Goal: Task Accomplishment & Management: Manage account settings

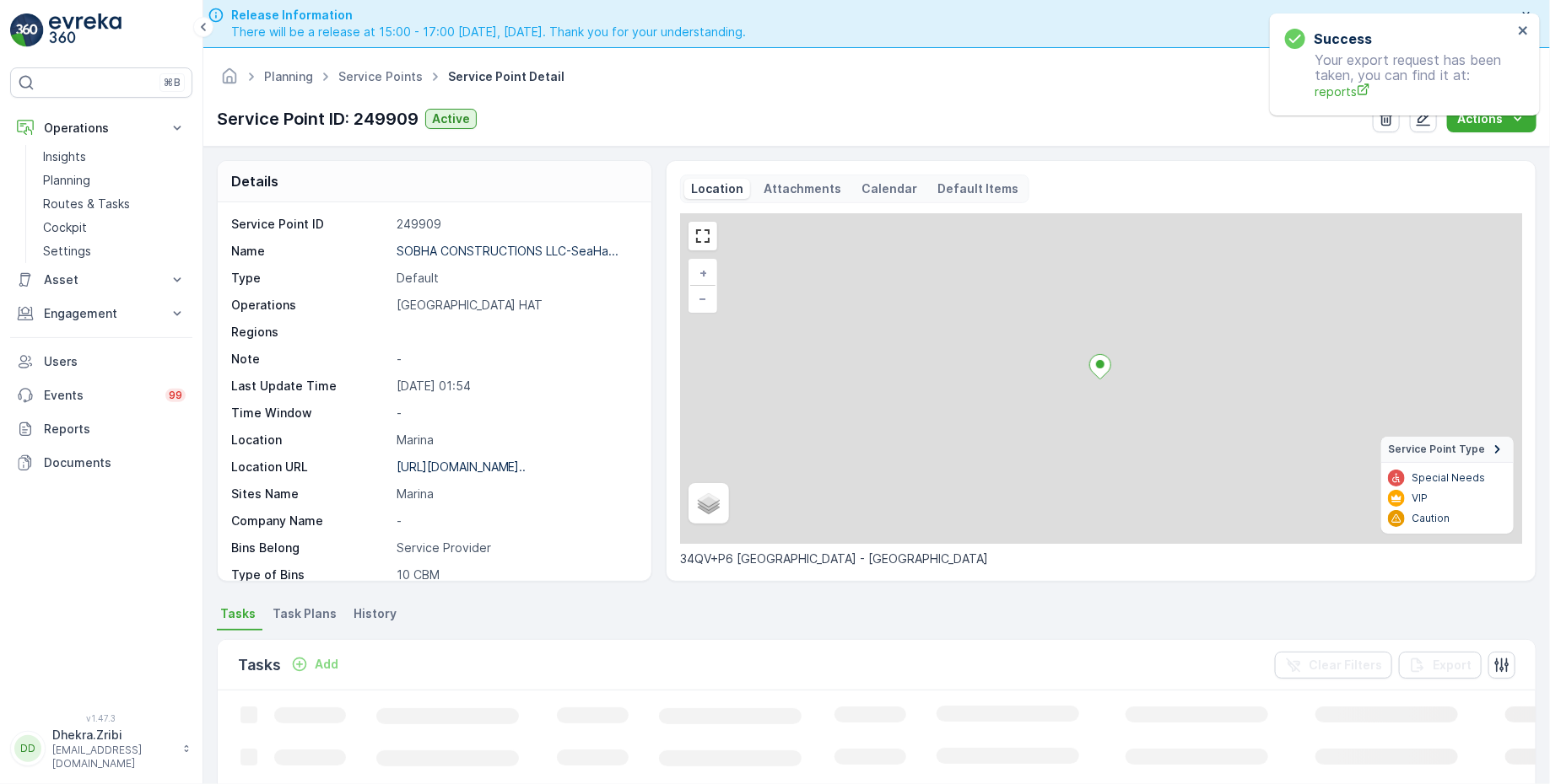
scroll to position [48, 0]
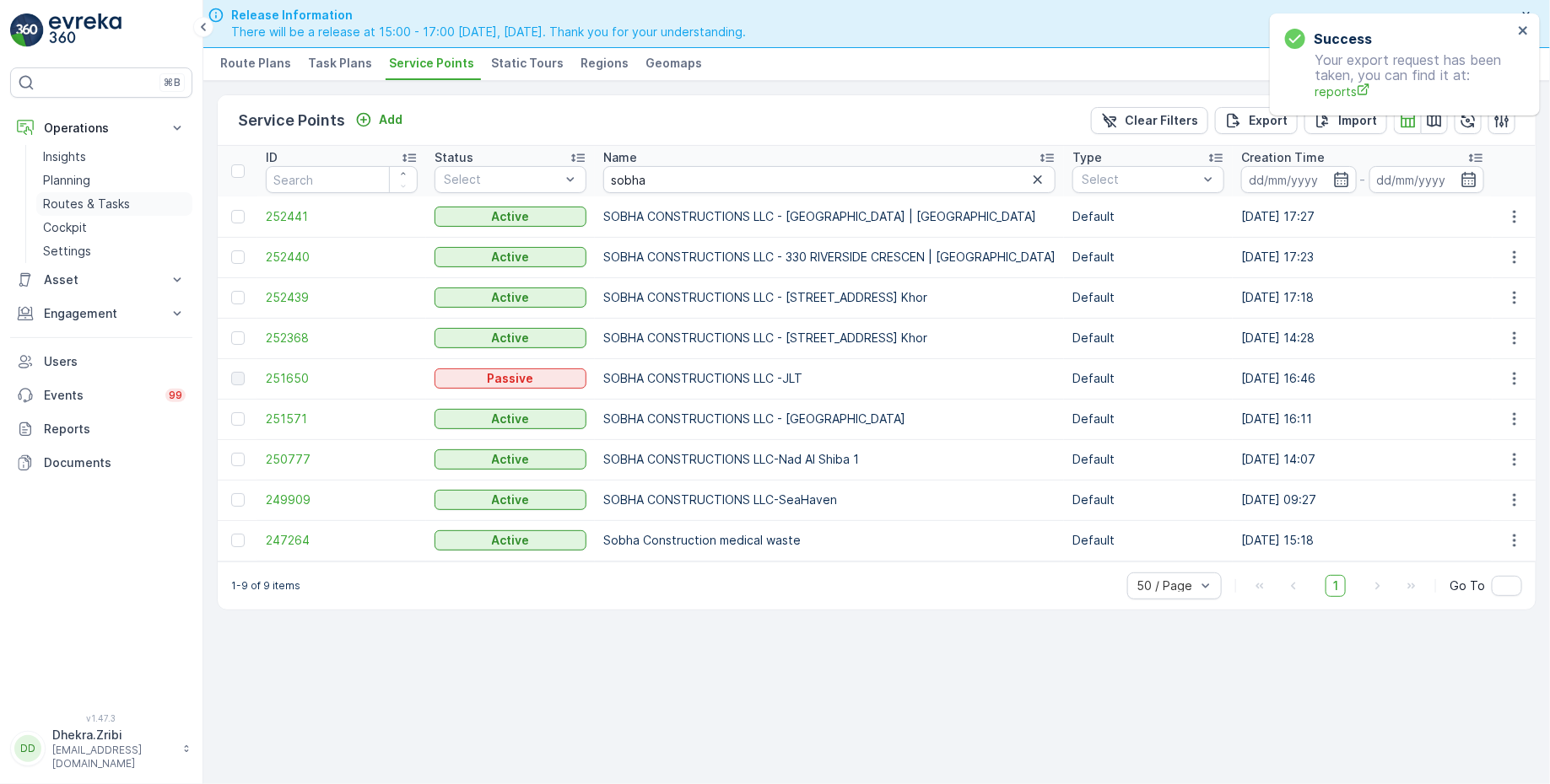
click at [83, 200] on p "Routes & Tasks" at bounding box center [86, 204] width 87 height 17
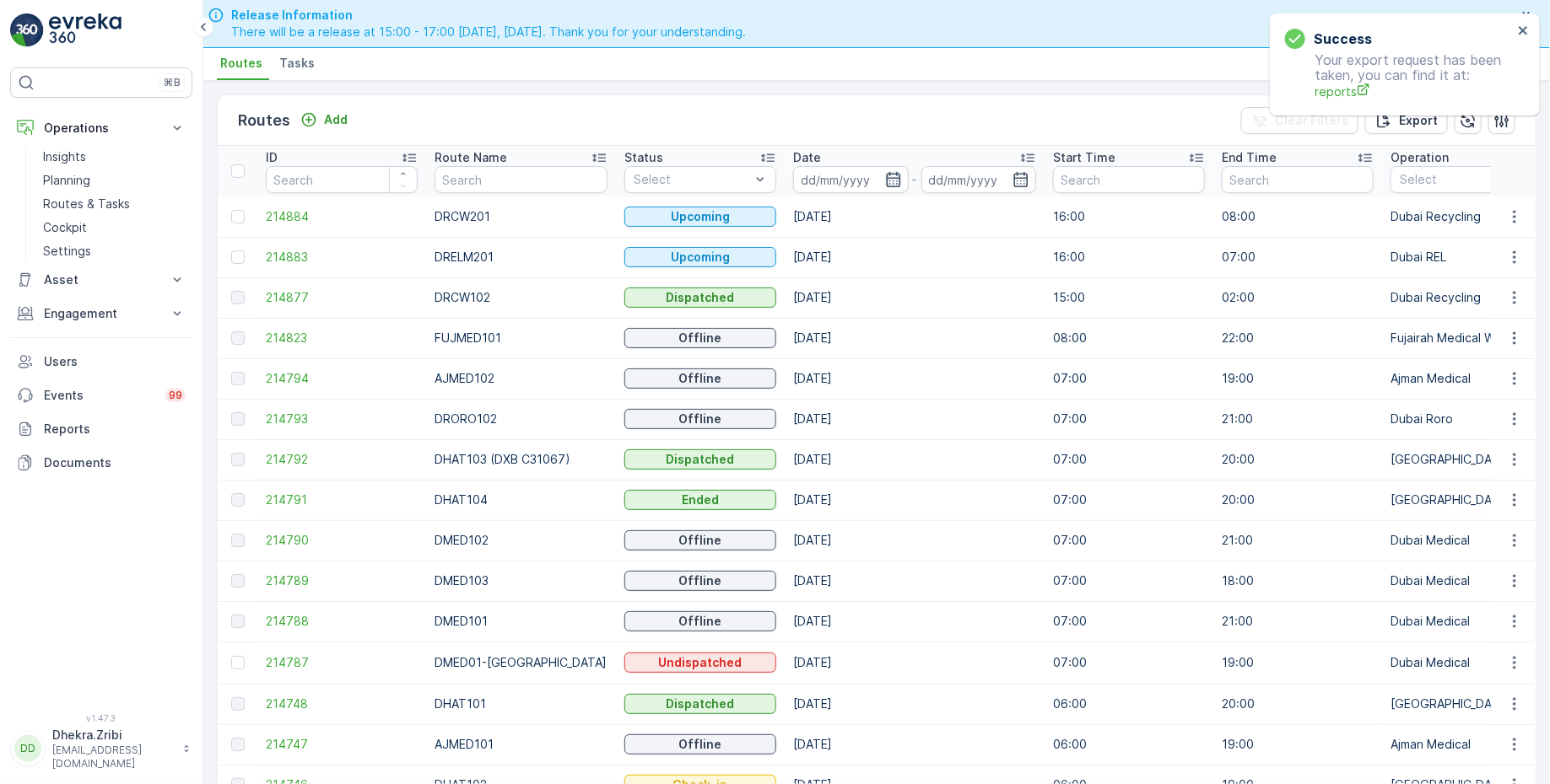
click at [885, 183] on icon "button" at bounding box center [893, 179] width 17 height 17
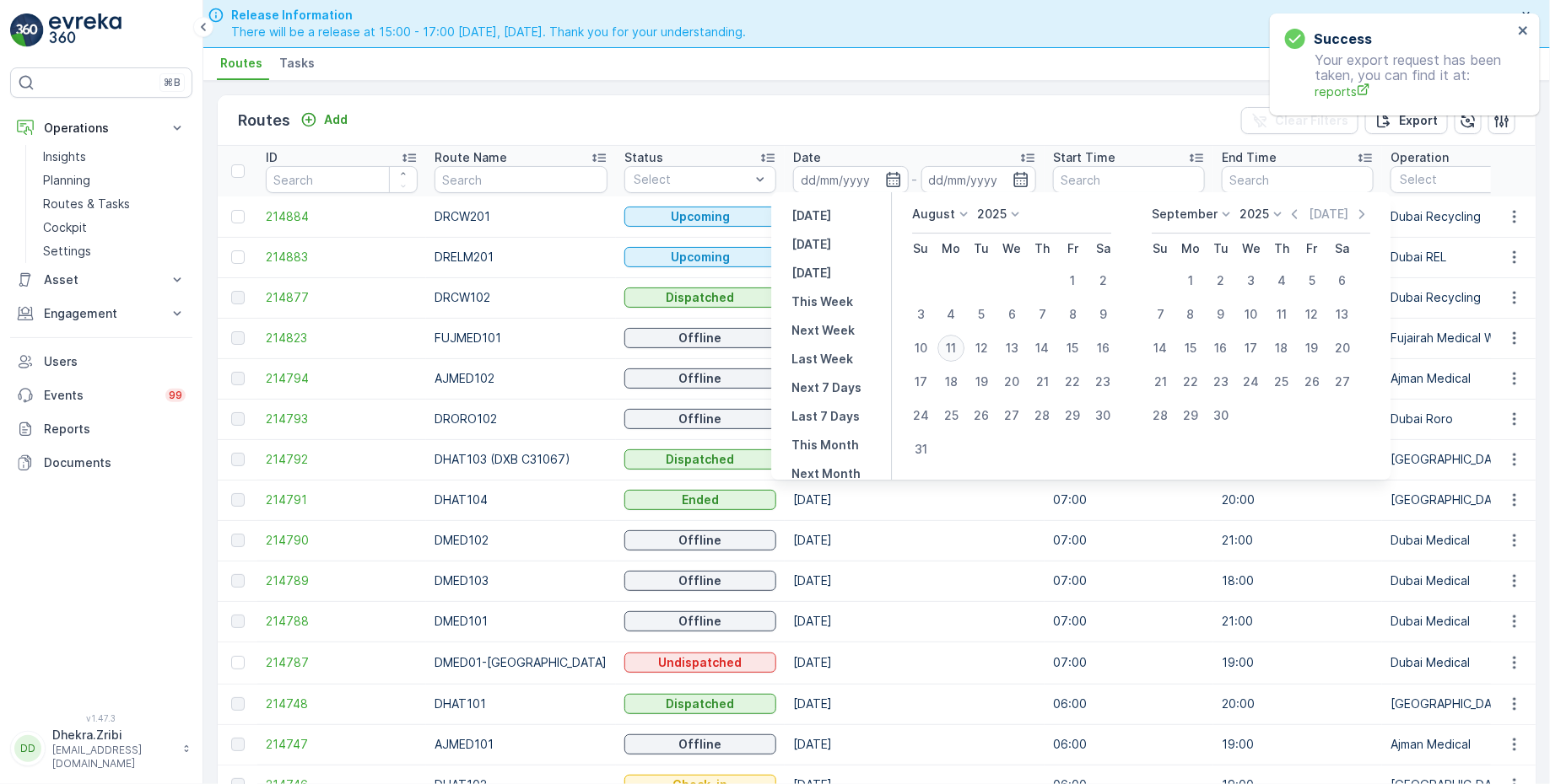
click at [949, 346] on div "11" at bounding box center [951, 348] width 27 height 27
type input "[DATE]"
click at [949, 346] on div "11" at bounding box center [951, 348] width 27 height 27
type input "[DATE]"
click at [865, 88] on div "Routes Add Clear Filters Export ID Route Name Status Select Date 11.08.2025 - 1…" at bounding box center [876, 432] width 1347 height 704
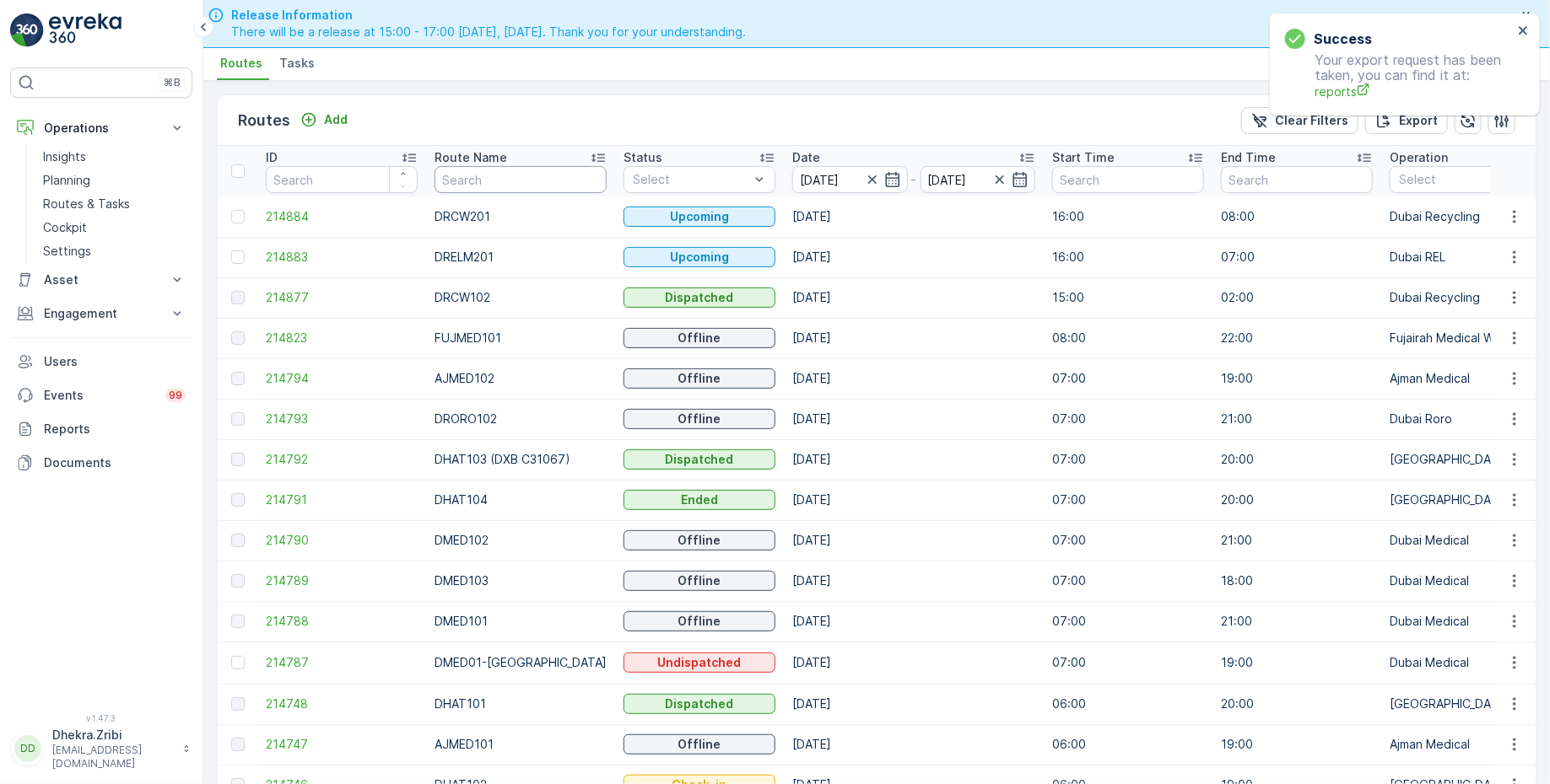
click at [493, 179] on input "text" at bounding box center [520, 180] width 172 height 27
type input "roro"
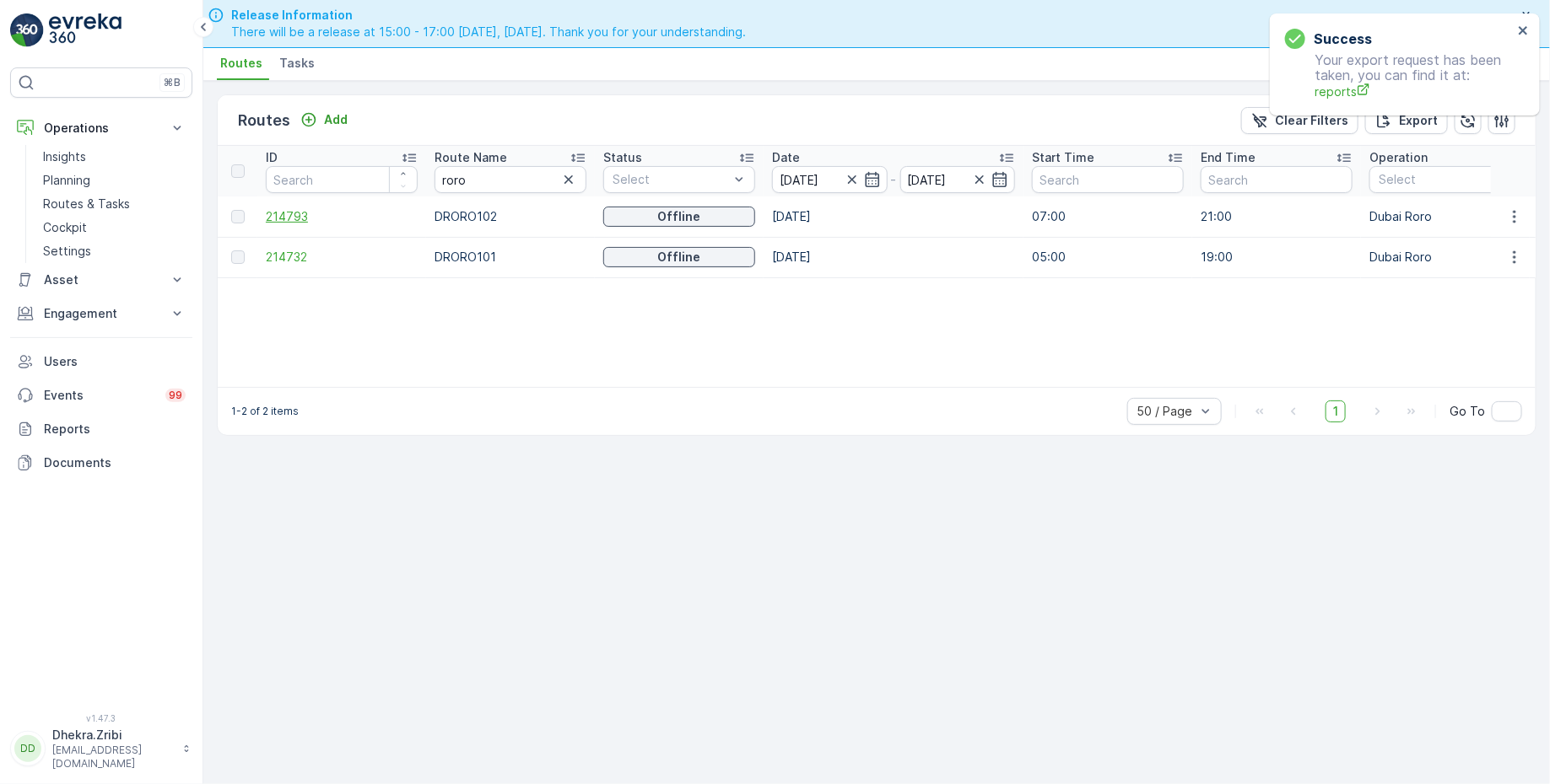
click at [287, 211] on span "214793" at bounding box center [341, 217] width 152 height 17
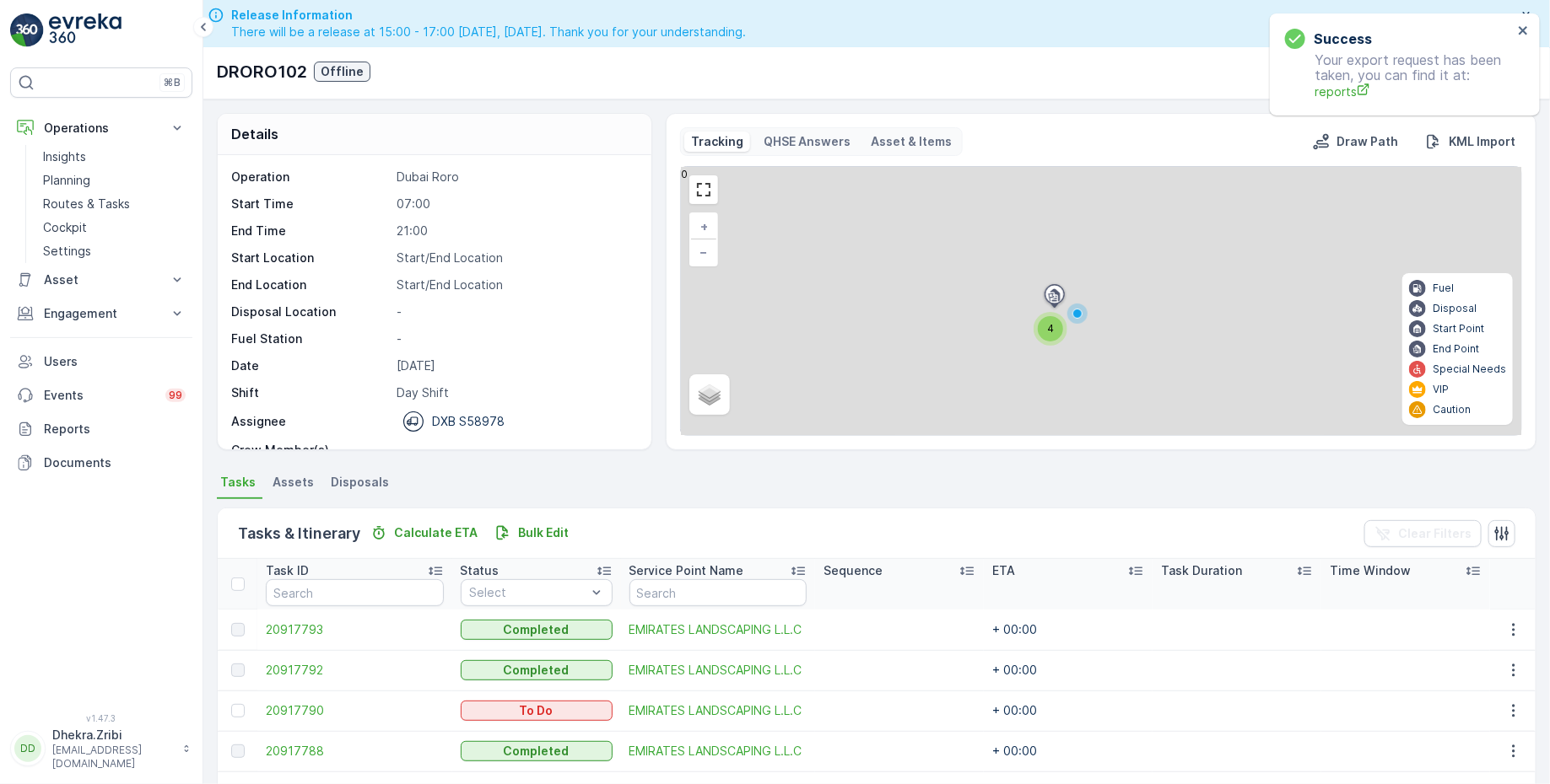
scroll to position [51, 0]
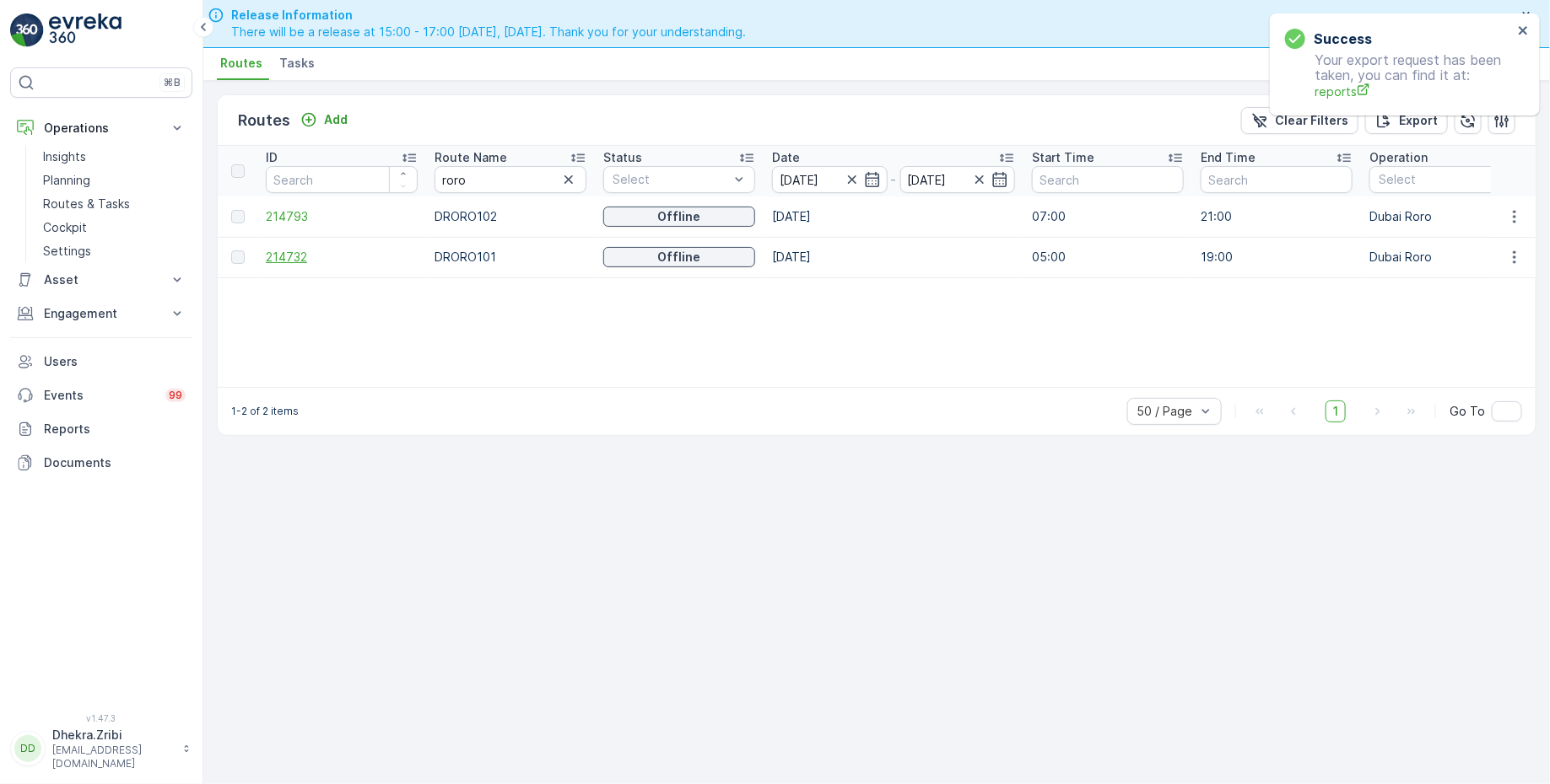
click at [295, 255] on span "214732" at bounding box center [341, 257] width 152 height 17
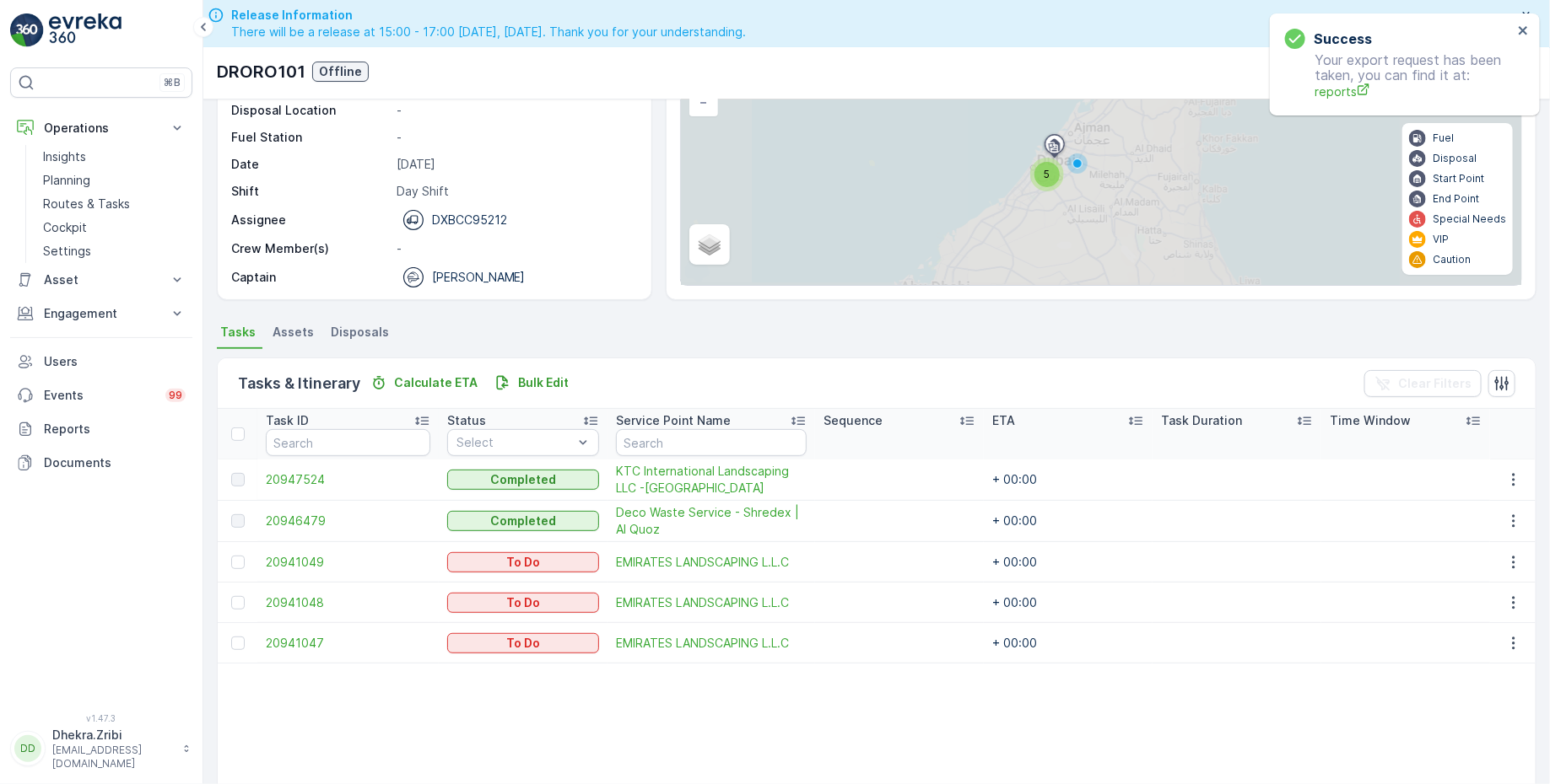
scroll to position [157, 0]
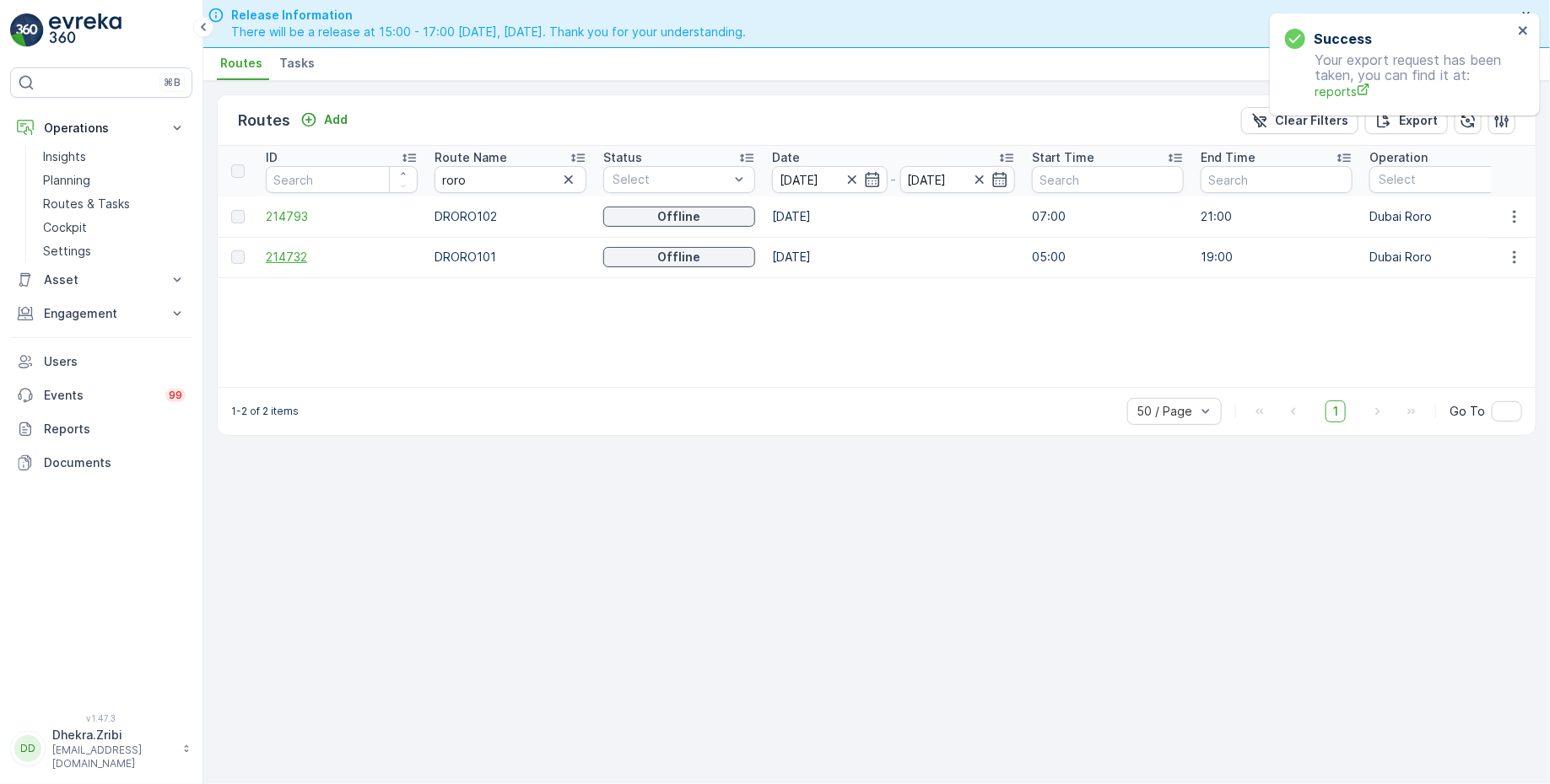
click at [296, 254] on span "214732" at bounding box center [341, 257] width 152 height 17
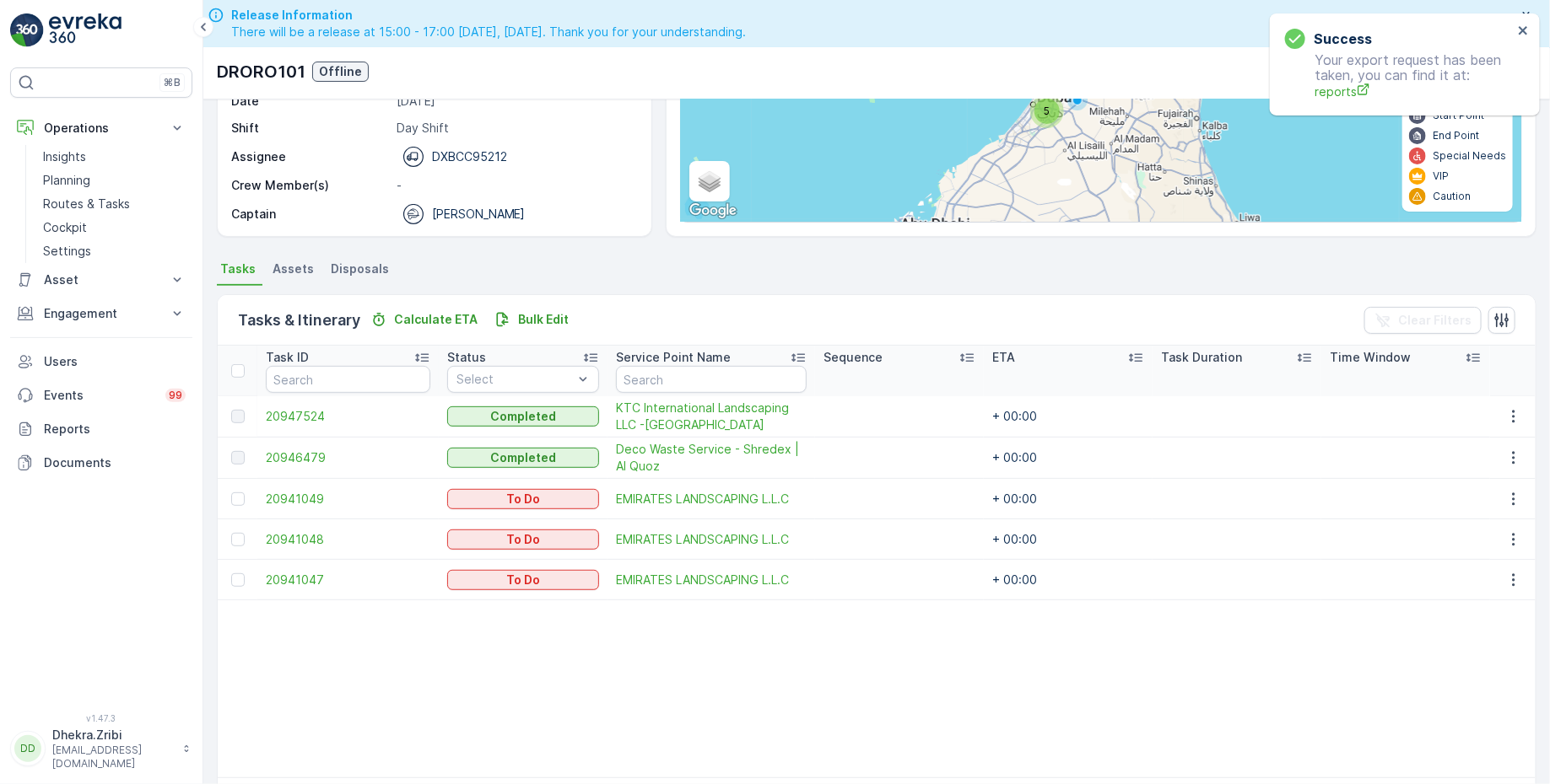
scroll to position [219, 0]
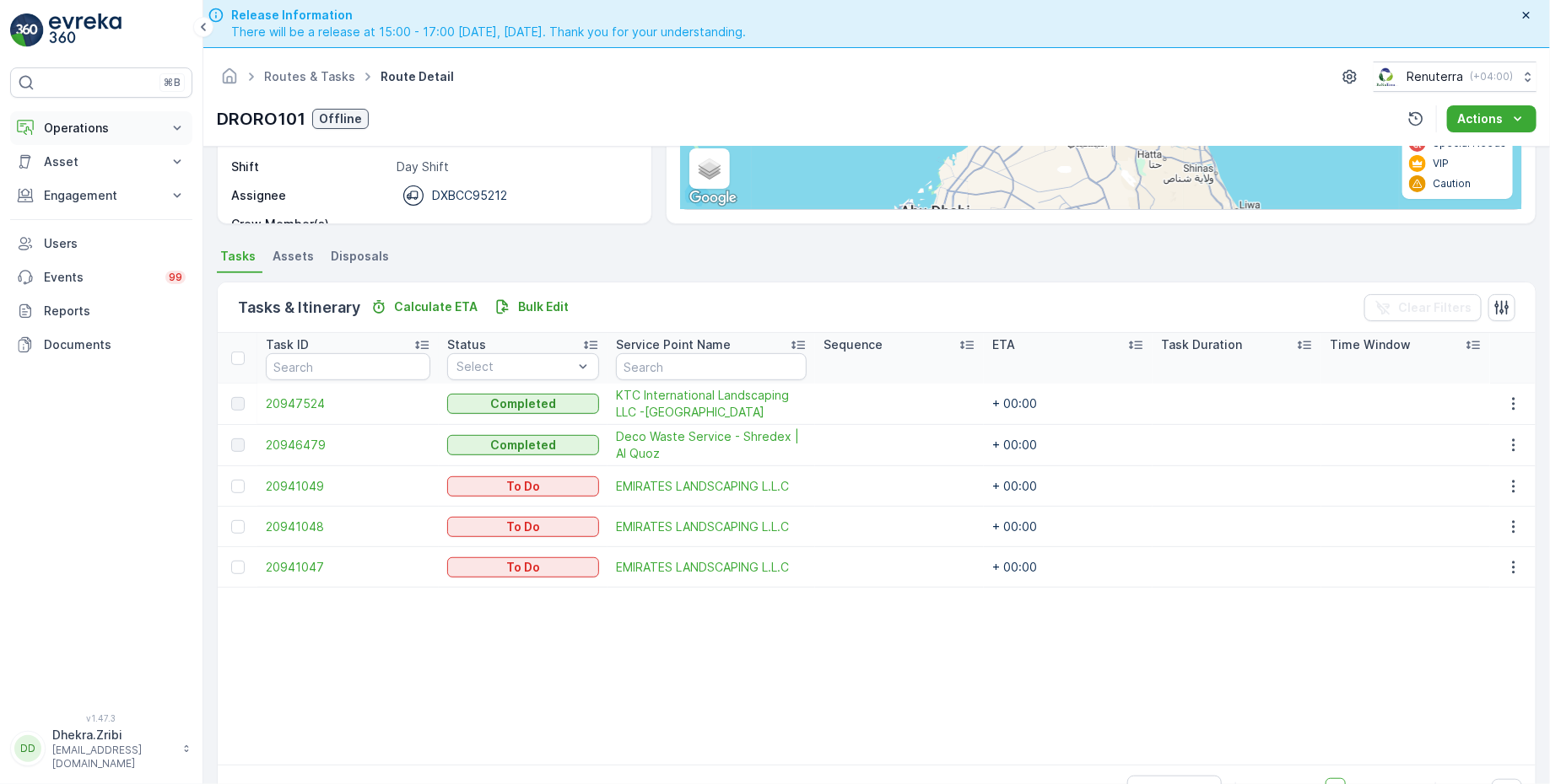
click at [78, 123] on p "Operations" at bounding box center [102, 128] width 115 height 17
click at [80, 180] on p "Planning" at bounding box center [67, 180] width 48 height 17
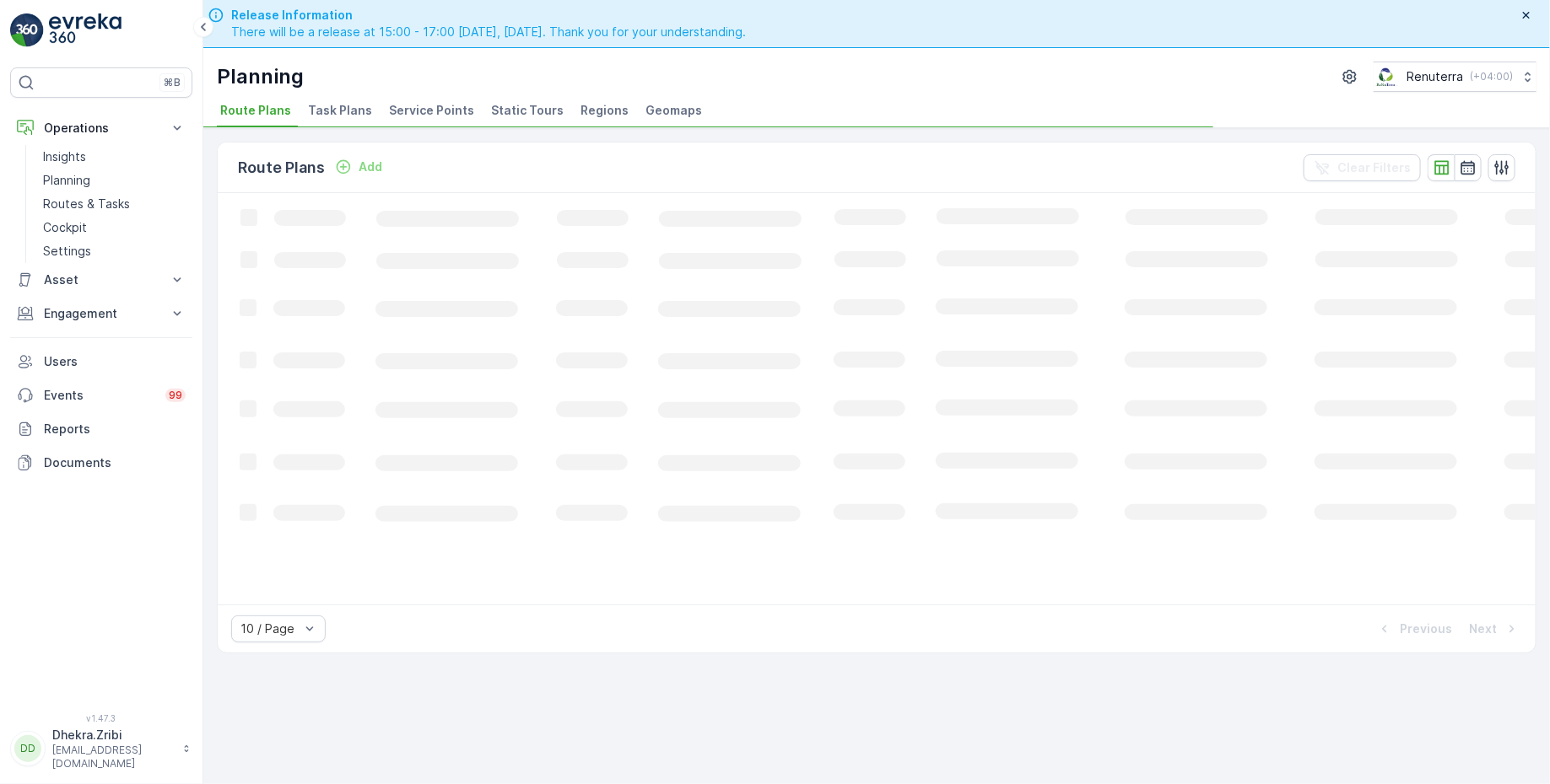
click at [445, 113] on span "Service Points" at bounding box center [431, 110] width 85 height 17
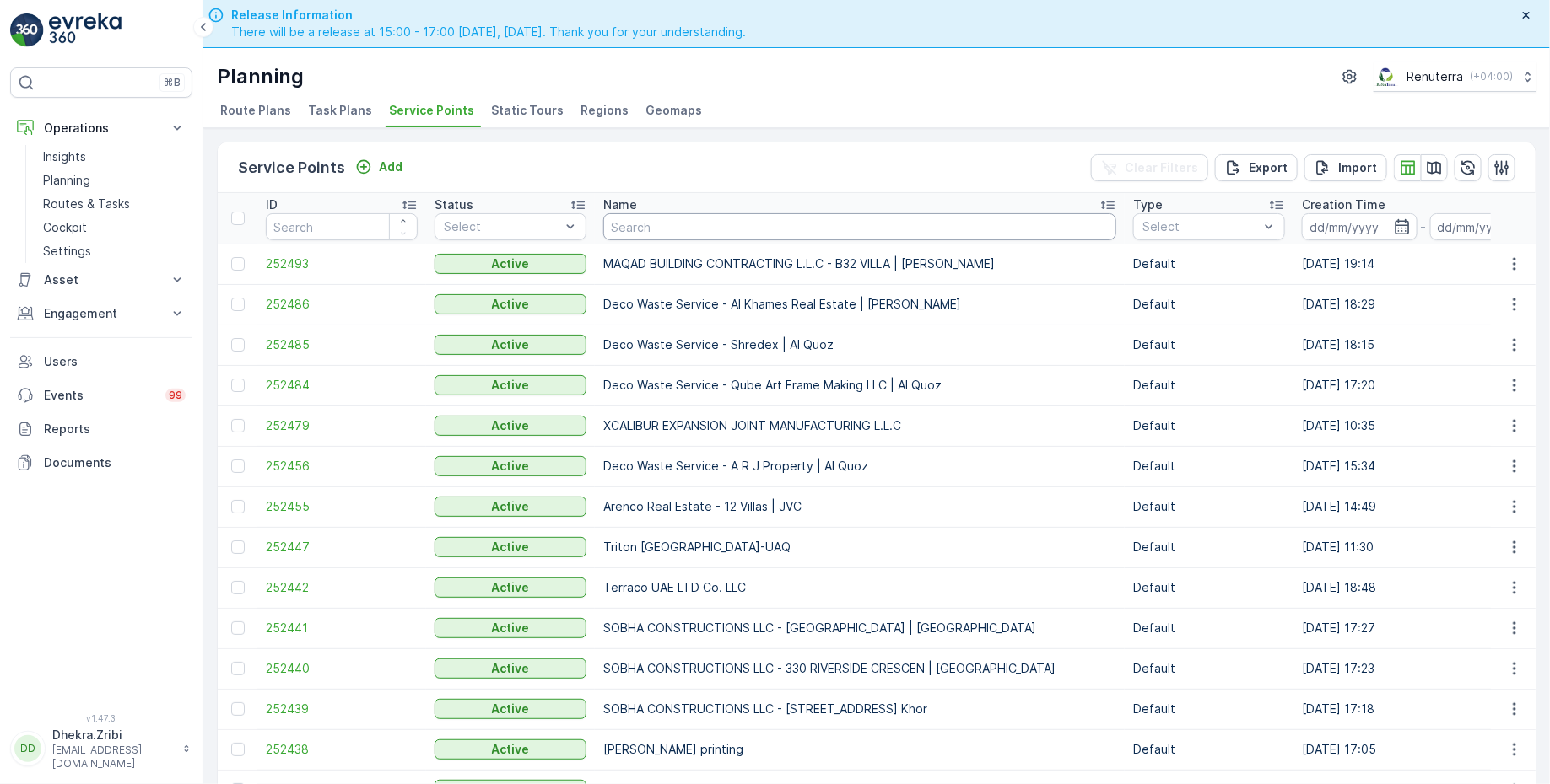
click at [730, 224] on input "text" at bounding box center [860, 227] width 513 height 27
type input "bei"
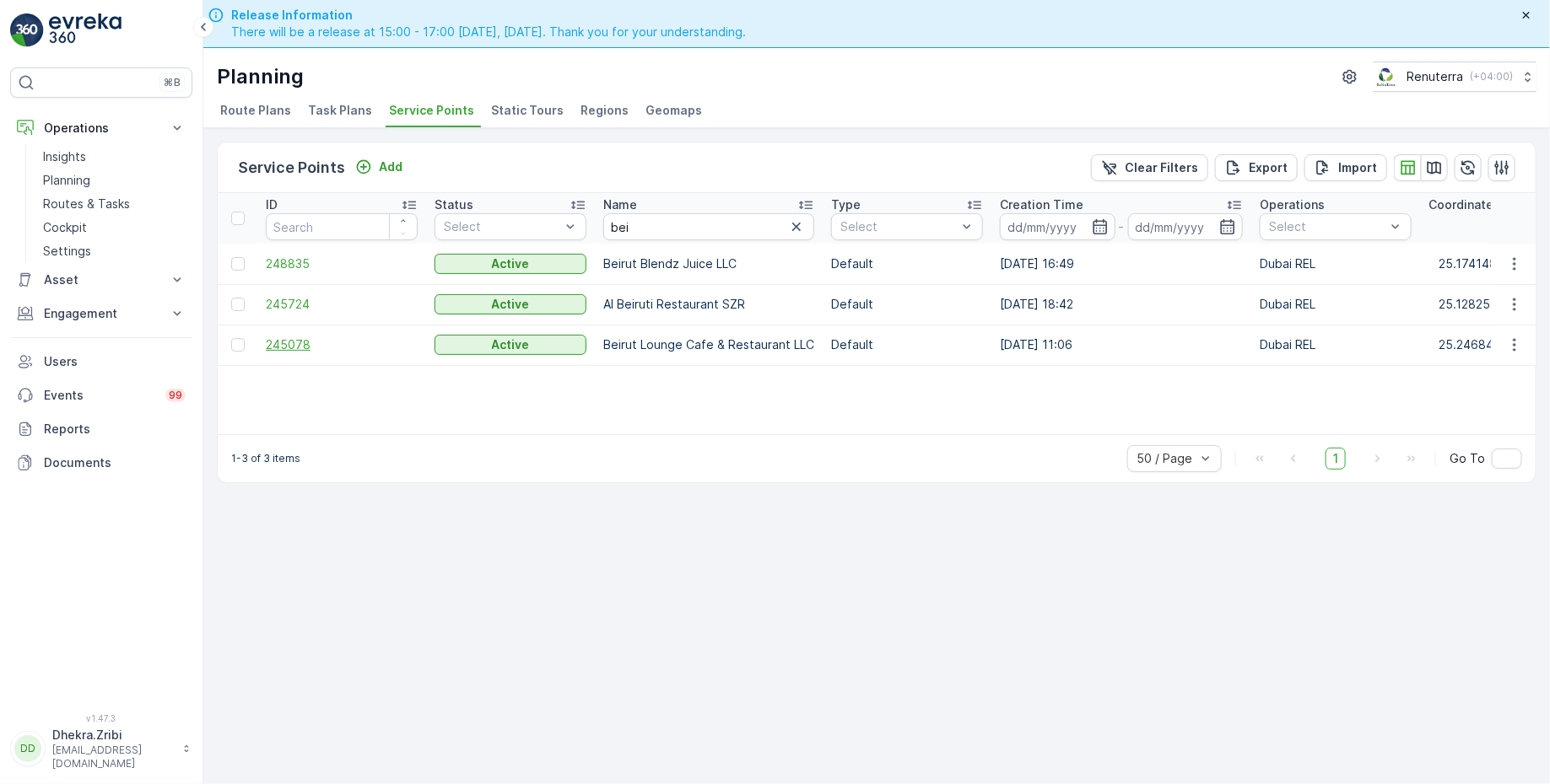
click at [309, 339] on span "245078" at bounding box center [341, 344] width 152 height 17
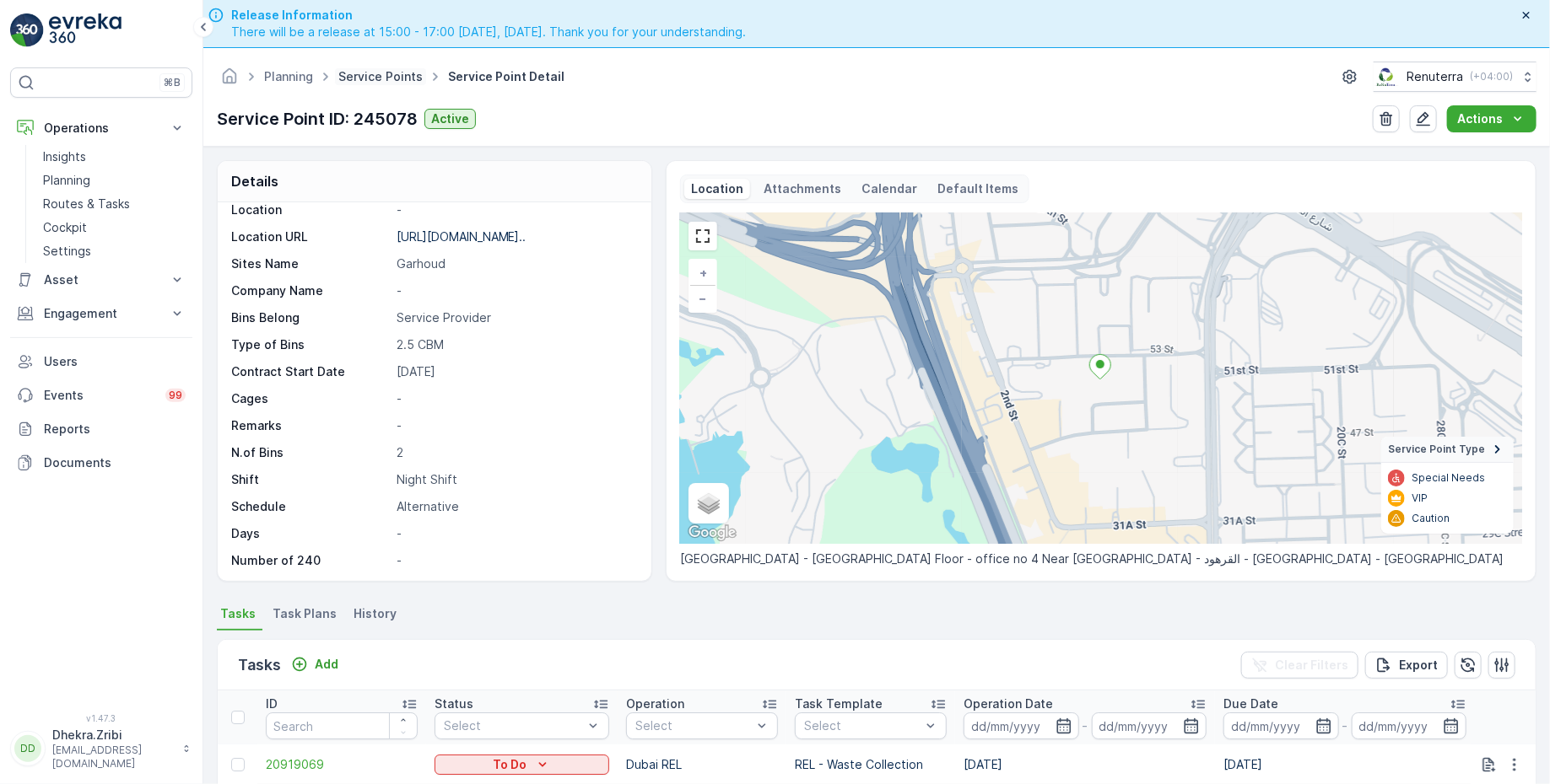
click at [386, 76] on link "Service Points" at bounding box center [381, 76] width 85 height 14
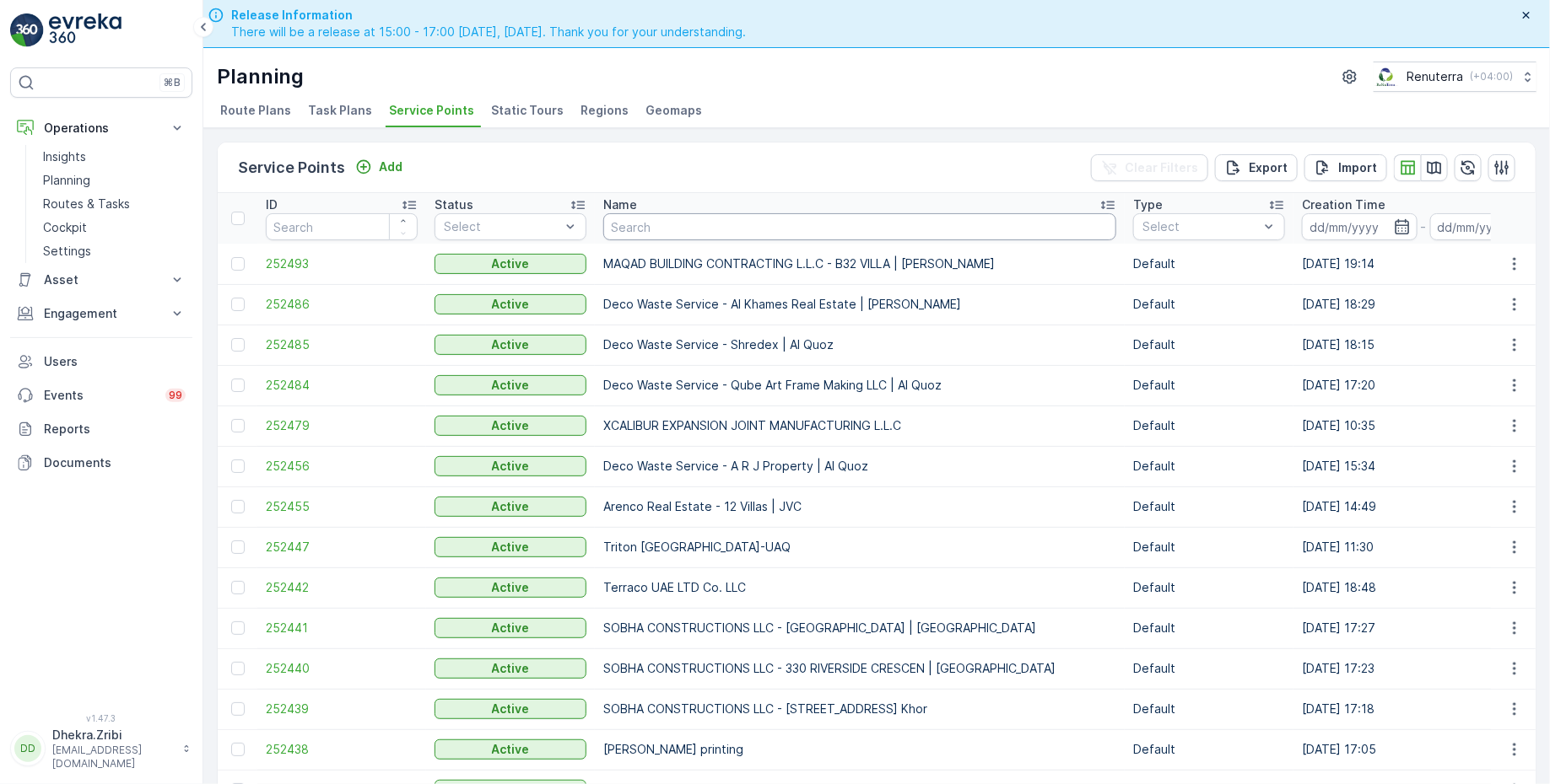
click at [692, 226] on input "text" at bounding box center [860, 227] width 513 height 27
type input "sobha"
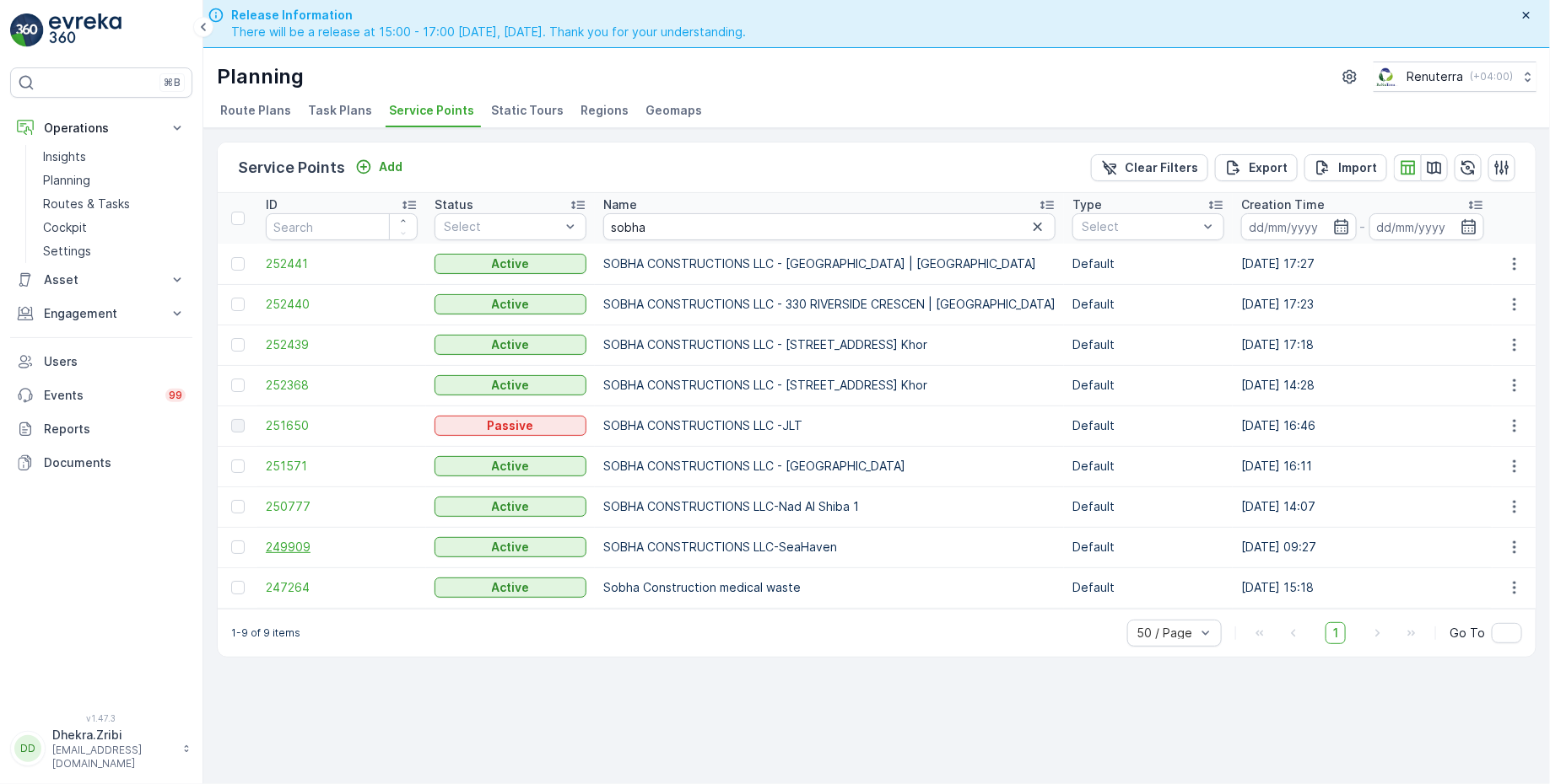
click at [291, 547] on span "249909" at bounding box center [341, 547] width 152 height 17
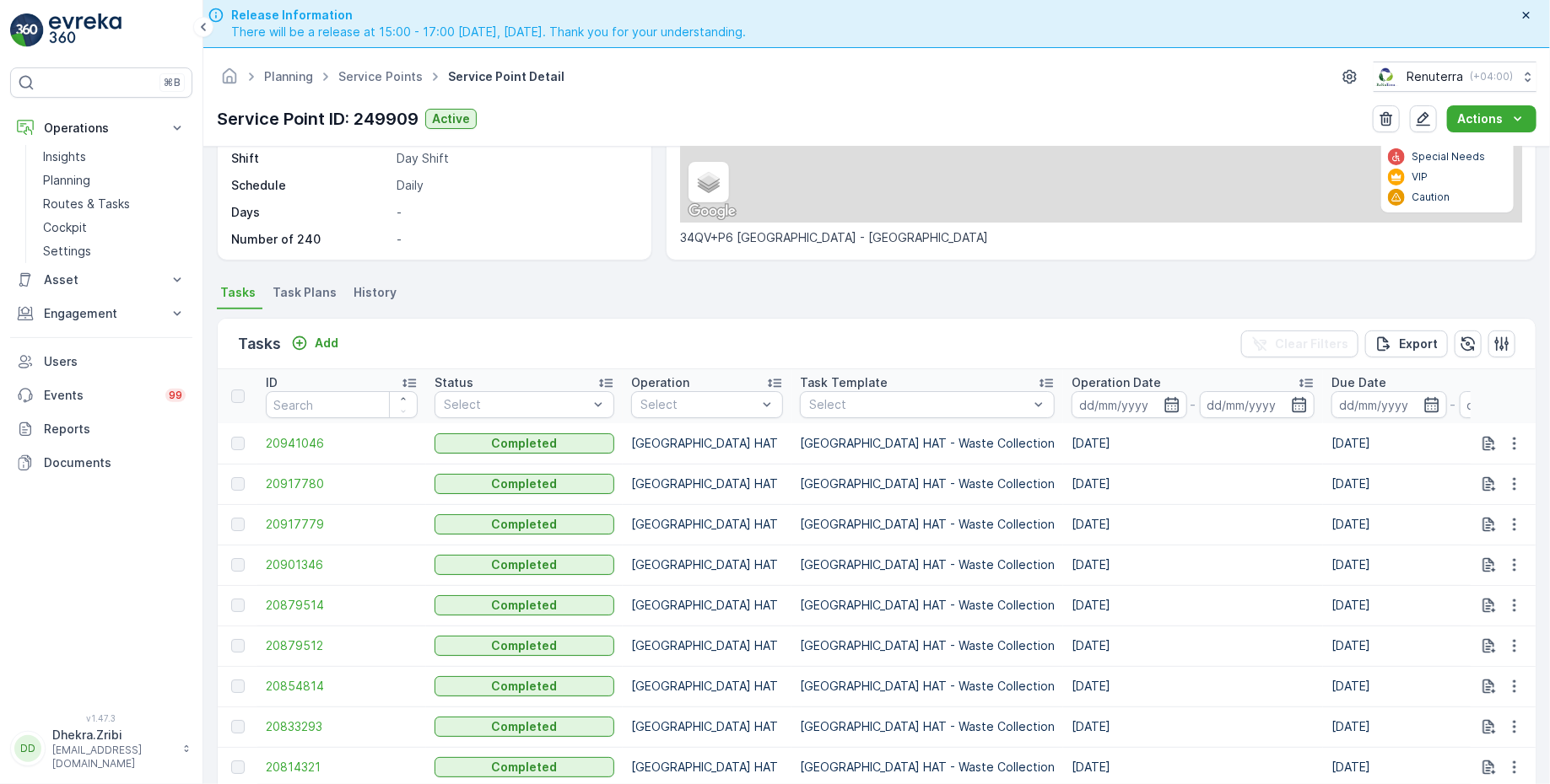
scroll to position [352, 0]
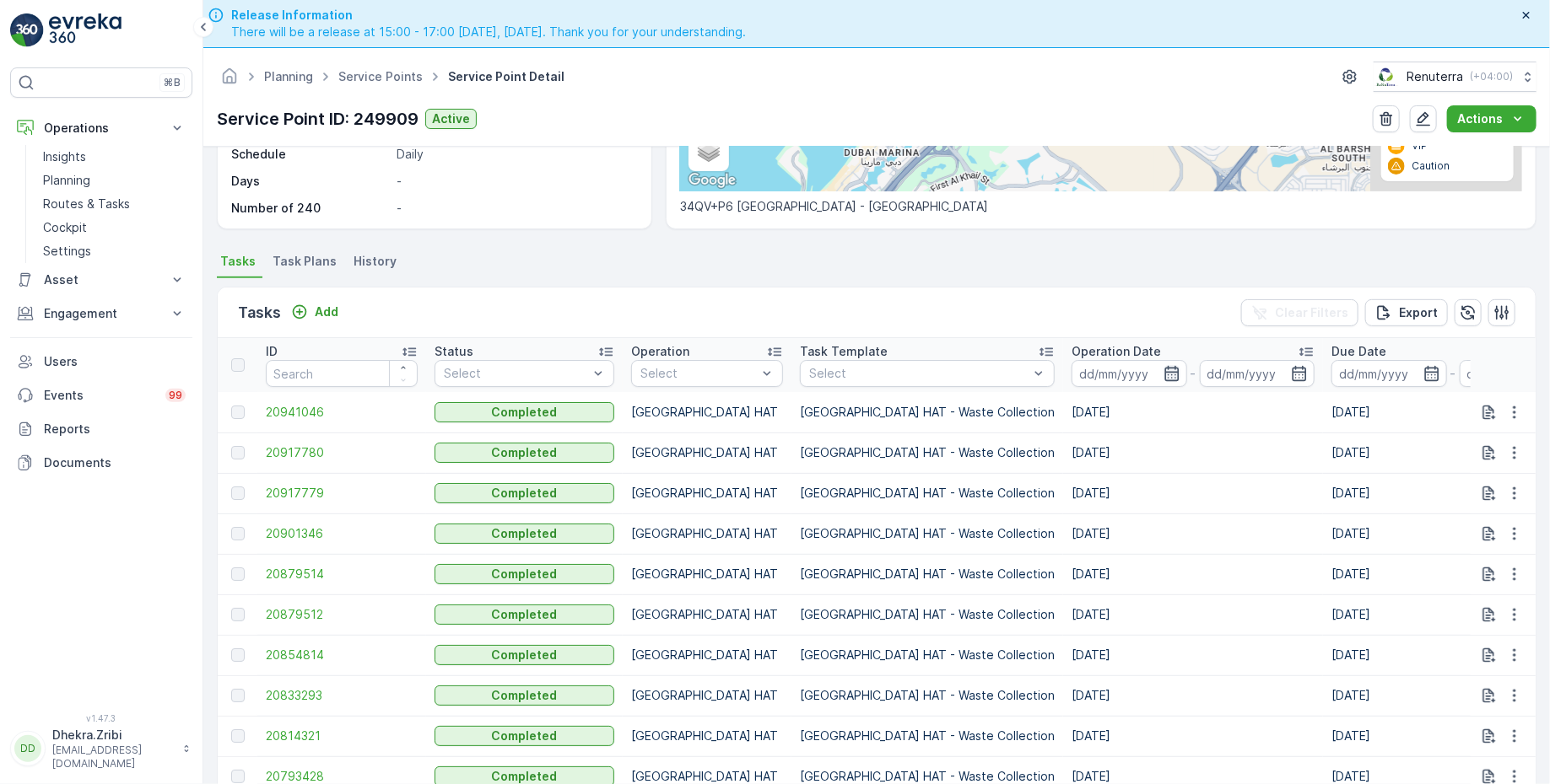
click at [1163, 371] on icon "button" at bounding box center [1171, 373] width 17 height 17
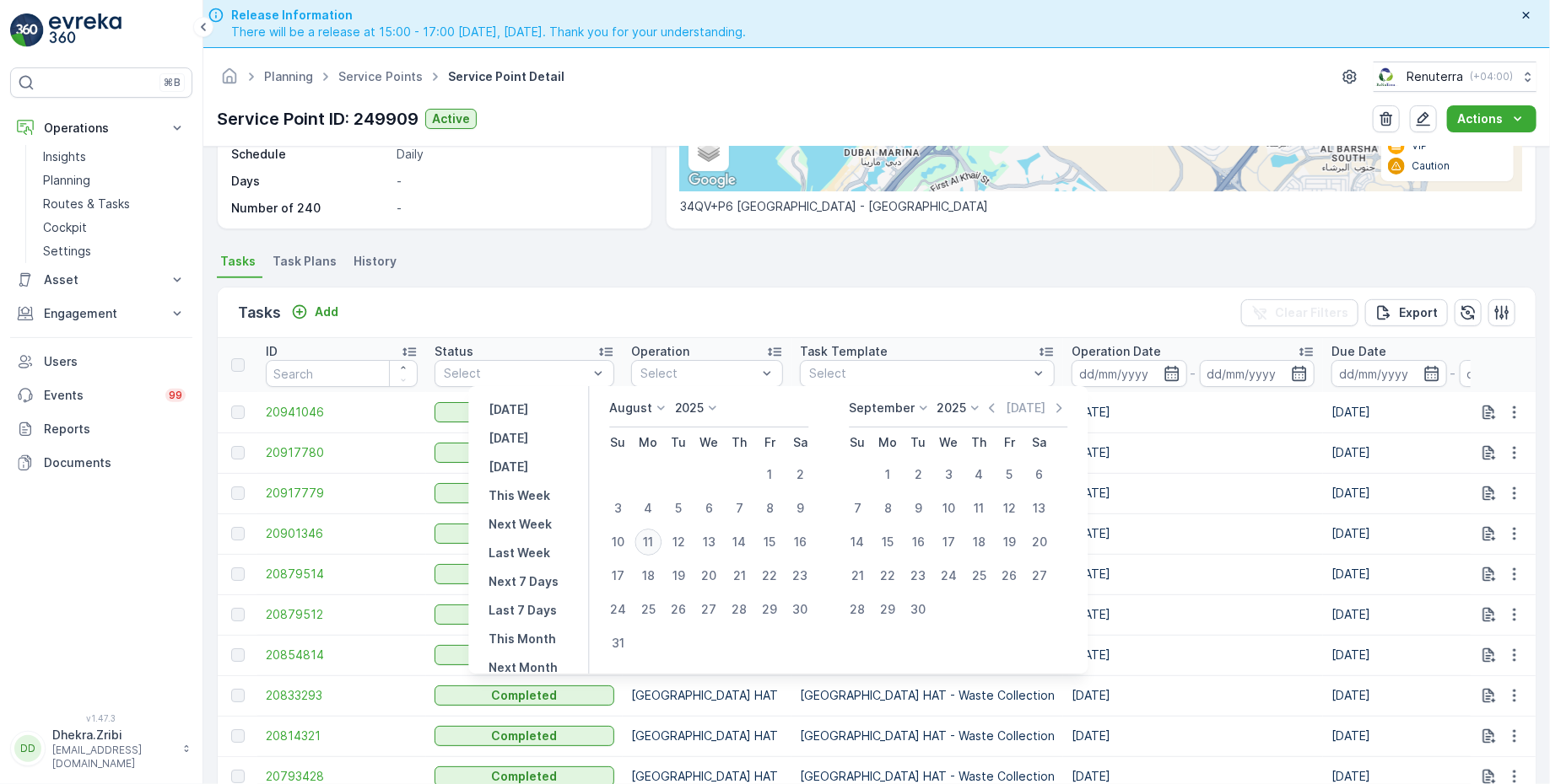
click at [659, 541] on div "11" at bounding box center [648, 542] width 27 height 27
type input "[DATE]"
click at [659, 541] on div "11" at bounding box center [648, 542] width 27 height 27
type input "[DATE]"
click at [596, 294] on div "Tasks Add Clear Filters Export" at bounding box center [876, 313] width 1318 height 50
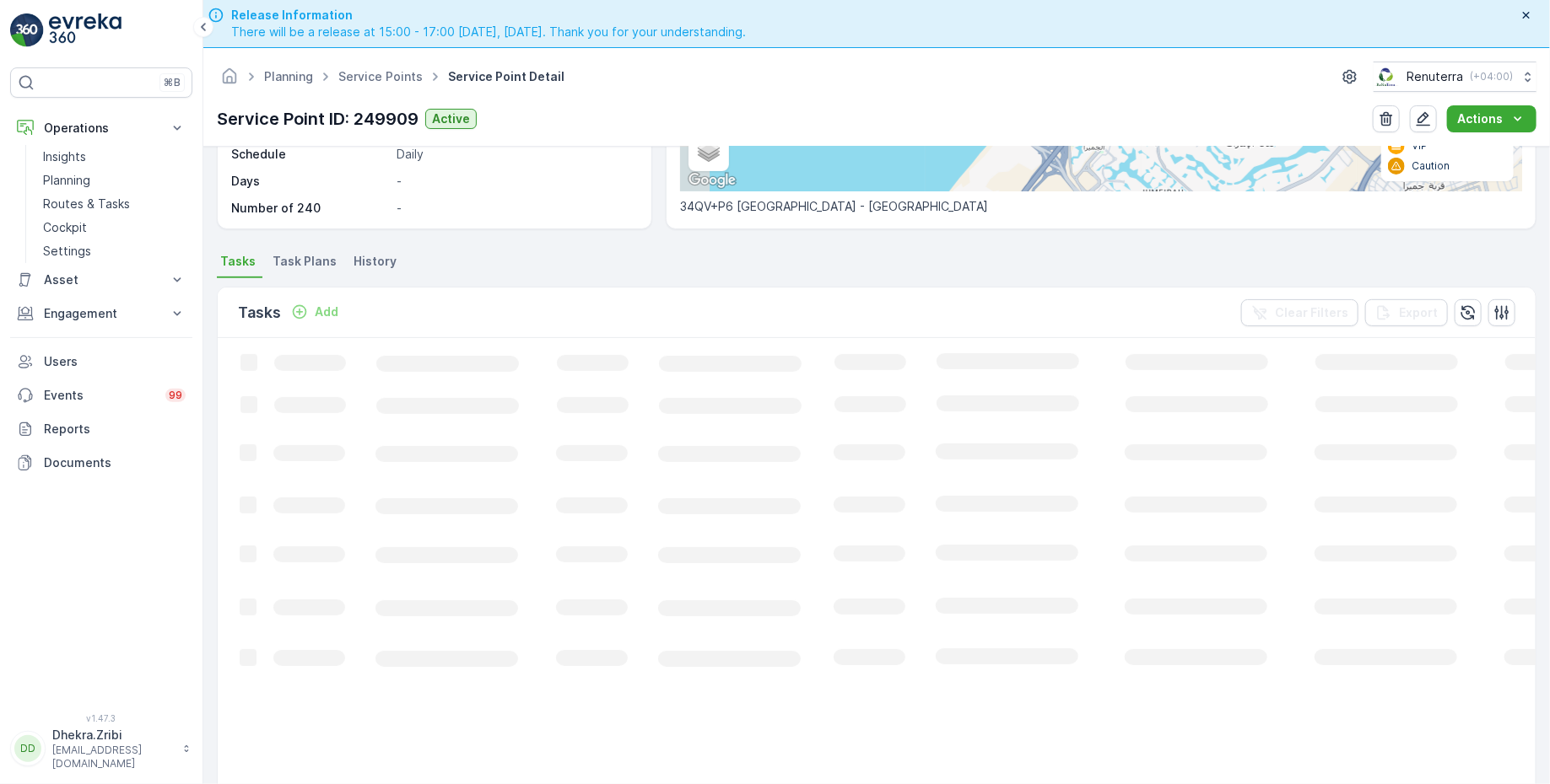
scroll to position [168, 0]
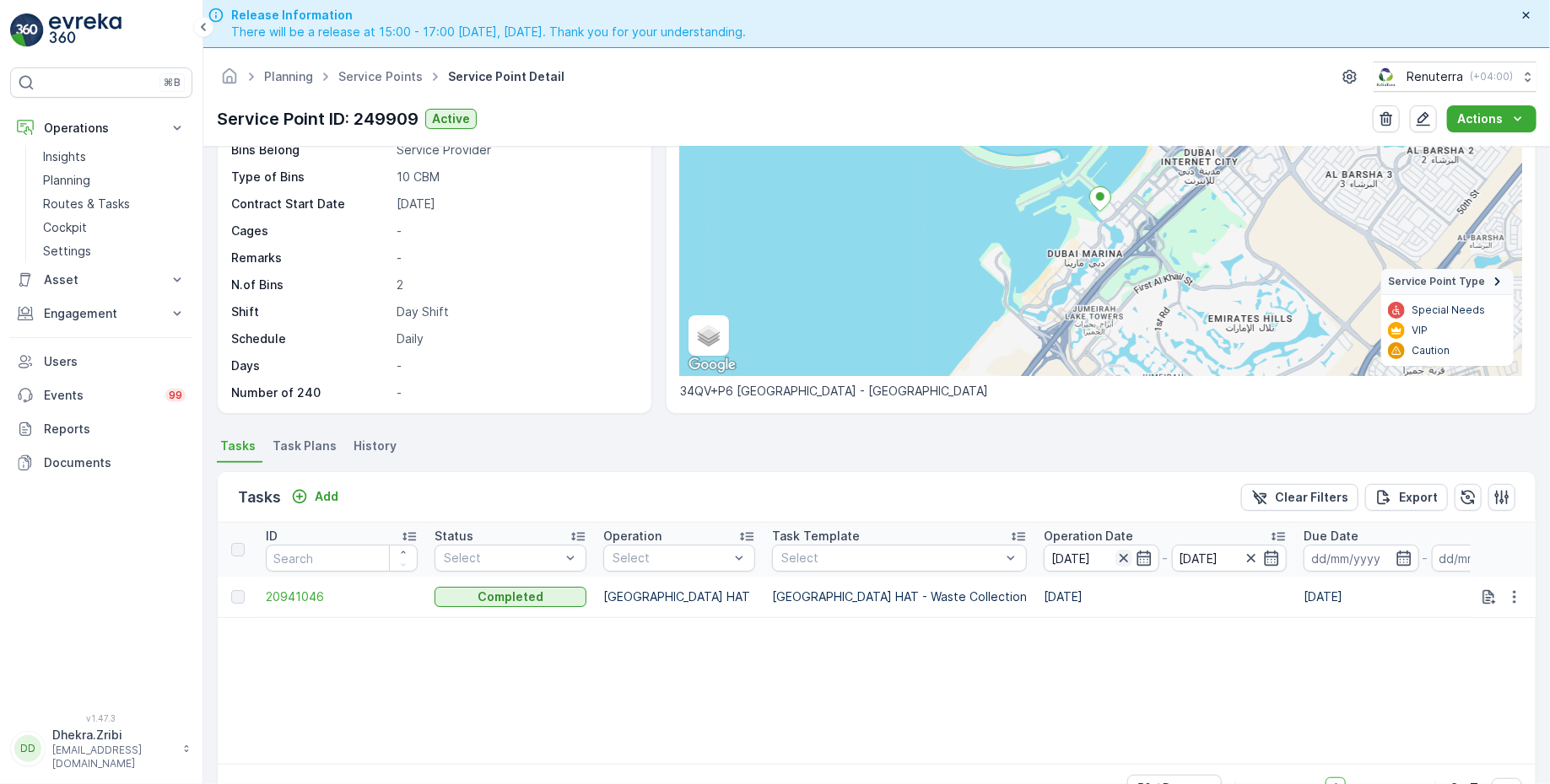
click at [1115, 558] on icon "button" at bounding box center [1124, 557] width 17 height 17
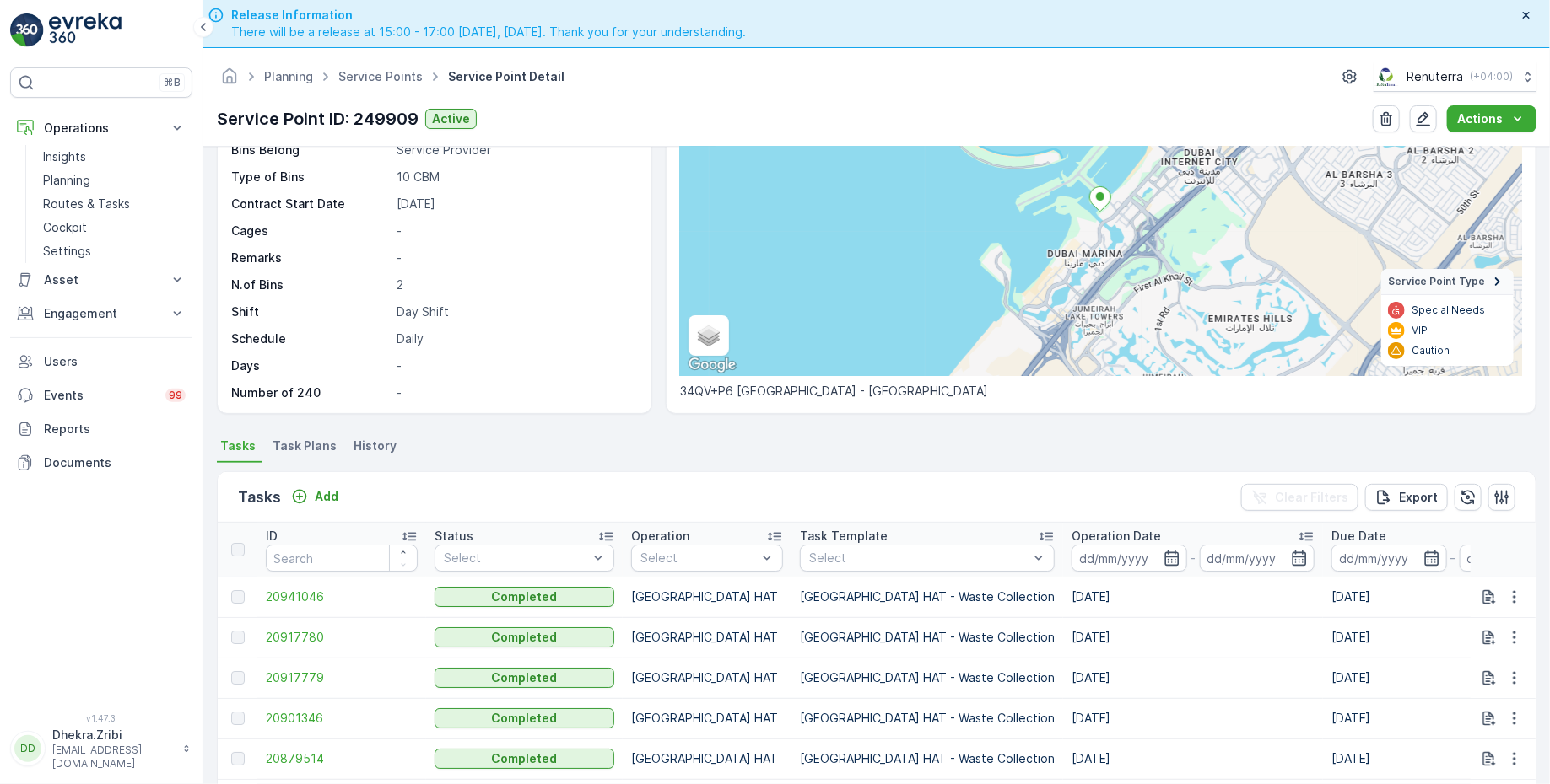
click at [1071, 558] on input at bounding box center [1129, 558] width 115 height 27
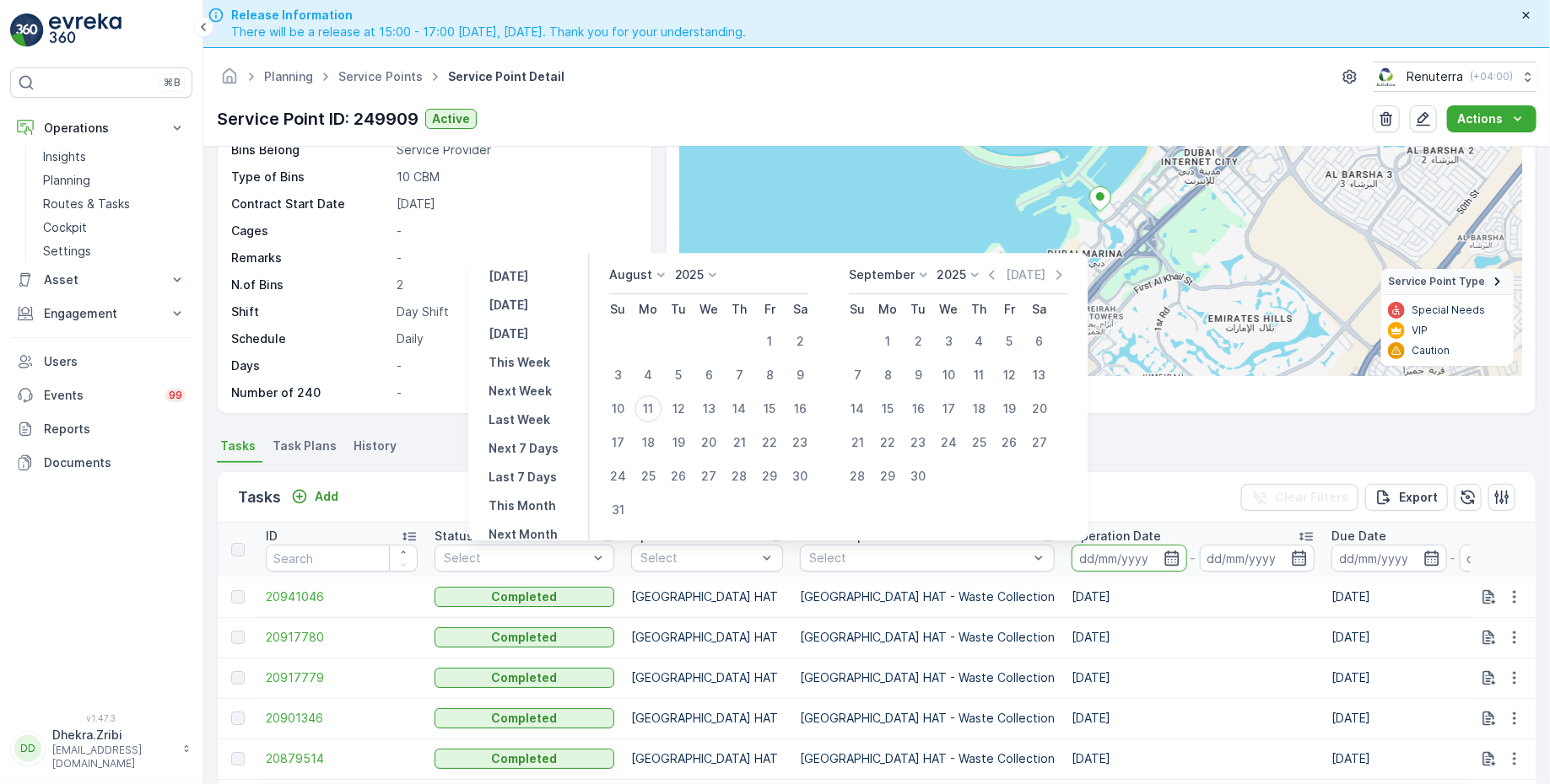
click at [645, 273] on p "August" at bounding box center [631, 274] width 43 height 17
click at [642, 434] on span "July" at bounding box center [630, 433] width 22 height 17
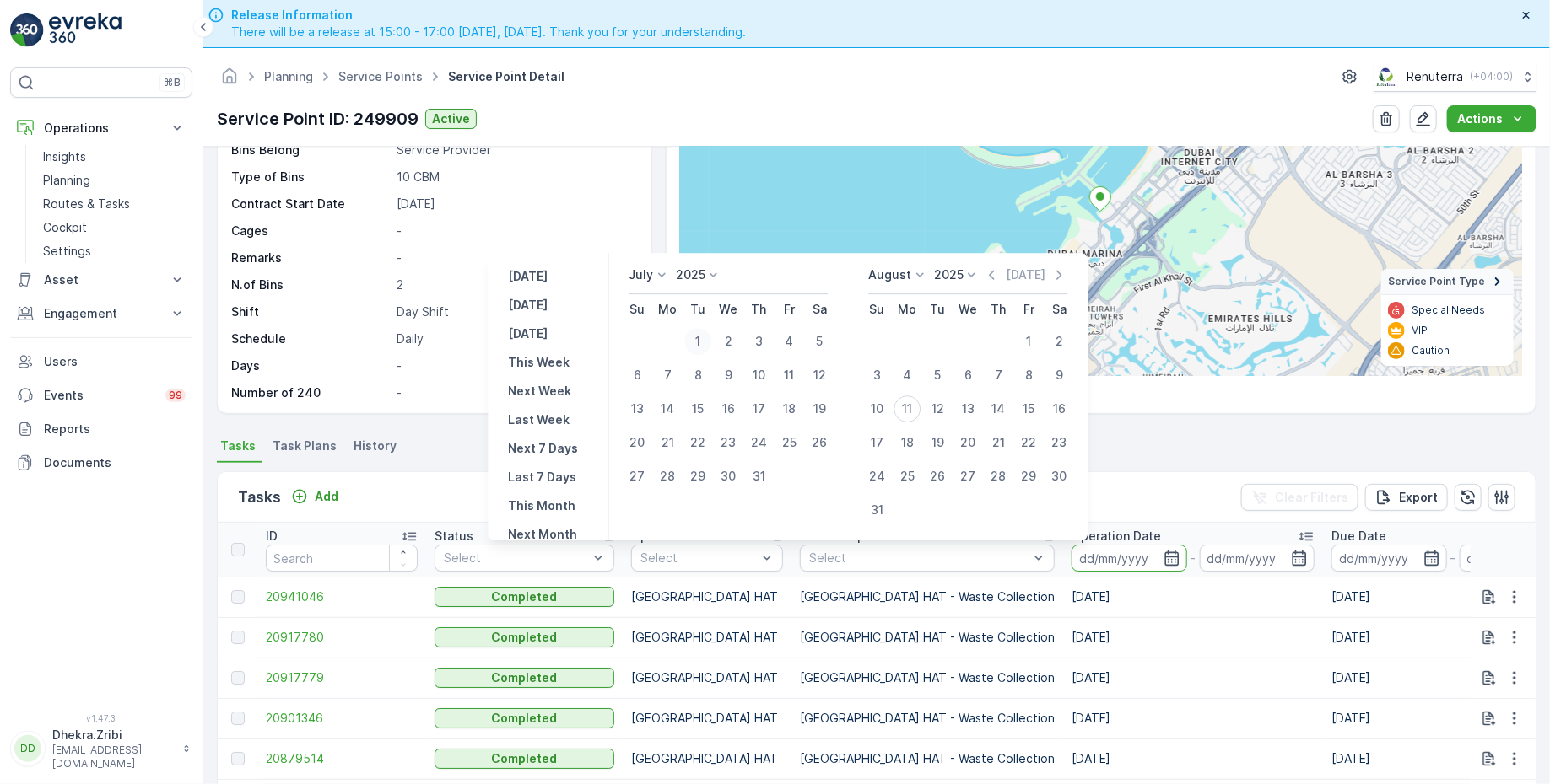
click at [703, 343] on div "1" at bounding box center [699, 342] width 27 height 27
type input "01.07.2025"
click at [764, 476] on div "31" at bounding box center [759, 477] width 27 height 27
type input "31.07.2025"
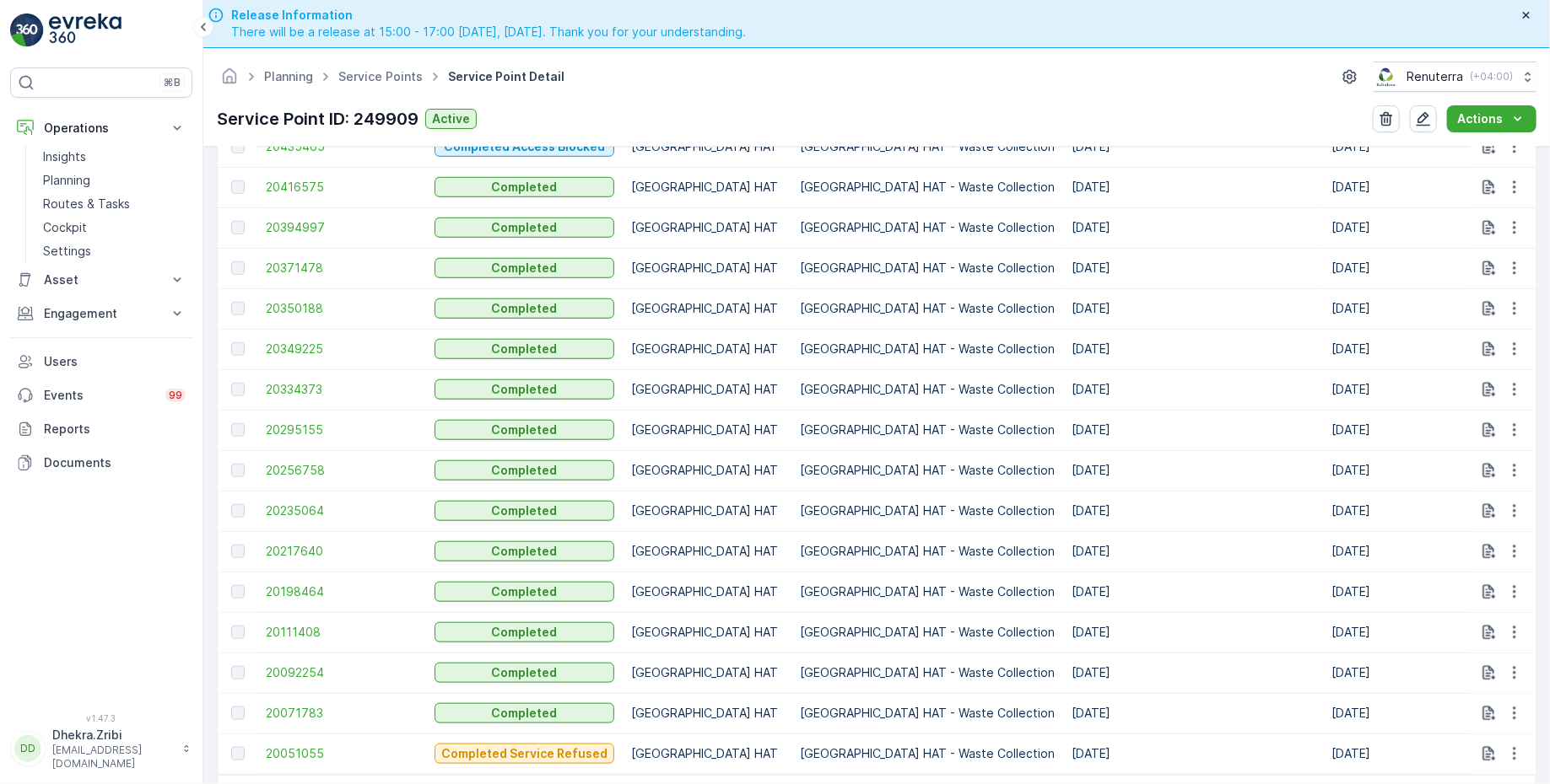
scroll to position [1187, 0]
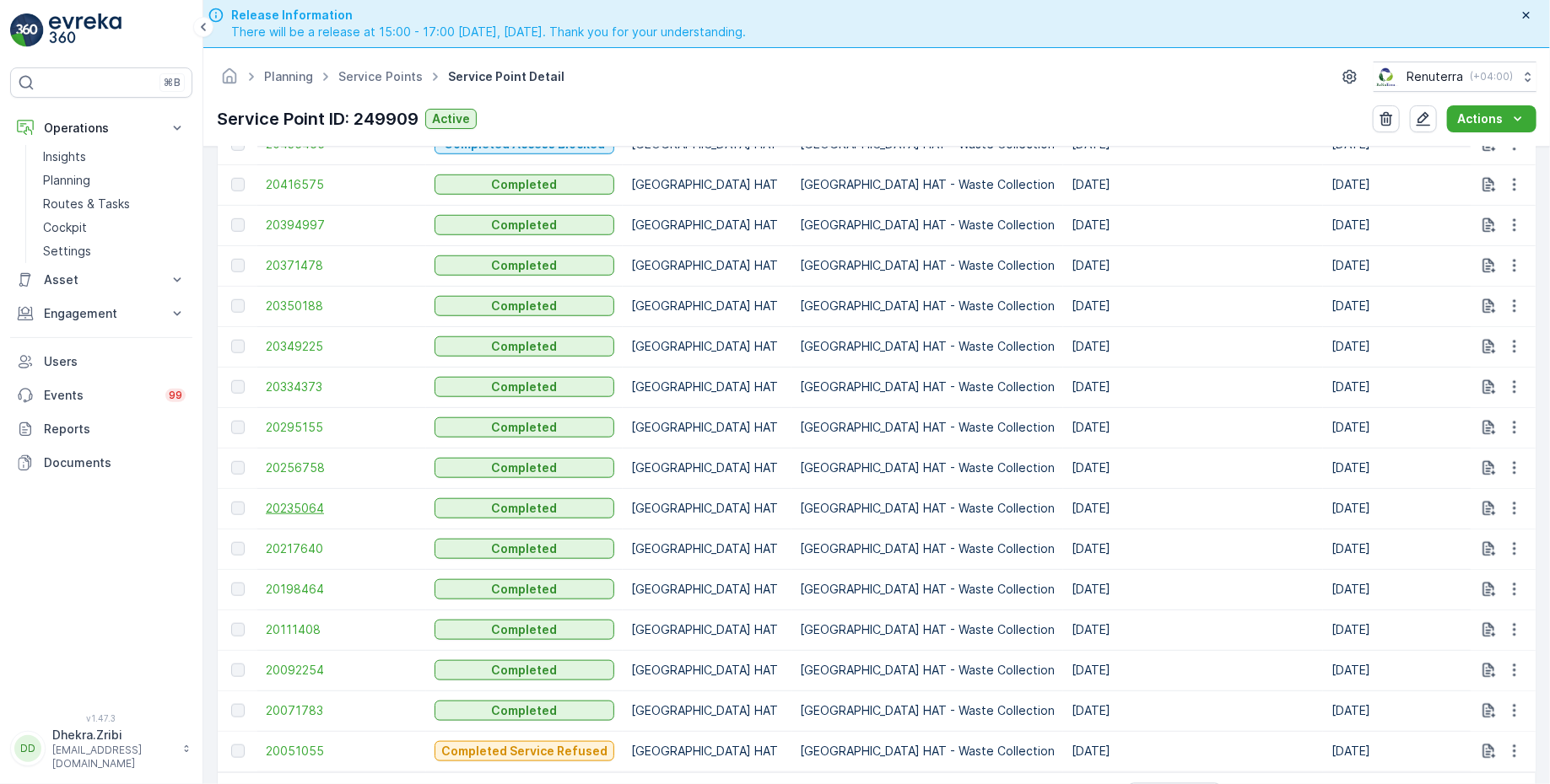
click at [302, 500] on span "20235064" at bounding box center [341, 508] width 152 height 17
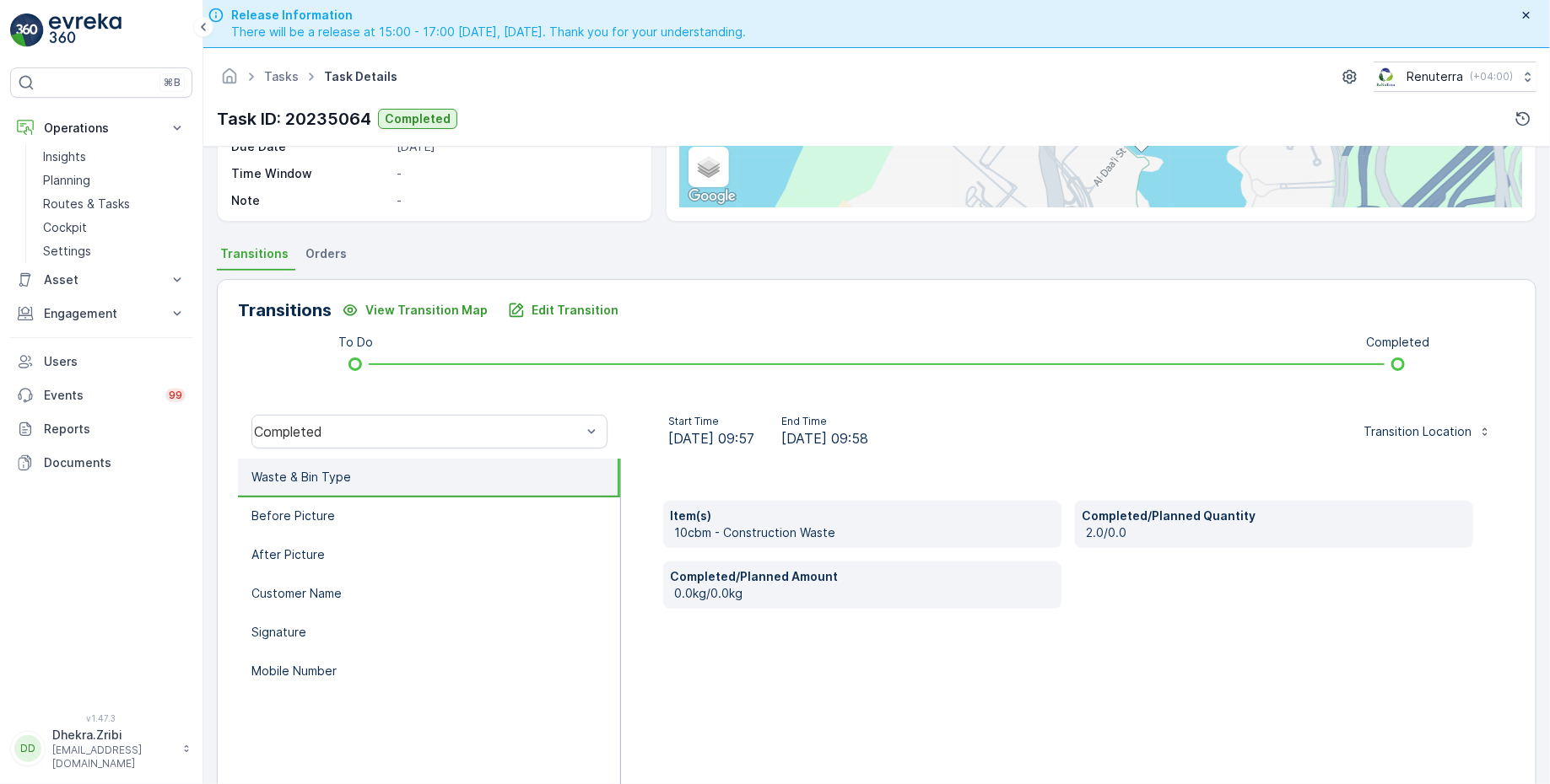
scroll to position [277, 0]
click at [352, 520] on li "Before Picture" at bounding box center [428, 515] width 382 height 39
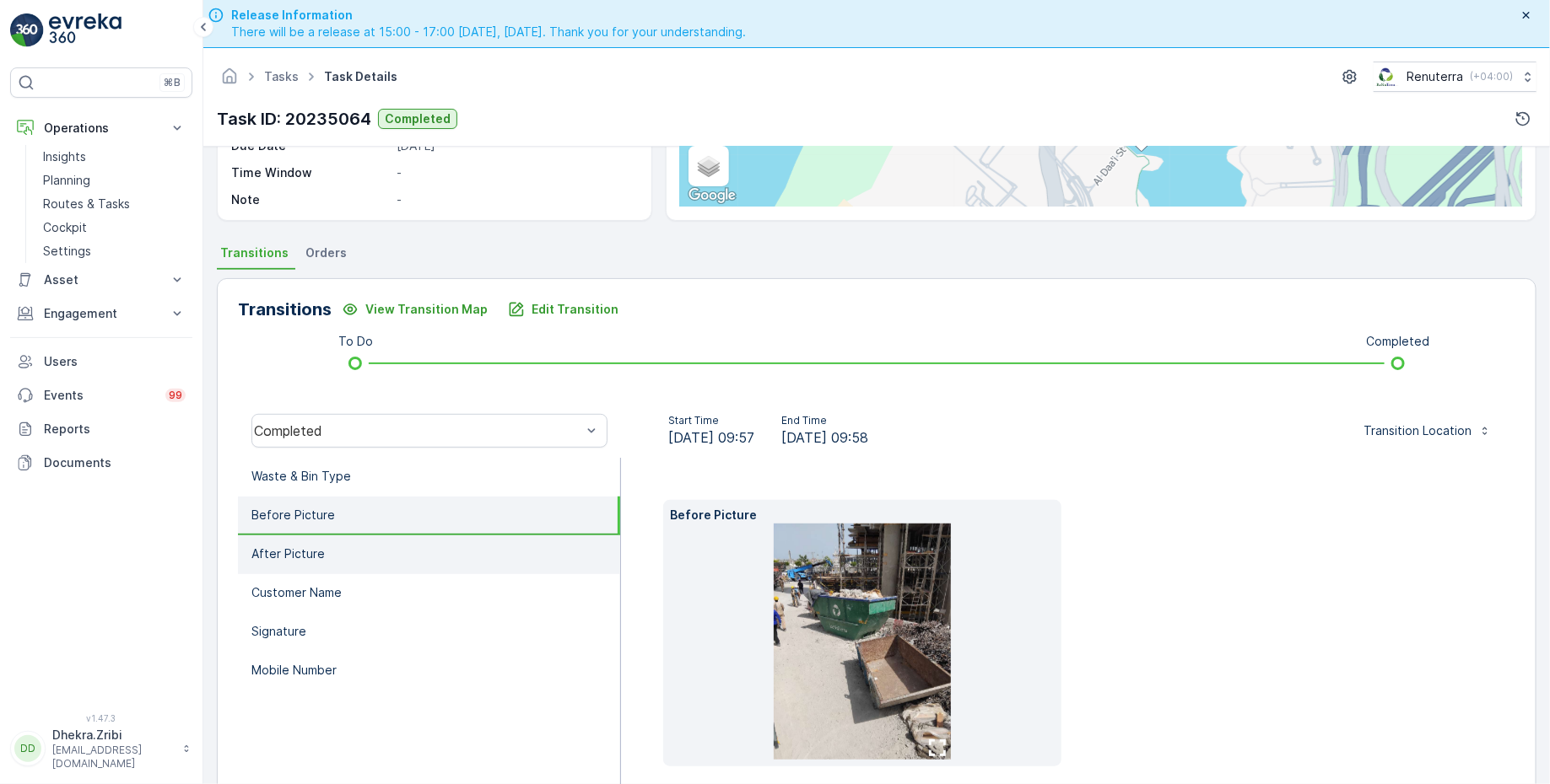
click at [360, 539] on li "After Picture" at bounding box center [428, 555] width 382 height 39
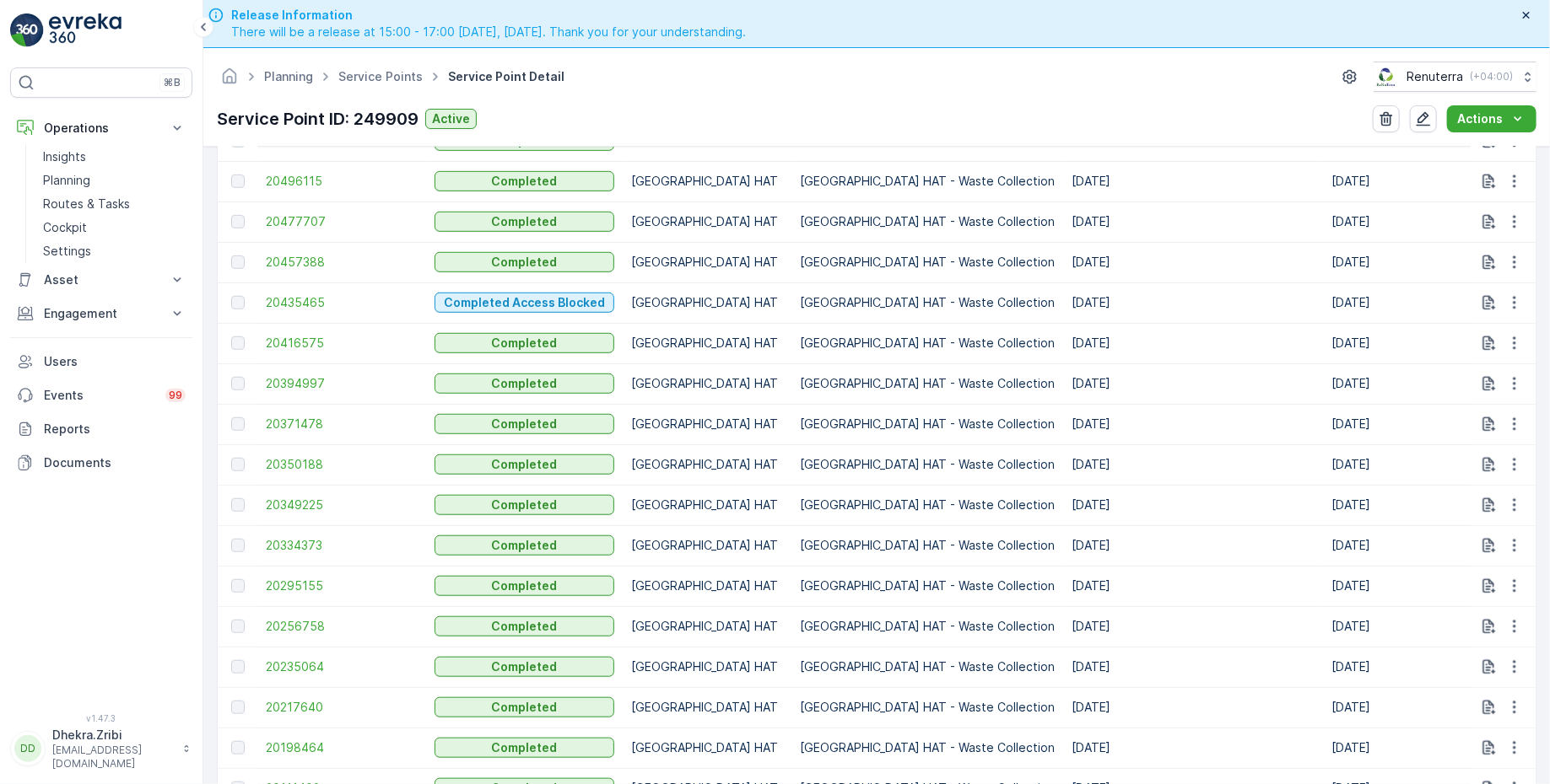
scroll to position [1033, 0]
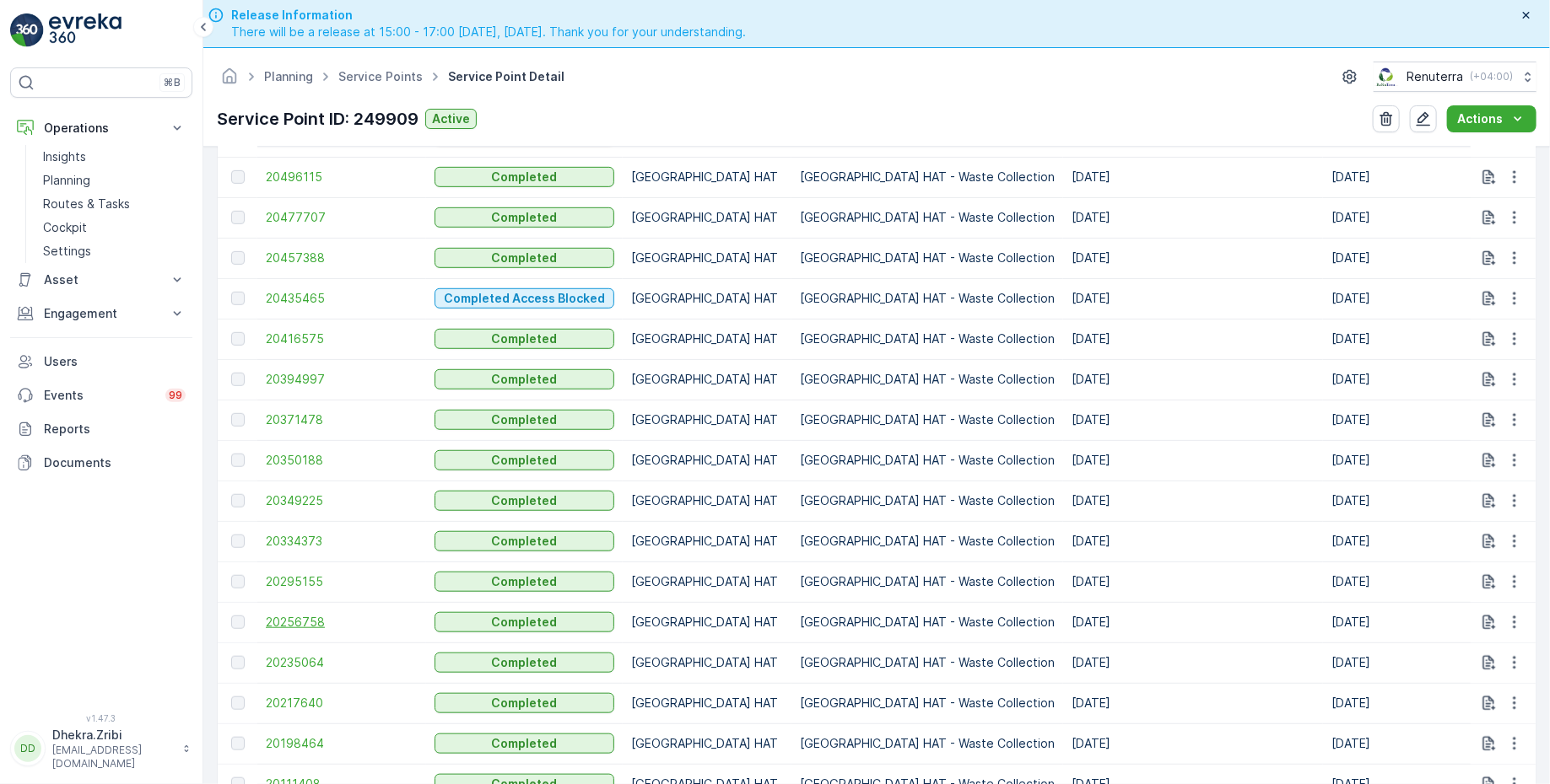
click at [314, 619] on span "20256758" at bounding box center [341, 622] width 152 height 17
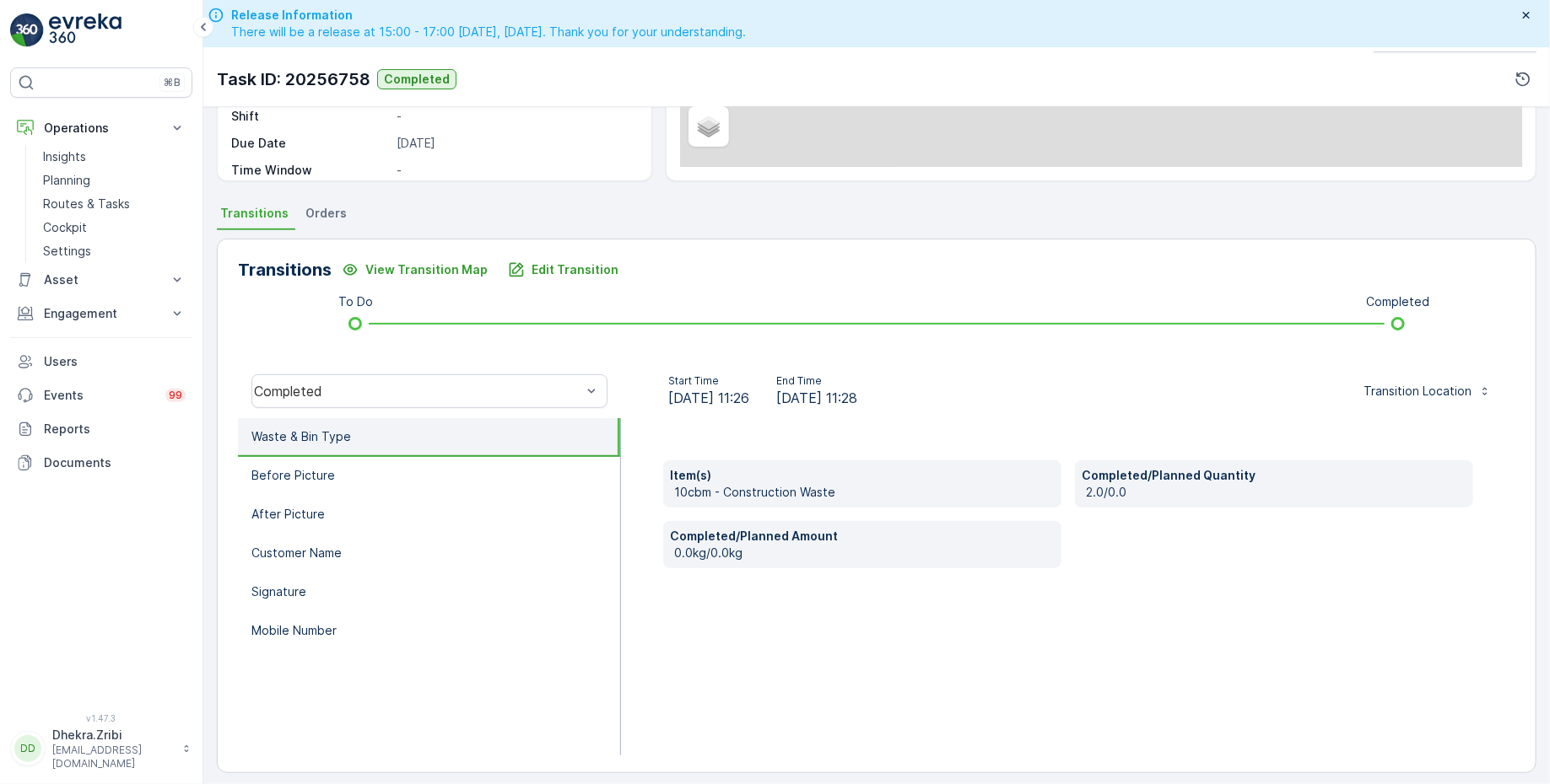
scroll to position [48, 0]
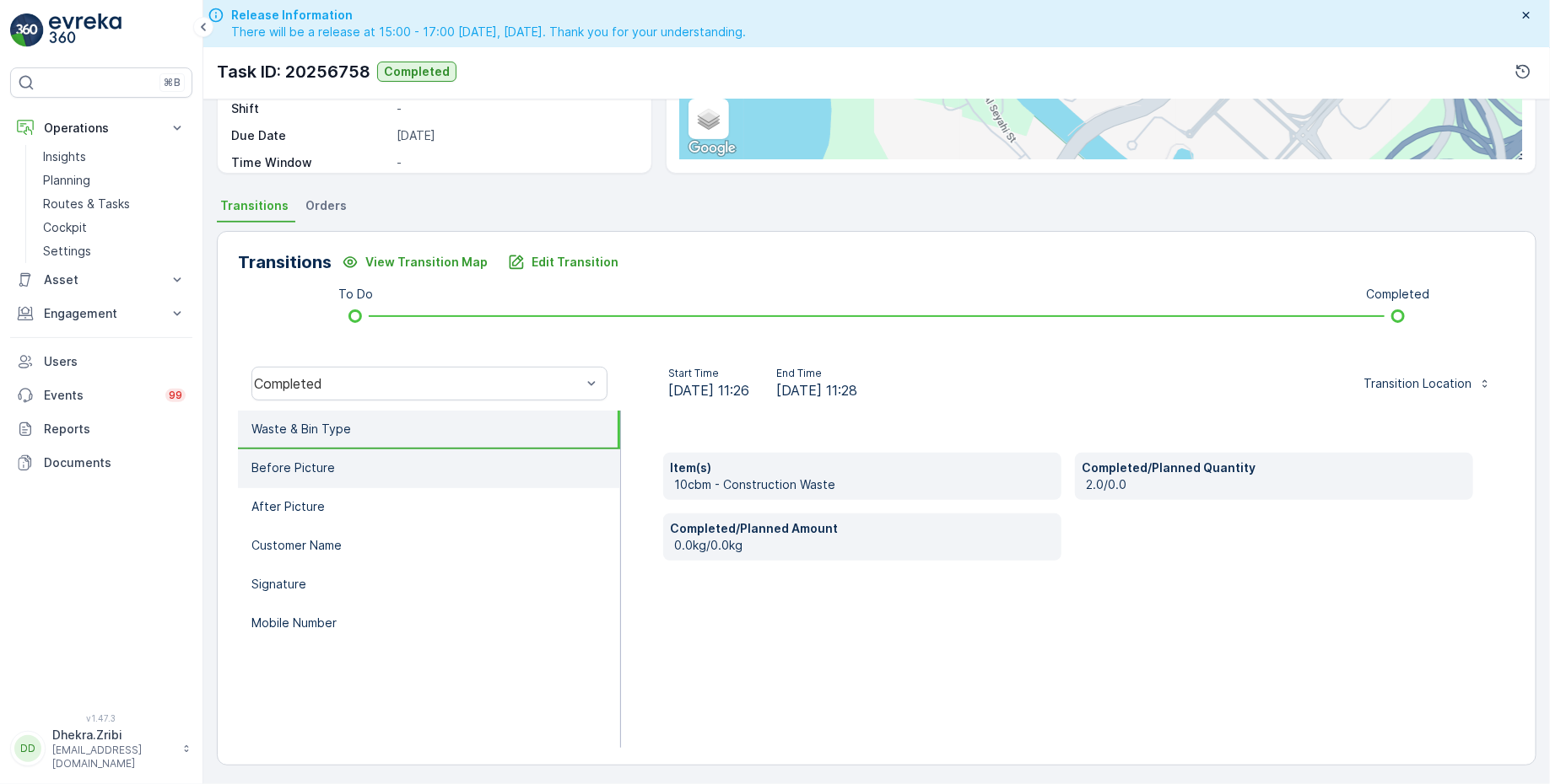
click at [376, 469] on li "Before Picture" at bounding box center [428, 468] width 382 height 39
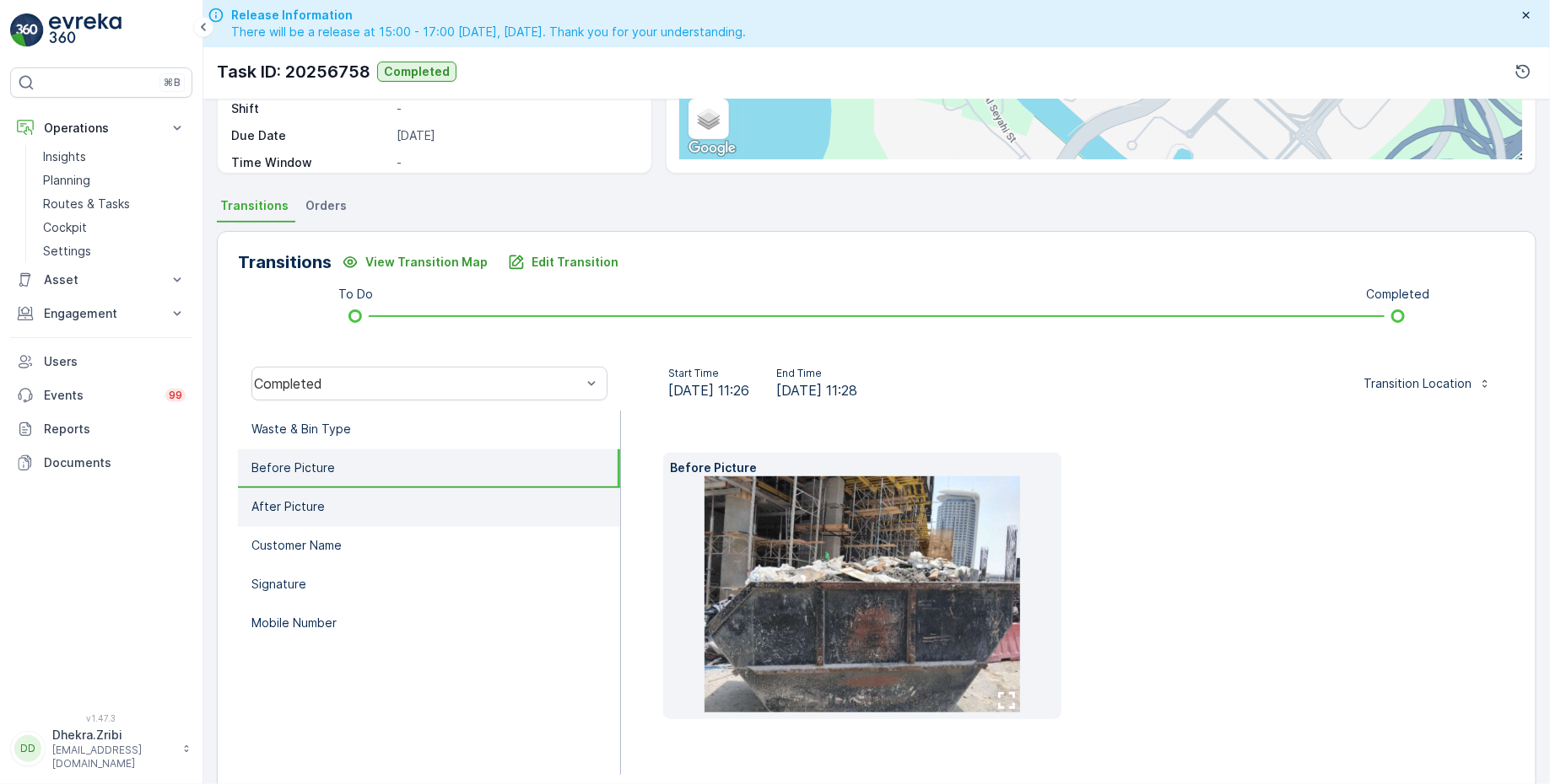
click at [381, 503] on li "After Picture" at bounding box center [428, 507] width 382 height 39
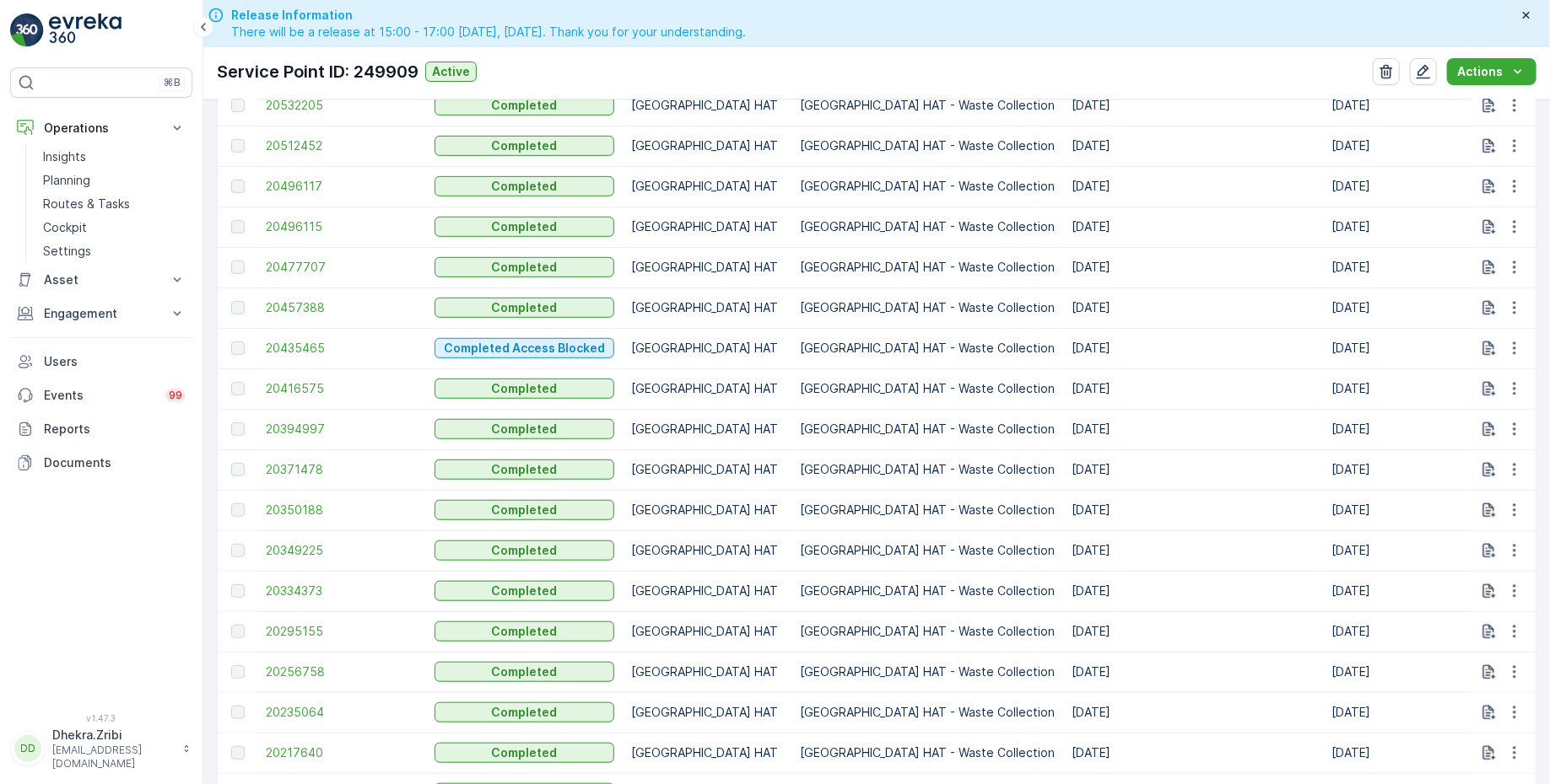
scroll to position [941, 0]
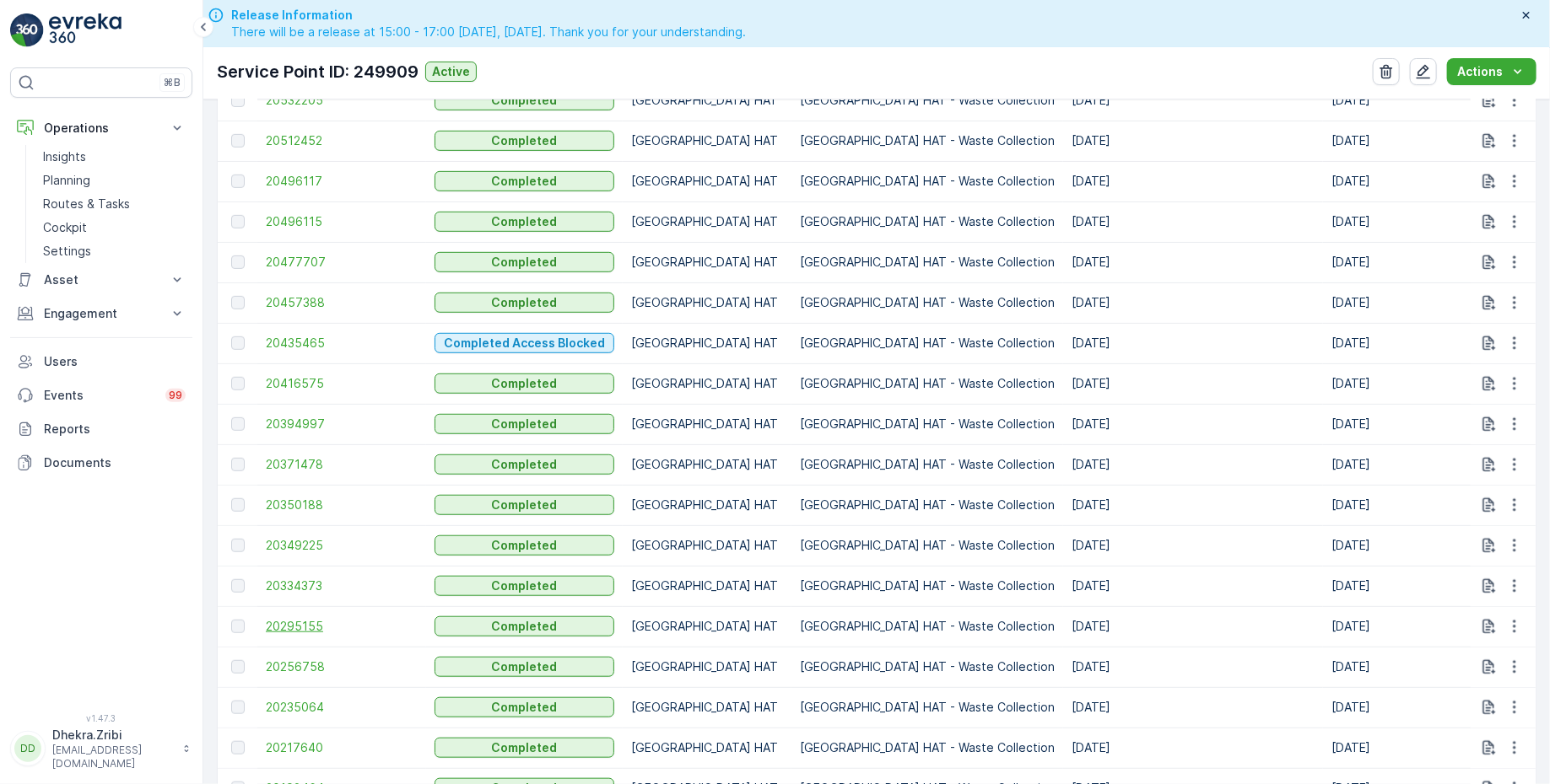
click at [309, 622] on span "20295155" at bounding box center [341, 626] width 152 height 17
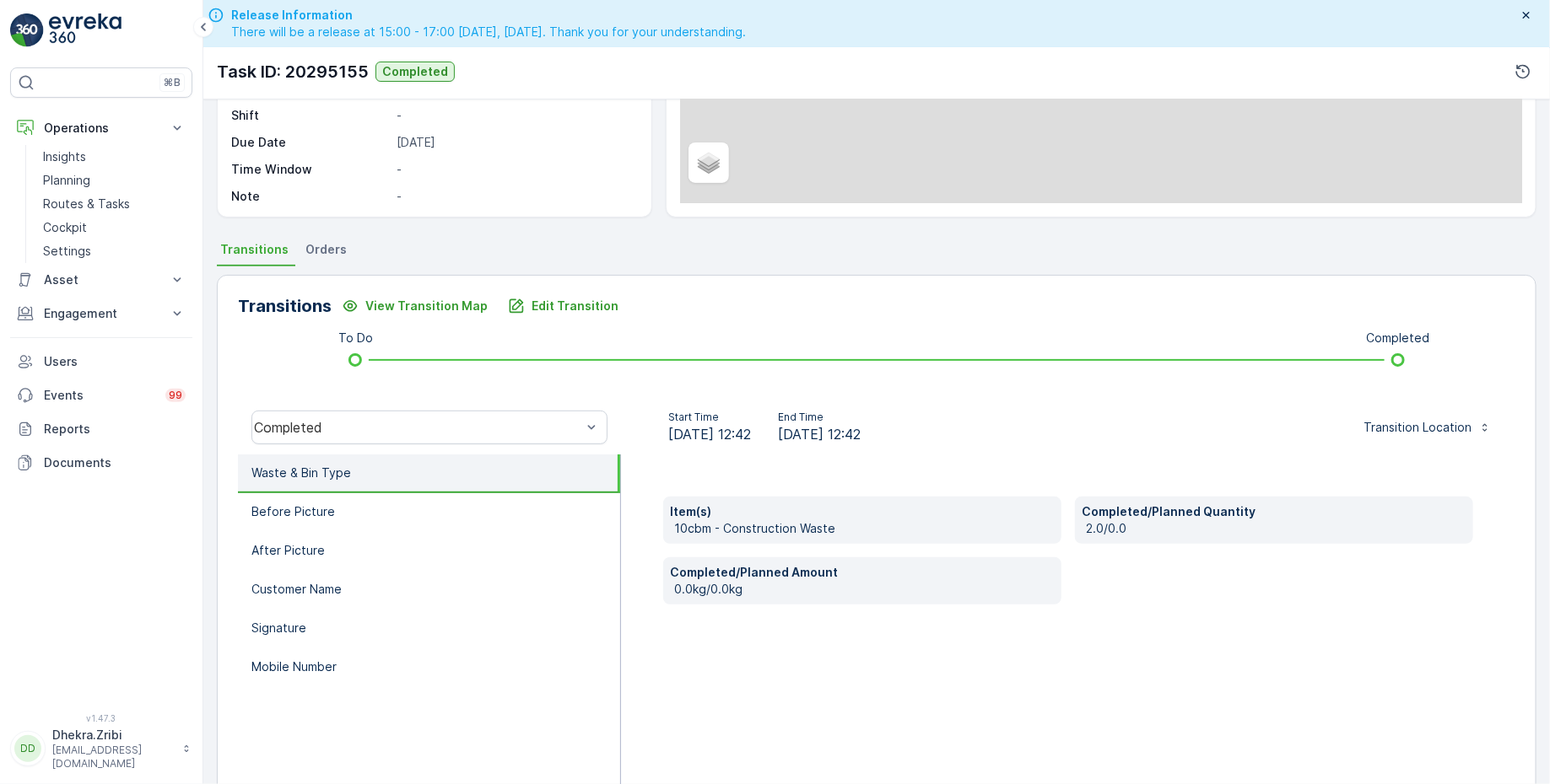
scroll to position [277, 0]
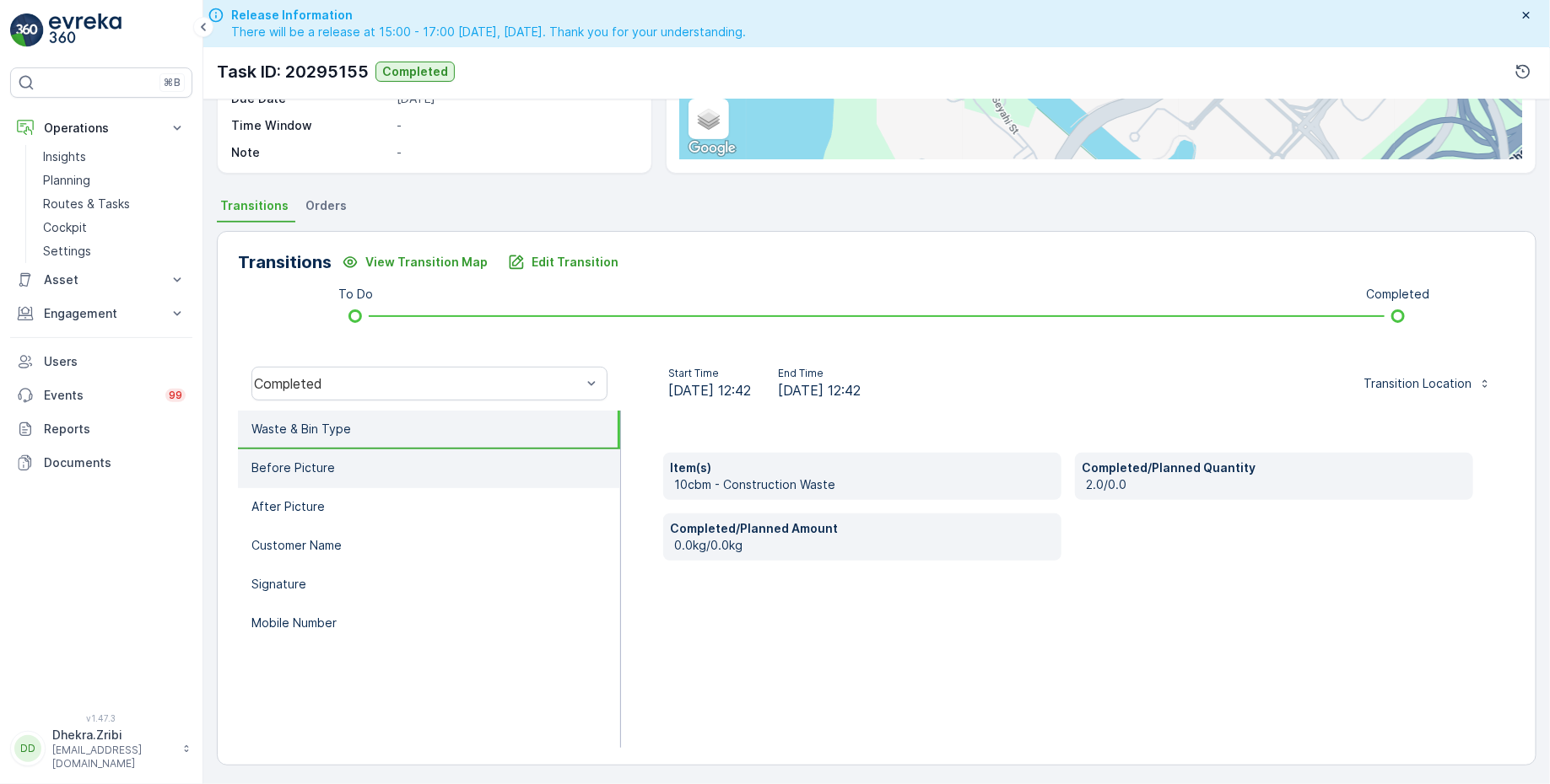
click at [329, 470] on p "Before Picture" at bounding box center [292, 468] width 84 height 17
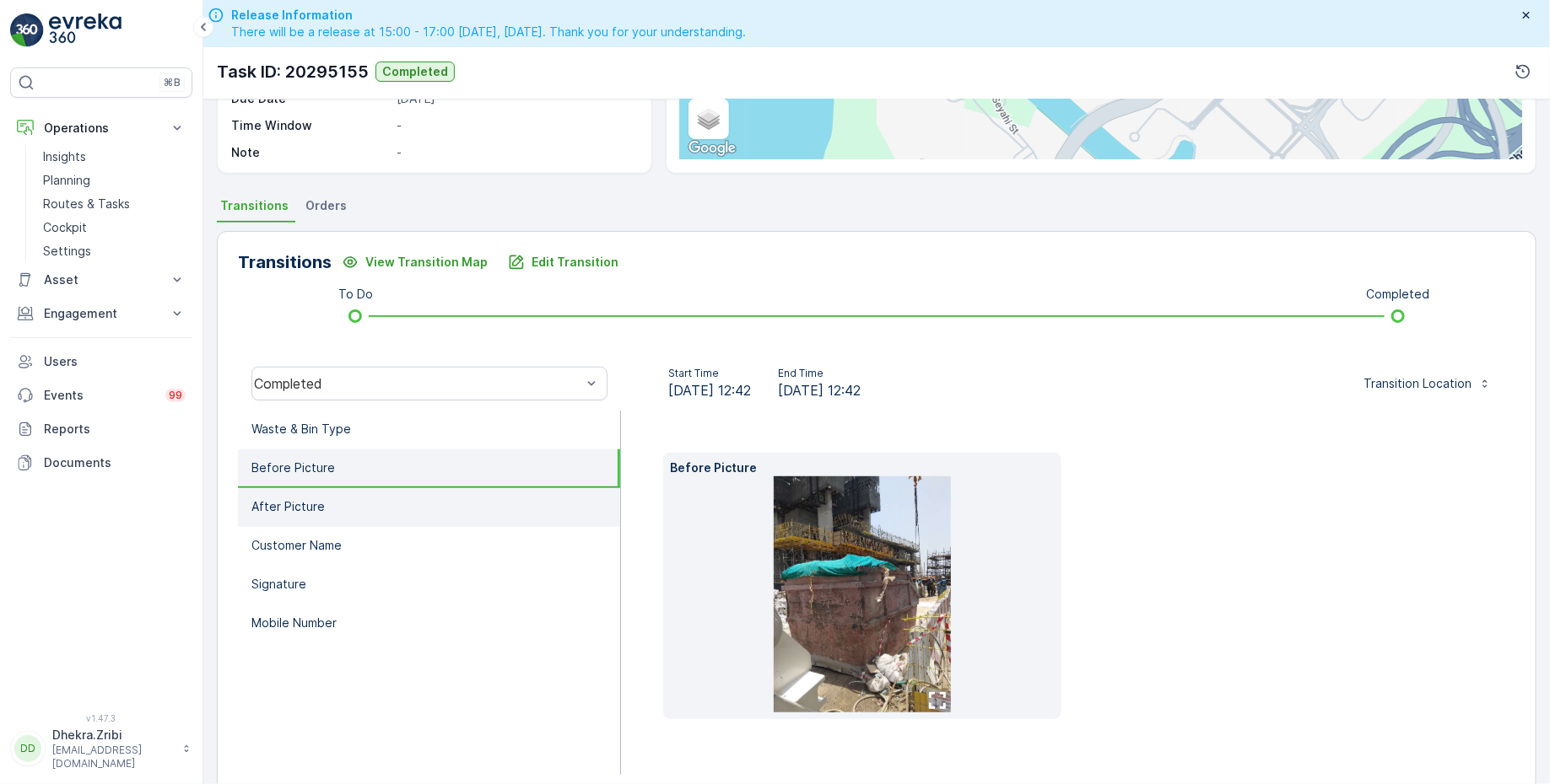
click at [341, 499] on li "After Picture" at bounding box center [428, 507] width 382 height 39
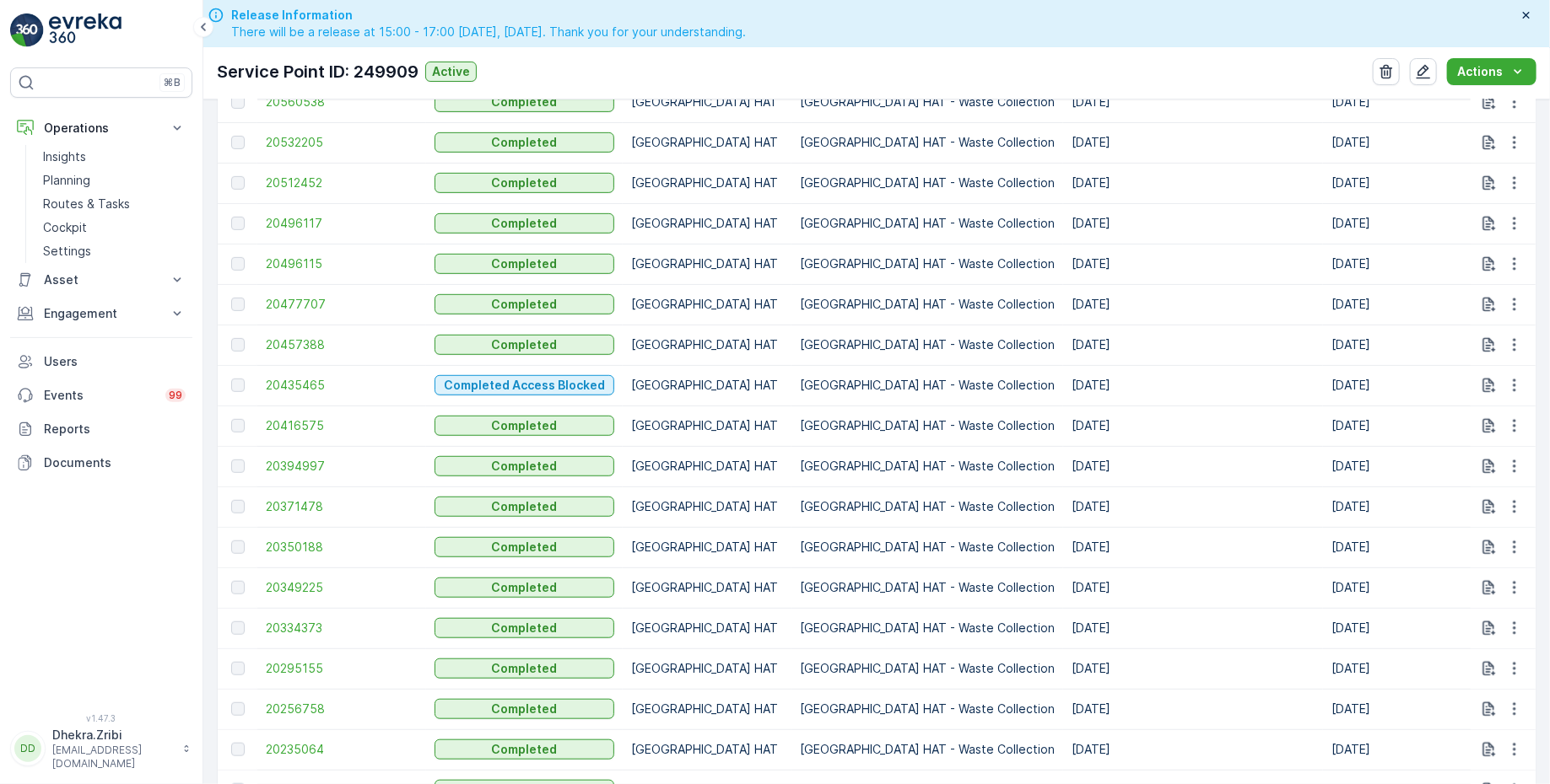
scroll to position [915, 0]
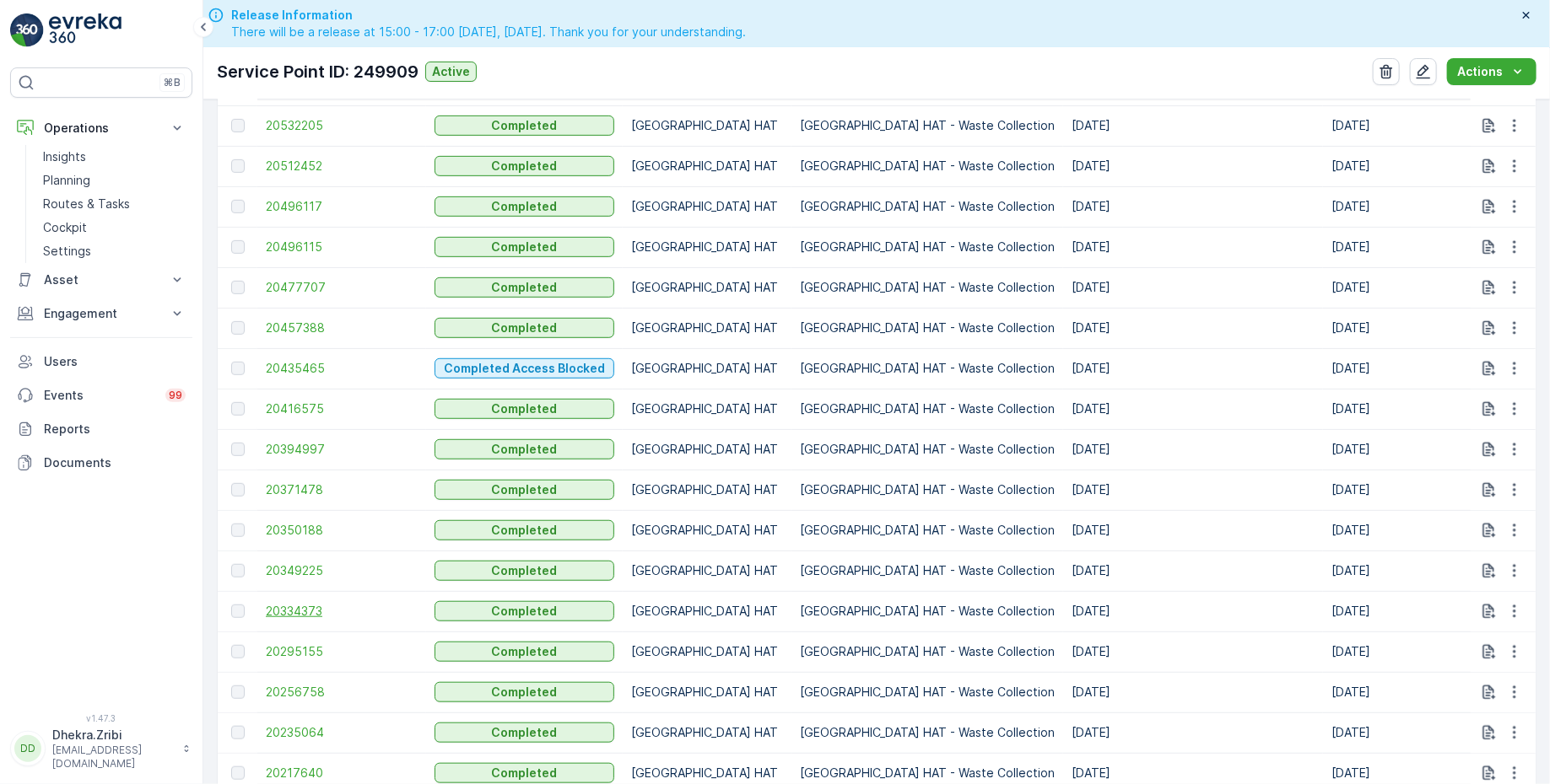
click at [289, 608] on span "20334373" at bounding box center [341, 611] width 152 height 17
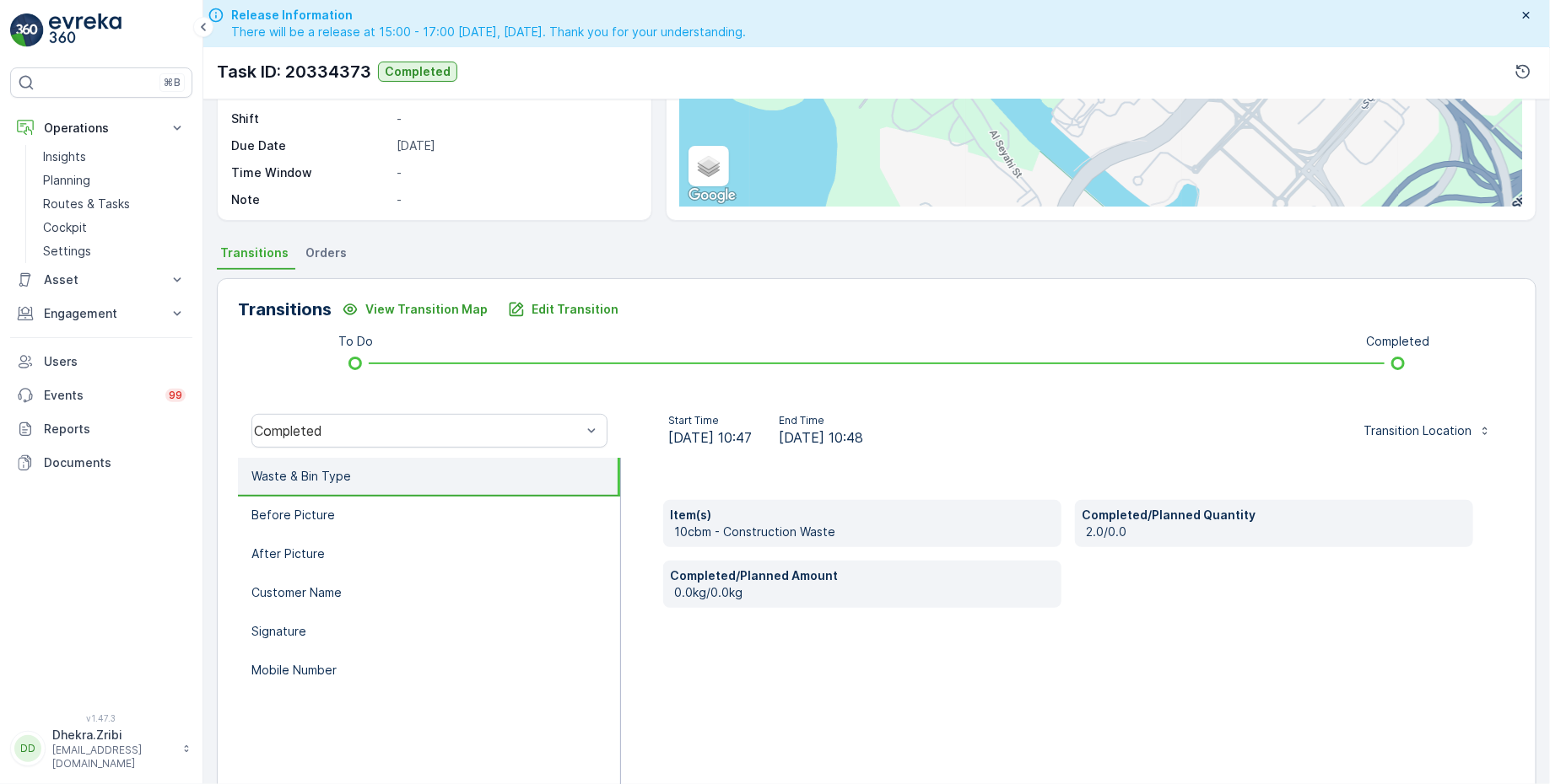
scroll to position [277, 0]
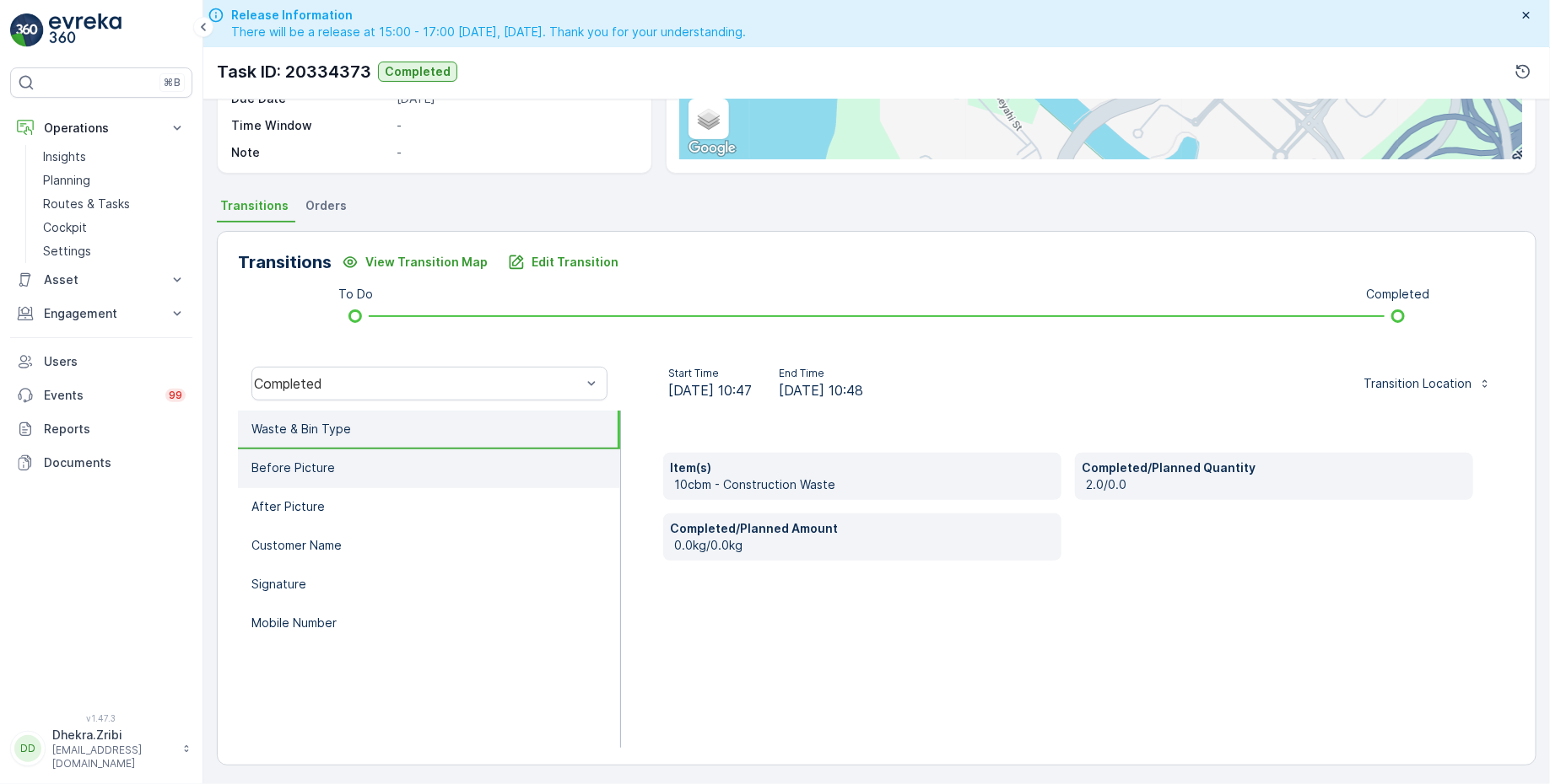
click at [352, 472] on li "Before Picture" at bounding box center [428, 468] width 382 height 39
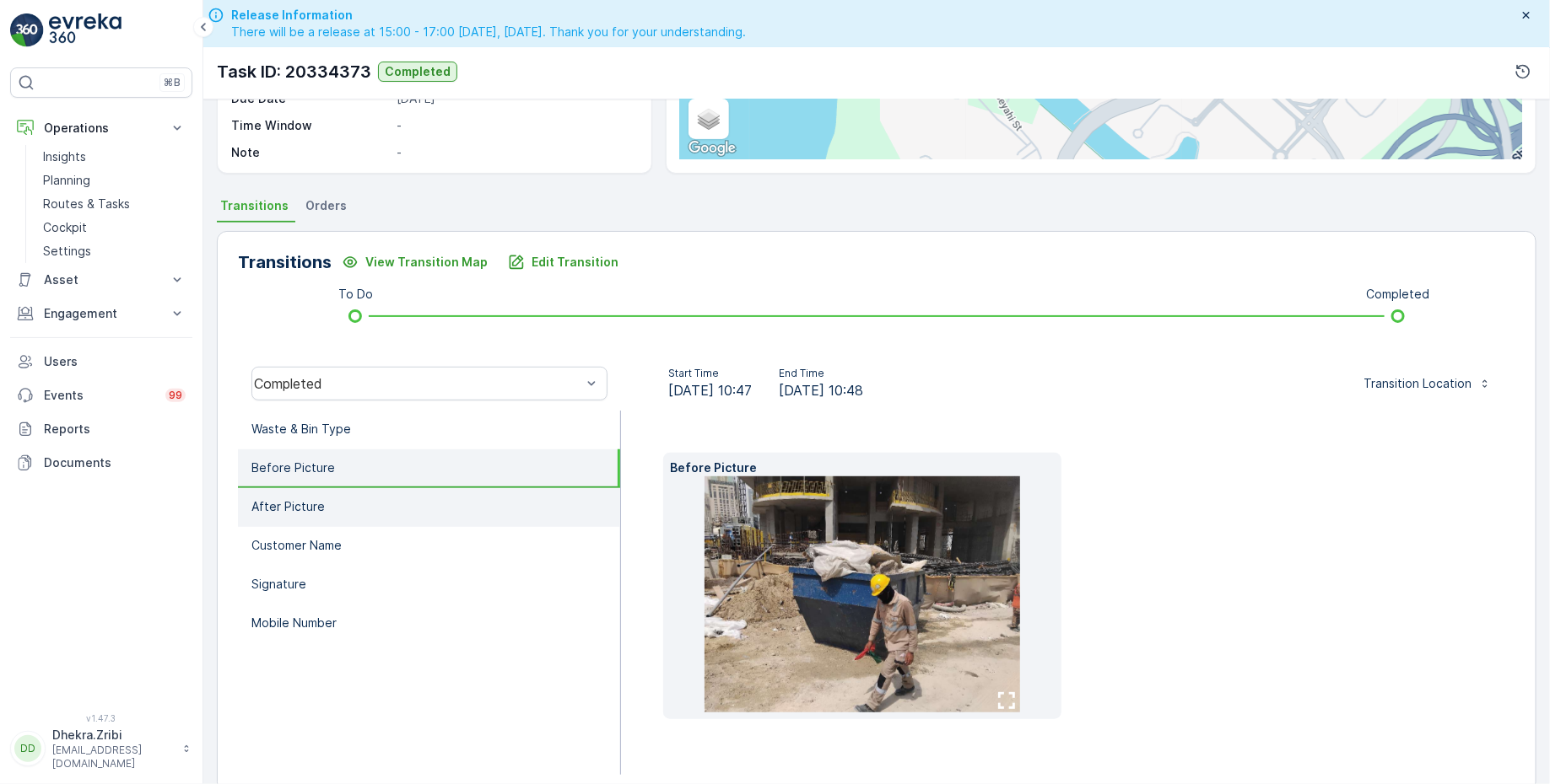
click at [345, 512] on li "After Picture" at bounding box center [428, 507] width 382 height 39
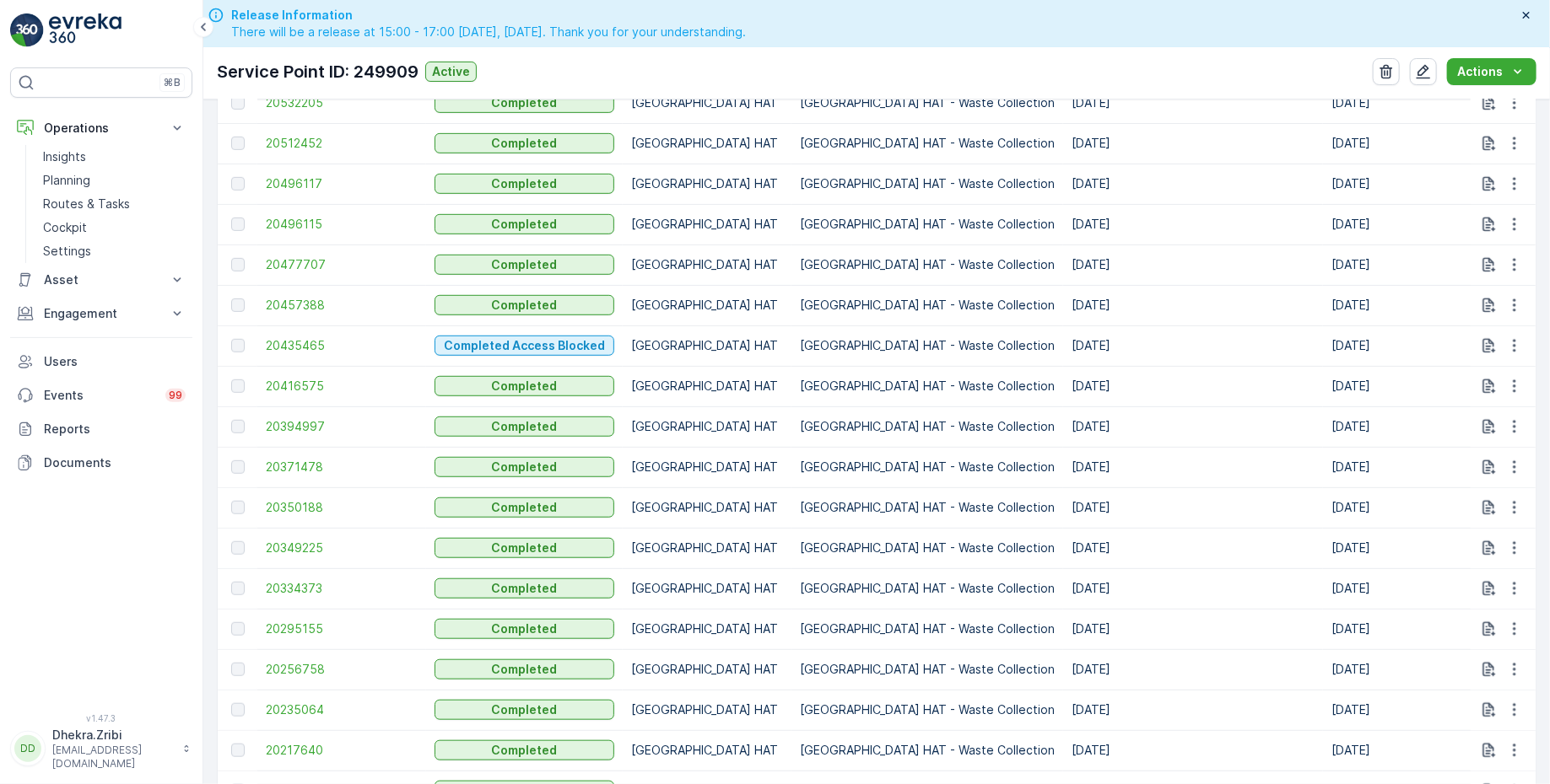
scroll to position [940, 0]
click at [299, 547] on span "20349225" at bounding box center [341, 546] width 152 height 17
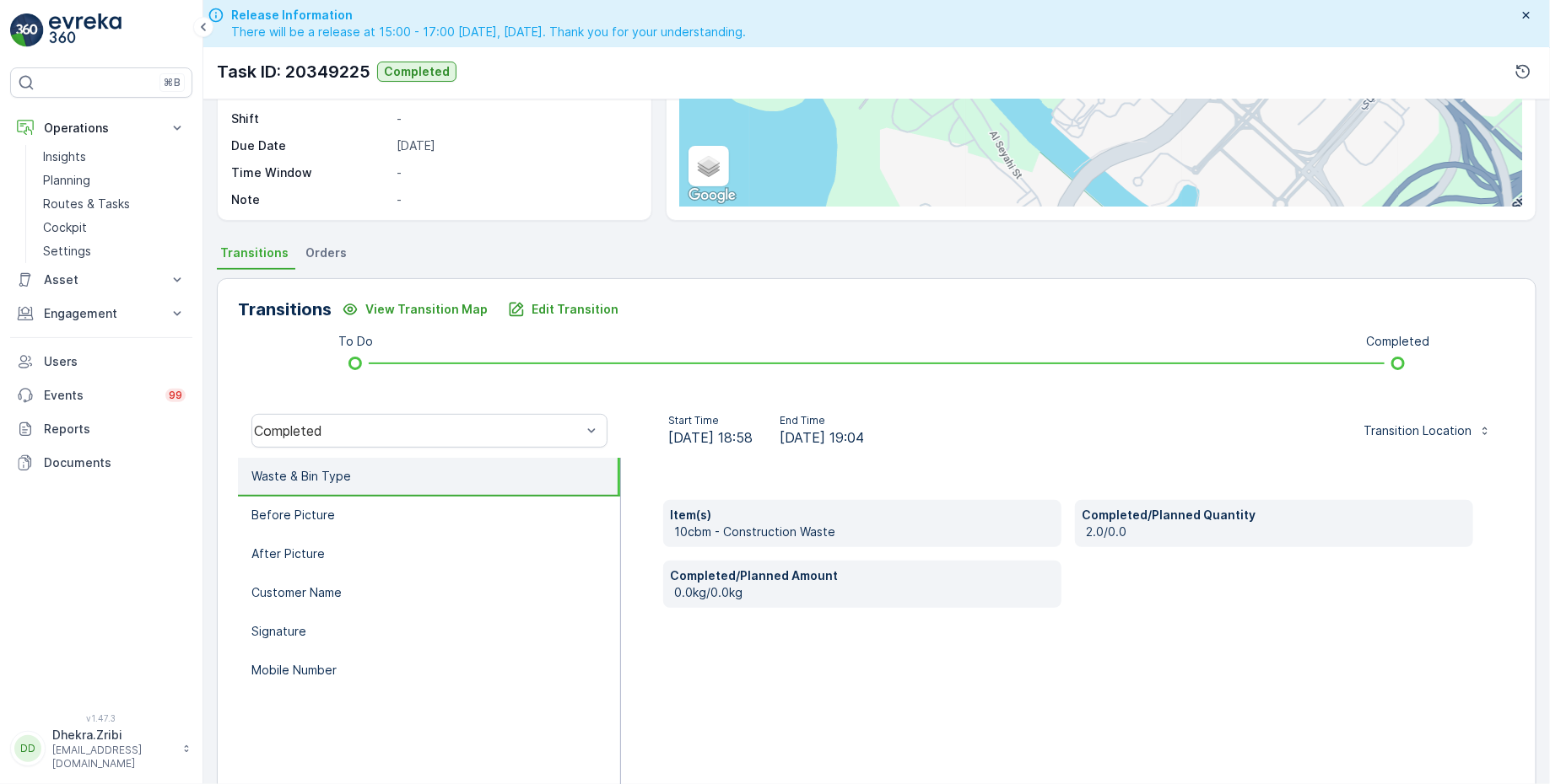
scroll to position [277, 0]
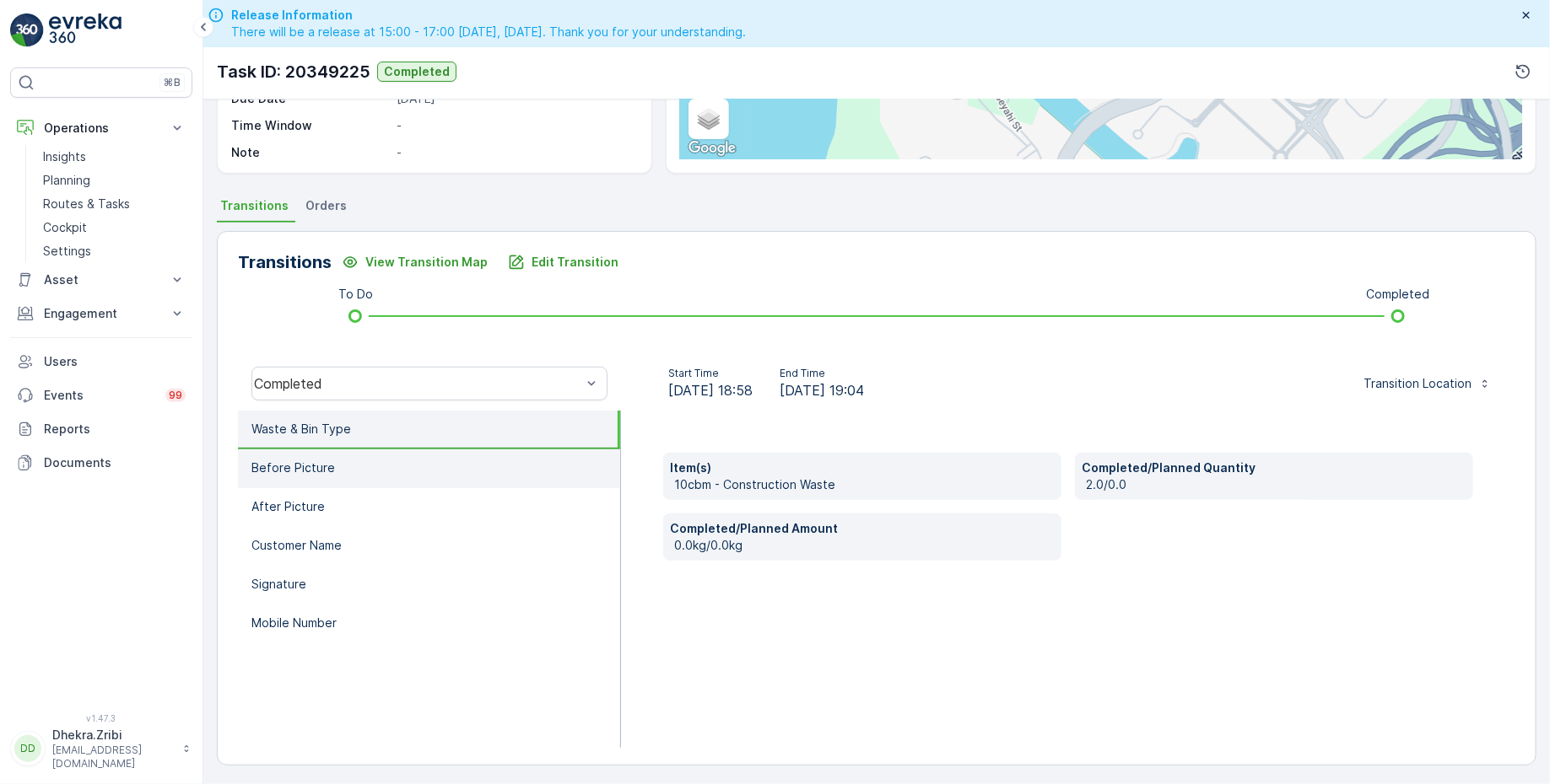
click at [385, 467] on li "Before Picture" at bounding box center [428, 468] width 382 height 39
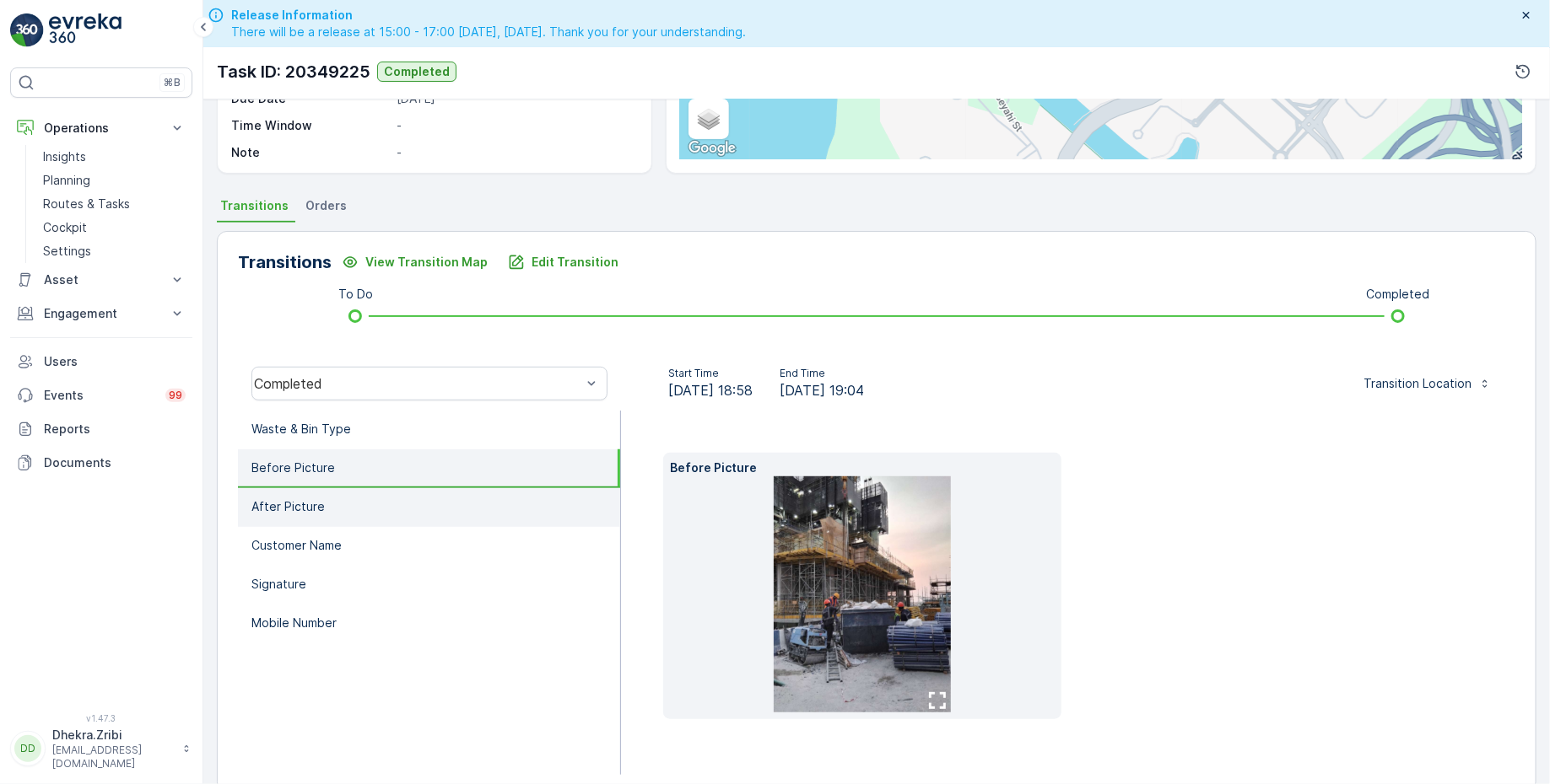
click at [357, 497] on li "After Picture" at bounding box center [428, 507] width 382 height 39
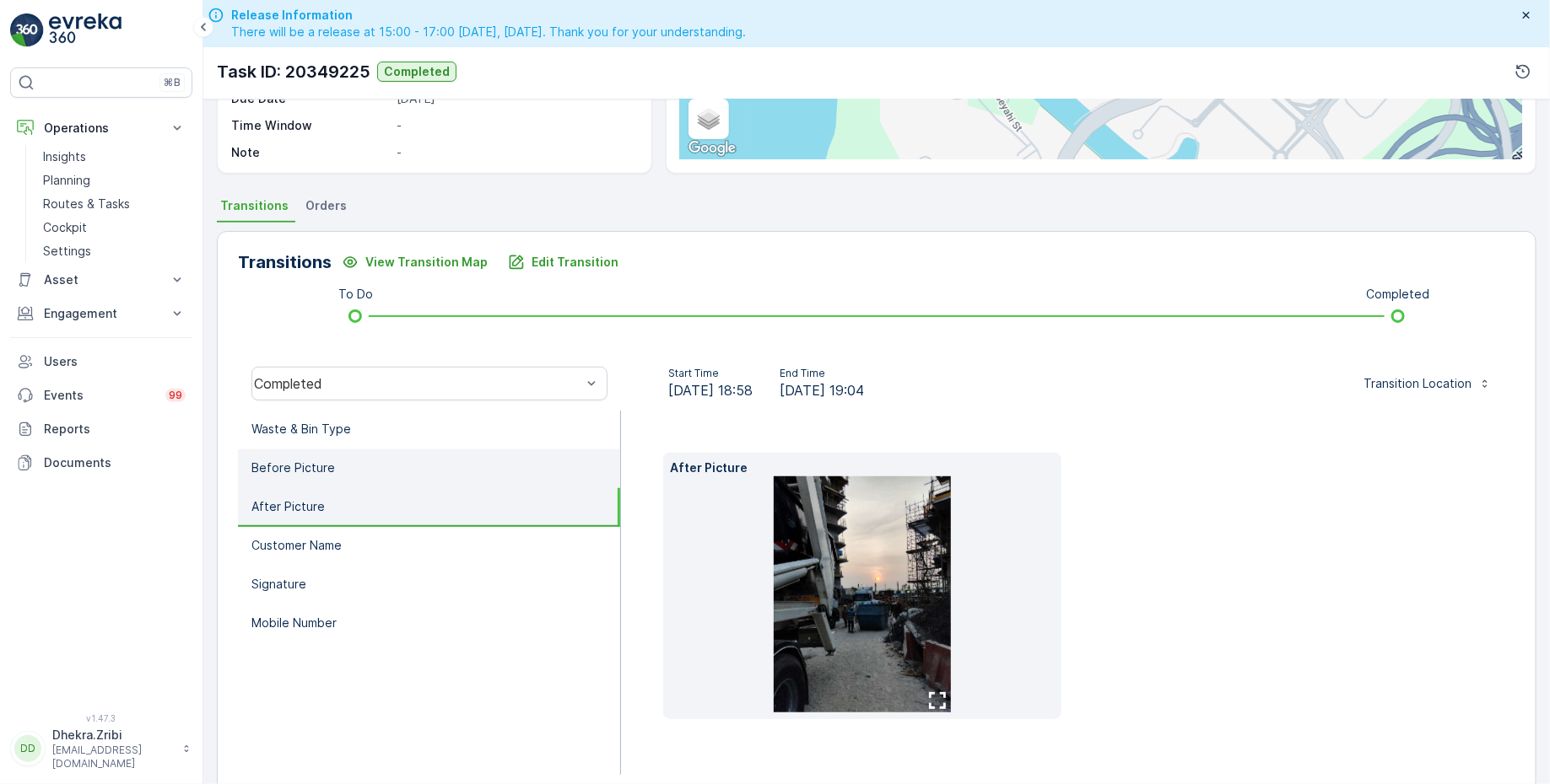
click at [358, 467] on li "Before Picture" at bounding box center [428, 468] width 382 height 39
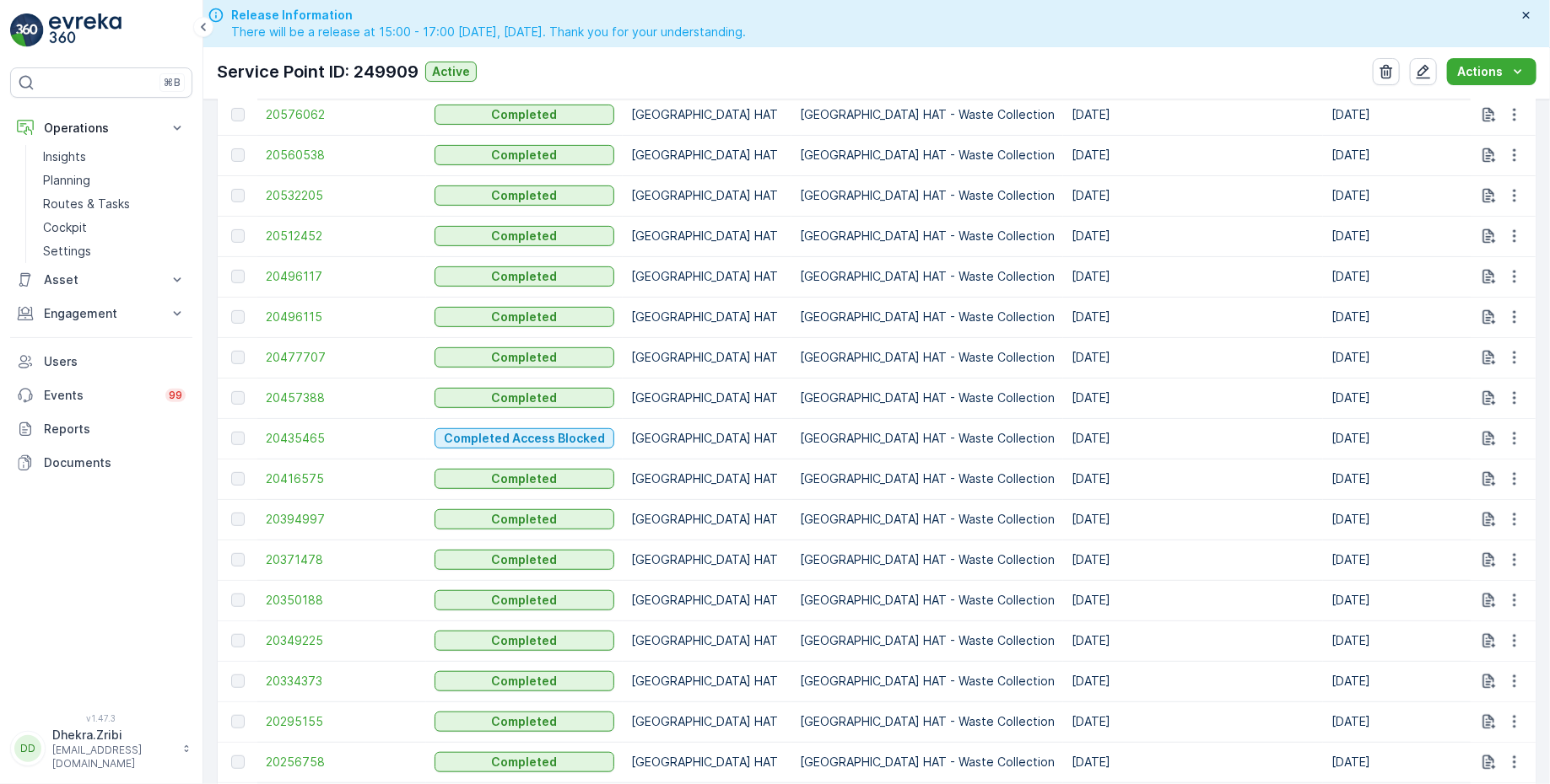
scroll to position [869, 0]
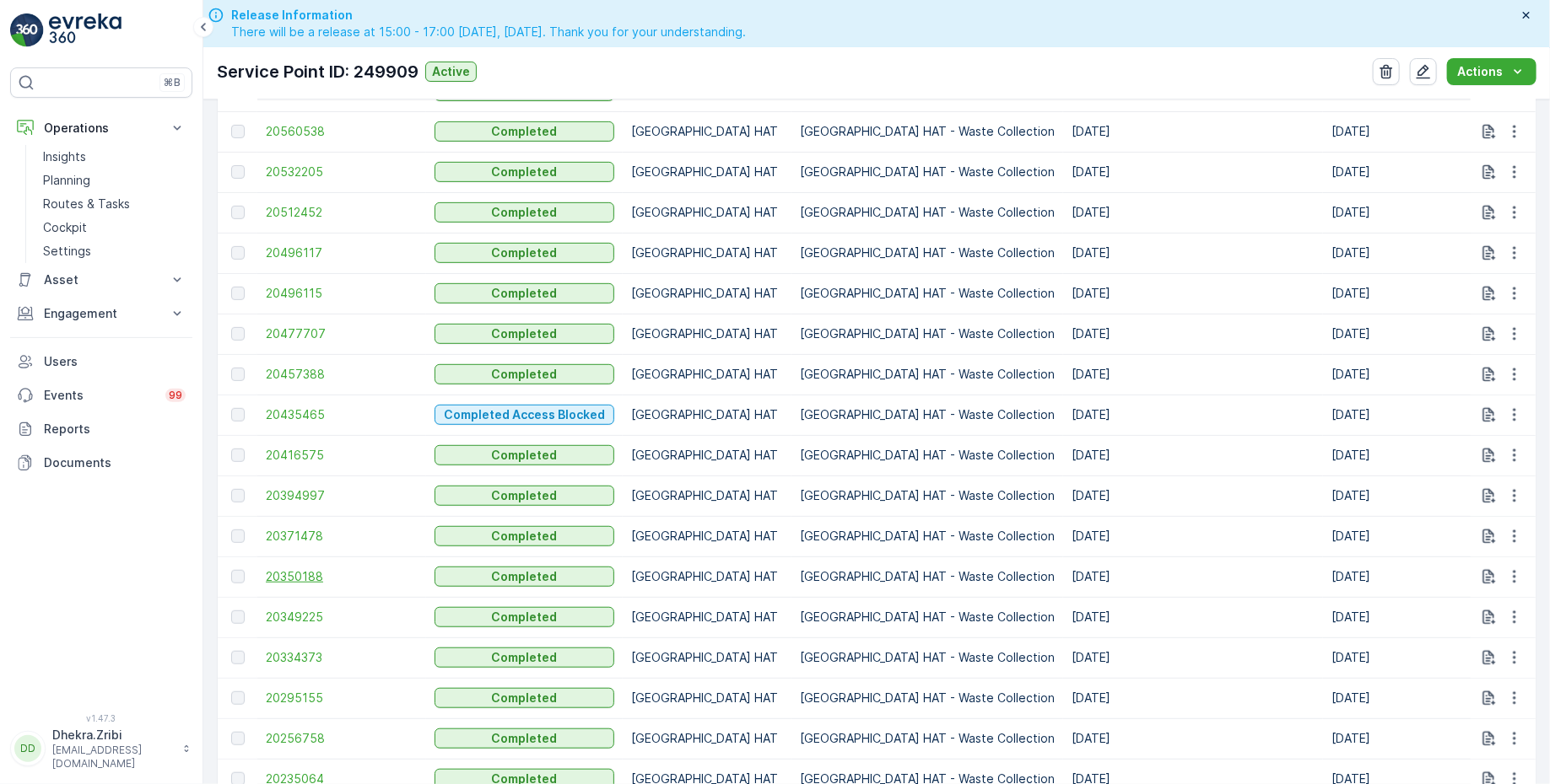
click at [308, 575] on span "20350188" at bounding box center [341, 576] width 152 height 17
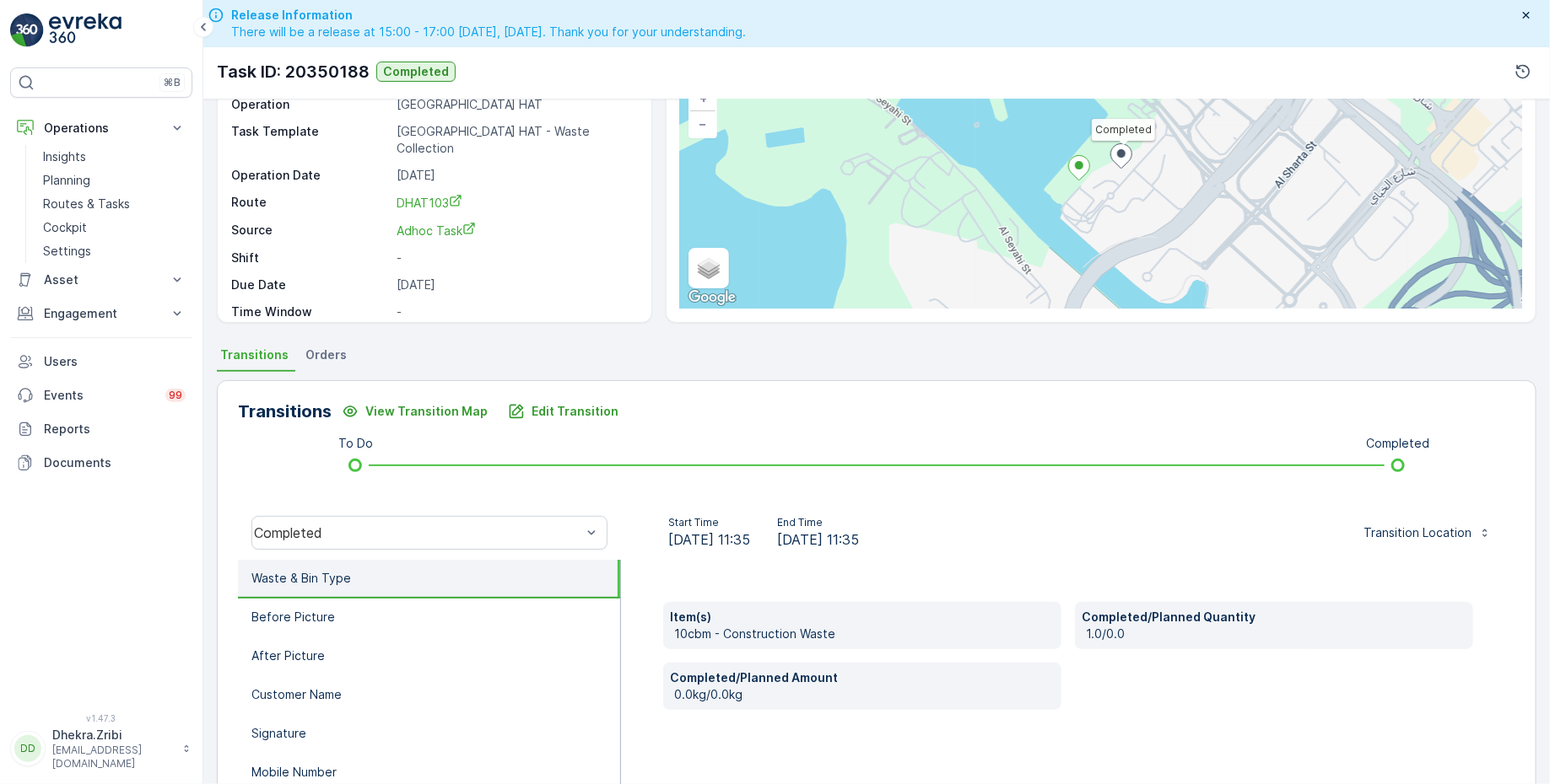
scroll to position [277, 0]
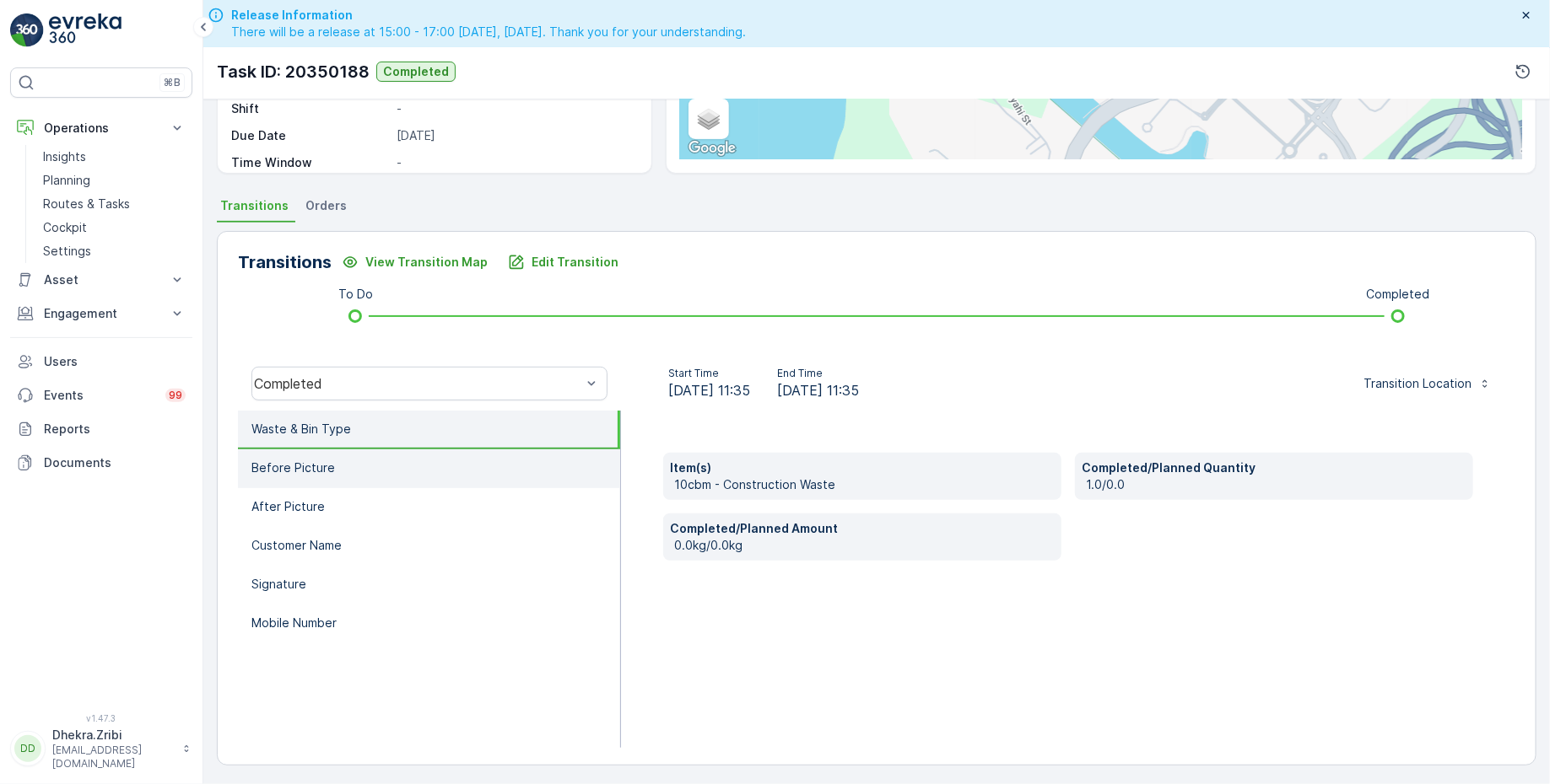
click at [345, 454] on li "Before Picture" at bounding box center [428, 468] width 382 height 39
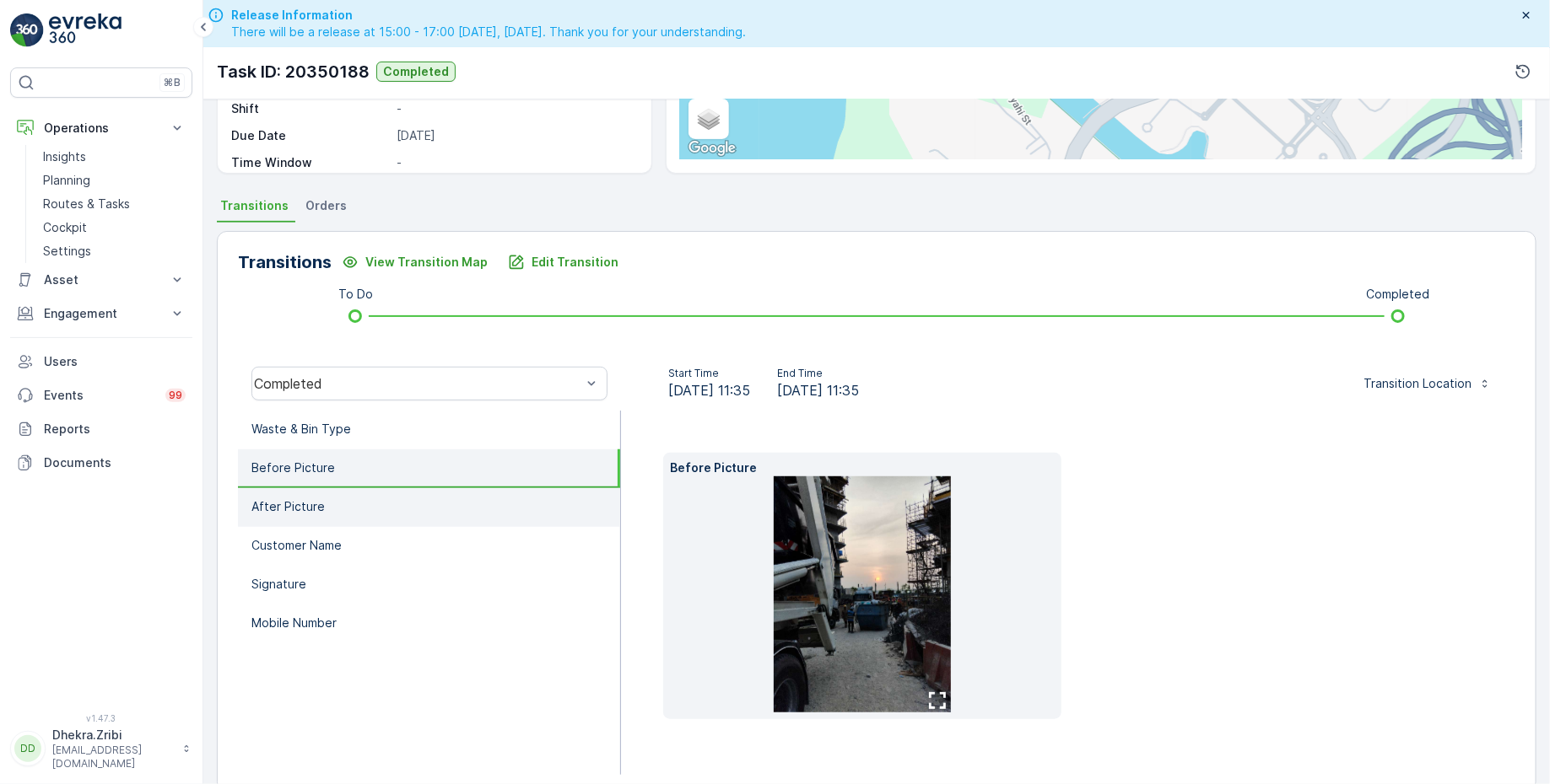
click at [338, 494] on li "After Picture" at bounding box center [428, 507] width 382 height 39
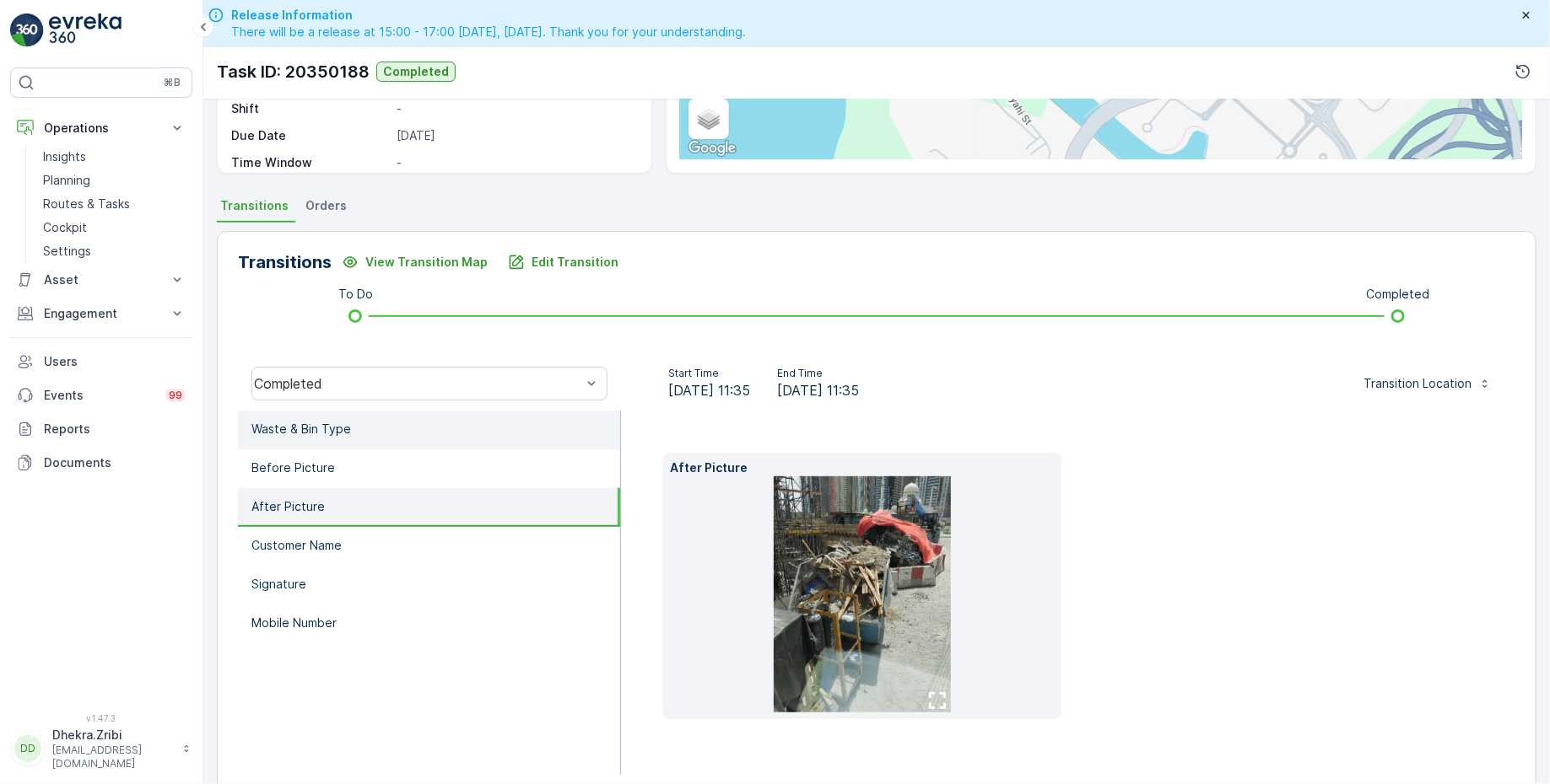
click at [338, 421] on p "Waste & Bin Type" at bounding box center [300, 429] width 100 height 17
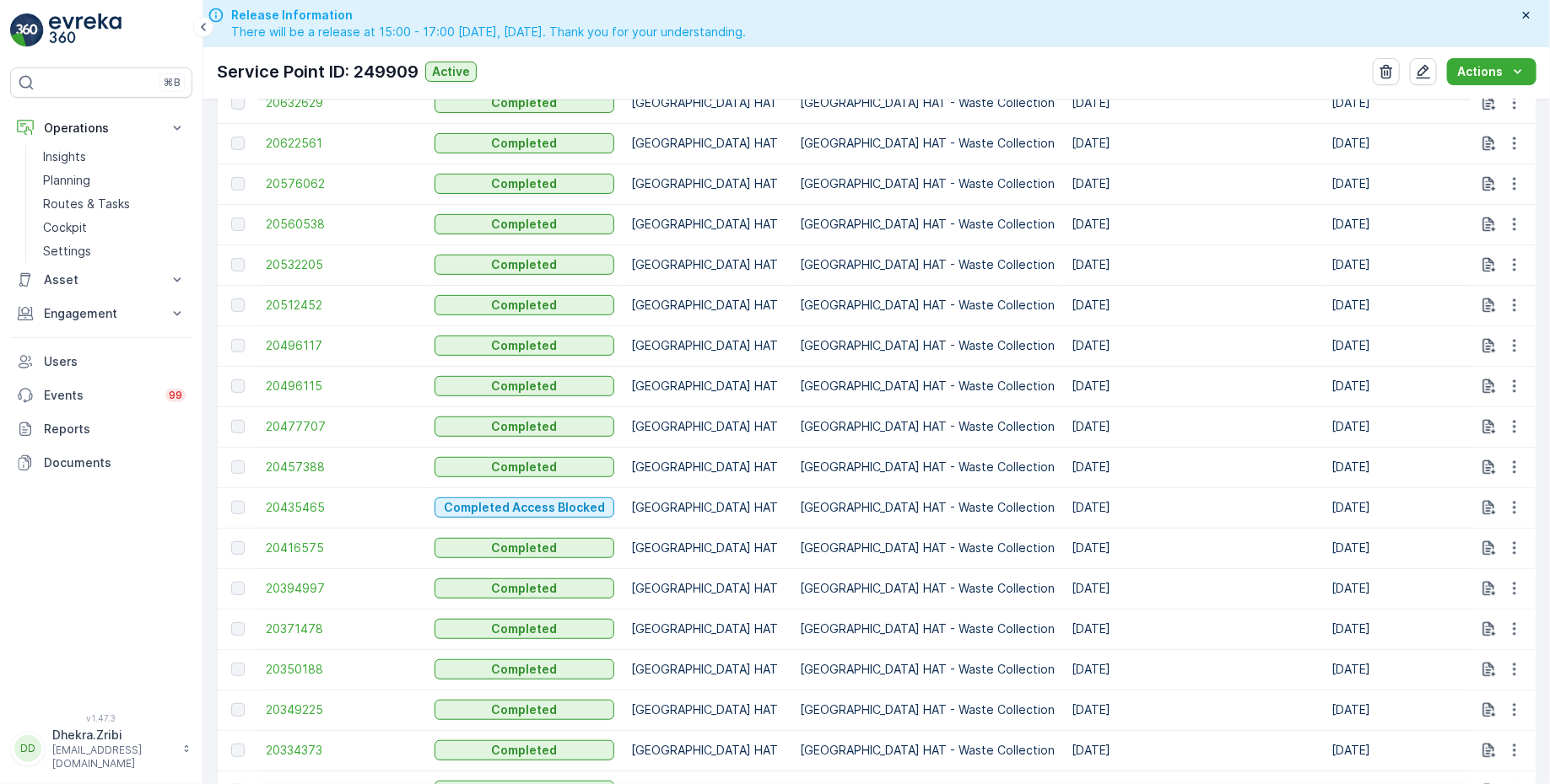
scroll to position [789, 0]
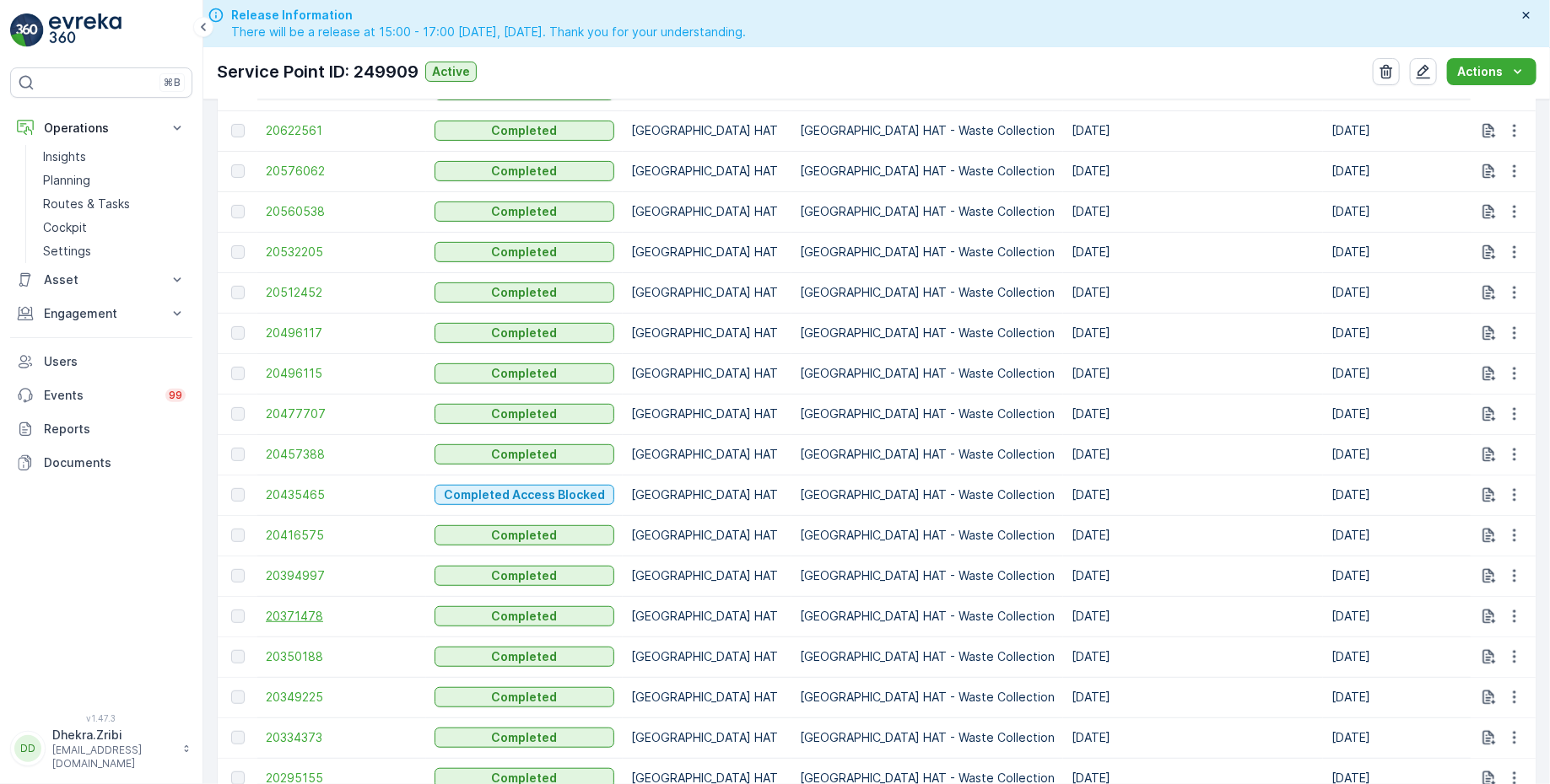
click at [295, 611] on span "20371478" at bounding box center [341, 616] width 152 height 17
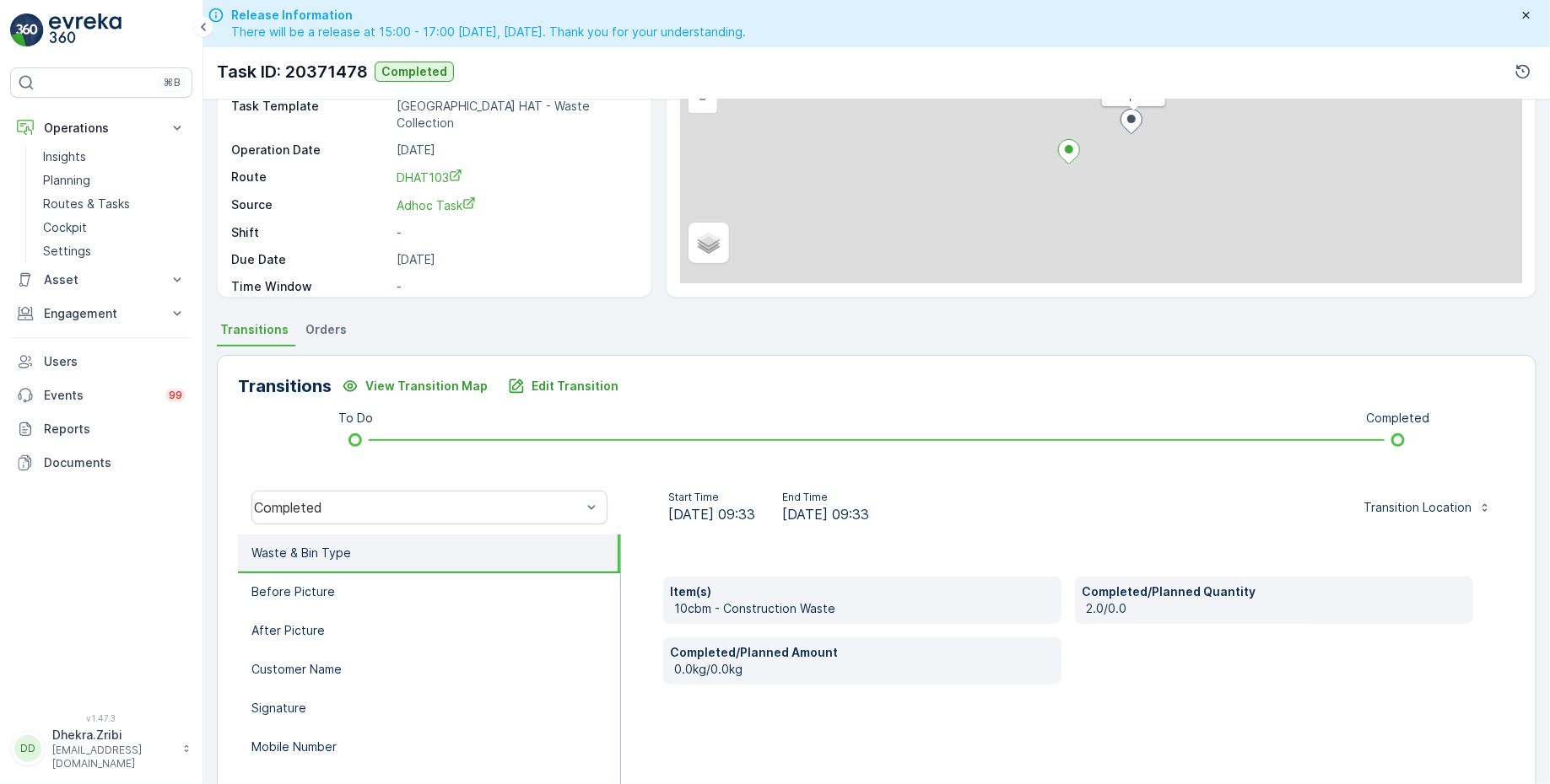
scroll to position [277, 0]
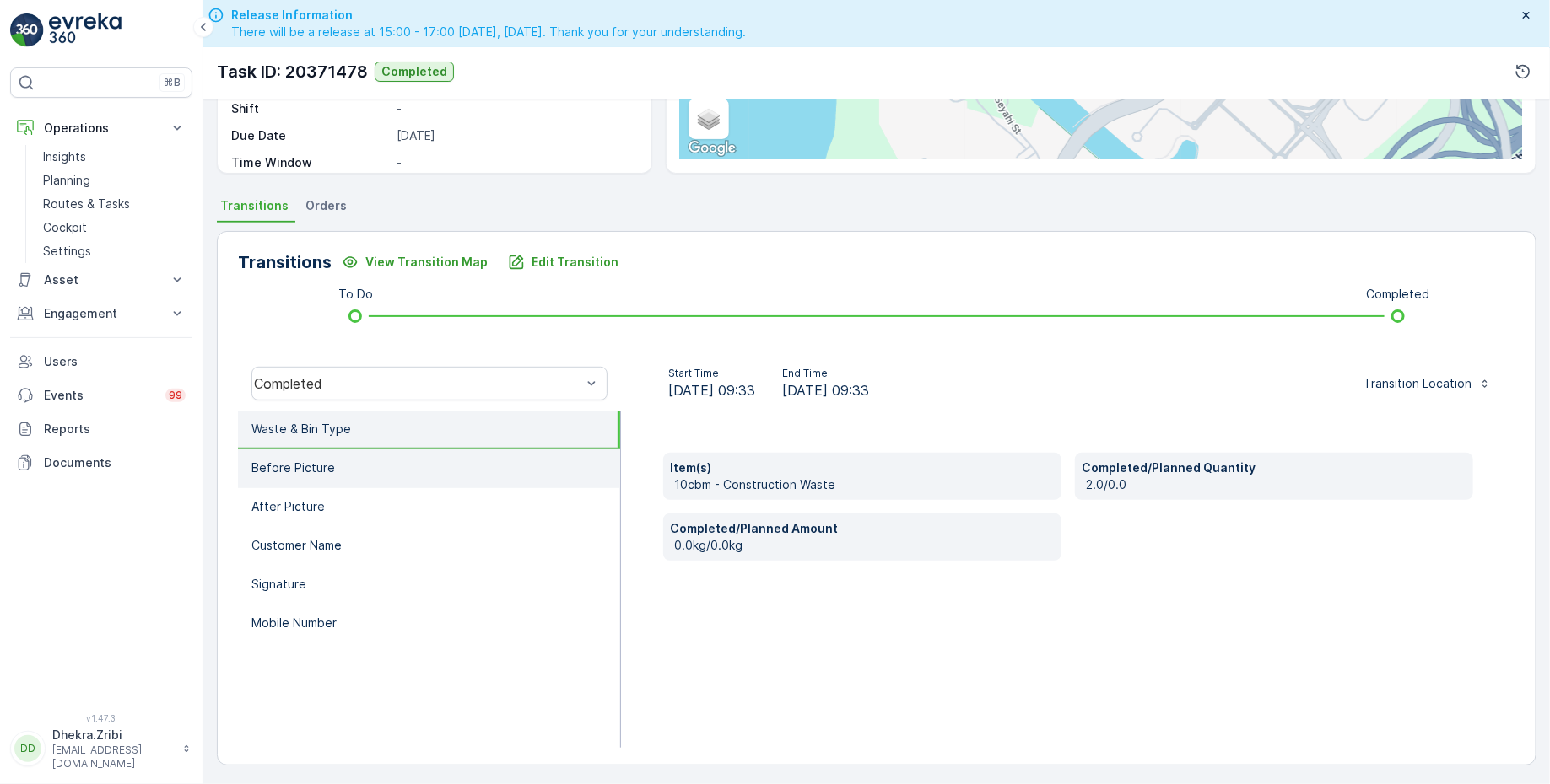
click at [342, 464] on li "Before Picture" at bounding box center [428, 468] width 382 height 39
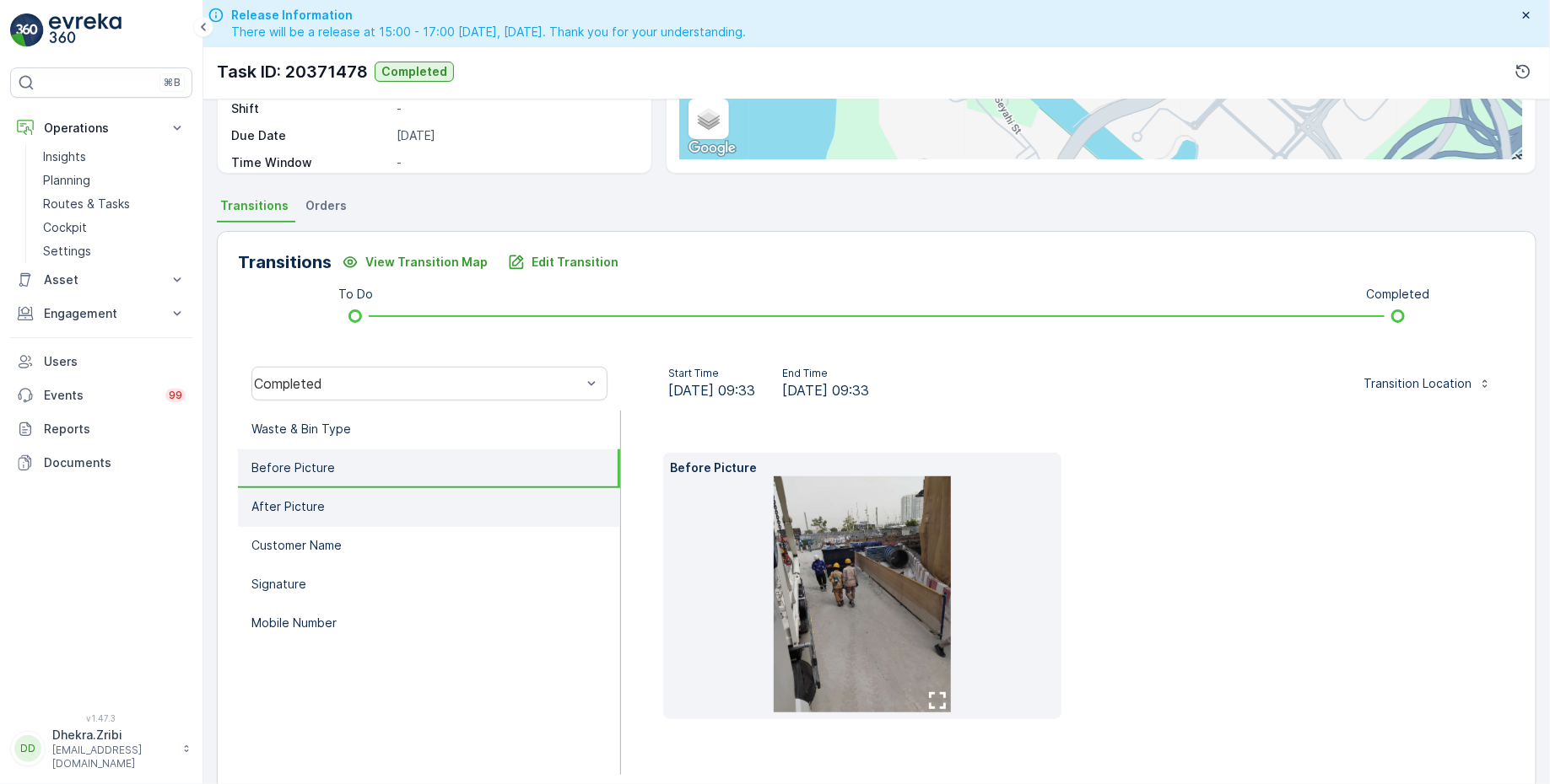
click at [342, 491] on li "After Picture" at bounding box center [428, 507] width 382 height 39
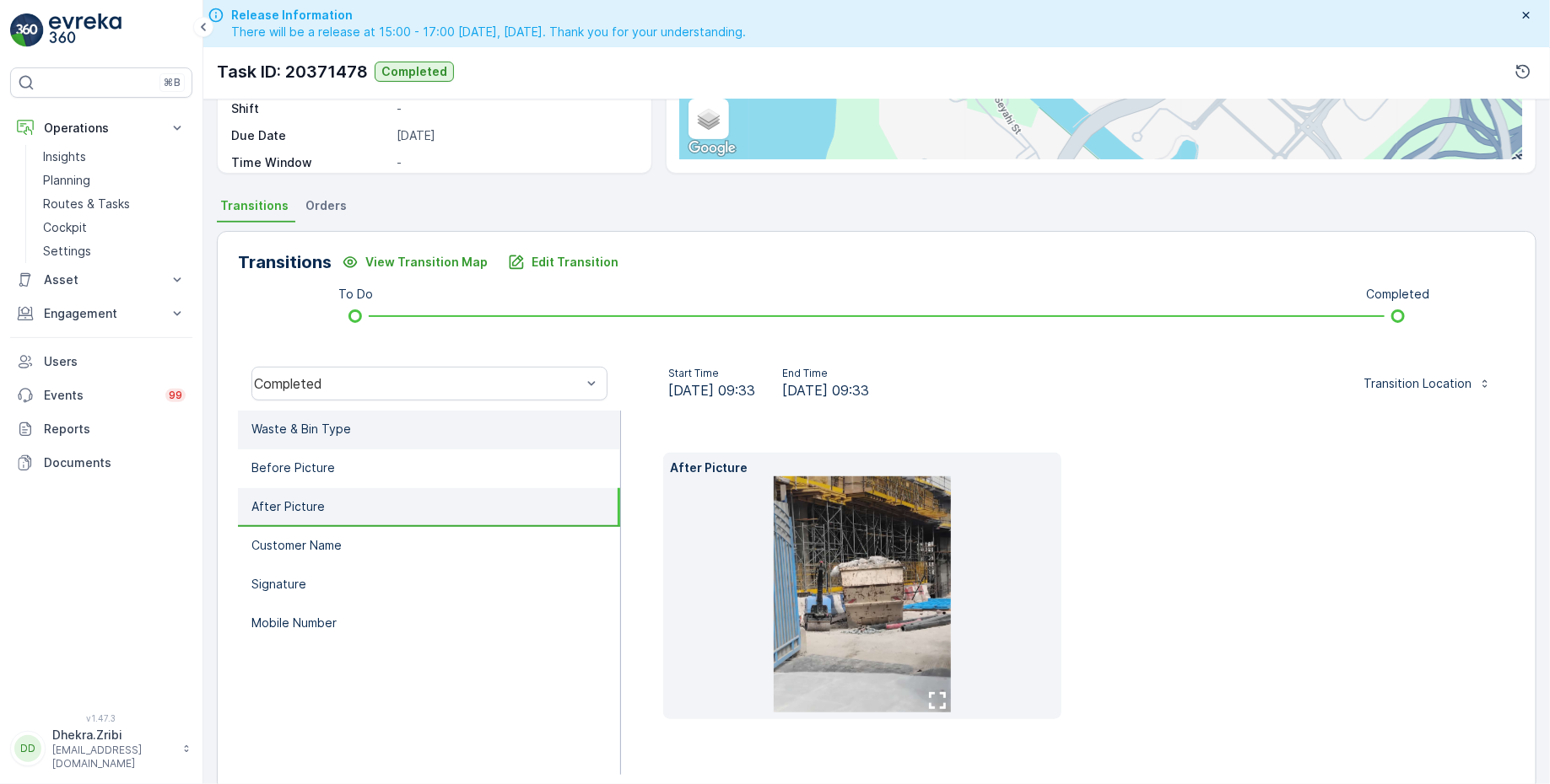
click at [375, 421] on li "Waste & Bin Type" at bounding box center [428, 430] width 382 height 39
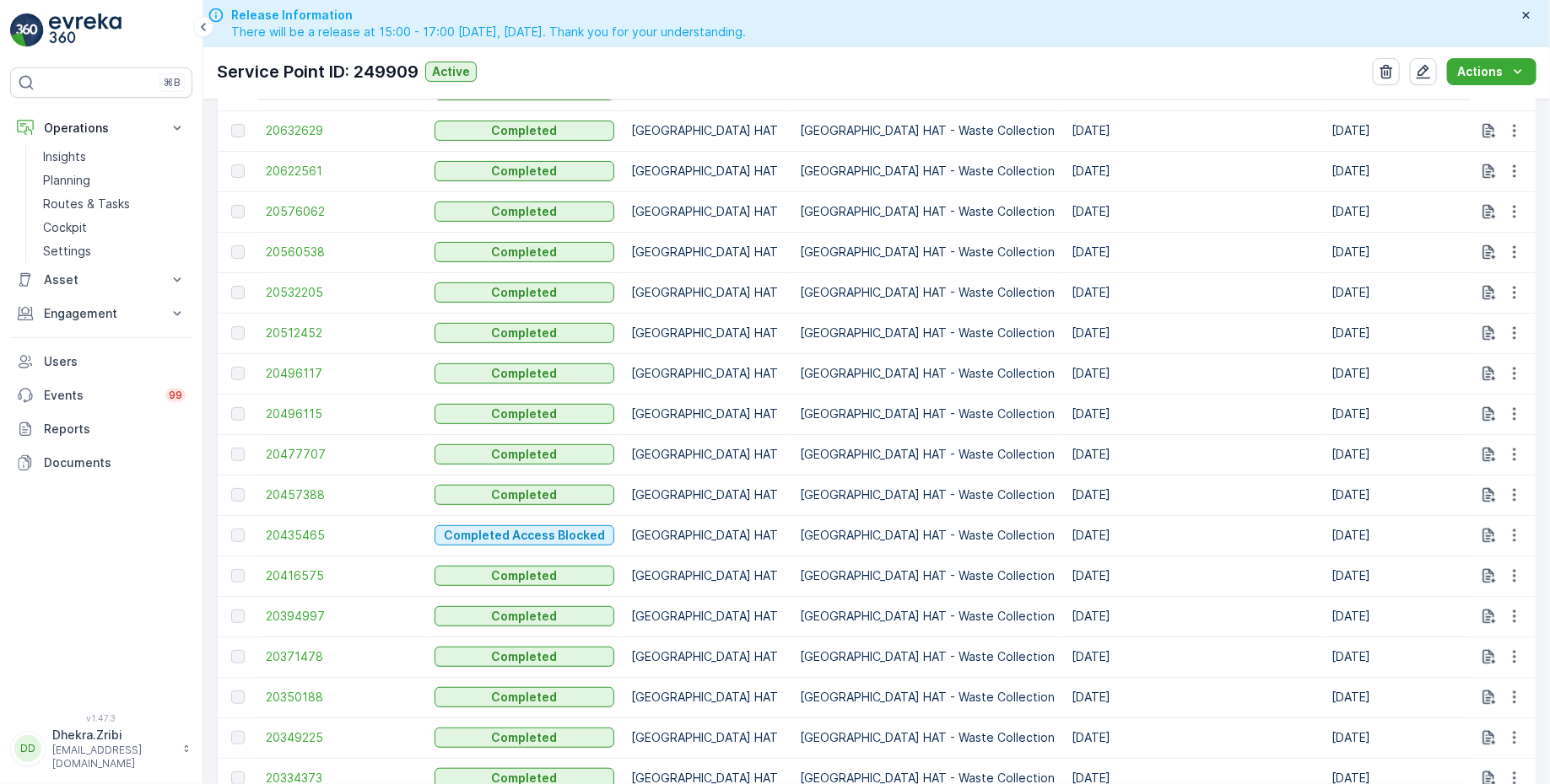
scroll to position [757, 0]
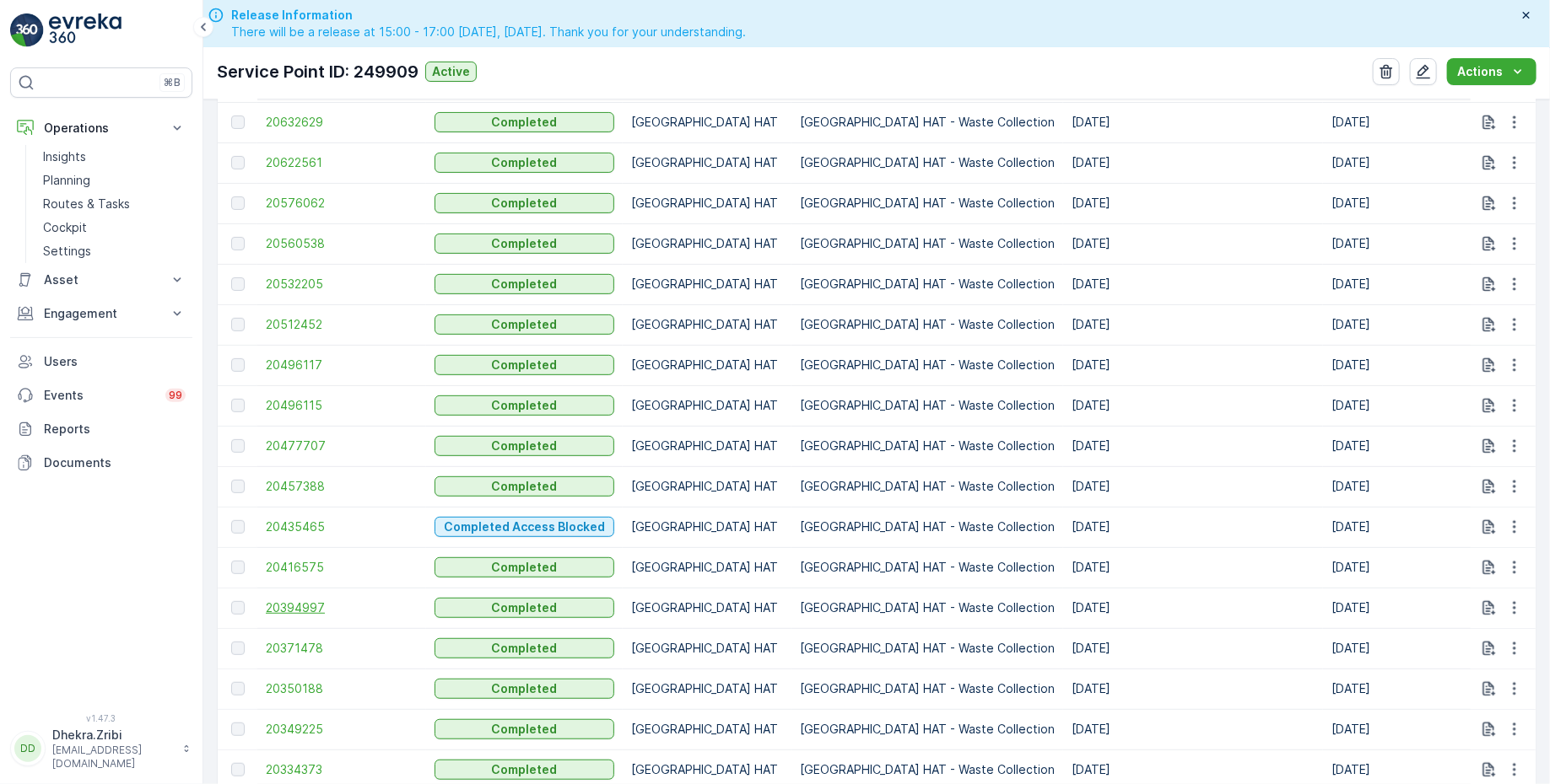
click at [304, 603] on span "20394997" at bounding box center [341, 608] width 152 height 17
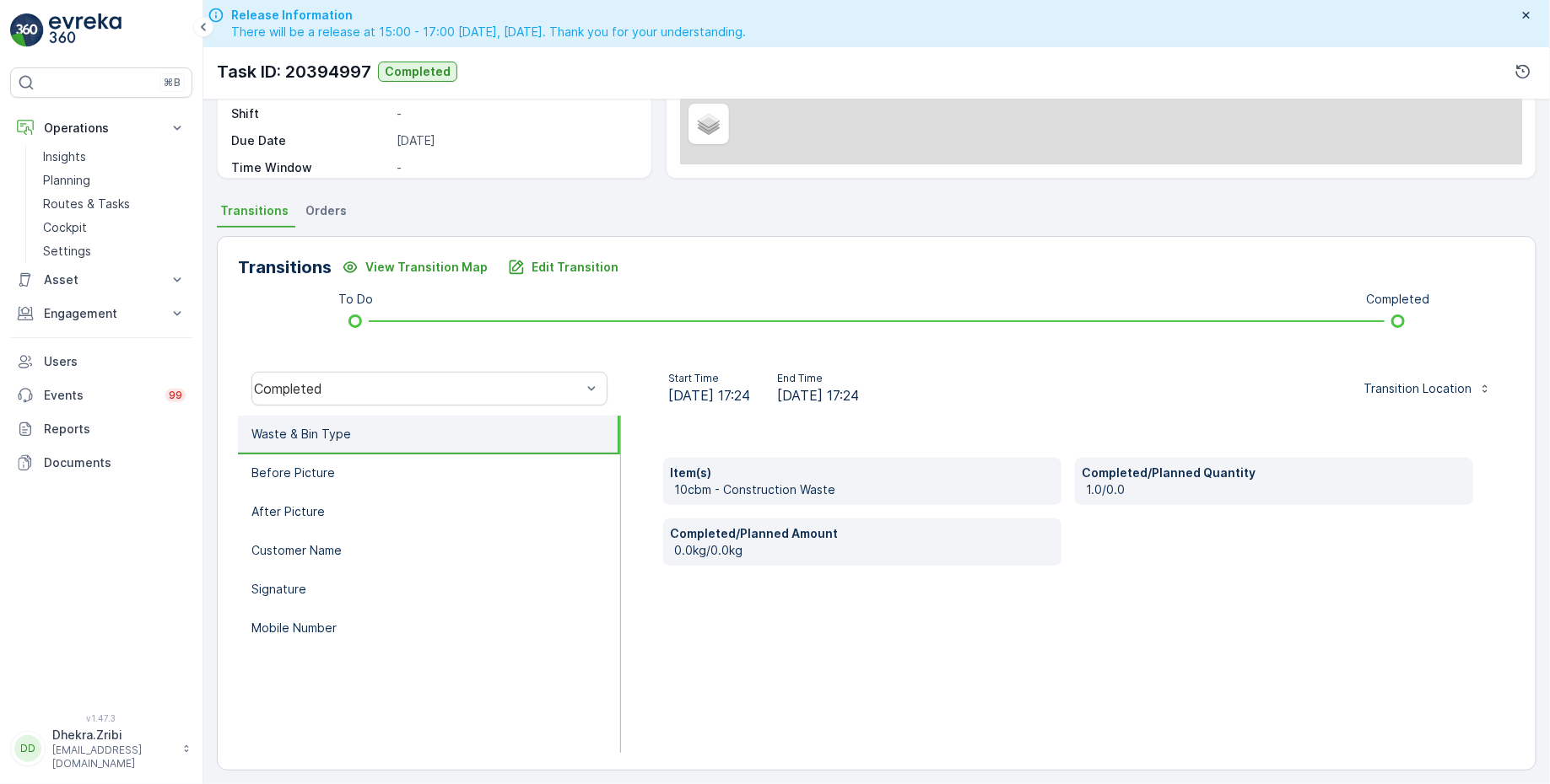
scroll to position [277, 0]
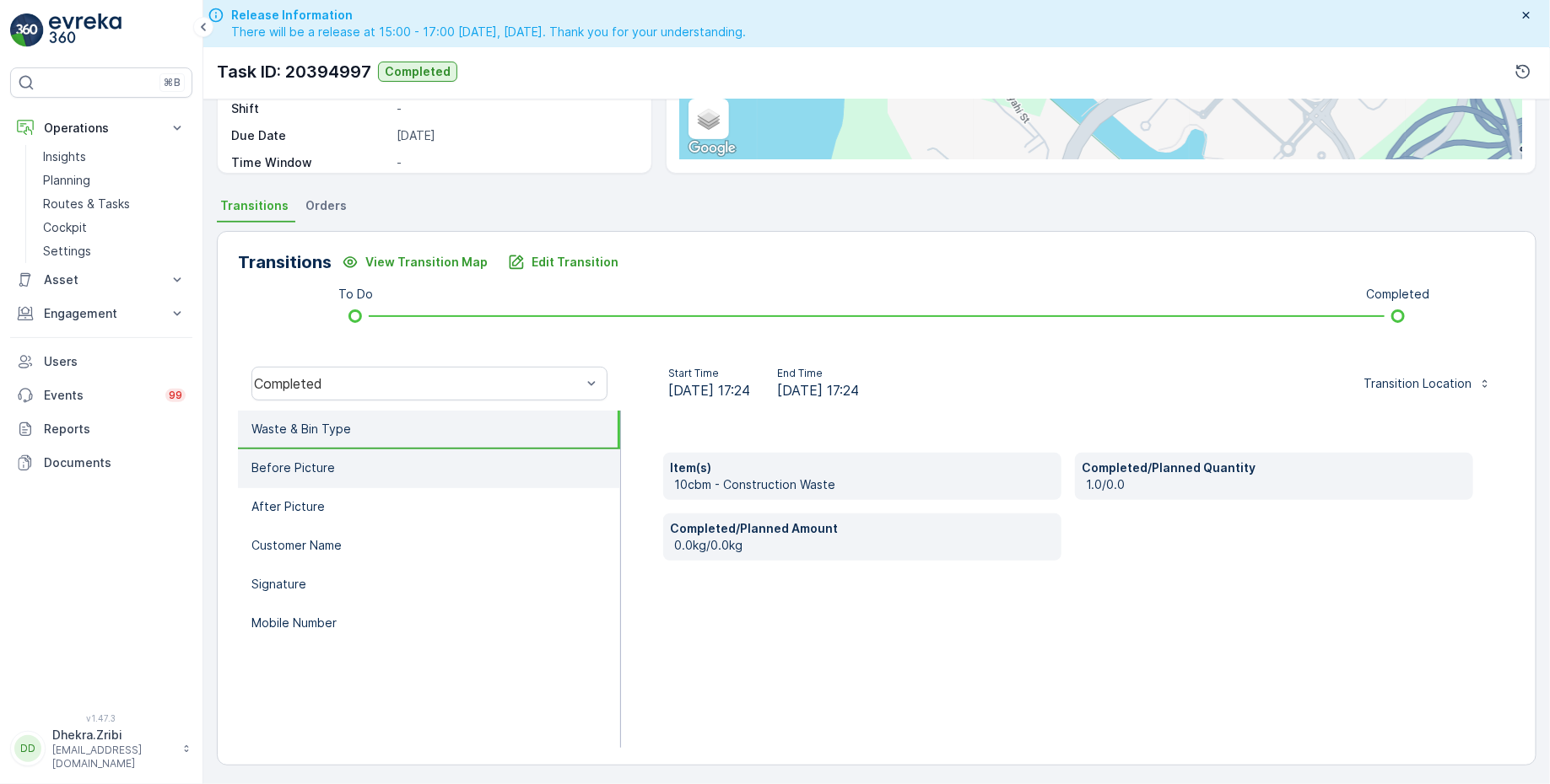
click at [337, 468] on li "Before Picture" at bounding box center [428, 468] width 382 height 39
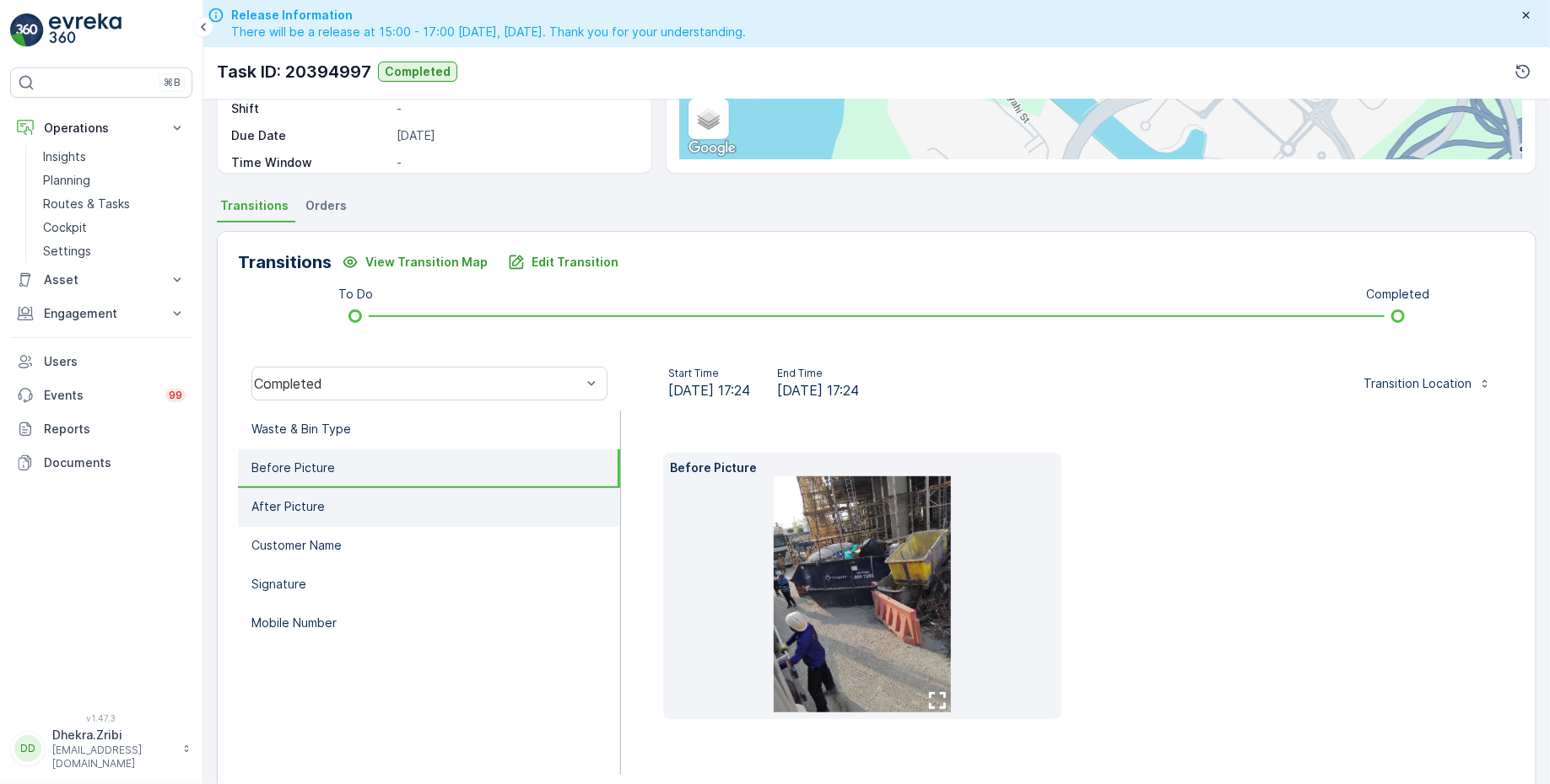
click at [334, 490] on li "After Picture" at bounding box center [428, 507] width 382 height 39
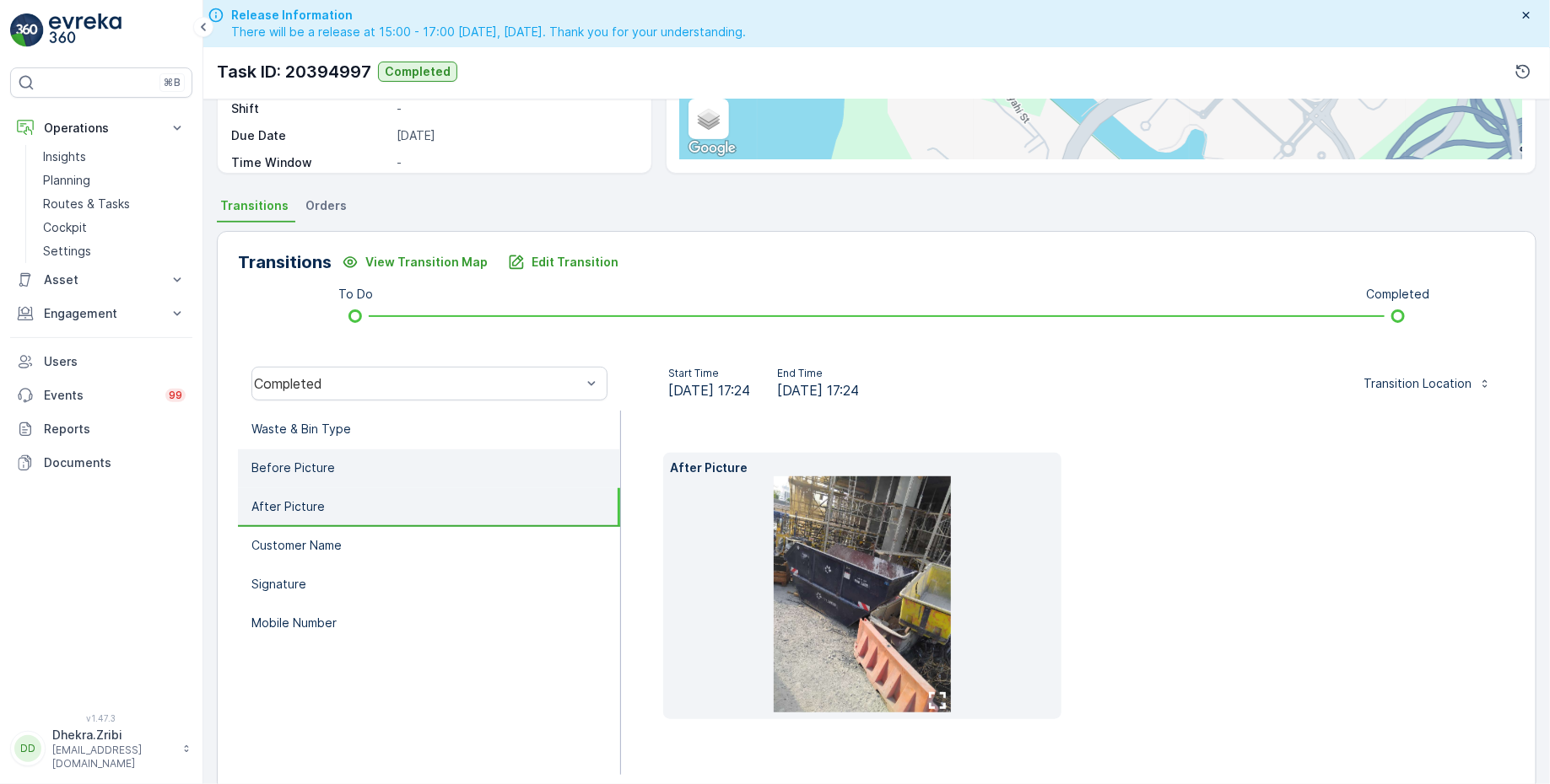
click at [334, 461] on li "Before Picture" at bounding box center [428, 468] width 382 height 39
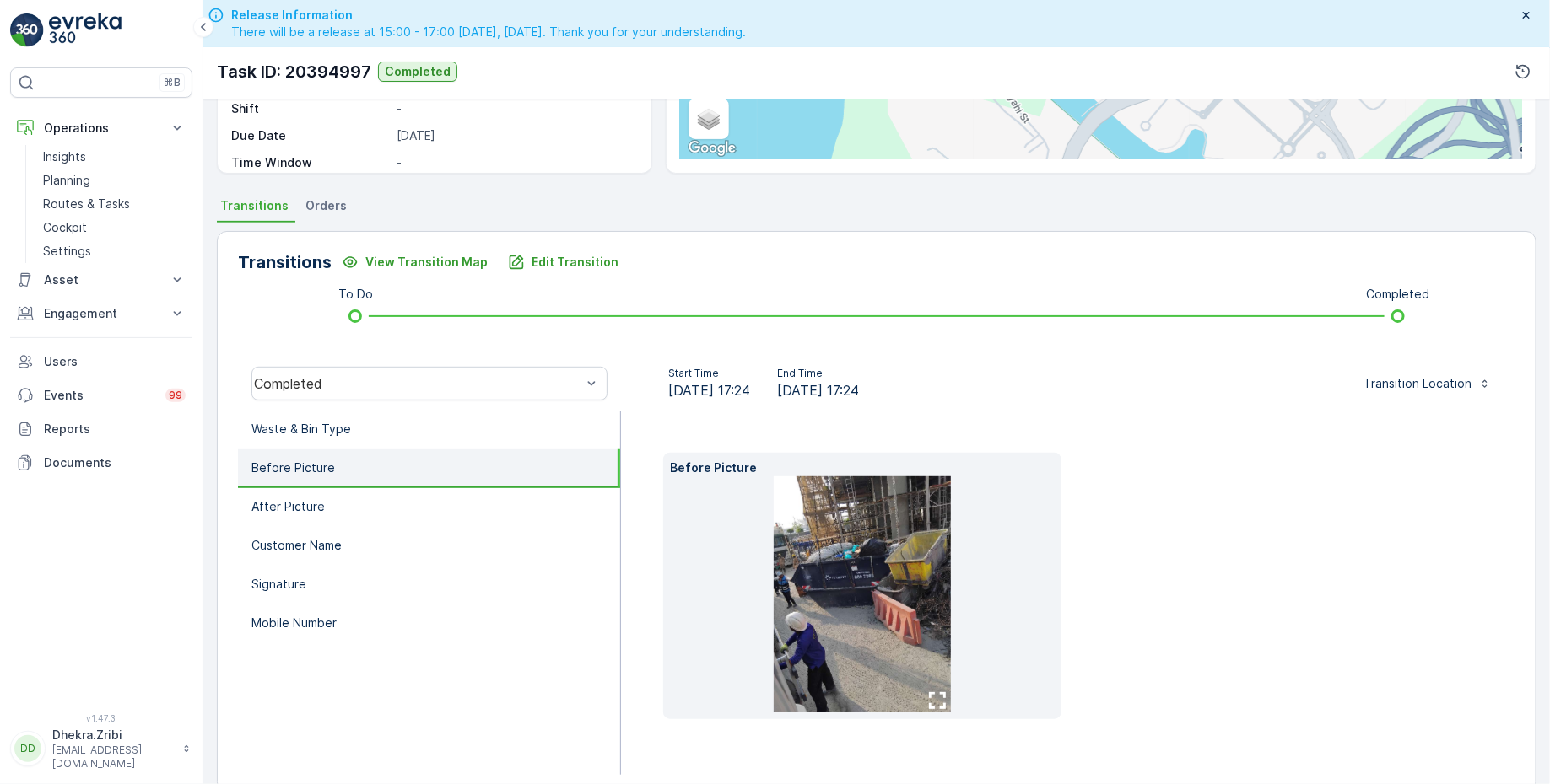
click at [880, 564] on img at bounding box center [862, 594] width 177 height 236
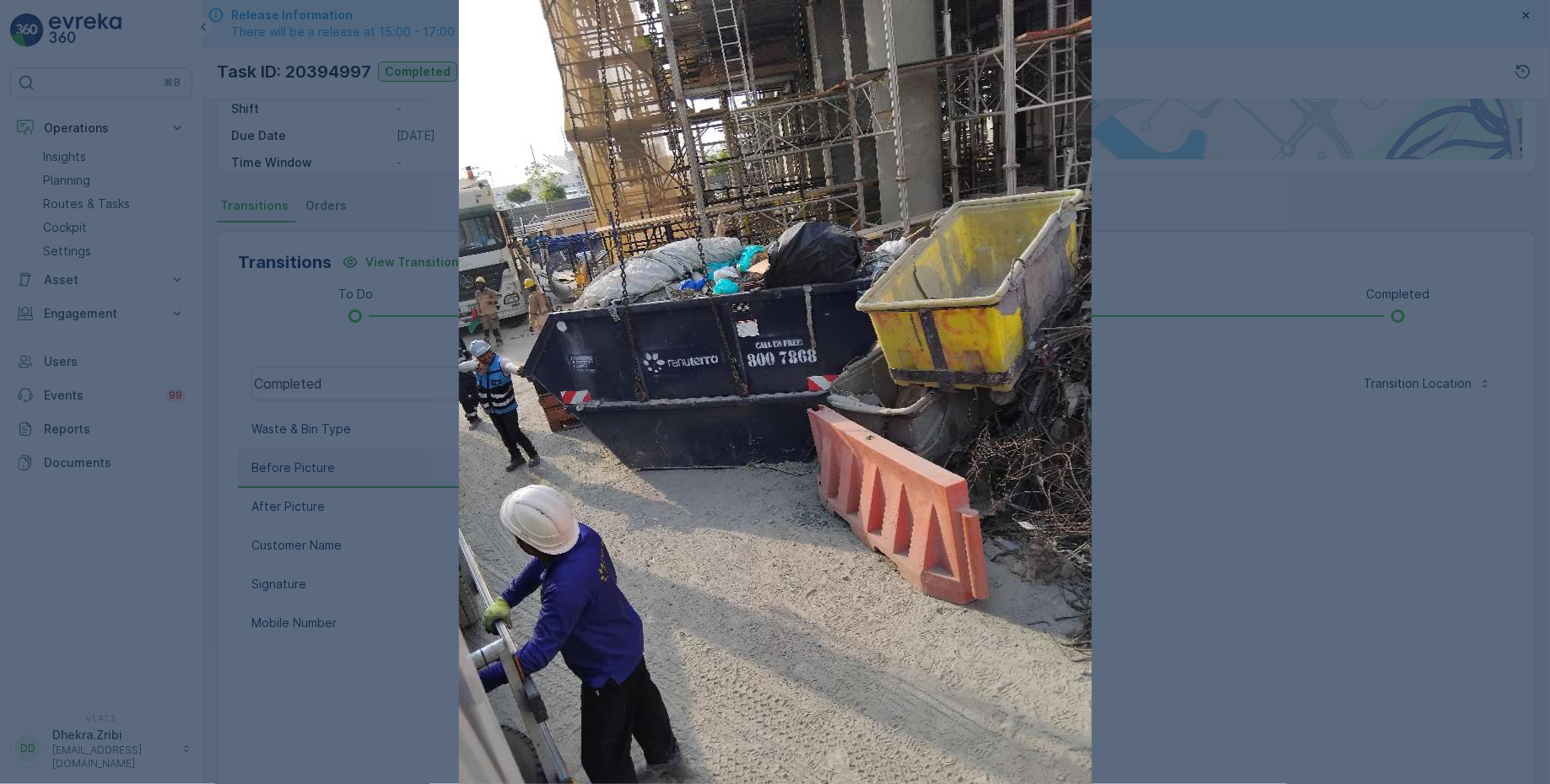
click at [1167, 494] on div at bounding box center [775, 392] width 1550 height 784
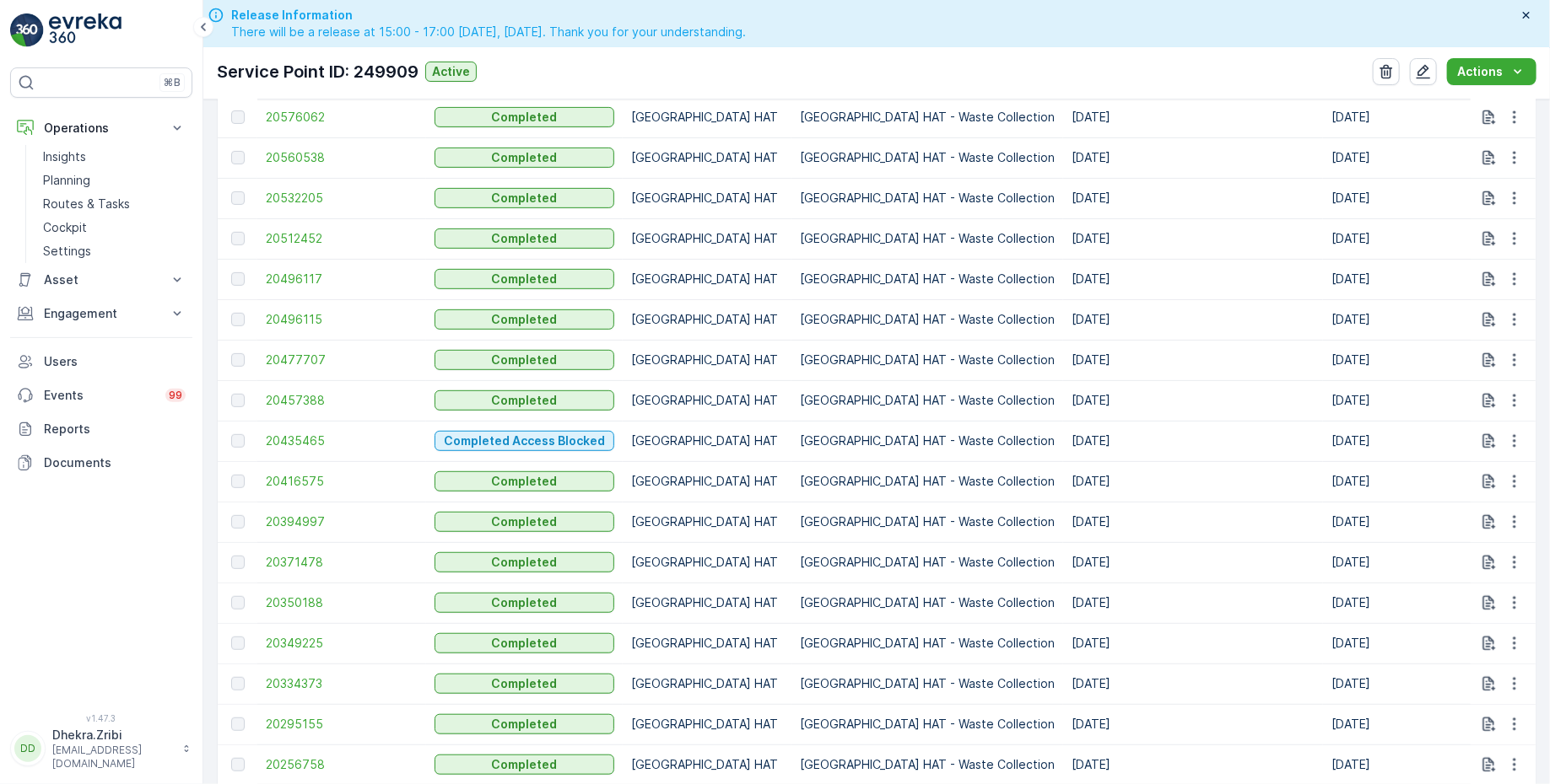
scroll to position [851, 0]
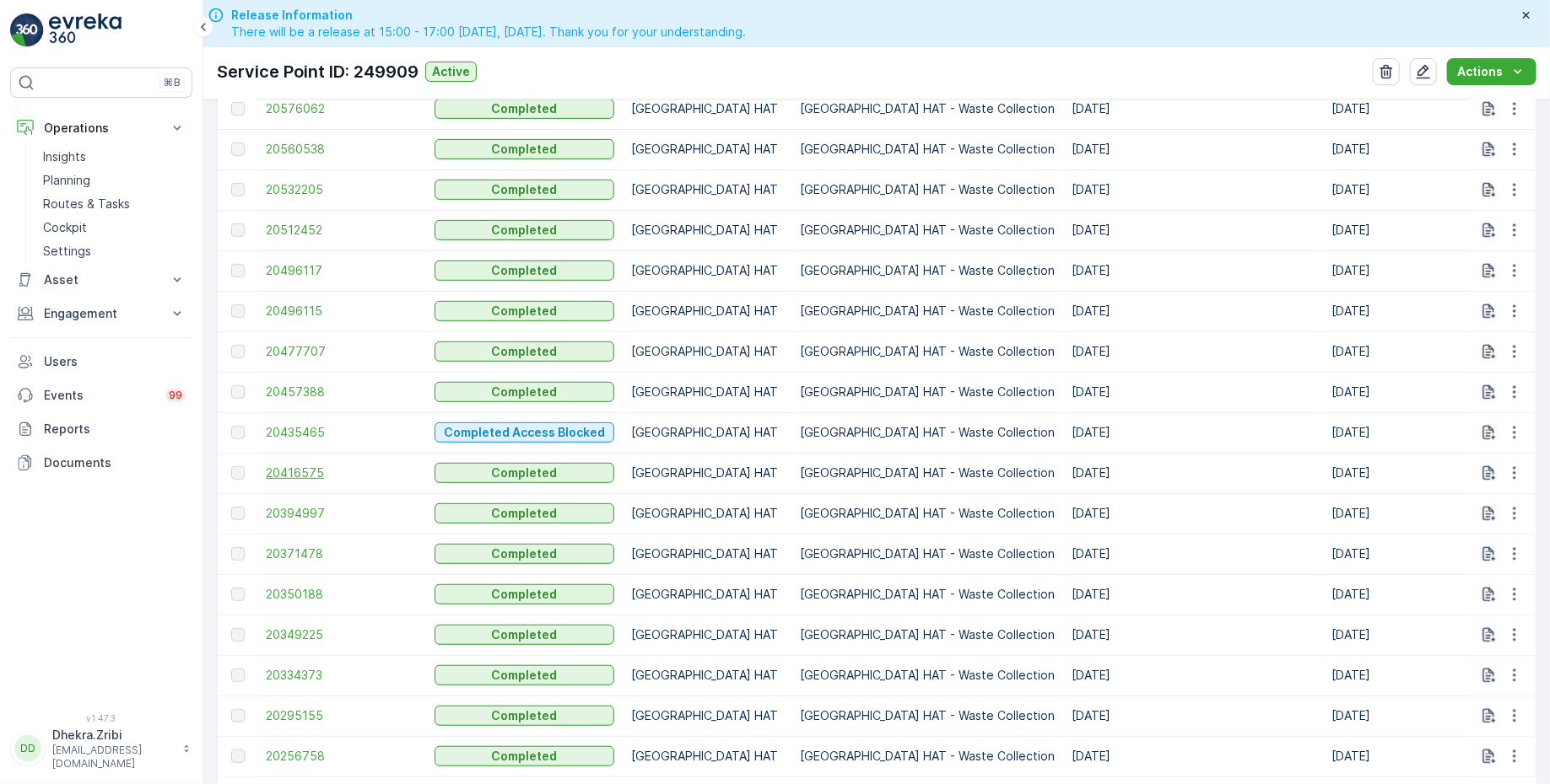
click at [300, 470] on span "20416575" at bounding box center [341, 473] width 152 height 17
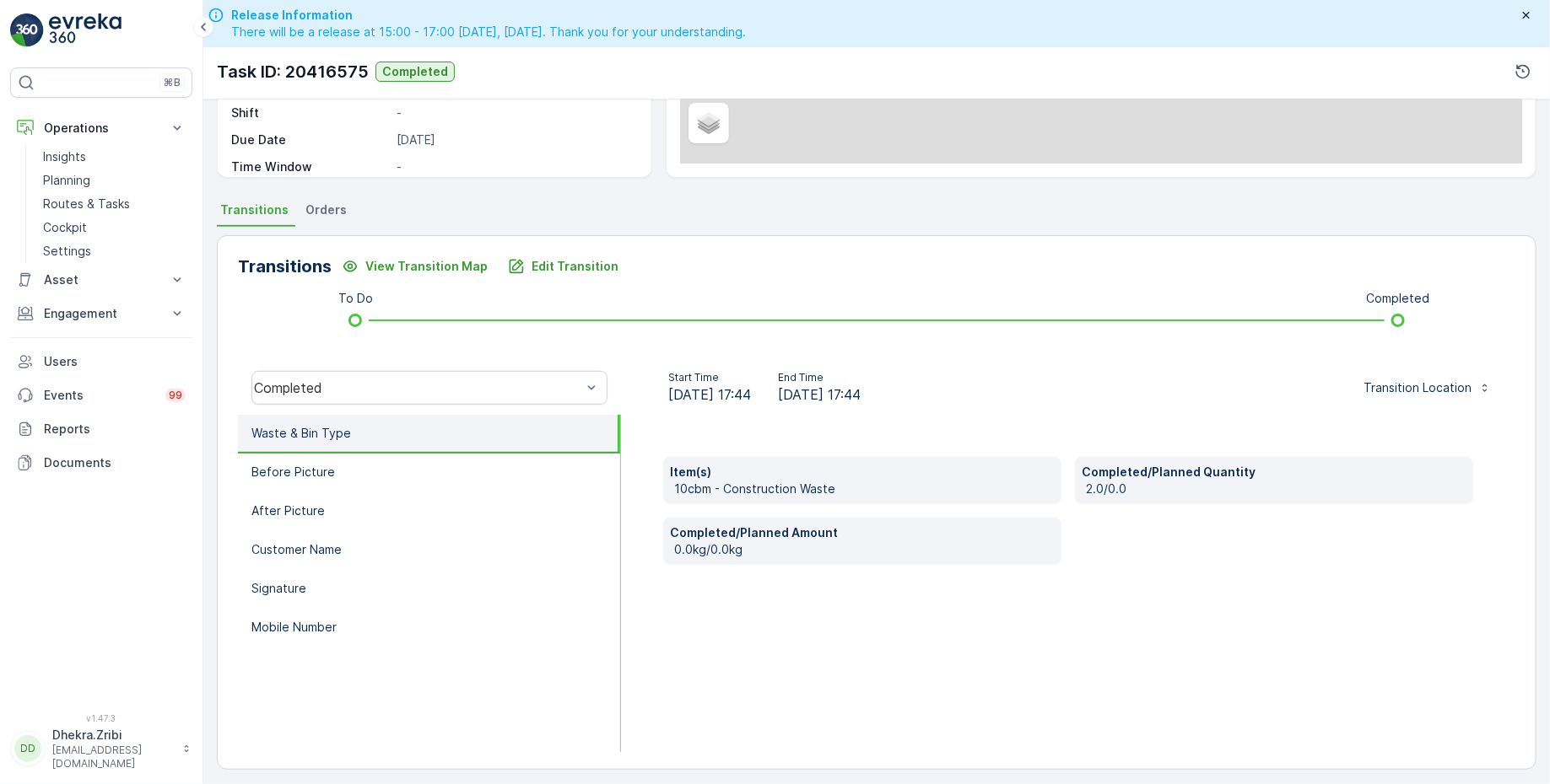
scroll to position [277, 0]
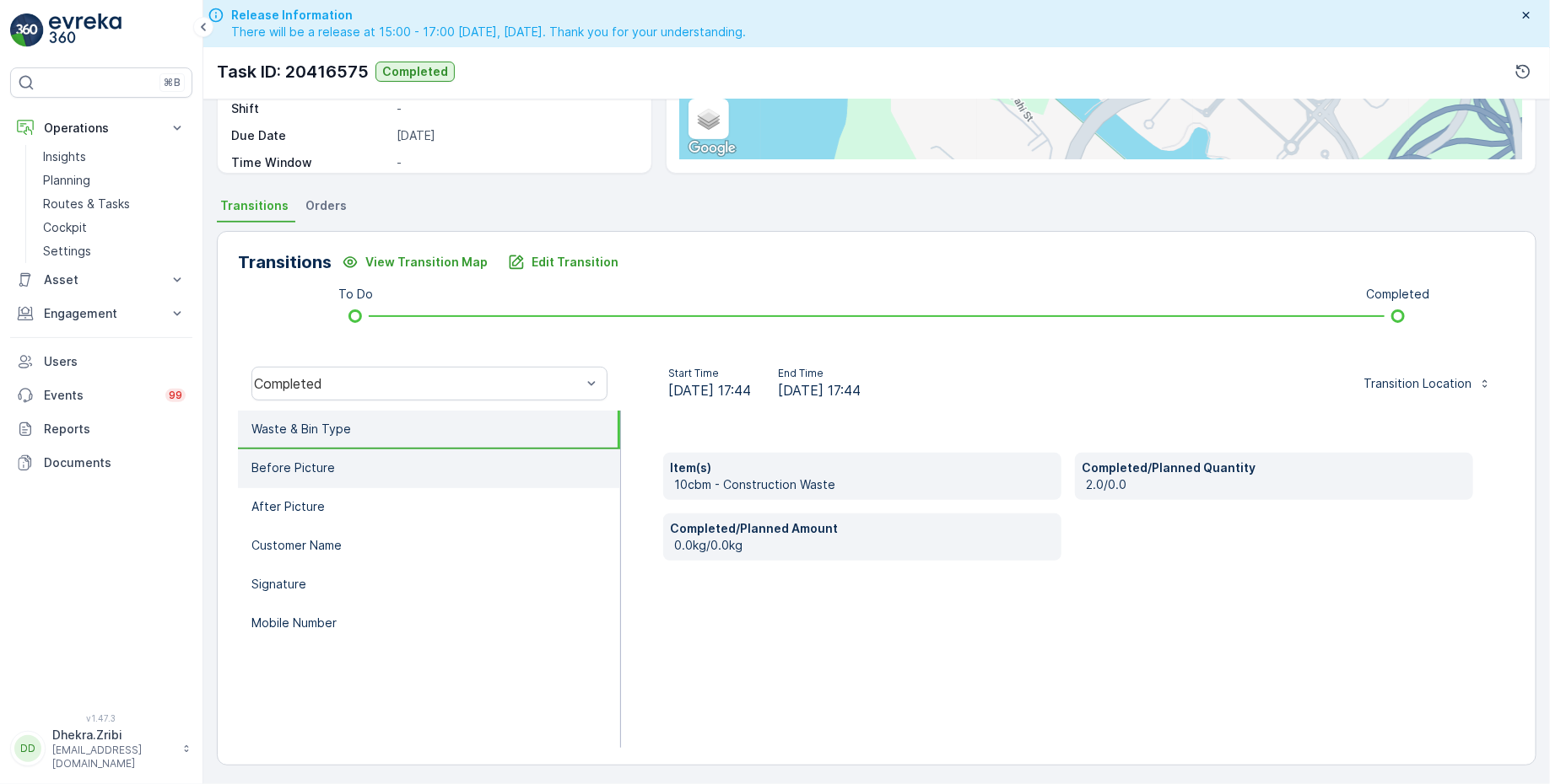
click at [362, 468] on li "Before Picture" at bounding box center [428, 468] width 382 height 39
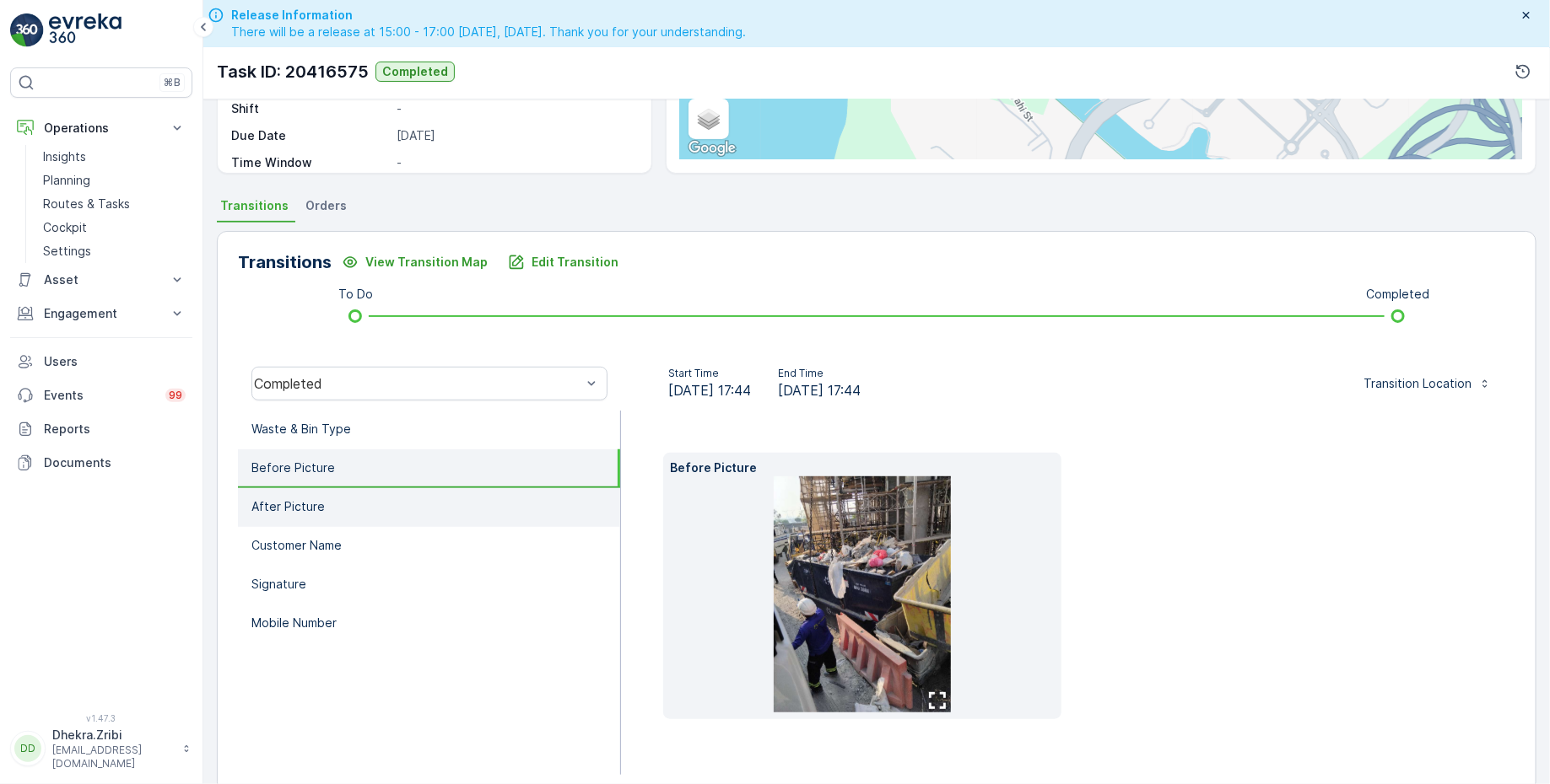
click at [333, 494] on li "After Picture" at bounding box center [428, 507] width 382 height 39
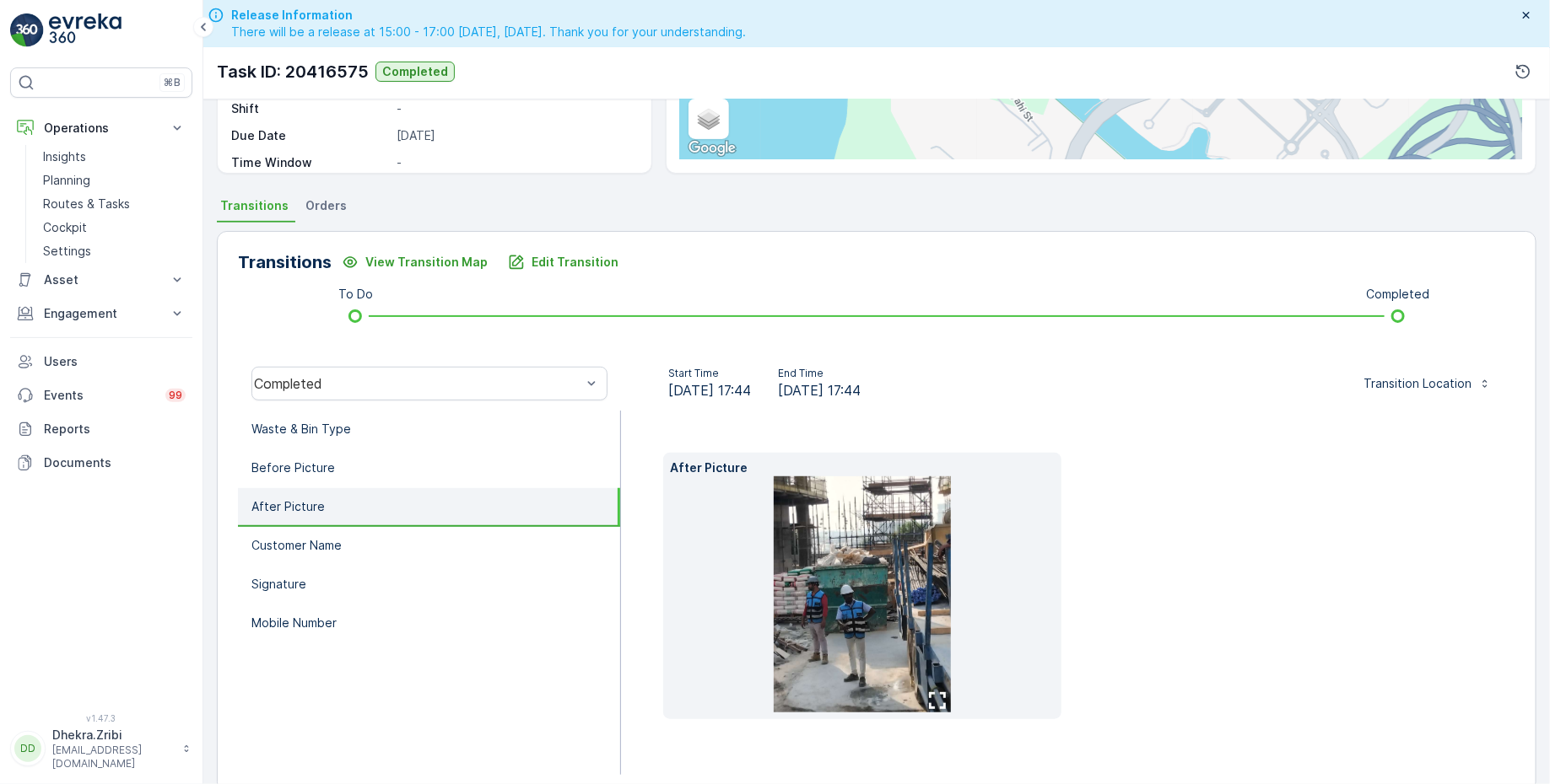
click at [747, 387] on span "16.07.2025 17:44" at bounding box center [710, 390] width 83 height 21
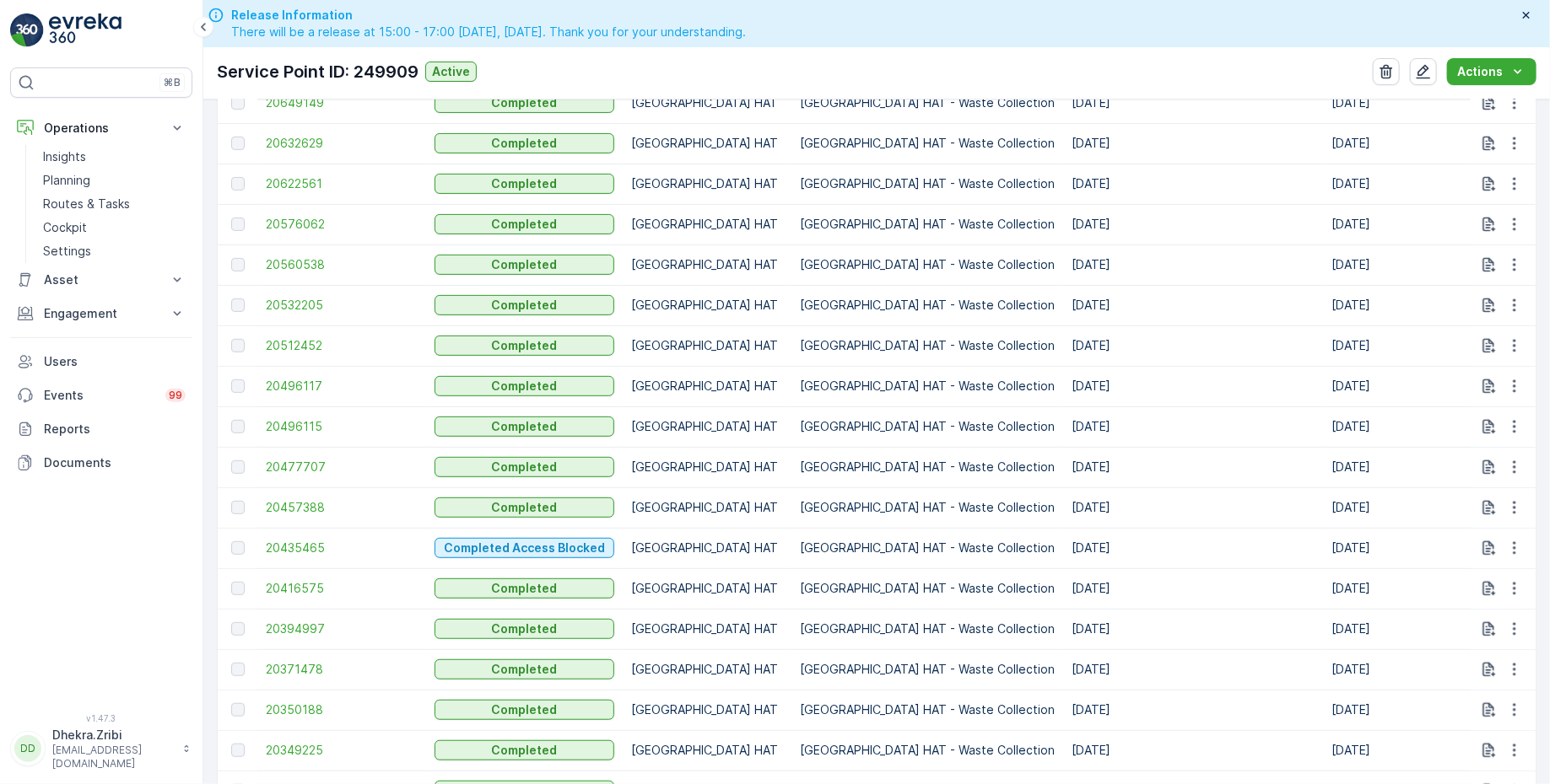
scroll to position [746, 0]
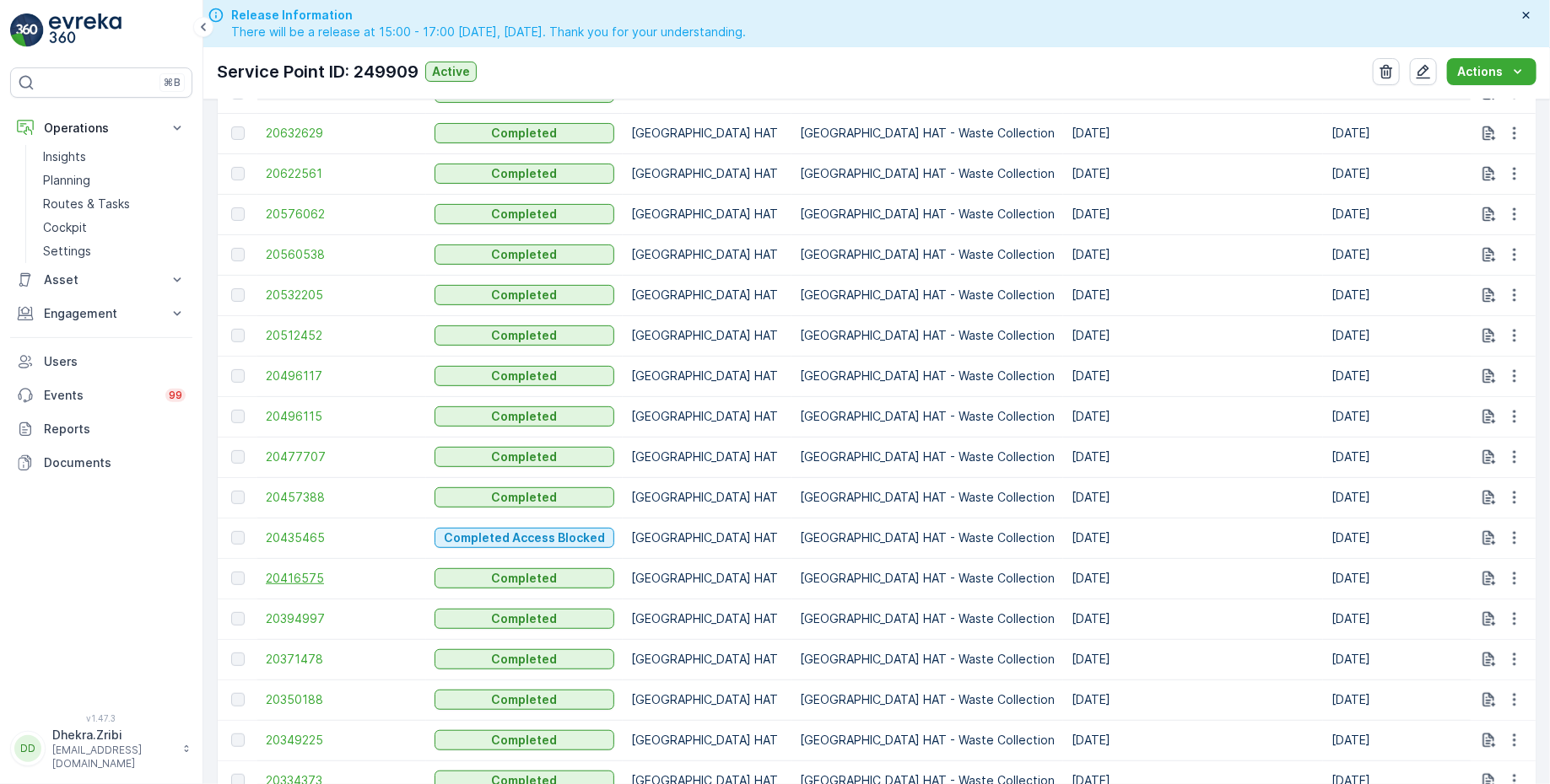
click at [312, 577] on span "20416575" at bounding box center [341, 578] width 152 height 17
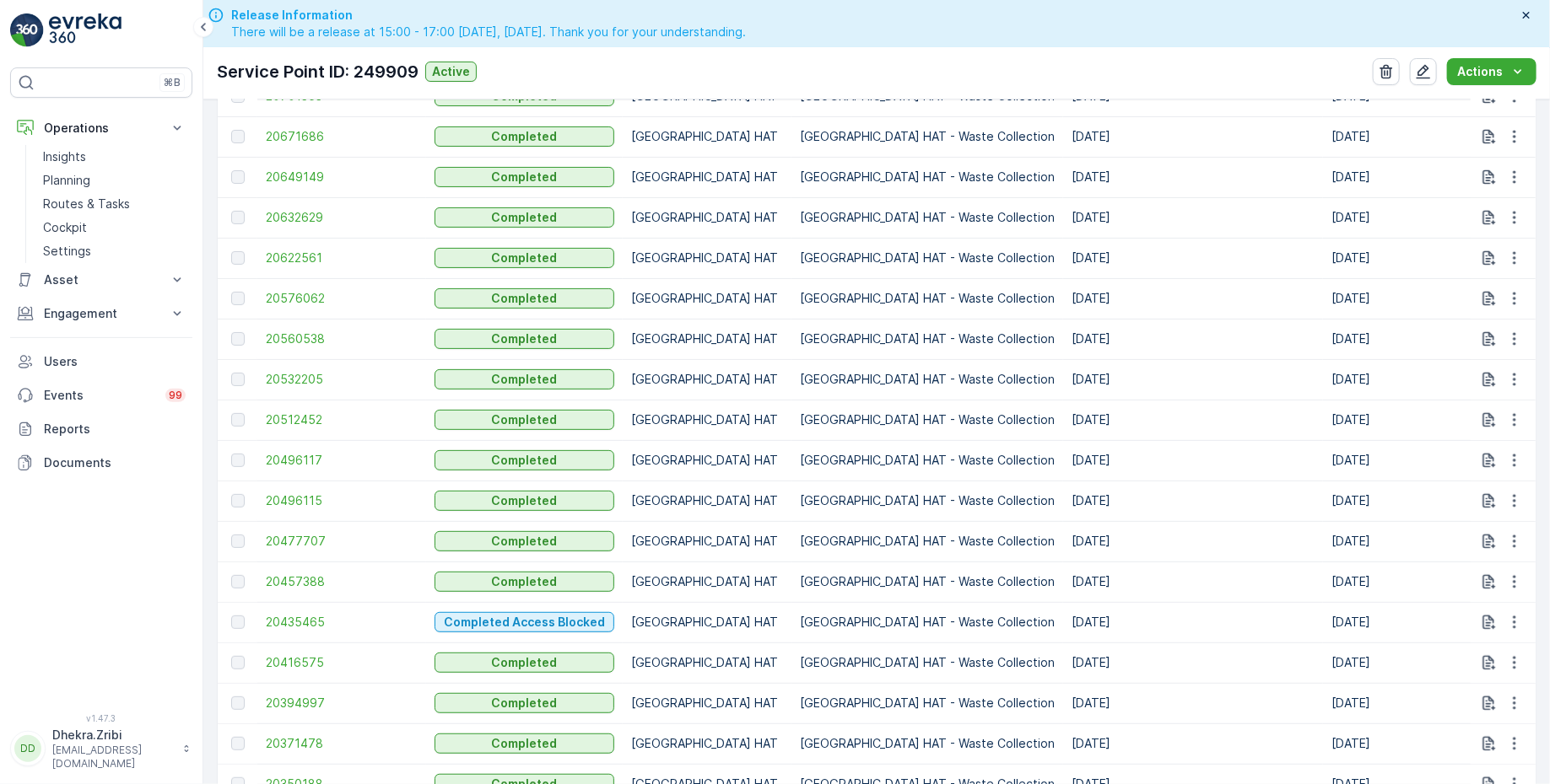
scroll to position [664, 0]
click at [306, 614] on span "20435465" at bounding box center [341, 620] width 152 height 17
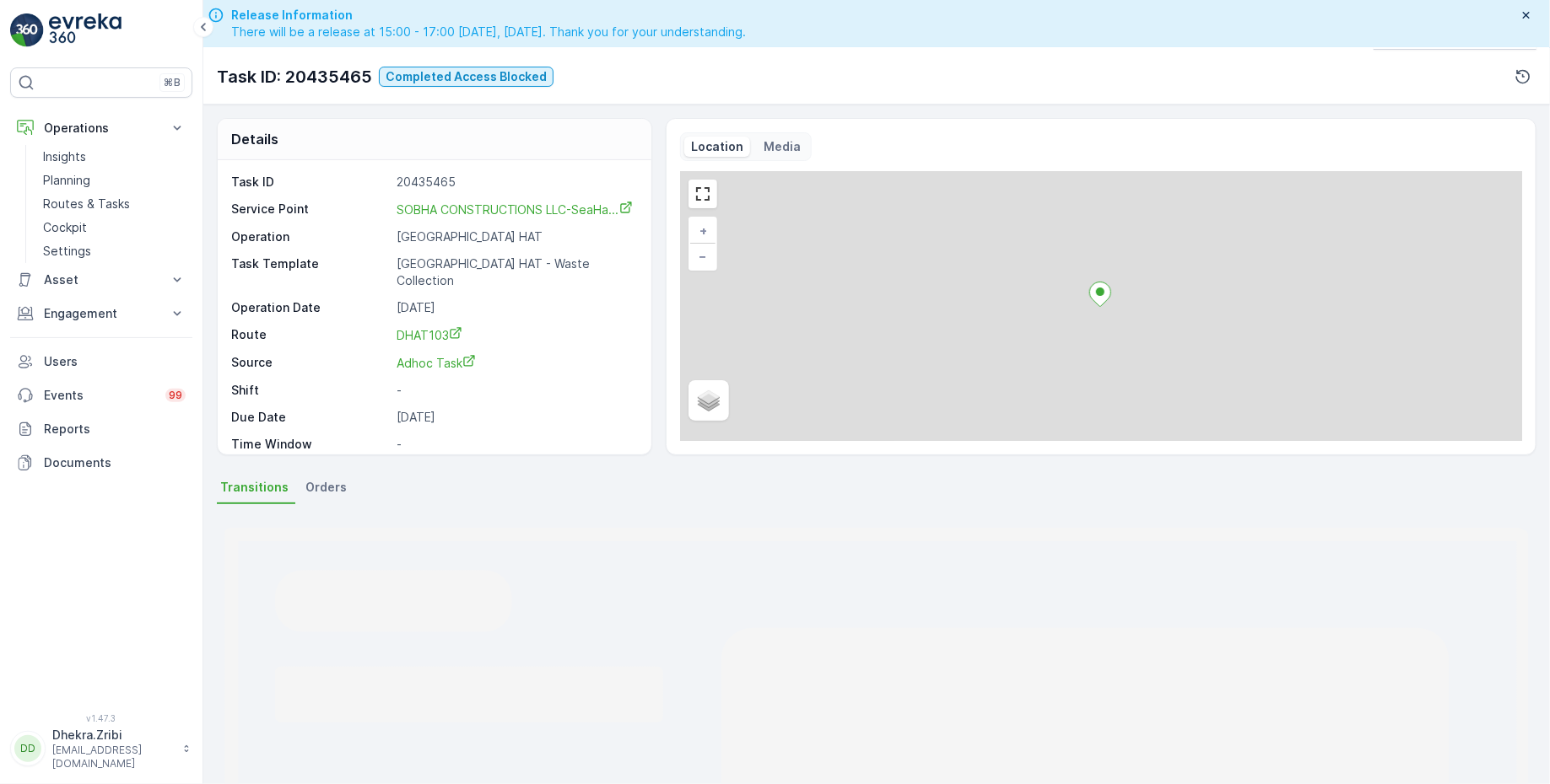
scroll to position [48, 0]
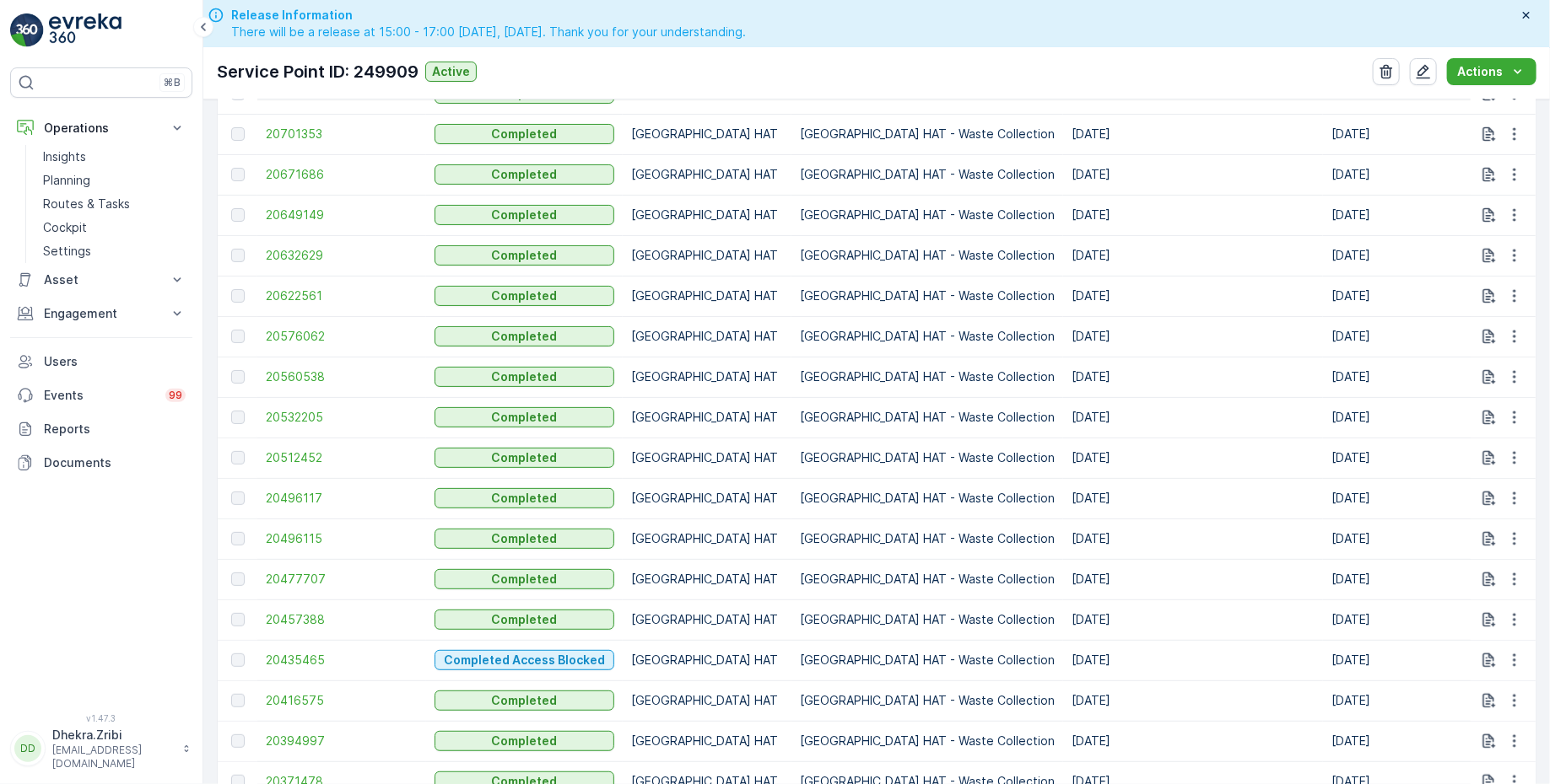
scroll to position [630, 0]
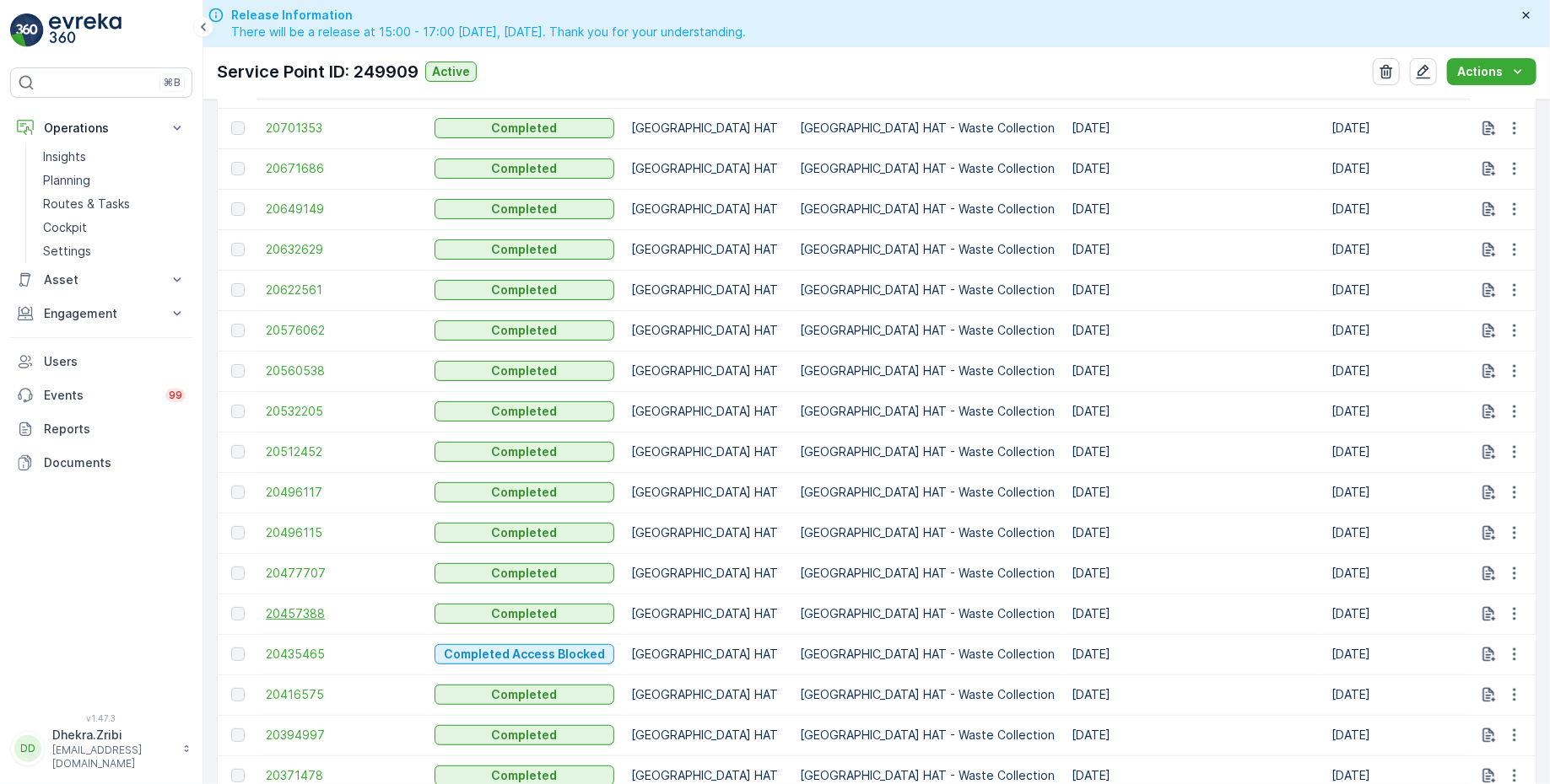
click at [305, 613] on span "20457388" at bounding box center [341, 613] width 152 height 17
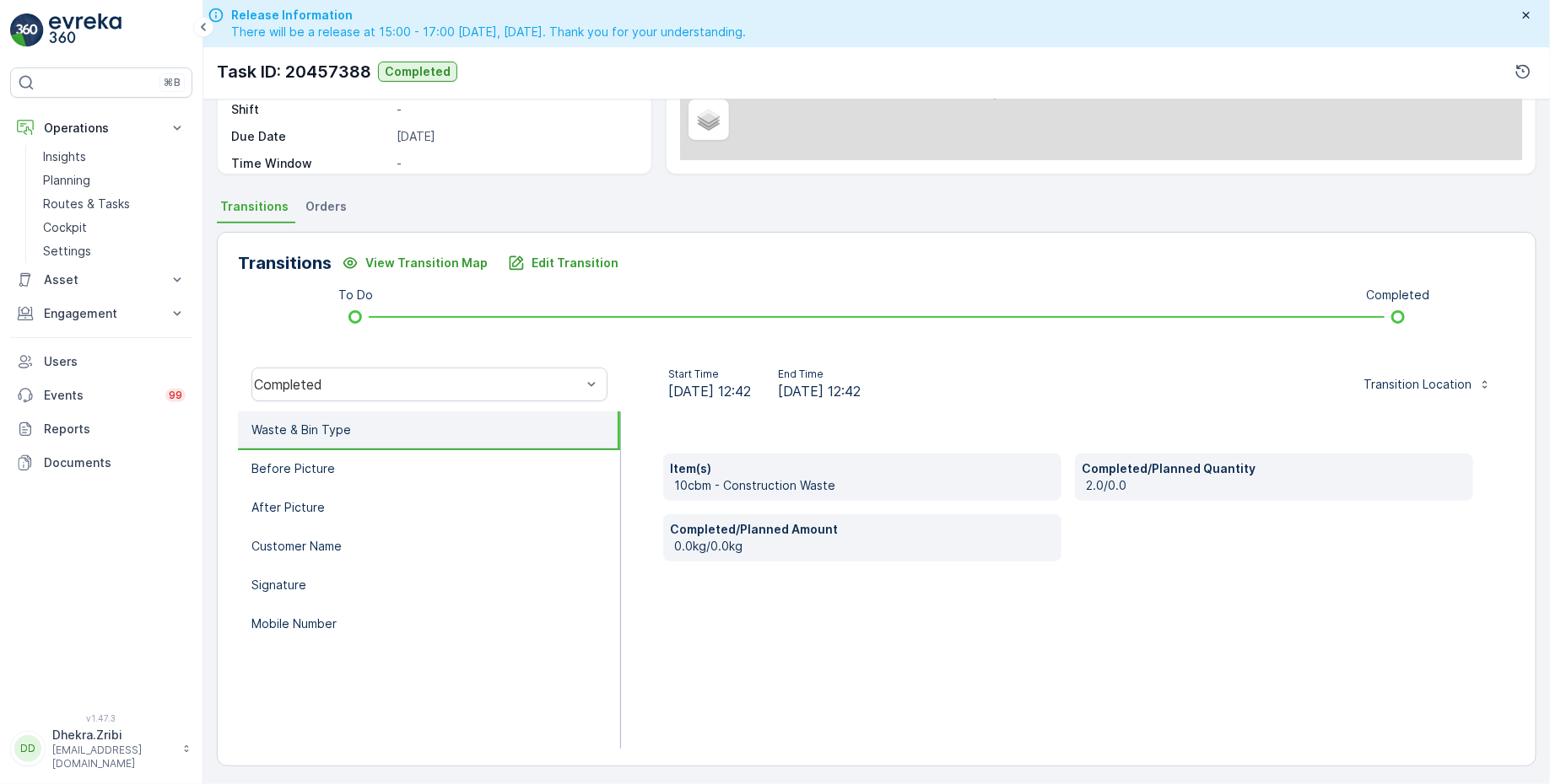
scroll to position [277, 0]
click at [338, 462] on li "Before Picture" at bounding box center [428, 468] width 382 height 39
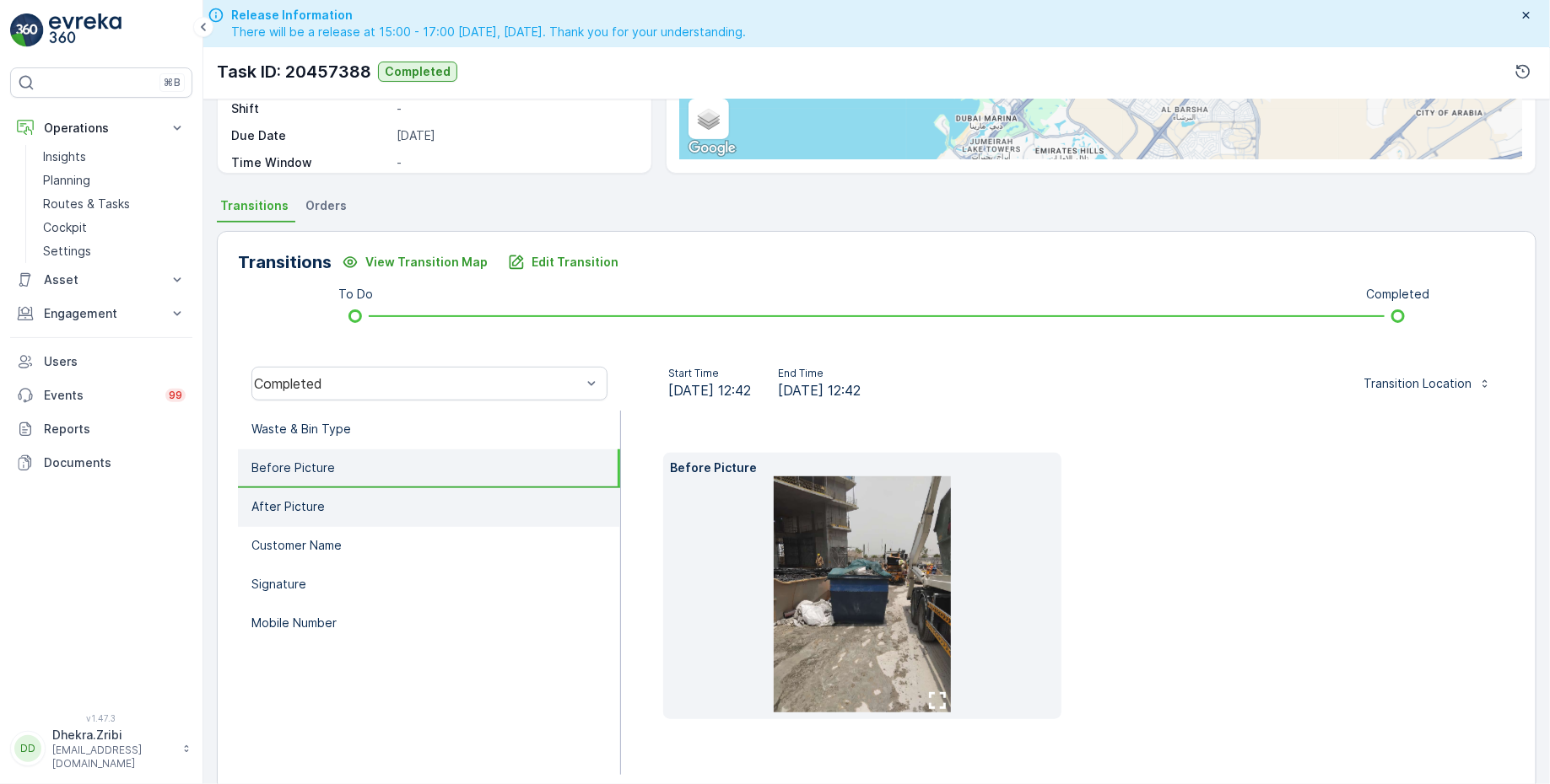
click at [341, 497] on li "After Picture" at bounding box center [428, 507] width 382 height 39
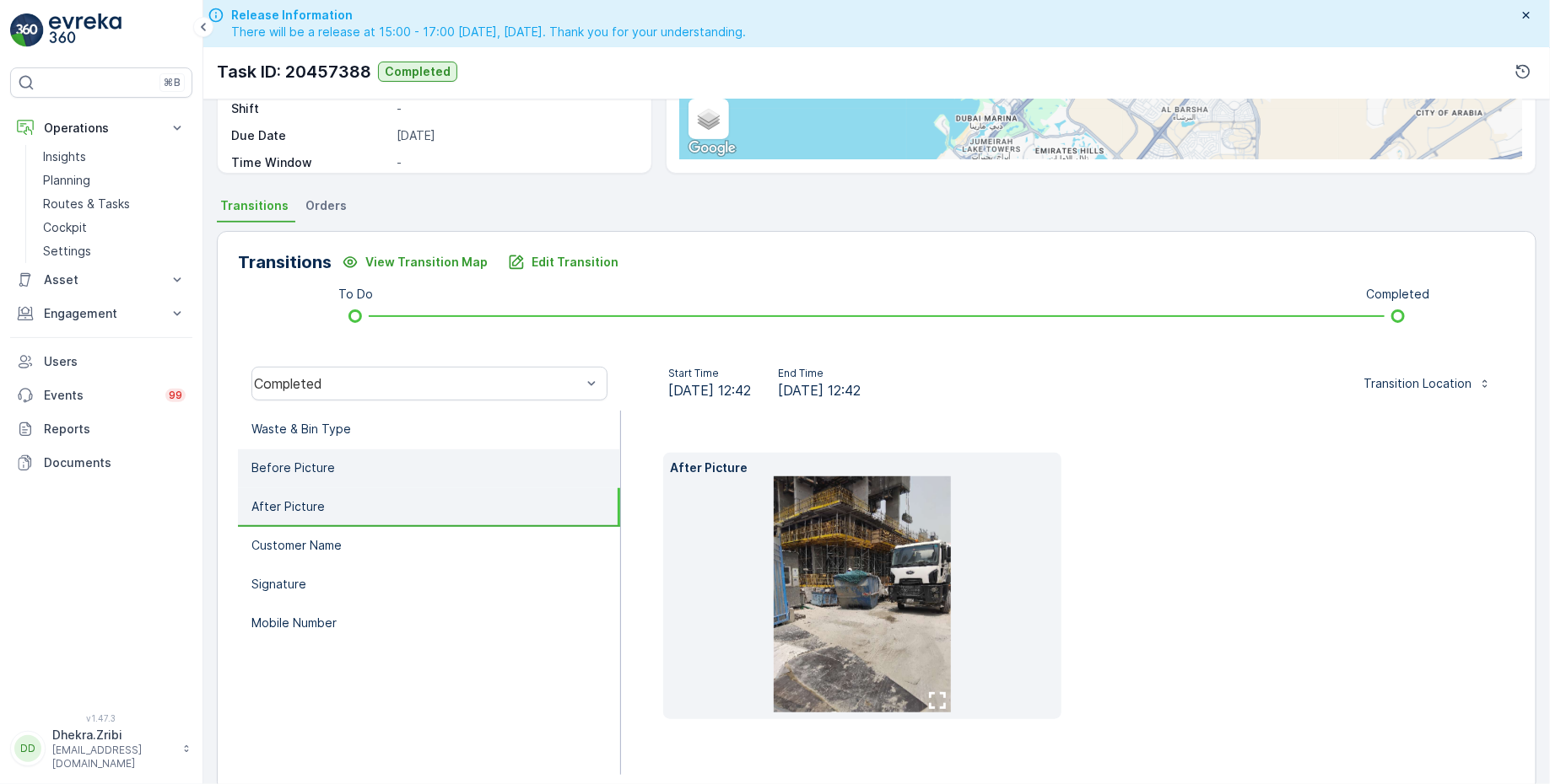
click at [396, 454] on li "Before Picture" at bounding box center [428, 468] width 382 height 39
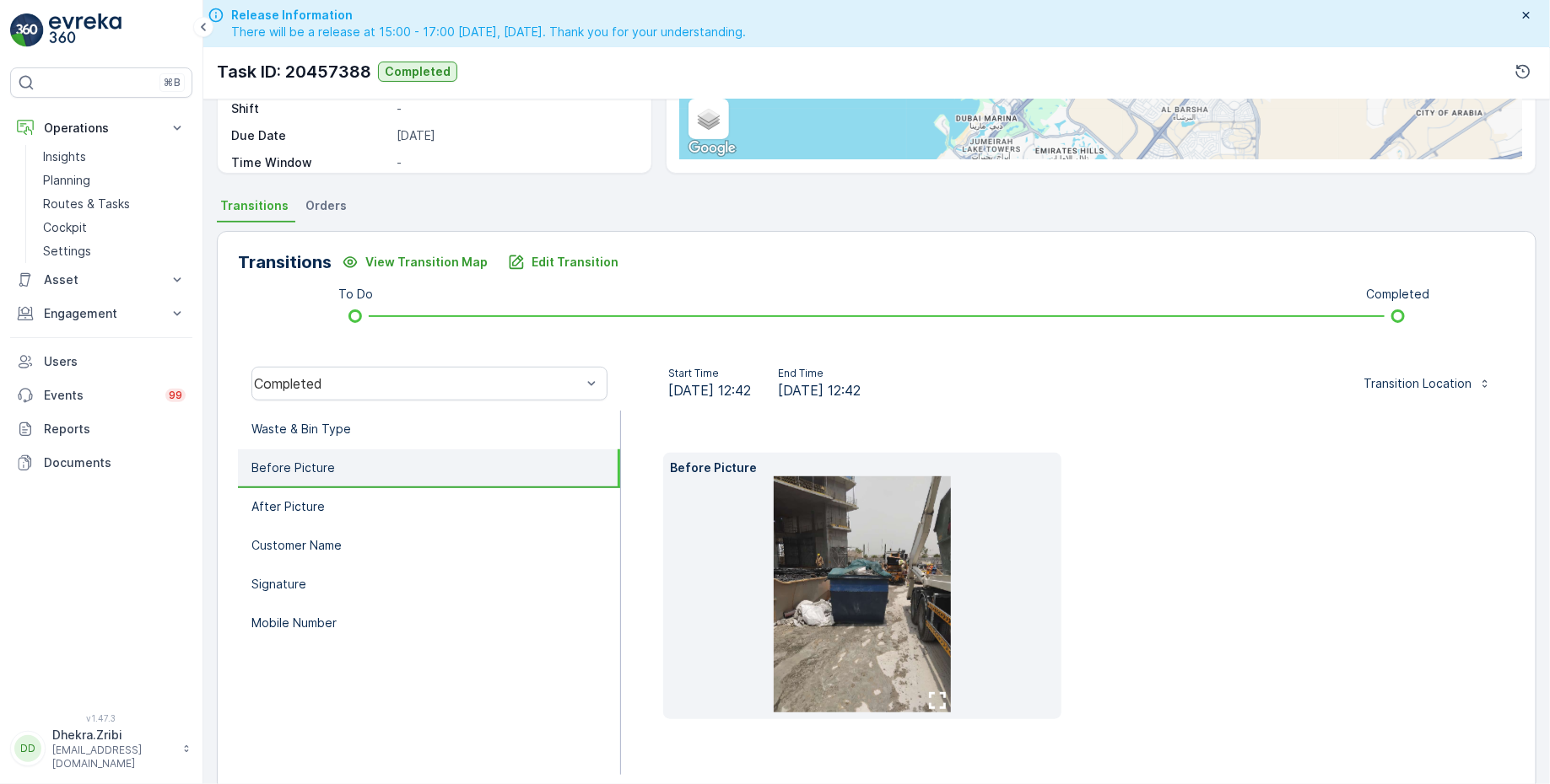
click at [886, 563] on img at bounding box center [862, 594] width 177 height 236
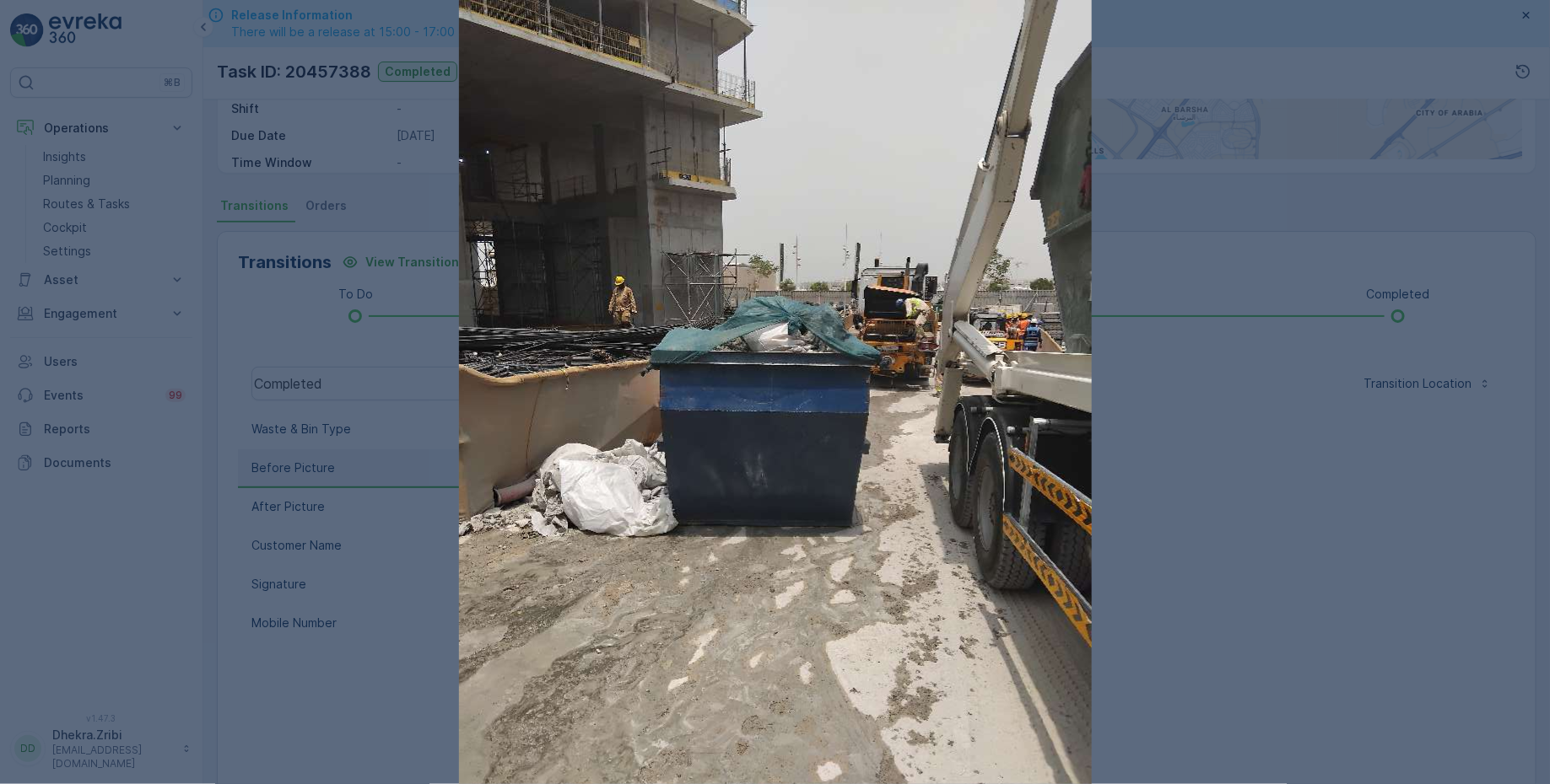
click at [1232, 550] on div at bounding box center [775, 392] width 1550 height 784
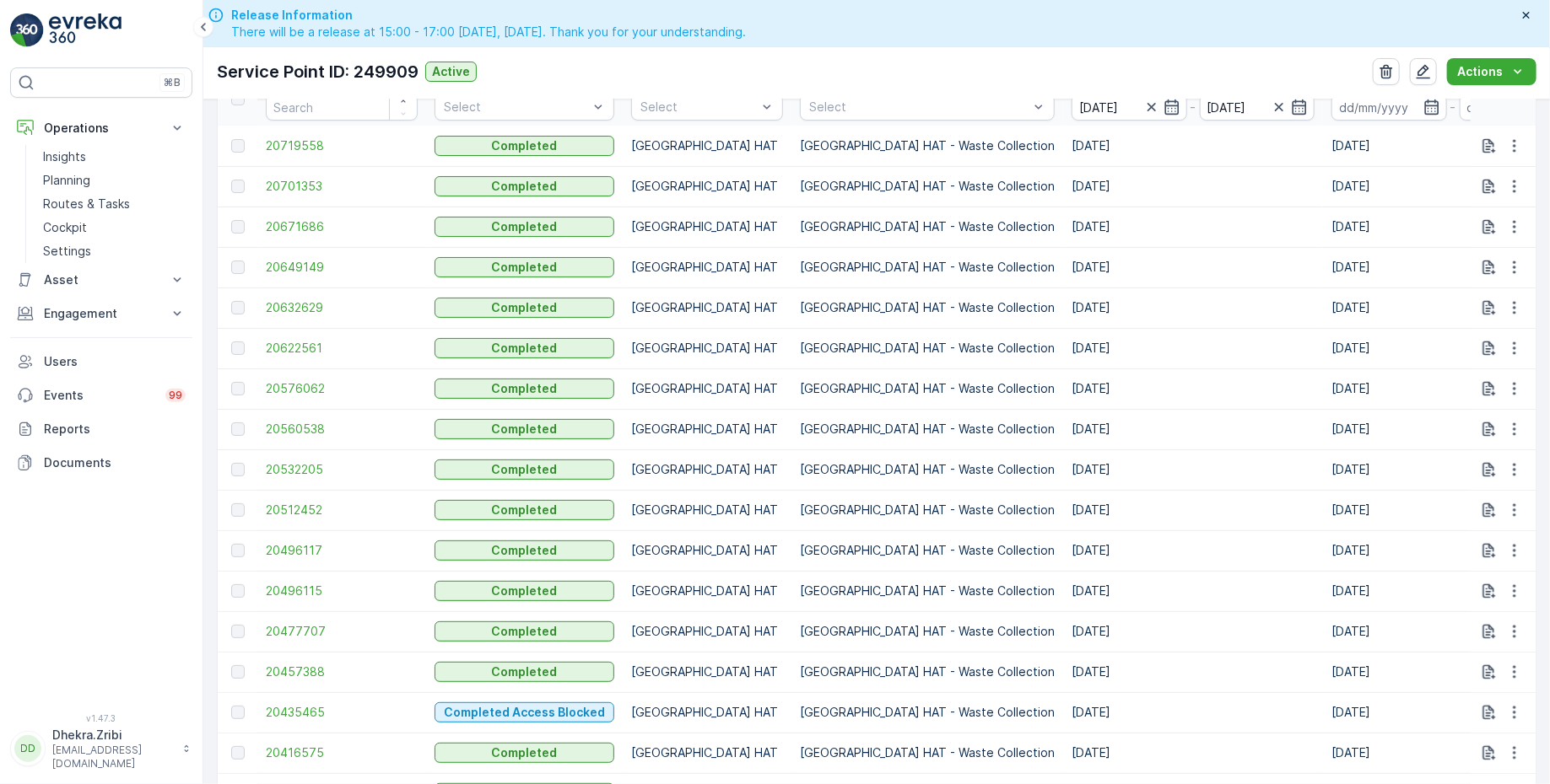
scroll to position [587, 0]
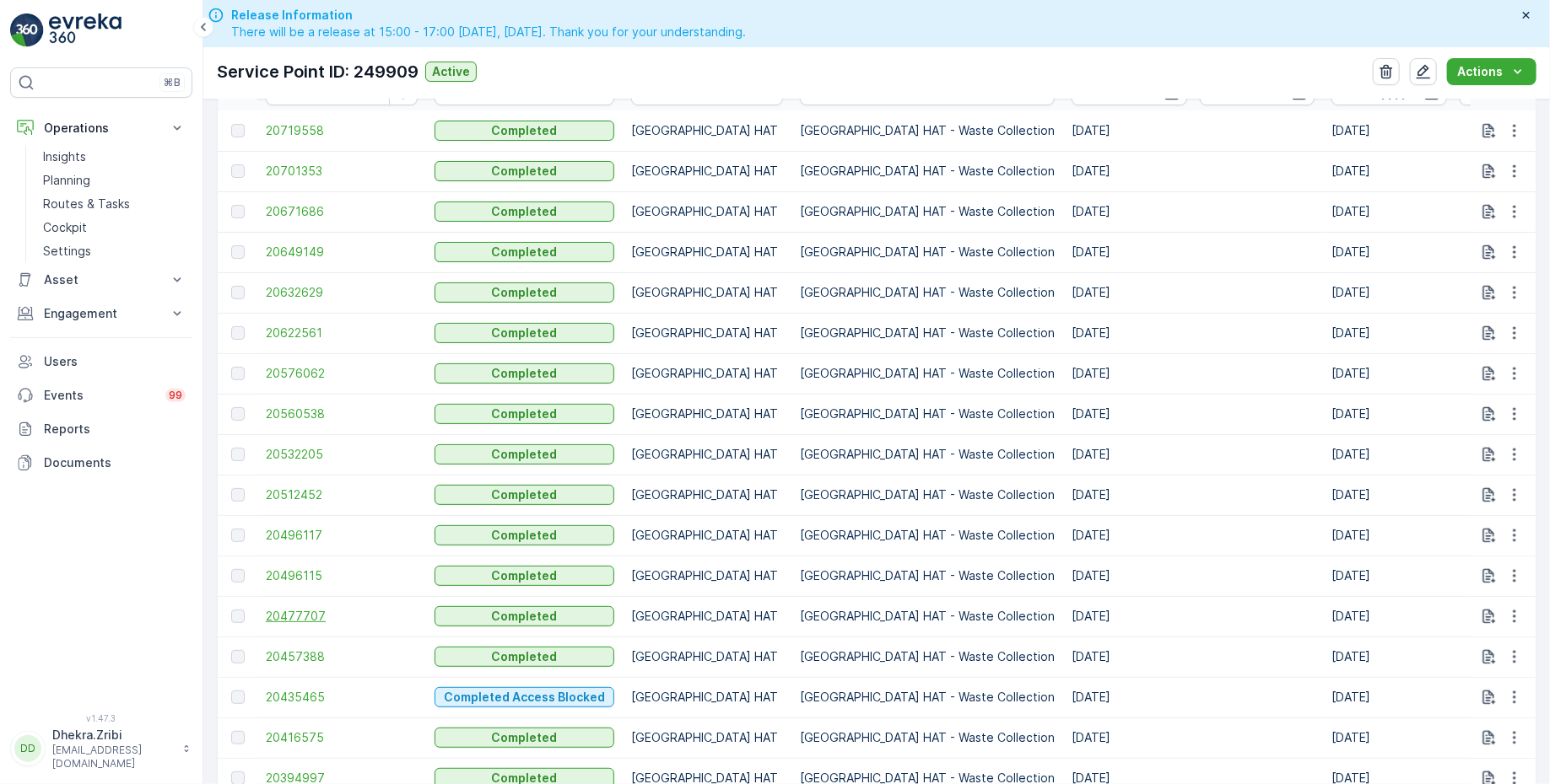
click at [304, 617] on span "20477707" at bounding box center [341, 616] width 152 height 17
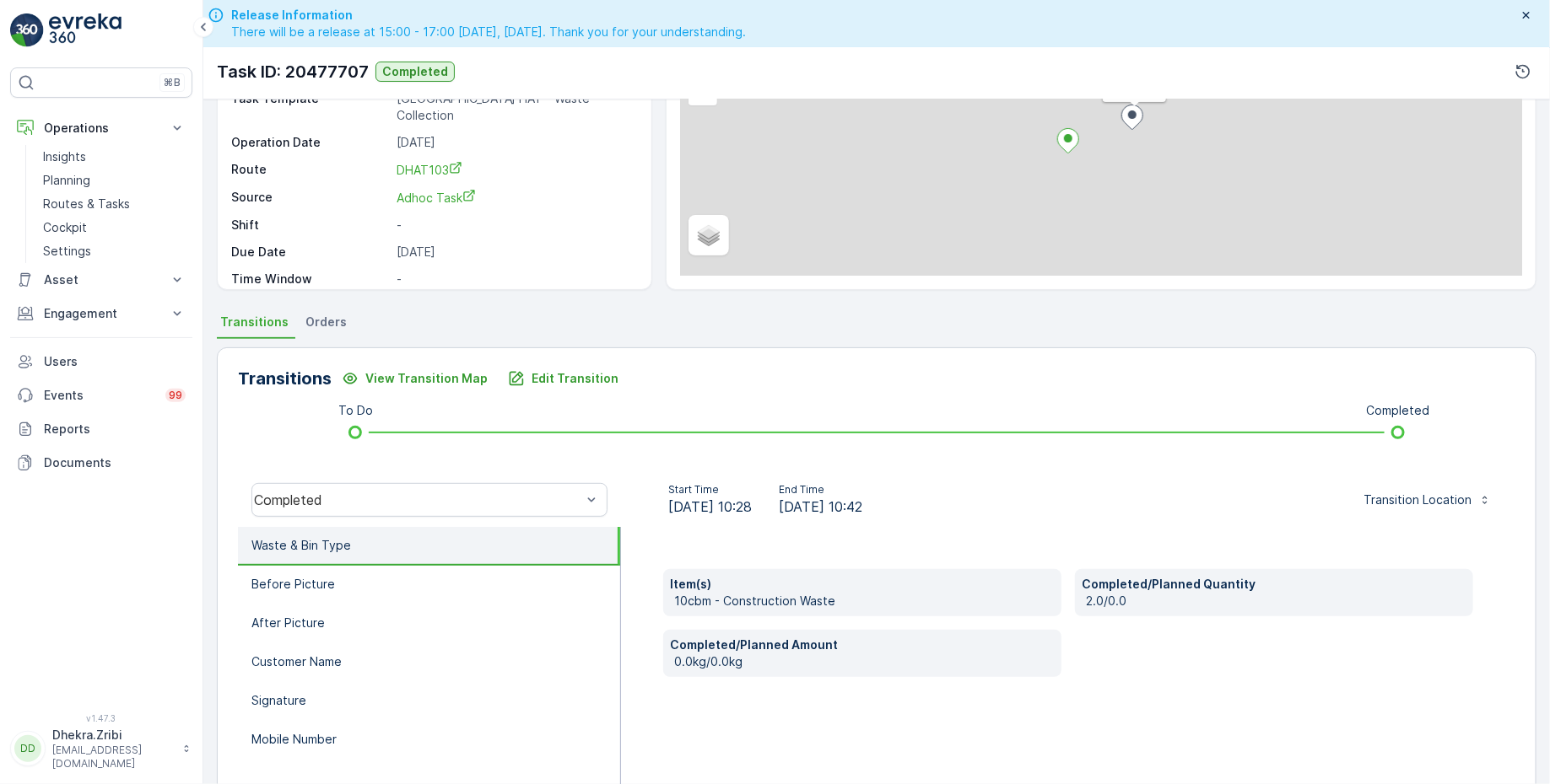
scroll to position [277, 0]
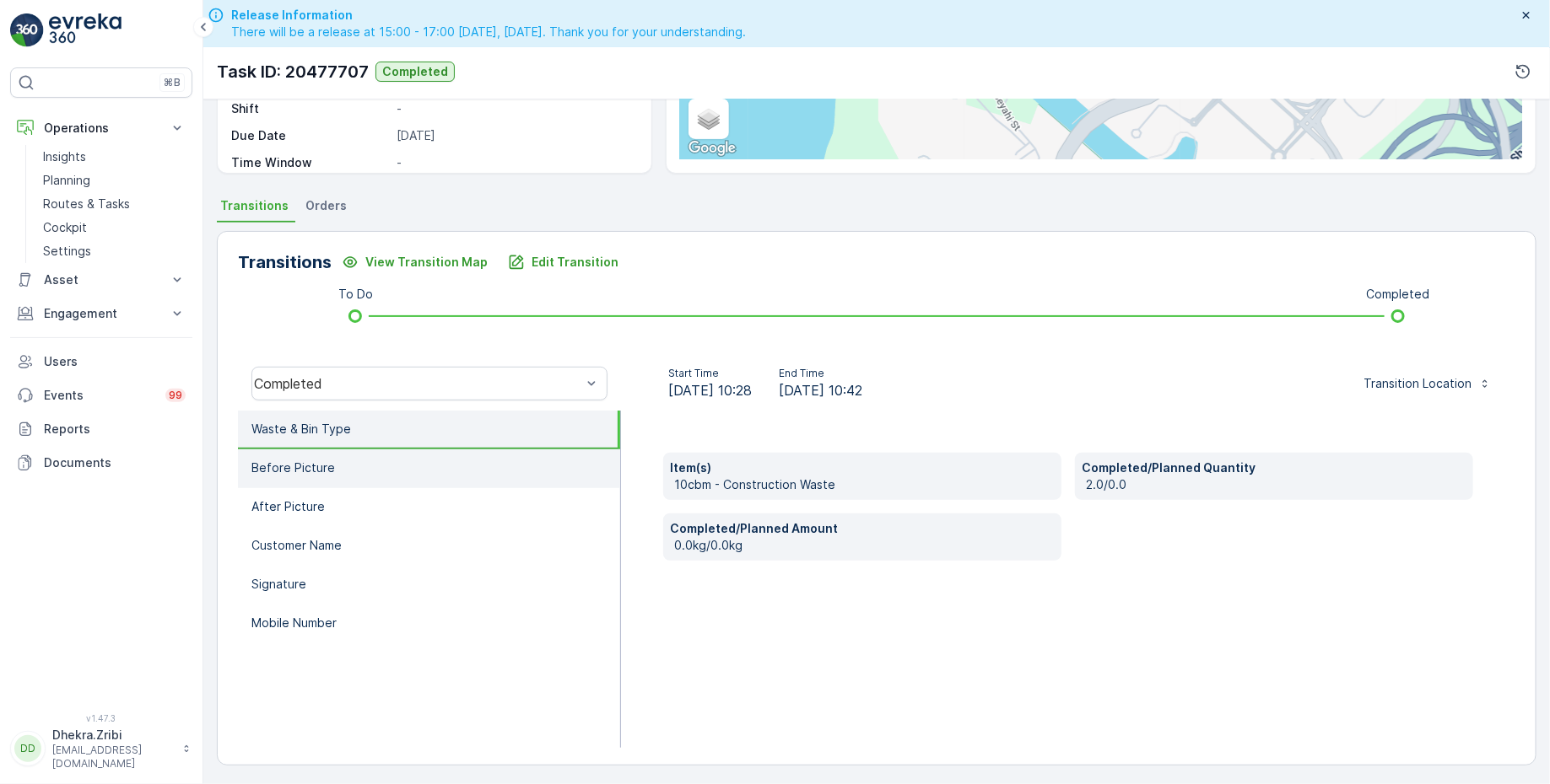
click at [387, 473] on li "Before Picture" at bounding box center [428, 468] width 382 height 39
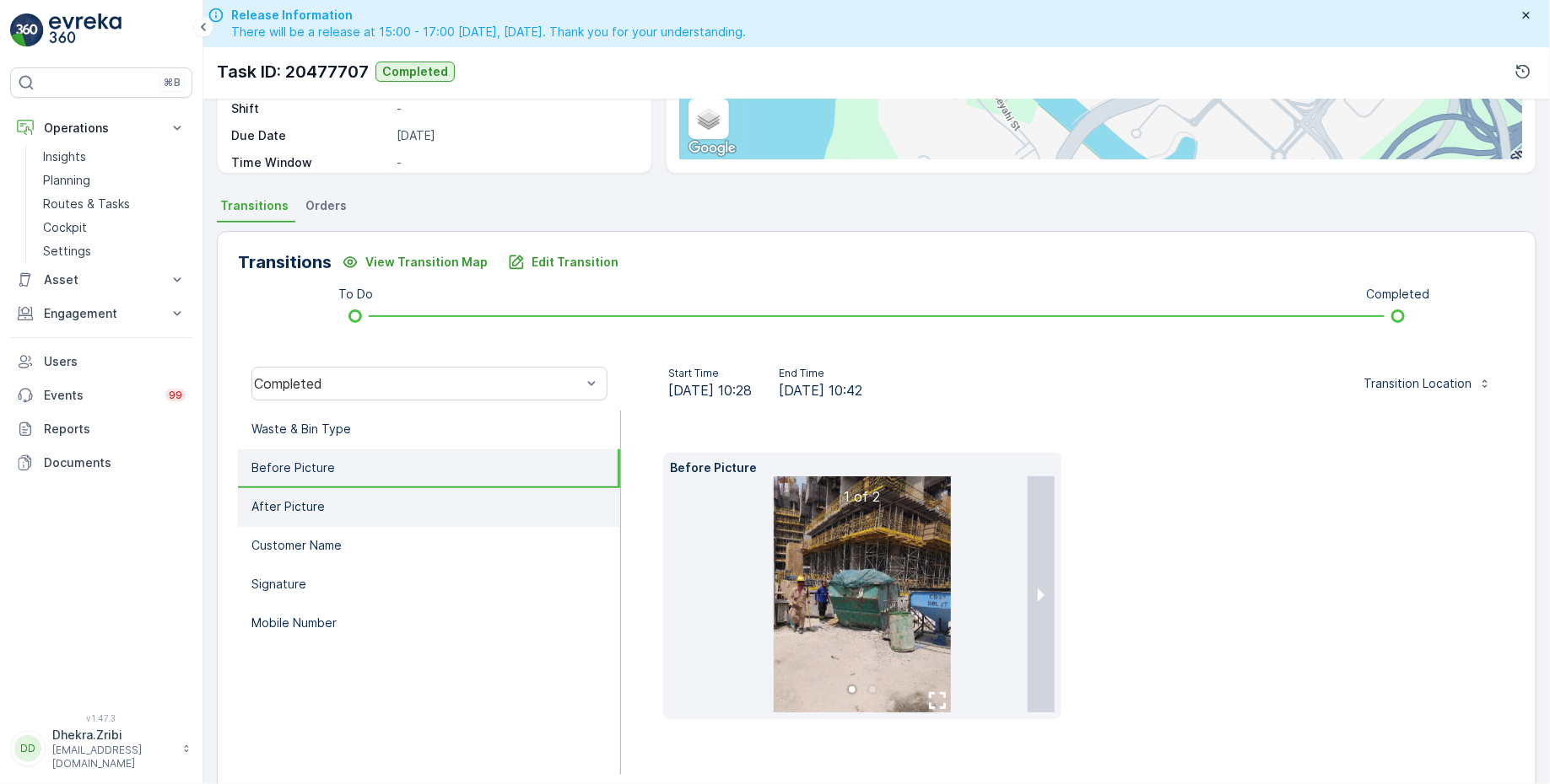
click at [363, 494] on li "After Picture" at bounding box center [428, 507] width 382 height 39
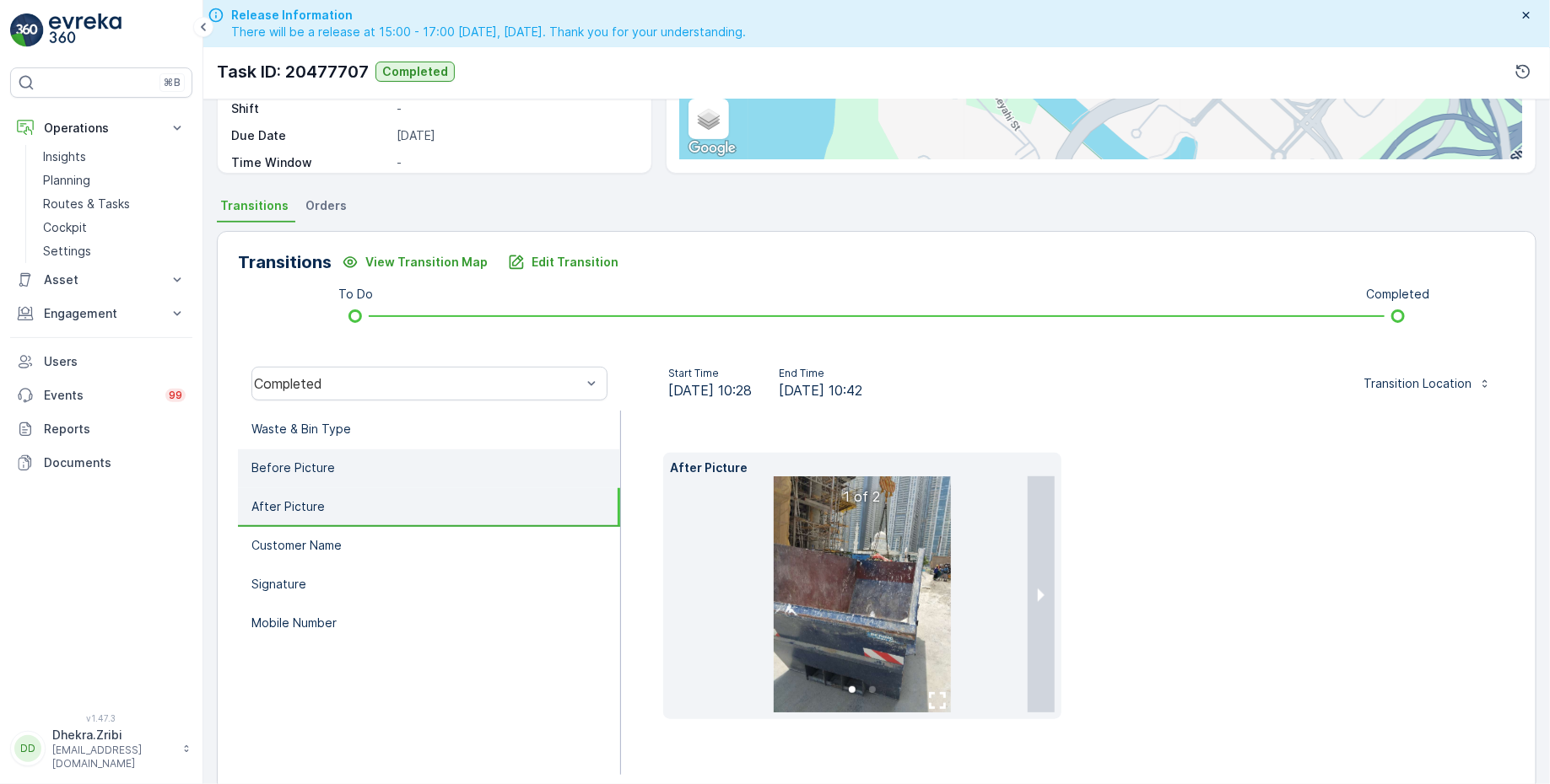
click at [364, 465] on li "Before Picture" at bounding box center [428, 468] width 382 height 39
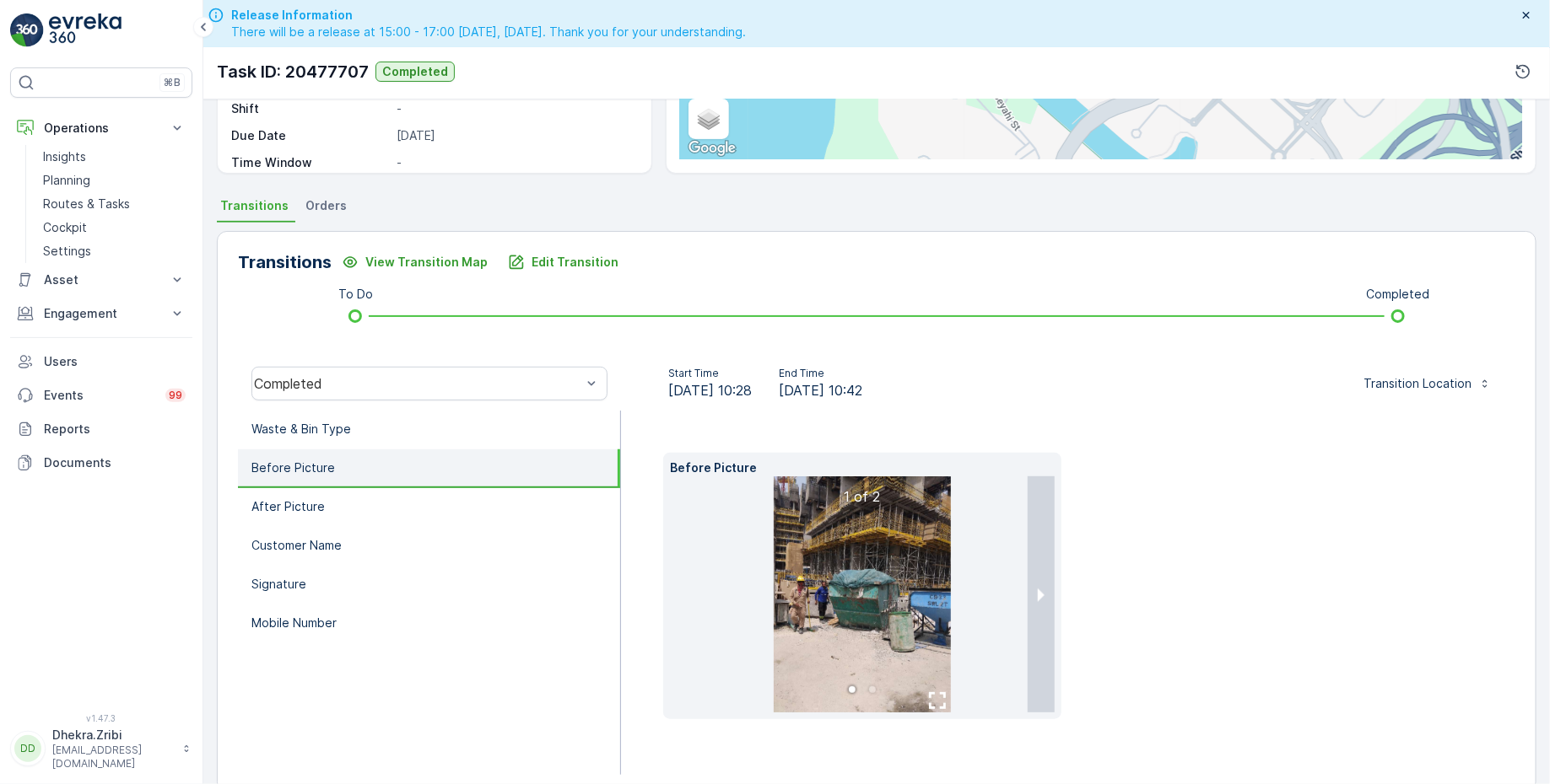
click at [842, 546] on img at bounding box center [862, 594] width 177 height 236
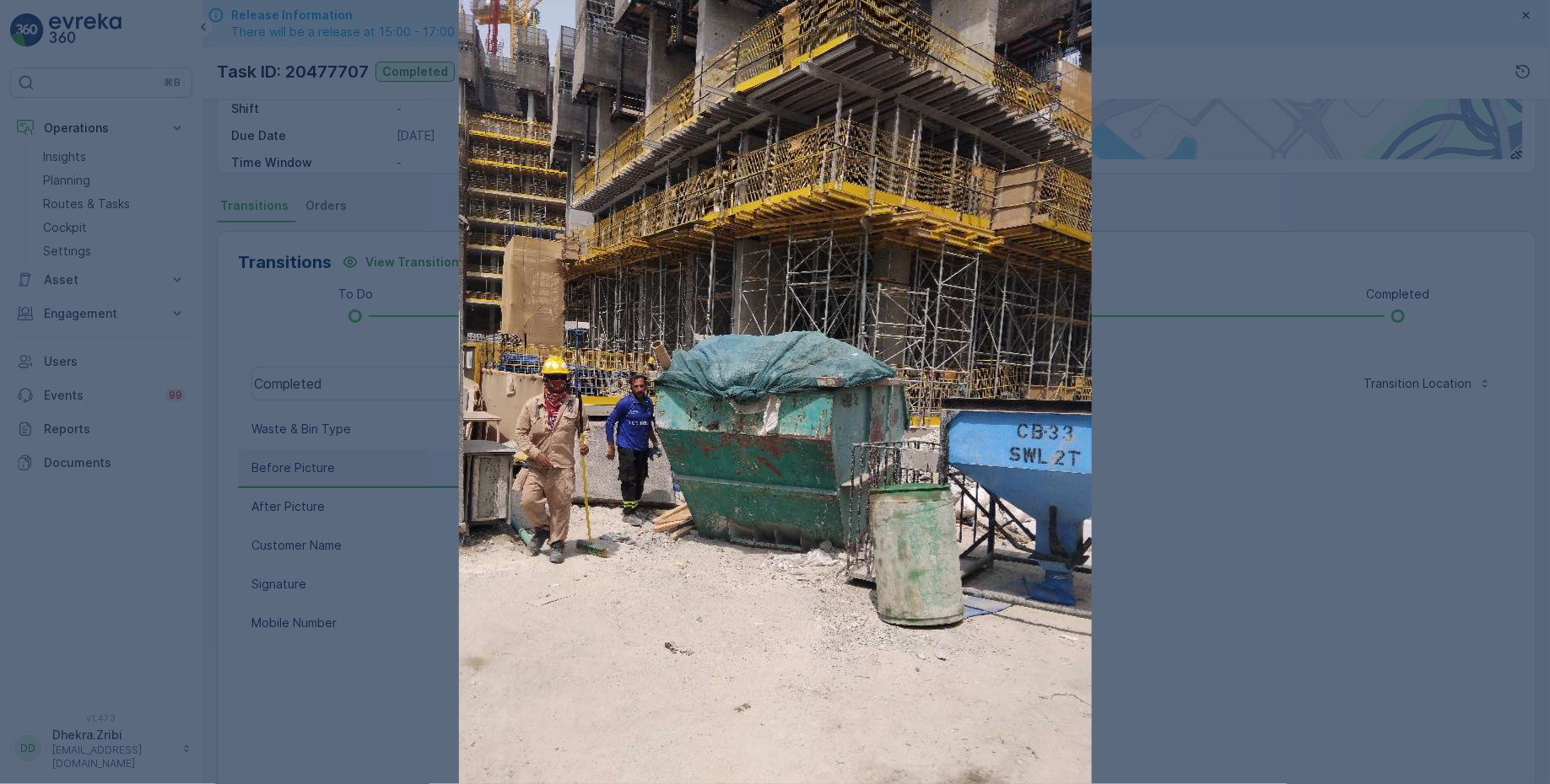
click at [1161, 478] on div at bounding box center [775, 392] width 1550 height 784
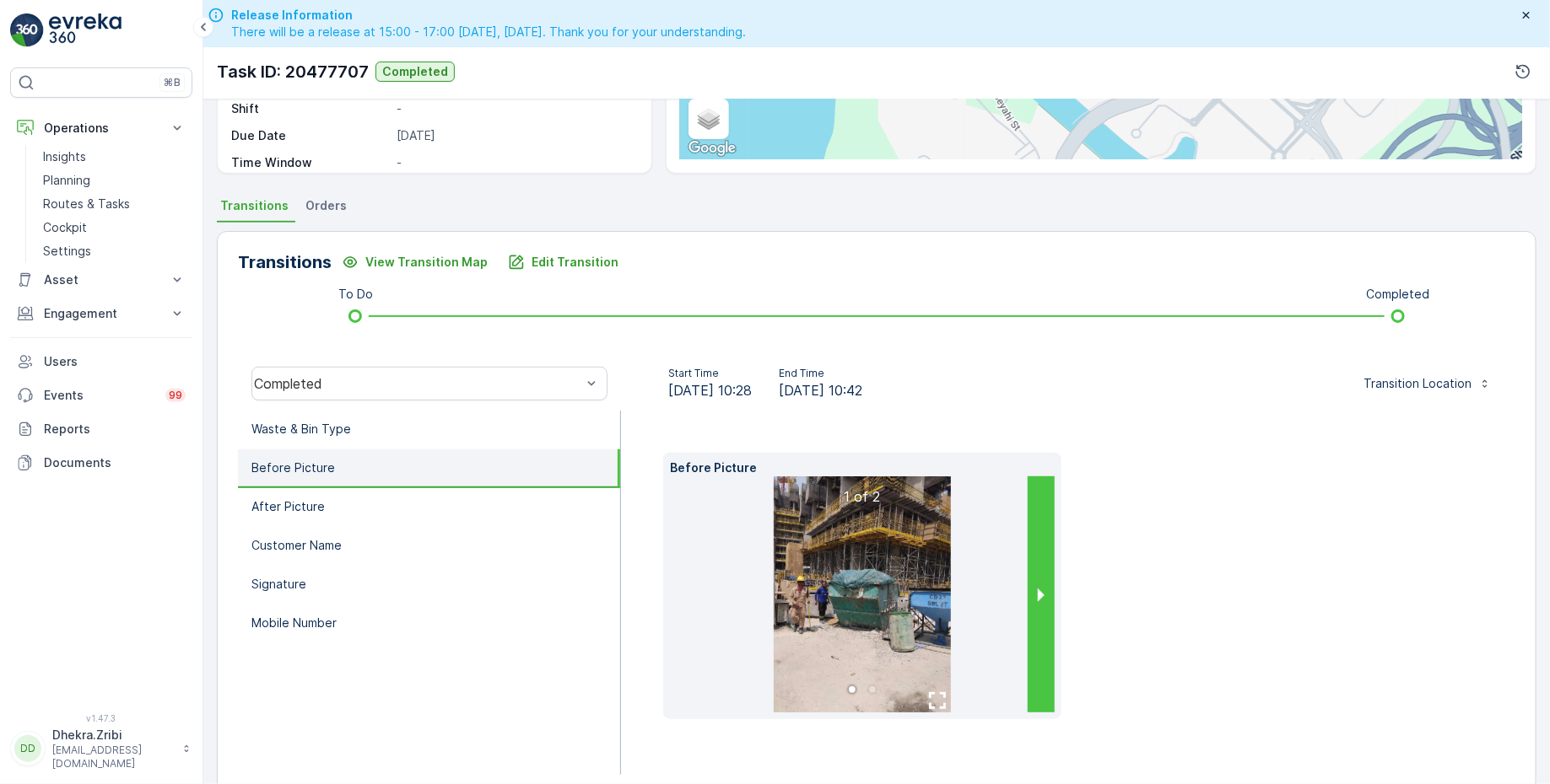
click at [1038, 590] on button "next slide / item" at bounding box center [1041, 594] width 27 height 236
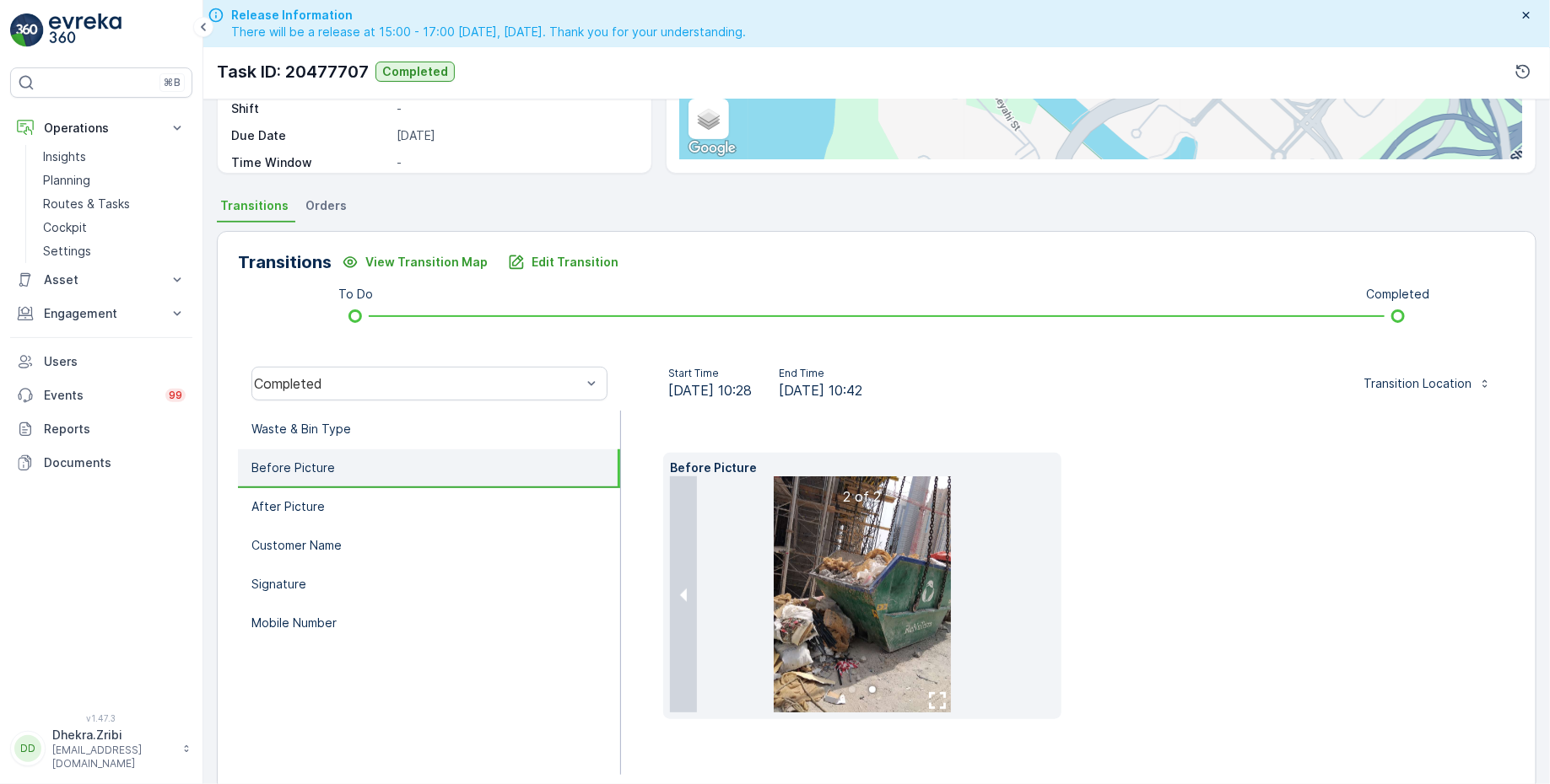
click at [915, 585] on img at bounding box center [862, 594] width 177 height 236
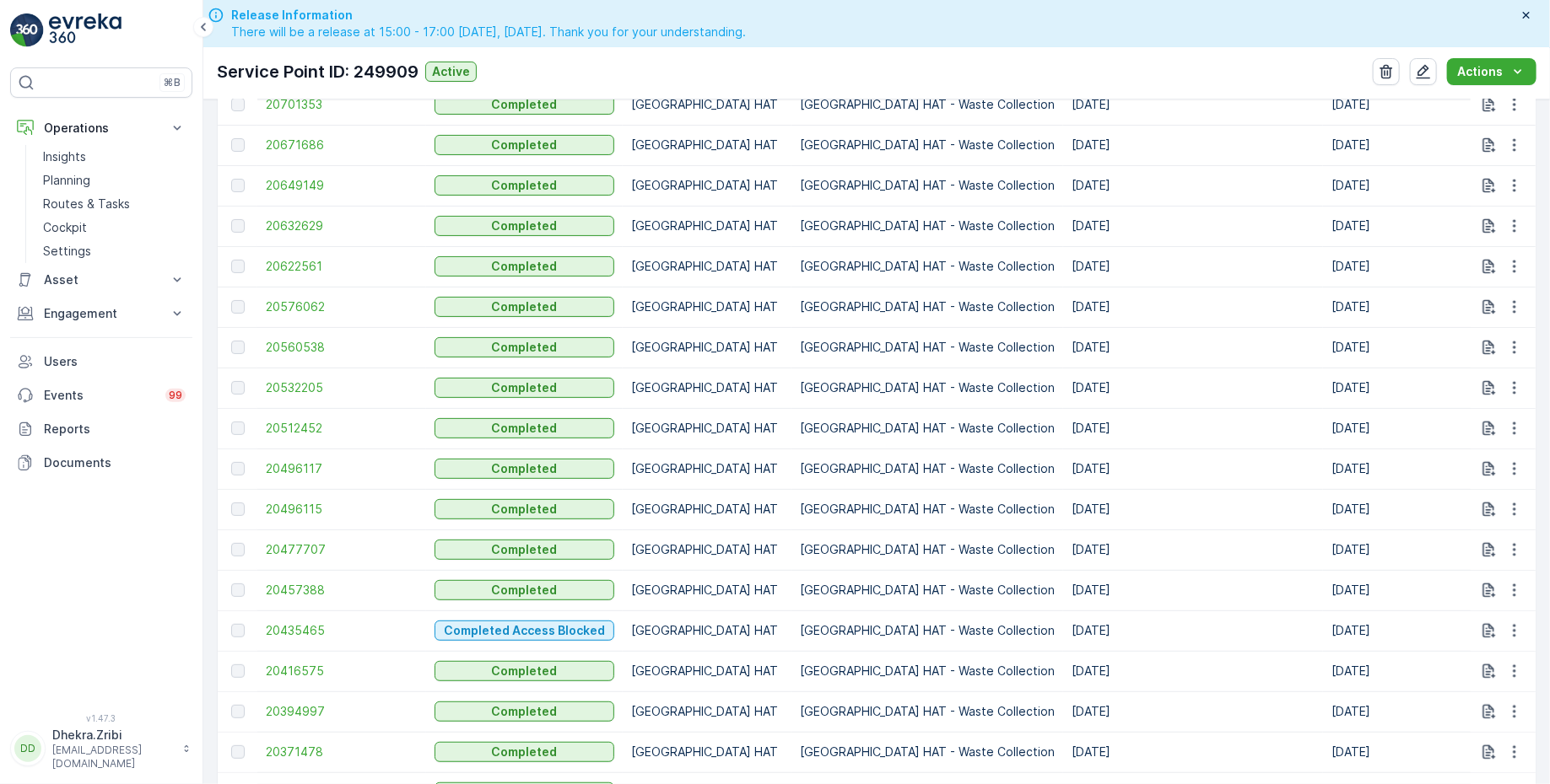
scroll to position [658, 0]
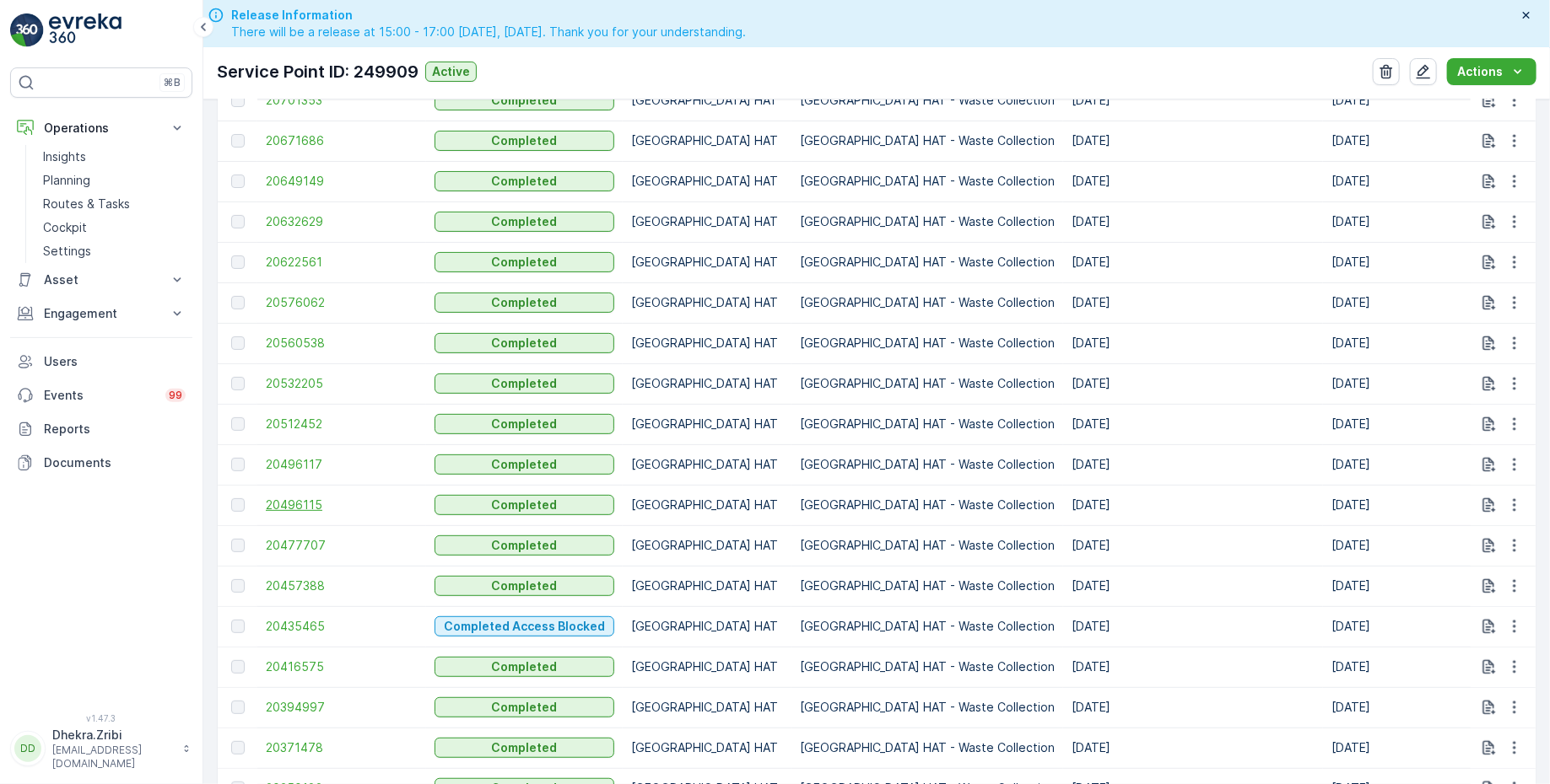
click at [310, 504] on span "20496115" at bounding box center [341, 504] width 152 height 17
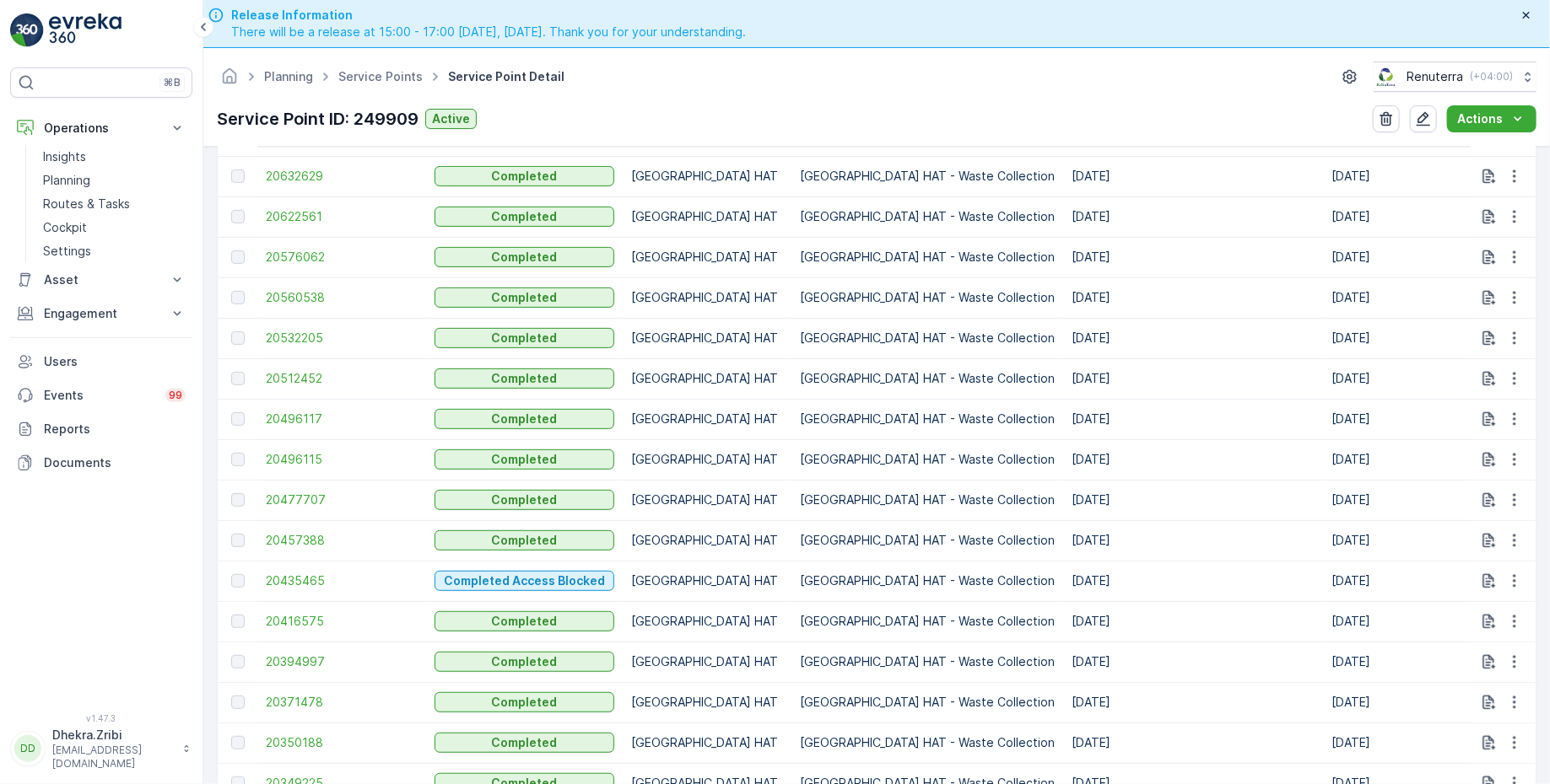
scroll to position [761, 0]
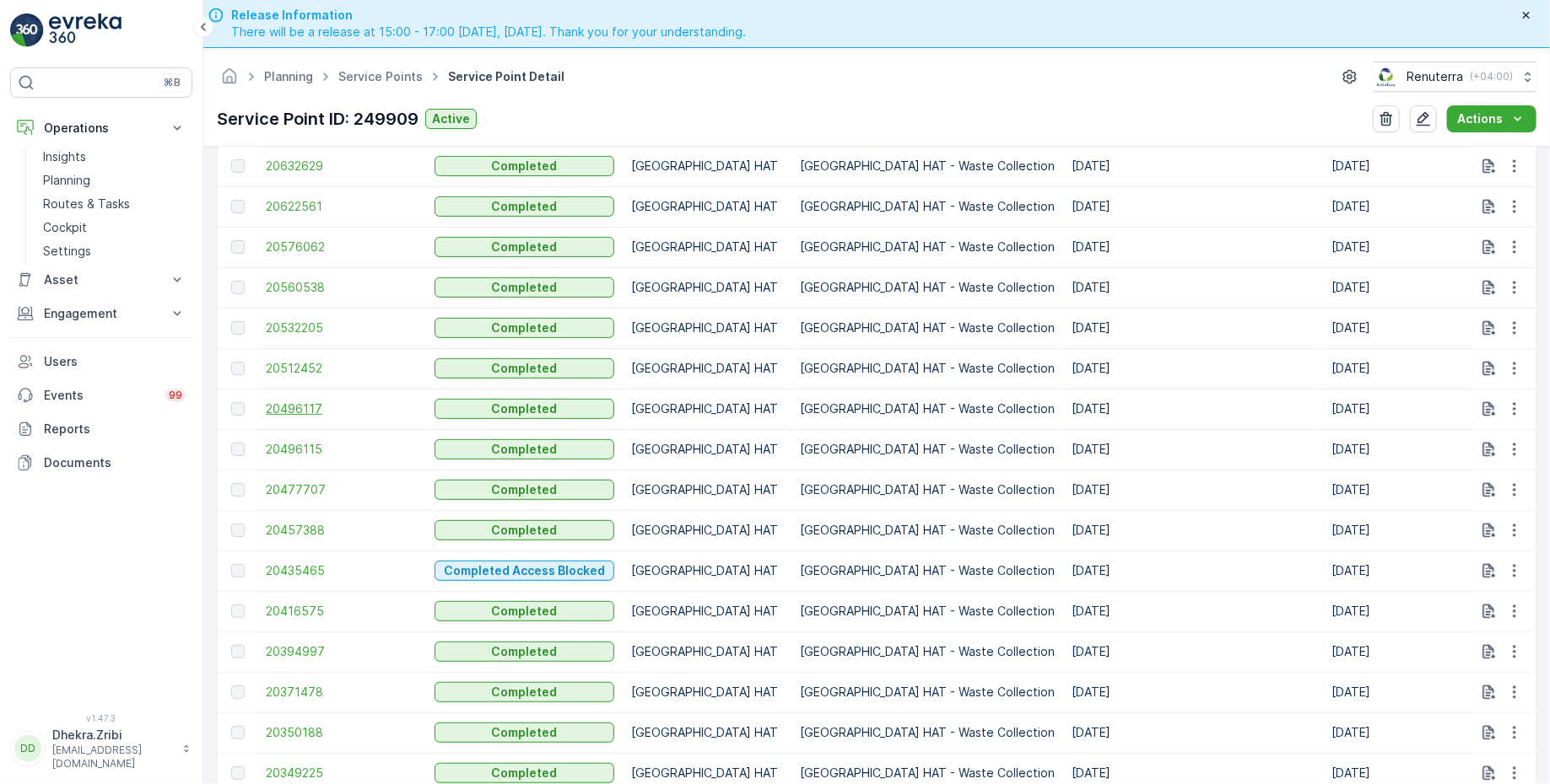
click at [290, 410] on span "20496117" at bounding box center [341, 408] width 152 height 17
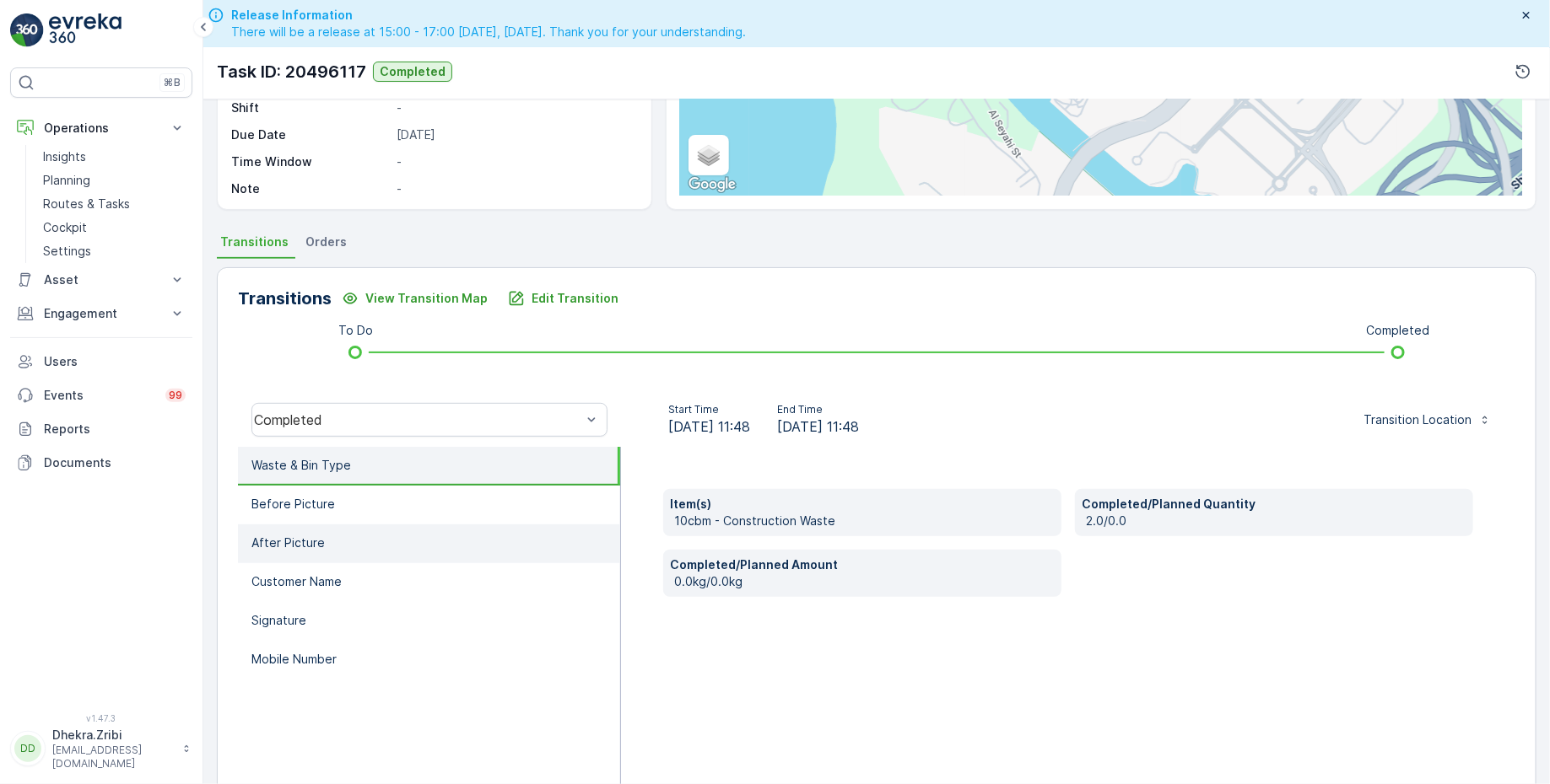
scroll to position [251, 0]
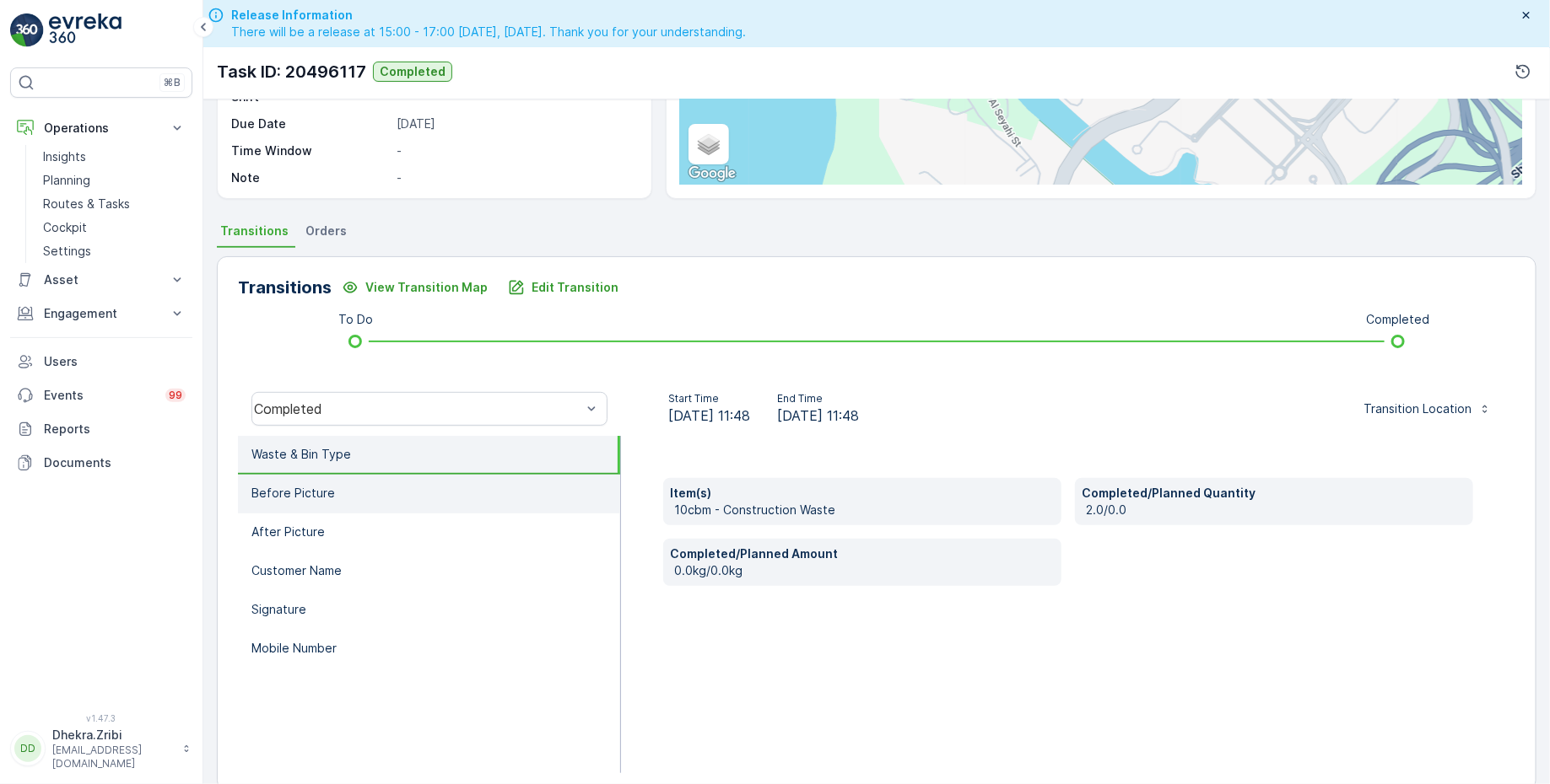
click at [391, 482] on li "Before Picture" at bounding box center [428, 494] width 382 height 39
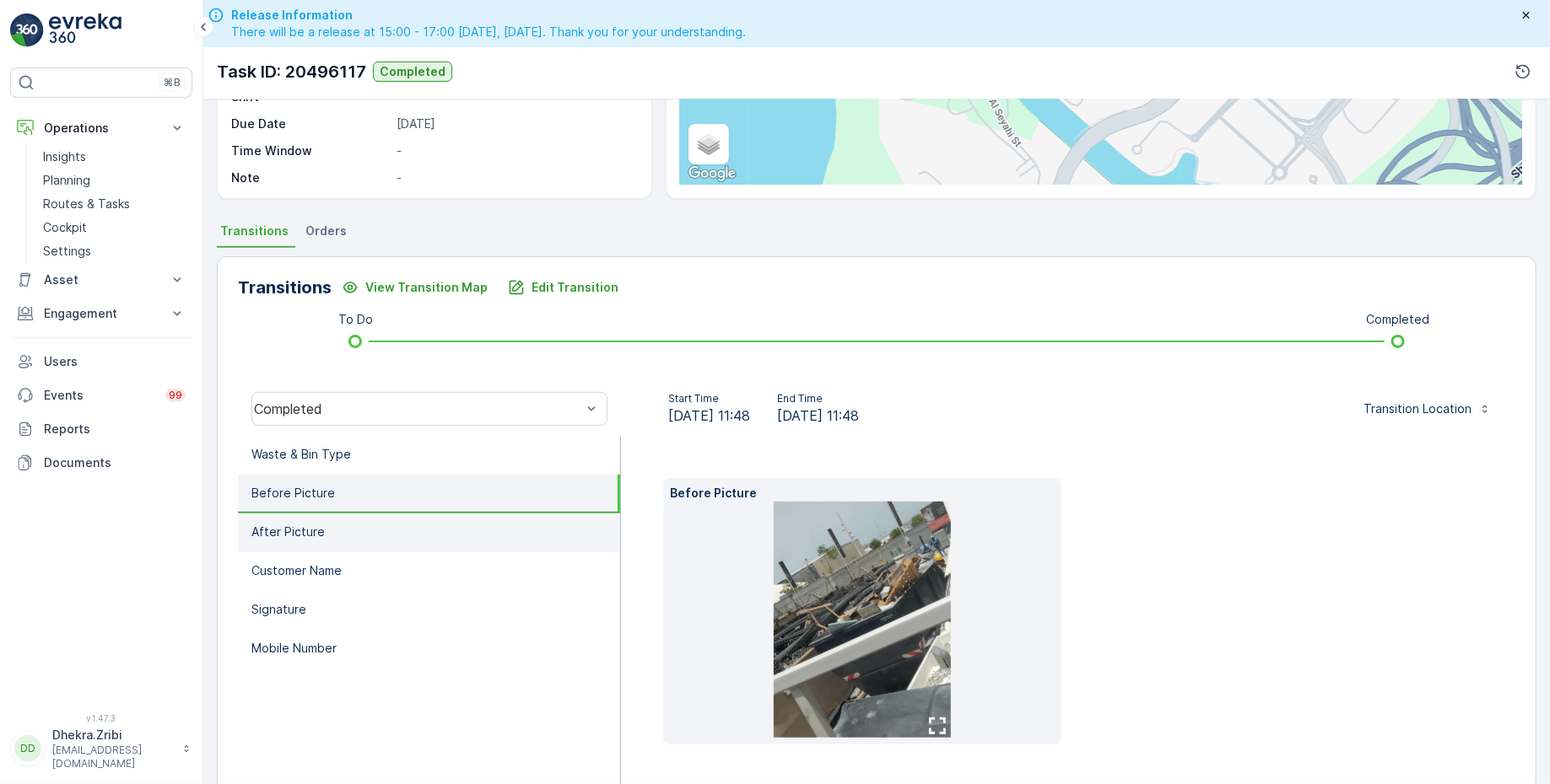
click at [381, 514] on li "After Picture" at bounding box center [428, 532] width 382 height 39
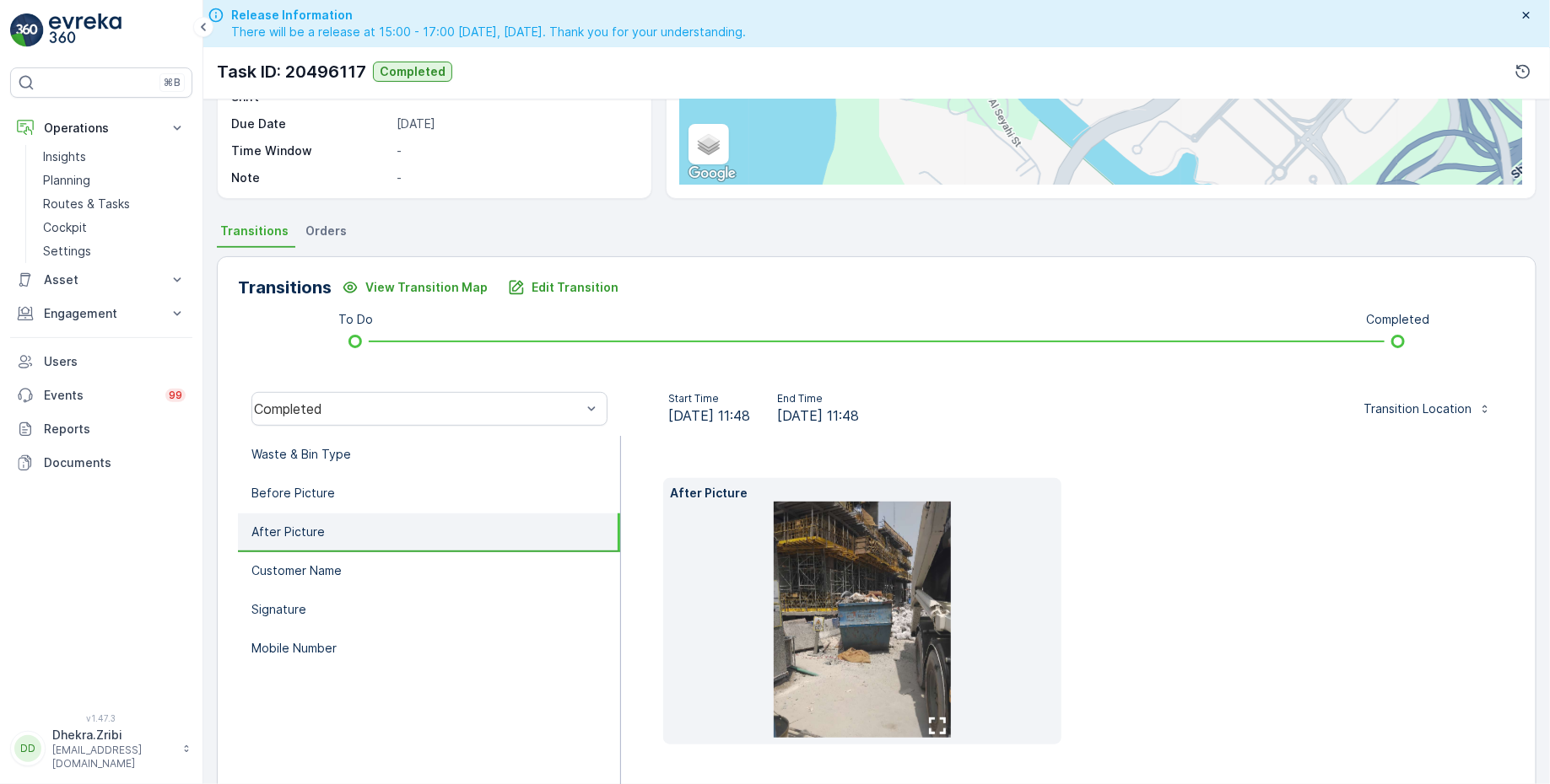
click at [847, 615] on img at bounding box center [862, 619] width 177 height 236
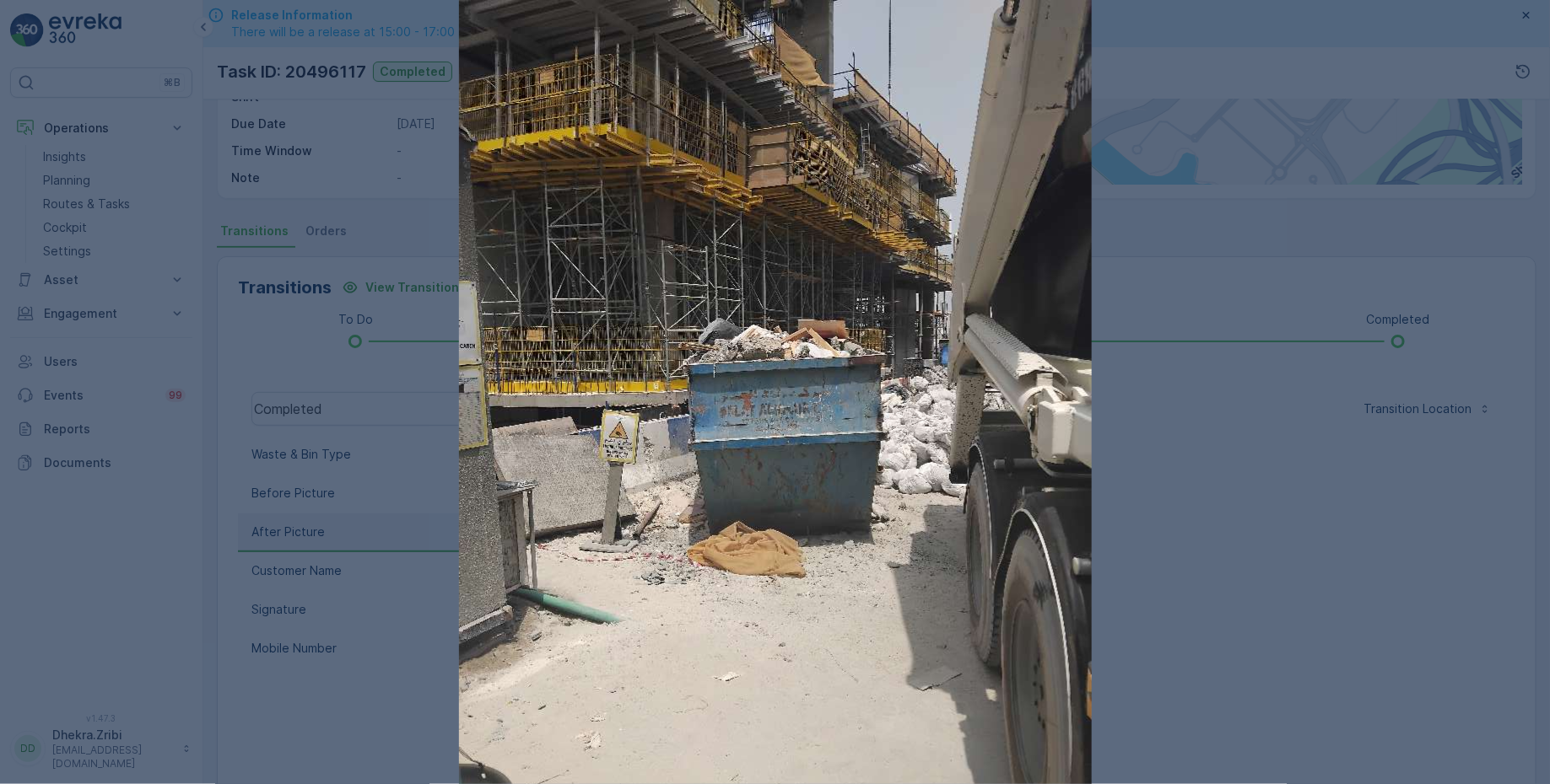
click at [1212, 569] on div at bounding box center [775, 392] width 1550 height 784
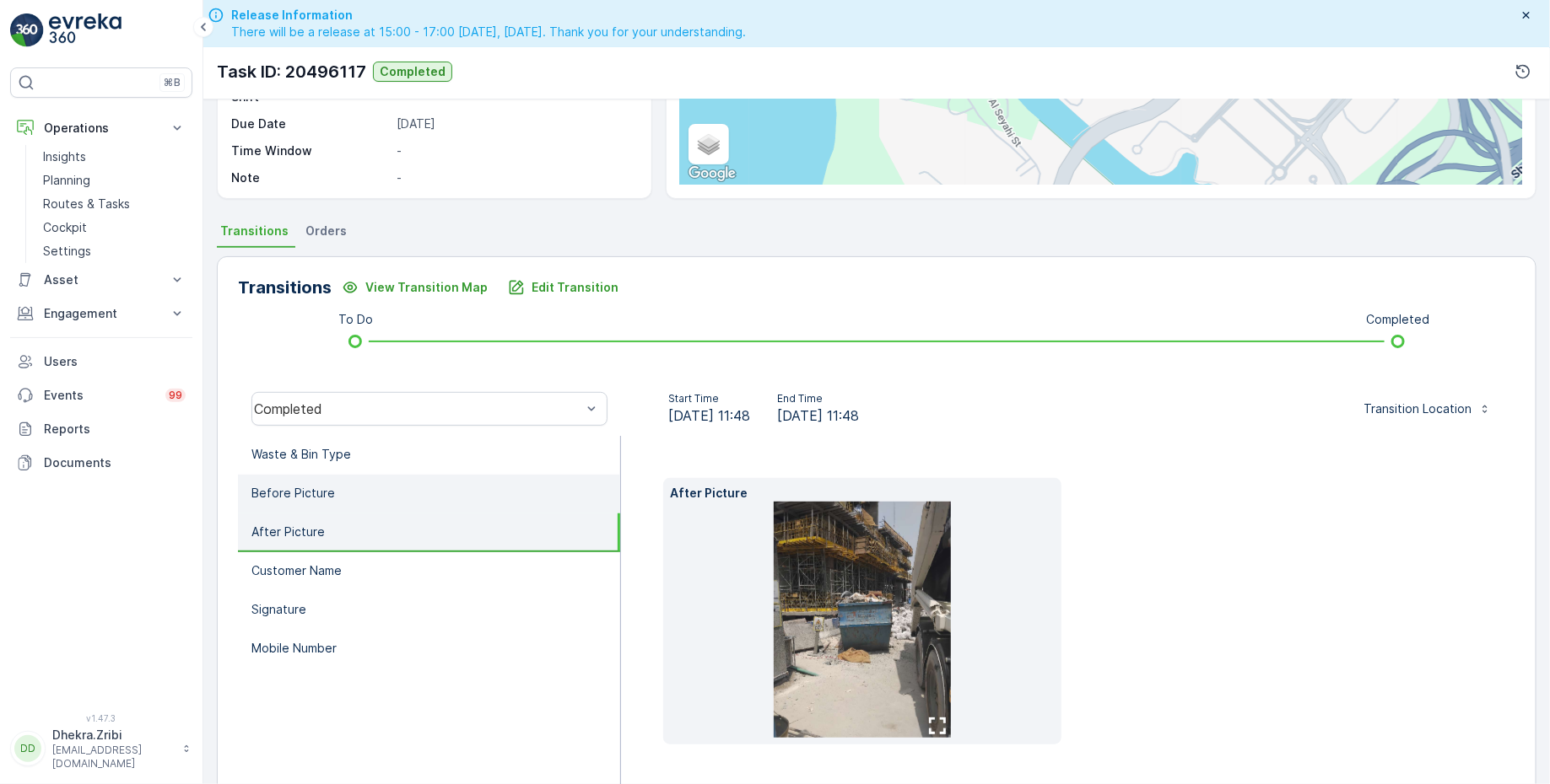
click at [346, 492] on li "Before Picture" at bounding box center [428, 494] width 382 height 39
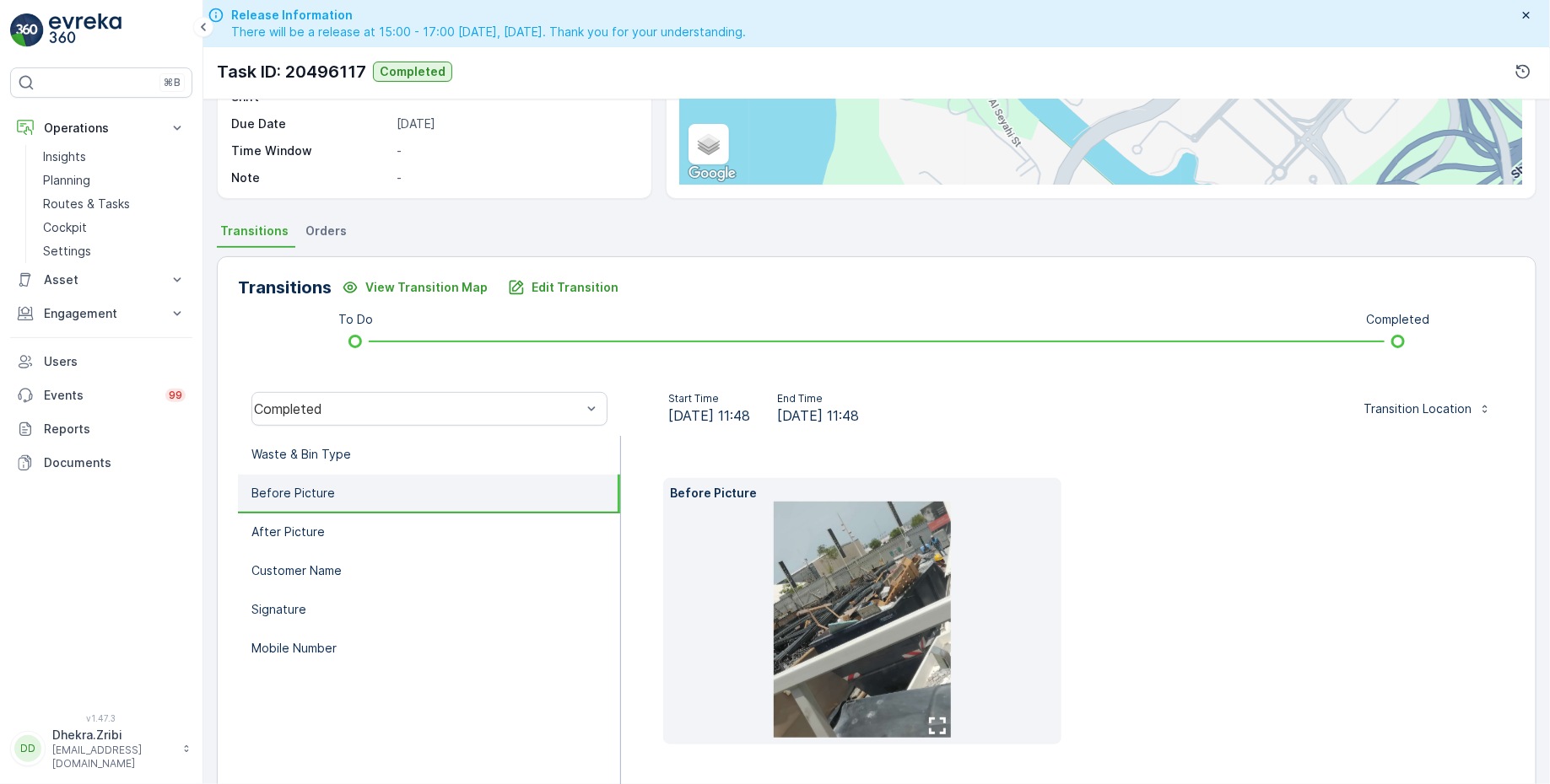
click at [918, 601] on img at bounding box center [862, 619] width 177 height 236
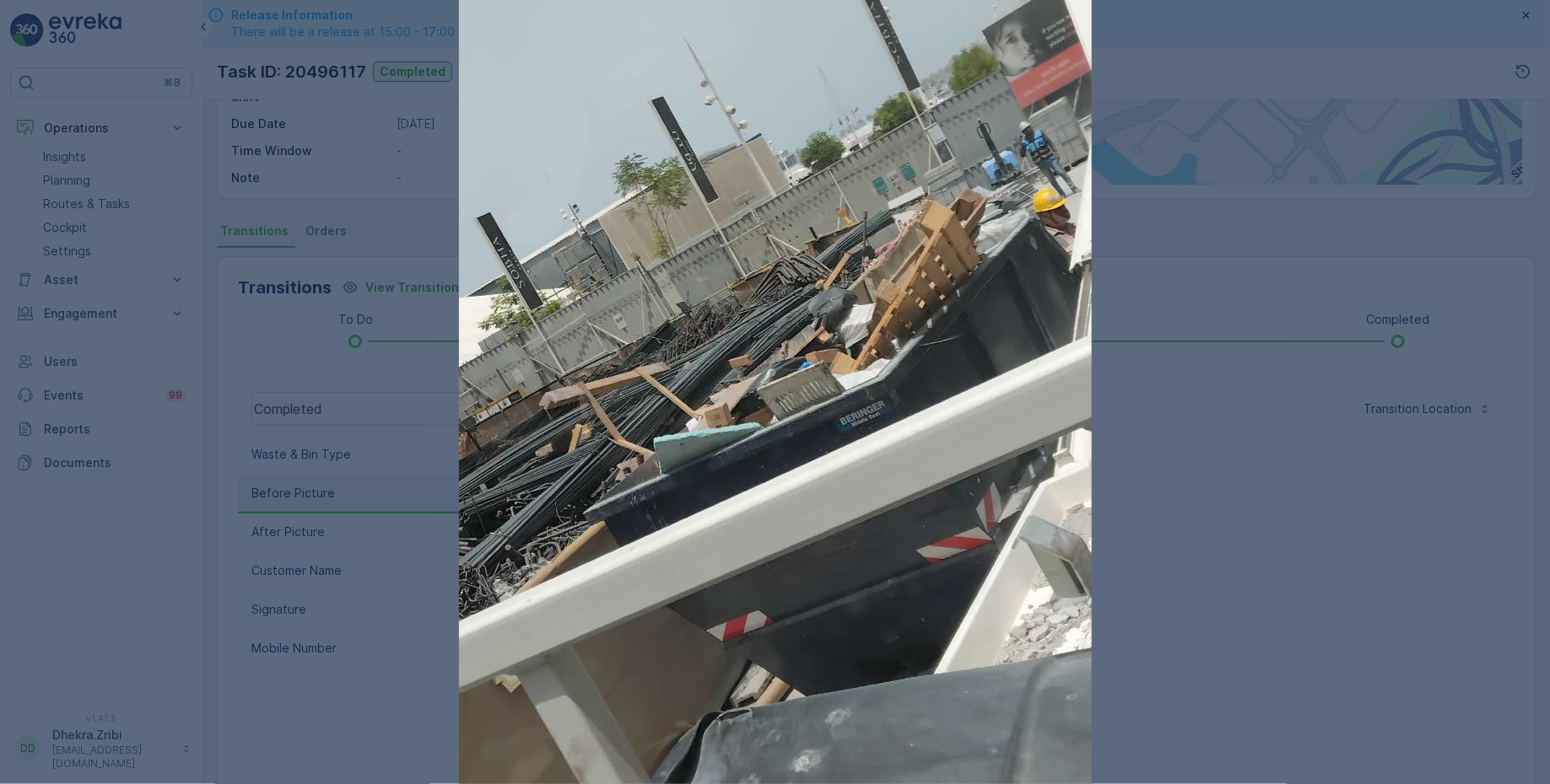
click at [1218, 560] on div at bounding box center [775, 392] width 1550 height 784
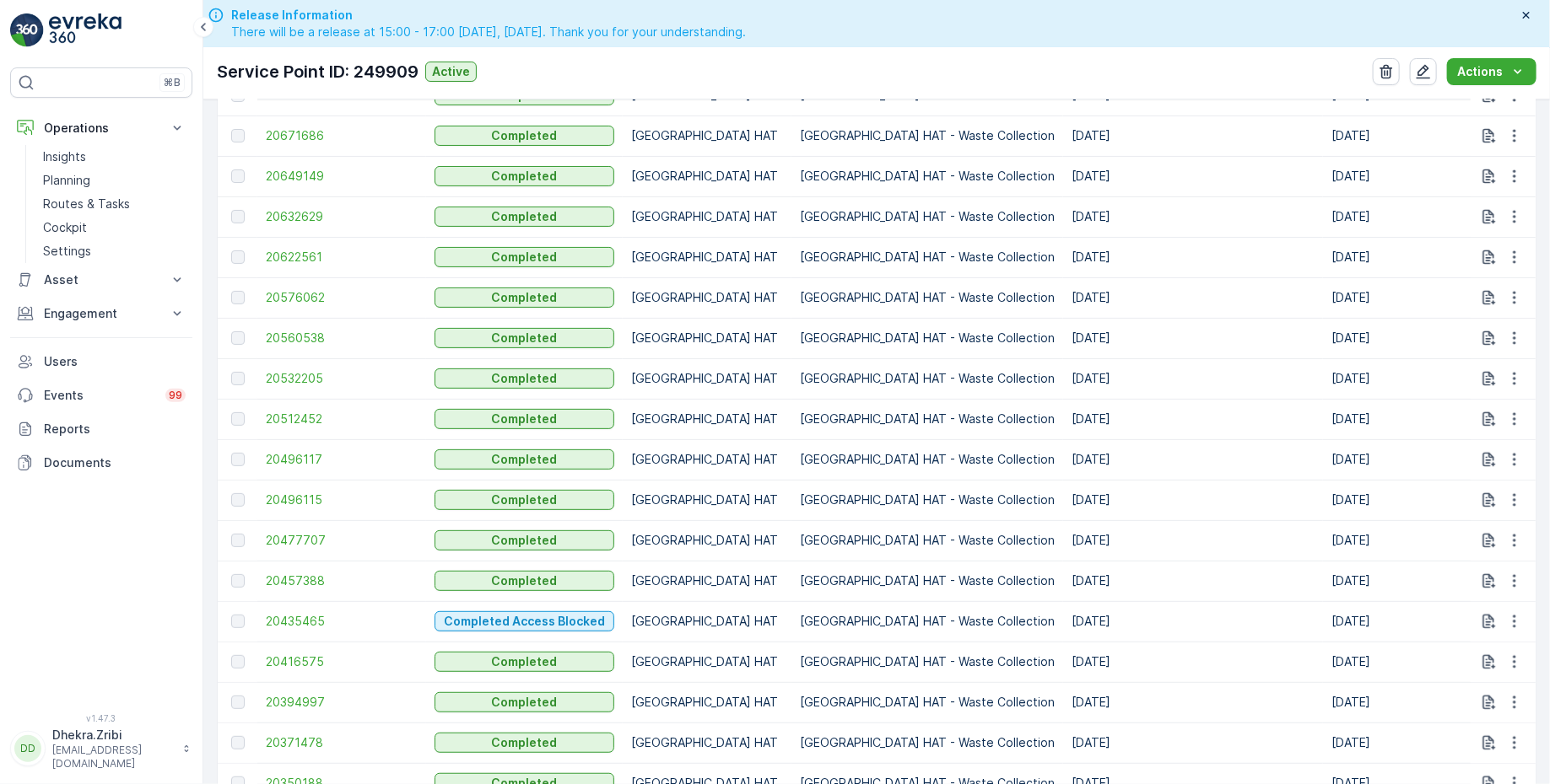
scroll to position [669, 0]
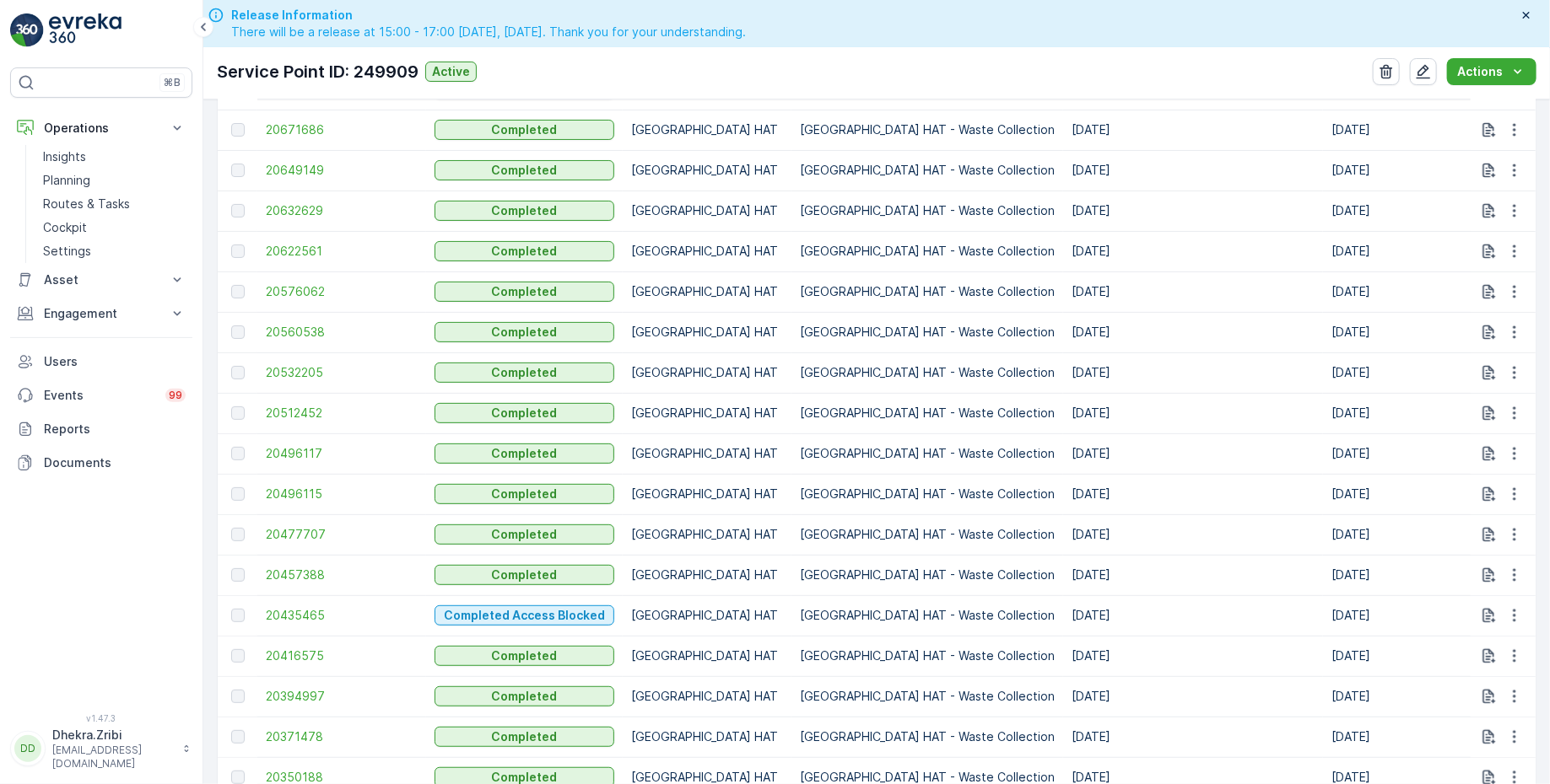
click at [319, 479] on td "20496115" at bounding box center [342, 494] width 169 height 40
click at [309, 486] on span "20496115" at bounding box center [341, 494] width 152 height 17
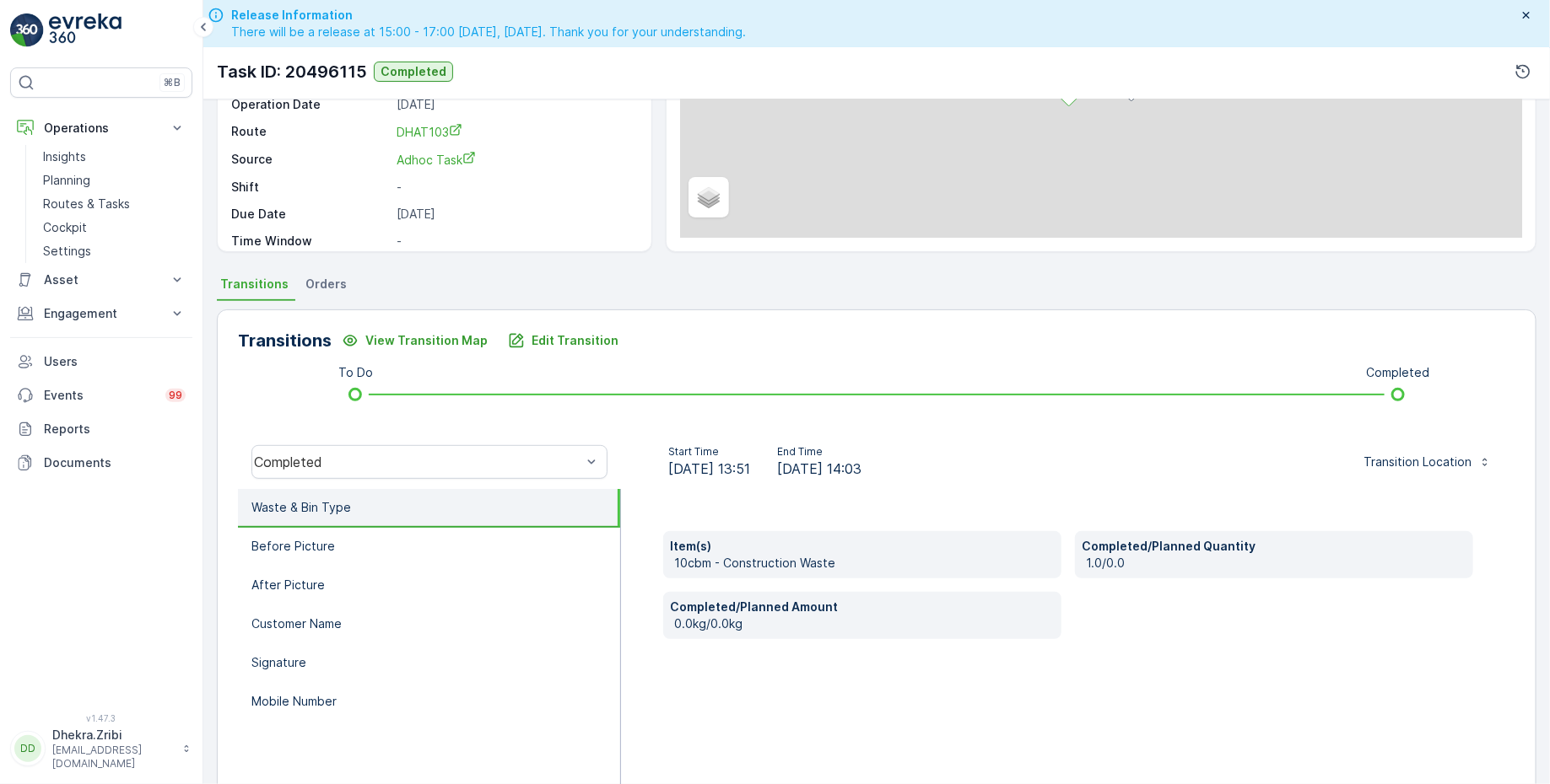
scroll to position [277, 0]
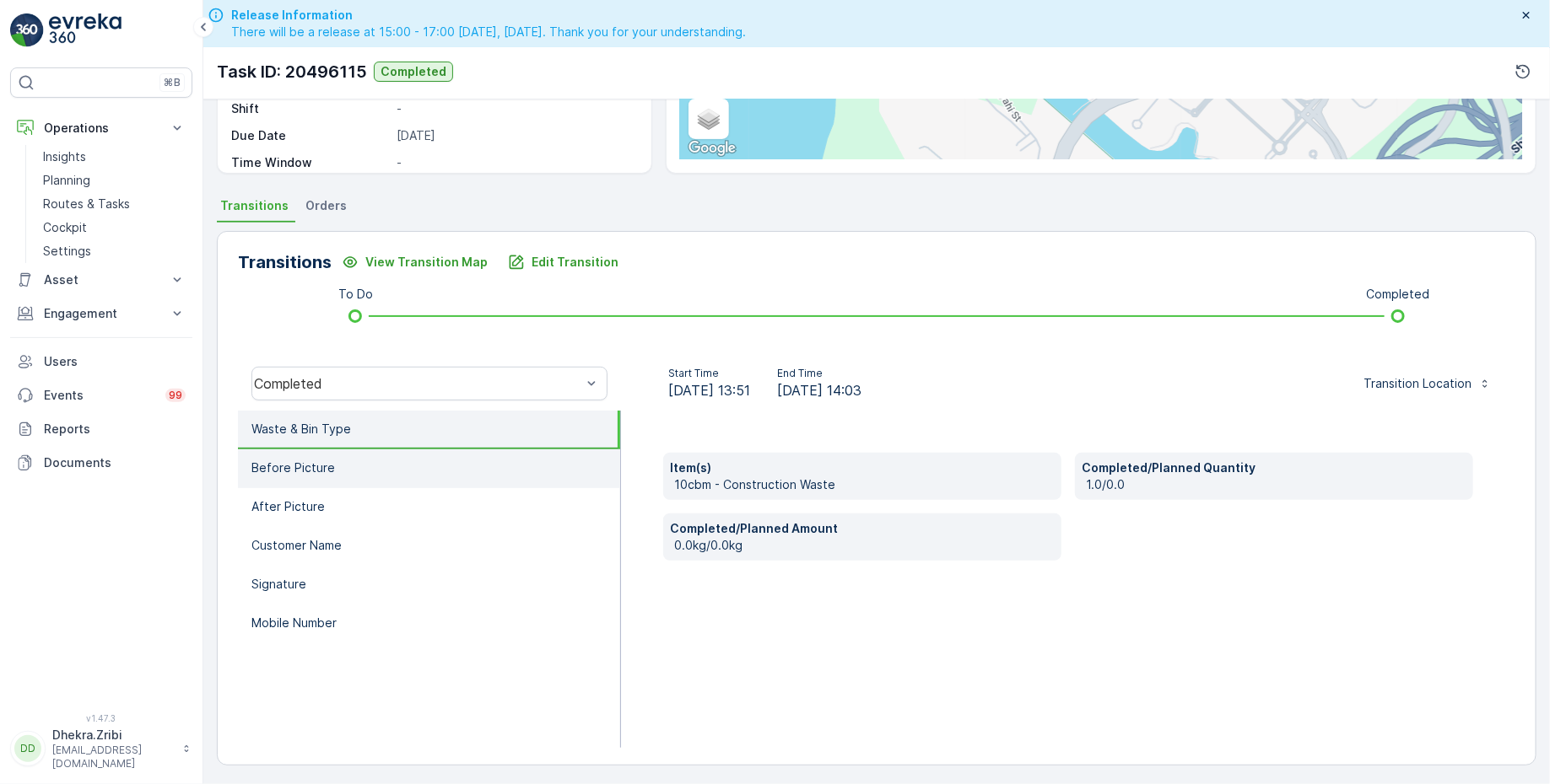
click at [342, 468] on li "Before Picture" at bounding box center [428, 468] width 382 height 39
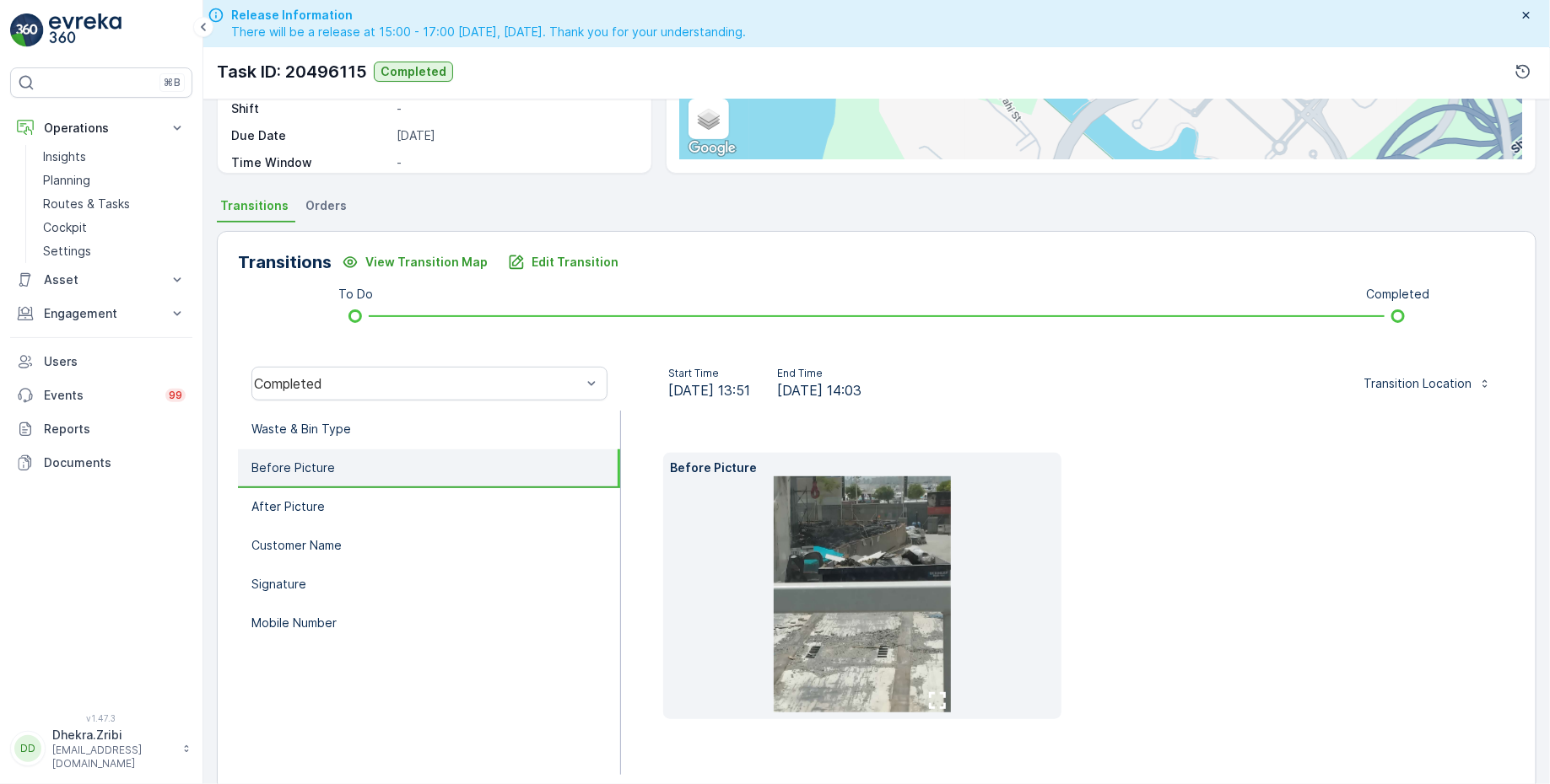
click at [883, 559] on img at bounding box center [862, 594] width 177 height 236
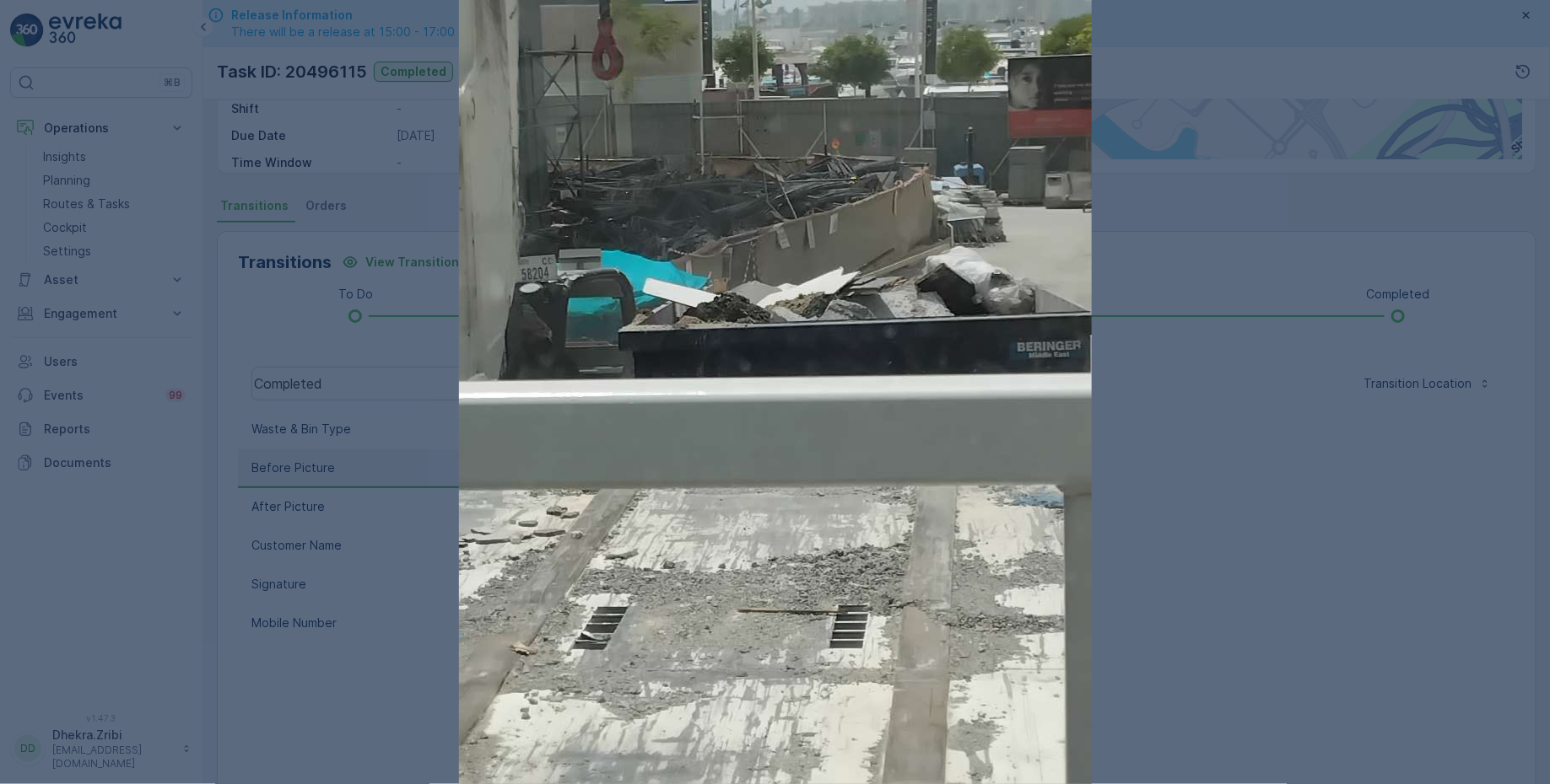
click at [1228, 508] on div at bounding box center [775, 392] width 1550 height 784
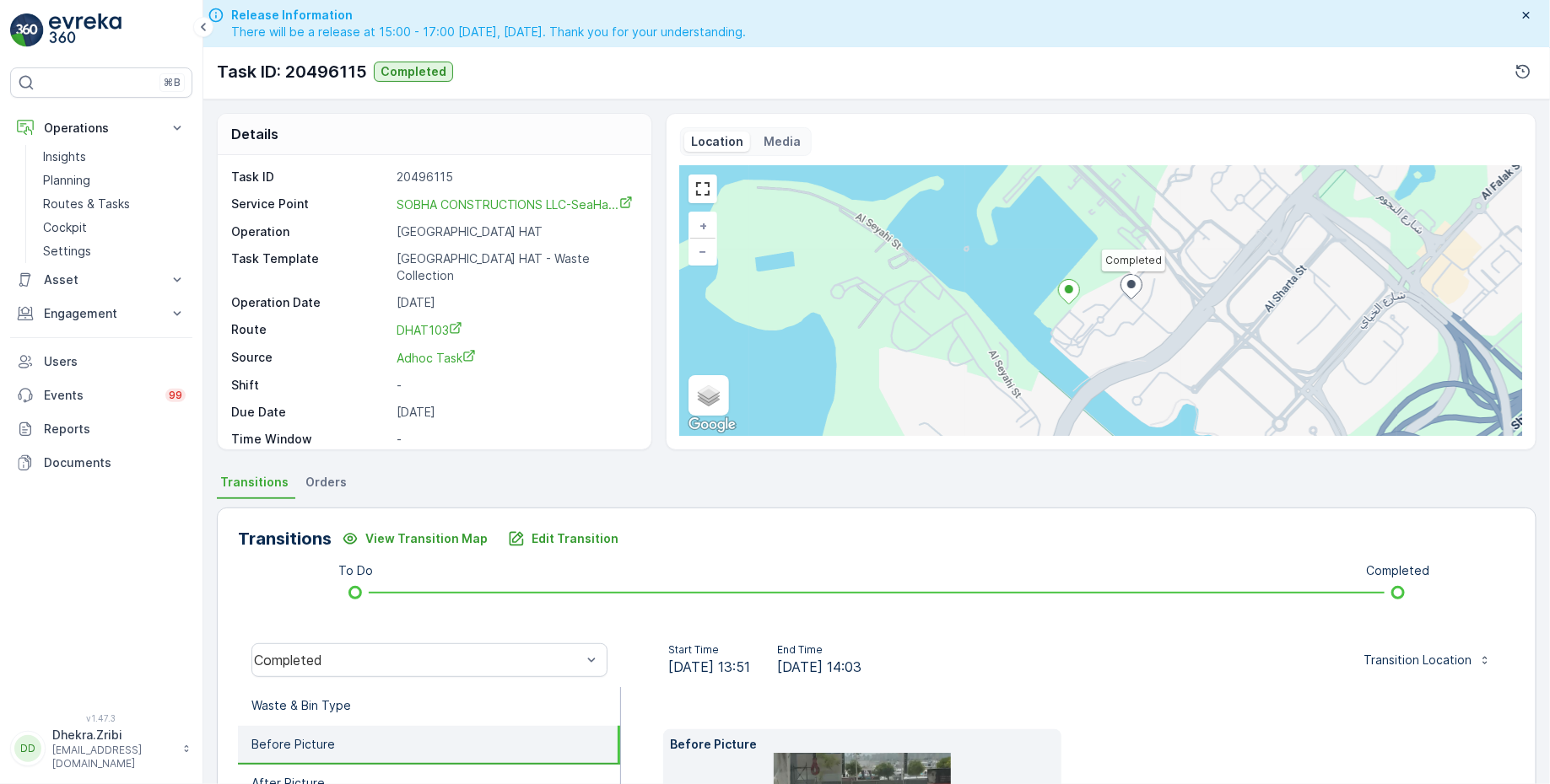
scroll to position [0, 0]
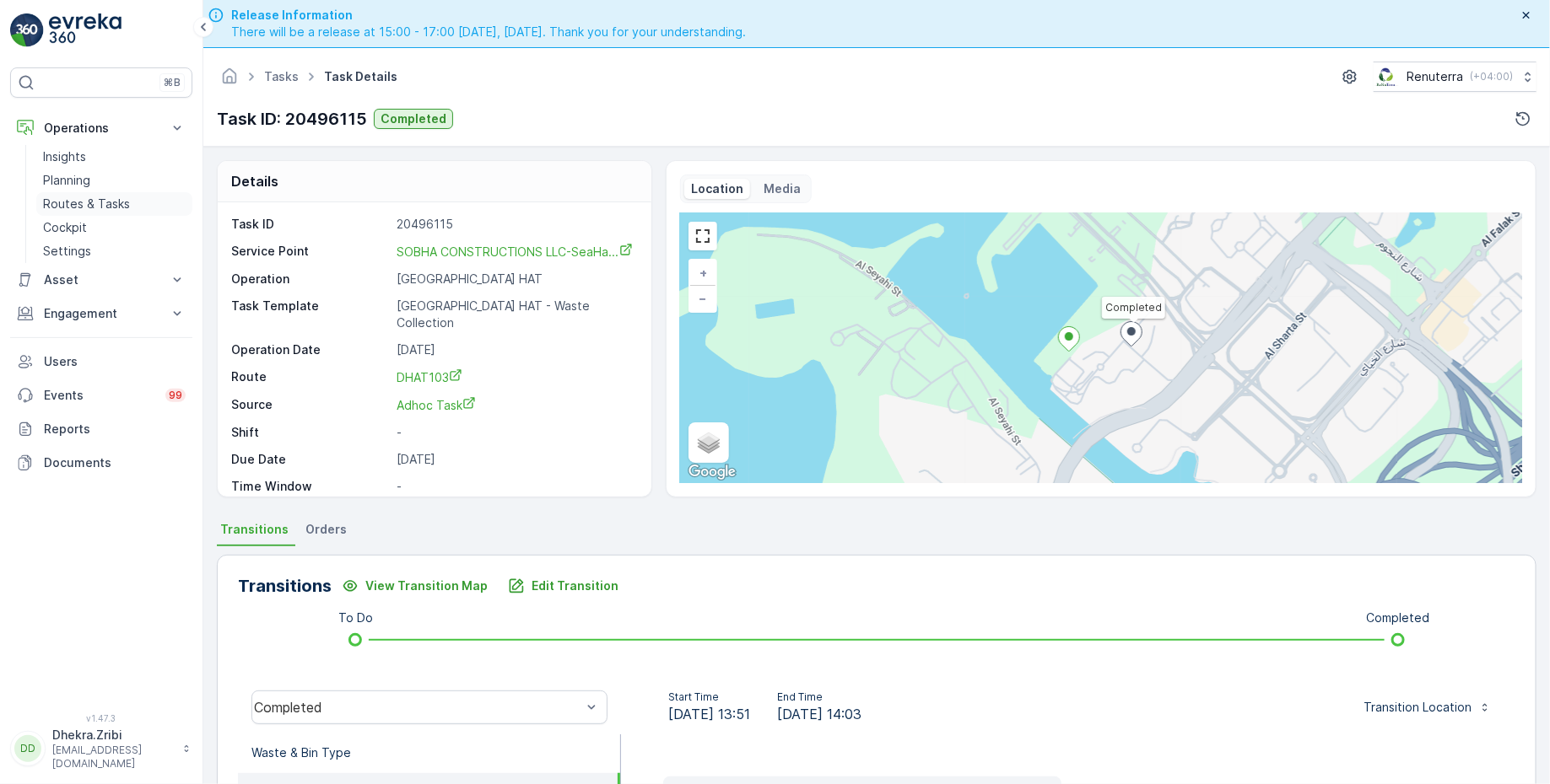
click at [111, 200] on p "Routes & Tasks" at bounding box center [86, 204] width 87 height 17
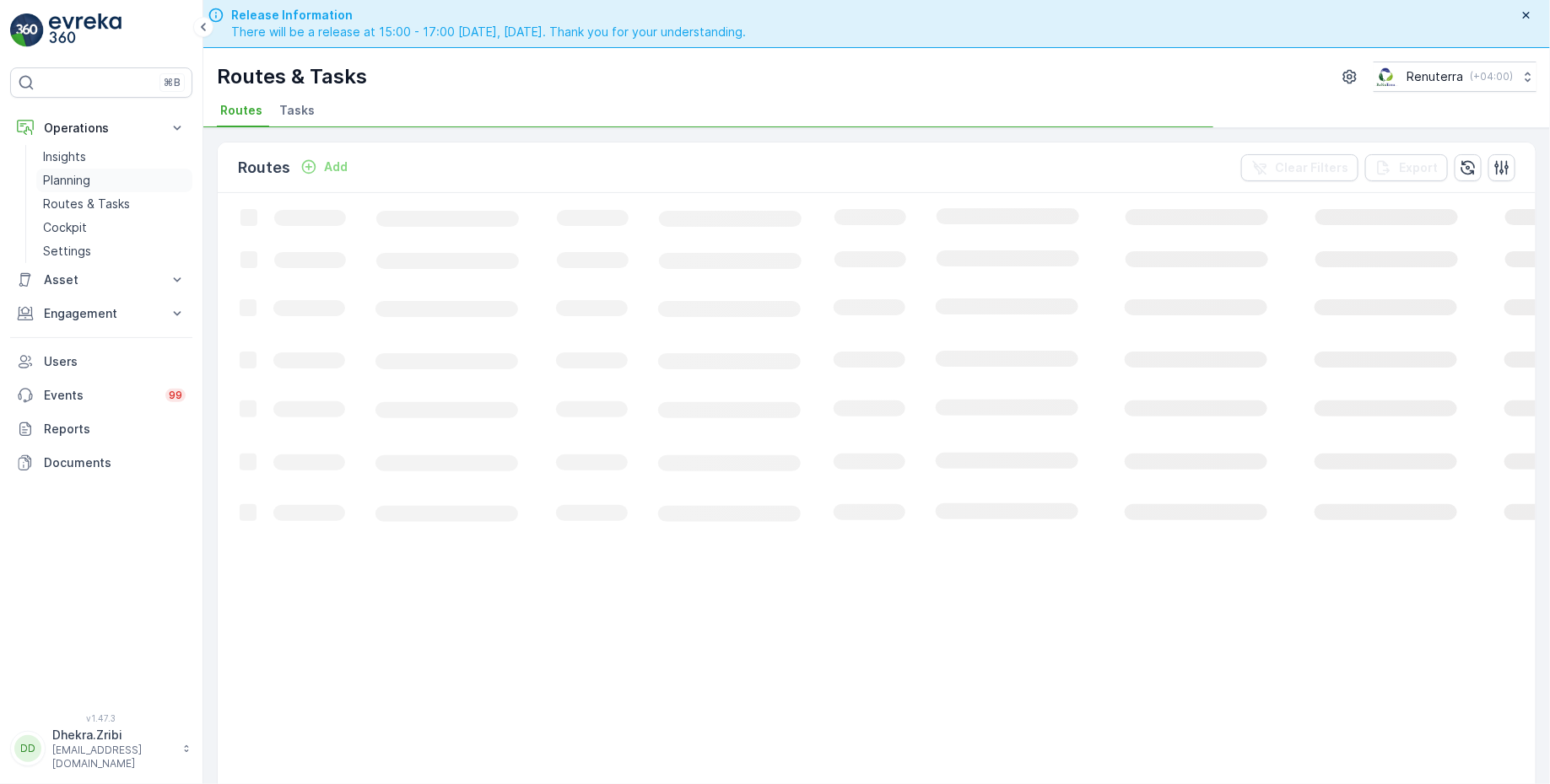
click at [93, 180] on link "Planning" at bounding box center [113, 181] width 156 height 23
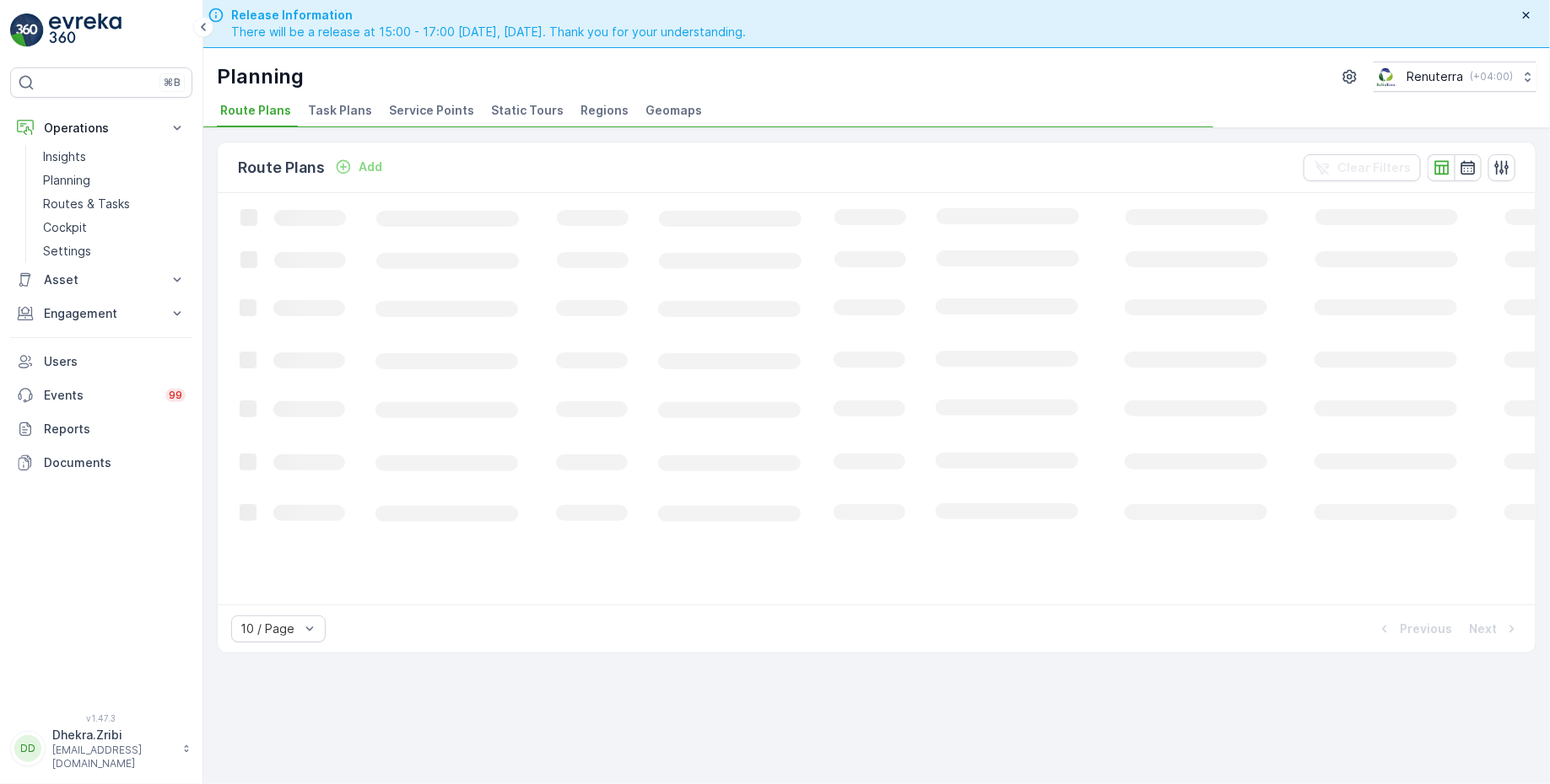
click at [445, 107] on span "Service Points" at bounding box center [431, 110] width 85 height 17
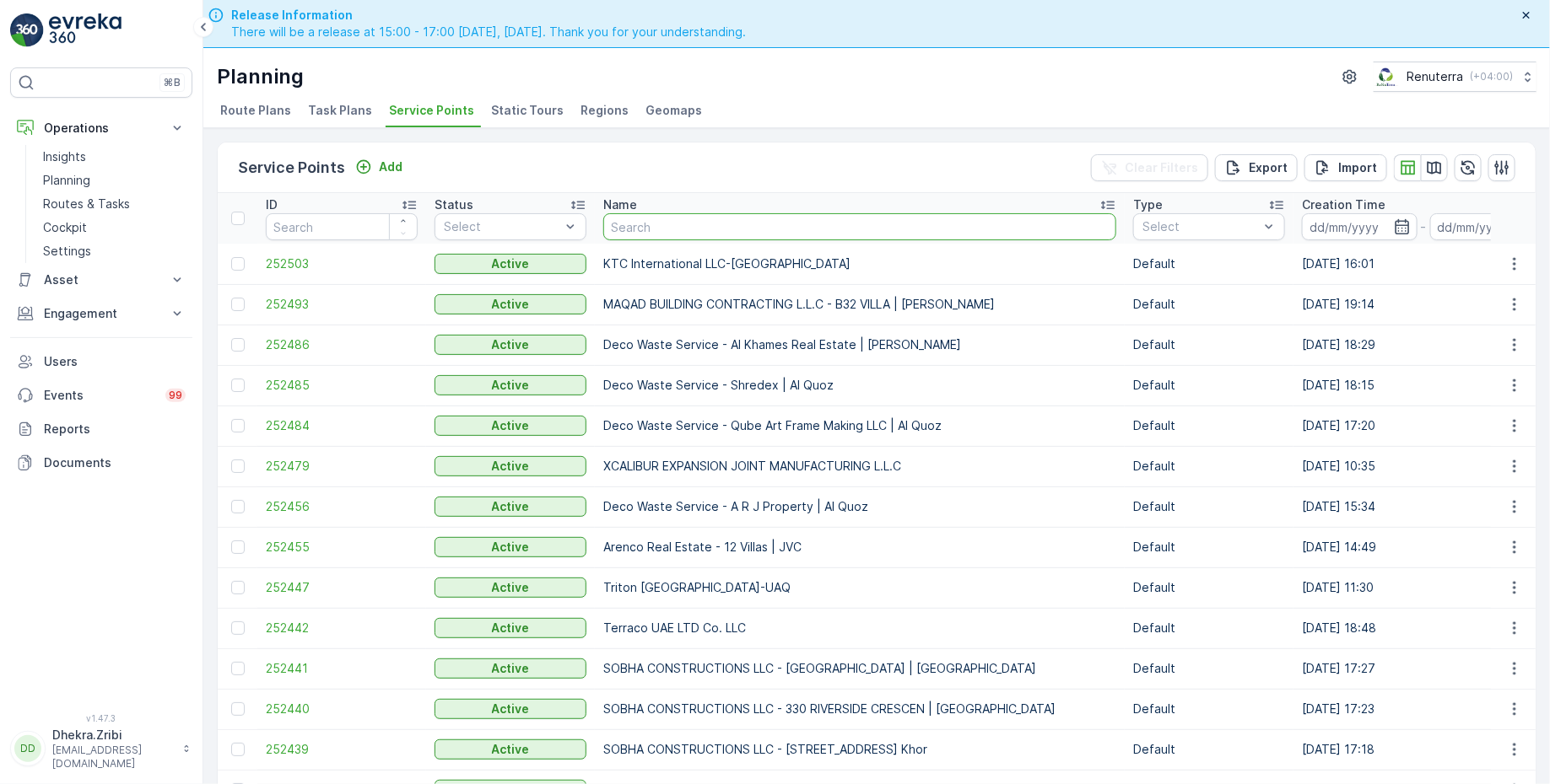
click at [719, 220] on input "text" at bounding box center [860, 227] width 513 height 27
type input "ktc"
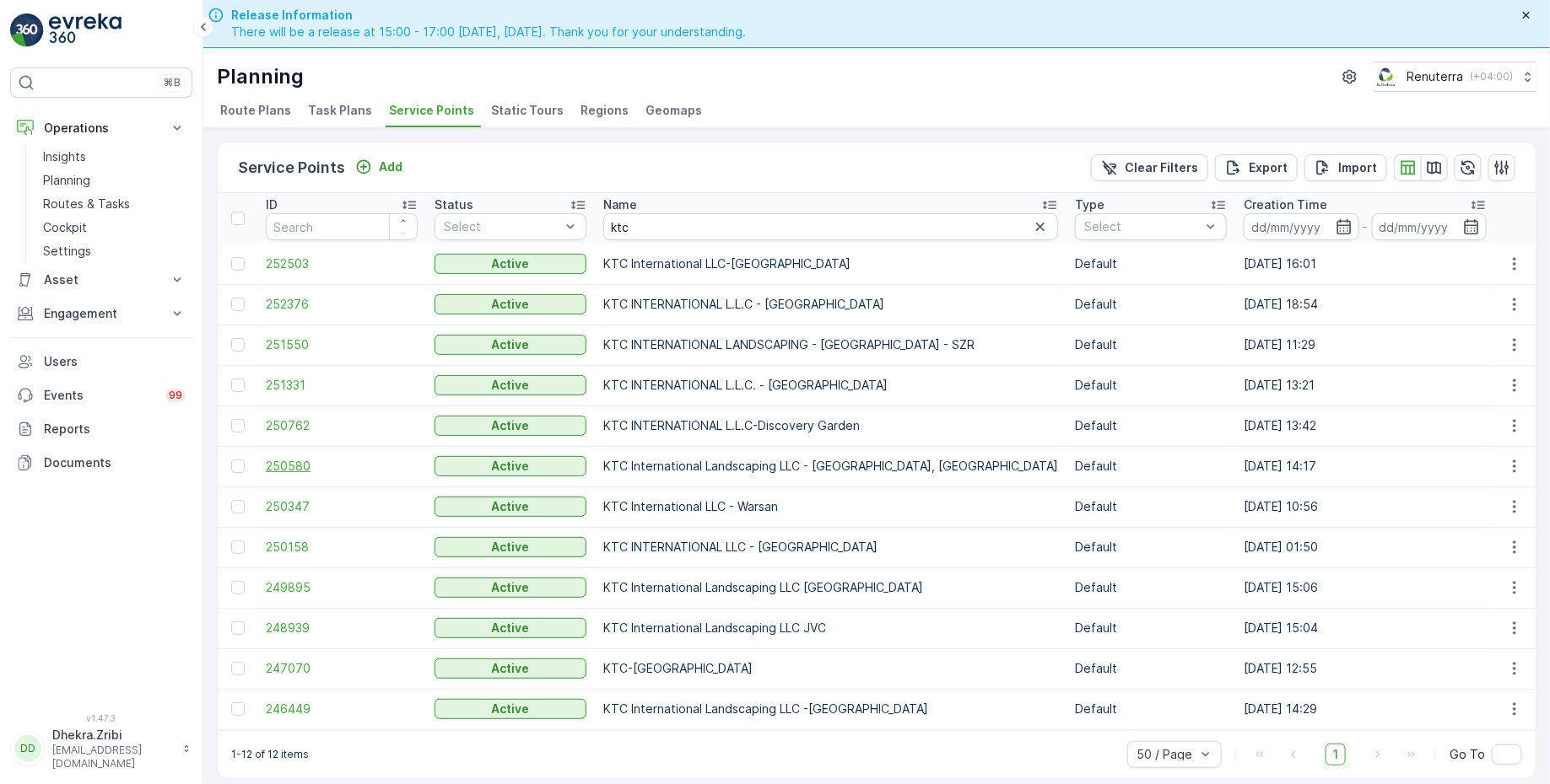
click at [305, 463] on span "250580" at bounding box center [341, 466] width 152 height 17
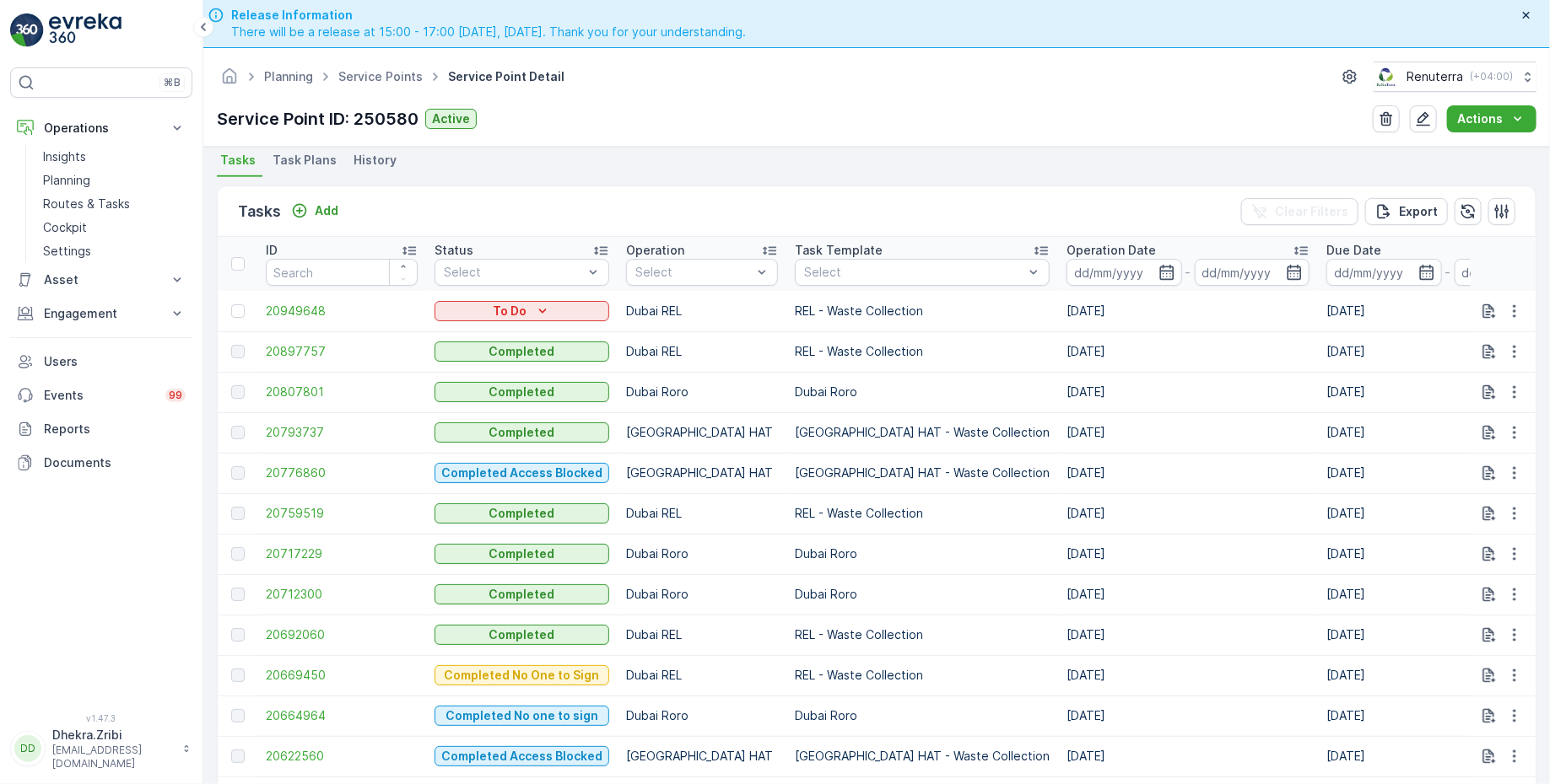
scroll to position [494, 0]
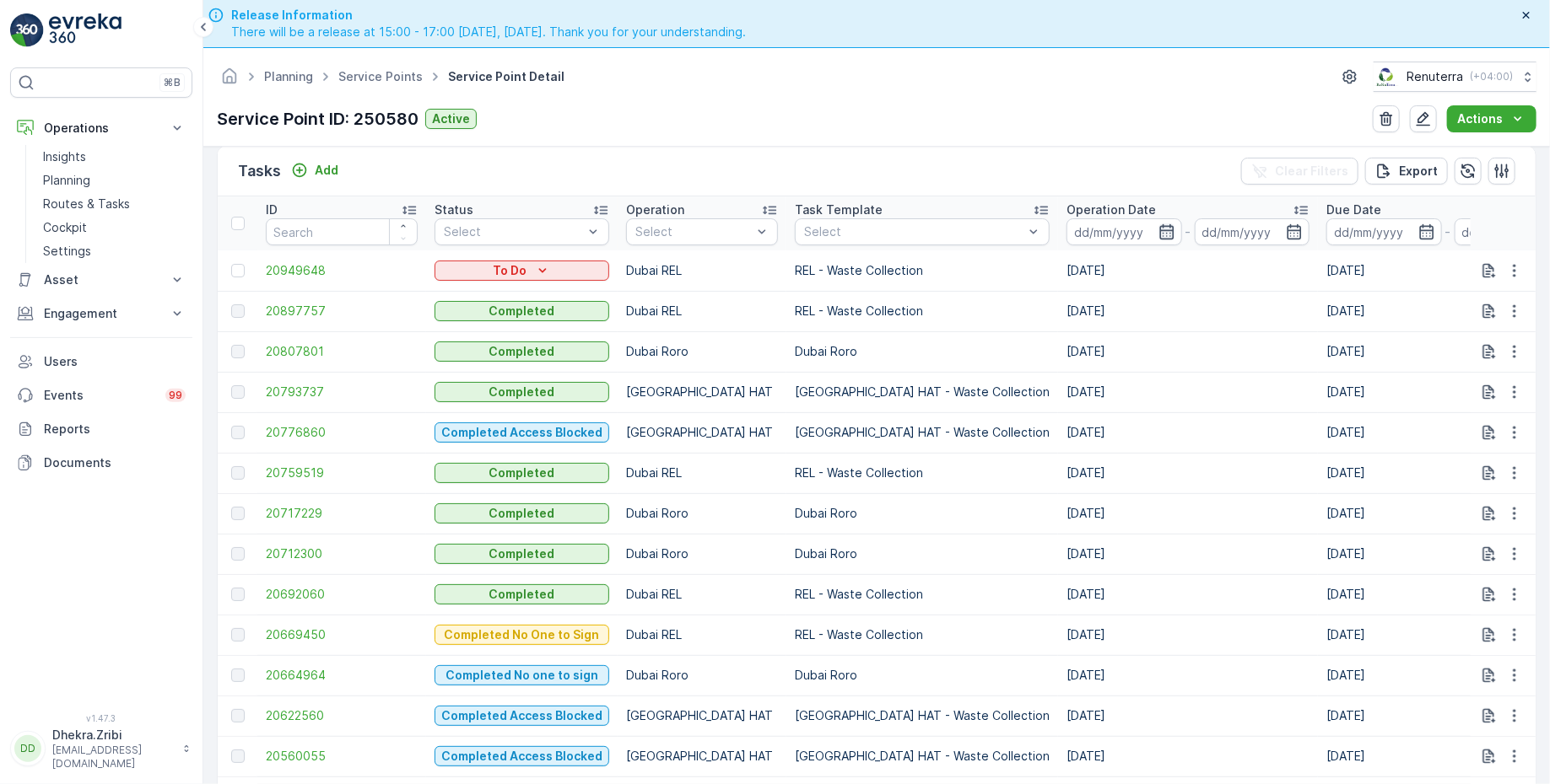
click at [1160, 225] on icon "button" at bounding box center [1167, 231] width 14 height 15
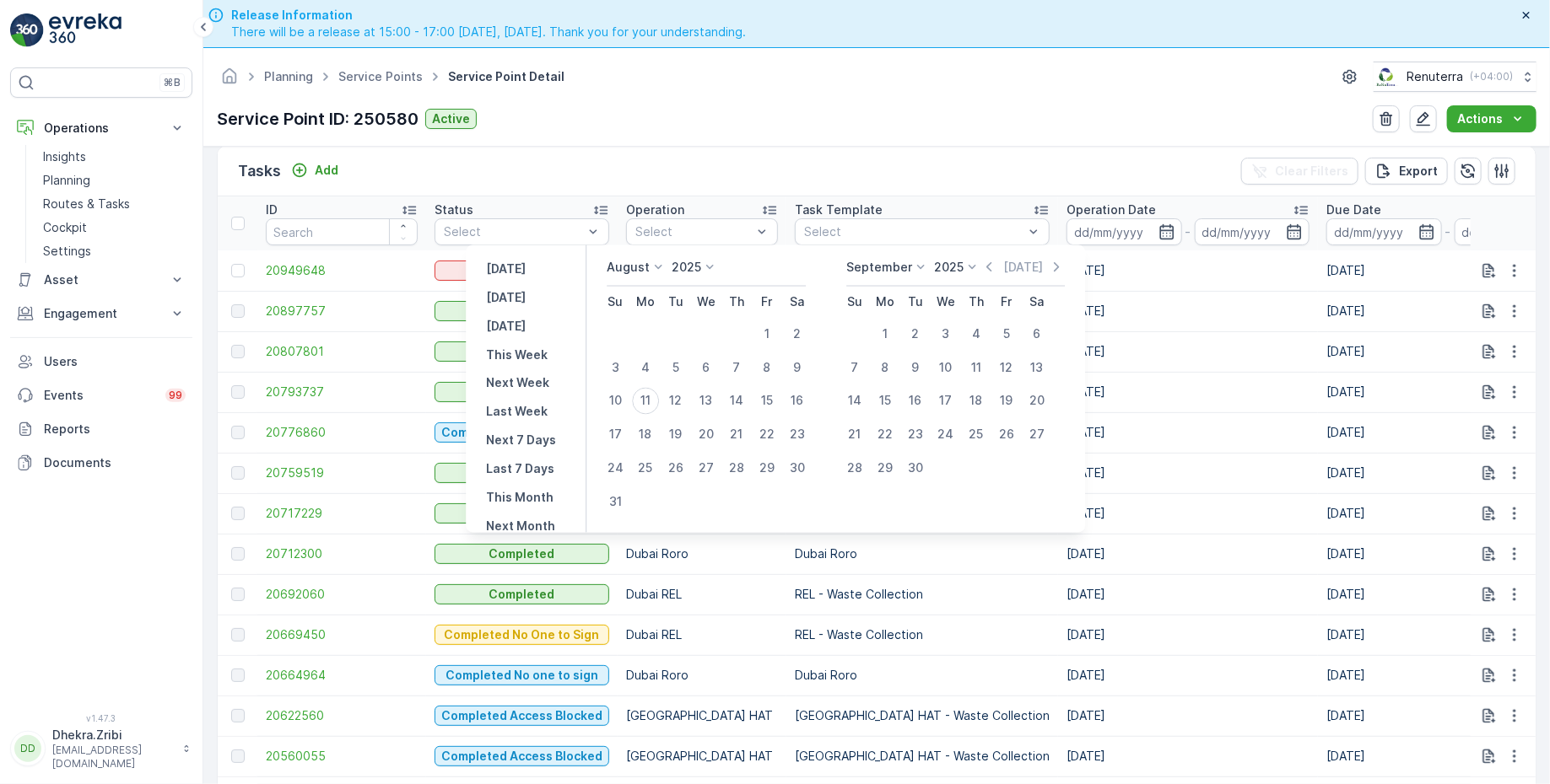
click at [642, 262] on p "August" at bounding box center [628, 267] width 43 height 17
click at [646, 421] on div "July" at bounding box center [628, 425] width 36 height 23
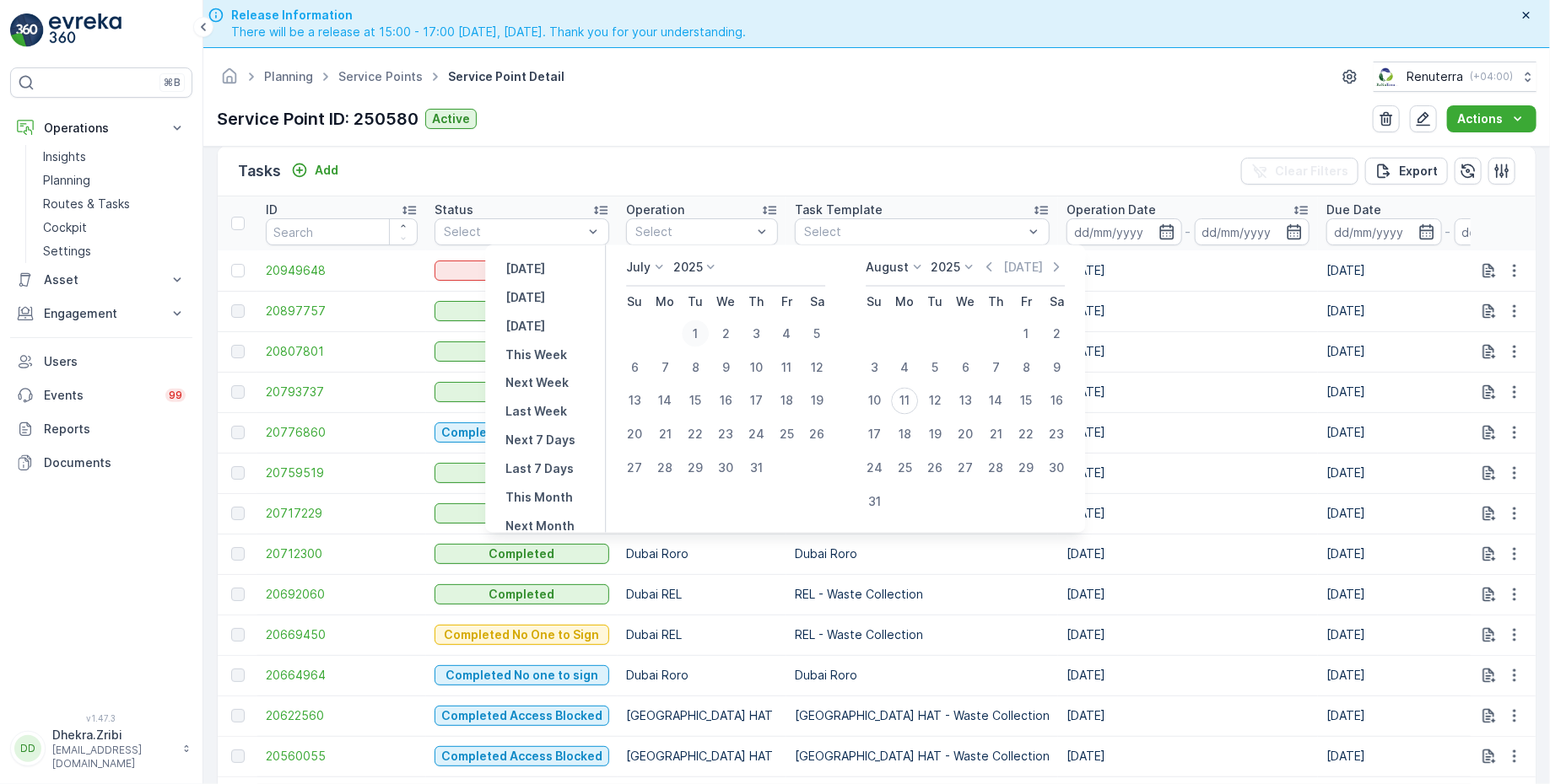
click at [694, 331] on div "1" at bounding box center [695, 334] width 27 height 27
type input "01.07.2025"
click at [762, 470] on div "31" at bounding box center [756, 468] width 27 height 27
type input "31.07.2025"
click at [699, 337] on div "1" at bounding box center [695, 334] width 27 height 27
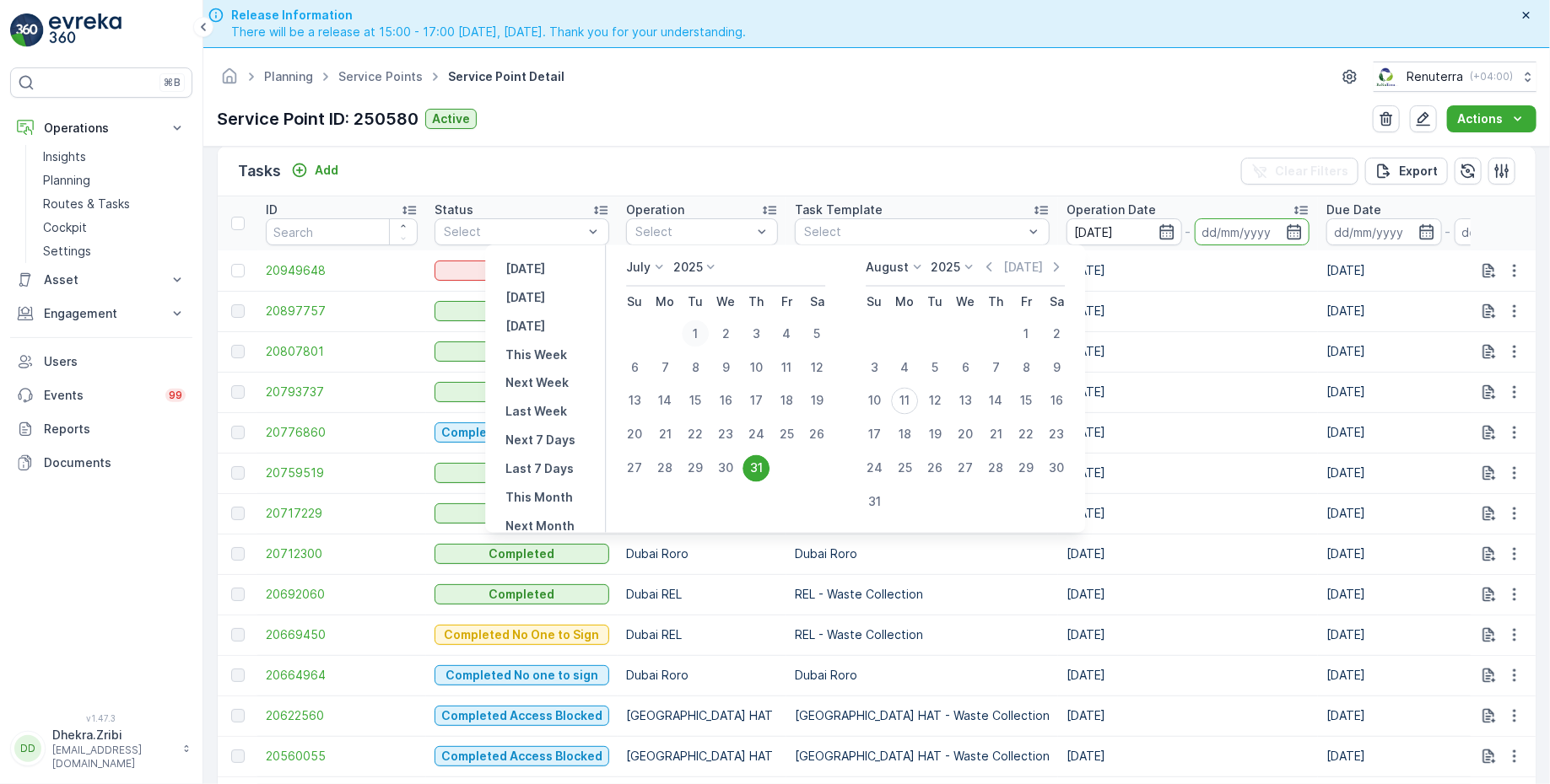
type input "01.07.2025"
click at [755, 465] on div "31" at bounding box center [756, 468] width 27 height 27
type input "31.07.2025"
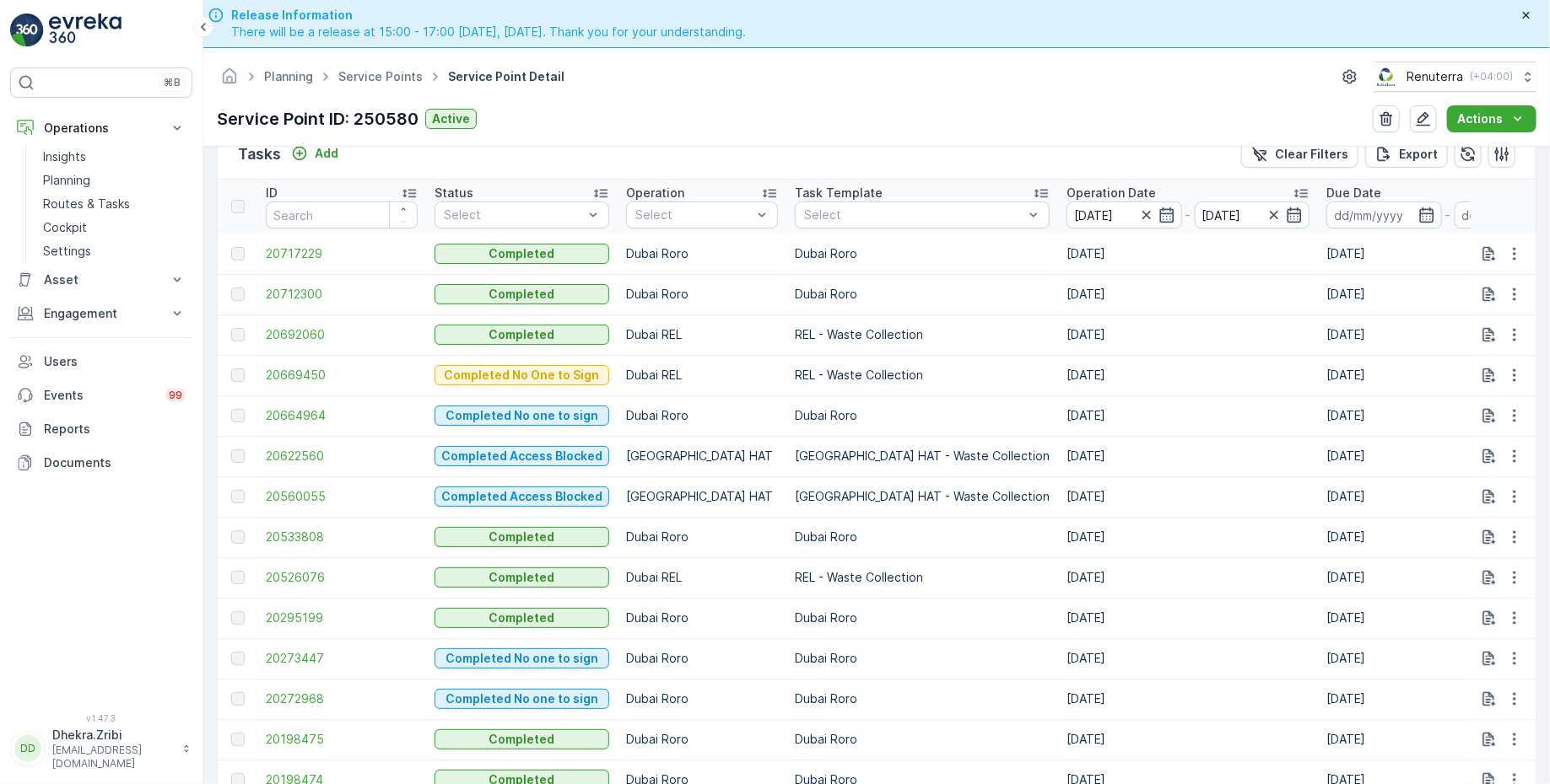
scroll to position [512, 0]
click at [291, 367] on span "20669450" at bounding box center [341, 373] width 152 height 17
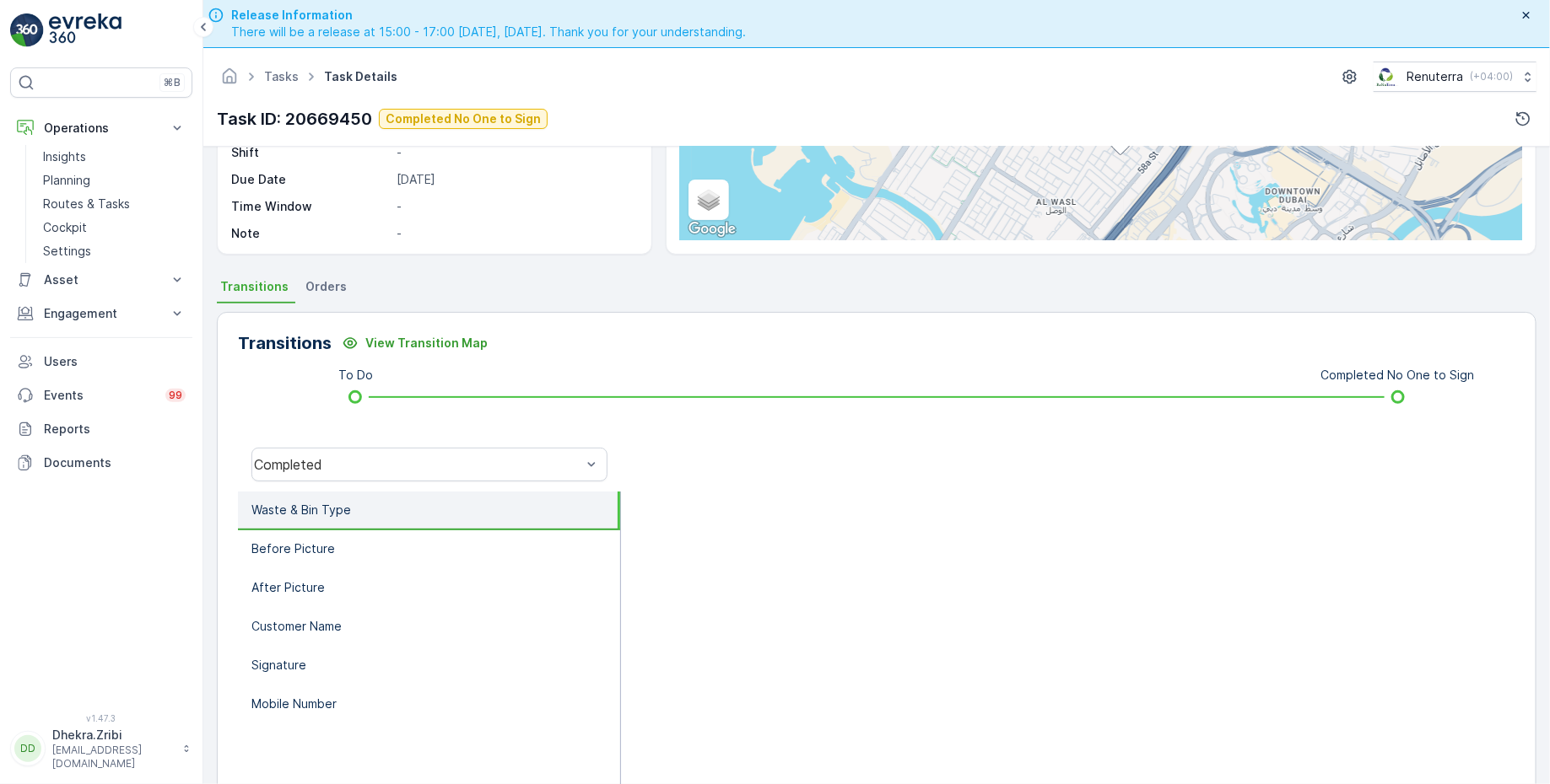
scroll to position [275, 0]
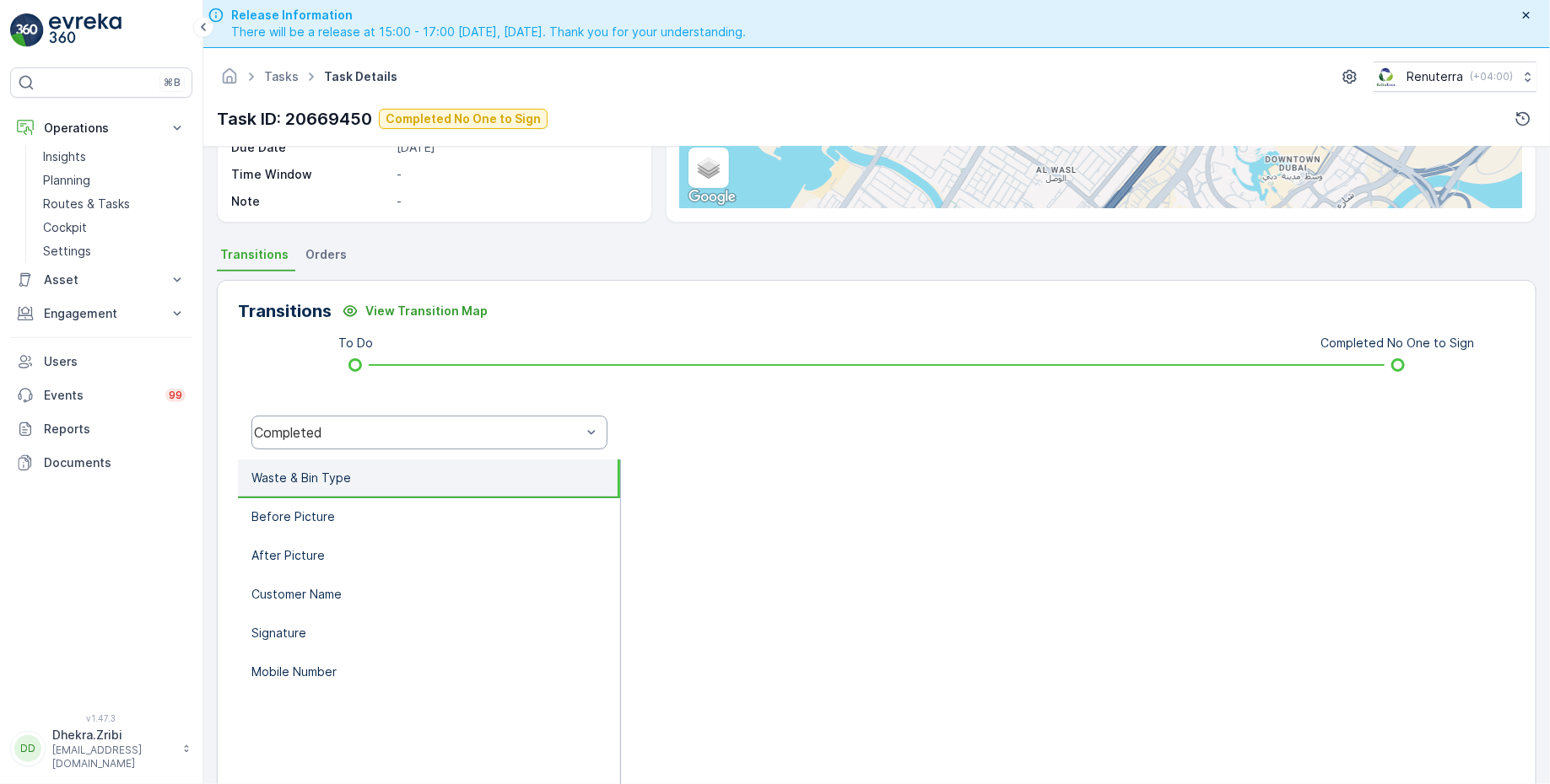
click at [496, 432] on div "Completed" at bounding box center [417, 432] width 327 height 15
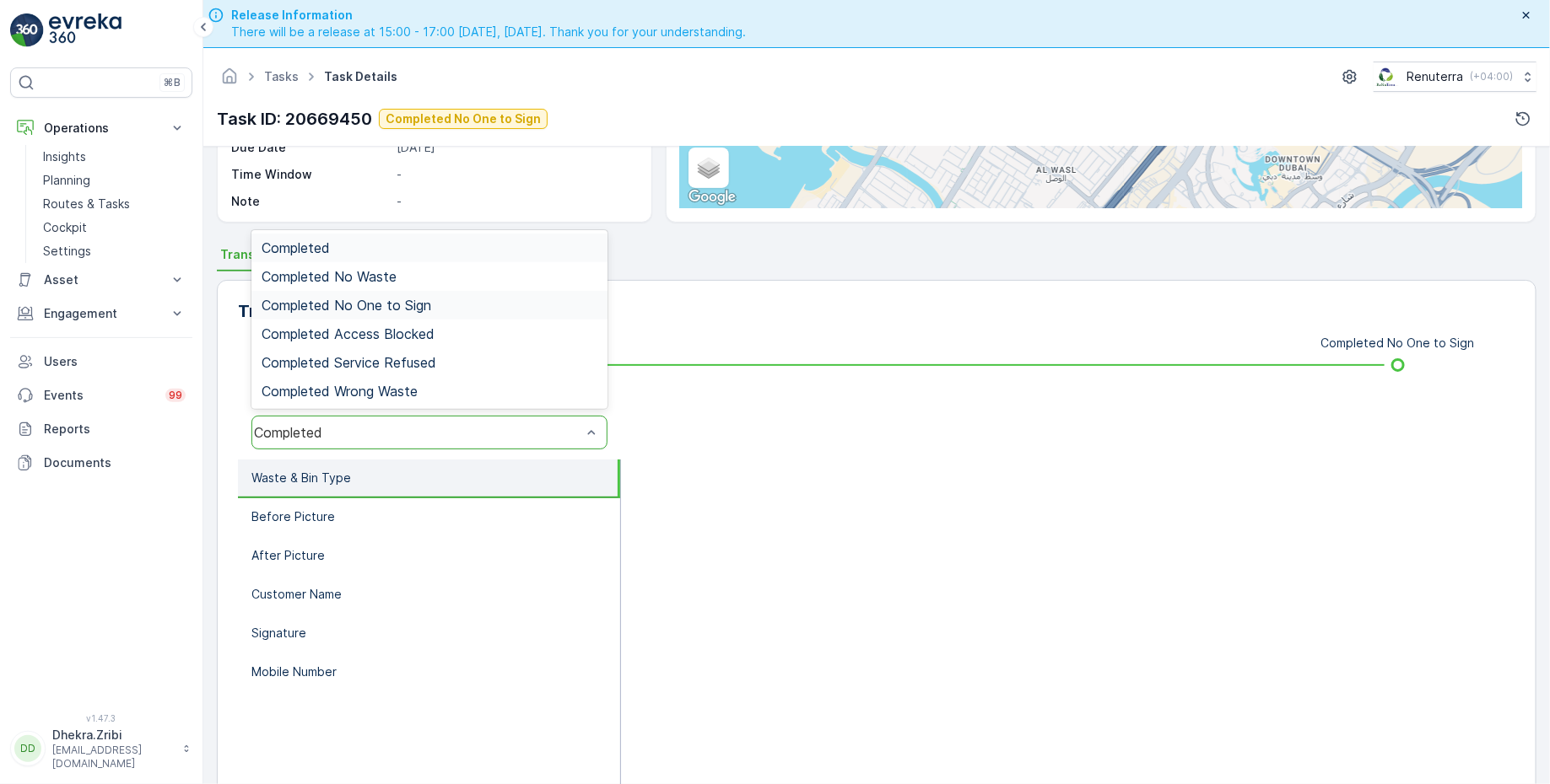
click at [395, 301] on span "Completed No One to Sign" at bounding box center [346, 305] width 170 height 15
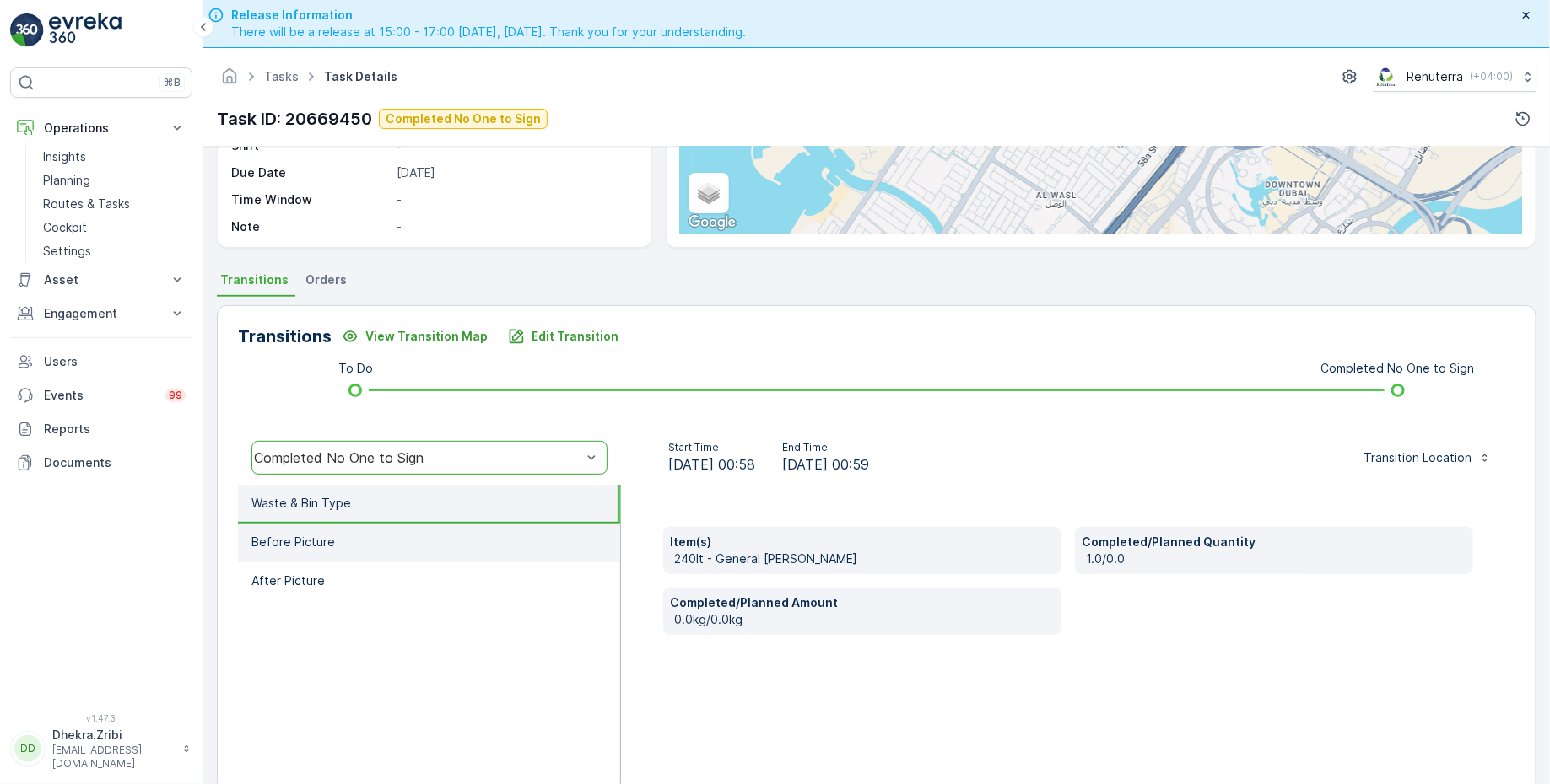
scroll to position [277, 0]
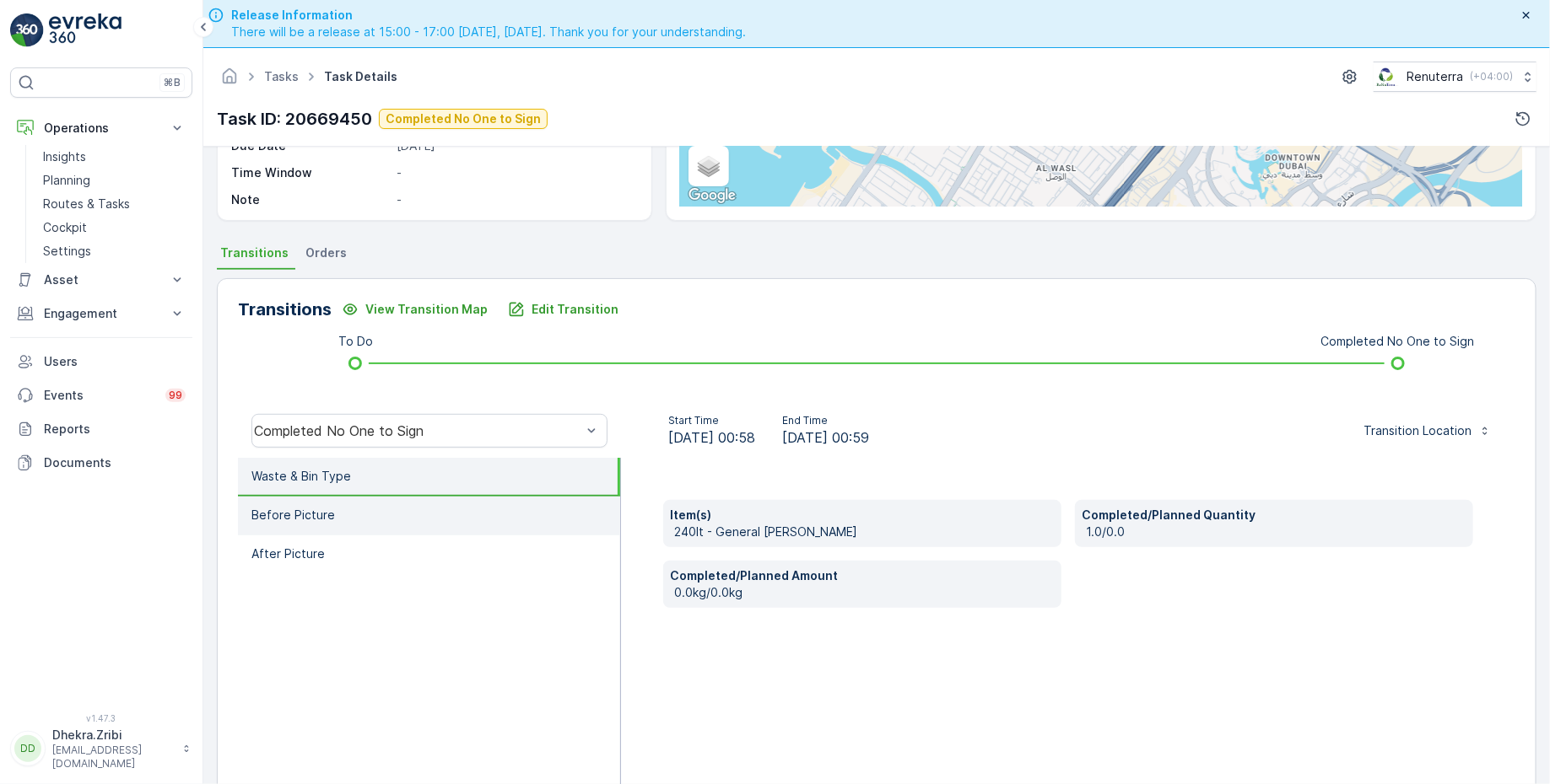
click at [371, 510] on li "Before Picture" at bounding box center [428, 515] width 382 height 39
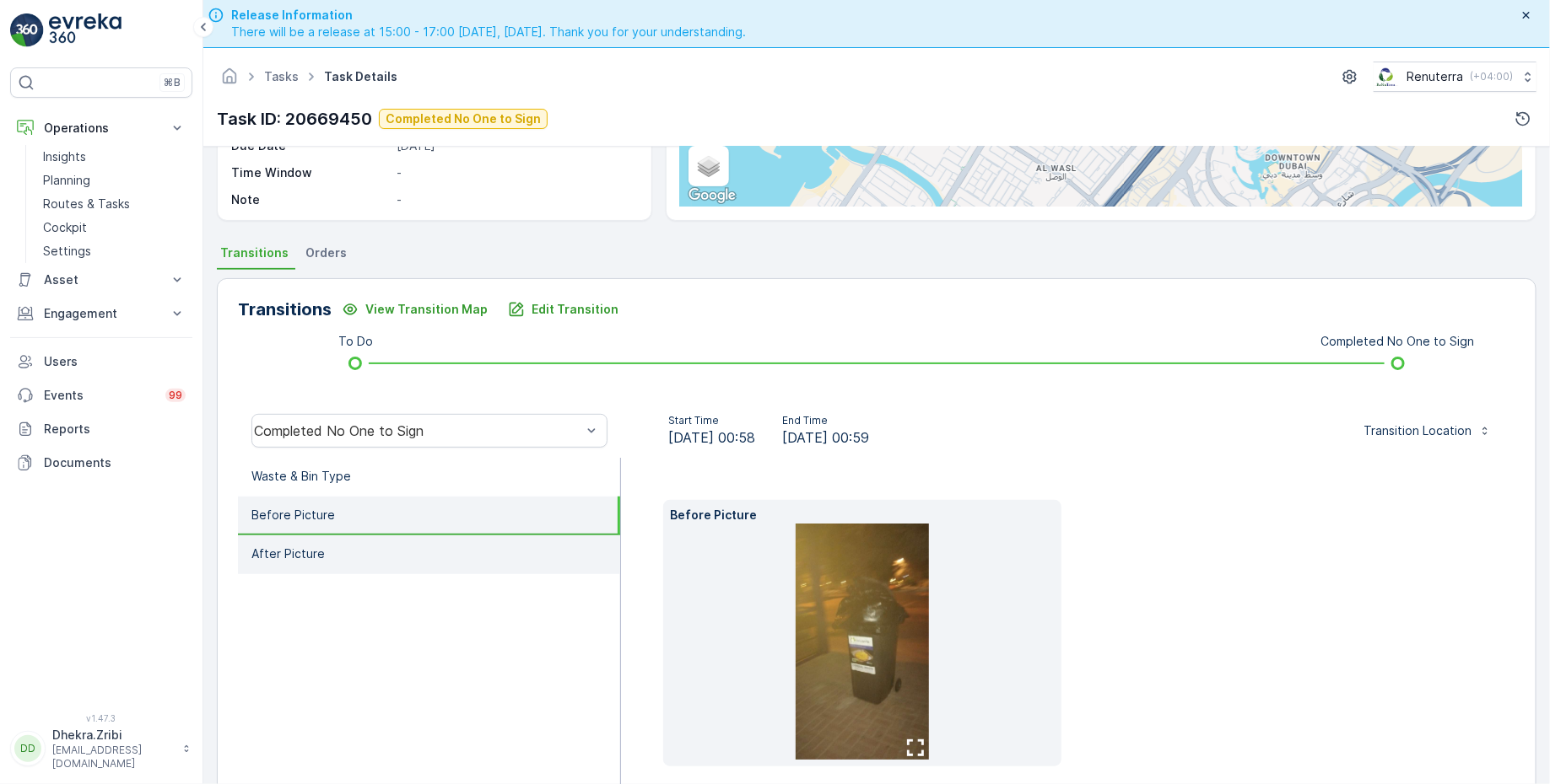
click at [359, 548] on li "After Picture" at bounding box center [428, 555] width 382 height 39
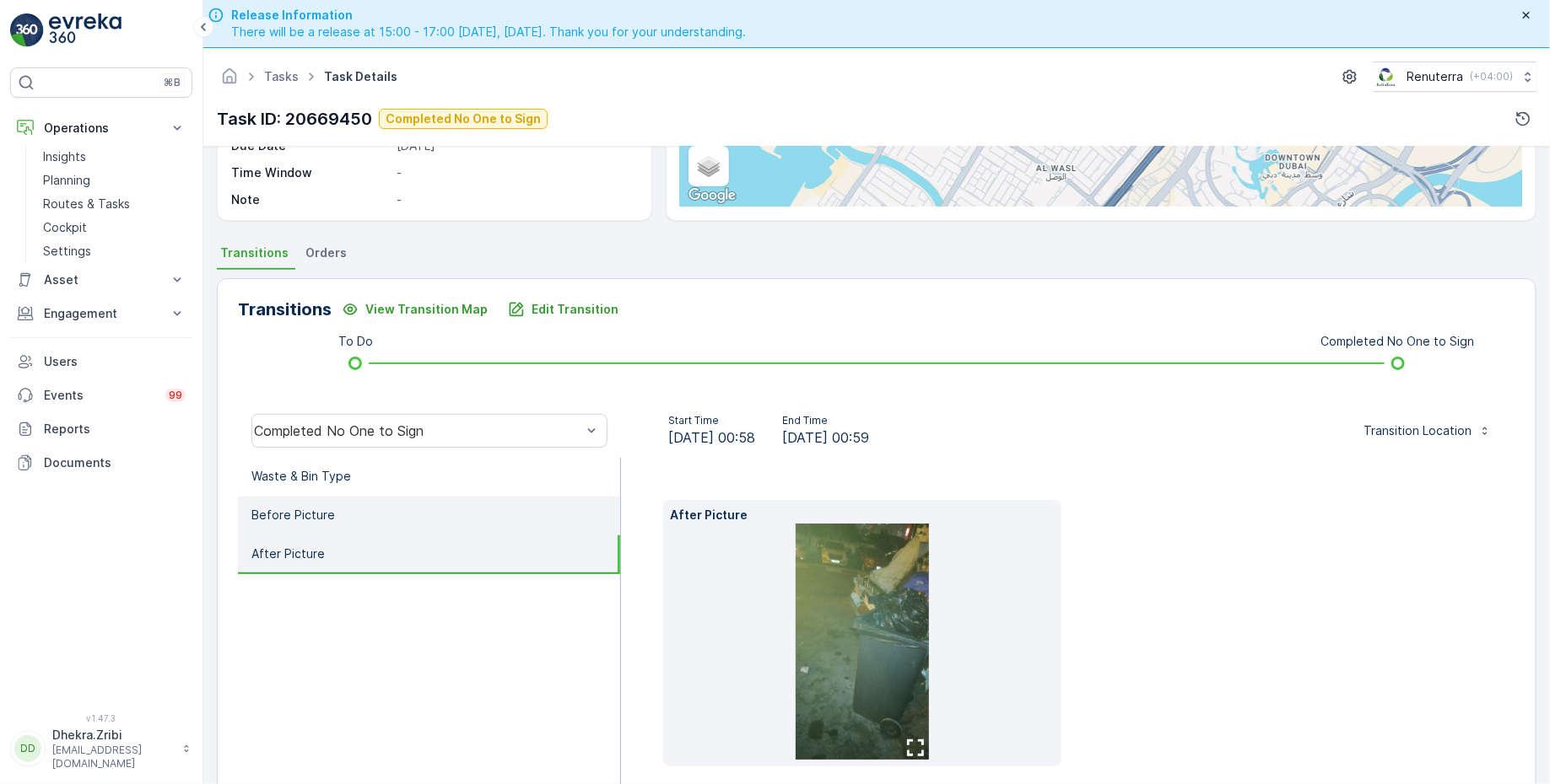
click at [346, 517] on li "Before Picture" at bounding box center [428, 515] width 382 height 39
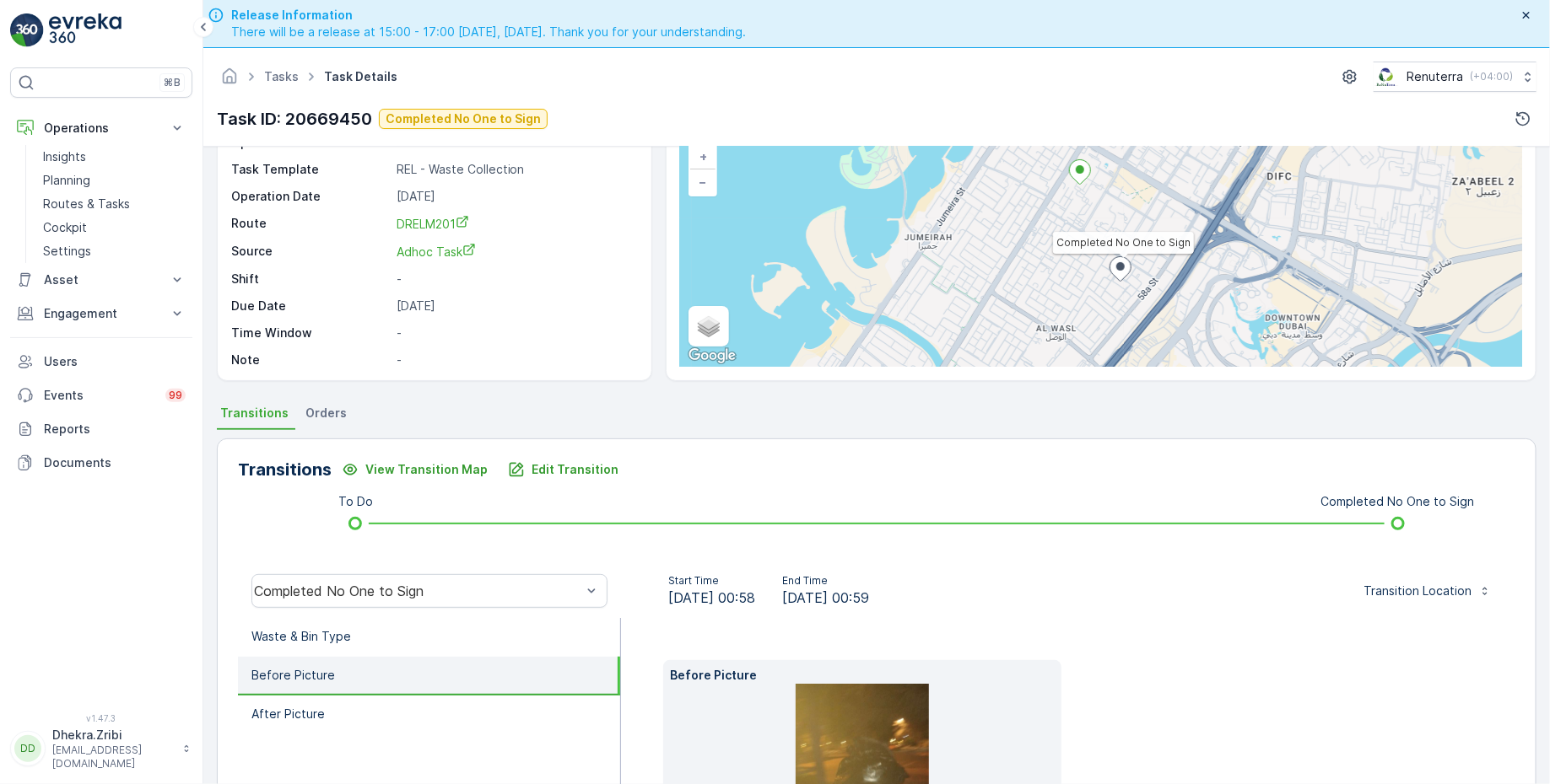
scroll to position [124, 0]
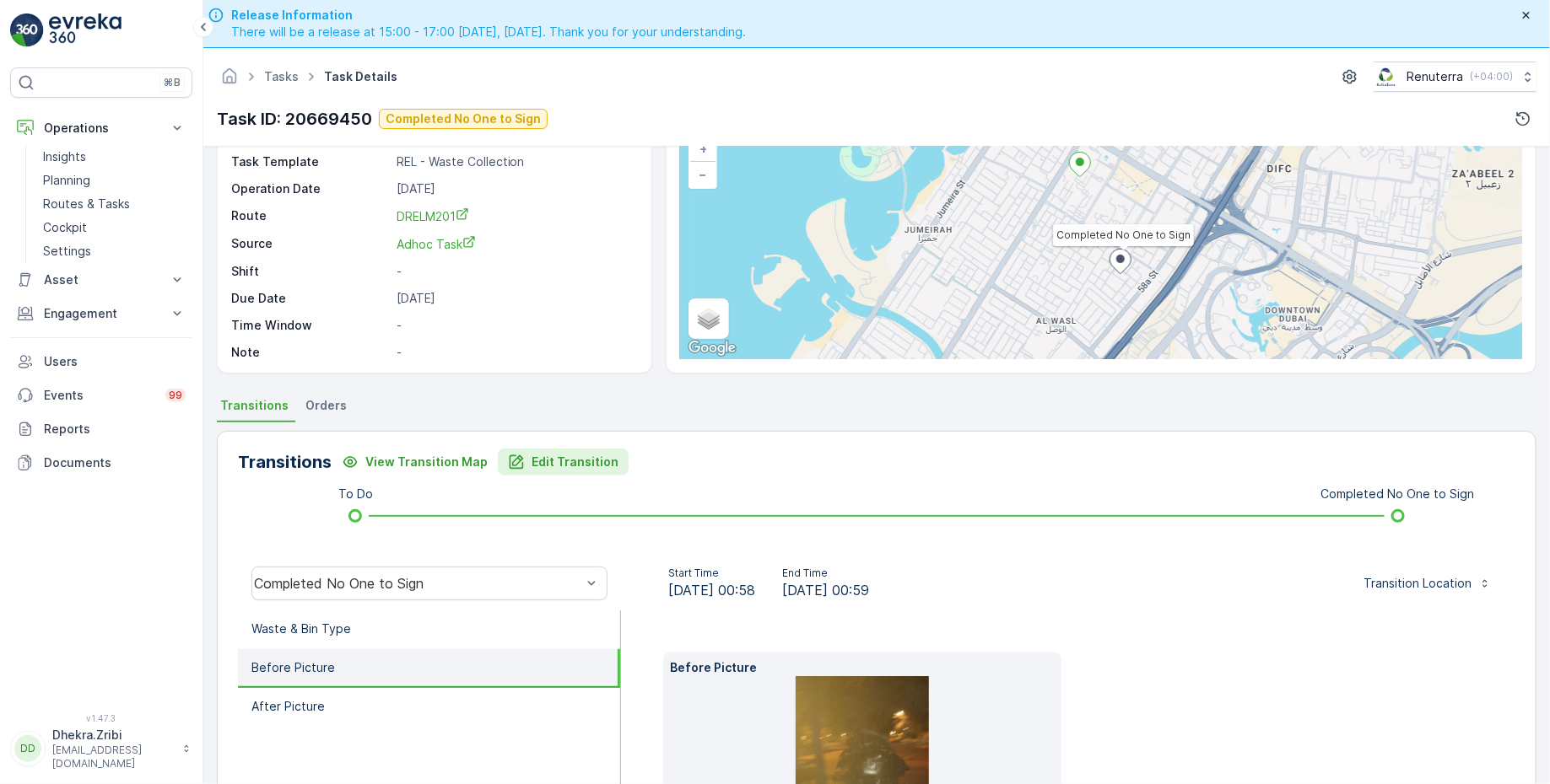
click at [535, 466] on p "Edit Transition" at bounding box center [575, 462] width 87 height 17
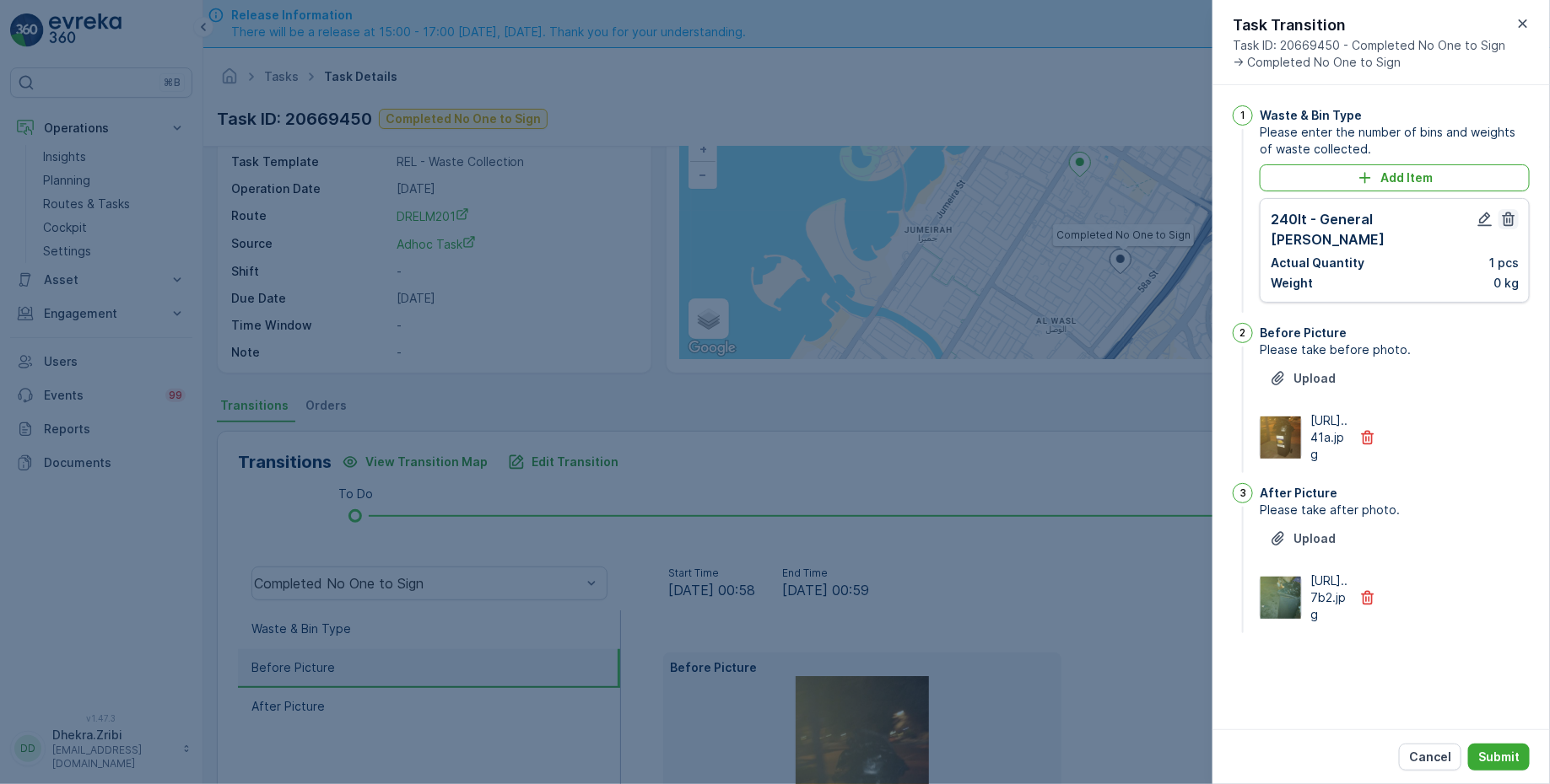
click at [1508, 218] on icon "button" at bounding box center [1509, 219] width 13 height 14
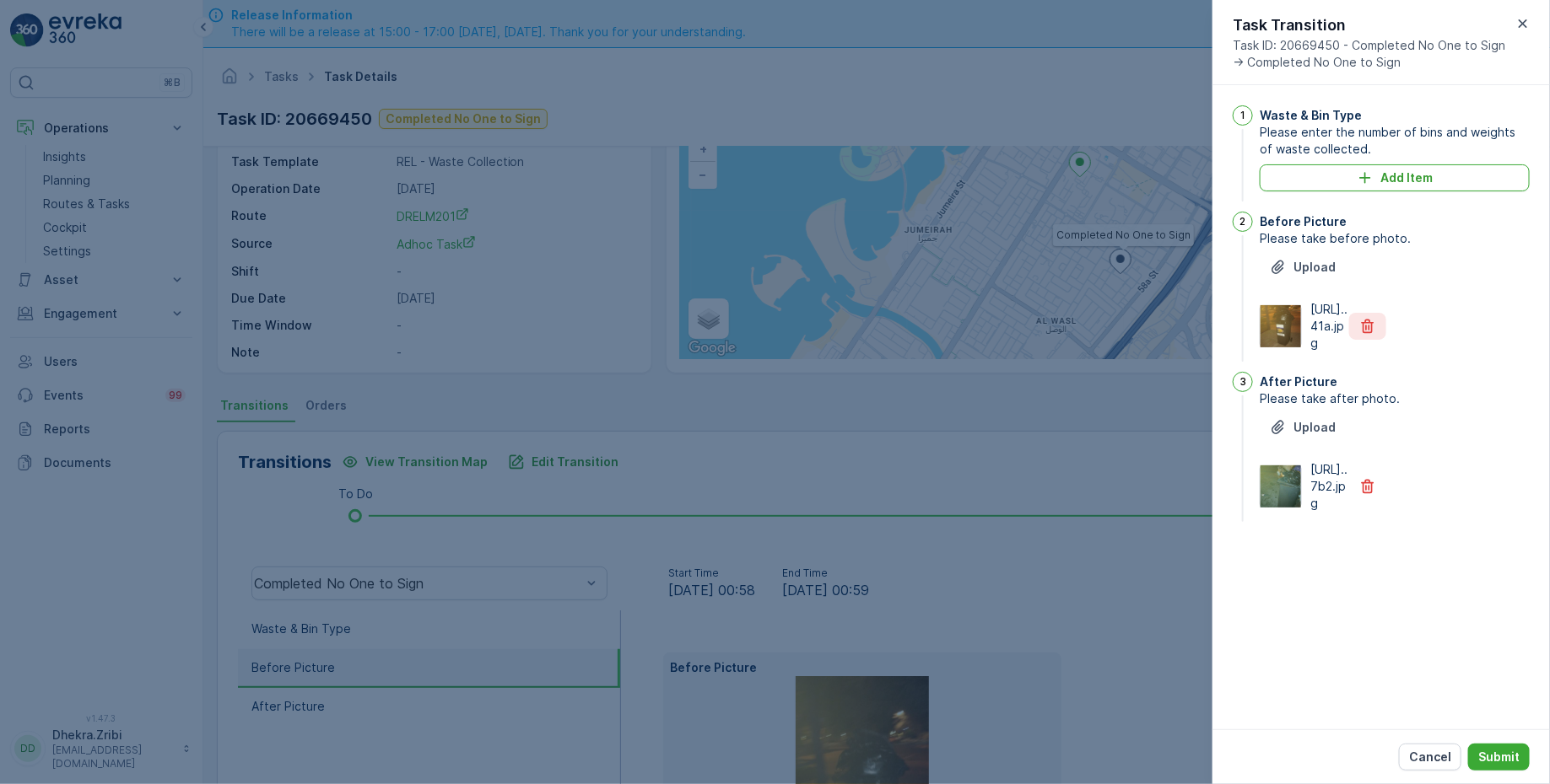
click at [1374, 334] on icon "button" at bounding box center [1367, 326] width 17 height 17
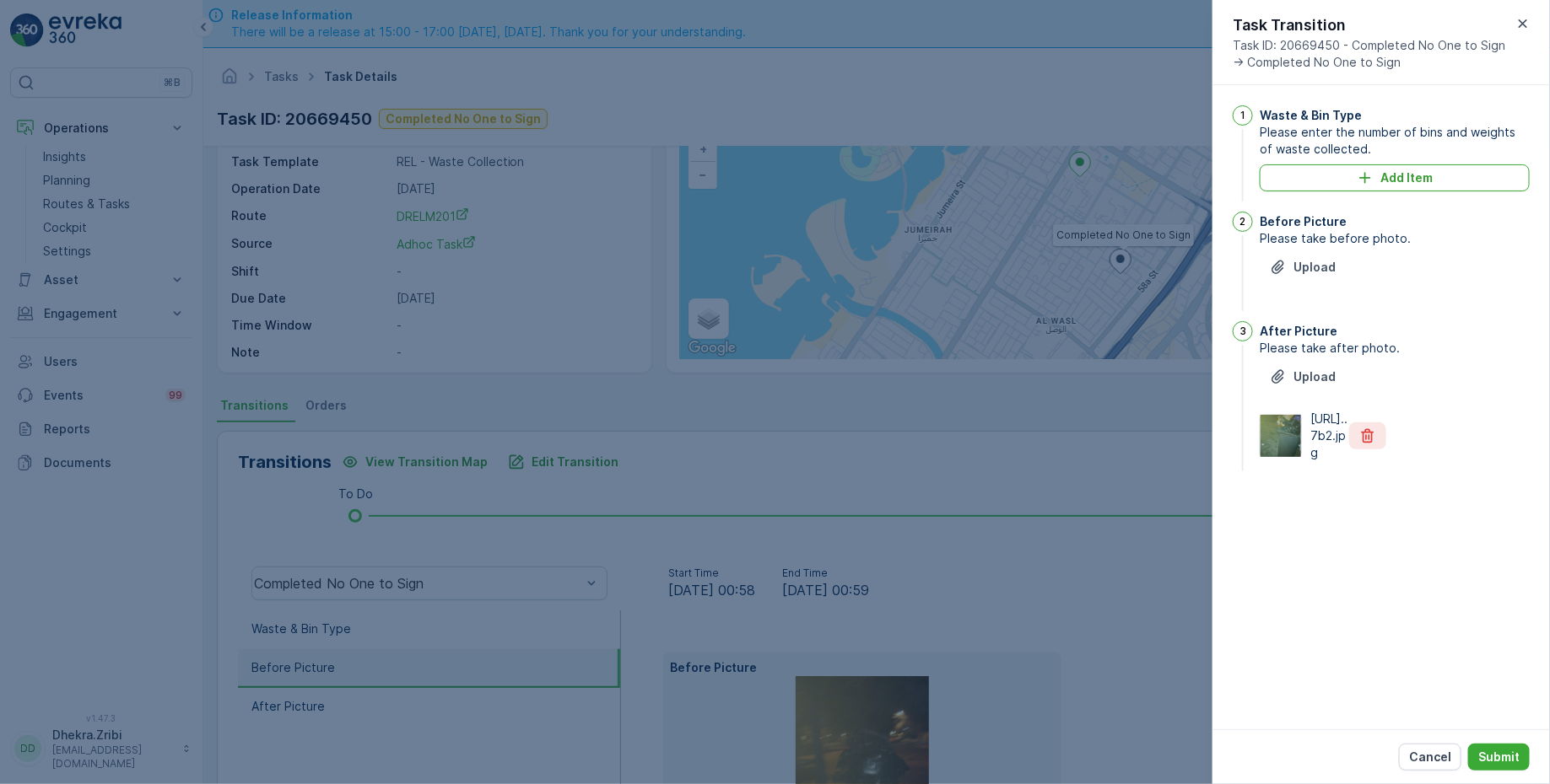
click at [1369, 443] on icon "button" at bounding box center [1368, 436] width 13 height 14
click at [1497, 760] on p "Submit" at bounding box center [1499, 757] width 41 height 17
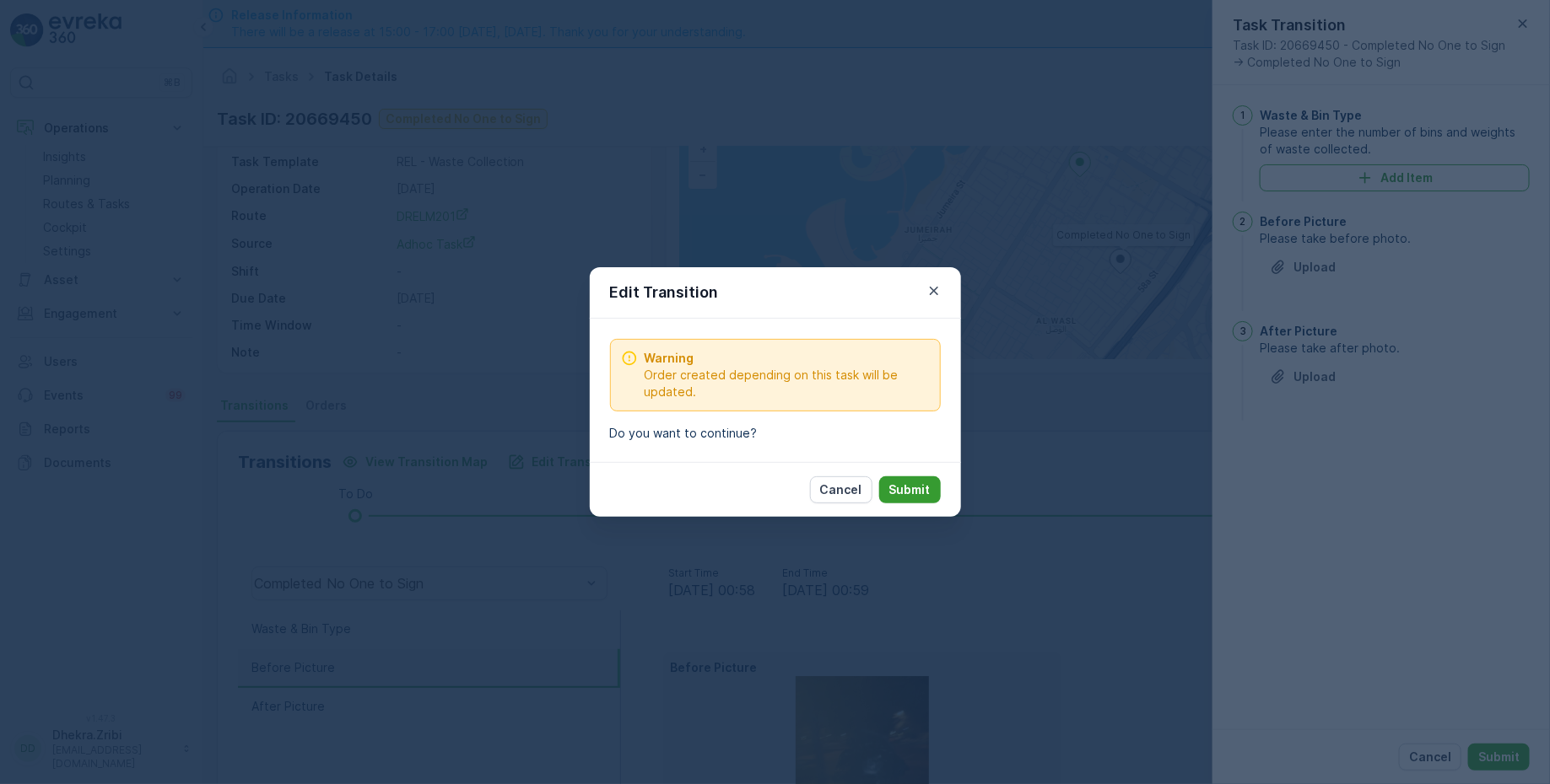
click at [916, 488] on p "Submit" at bounding box center [909, 490] width 41 height 17
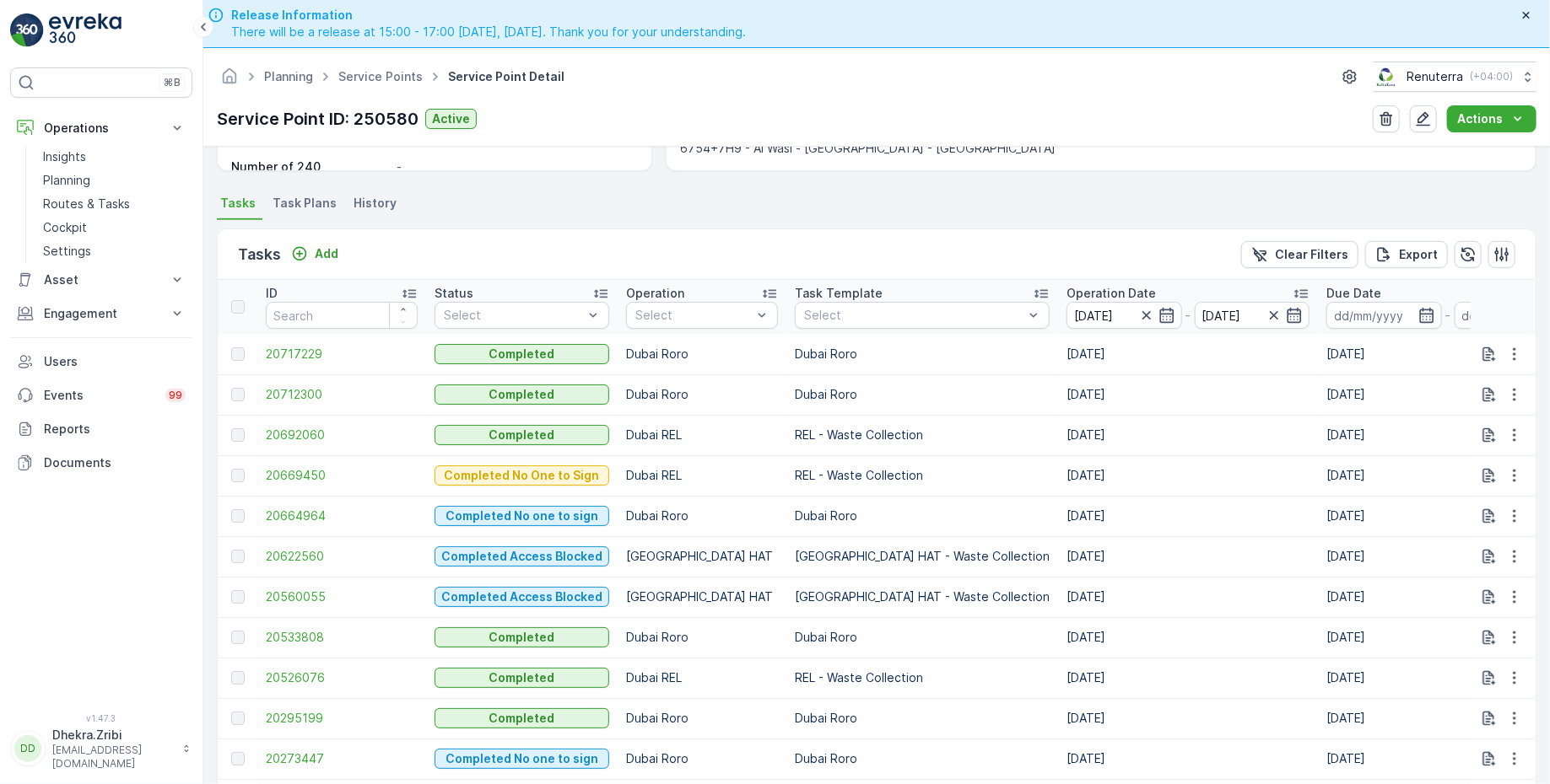
scroll to position [420, 0]
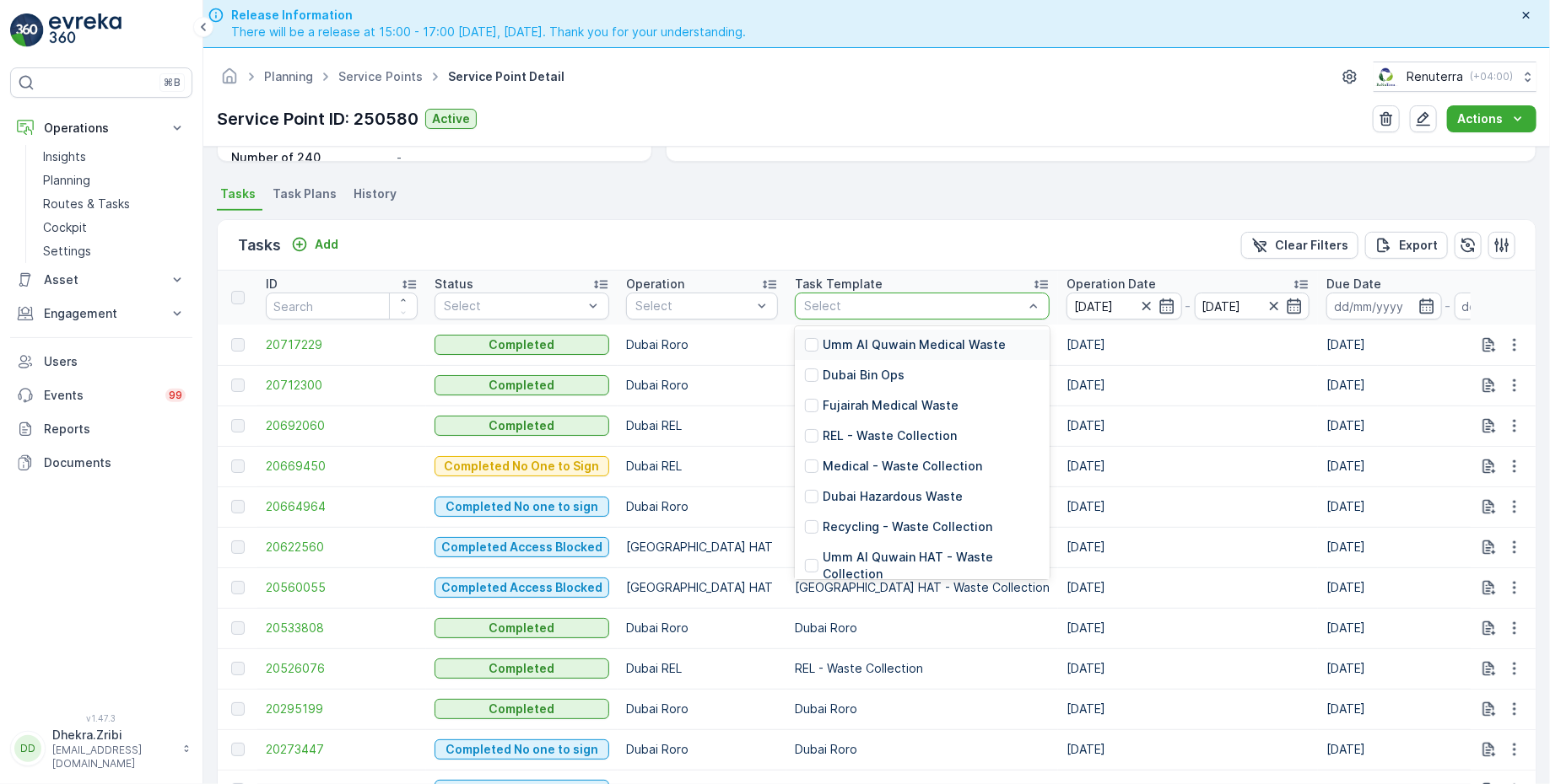
click at [831, 299] on div at bounding box center [914, 306] width 223 height 13
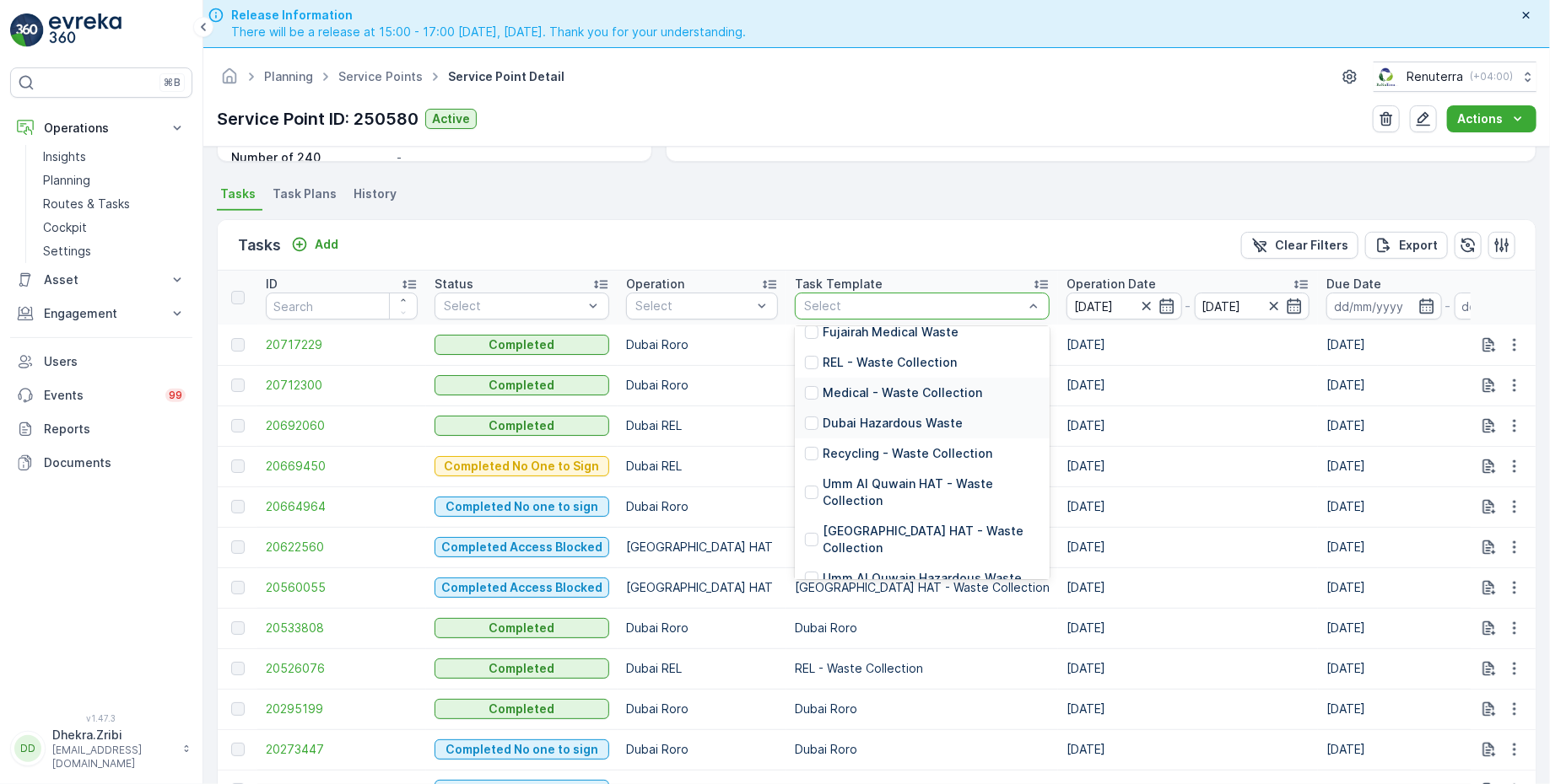
scroll to position [76, 0]
click at [847, 369] on p "REL - Waste Collection" at bounding box center [889, 360] width 134 height 17
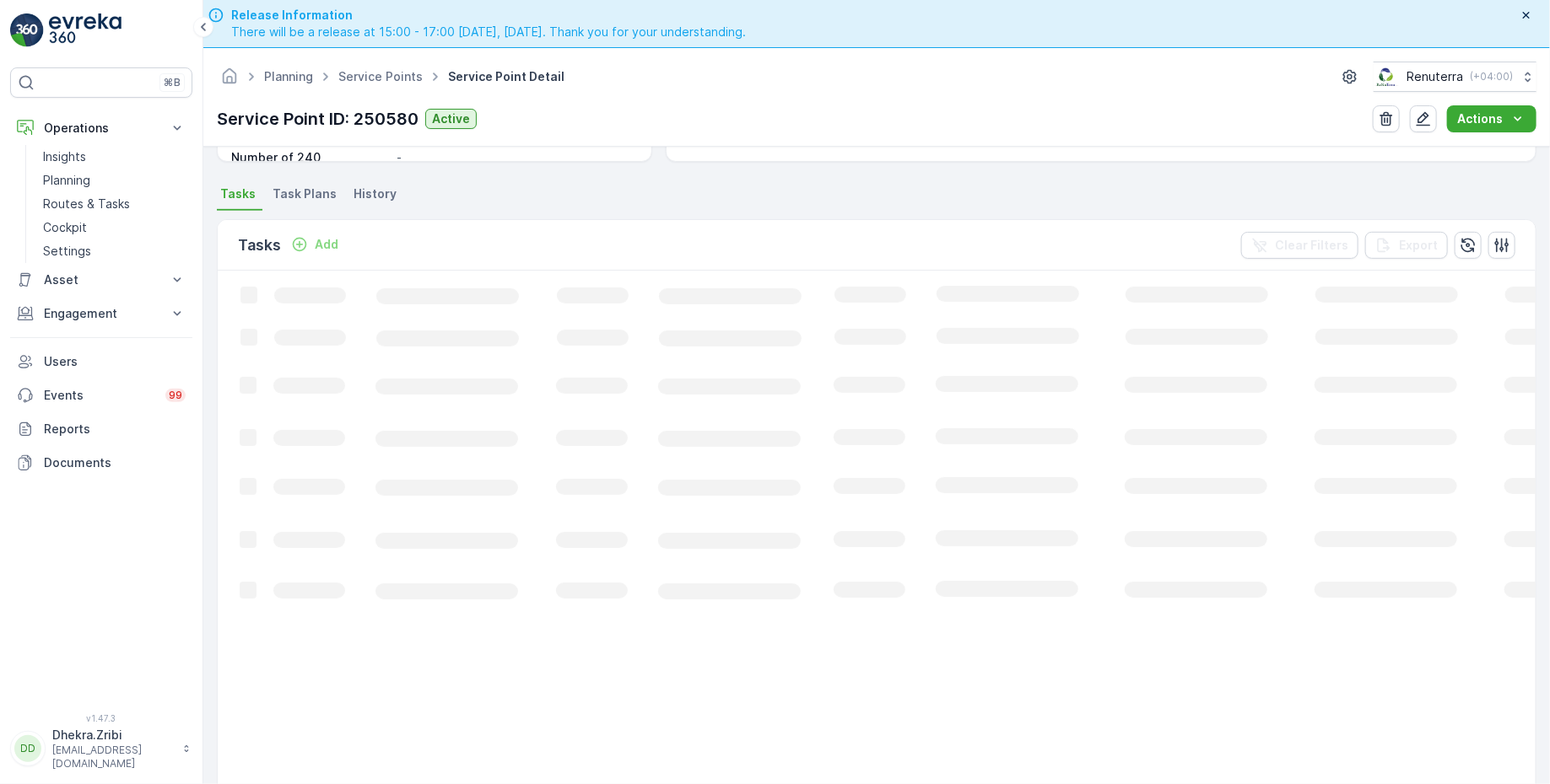
scroll to position [168, 0]
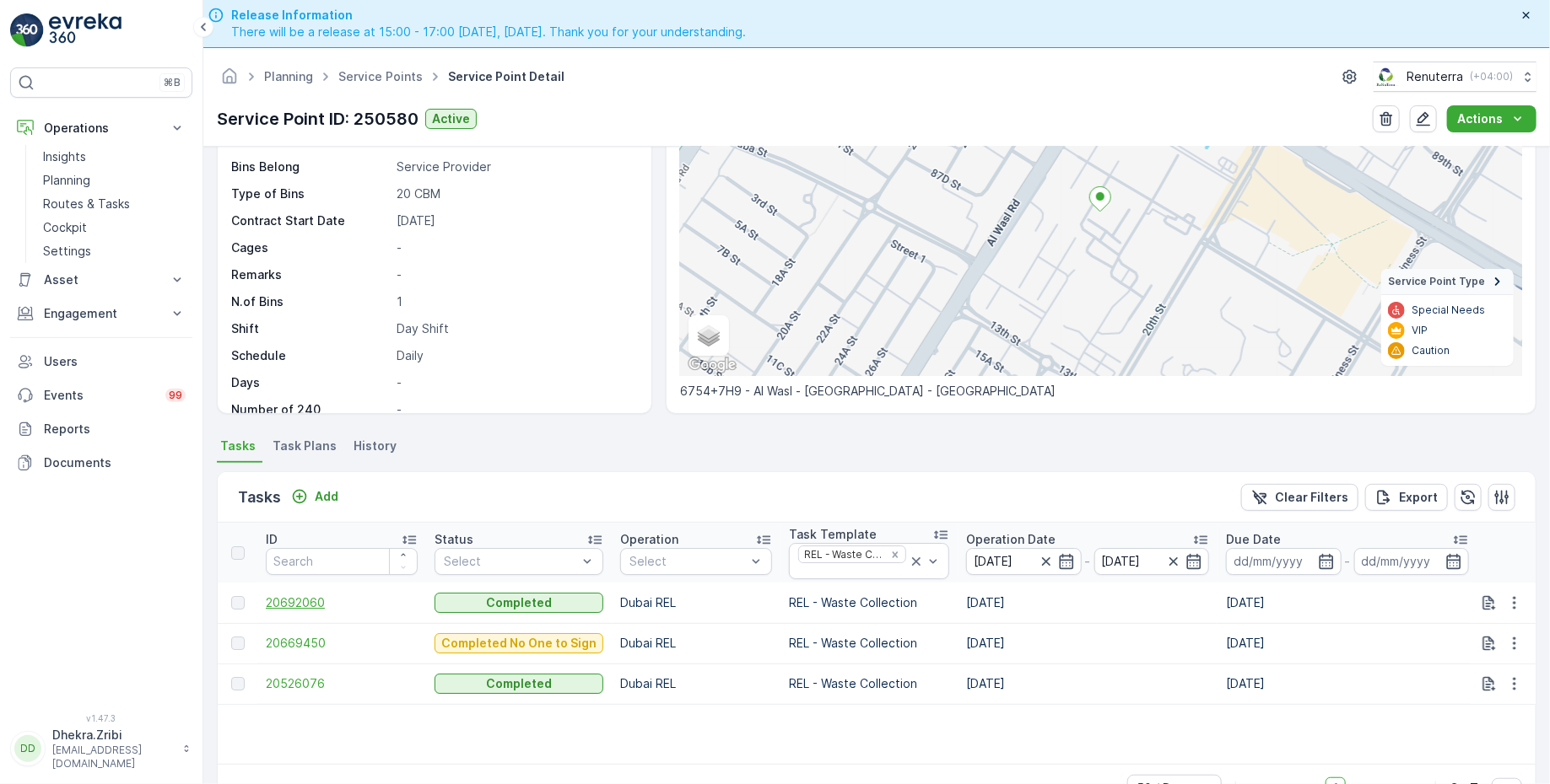
click at [285, 603] on span "20692060" at bounding box center [341, 602] width 152 height 17
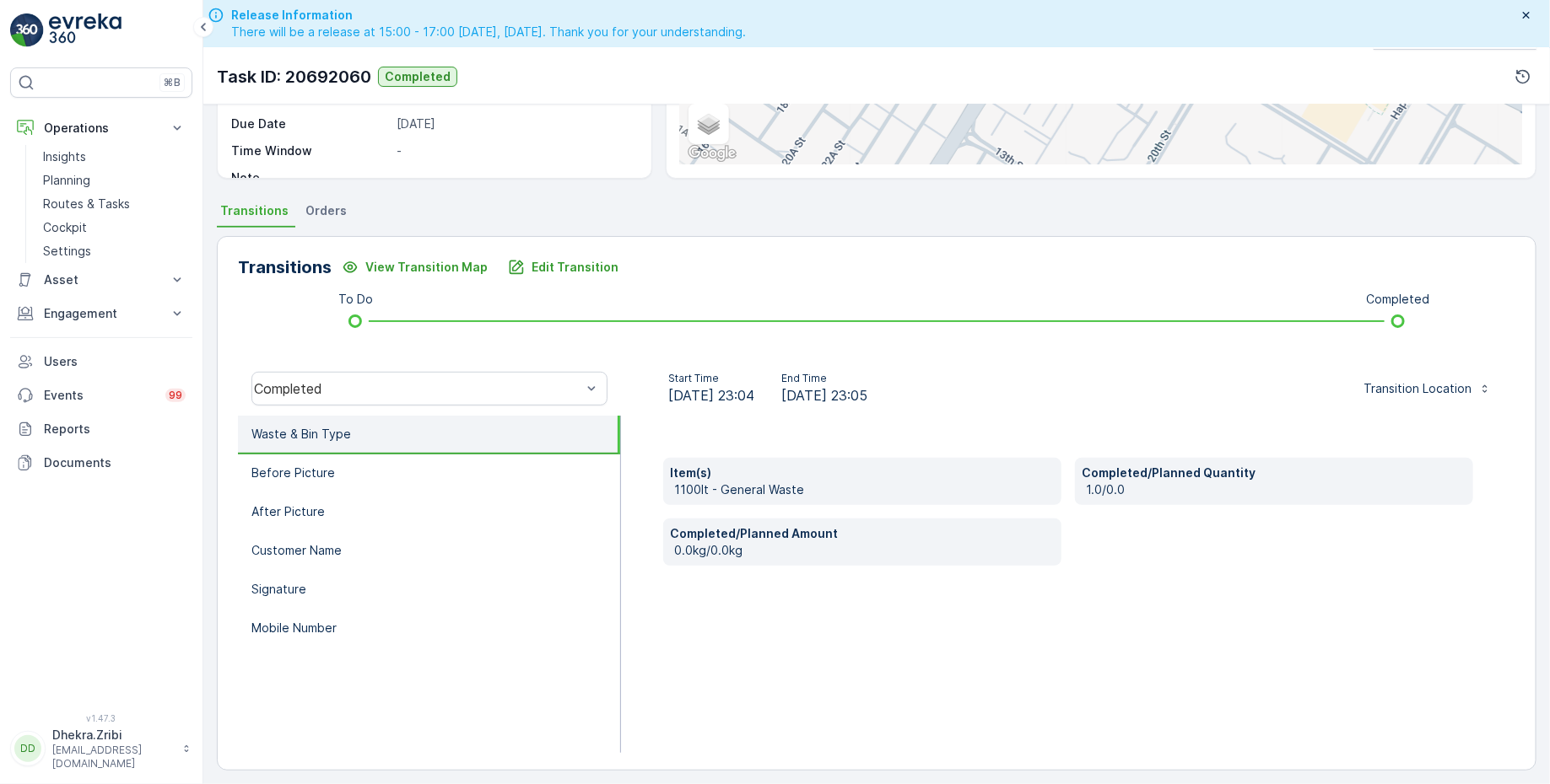
scroll to position [48, 0]
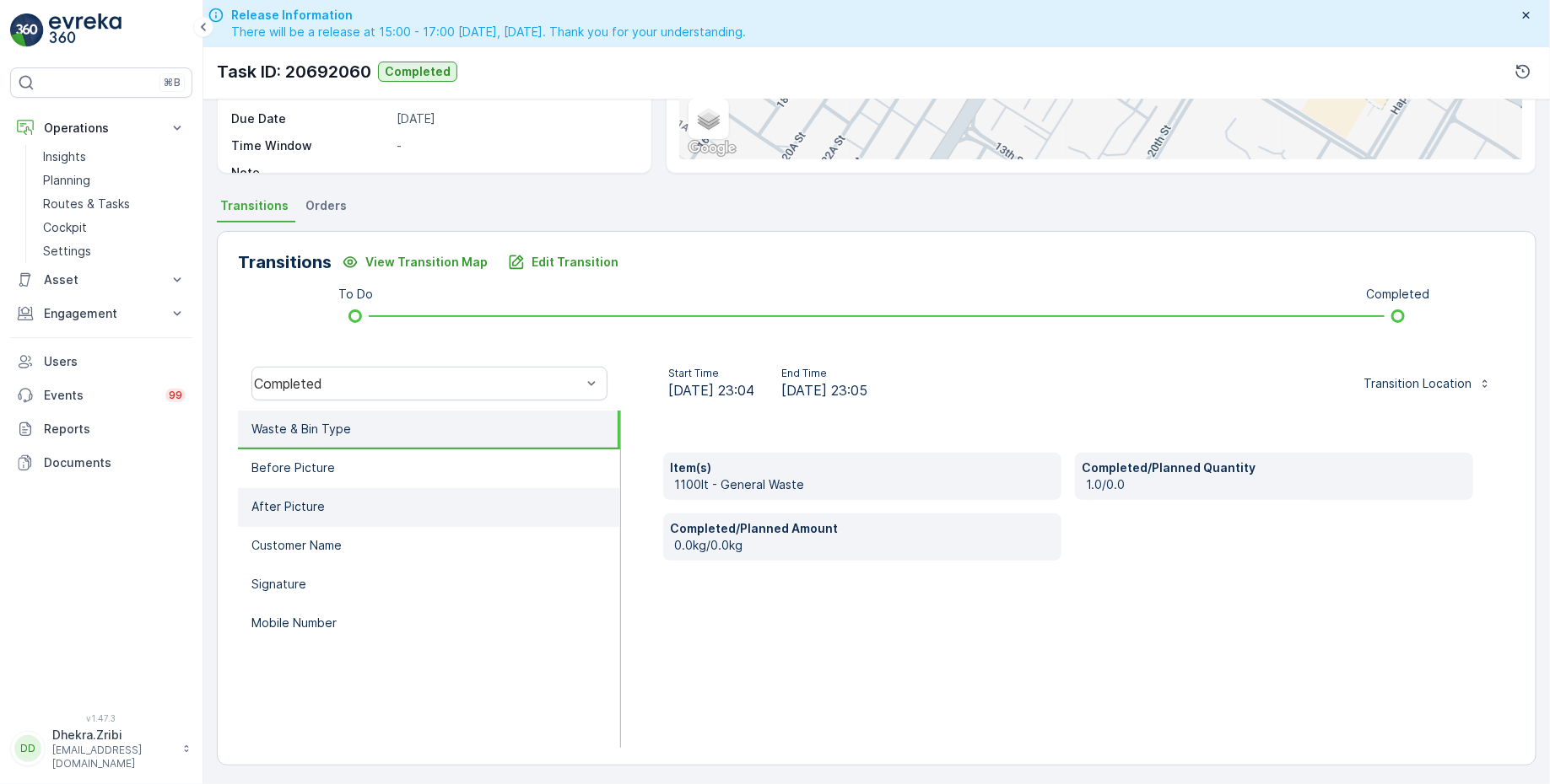
click at [360, 490] on li "After Picture" at bounding box center [428, 507] width 382 height 39
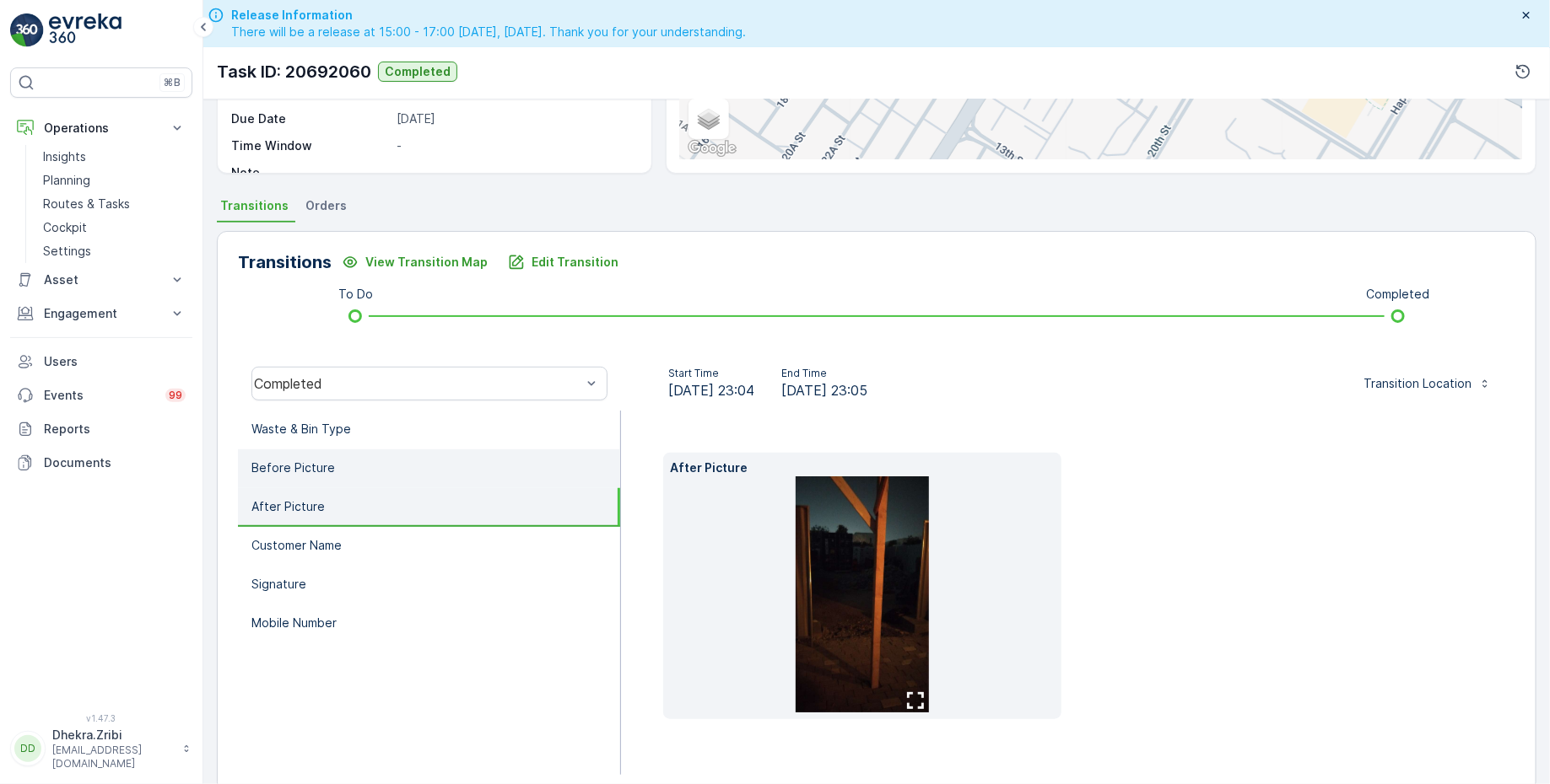
click at [360, 453] on li "Before Picture" at bounding box center [428, 468] width 382 height 39
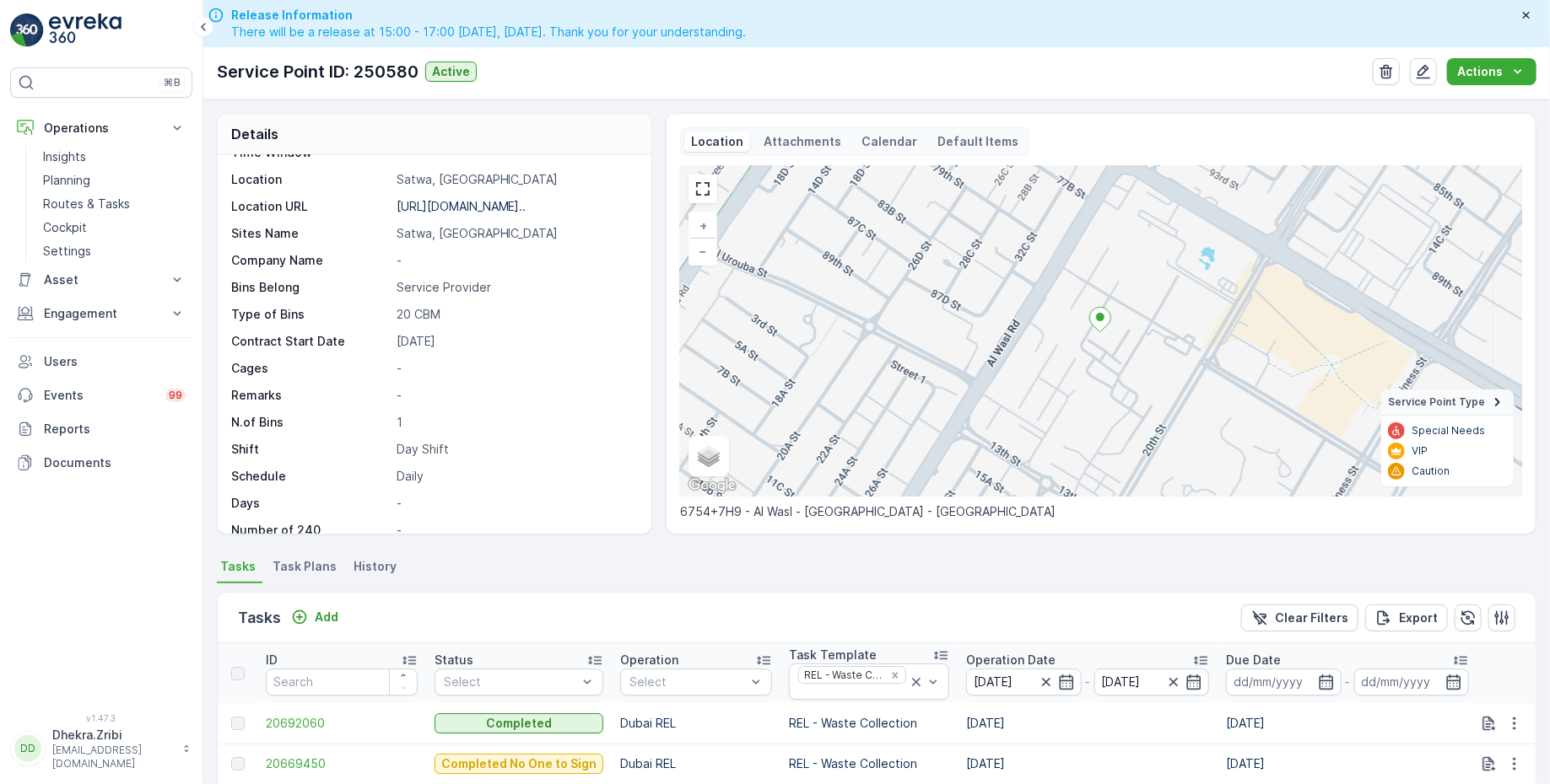
scroll to position [168, 0]
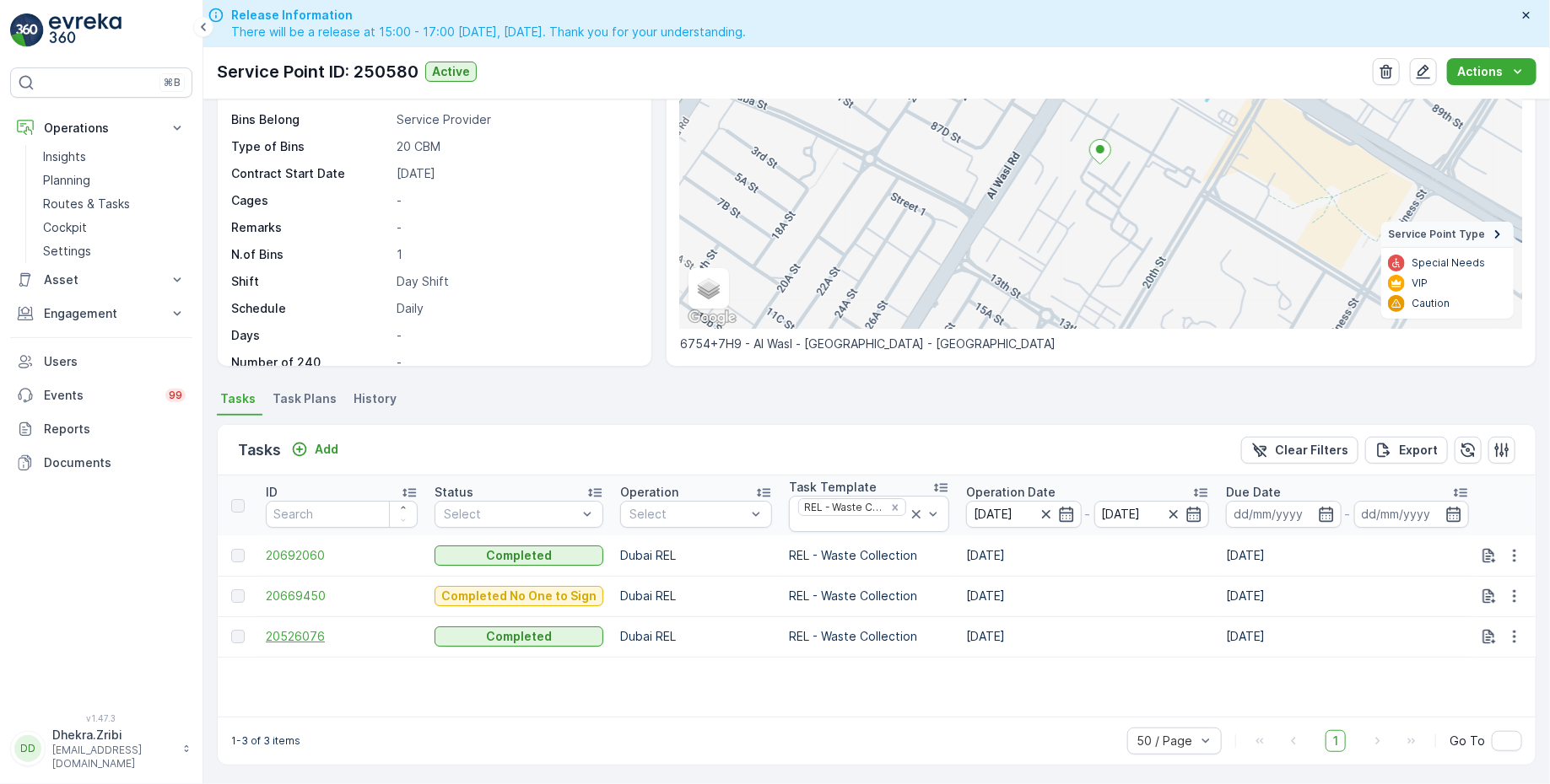
click at [283, 640] on span "20526076" at bounding box center [341, 637] width 152 height 17
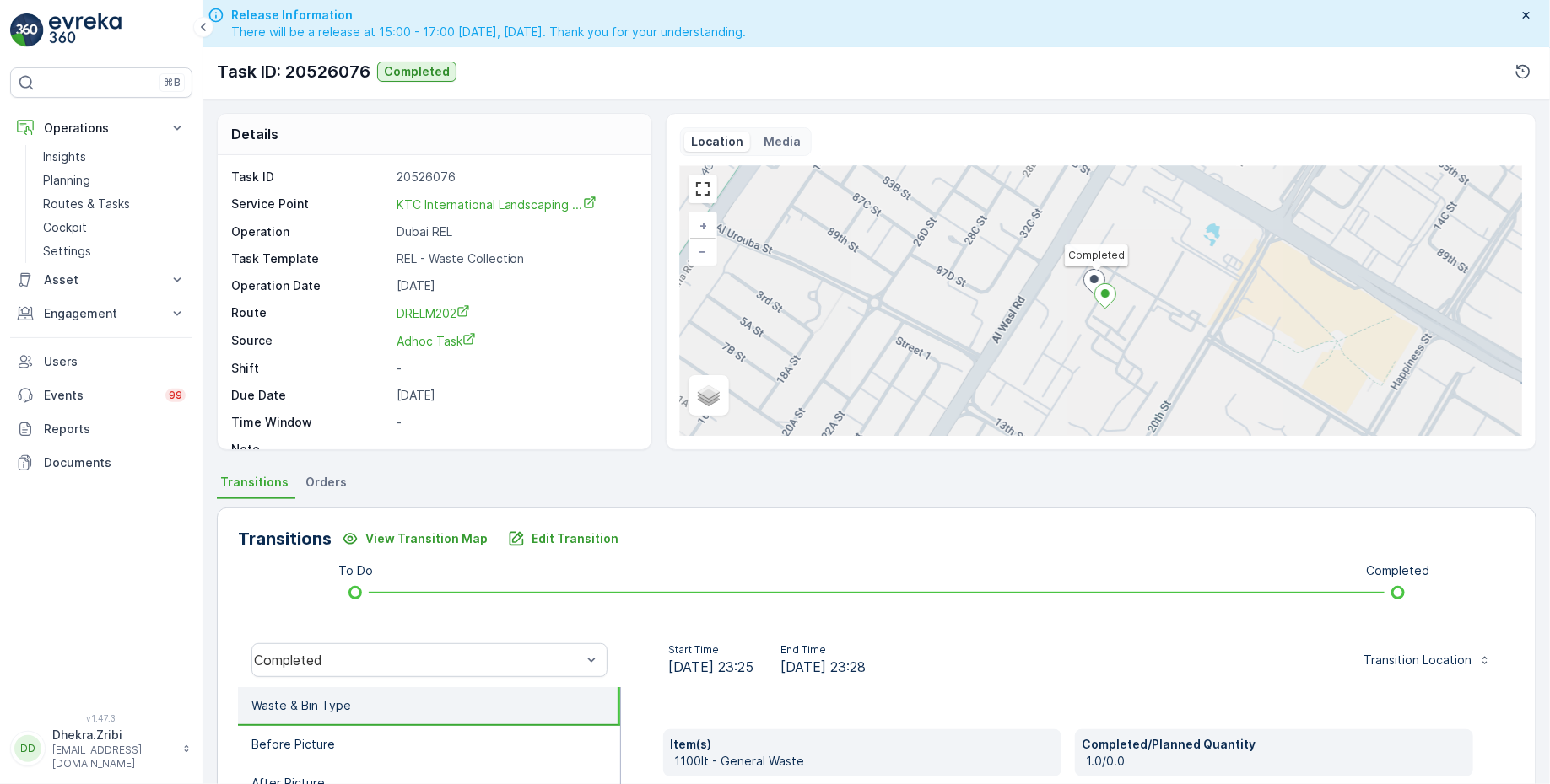
scroll to position [277, 0]
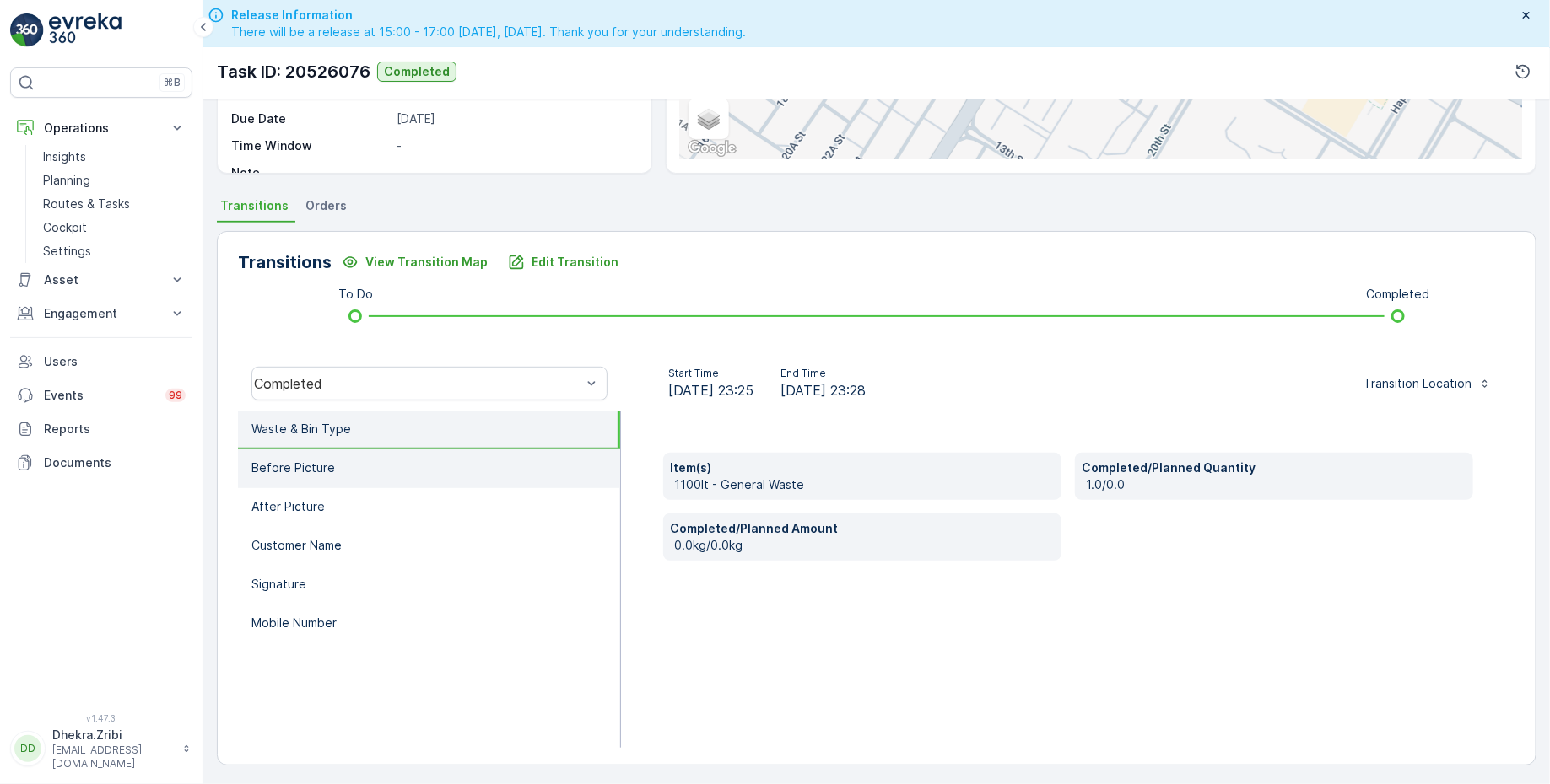
click at [342, 473] on li "Before Picture" at bounding box center [428, 468] width 382 height 39
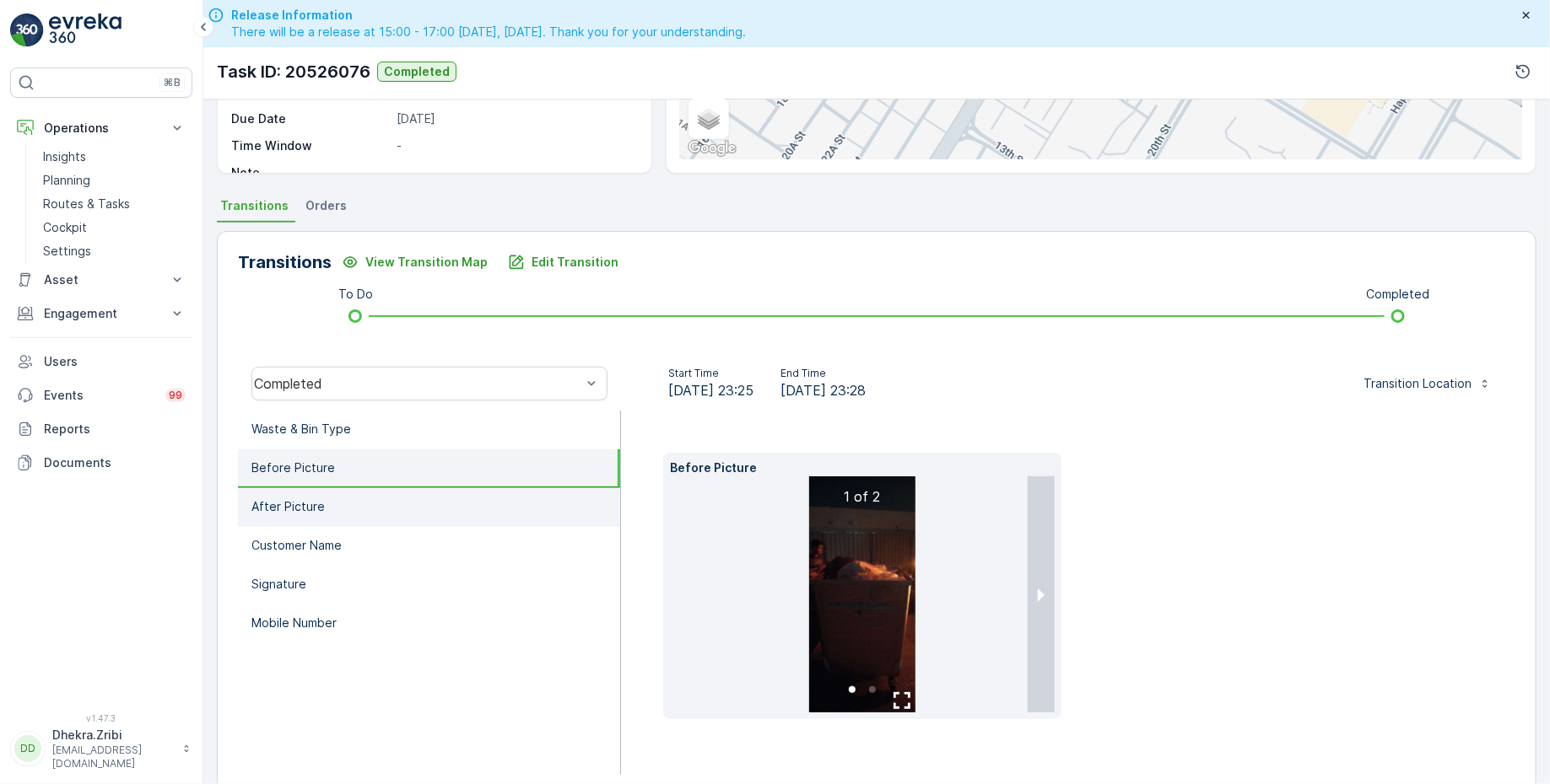
click at [342, 488] on li "After Picture" at bounding box center [428, 507] width 382 height 39
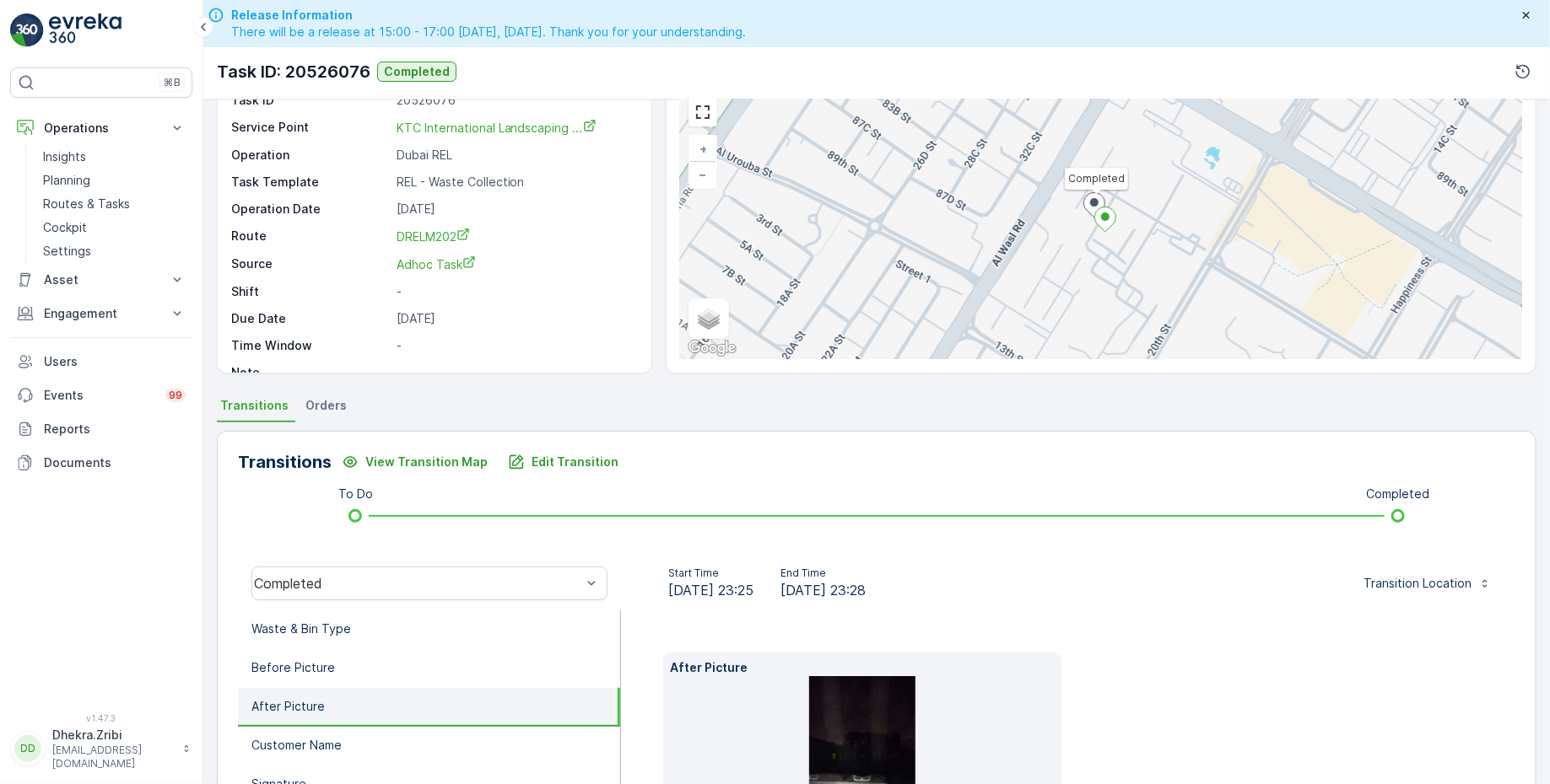
scroll to position [0, 0]
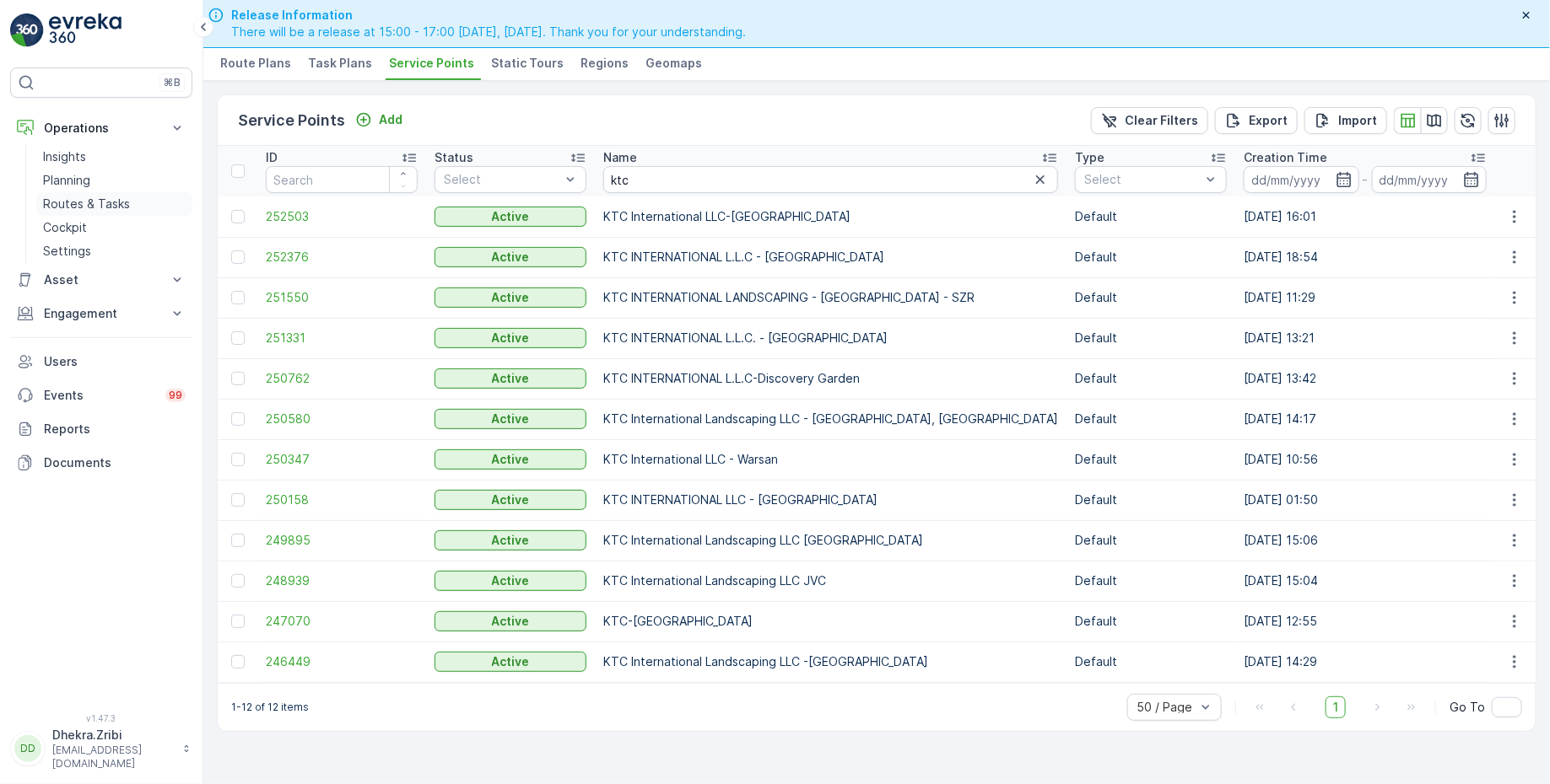
click at [93, 198] on p "Routes & Tasks" at bounding box center [86, 204] width 87 height 17
drag, startPoint x: 670, startPoint y: 187, endPoint x: 565, endPoint y: 170, distance: 106.4
type input "sobha"
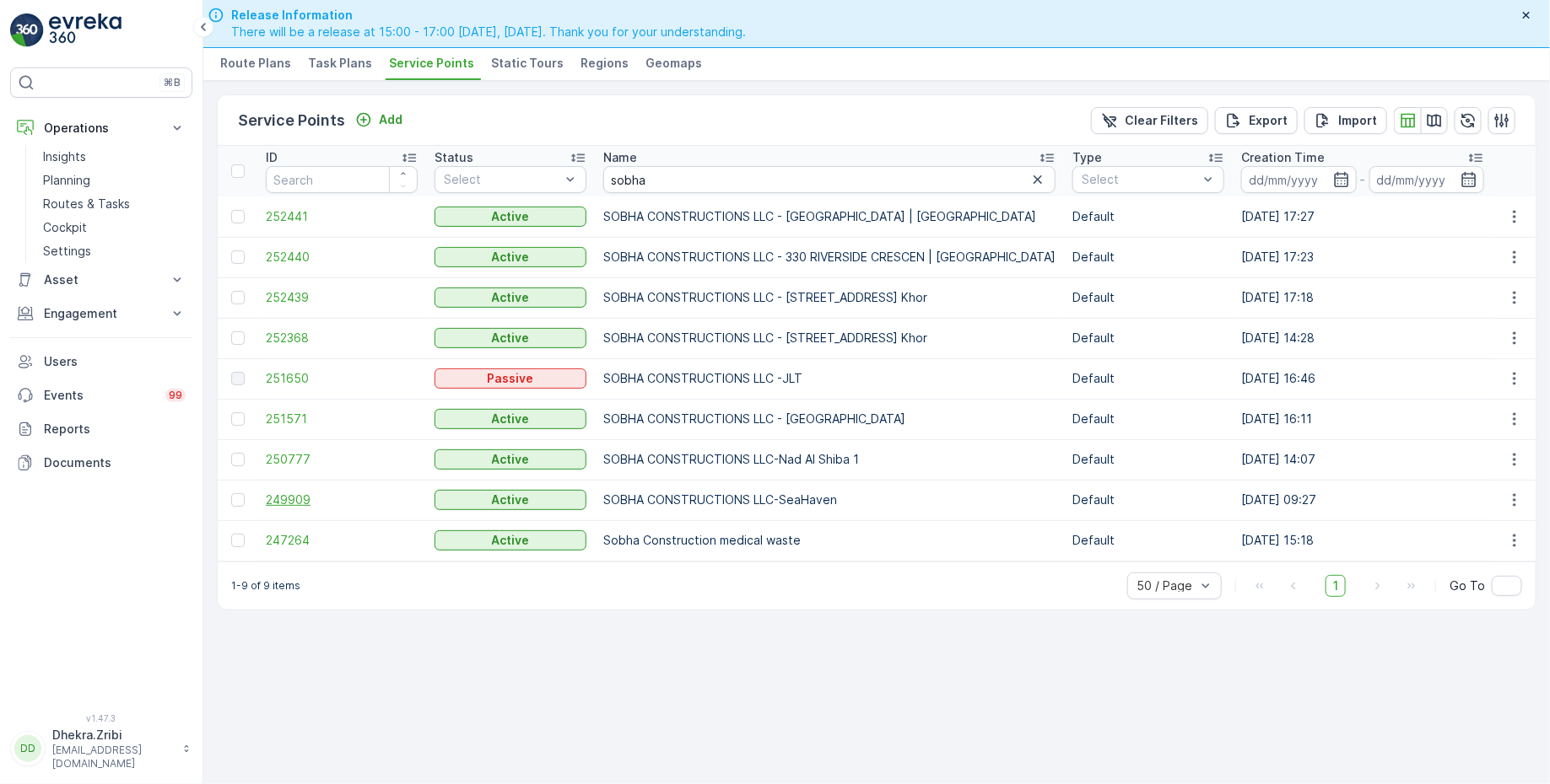
click at [300, 500] on span "249909" at bounding box center [341, 500] width 152 height 17
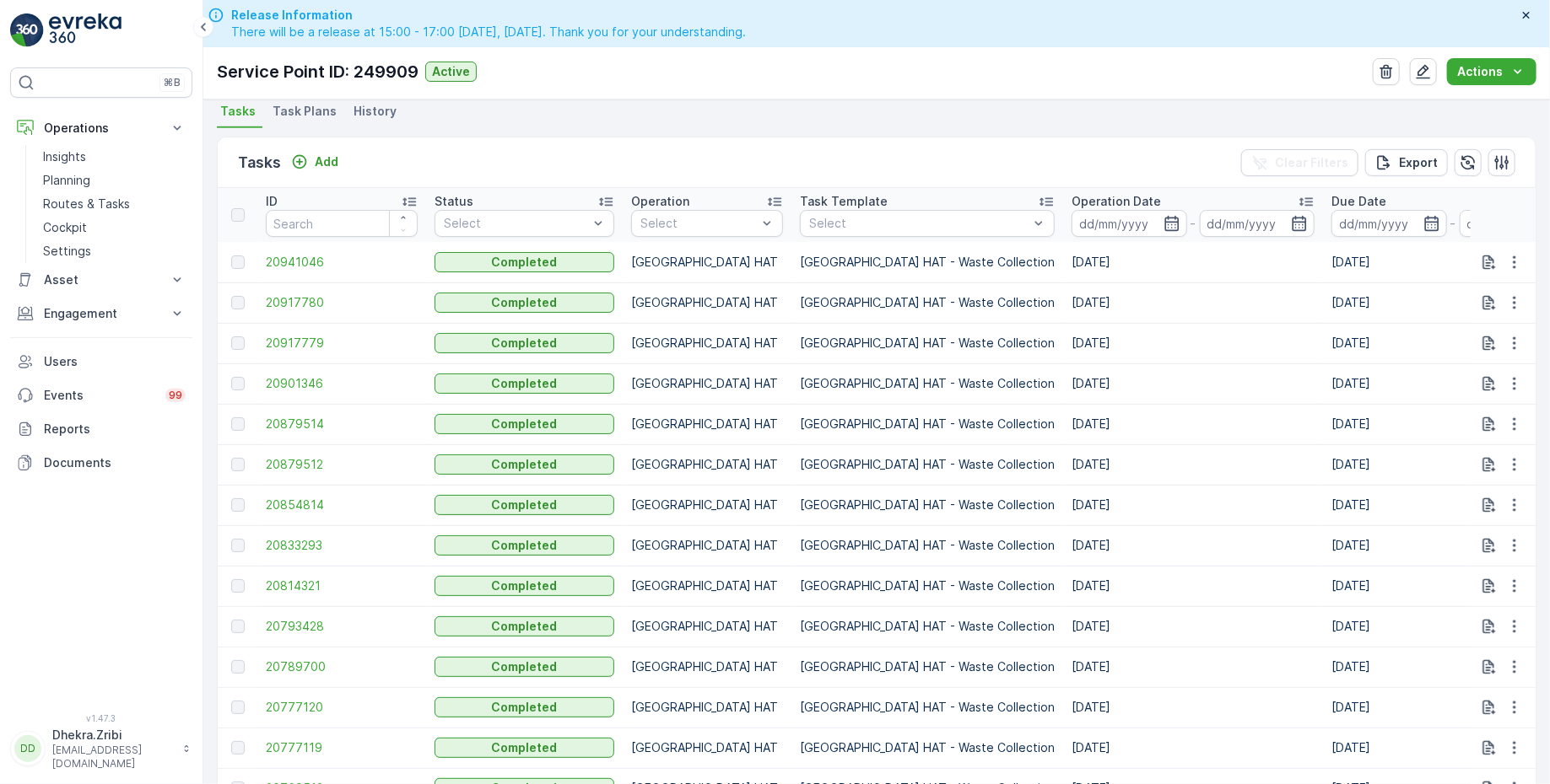
scroll to position [492, 0]
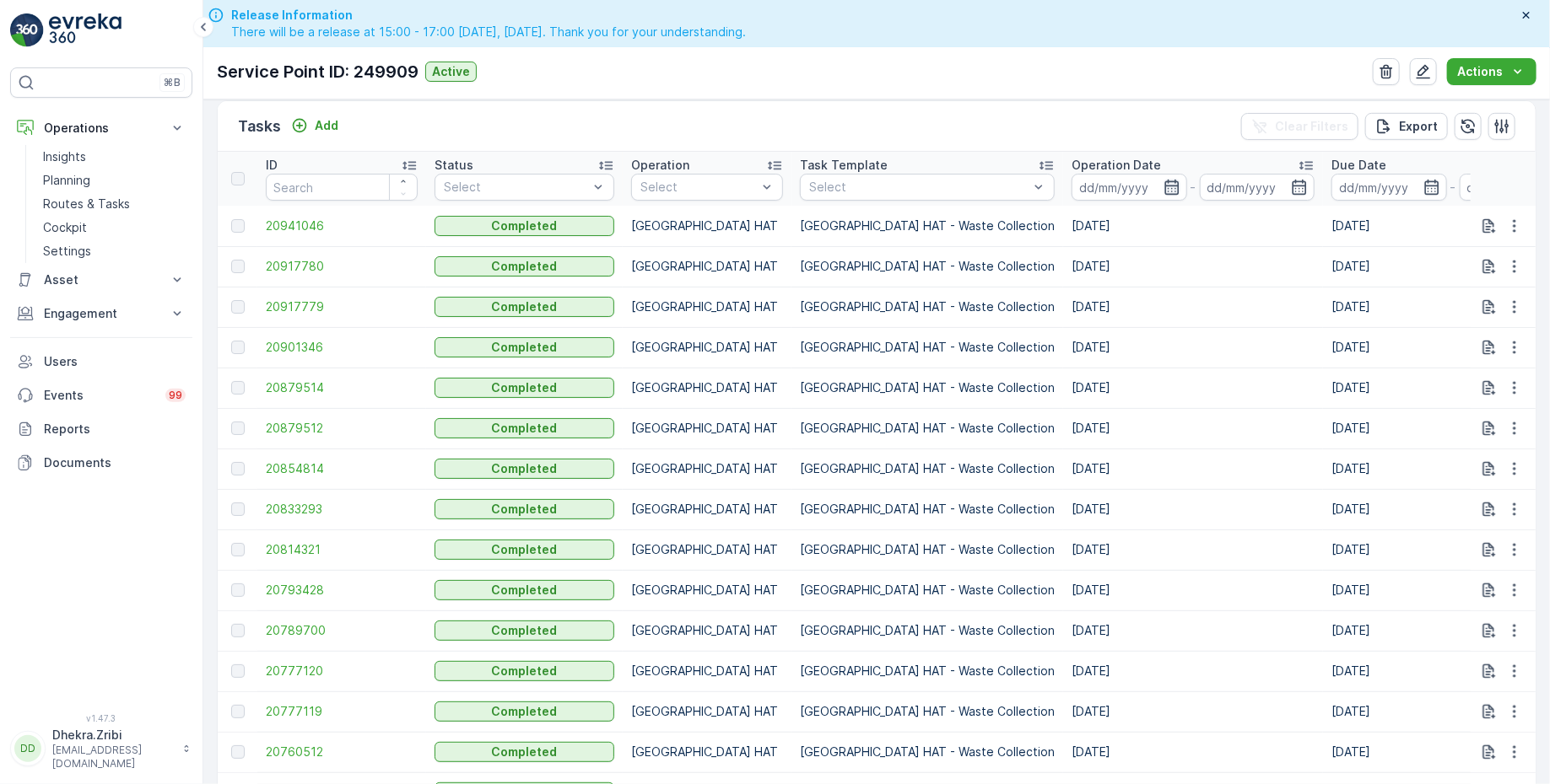
click at [1163, 182] on icon "button" at bounding box center [1171, 187] width 17 height 17
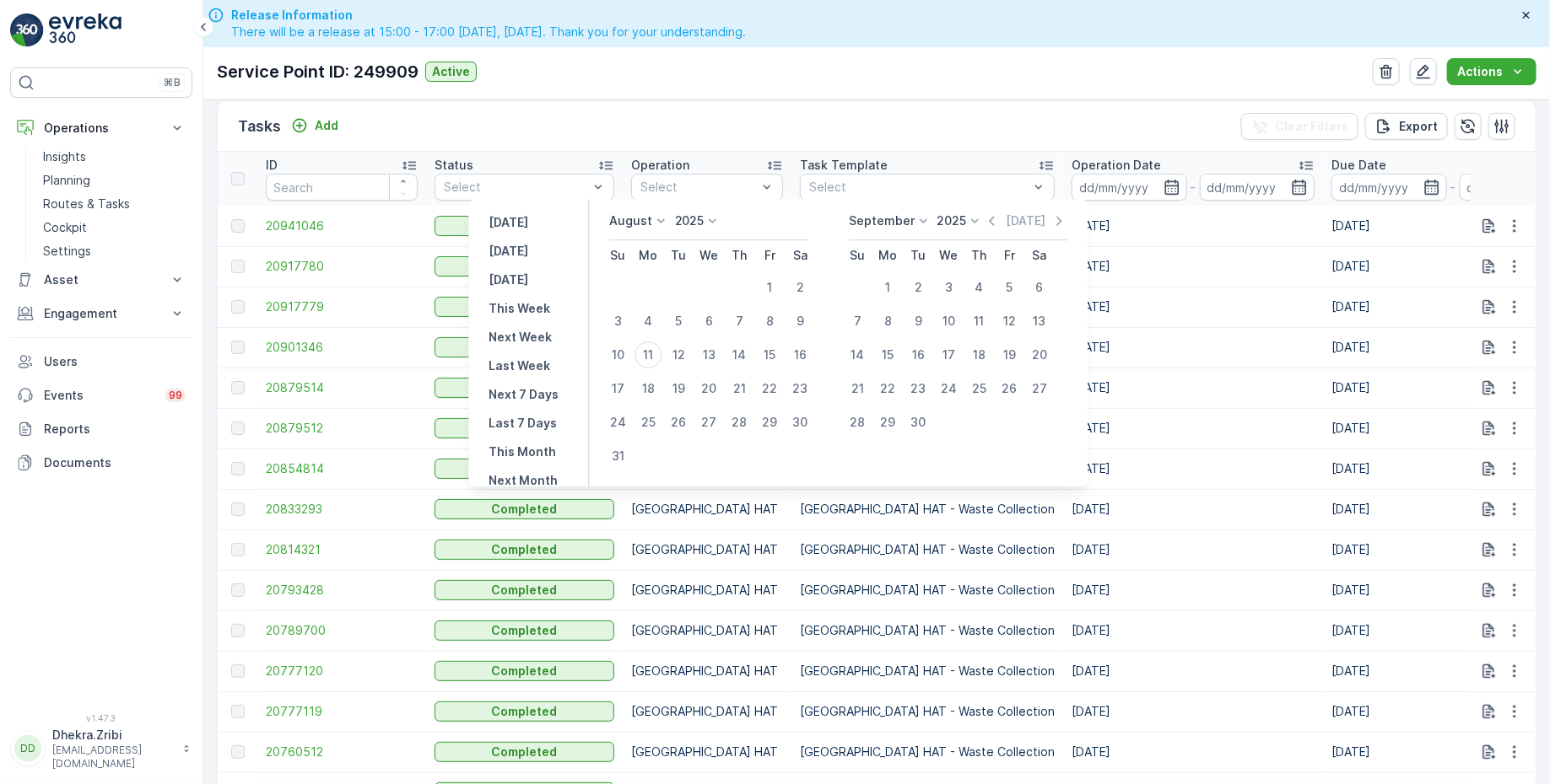
click at [660, 219] on icon at bounding box center [660, 220] width 17 height 17
click at [642, 384] on span "July" at bounding box center [630, 379] width 22 height 17
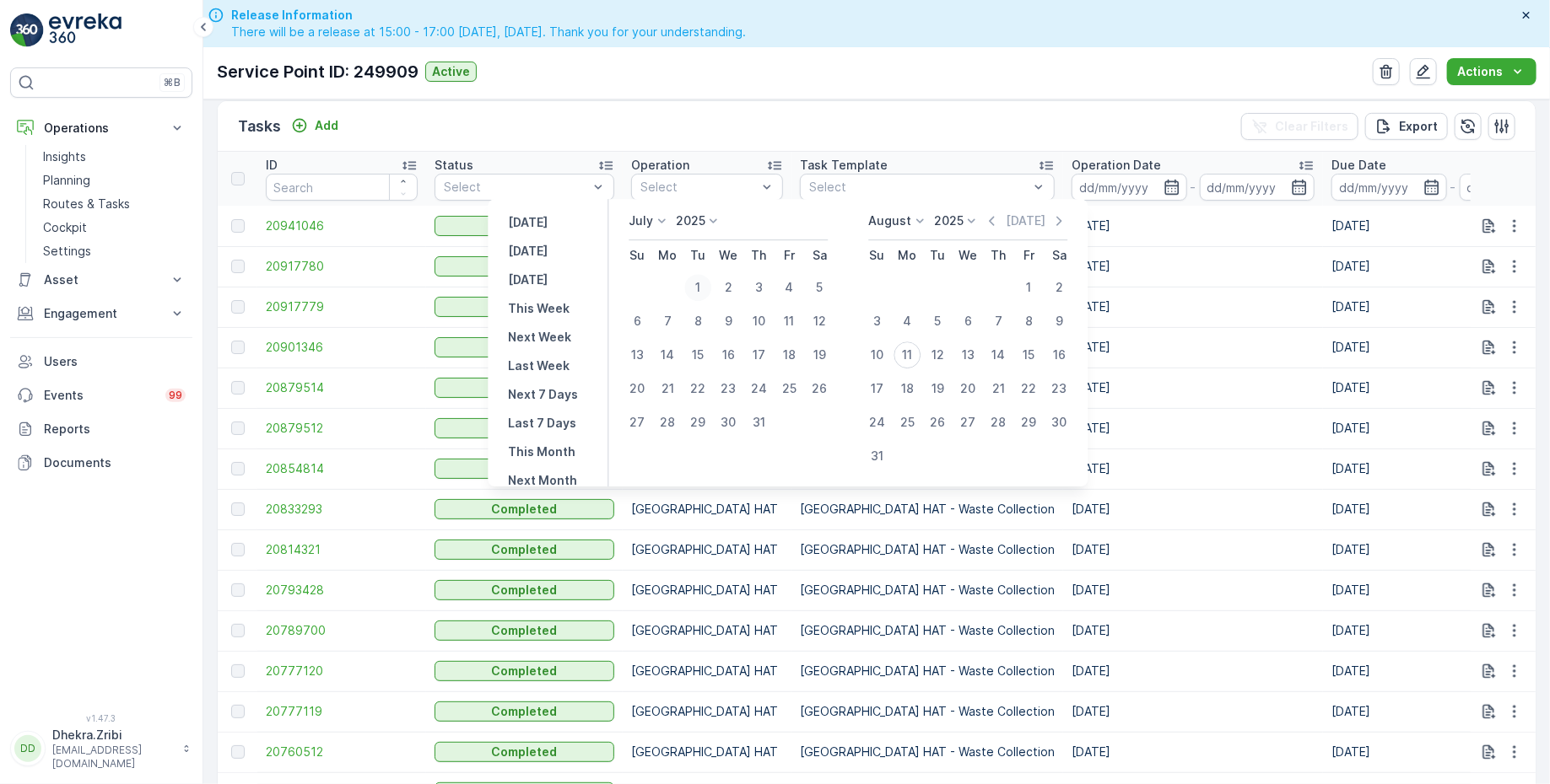
click at [707, 290] on div "1" at bounding box center [699, 288] width 27 height 27
type input "01.07.2025"
click at [757, 414] on div "31" at bounding box center [759, 423] width 27 height 27
type input "31.07.2025"
click at [696, 283] on div "1" at bounding box center [699, 288] width 27 height 27
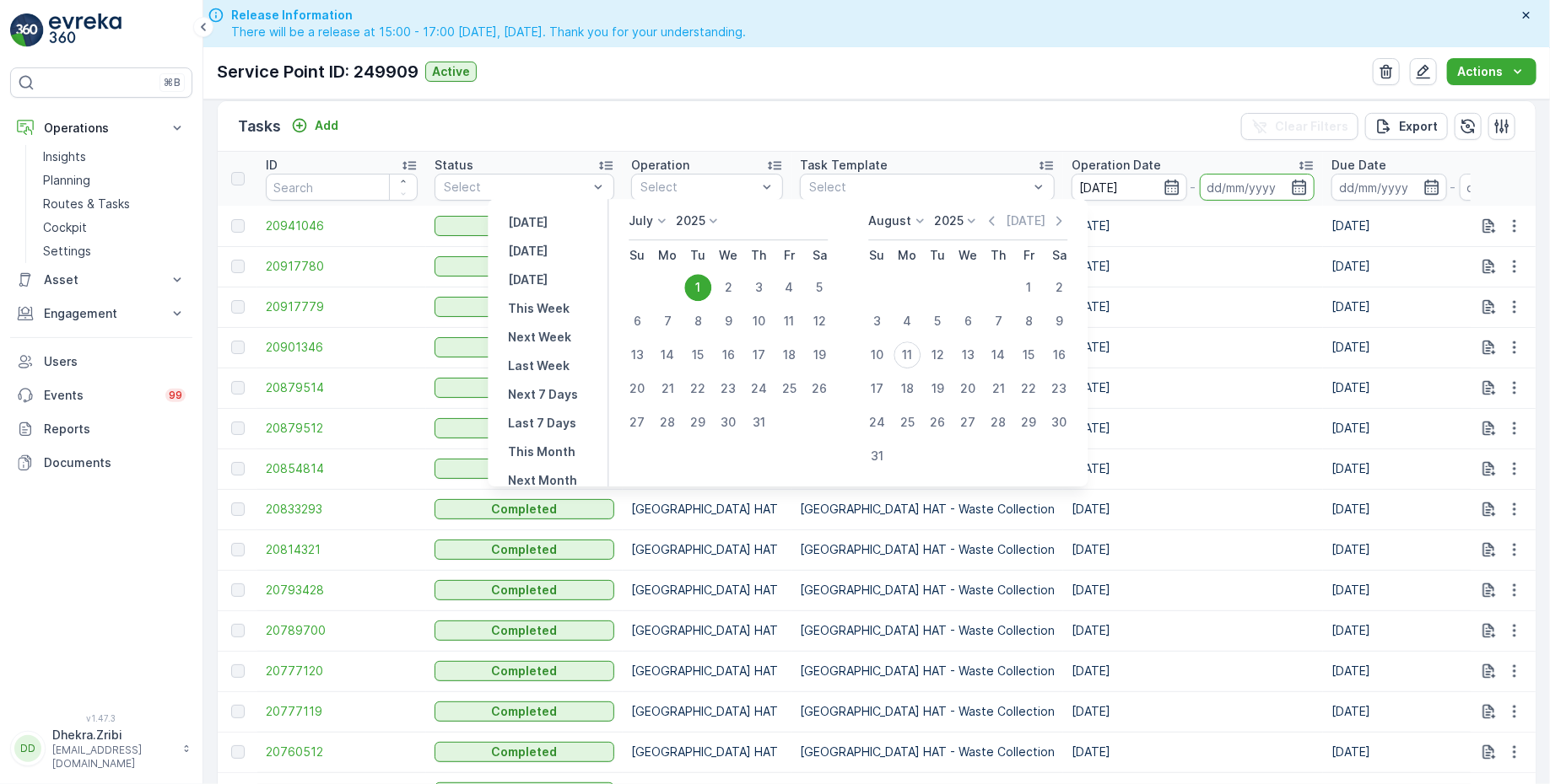
type input "01.07.2025"
click at [758, 419] on div "31" at bounding box center [759, 423] width 27 height 27
type input "31.07.2025"
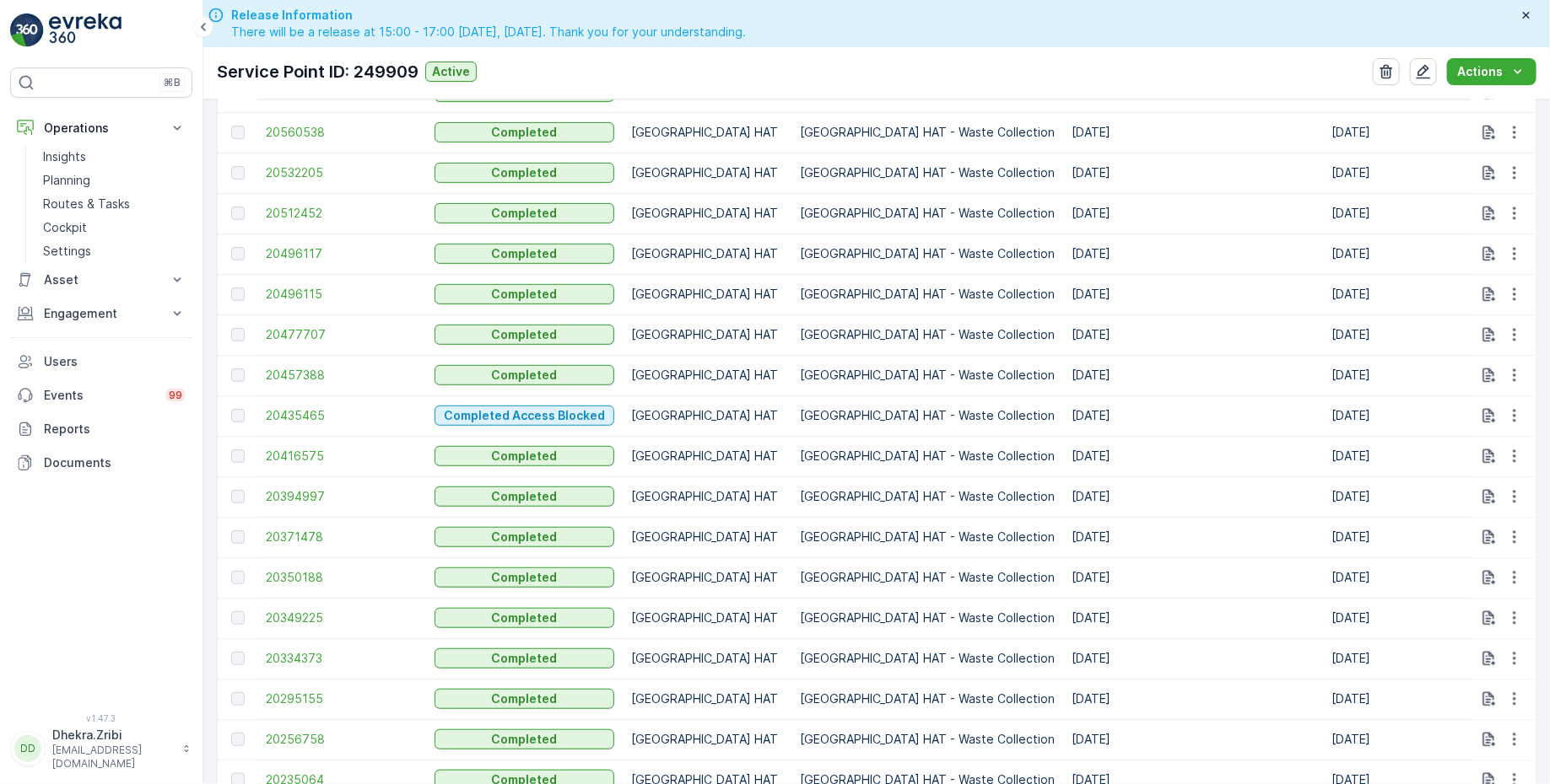
scroll to position [867, 0]
click at [286, 290] on span "20496115" at bounding box center [341, 296] width 152 height 17
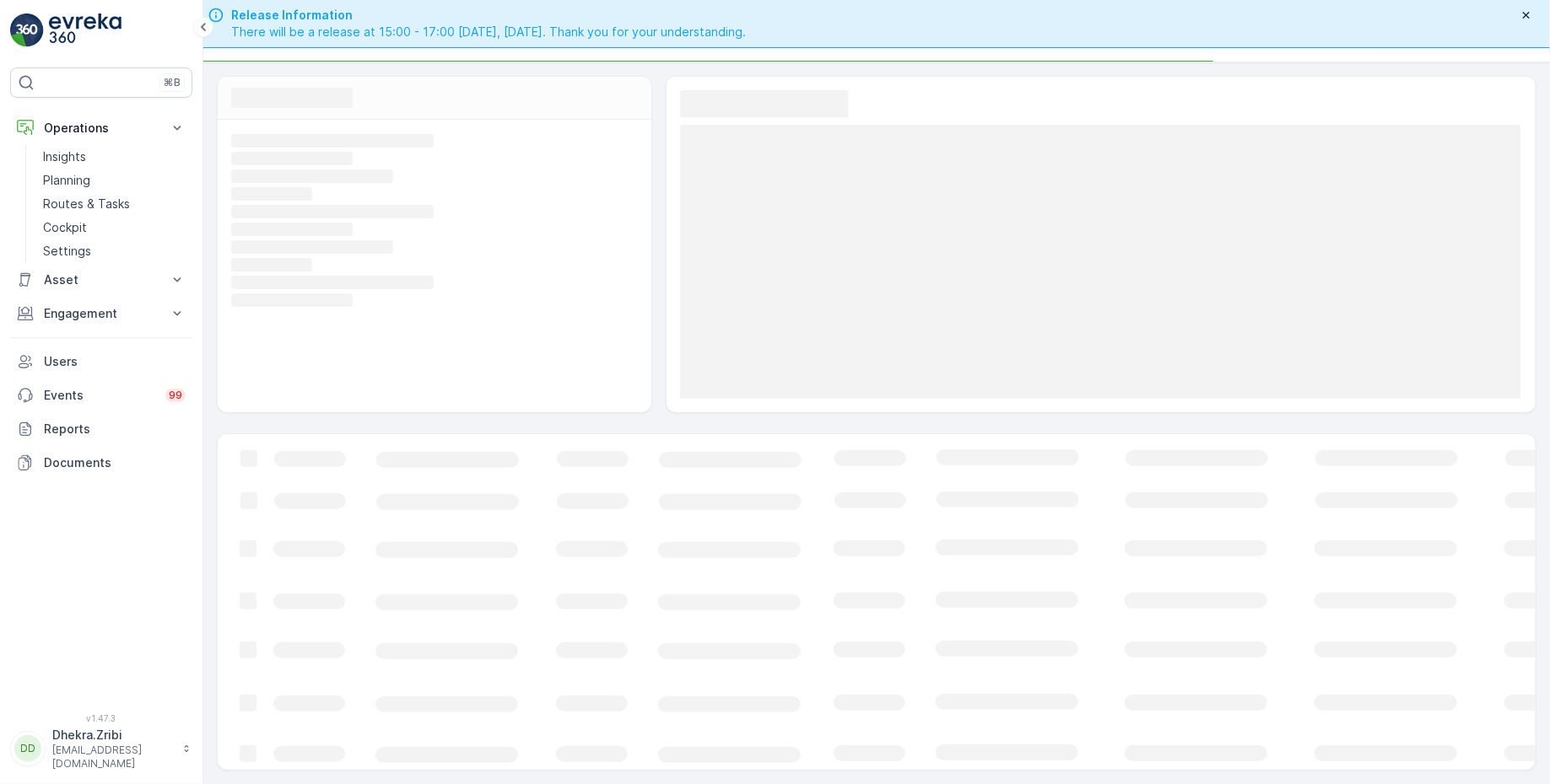
scroll to position [42, 0]
click at [922, 27] on div "Release Information There will be a release at 15:00 - 17:00 on 12.08.2025, Tue…" at bounding box center [667, 24] width 920 height 34
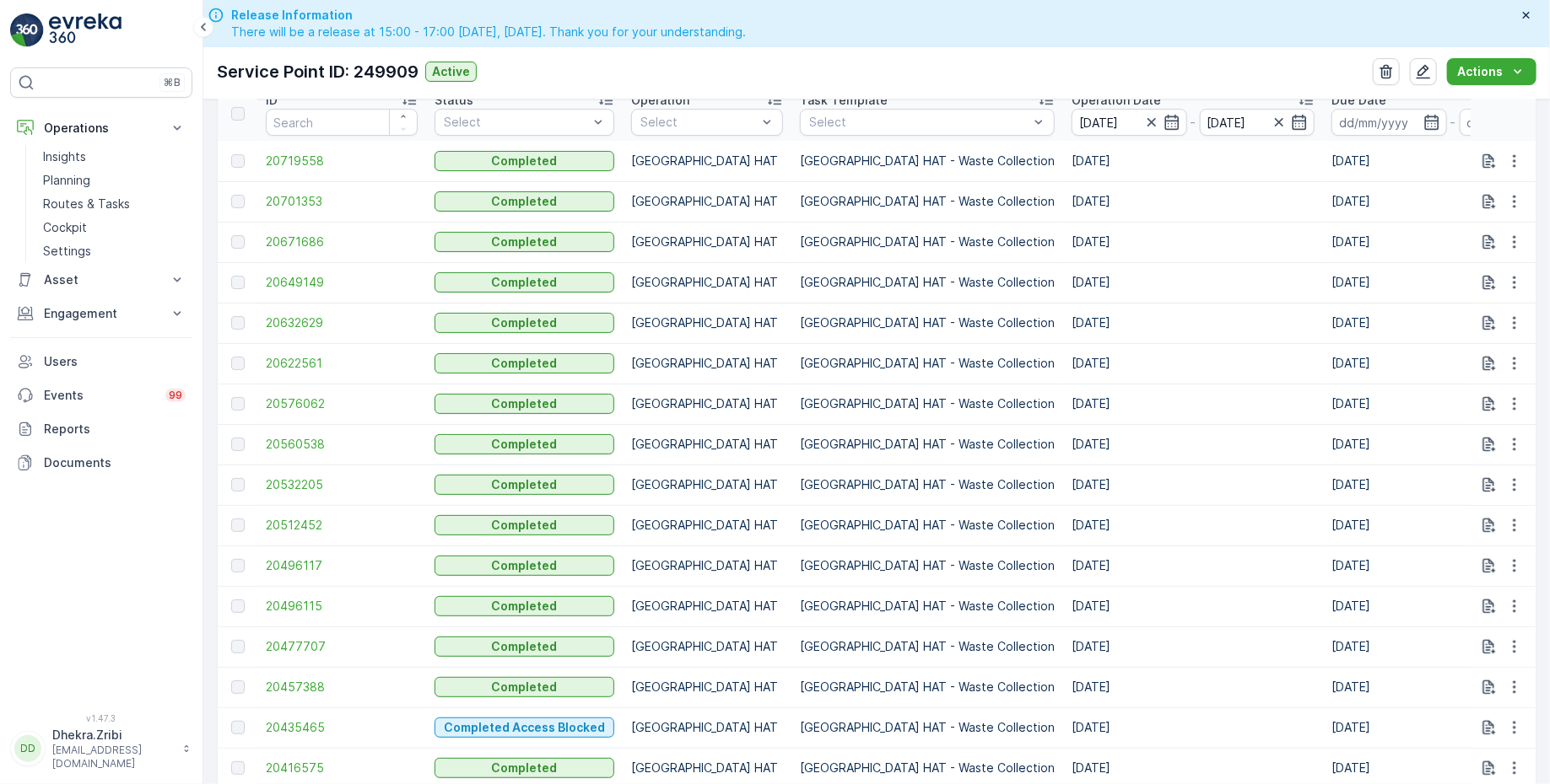
scroll to position [558, 0]
click at [313, 522] on span "20512452" at bounding box center [341, 523] width 152 height 17
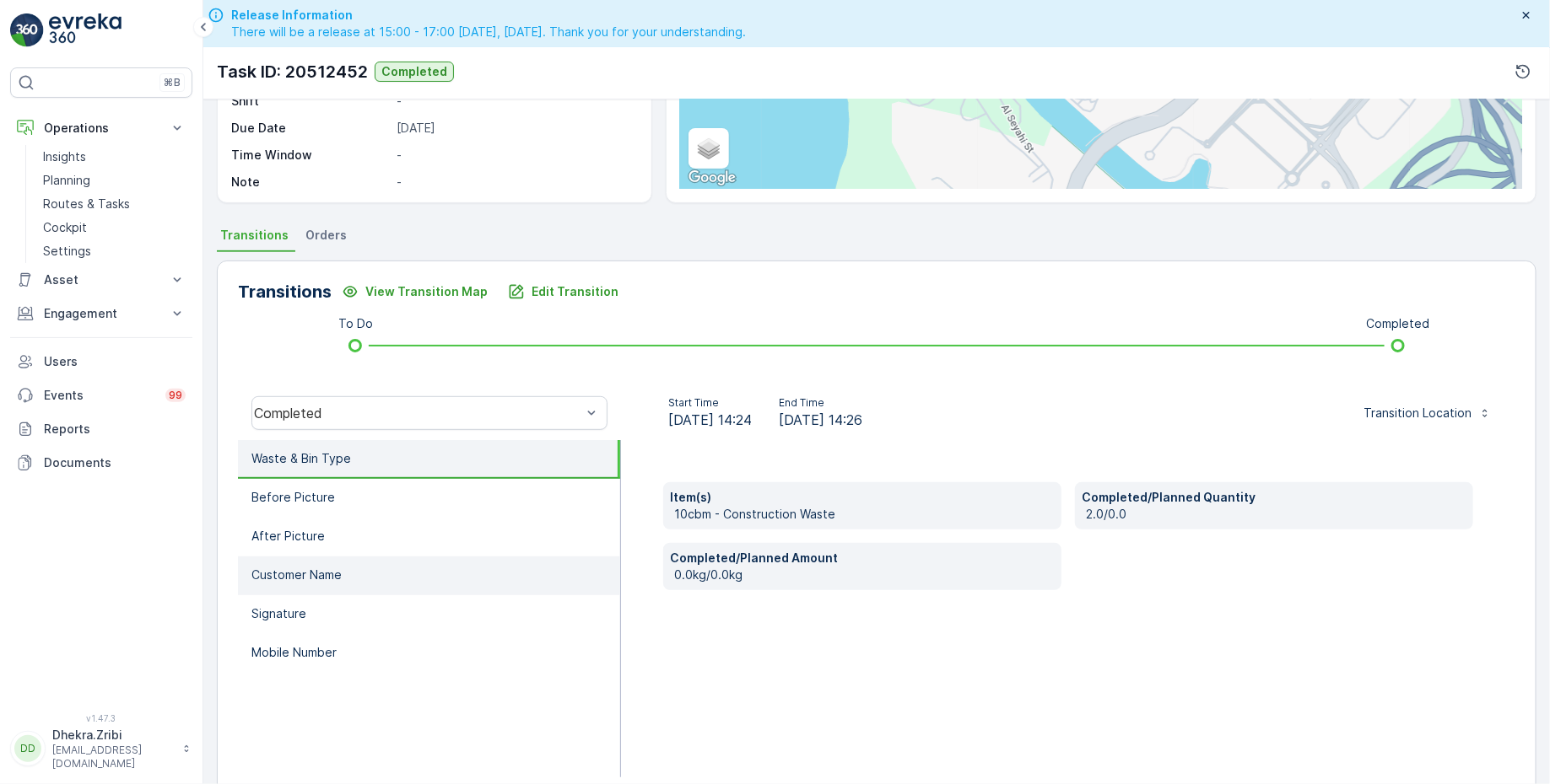
scroll to position [277, 0]
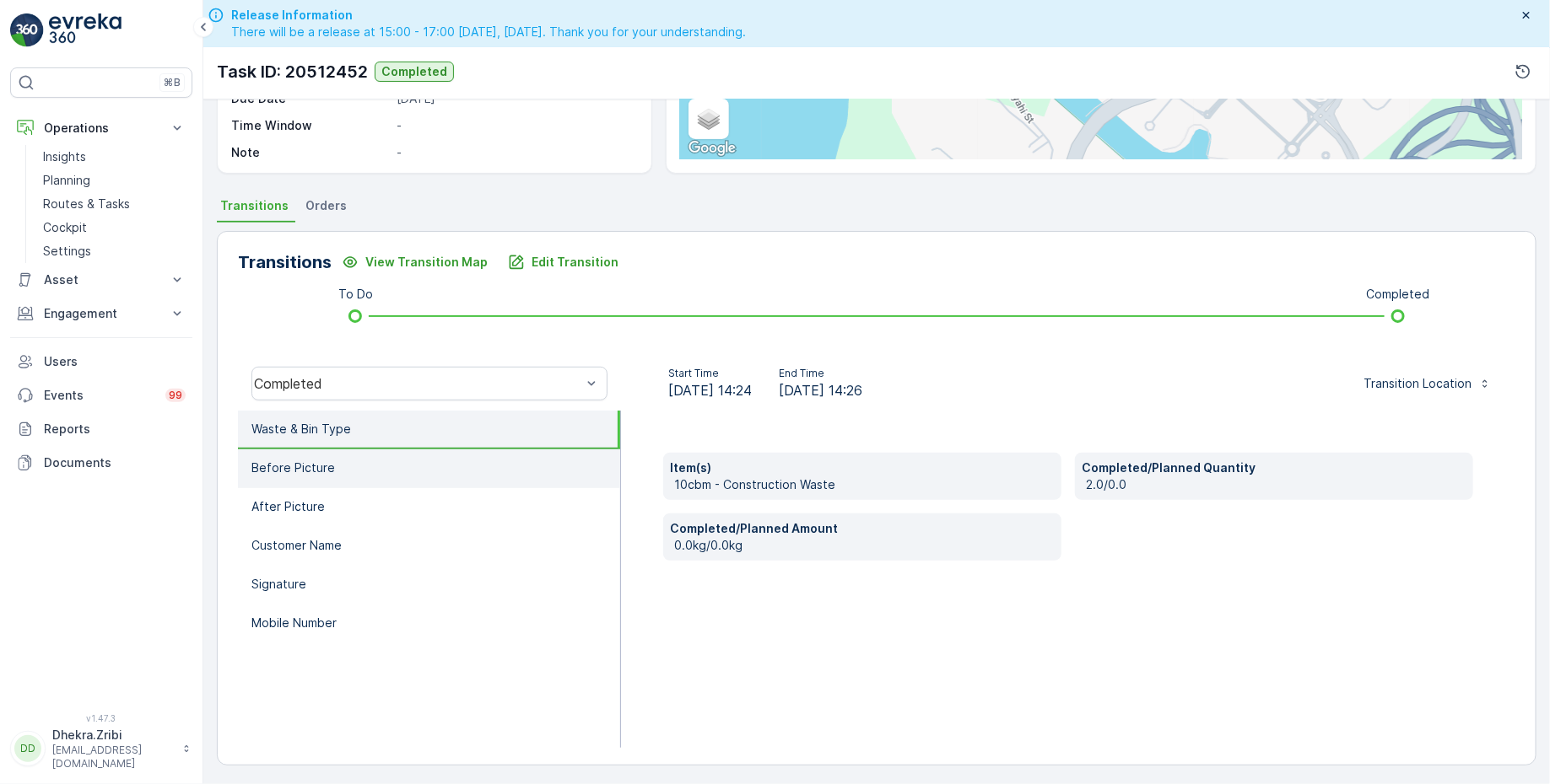
click at [388, 472] on li "Before Picture" at bounding box center [428, 468] width 382 height 39
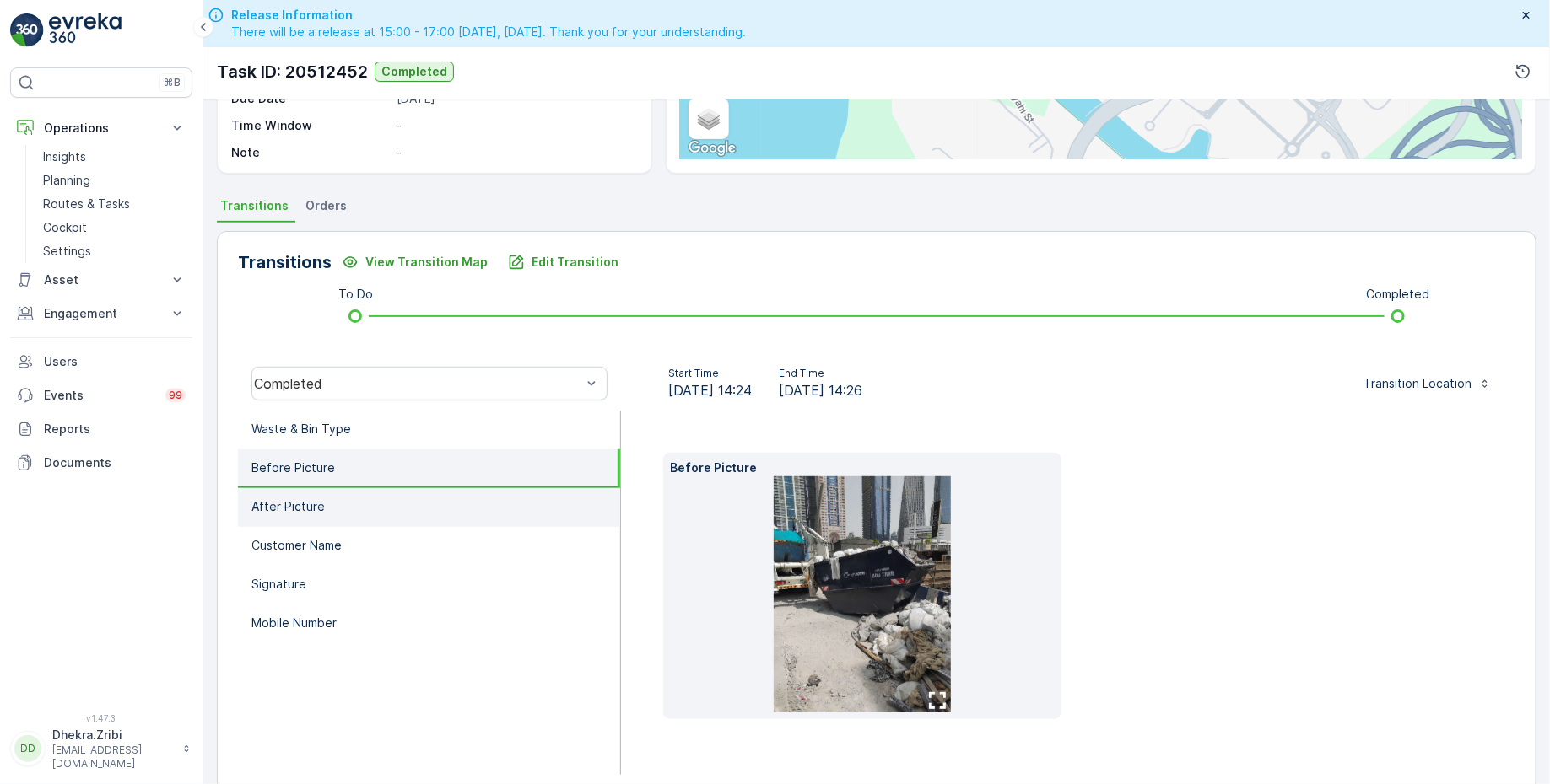
click at [326, 503] on li "After Picture" at bounding box center [428, 507] width 382 height 39
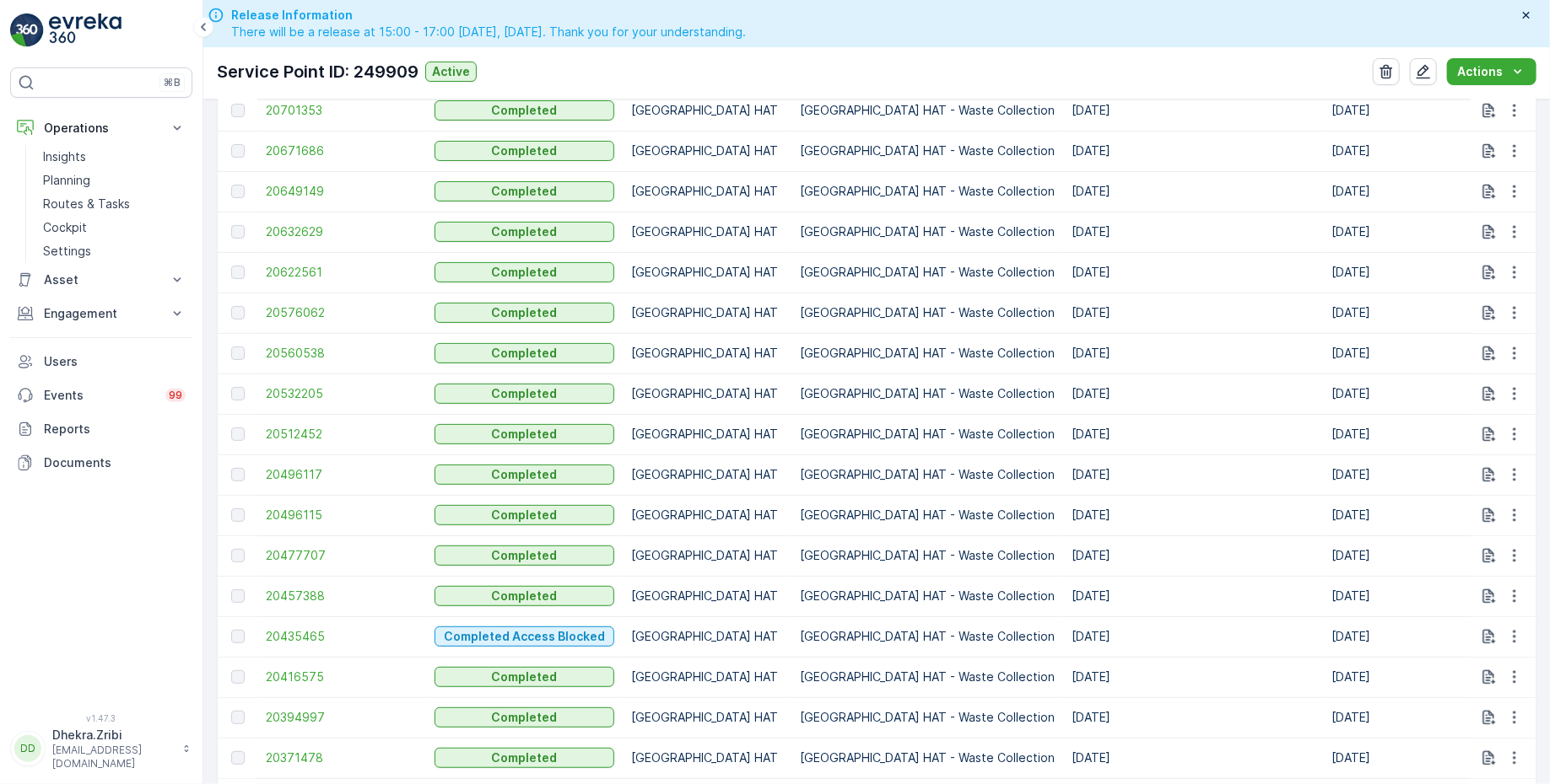
scroll to position [649, 0]
click at [290, 384] on span "20532205" at bounding box center [341, 392] width 152 height 17
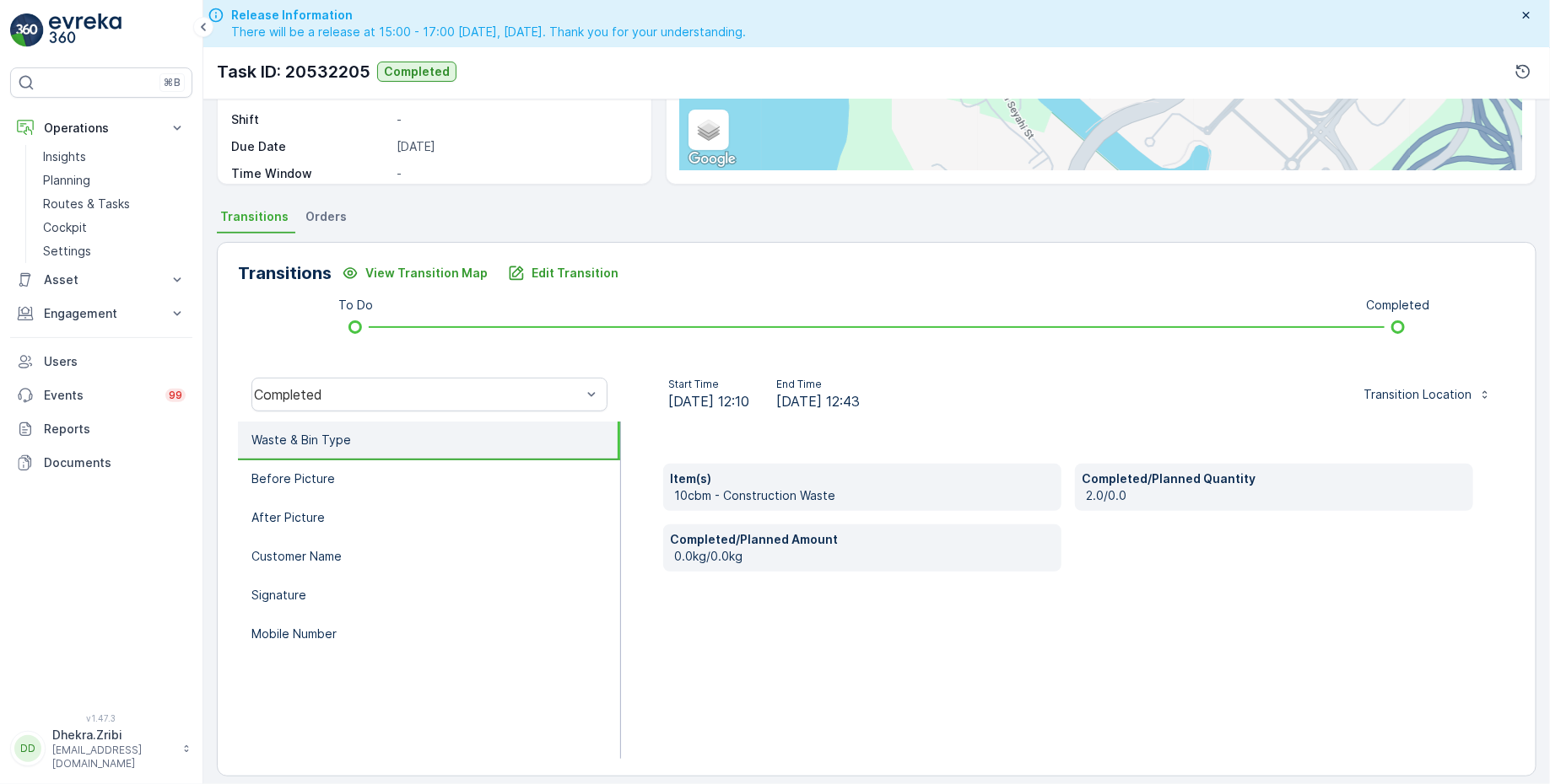
scroll to position [270, 0]
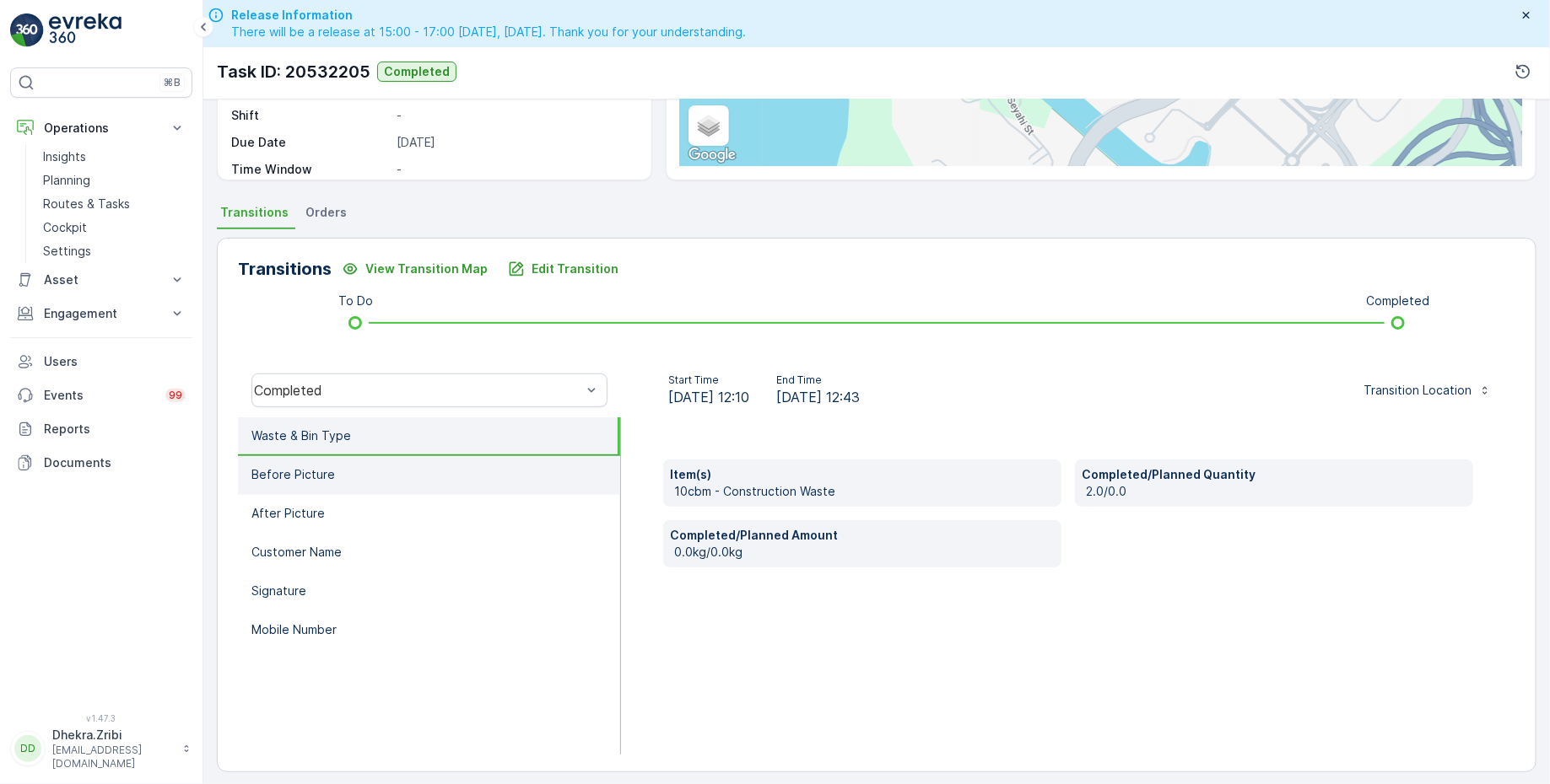
click at [327, 474] on p "Before Picture" at bounding box center [292, 475] width 84 height 17
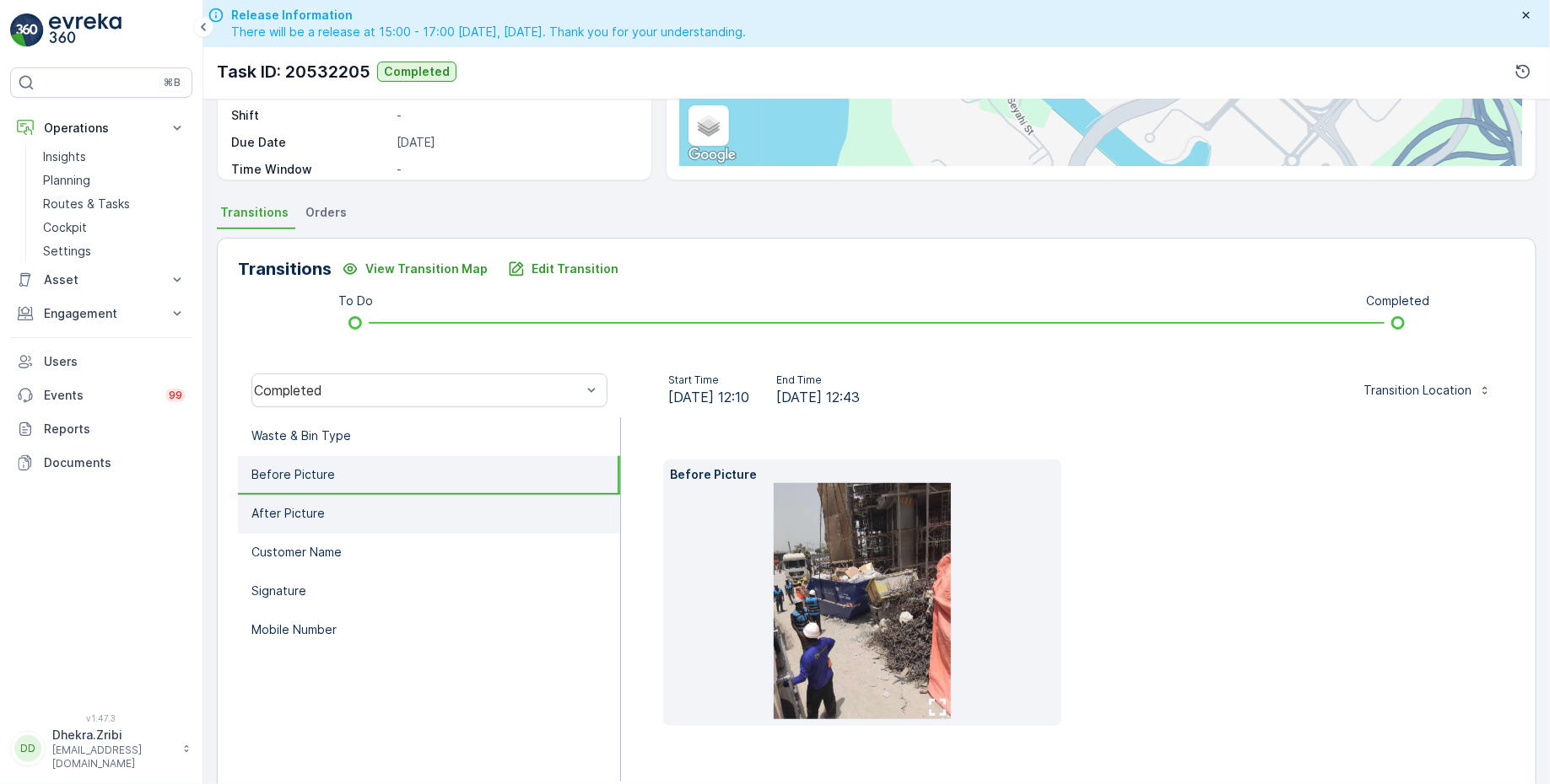
click at [336, 504] on li "After Picture" at bounding box center [428, 514] width 382 height 39
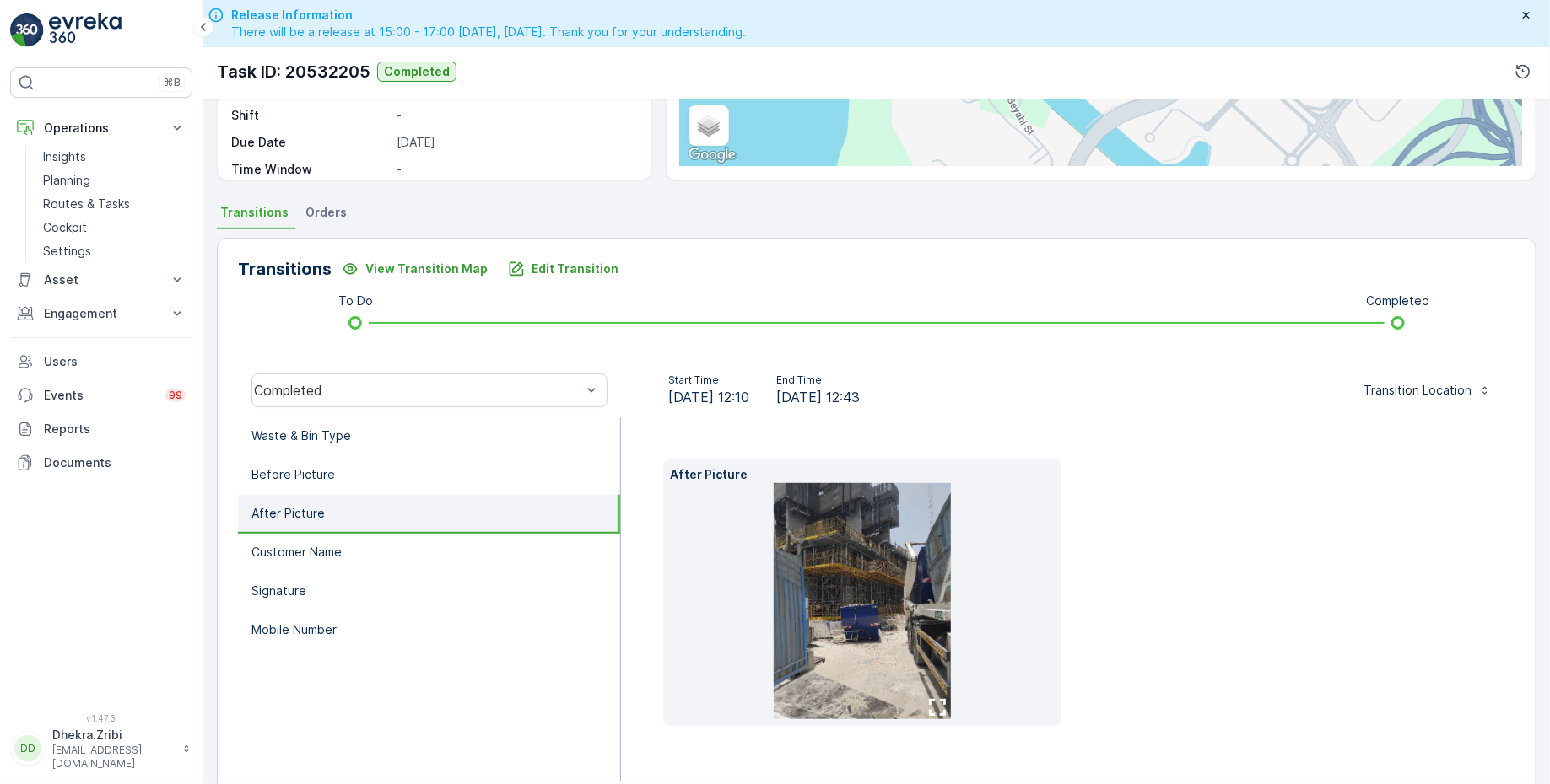
click at [749, 398] on span "22.07.2025 12:10" at bounding box center [709, 396] width 81 height 21
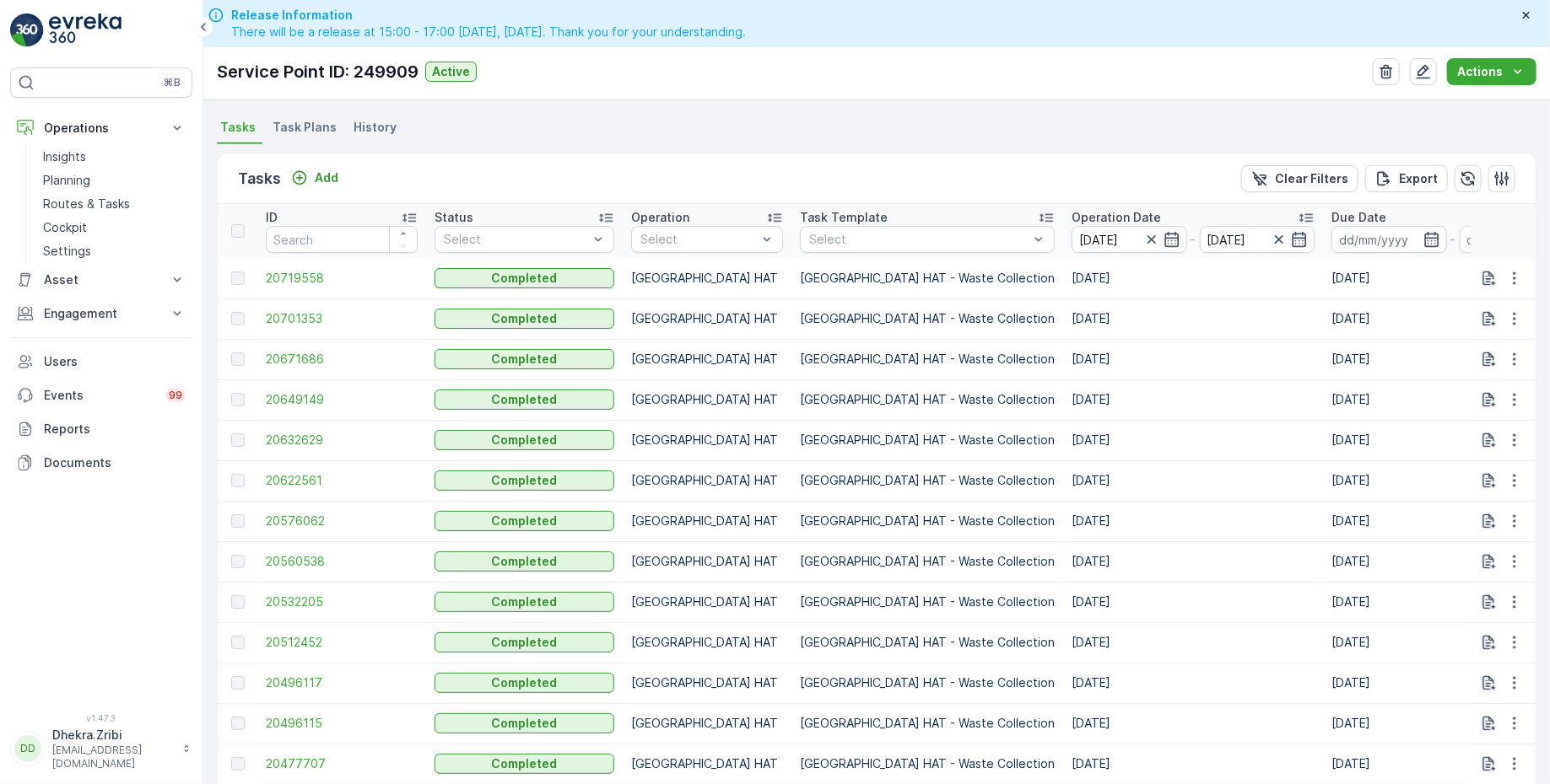
scroll to position [491, 0]
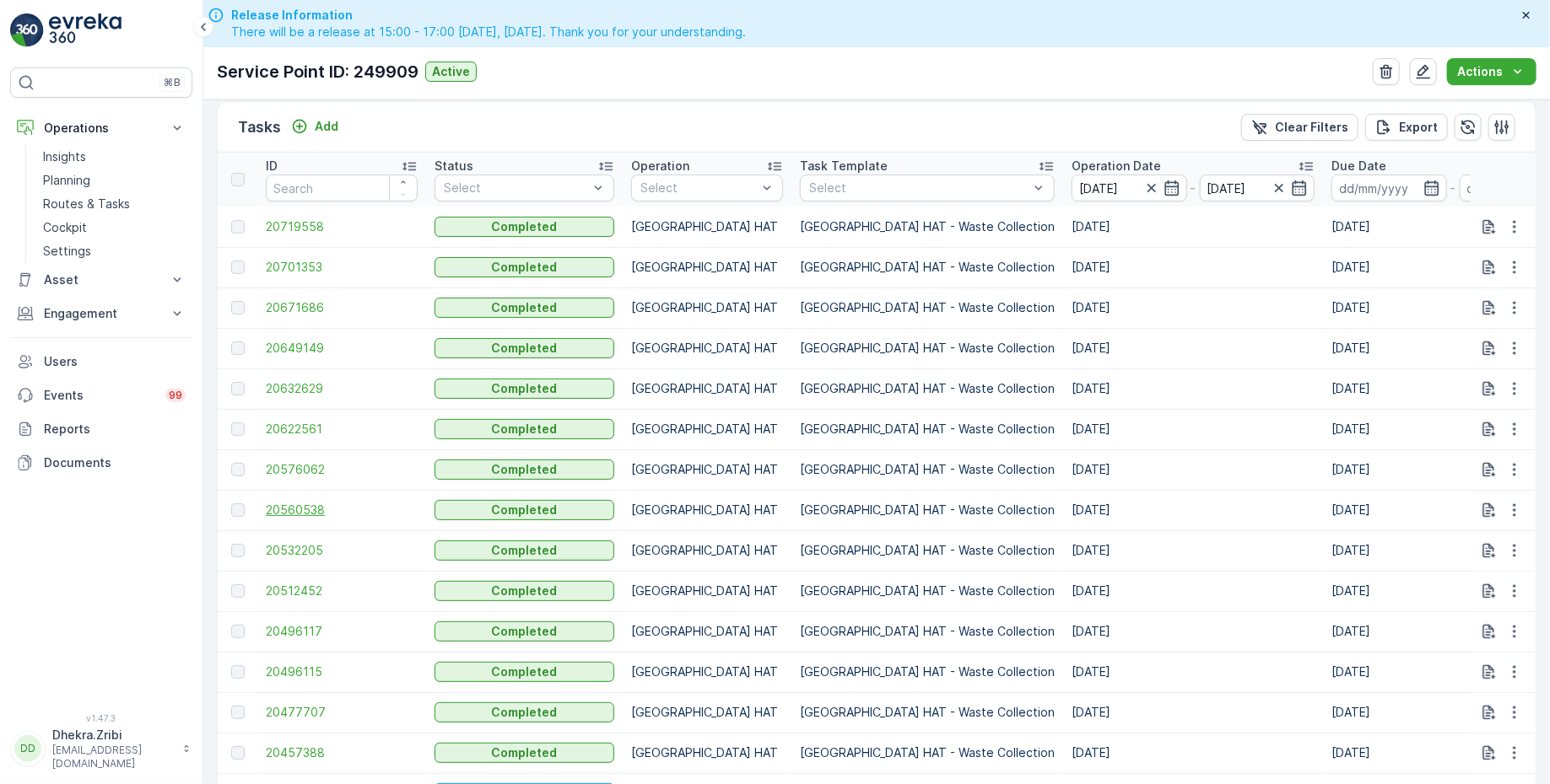
click at [310, 506] on span "20560538" at bounding box center [341, 510] width 152 height 17
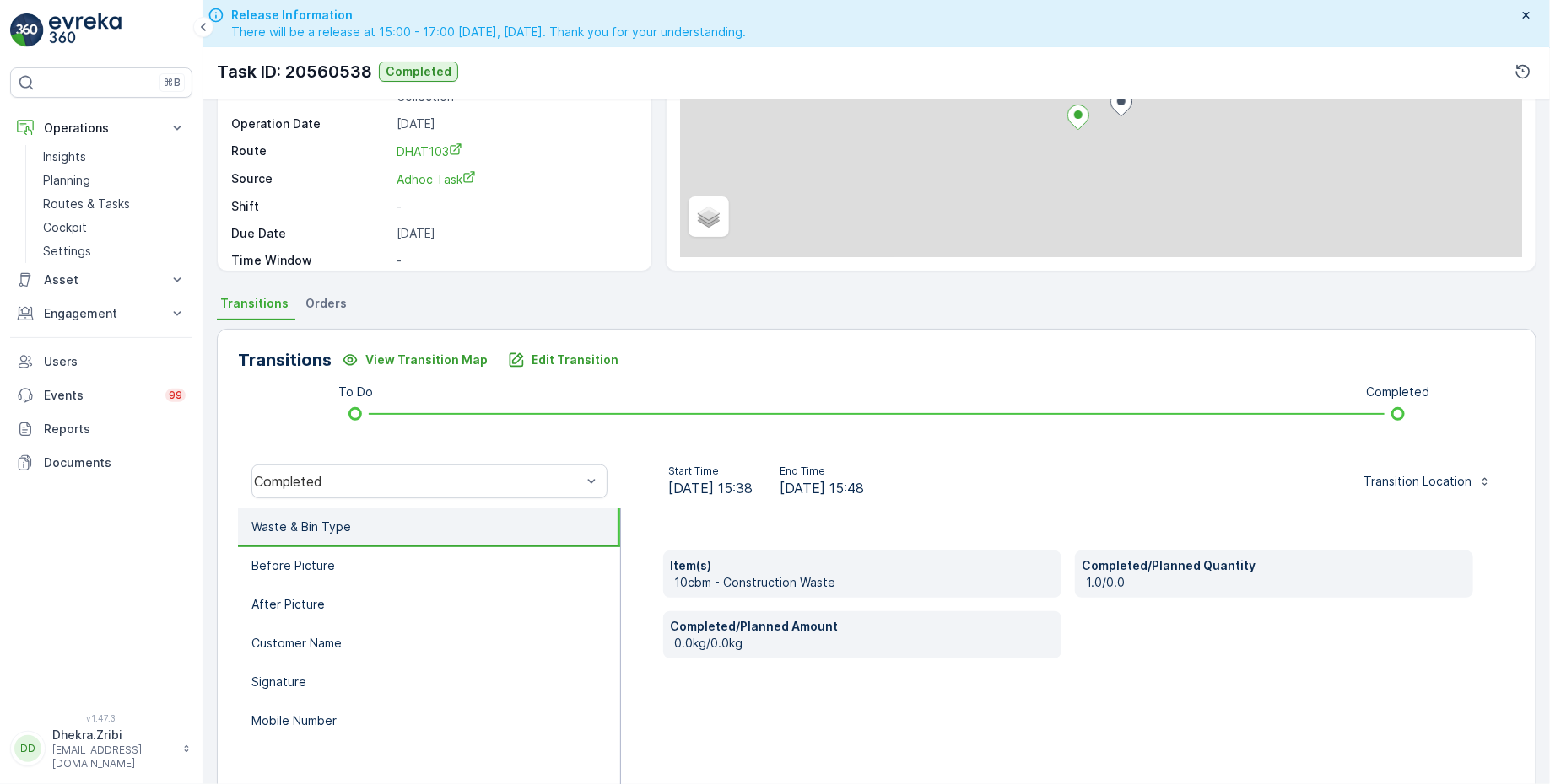
scroll to position [277, 0]
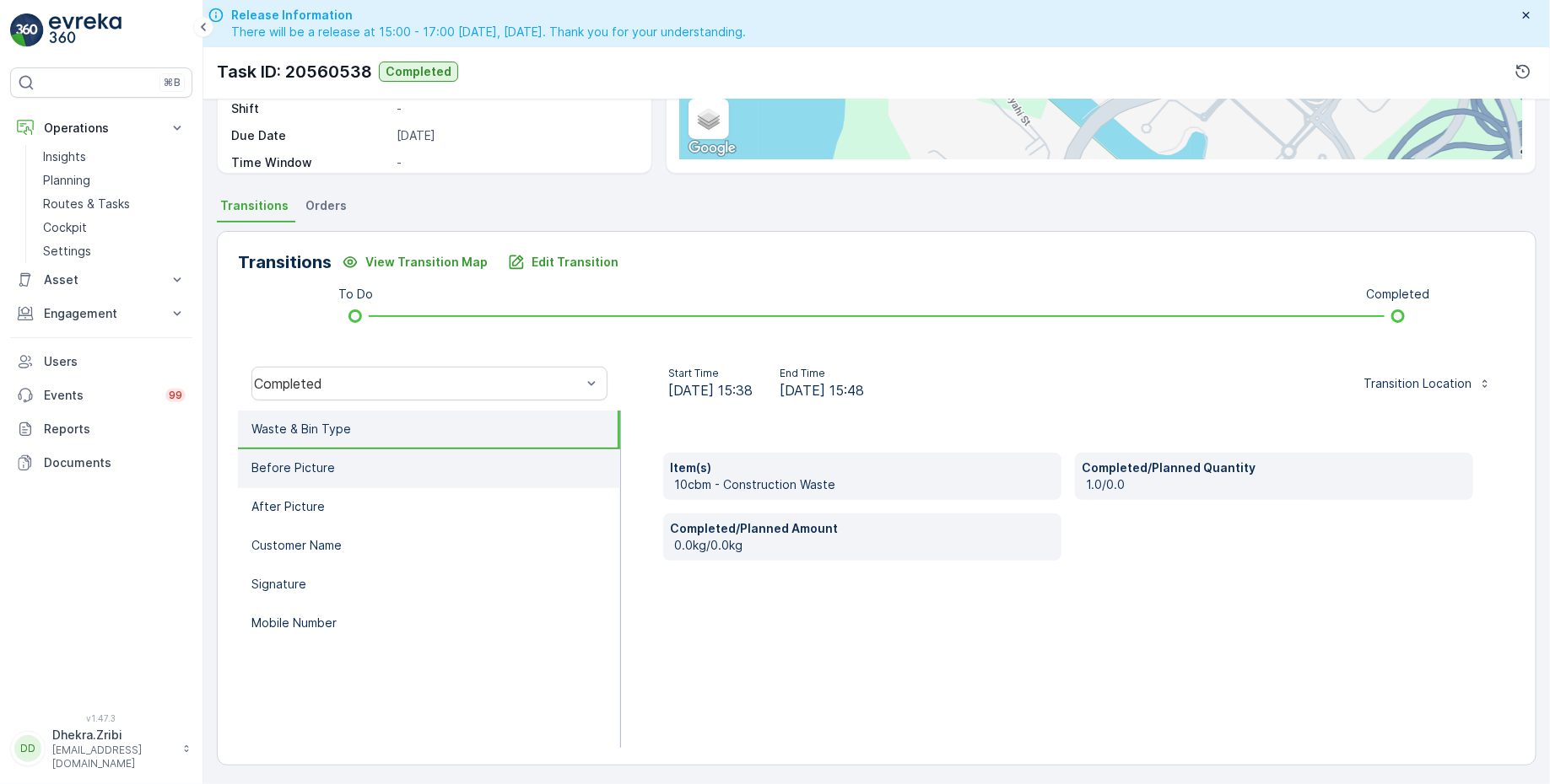
click at [378, 462] on li "Before Picture" at bounding box center [428, 468] width 382 height 39
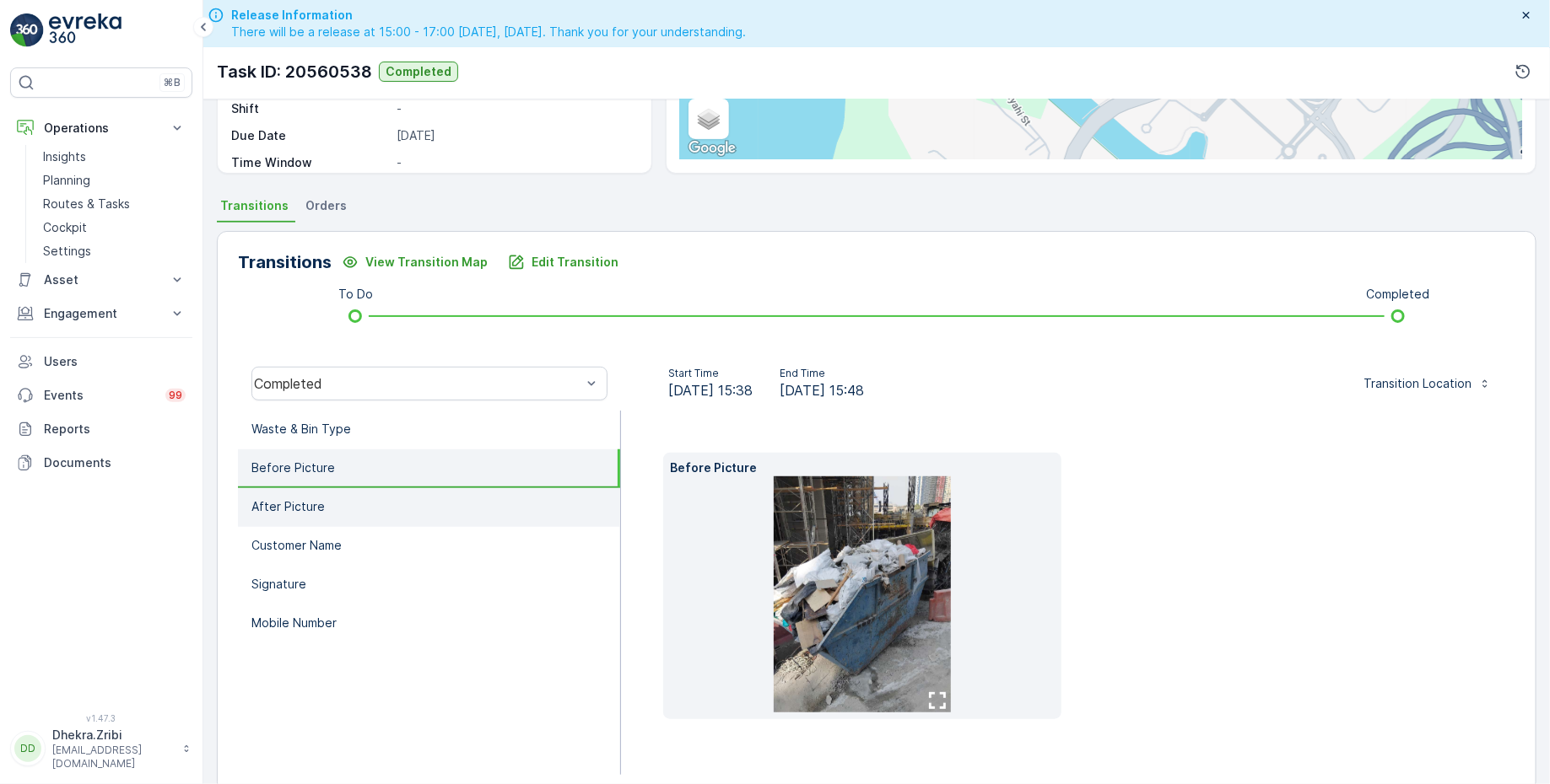
click at [367, 498] on li "After Picture" at bounding box center [428, 507] width 382 height 39
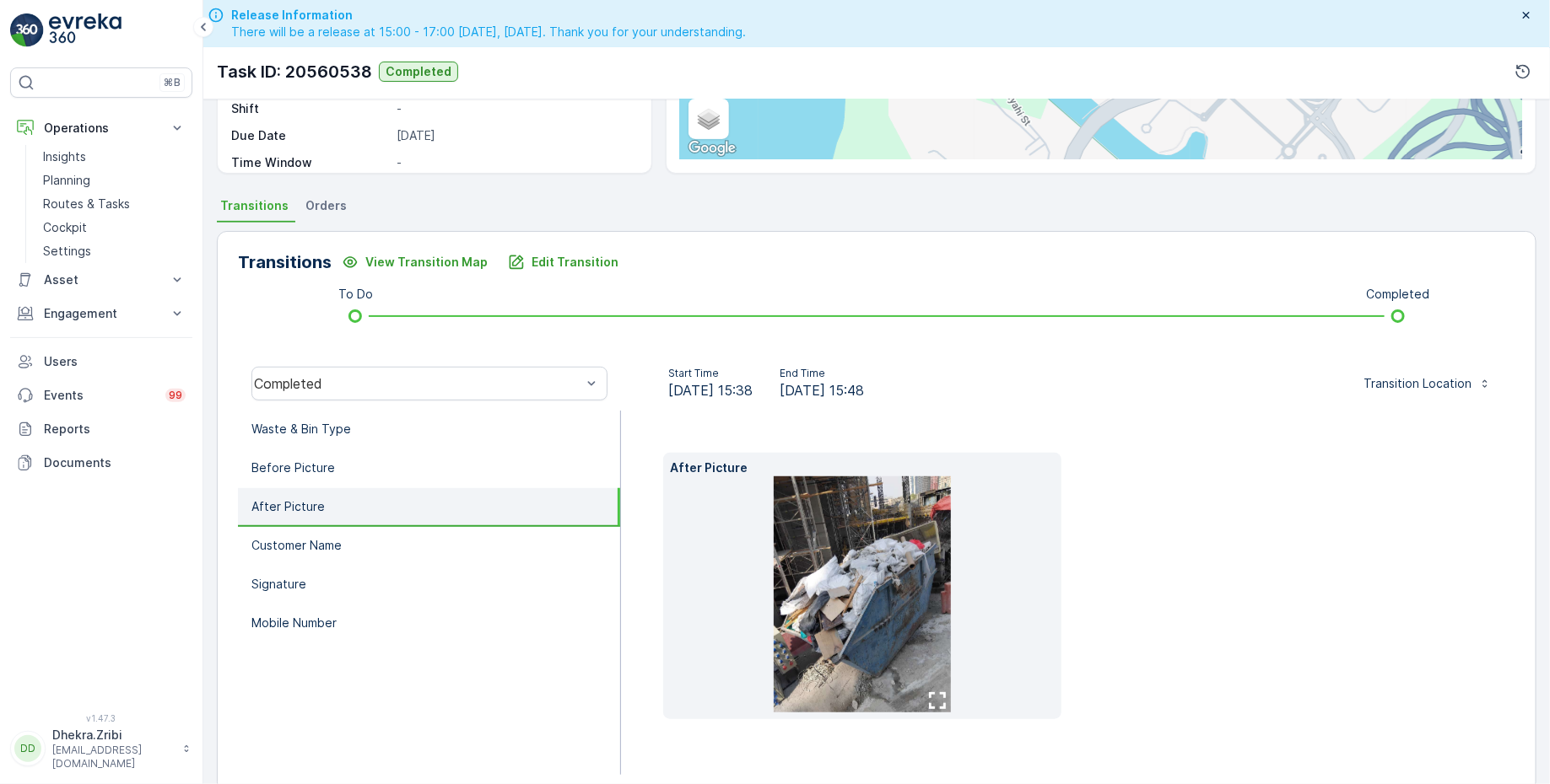
click at [902, 545] on img at bounding box center [862, 594] width 177 height 236
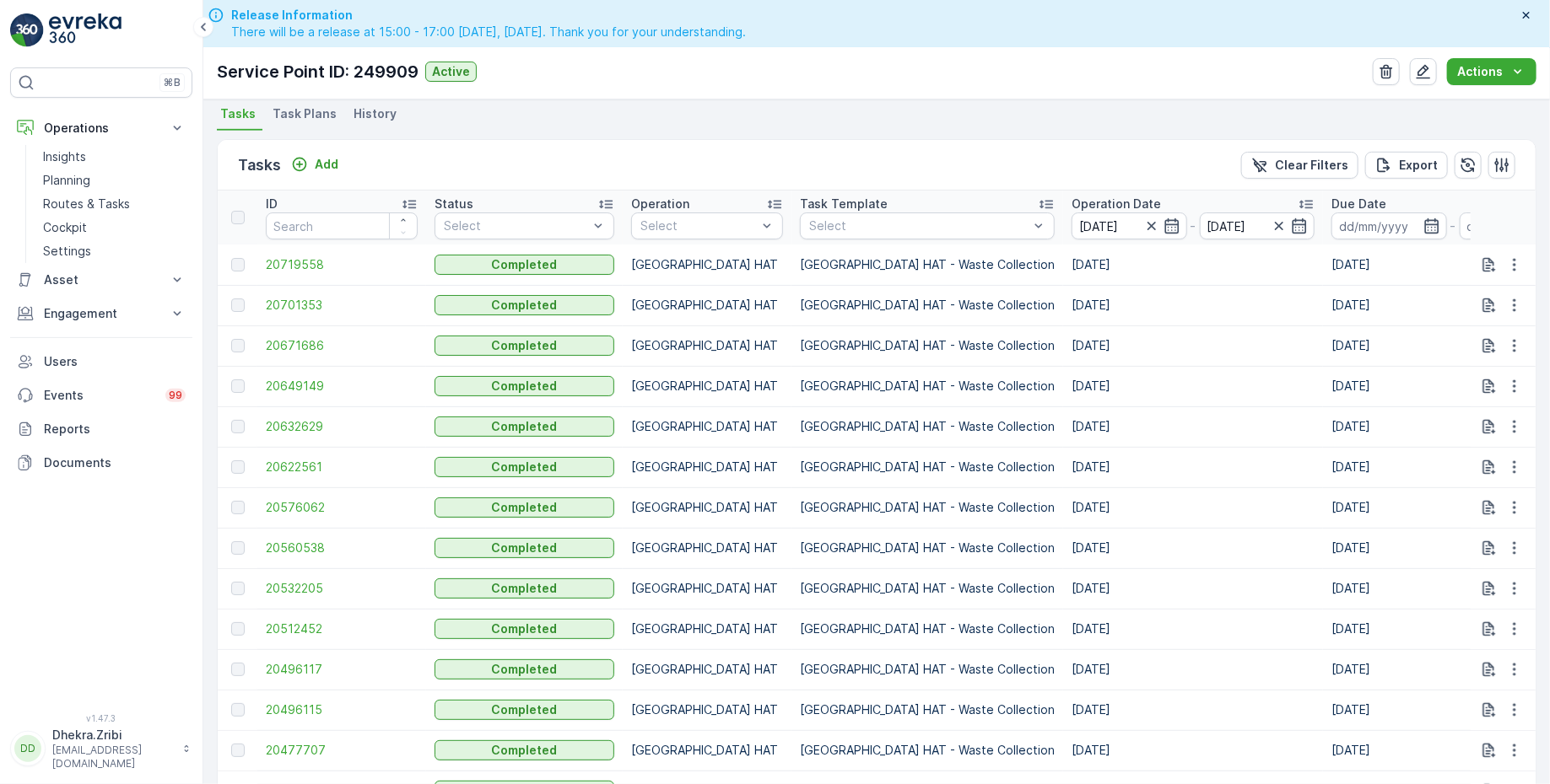
scroll to position [455, 0]
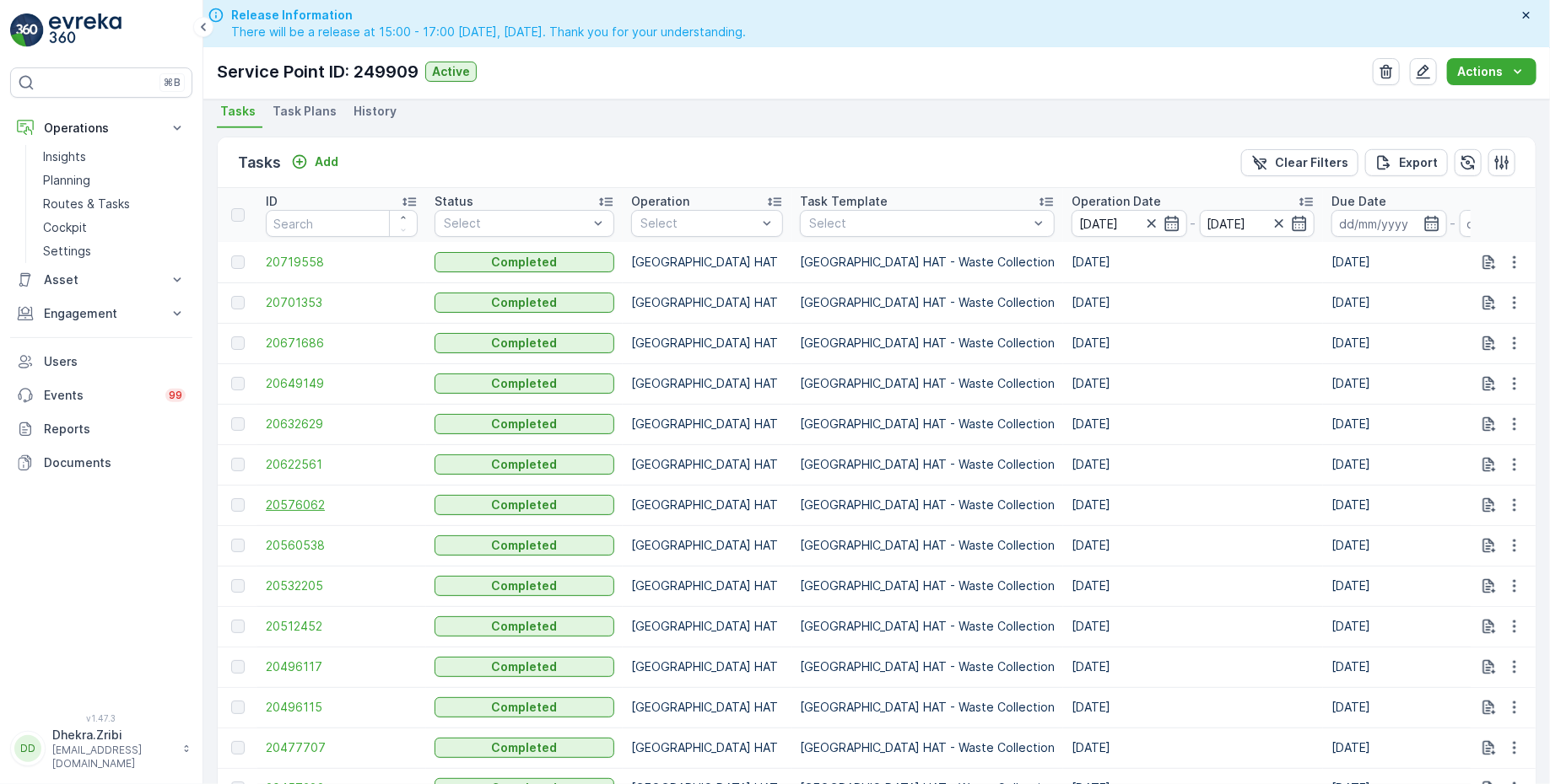
click at [310, 501] on span "20576062" at bounding box center [341, 504] width 152 height 17
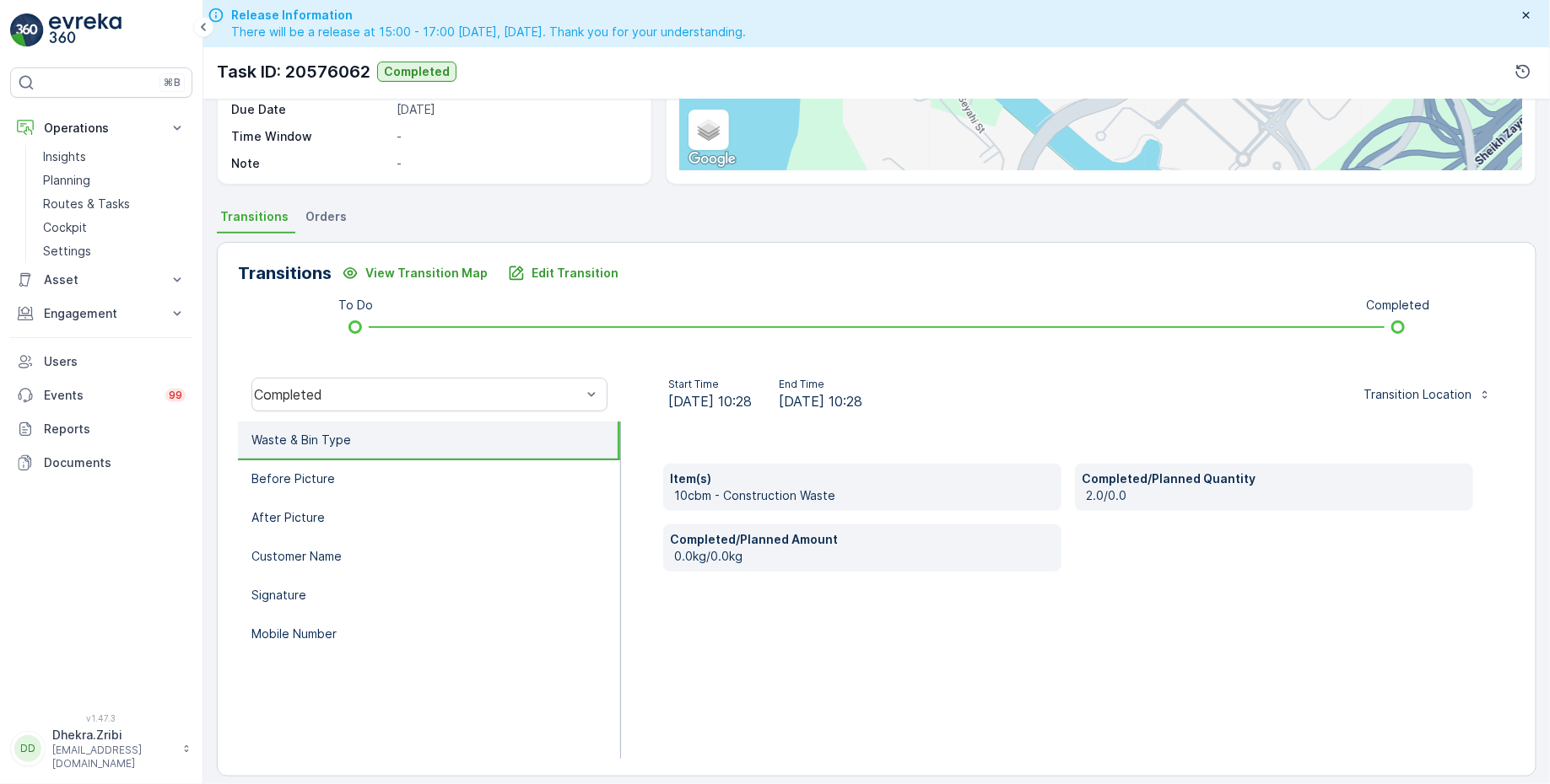
scroll to position [277, 0]
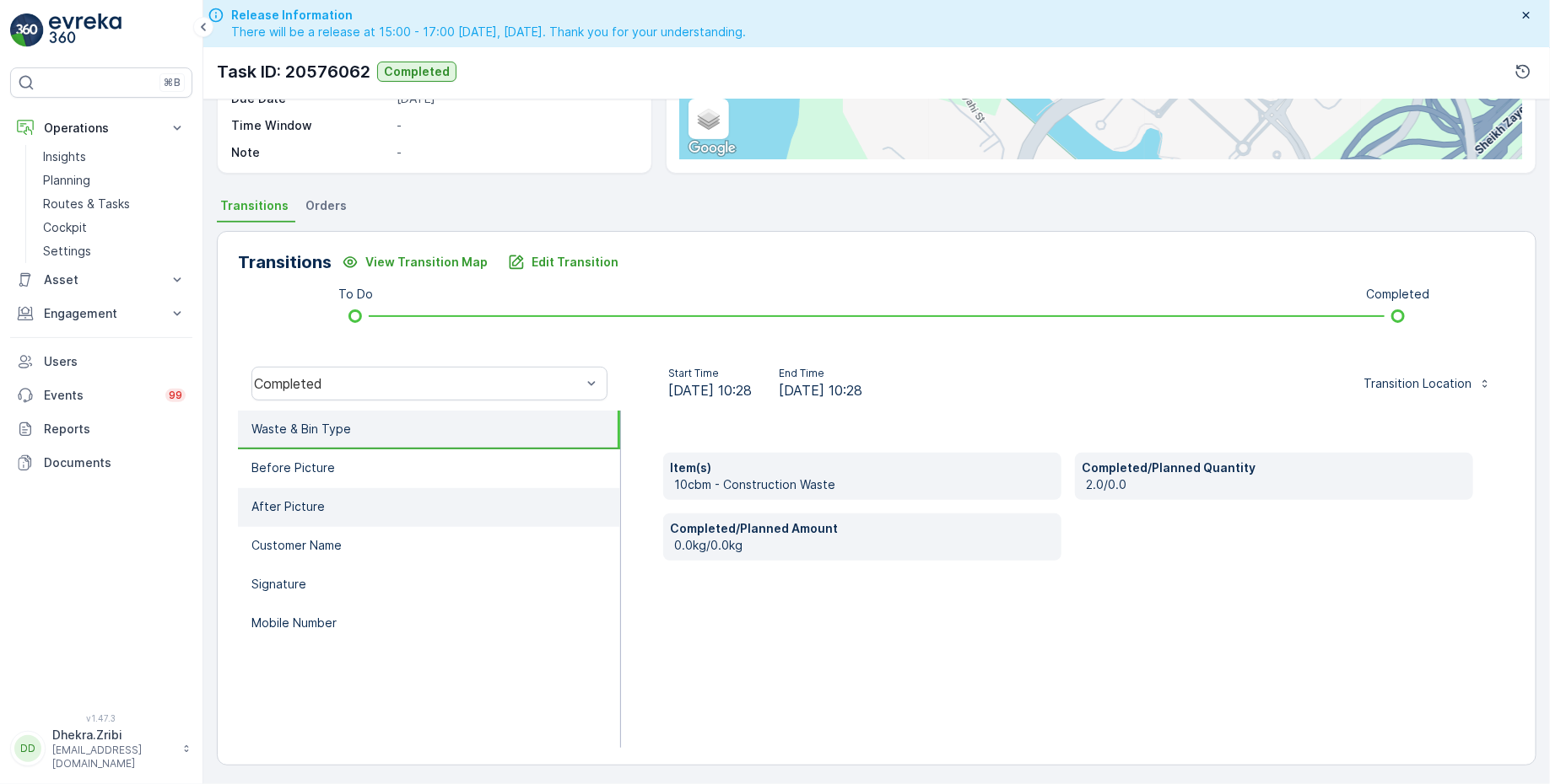
click at [360, 495] on li "After Picture" at bounding box center [428, 507] width 382 height 39
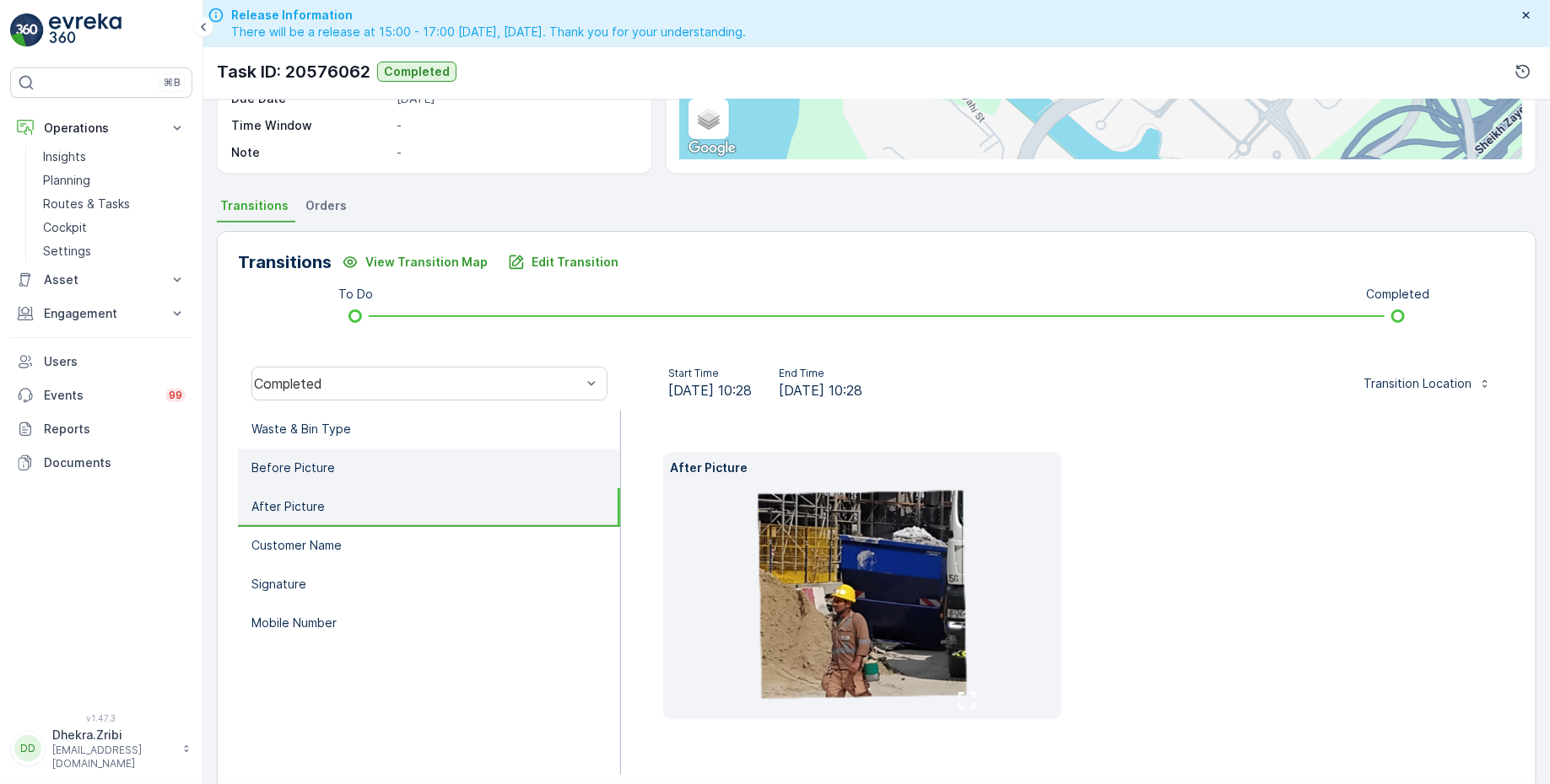
click at [360, 461] on li "Before Picture" at bounding box center [428, 468] width 382 height 39
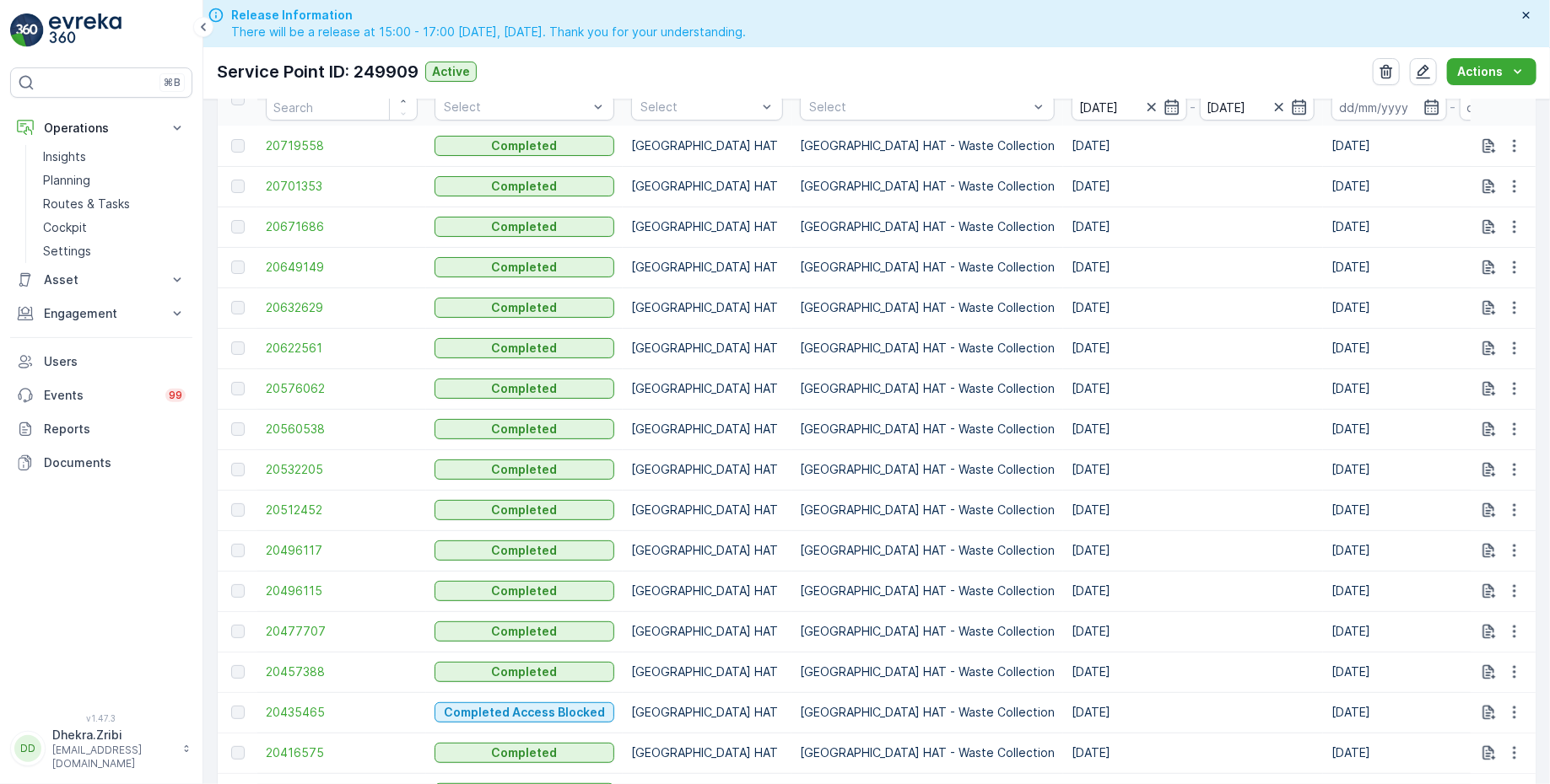
scroll to position [576, 0]
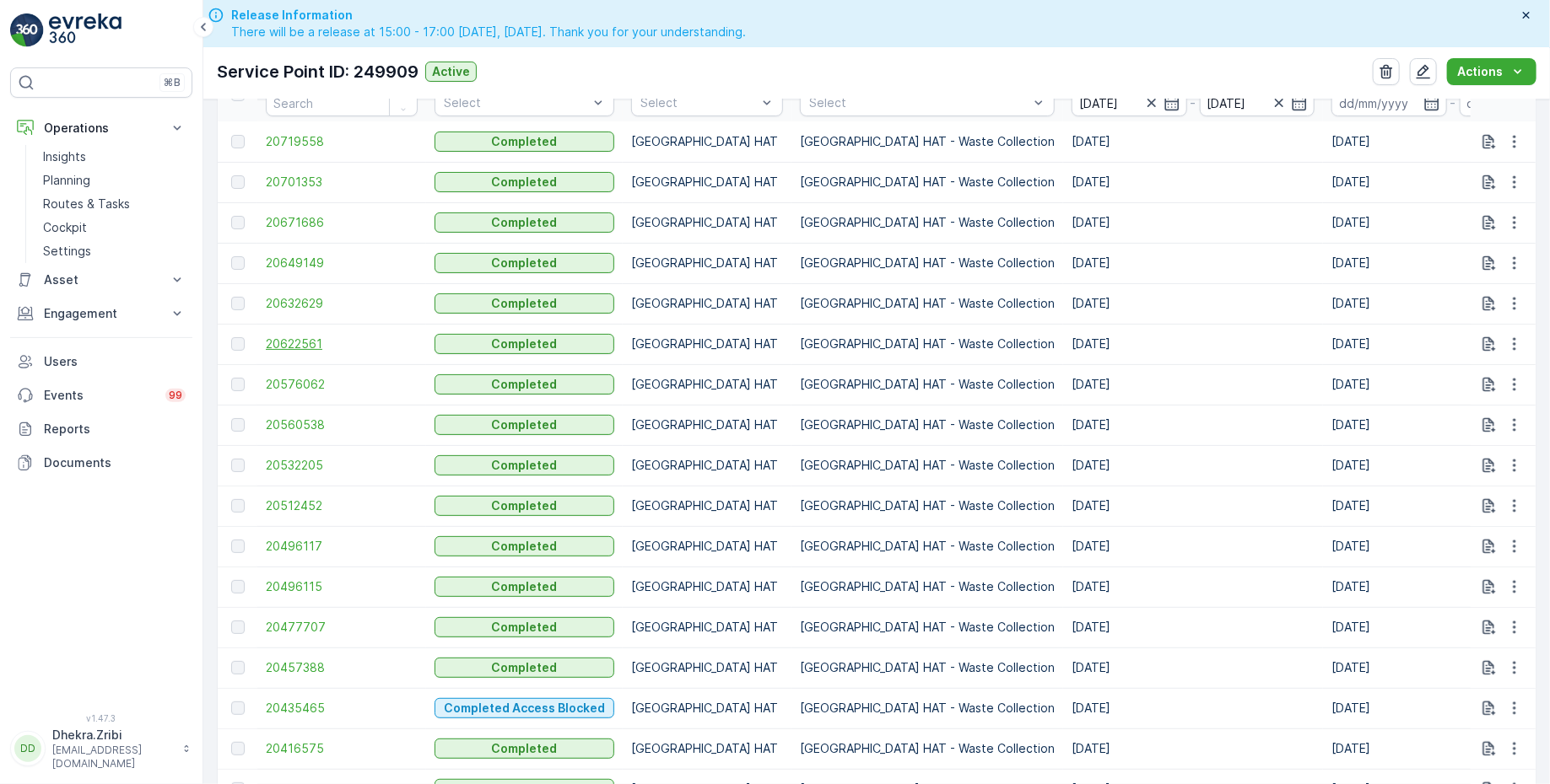
click at [316, 342] on span "20622561" at bounding box center [341, 343] width 152 height 17
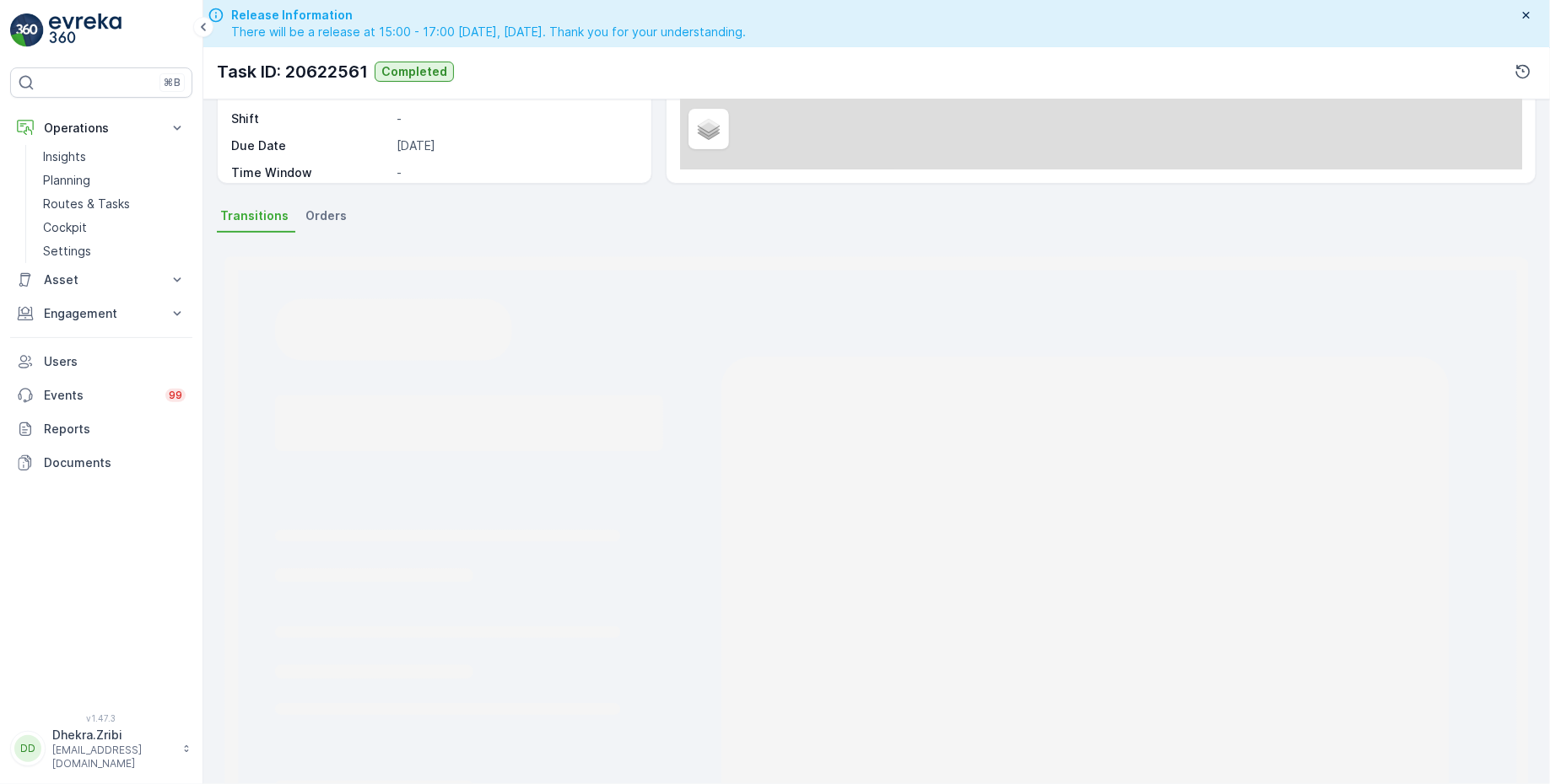
scroll to position [277, 0]
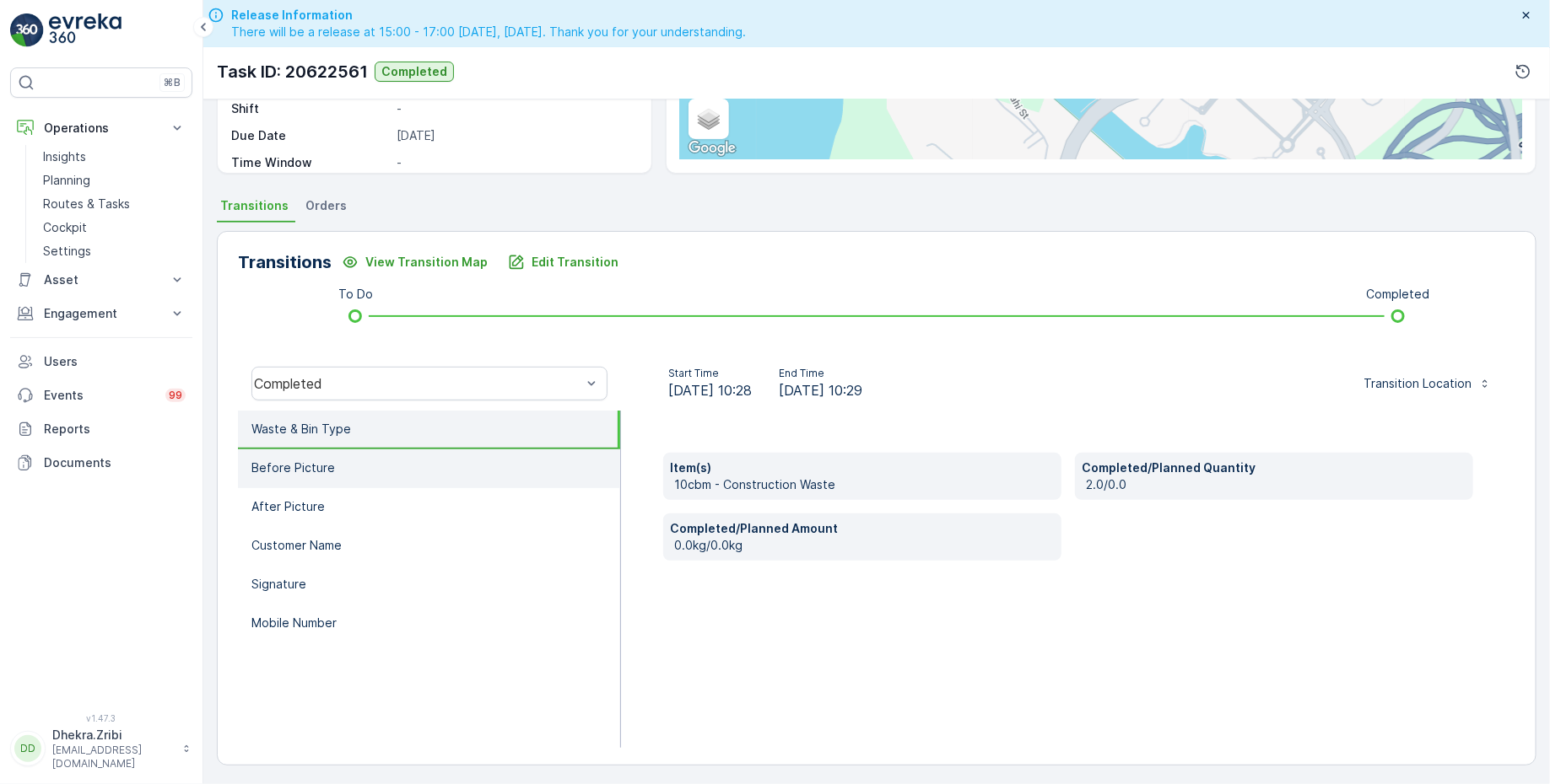
click at [378, 462] on li "Before Picture" at bounding box center [428, 468] width 382 height 39
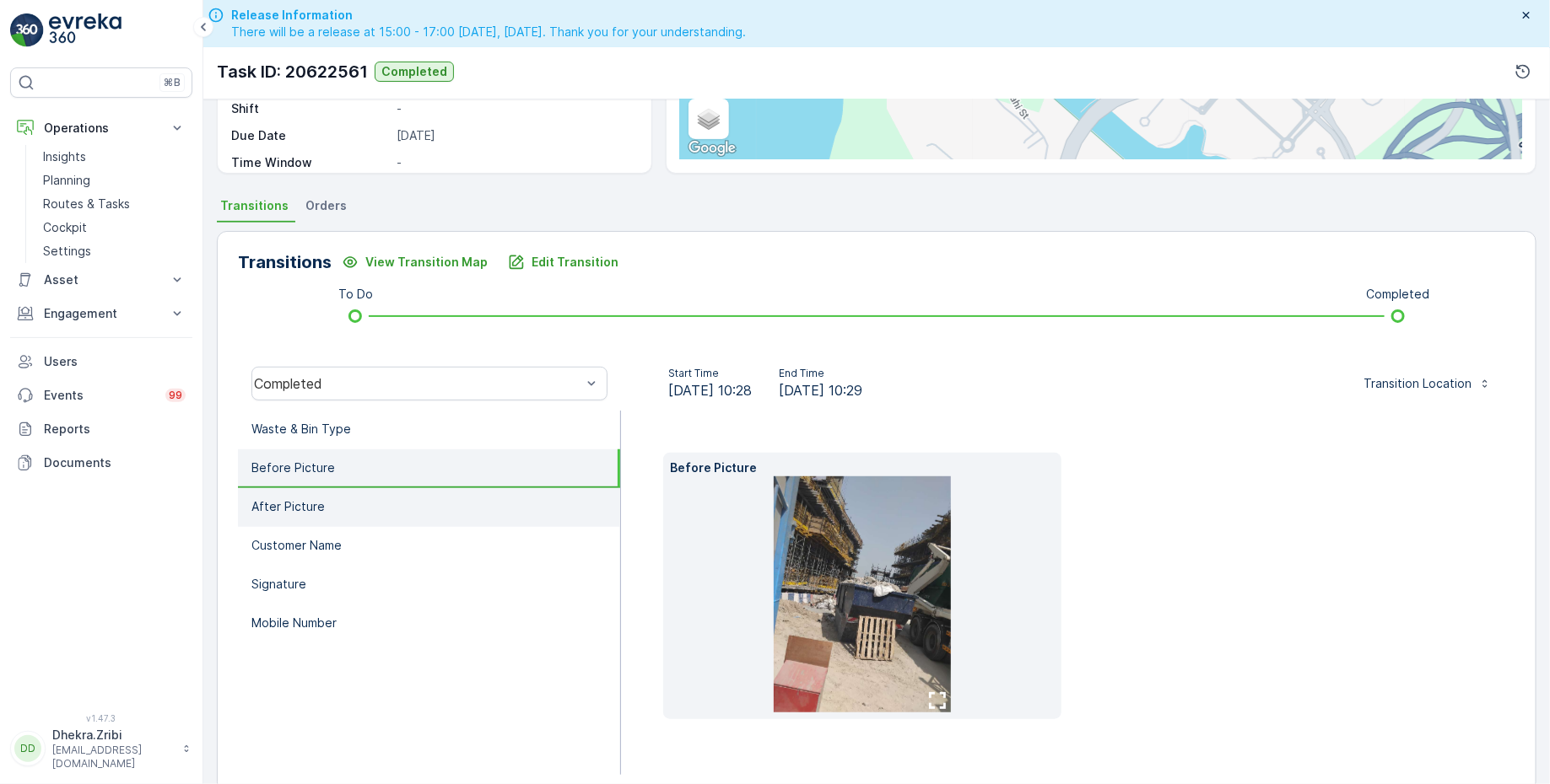
click at [370, 495] on li "After Picture" at bounding box center [428, 507] width 382 height 39
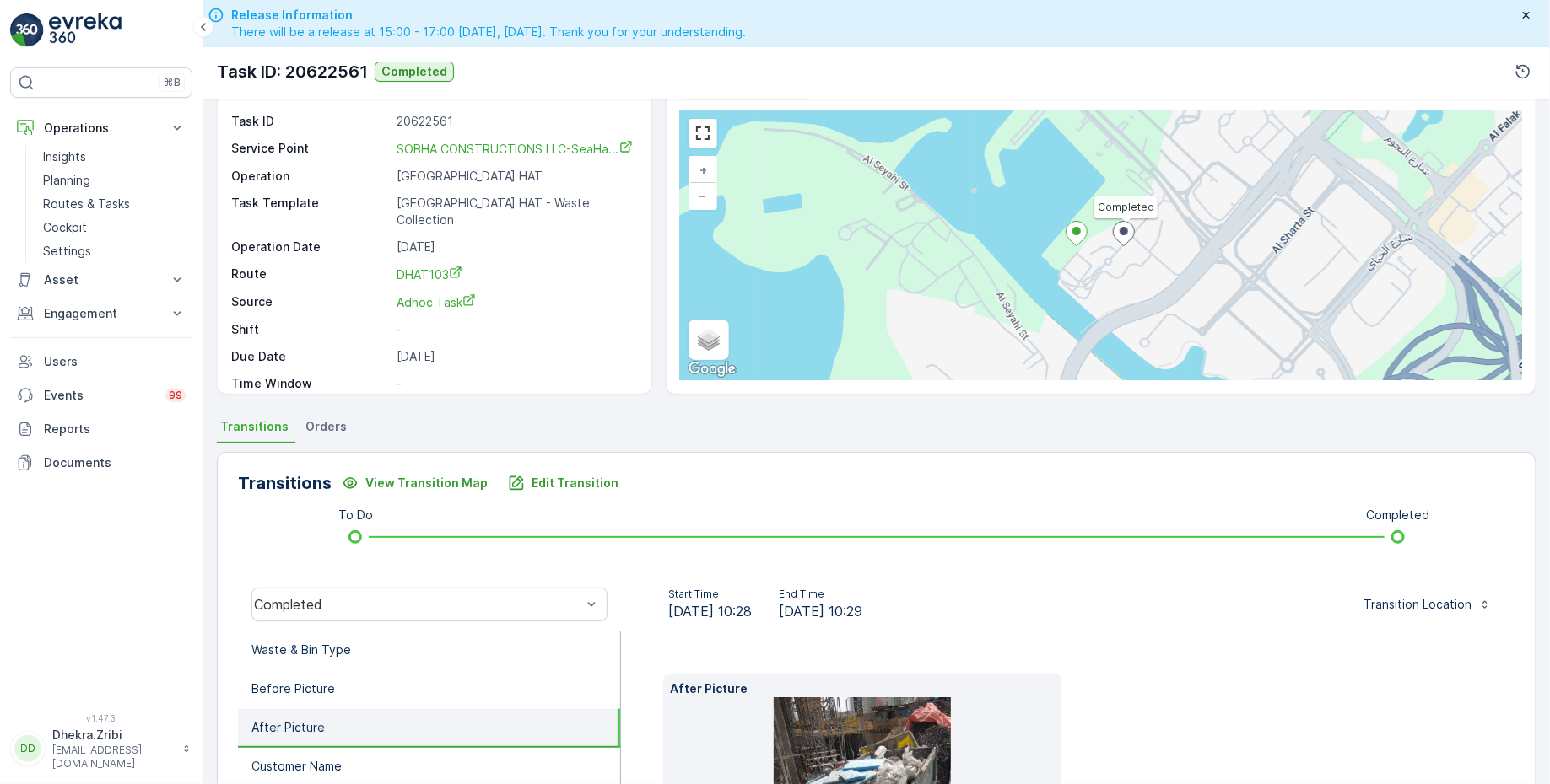
scroll to position [0, 0]
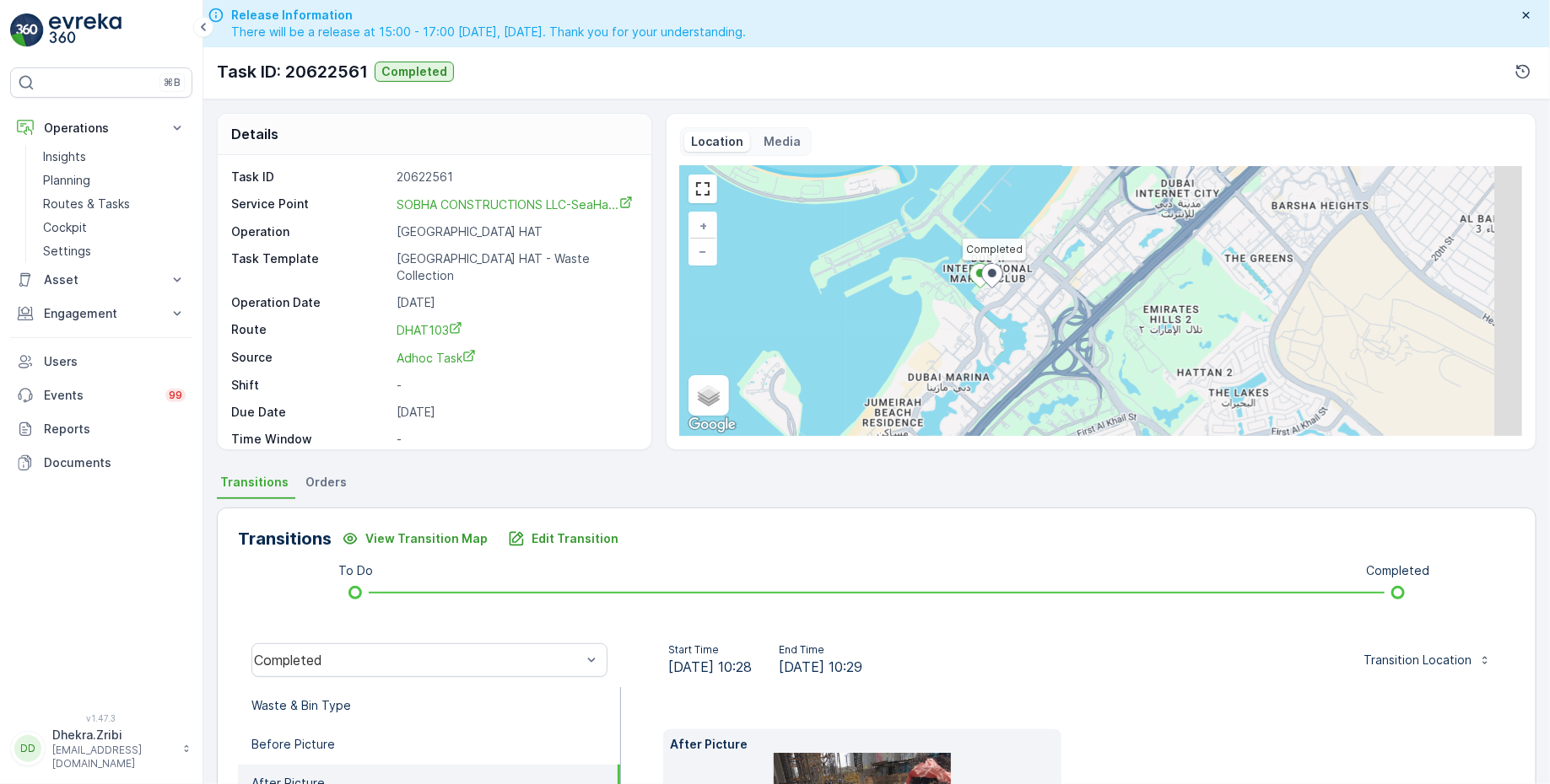
drag, startPoint x: 1033, startPoint y: 364, endPoint x: 931, endPoint y: 291, distance: 125.4
click at [933, 294] on div "Completed + − Satellite Roadmap Terrain Hybrid Leaflet Keyboard shortcuts Map D…" at bounding box center [1101, 301] width 842 height 270
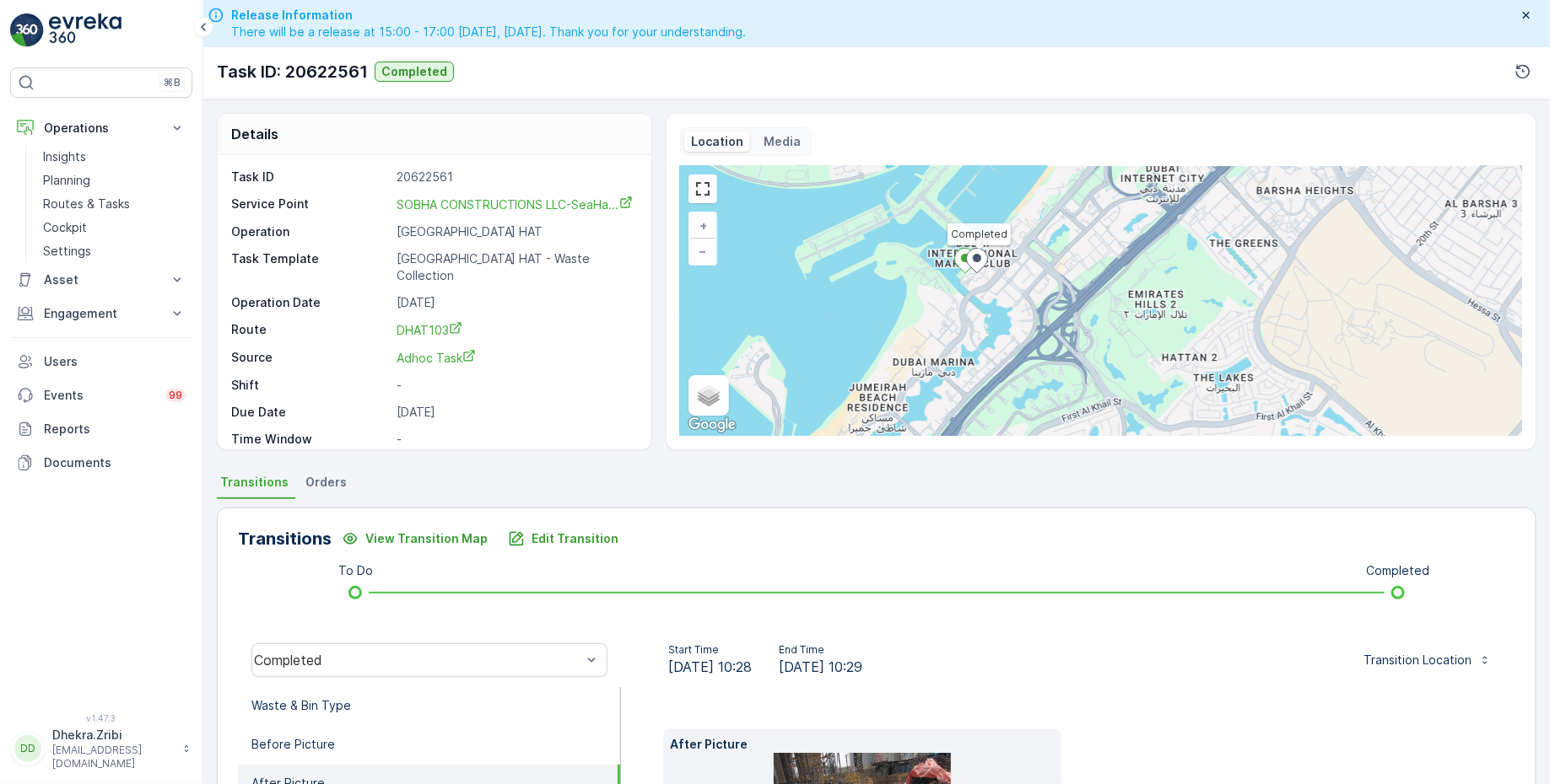
drag, startPoint x: 94, startPoint y: 202, endPoint x: 538, endPoint y: 0, distance: 487.8
click at [0, 0] on div "⌘B Operations Insights Planning Routes & Tasks Cockpit Settings Asset Assets En…" at bounding box center [102, 392] width 203 height 784
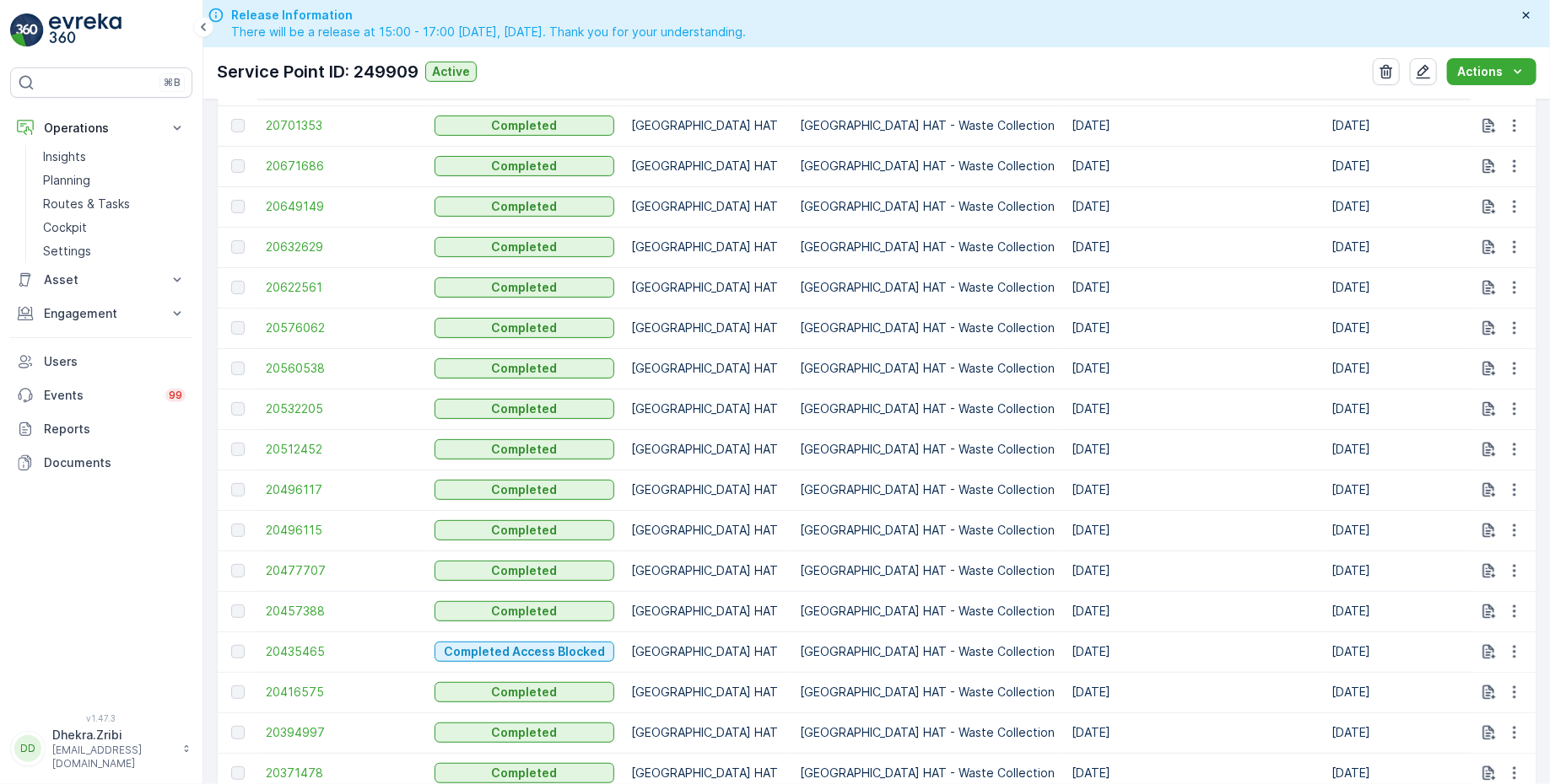
scroll to position [636, 0]
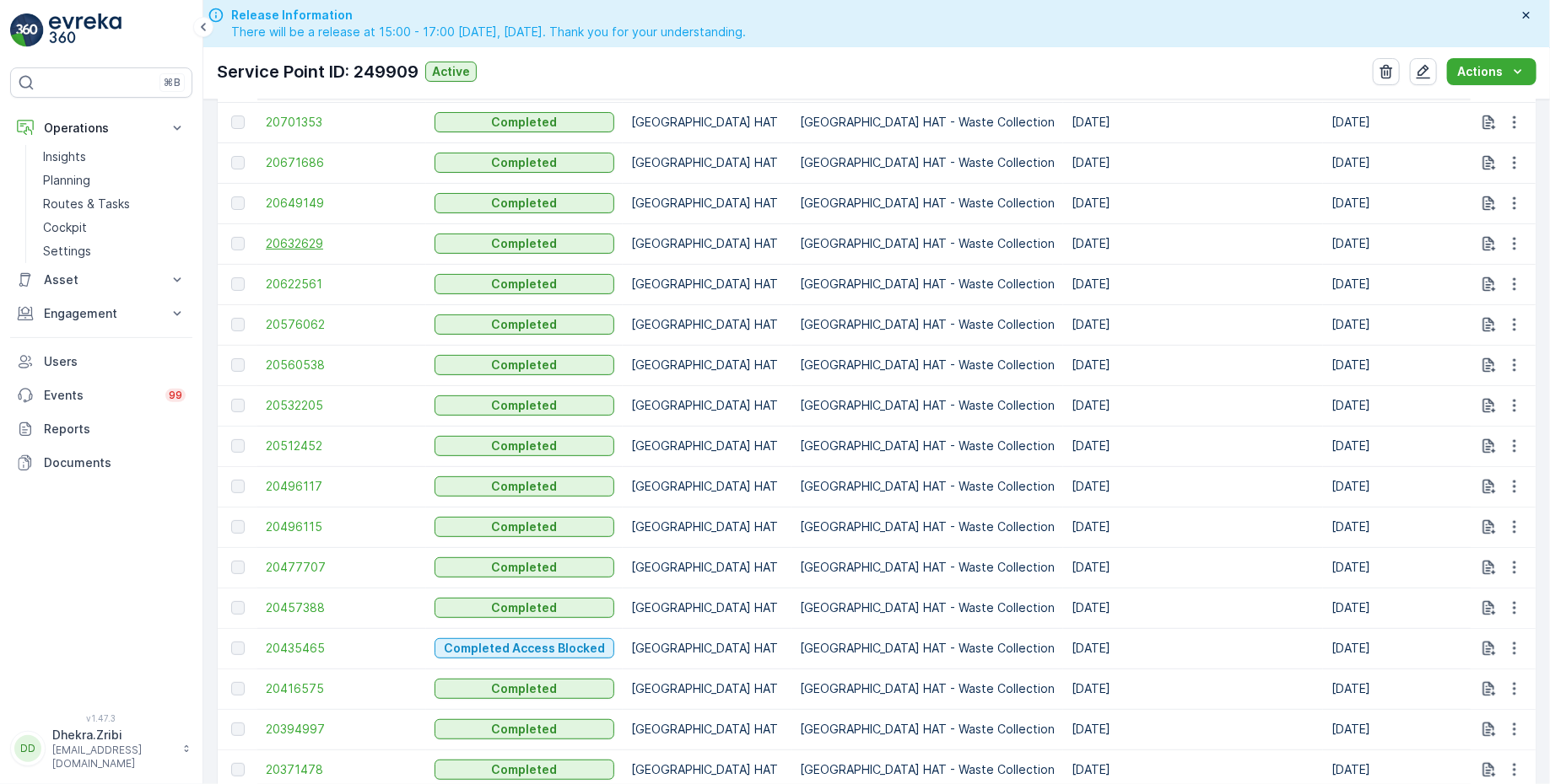
click at [303, 237] on span "20632629" at bounding box center [341, 244] width 152 height 17
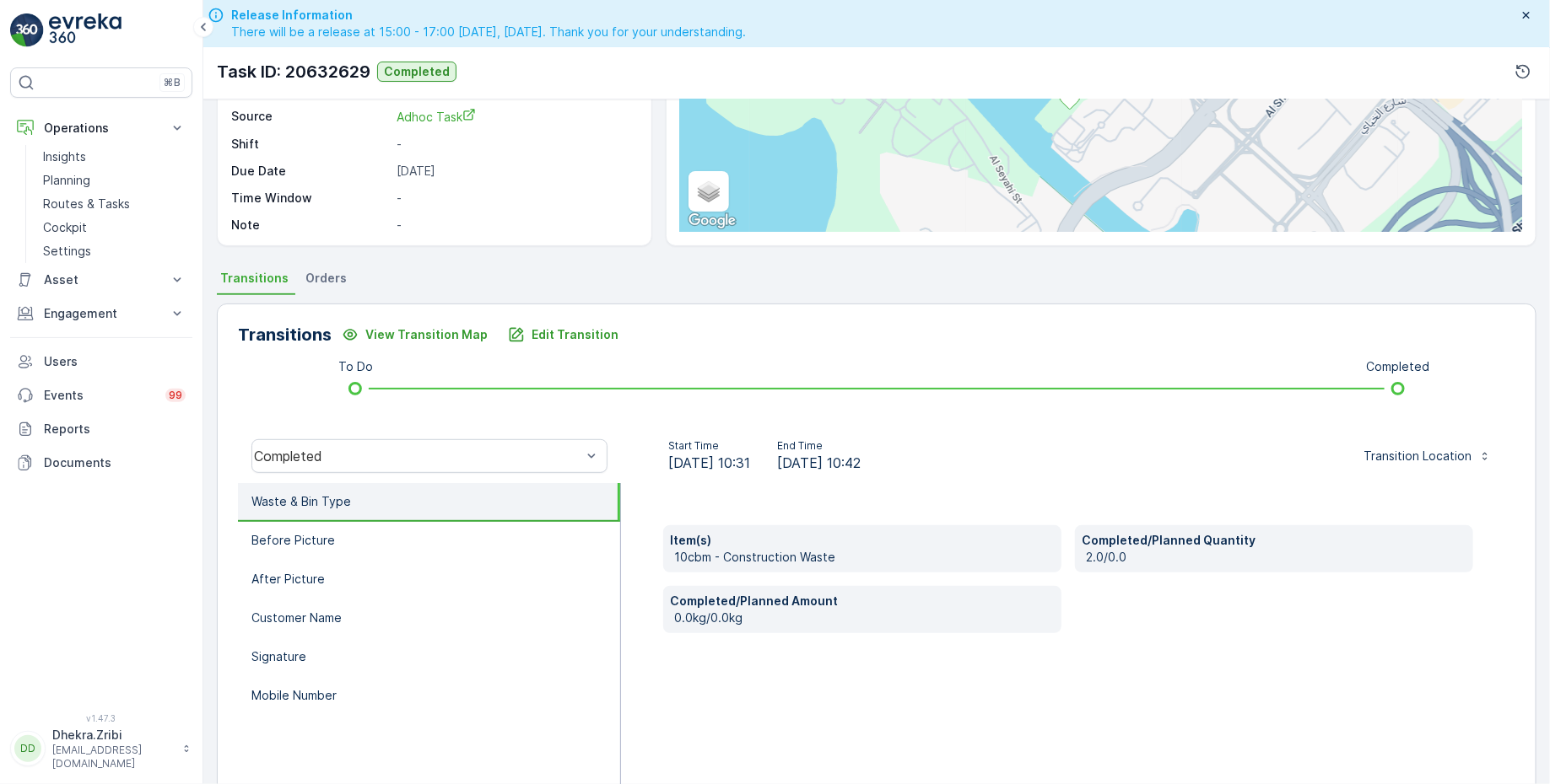
scroll to position [208, 0]
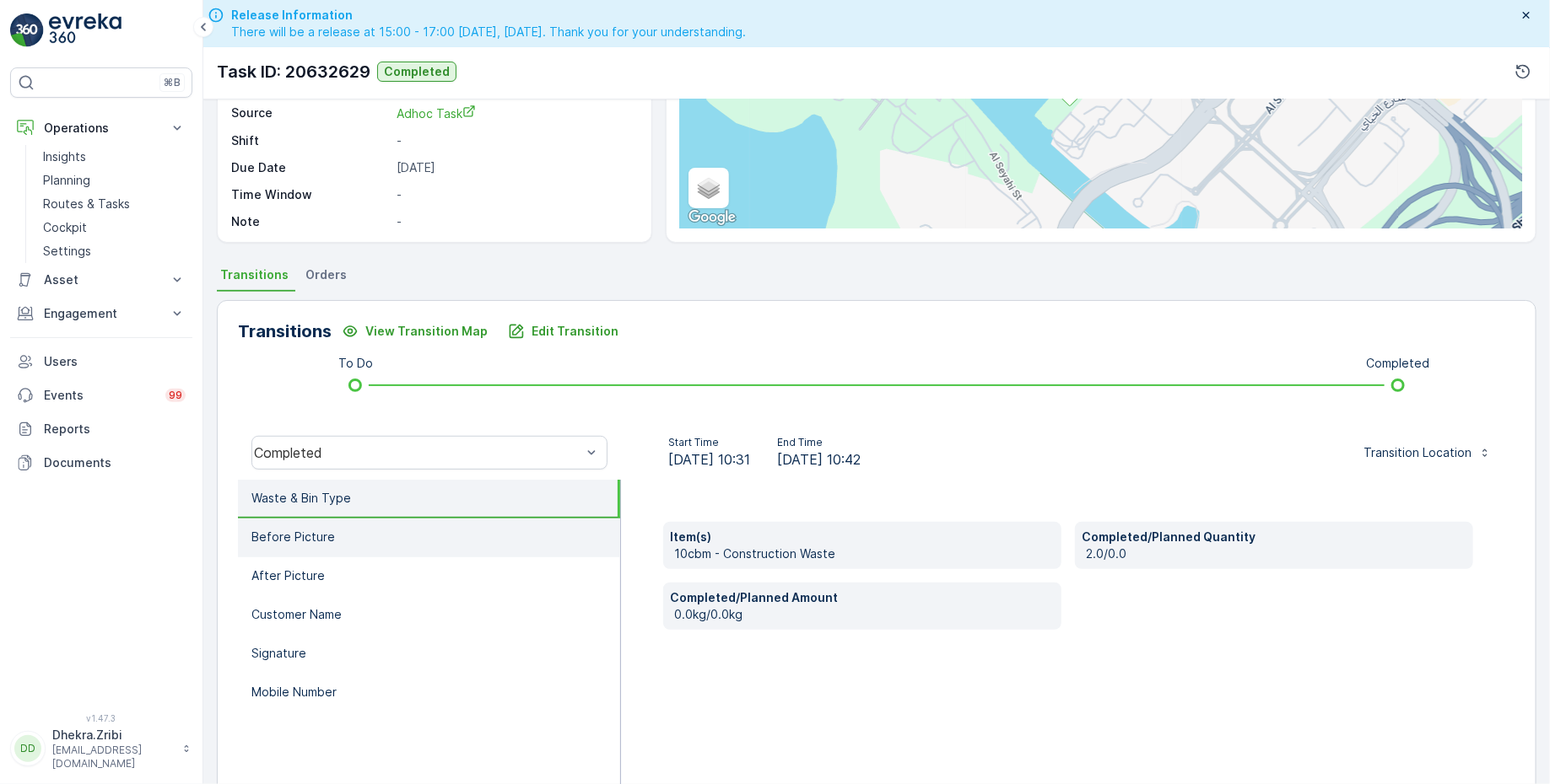
click at [330, 541] on p "Before Picture" at bounding box center [292, 537] width 84 height 17
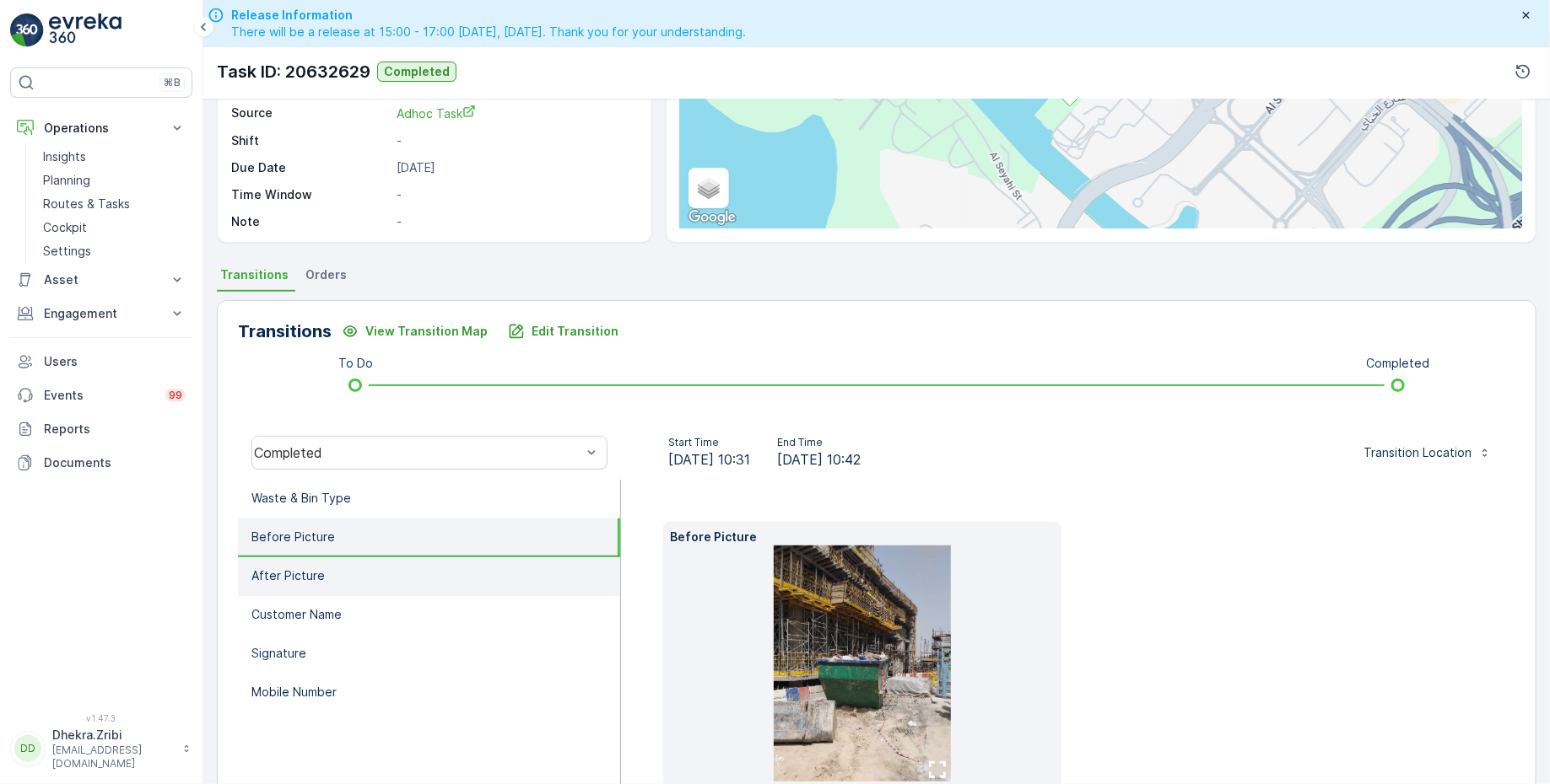
click at [335, 571] on li "After Picture" at bounding box center [428, 576] width 382 height 39
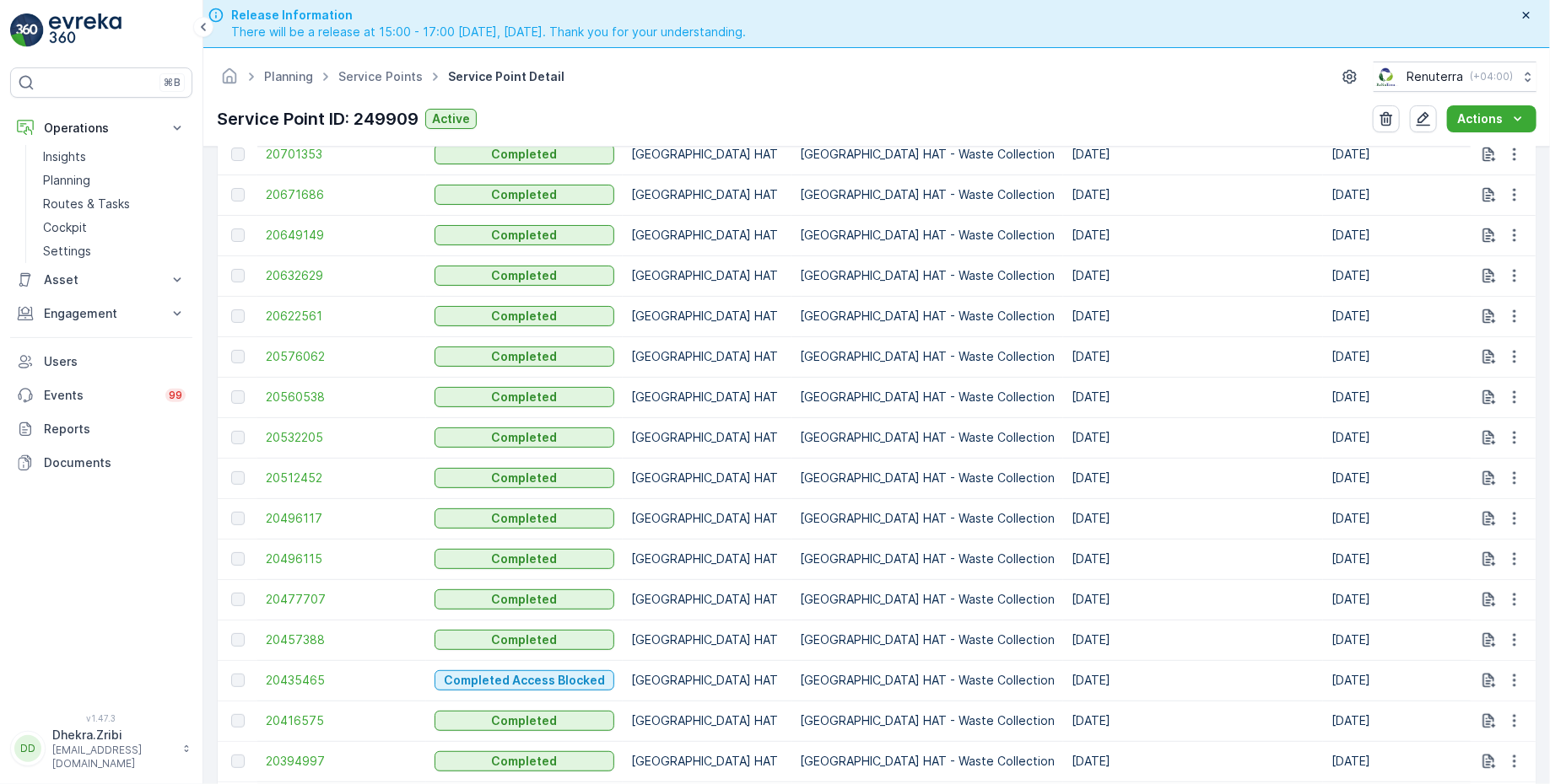
scroll to position [632, 0]
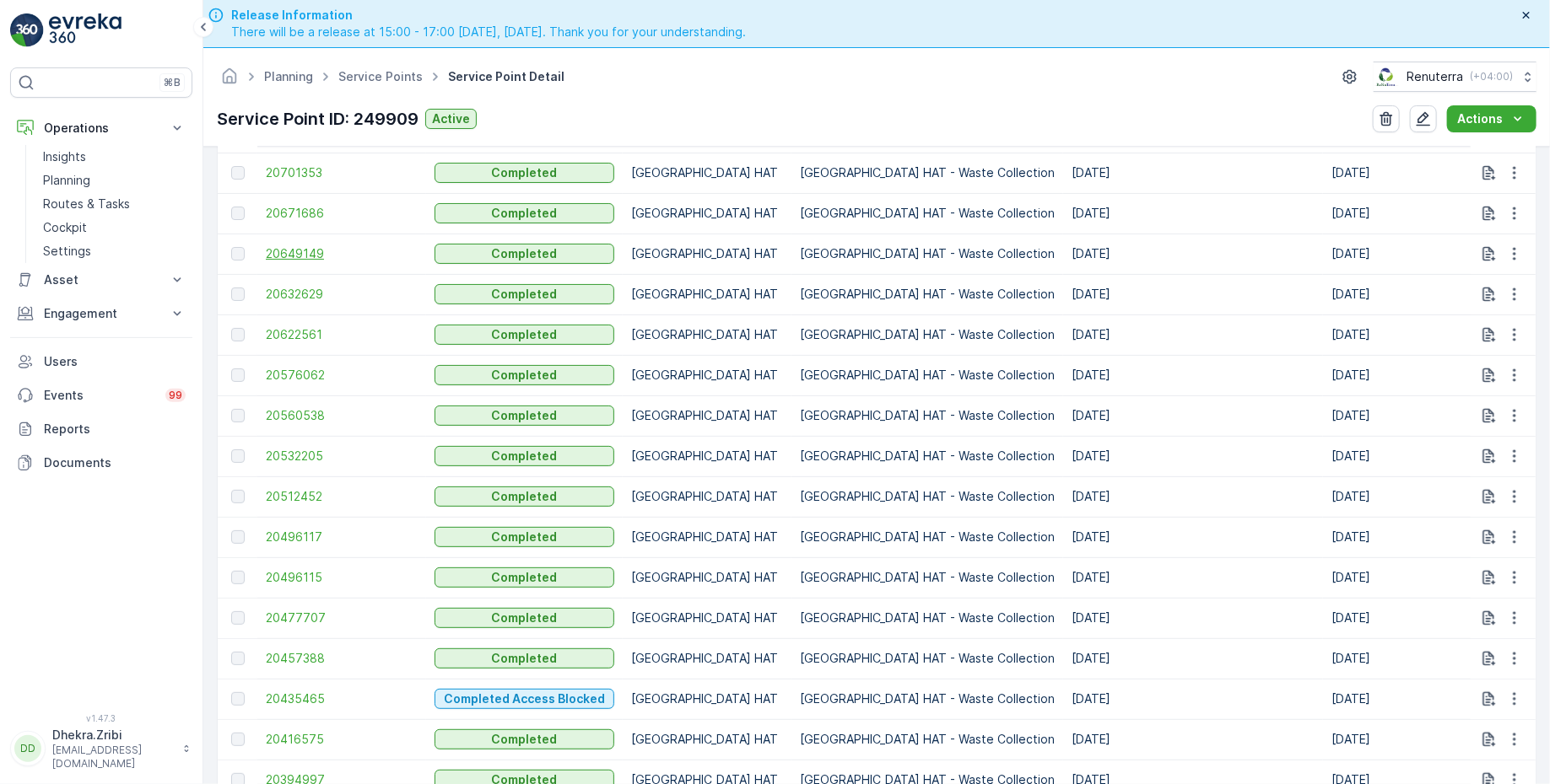
click at [299, 249] on span "20649149" at bounding box center [341, 254] width 152 height 17
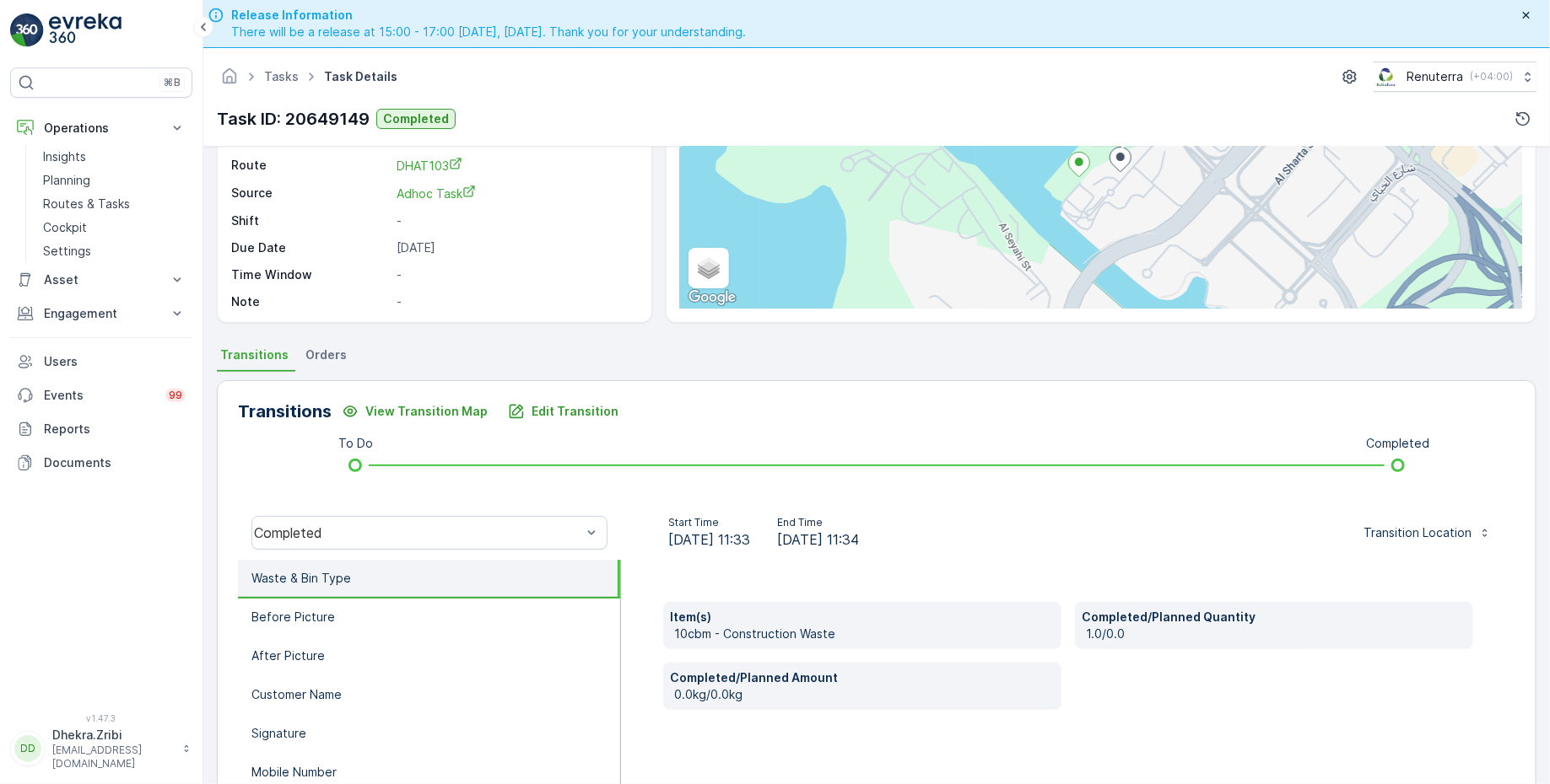
scroll to position [277, 0]
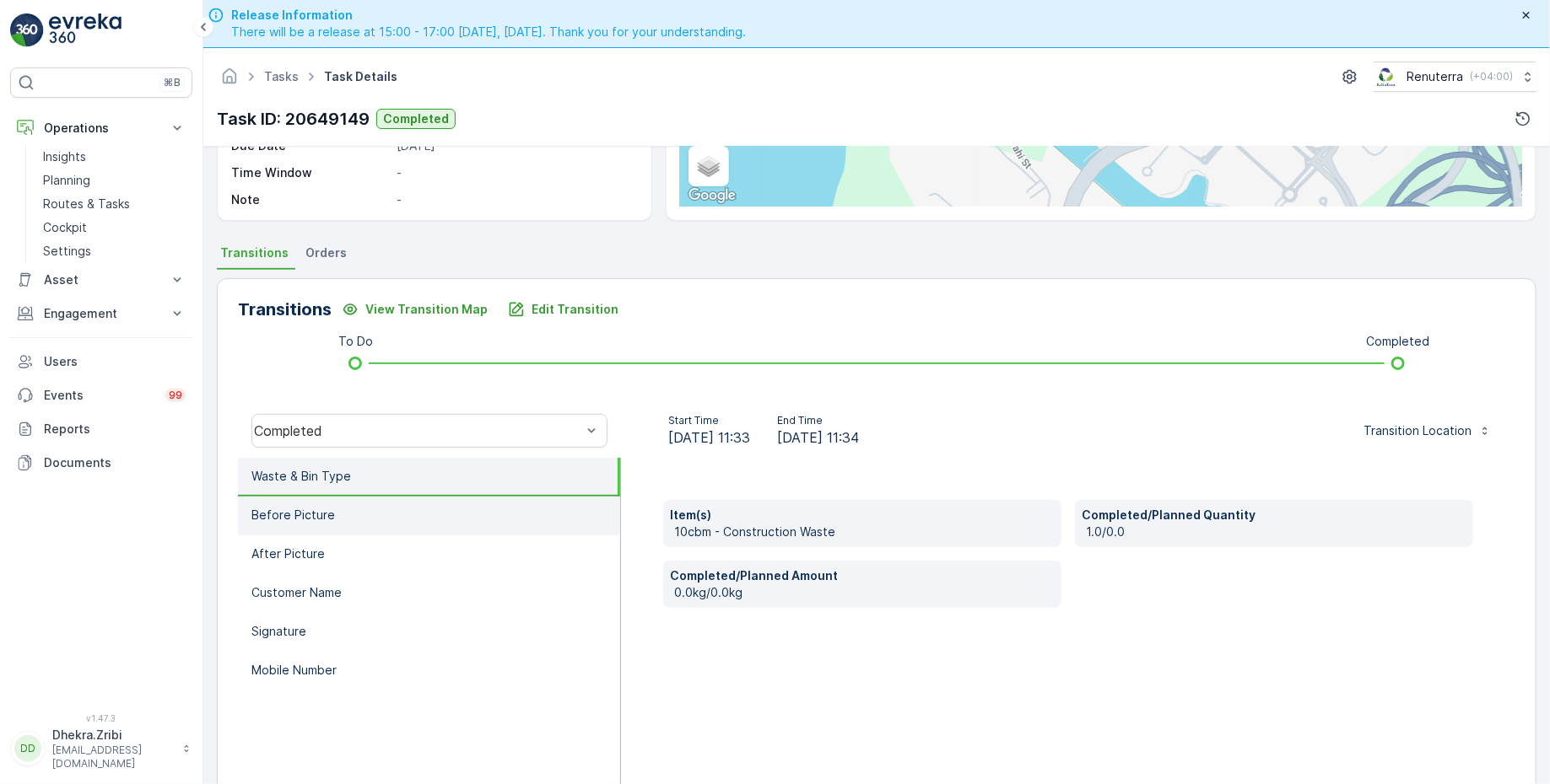
click at [334, 516] on li "Before Picture" at bounding box center [428, 515] width 382 height 39
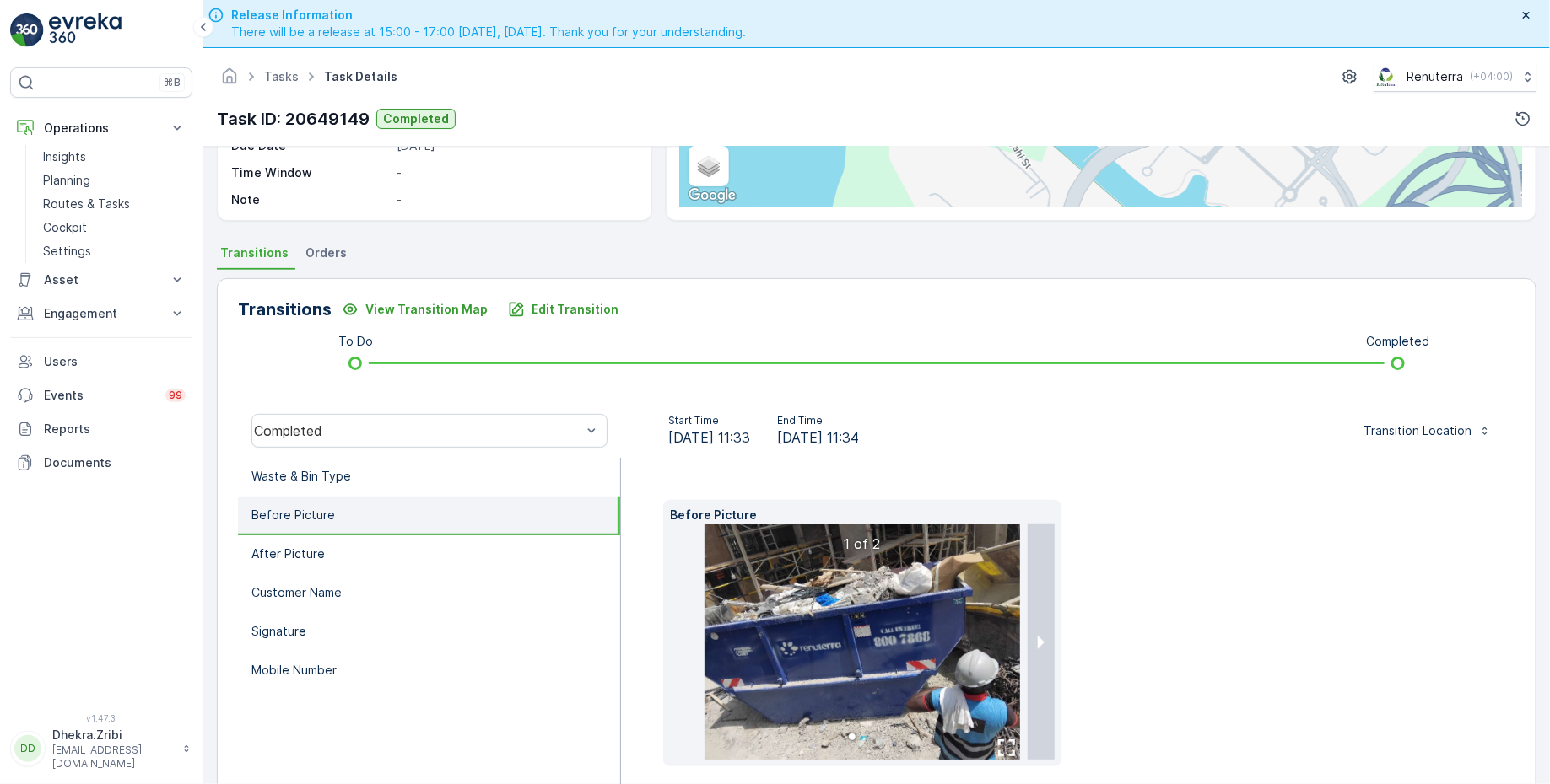
scroll to position [304, 0]
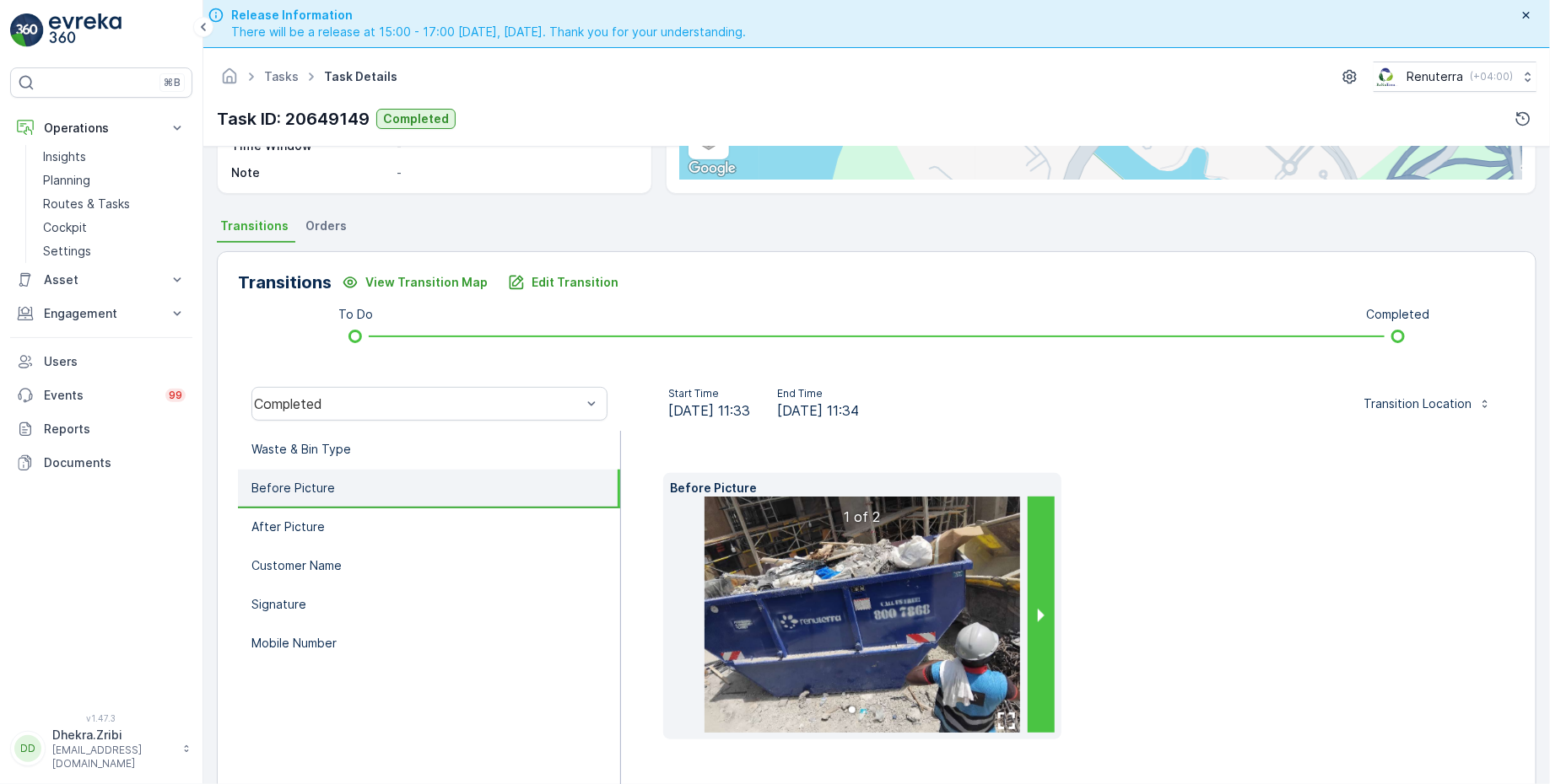
click at [1038, 612] on button "next slide / item" at bounding box center [1041, 614] width 27 height 236
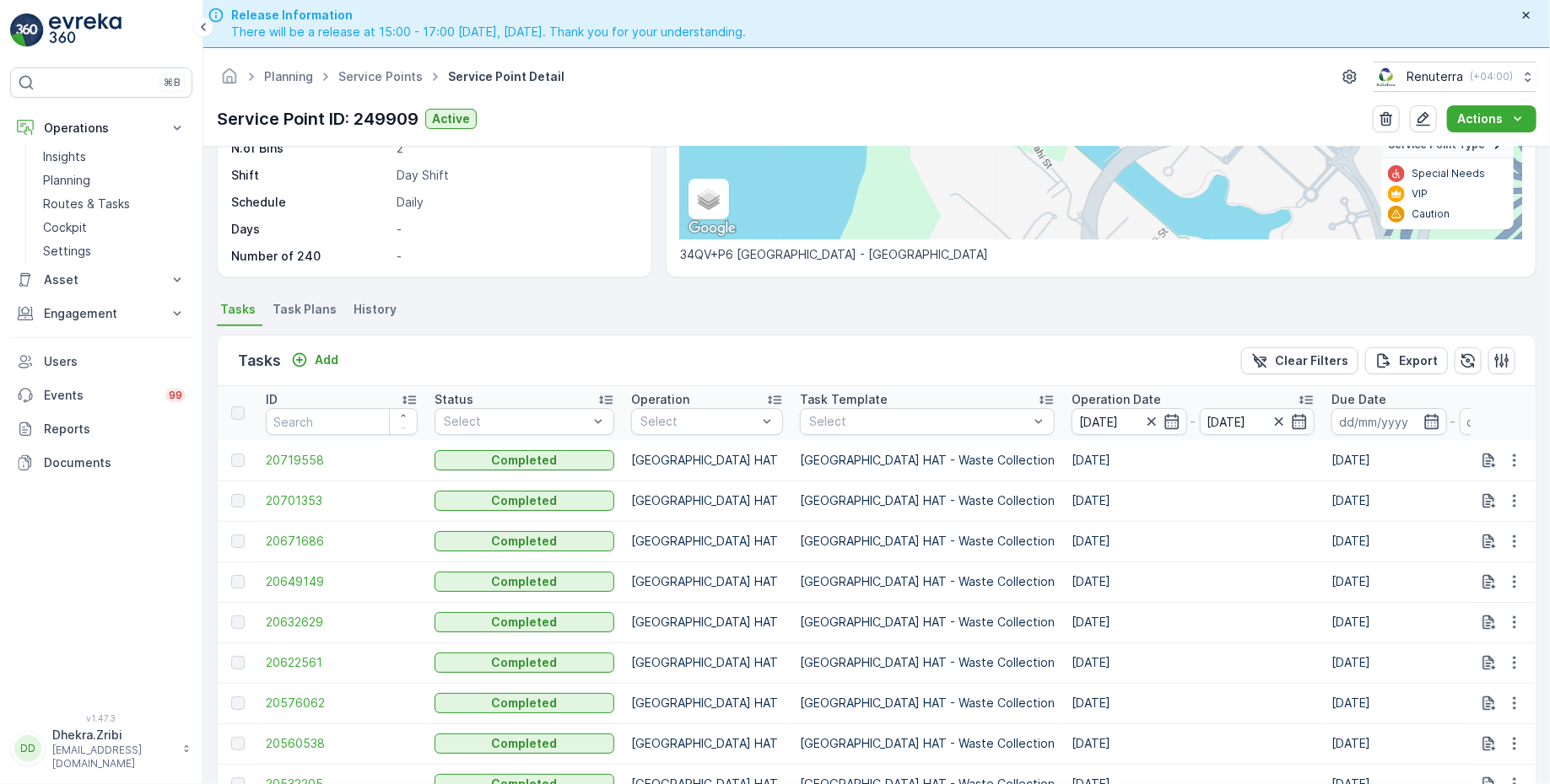
scroll to position [322, 0]
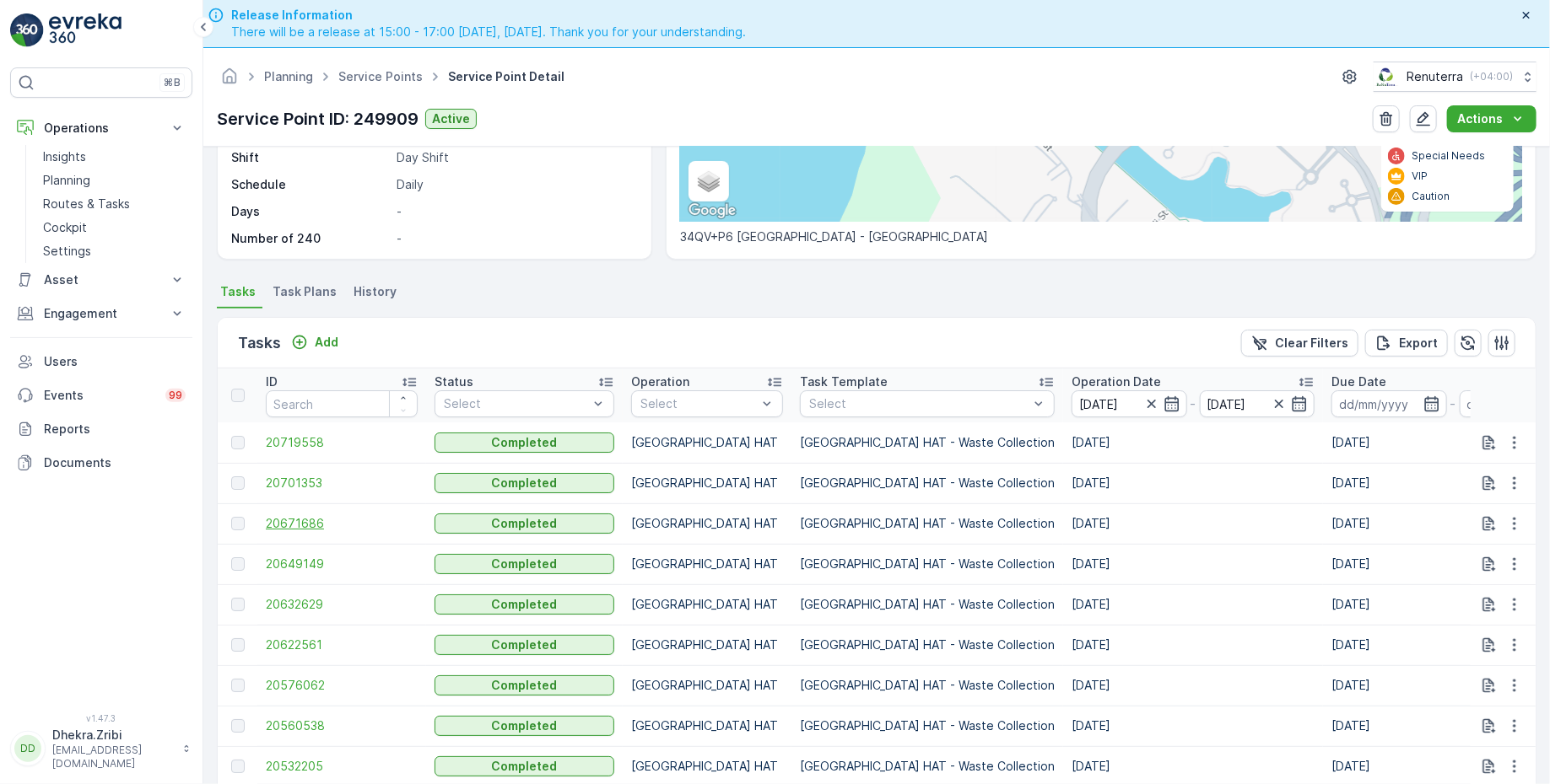
click at [319, 520] on span "20671686" at bounding box center [341, 523] width 152 height 17
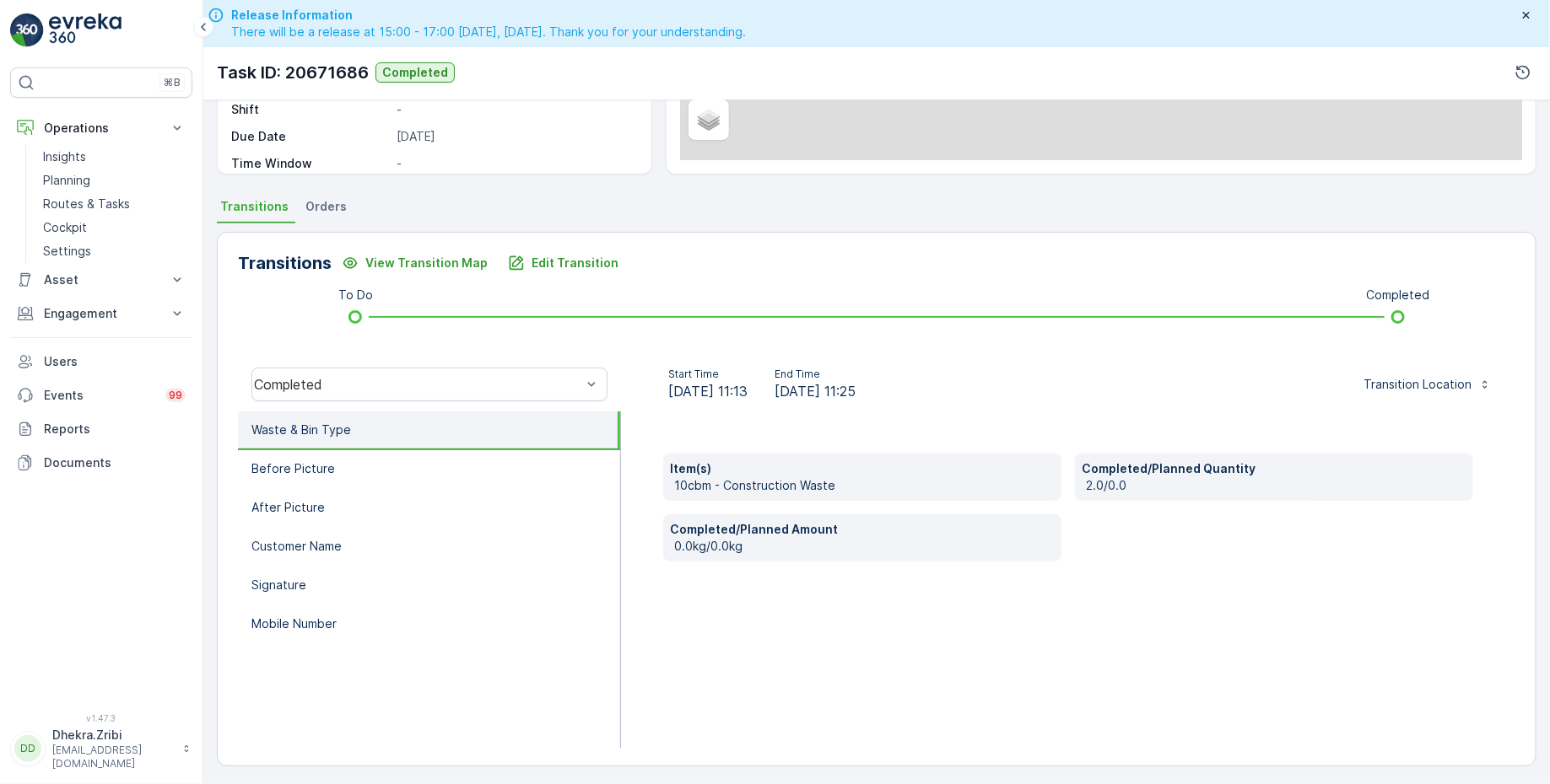
scroll to position [48, 0]
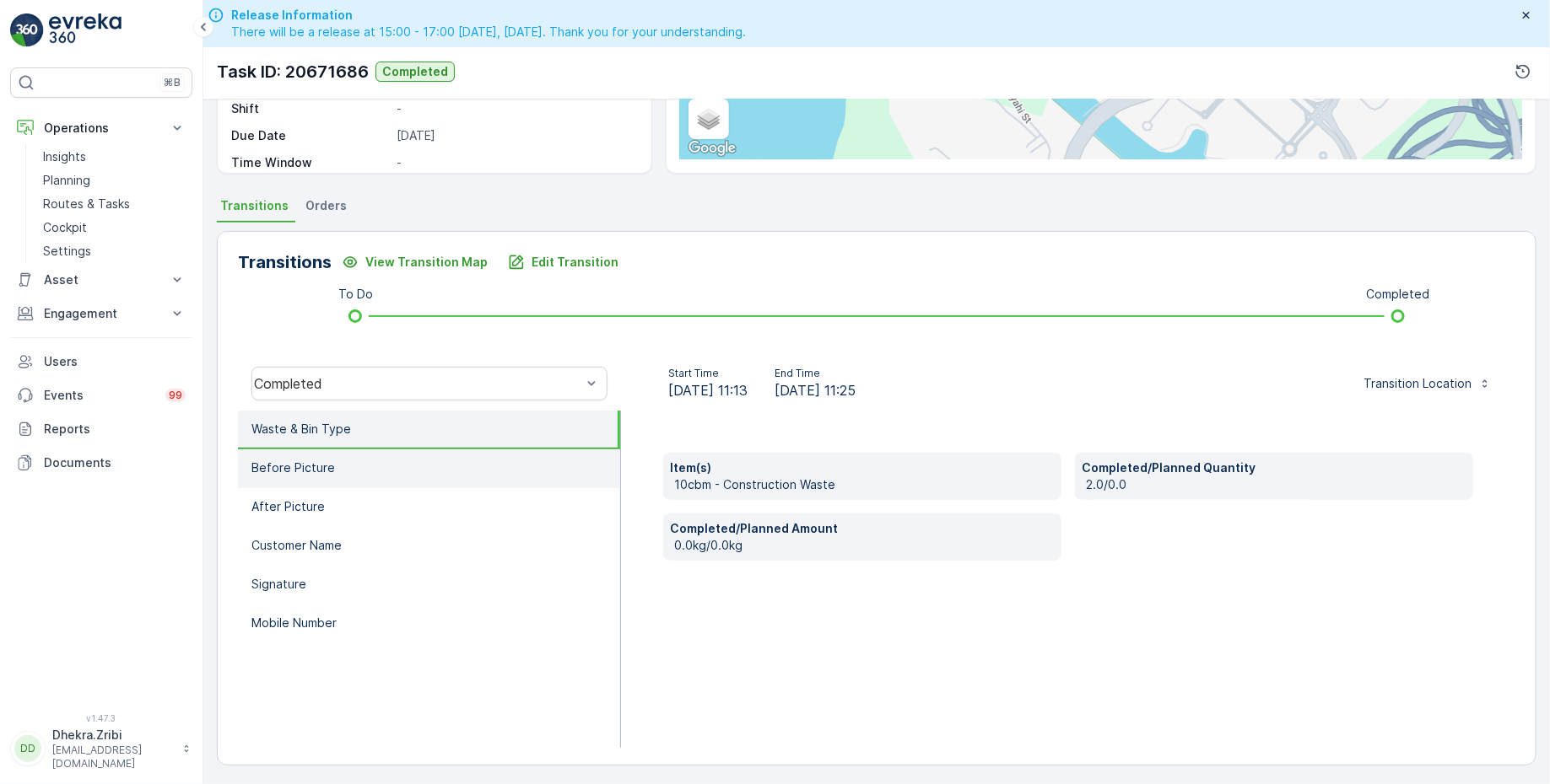
click at [364, 463] on li "Before Picture" at bounding box center [428, 468] width 382 height 39
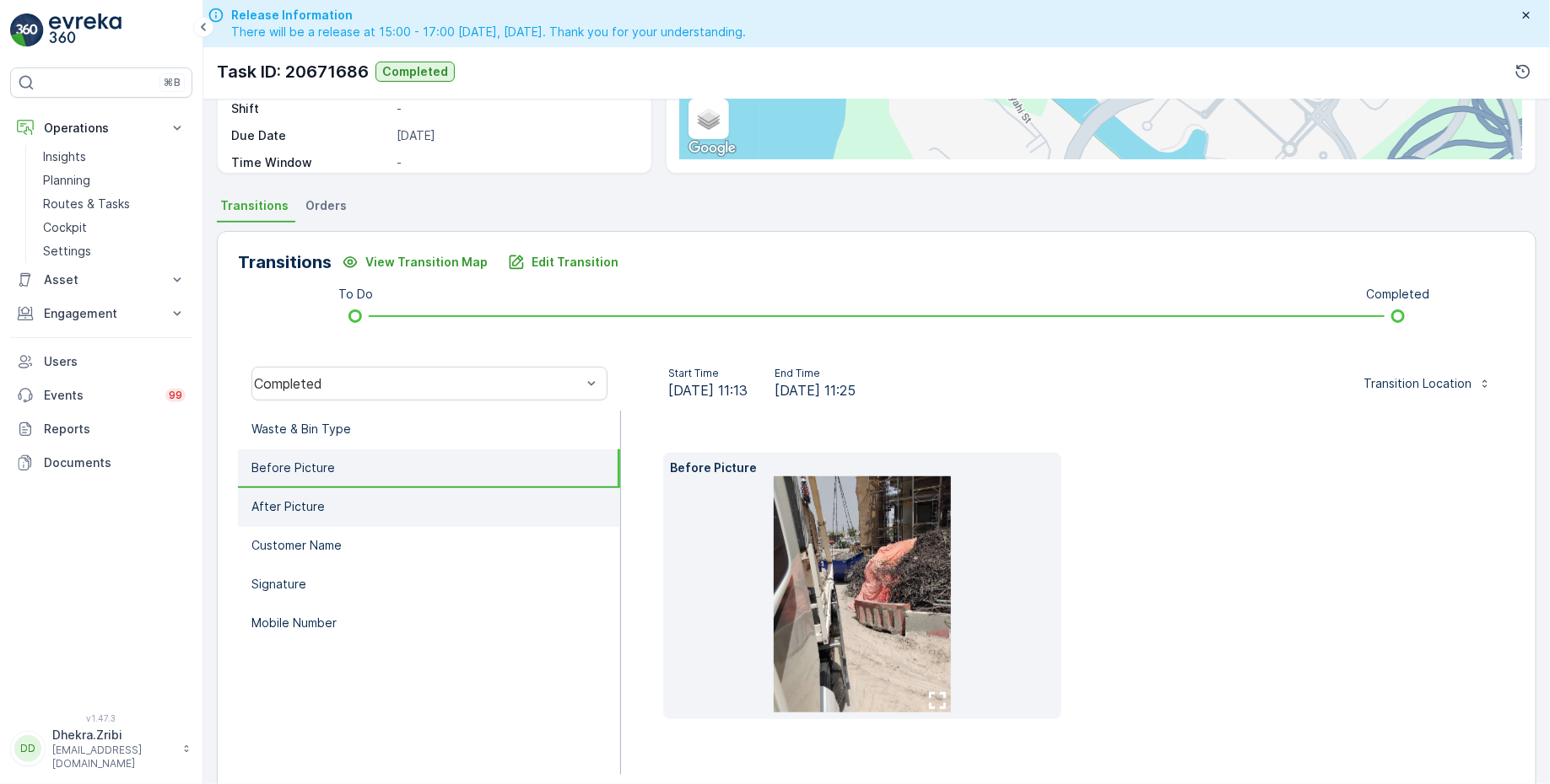
click at [332, 508] on li "After Picture" at bounding box center [428, 507] width 382 height 39
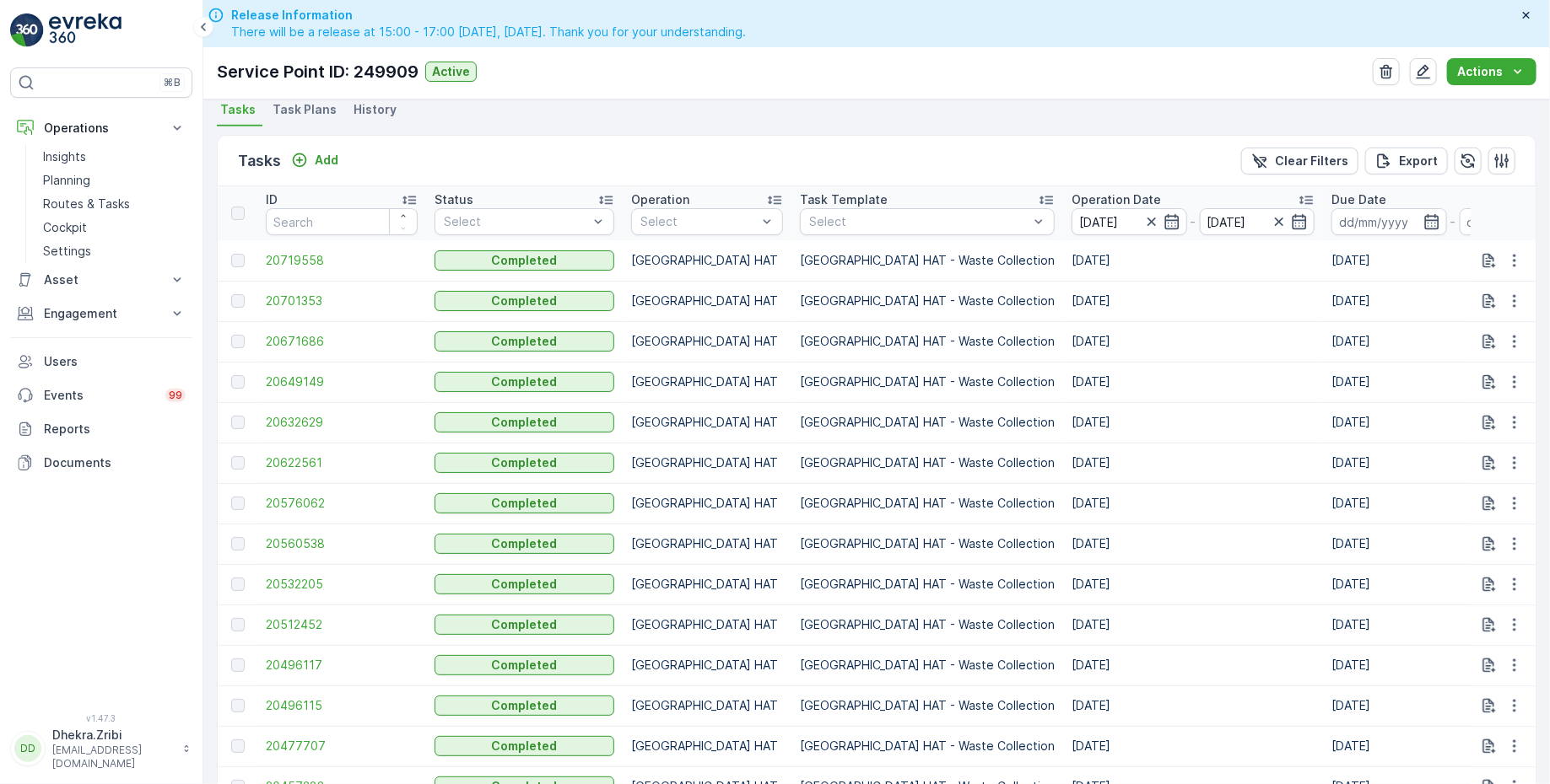
scroll to position [464, 0]
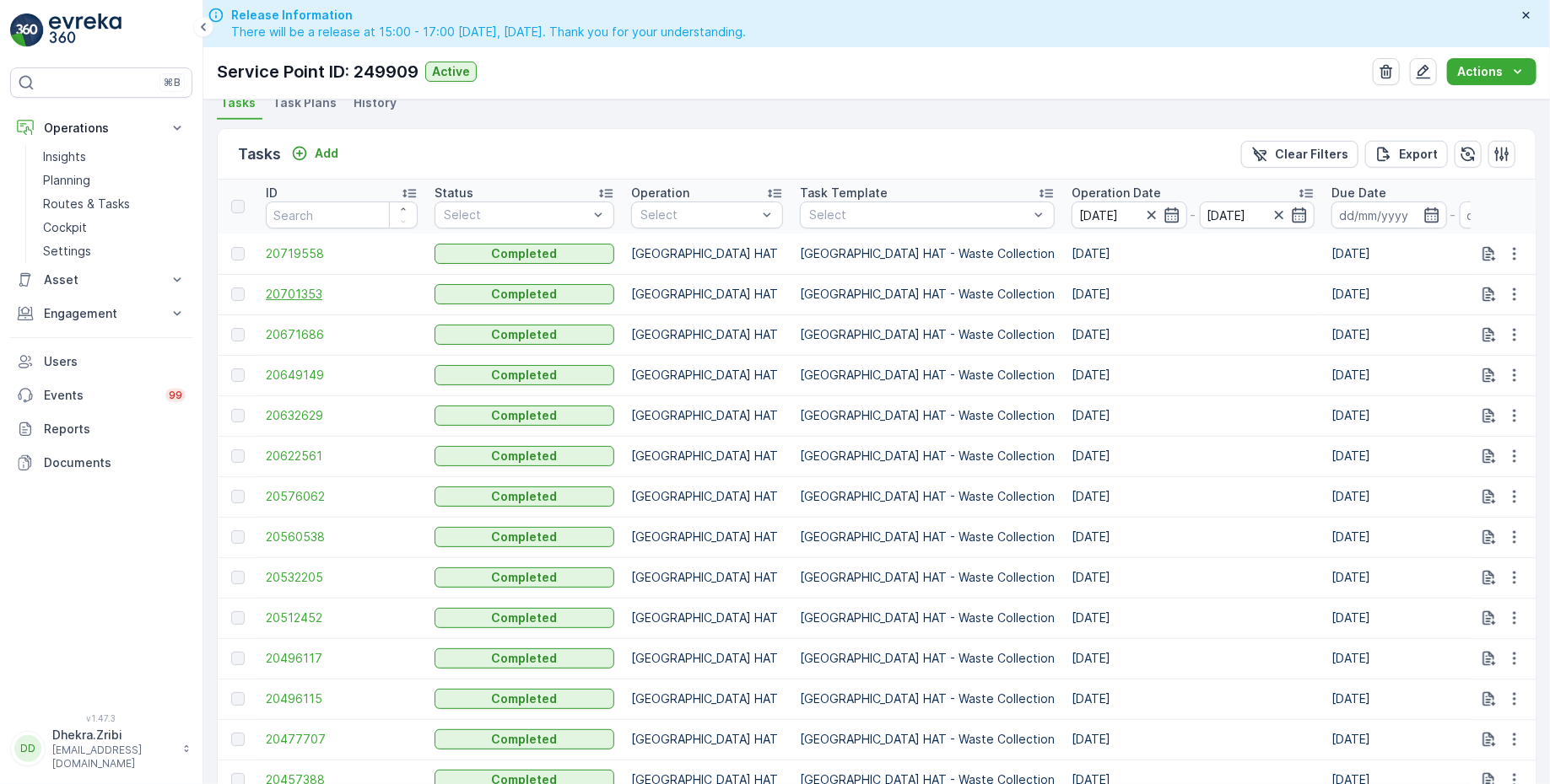
click at [291, 286] on span "20701353" at bounding box center [341, 294] width 152 height 17
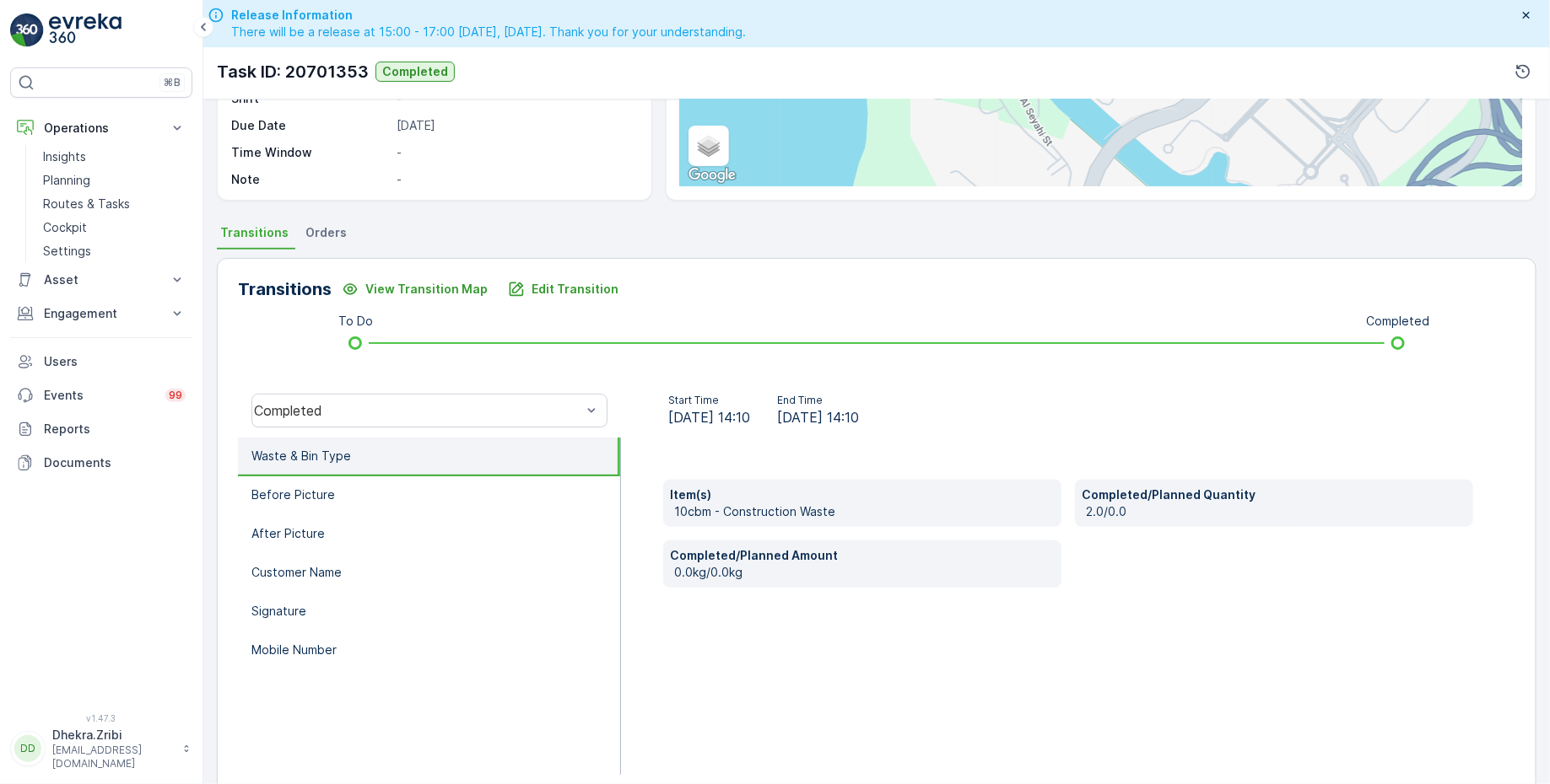
scroll to position [251, 0]
click at [354, 493] on li "Before Picture" at bounding box center [428, 494] width 382 height 39
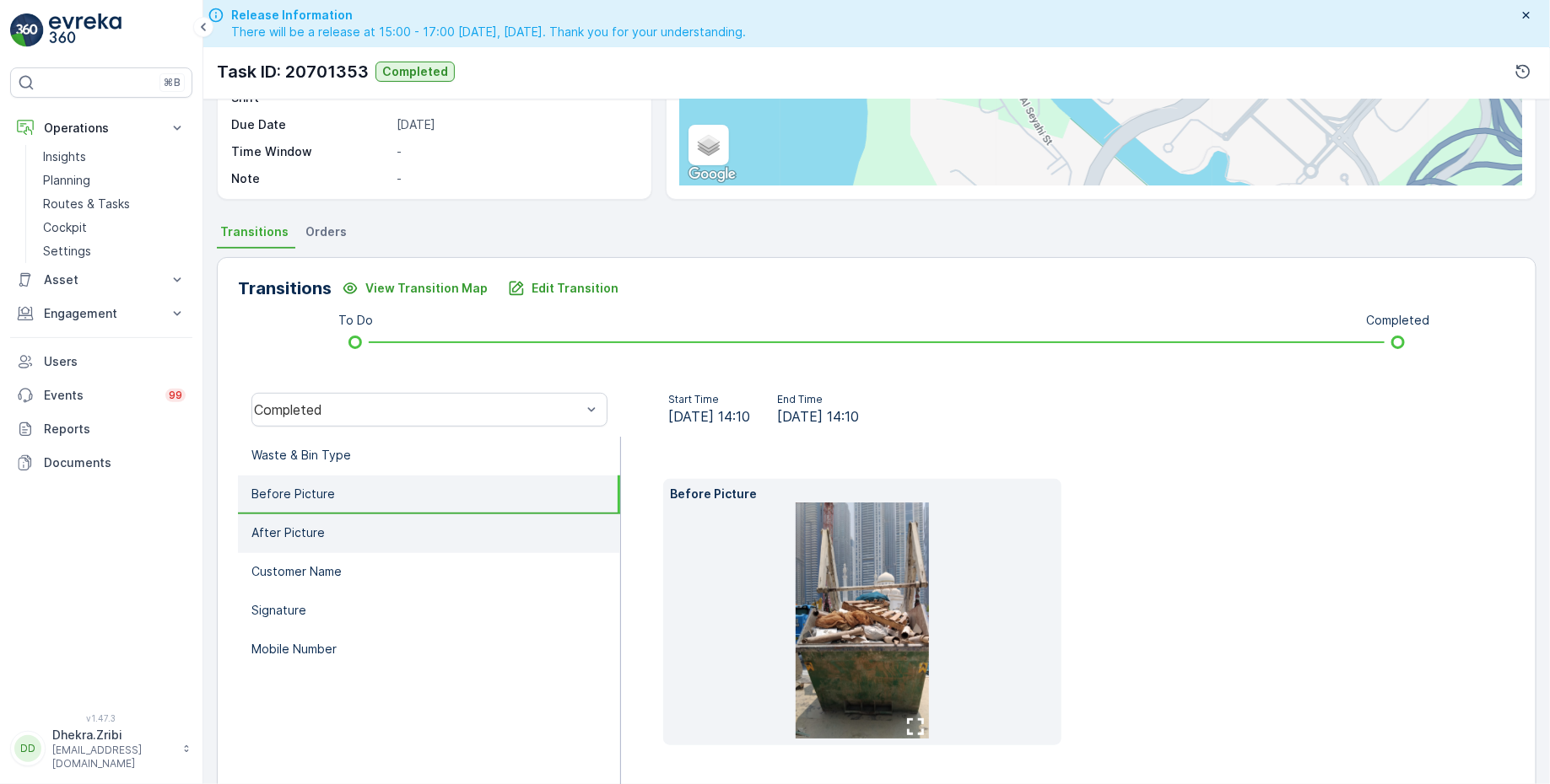
click at [334, 535] on li "After Picture" at bounding box center [428, 533] width 382 height 39
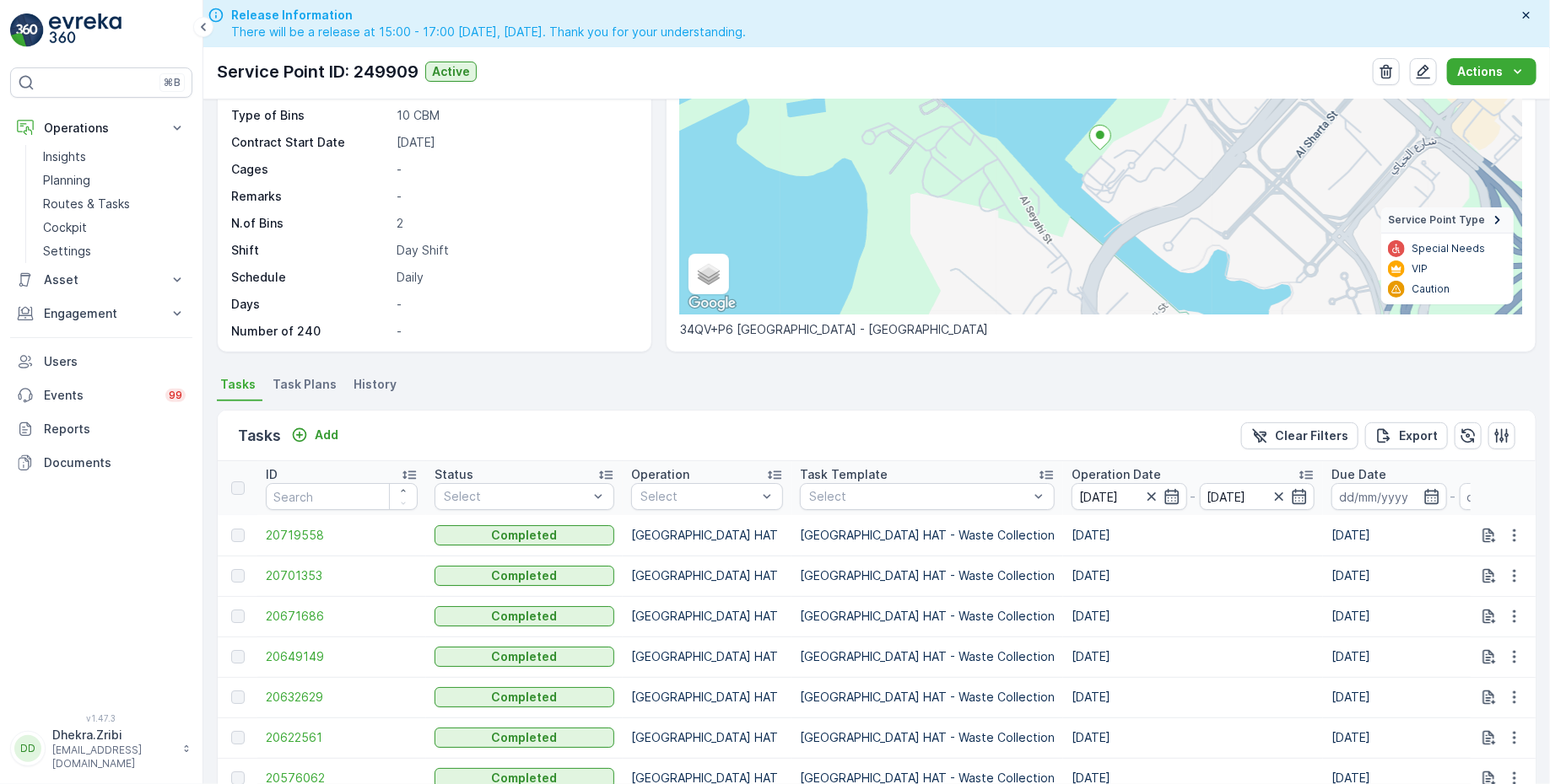
scroll to position [187, 0]
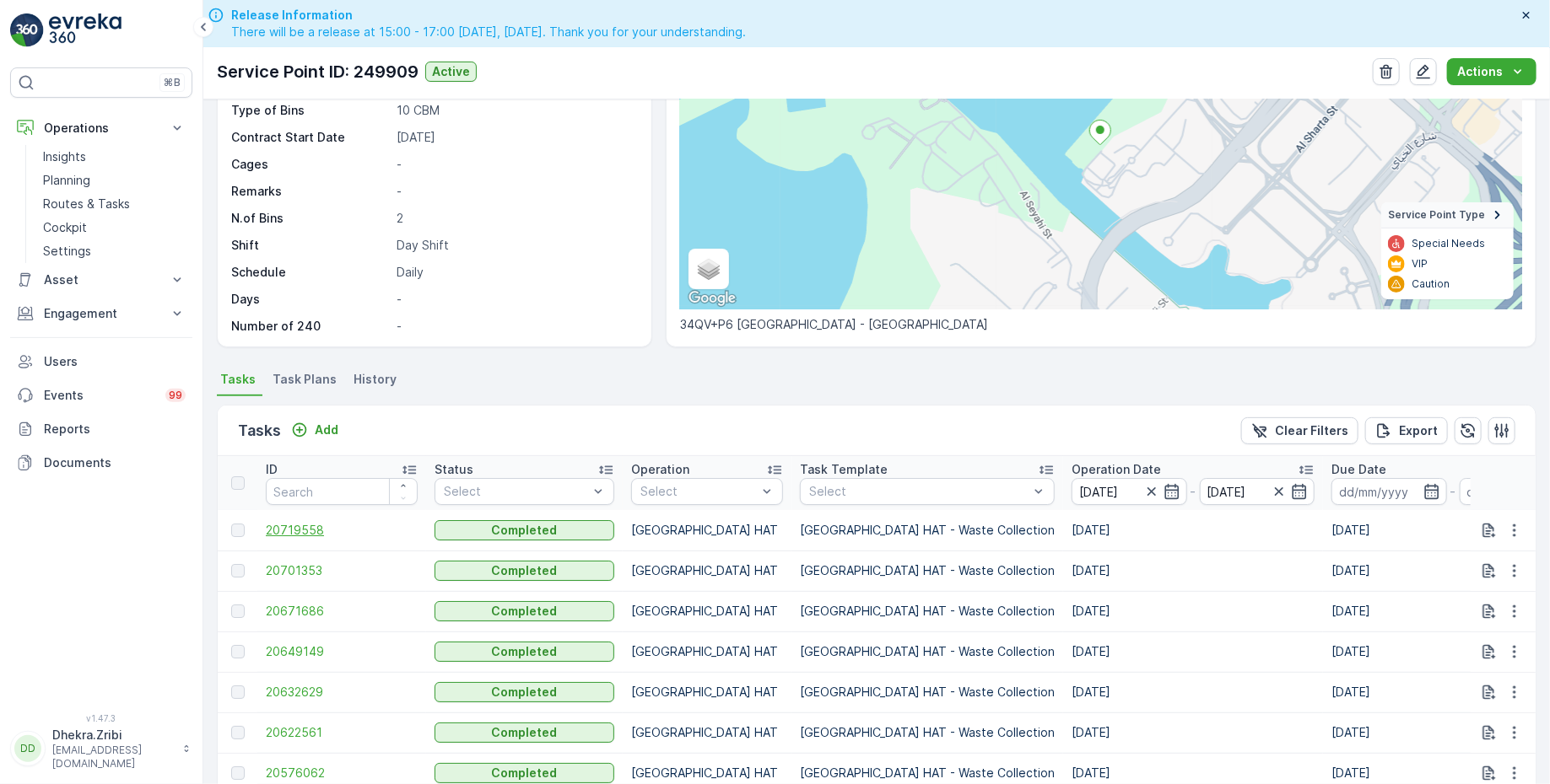
click at [299, 522] on span "20719558" at bounding box center [341, 530] width 152 height 17
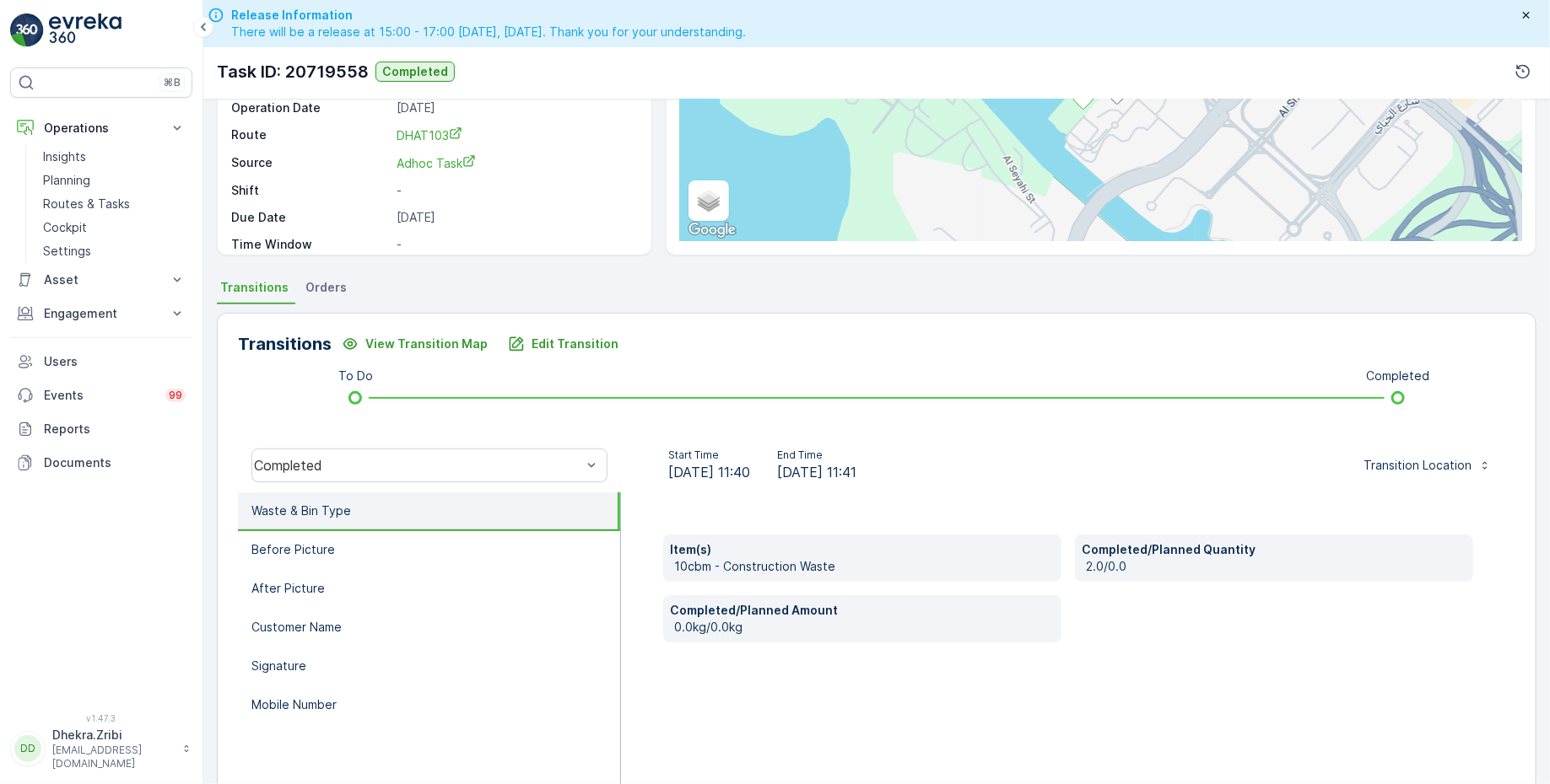
scroll to position [277, 0]
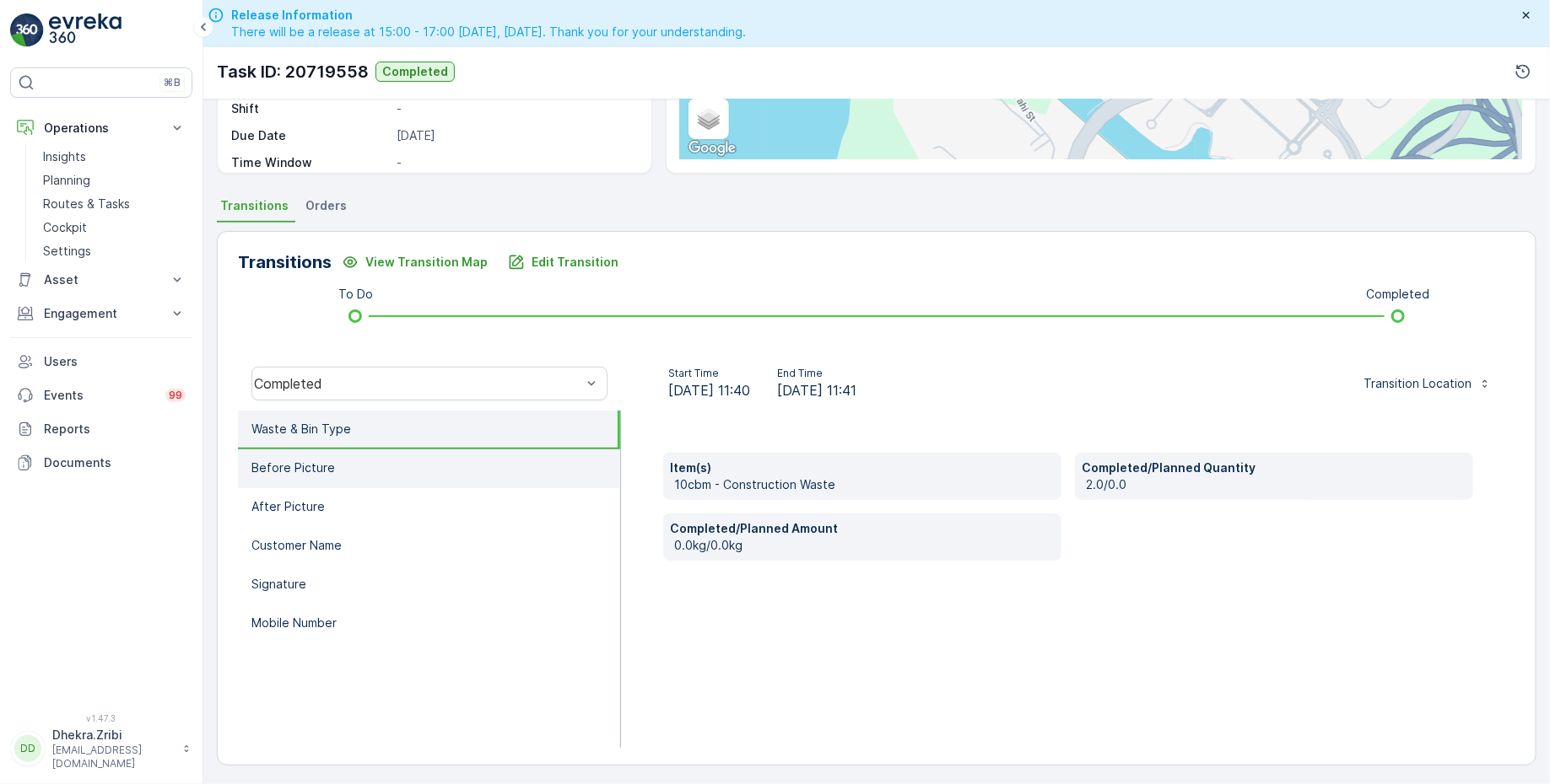
click at [349, 466] on li "Before Picture" at bounding box center [428, 468] width 382 height 39
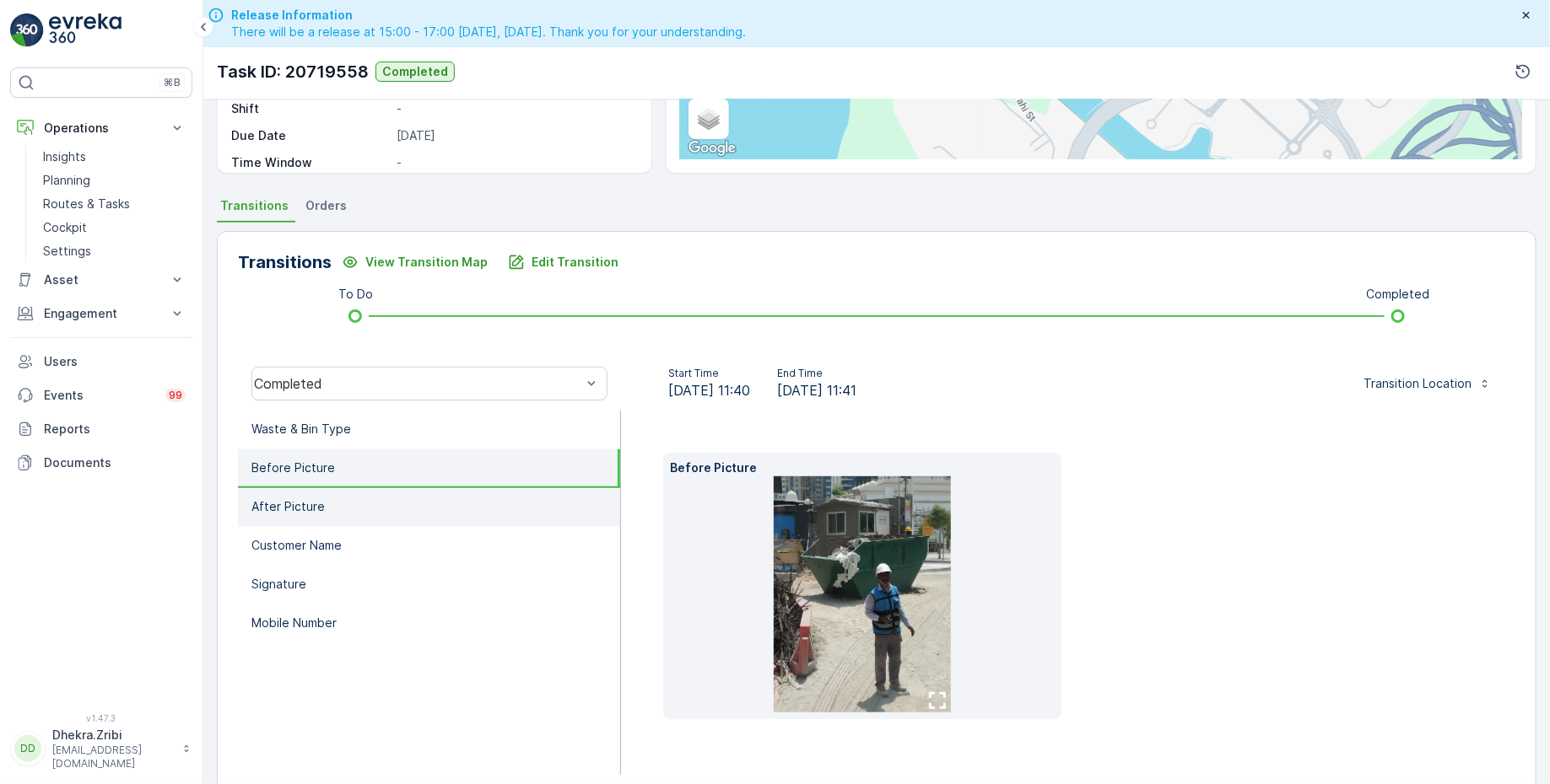
click at [350, 501] on li "After Picture" at bounding box center [428, 507] width 382 height 39
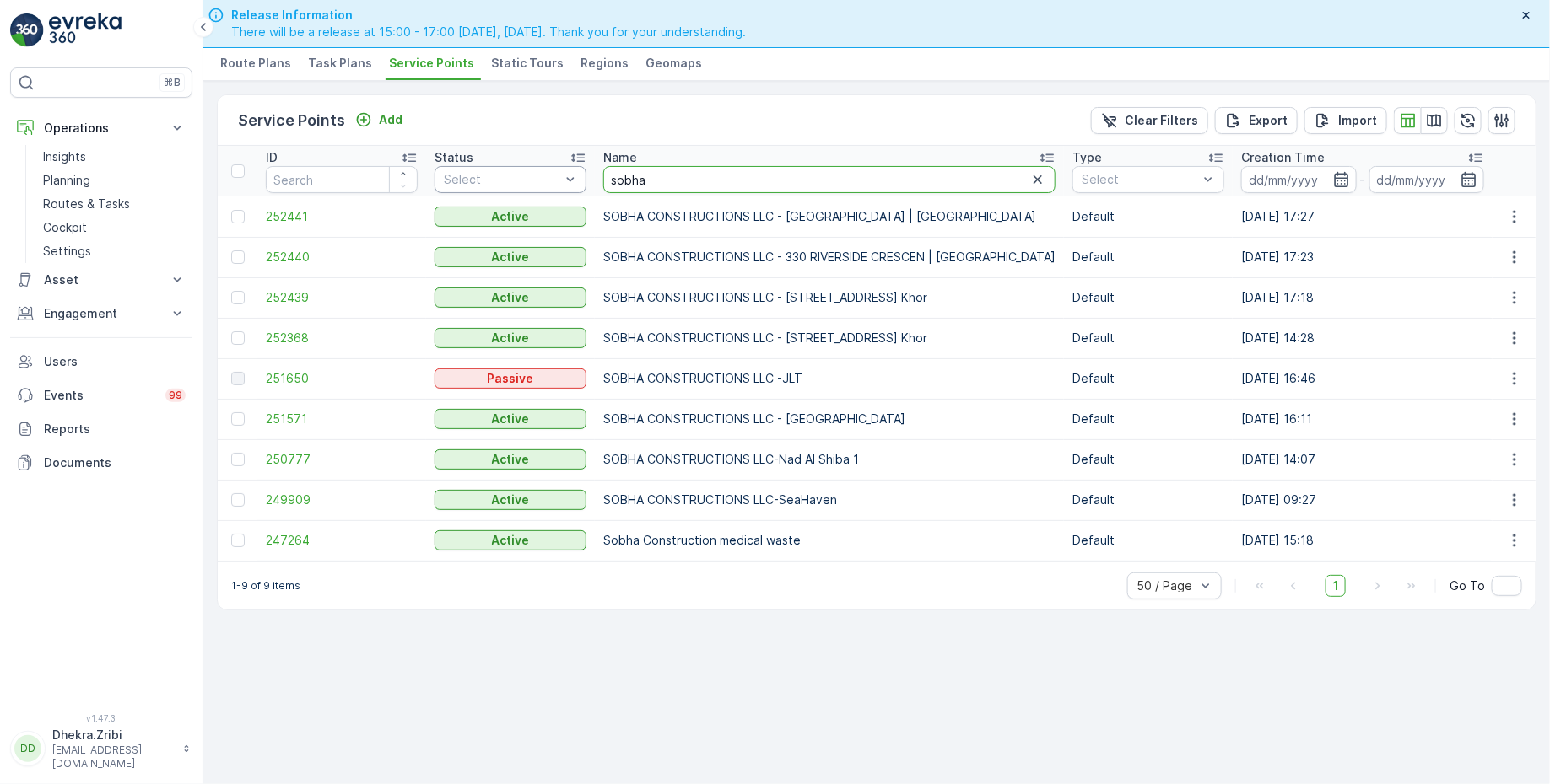
drag, startPoint x: 659, startPoint y: 183, endPoint x: 576, endPoint y: 178, distance: 83.2
type input "emira"
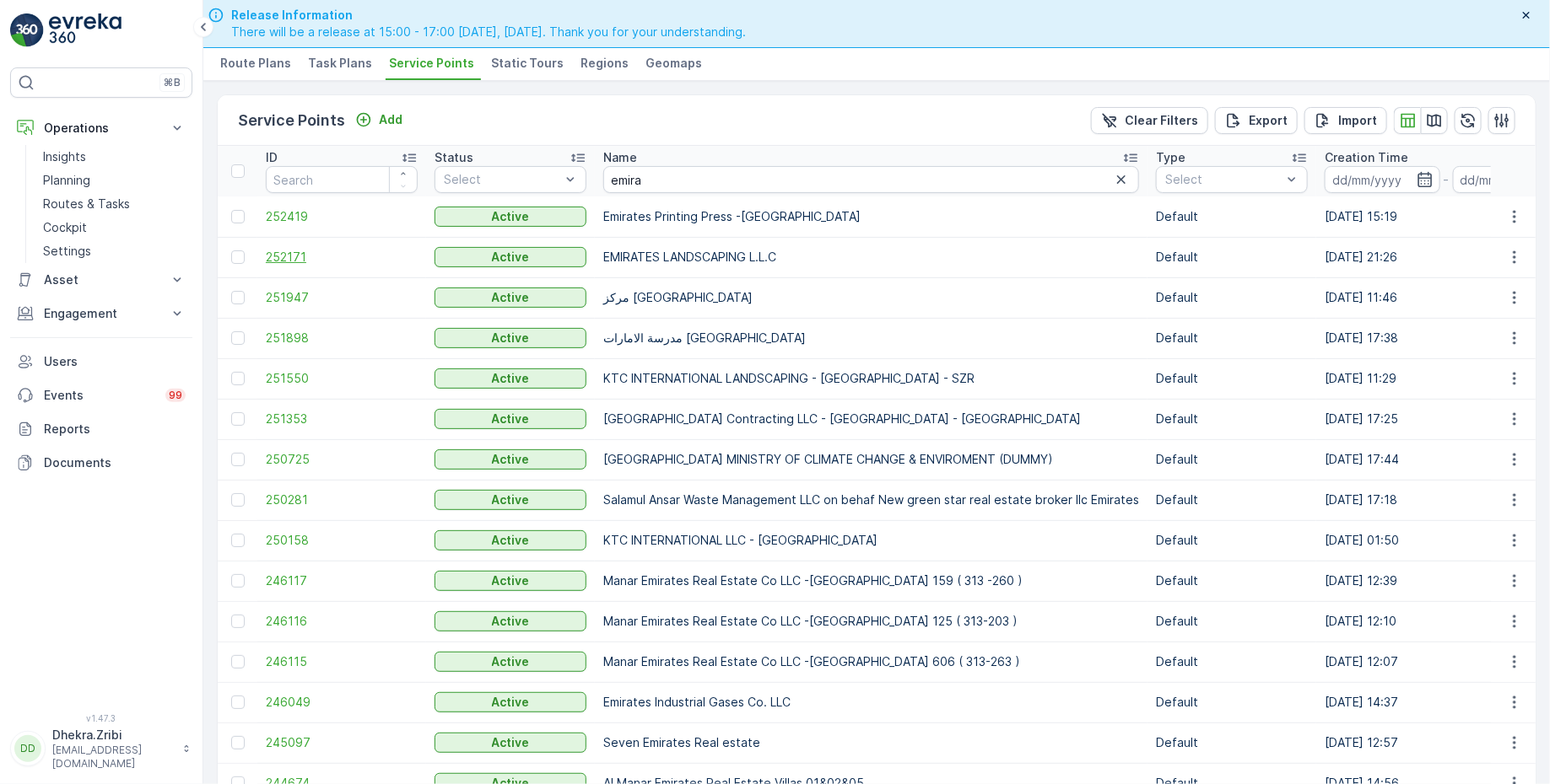
click at [291, 253] on span "252171" at bounding box center [341, 257] width 152 height 17
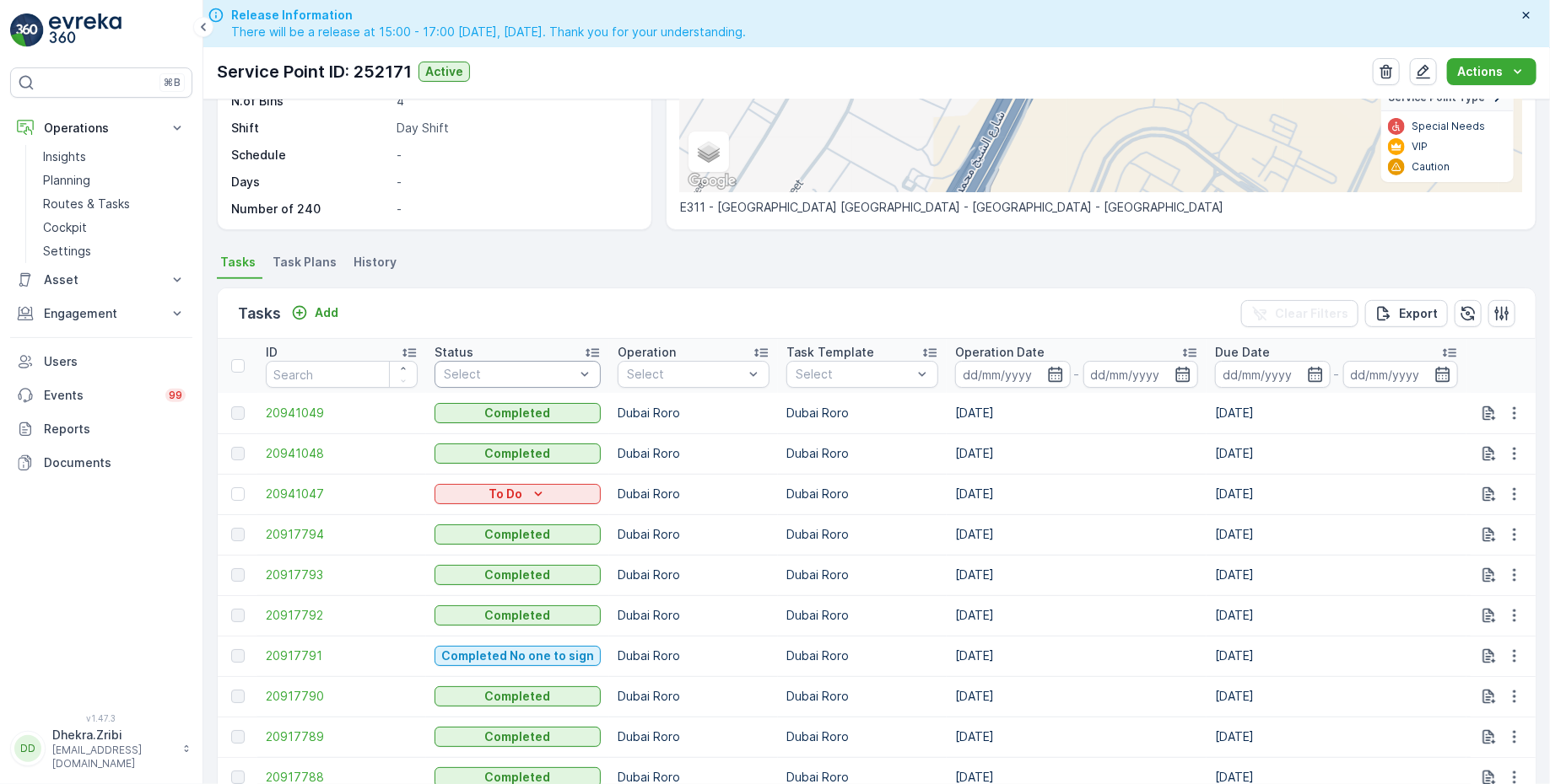
scroll to position [331, 0]
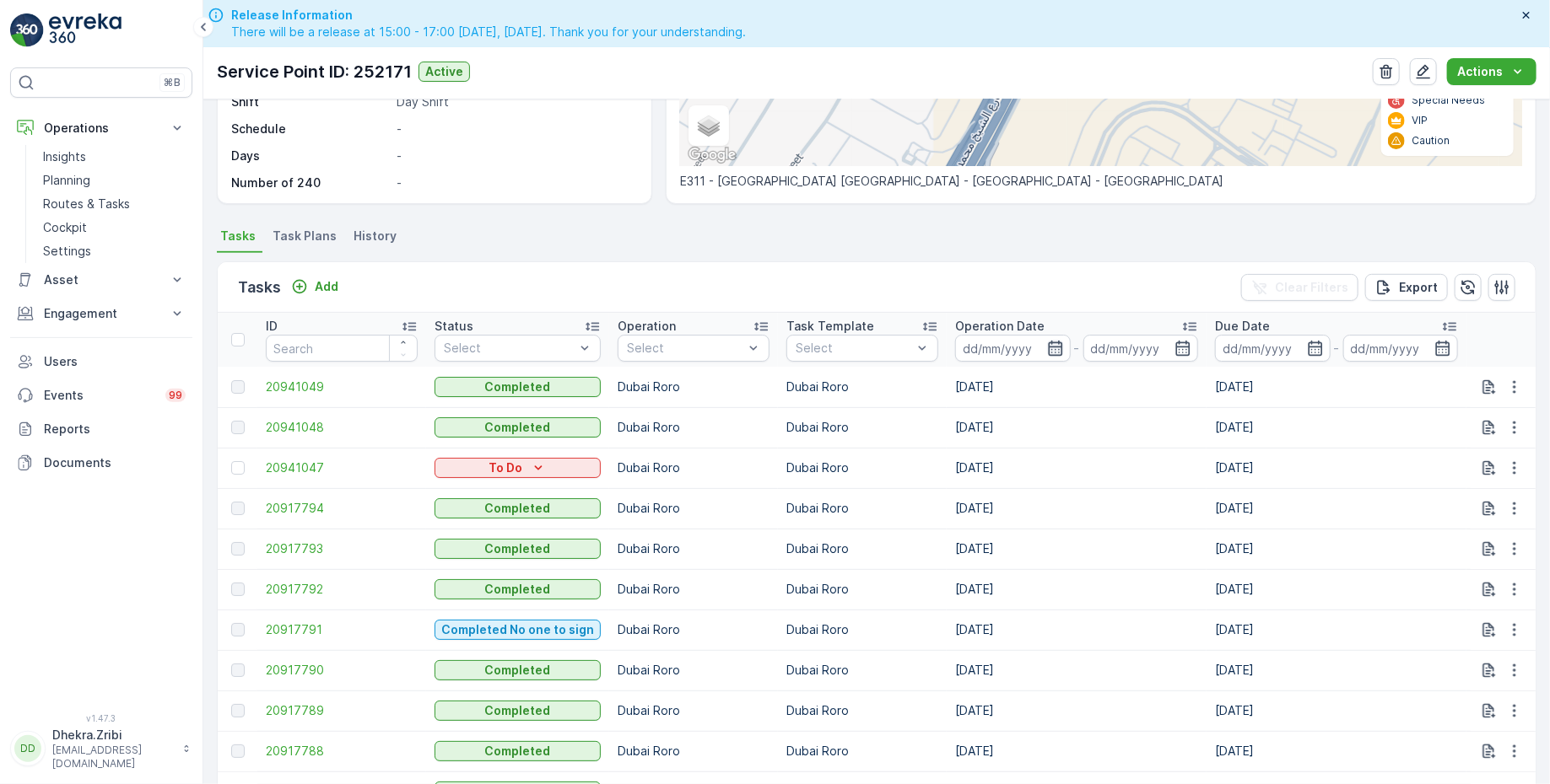
click at [1052, 342] on icon "button" at bounding box center [1055, 348] width 17 height 17
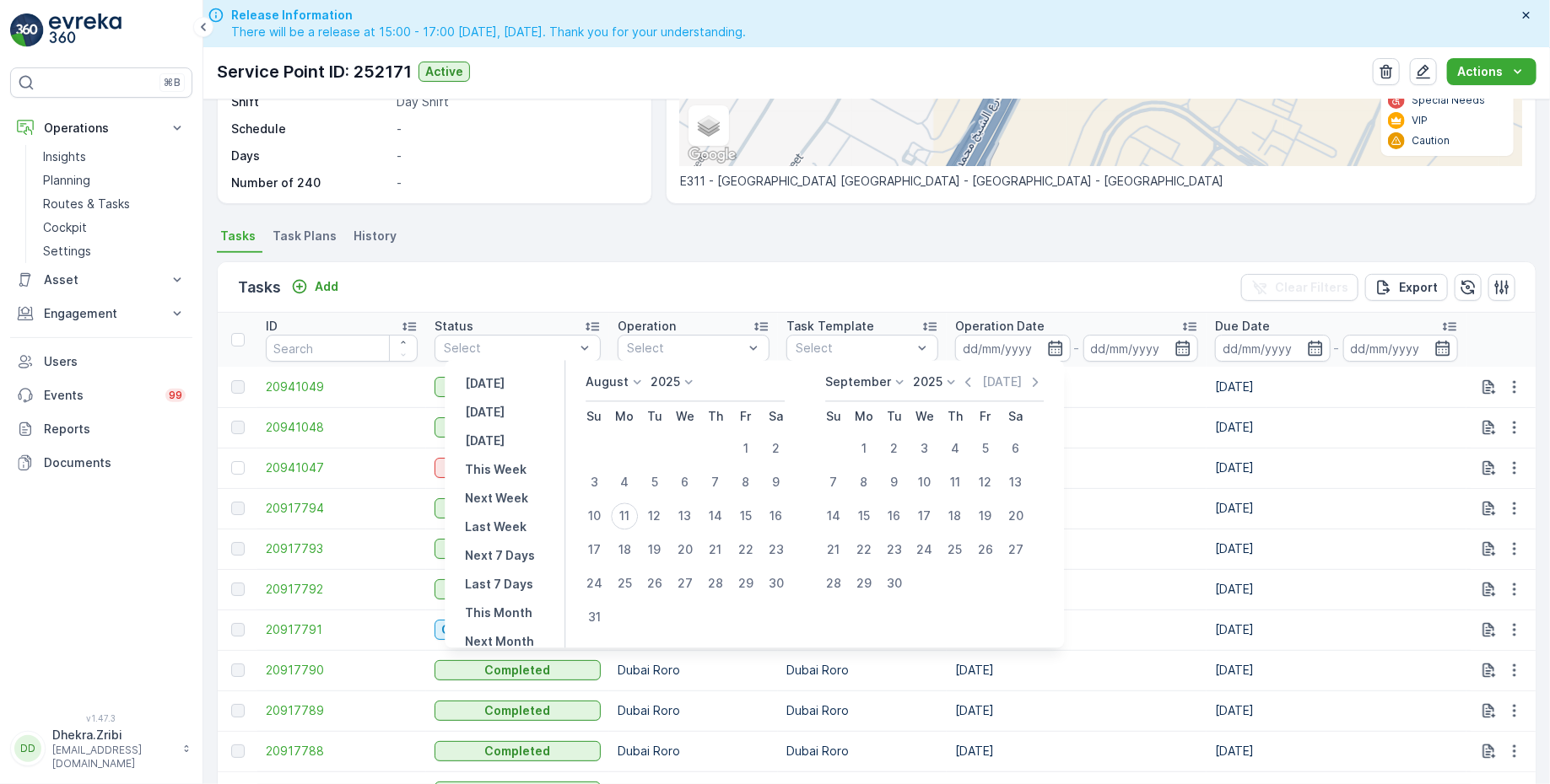
click at [628, 389] on p "August" at bounding box center [607, 382] width 43 height 17
click at [619, 530] on div "July" at bounding box center [607, 541] width 36 height 23
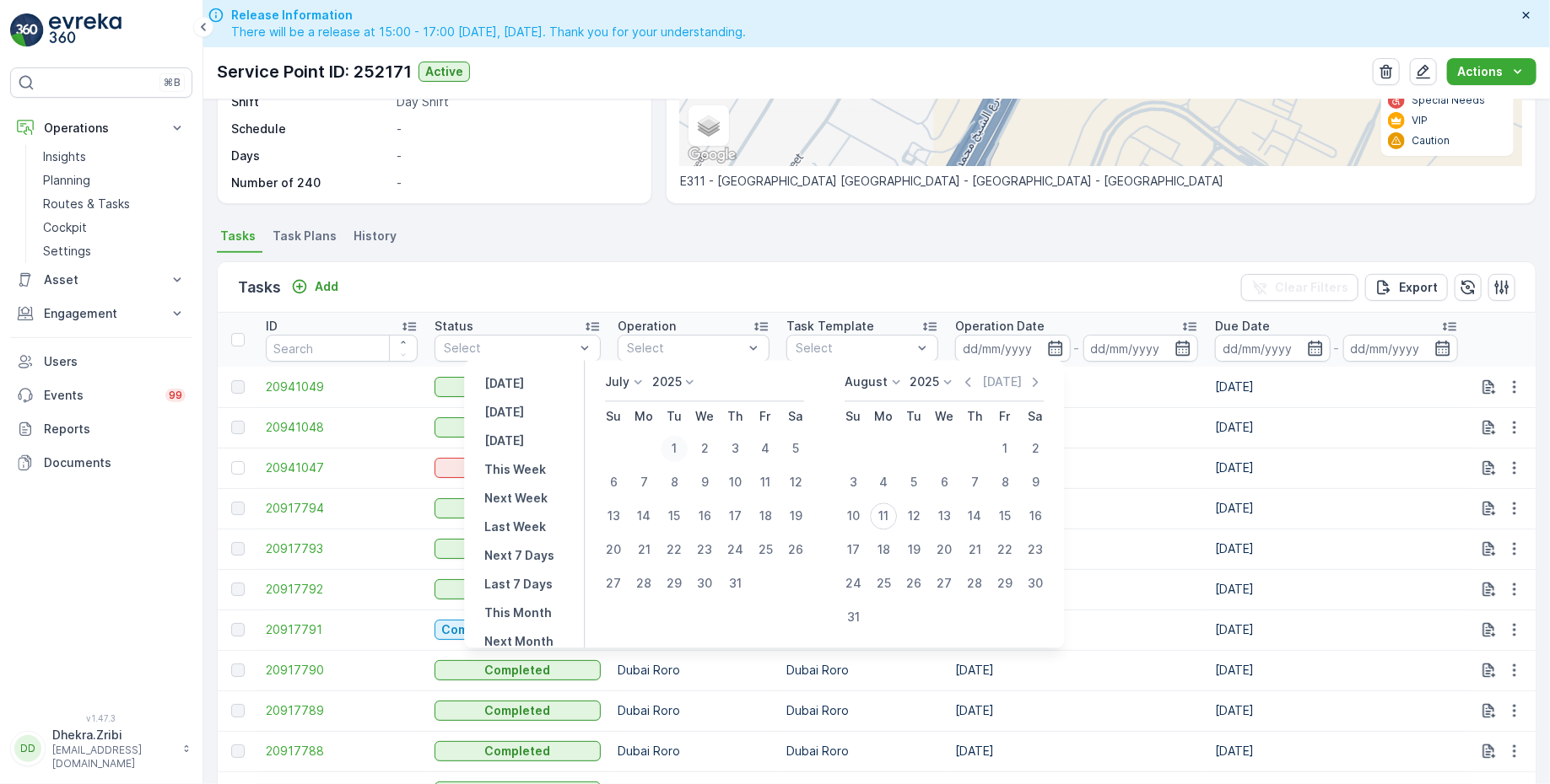
click at [679, 441] on div "1" at bounding box center [674, 450] width 27 height 27
type input "01.07.2025"
click at [739, 588] on div "31" at bounding box center [735, 584] width 27 height 27
type input "31.07.2025"
click at [668, 449] on div "1" at bounding box center [674, 450] width 27 height 27
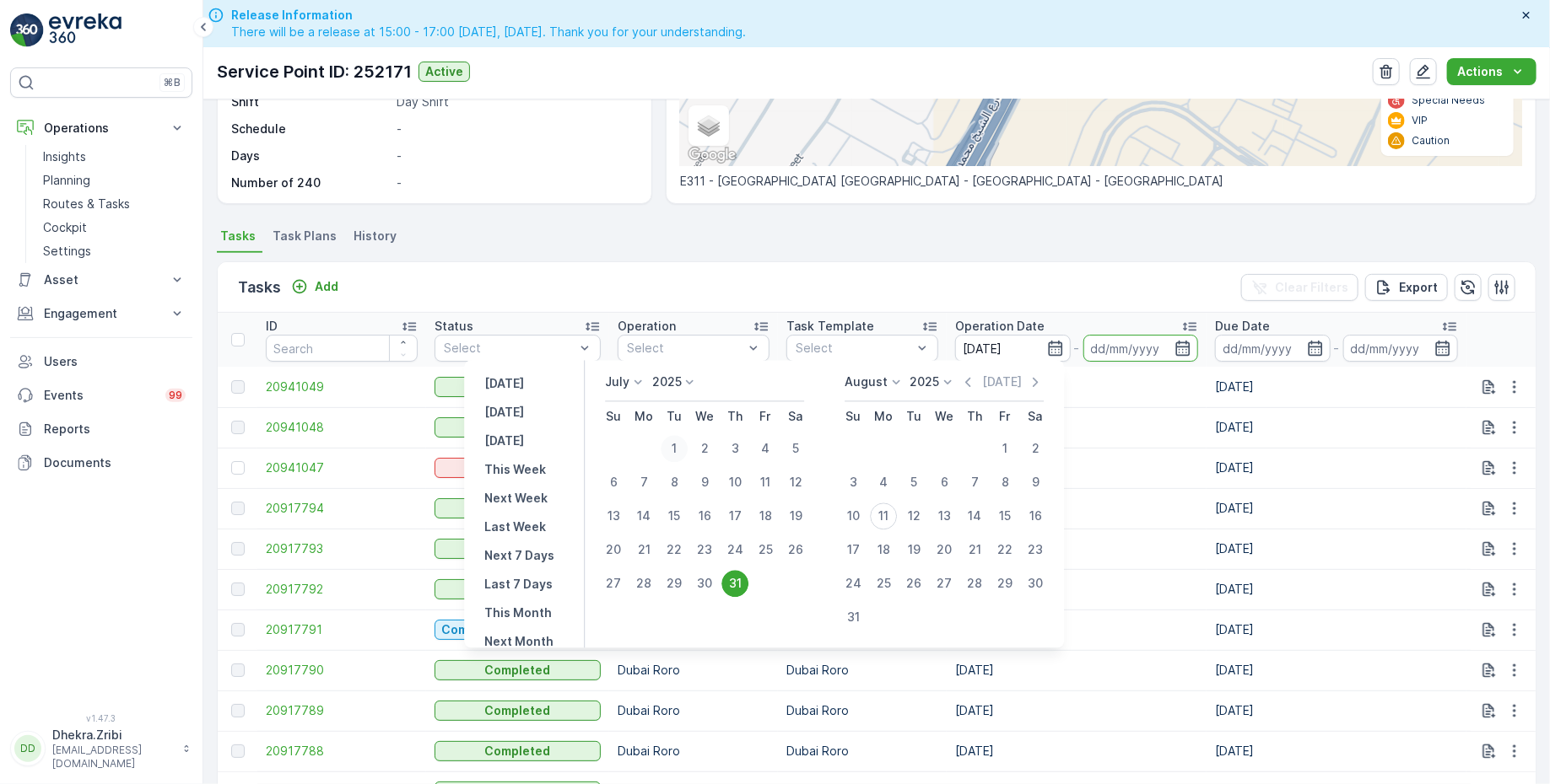
type input "01.07.2025"
click at [729, 583] on div "31" at bounding box center [735, 584] width 27 height 27
type input "31.07.2025"
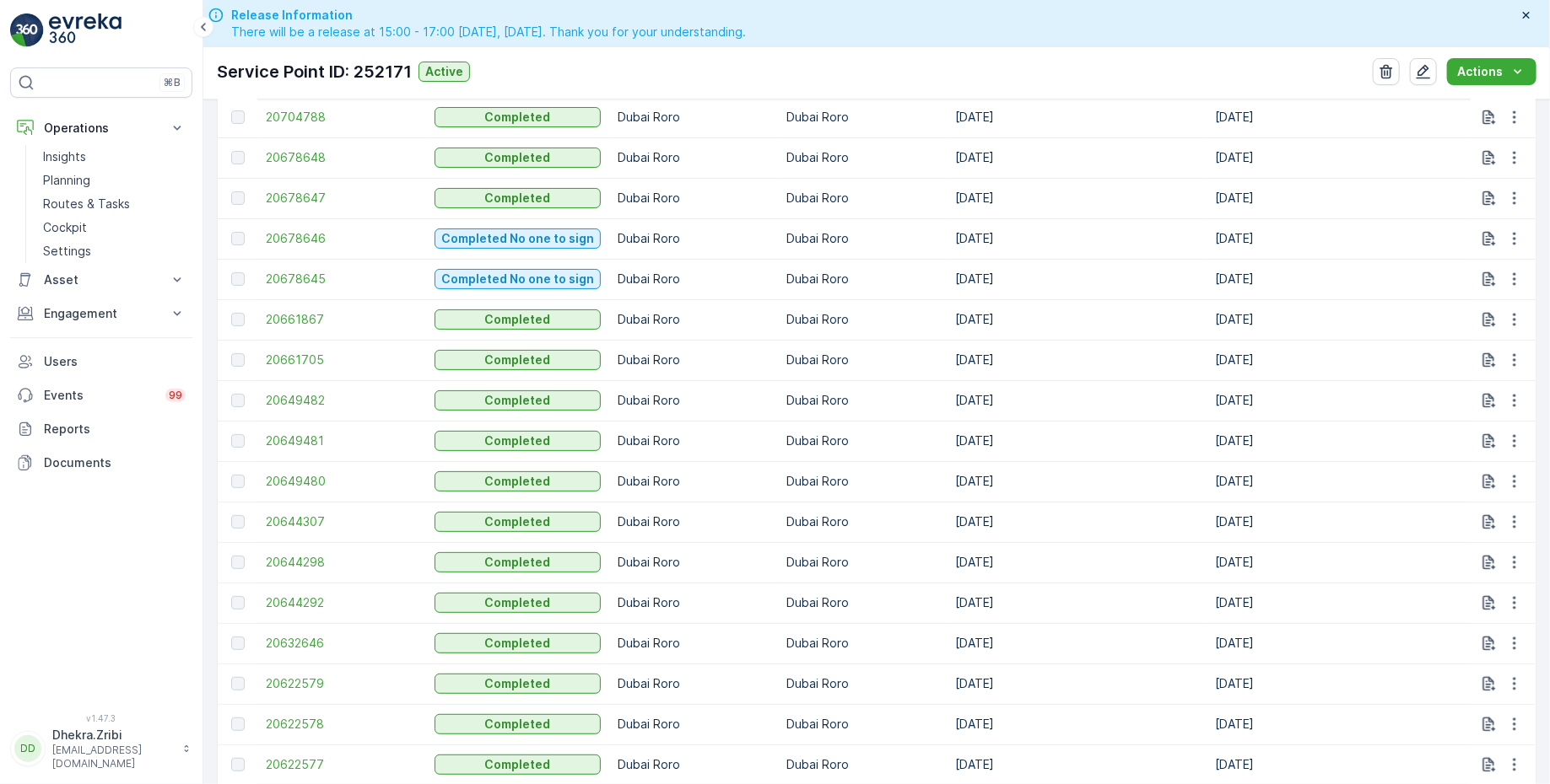
scroll to position [455, 0]
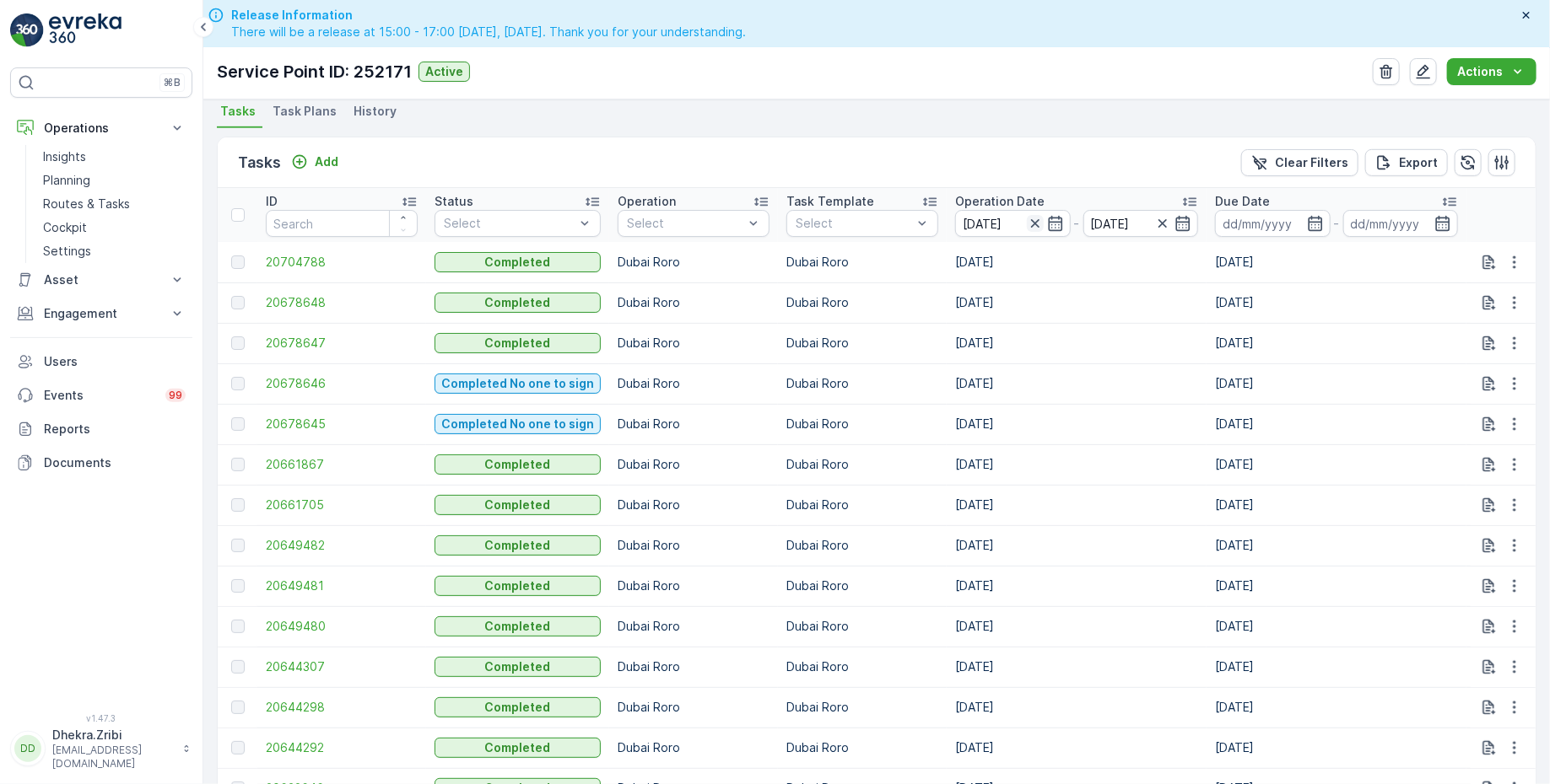
click at [1026, 221] on icon "button" at bounding box center [1035, 223] width 17 height 17
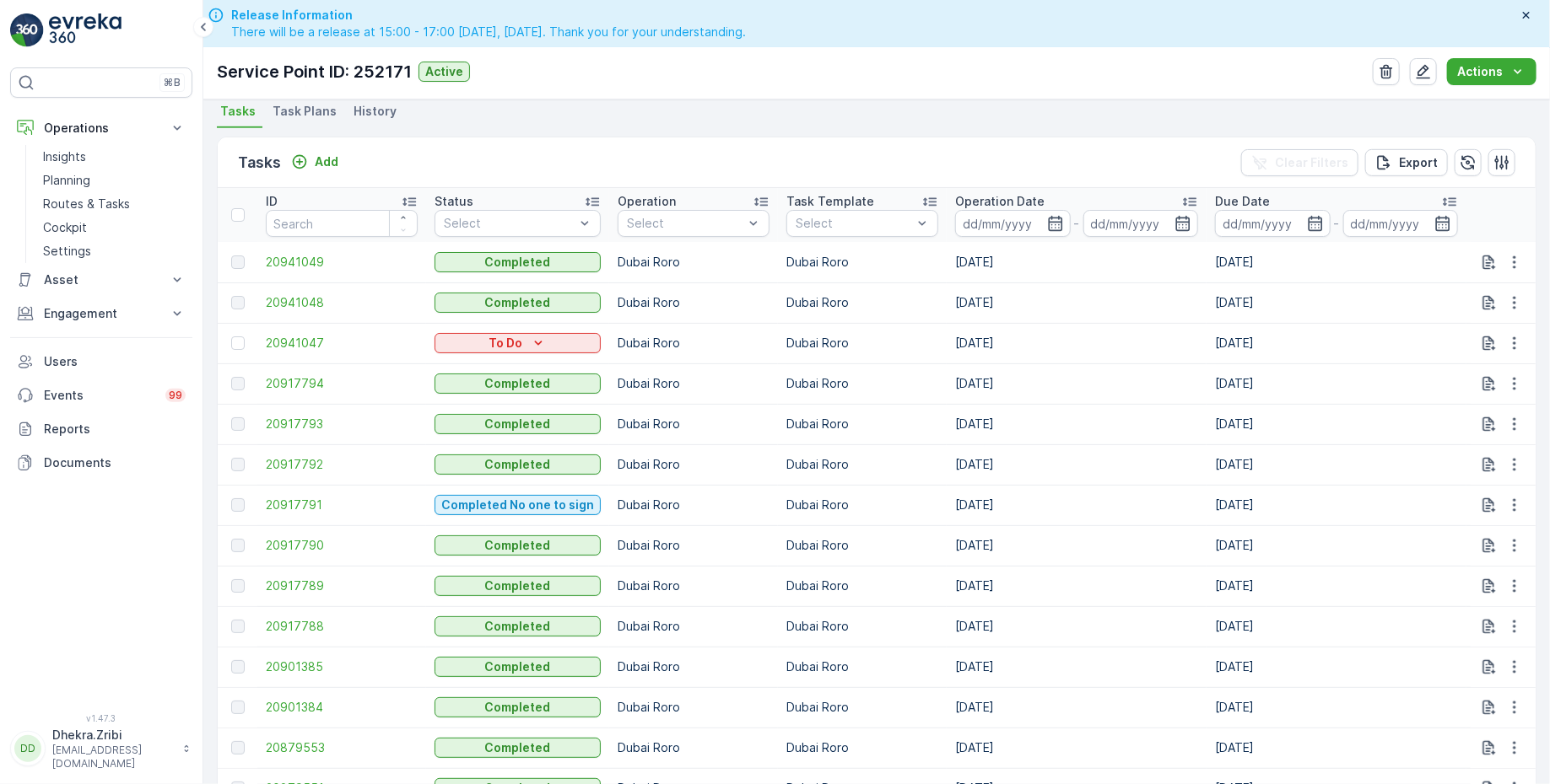
click at [1026, 221] on input at bounding box center [1013, 224] width 115 height 27
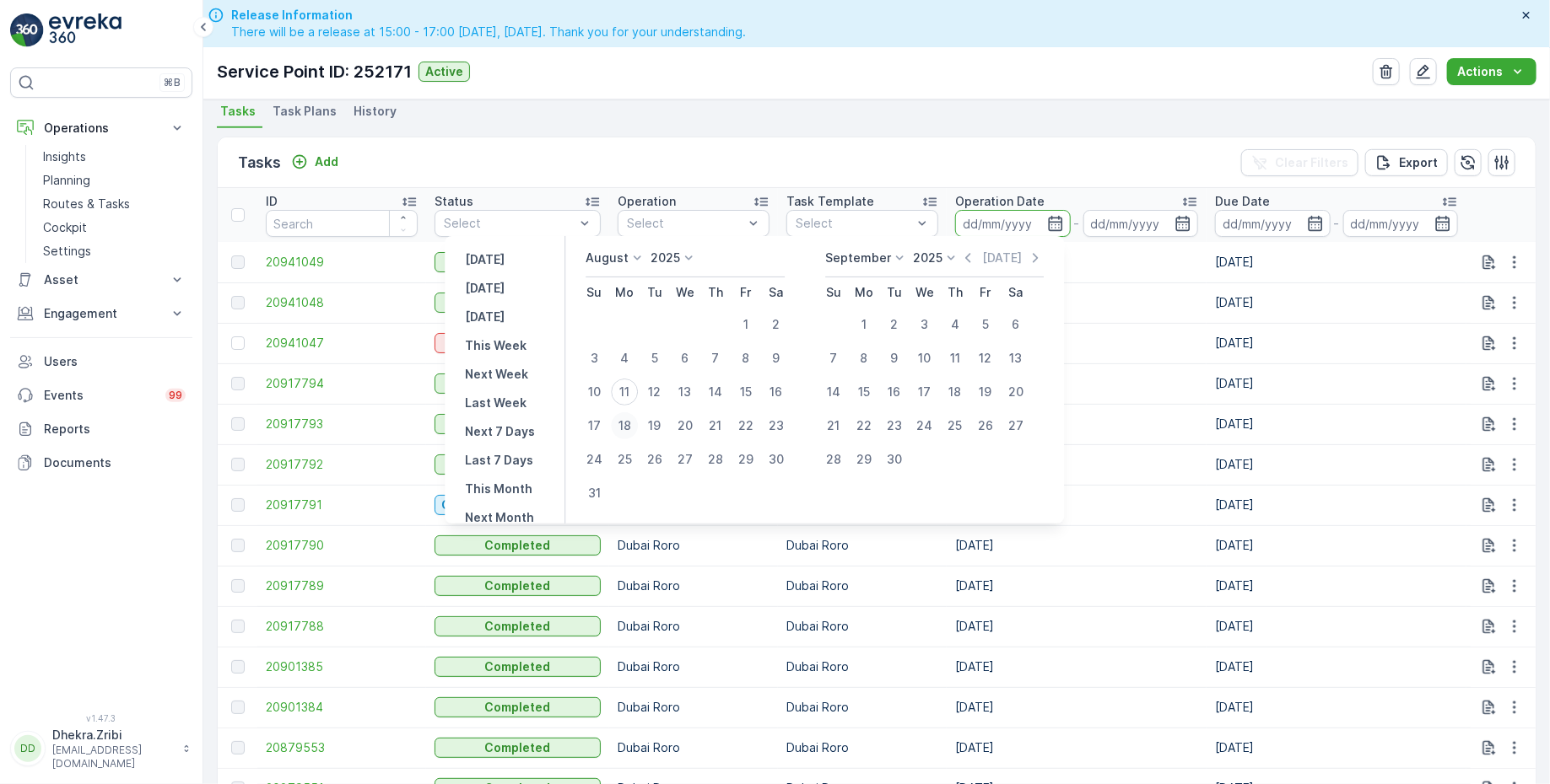
click at [634, 426] on div "18" at bounding box center [624, 426] width 27 height 27
type input "18.08.2025"
click at [634, 426] on div "18" at bounding box center [624, 426] width 27 height 27
type input "18.08.2025"
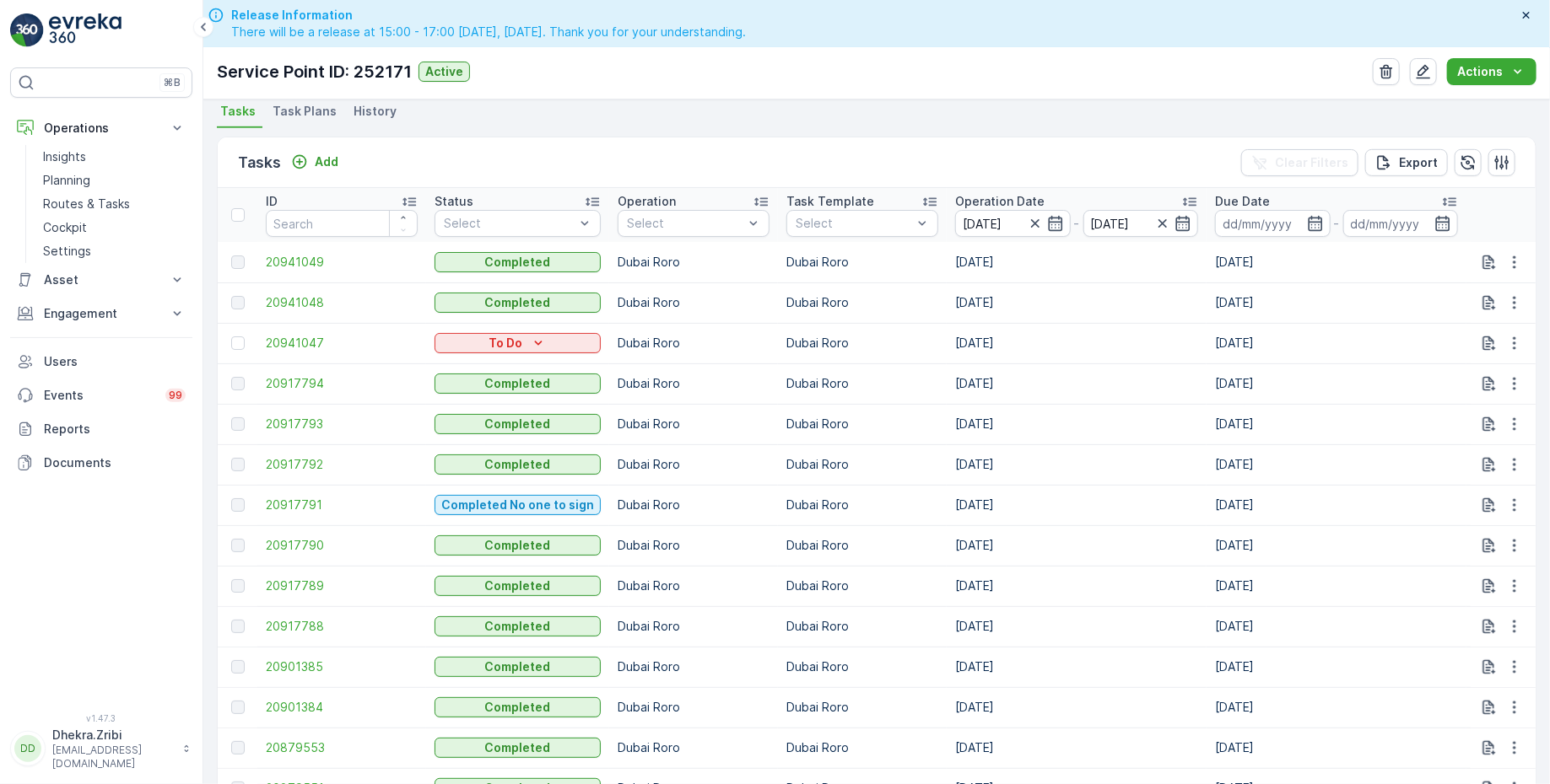
click at [750, 119] on ul "Tasks Task Plans History" at bounding box center [876, 114] width 1320 height 29
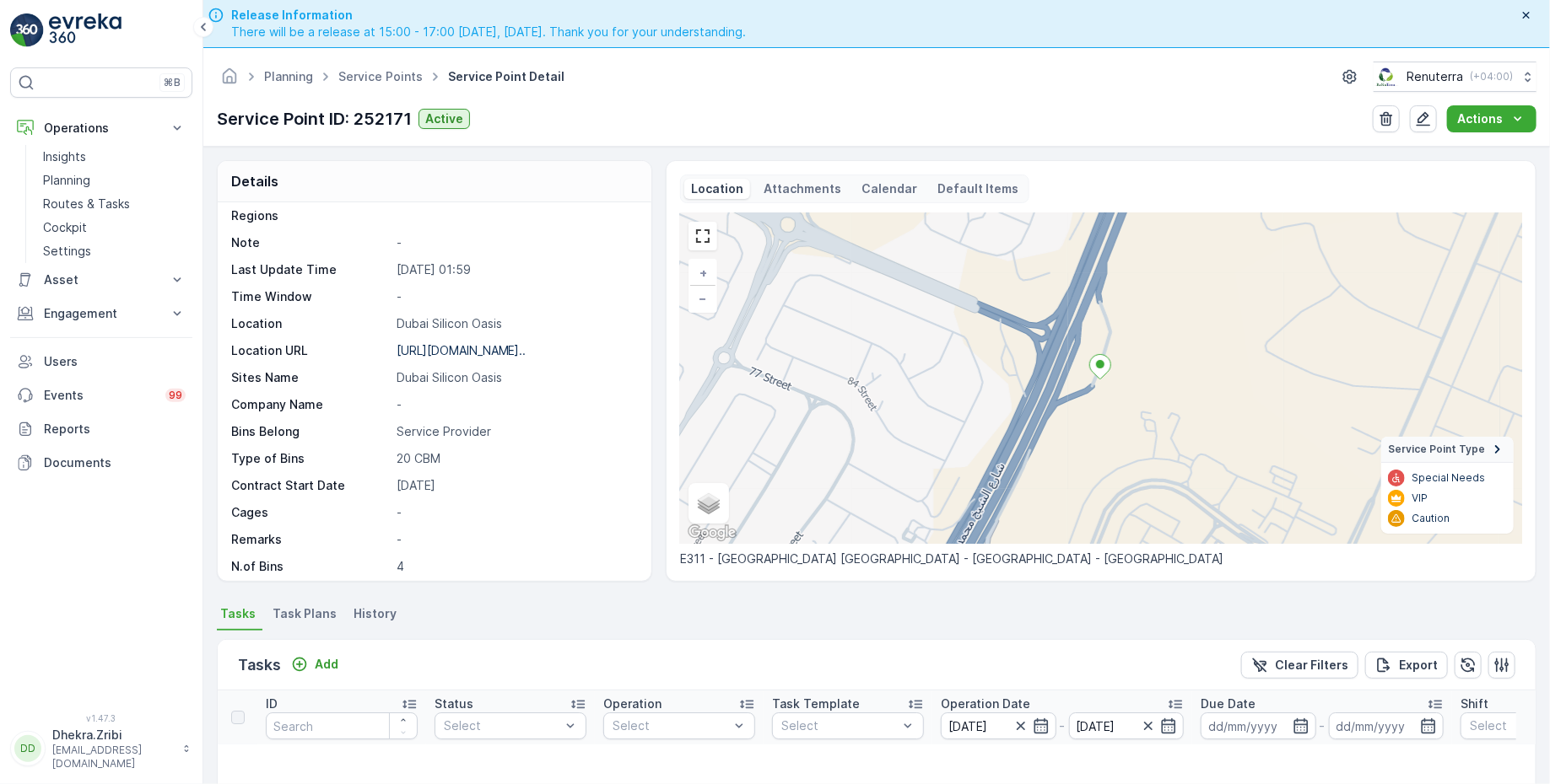
scroll to position [230, 0]
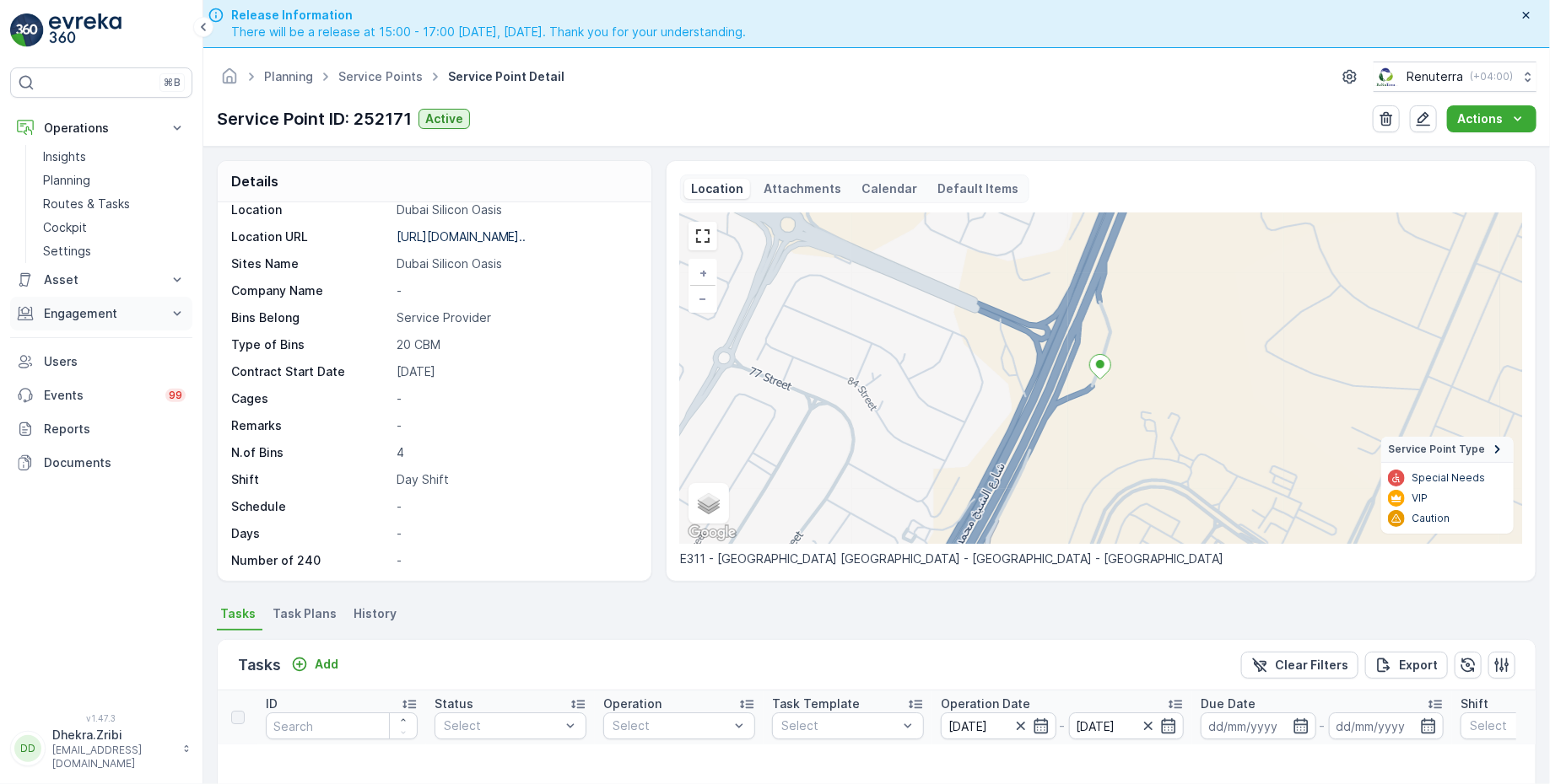
click at [95, 305] on p "Engagement" at bounding box center [102, 313] width 115 height 17
click at [81, 367] on p "Entities" at bounding box center [64, 366] width 42 height 17
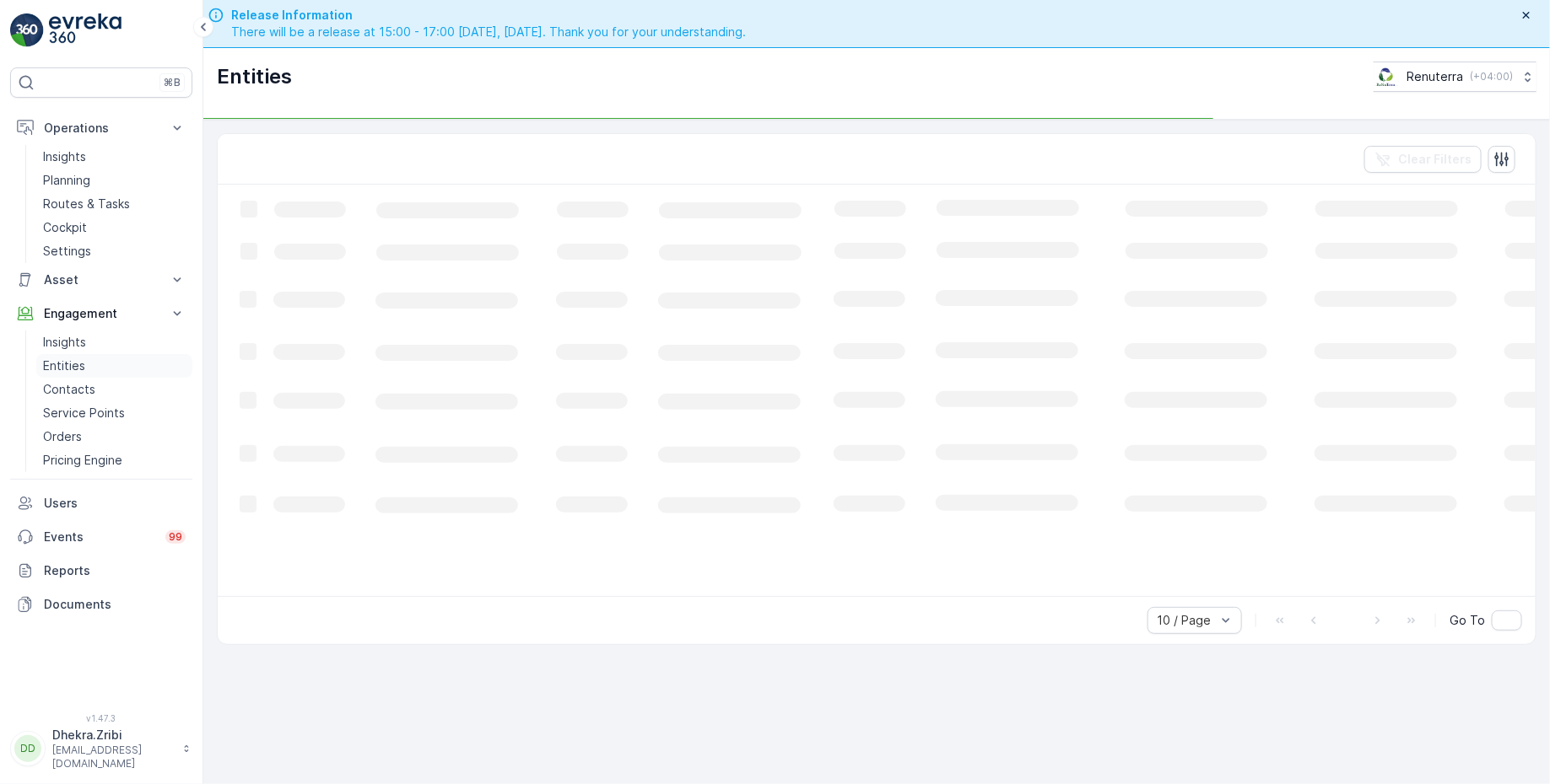
click at [75, 369] on p "Entities" at bounding box center [64, 366] width 42 height 17
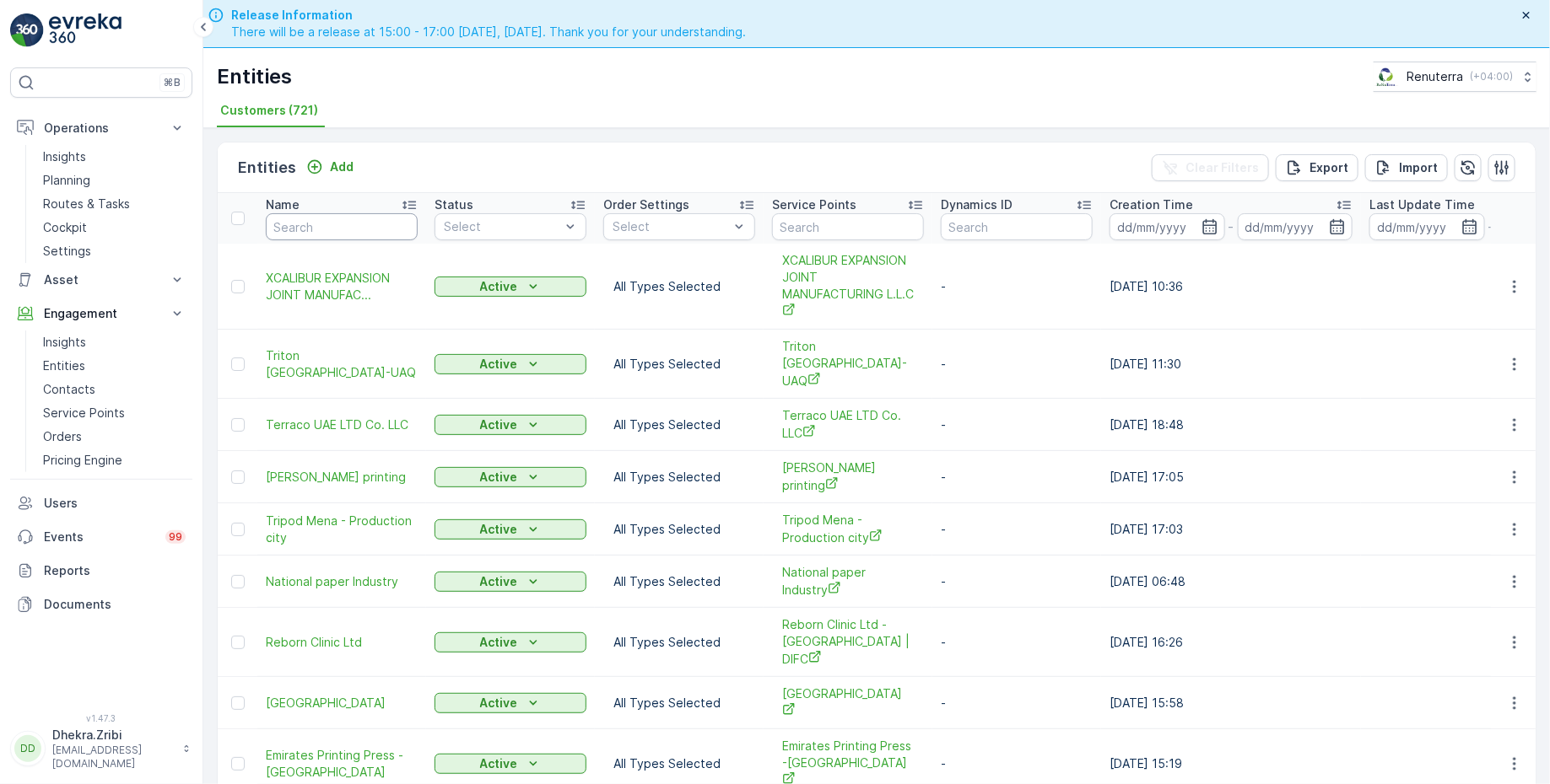
click at [333, 230] on input "text" at bounding box center [341, 227] width 152 height 27
type input "emirates"
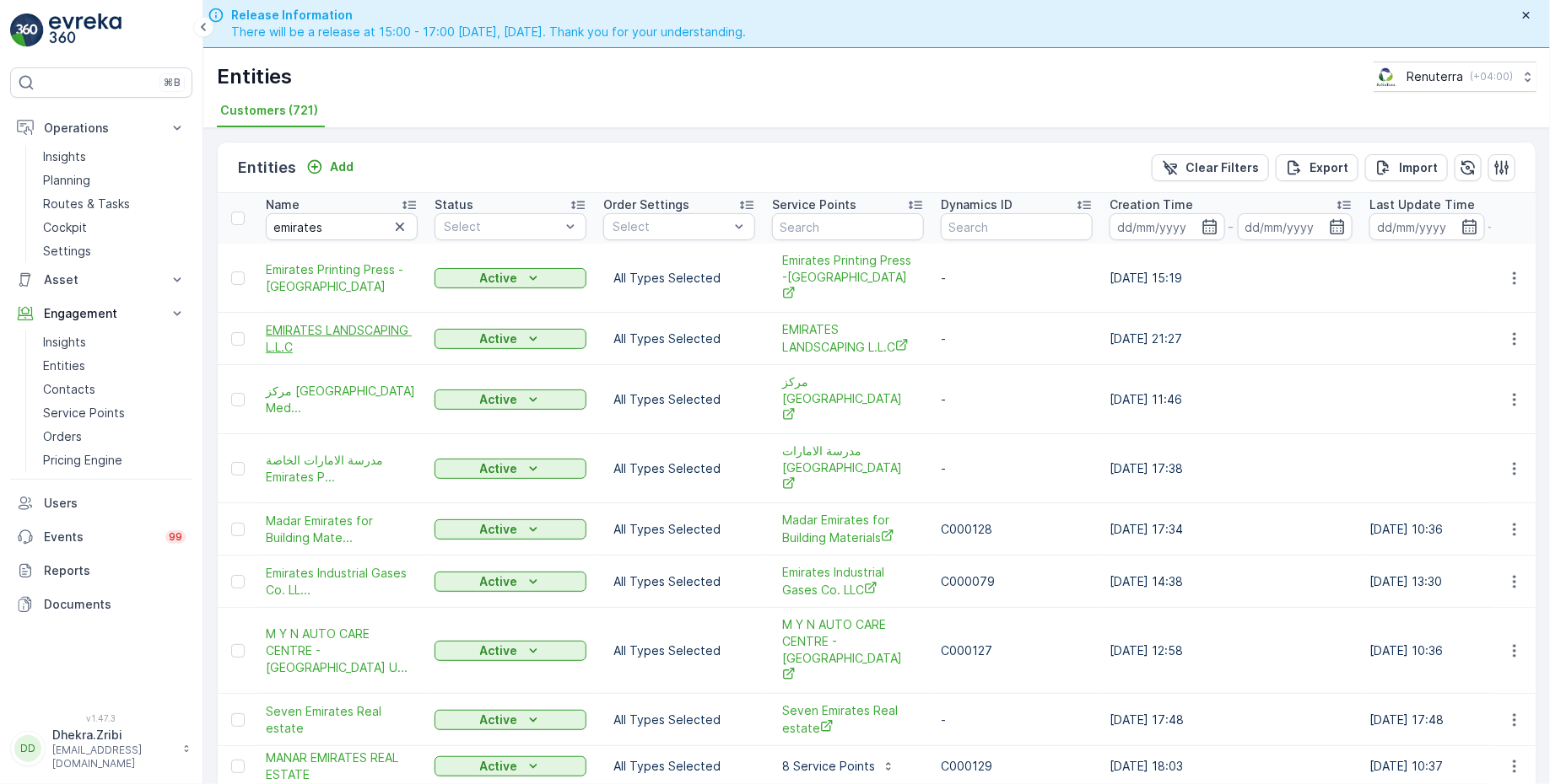
click at [327, 322] on span "EMIRATES LANDSCAPING L.L.C" at bounding box center [341, 339] width 152 height 34
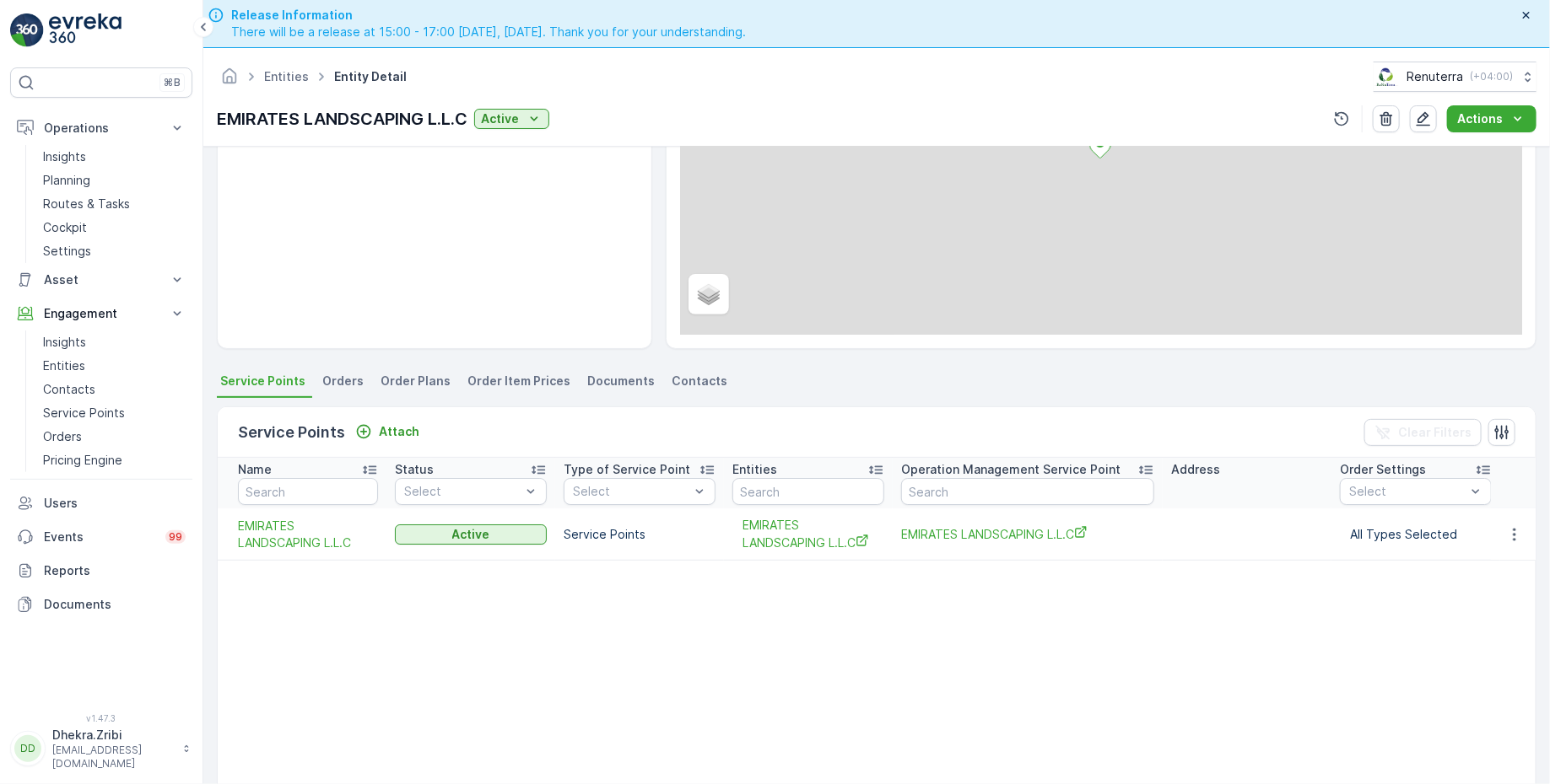
scroll to position [237, 0]
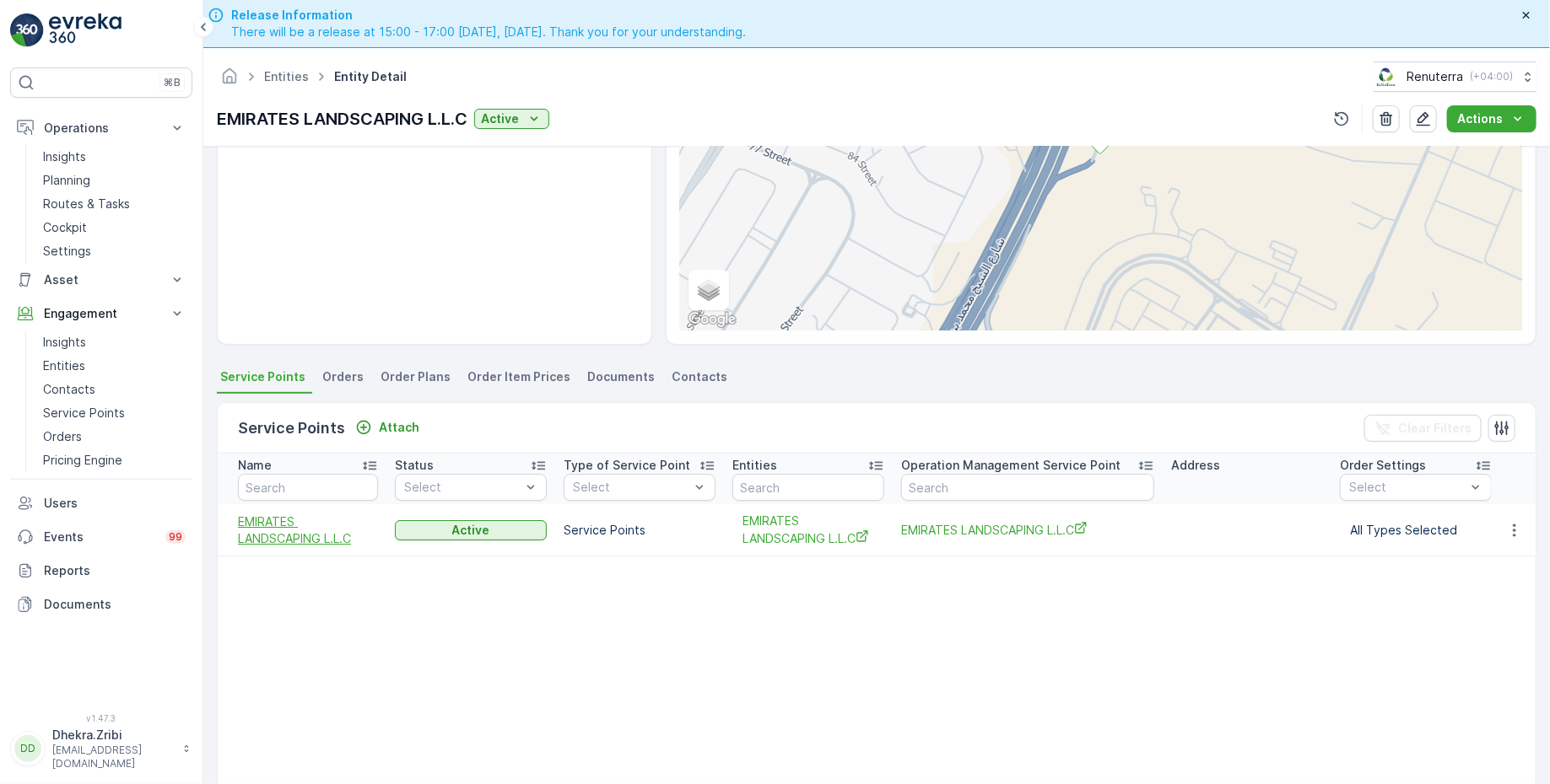
click at [278, 521] on span "EMIRATES LANDSCAPING L.L.C" at bounding box center [308, 530] width 140 height 34
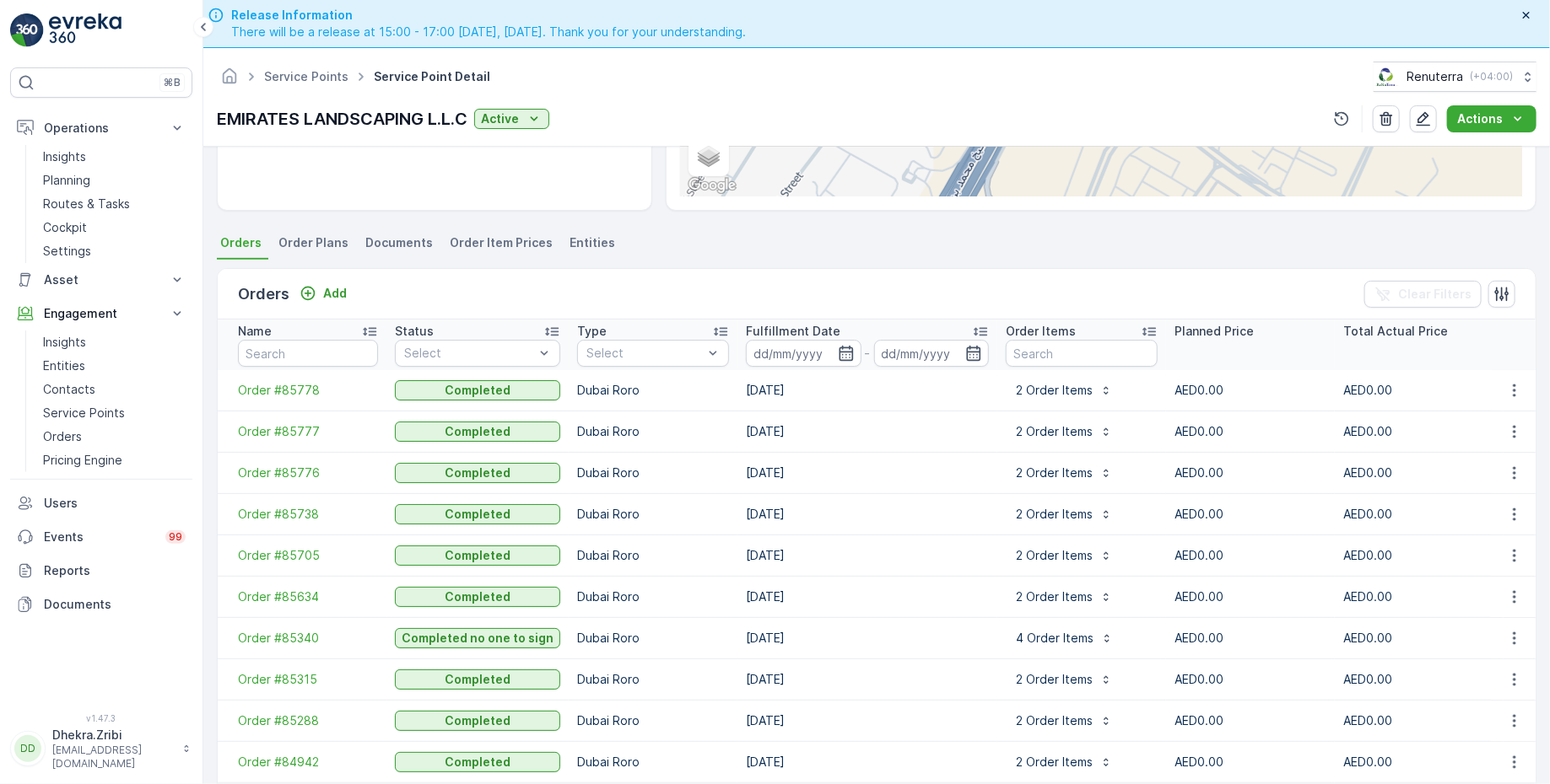
scroll to position [48, 0]
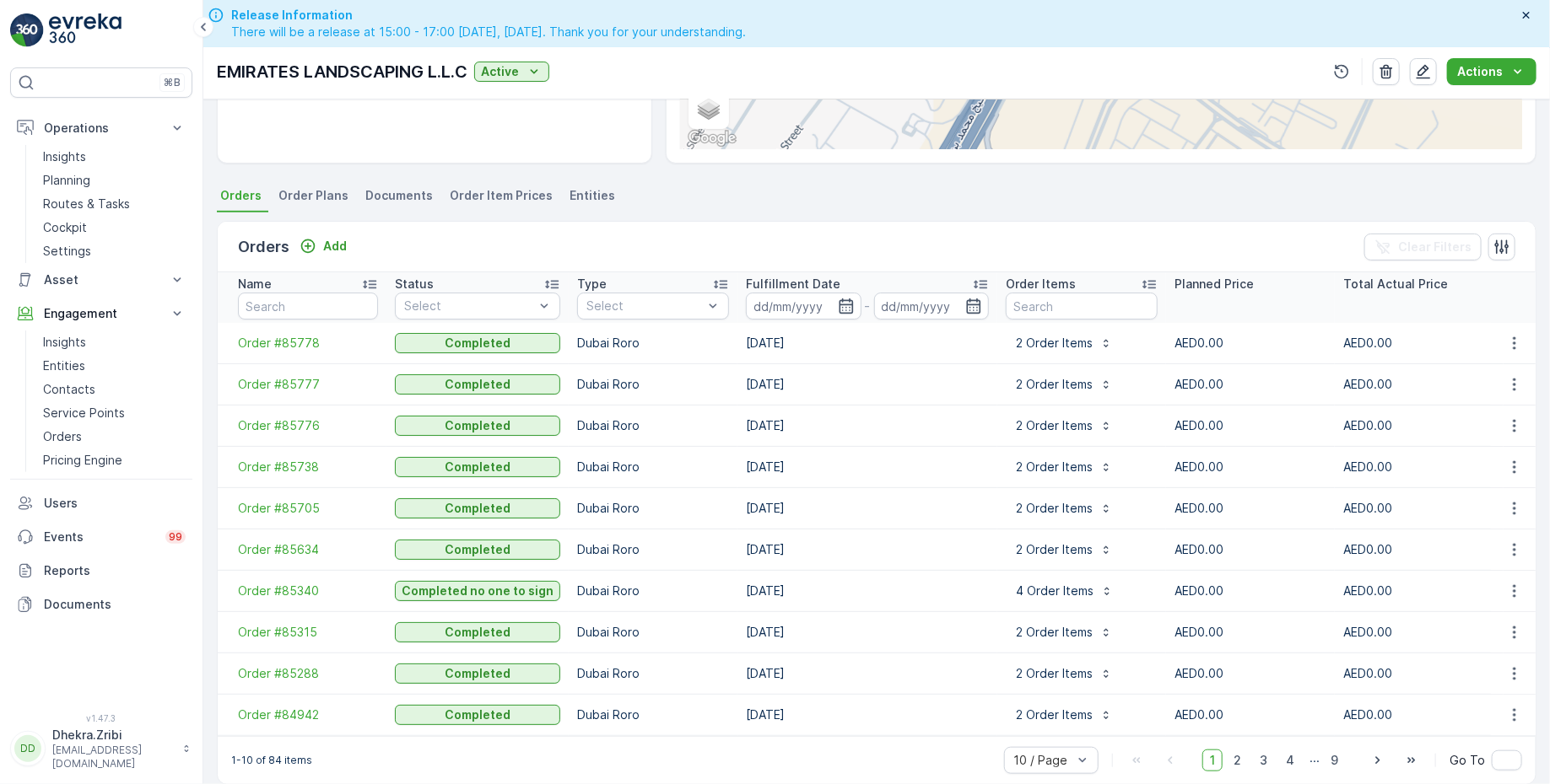
click at [974, 281] on icon at bounding box center [980, 284] width 17 height 17
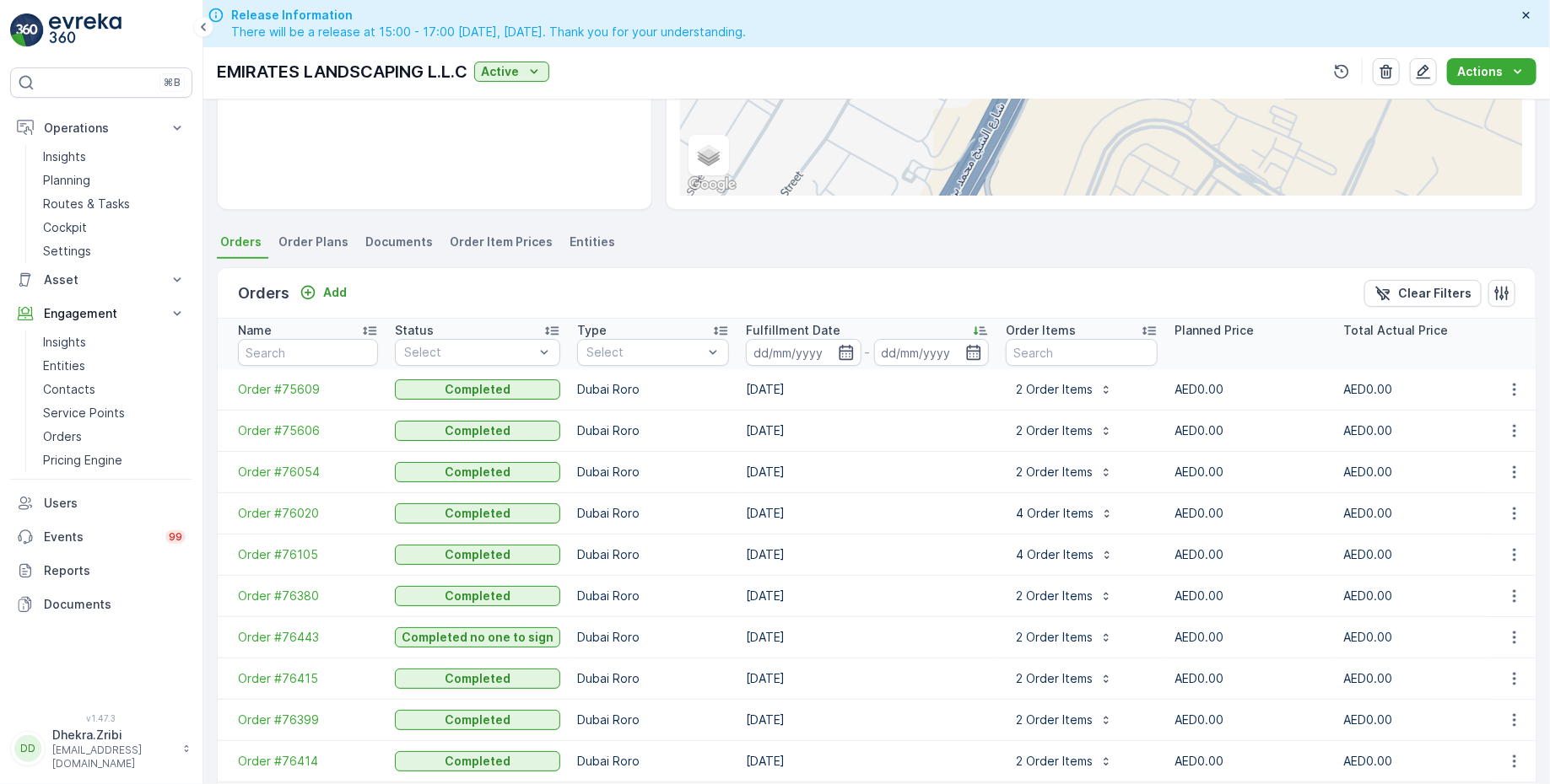
scroll to position [373, 0]
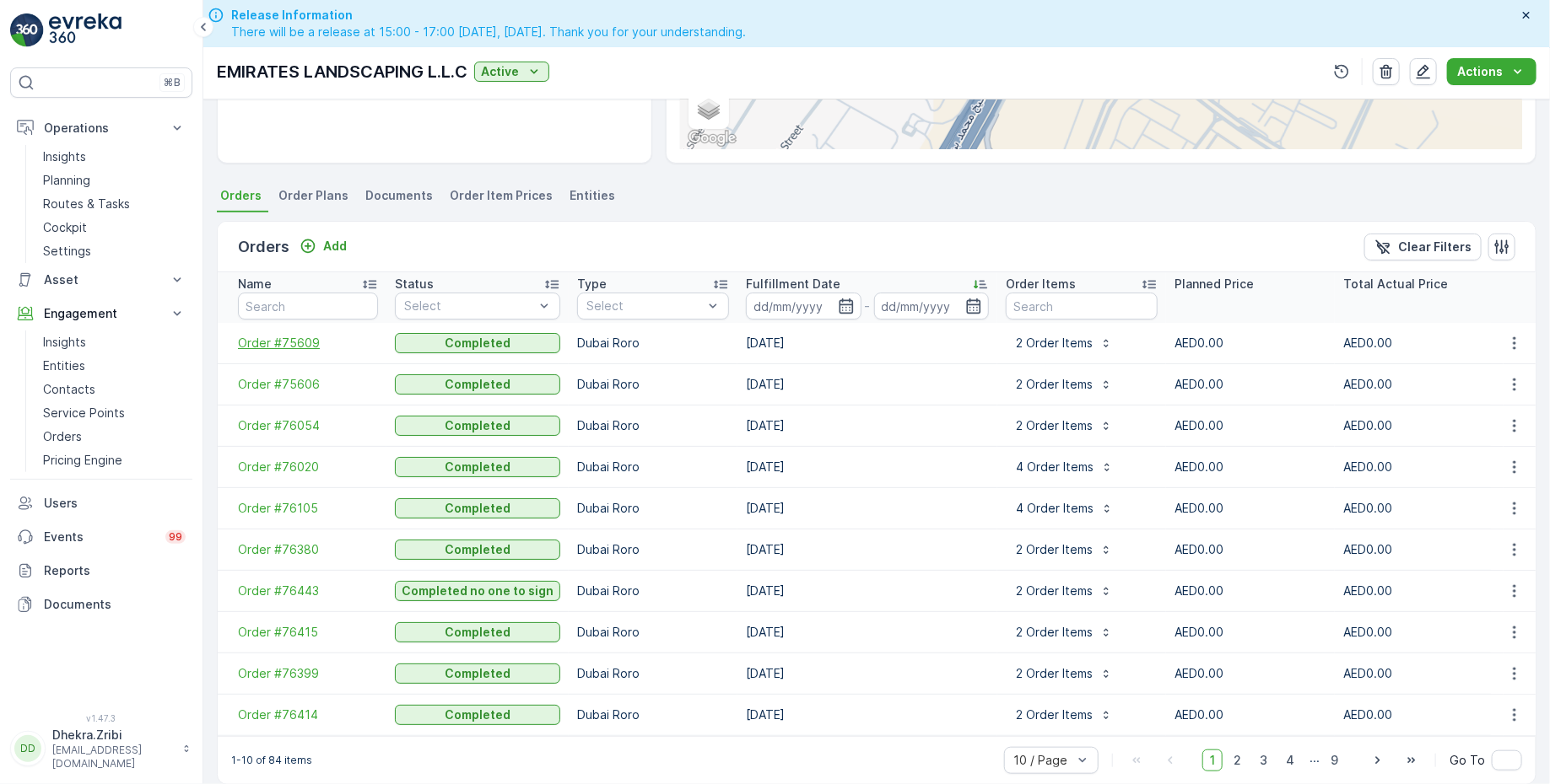
click at [299, 336] on span "Order #75609" at bounding box center [308, 343] width 140 height 17
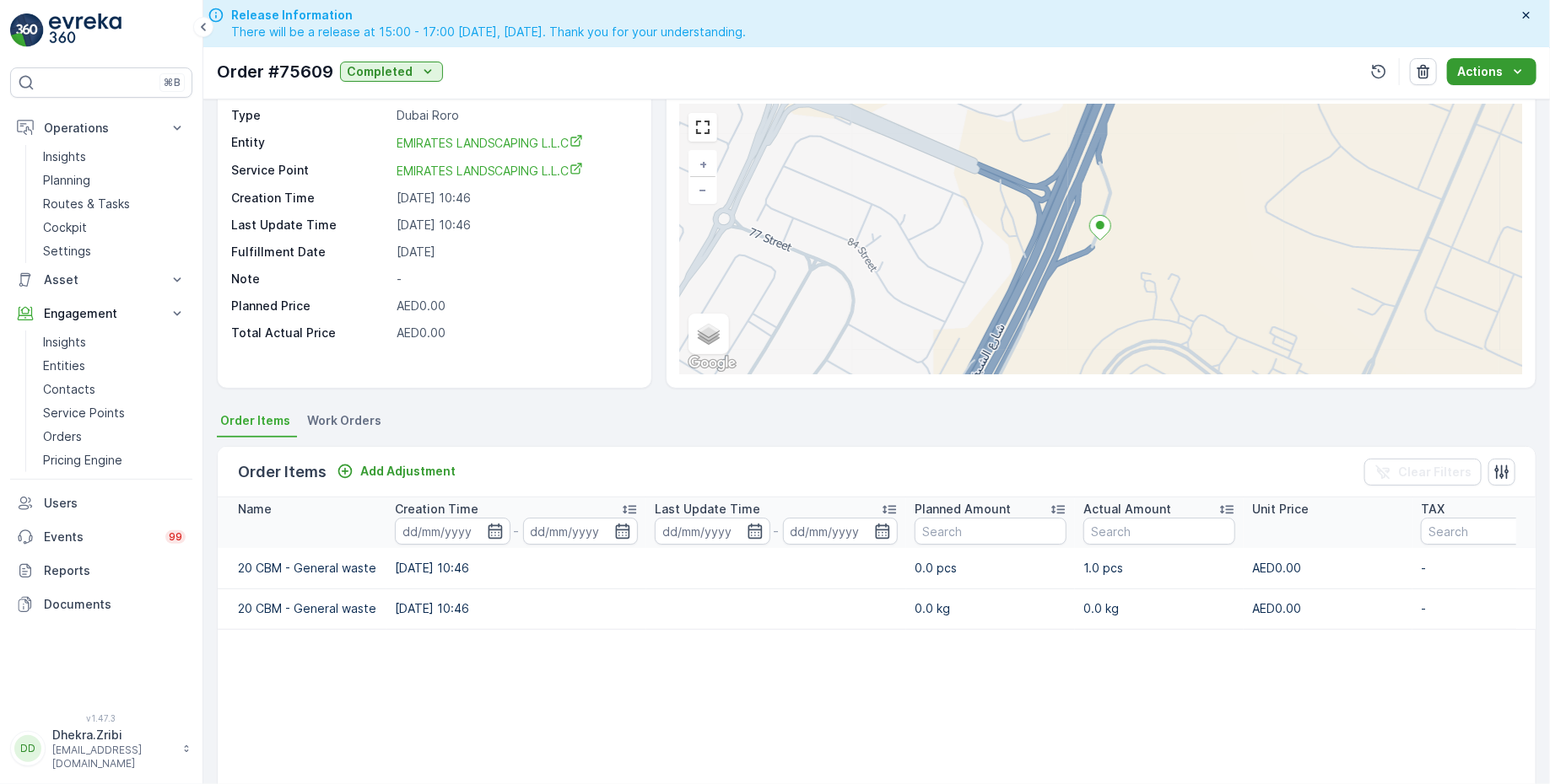
click at [1504, 80] on button "Actions" at bounding box center [1491, 72] width 89 height 27
click at [1479, 129] on span "Create Document" at bounding box center [1492, 125] width 102 height 17
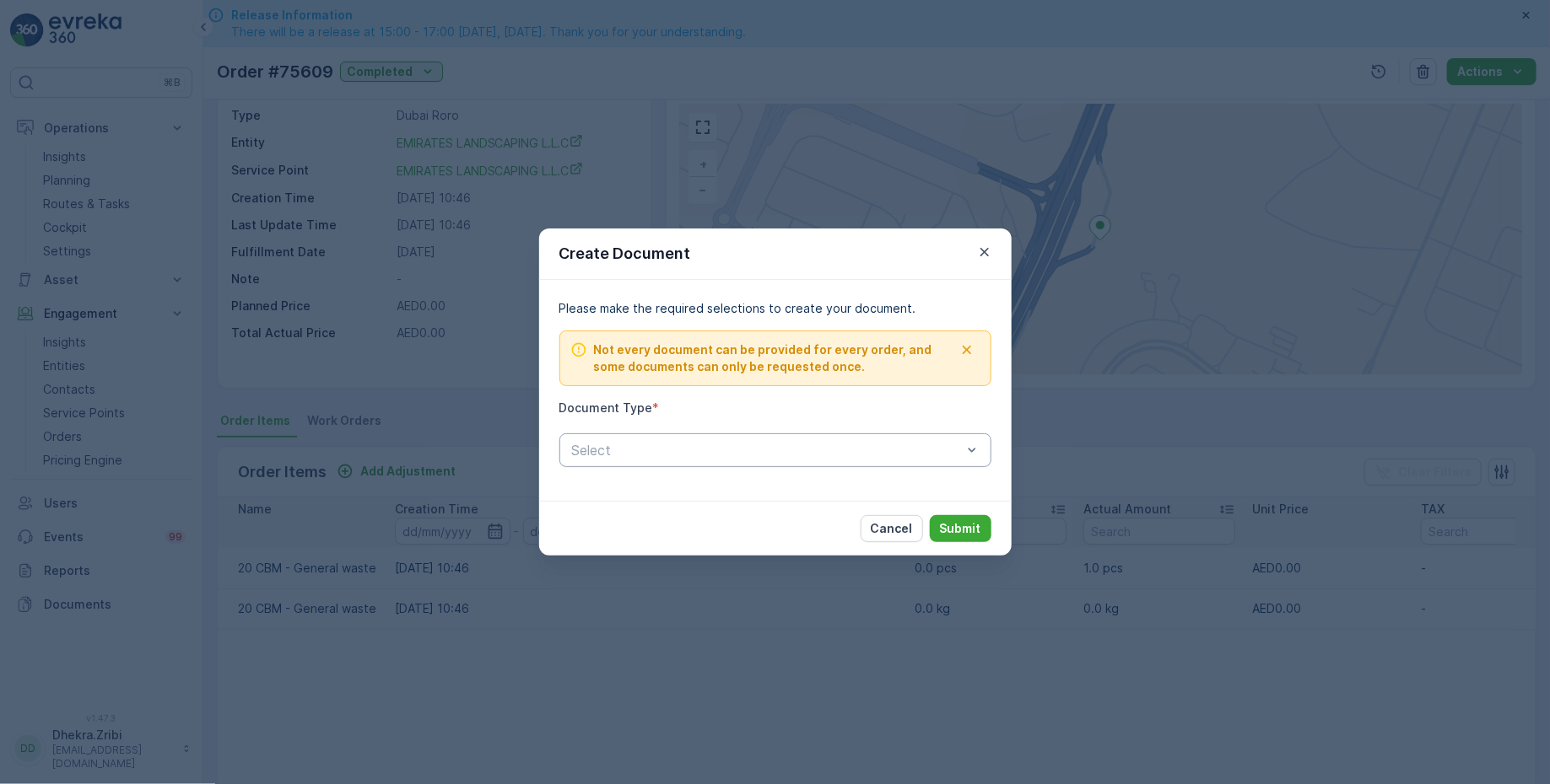
click at [874, 453] on div at bounding box center [766, 450] width 393 height 15
click at [645, 521] on span "Proof Of Service" at bounding box center [623, 520] width 106 height 15
click at [951, 522] on p "Submit" at bounding box center [961, 529] width 41 height 17
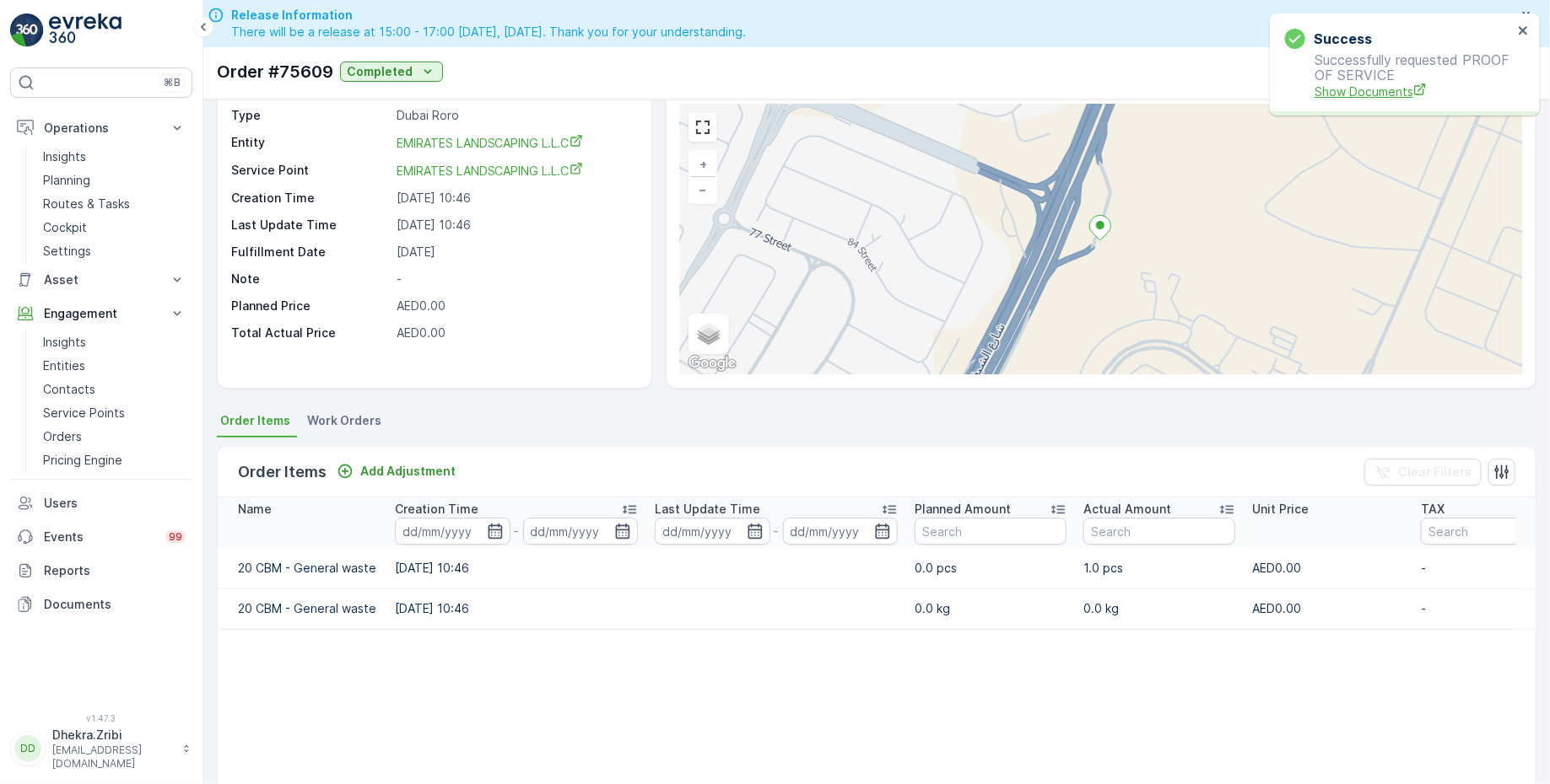
click at [1366, 94] on span "Show Documents" at bounding box center [1413, 92] width 198 height 18
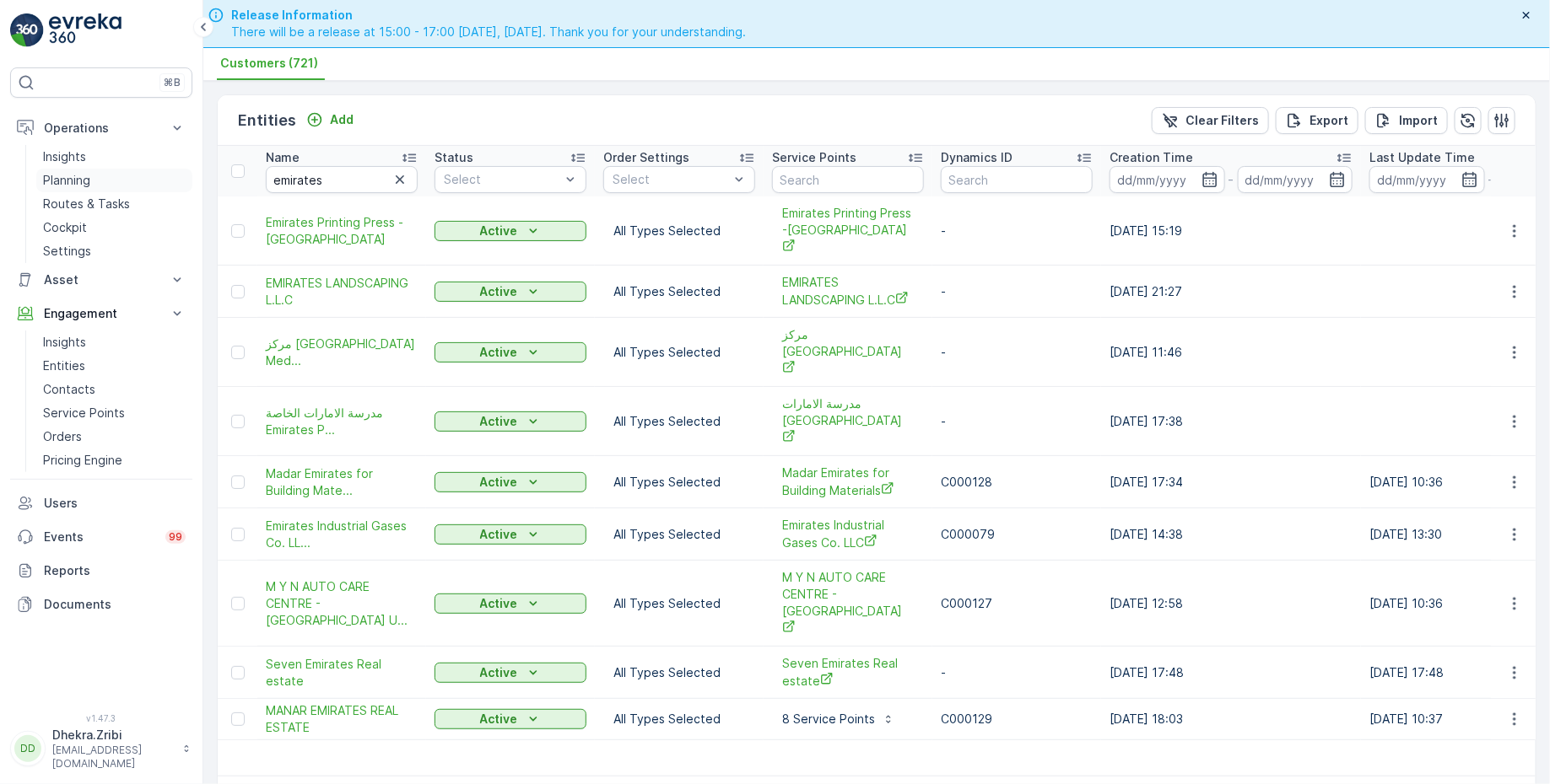
click at [66, 183] on p "Planning" at bounding box center [67, 180] width 48 height 17
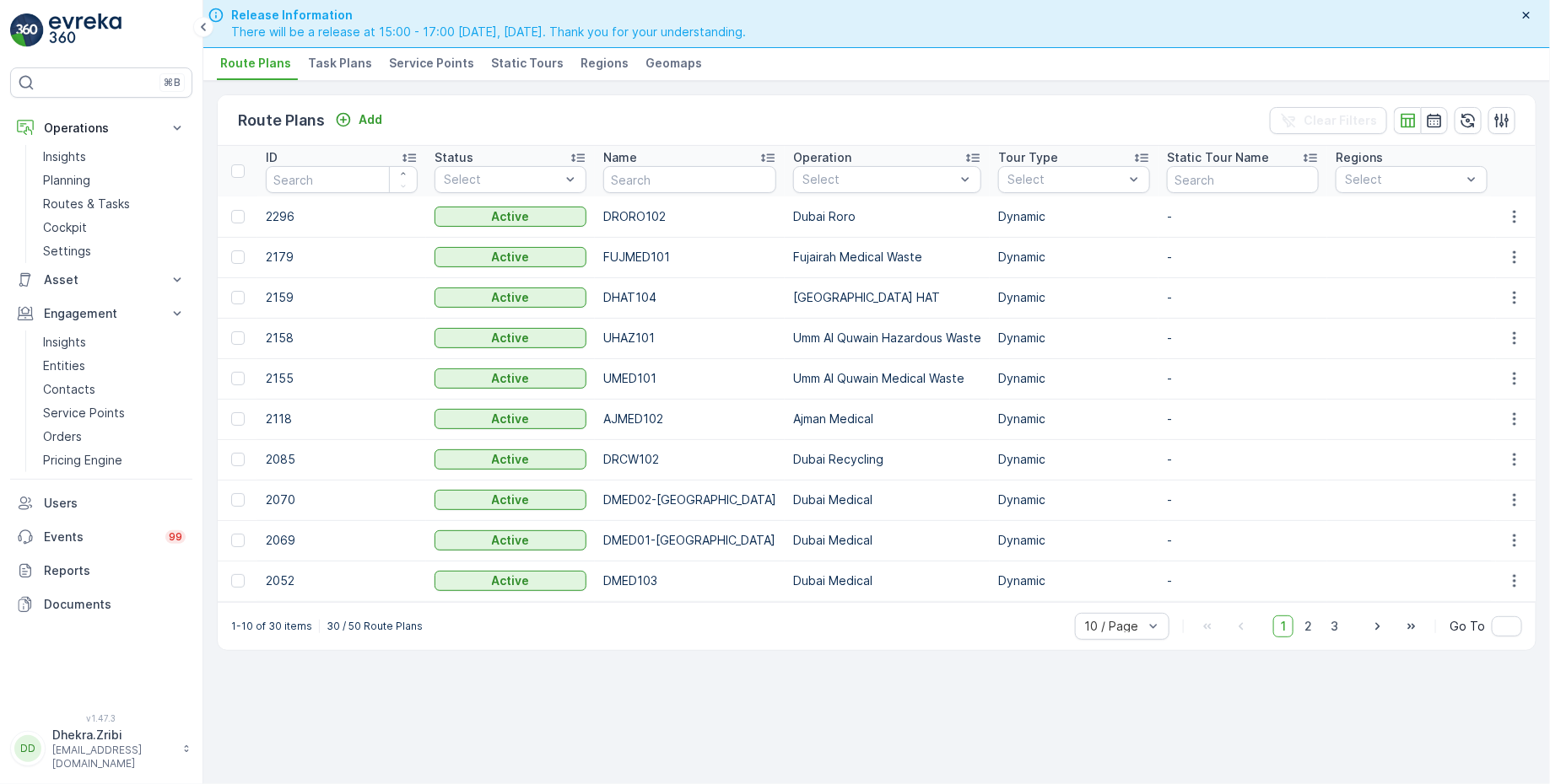
click at [426, 67] on span "Service Points" at bounding box center [431, 63] width 85 height 17
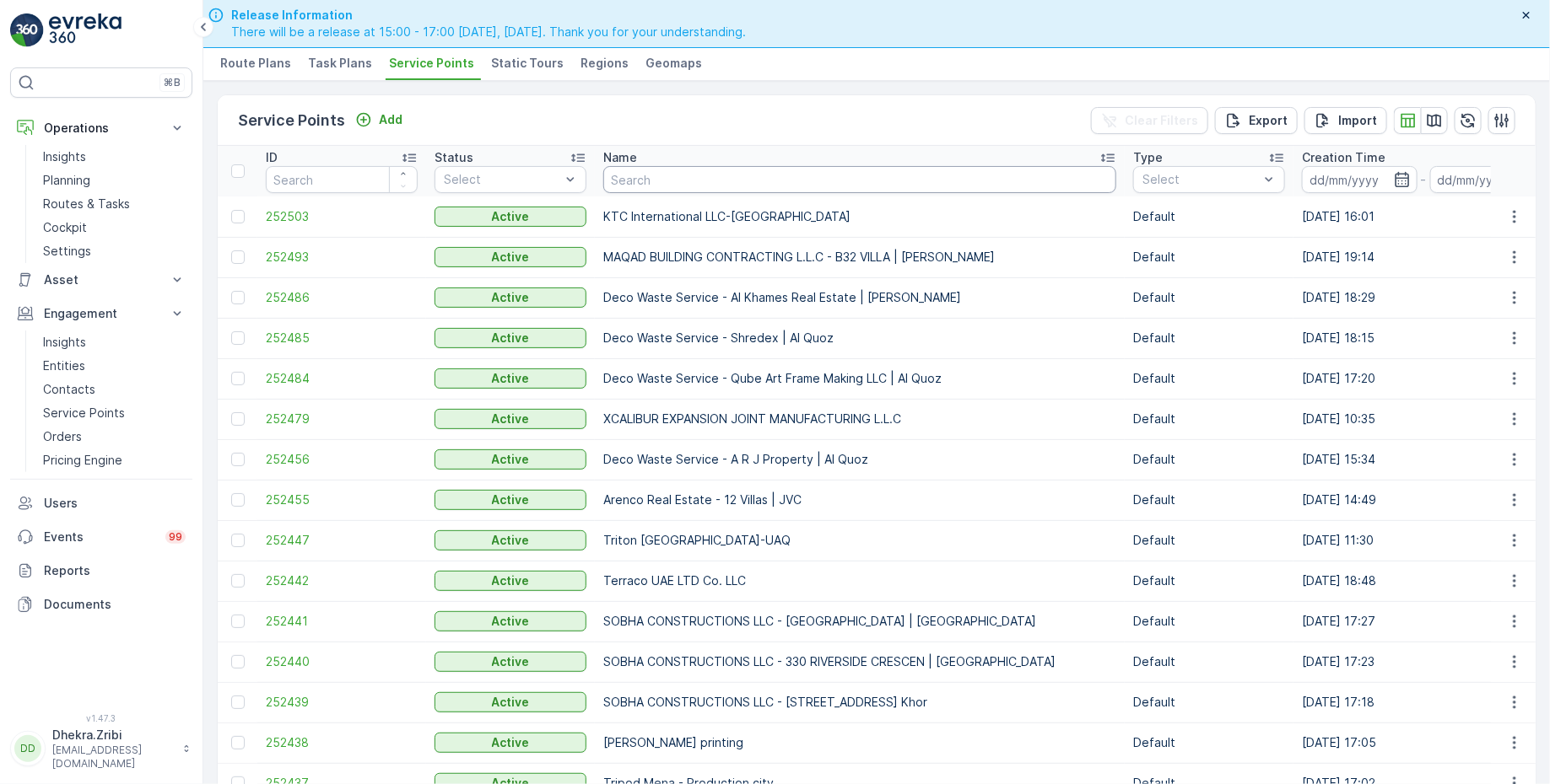
click at [713, 179] on input "text" at bounding box center [860, 180] width 513 height 27
type input "emirat"
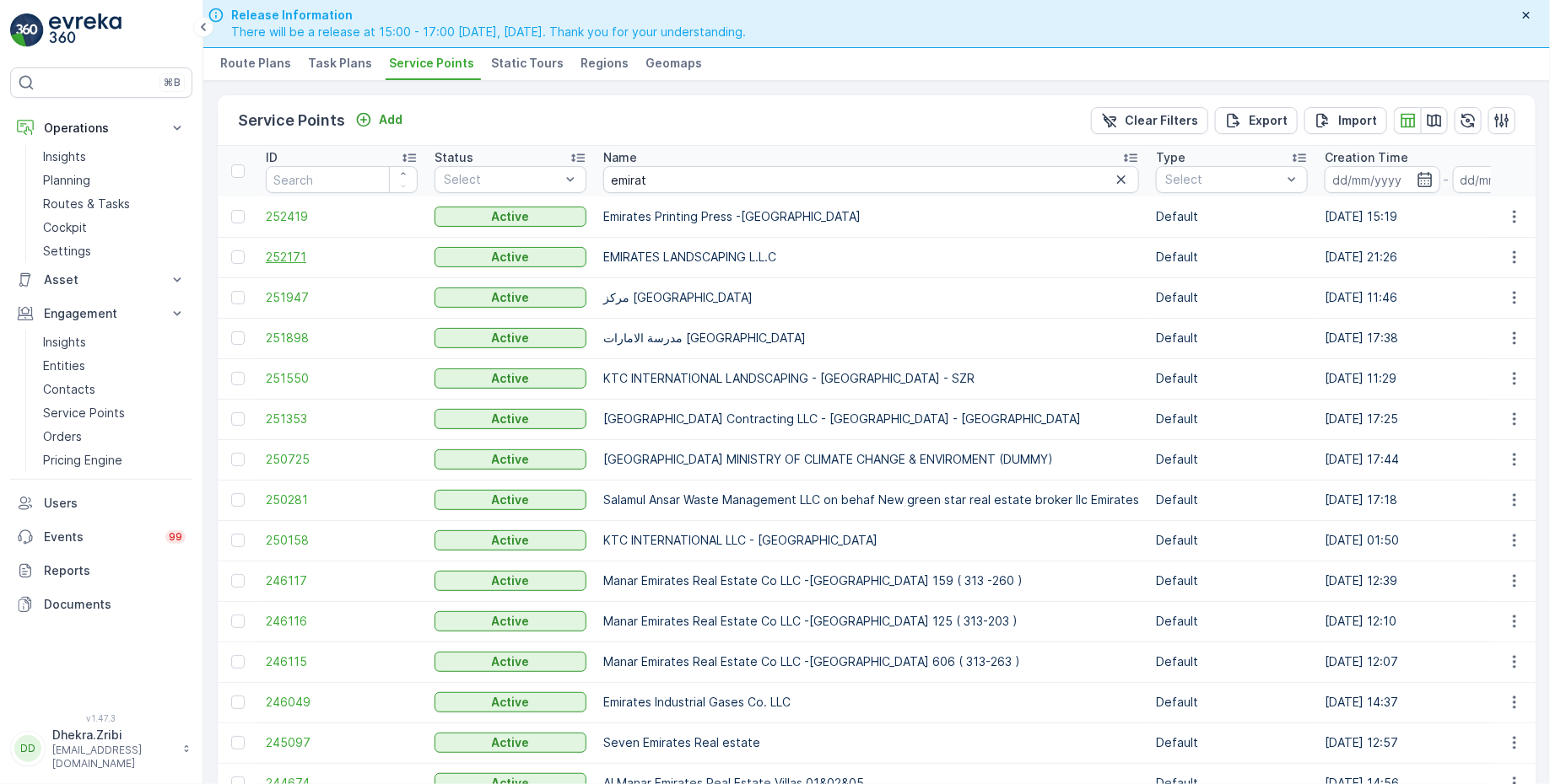
click at [286, 253] on span "252171" at bounding box center [341, 257] width 152 height 17
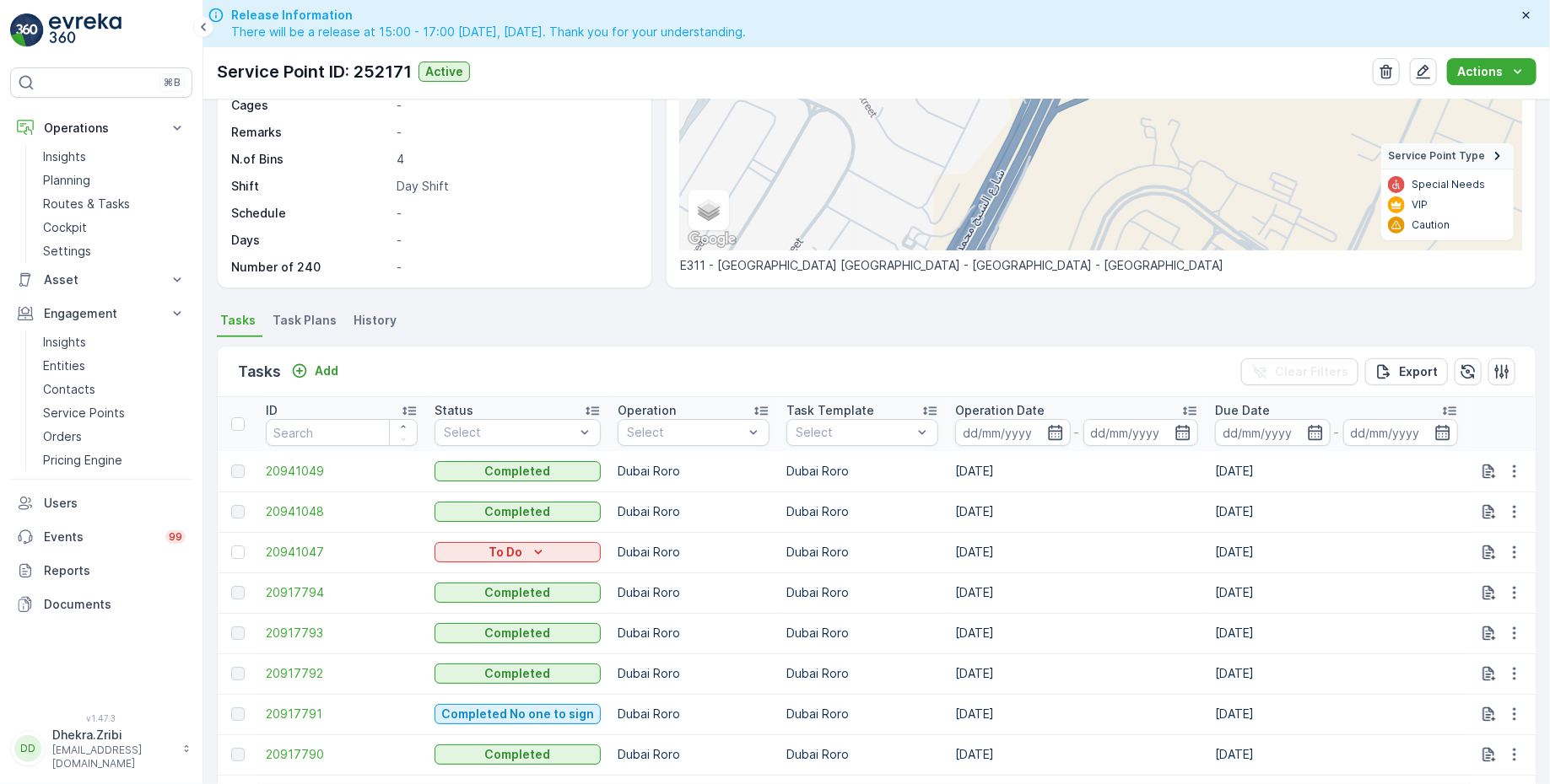
scroll to position [283, 0]
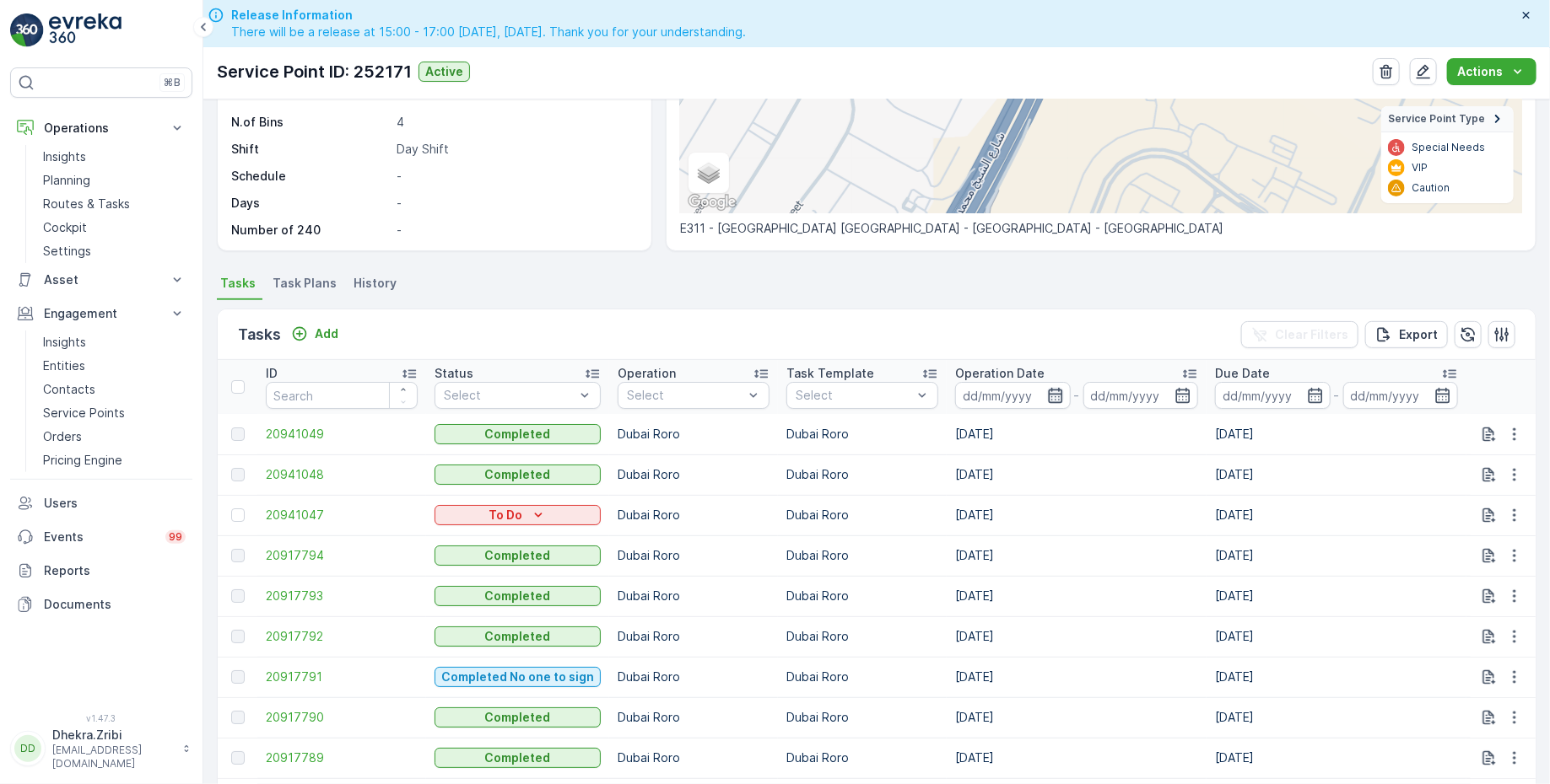
click at [1053, 387] on icon "button" at bounding box center [1055, 395] width 17 height 17
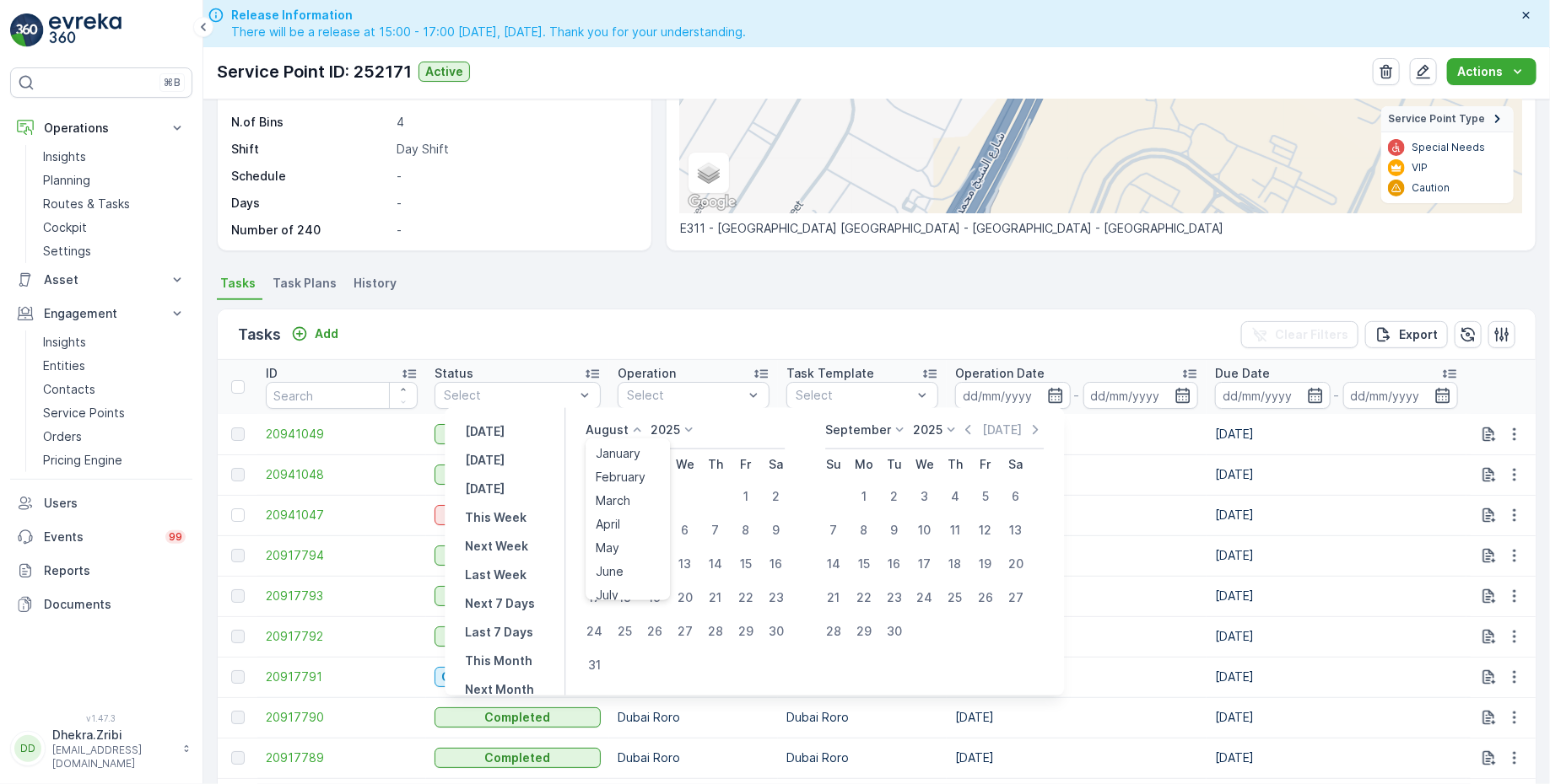
click at [629, 431] on p "August" at bounding box center [607, 430] width 43 height 17
click at [618, 581] on span "July" at bounding box center [606, 588] width 22 height 17
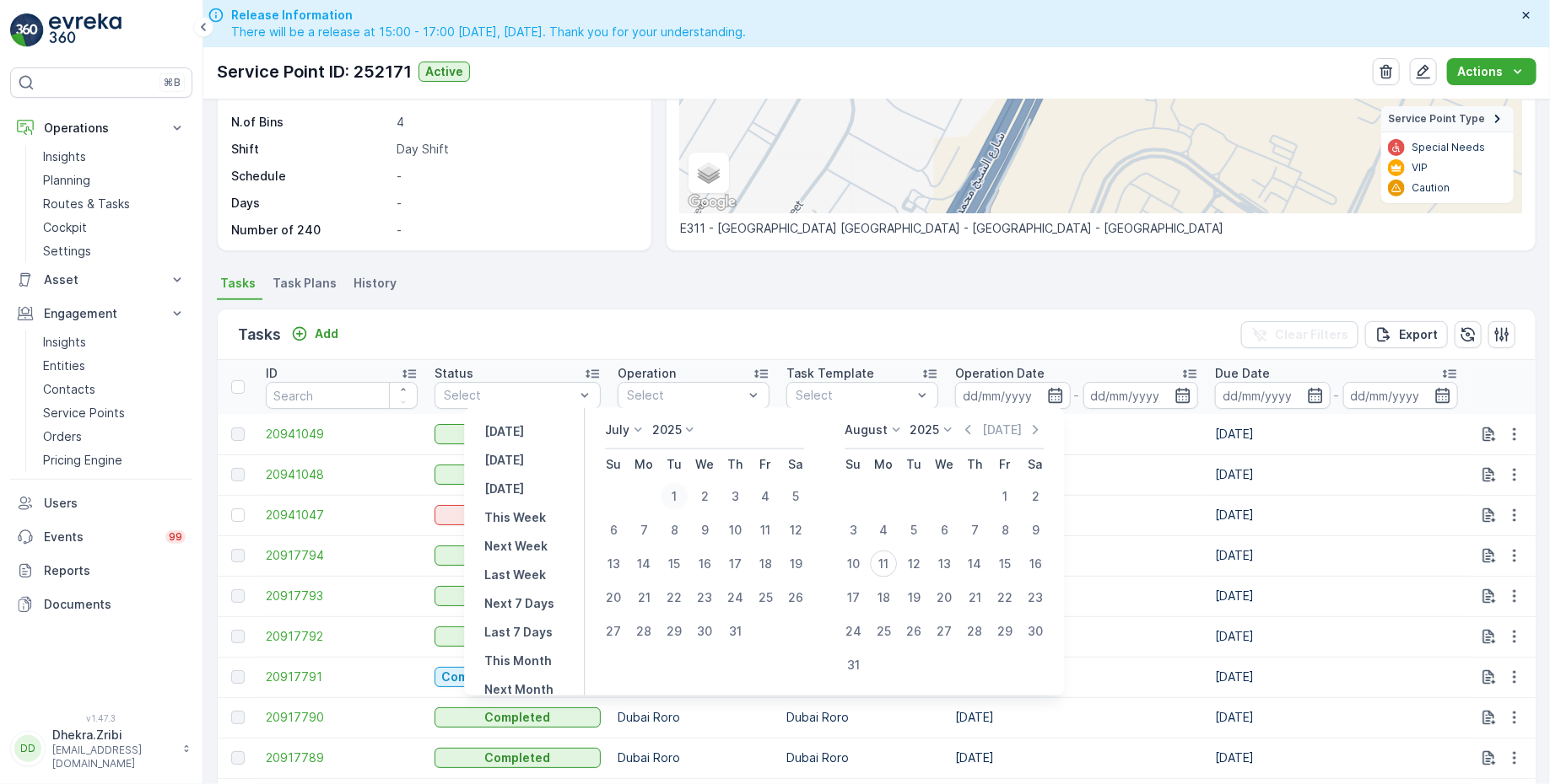
click at [676, 497] on div "1" at bounding box center [674, 496] width 27 height 27
type input "01.07.2025"
click at [733, 632] on div "31" at bounding box center [735, 631] width 27 height 27
type input "31.07.2025"
click at [672, 488] on div "1" at bounding box center [674, 496] width 27 height 27
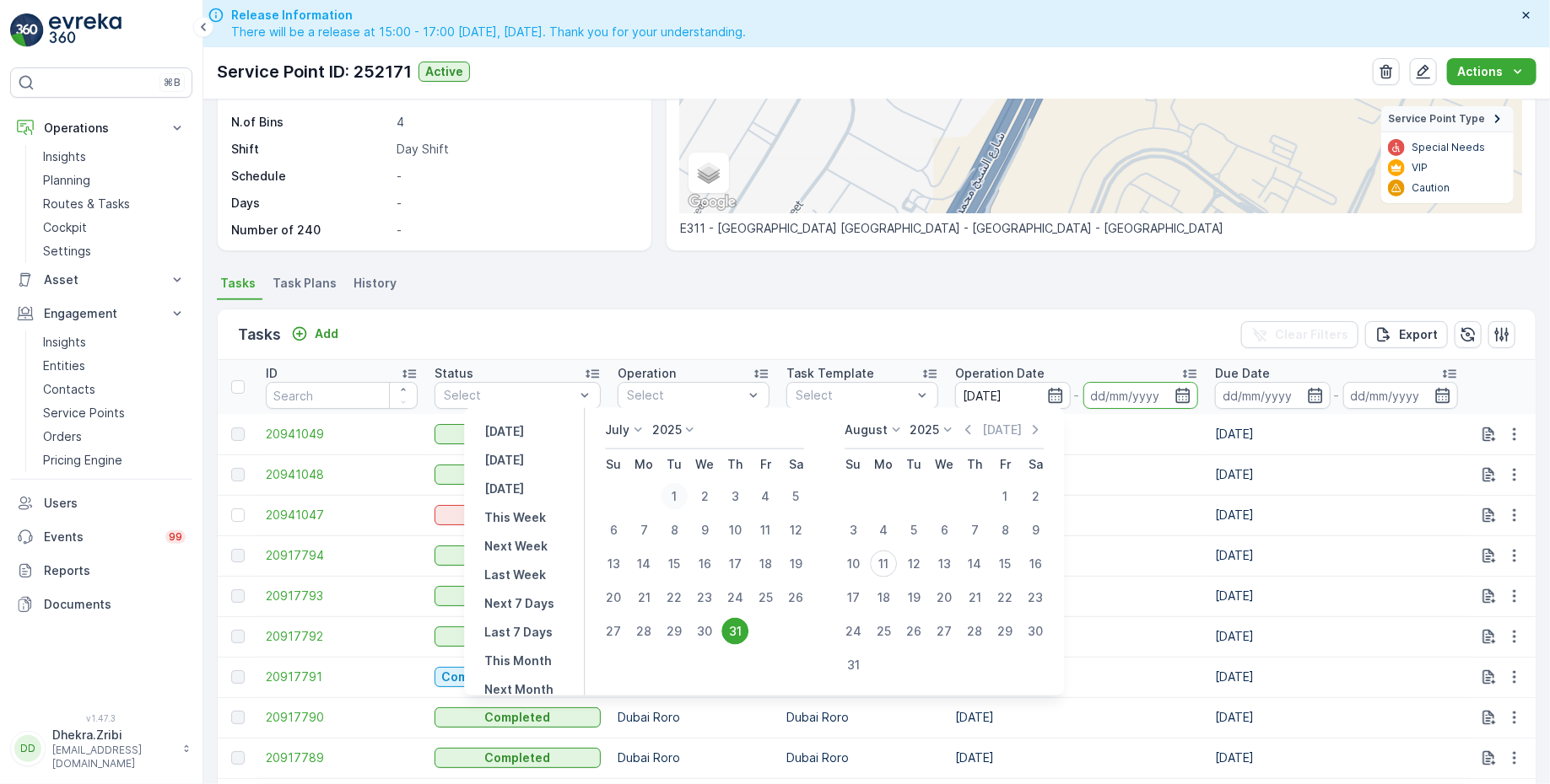
type input "01.07.2025"
click at [739, 629] on div "31" at bounding box center [735, 631] width 27 height 27
type input "31.07.2025"
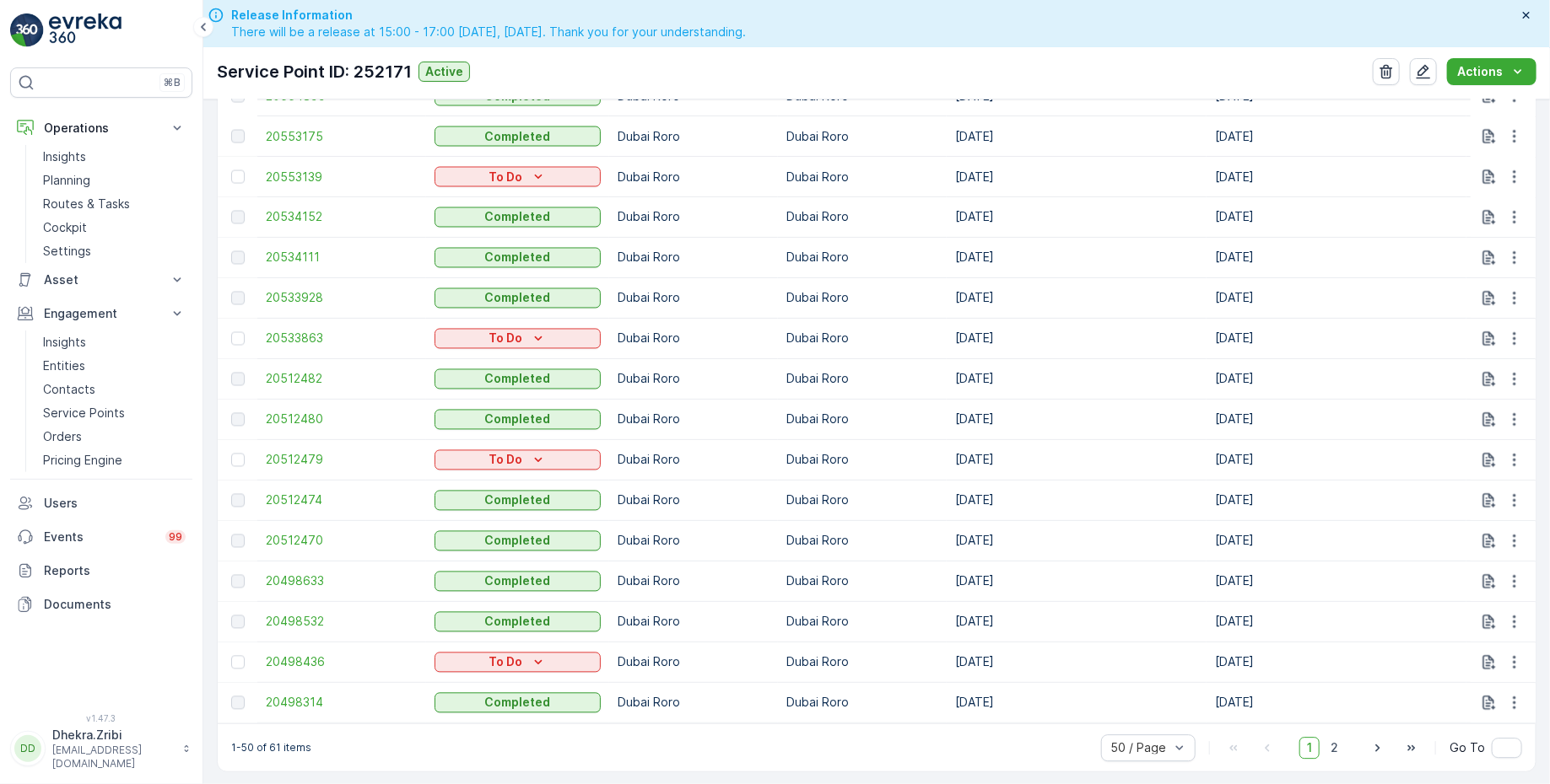
scroll to position [2013, 0]
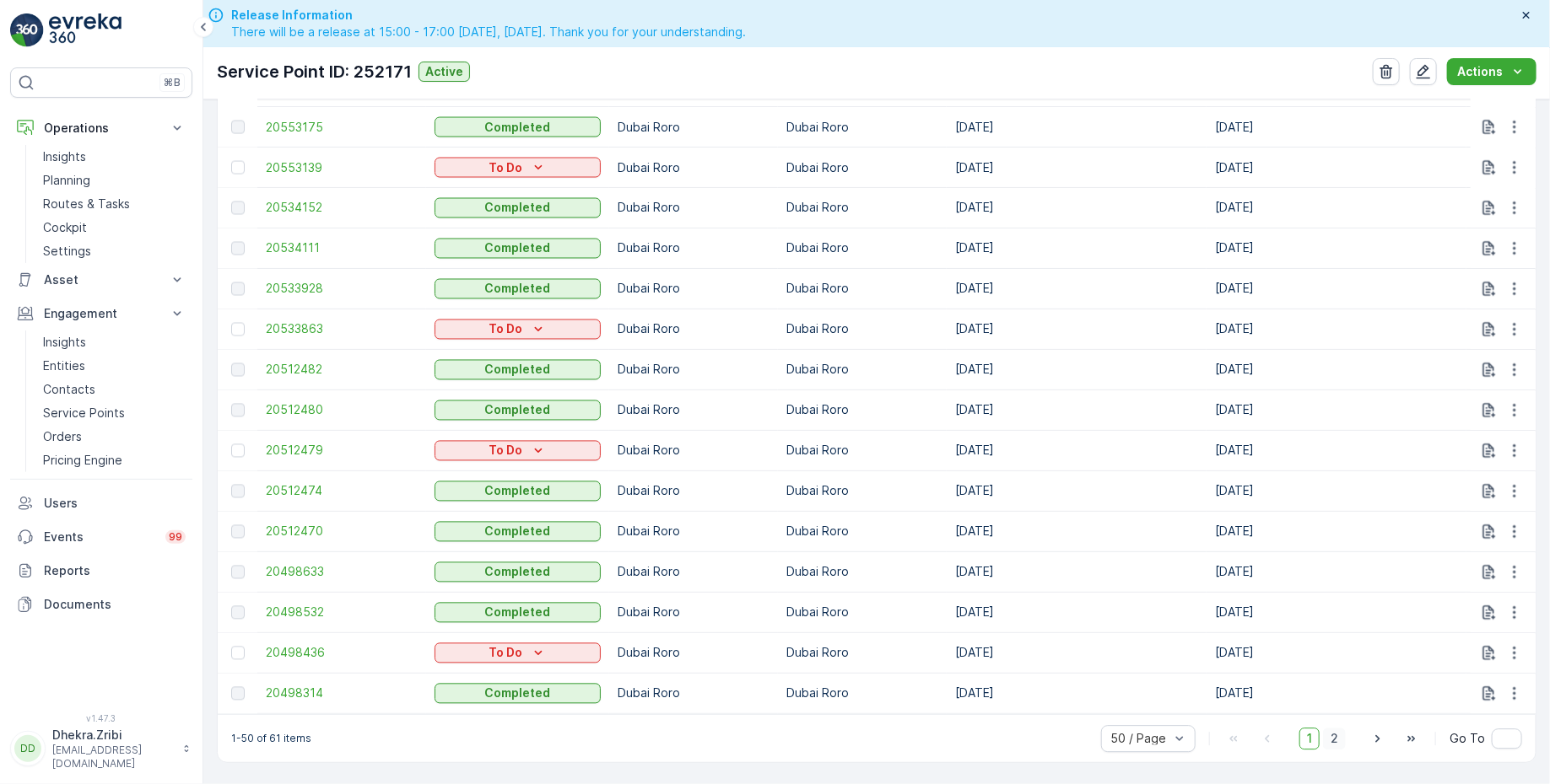
click at [1337, 735] on span "2" at bounding box center [1334, 738] width 22 height 22
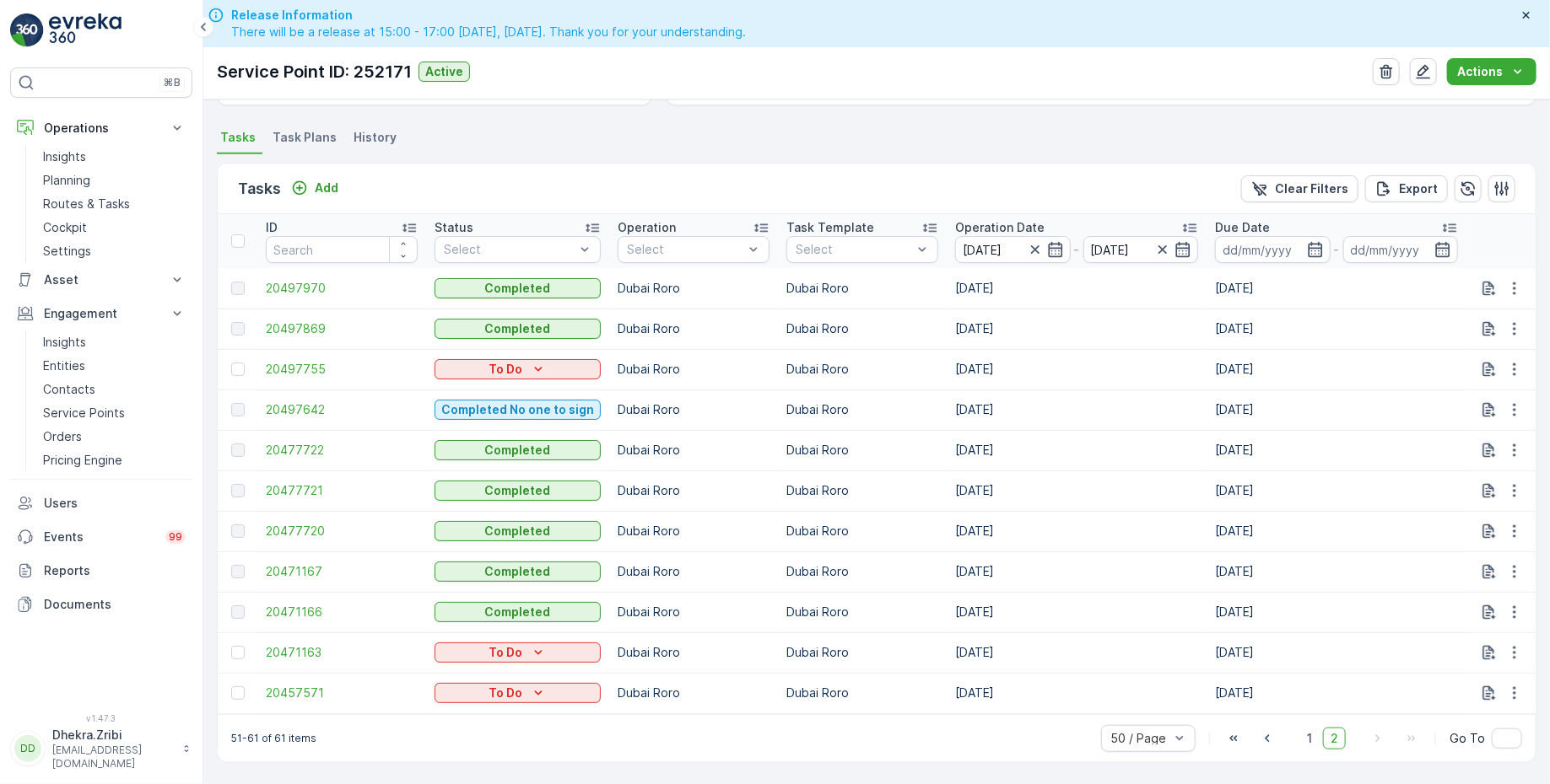
scroll to position [434, 0]
click at [1337, 735] on span "2" at bounding box center [1334, 738] width 22 height 22
click at [302, 605] on span "20471166" at bounding box center [341, 611] width 152 height 17
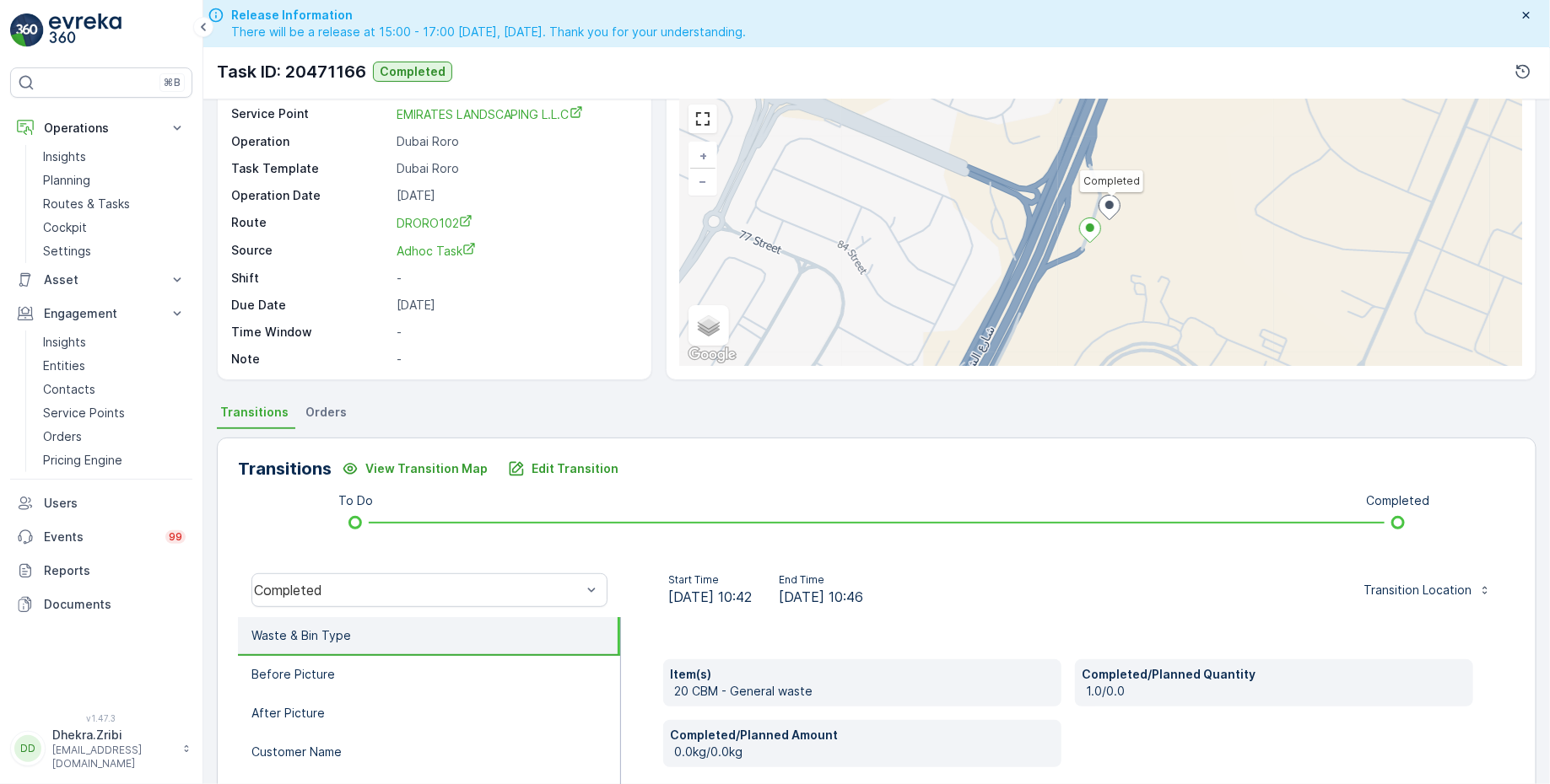
scroll to position [81, 0]
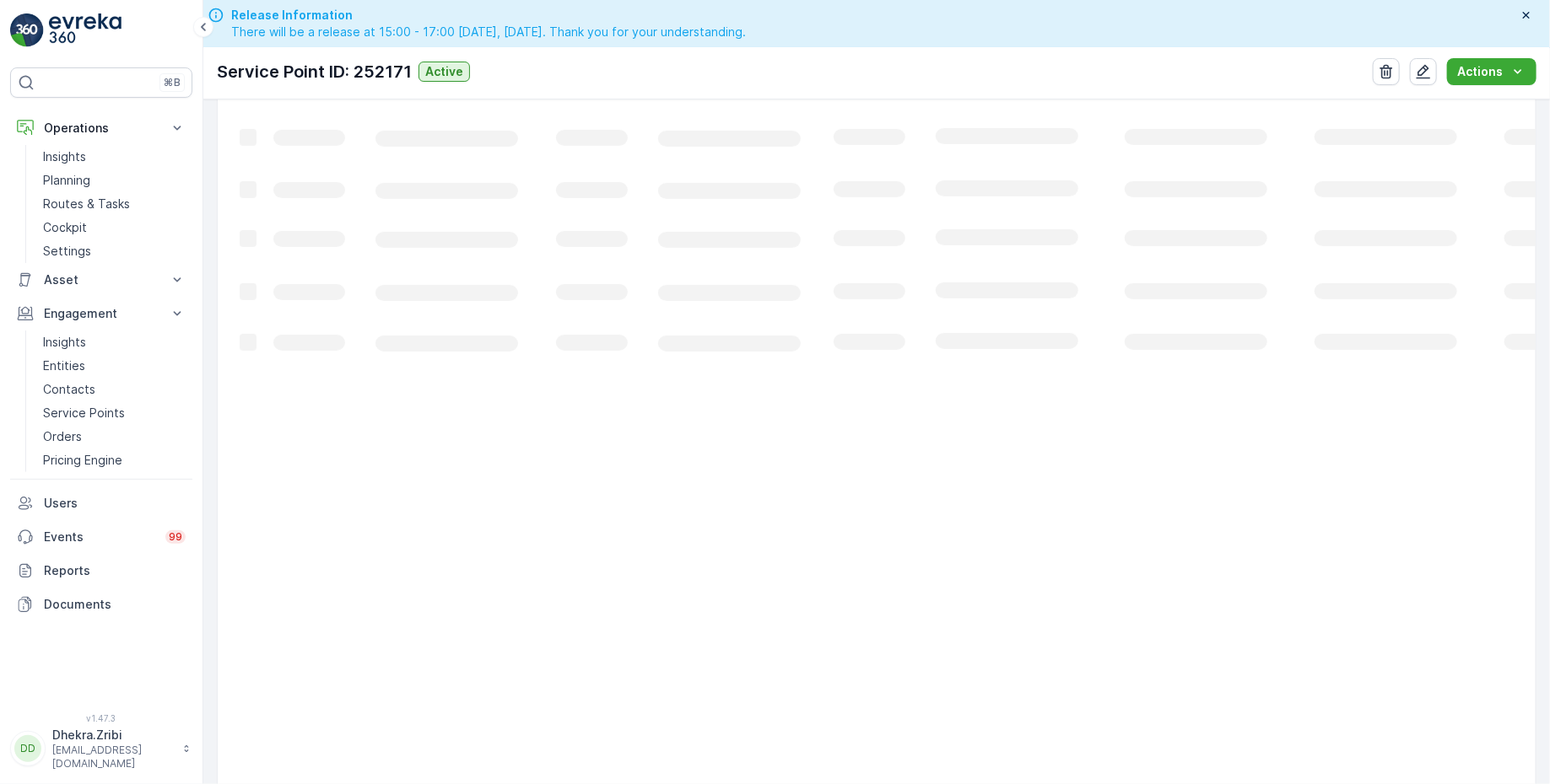
scroll to position [434, 0]
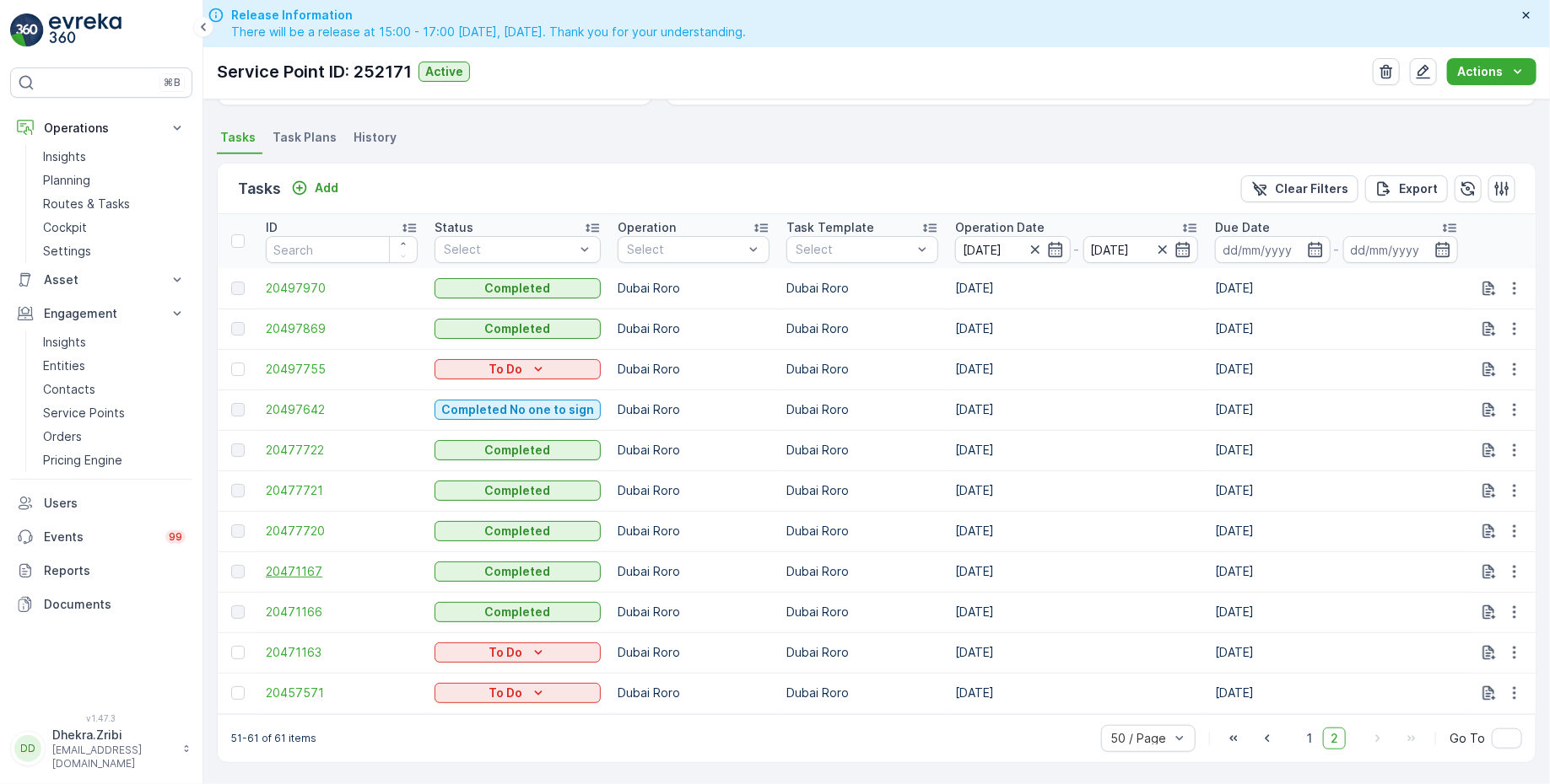
click at [305, 563] on span "20471167" at bounding box center [341, 571] width 152 height 17
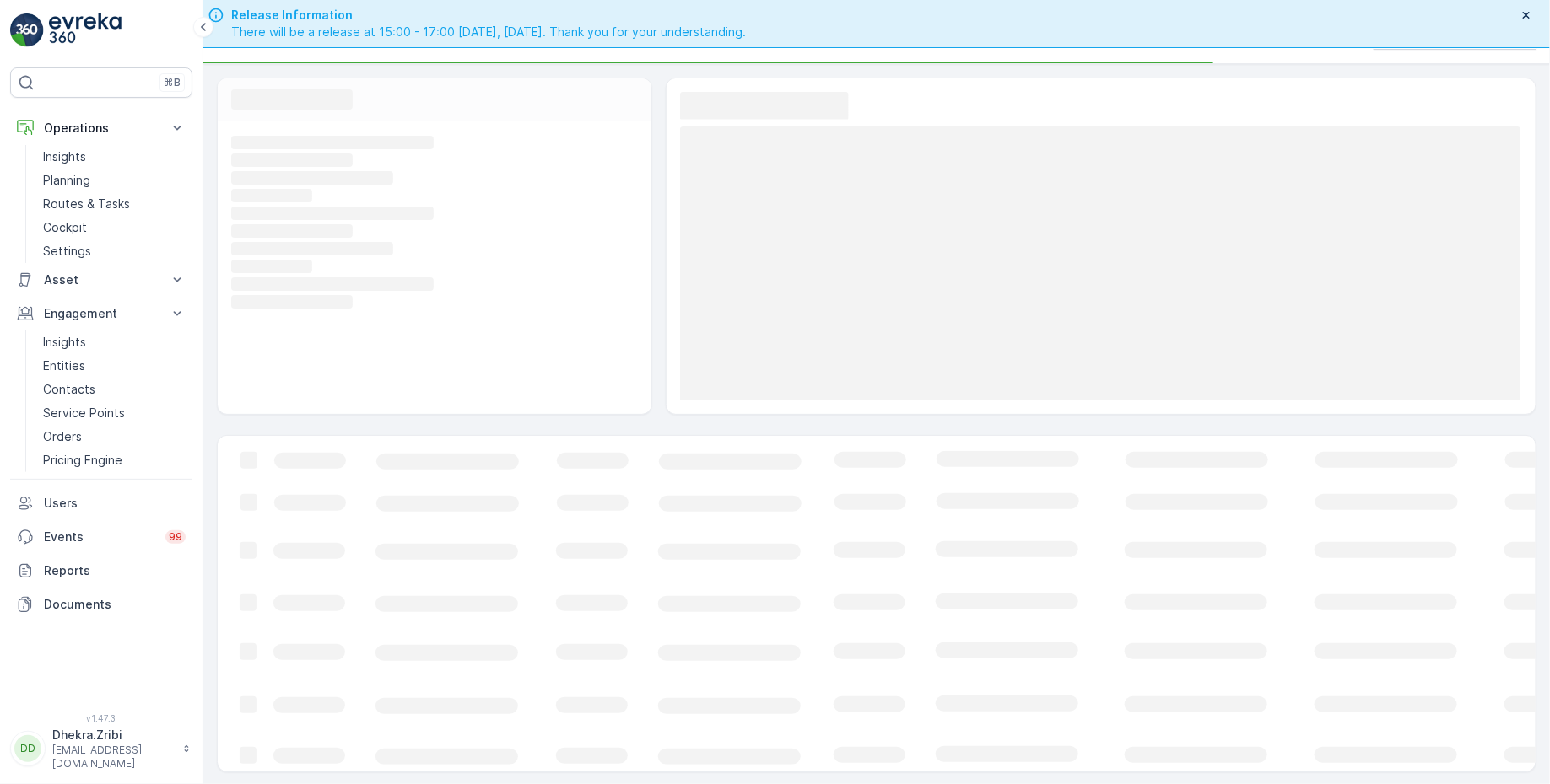
scroll to position [48, 0]
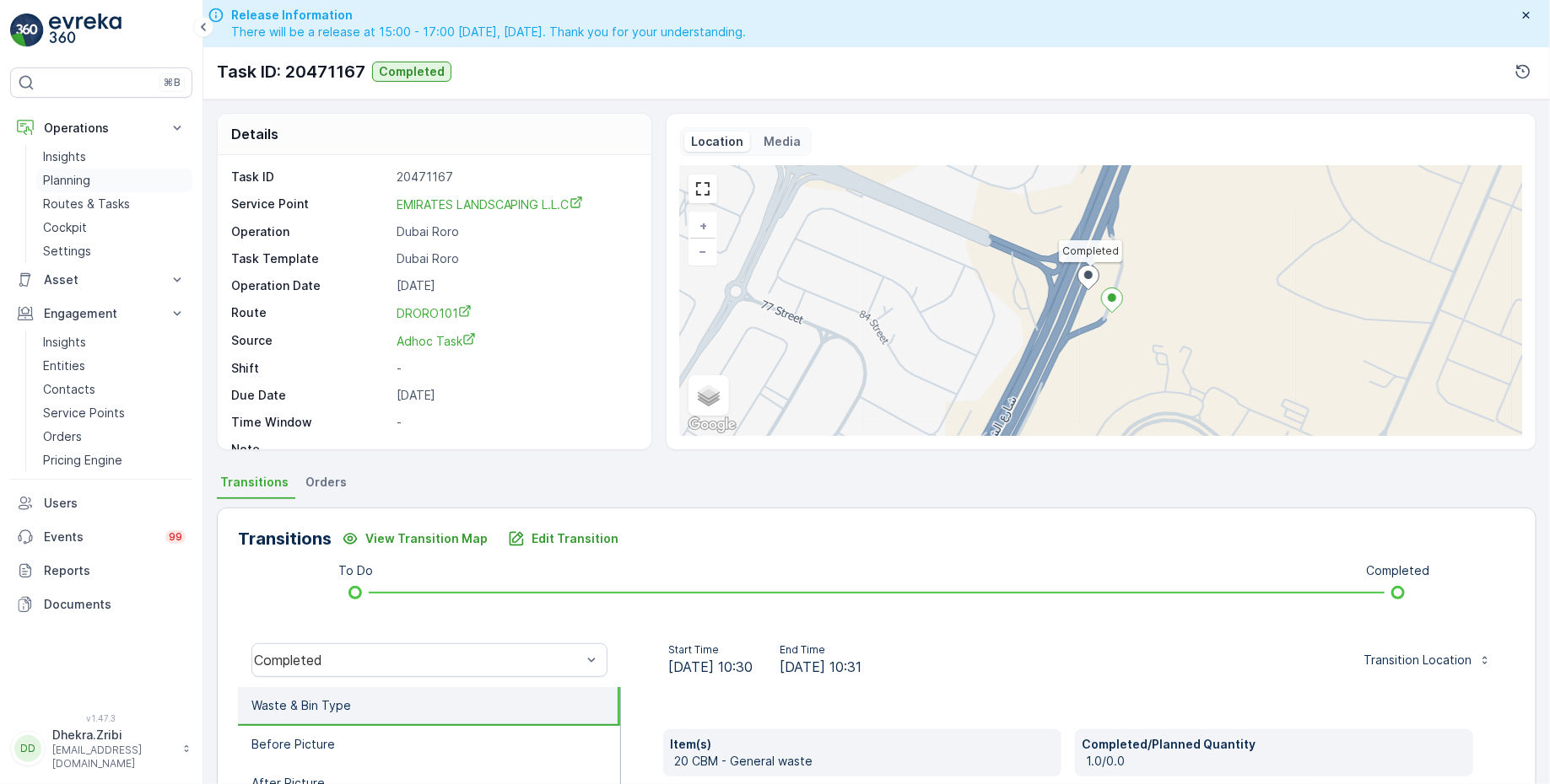
click at [76, 180] on p "Planning" at bounding box center [67, 180] width 48 height 17
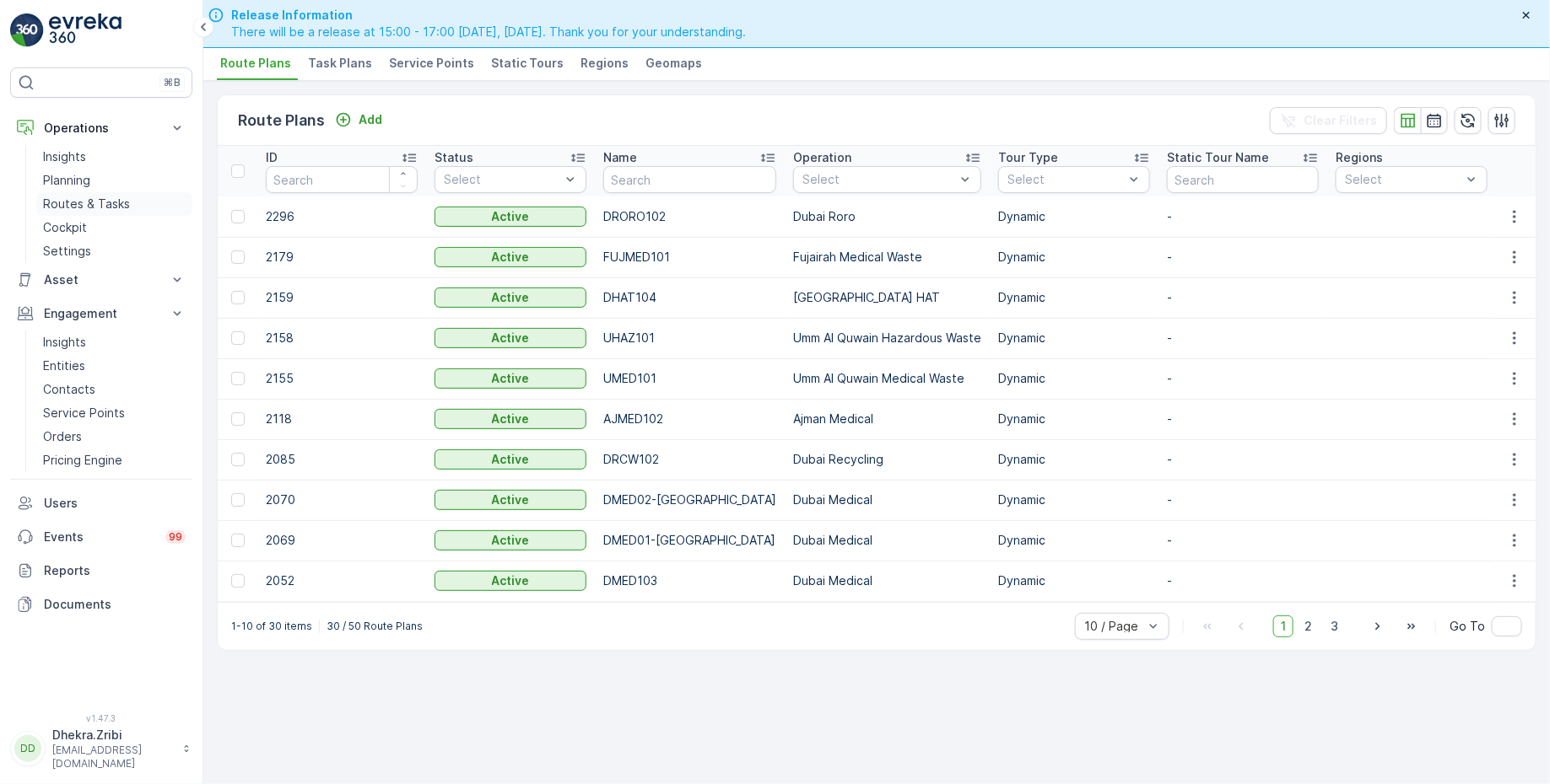
click at [89, 202] on p "Routes & Tasks" at bounding box center [86, 204] width 87 height 17
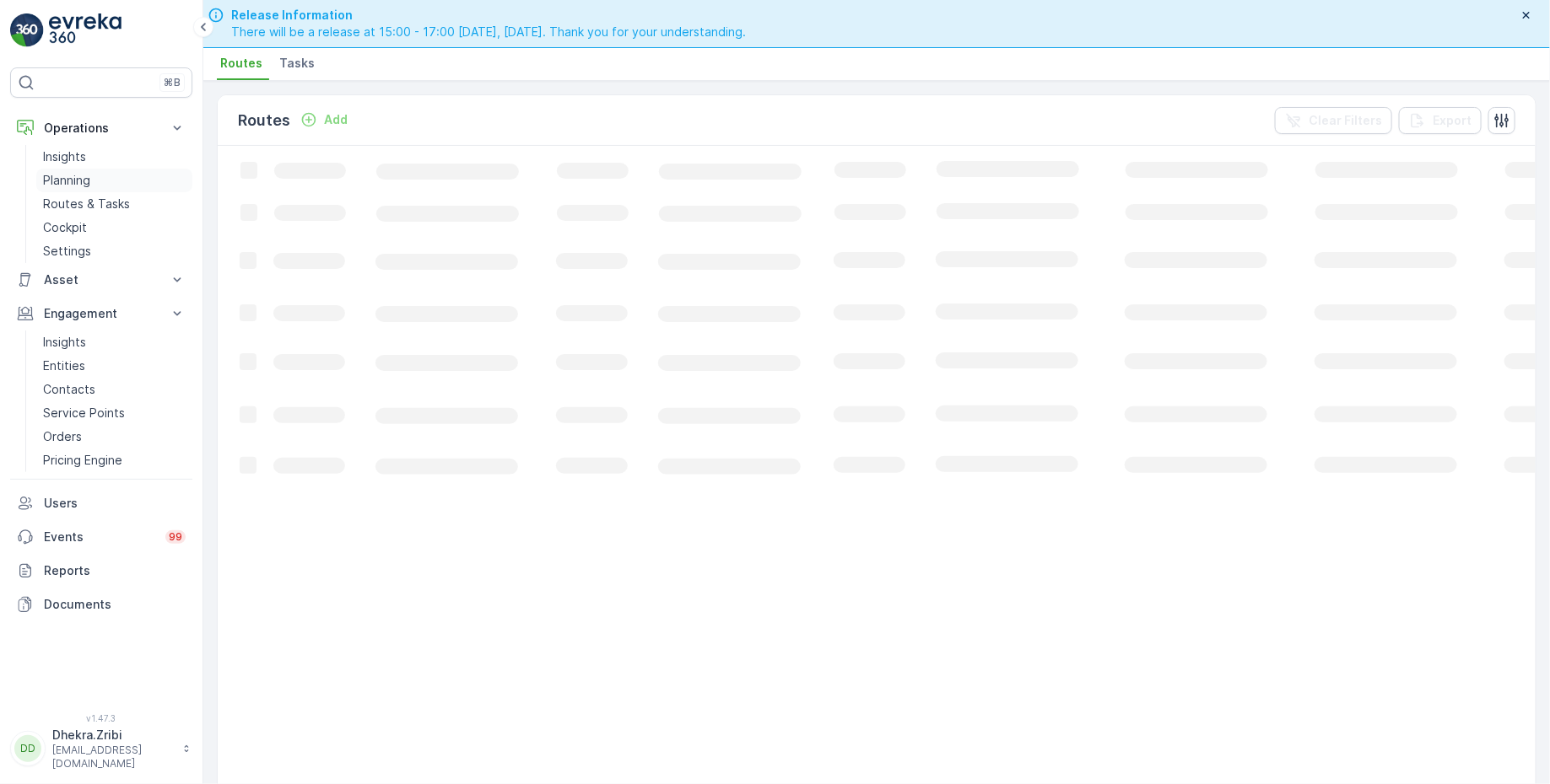
click at [75, 173] on p "Planning" at bounding box center [67, 180] width 48 height 17
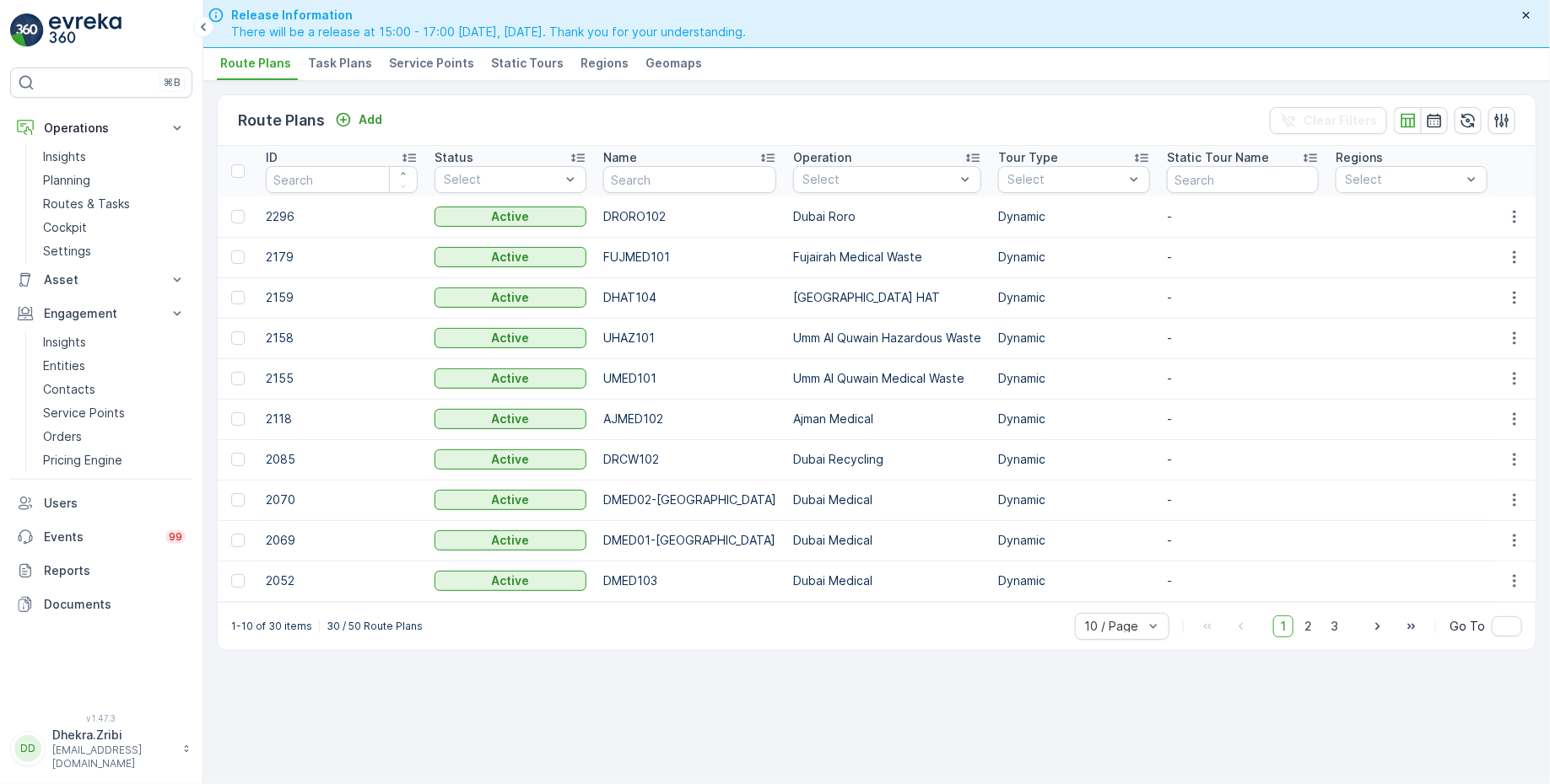
click at [422, 58] on span "Service Points" at bounding box center [431, 63] width 85 height 17
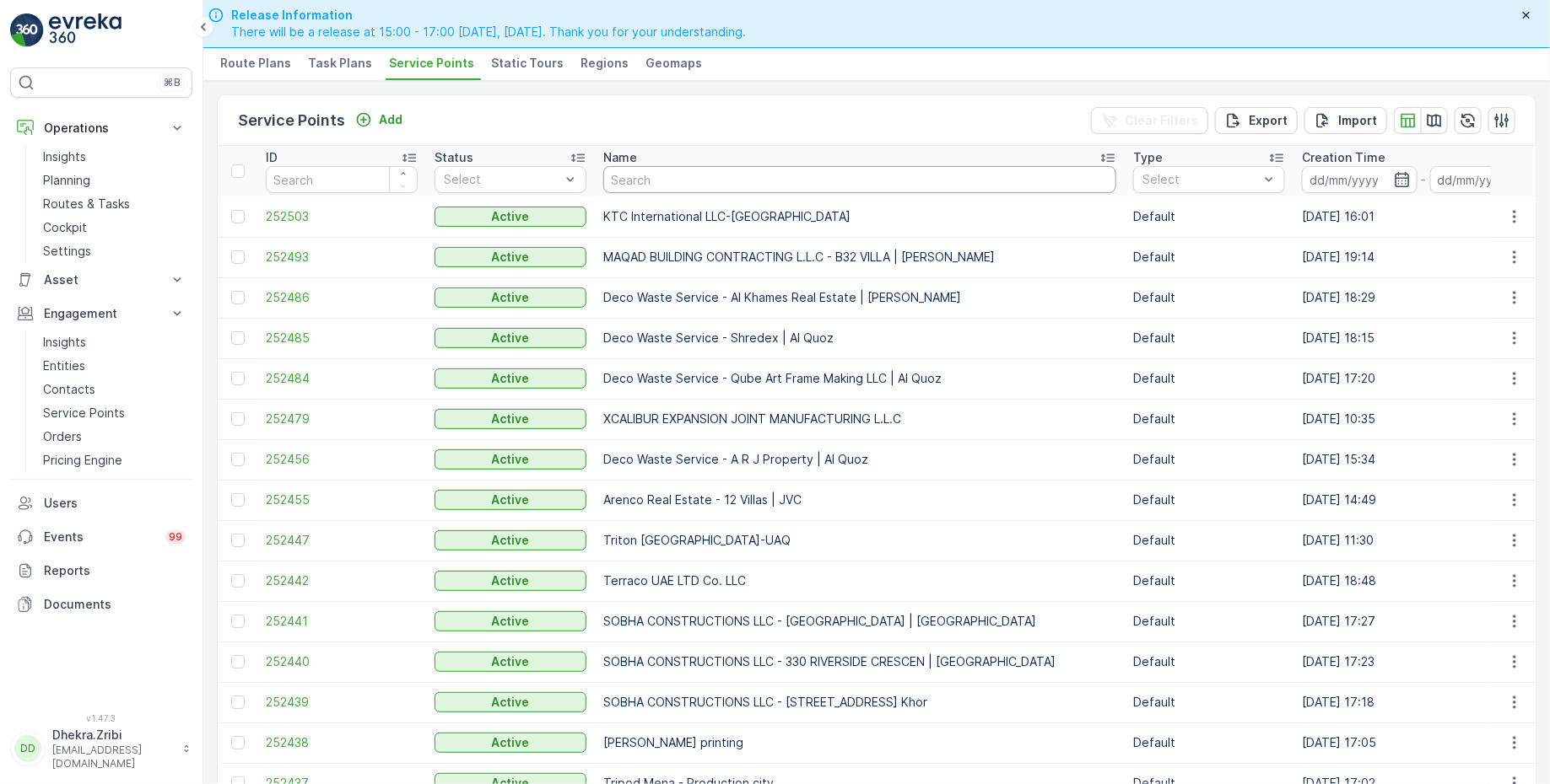
click at [697, 182] on input "text" at bounding box center [860, 180] width 513 height 27
type input "geo"
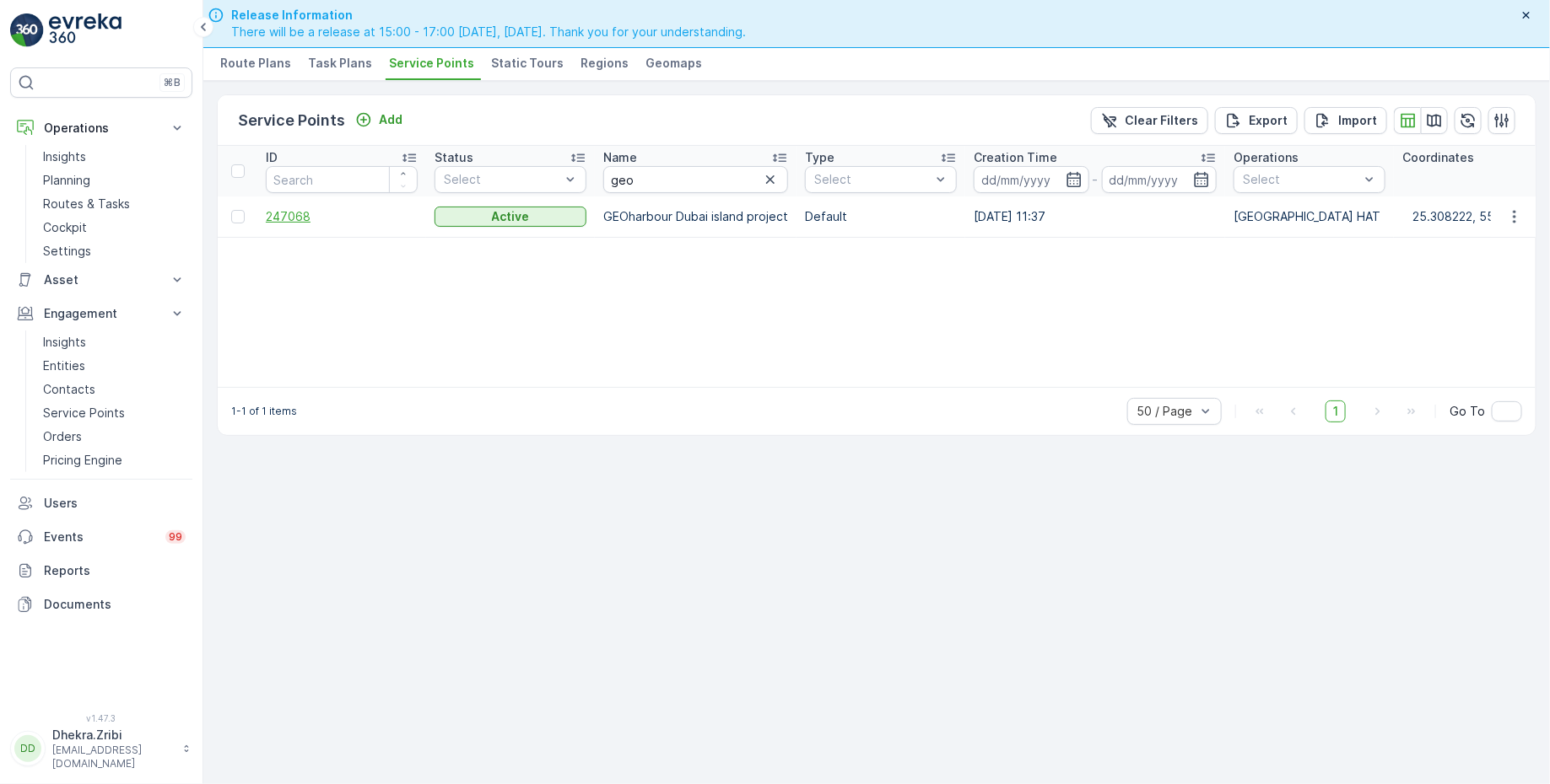
click at [309, 213] on span "247068" at bounding box center [341, 217] width 152 height 17
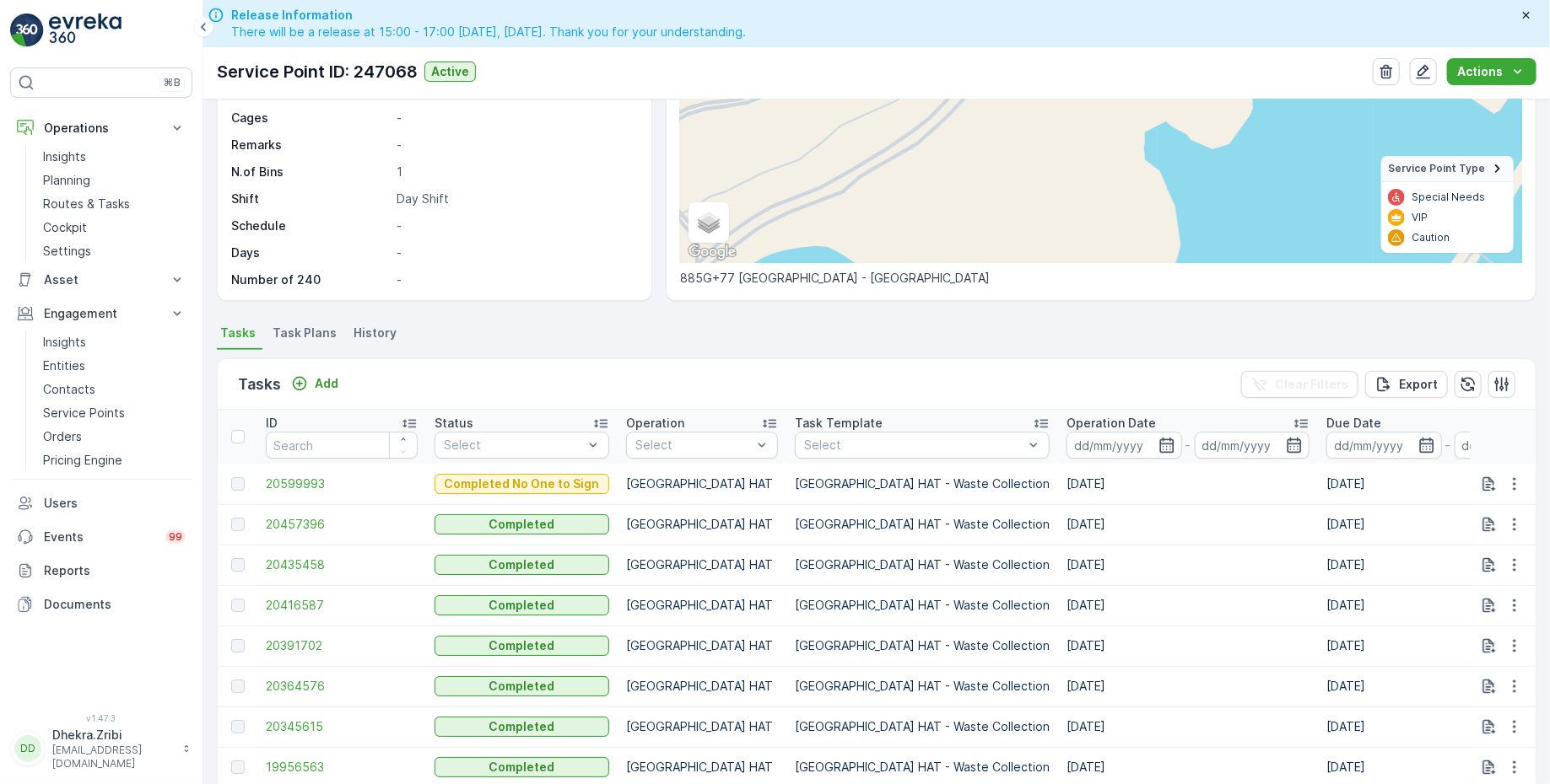
scroll to position [281, 0]
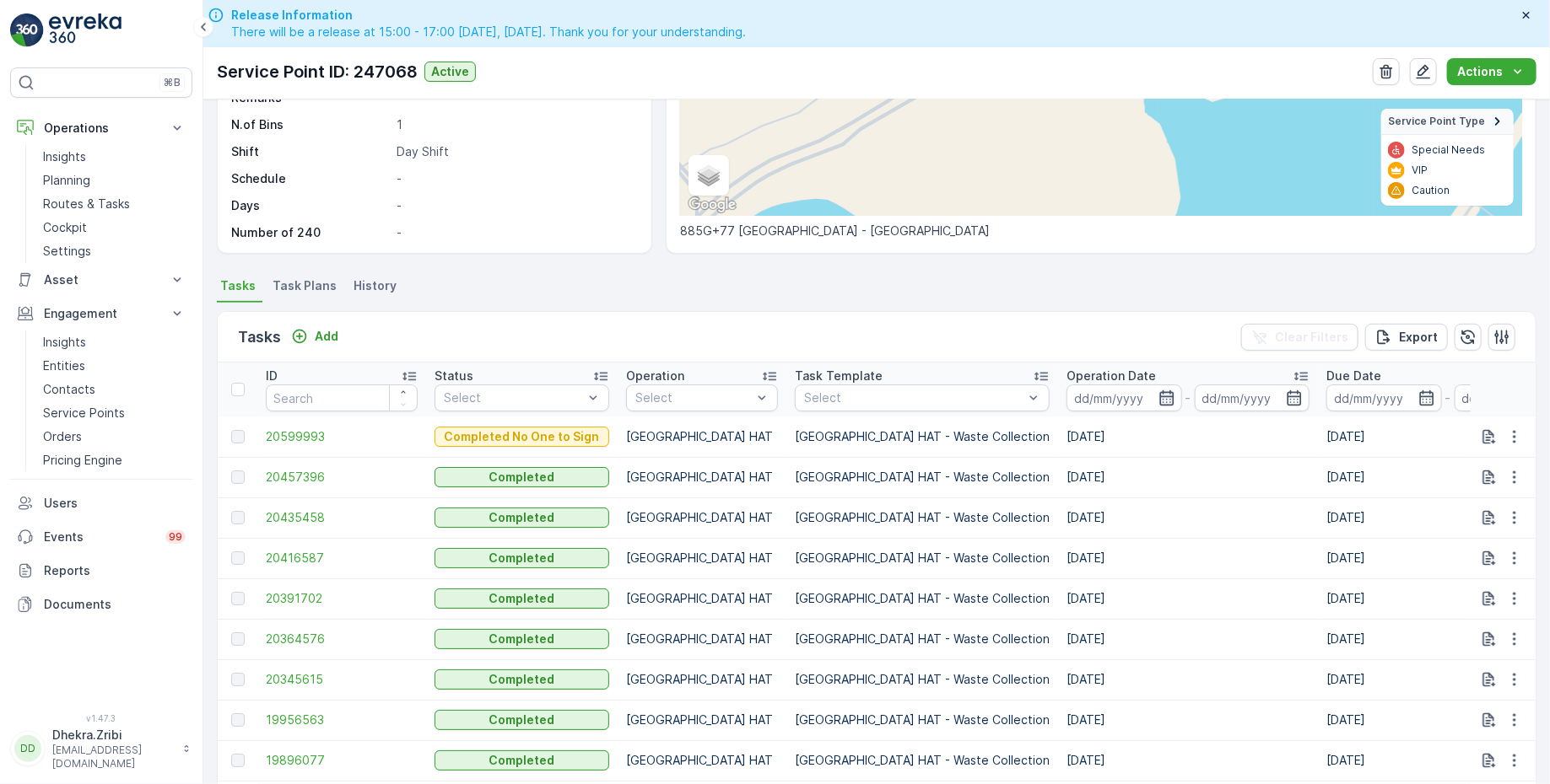
click at [1159, 399] on icon "button" at bounding box center [1167, 397] width 17 height 17
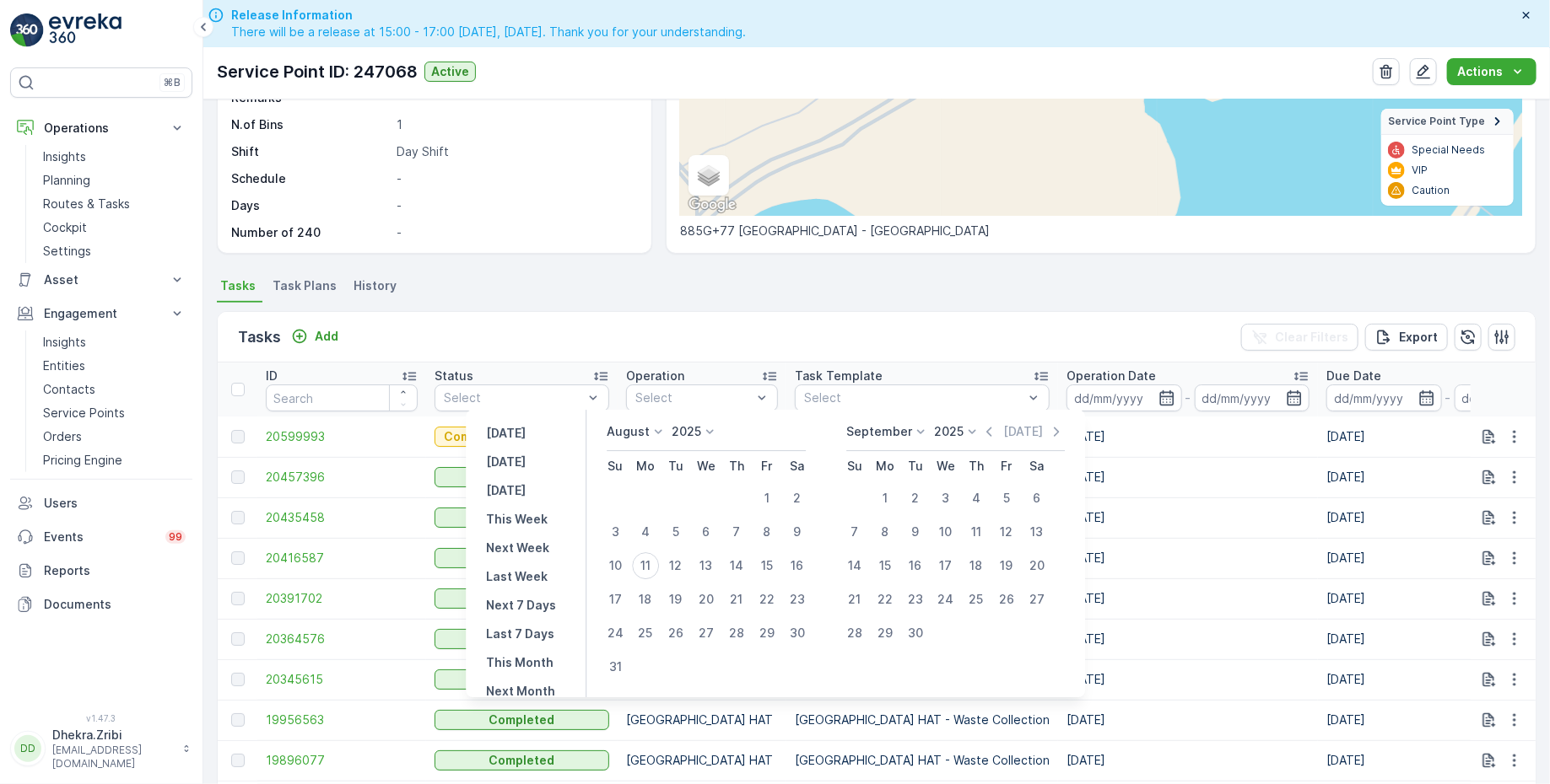
click at [656, 431] on div "August" at bounding box center [636, 432] width 60 height 17
click at [645, 574] on span "June" at bounding box center [631, 573] width 28 height 17
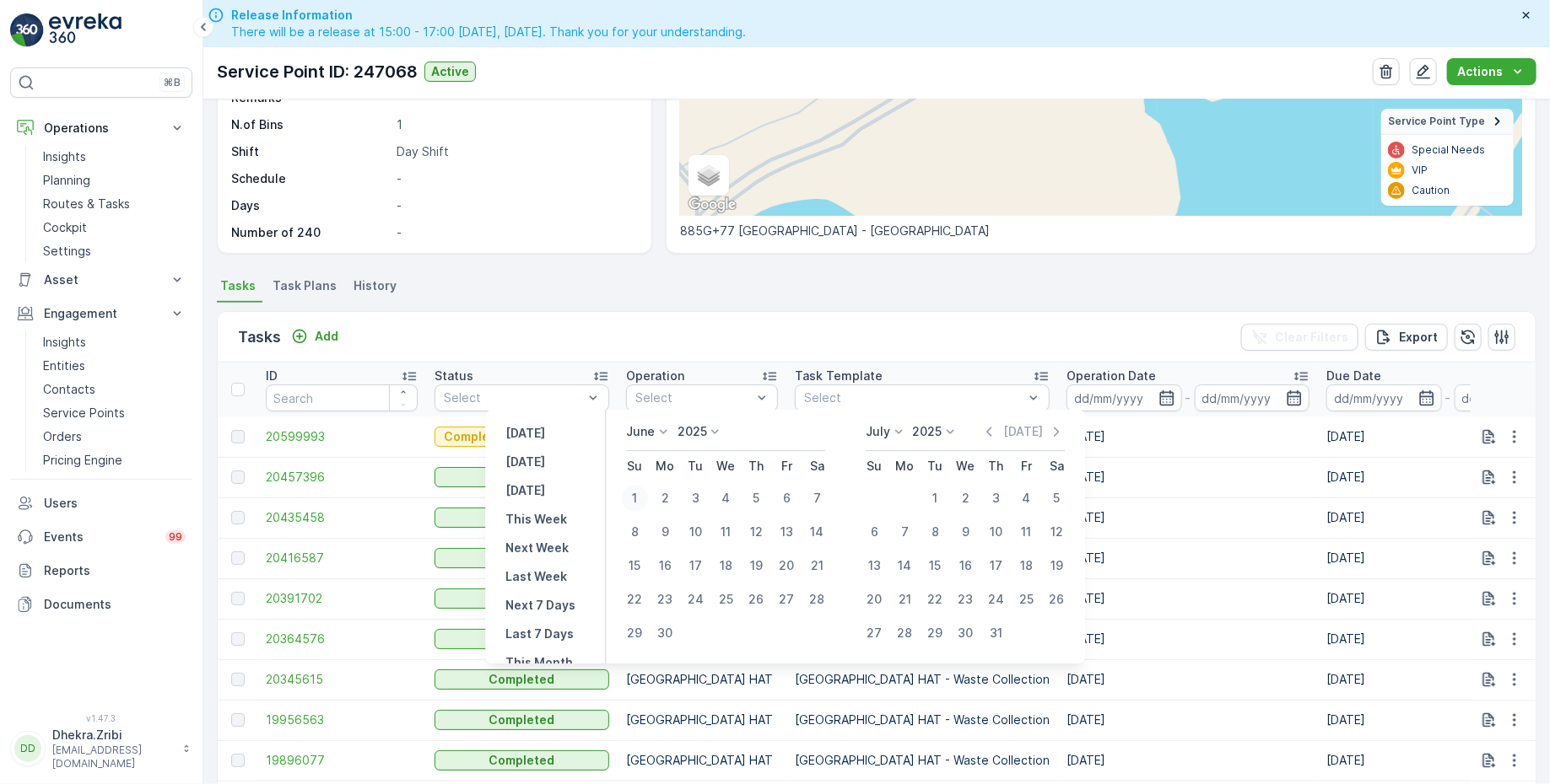
click at [631, 500] on div "1" at bounding box center [634, 498] width 27 height 27
type input "01.06.2025"
click at [664, 632] on div "30" at bounding box center [665, 633] width 27 height 27
type input "30.06.2025"
click at [635, 491] on div "1" at bounding box center [634, 498] width 27 height 27
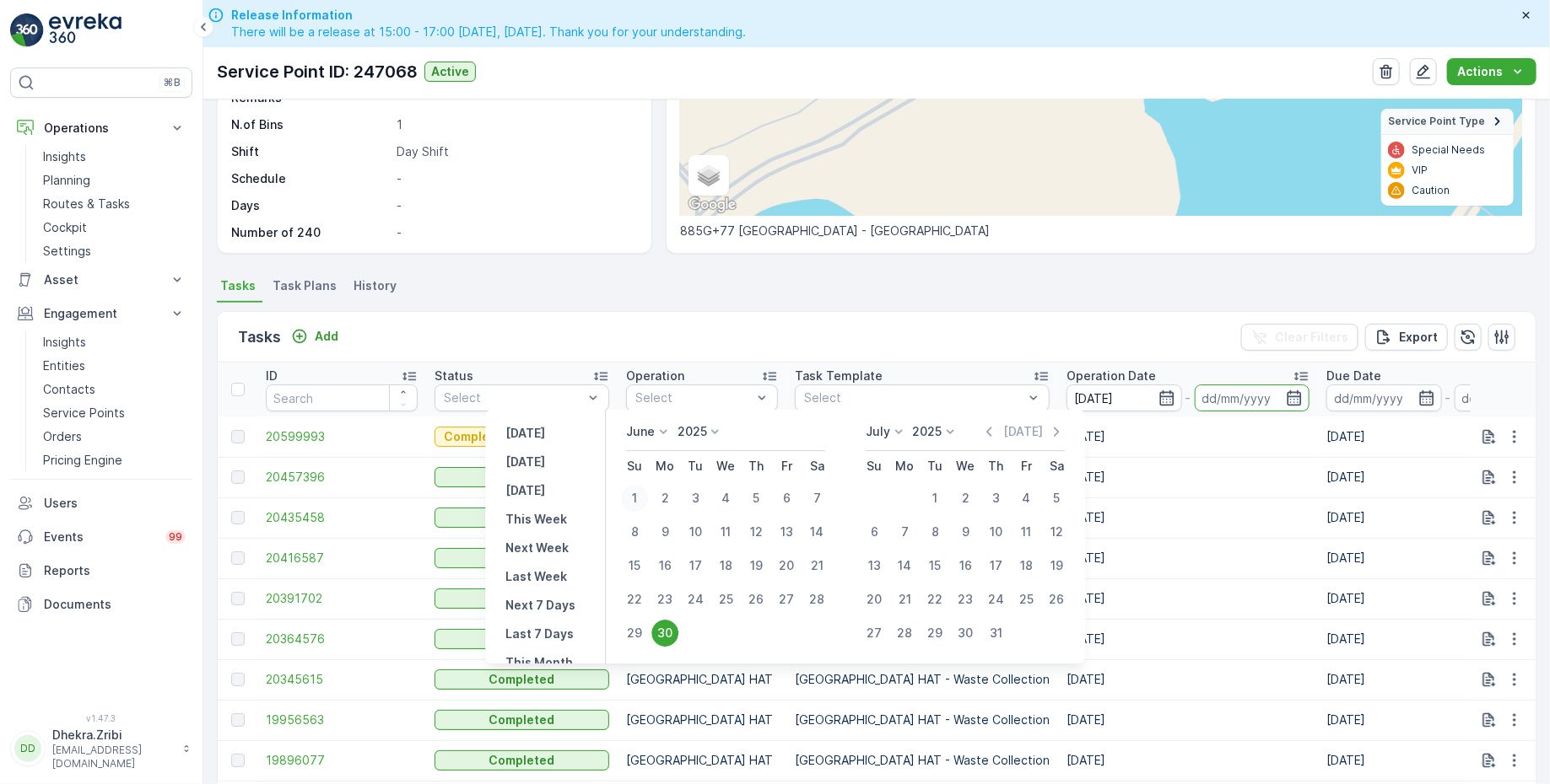
type input "01.06.2025"
click at [676, 631] on div "30" at bounding box center [665, 633] width 27 height 27
type input "30.06.2025"
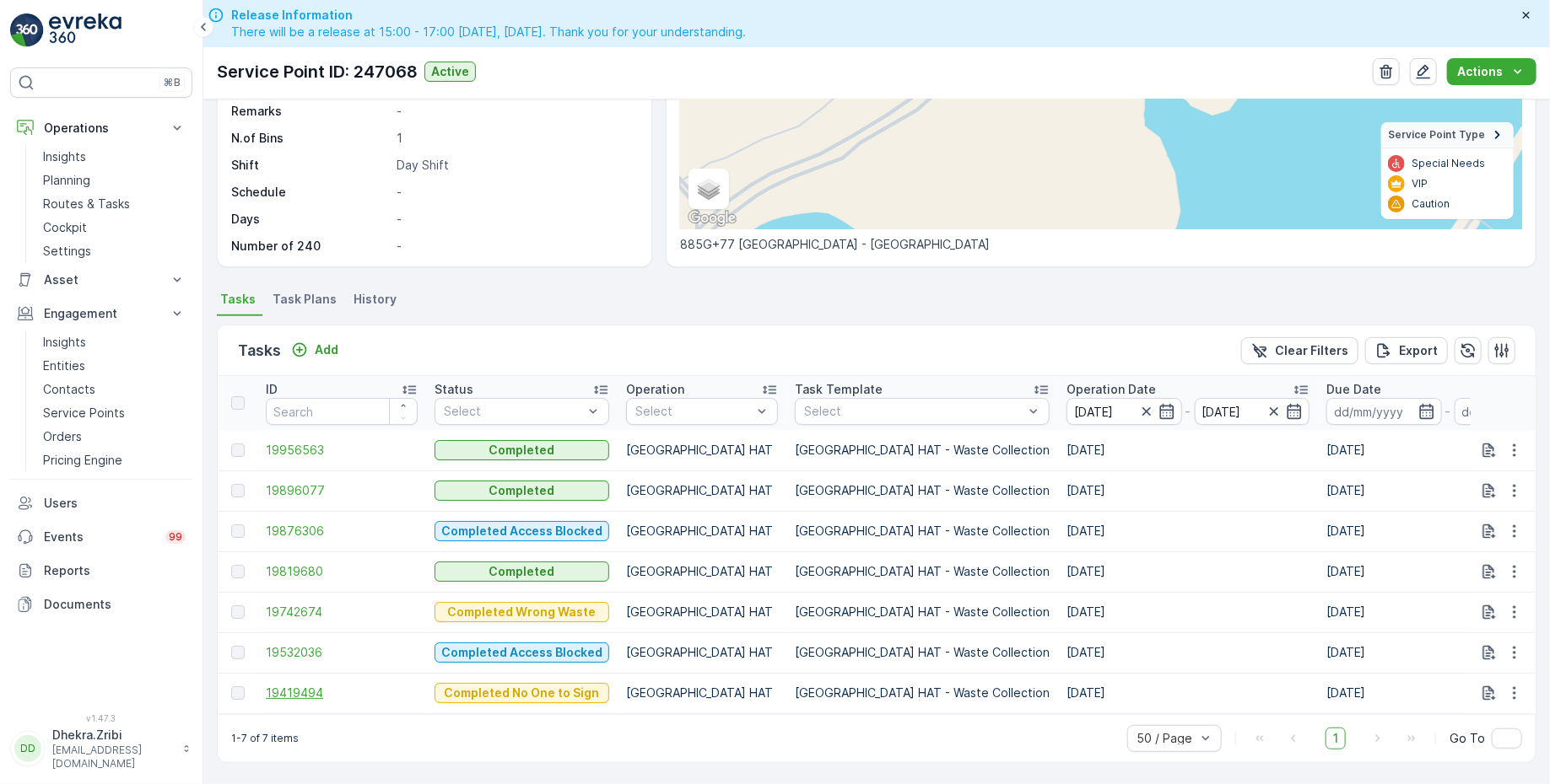
click at [315, 685] on span "19419494" at bounding box center [341, 693] width 152 height 17
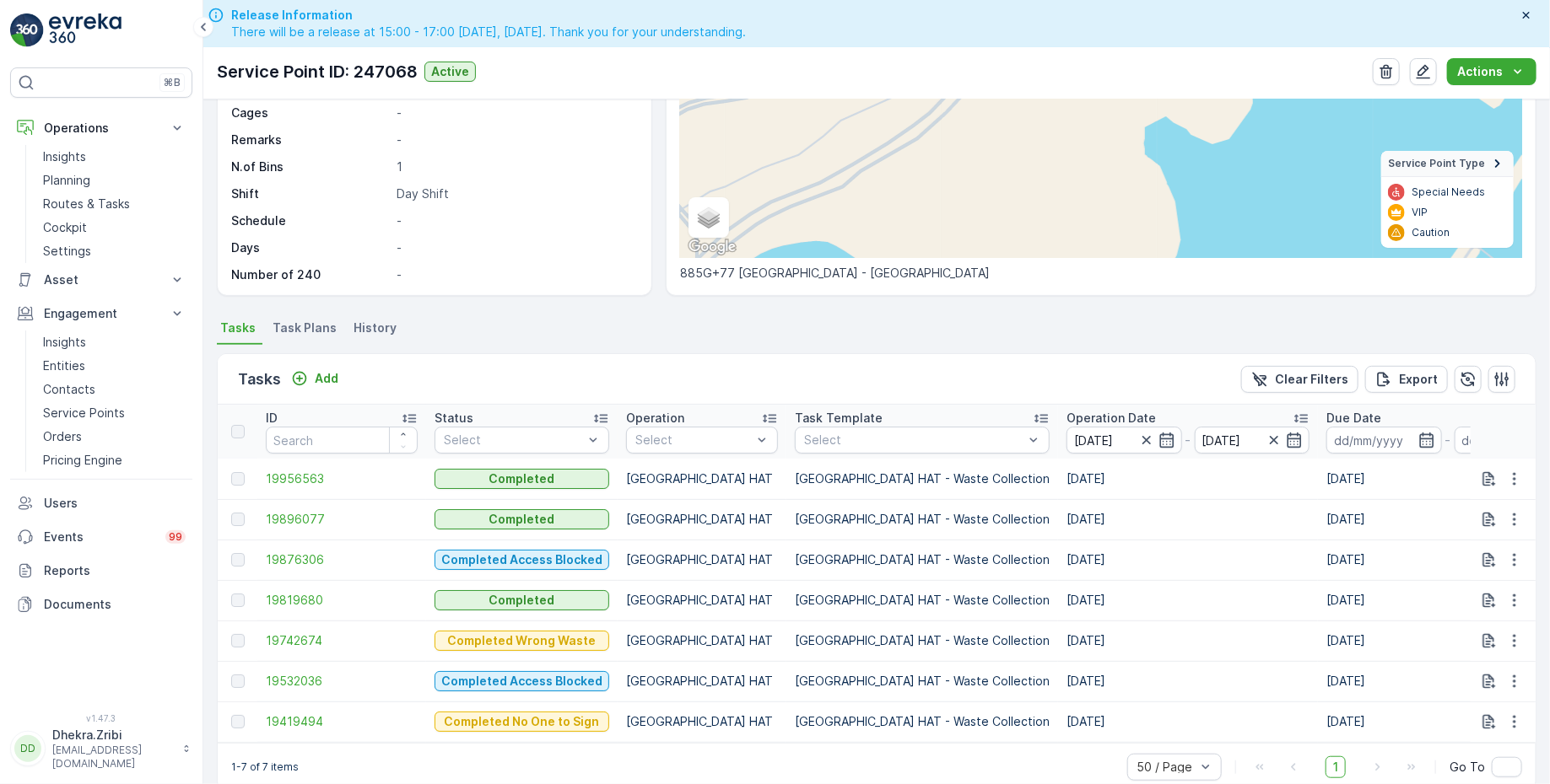
scroll to position [272, 0]
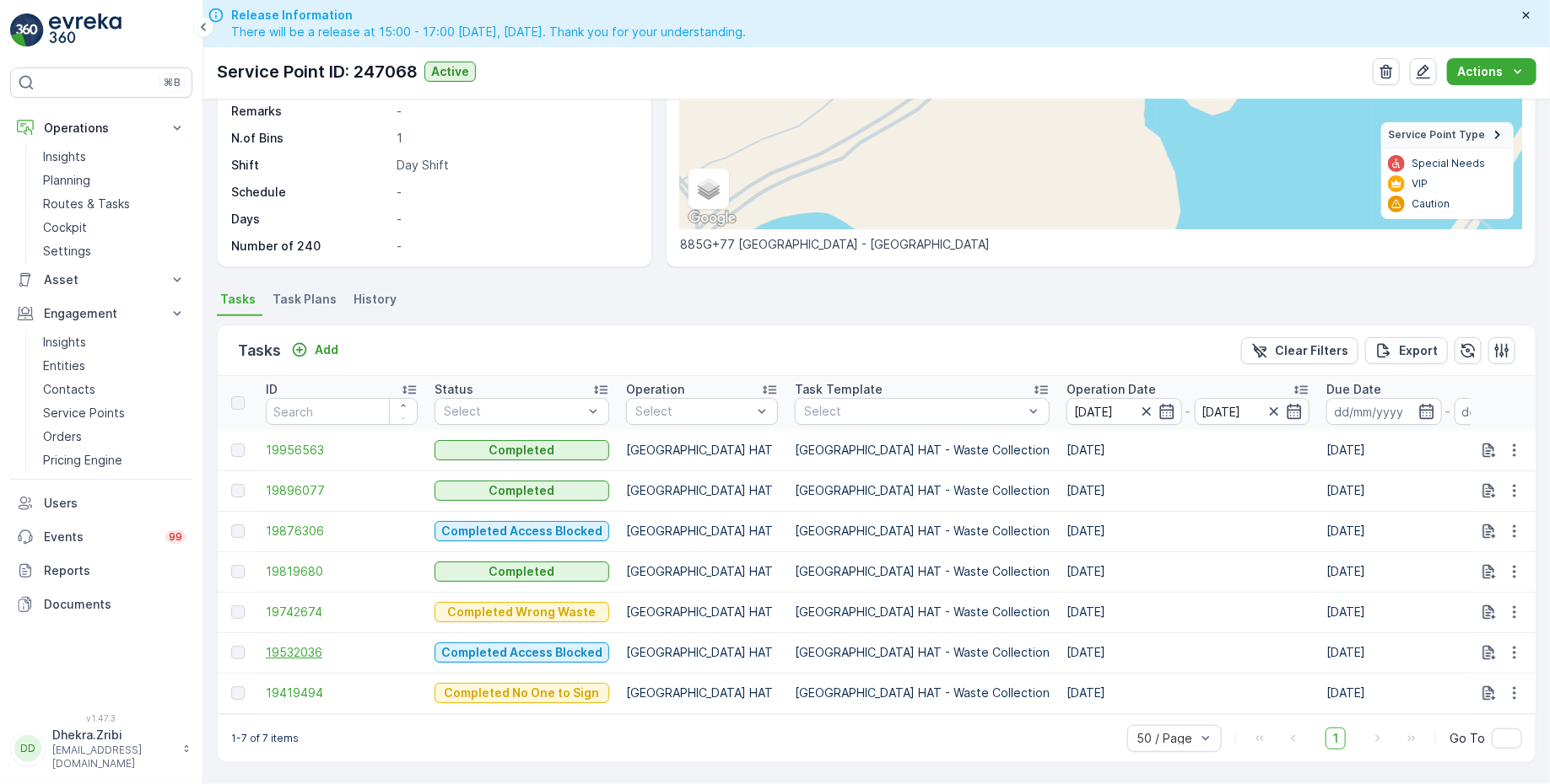
click at [291, 645] on span "19532036" at bounding box center [341, 653] width 152 height 17
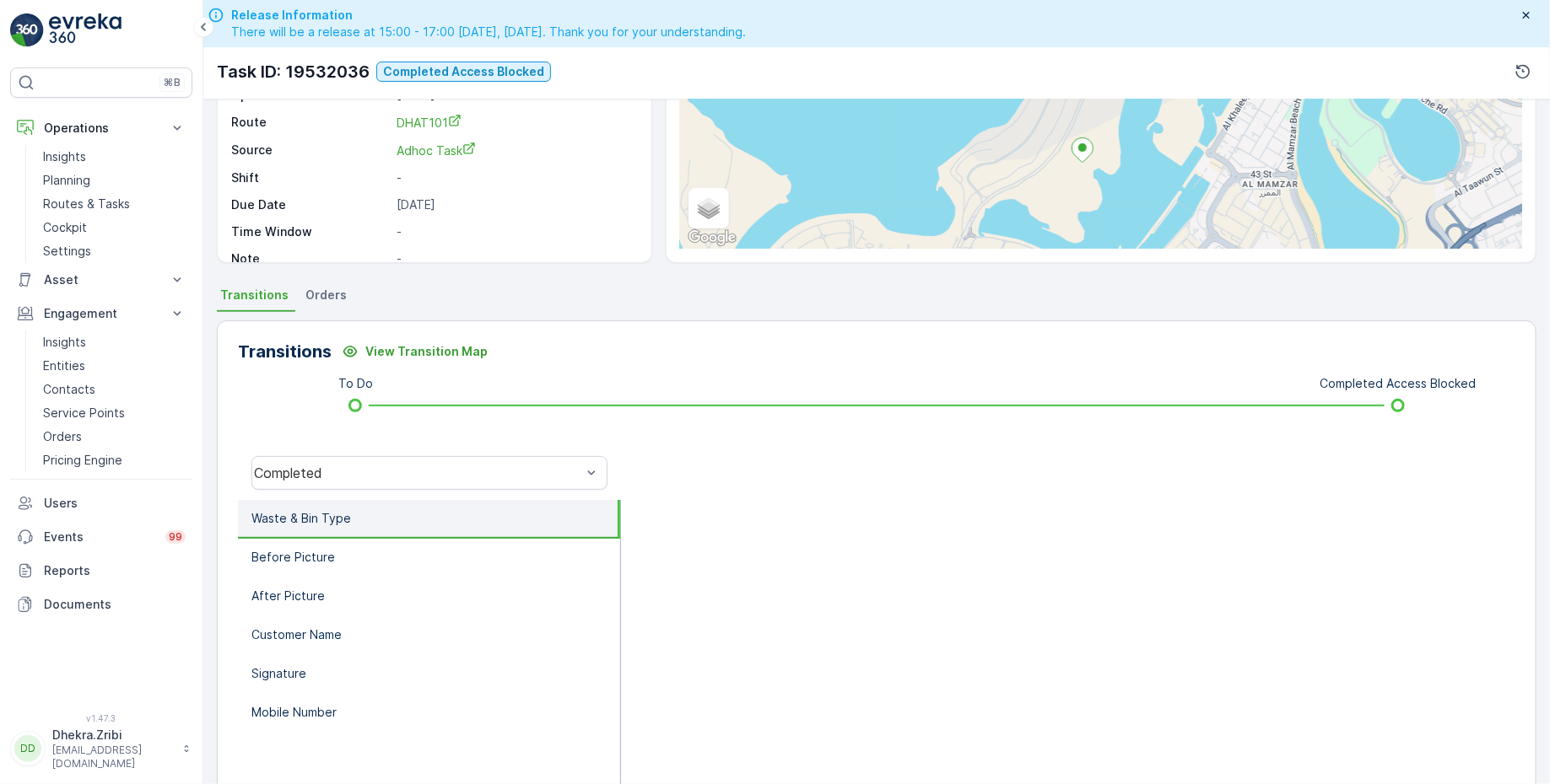
scroll to position [200, 0]
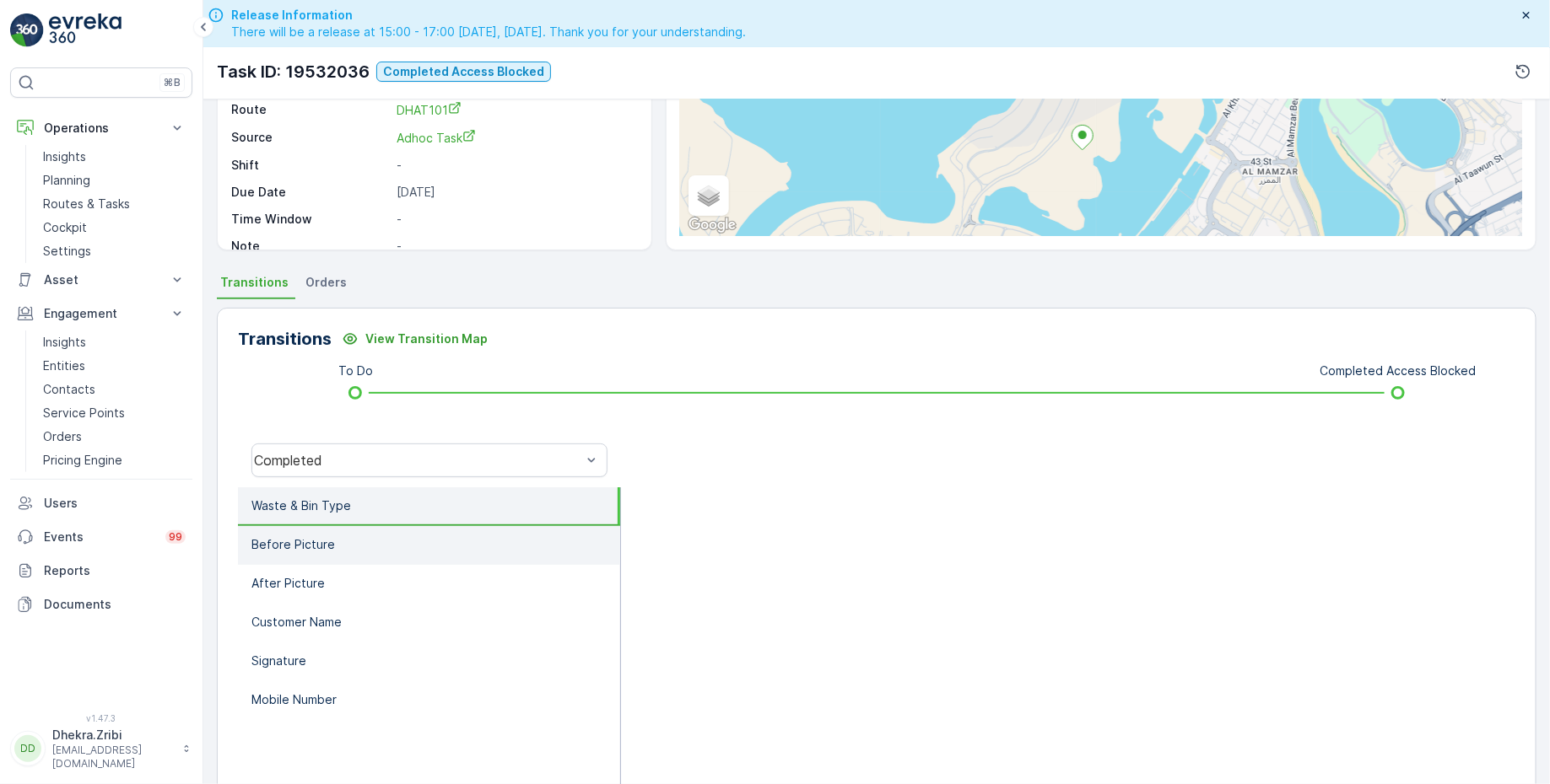
click at [358, 538] on li "Before Picture" at bounding box center [428, 545] width 382 height 39
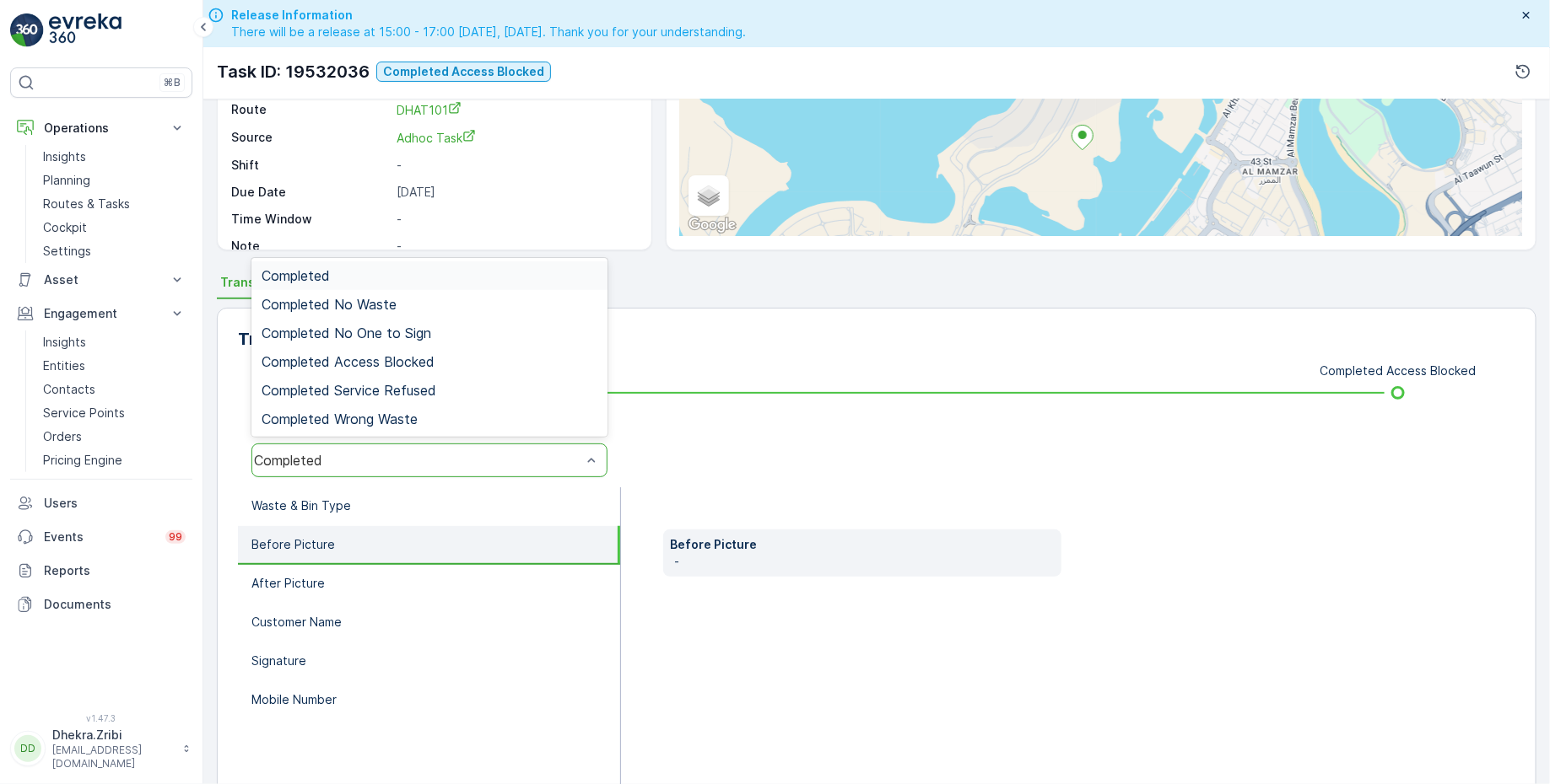
click at [373, 463] on div "Completed" at bounding box center [417, 460] width 327 height 15
click at [395, 358] on span "Completed Access Blocked" at bounding box center [348, 361] width 173 height 15
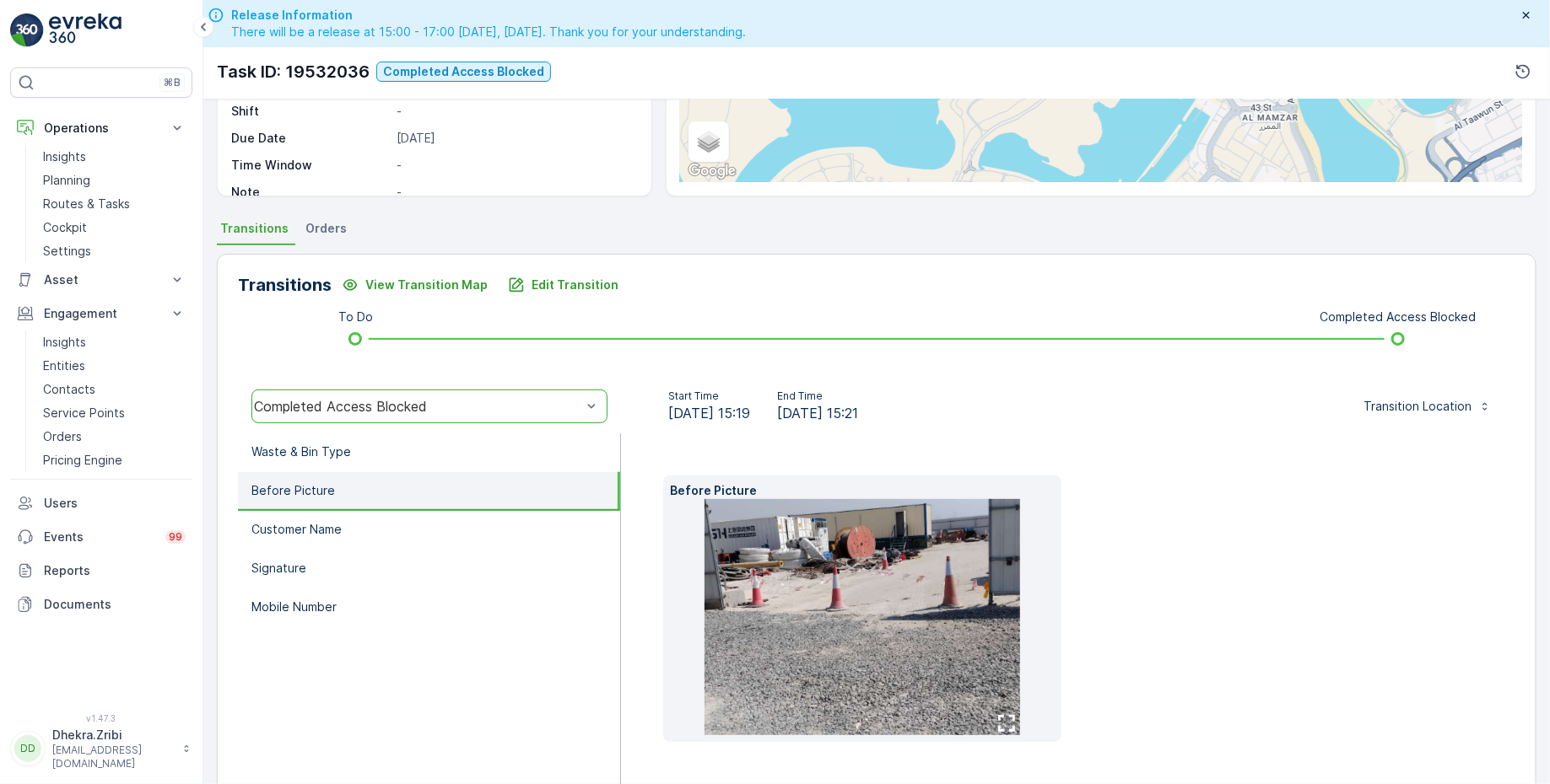
scroll to position [304, 0]
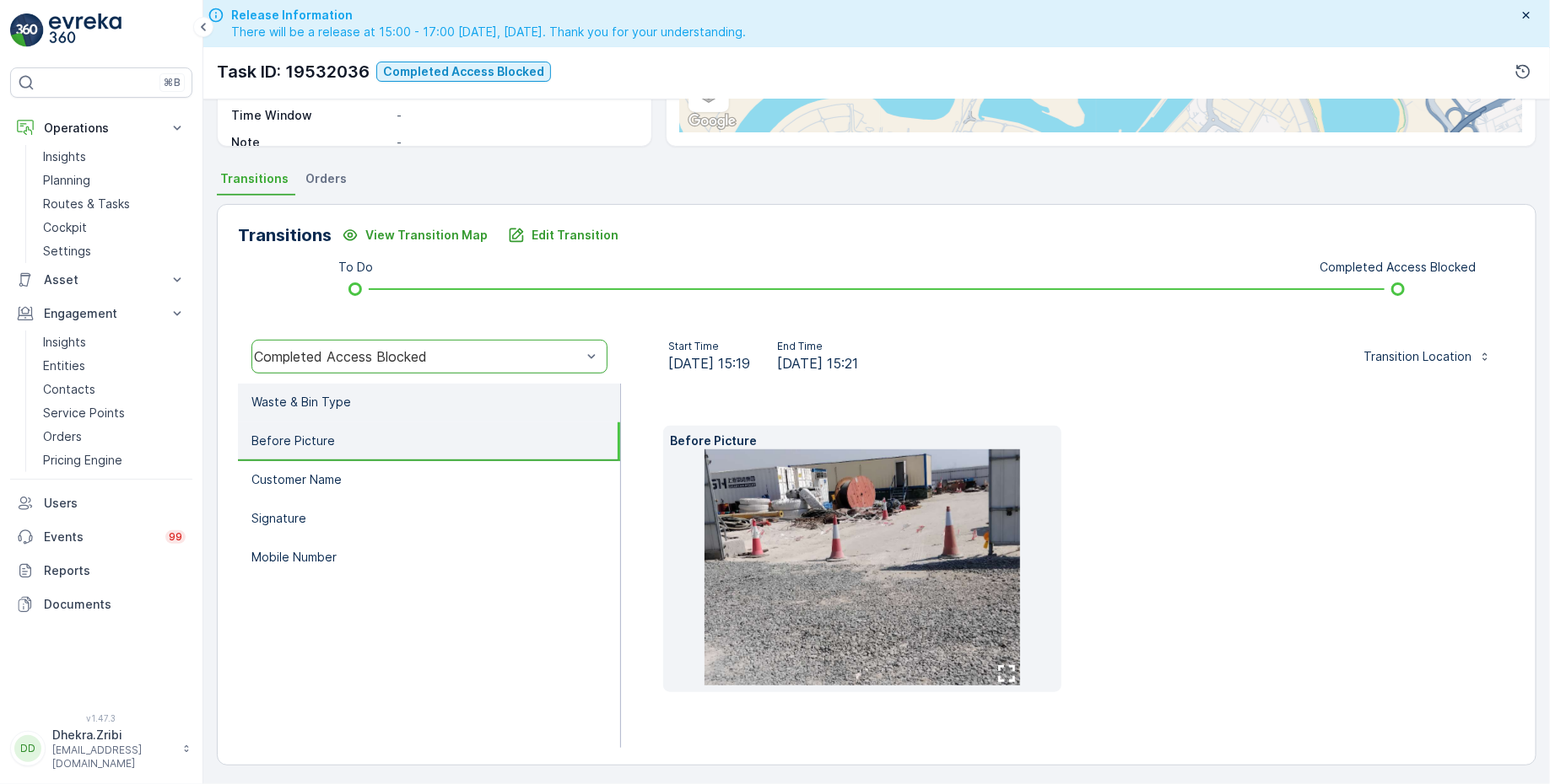
click at [383, 405] on li "Waste & Bin Type" at bounding box center [428, 403] width 382 height 39
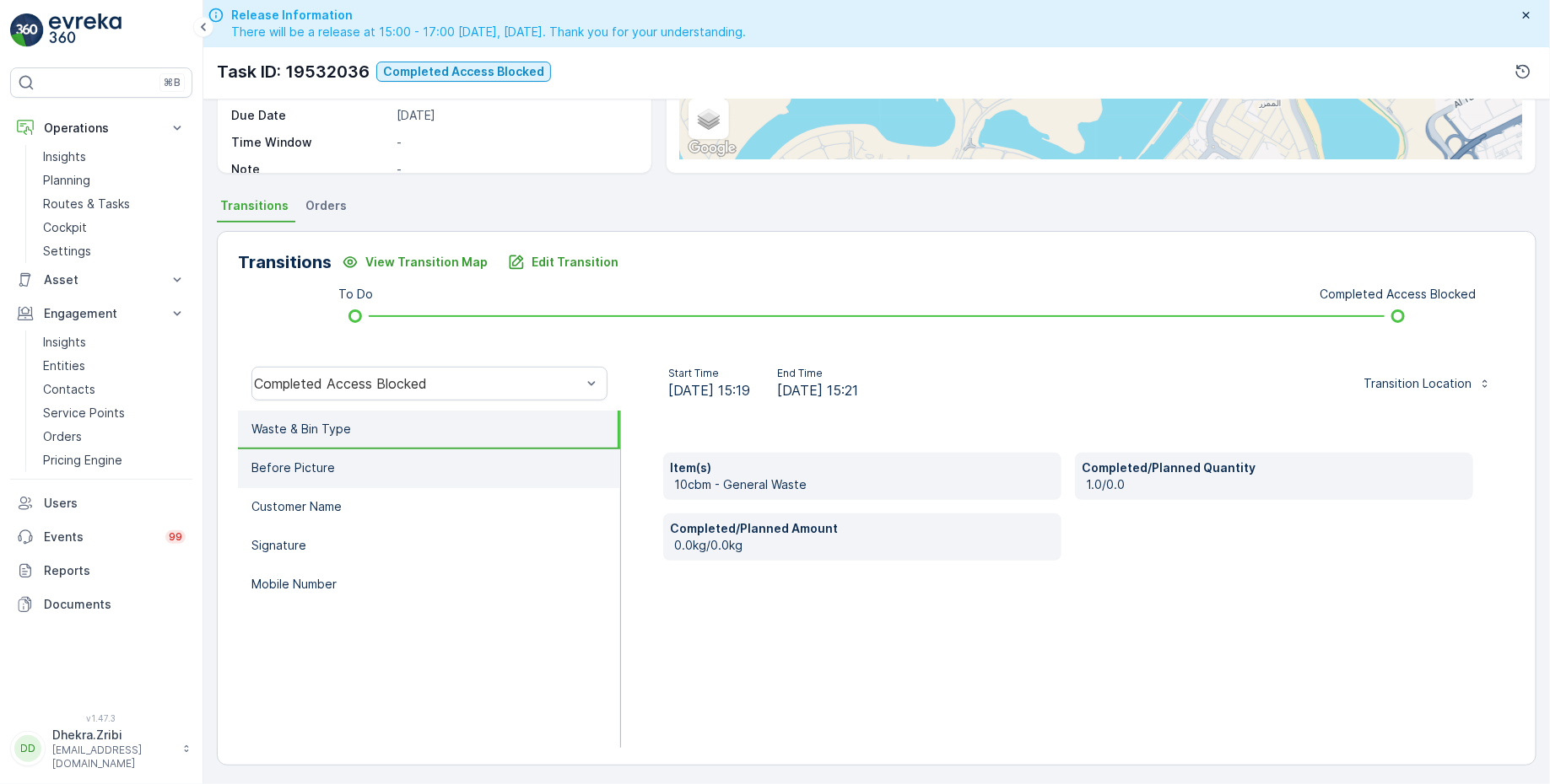
click at [345, 459] on li "Before Picture" at bounding box center [428, 468] width 382 height 39
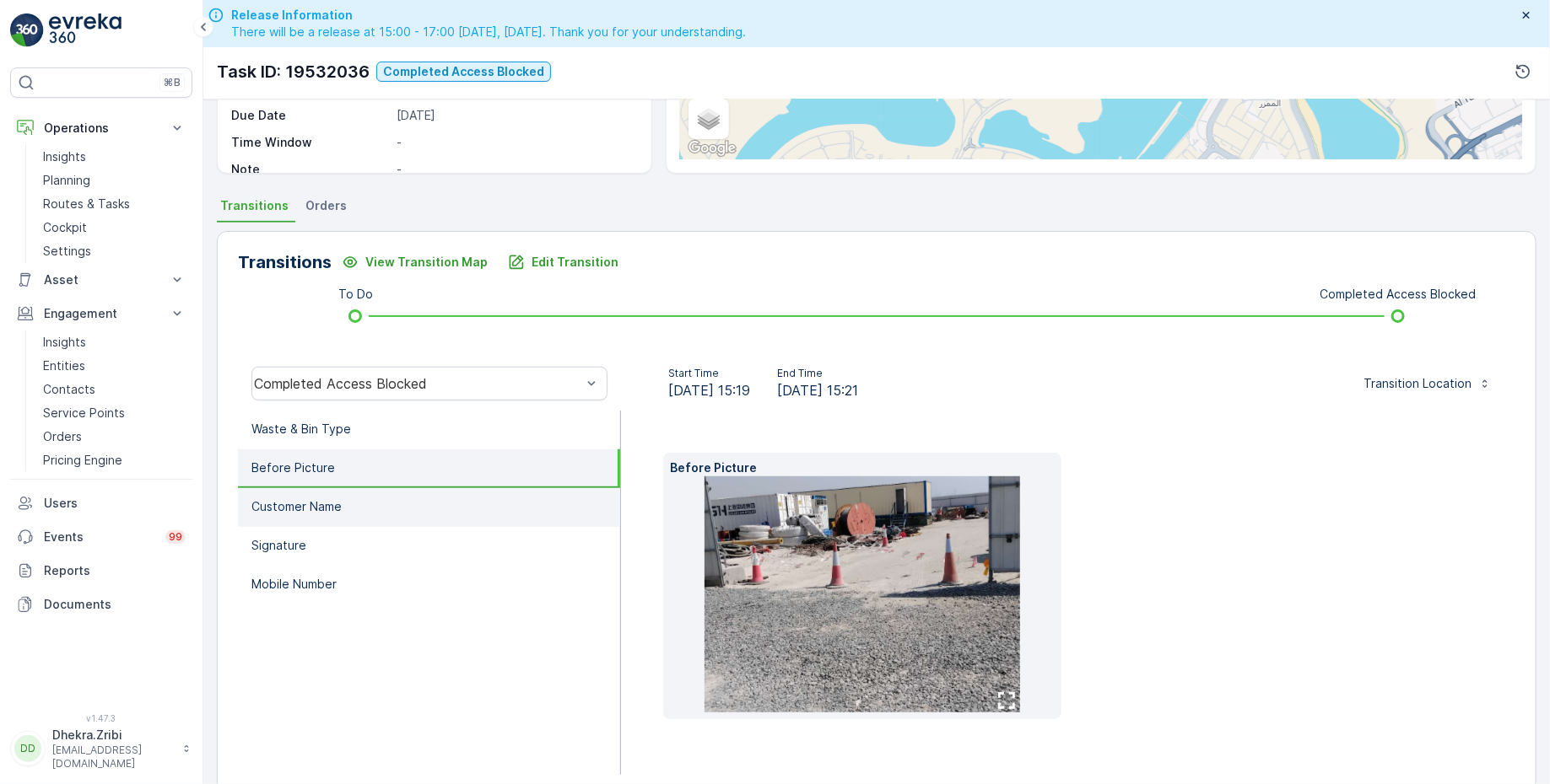
click at [339, 504] on p "Customer Name" at bounding box center [296, 506] width 90 height 17
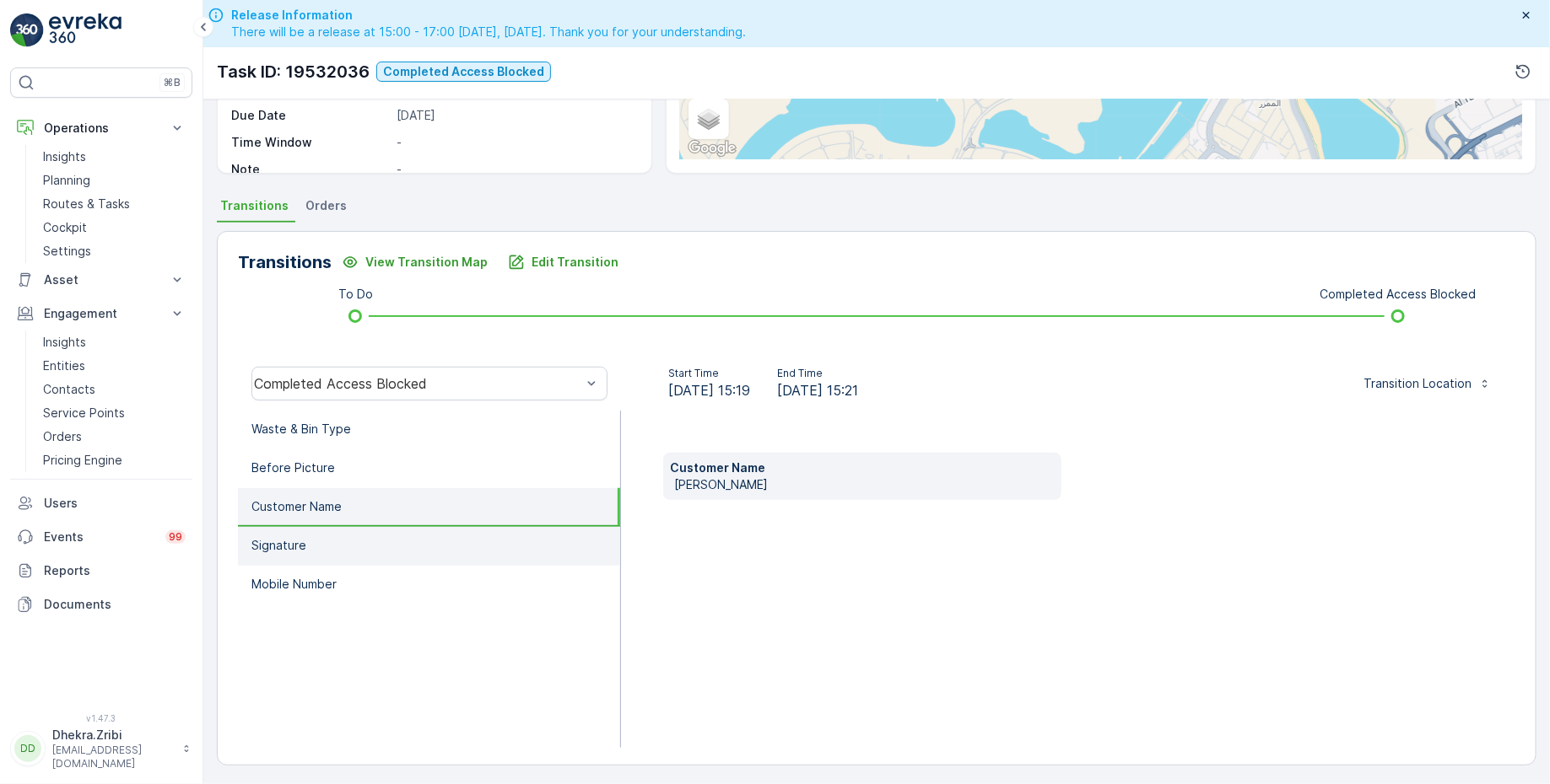
click at [318, 539] on li "Signature" at bounding box center [428, 546] width 382 height 39
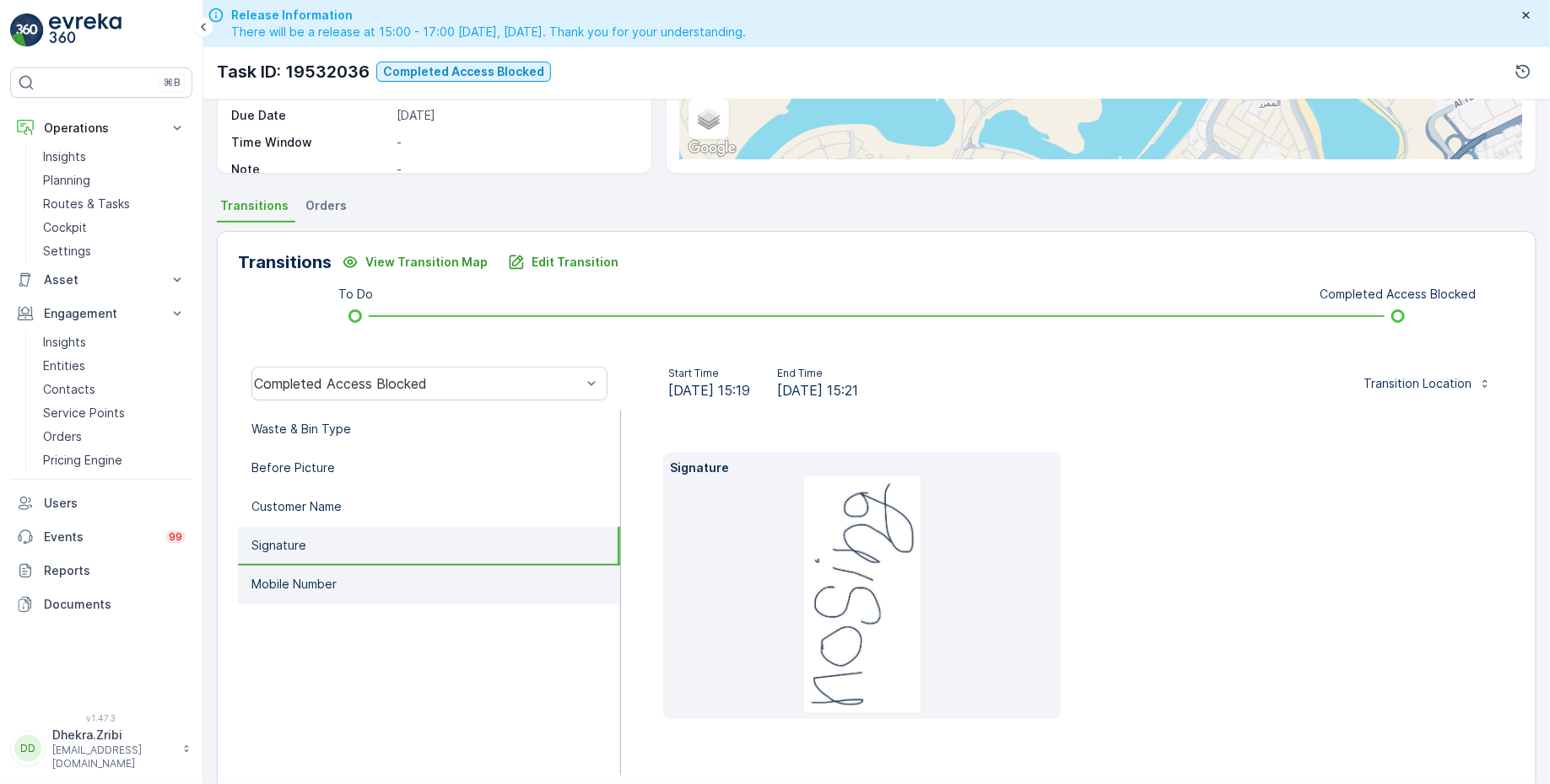
click at [323, 585] on p "Mobile Number" at bounding box center [293, 584] width 85 height 17
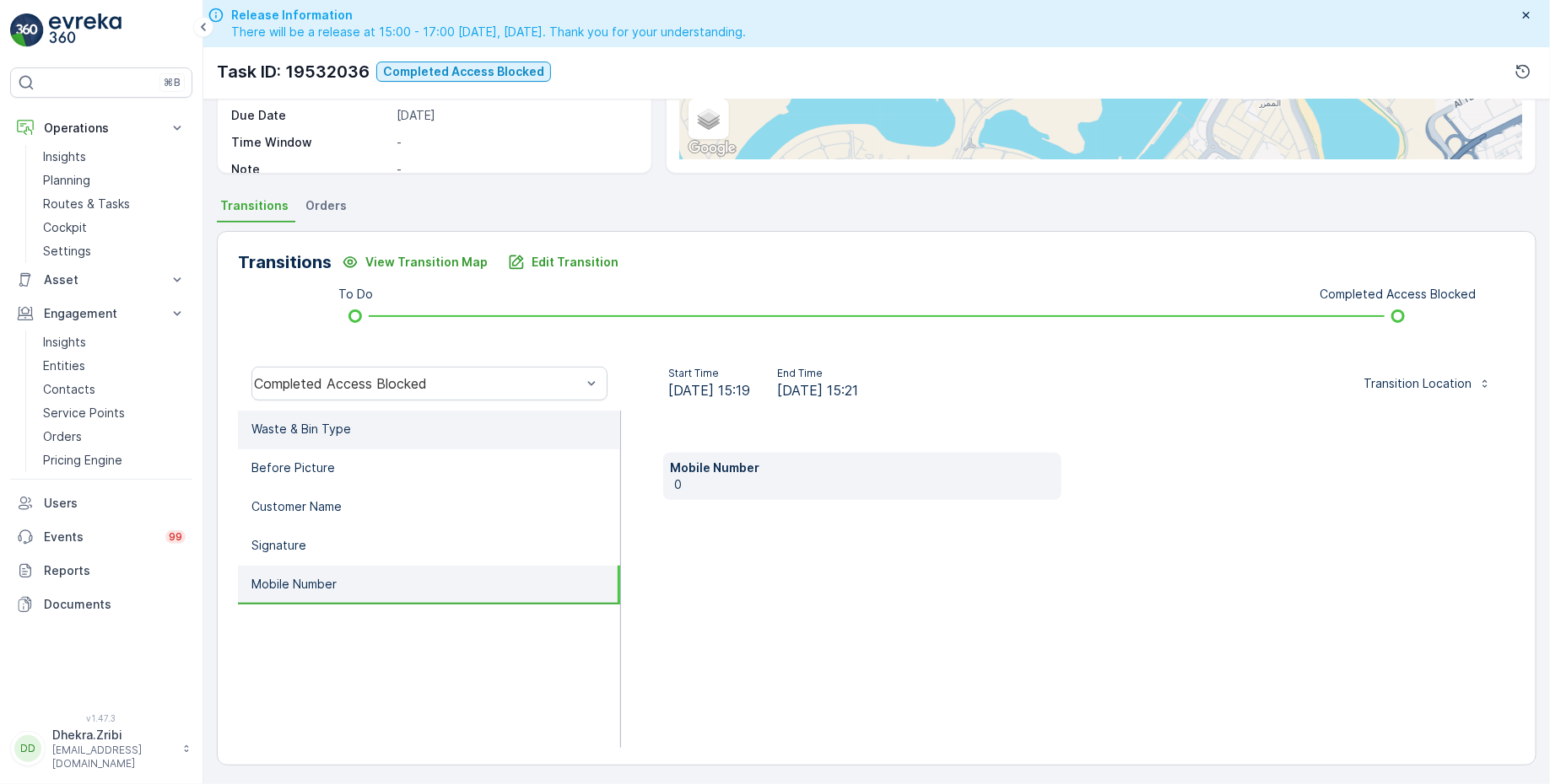
click at [364, 423] on li "Waste & Bin Type" at bounding box center [428, 430] width 382 height 39
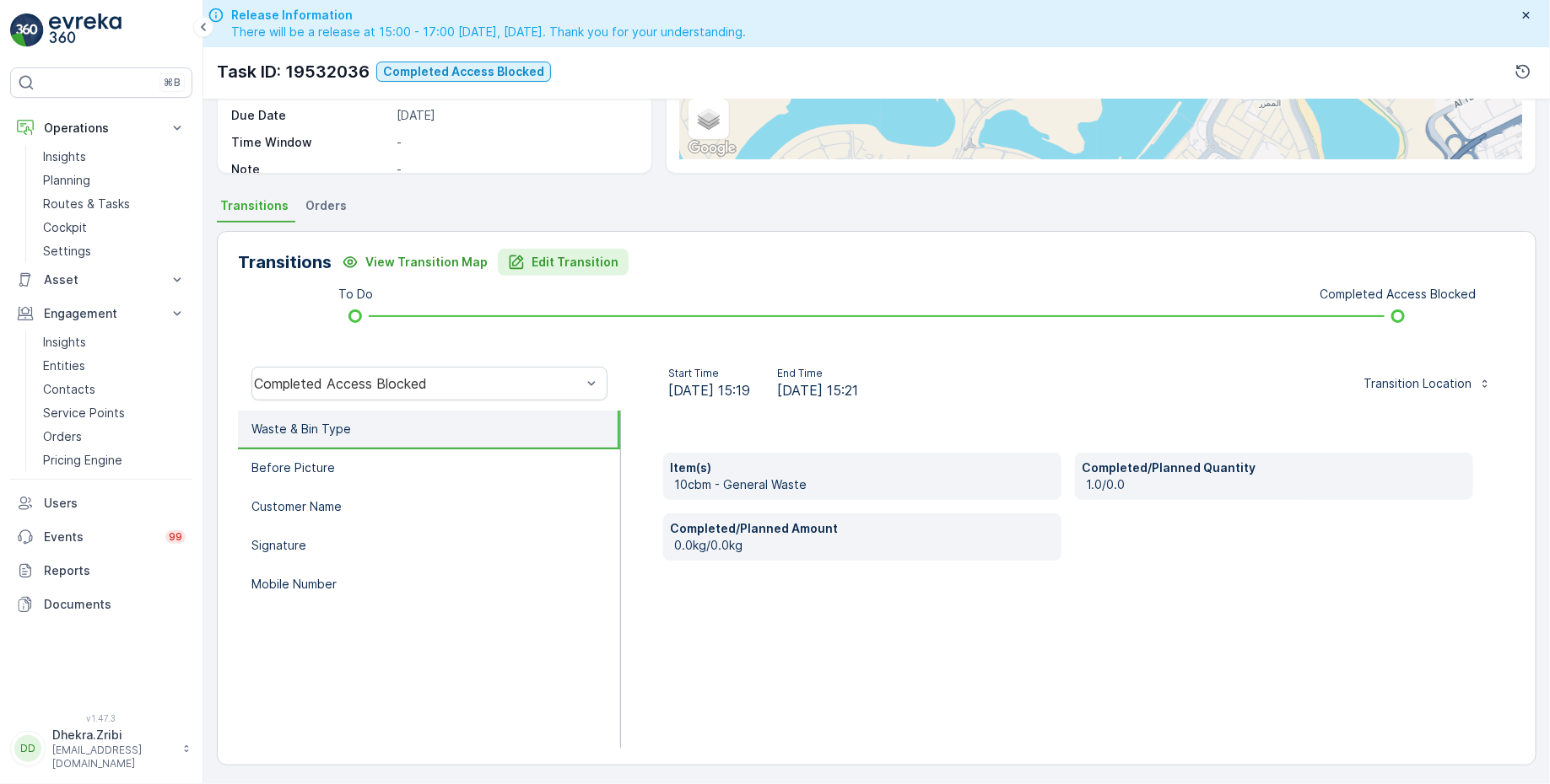
click at [560, 260] on p "Edit Transition" at bounding box center [575, 262] width 87 height 17
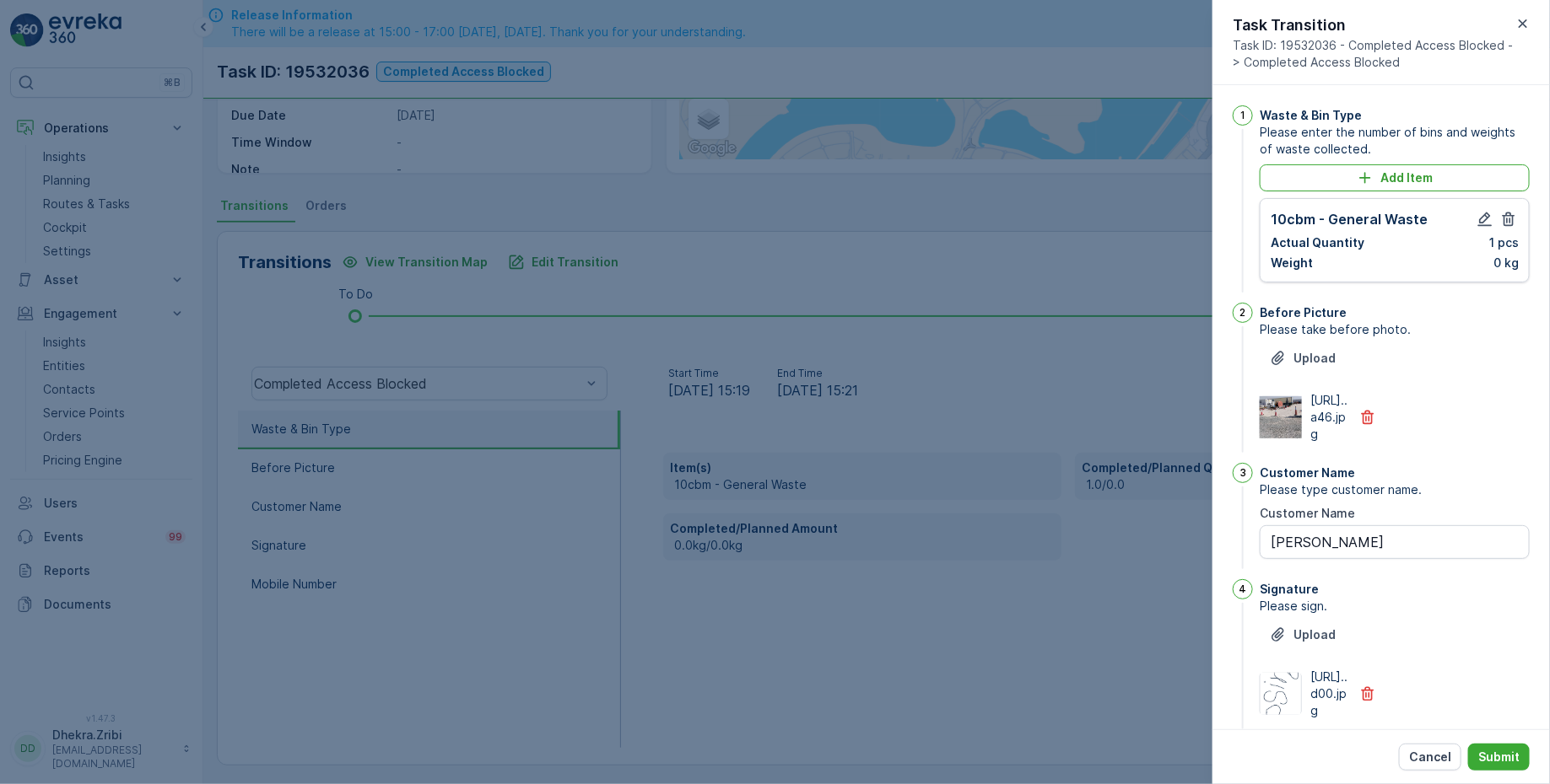
scroll to position [34, 0]
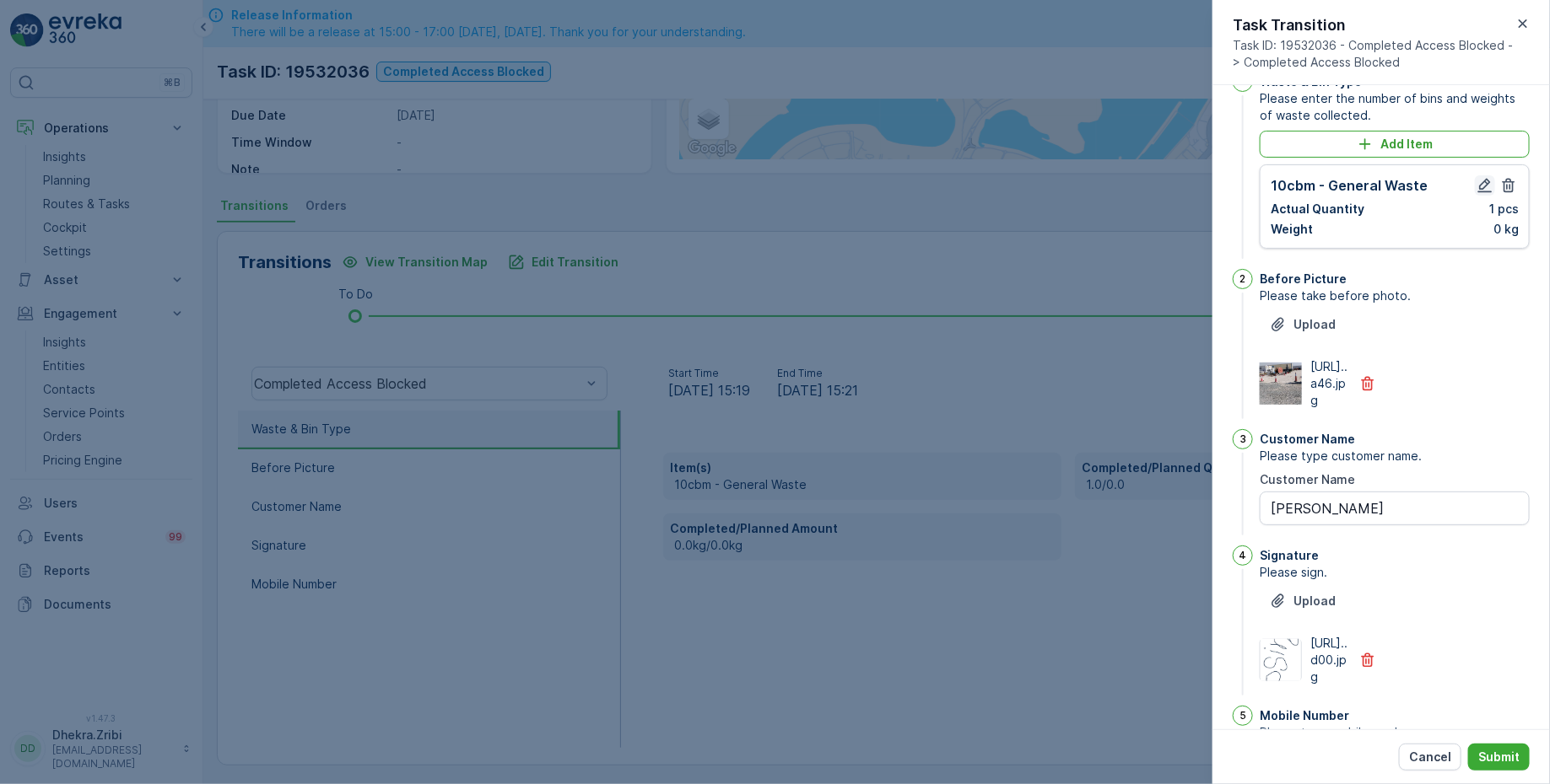
click at [1484, 183] on icon "button" at bounding box center [1484, 185] width 17 height 17
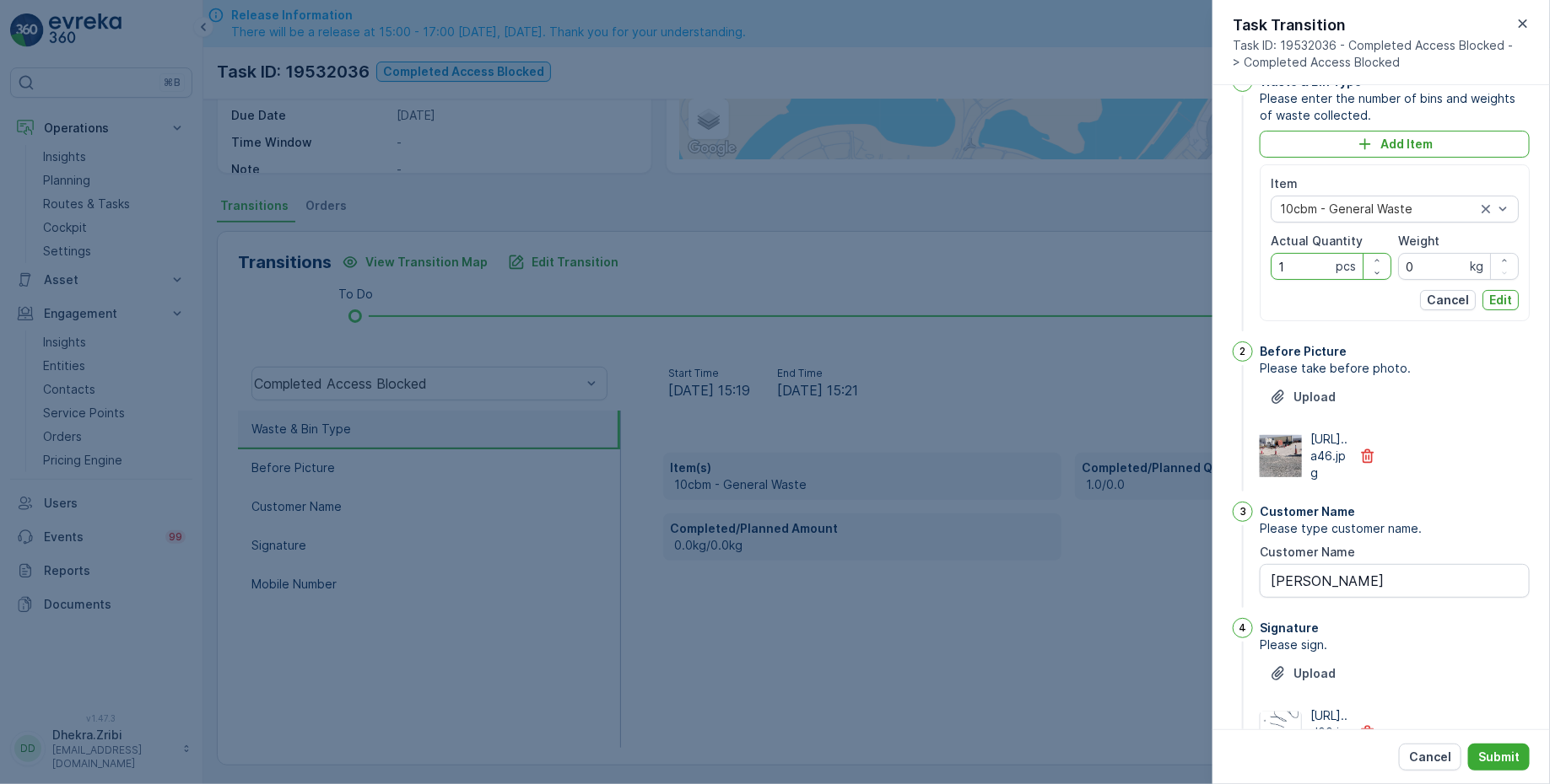
drag, startPoint x: 1310, startPoint y: 261, endPoint x: 1245, endPoint y: 260, distance: 65.0
click at [1245, 260] on div "1 Waste & Bin Type Please enter the number of bins and weights of waste collect…" at bounding box center [1381, 203] width 297 height 263
type Quantity "0"
click at [1492, 296] on p "Edit" at bounding box center [1500, 299] width 22 height 17
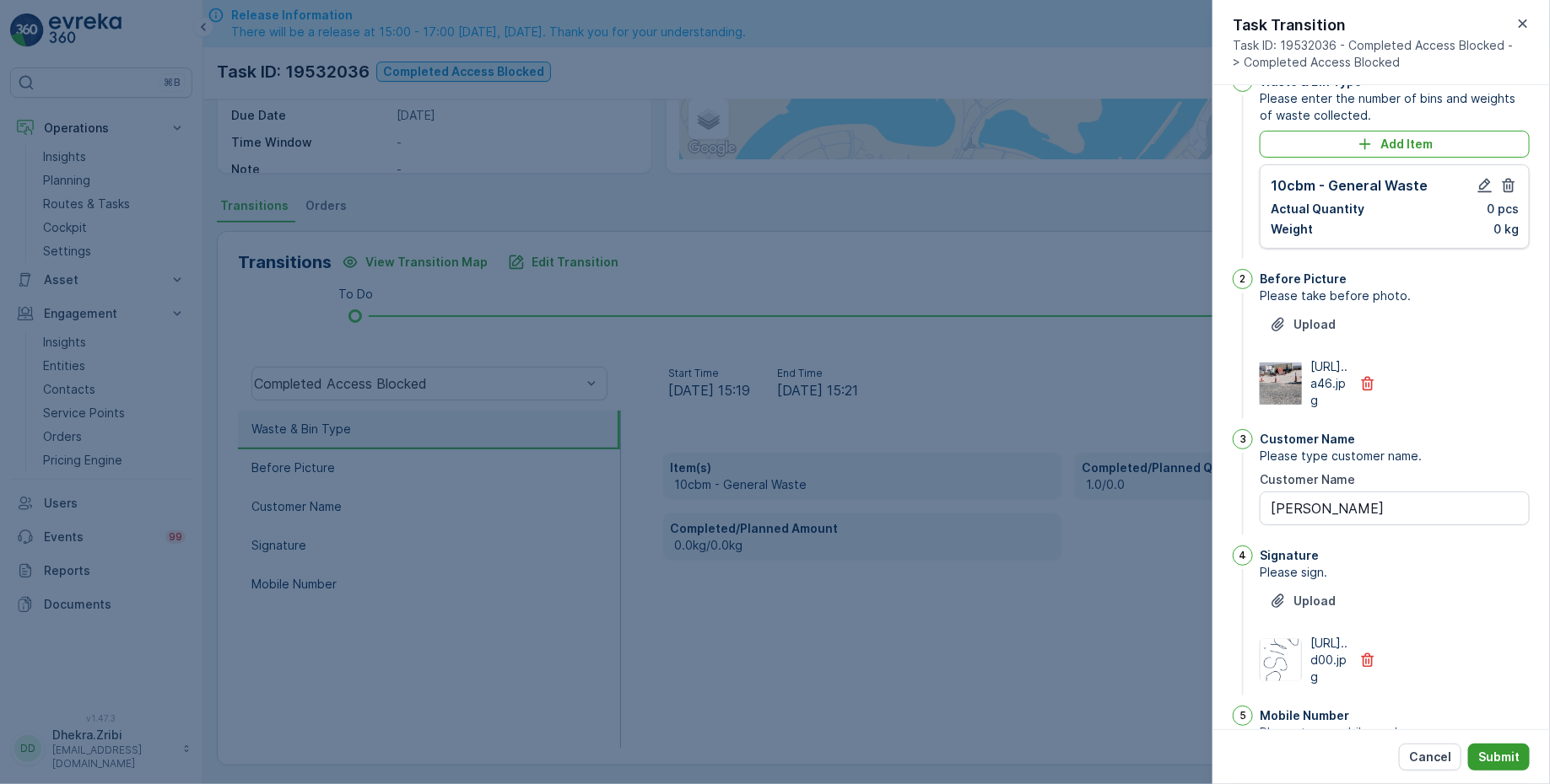
click at [1501, 758] on p "Submit" at bounding box center [1499, 757] width 41 height 17
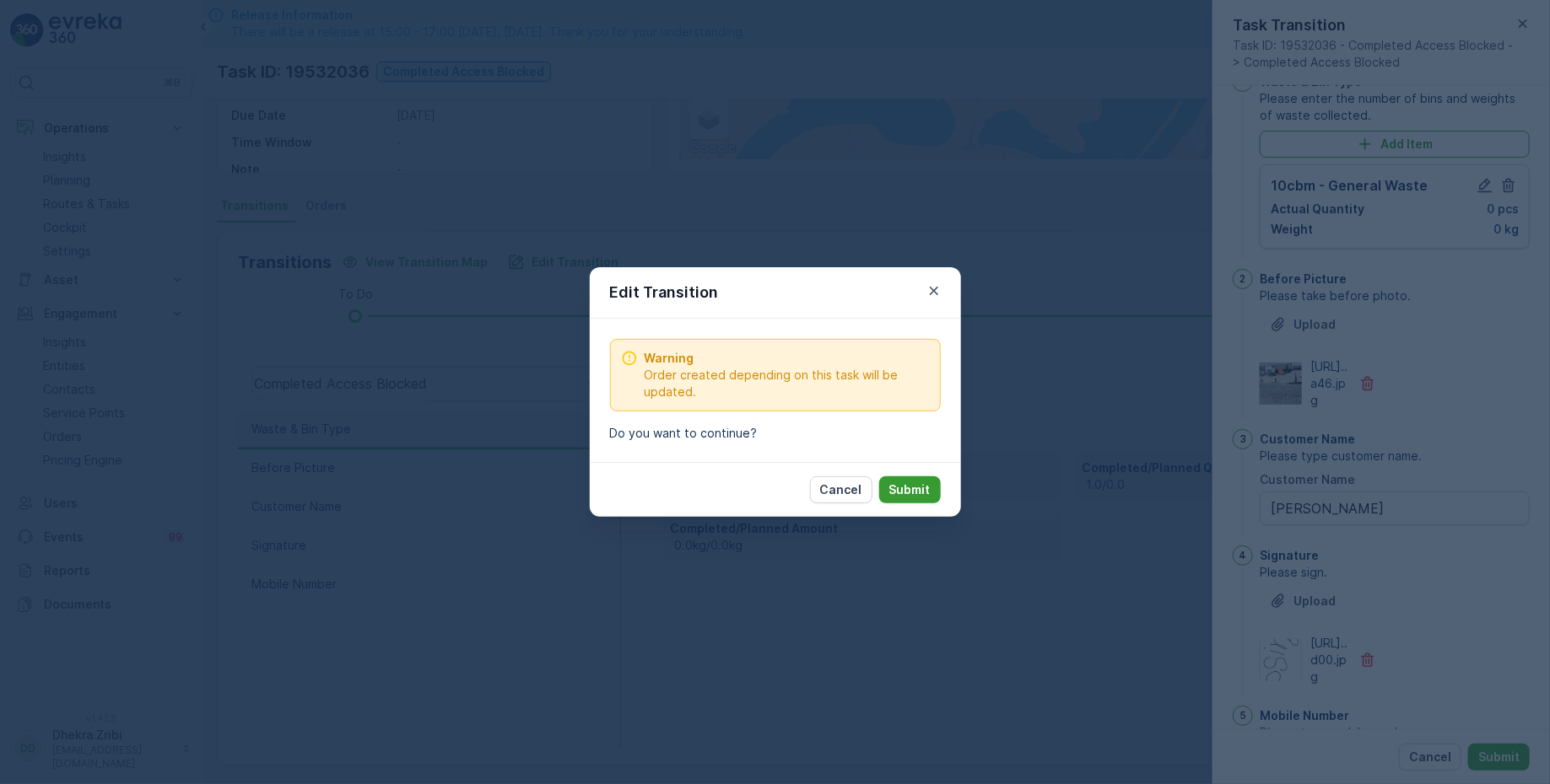
click at [922, 485] on p "Submit" at bounding box center [909, 490] width 41 height 17
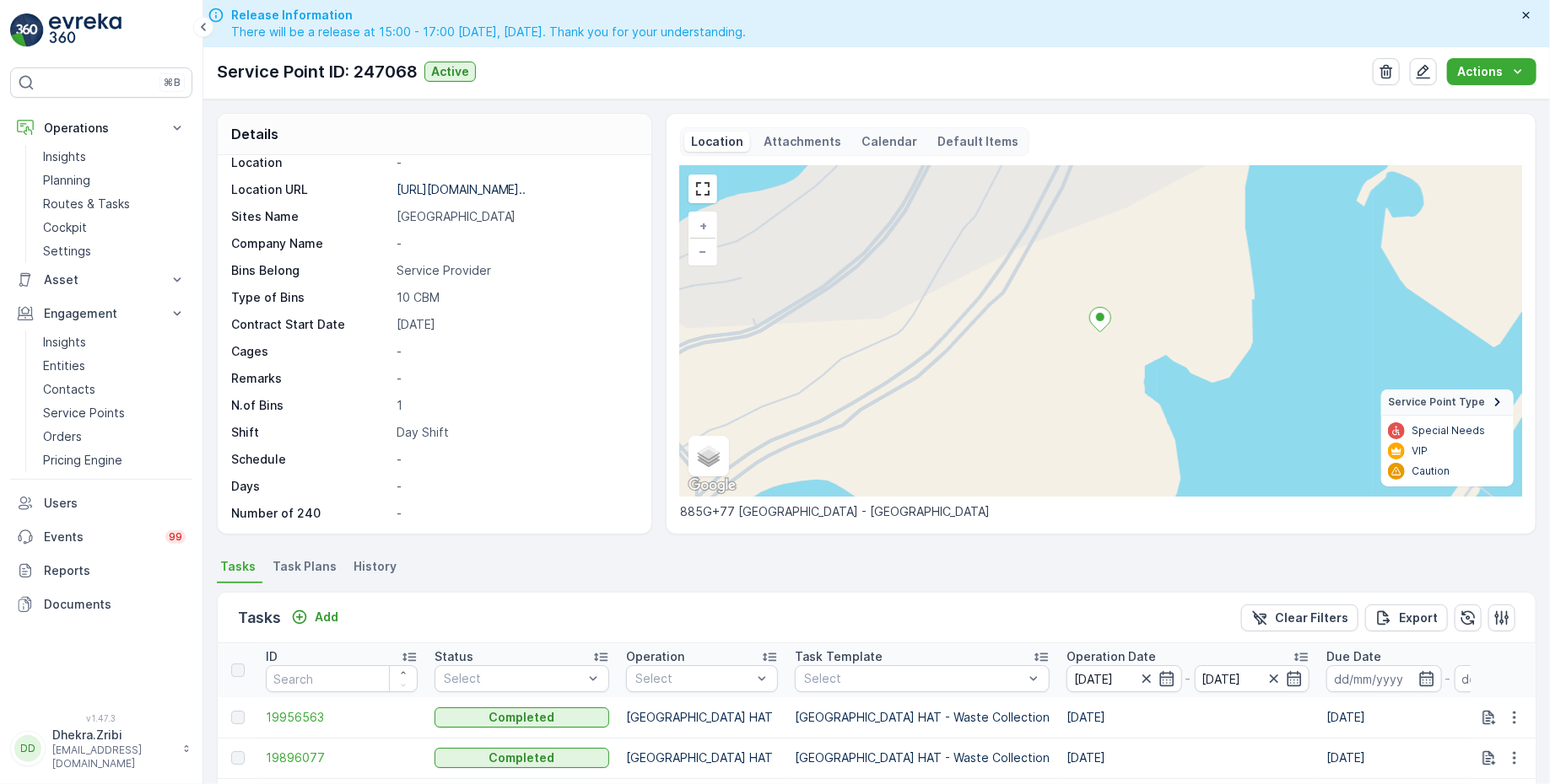
scroll to position [272, 0]
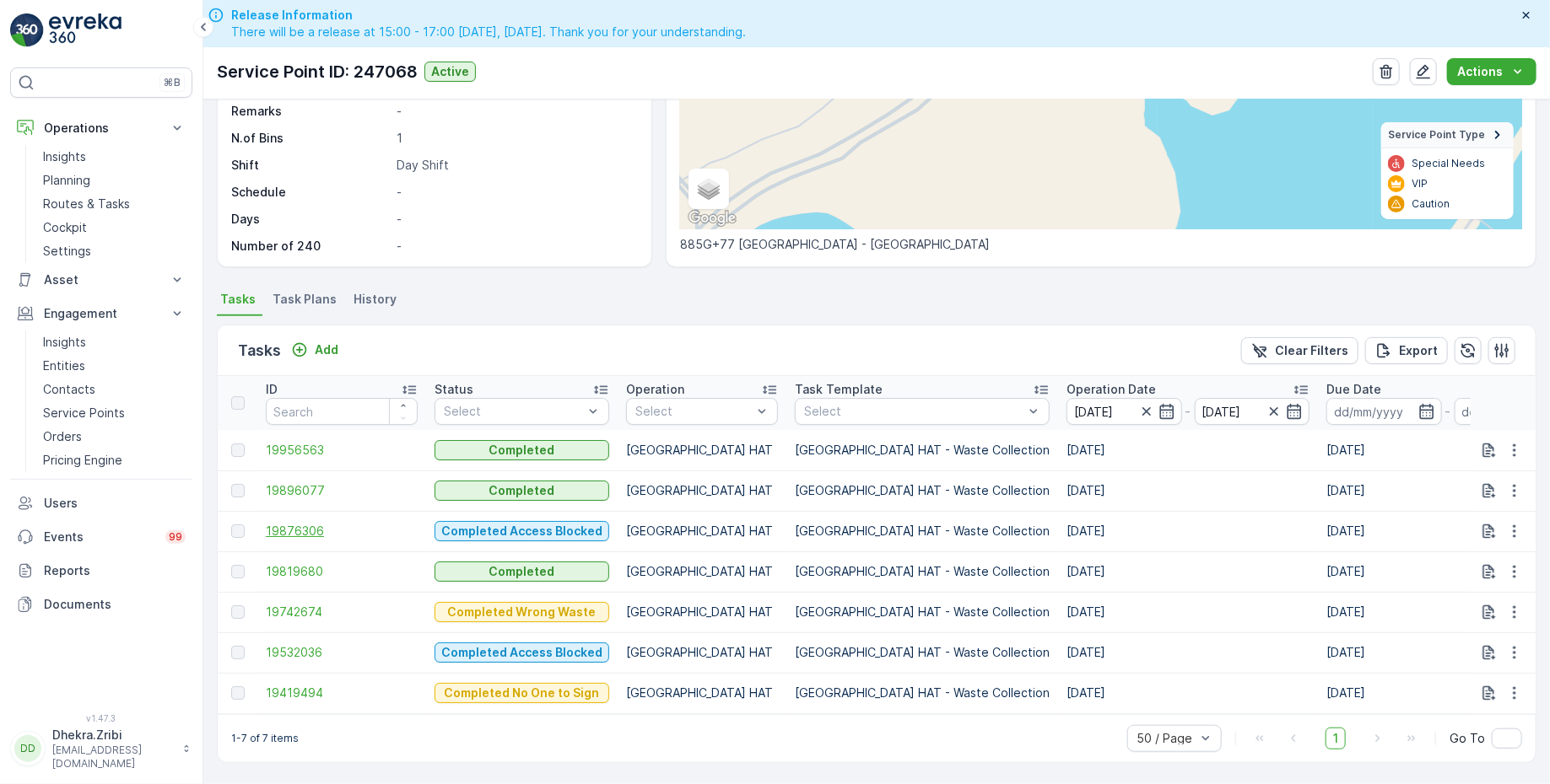
click at [301, 522] on span "19876306" at bounding box center [341, 530] width 152 height 17
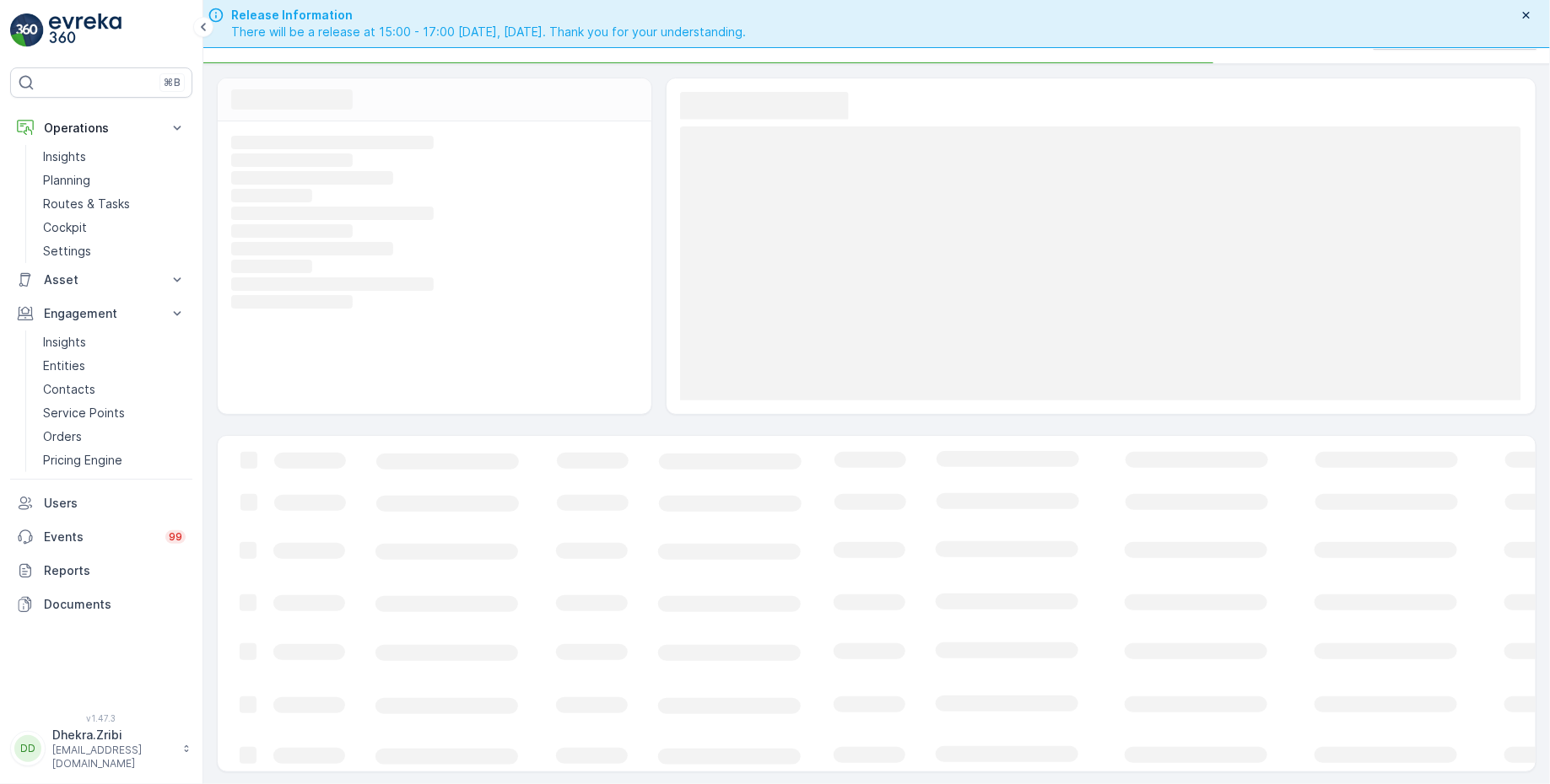
scroll to position [48, 0]
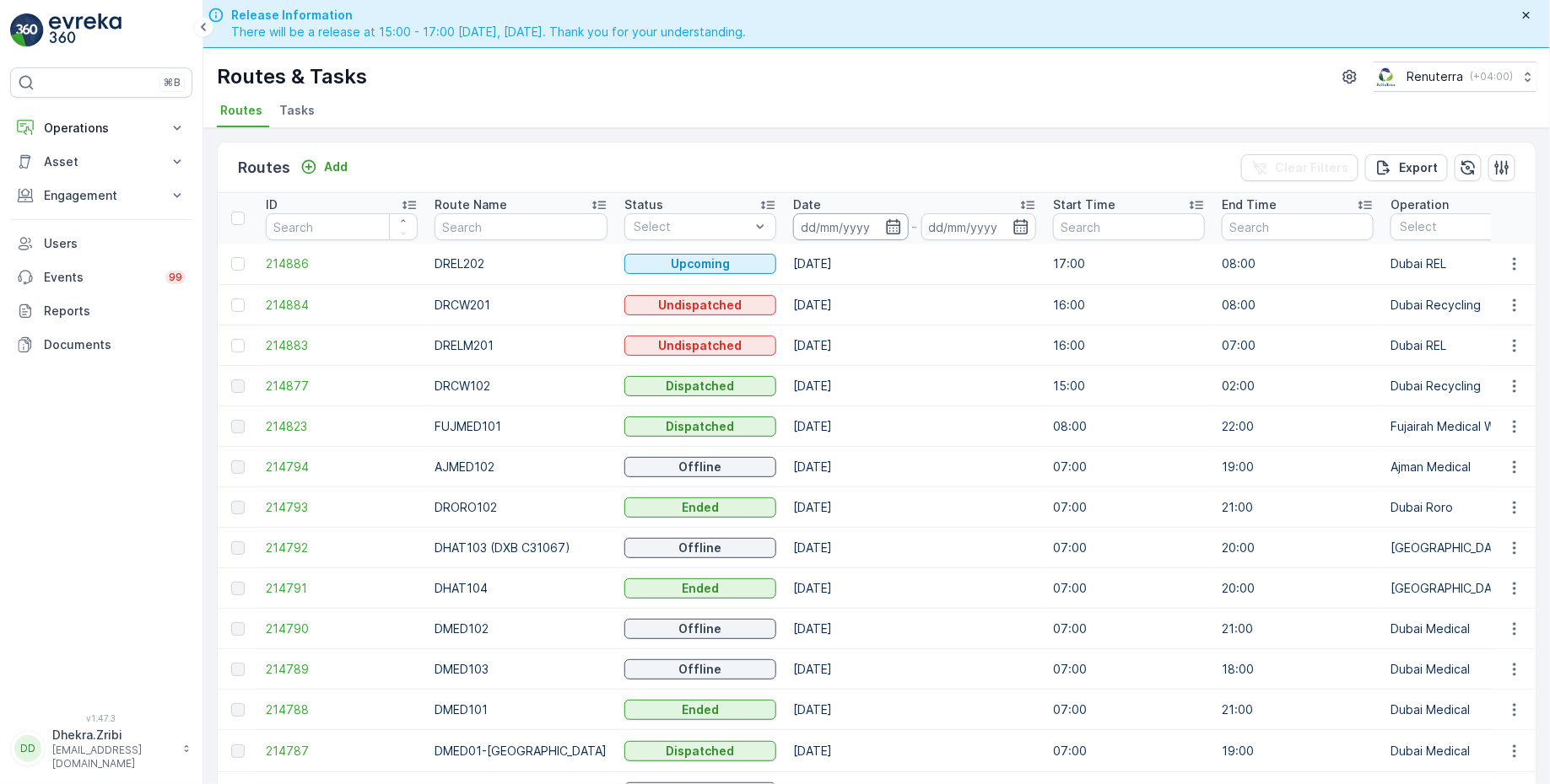
click at [835, 225] on input at bounding box center [851, 227] width 115 height 27
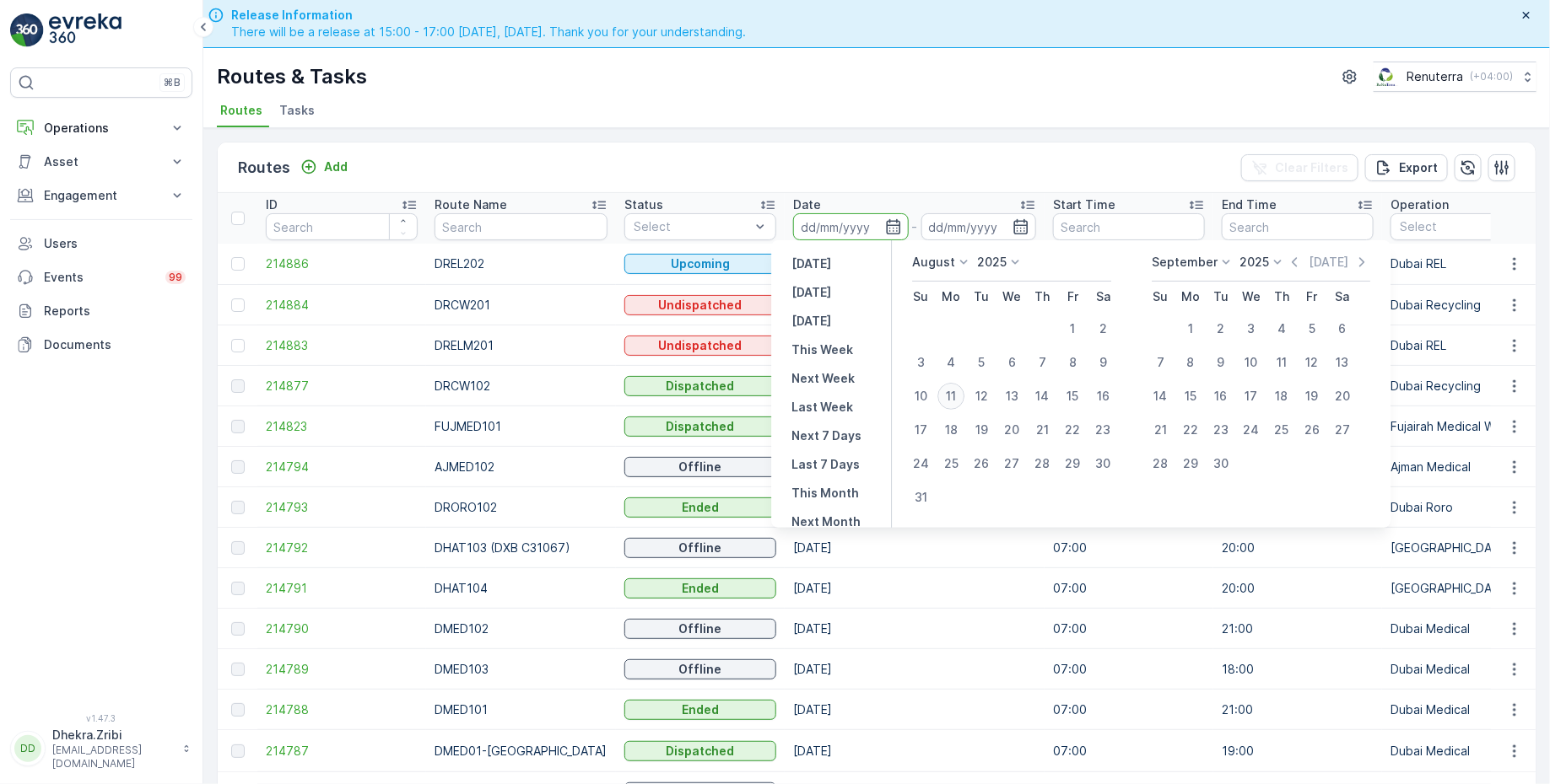
click at [951, 396] on div "11" at bounding box center [951, 396] width 27 height 27
type input "[DATE]"
click at [951, 396] on div "11" at bounding box center [951, 396] width 27 height 27
type input "[DATE]"
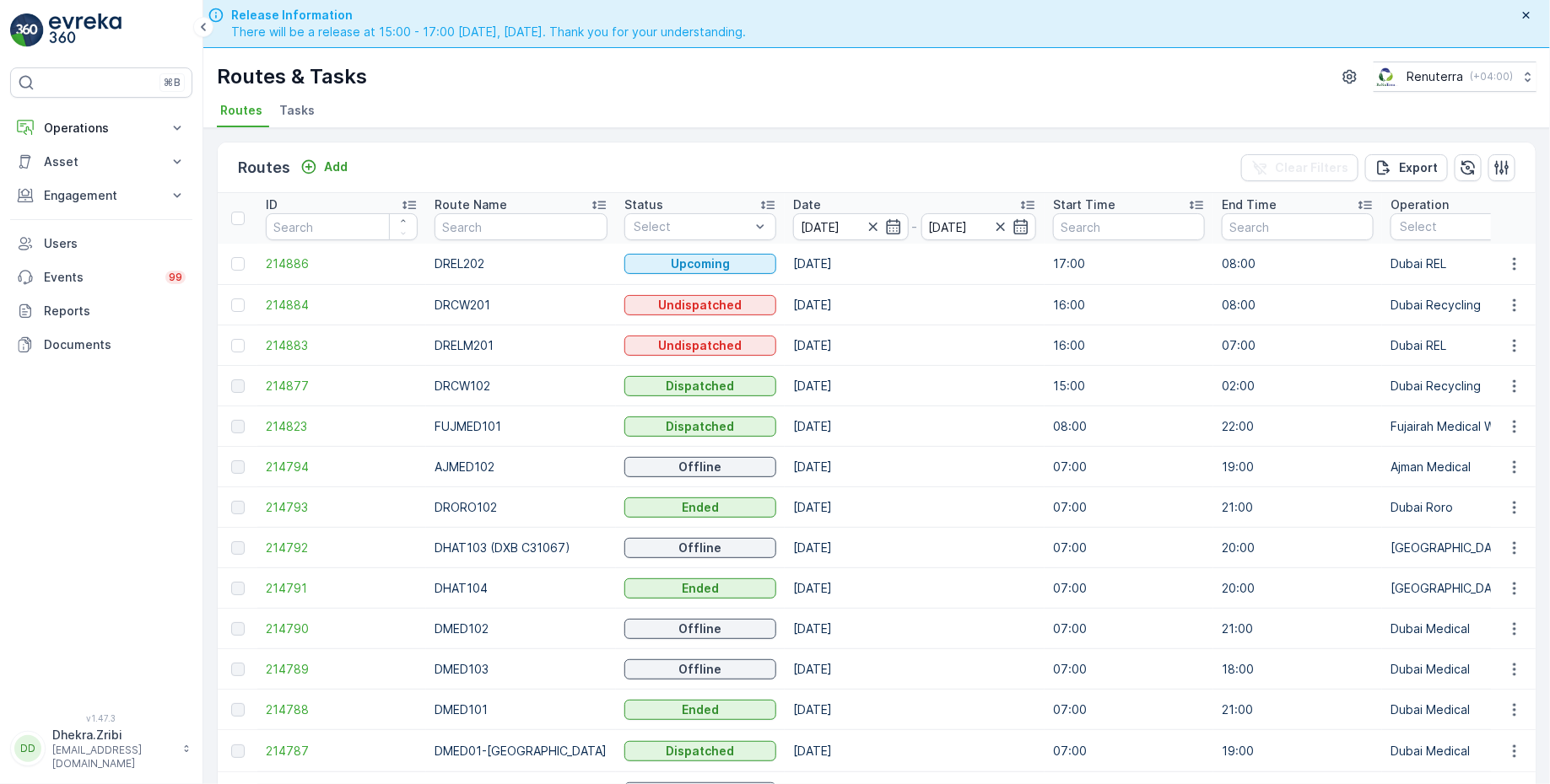
click at [831, 83] on div "Routes & Tasks Renuterra ( +04:00 )" at bounding box center [876, 76] width 1320 height 31
click at [478, 222] on input "text" at bounding box center [520, 227] width 172 height 27
type input "hat"
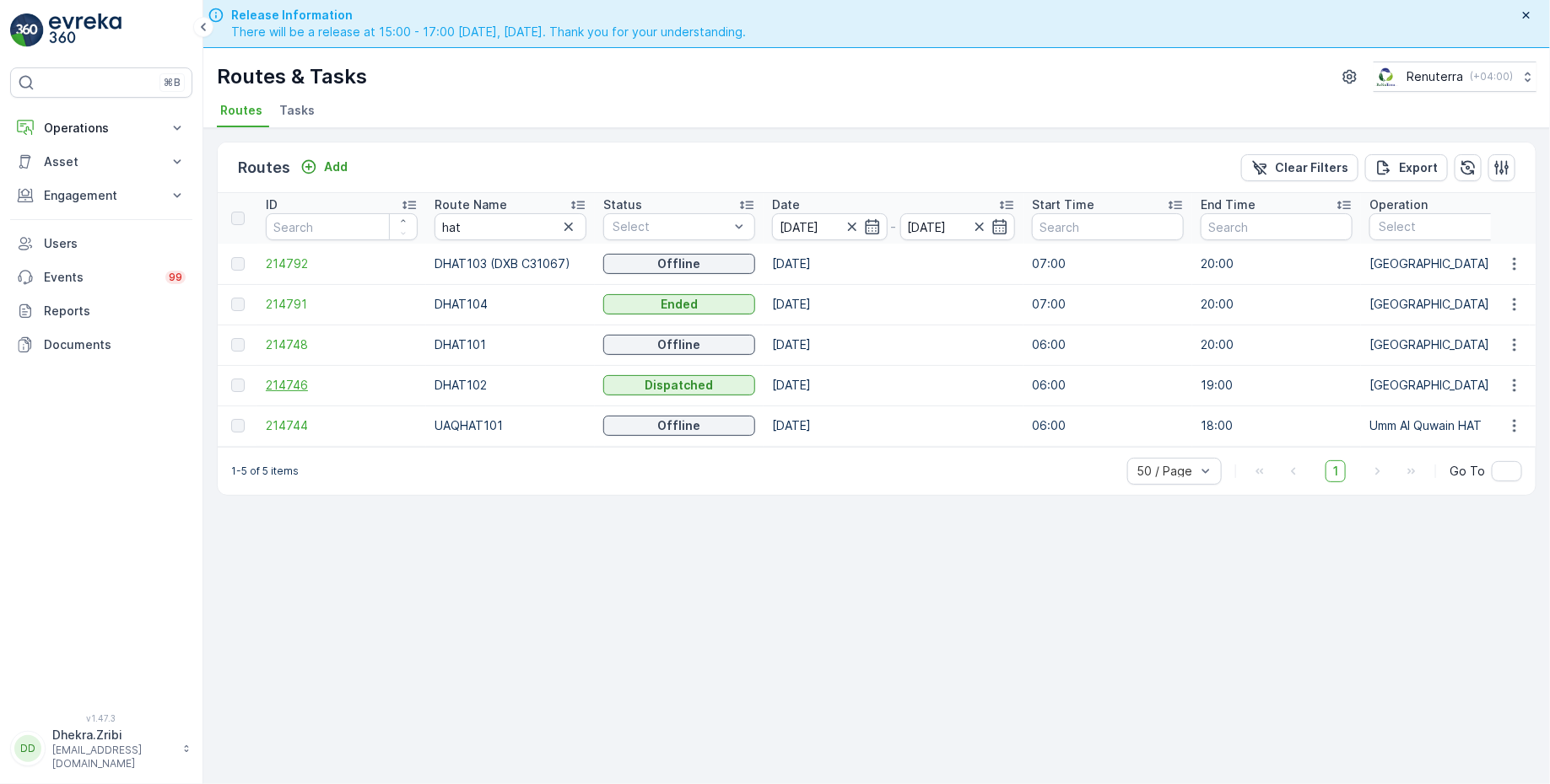
click at [291, 384] on span "214746" at bounding box center [341, 385] width 152 height 17
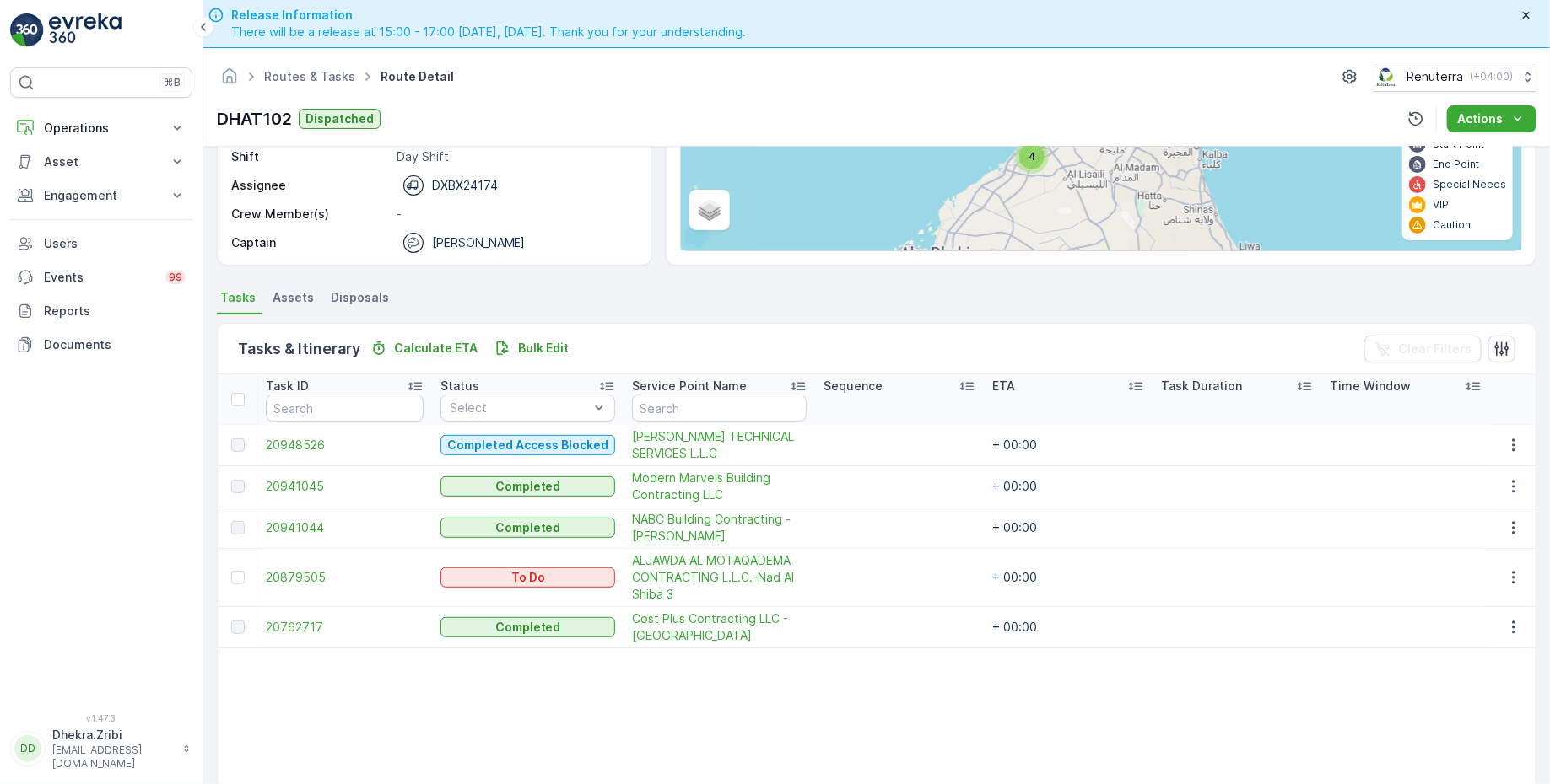
scroll to position [237, 0]
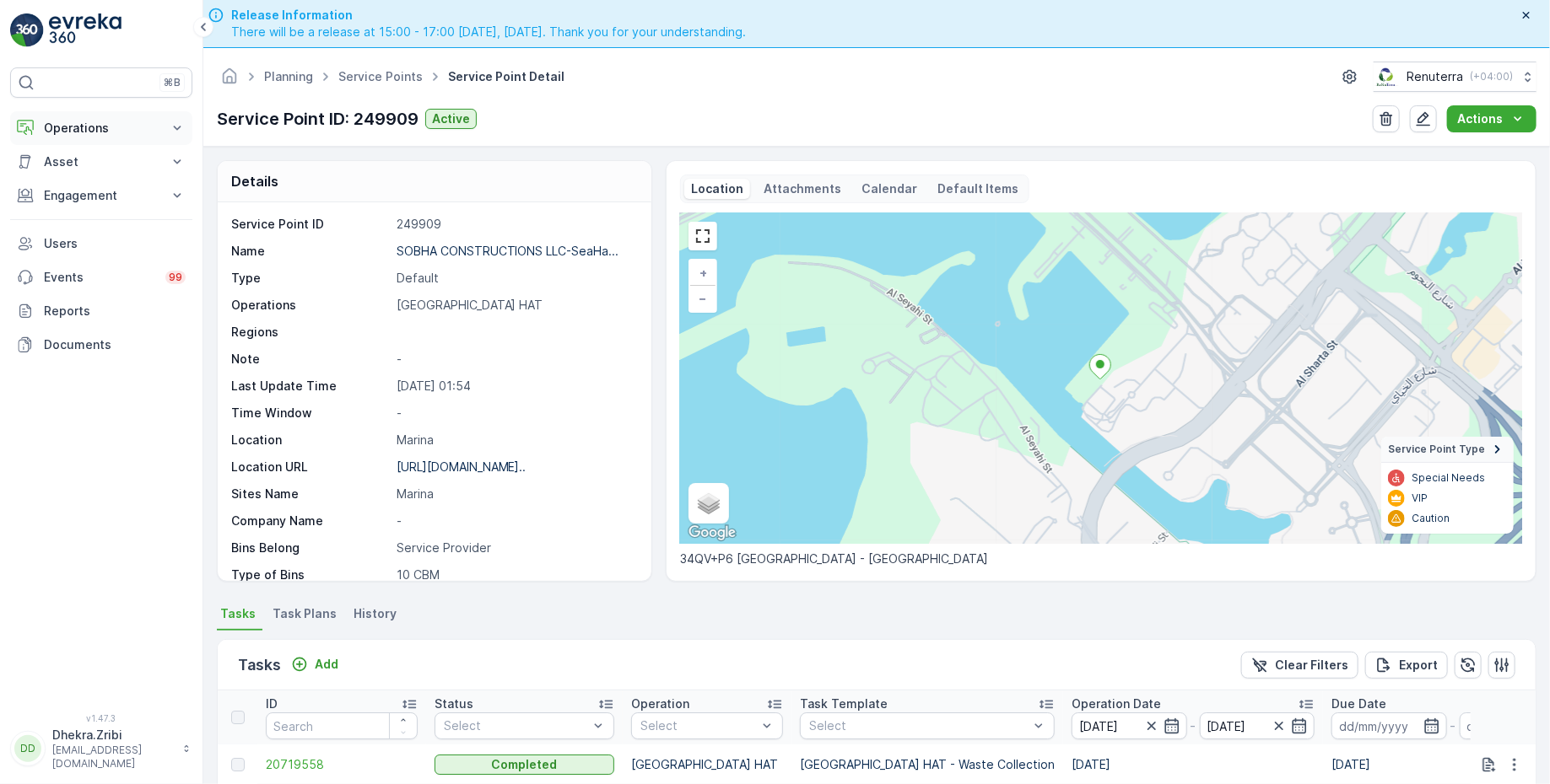
click at [83, 131] on p "Operations" at bounding box center [102, 128] width 115 height 17
click at [82, 178] on p "Planning" at bounding box center [67, 180] width 48 height 17
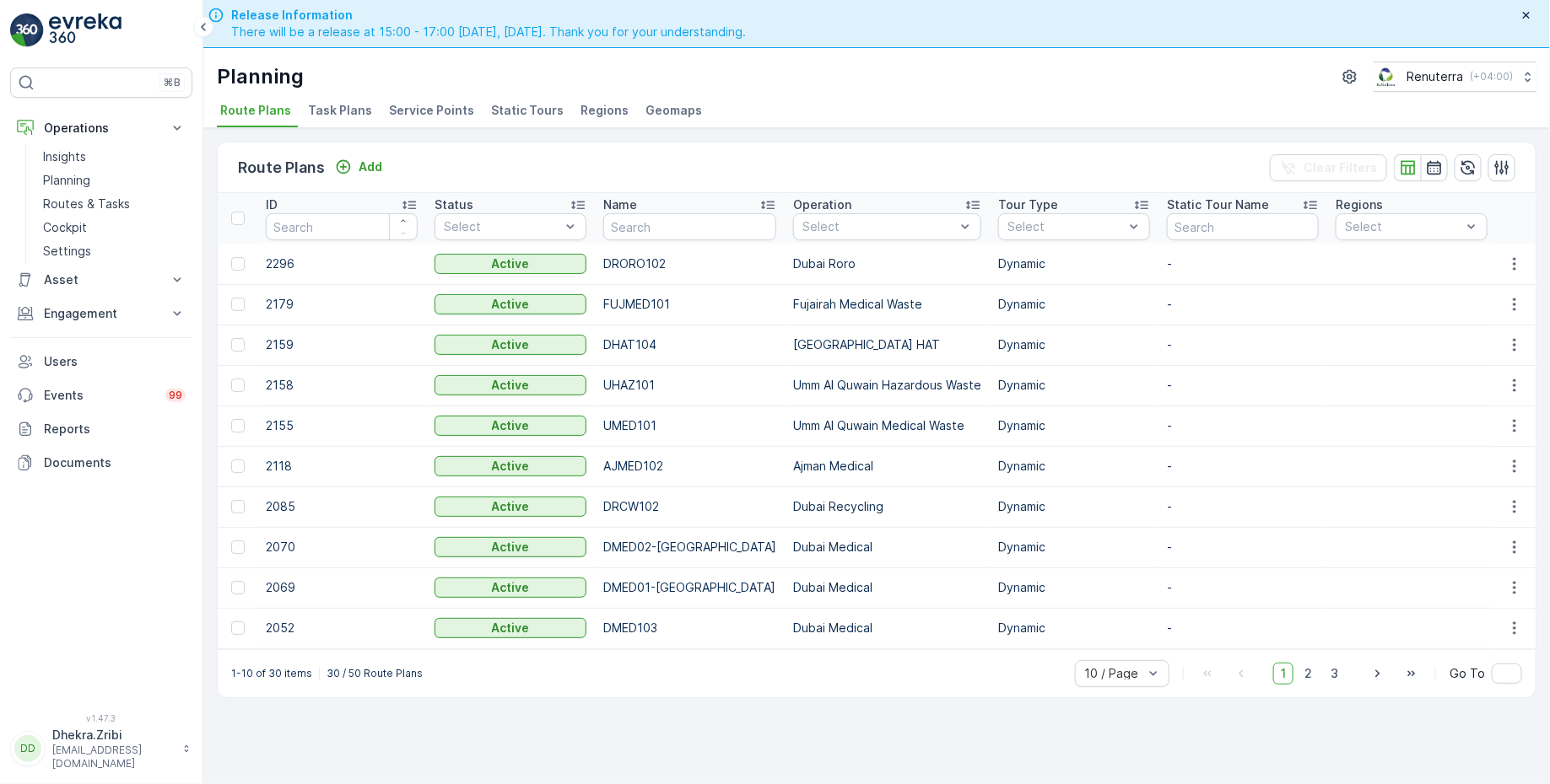
click at [404, 108] on span "Service Points" at bounding box center [431, 110] width 85 height 17
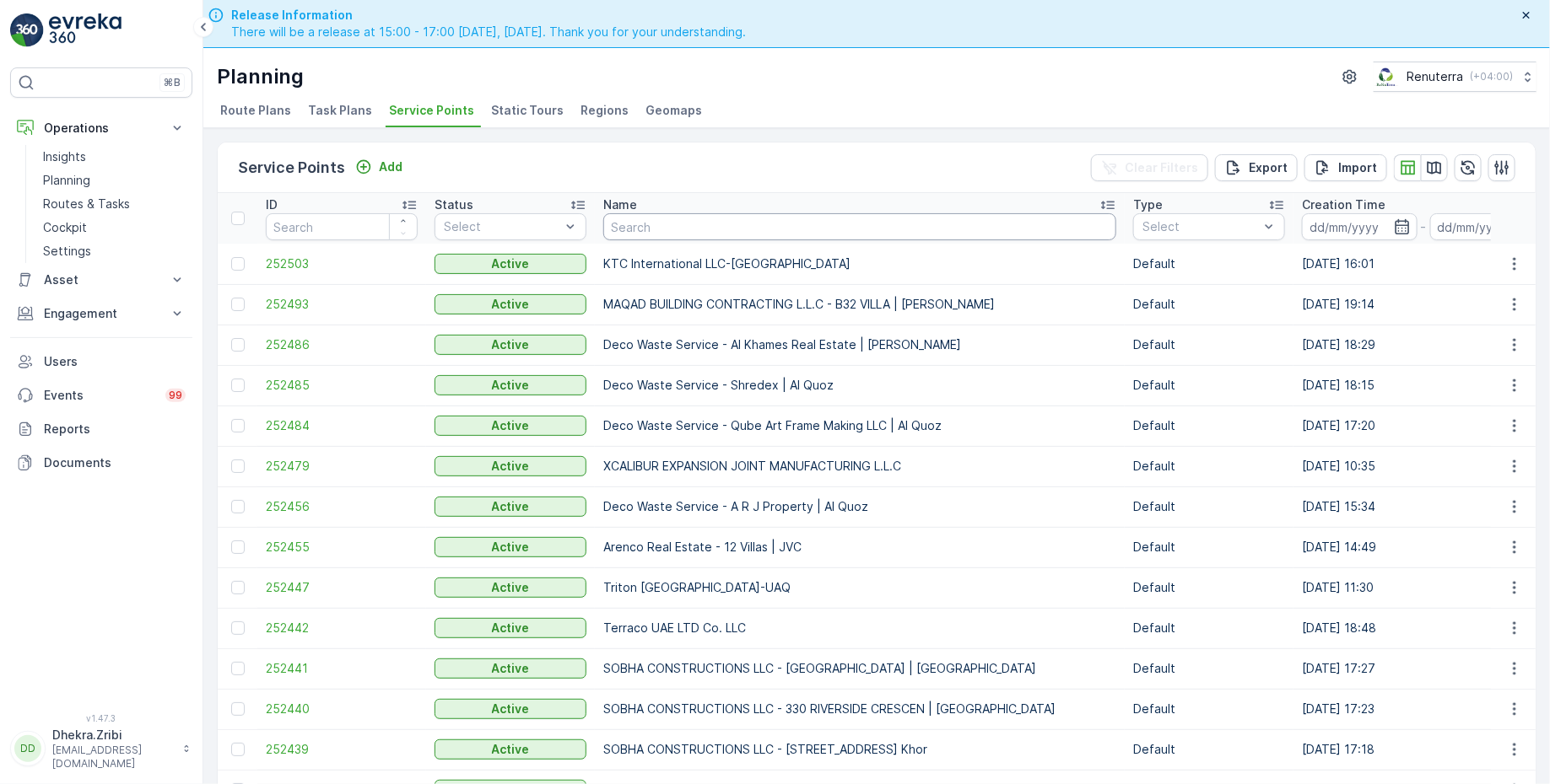
click at [699, 223] on input "text" at bounding box center [860, 227] width 513 height 27
type input "deli"
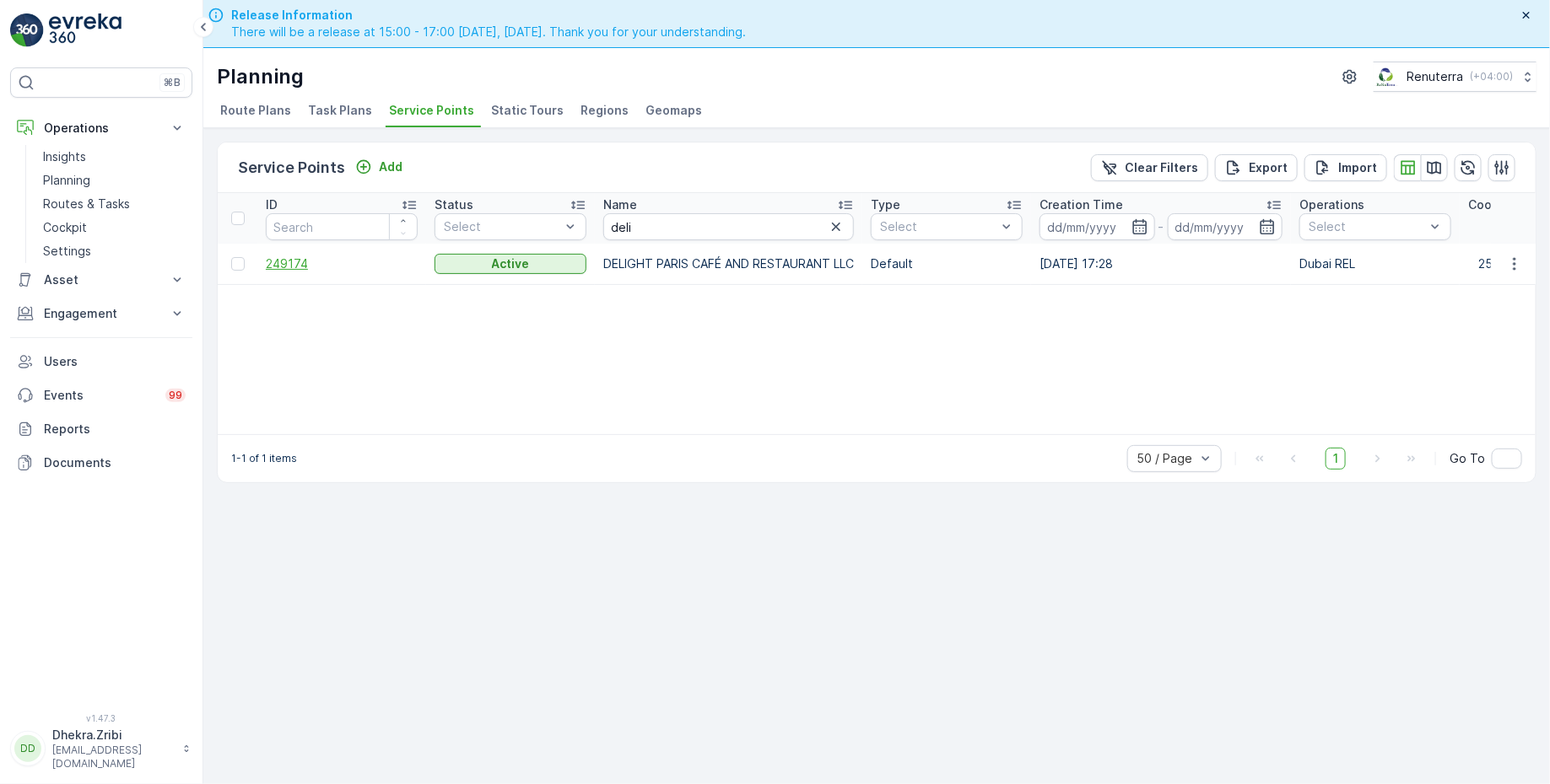
click at [305, 261] on span "249174" at bounding box center [341, 263] width 152 height 17
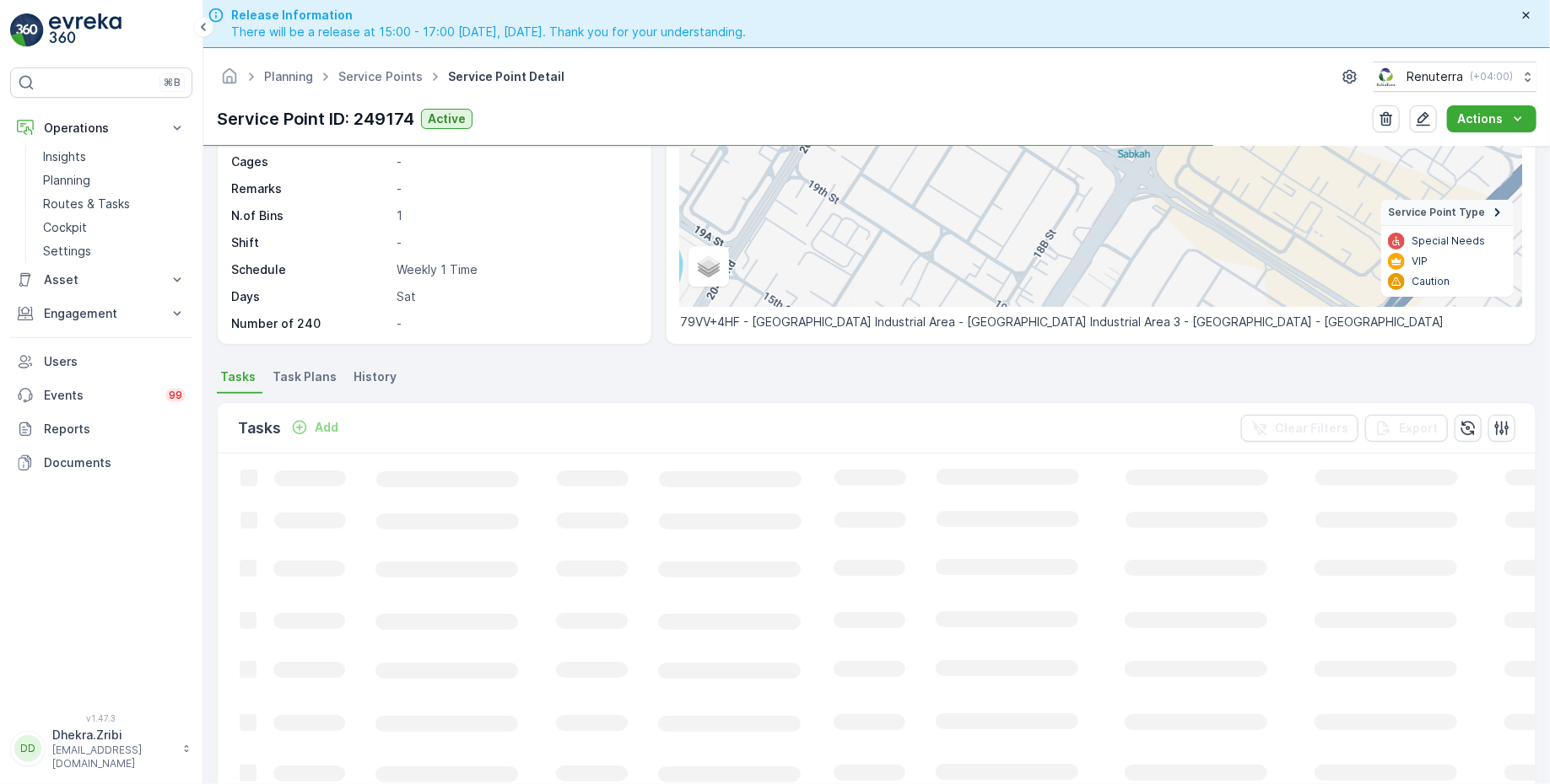
scroll to position [251, 0]
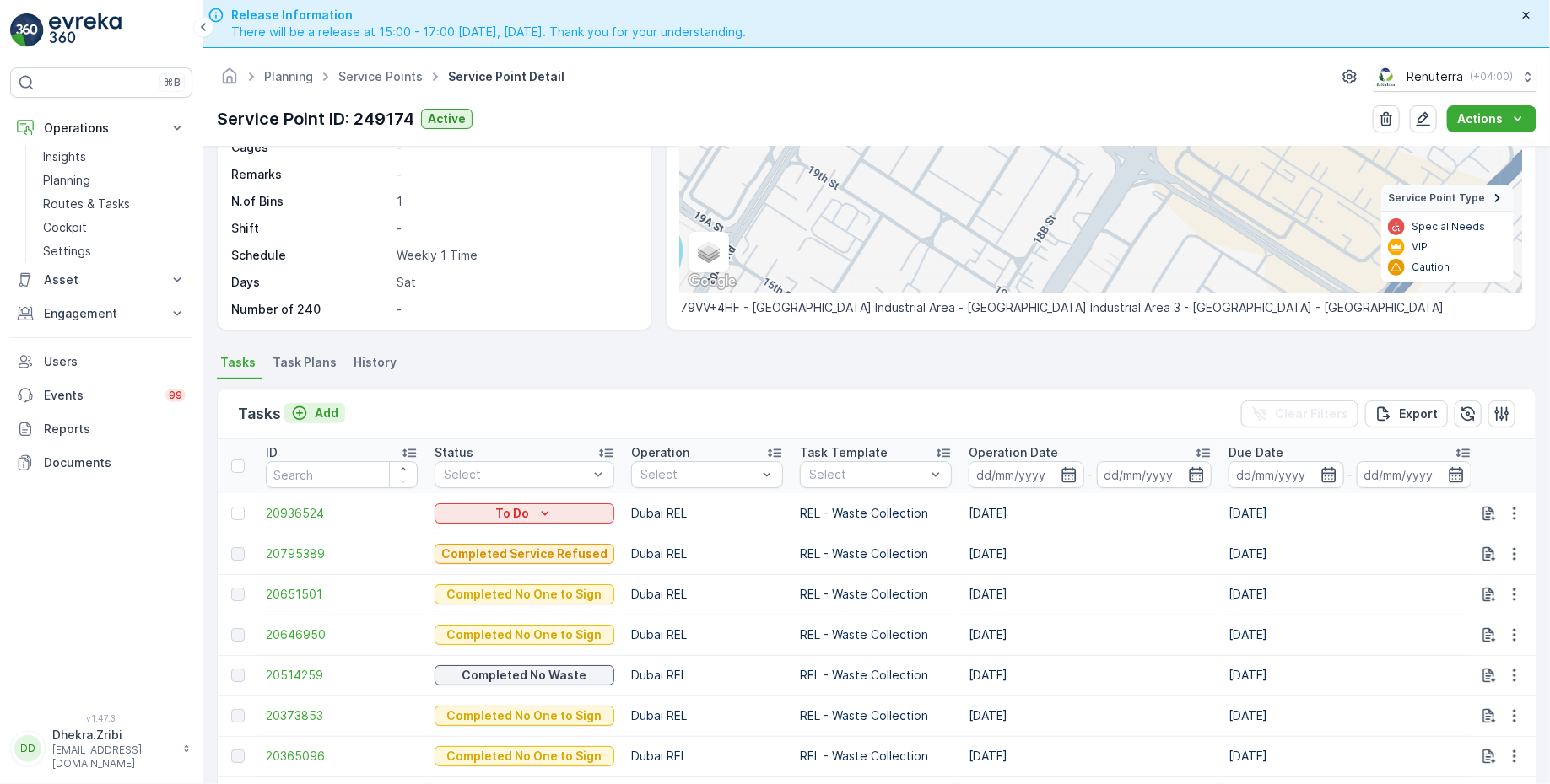
click at [315, 410] on p "Add" at bounding box center [327, 413] width 23 height 17
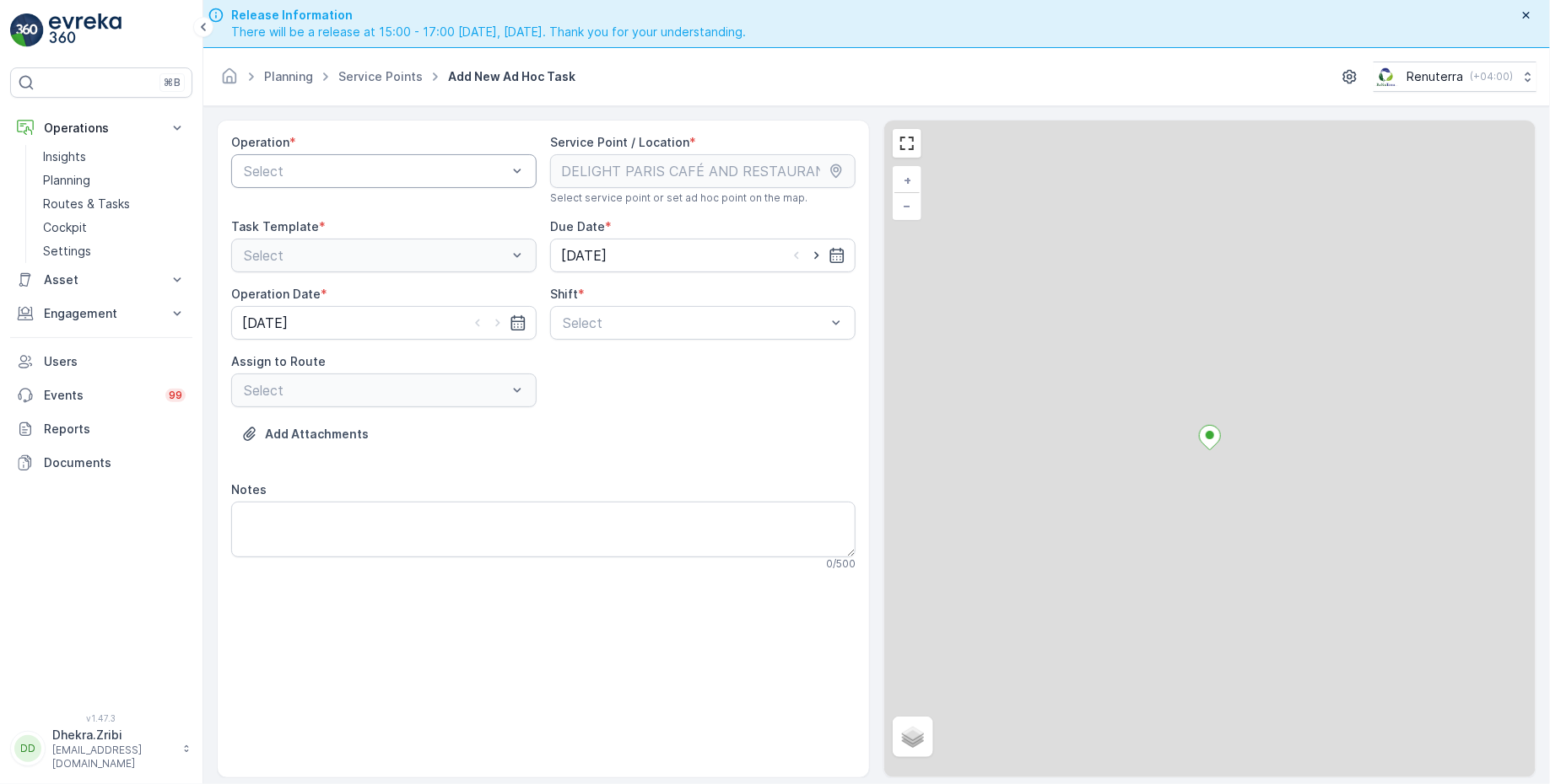
click at [399, 164] on div at bounding box center [375, 171] width 266 height 15
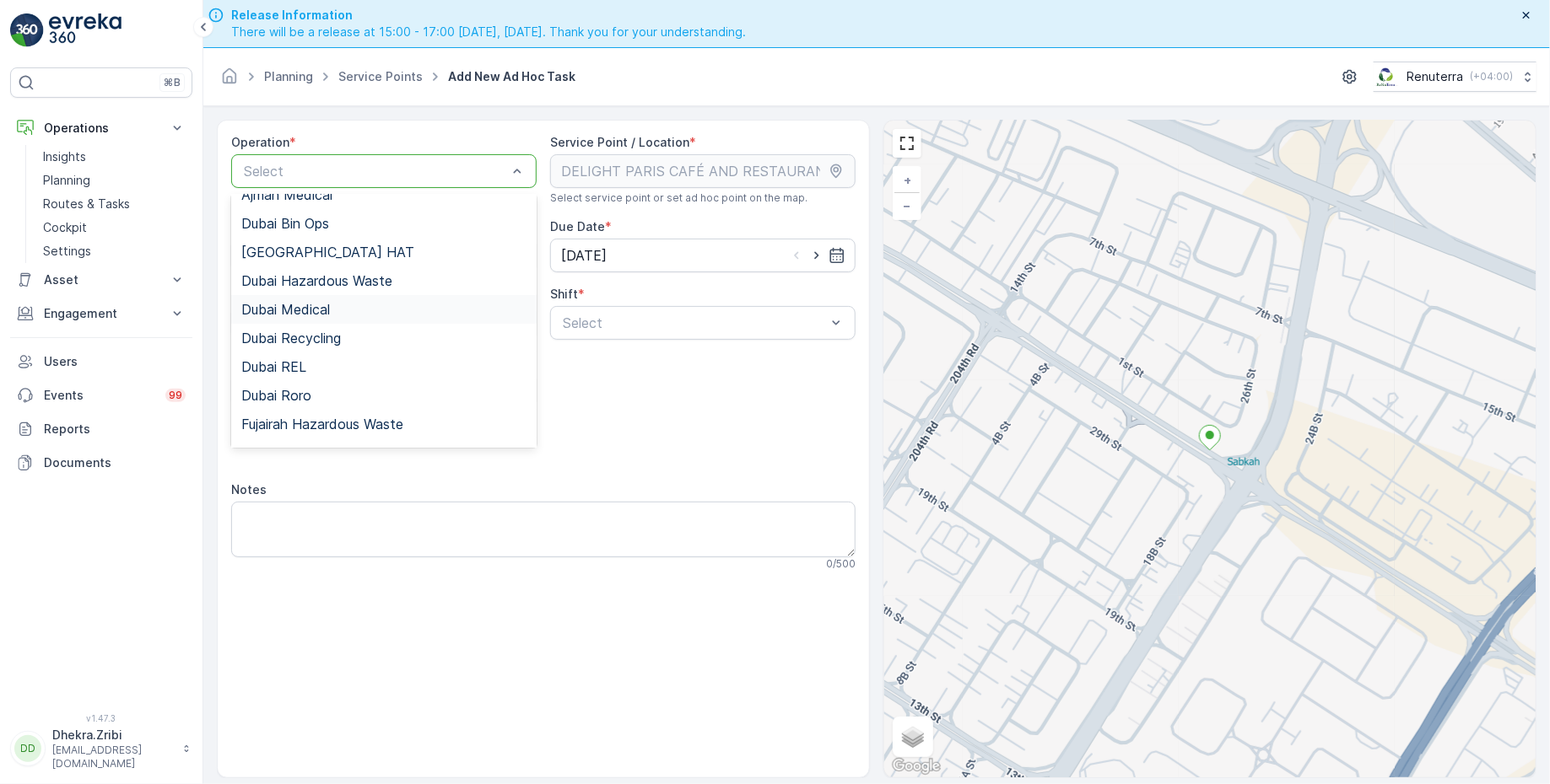
scroll to position [53, 0]
click at [318, 352] on div "Dubai REL" at bounding box center [383, 360] width 285 height 15
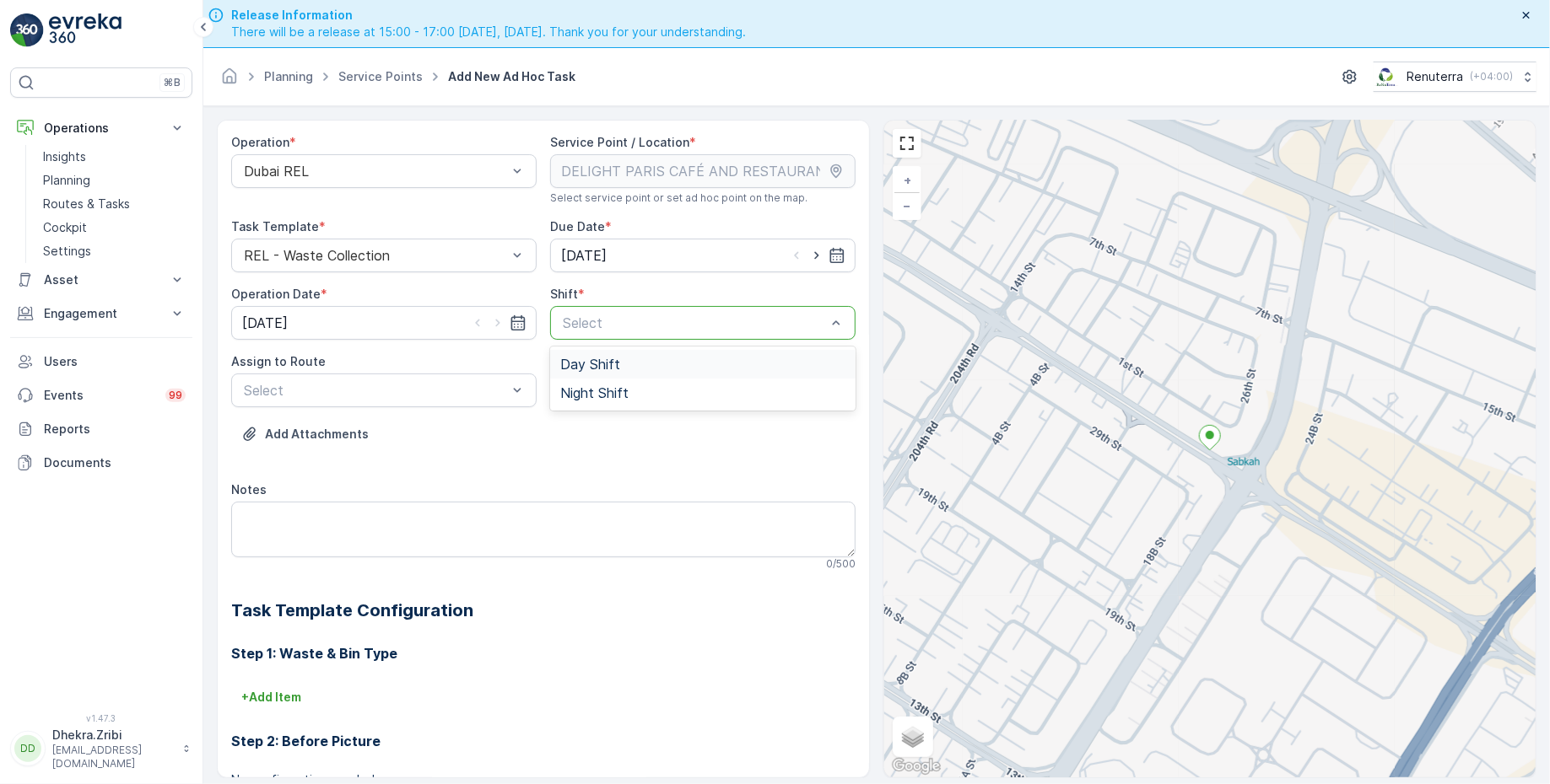
click at [586, 367] on span "Day Shift" at bounding box center [590, 364] width 60 height 15
click at [419, 373] on div "Select" at bounding box center [383, 390] width 305 height 34
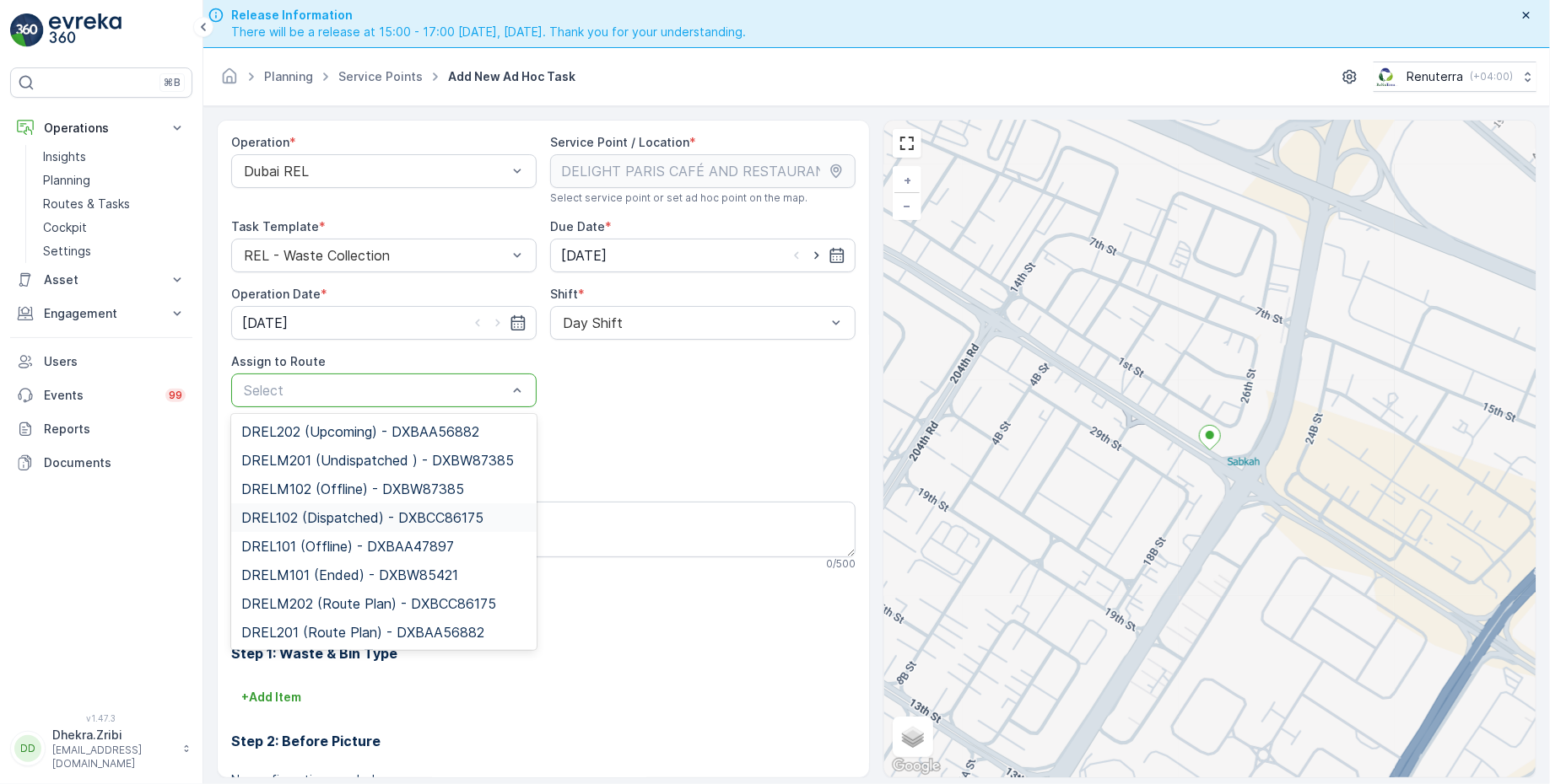
click at [311, 517] on span "DREL102 (Dispatched) - DXBCC86175" at bounding box center [362, 517] width 242 height 15
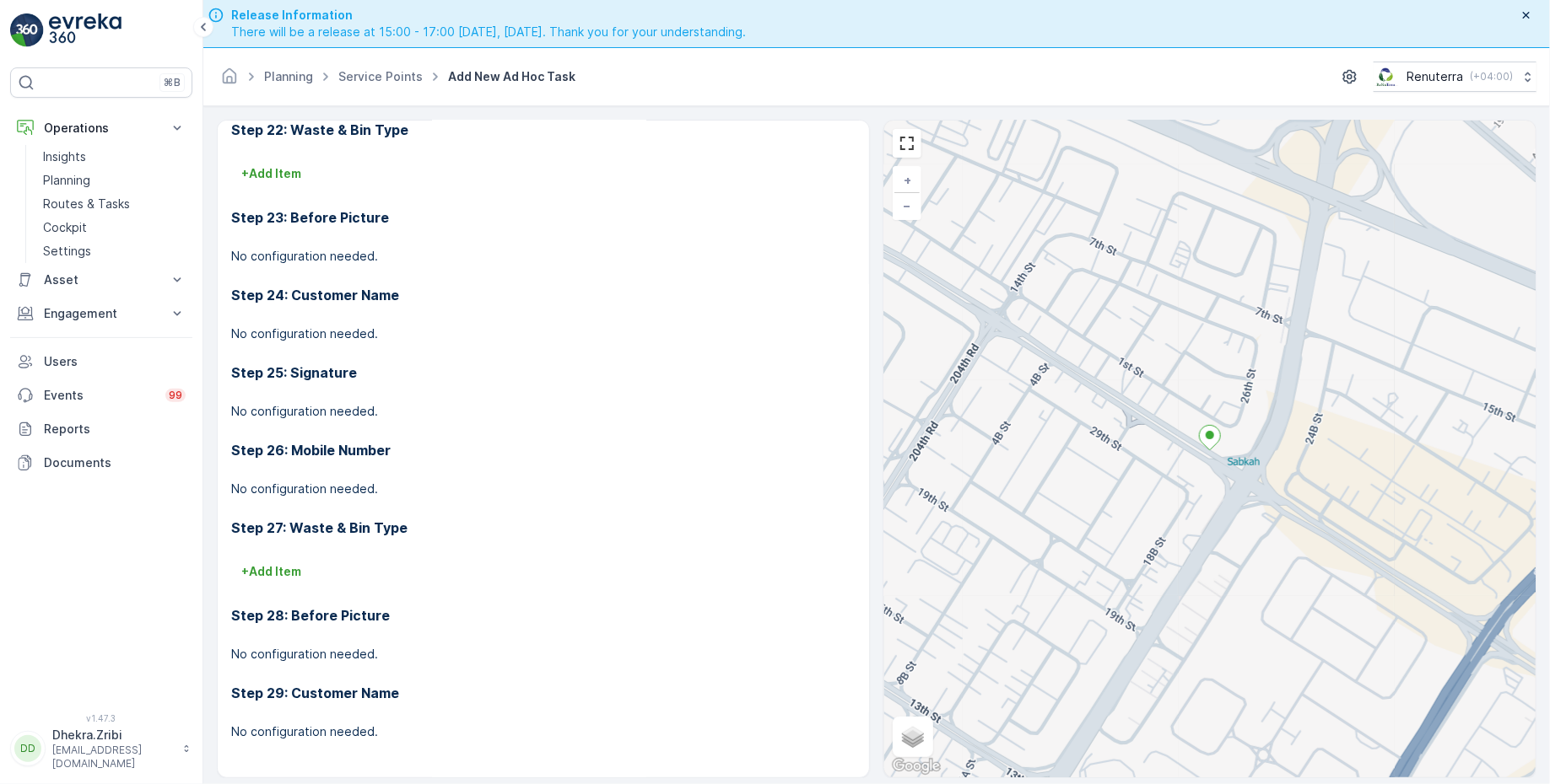
scroll to position [48, 0]
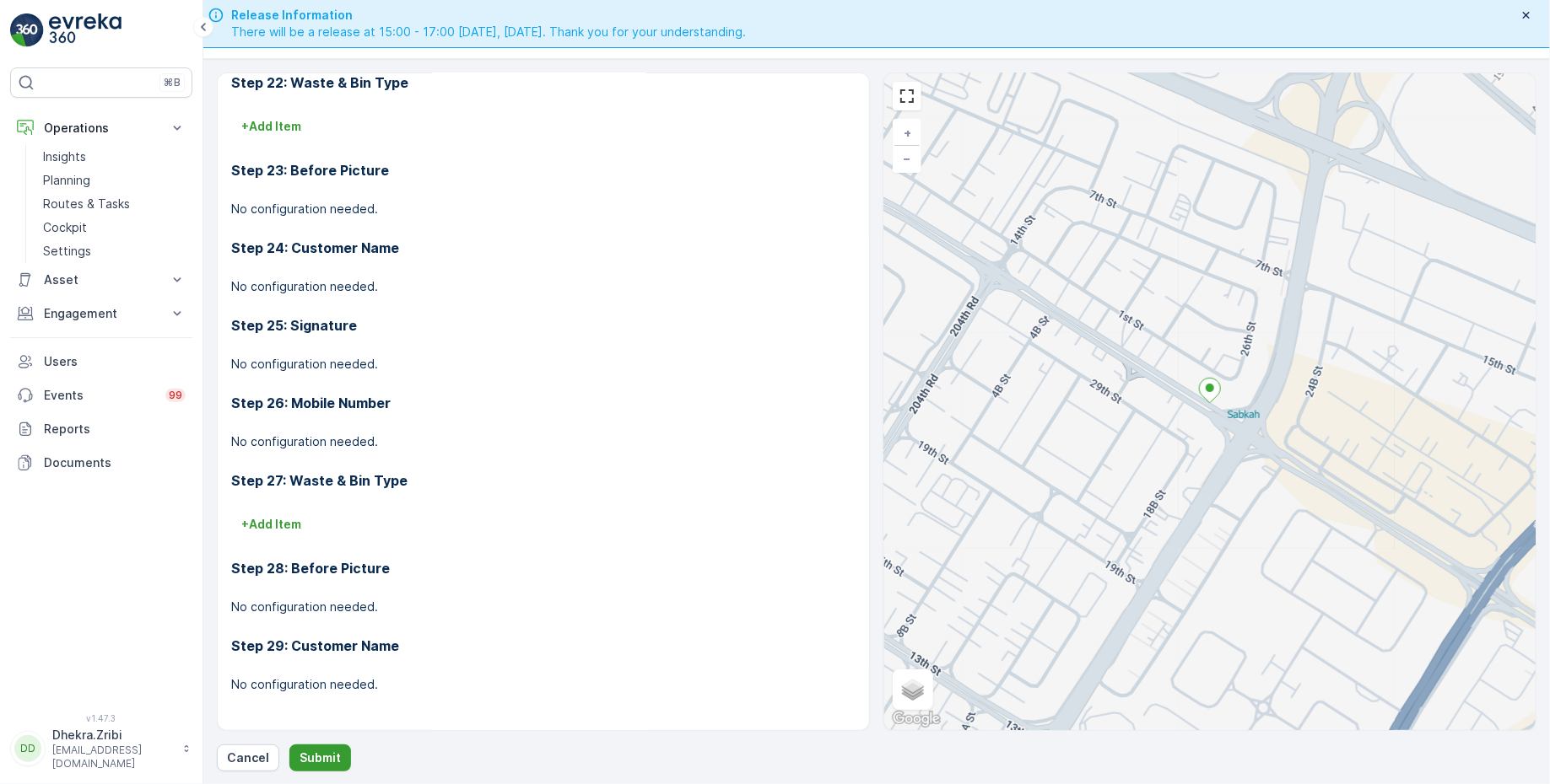
click at [314, 765] on button "Submit" at bounding box center [320, 758] width 61 height 27
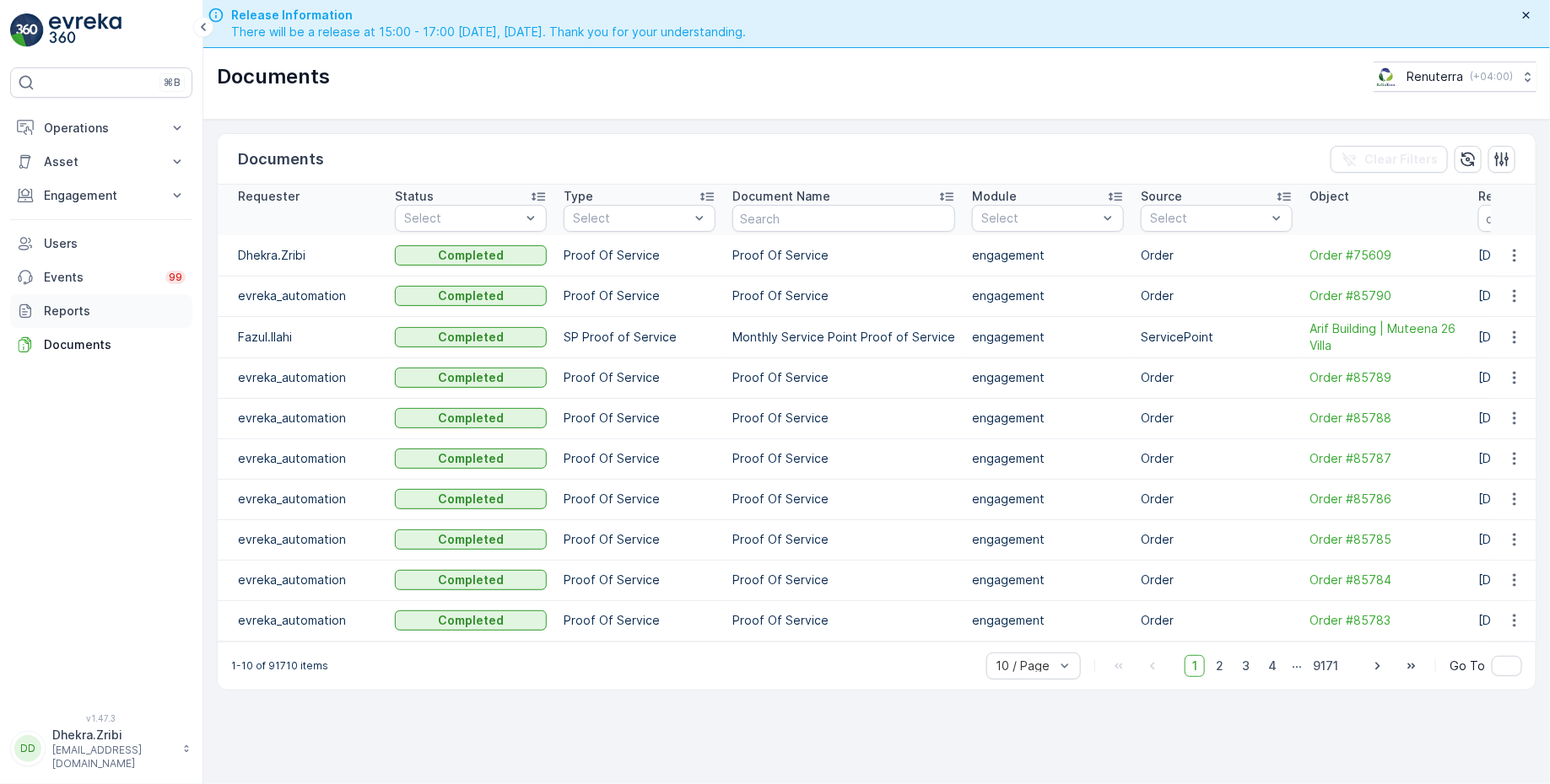
click at [89, 311] on p "Reports" at bounding box center [115, 311] width 142 height 17
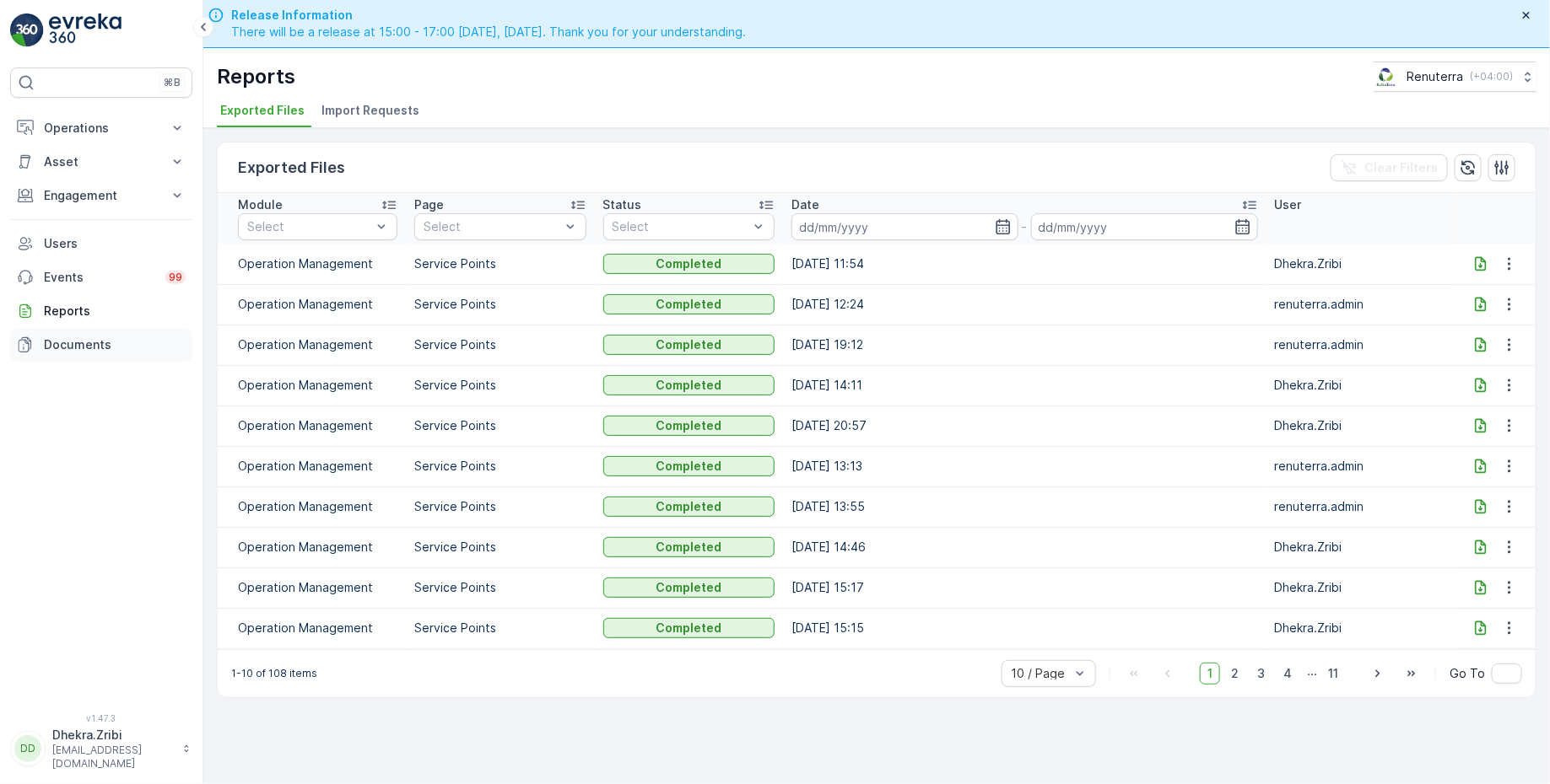
click at [75, 343] on p "Documents" at bounding box center [115, 344] width 142 height 17
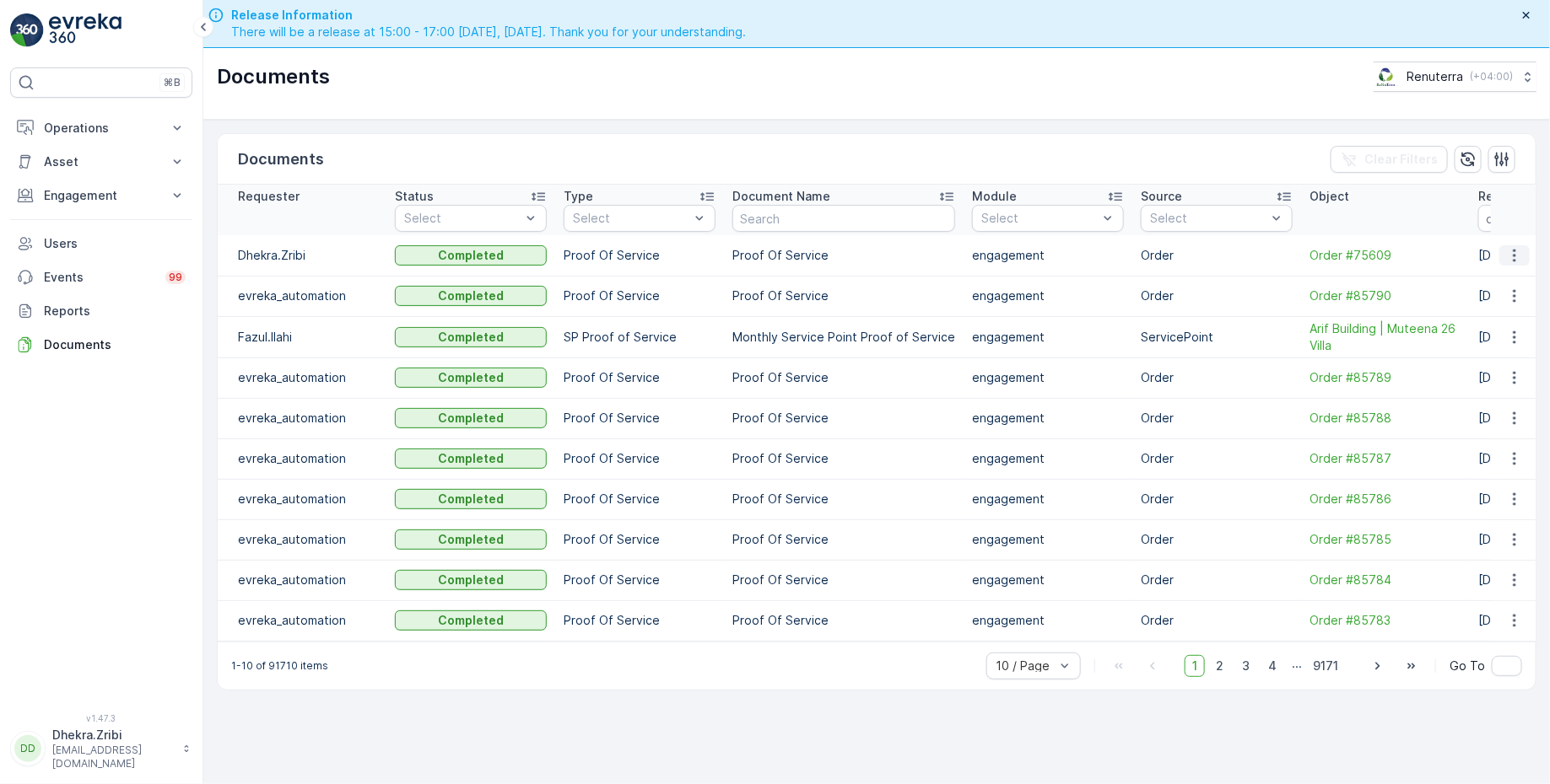
click at [1512, 249] on icon "button" at bounding box center [1514, 255] width 17 height 17
click at [1498, 278] on span "See Details" at bounding box center [1510, 279] width 65 height 17
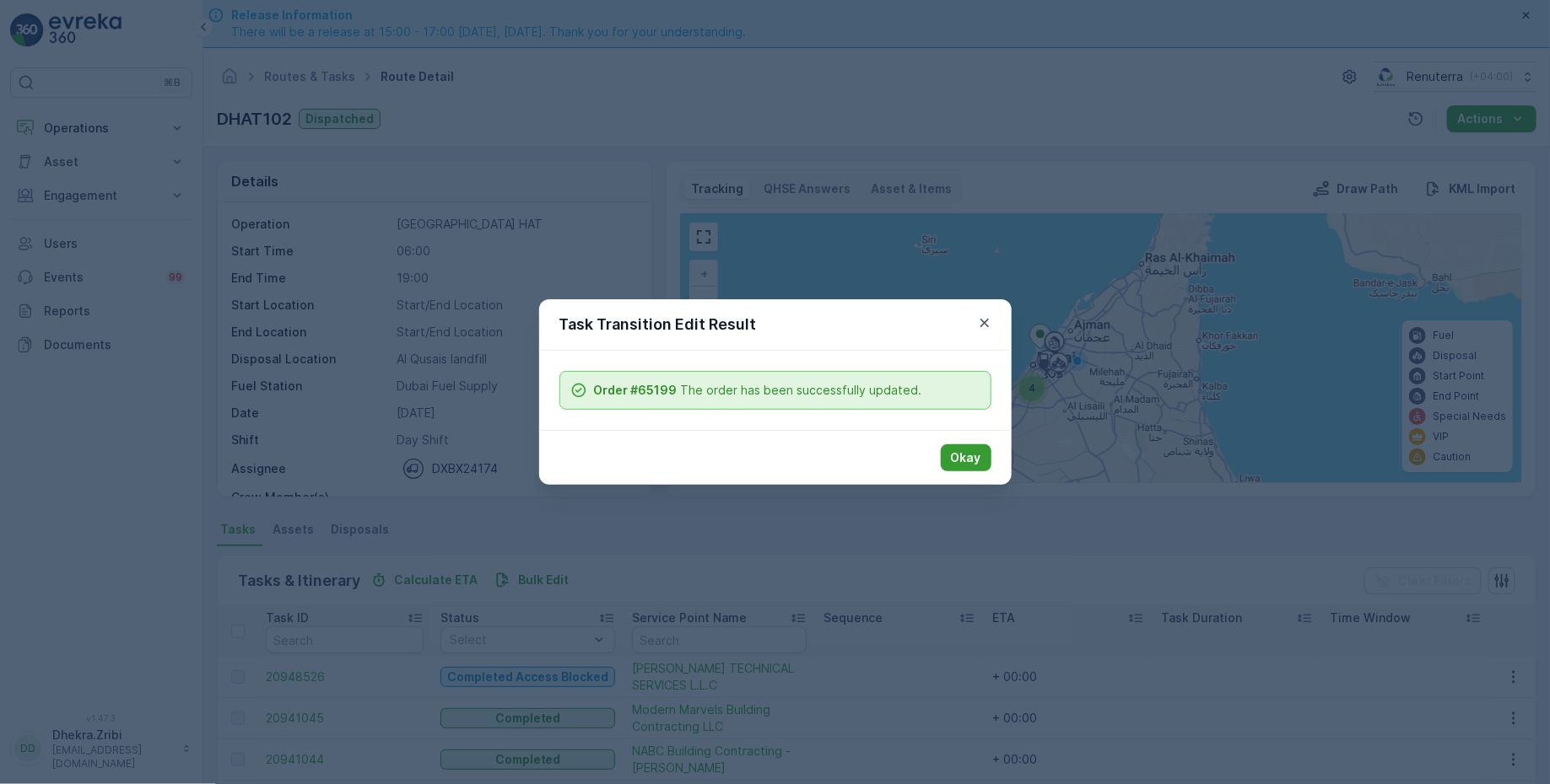
click at [952, 457] on p "Okay" at bounding box center [966, 458] width 31 height 17
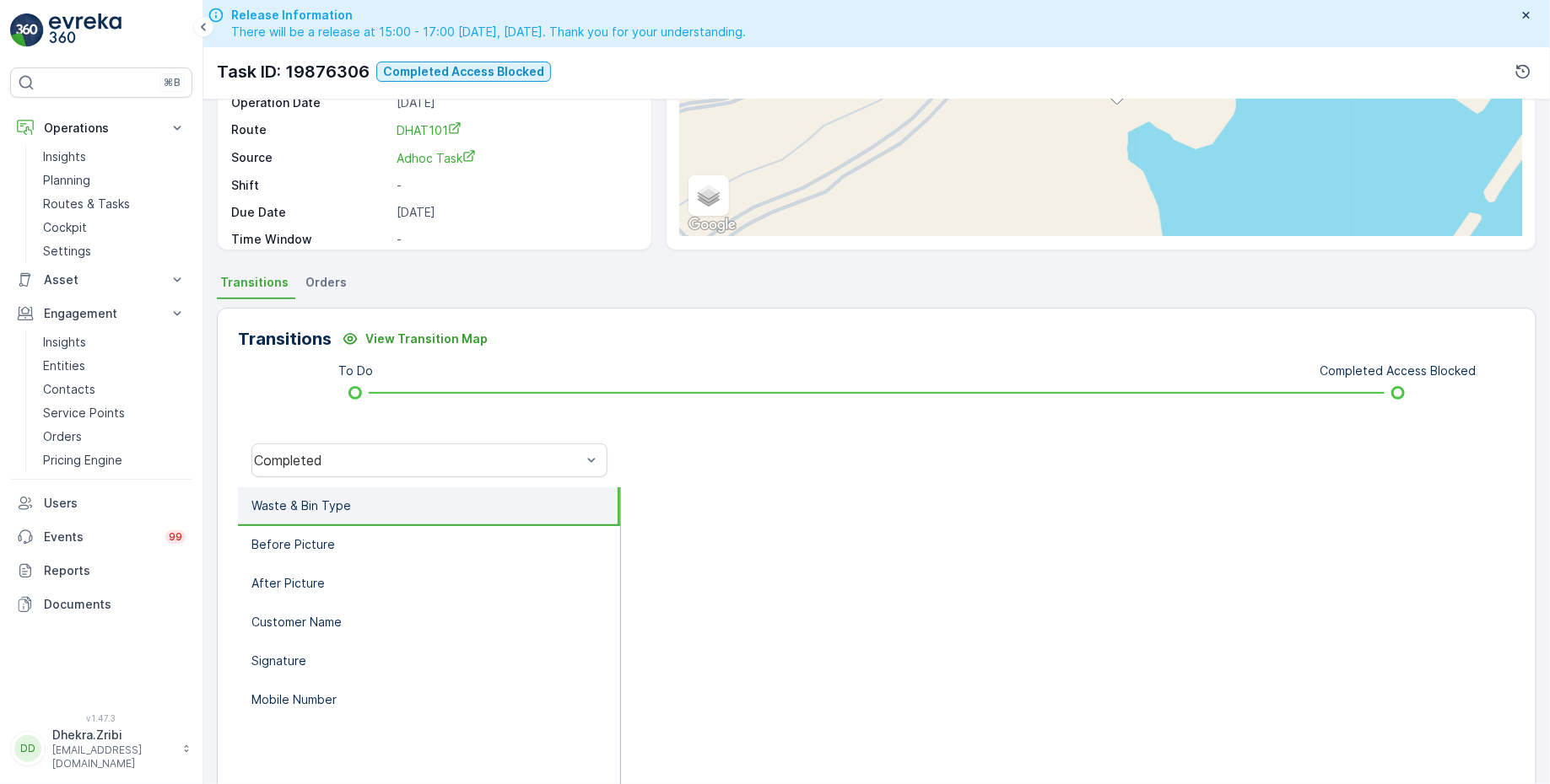
scroll to position [210, 0]
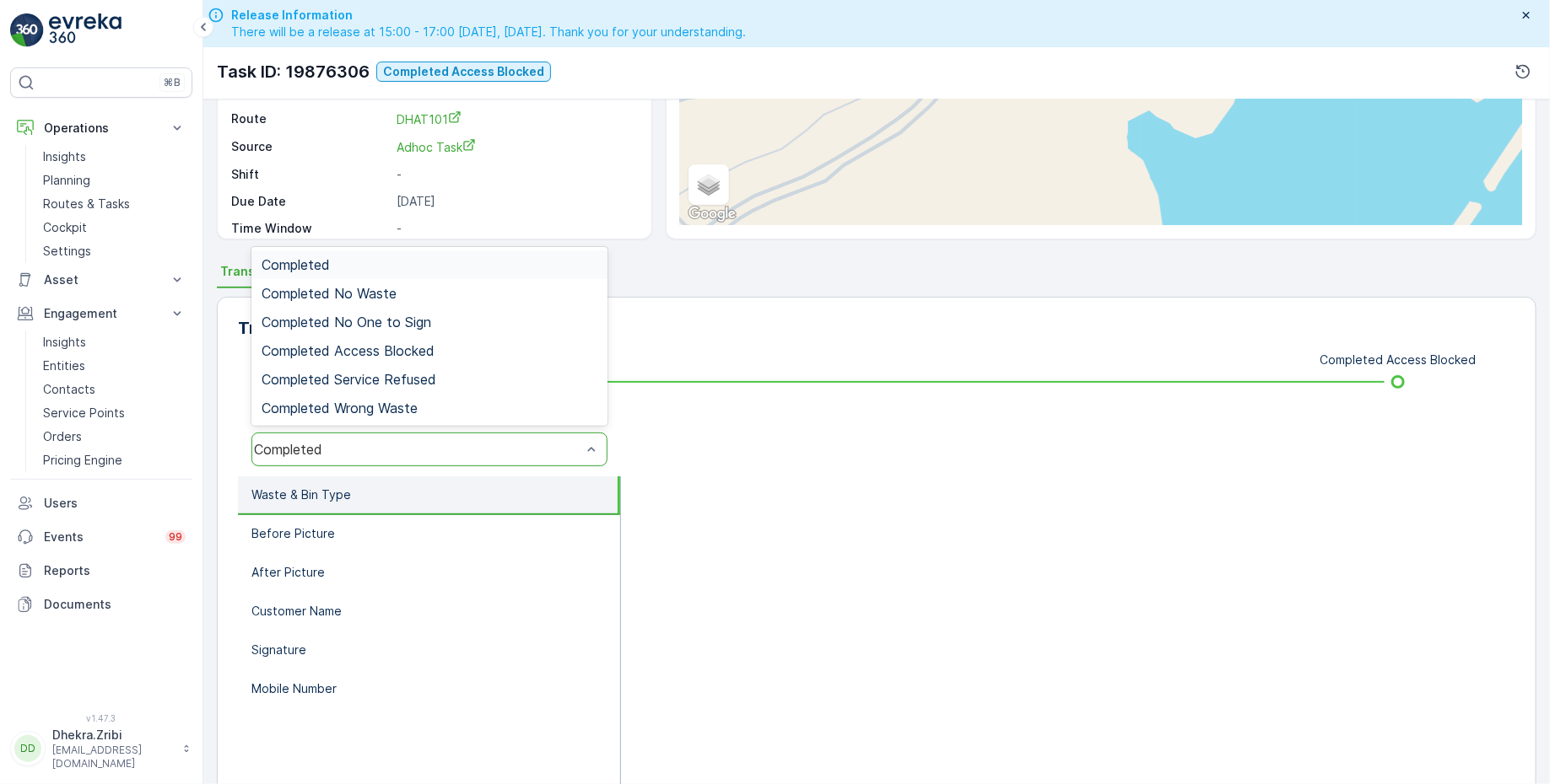
click at [431, 432] on div "Completed" at bounding box center [429, 450] width 356 height 34
click at [404, 352] on span "Completed Access Blocked" at bounding box center [348, 351] width 173 height 15
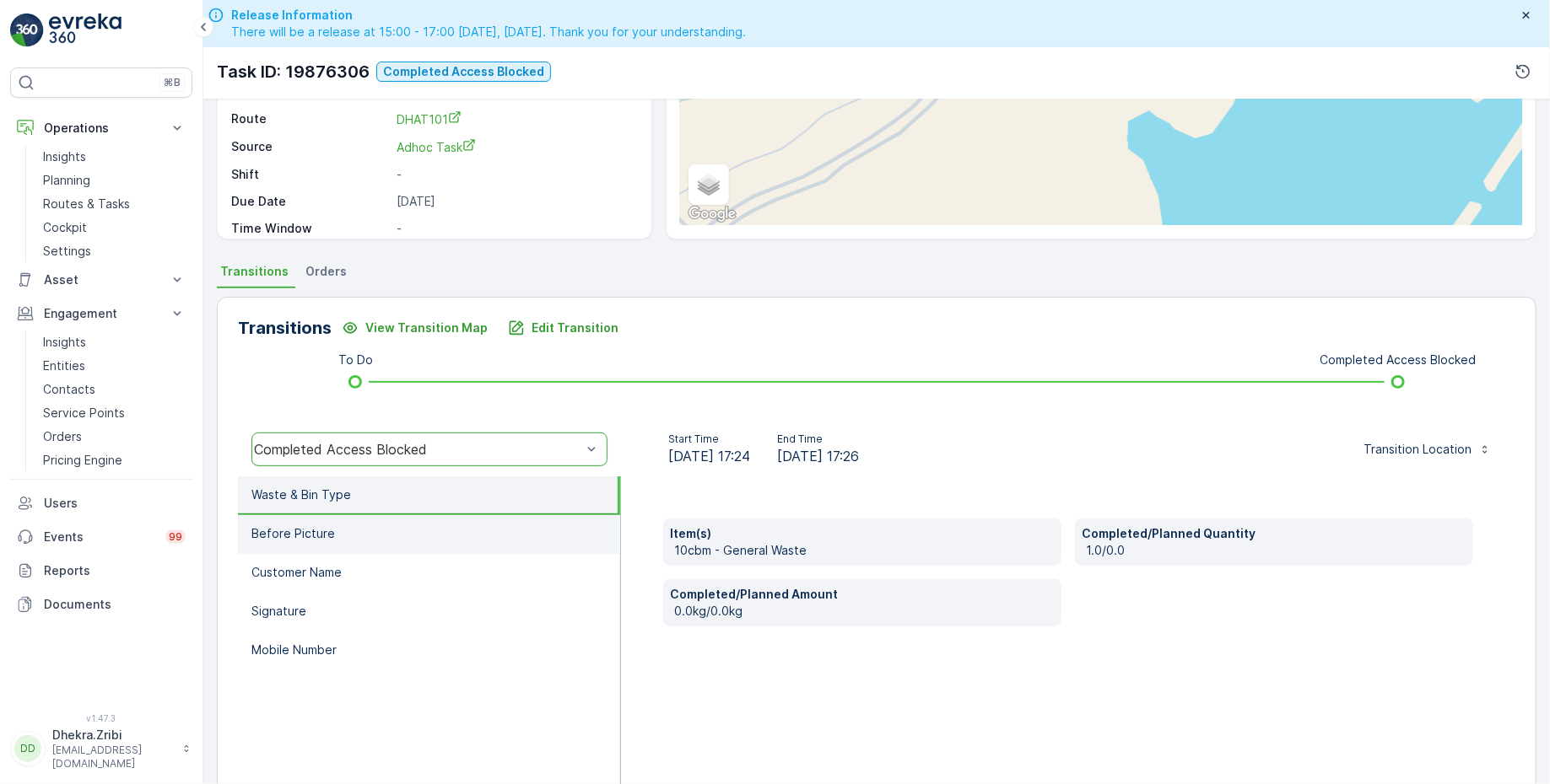
click at [370, 525] on li "Before Picture" at bounding box center [428, 534] width 382 height 39
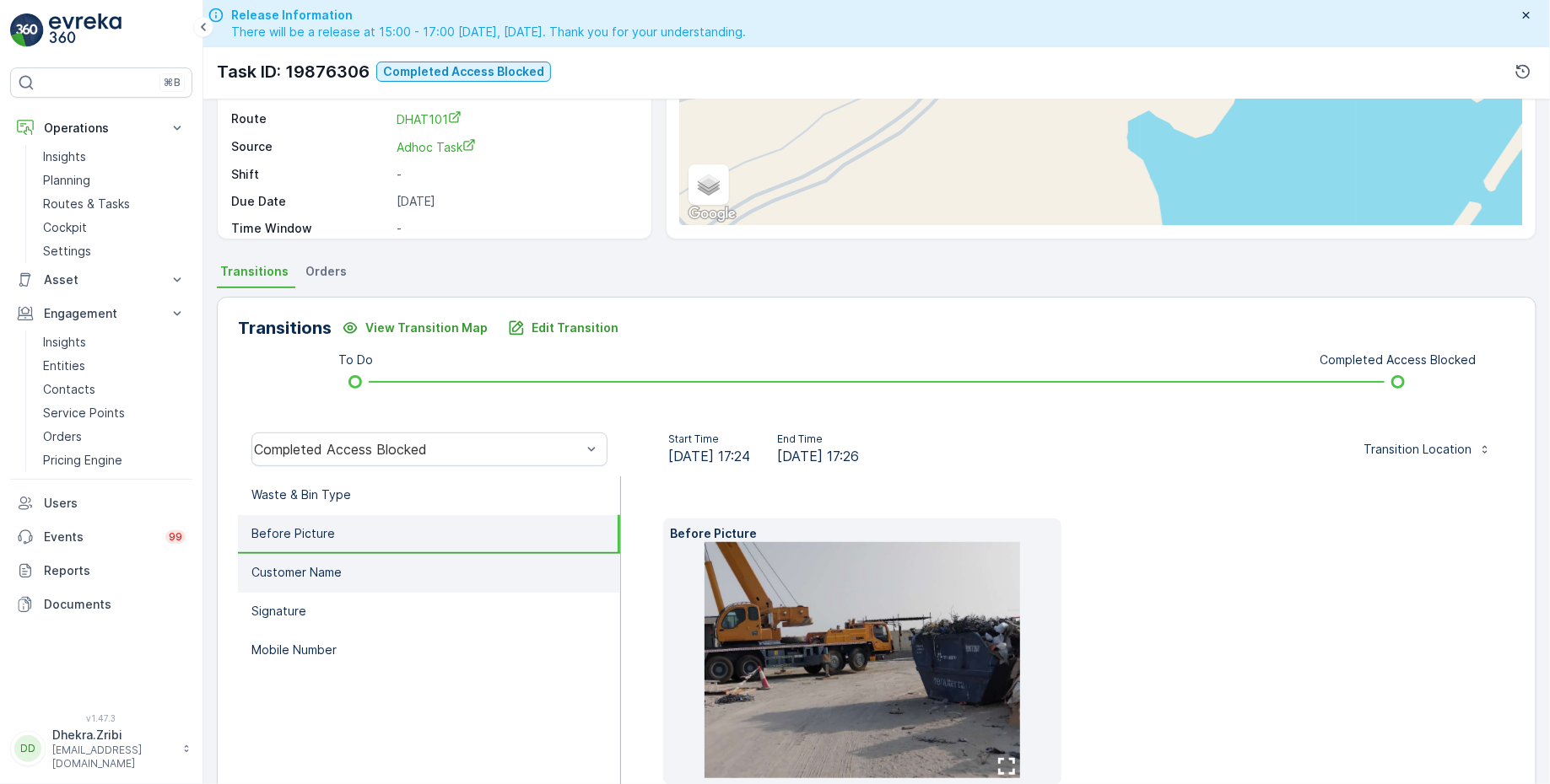
click at [370, 554] on li "Customer Name" at bounding box center [428, 573] width 382 height 39
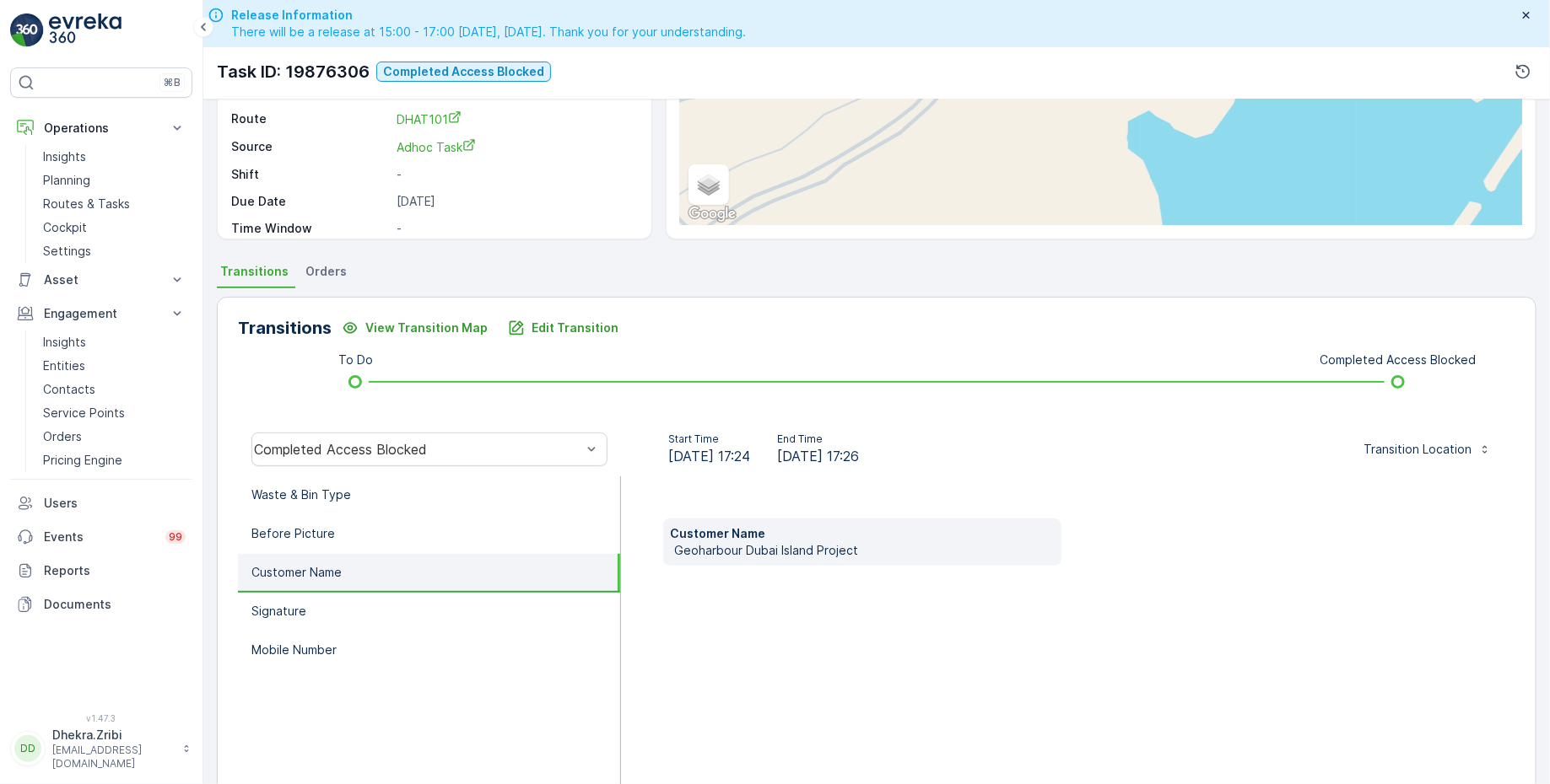
click at [362, 581] on li "Customer Name" at bounding box center [428, 573] width 382 height 39
click at [342, 612] on li "Signature" at bounding box center [428, 611] width 382 height 39
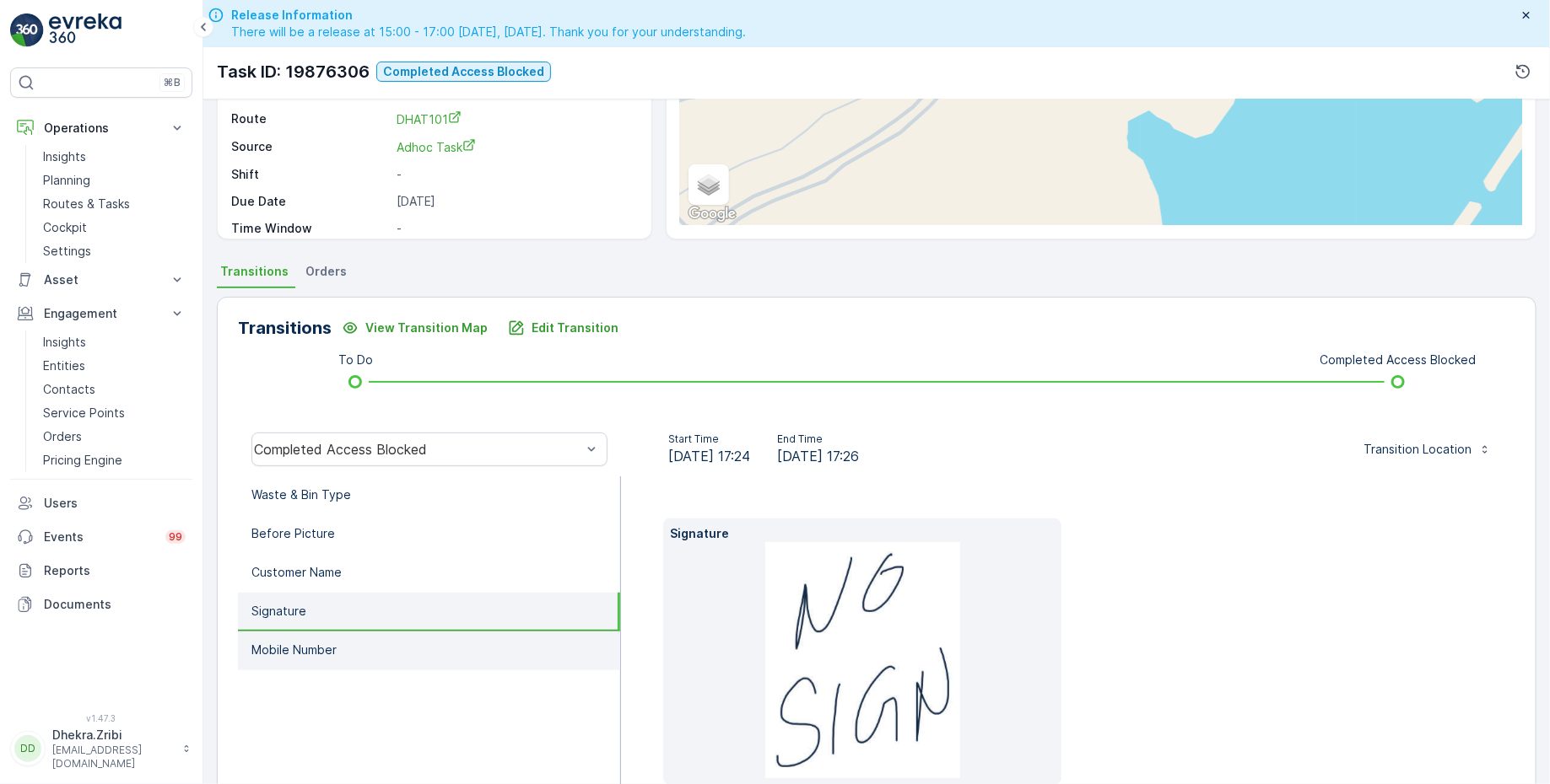
click at [348, 645] on li "Mobile Number" at bounding box center [428, 650] width 382 height 39
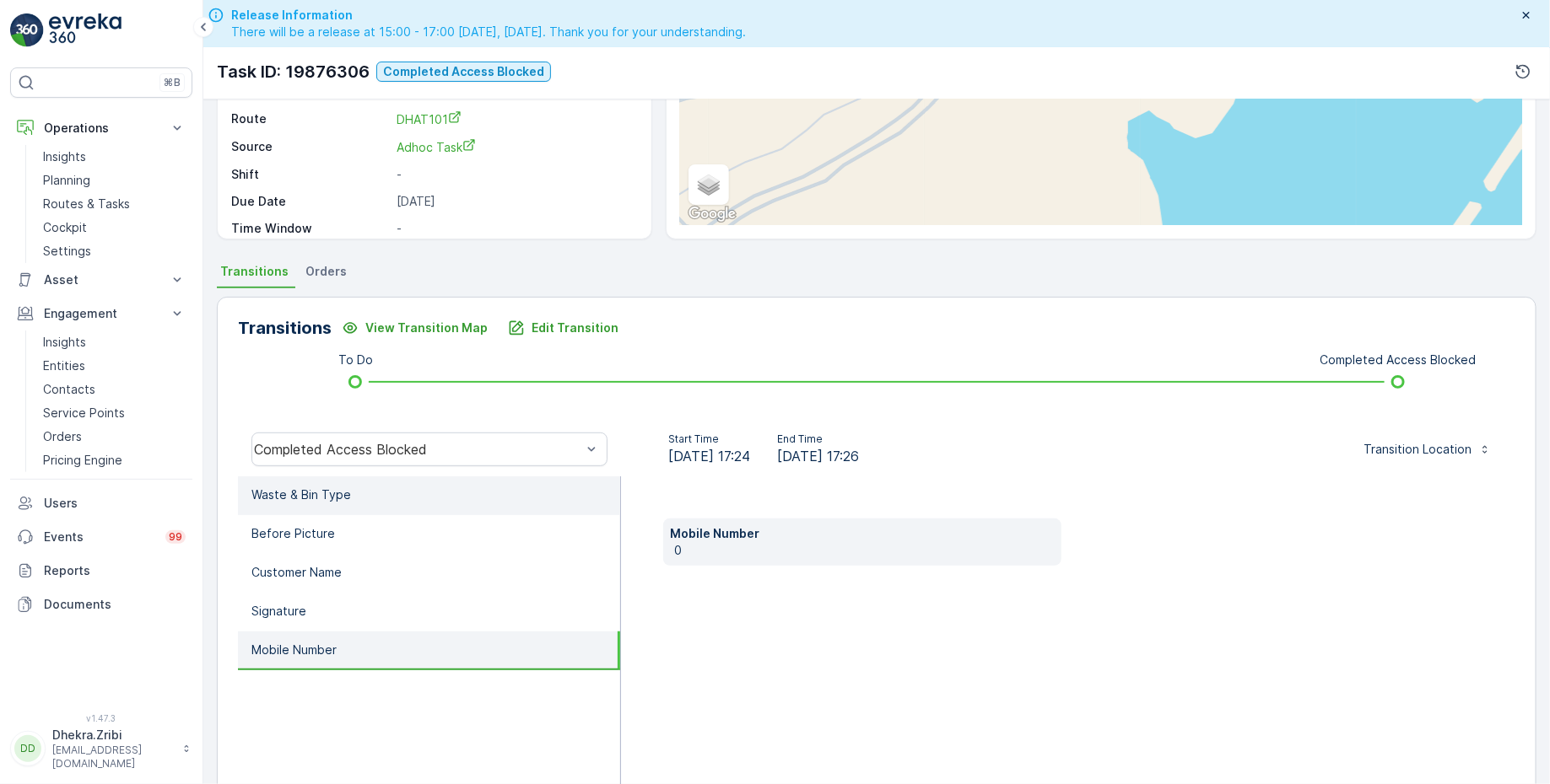
click at [352, 487] on li "Waste & Bin Type" at bounding box center [428, 495] width 382 height 39
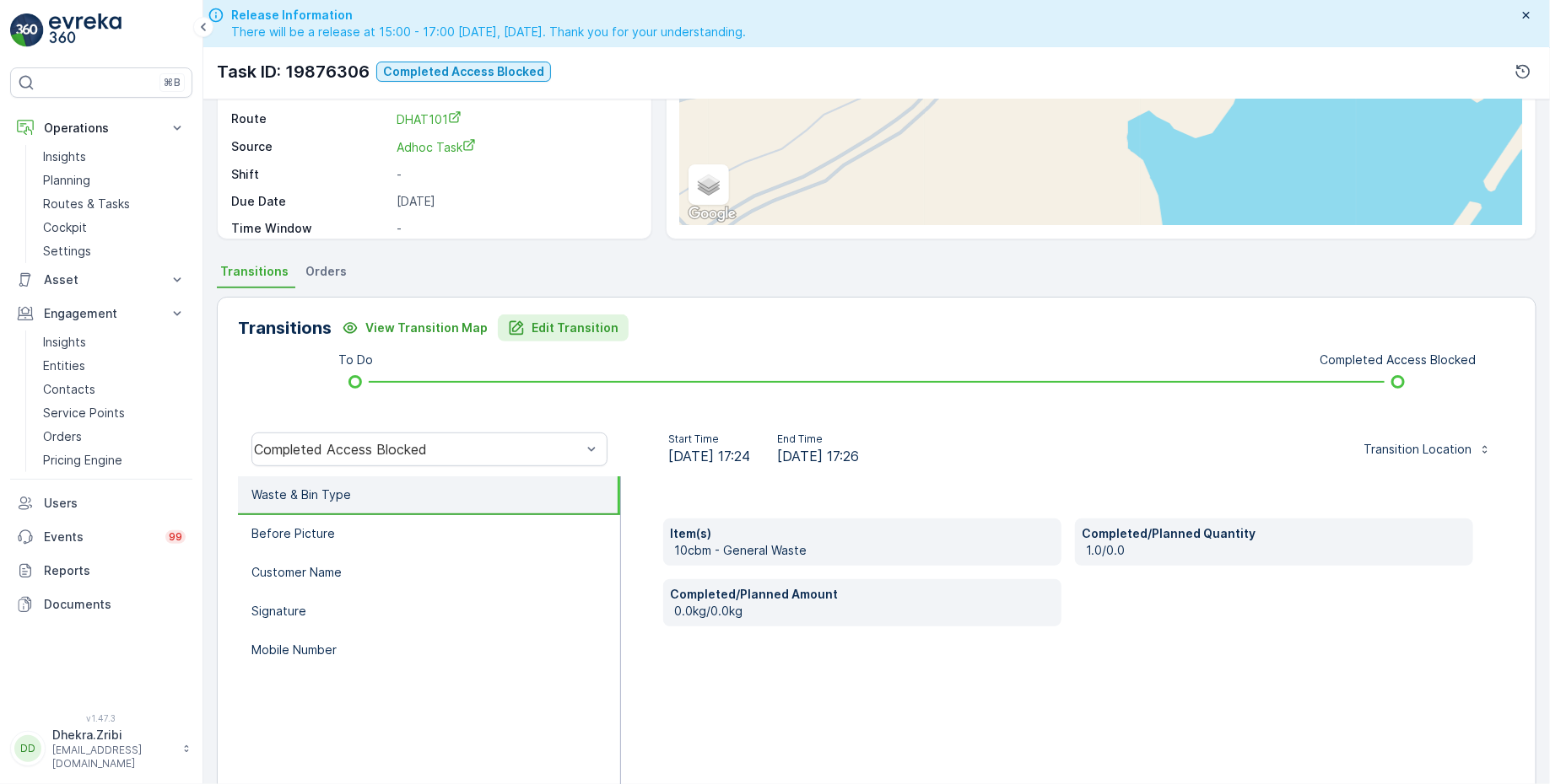
click at [547, 331] on p "Edit Transition" at bounding box center [575, 327] width 87 height 17
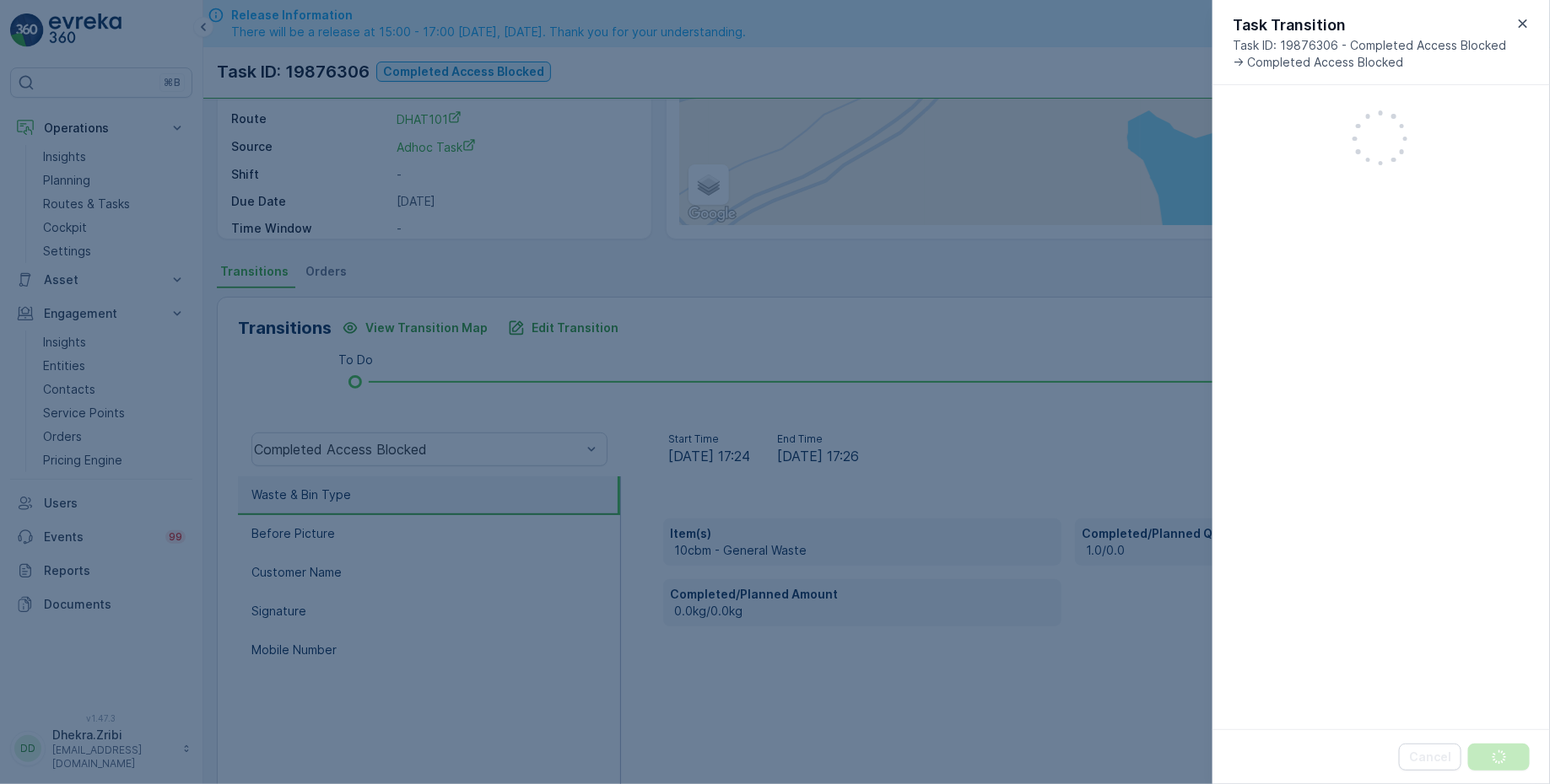
scroll to position [34, 0]
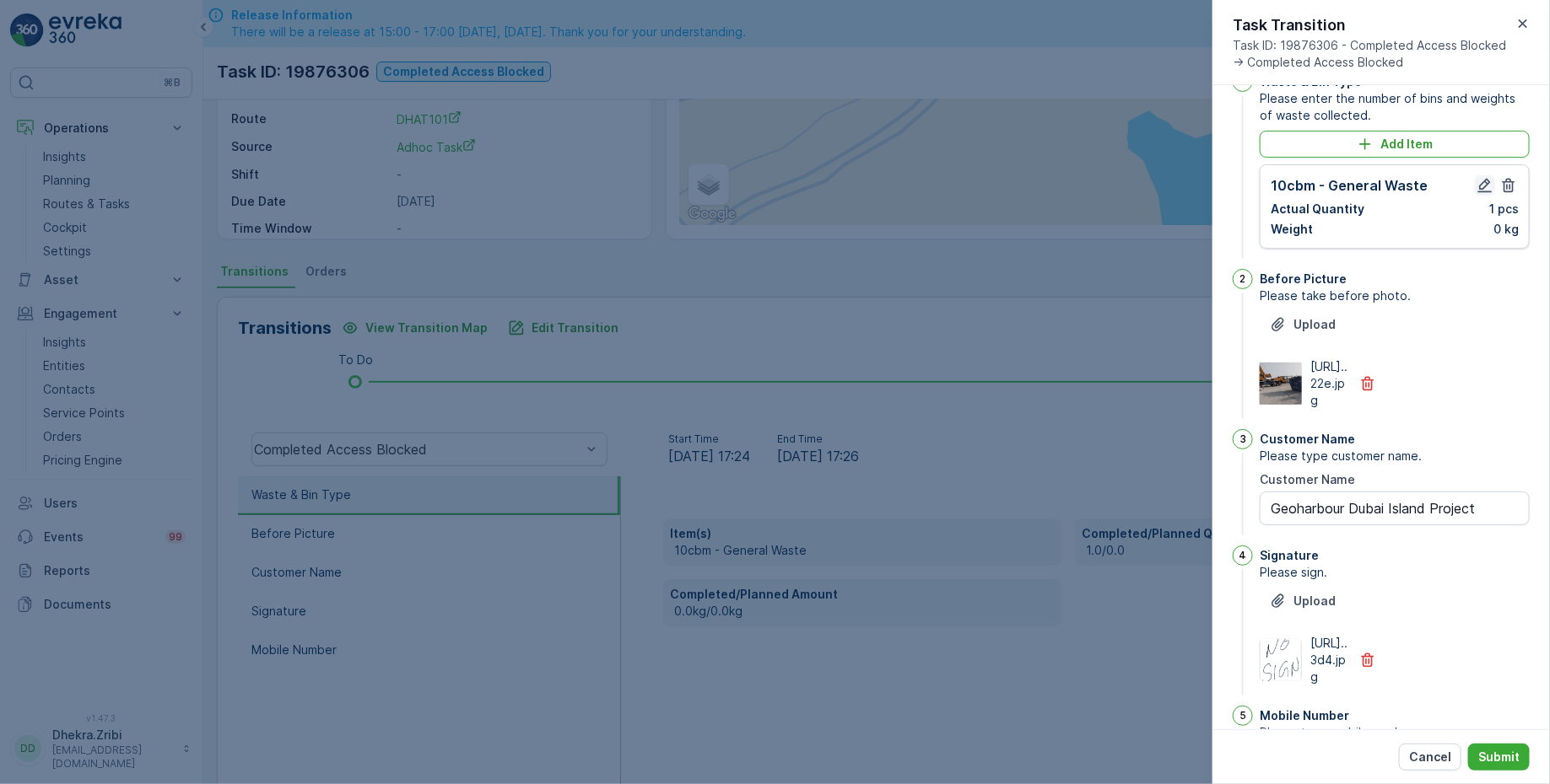
click at [1484, 186] on icon "button" at bounding box center [1484, 185] width 17 height 17
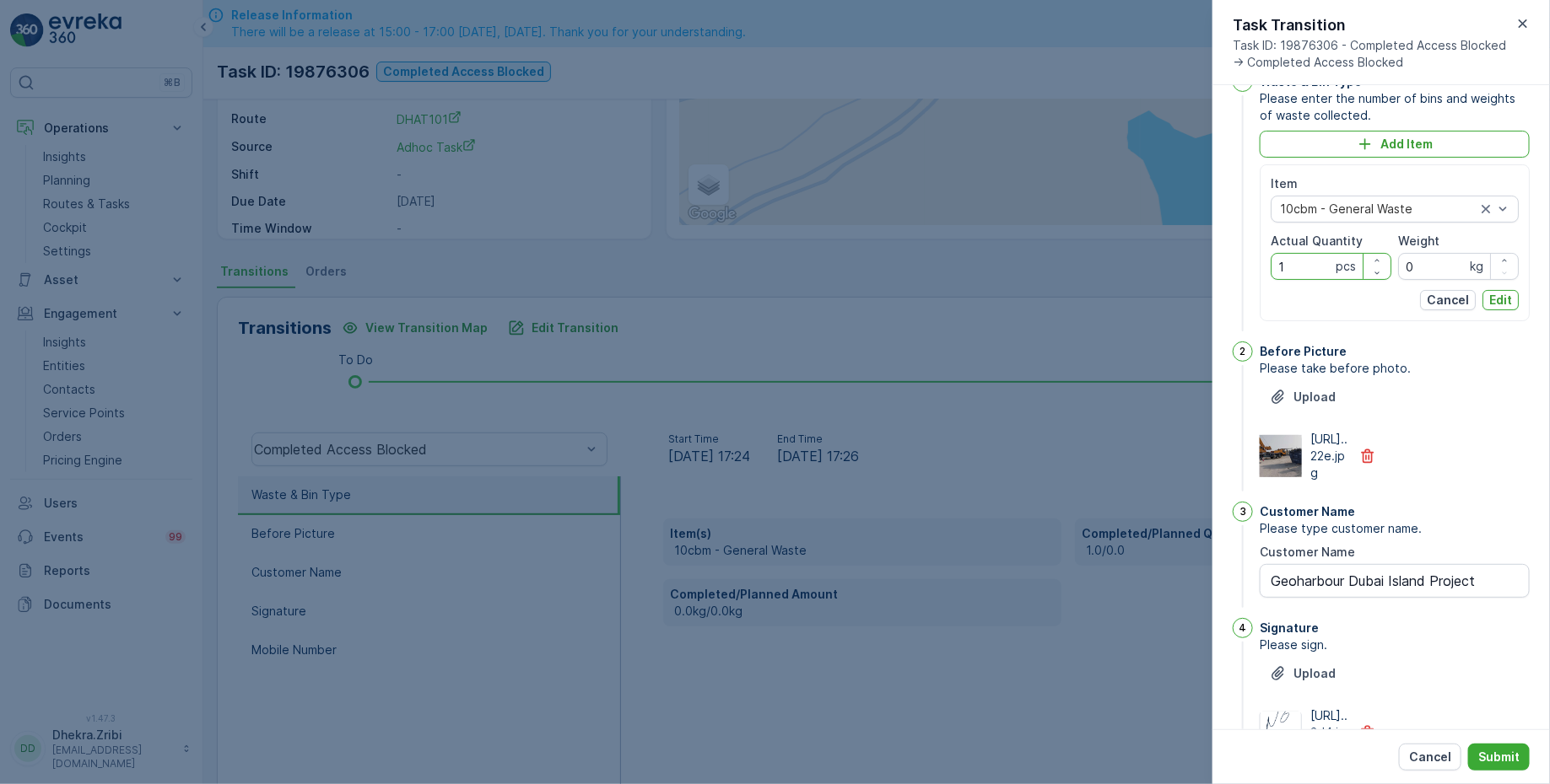
drag, startPoint x: 1296, startPoint y: 270, endPoint x: 1228, endPoint y: 270, distance: 68.0
click at [1228, 270] on div "1 Waste & Bin Type Please enter the number of bins and weights of waste collect…" at bounding box center [1381, 407] width 337 height 645
type Quantity "0"
click at [1503, 292] on p "Edit" at bounding box center [1500, 299] width 22 height 17
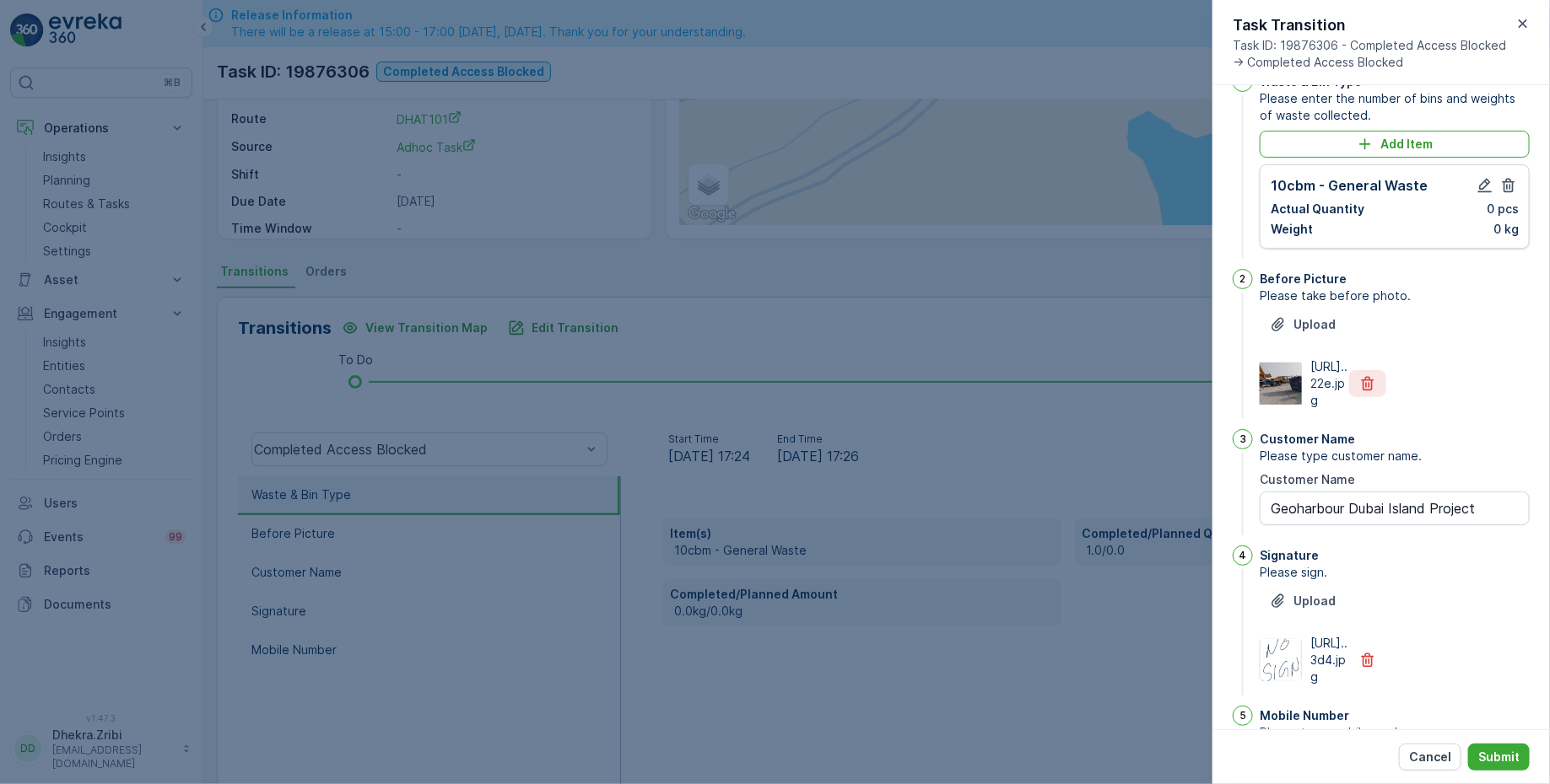
click at [1364, 391] on icon "button" at bounding box center [1368, 384] width 13 height 14
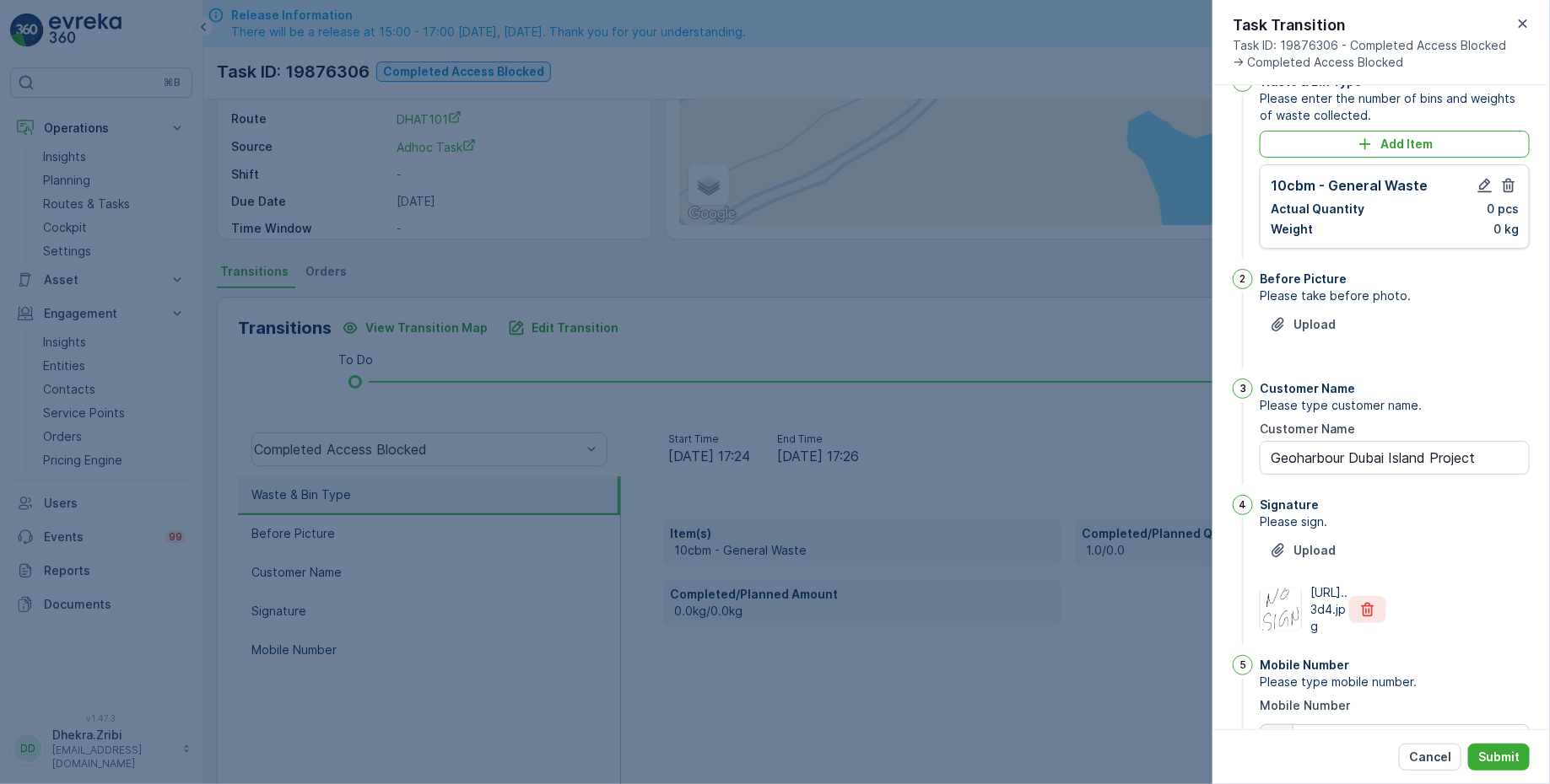
click at [1371, 618] on icon "button" at bounding box center [1367, 610] width 17 height 17
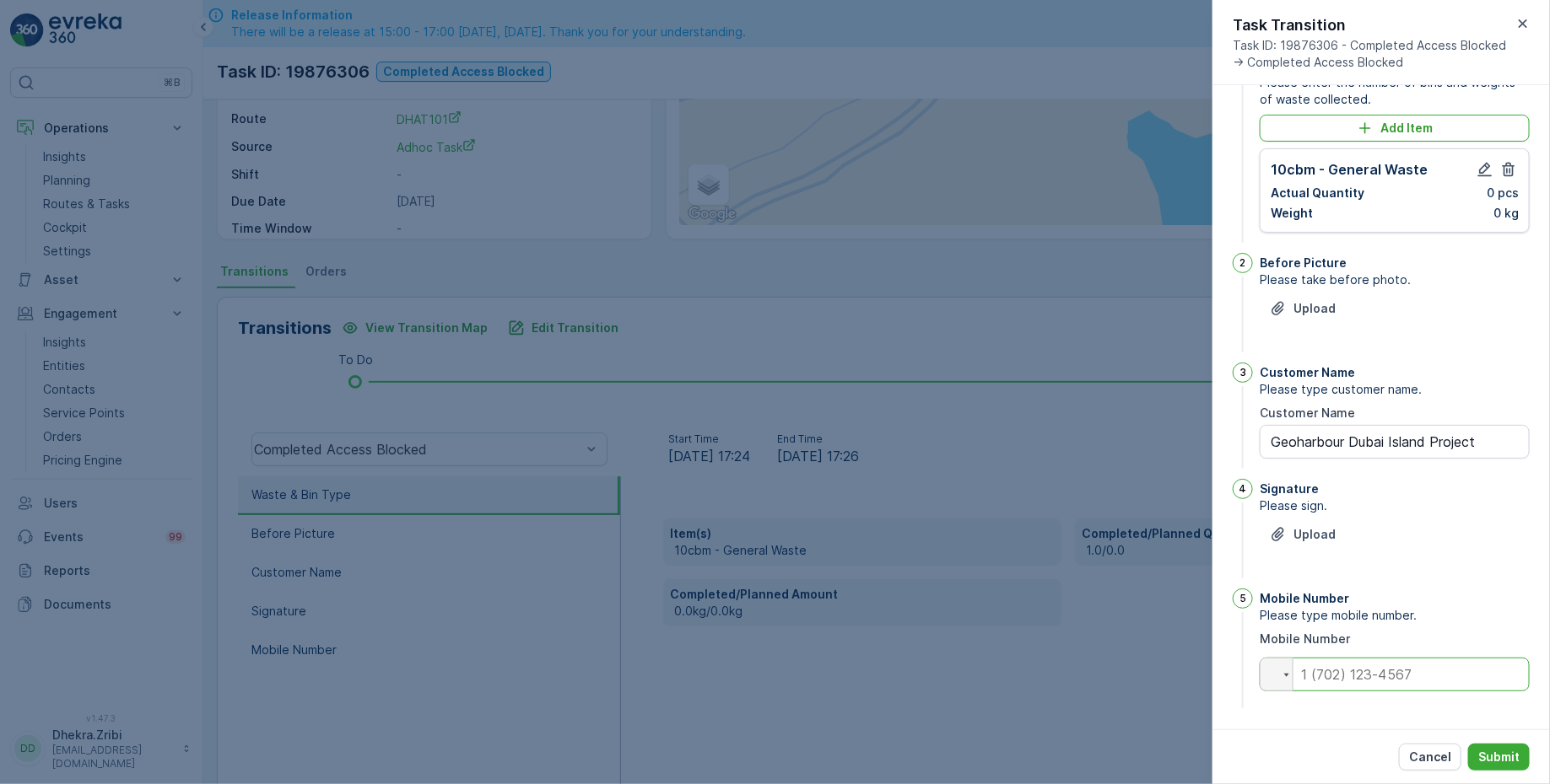
click at [1366, 672] on input "tel" at bounding box center [1394, 675] width 270 height 34
type input "0"
click at [1316, 717] on div "1 Waste & Bin Type Please enter the number of bins and weights of waste collect…" at bounding box center [1381, 407] width 337 height 645
click at [1501, 752] on p "Submit" at bounding box center [1499, 757] width 41 height 17
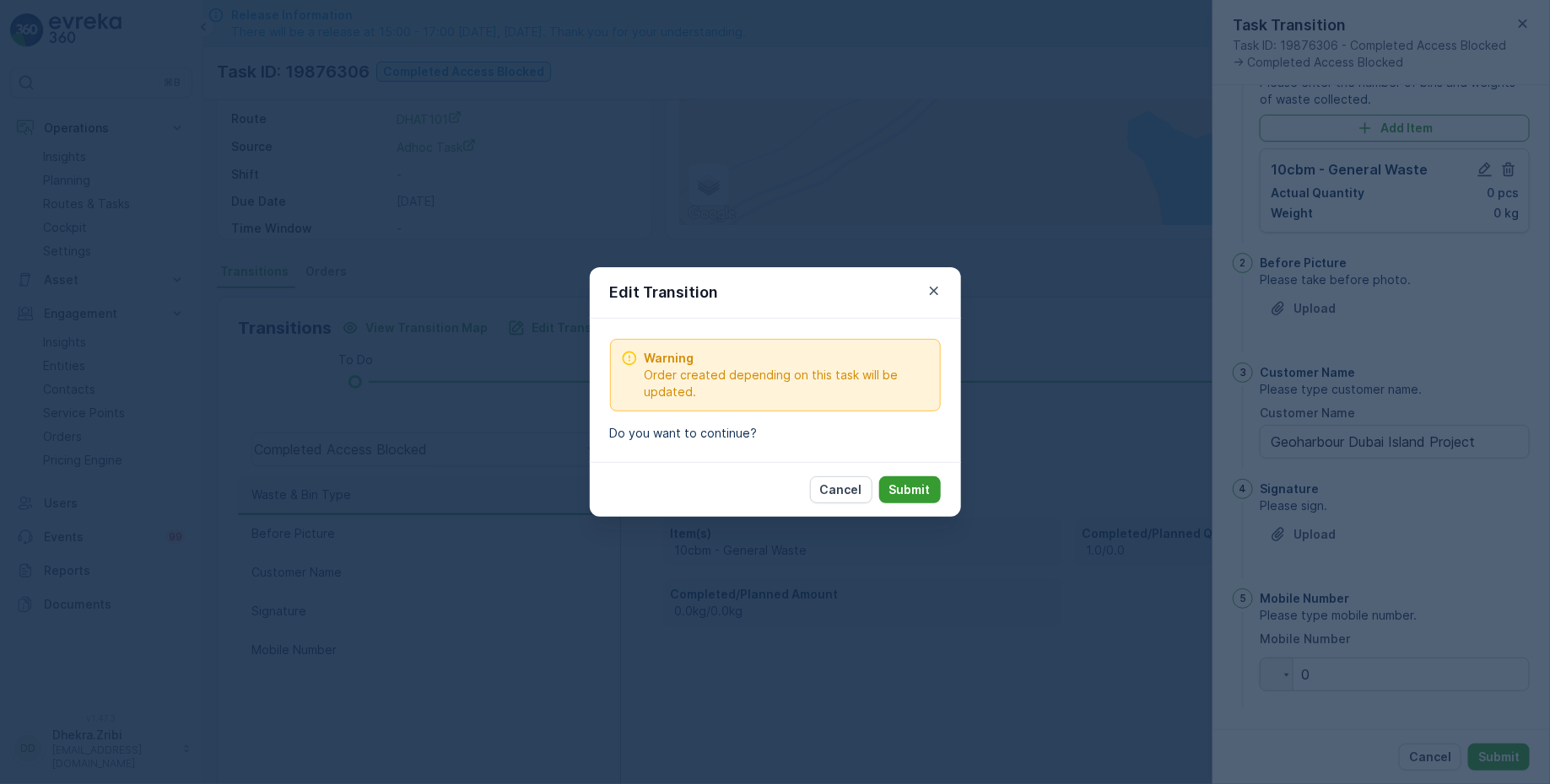
click at [901, 489] on p "Submit" at bounding box center [909, 490] width 41 height 17
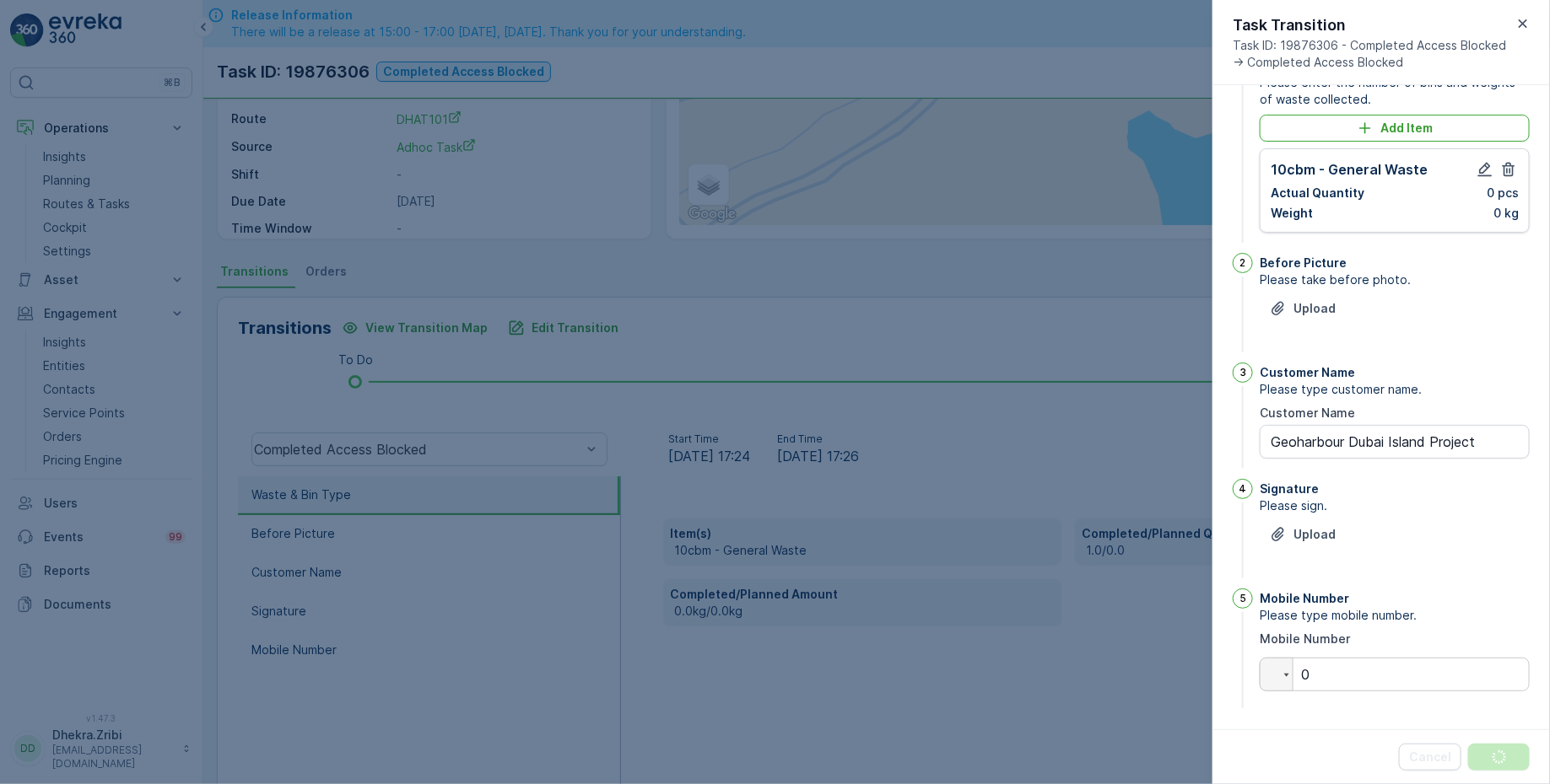
scroll to position [0, 0]
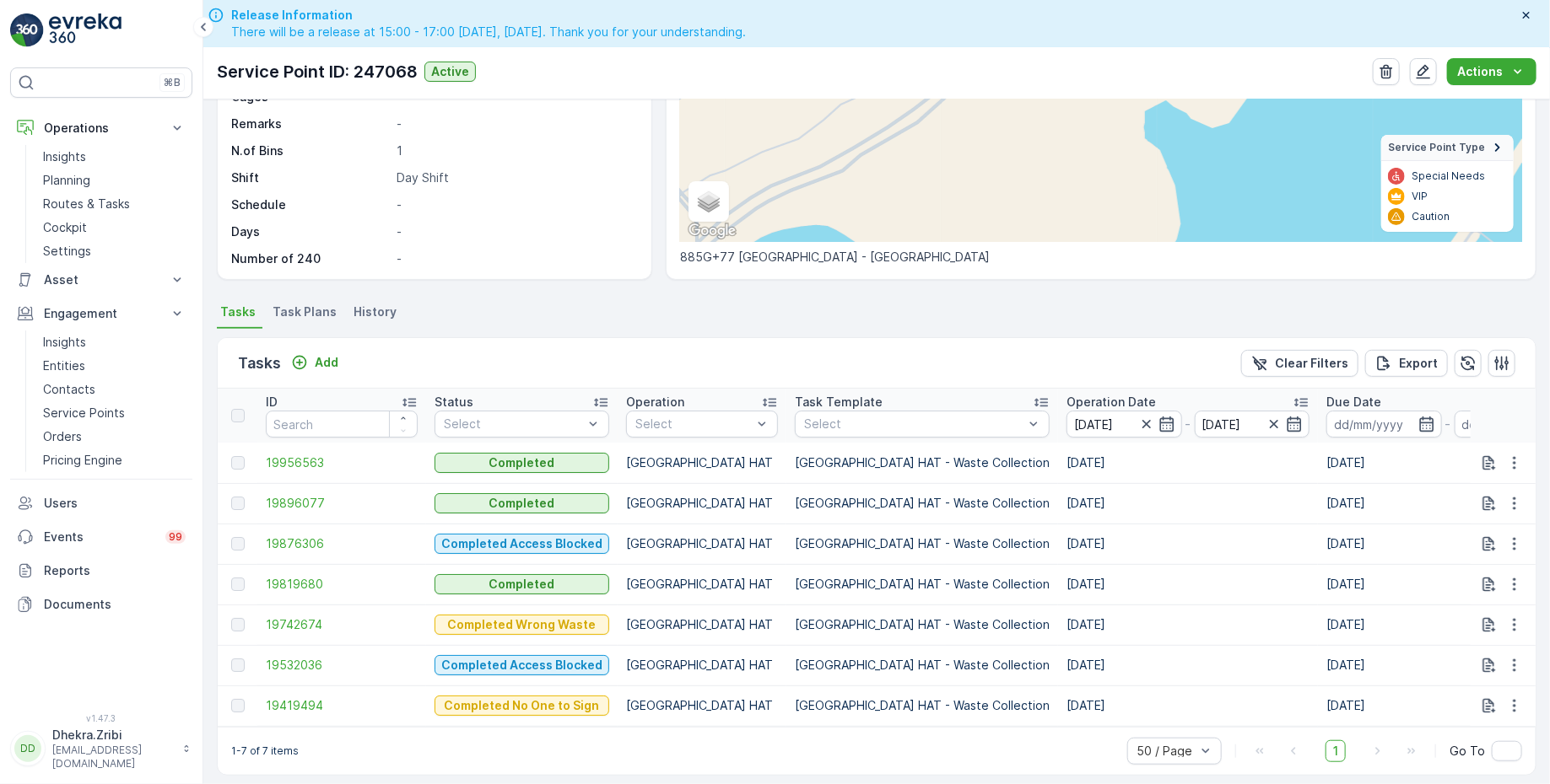
scroll to position [272, 0]
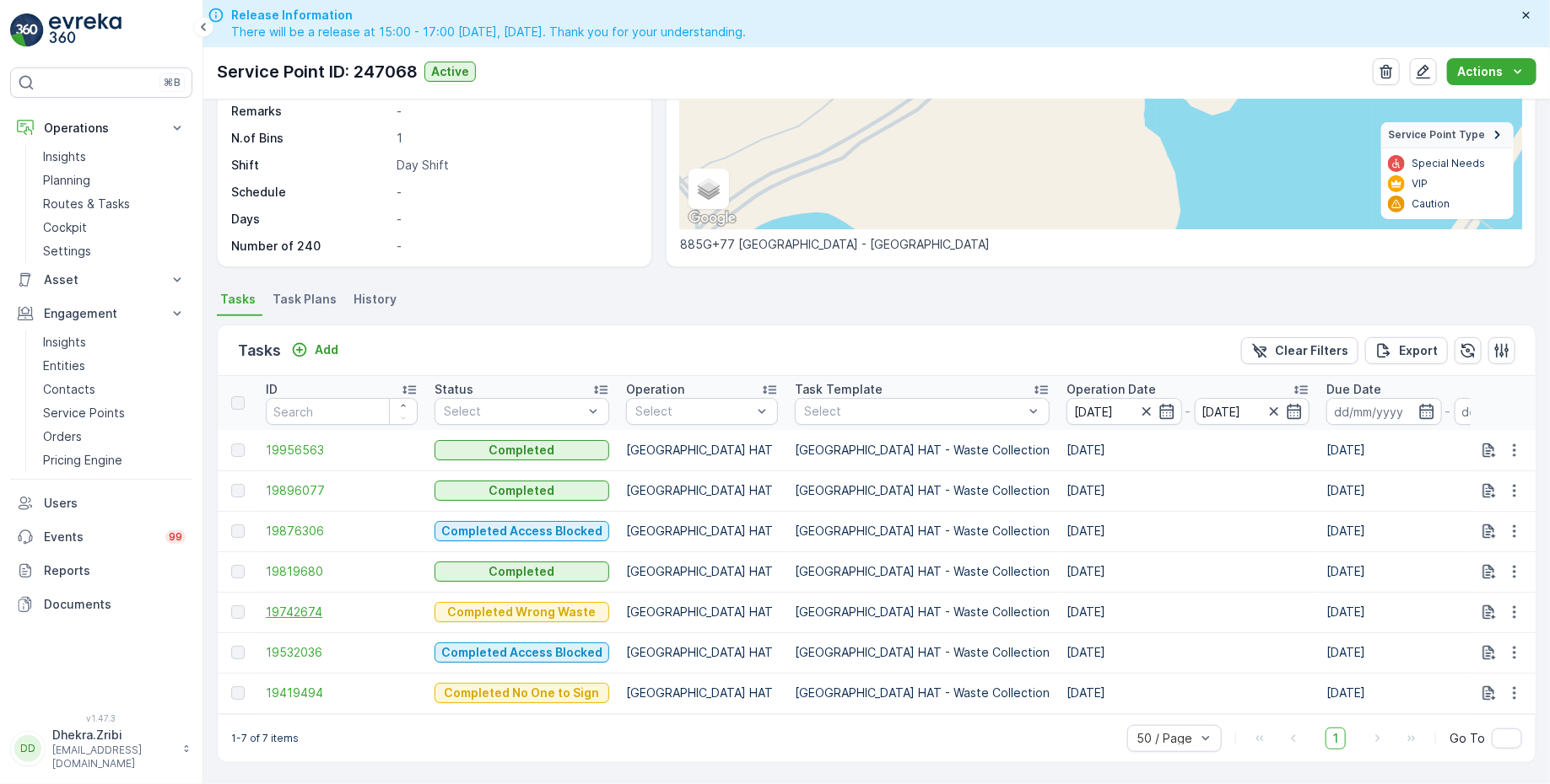
click at [308, 603] on span "19742674" at bounding box center [341, 611] width 152 height 17
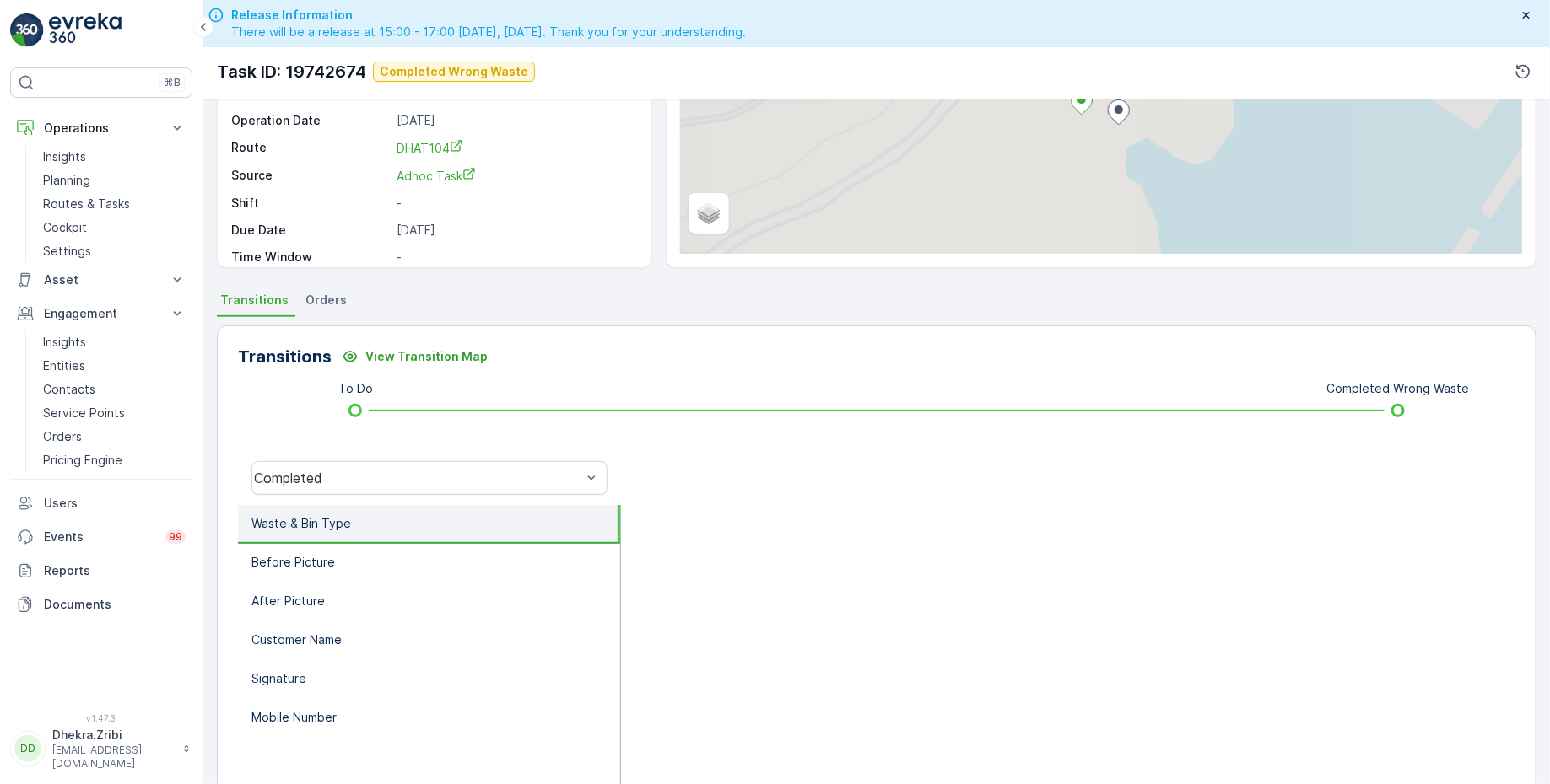
scroll to position [277, 0]
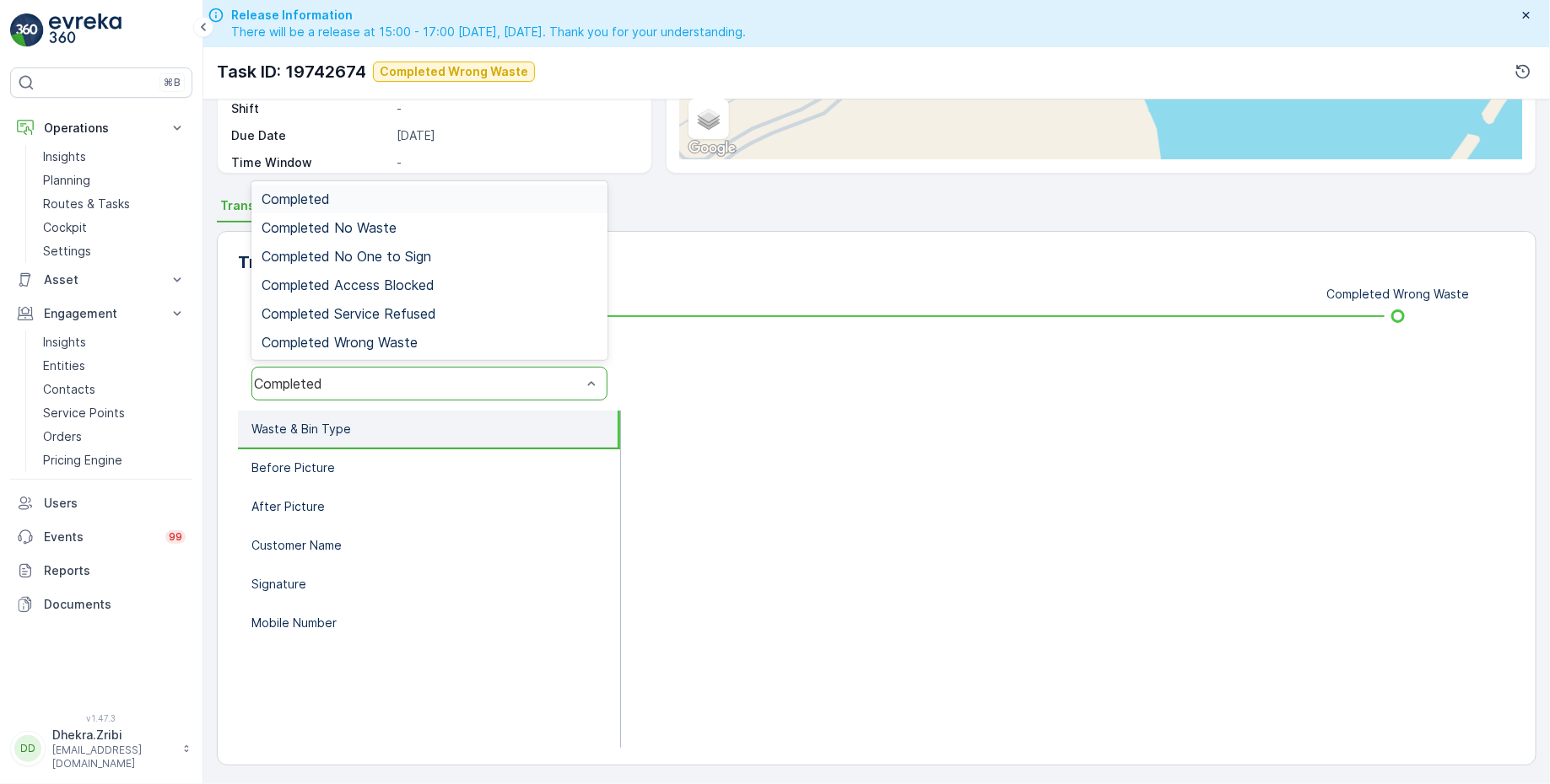
click at [399, 379] on div "Completed" at bounding box center [417, 383] width 327 height 15
click at [390, 252] on span "Completed No One to Sign" at bounding box center [346, 256] width 170 height 15
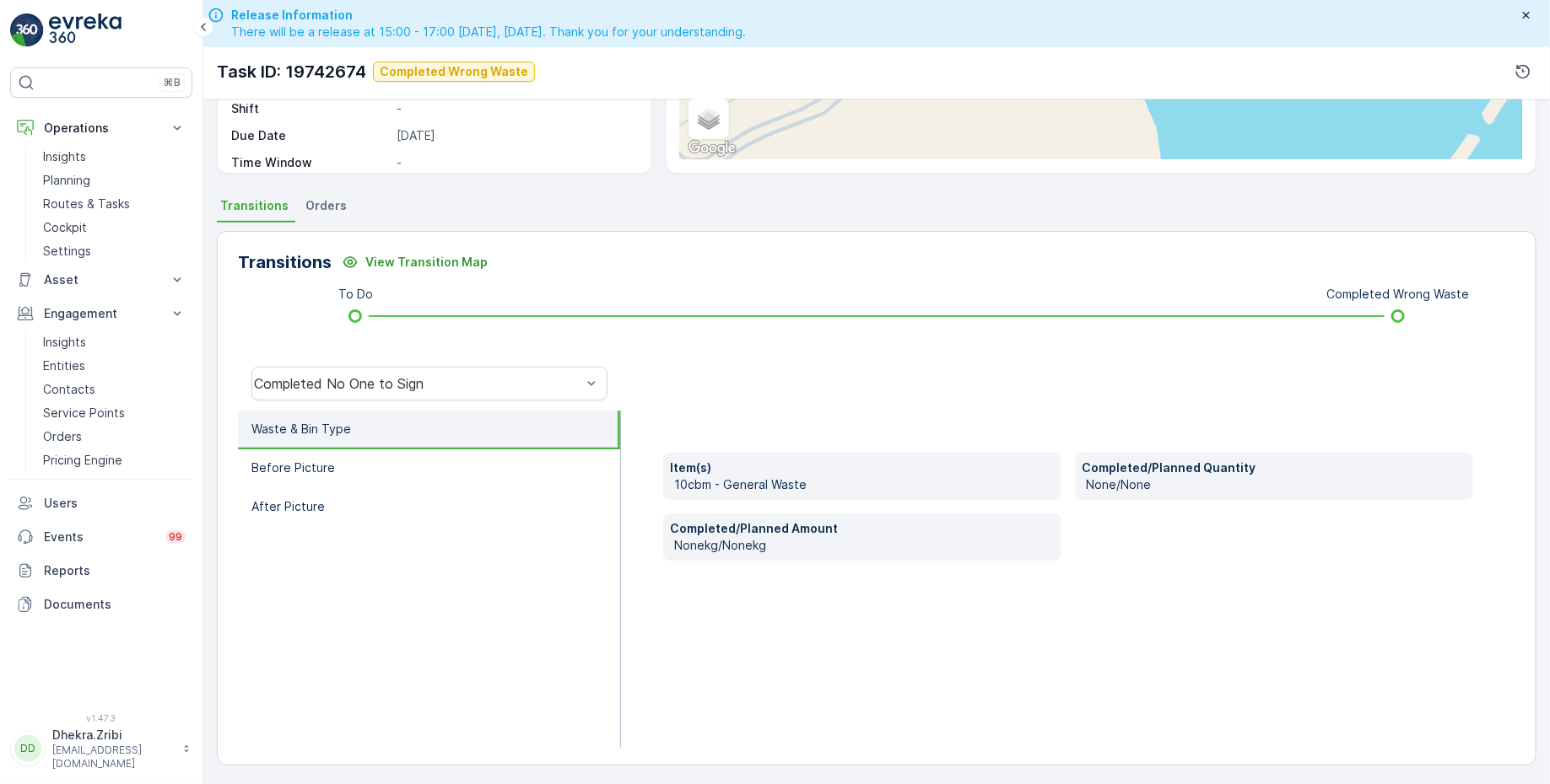
click at [359, 427] on li "Waste & Bin Type" at bounding box center [428, 430] width 382 height 39
click at [351, 463] on li "Before Picture" at bounding box center [428, 468] width 382 height 39
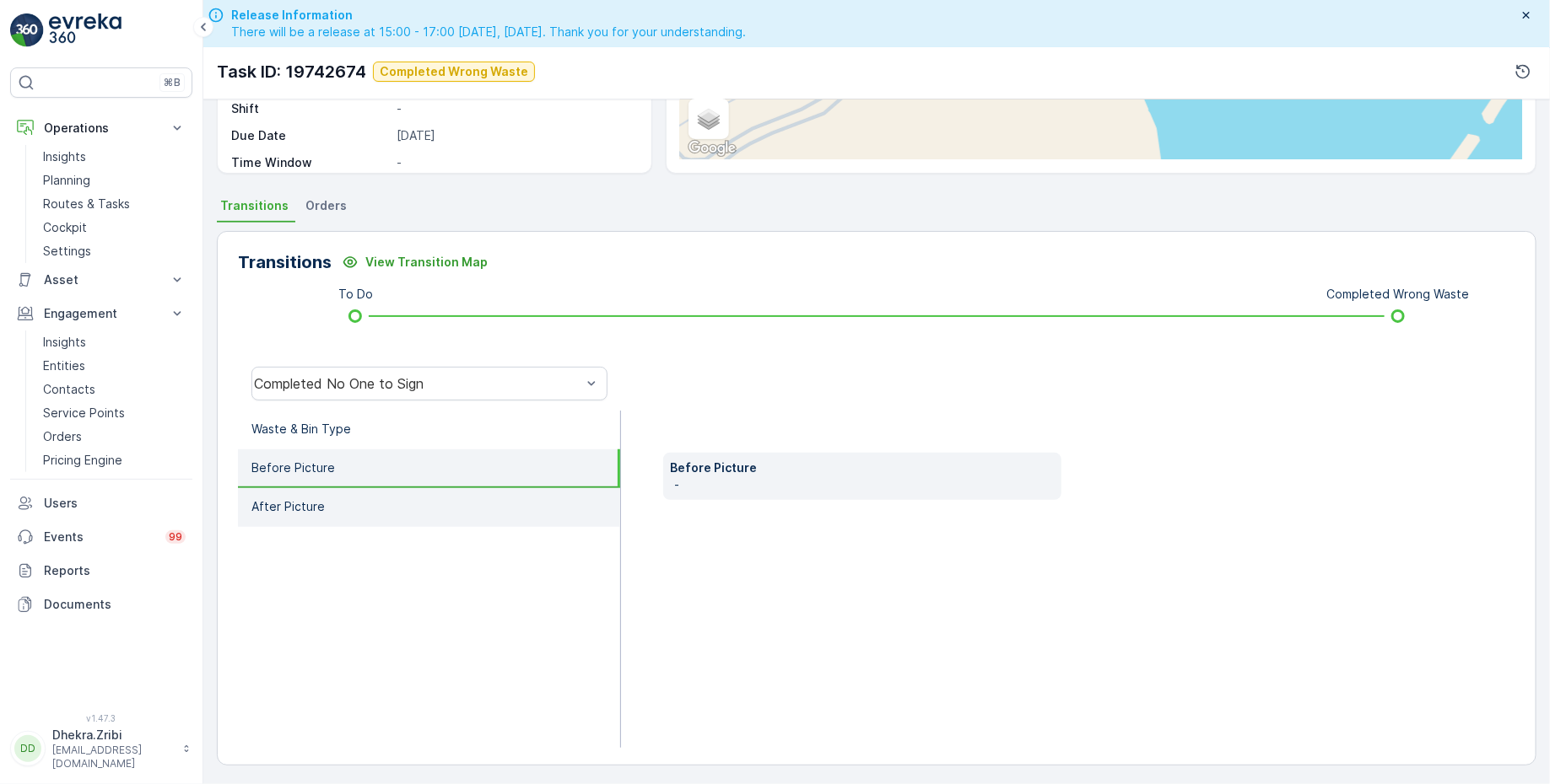
click at [345, 495] on li "After Picture" at bounding box center [428, 507] width 382 height 39
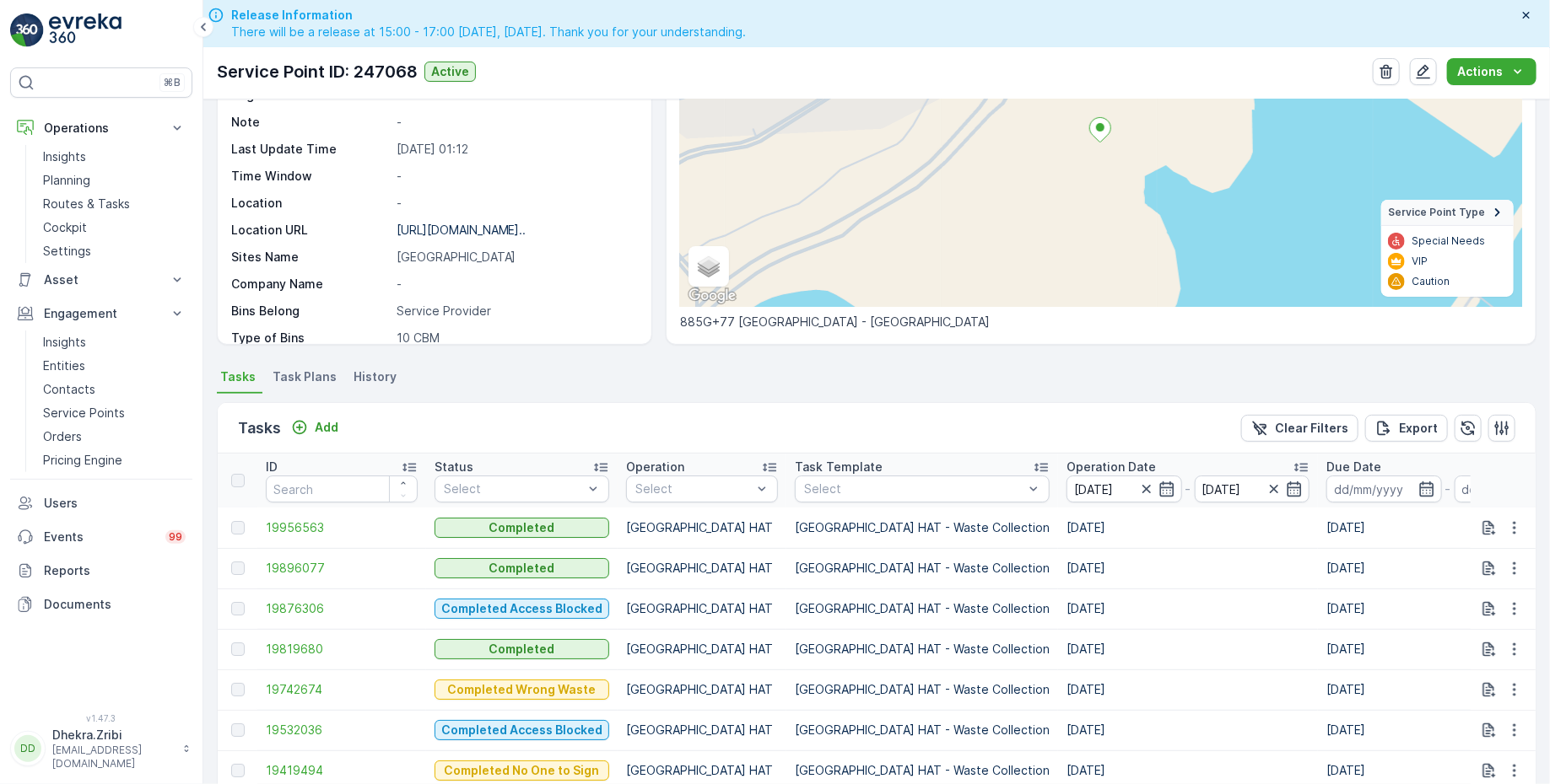
scroll to position [272, 0]
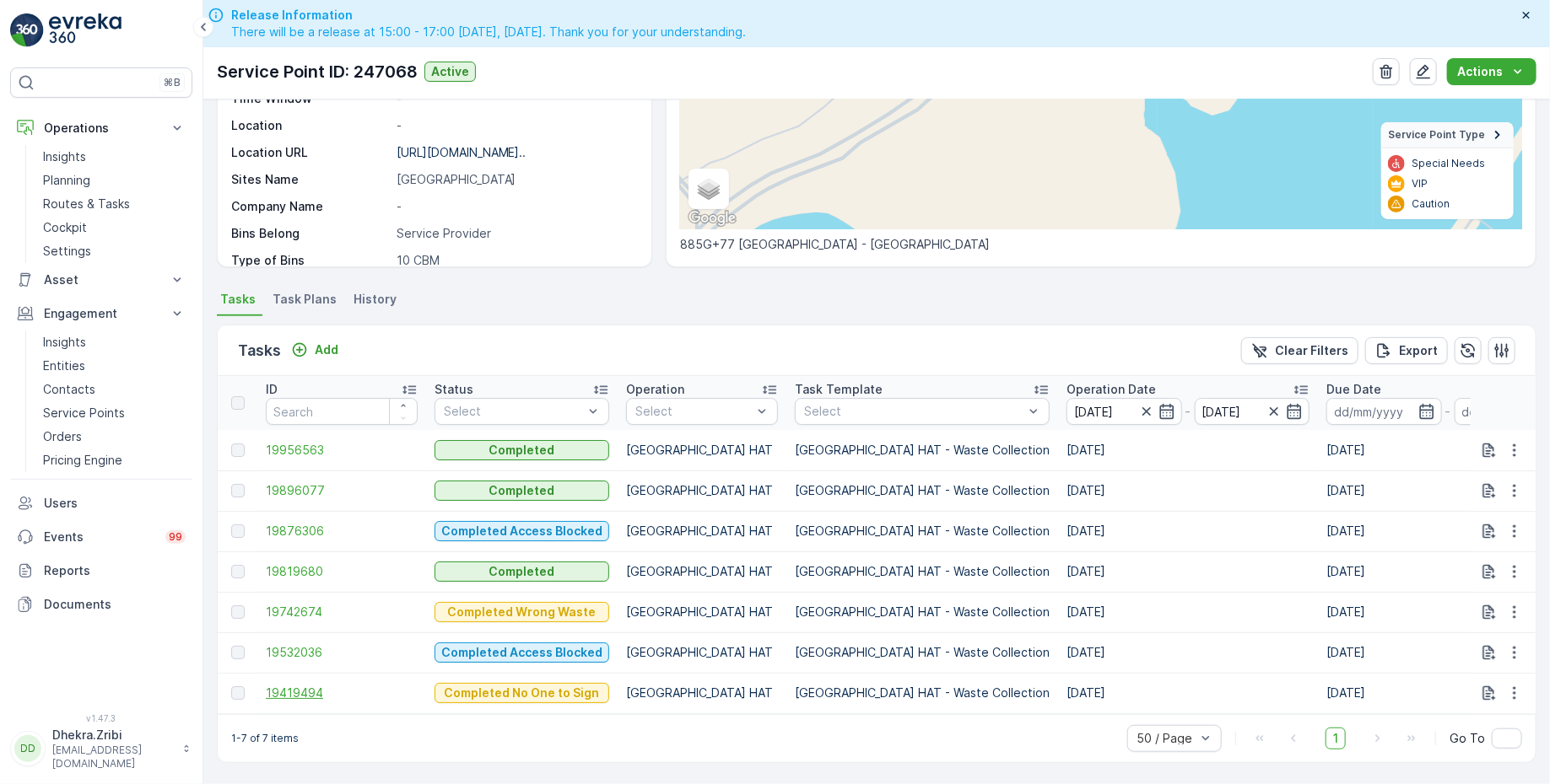
click at [305, 685] on span "19419494" at bounding box center [341, 693] width 152 height 17
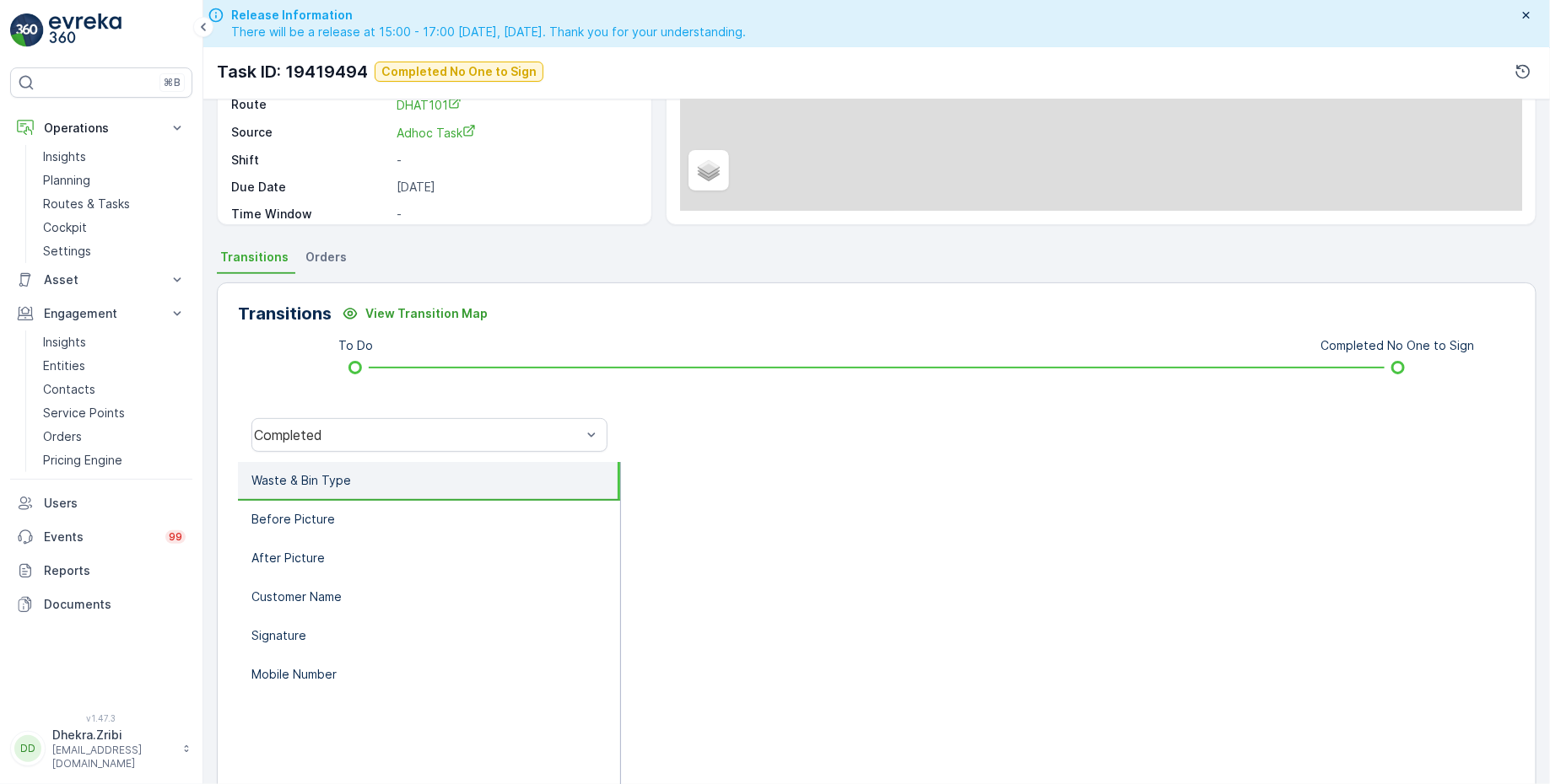
scroll to position [277, 0]
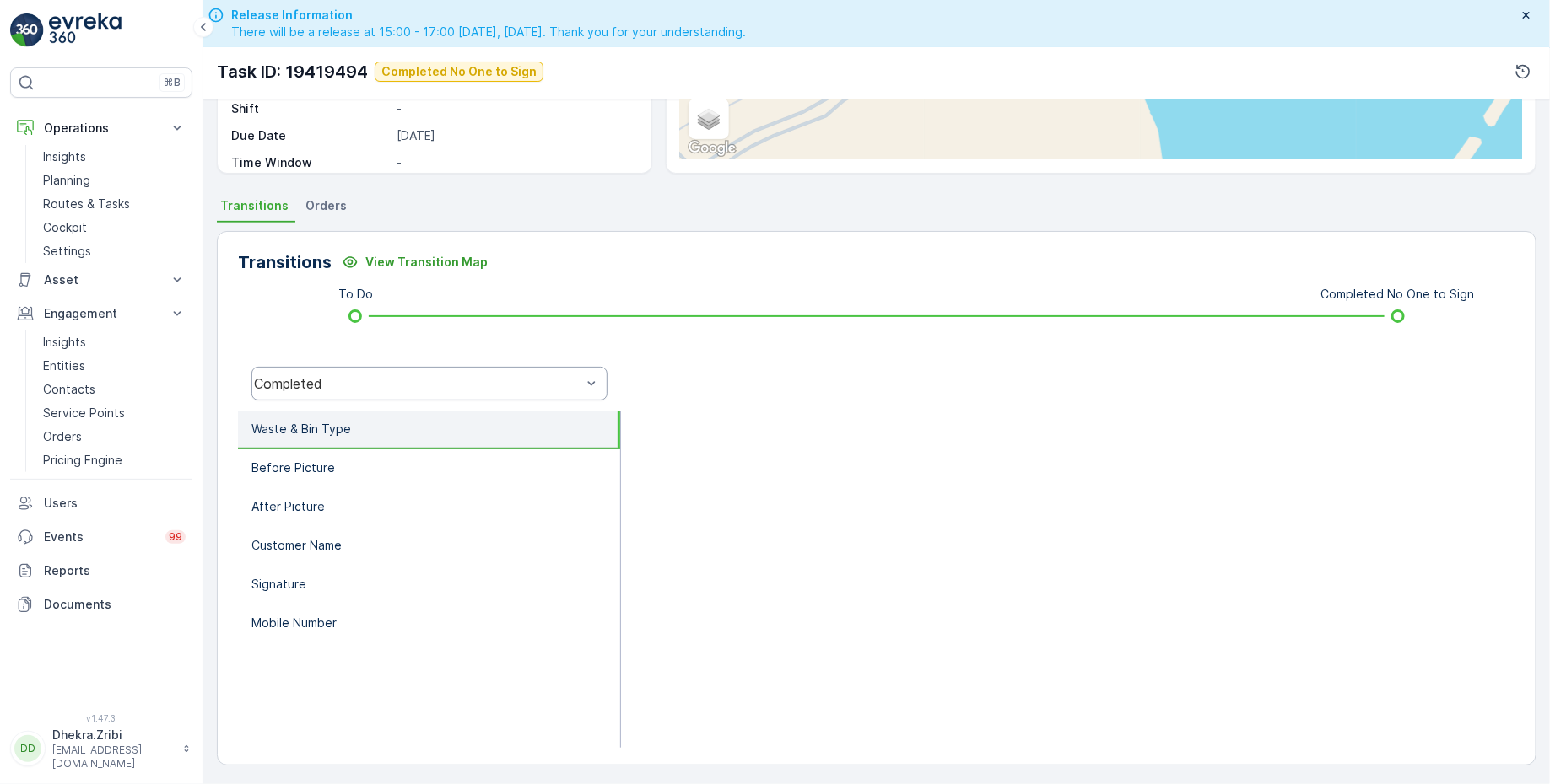
click at [404, 379] on div "Completed" at bounding box center [417, 383] width 327 height 15
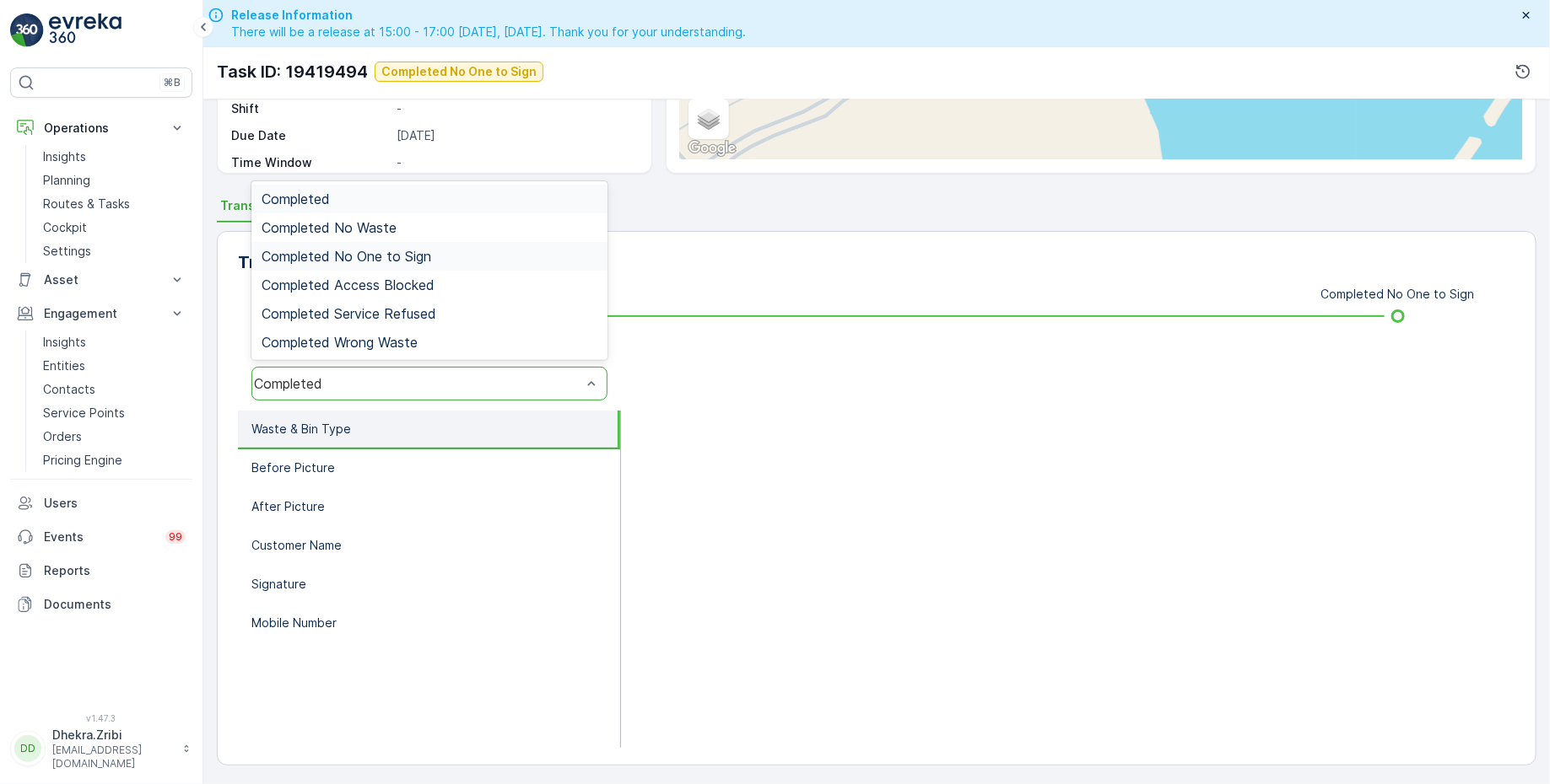
click at [391, 257] on span "Completed No One to Sign" at bounding box center [346, 256] width 170 height 15
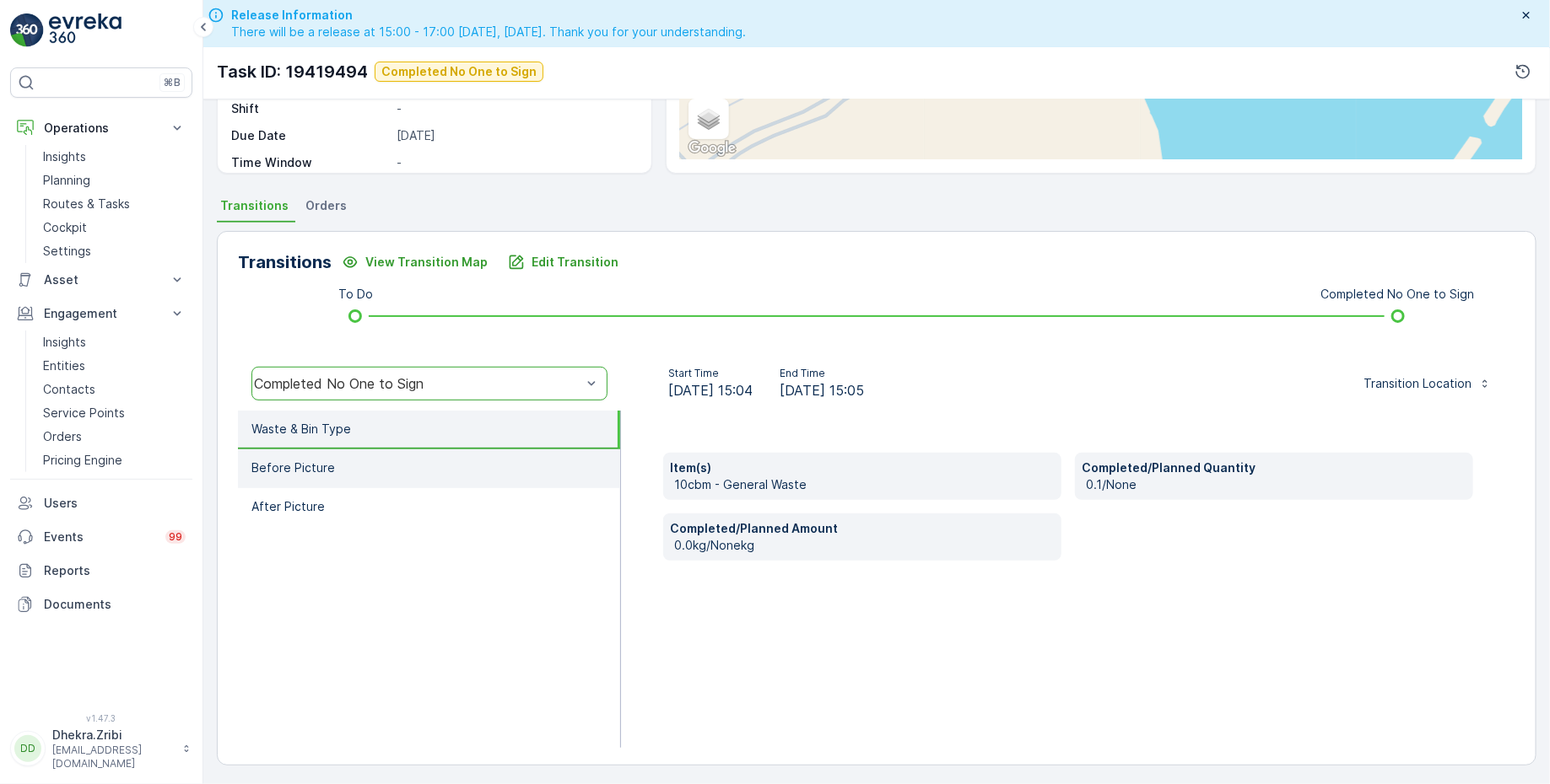
click at [345, 457] on li "Before Picture" at bounding box center [428, 468] width 382 height 39
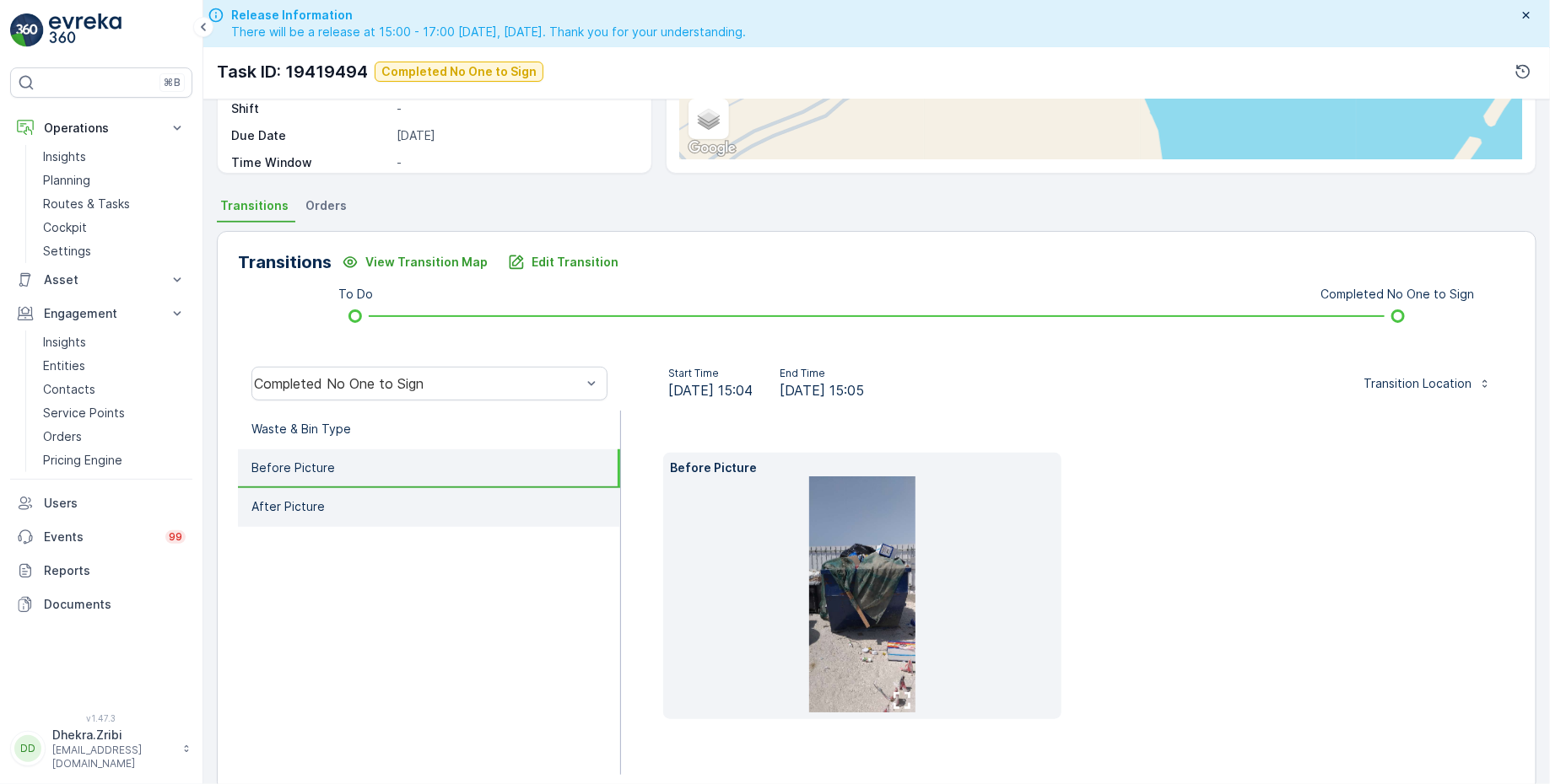
click at [342, 516] on li "After Picture" at bounding box center [428, 507] width 382 height 39
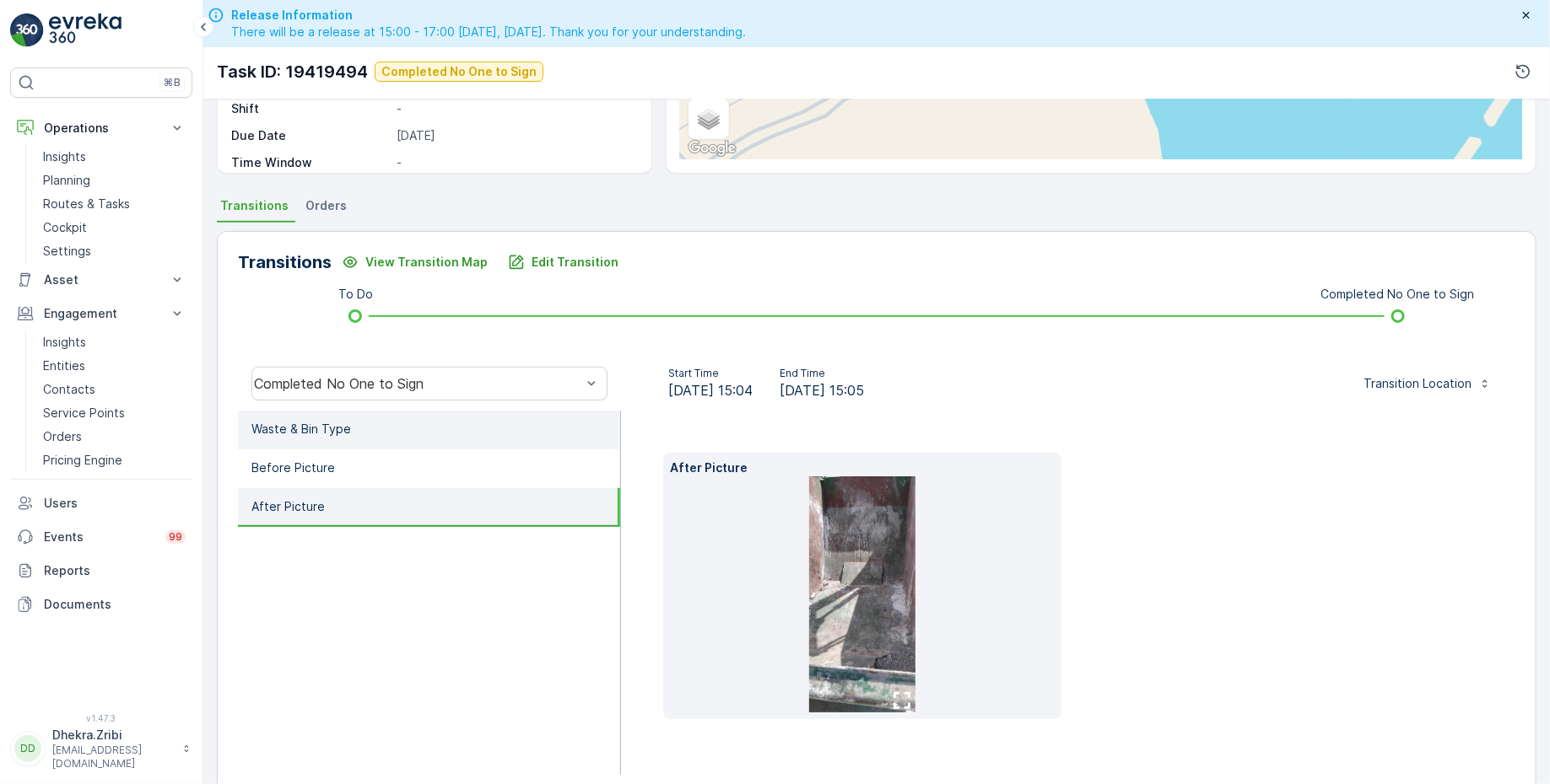
click at [353, 427] on li "Waste & Bin Type" at bounding box center [428, 430] width 382 height 39
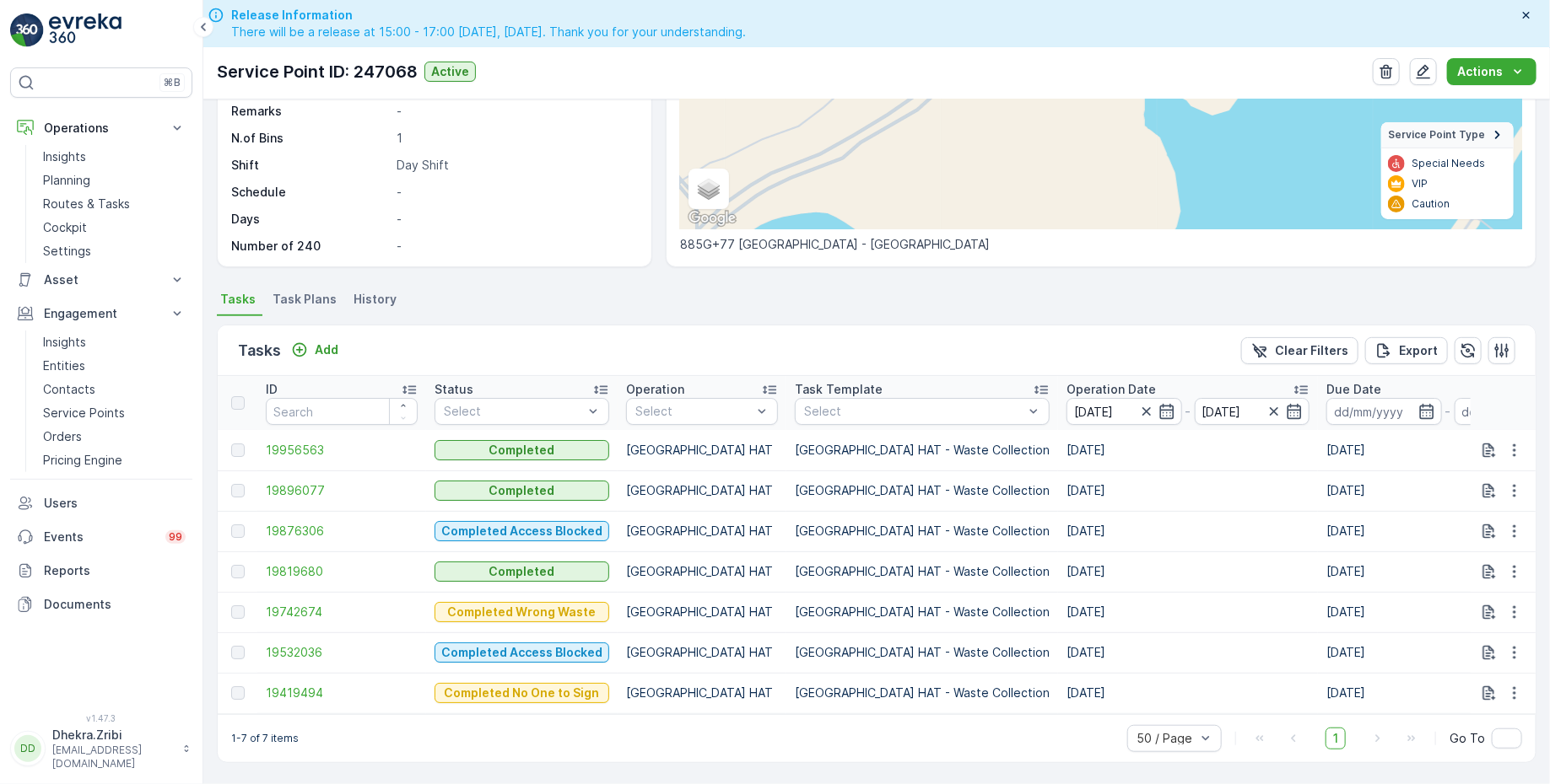
scroll to position [272, 0]
drag, startPoint x: 973, startPoint y: 481, endPoint x: 989, endPoint y: 480, distance: 16.0
click at [1058, 480] on td "23.06.2025" at bounding box center [1187, 490] width 260 height 40
drag, startPoint x: 973, startPoint y: 562, endPoint x: 990, endPoint y: 562, distance: 17.0
click at [1058, 562] on td "19.06.2025" at bounding box center [1187, 571] width 260 height 40
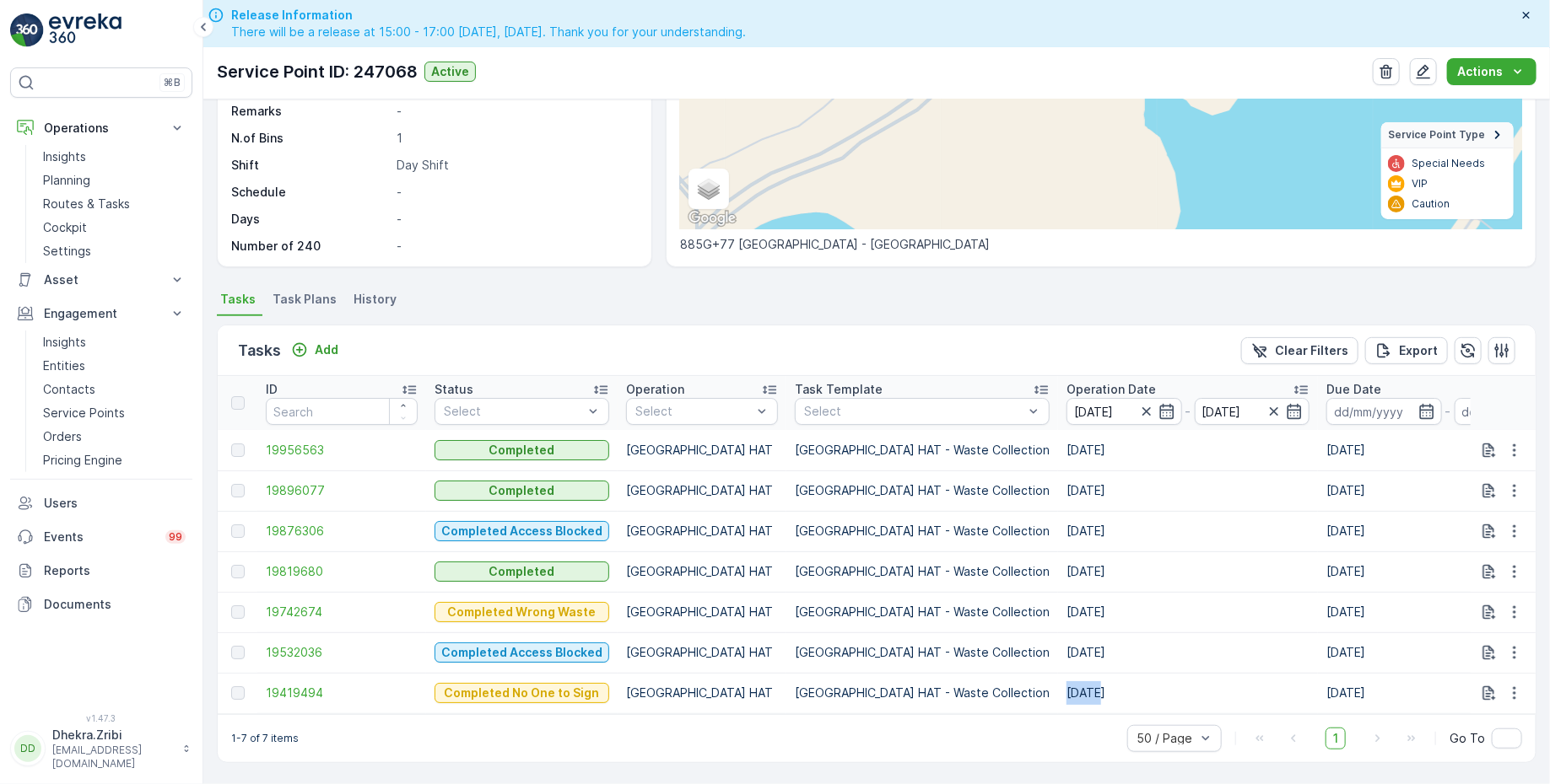
drag, startPoint x: 972, startPoint y: 683, endPoint x: 998, endPoint y: 684, distance: 26.0
click at [1058, 684] on td "01.06.2025" at bounding box center [1187, 692] width 260 height 40
click at [299, 686] on span "19419494" at bounding box center [341, 693] width 152 height 17
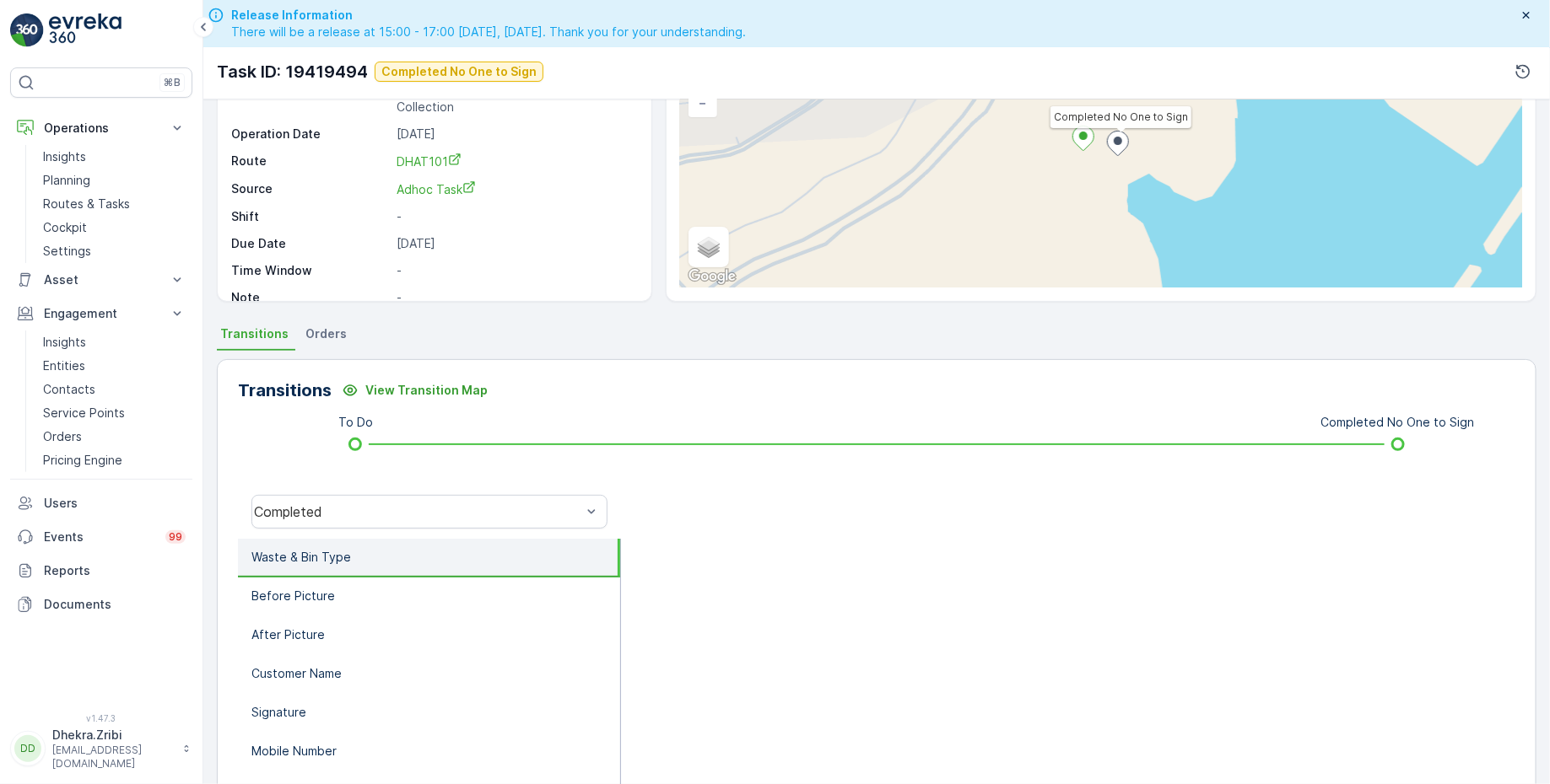
scroll to position [224, 0]
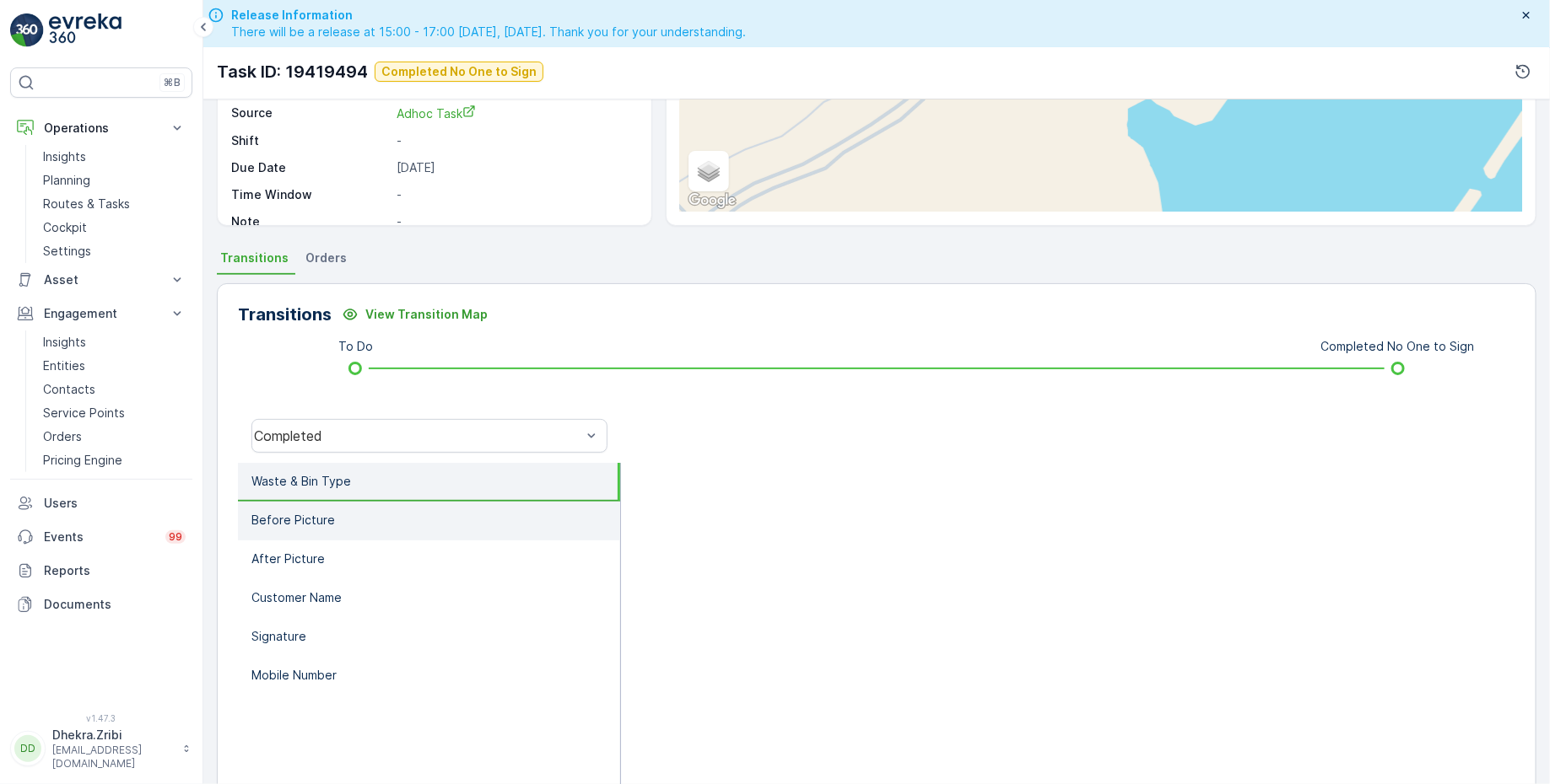
click at [320, 521] on p "Before Picture" at bounding box center [292, 520] width 84 height 17
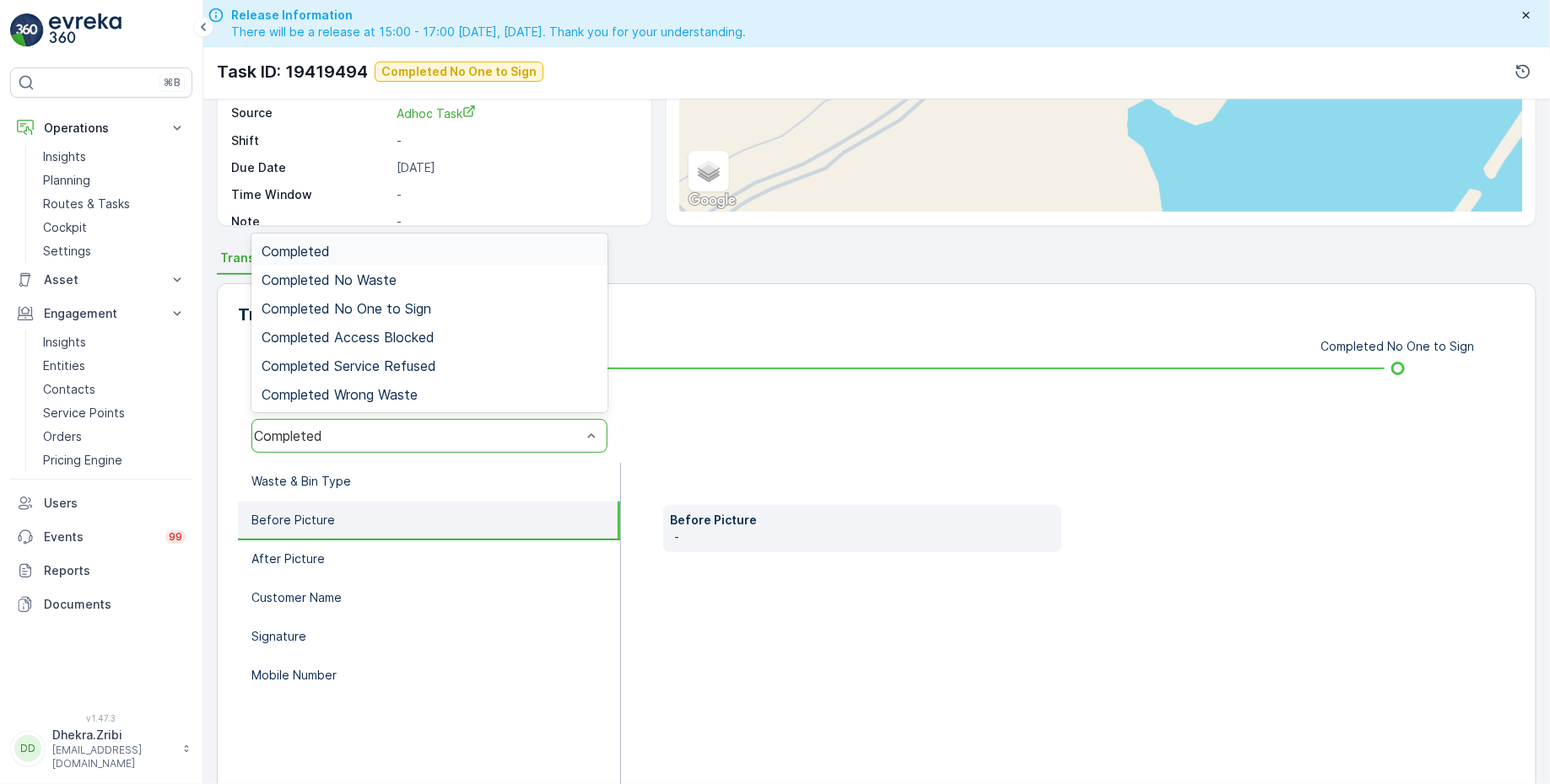
click at [359, 441] on div "Completed" at bounding box center [429, 436] width 356 height 34
click at [387, 304] on span "Completed No One to Sign" at bounding box center [346, 308] width 170 height 15
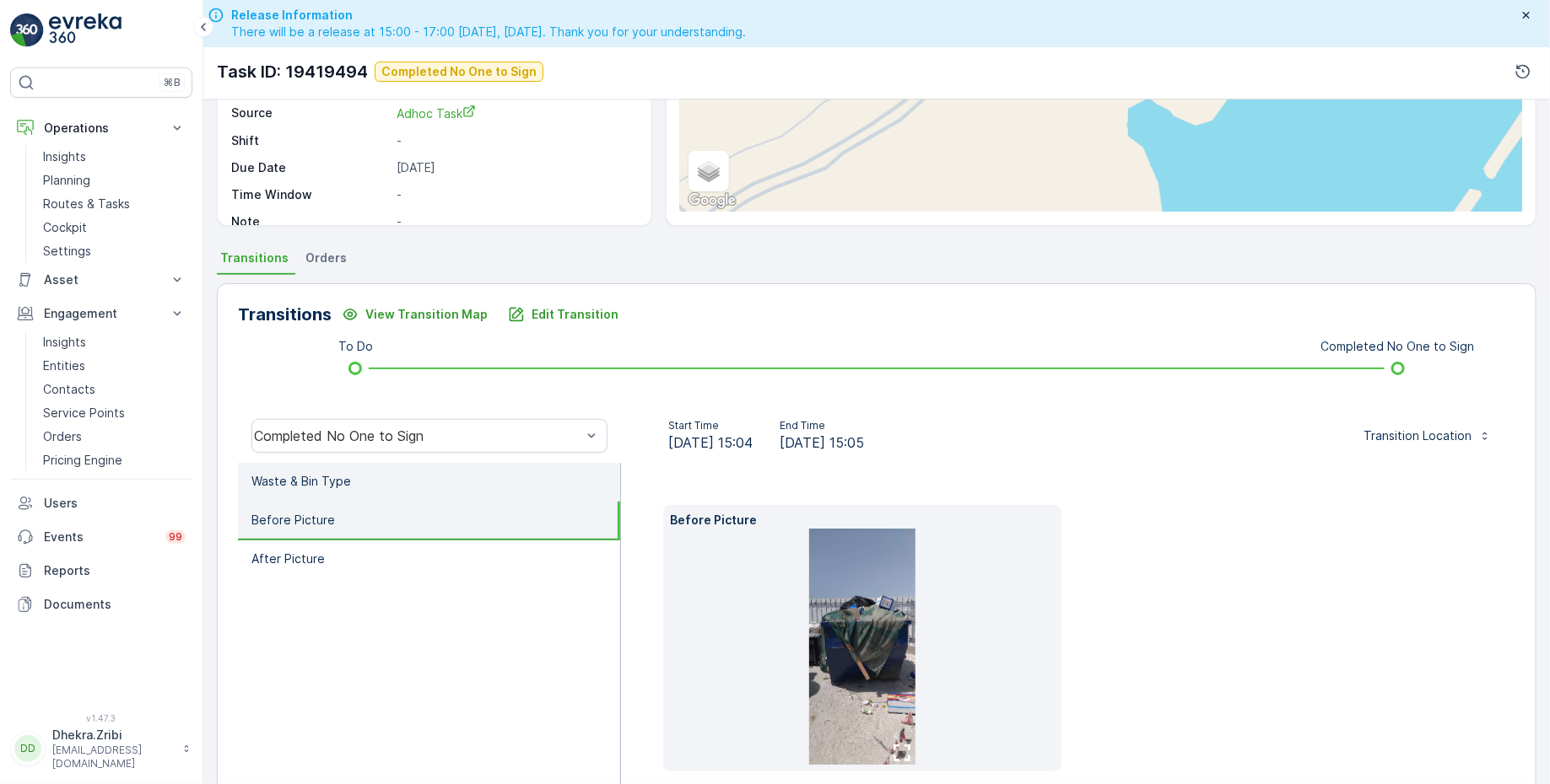
click at [345, 485] on p "Waste & Bin Type" at bounding box center [300, 481] width 100 height 17
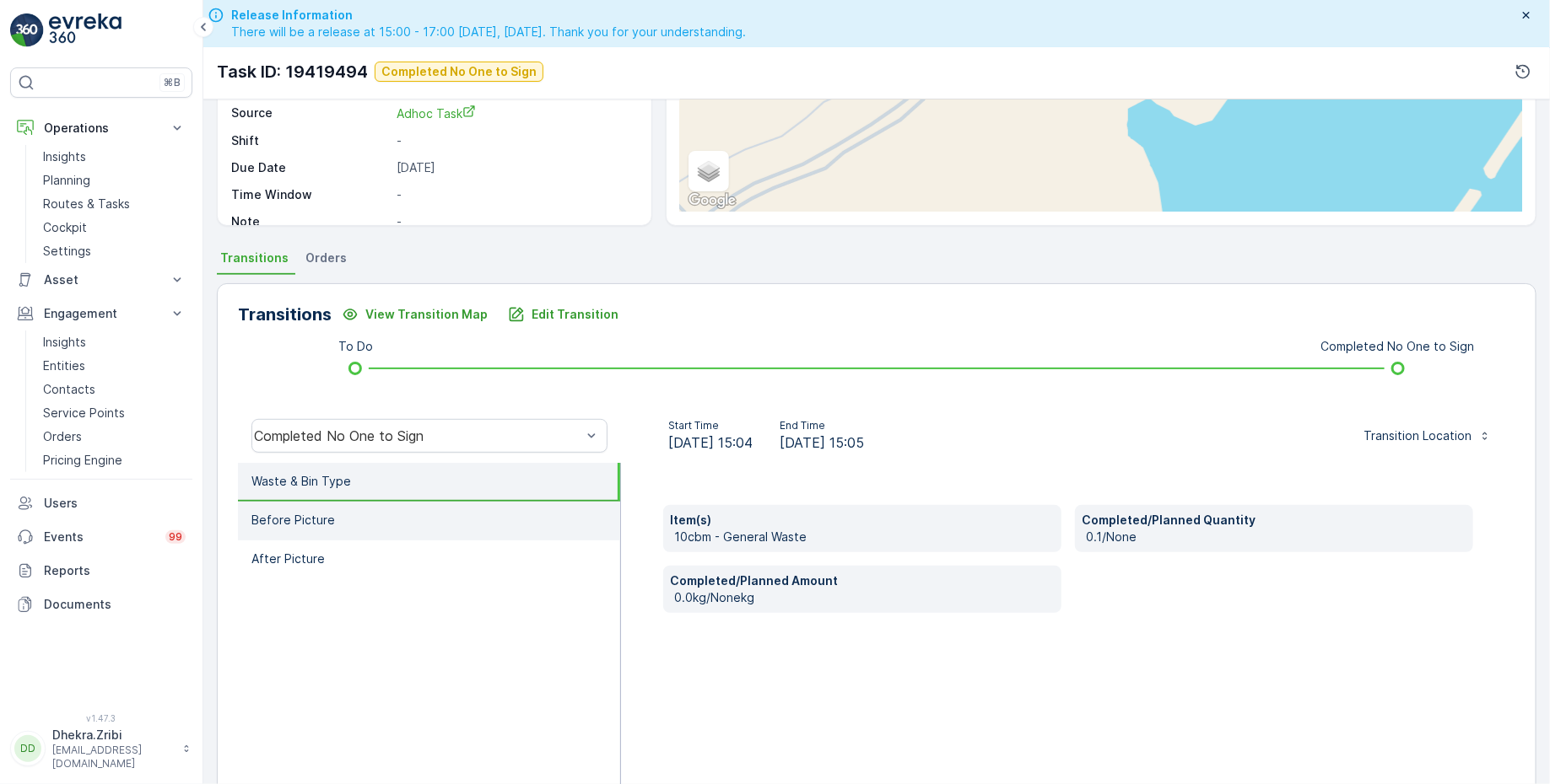
click at [338, 527] on li "Before Picture" at bounding box center [428, 521] width 382 height 39
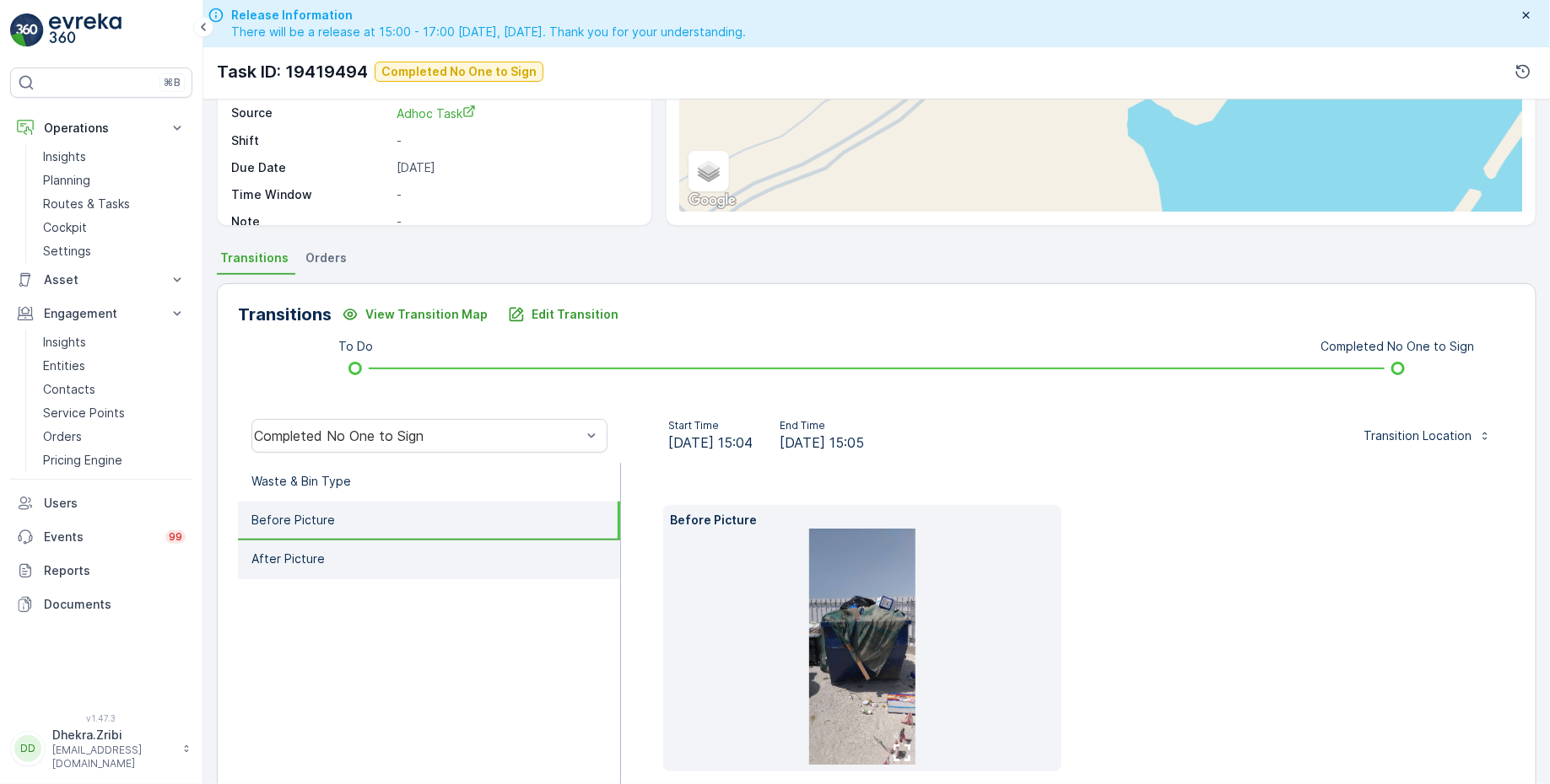
click at [343, 547] on li "After Picture" at bounding box center [428, 559] width 382 height 39
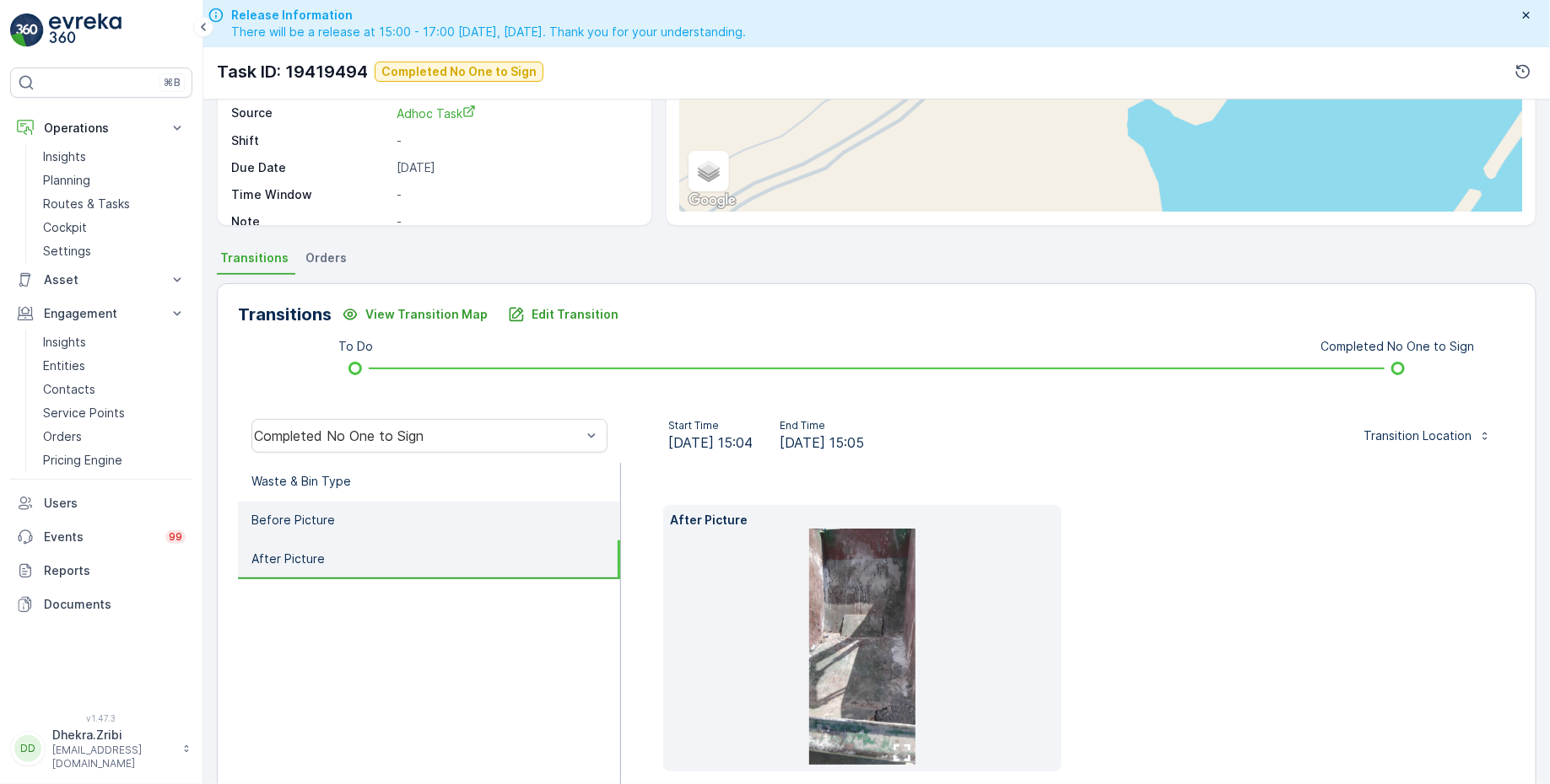
click at [384, 514] on li "Before Picture" at bounding box center [428, 521] width 382 height 39
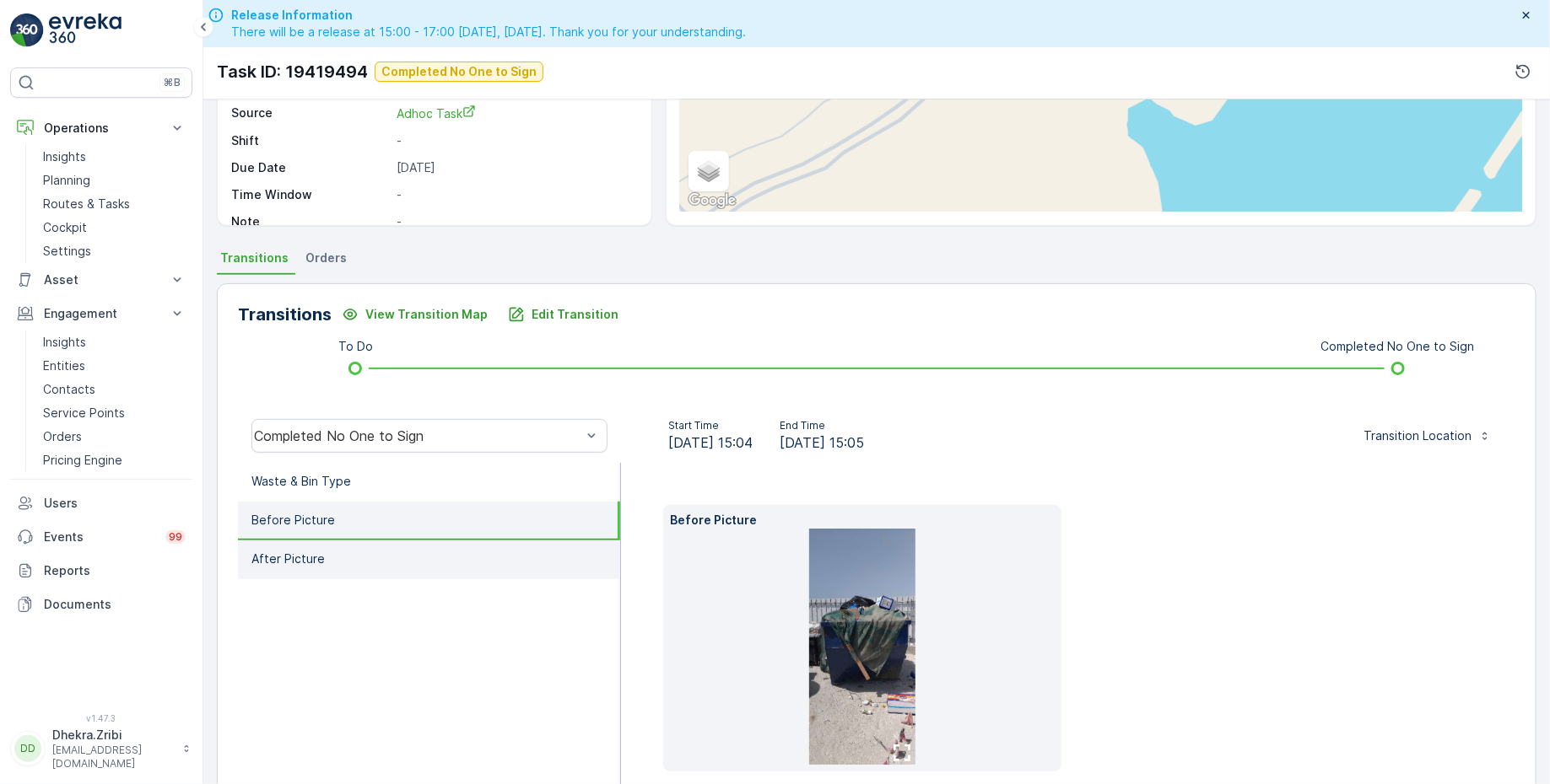
click at [352, 545] on li "After Picture" at bounding box center [428, 559] width 382 height 39
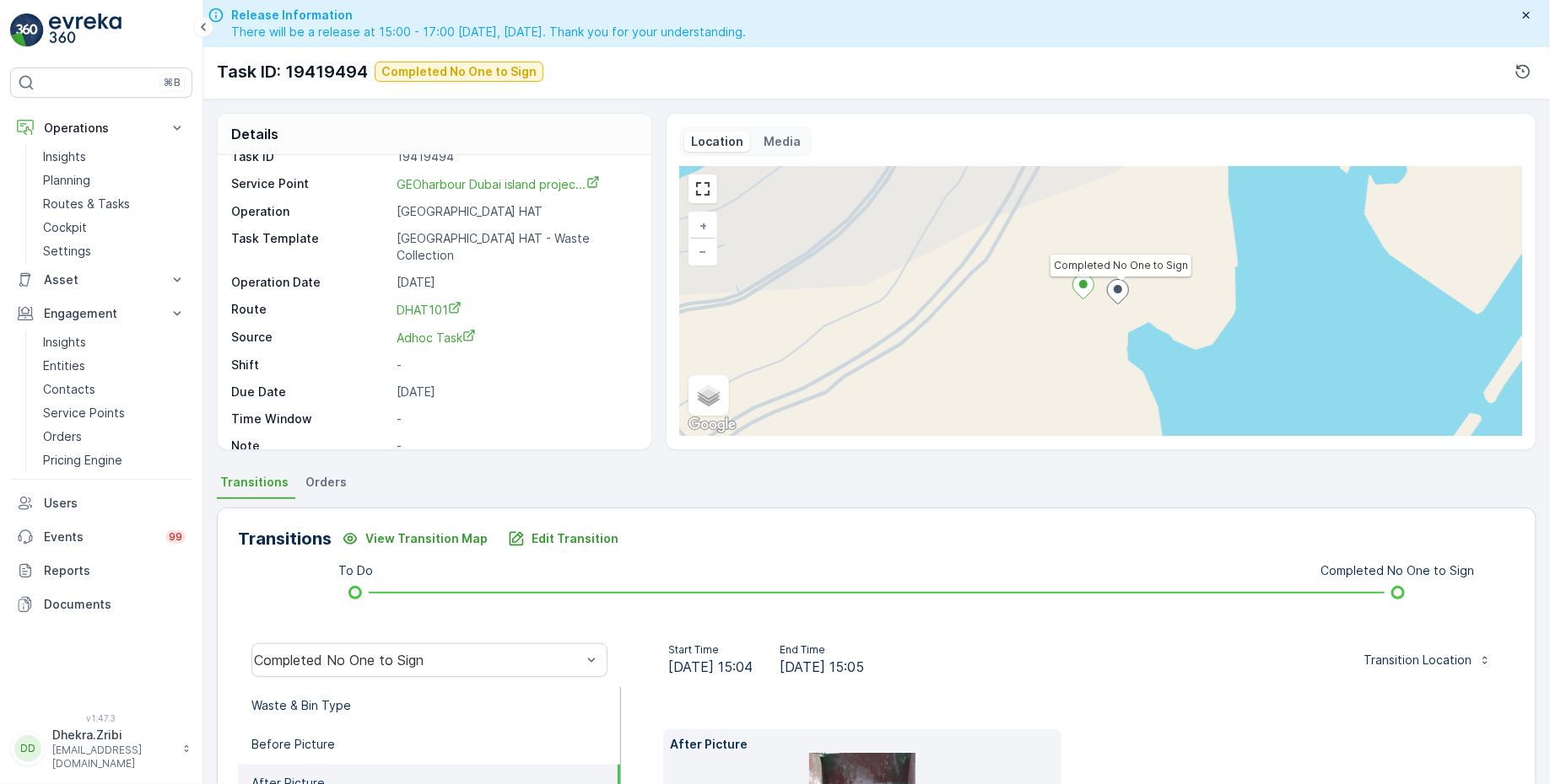
scroll to position [0, 0]
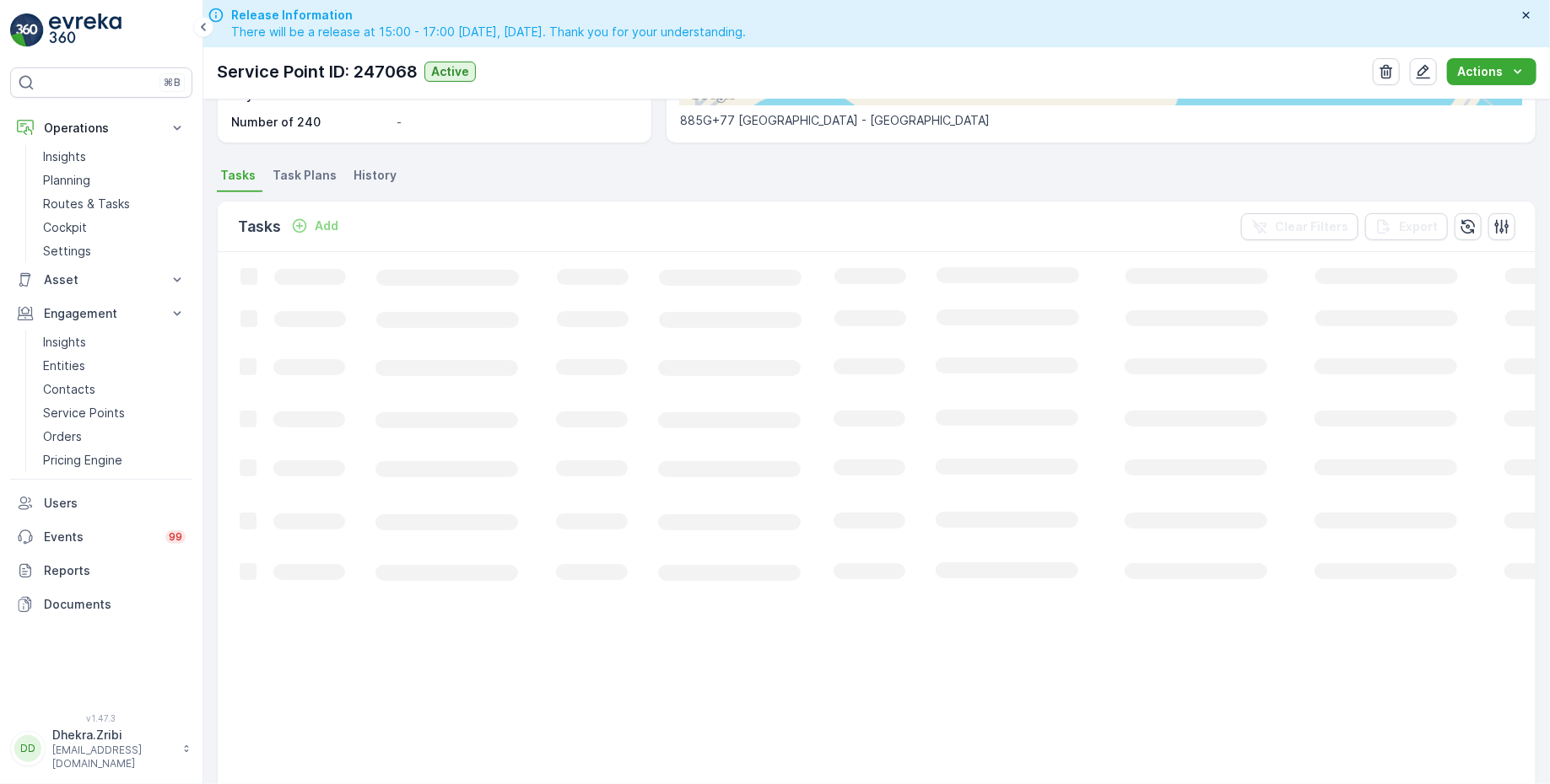
scroll to position [272, 0]
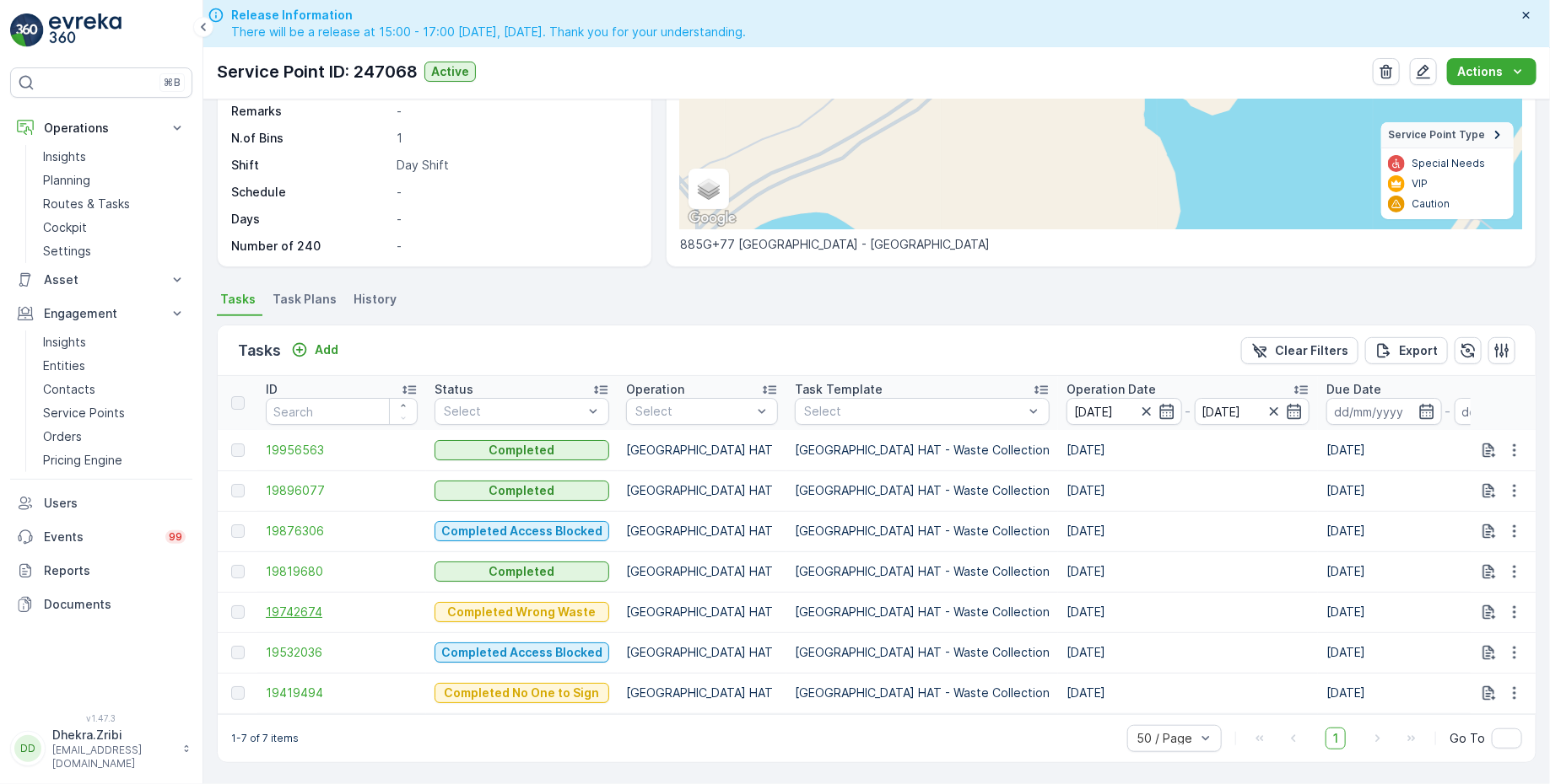
click at [307, 603] on span "19742674" at bounding box center [341, 611] width 152 height 17
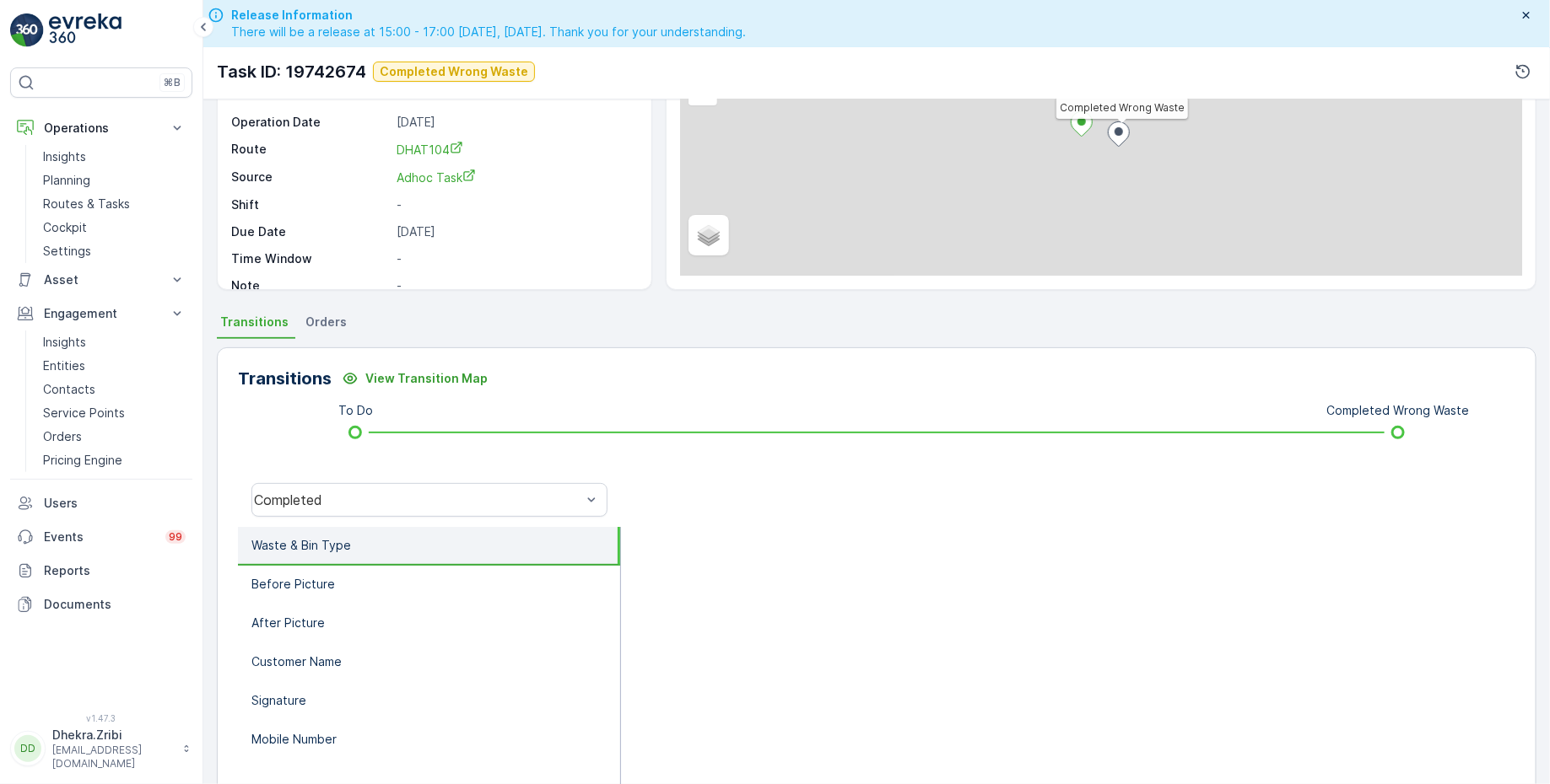
scroll to position [277, 0]
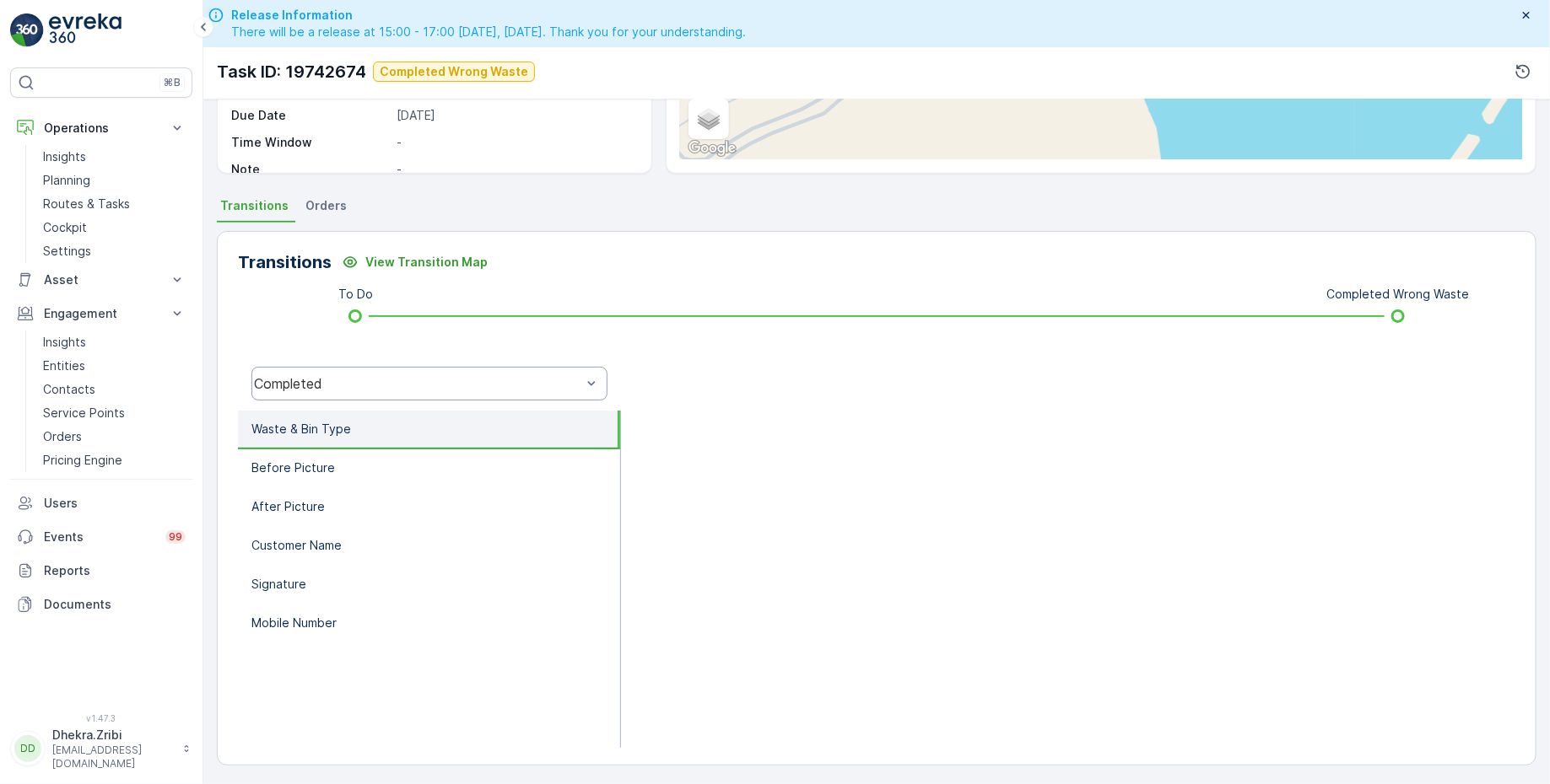
click at [382, 380] on div "Completed" at bounding box center [417, 383] width 327 height 15
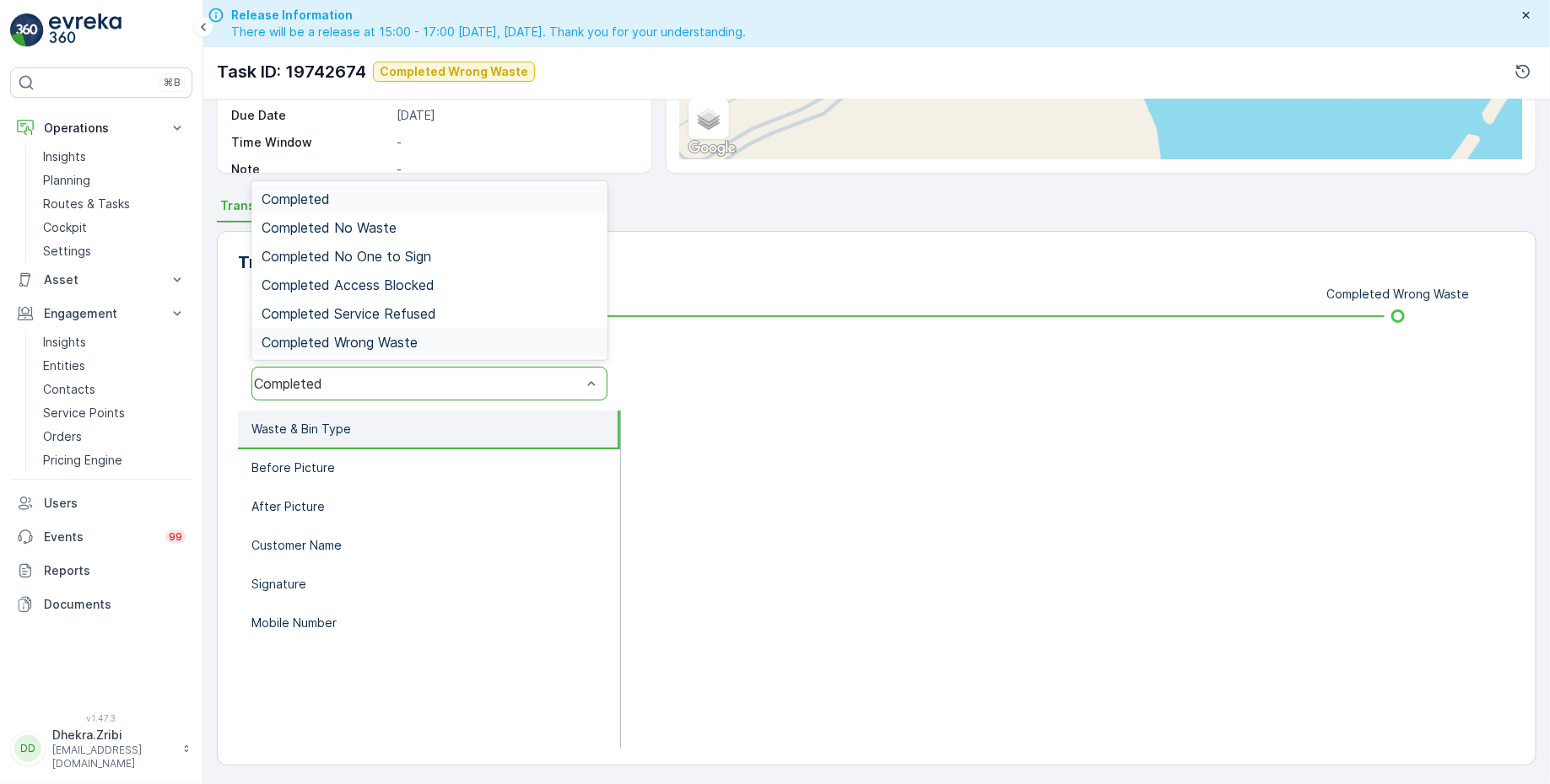
click at [388, 335] on span "Completed Wrong Waste" at bounding box center [339, 342] width 156 height 15
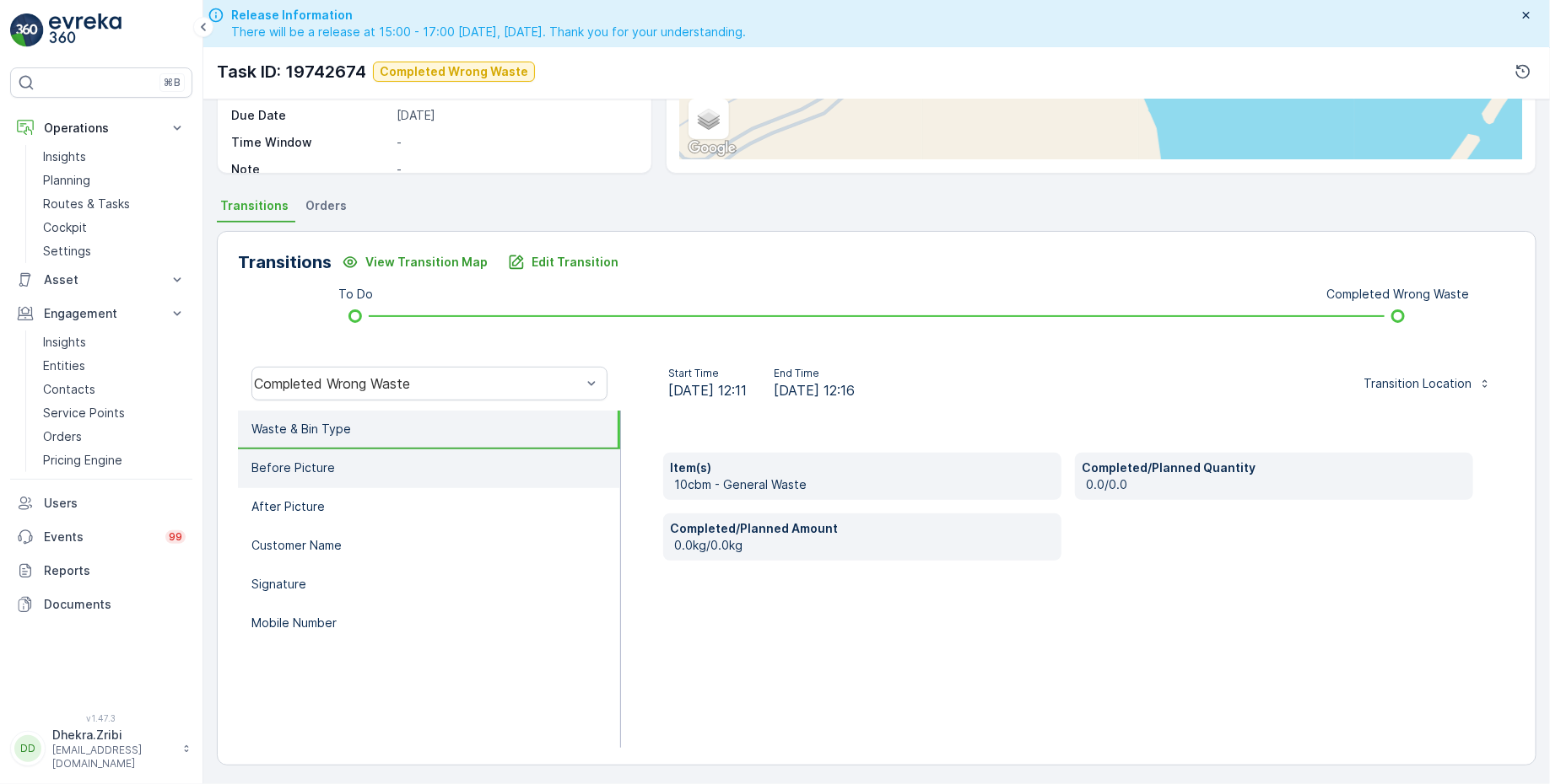
click at [339, 478] on li "Before Picture" at bounding box center [428, 468] width 382 height 39
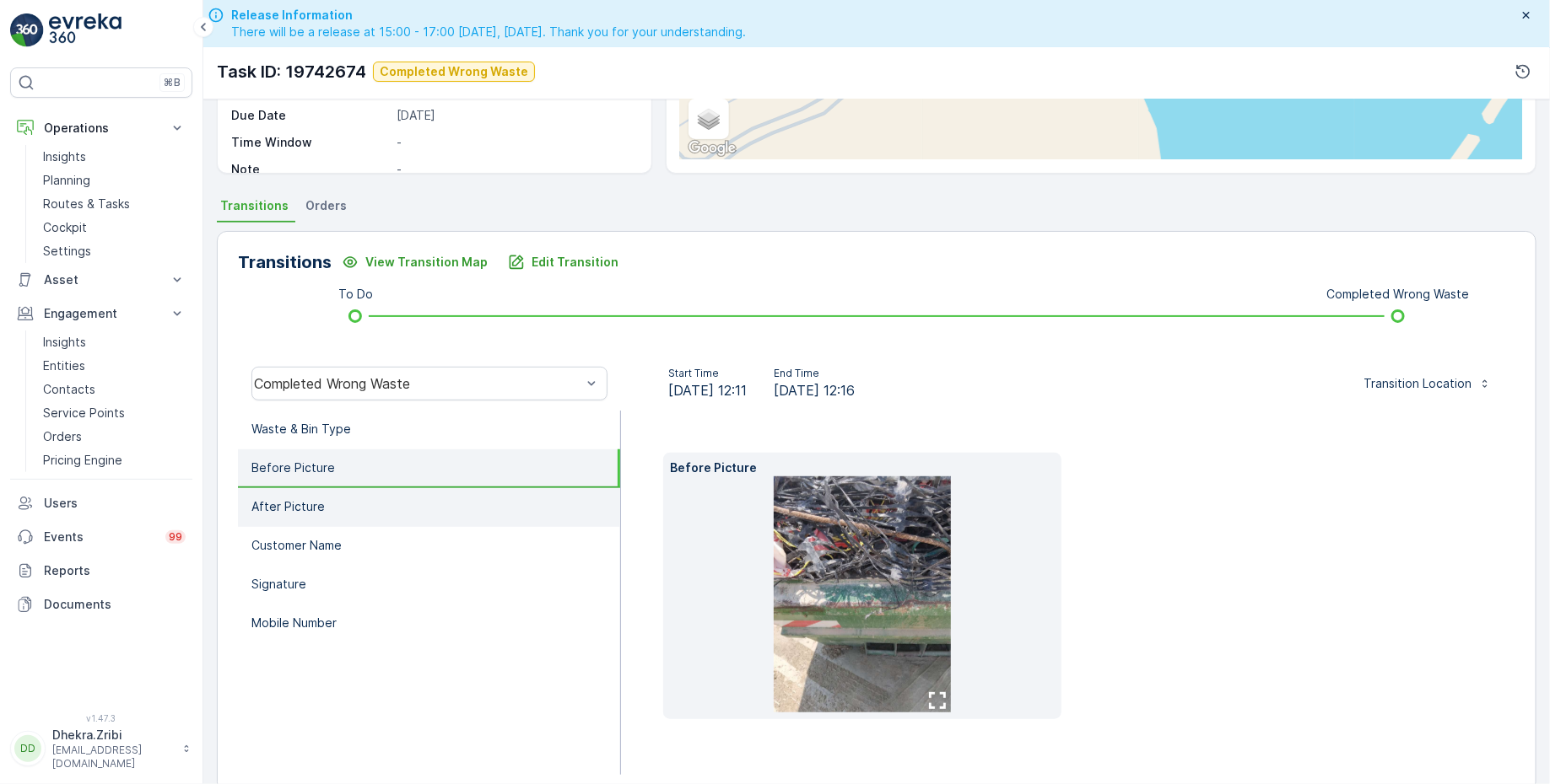
click at [345, 499] on li "After Picture" at bounding box center [428, 507] width 382 height 39
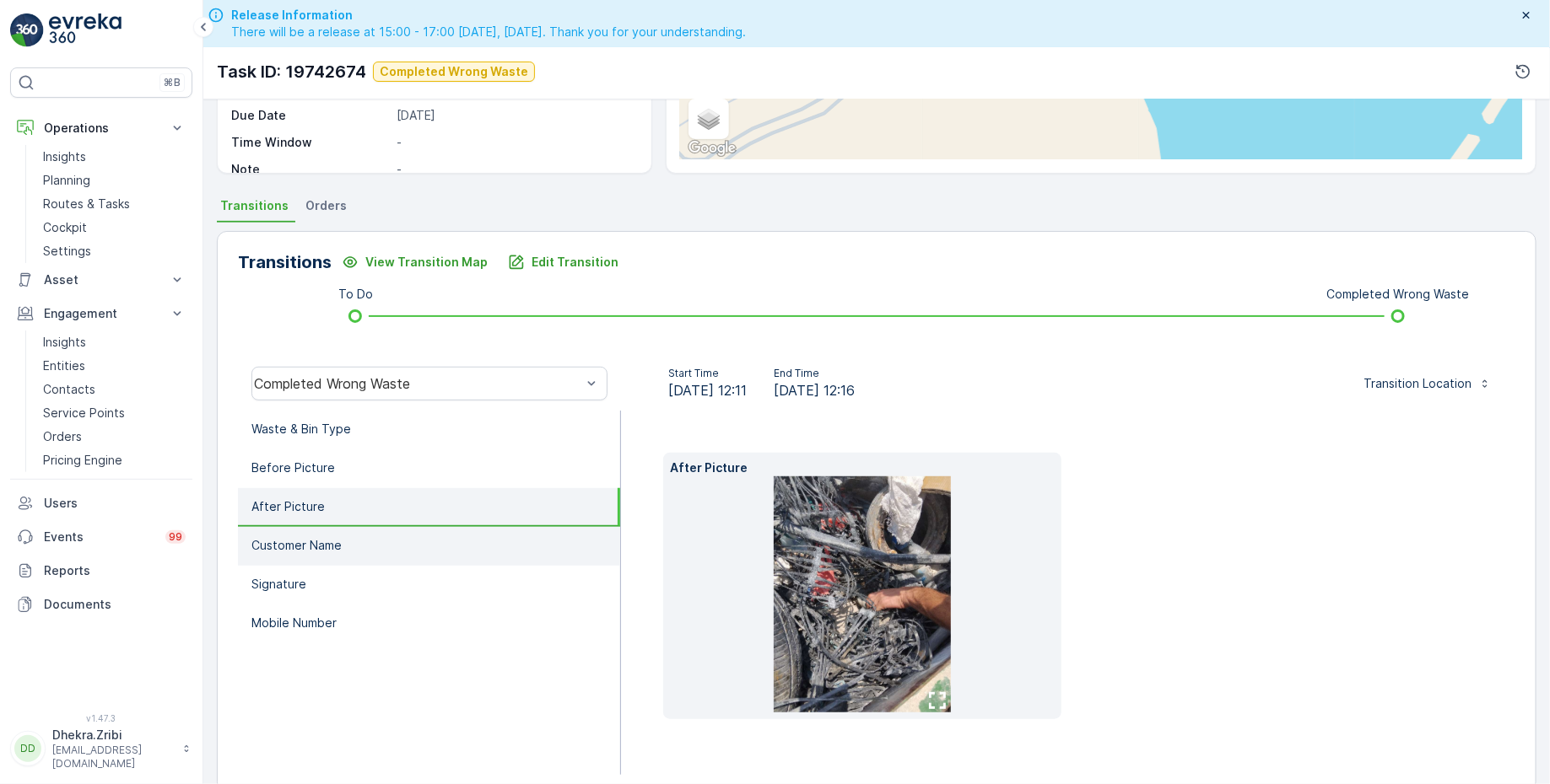
click at [339, 540] on p "Customer Name" at bounding box center [296, 545] width 90 height 17
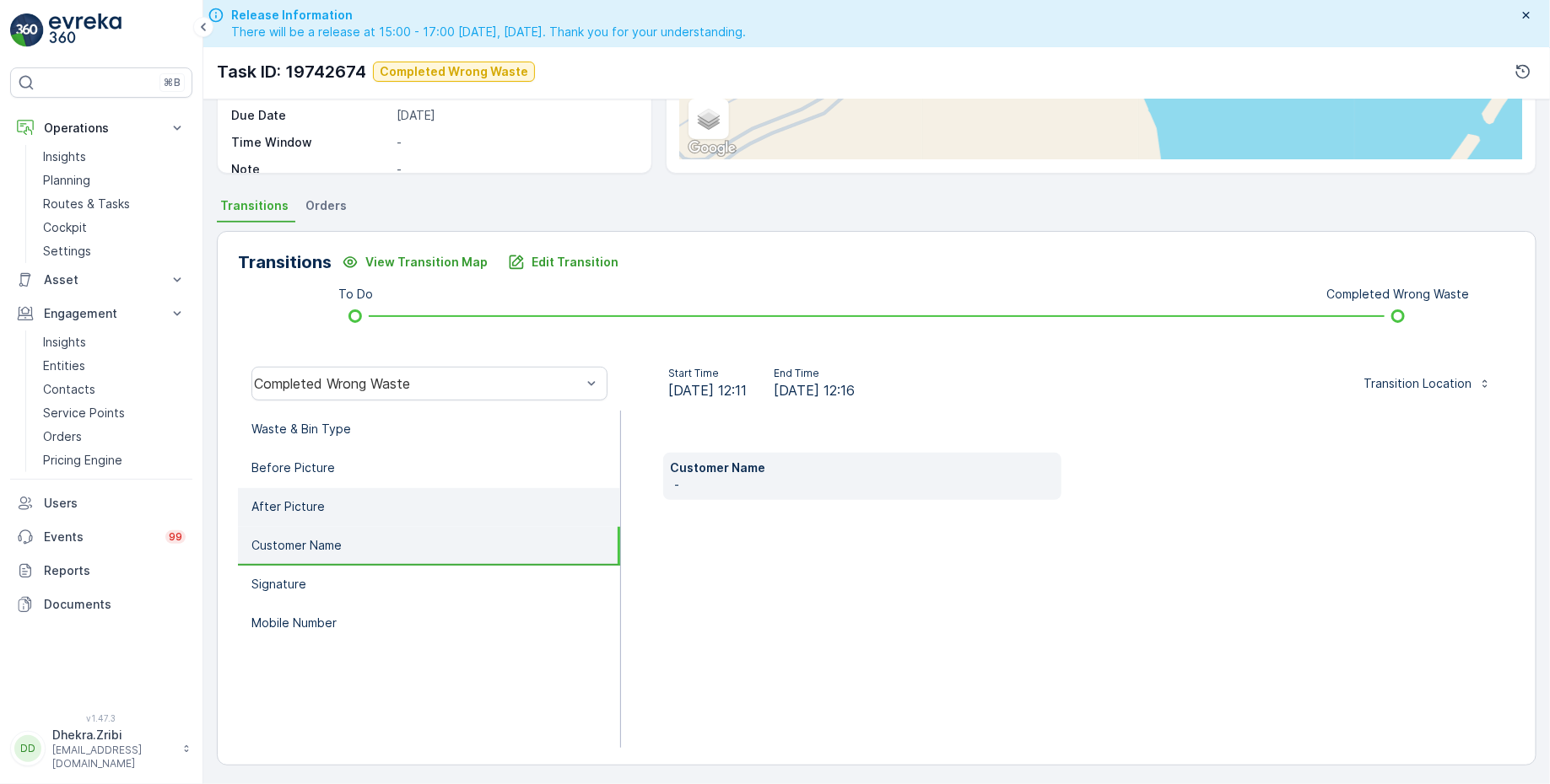
click at [341, 499] on li "After Picture" at bounding box center [428, 507] width 382 height 39
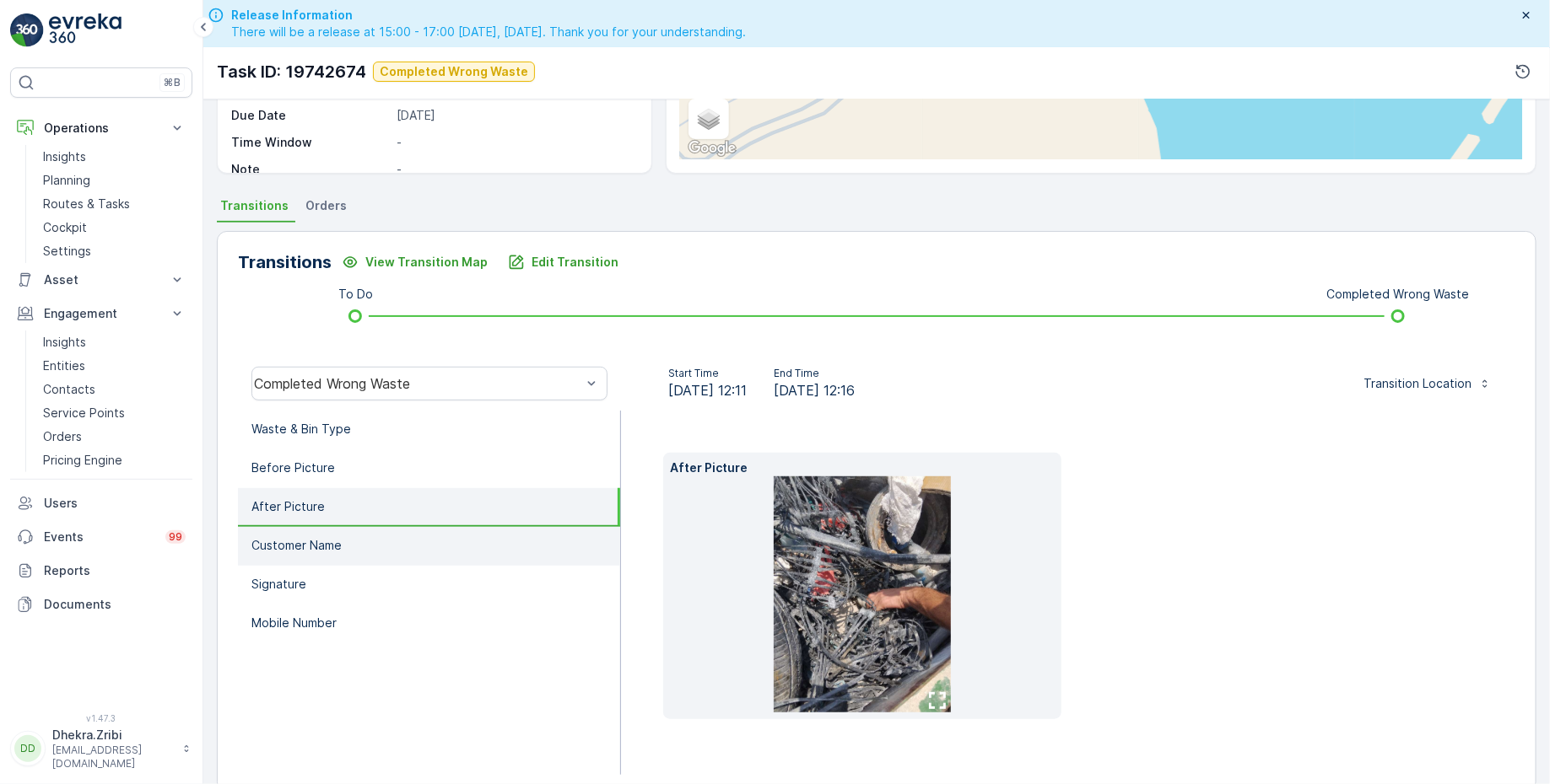
click at [339, 537] on p "Customer Name" at bounding box center [296, 545] width 90 height 17
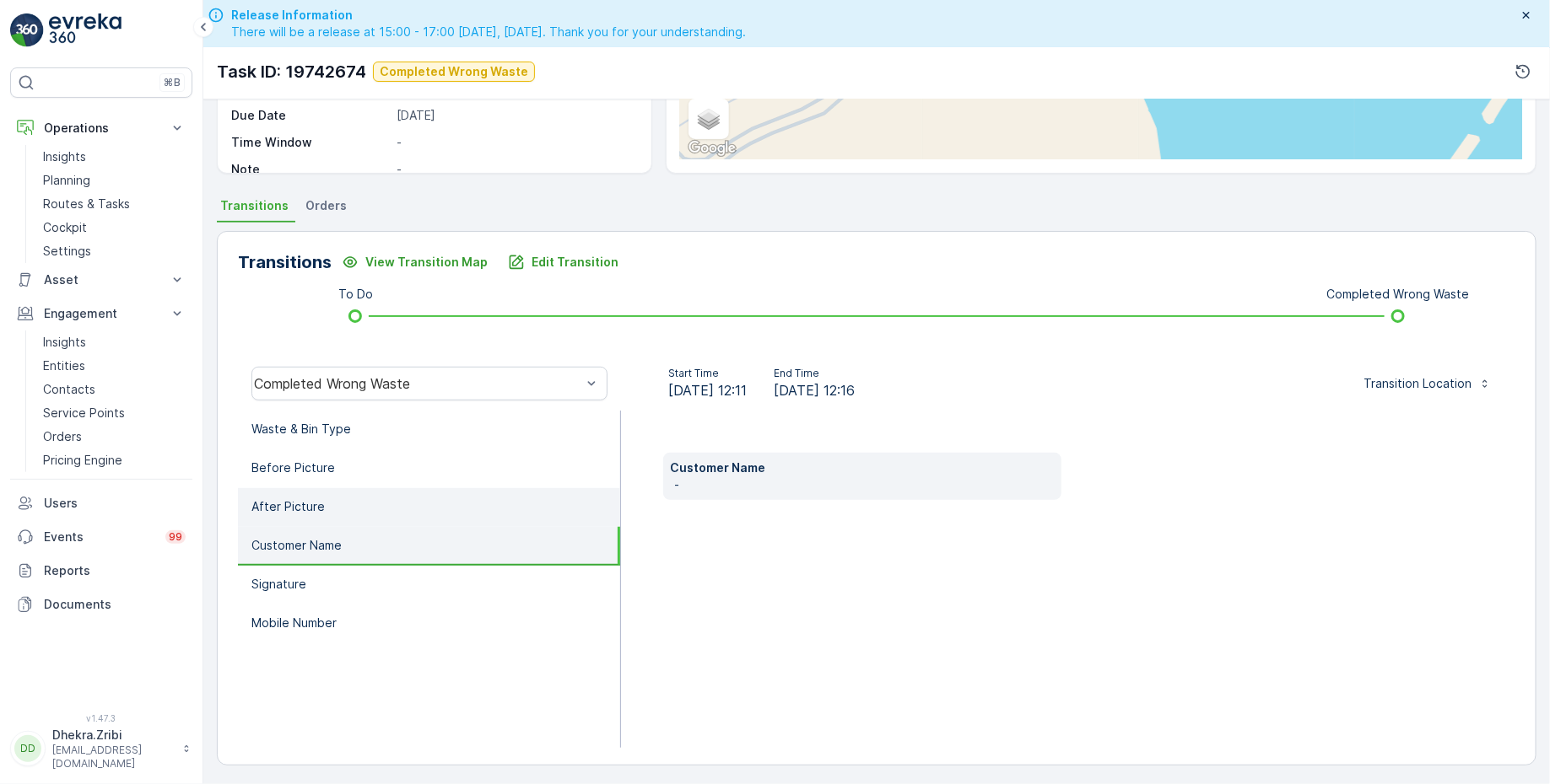
click at [344, 490] on li "After Picture" at bounding box center [428, 507] width 382 height 39
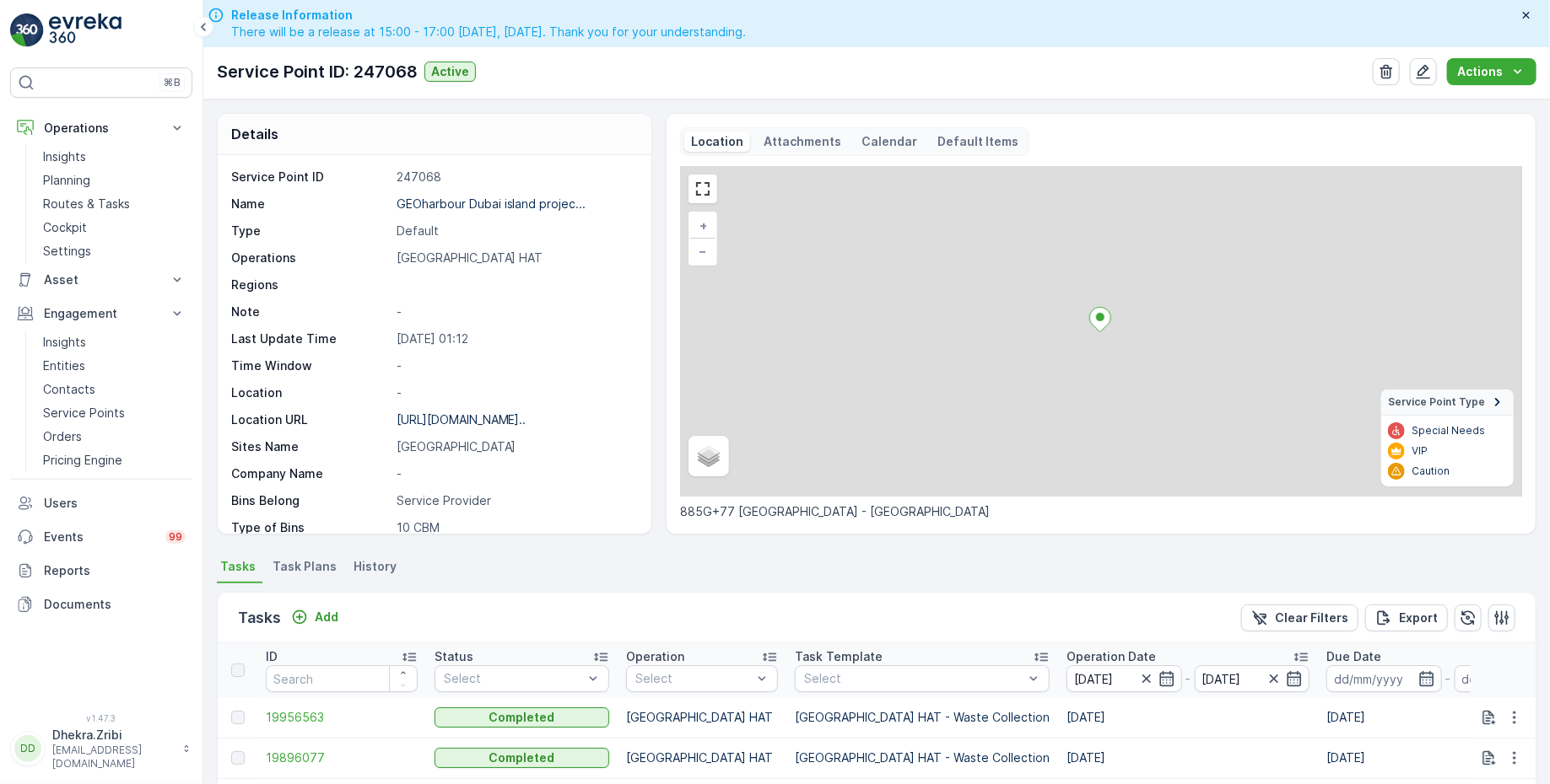
scroll to position [272, 0]
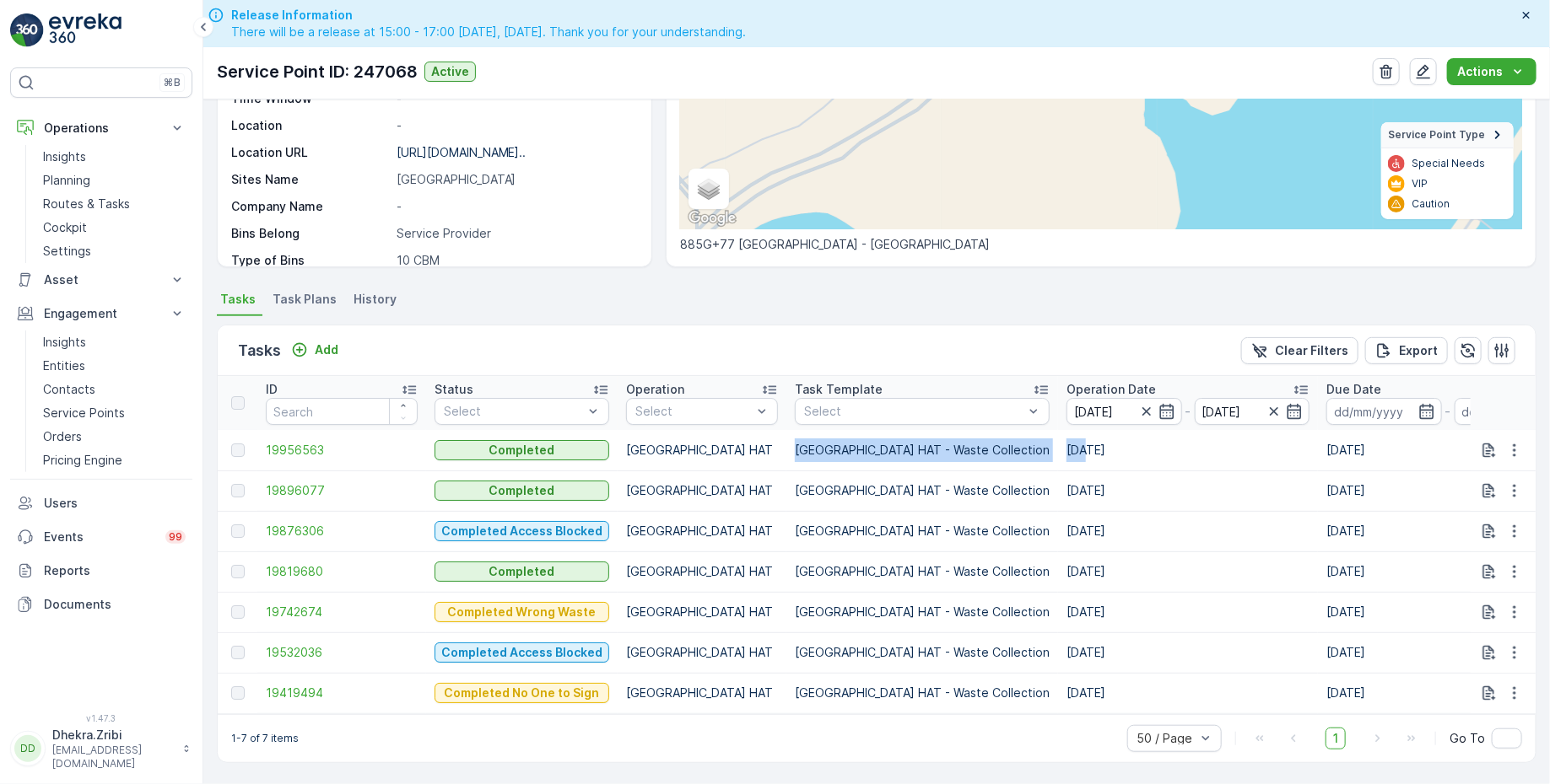
drag, startPoint x: 792, startPoint y: 443, endPoint x: 984, endPoint y: 441, distance: 192.0
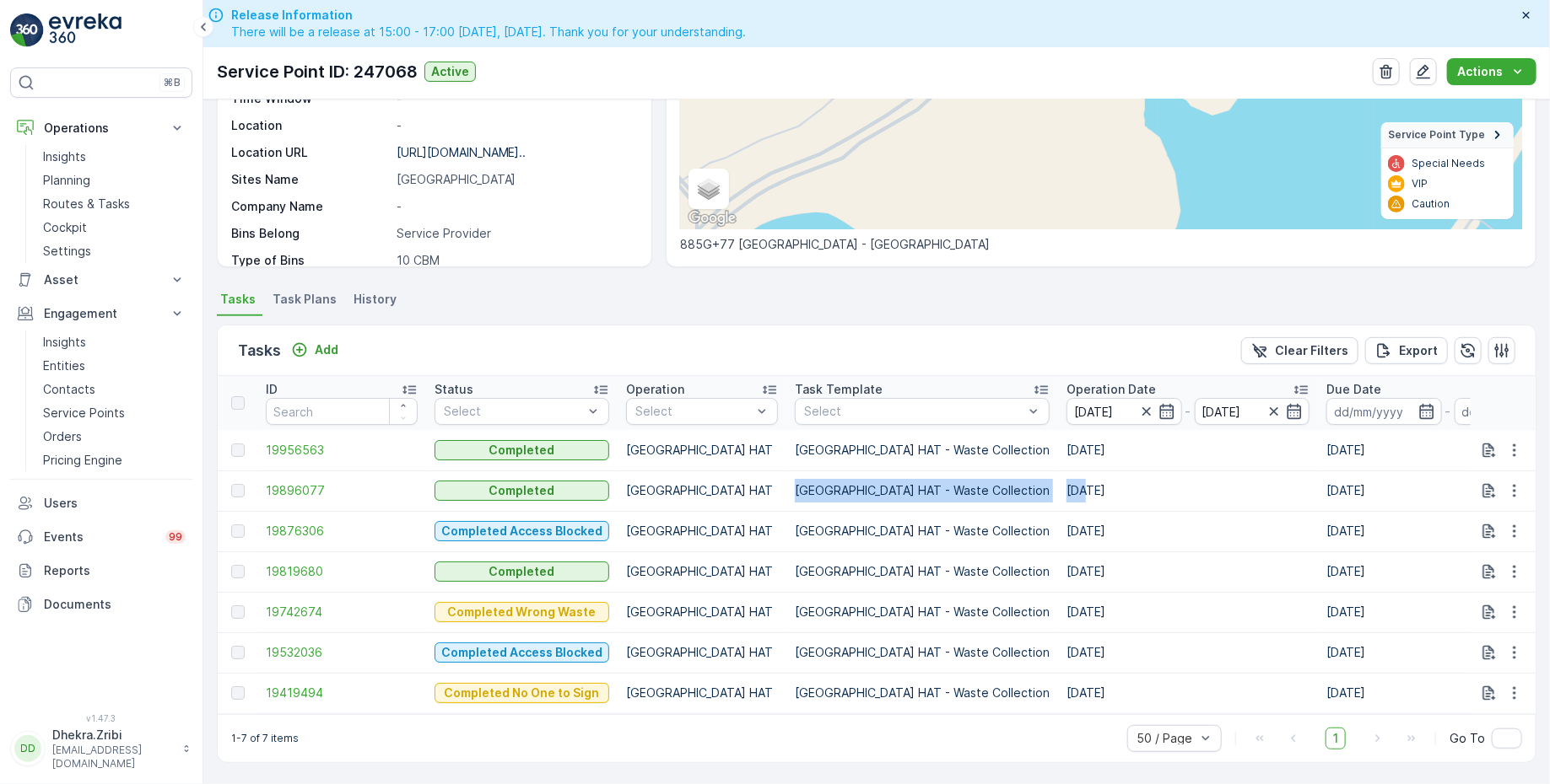
drag, startPoint x: 783, startPoint y: 484, endPoint x: 991, endPoint y: 489, distance: 208.1
drag, startPoint x: 918, startPoint y: 559, endPoint x: 1041, endPoint y: 562, distance: 123.0
drag, startPoint x: 957, startPoint y: 685, endPoint x: 1049, endPoint y: 684, distance: 92.0
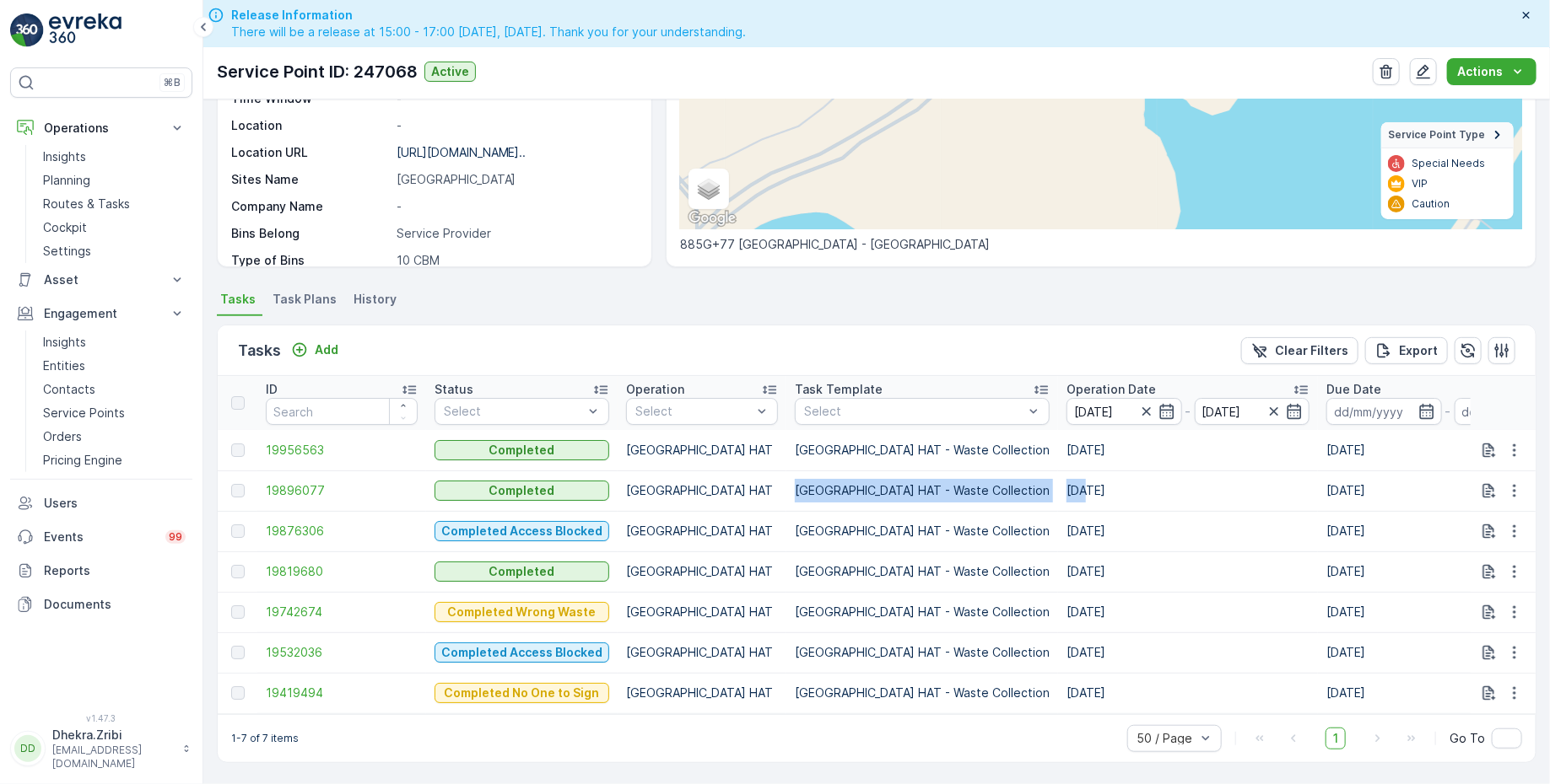
click at [1058, 684] on td "01.06.2025" at bounding box center [1187, 692] width 260 height 40
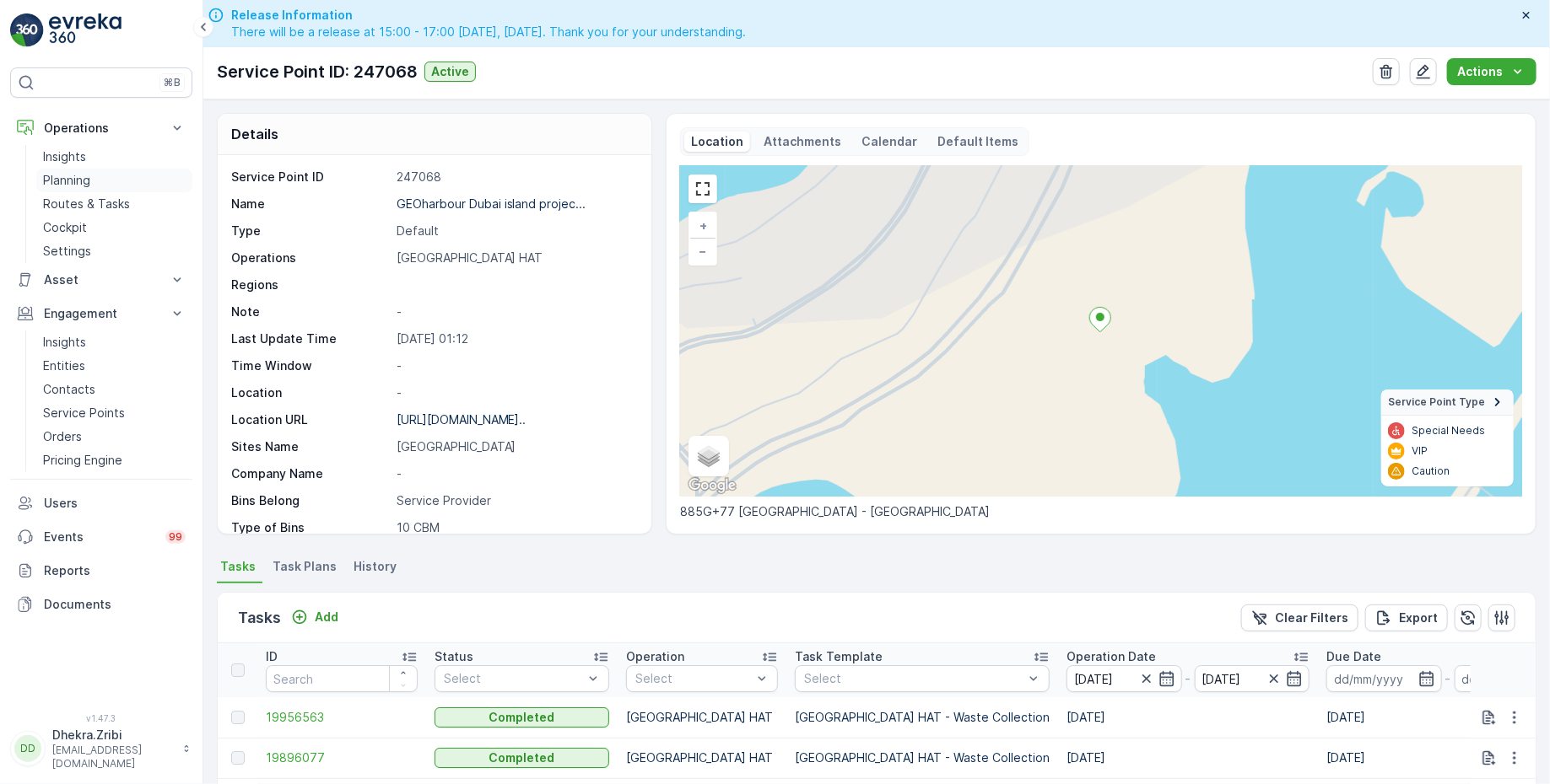
click at [85, 180] on p "Planning" at bounding box center [67, 180] width 48 height 17
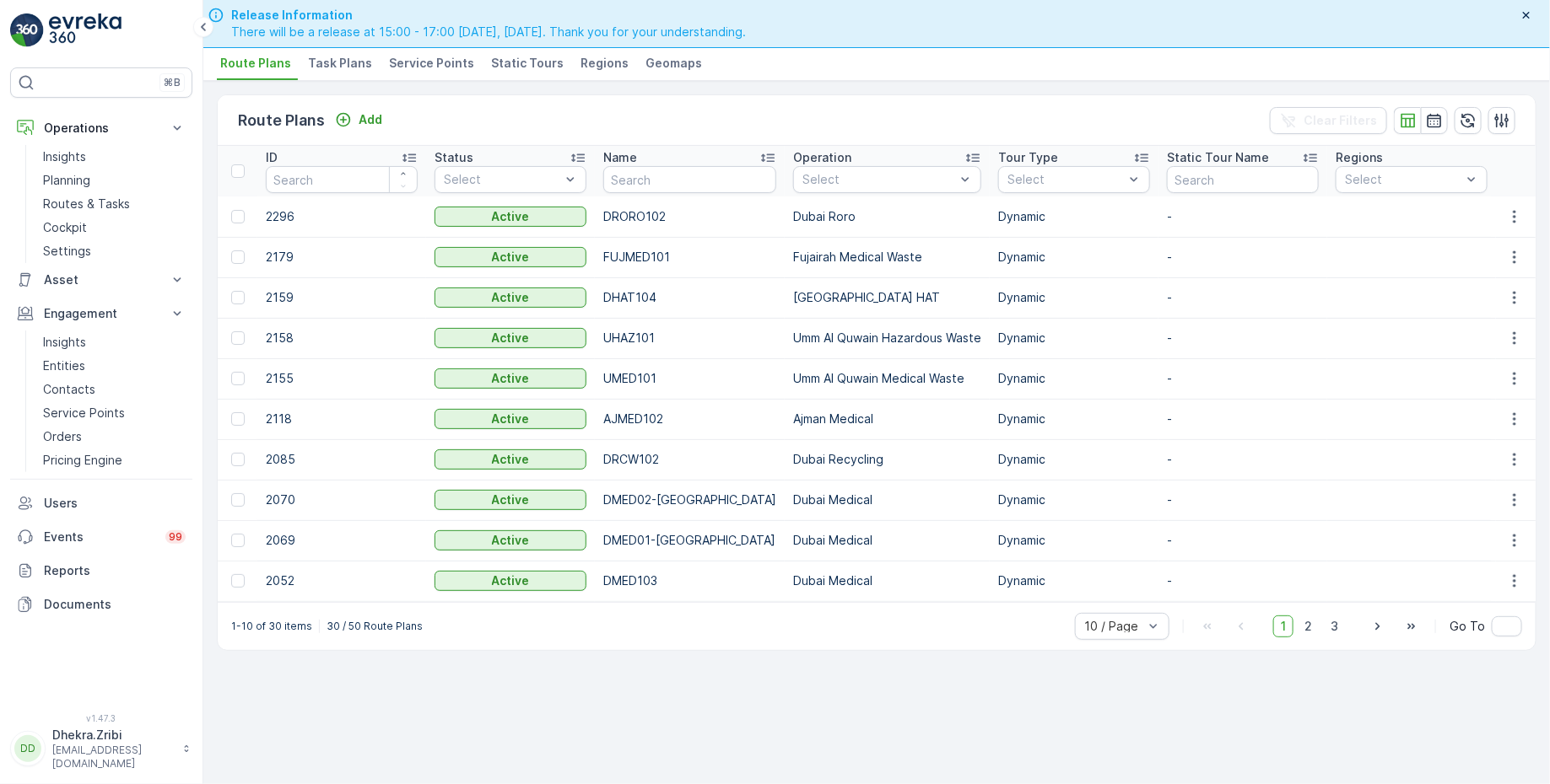
click at [420, 58] on span "Service Points" at bounding box center [431, 63] width 85 height 17
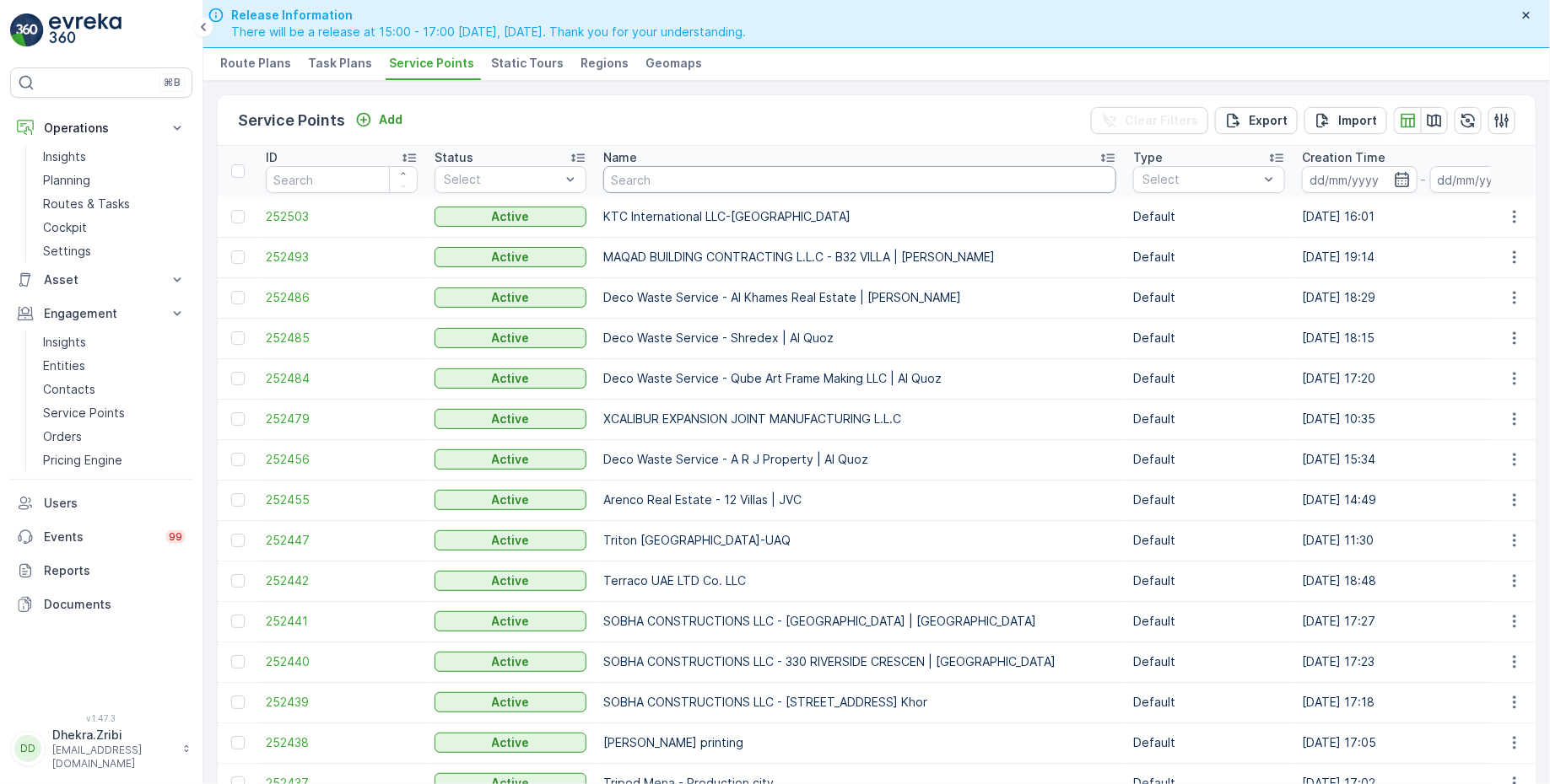
click at [676, 175] on input "text" at bounding box center [860, 180] width 513 height 27
type input "emirates"
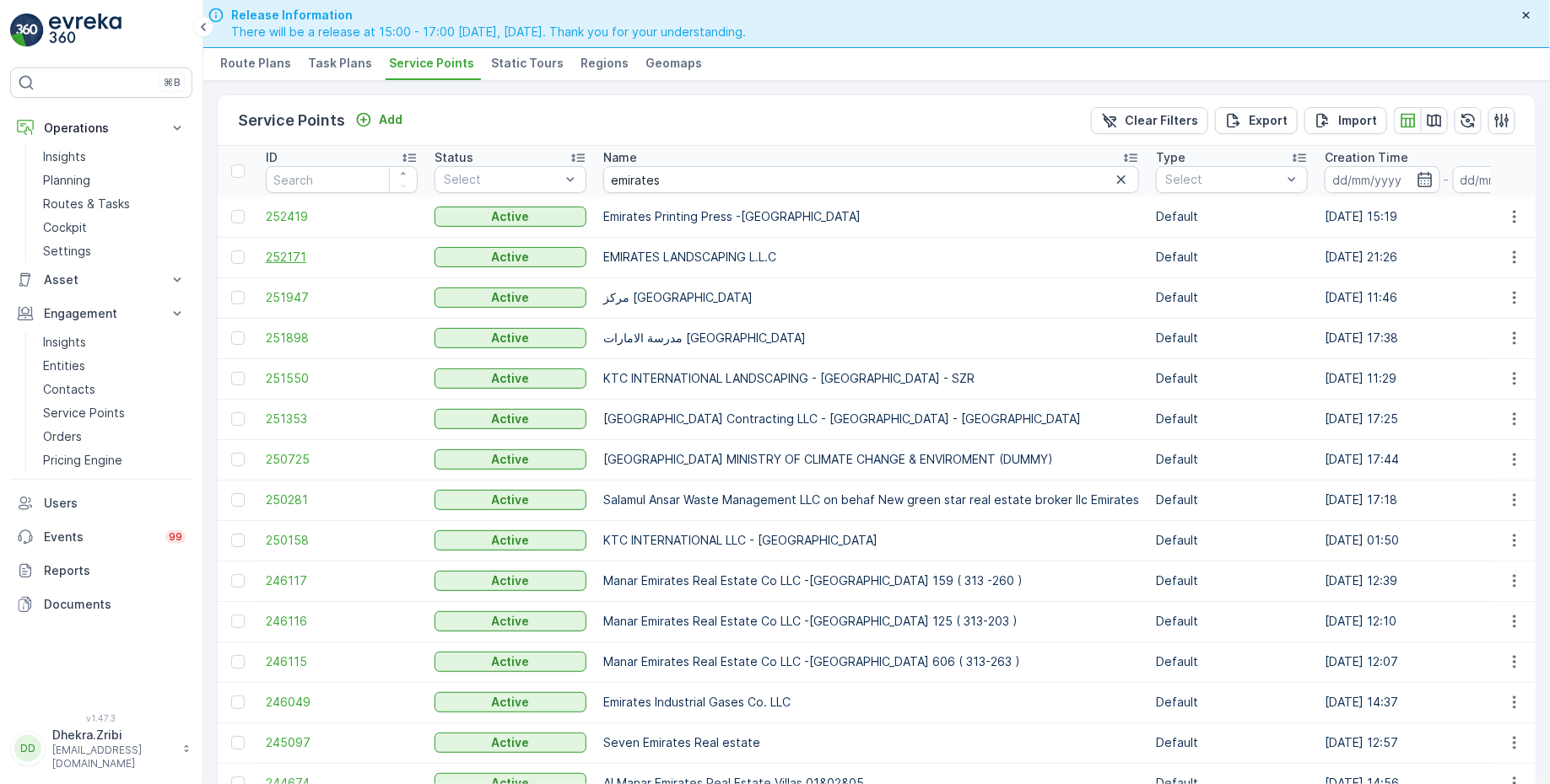
click at [279, 250] on span "252171" at bounding box center [341, 257] width 152 height 17
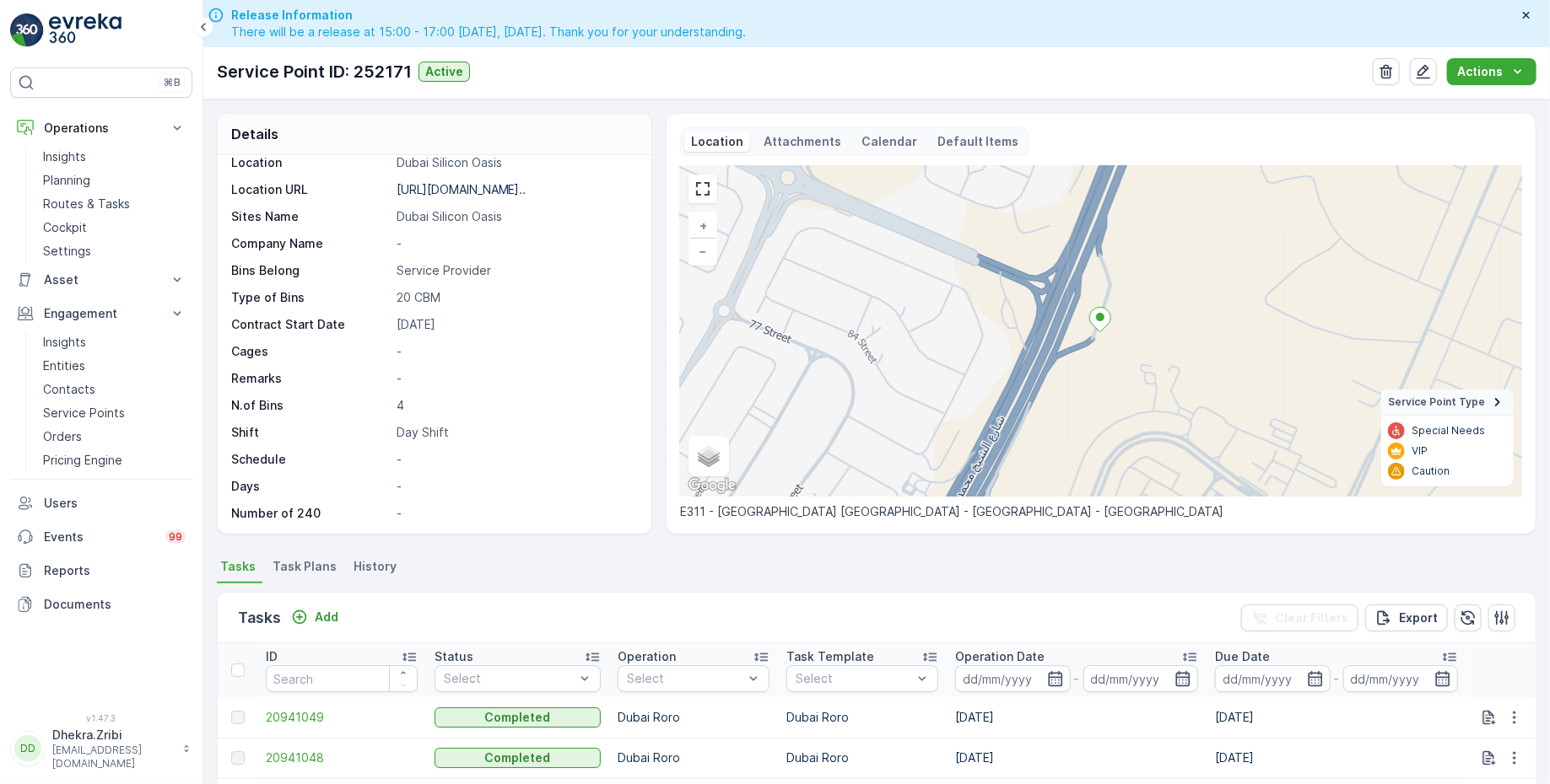
scroll to position [343, 0]
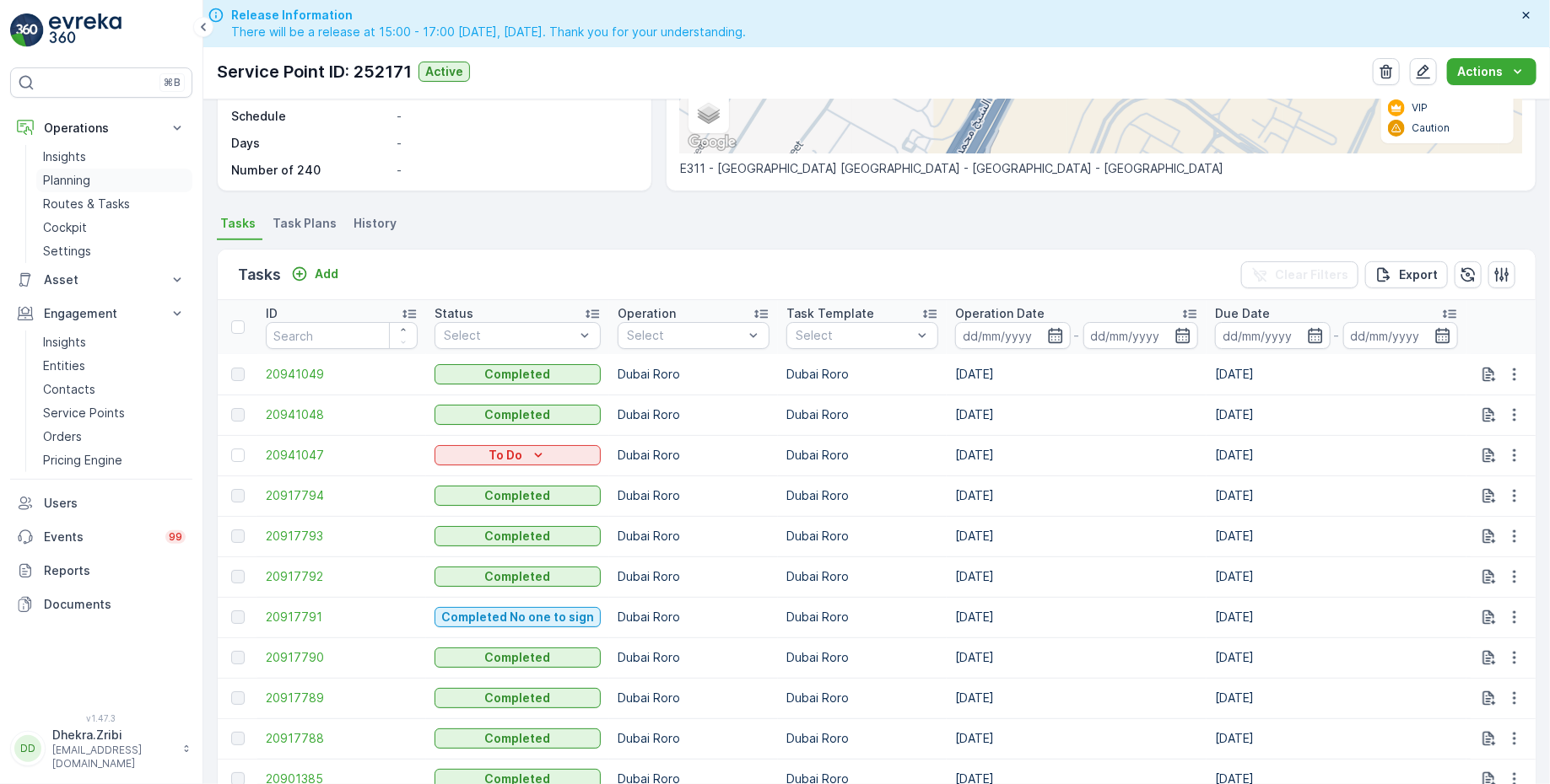
click at [85, 183] on p "Planning" at bounding box center [67, 180] width 48 height 17
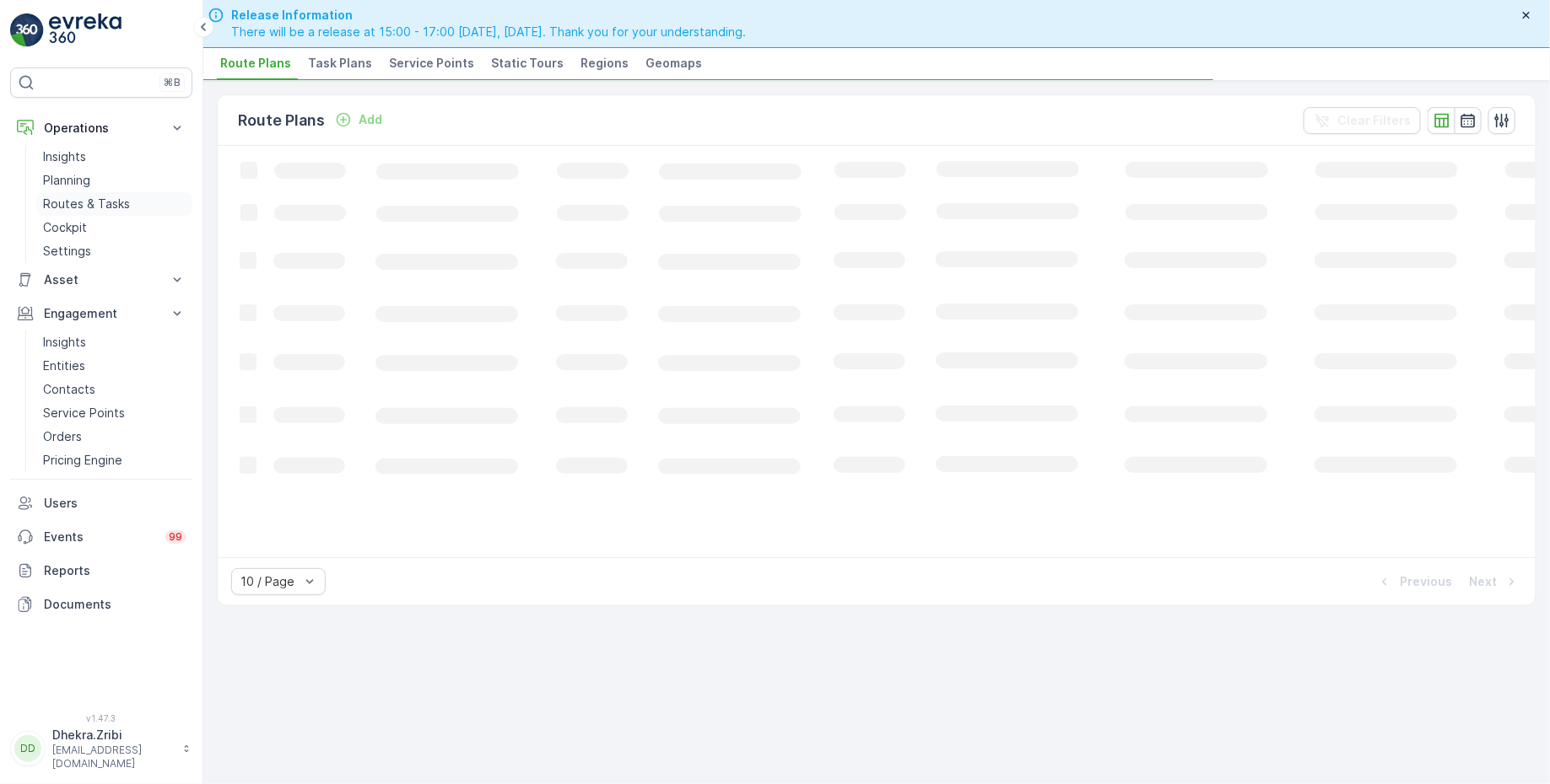
click at [90, 208] on p "Routes & Tasks" at bounding box center [86, 204] width 87 height 17
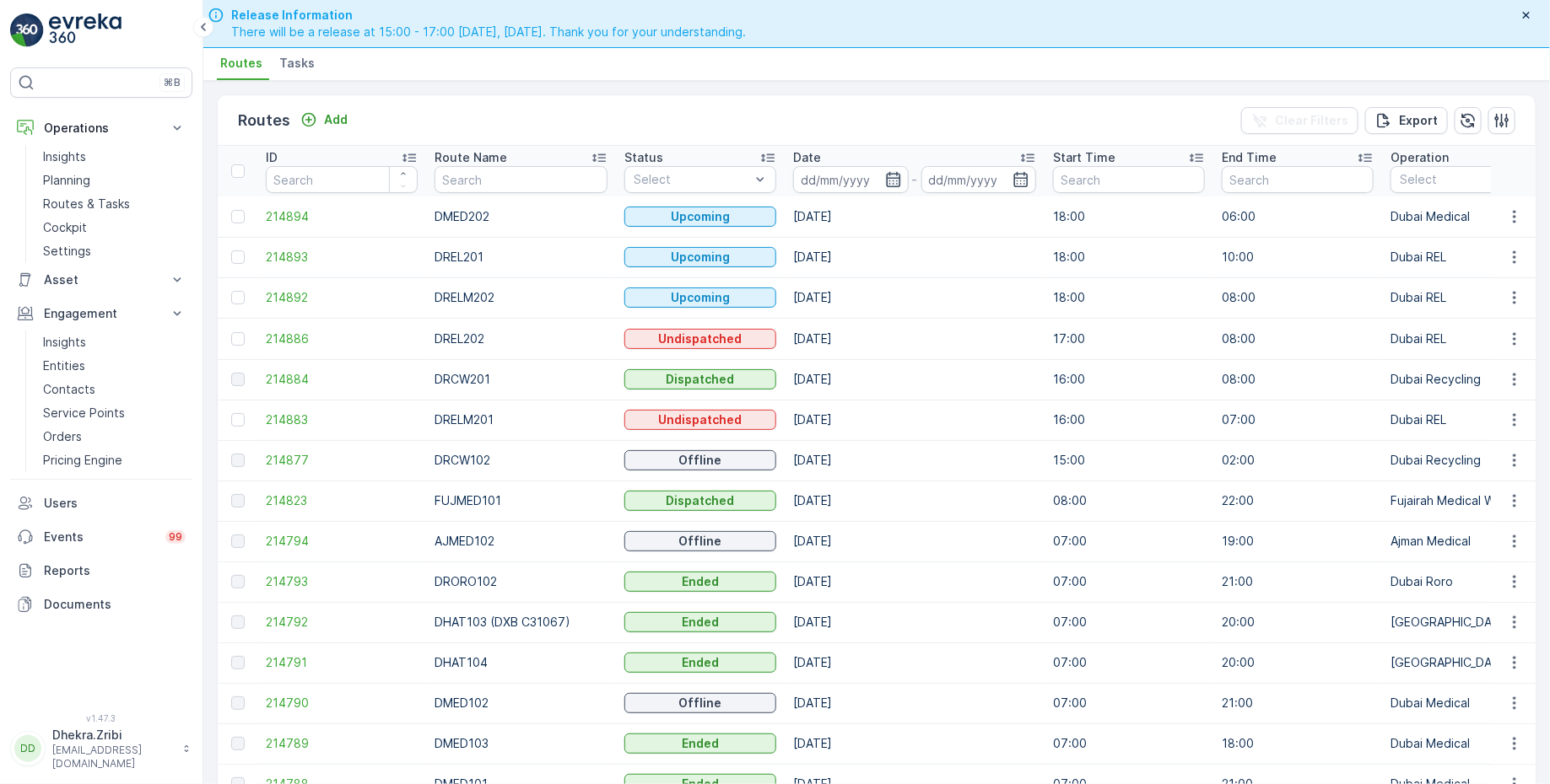
click at [886, 178] on icon "button" at bounding box center [893, 179] width 14 height 15
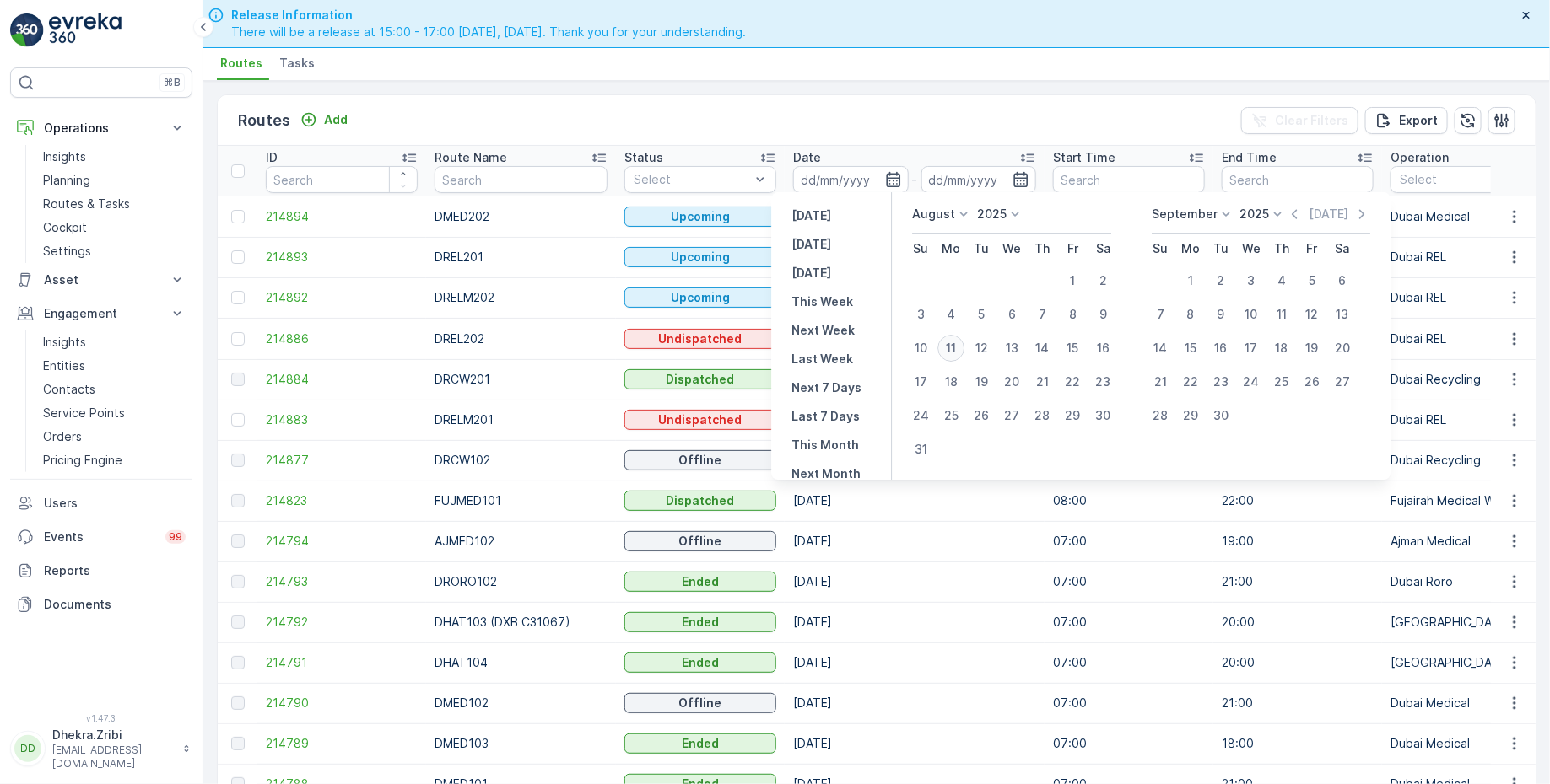
click at [947, 348] on div "11" at bounding box center [951, 348] width 27 height 27
type input "[DATE]"
click at [947, 348] on div "11" at bounding box center [951, 348] width 27 height 27
type input "[DATE]"
click at [826, 95] on div "Routes Add Clear Filters Export" at bounding box center [876, 120] width 1318 height 50
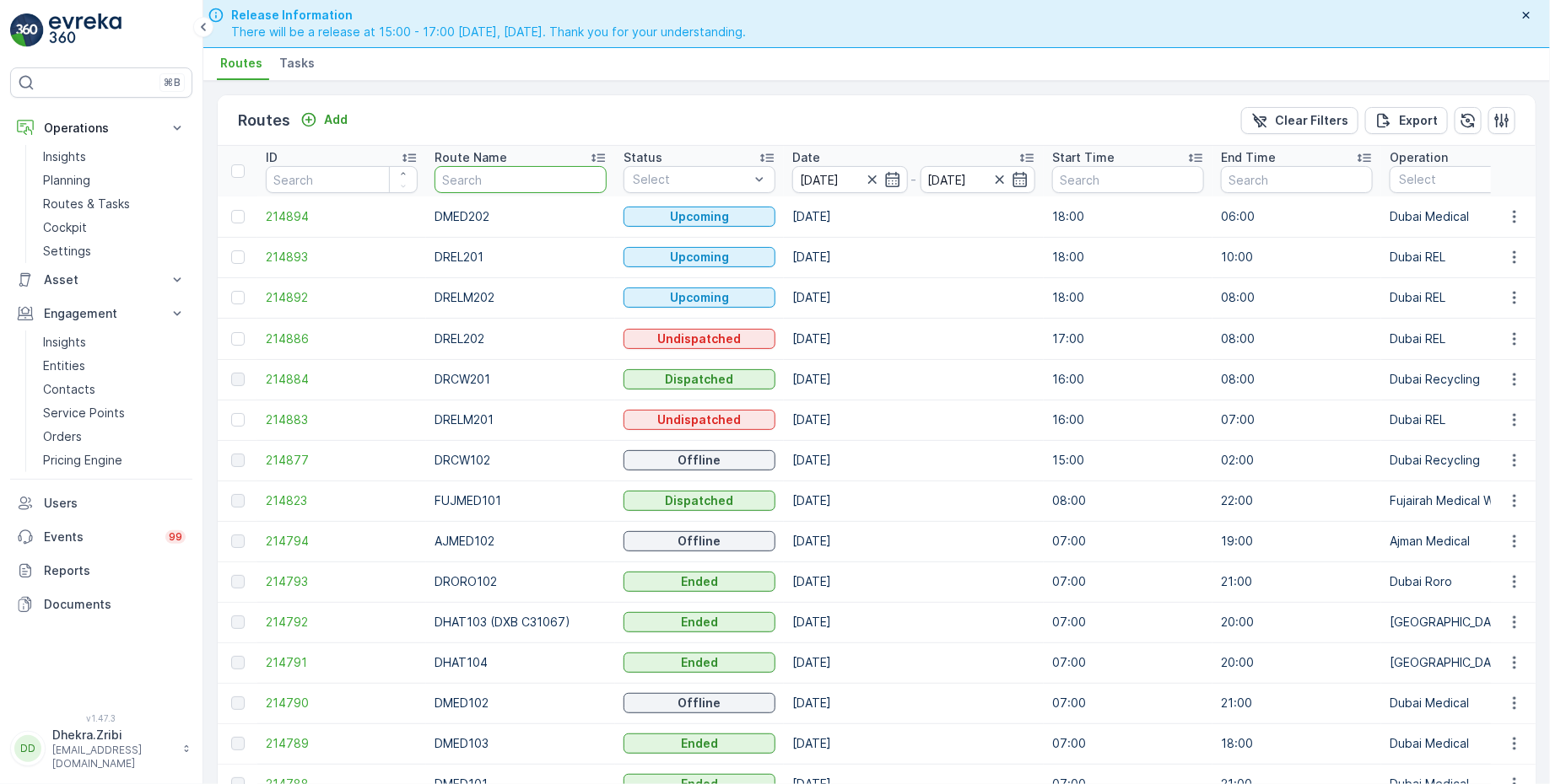
click at [498, 181] on input "text" at bounding box center [520, 180] width 172 height 27
type input "roro"
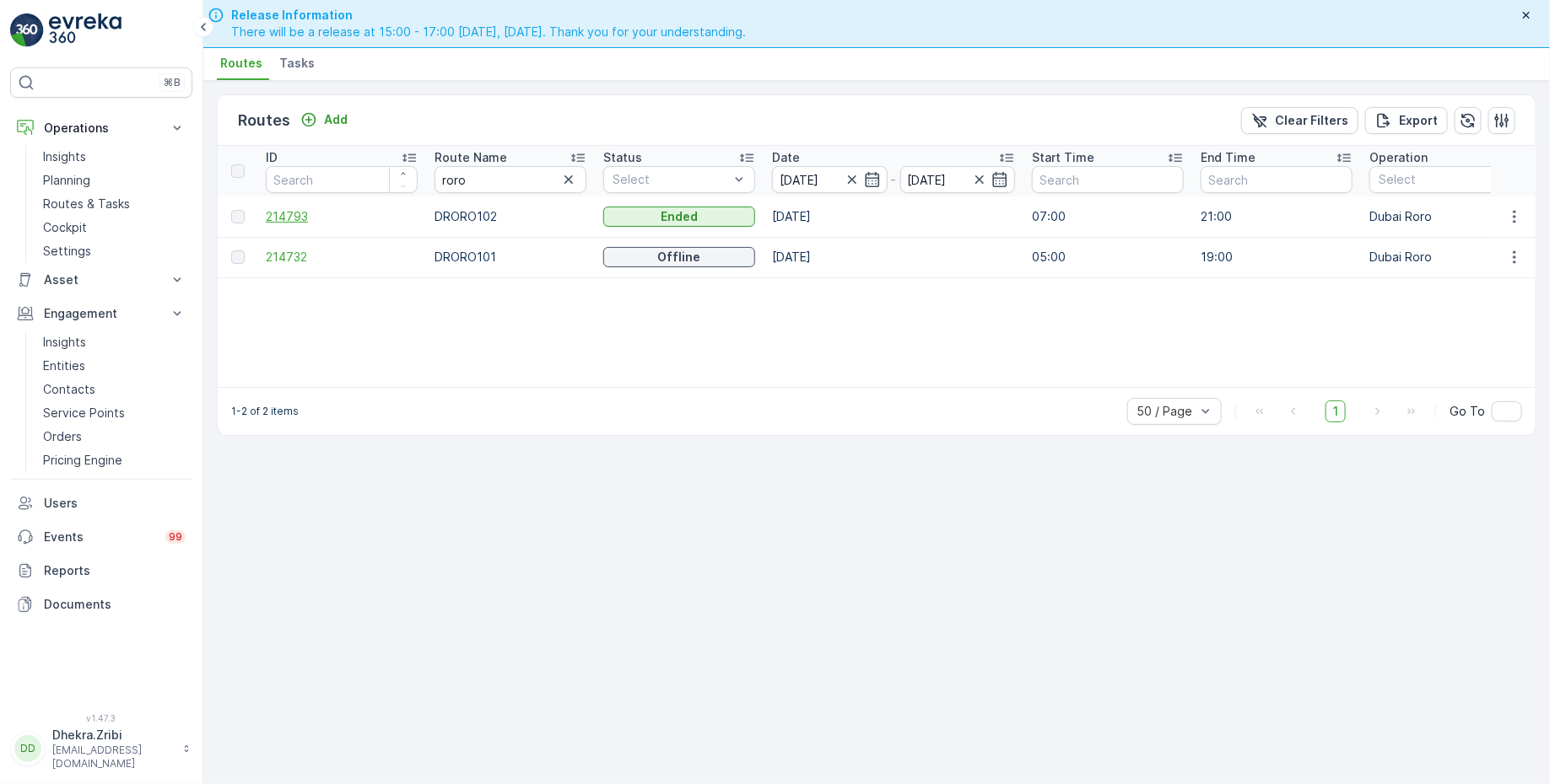
click at [293, 214] on span "214793" at bounding box center [341, 217] width 152 height 17
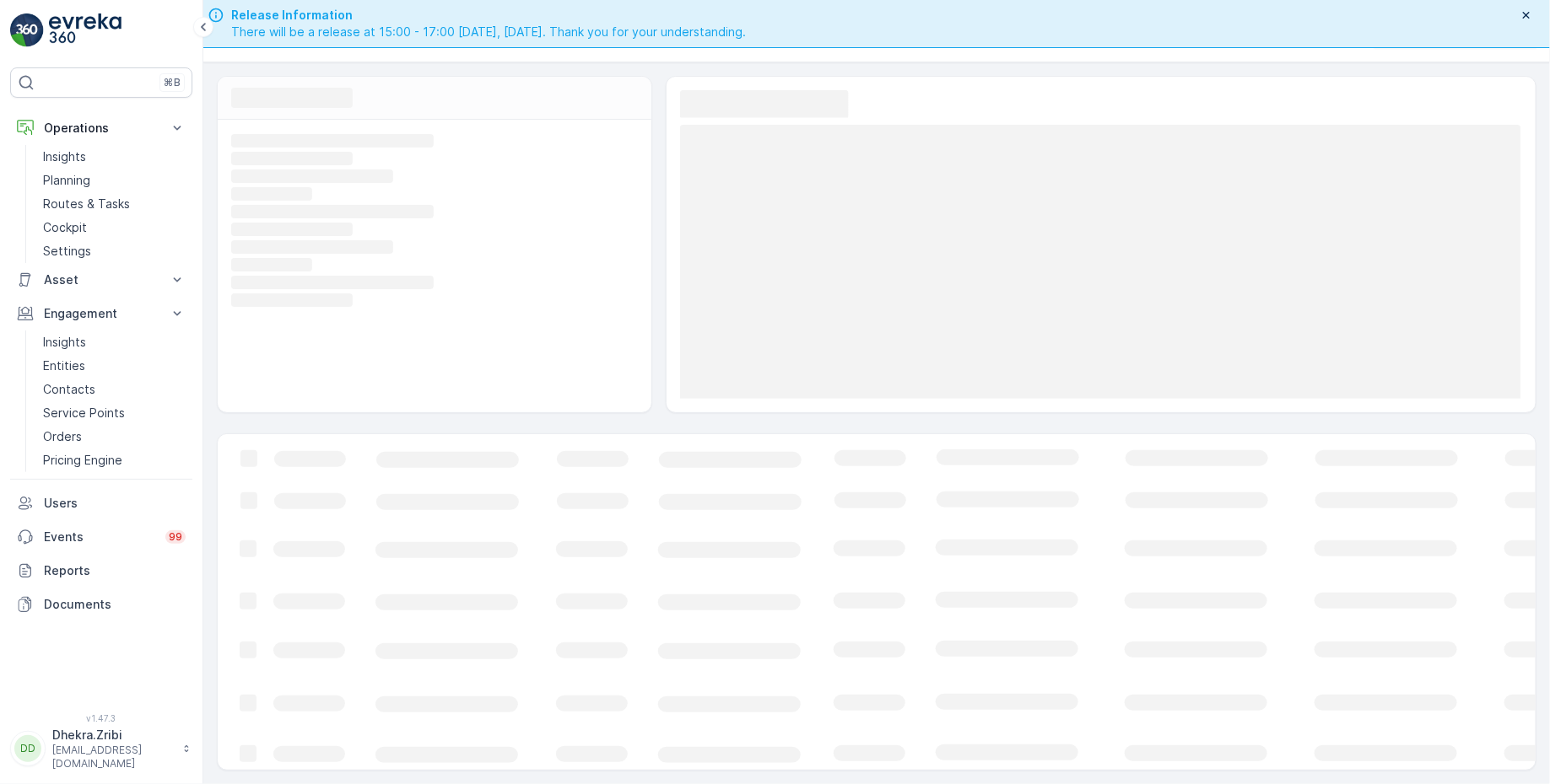
scroll to position [42, 0]
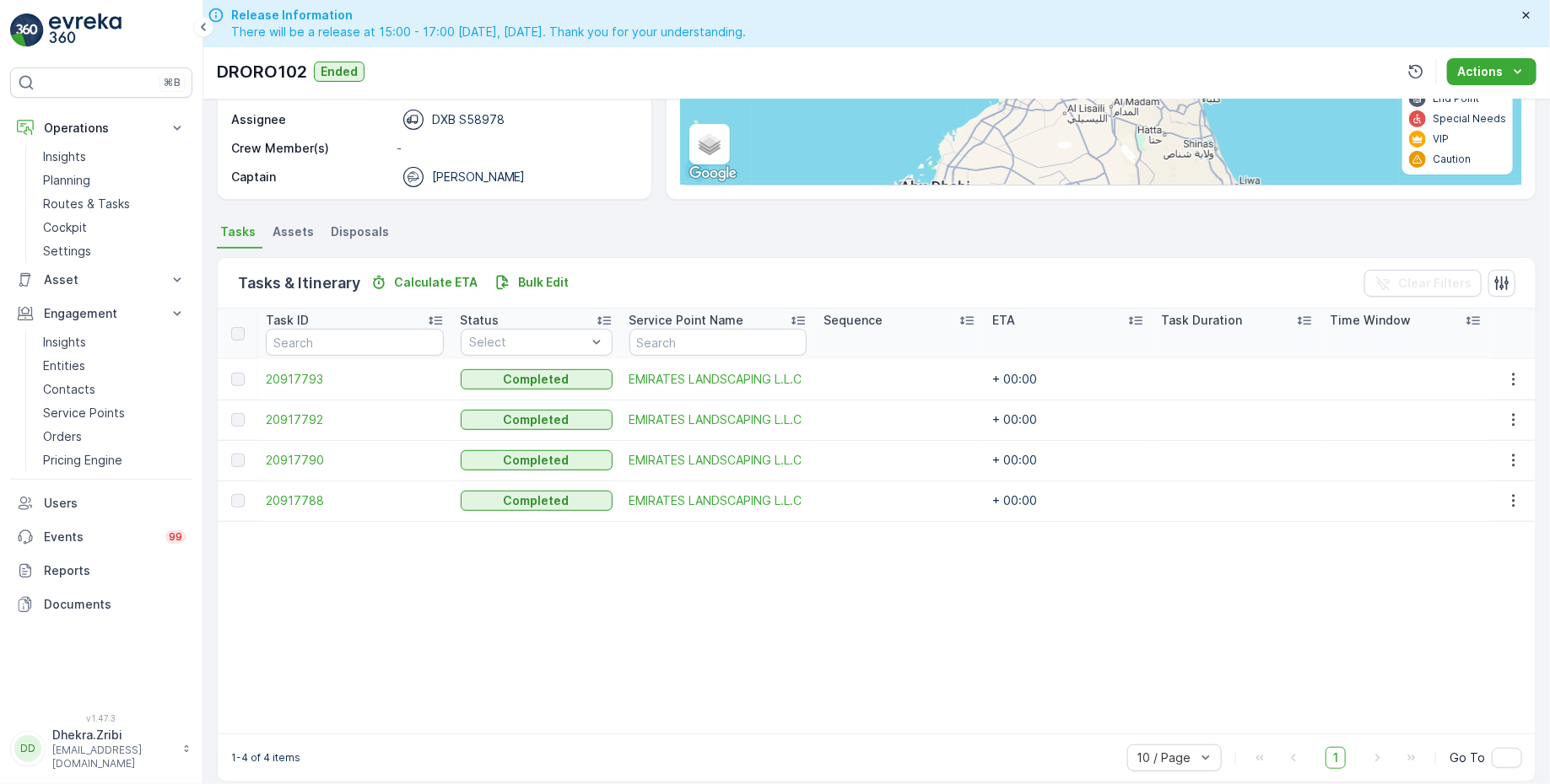
scroll to position [267, 0]
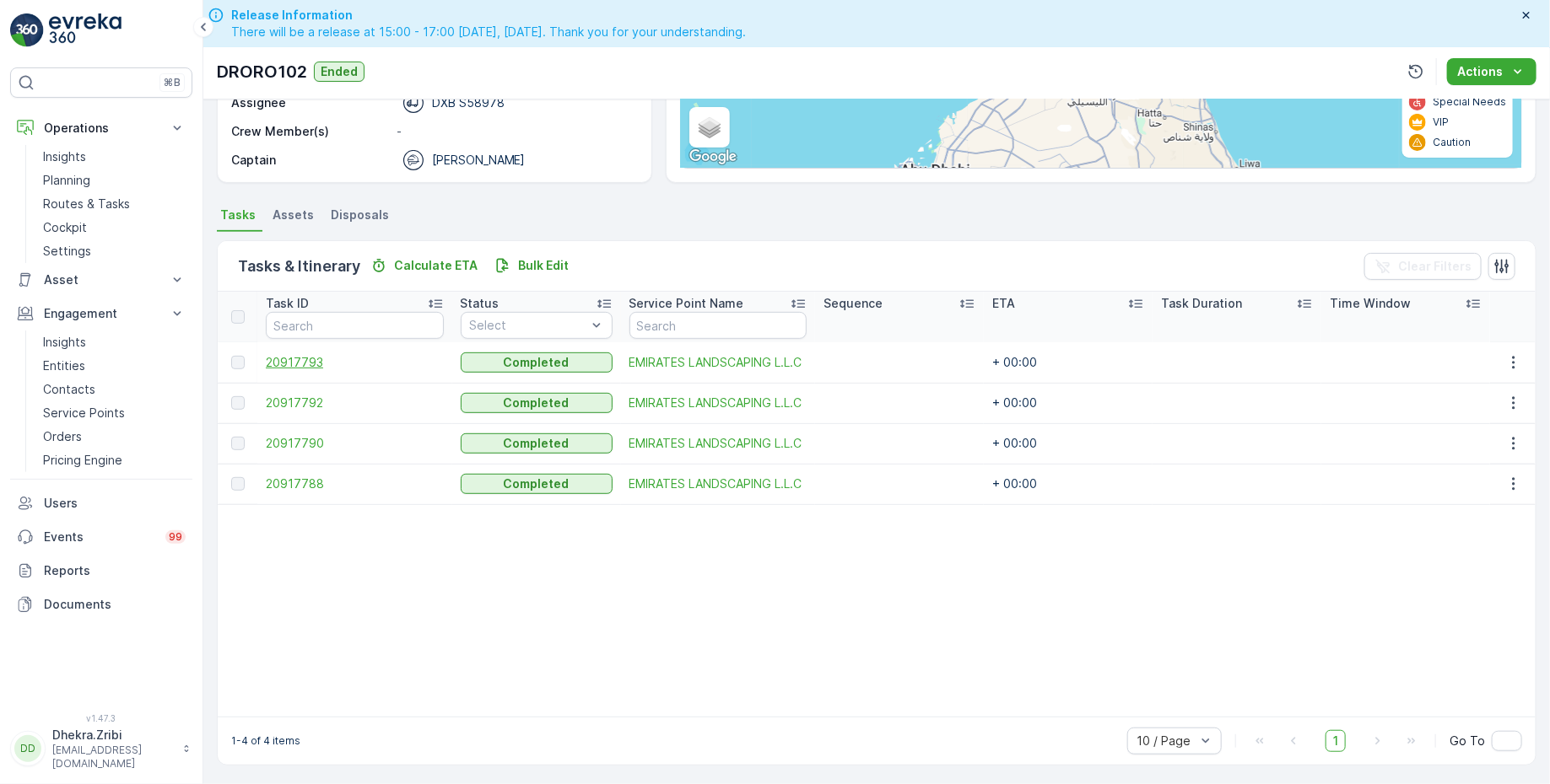
click at [301, 356] on span "20917793" at bounding box center [354, 362] width 178 height 17
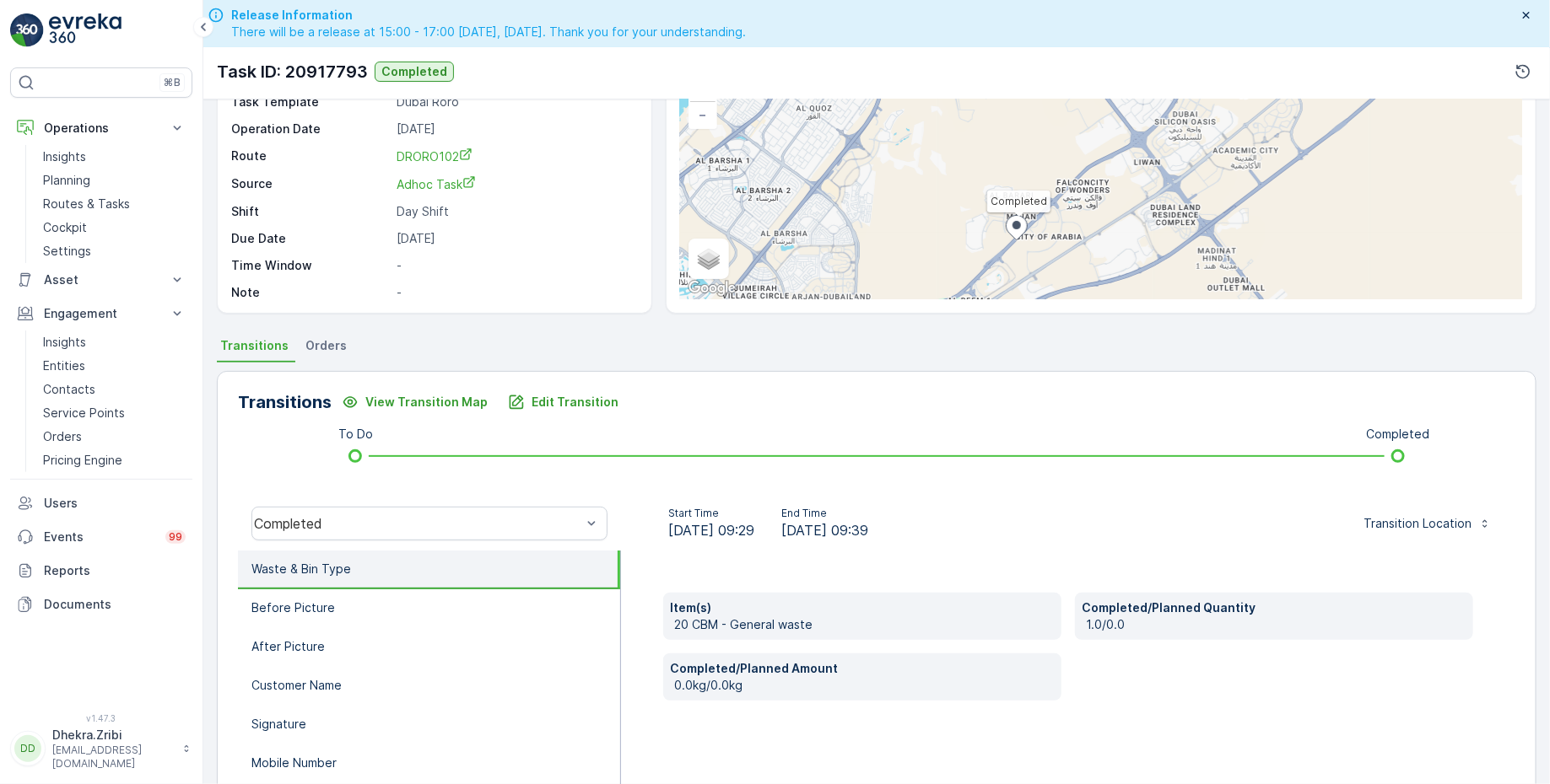
scroll to position [138, 0]
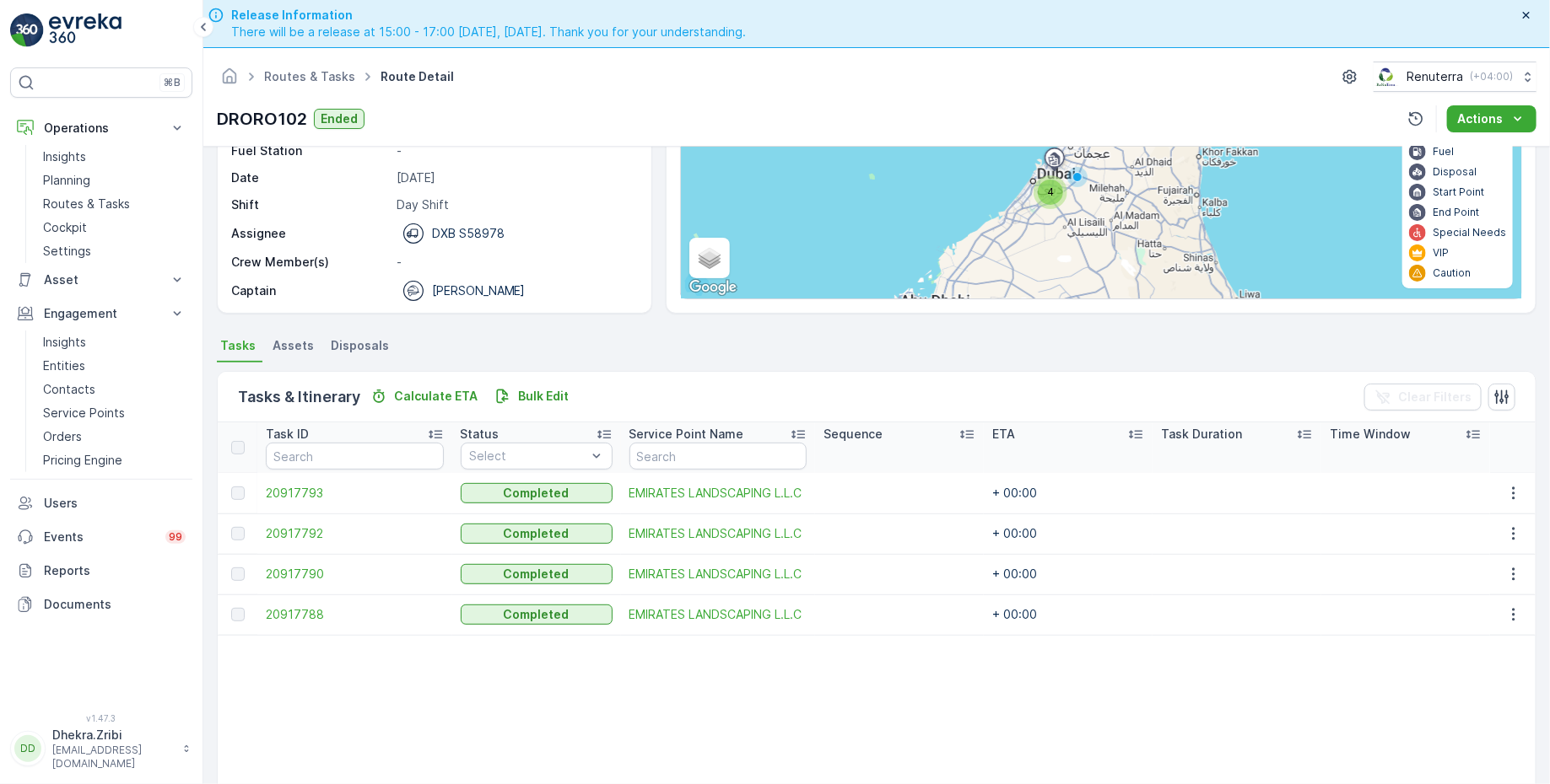
scroll to position [267, 0]
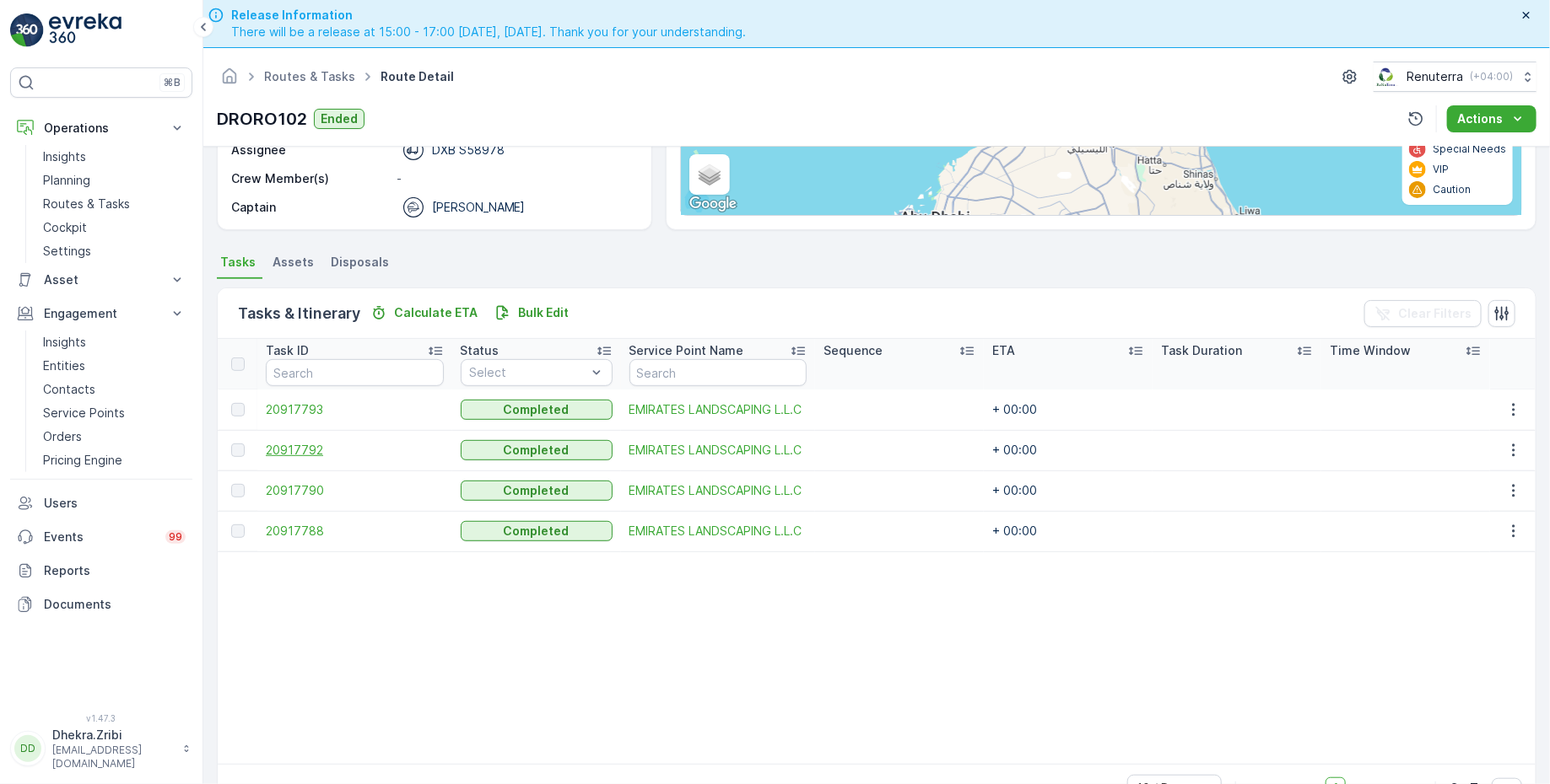
click at [300, 448] on span "20917792" at bounding box center [354, 450] width 178 height 17
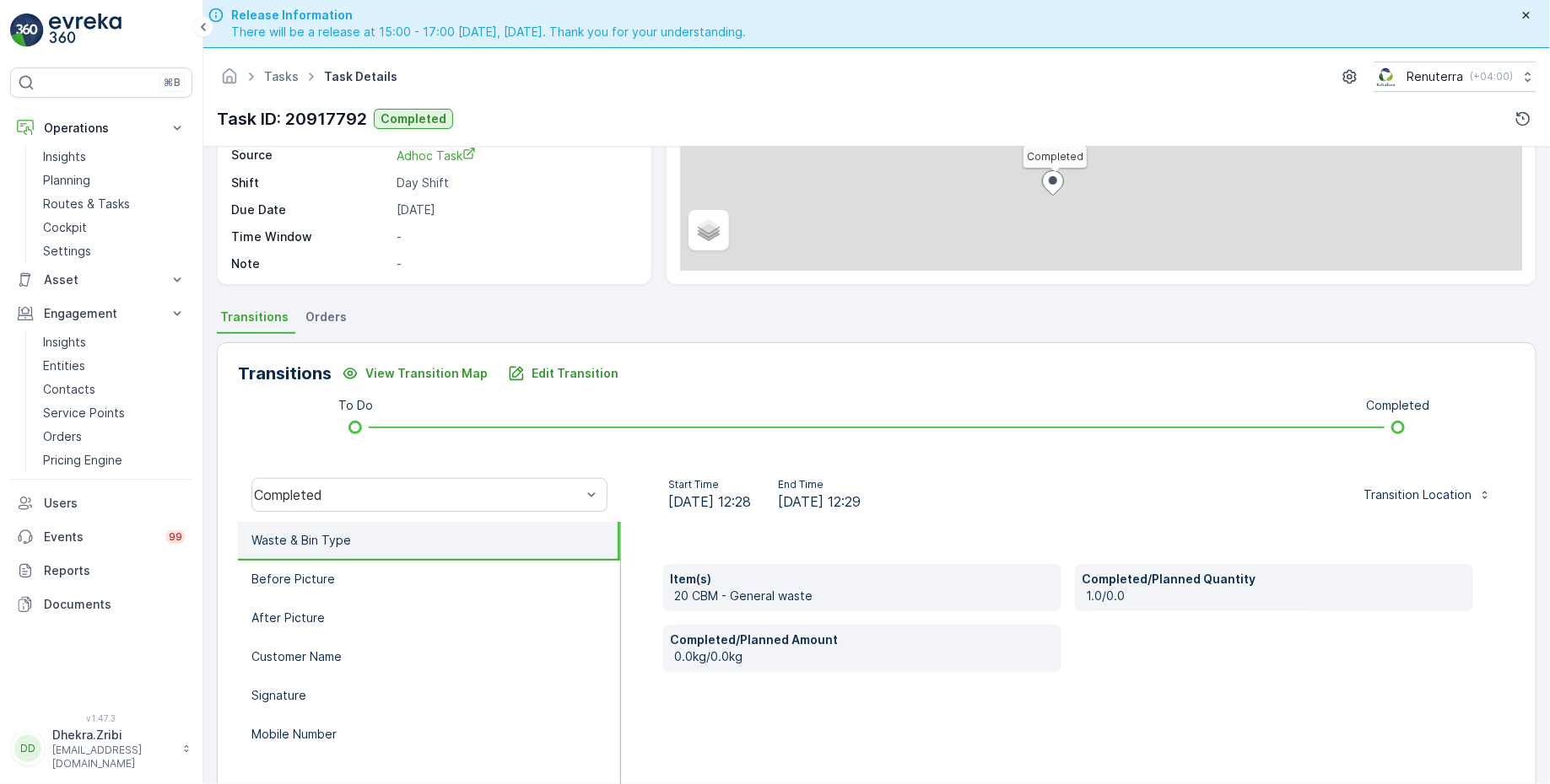
scroll to position [277, 0]
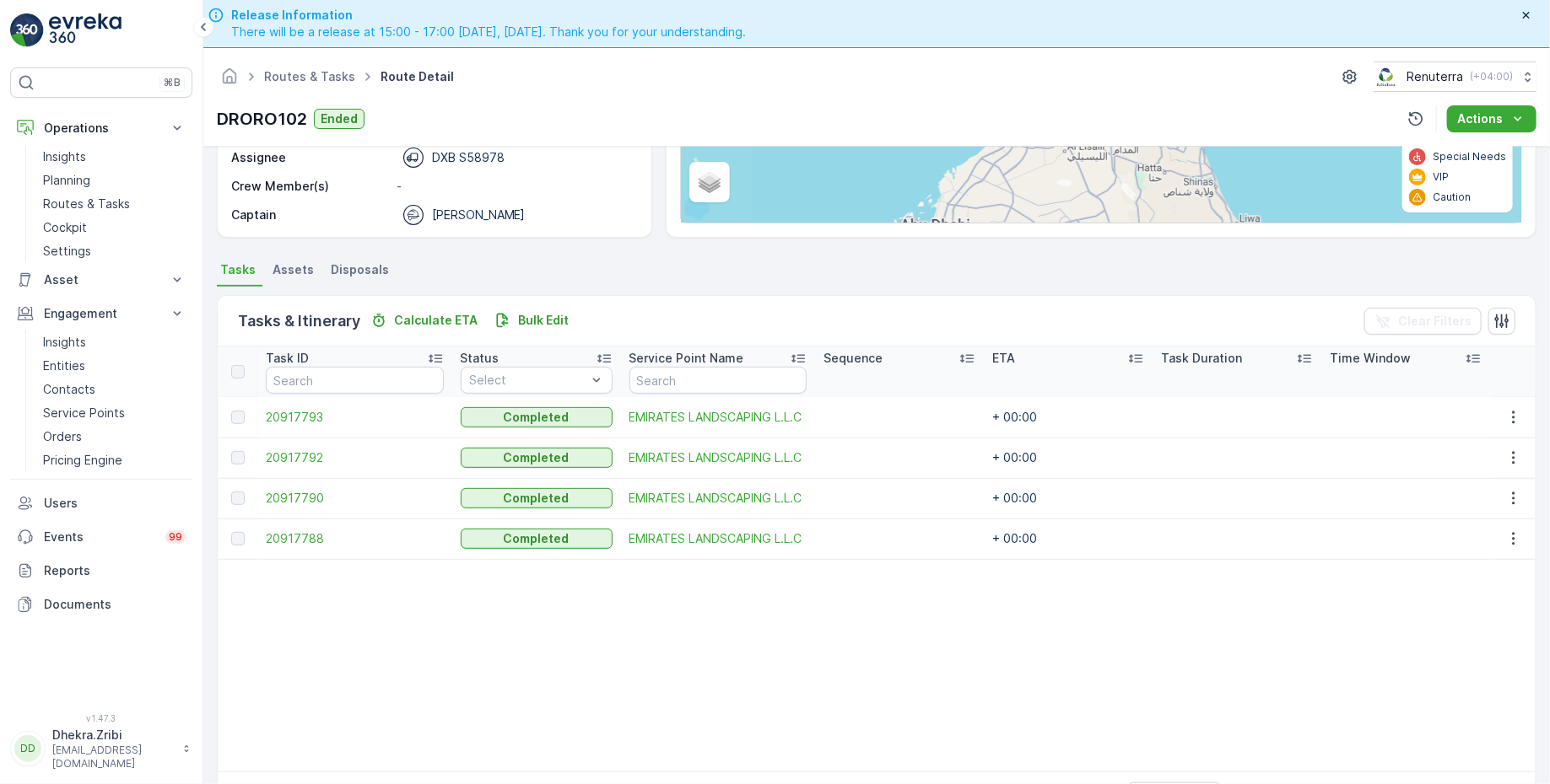
scroll to position [267, 0]
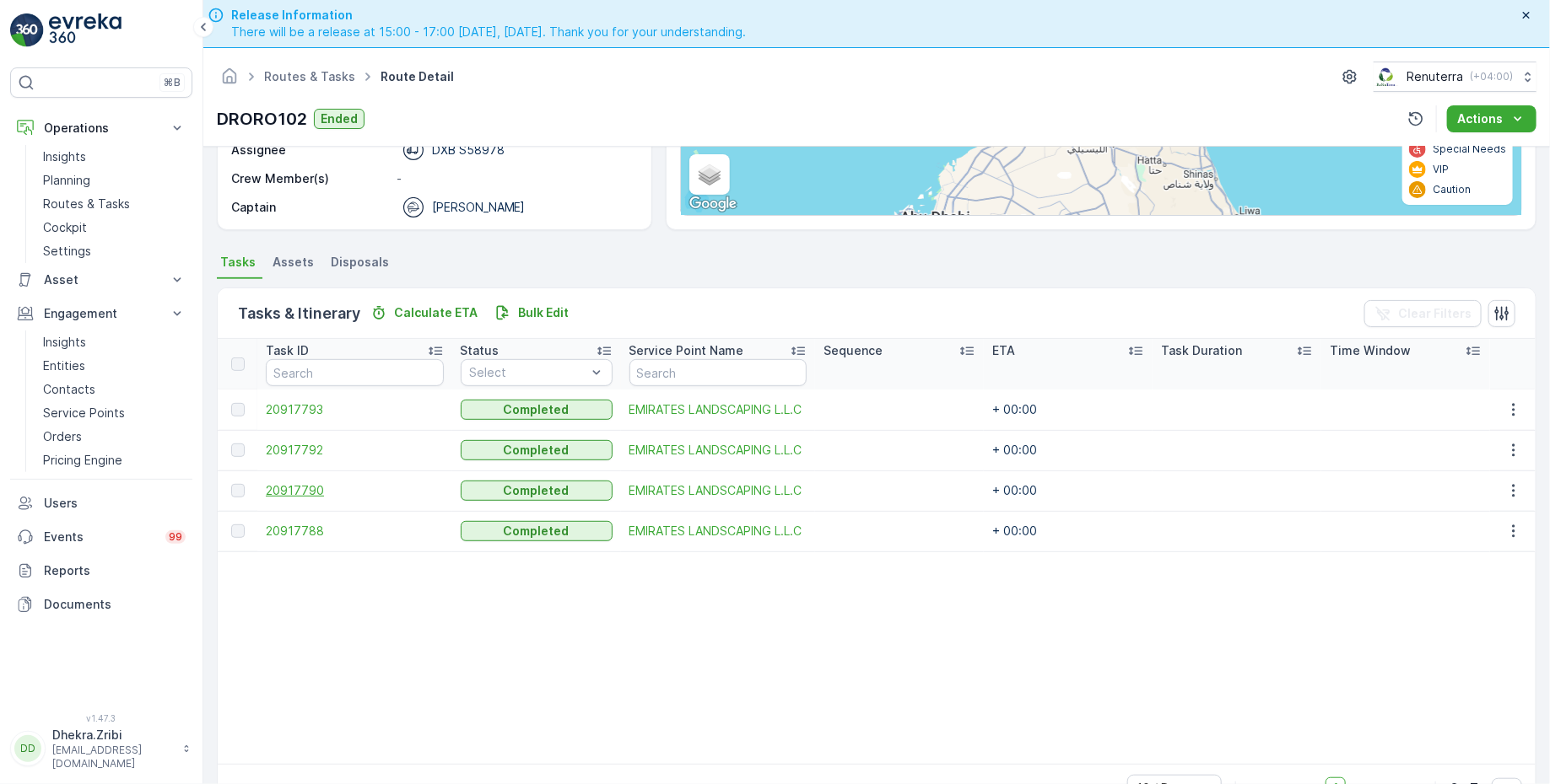
click at [298, 484] on span "20917790" at bounding box center [354, 490] width 178 height 17
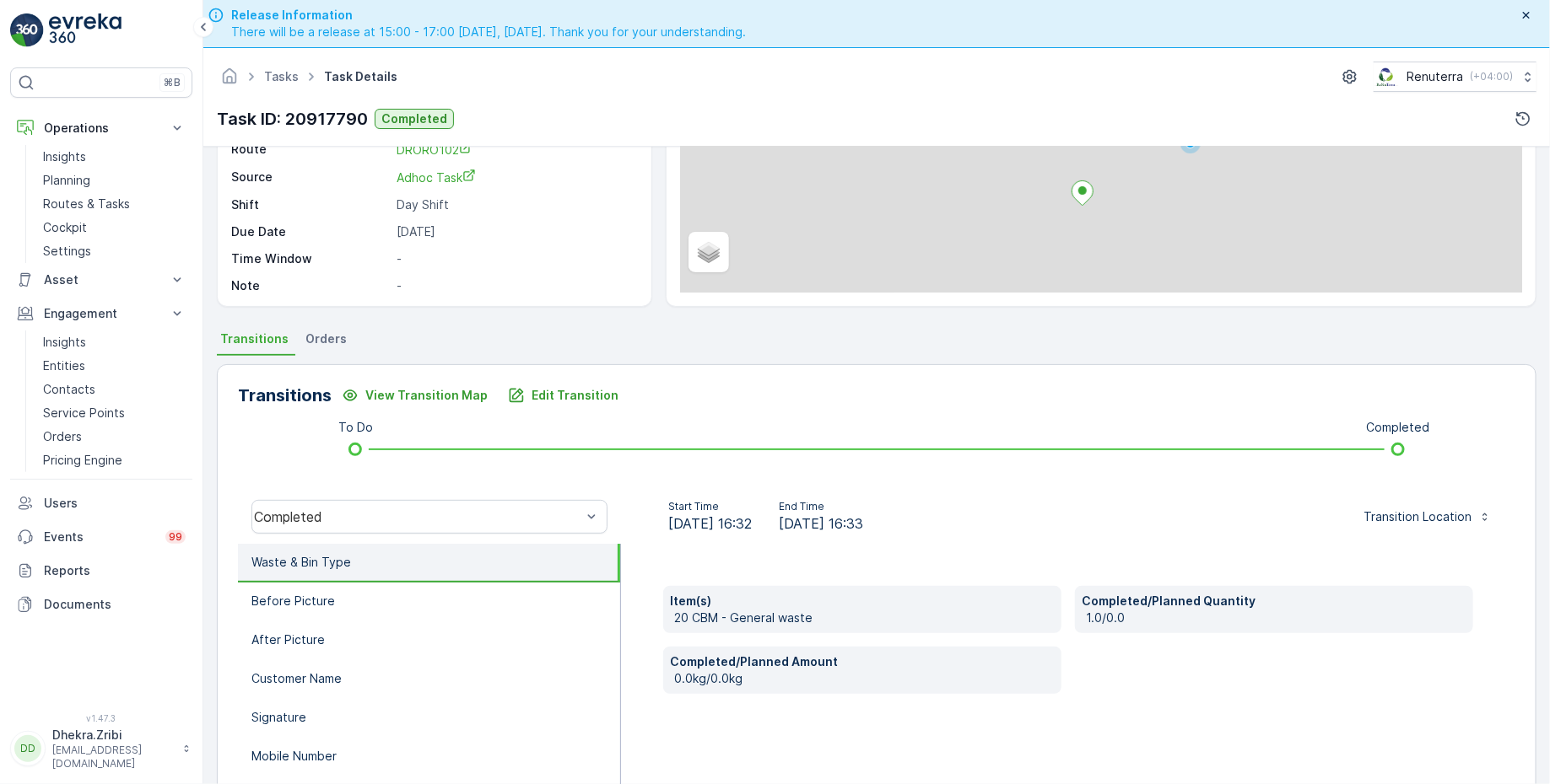
scroll to position [277, 0]
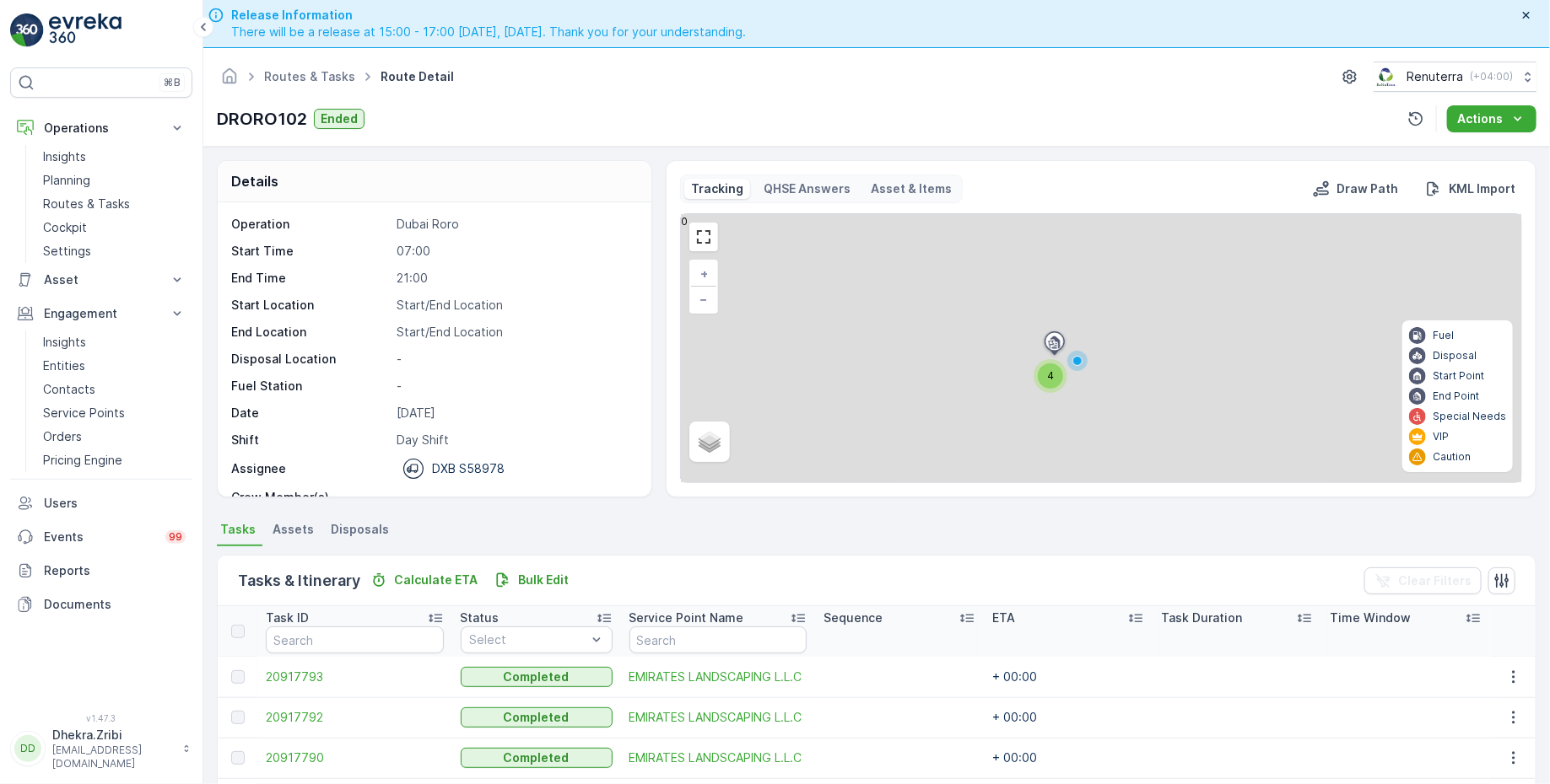
scroll to position [267, 0]
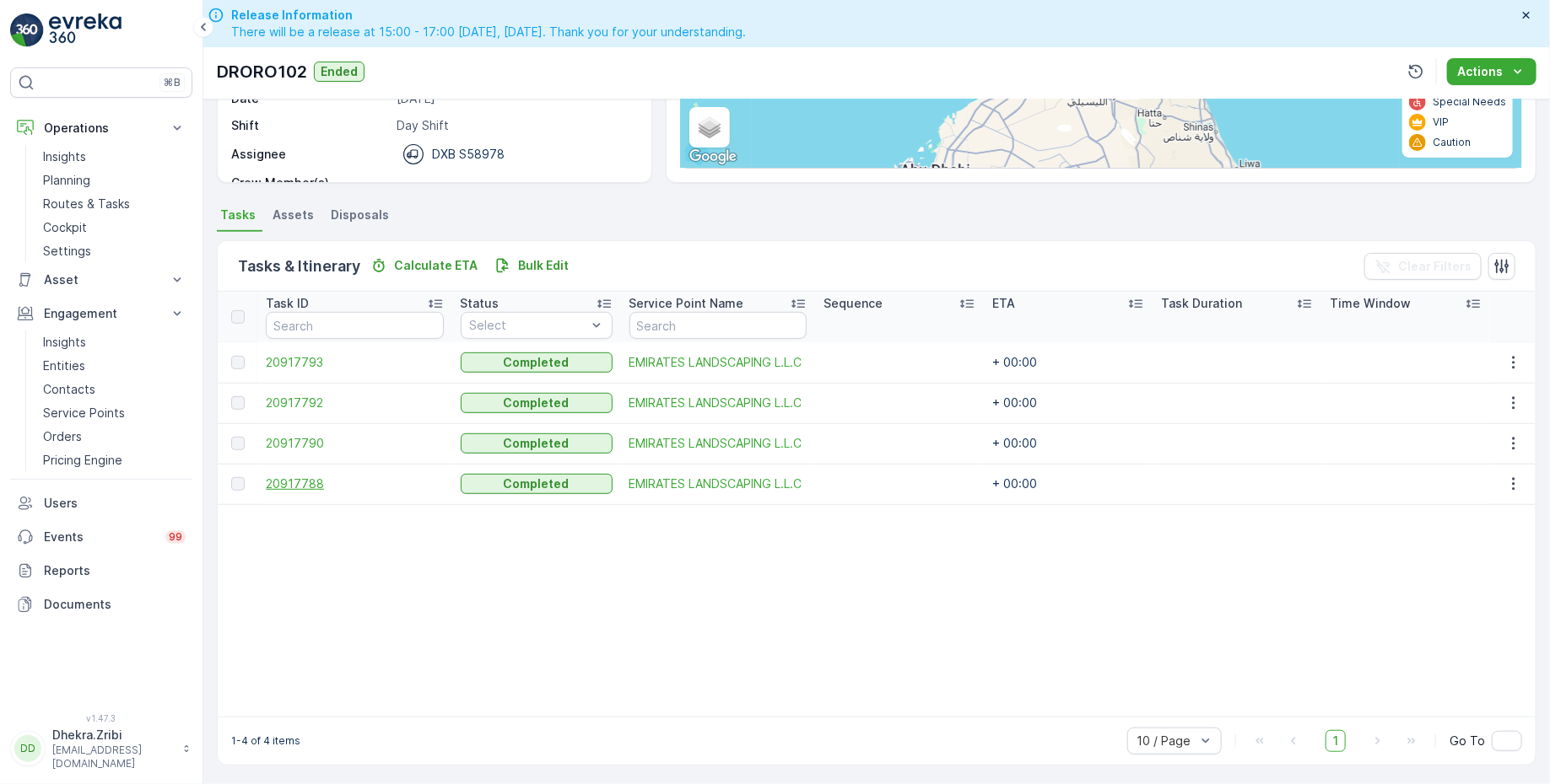
click at [300, 476] on span "20917788" at bounding box center [354, 484] width 178 height 17
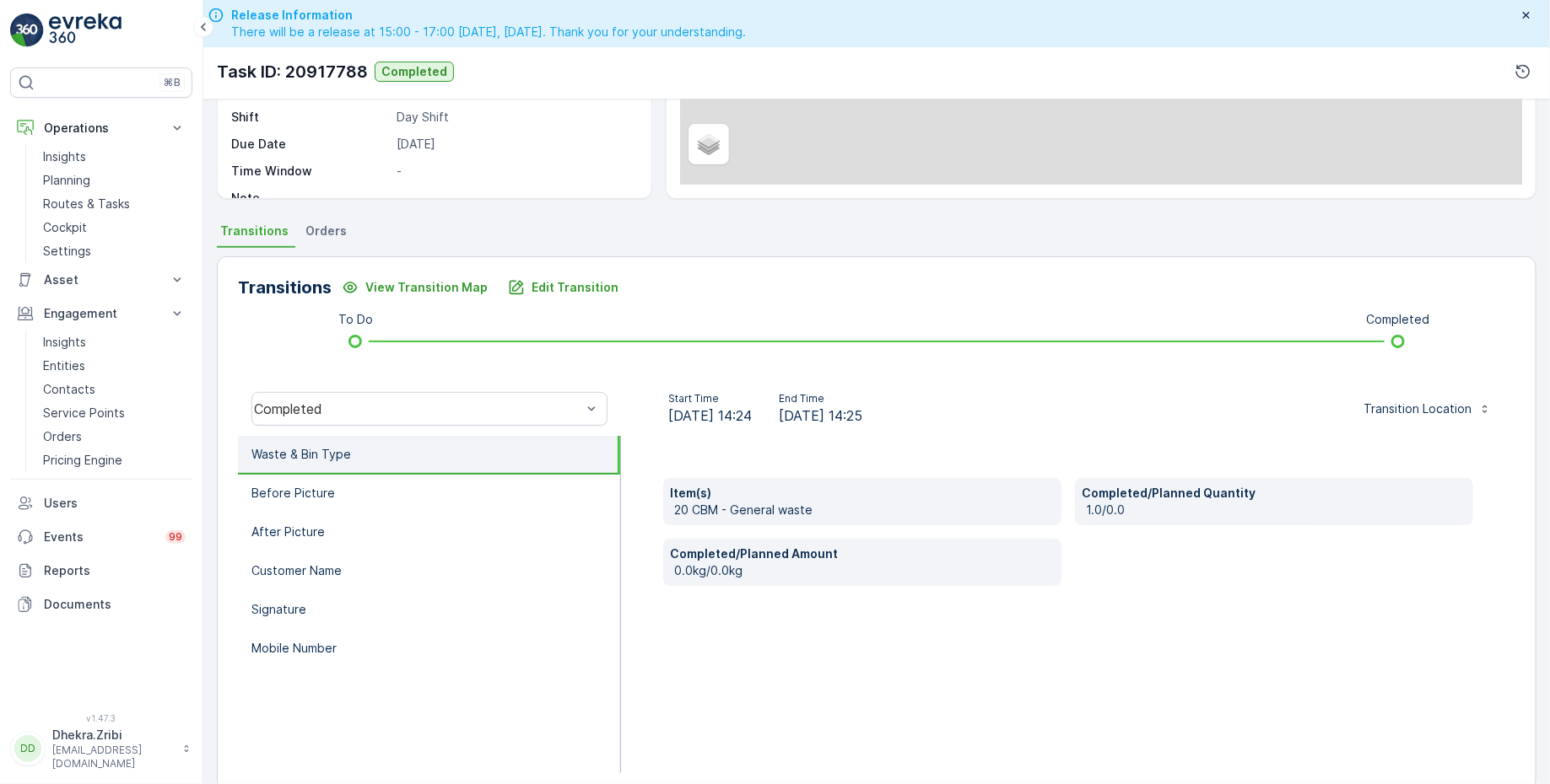
scroll to position [277, 0]
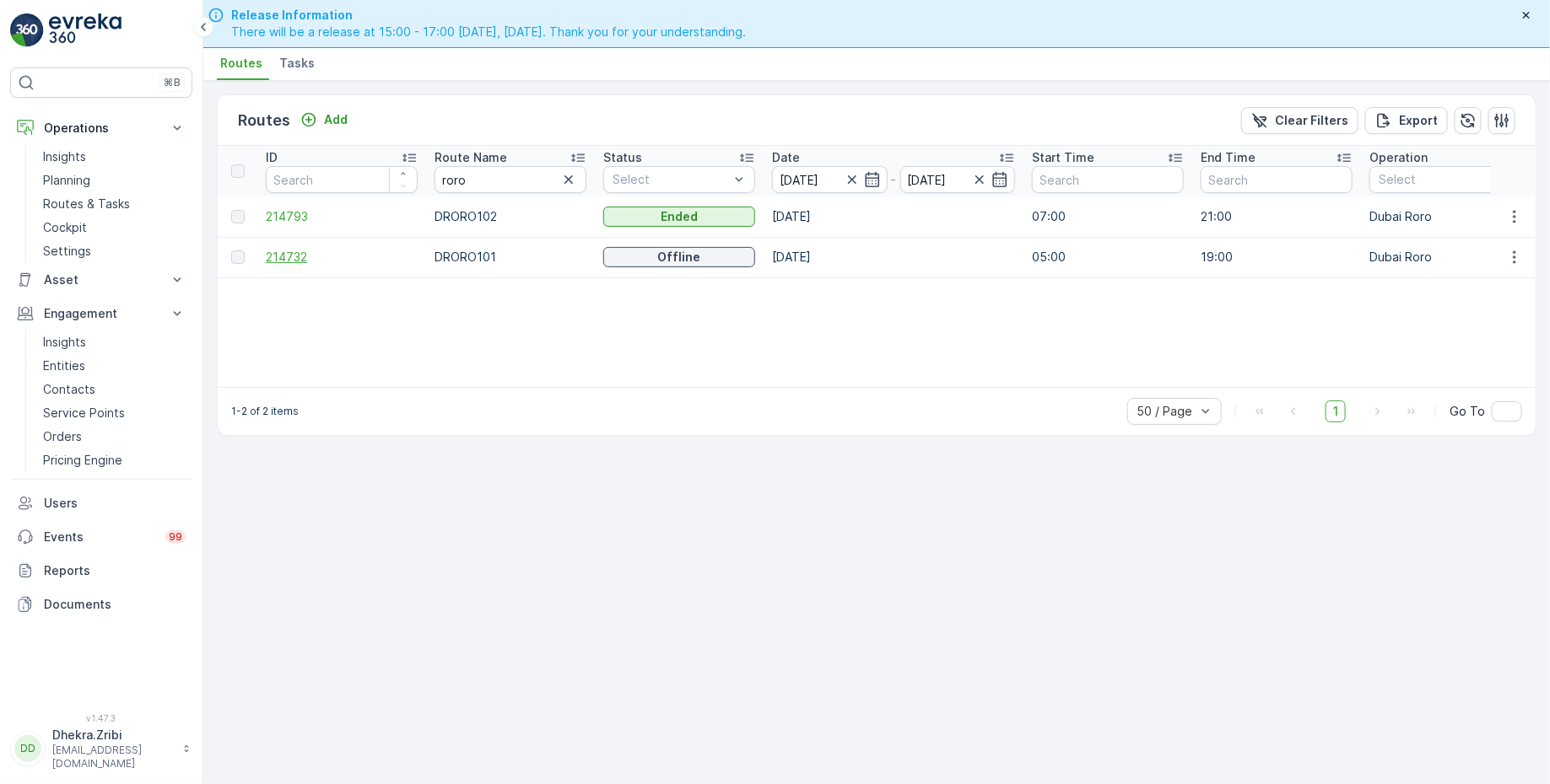
click at [291, 252] on span "214732" at bounding box center [341, 257] width 152 height 17
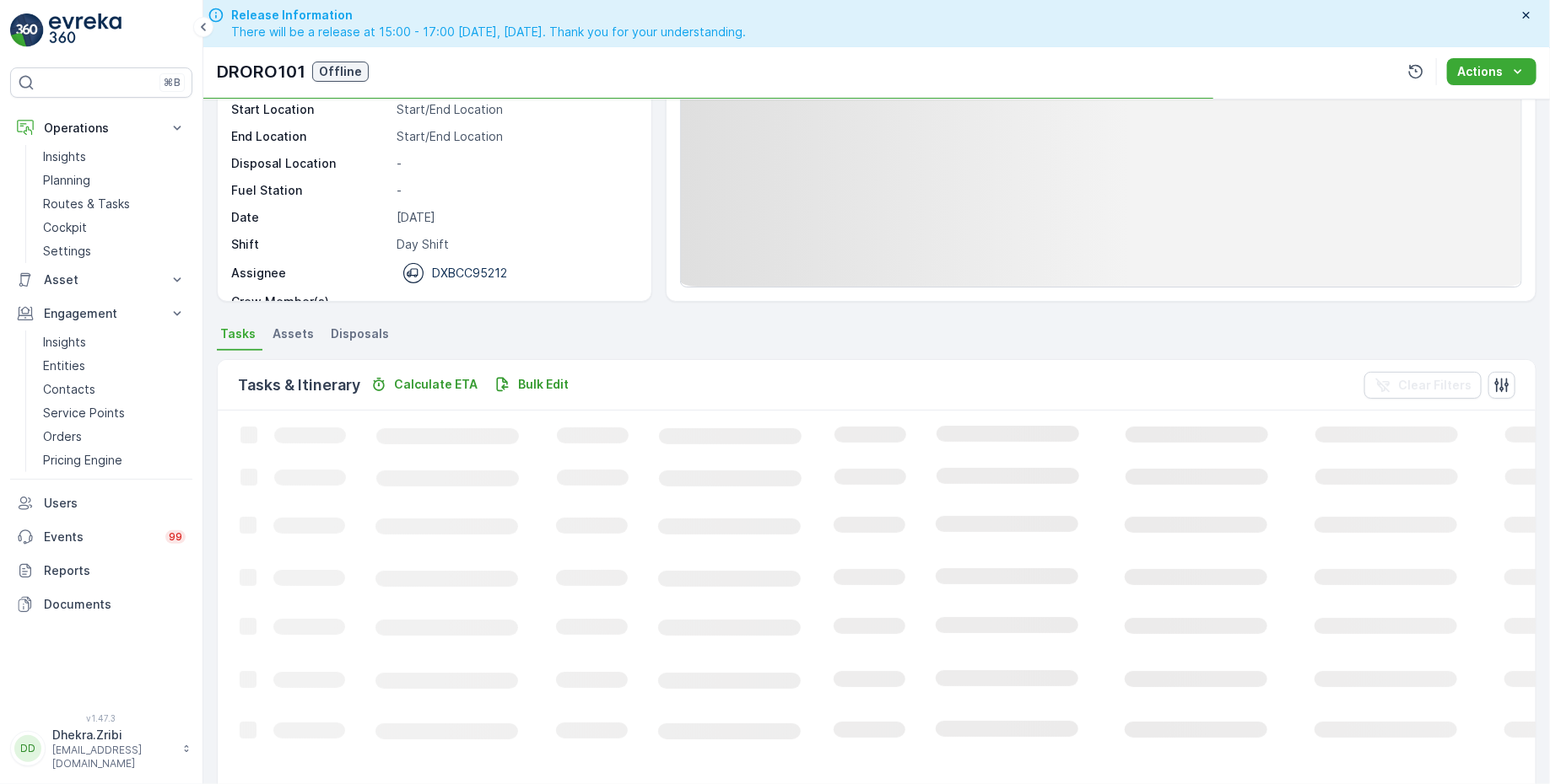
scroll to position [273, 0]
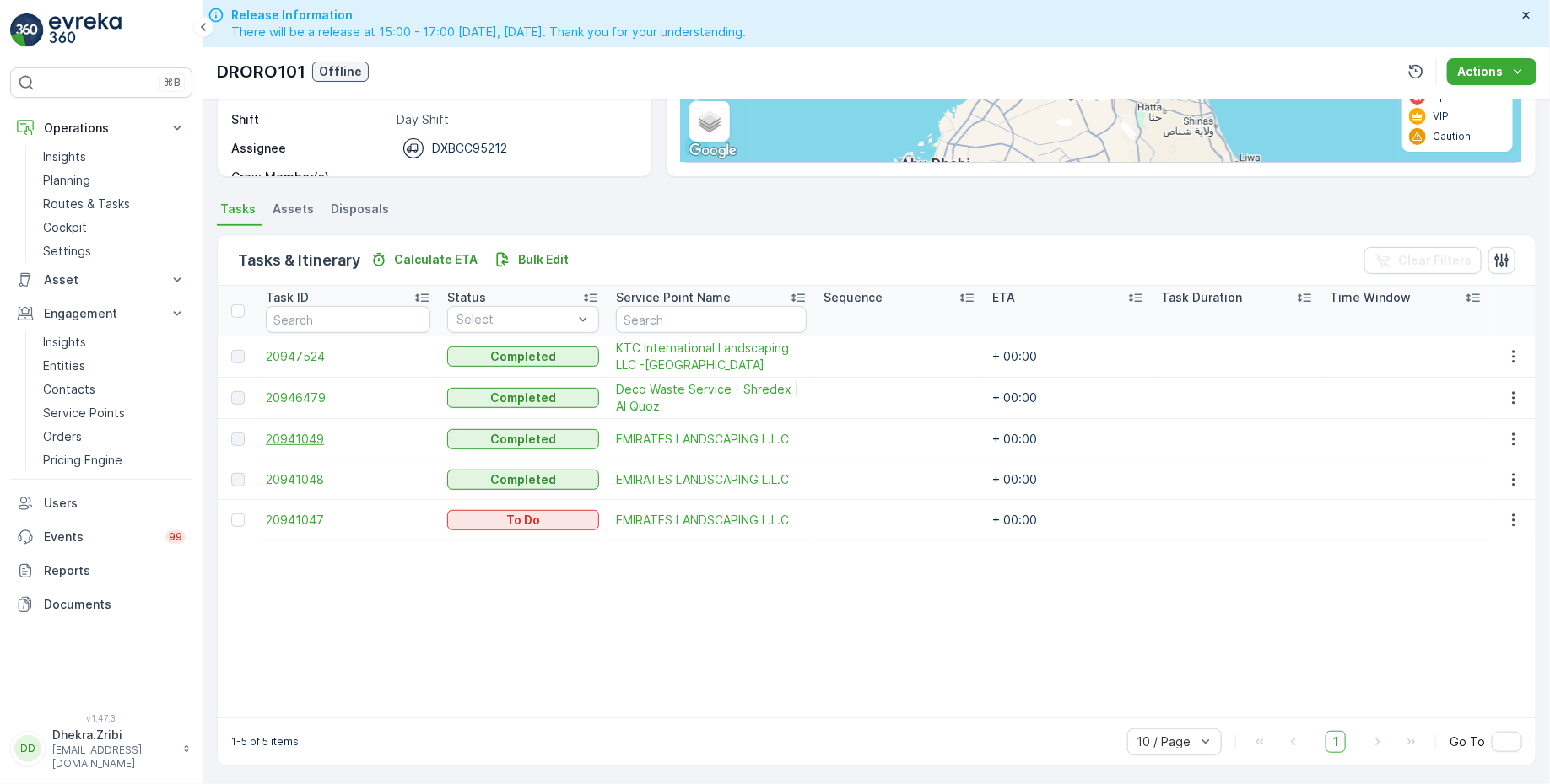
click at [303, 432] on span "20941049" at bounding box center [347, 439] width 165 height 17
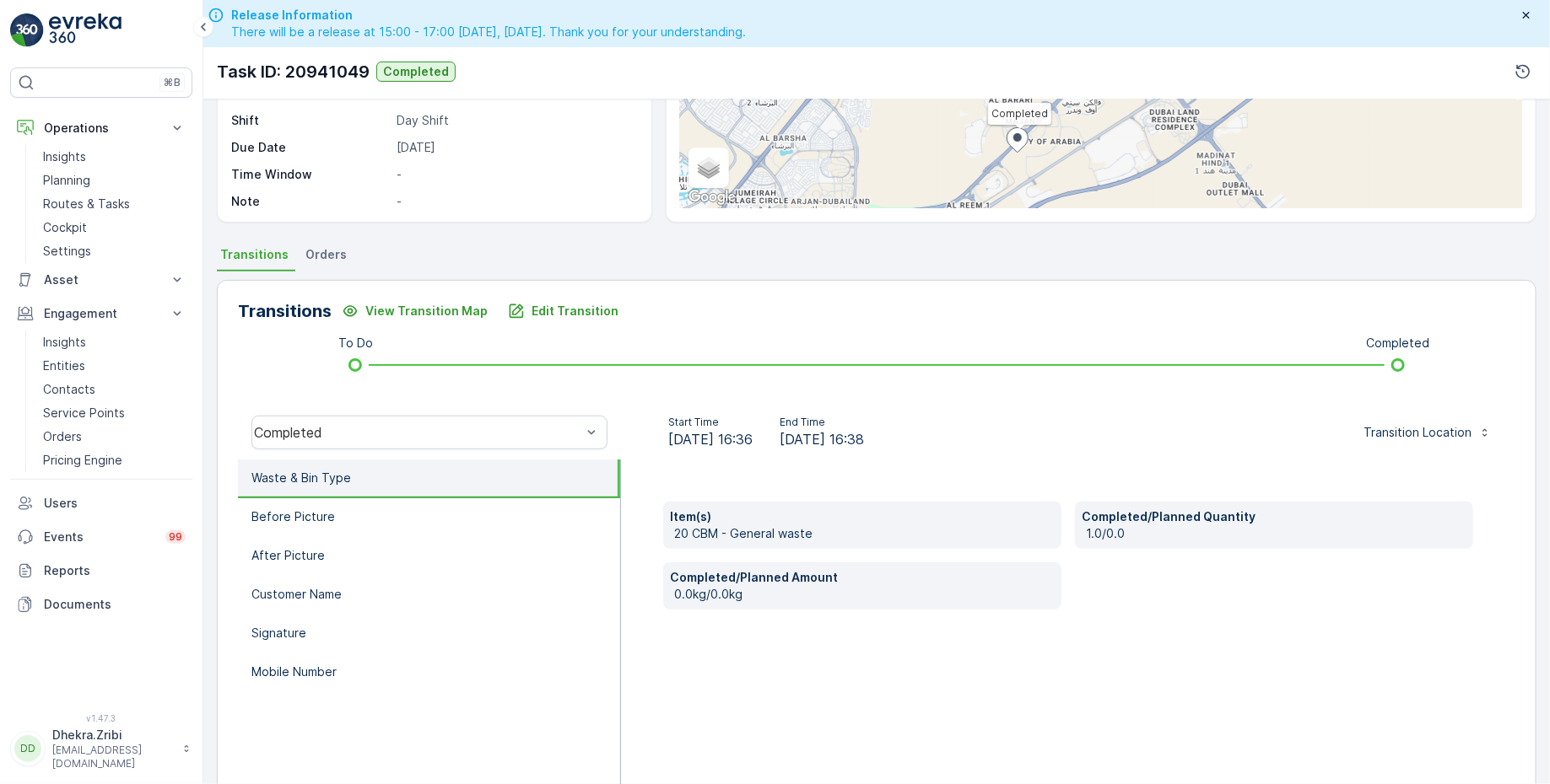
scroll to position [230, 0]
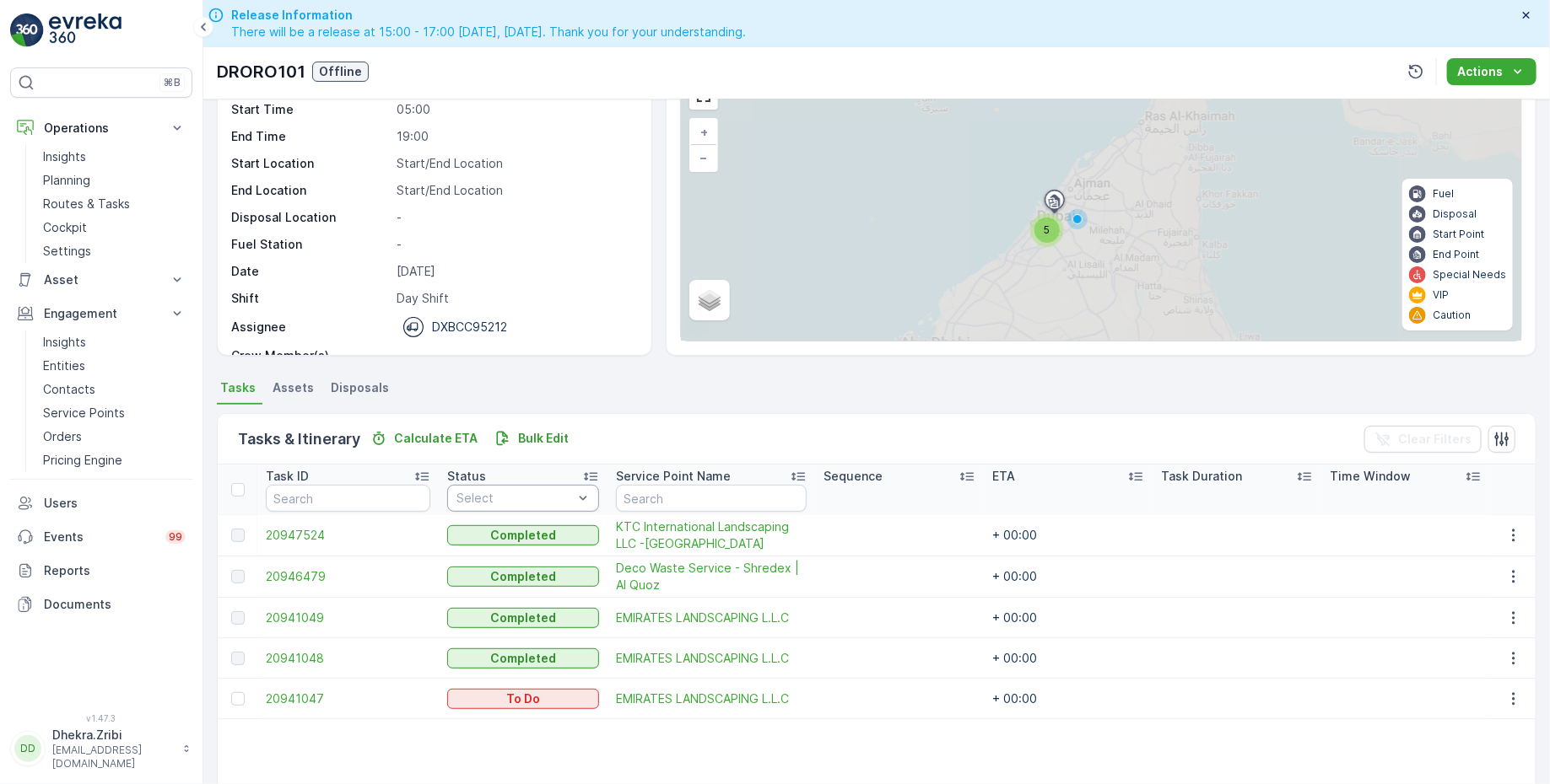
scroll to position [273, 0]
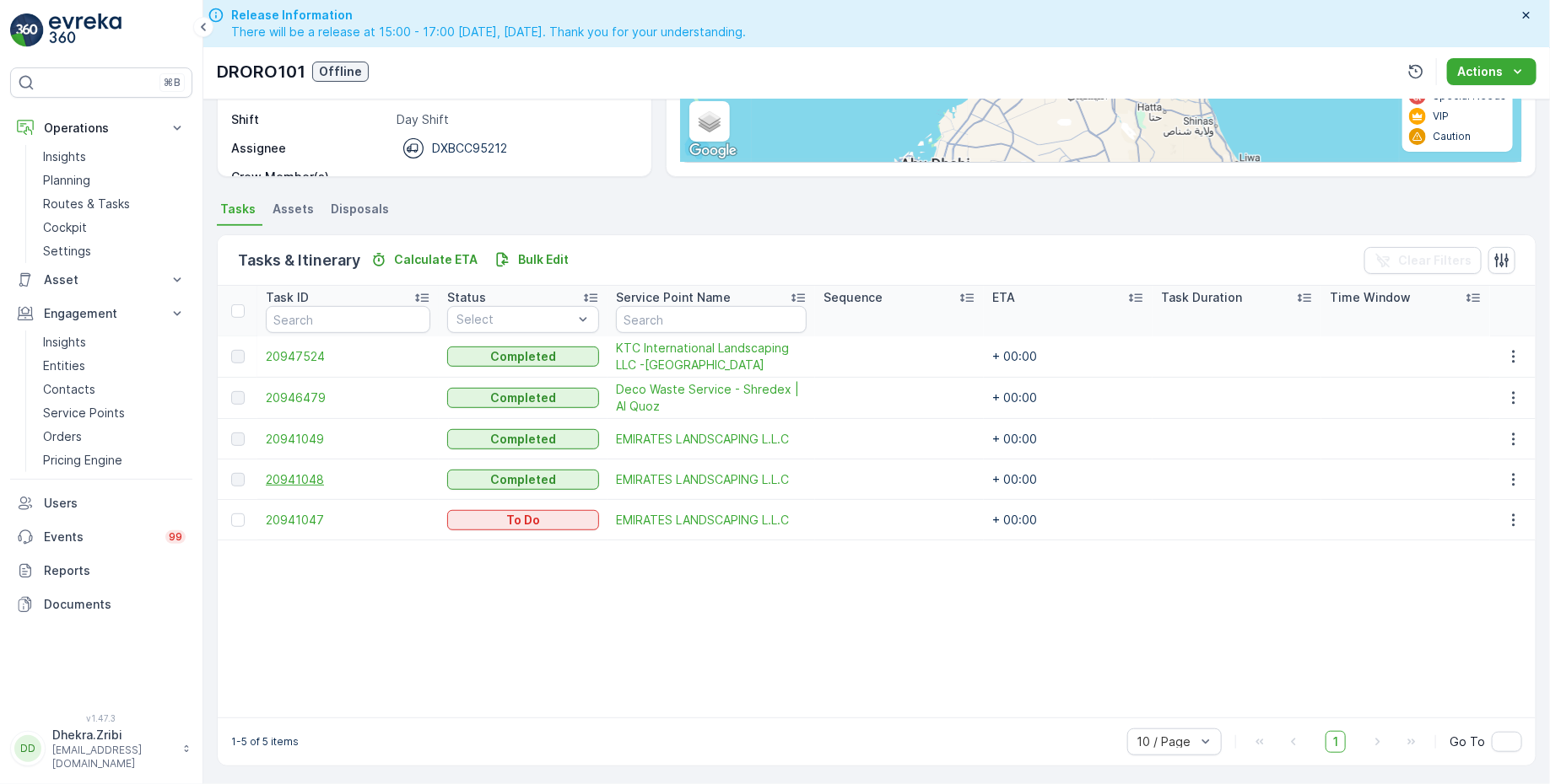
click at [300, 471] on span "20941048" at bounding box center [347, 479] width 165 height 17
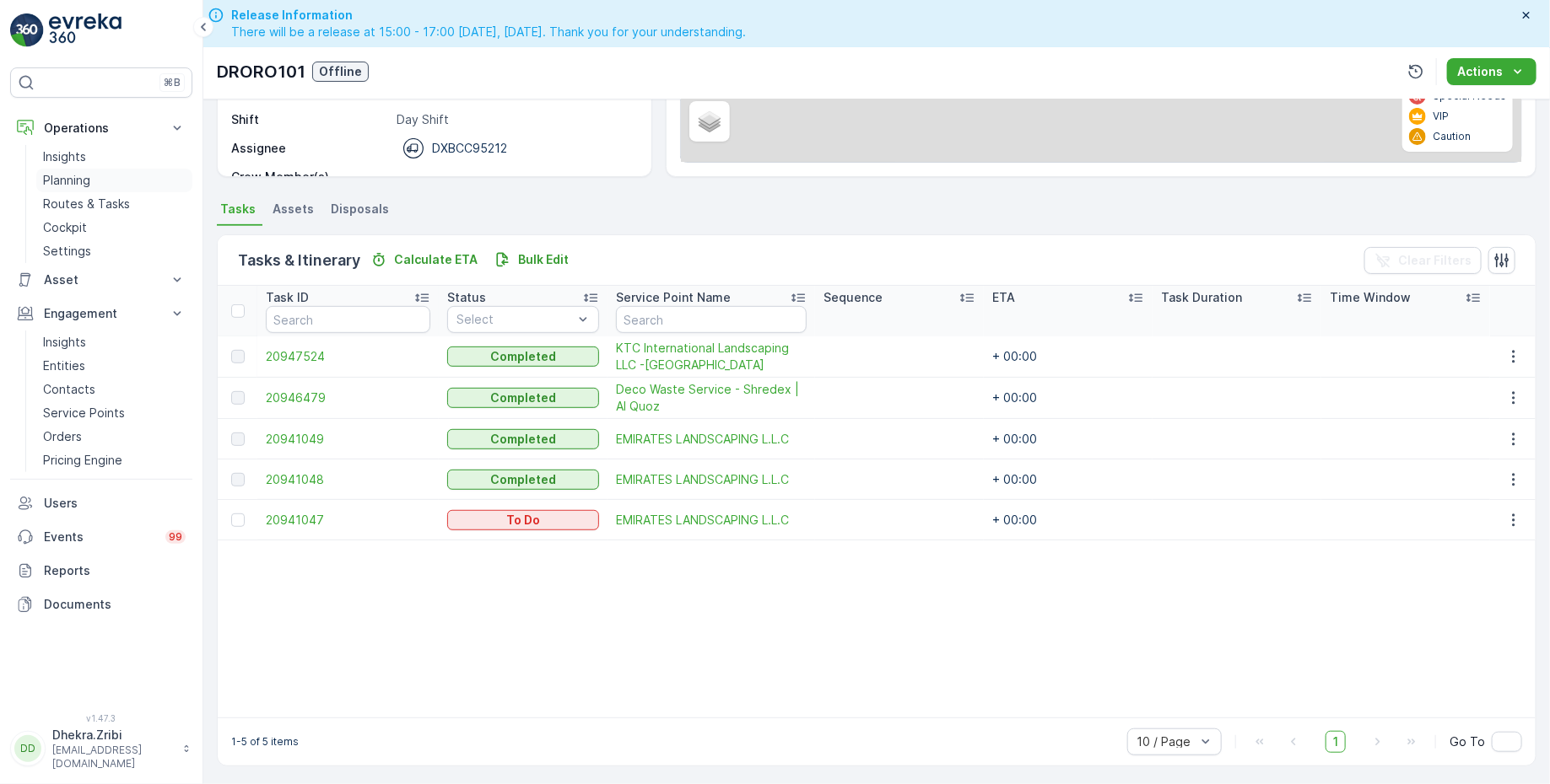
click at [69, 184] on p "Planning" at bounding box center [67, 180] width 48 height 17
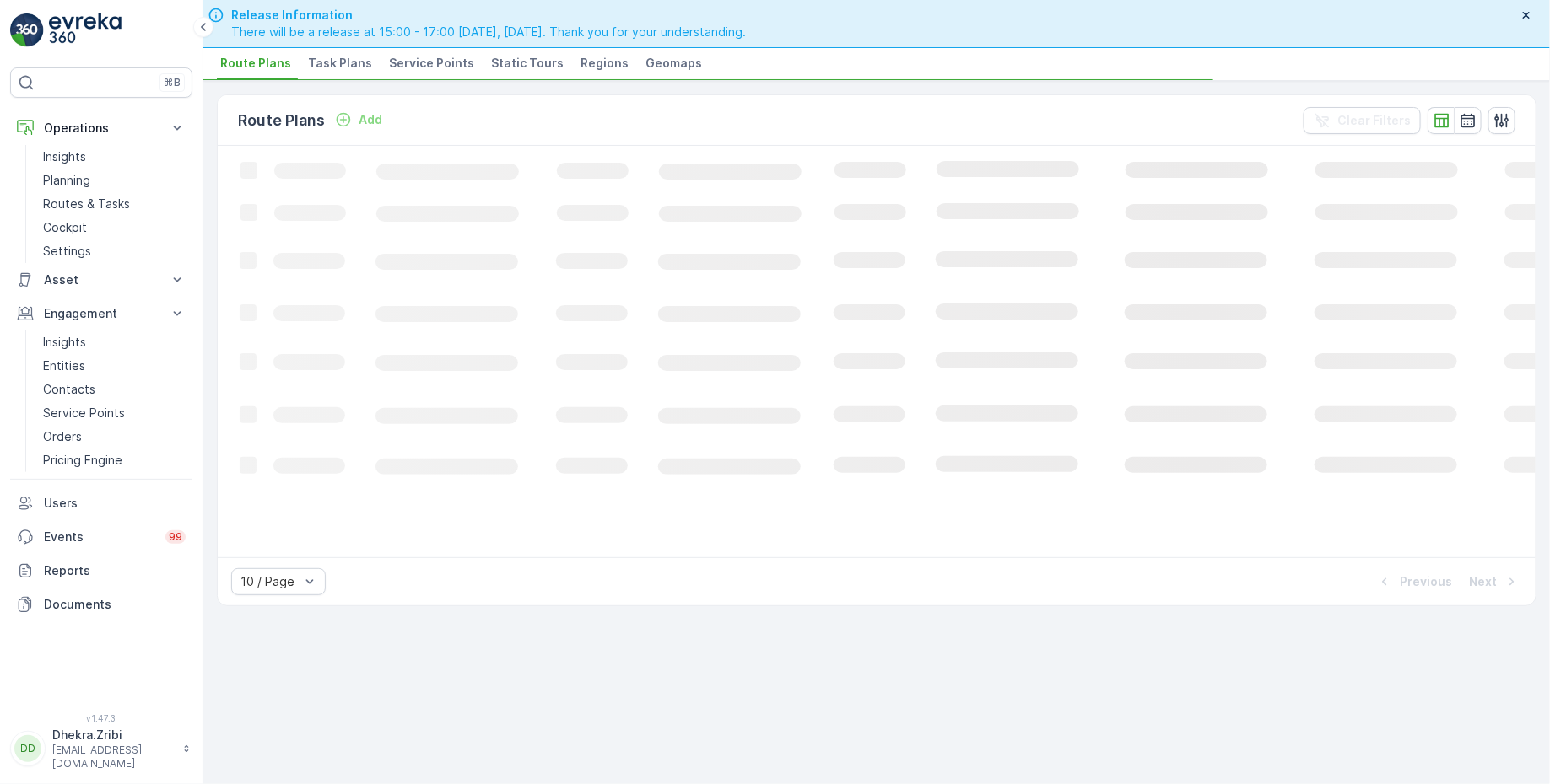
click at [427, 56] on span "Service Points" at bounding box center [431, 63] width 85 height 17
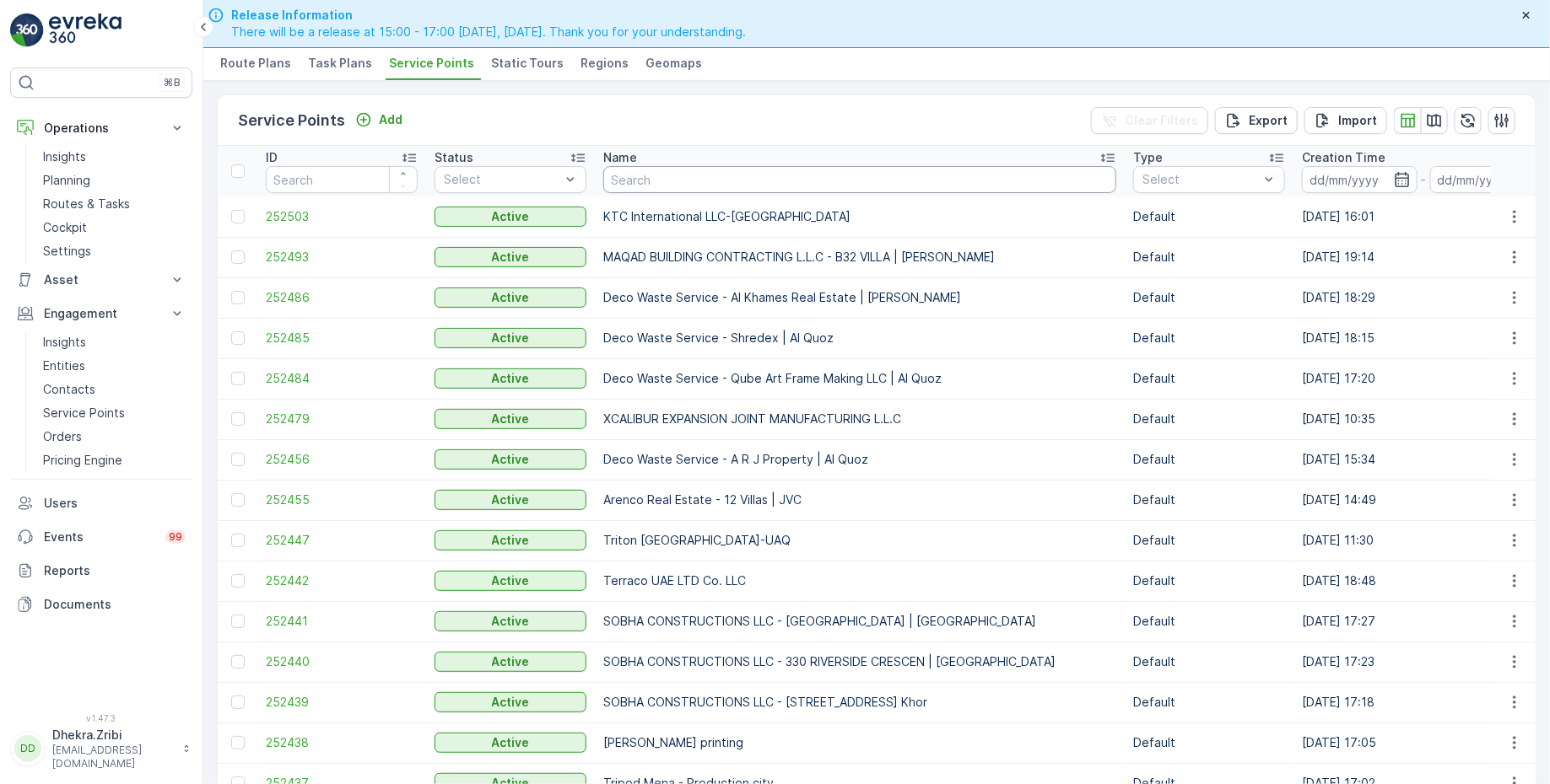
click at [711, 178] on input "text" at bounding box center [860, 180] width 513 height 27
type input "nmc"
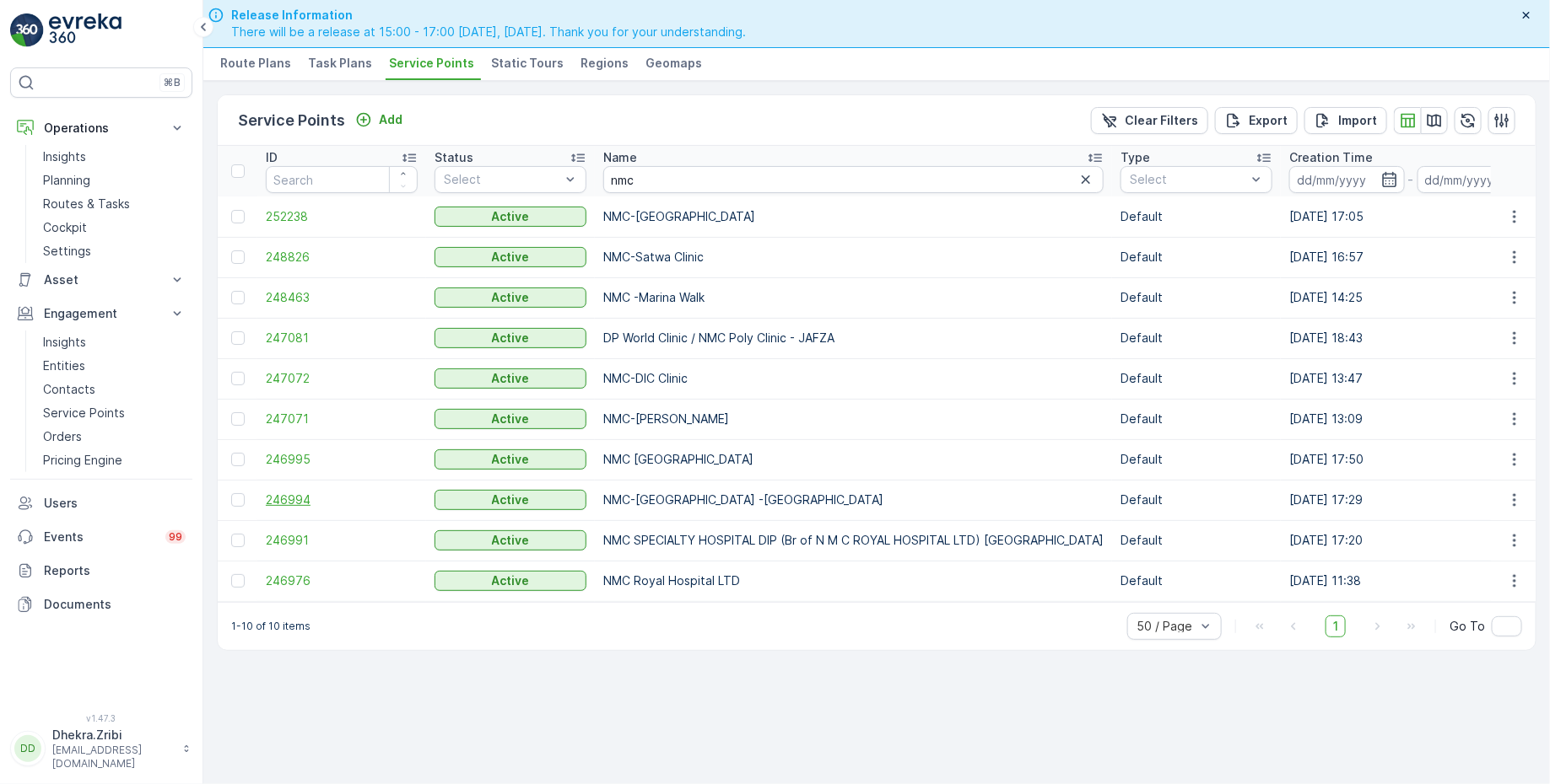
click at [298, 500] on span "246994" at bounding box center [341, 500] width 152 height 17
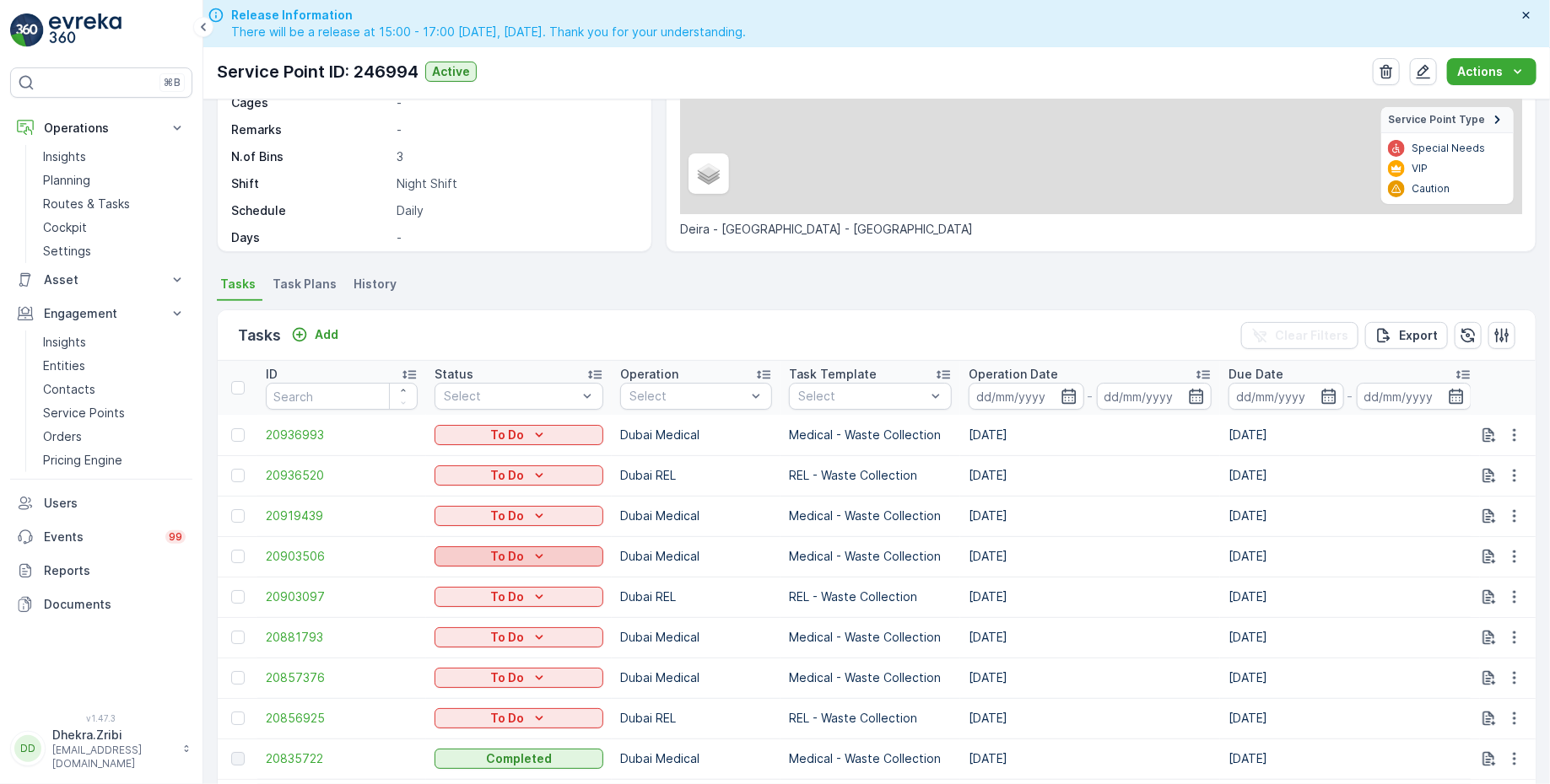
scroll to position [264, 0]
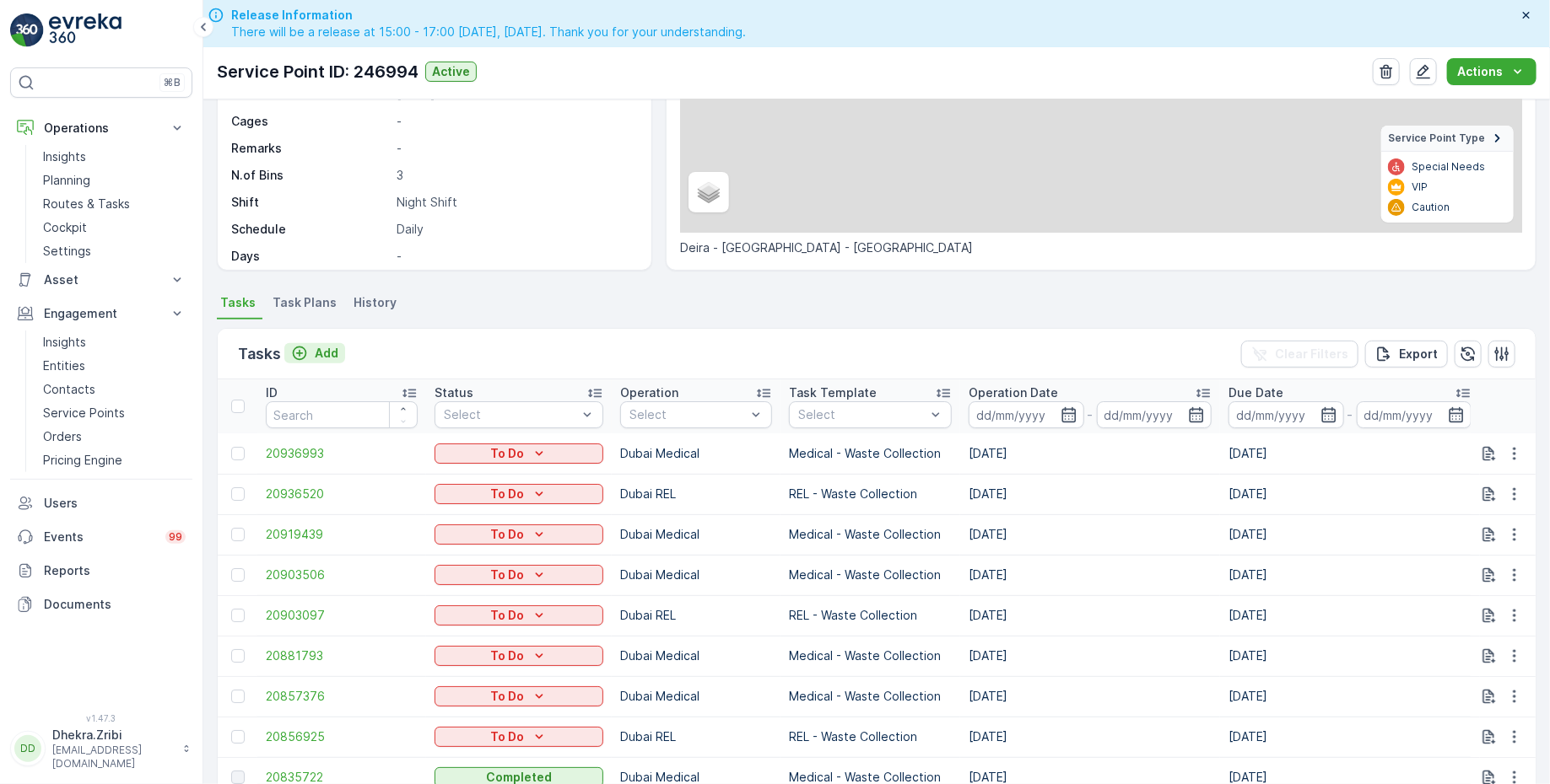
click at [311, 354] on div "Add" at bounding box center [315, 353] width 48 height 17
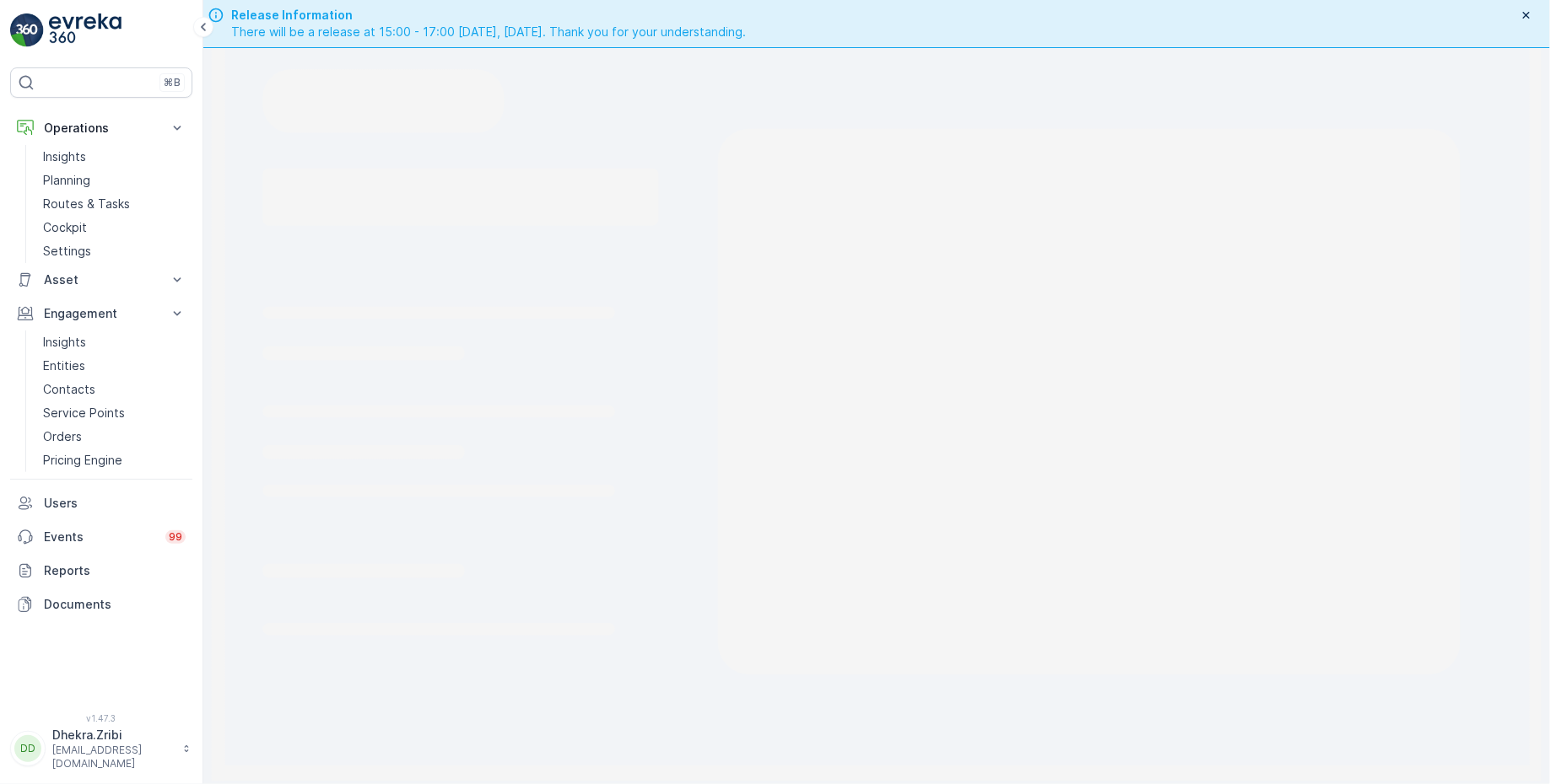
scroll to position [48, 0]
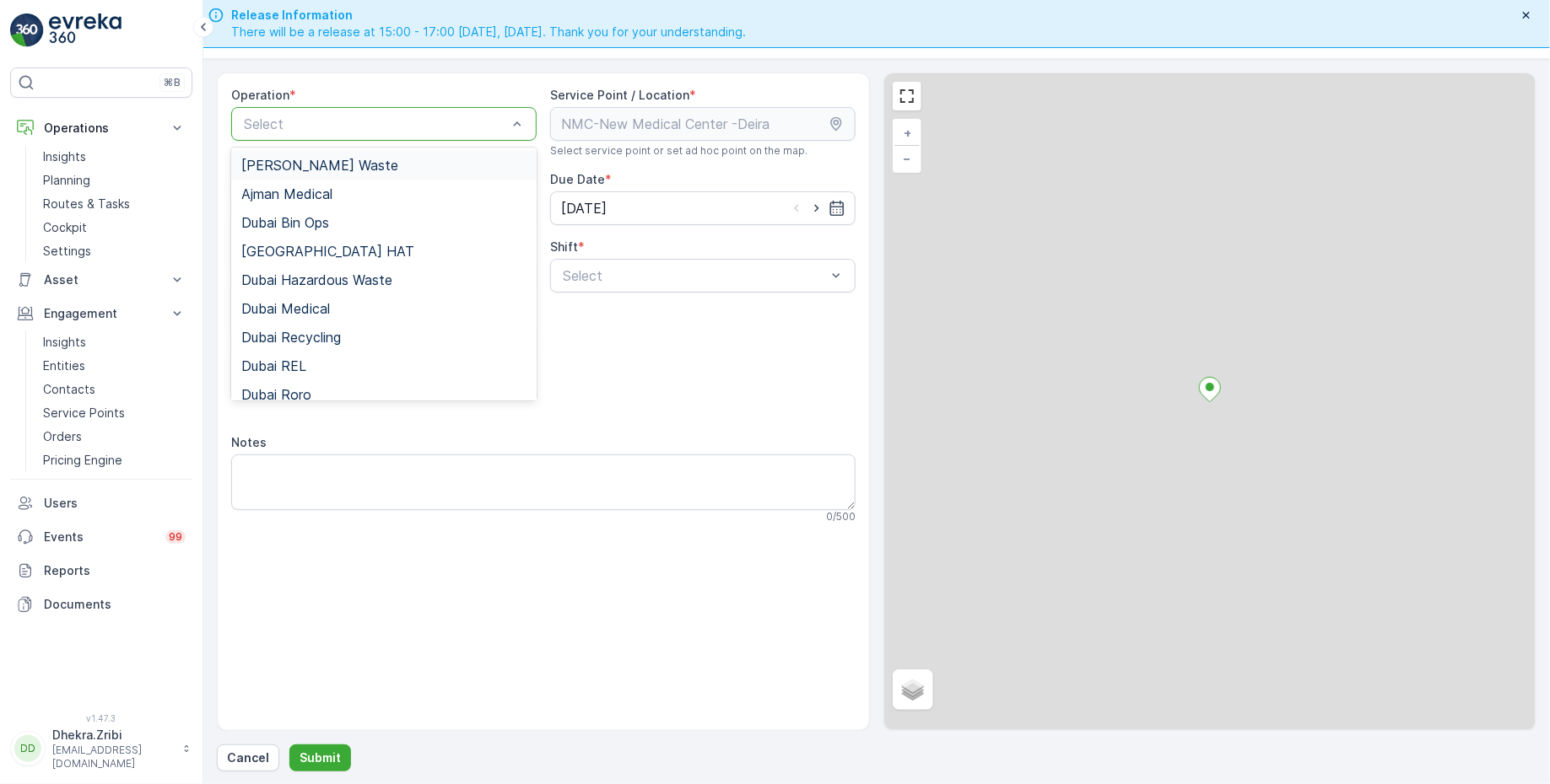
click at [373, 125] on div at bounding box center [375, 123] width 266 height 15
click at [326, 334] on span "Dubai Recycling" at bounding box center [291, 337] width 100 height 15
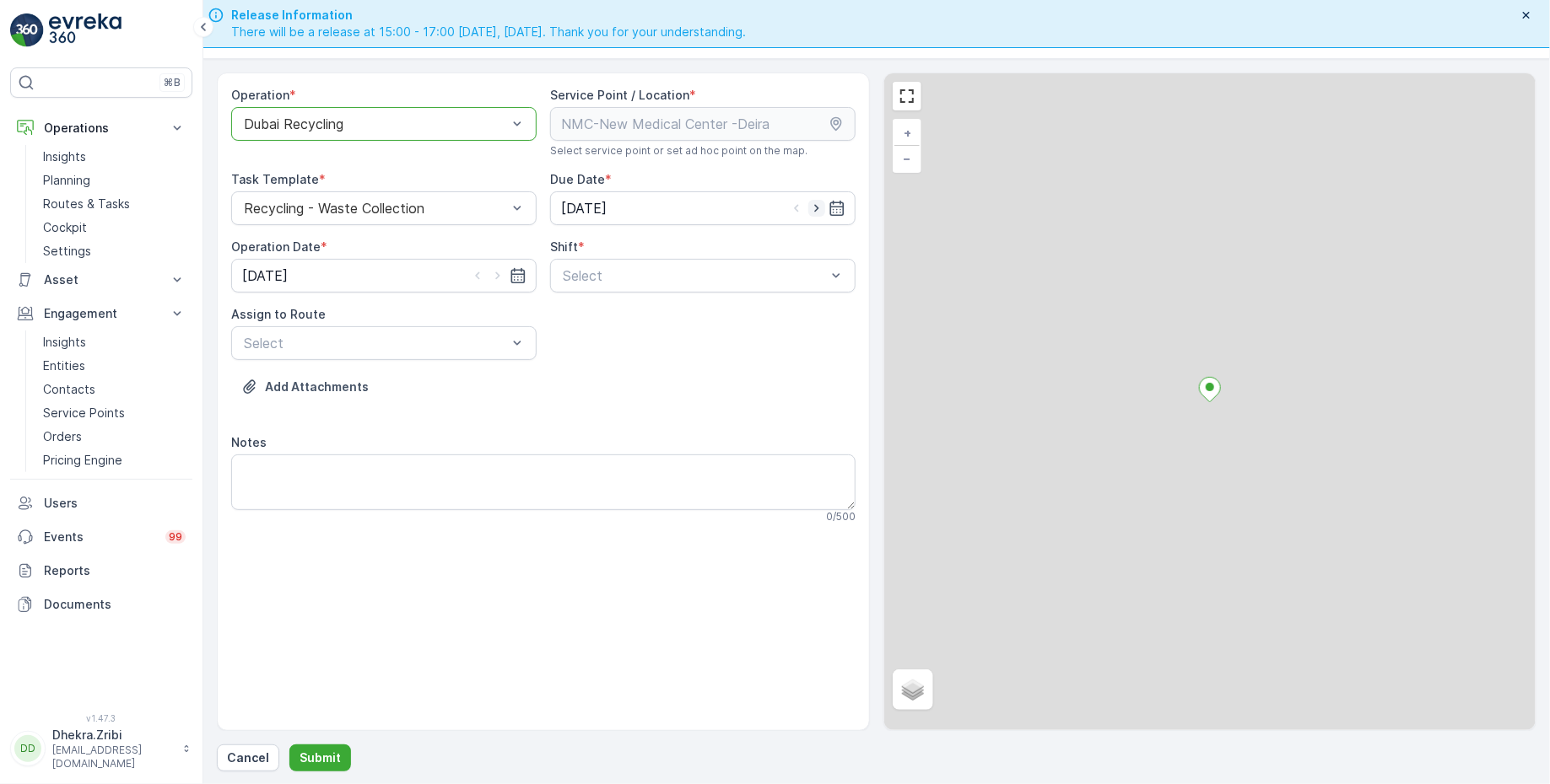
click at [818, 207] on icon "button" at bounding box center [816, 208] width 17 height 17
type input "[DATE]"
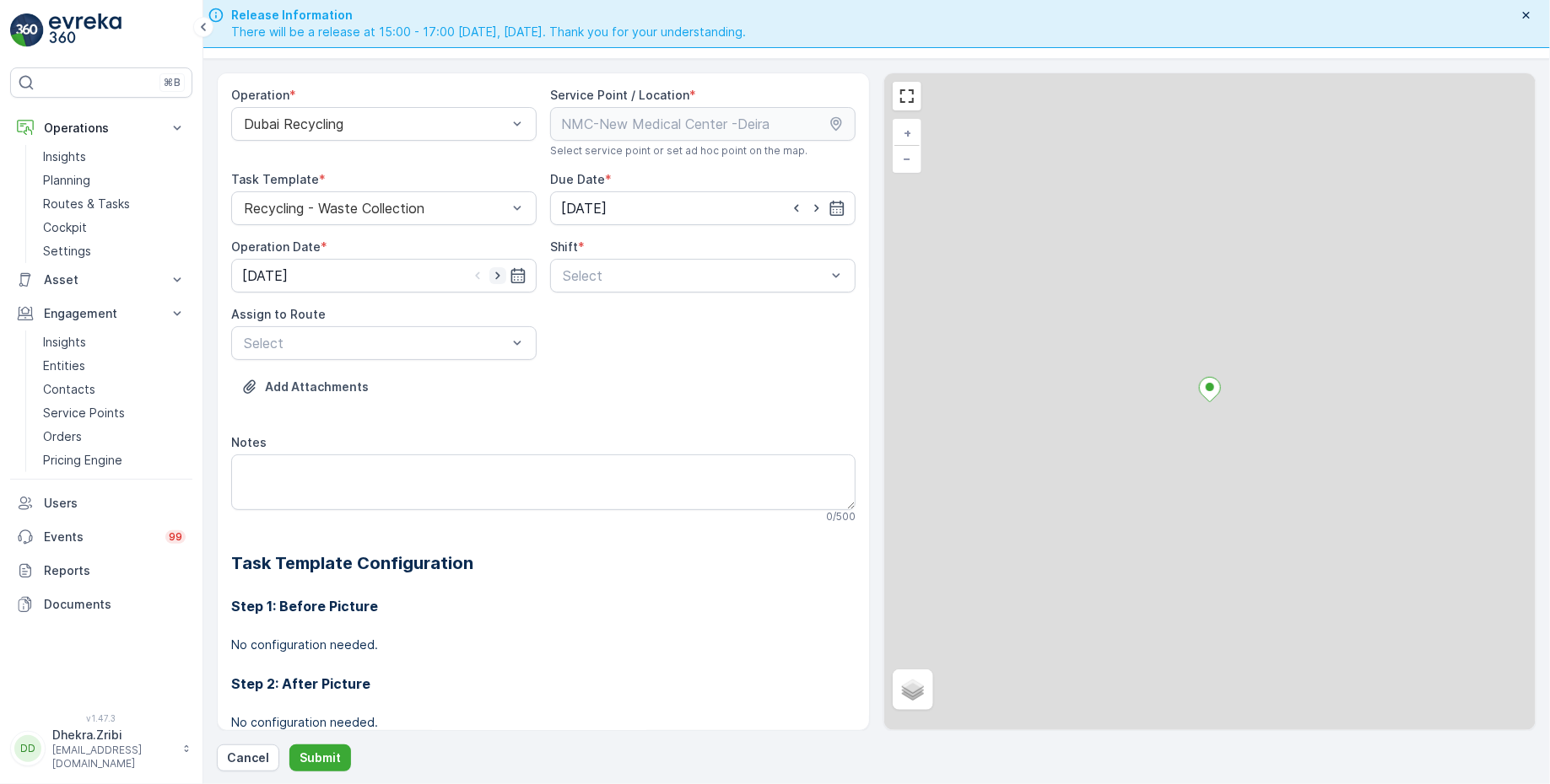
click at [495, 272] on icon "button" at bounding box center [497, 275] width 17 height 17
type input "[DATE]"
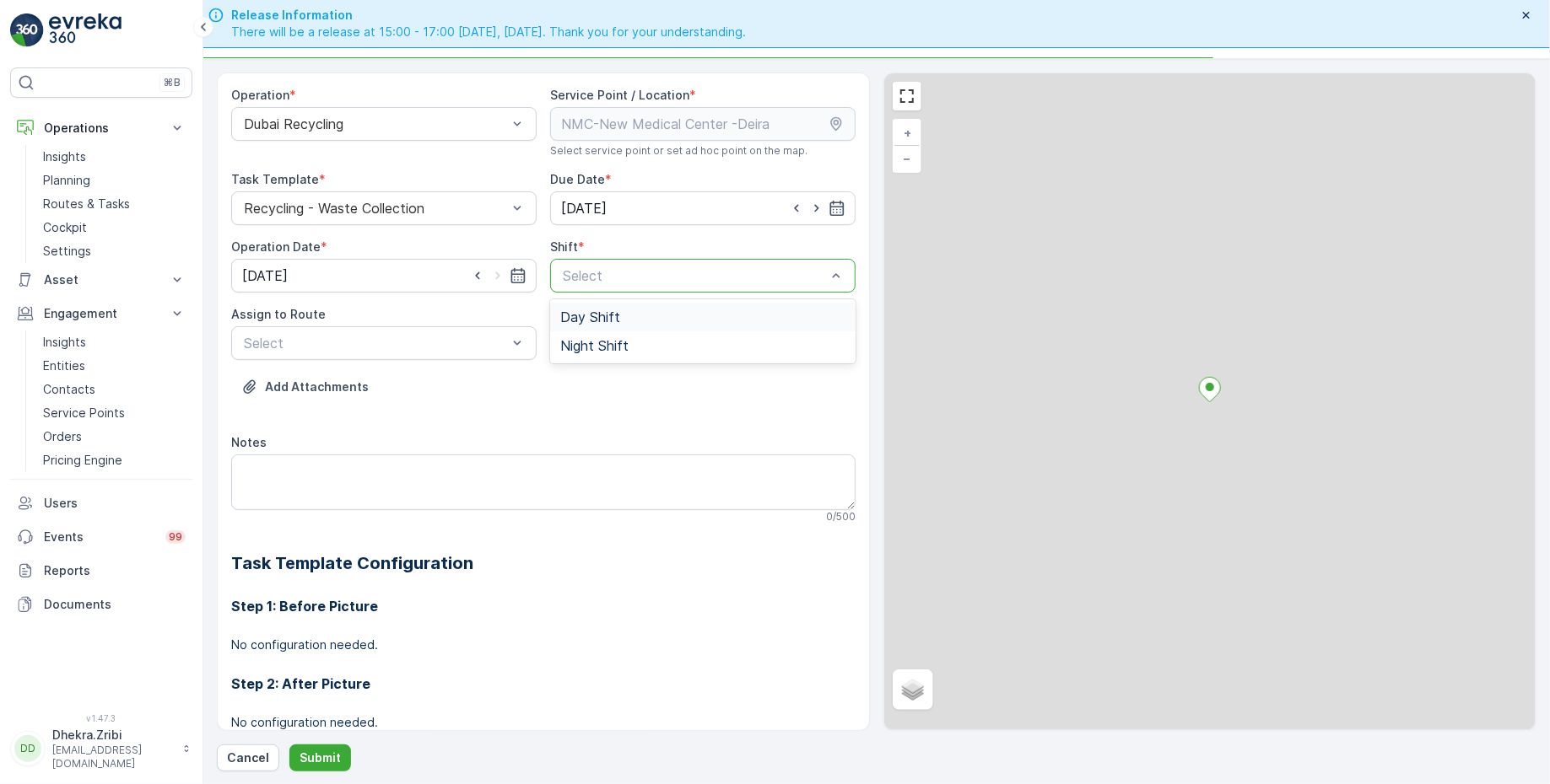
click at [623, 278] on div at bounding box center [694, 275] width 266 height 15
click at [587, 316] on span "Day Shift" at bounding box center [590, 316] width 60 height 15
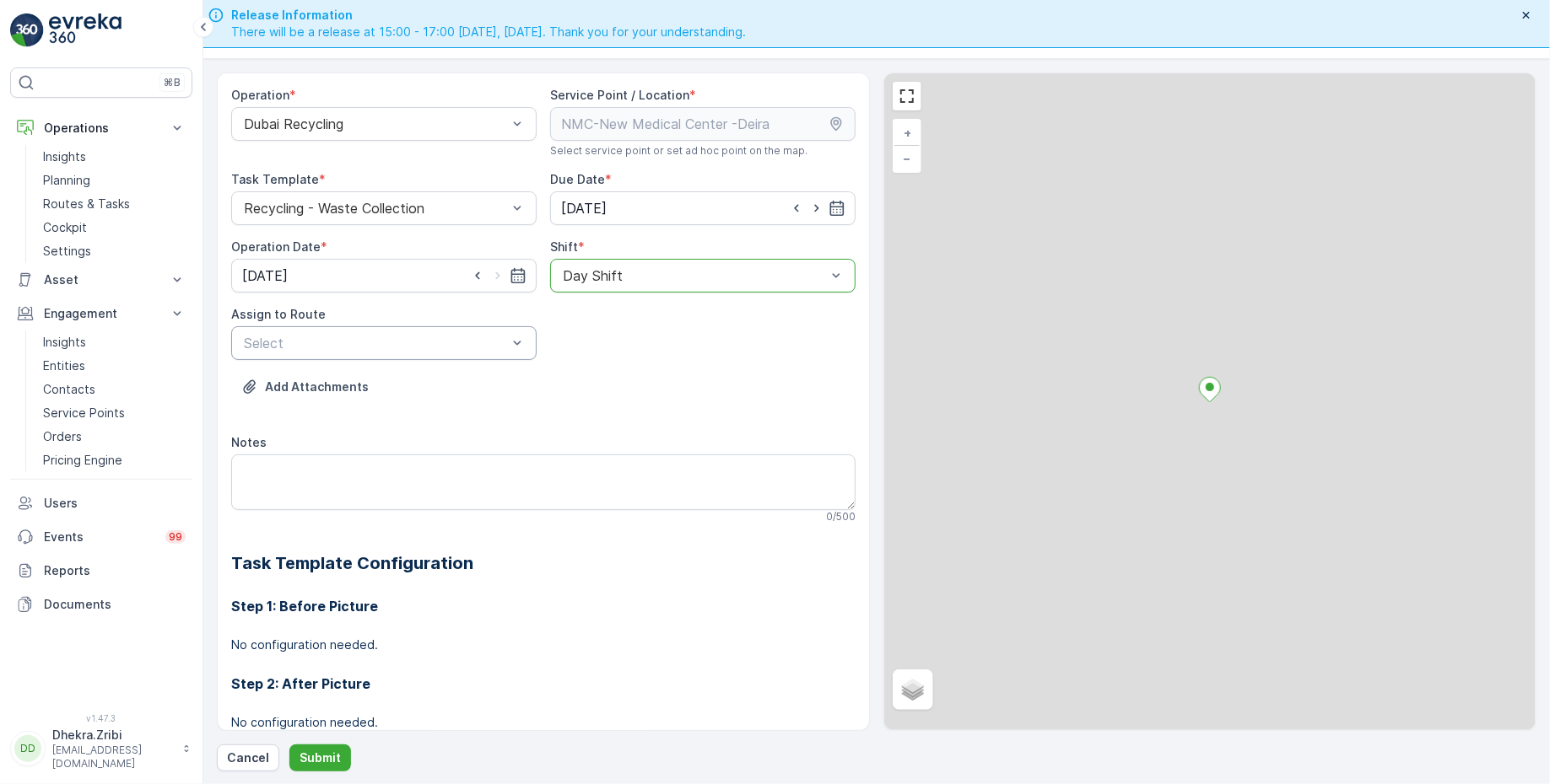
click at [453, 340] on div at bounding box center [375, 343] width 266 height 15
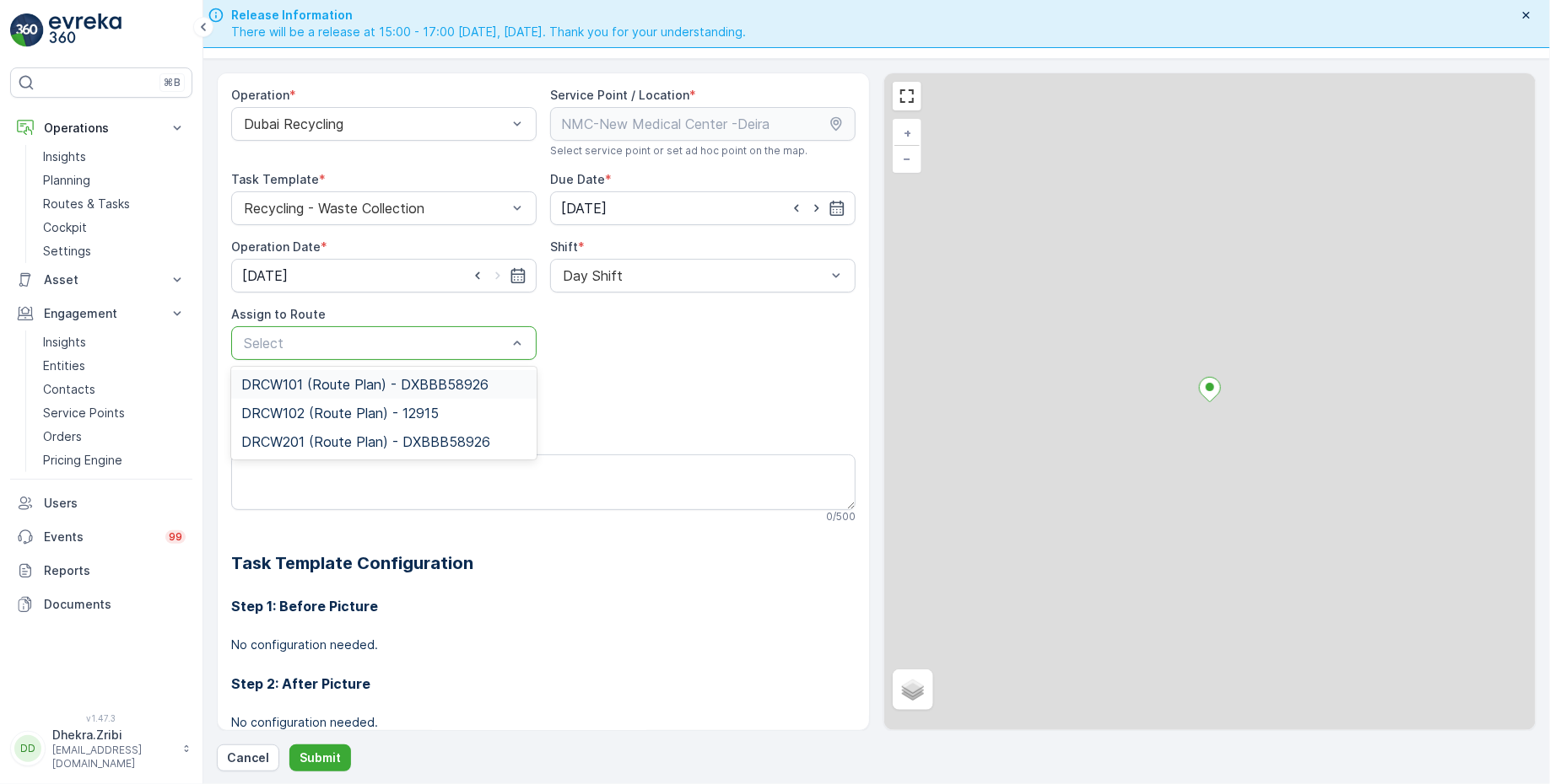
click at [363, 381] on span "DRCW101 (Route Plan) - DXBBB58926" at bounding box center [364, 384] width 247 height 15
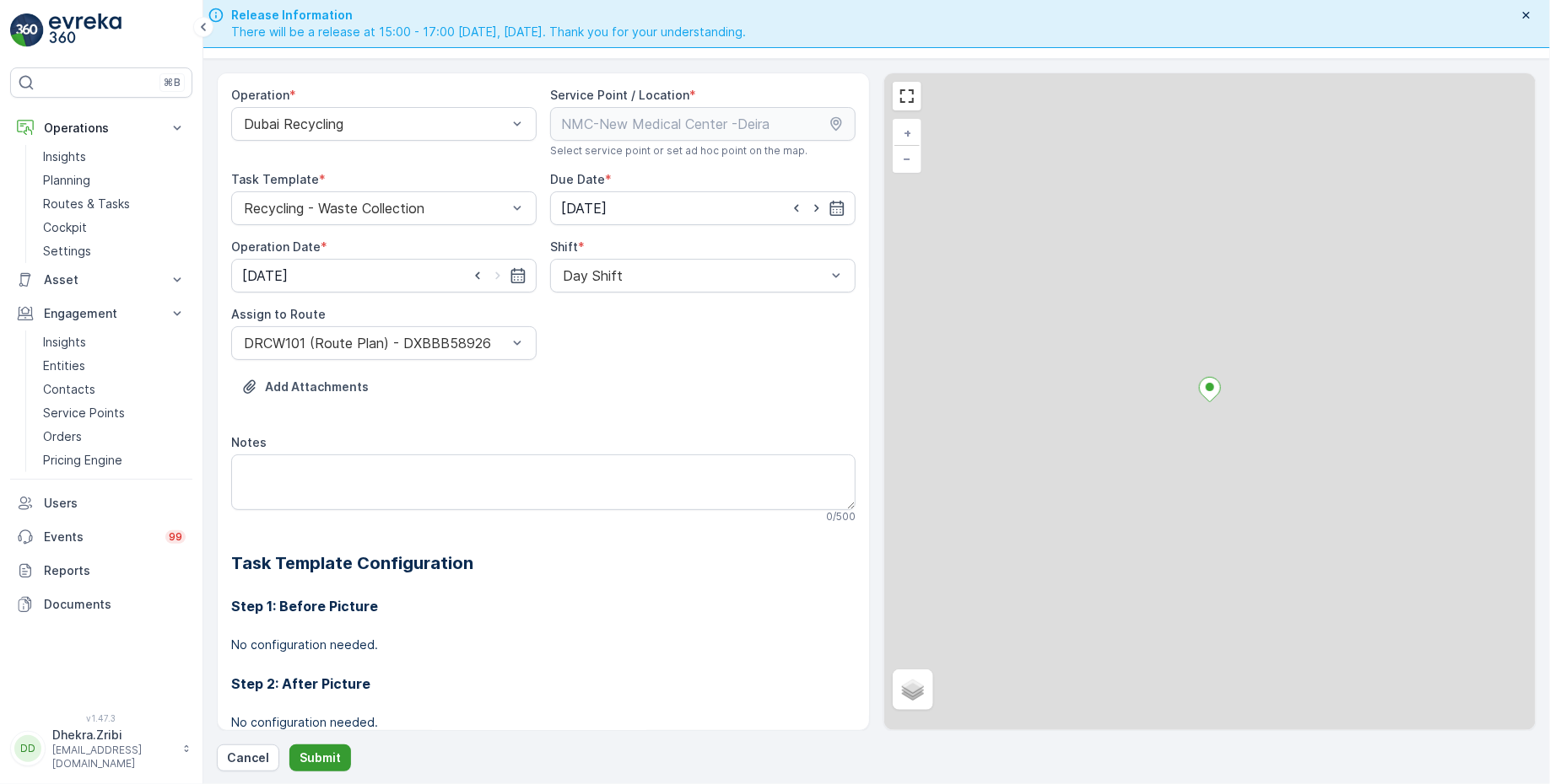
click at [327, 763] on p "Submit" at bounding box center [320, 758] width 41 height 17
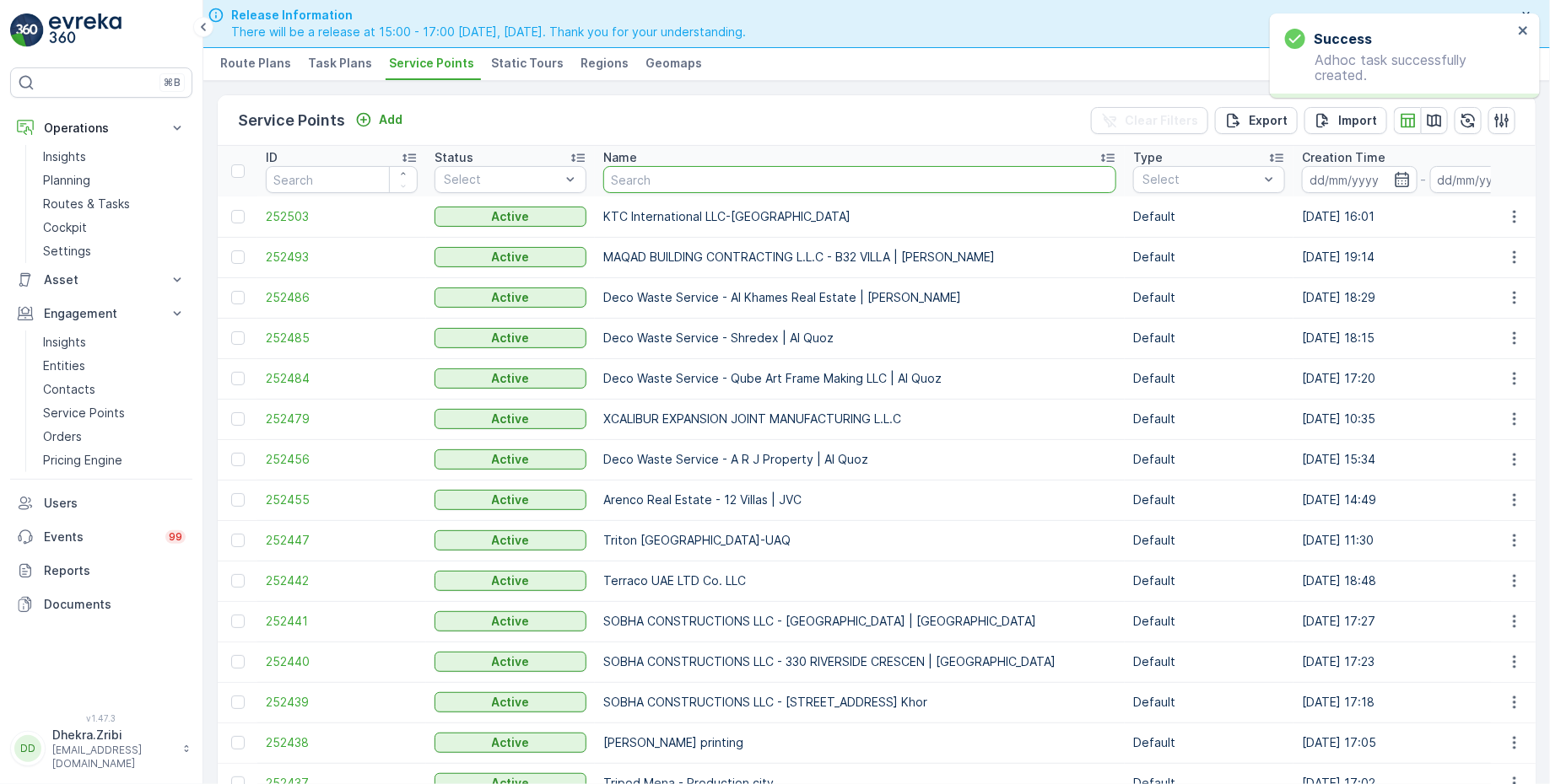
click at [664, 179] on input "text" at bounding box center [860, 180] width 513 height 27
type input "emirat"
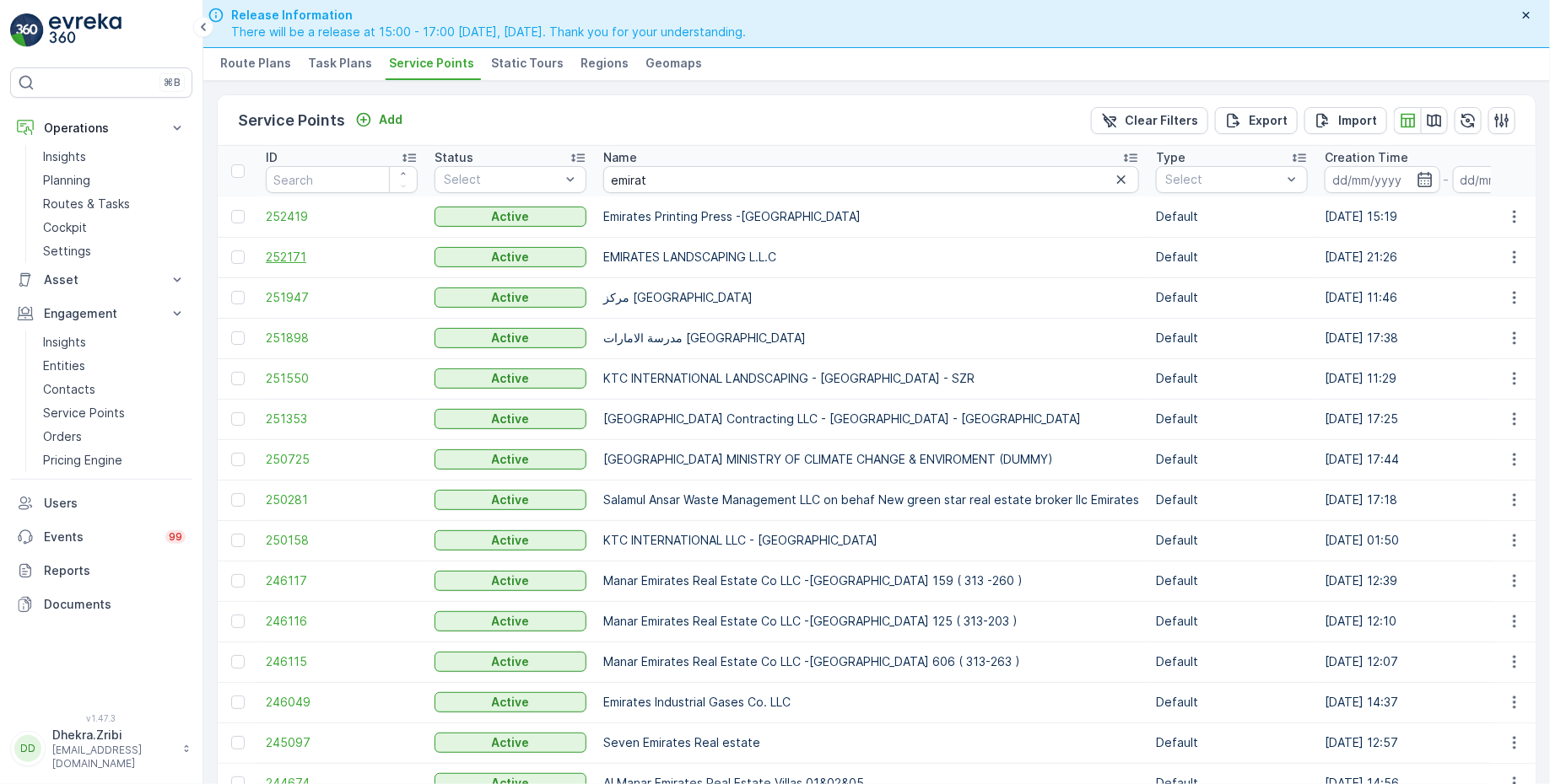
click at [298, 250] on span "252171" at bounding box center [341, 257] width 152 height 17
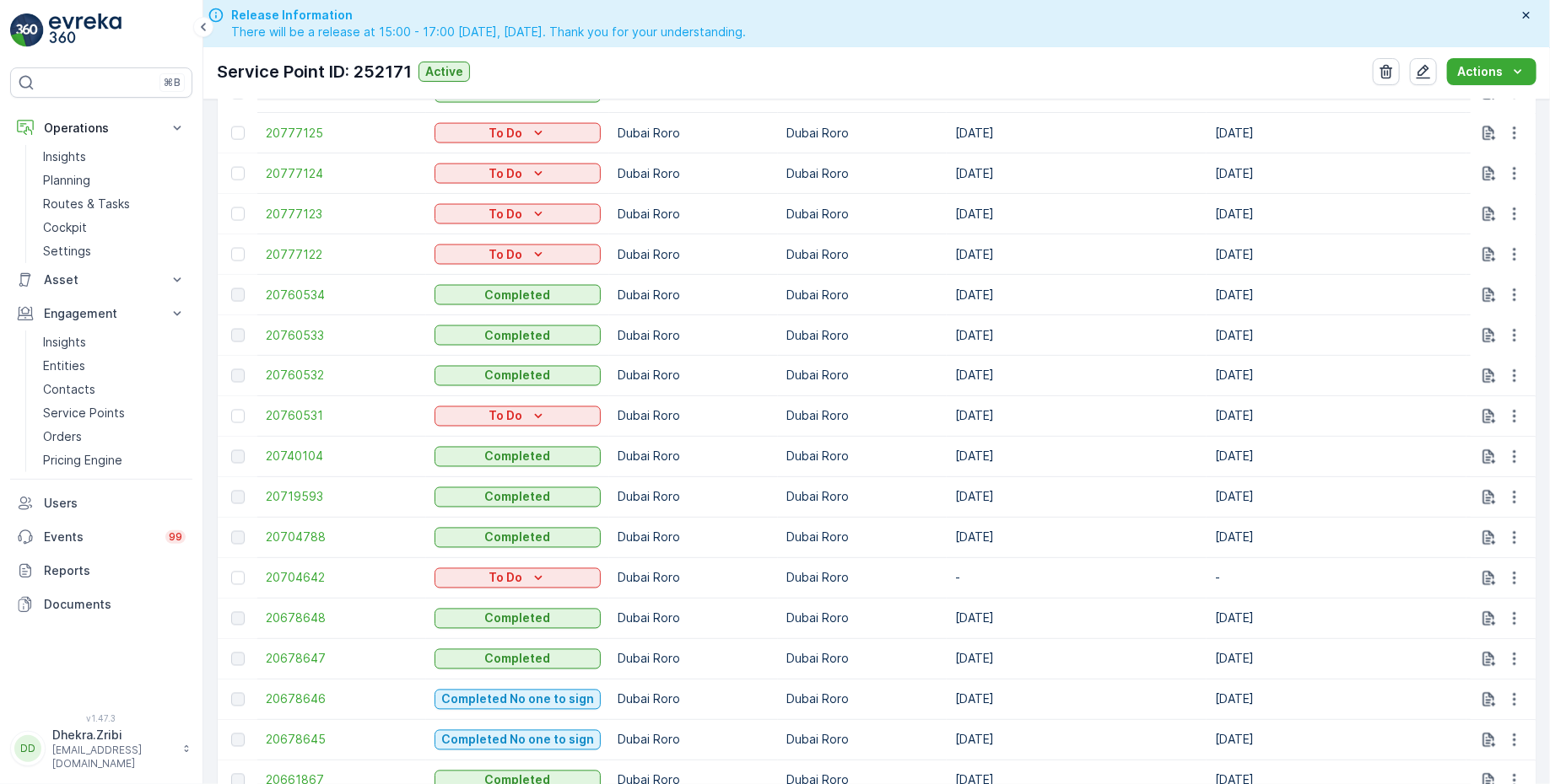
scroll to position [2013, 0]
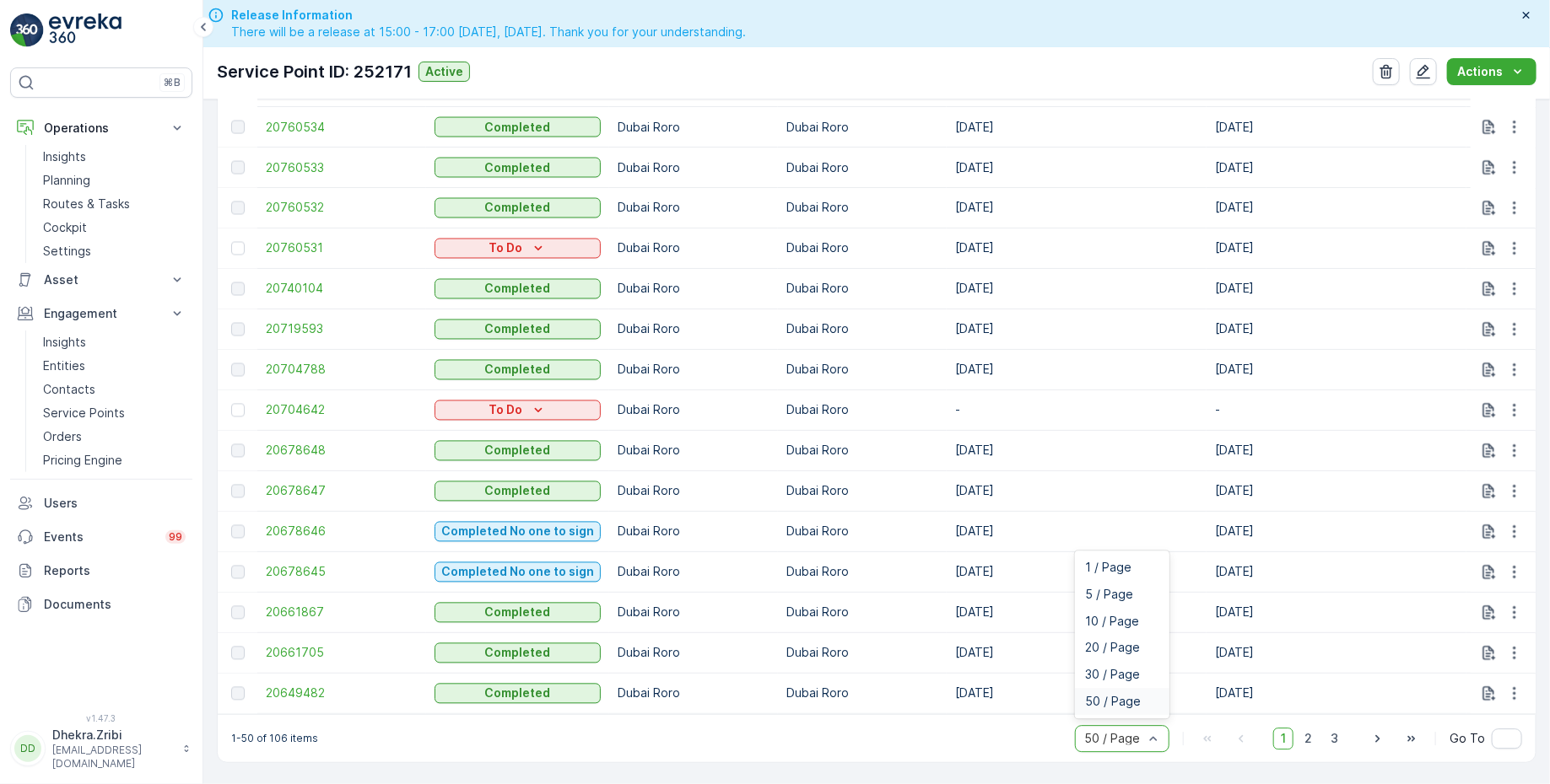
click at [1130, 743] on div at bounding box center [1113, 738] width 62 height 13
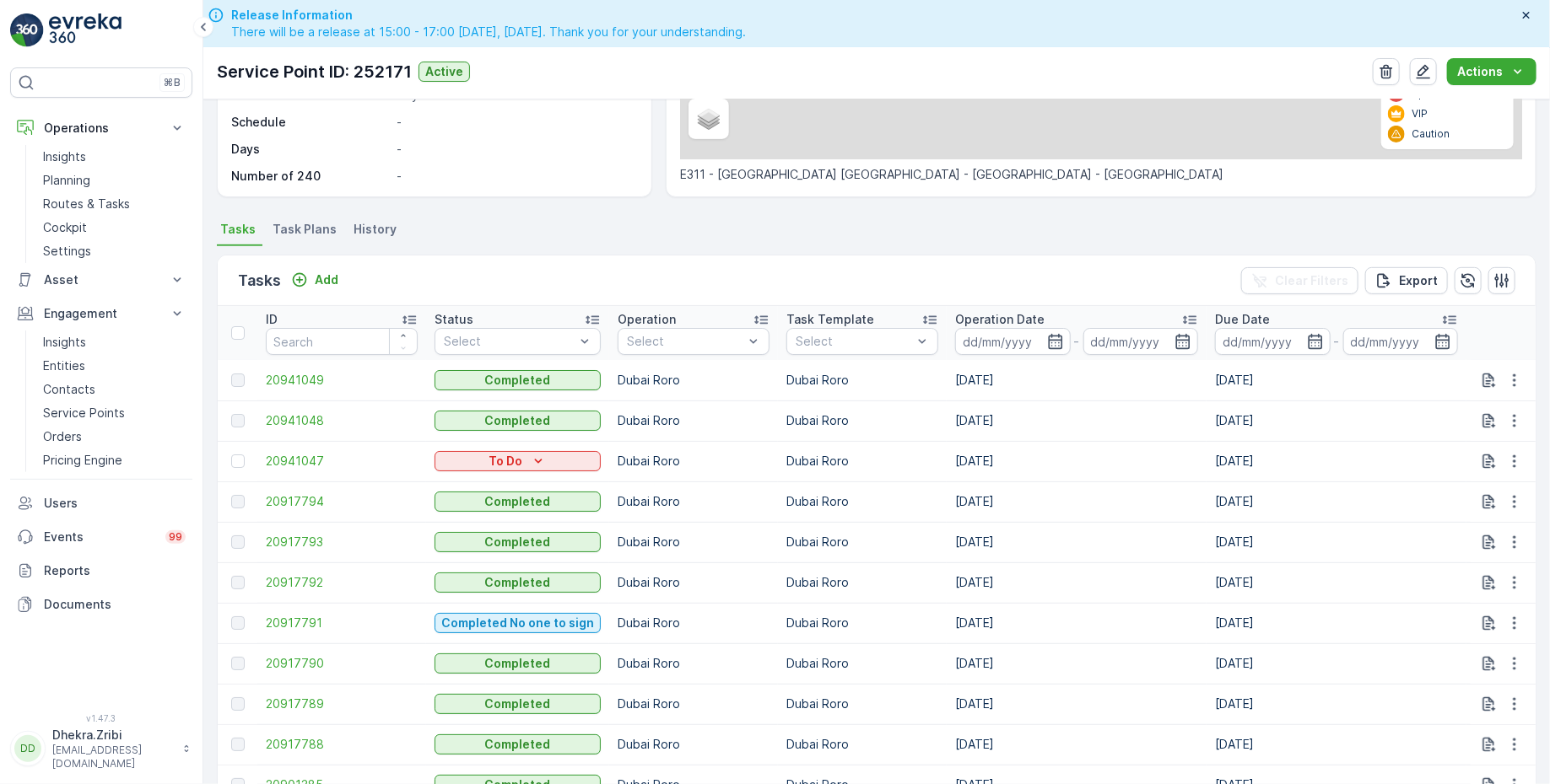
scroll to position [354, 0]
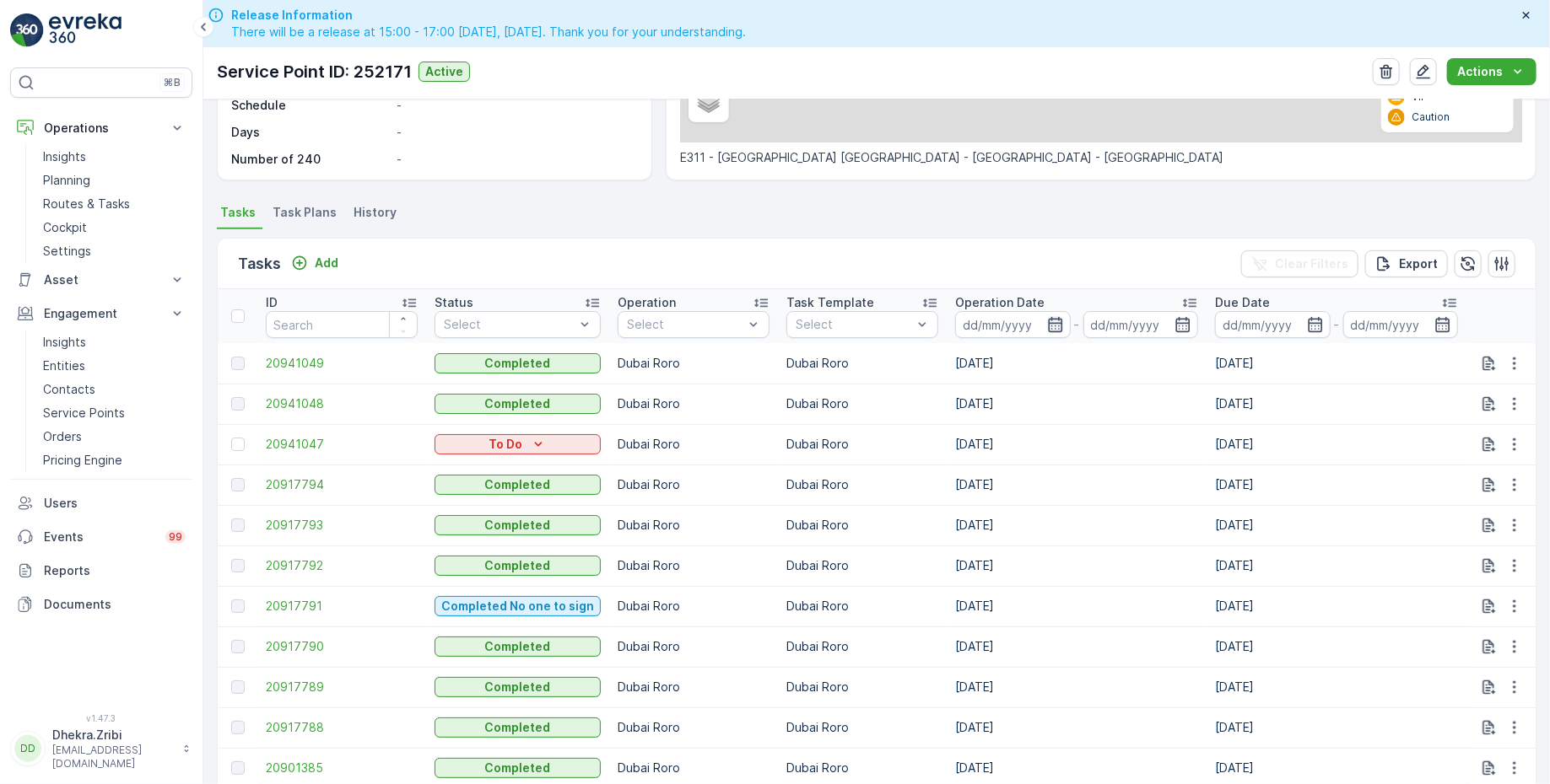
click at [1048, 329] on icon "button" at bounding box center [1055, 325] width 14 height 15
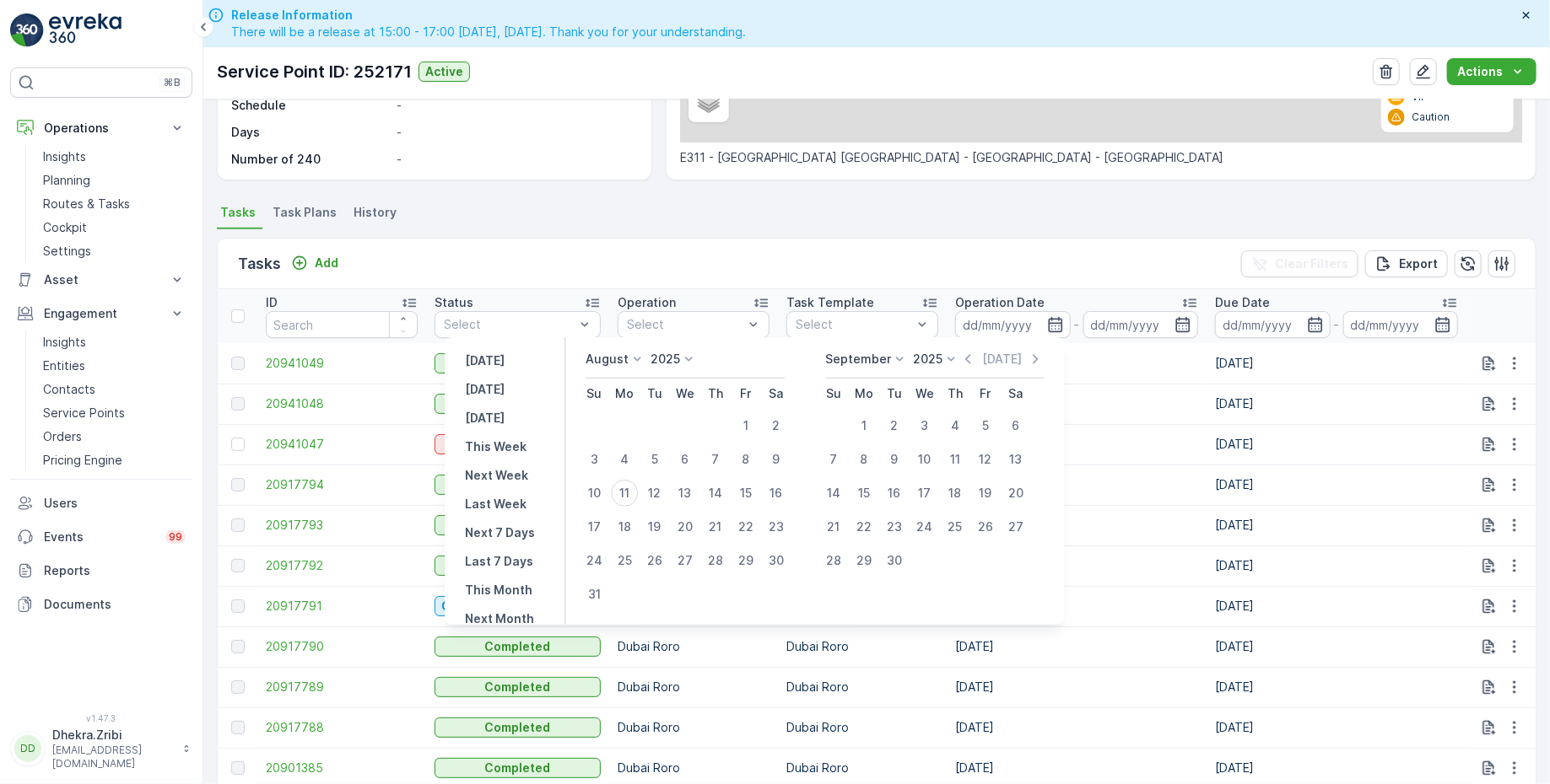
click at [634, 361] on icon at bounding box center [637, 359] width 17 height 17
click at [618, 516] on span "July" at bounding box center [606, 517] width 22 height 17
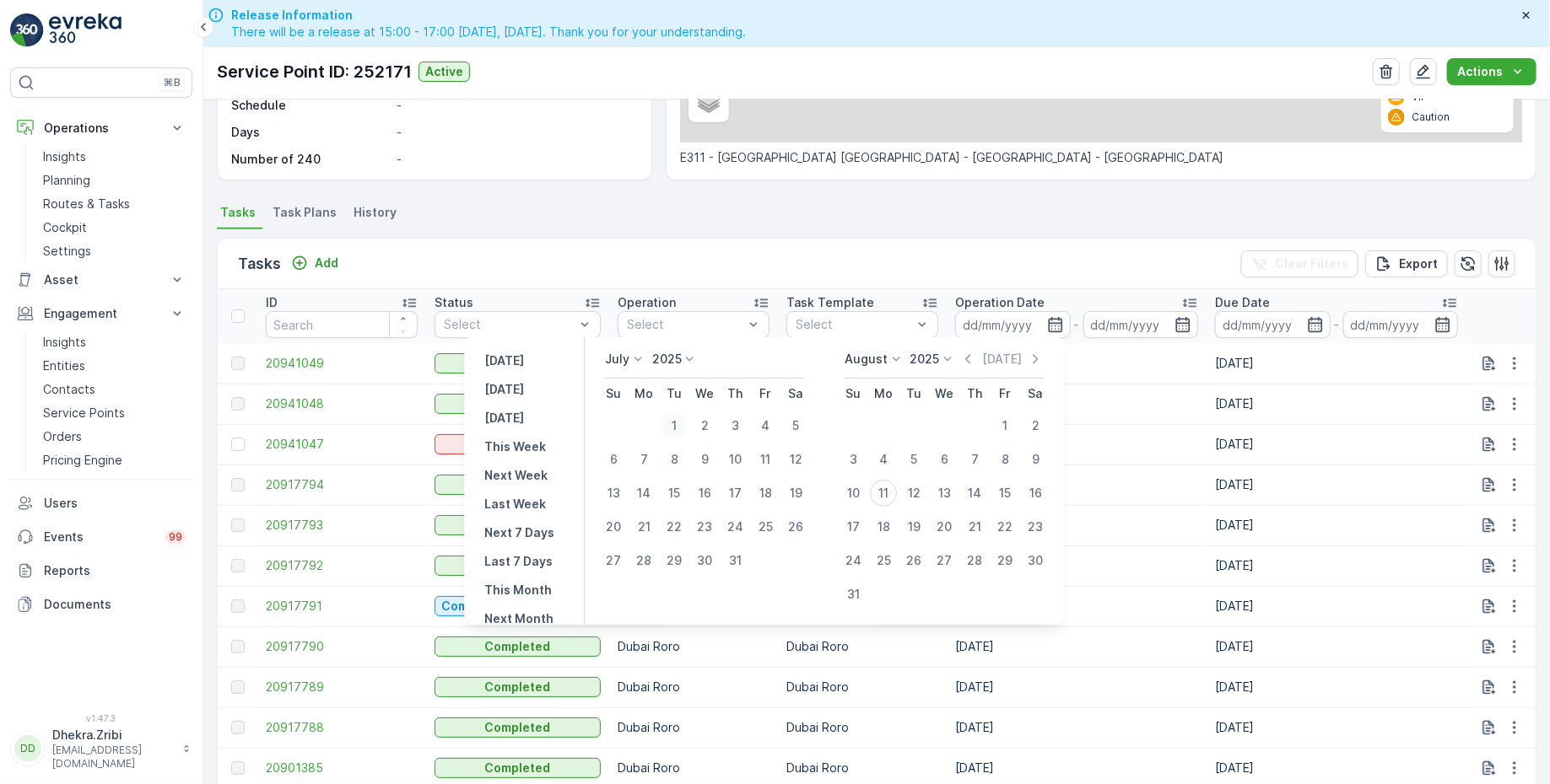
click at [668, 431] on div "1" at bounding box center [674, 426] width 27 height 27
type input "01.07.2025"
click at [738, 557] on div "31" at bounding box center [735, 561] width 27 height 27
type input "31.07.2025"
click at [675, 423] on div "1" at bounding box center [674, 426] width 27 height 27
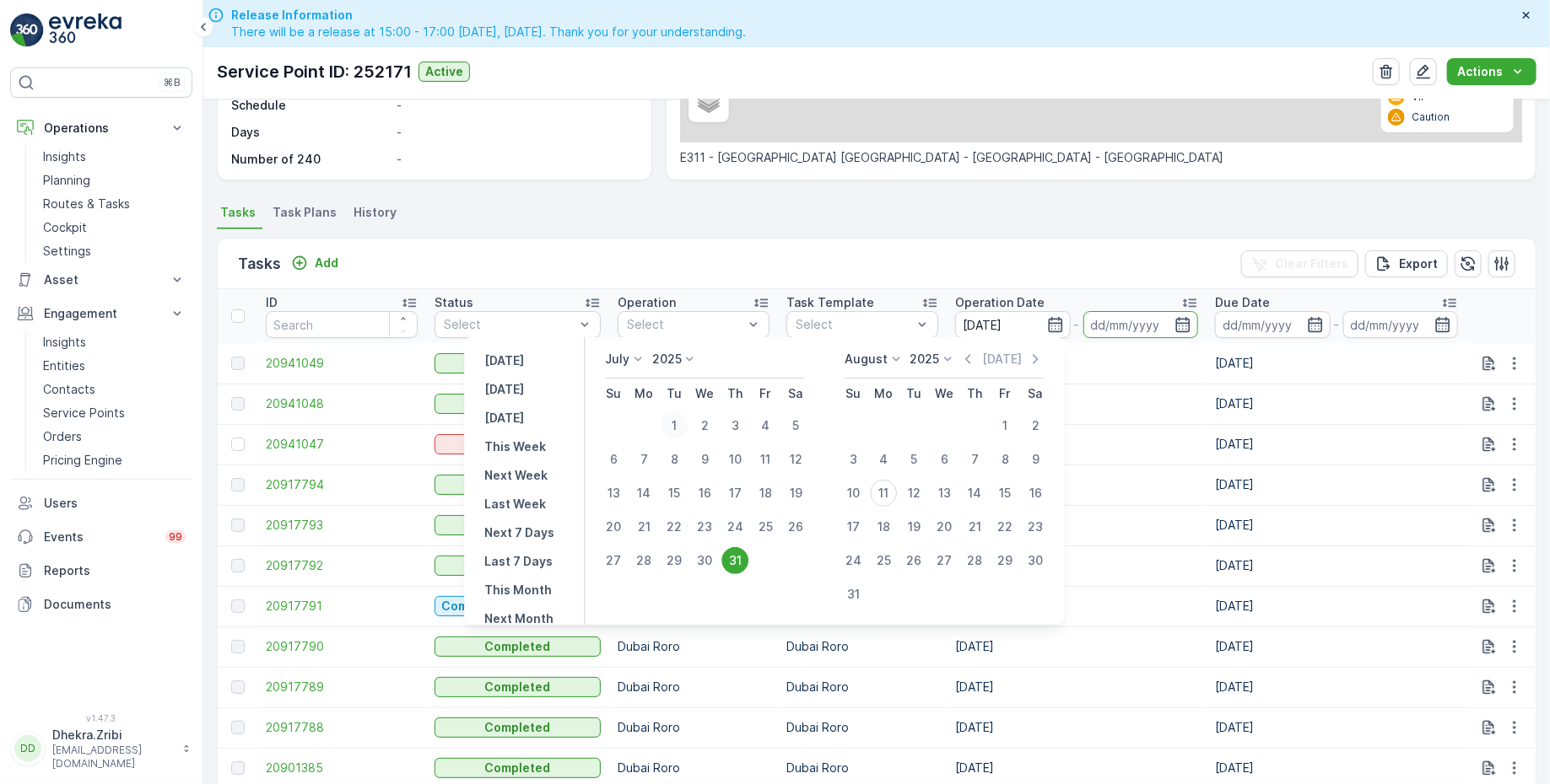
type input "01.07.2025"
click at [736, 564] on div "31" at bounding box center [735, 561] width 27 height 27
type input "31.07.2025"
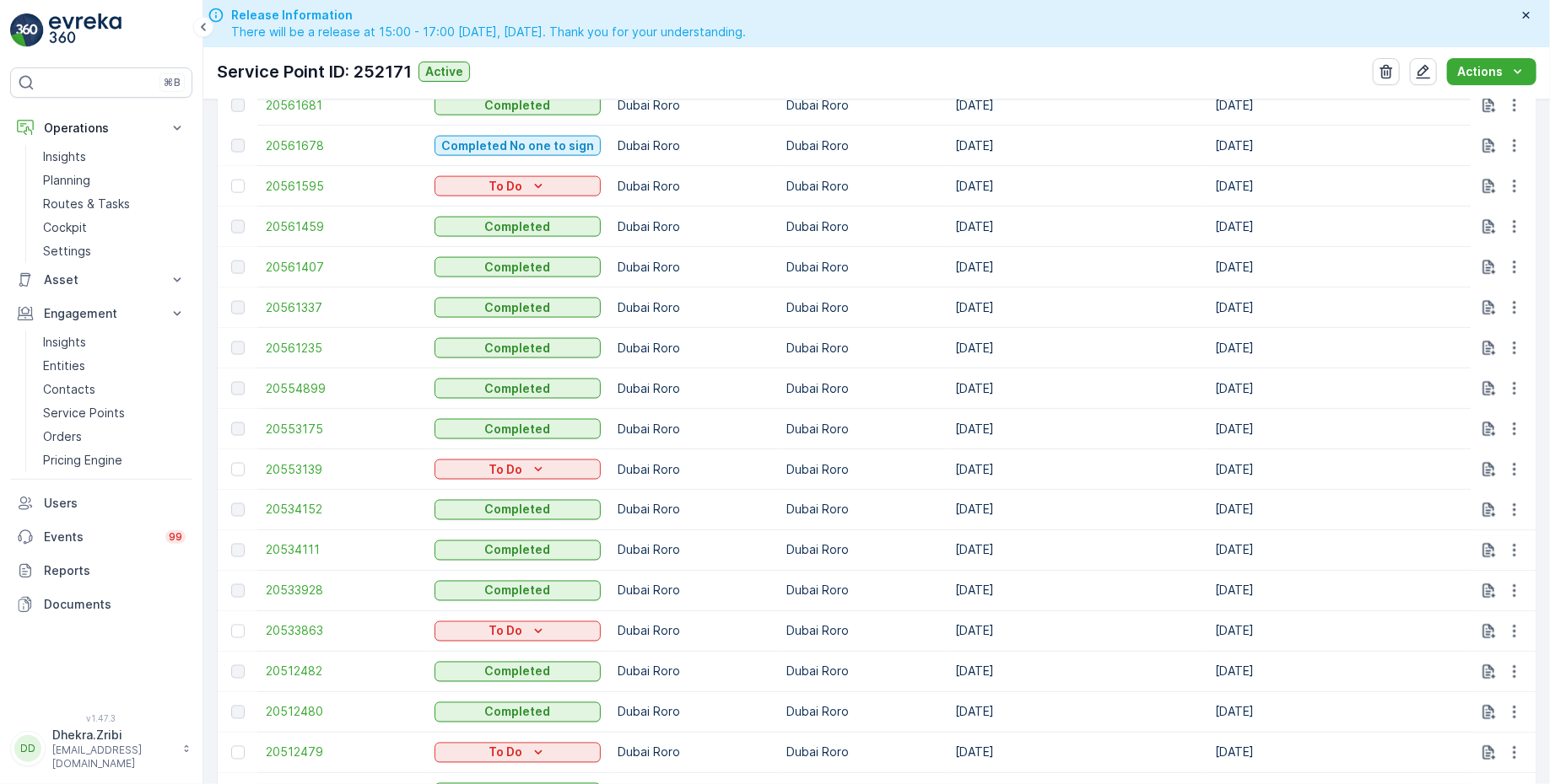
scroll to position [2013, 0]
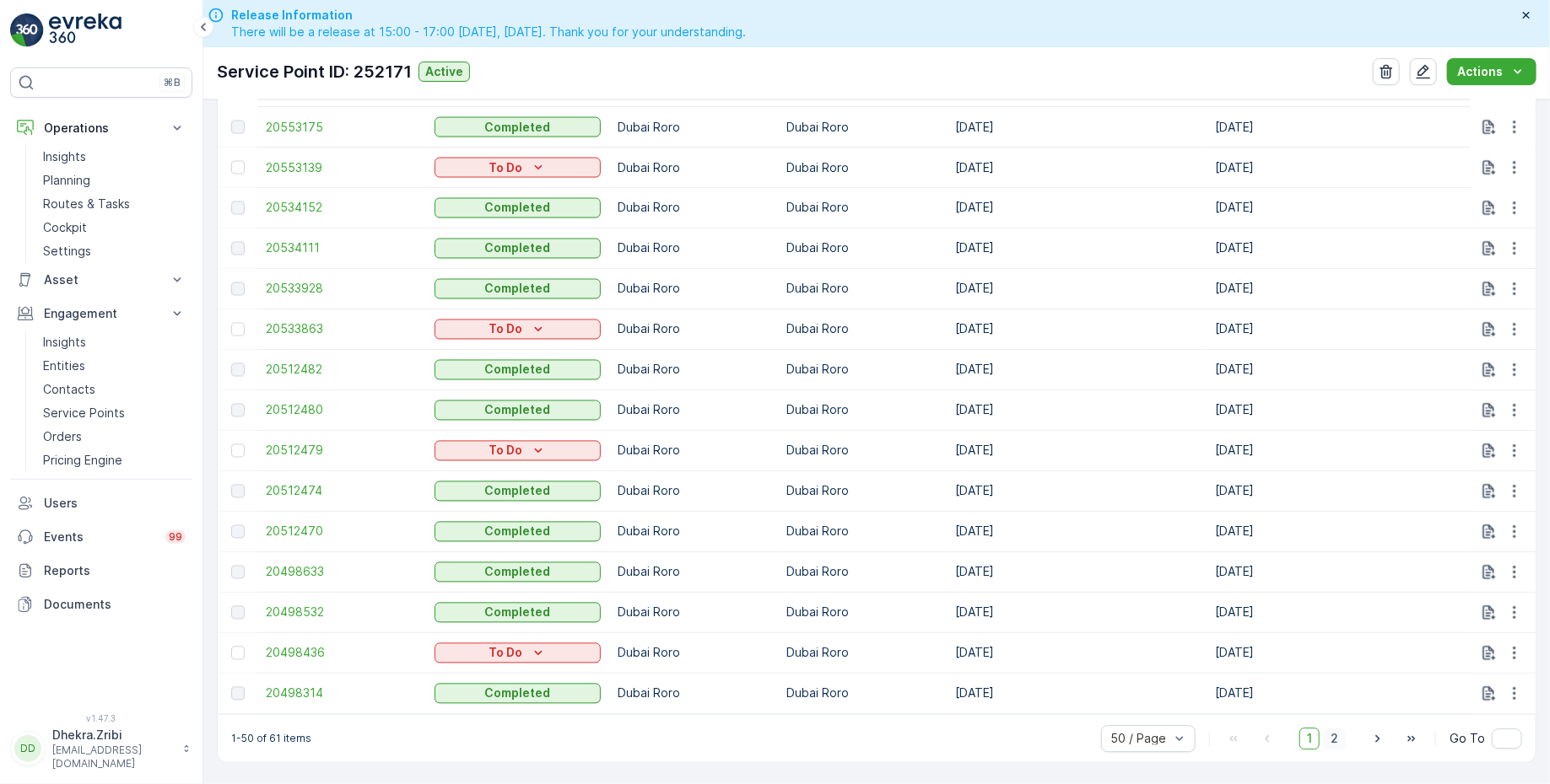
click at [1333, 737] on span "2" at bounding box center [1334, 738] width 22 height 22
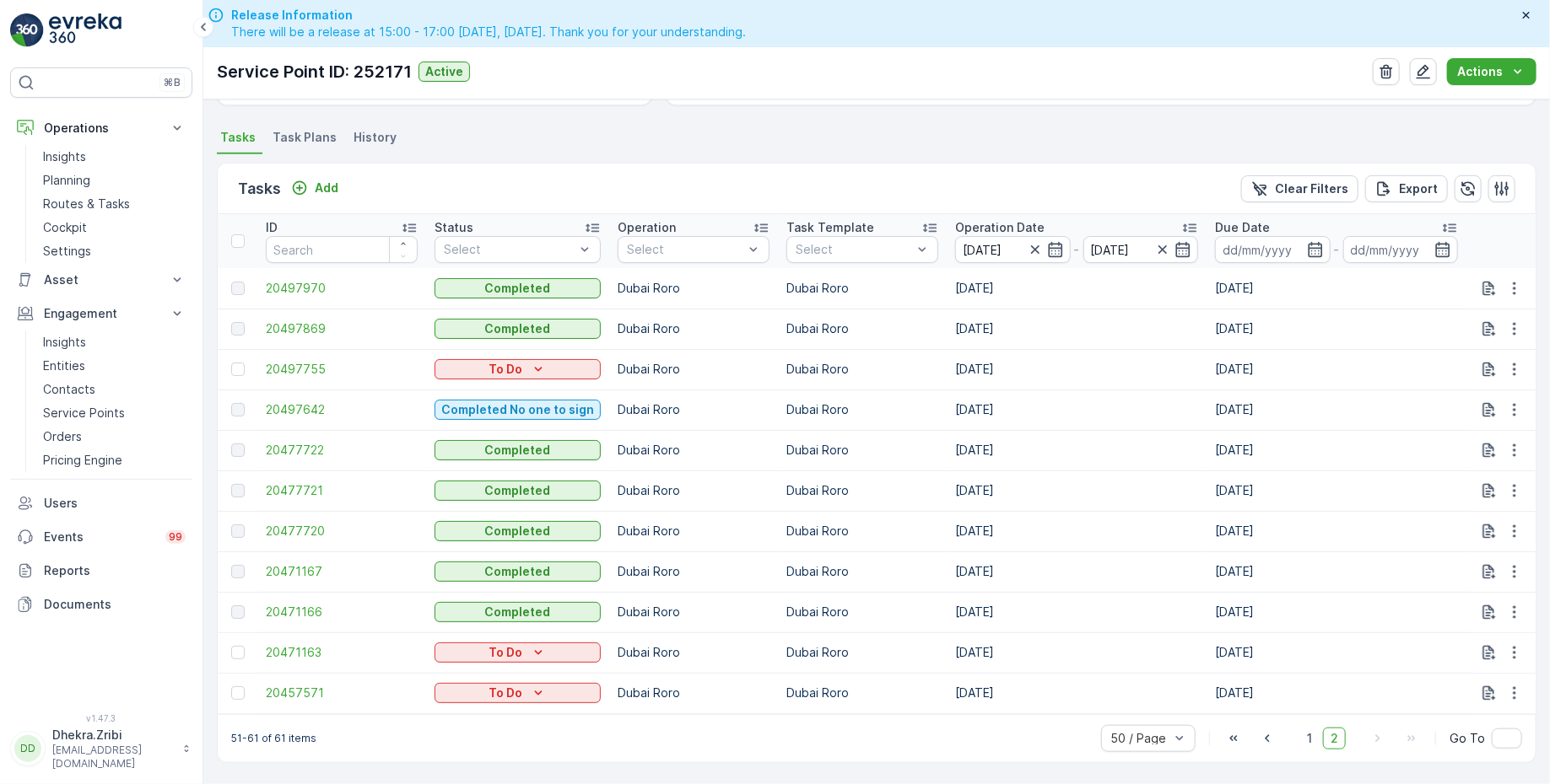
scroll to position [434, 0]
click at [301, 563] on span "20471167" at bounding box center [341, 571] width 152 height 17
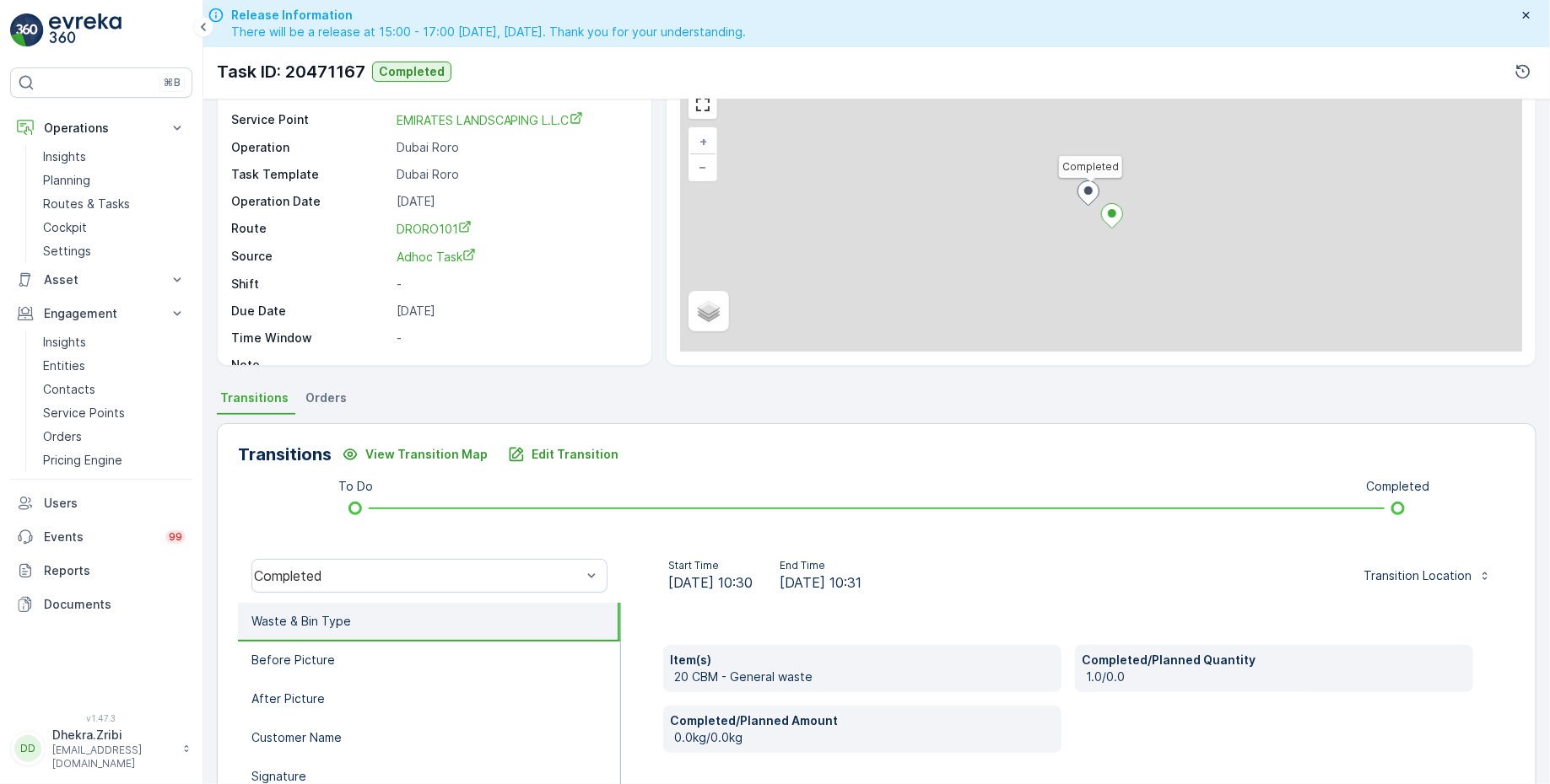
scroll to position [88, 0]
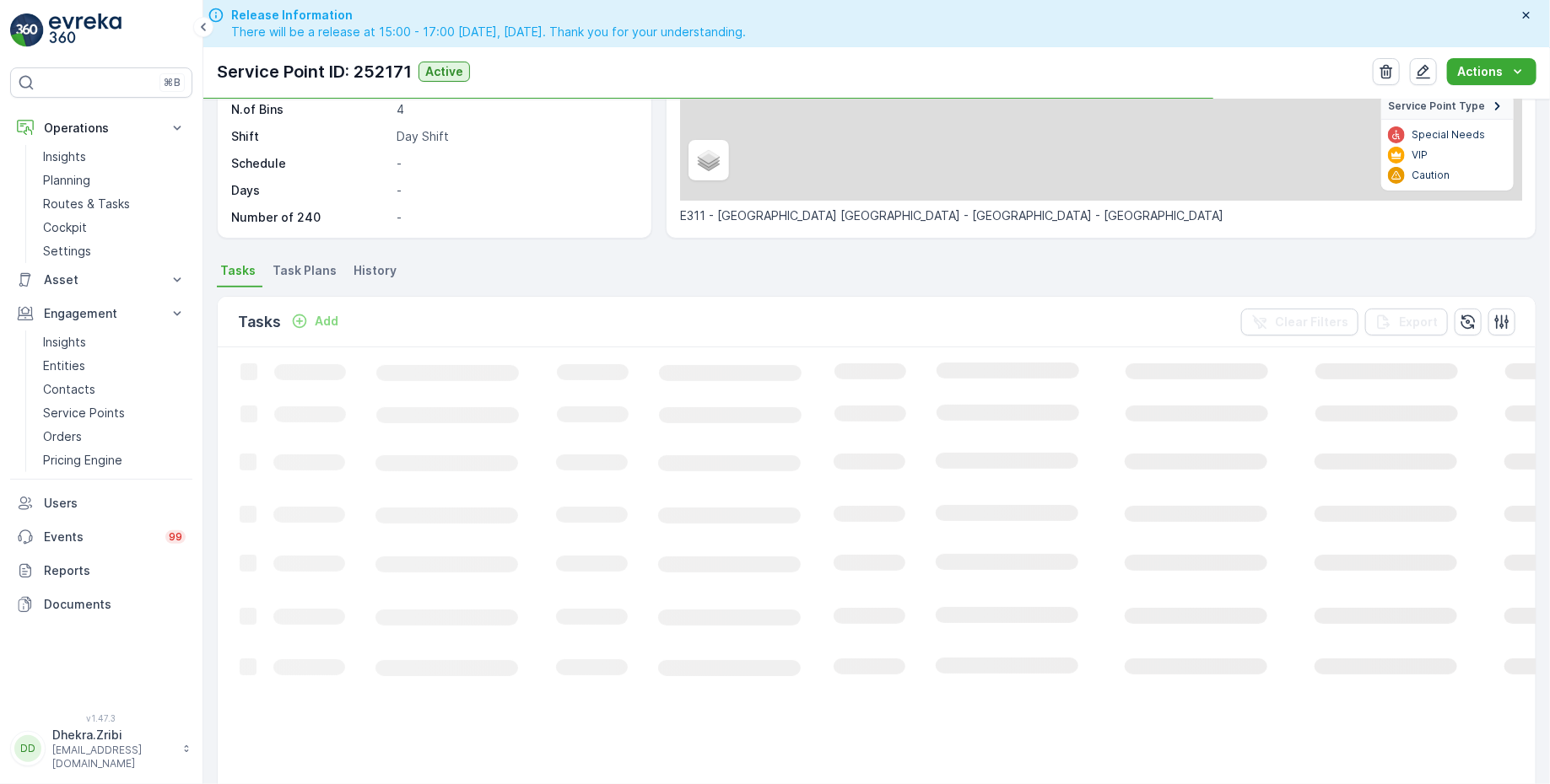
scroll to position [434, 0]
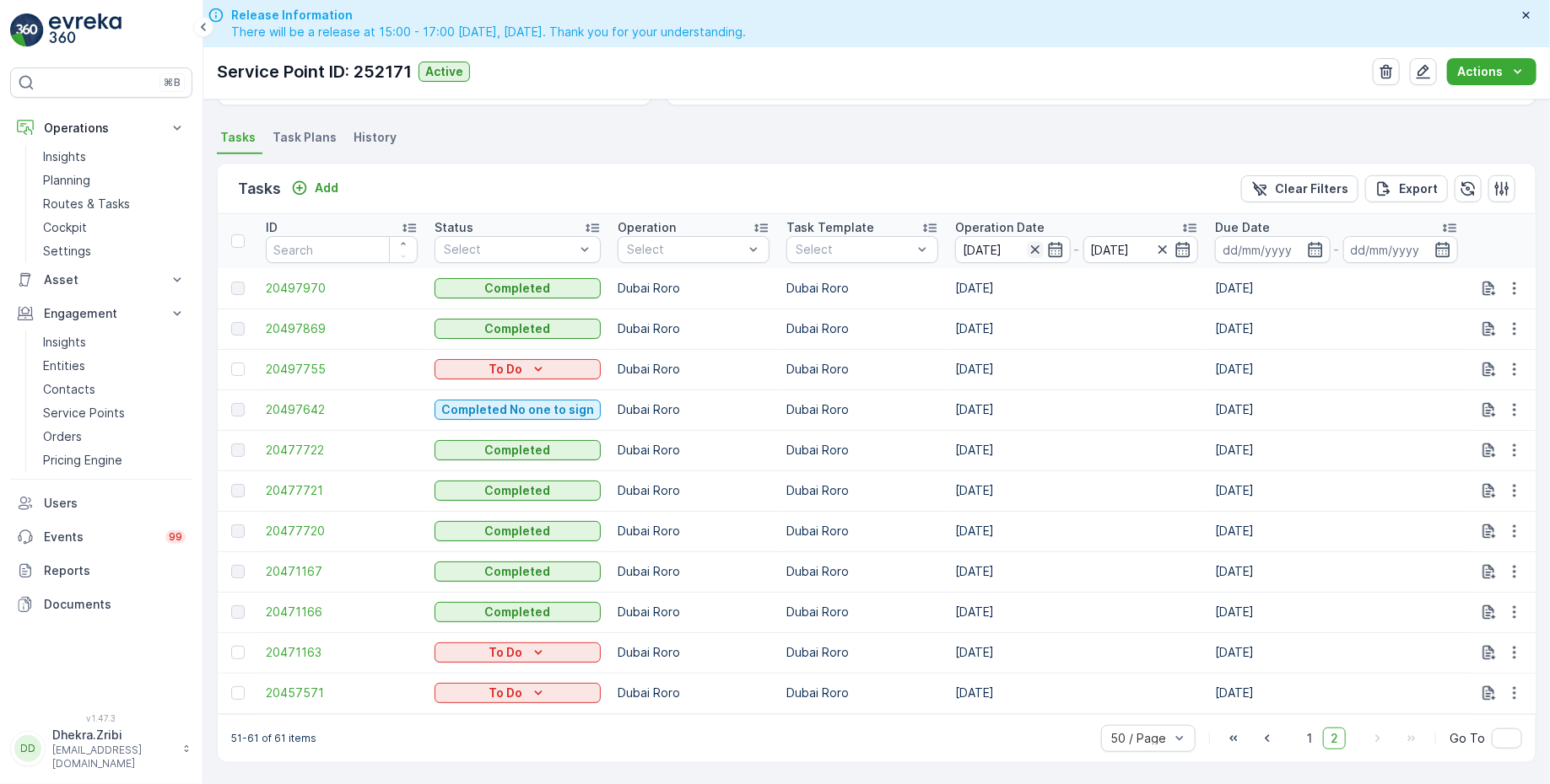
click at [1030, 245] on icon "button" at bounding box center [1034, 249] width 8 height 8
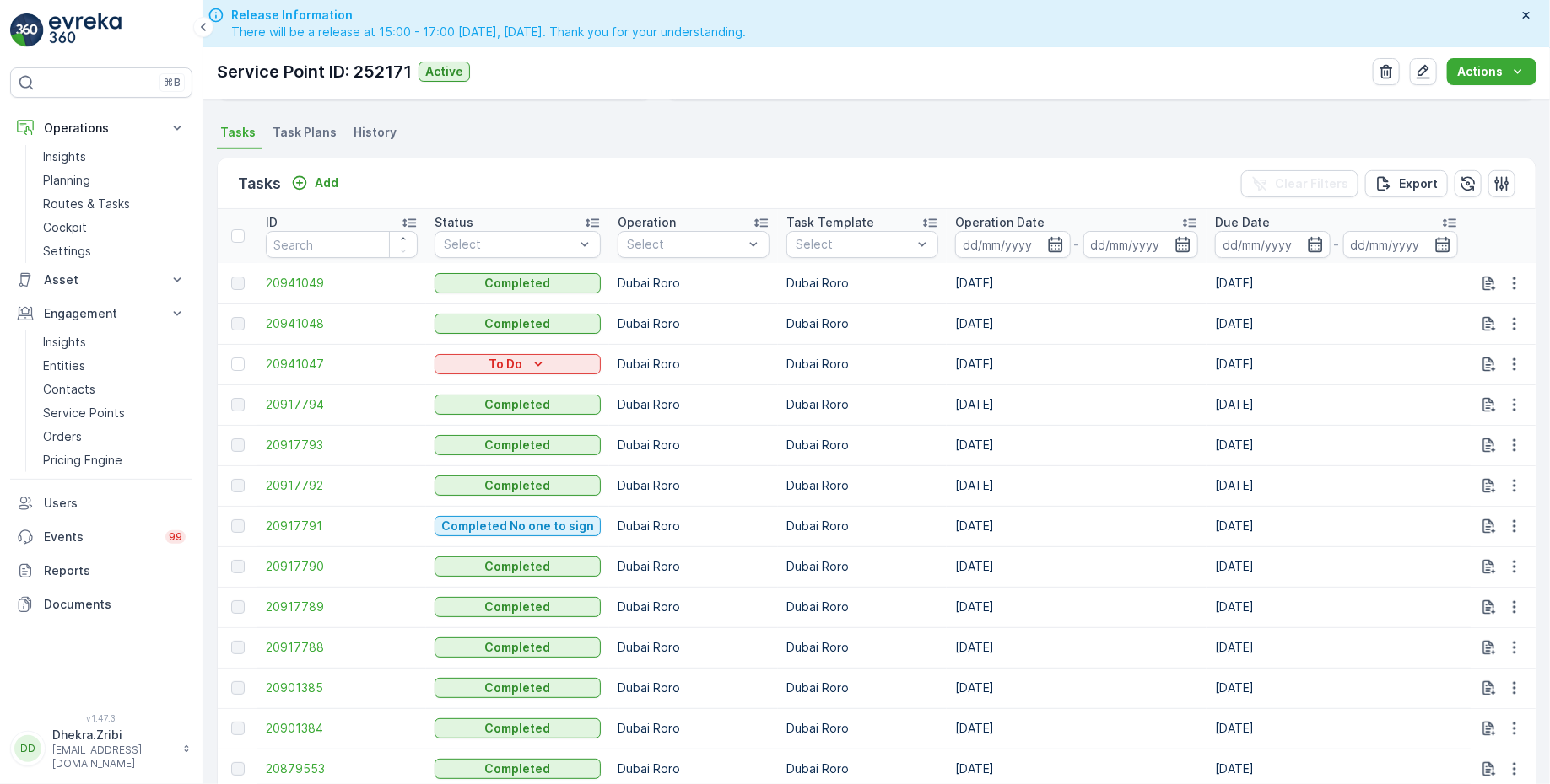
click at [1029, 242] on input at bounding box center [1013, 245] width 115 height 27
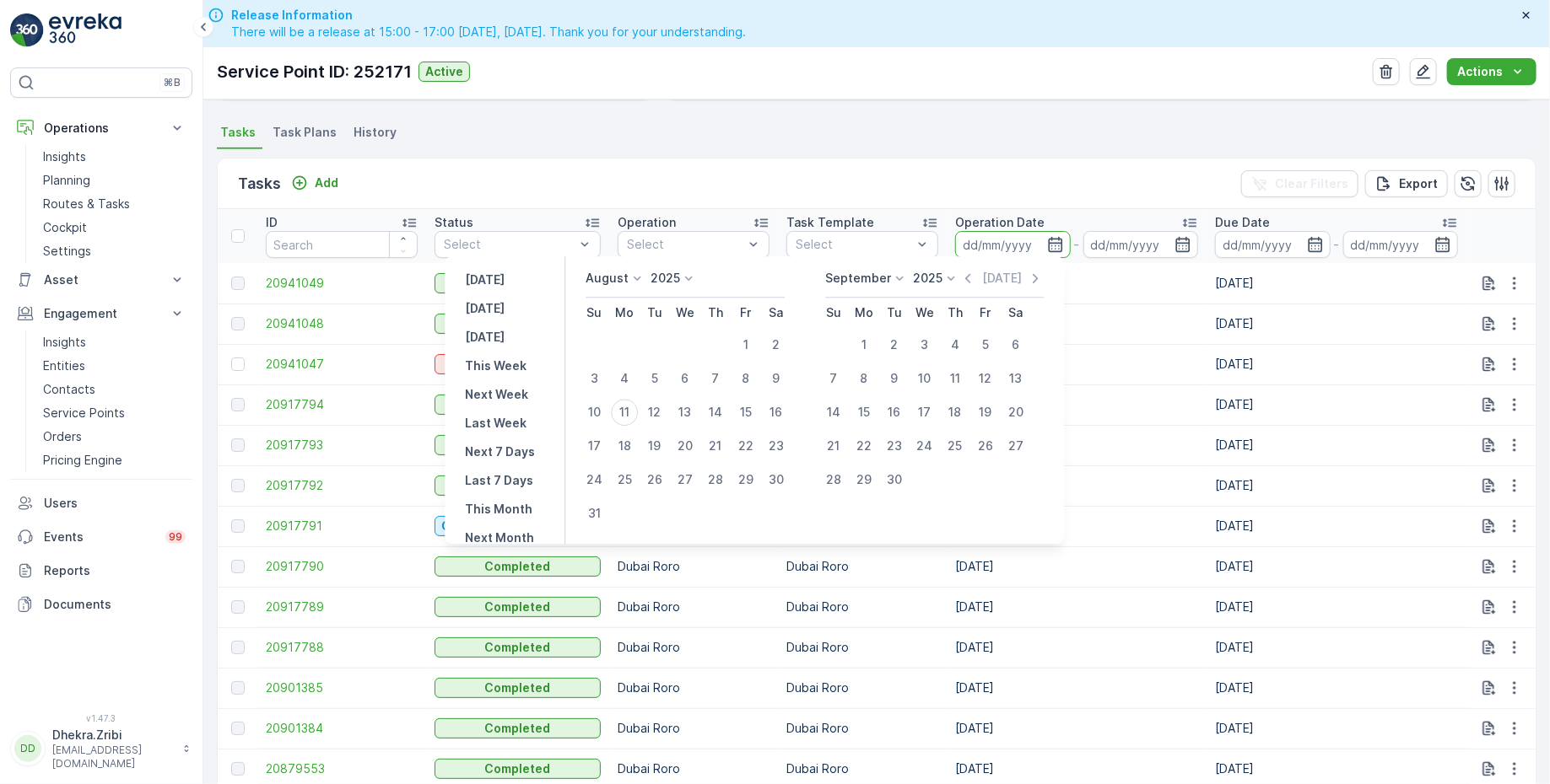
click at [628, 284] on p "August" at bounding box center [607, 278] width 43 height 17
click at [618, 435] on span "July" at bounding box center [606, 436] width 22 height 17
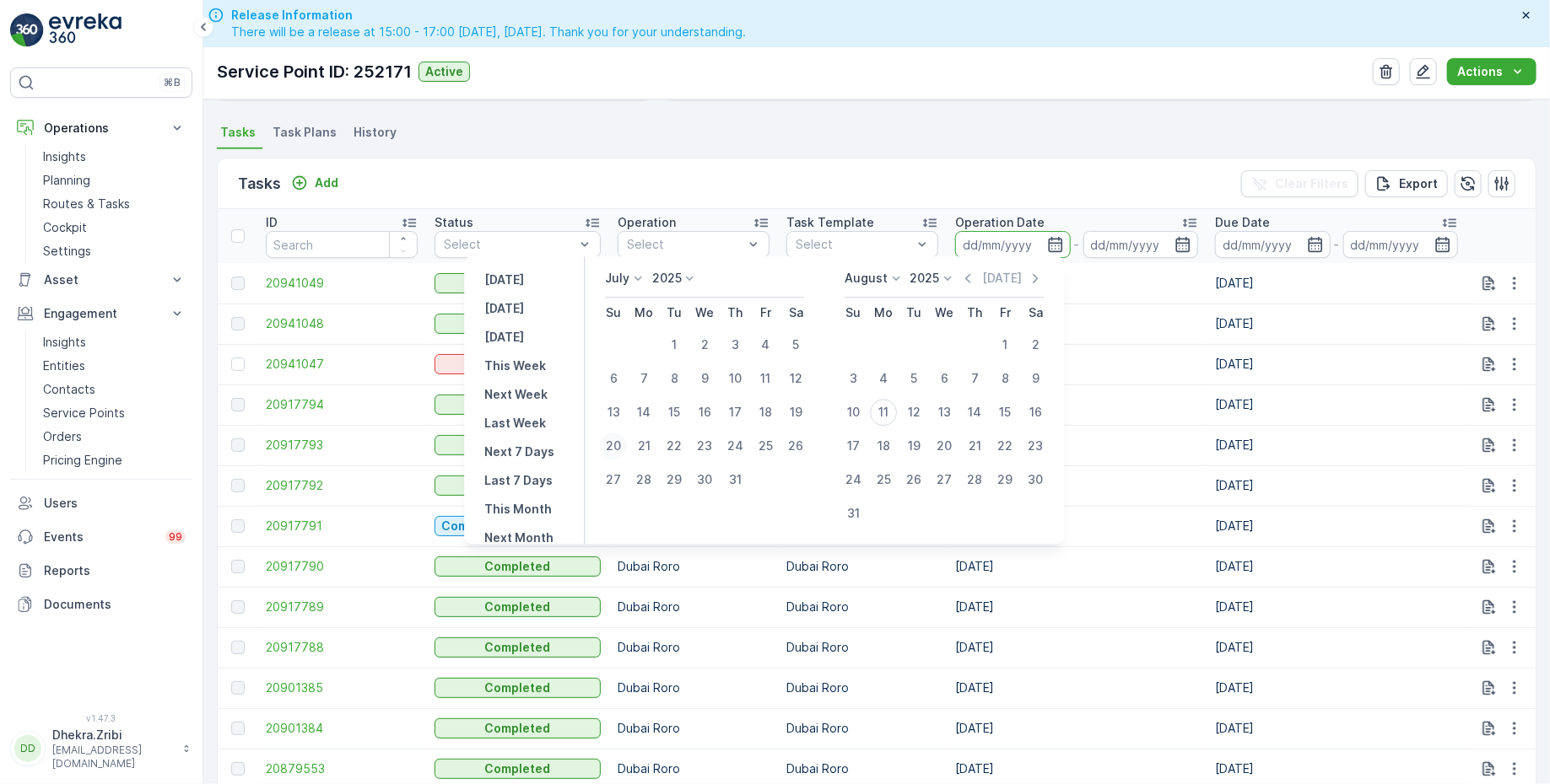
click at [615, 446] on div "20" at bounding box center [614, 446] width 27 height 27
type input "20.07.2025"
click at [615, 446] on div "20" at bounding box center [614, 446] width 27 height 27
type input "20.07.2025"
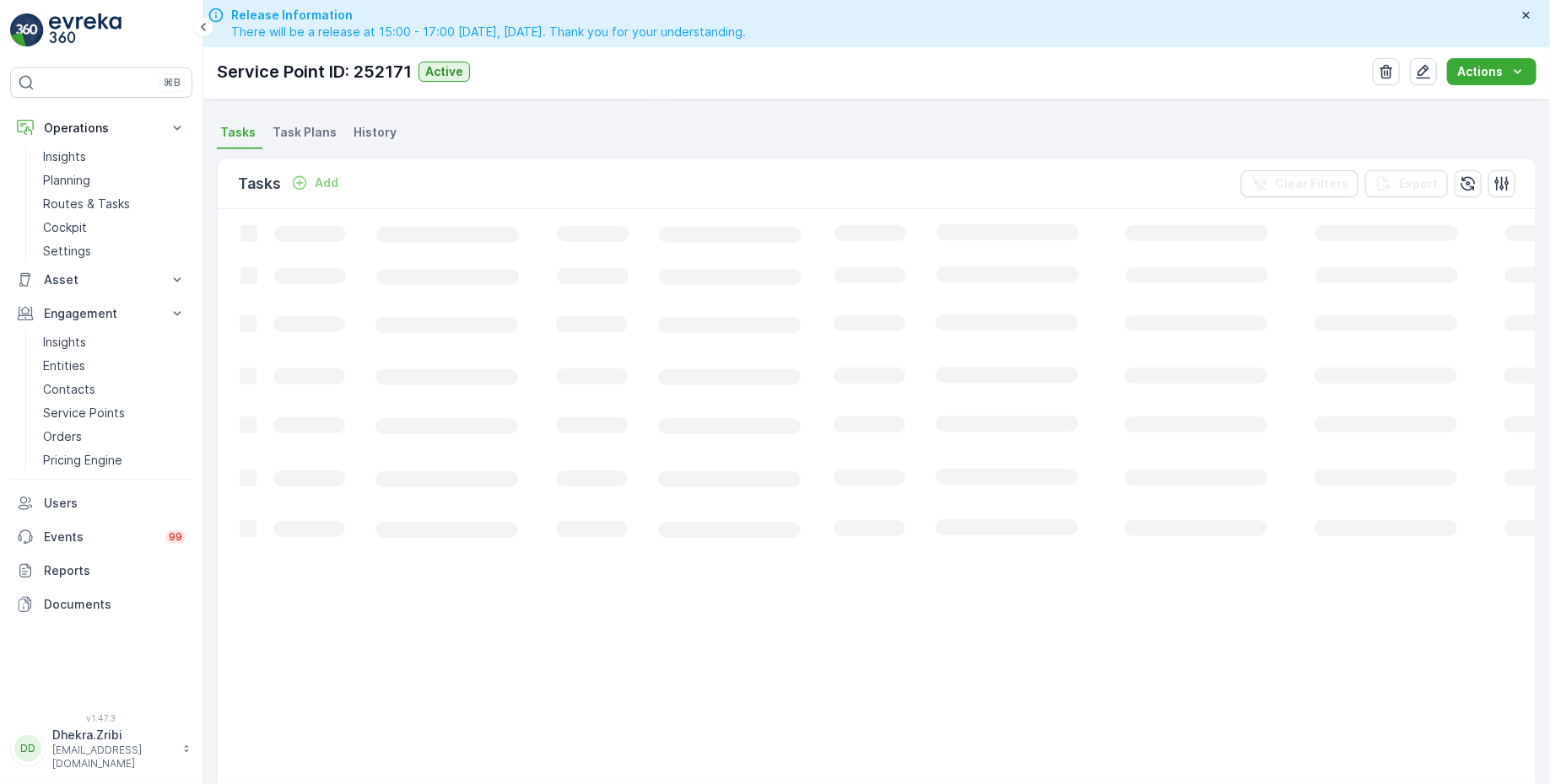
scroll to position [313, 0]
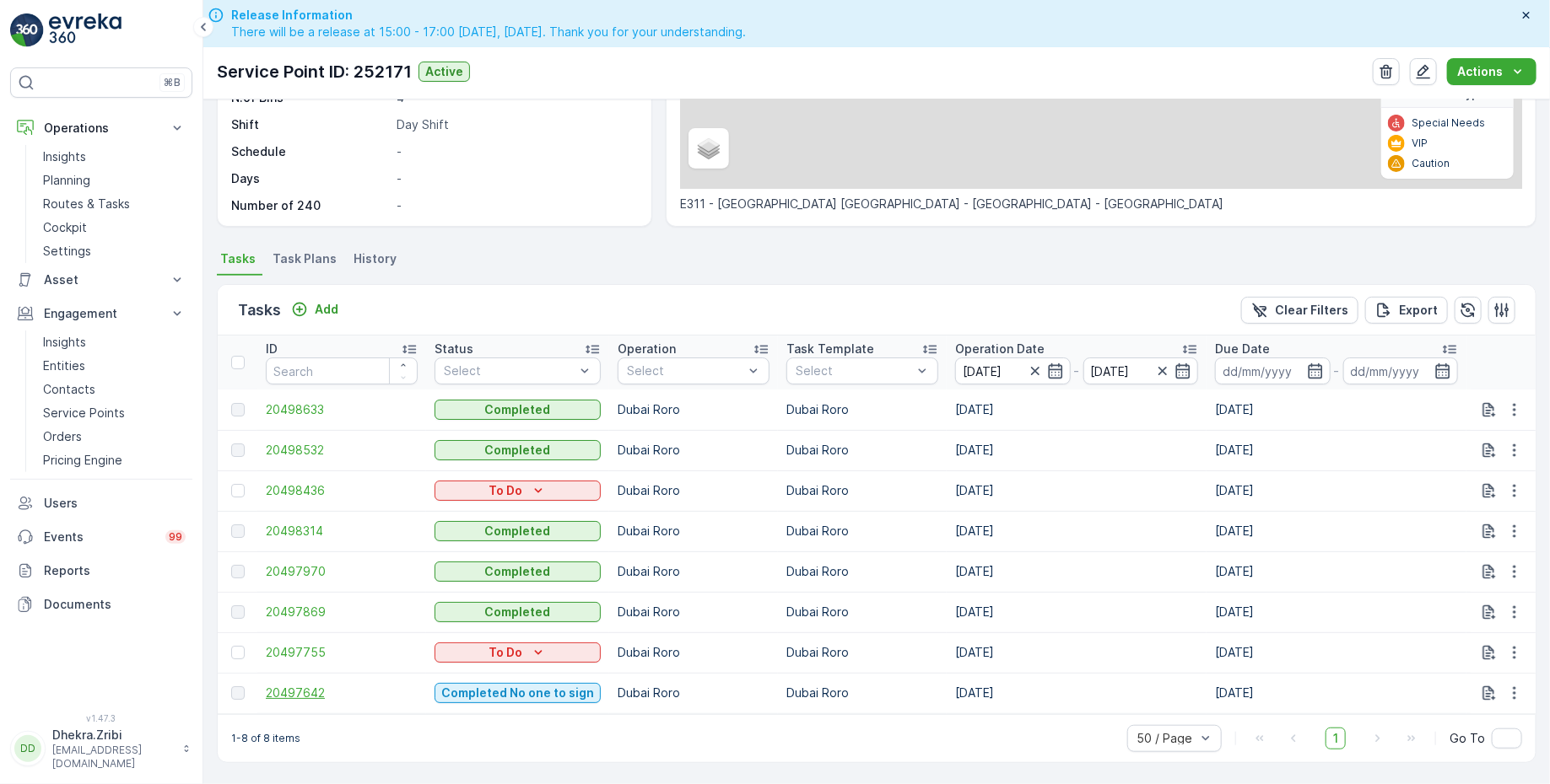
click at [302, 685] on span "20497642" at bounding box center [341, 693] width 152 height 17
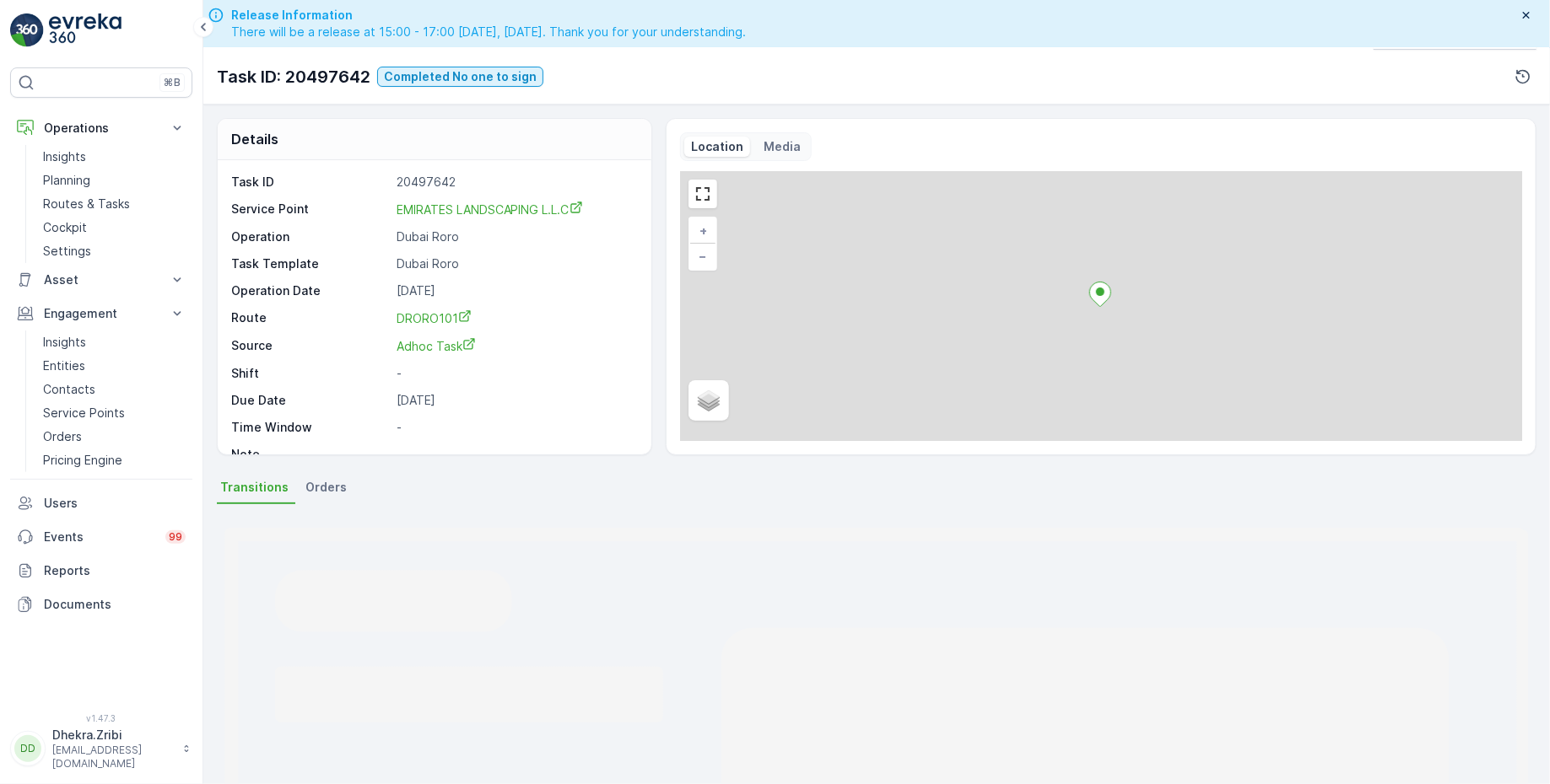
scroll to position [48, 0]
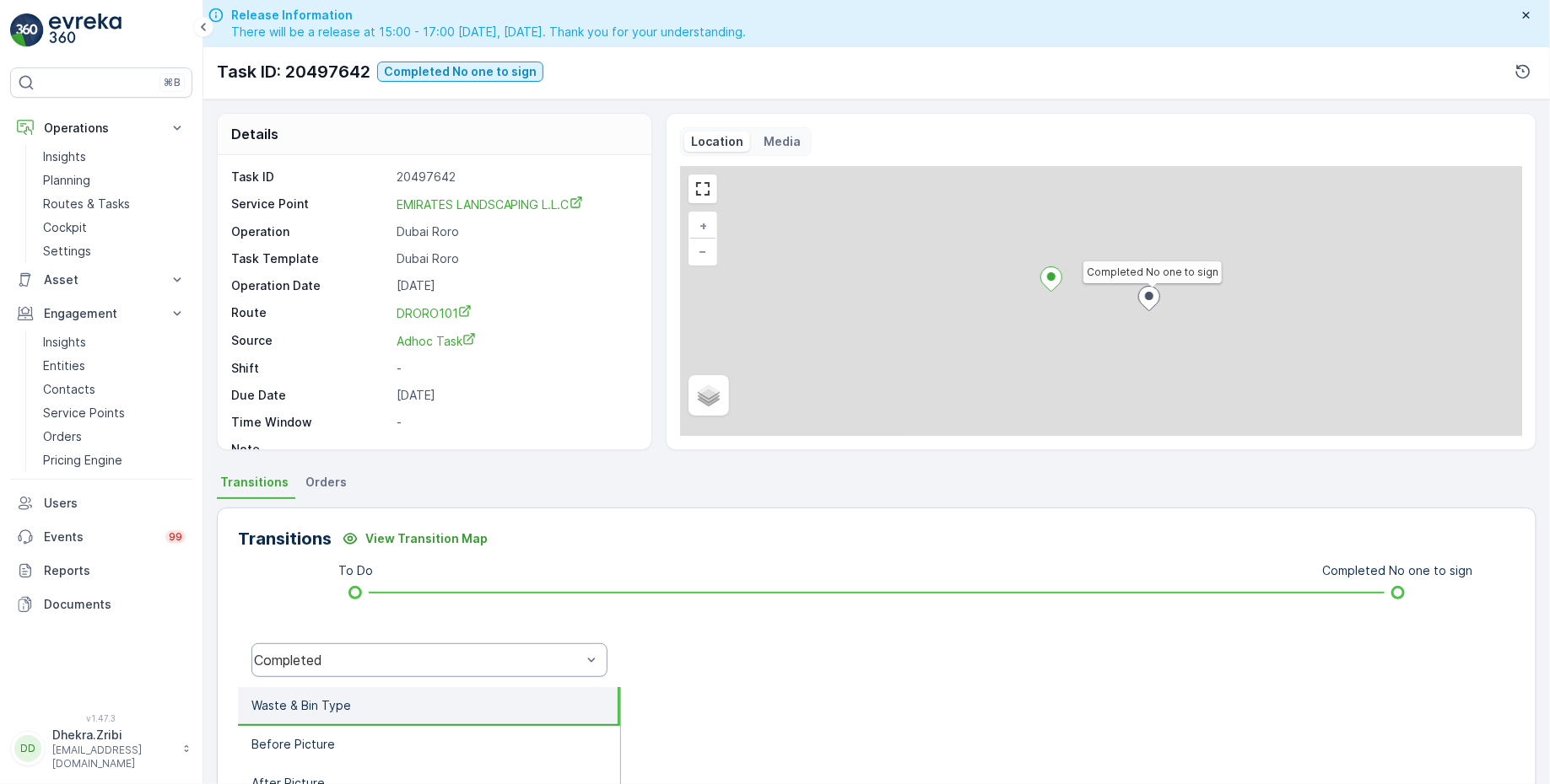
click at [390, 664] on div "Completed" at bounding box center [417, 660] width 327 height 15
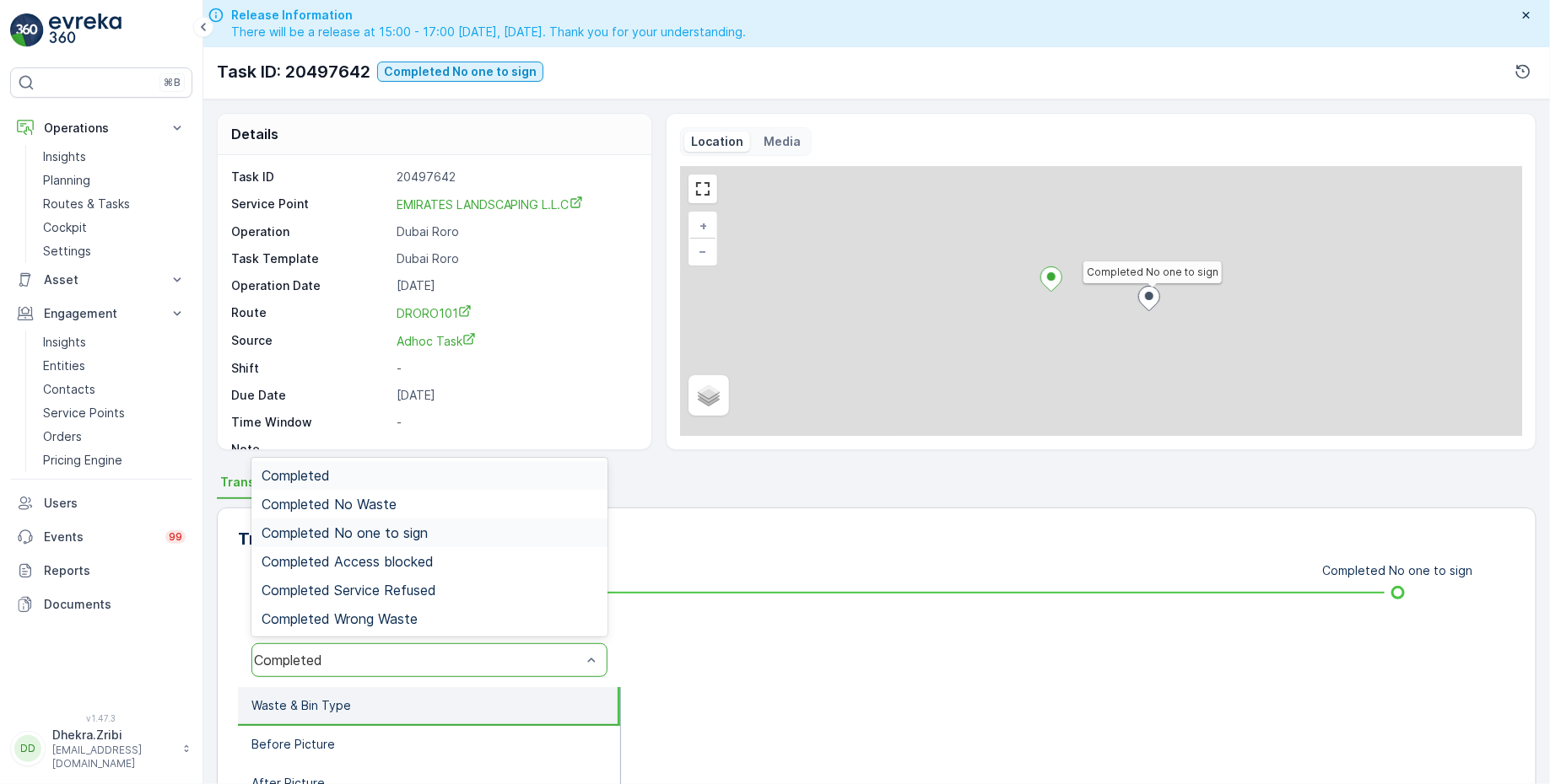
click at [416, 530] on span "Completed No one to sign" at bounding box center [345, 532] width 166 height 15
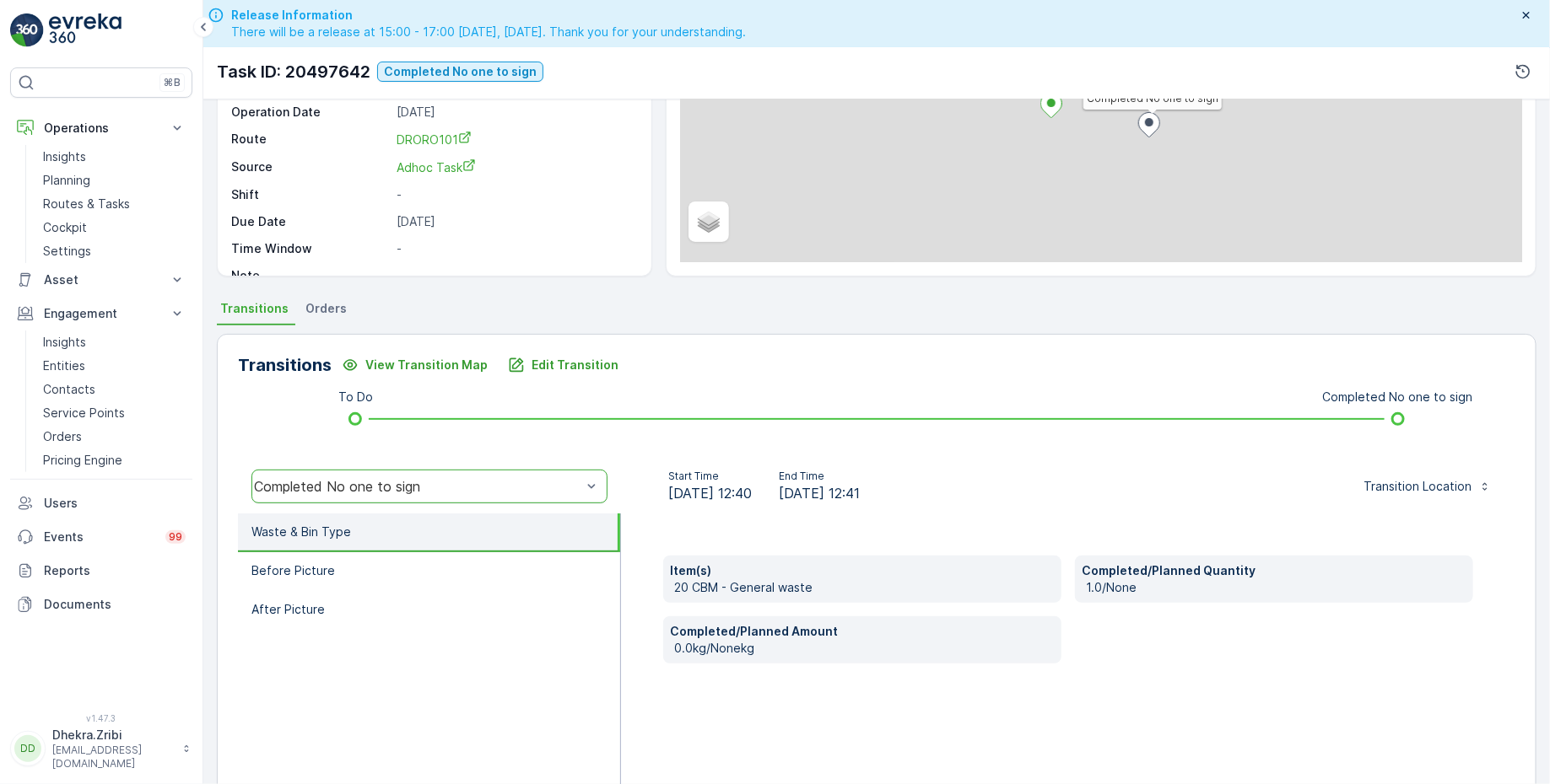
scroll to position [179, 0]
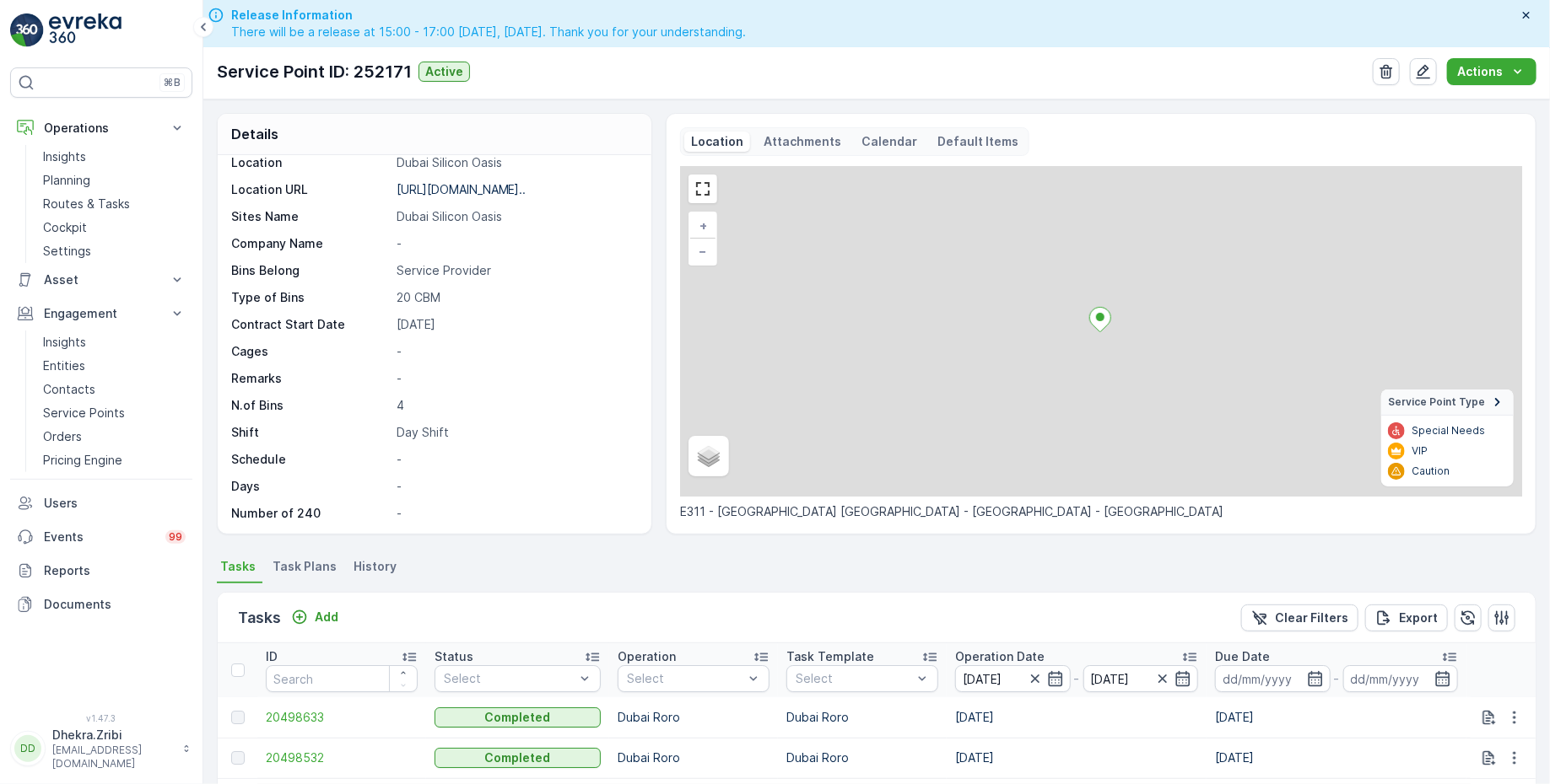
scroll to position [313, 0]
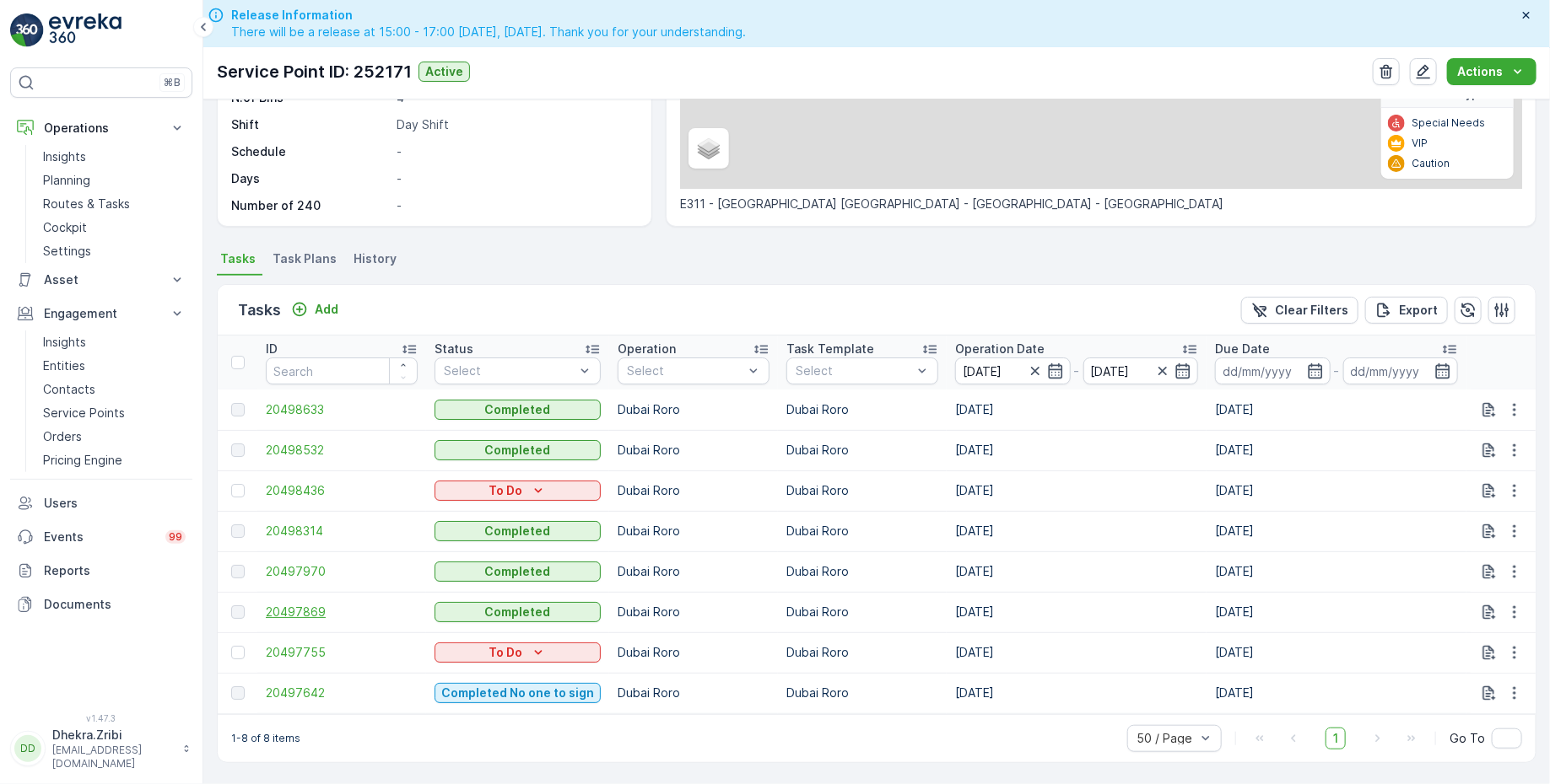
click at [311, 603] on span "20497869" at bounding box center [341, 611] width 152 height 17
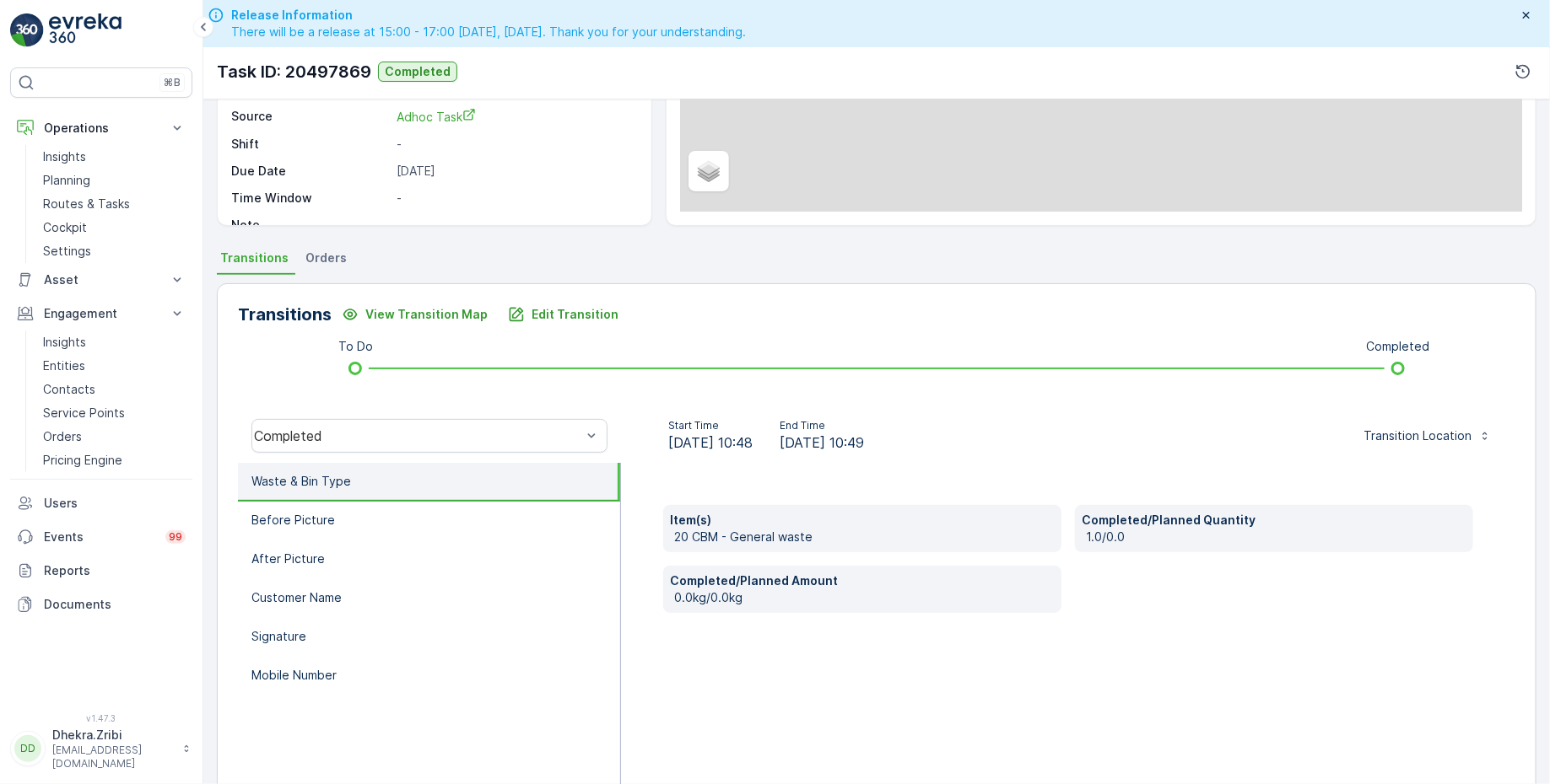
scroll to position [277, 0]
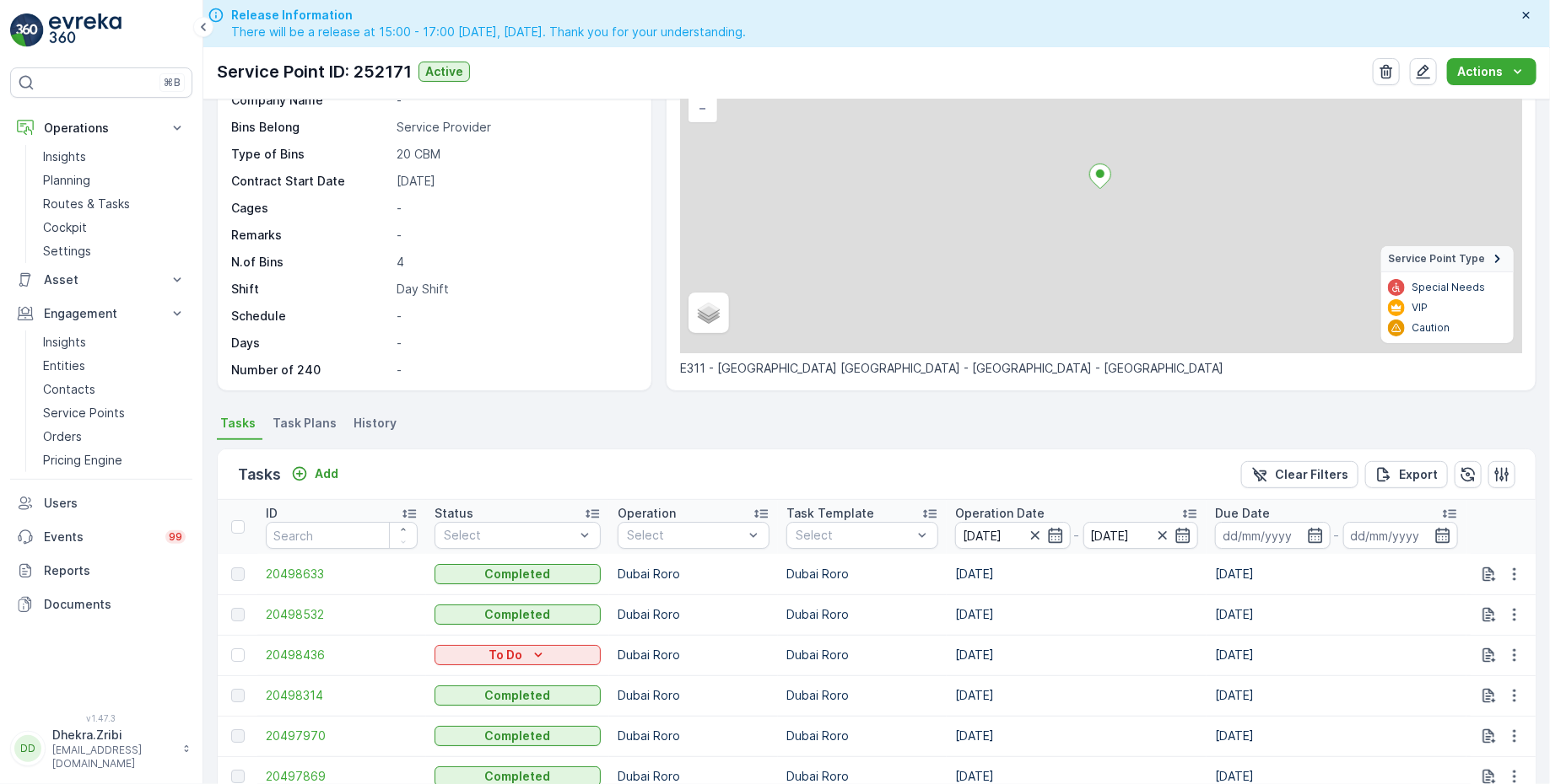
scroll to position [313, 0]
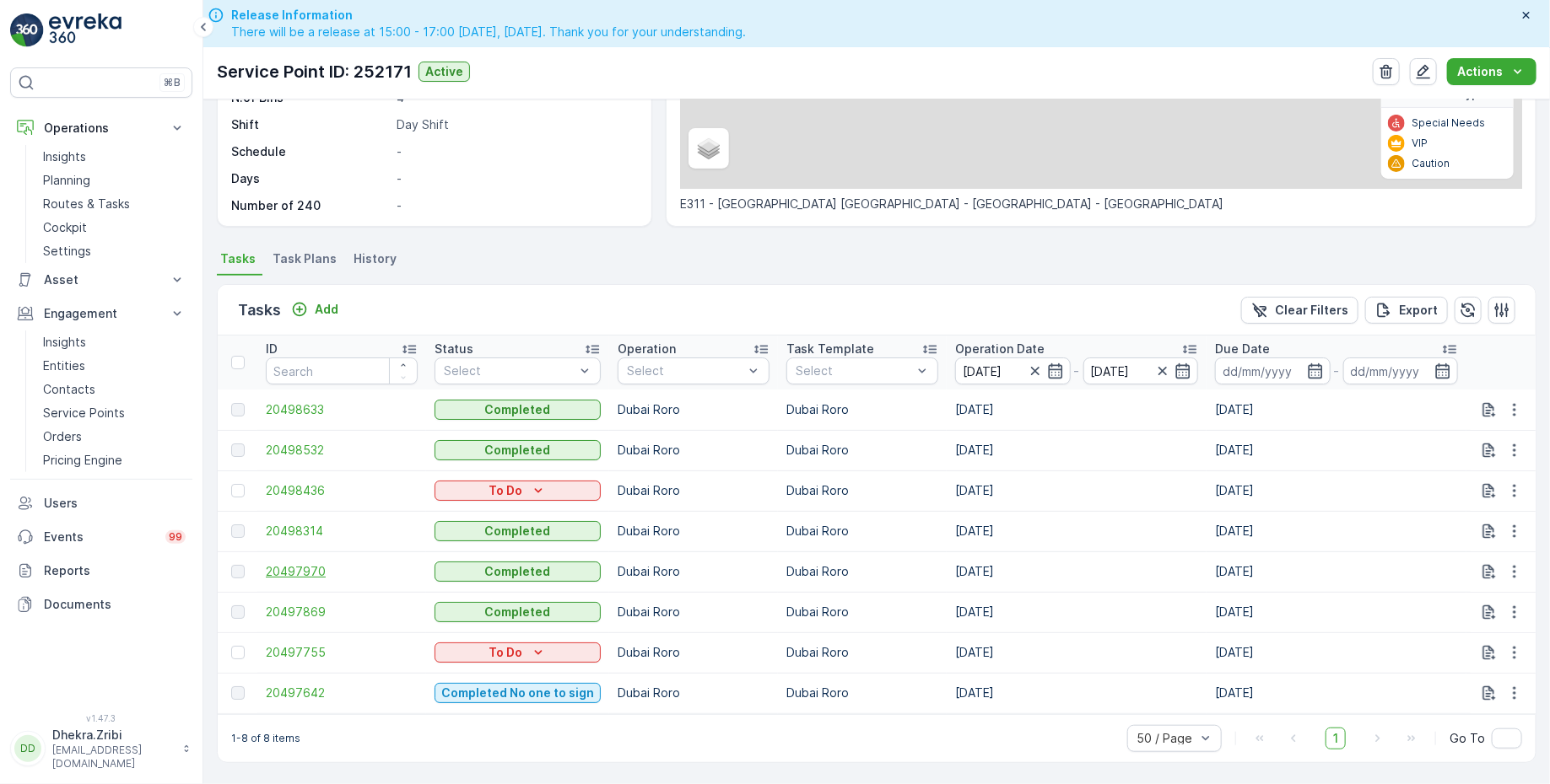
click at [301, 563] on span "20497970" at bounding box center [341, 571] width 152 height 17
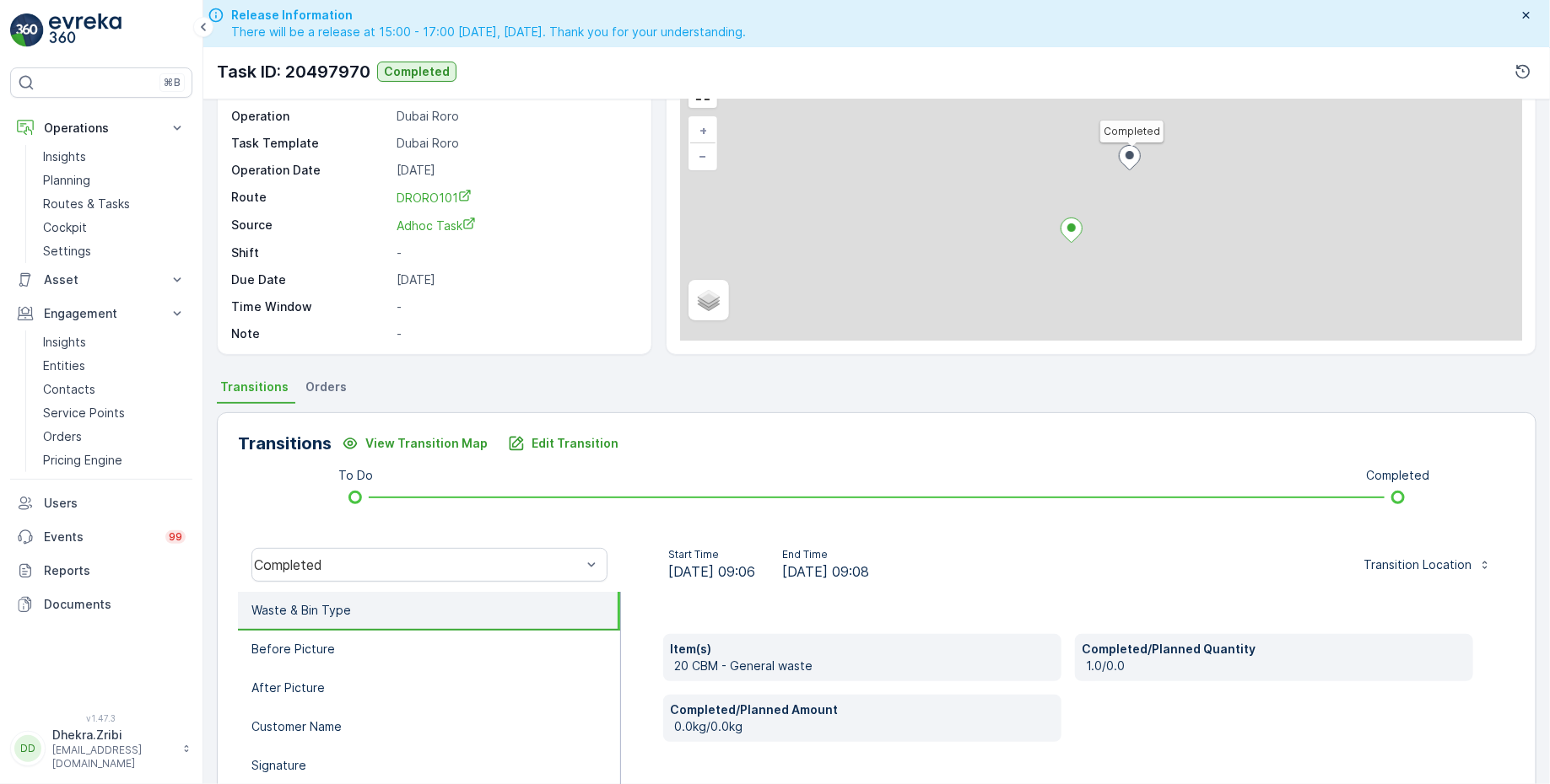
scroll to position [99, 0]
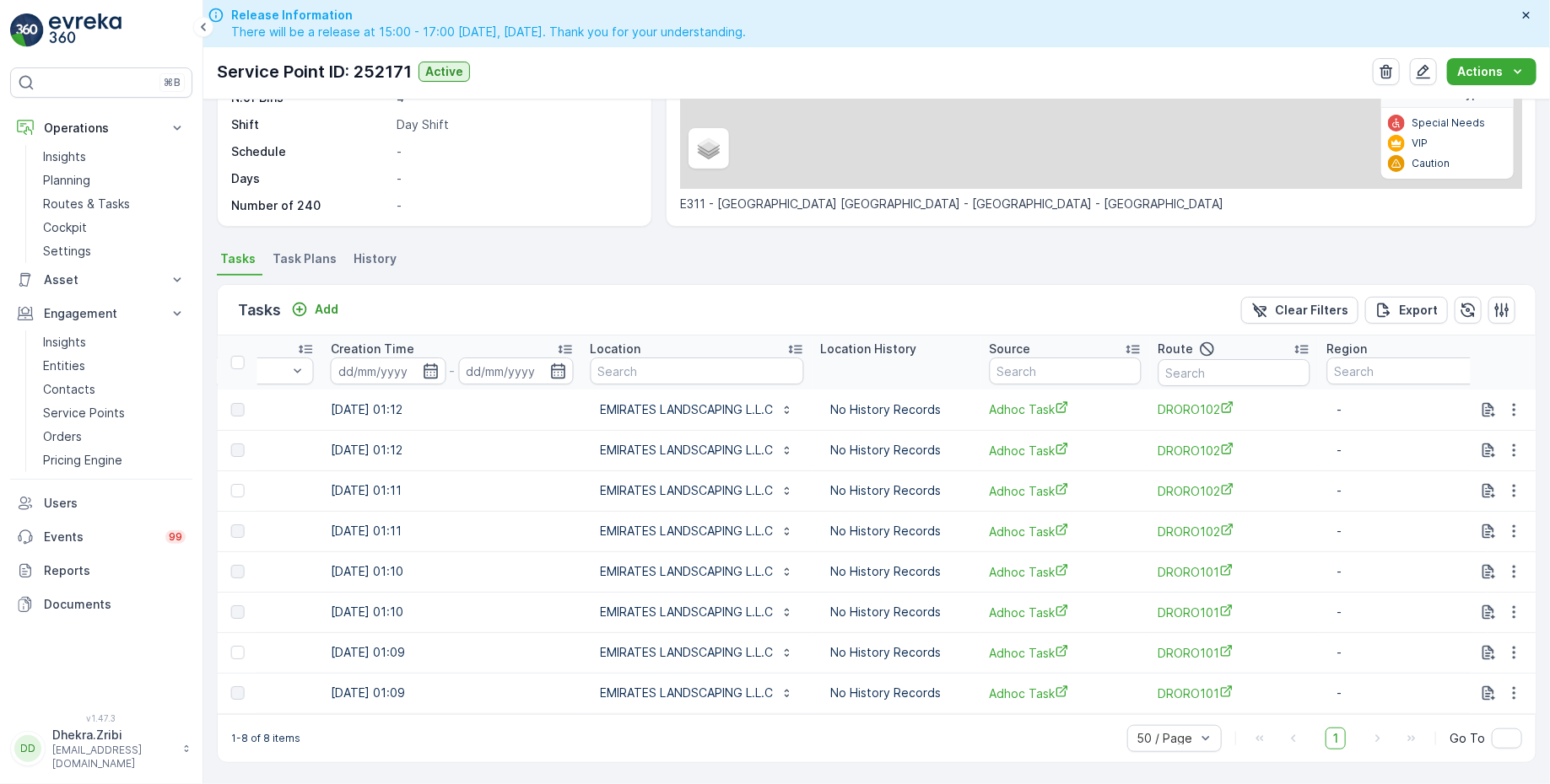
scroll to position [0, 1332]
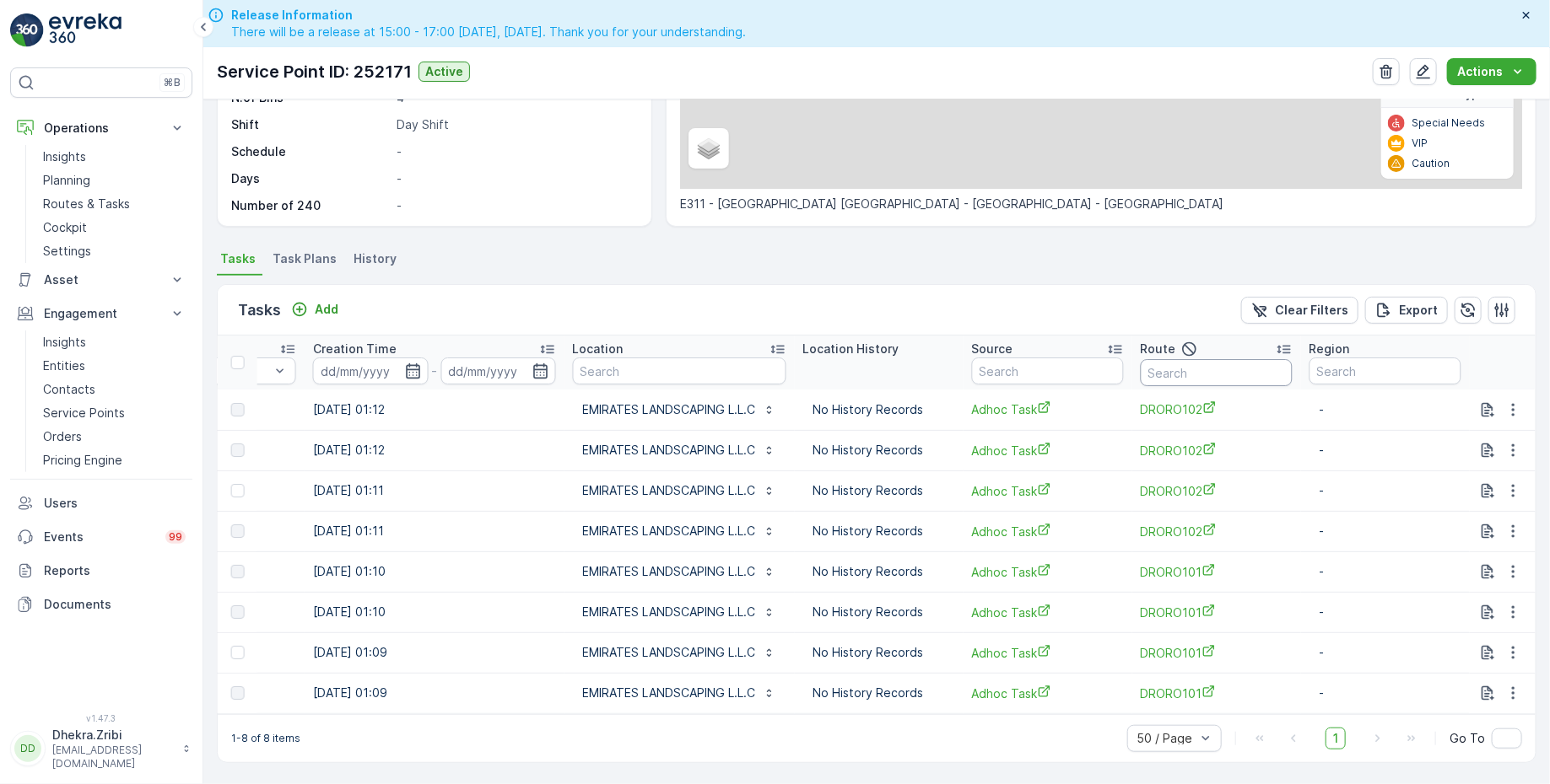
click at [1226, 369] on input "text" at bounding box center [1216, 373] width 152 height 27
type input "101"
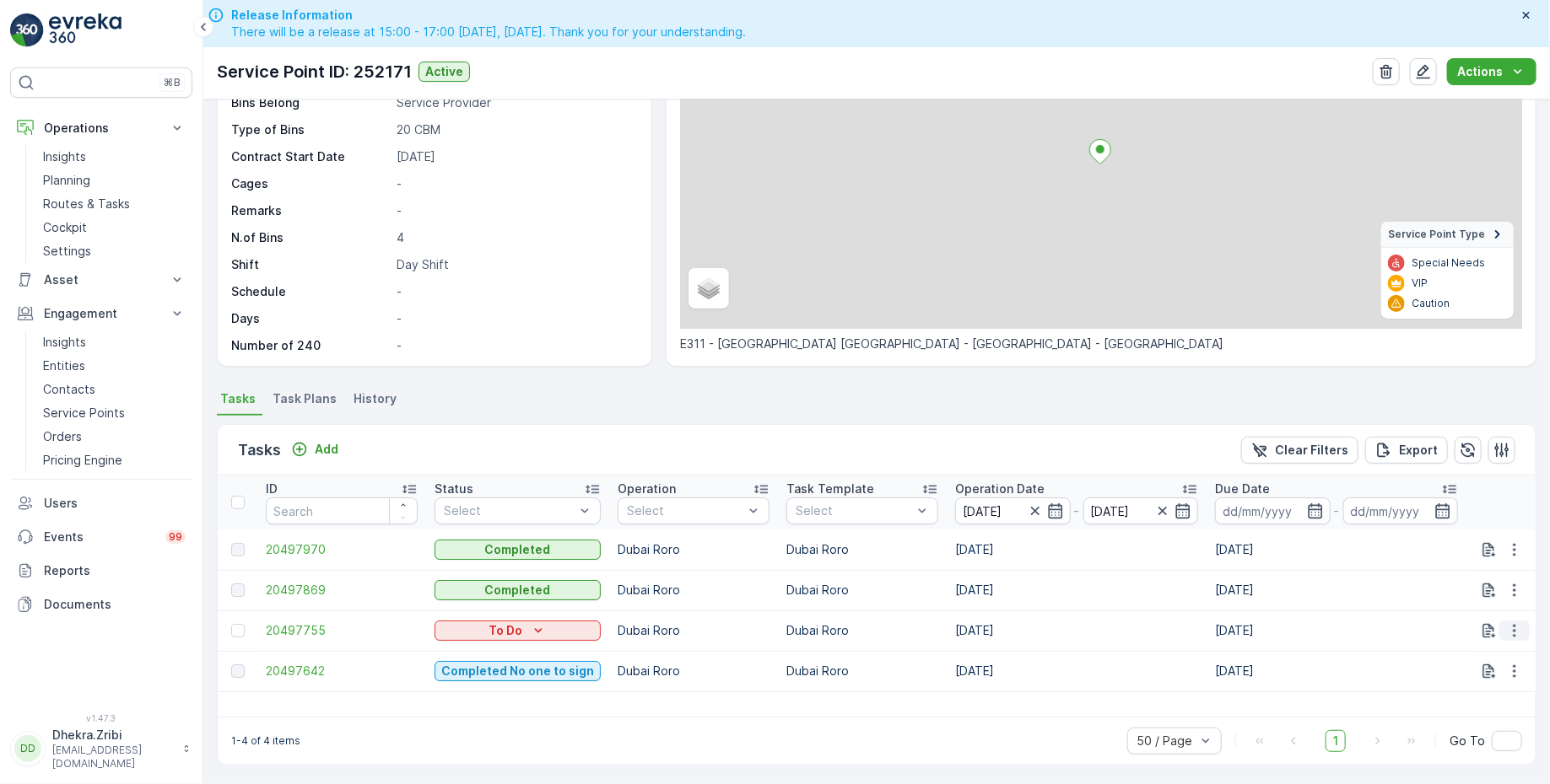
click at [1507, 629] on icon "button" at bounding box center [1514, 630] width 17 height 17
click at [1464, 724] on span "Remove from Route" at bounding box center [1487, 724] width 114 height 17
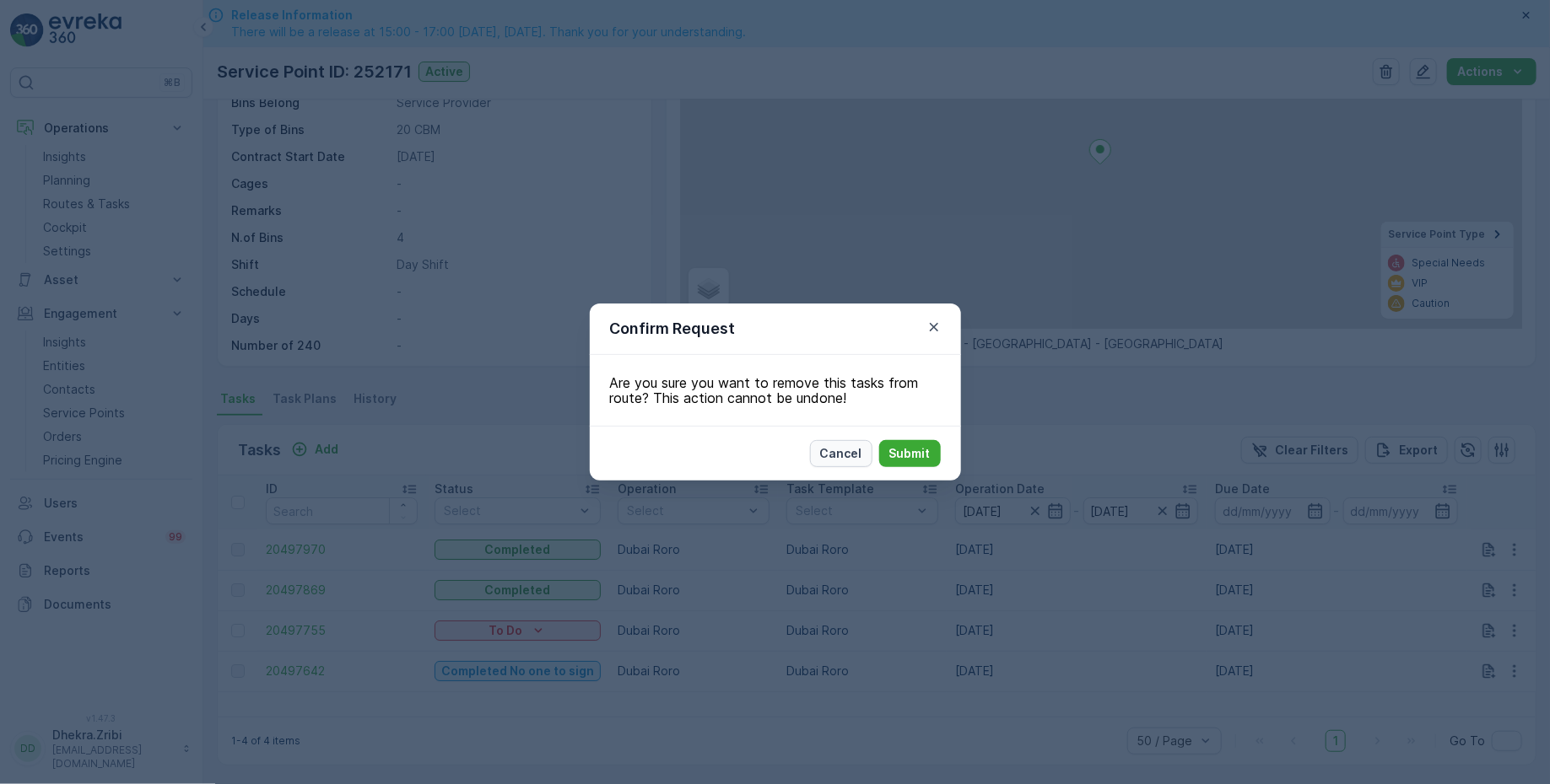
click at [830, 461] on p "Cancel" at bounding box center [841, 453] width 42 height 17
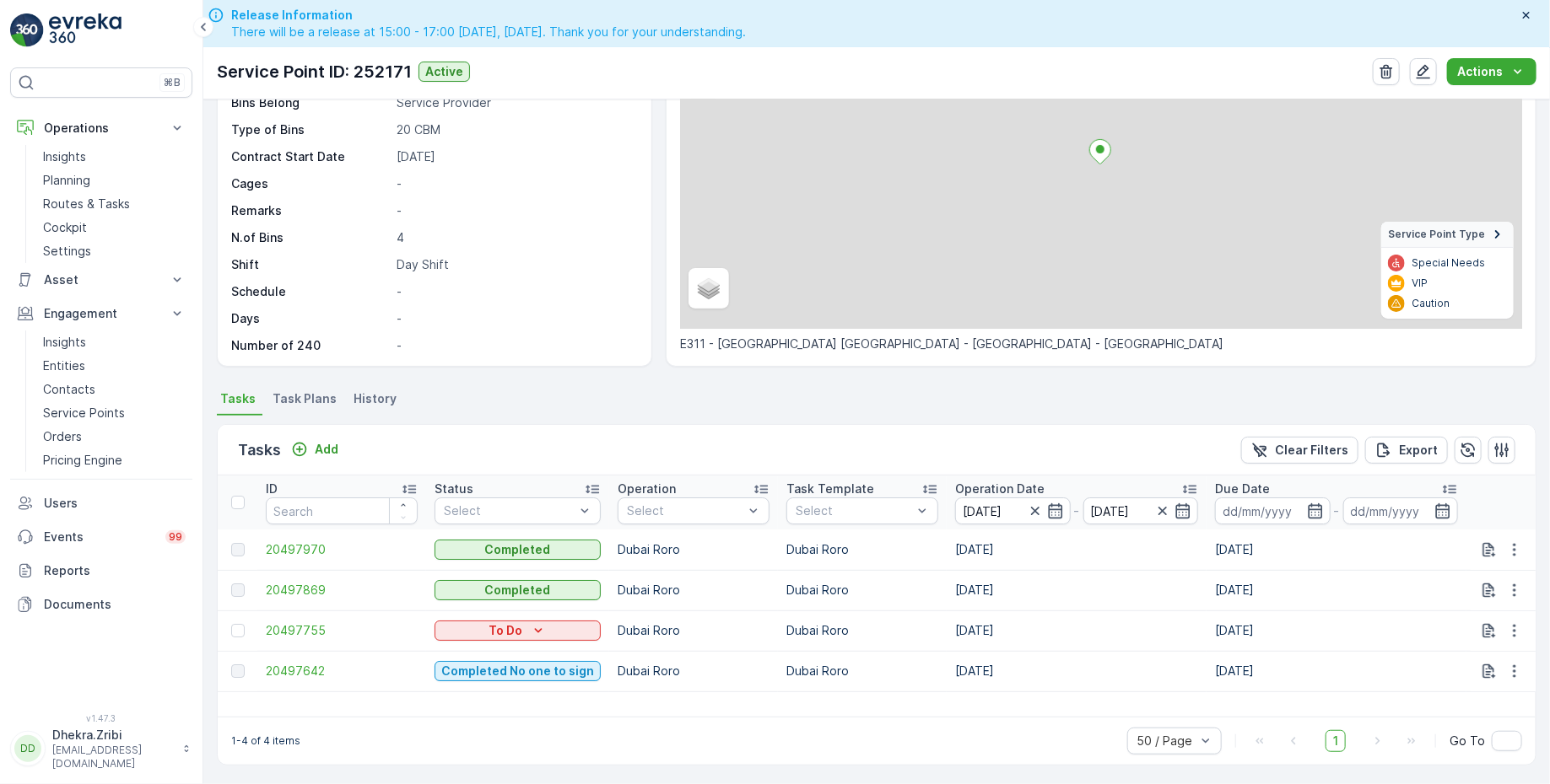
click at [745, 401] on ul "Tasks Task Plans History" at bounding box center [876, 401] width 1320 height 29
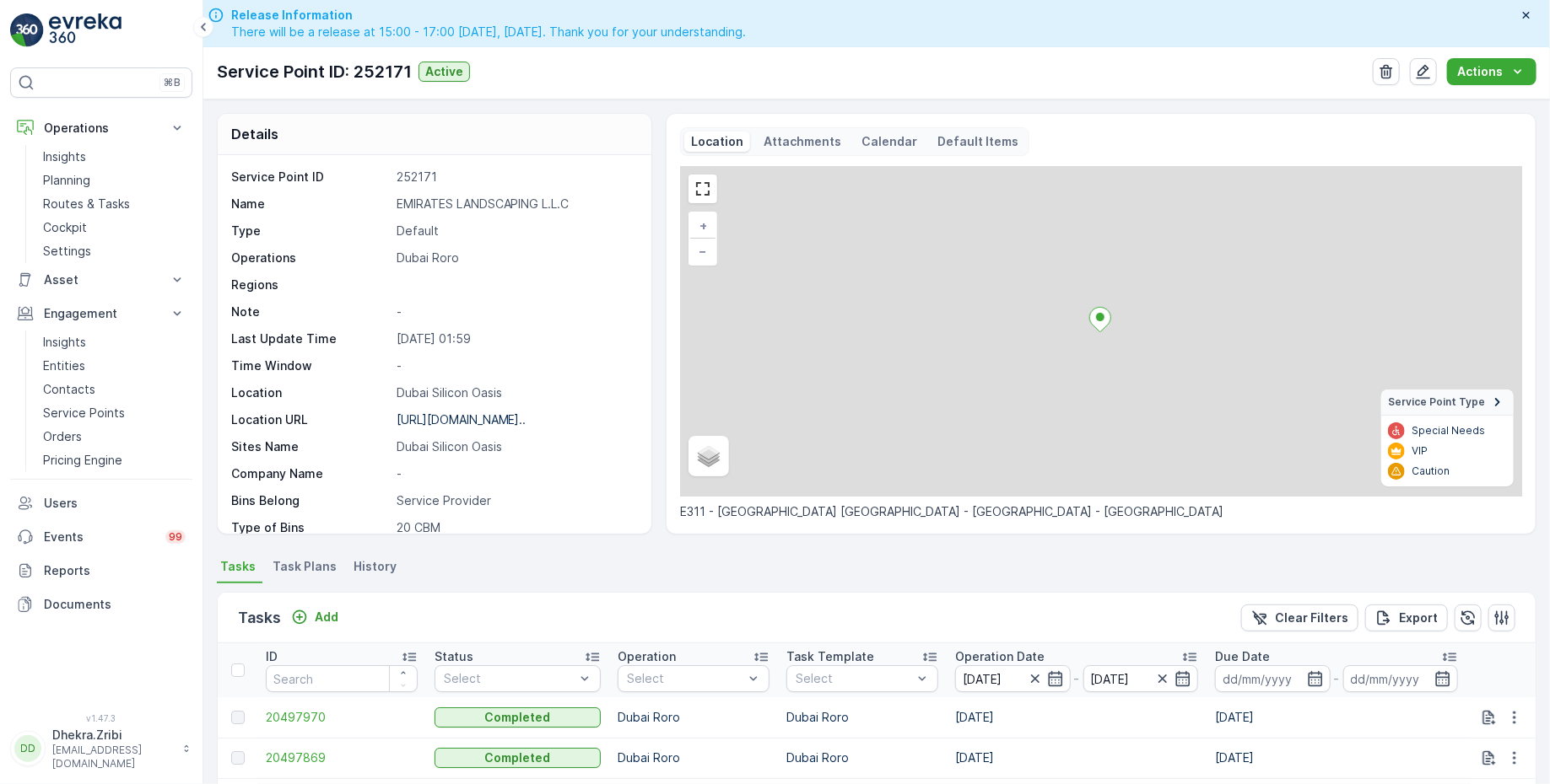
drag, startPoint x: 79, startPoint y: 203, endPoint x: 511, endPoint y: 0, distance: 477.3
click at [0, 0] on div "⌘B Operations Insights Planning Routes & Tasks Cockpit Settings Asset Assets En…" at bounding box center [102, 392] width 203 height 784
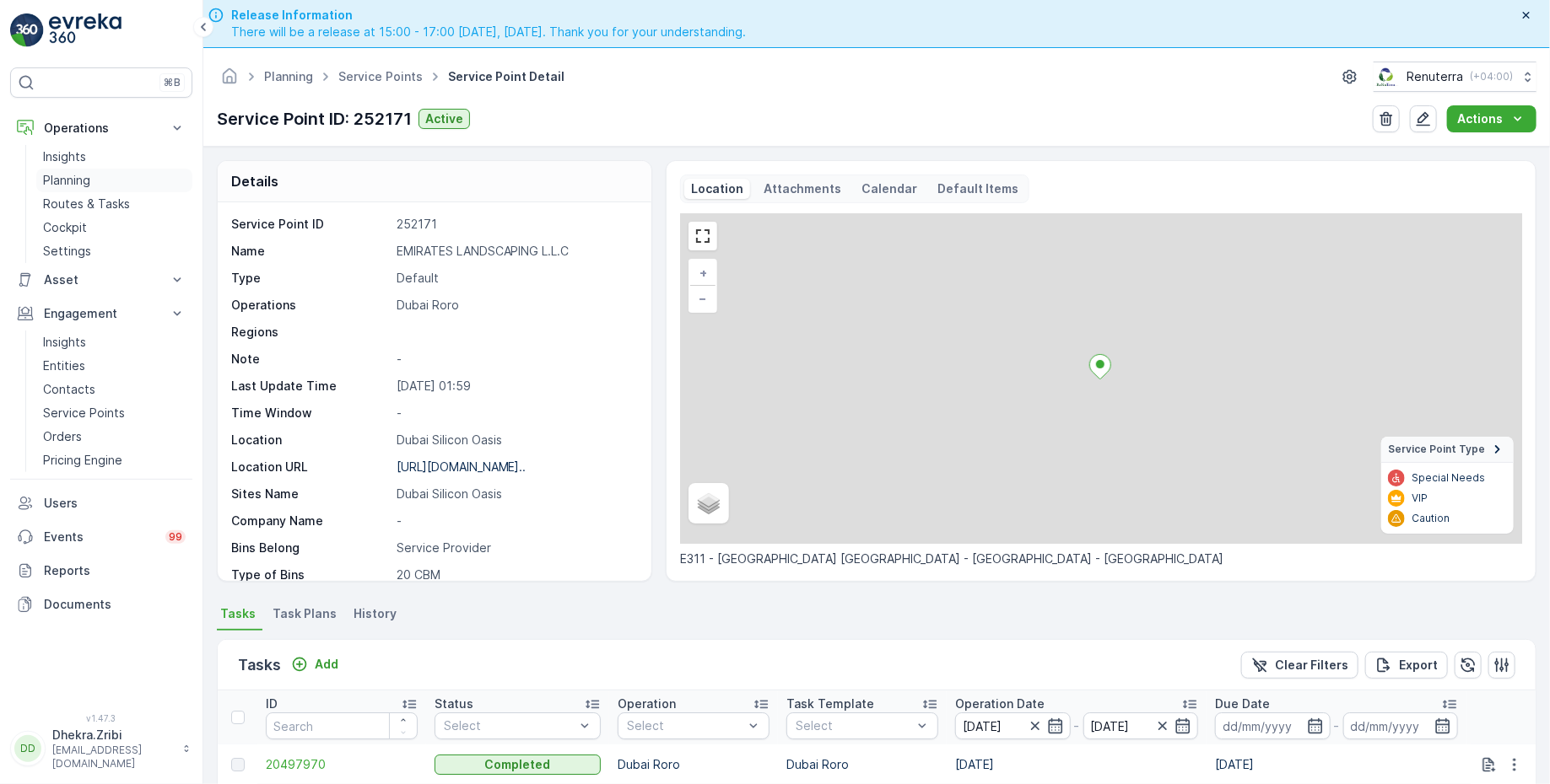
click at [79, 179] on p "Planning" at bounding box center [67, 180] width 48 height 17
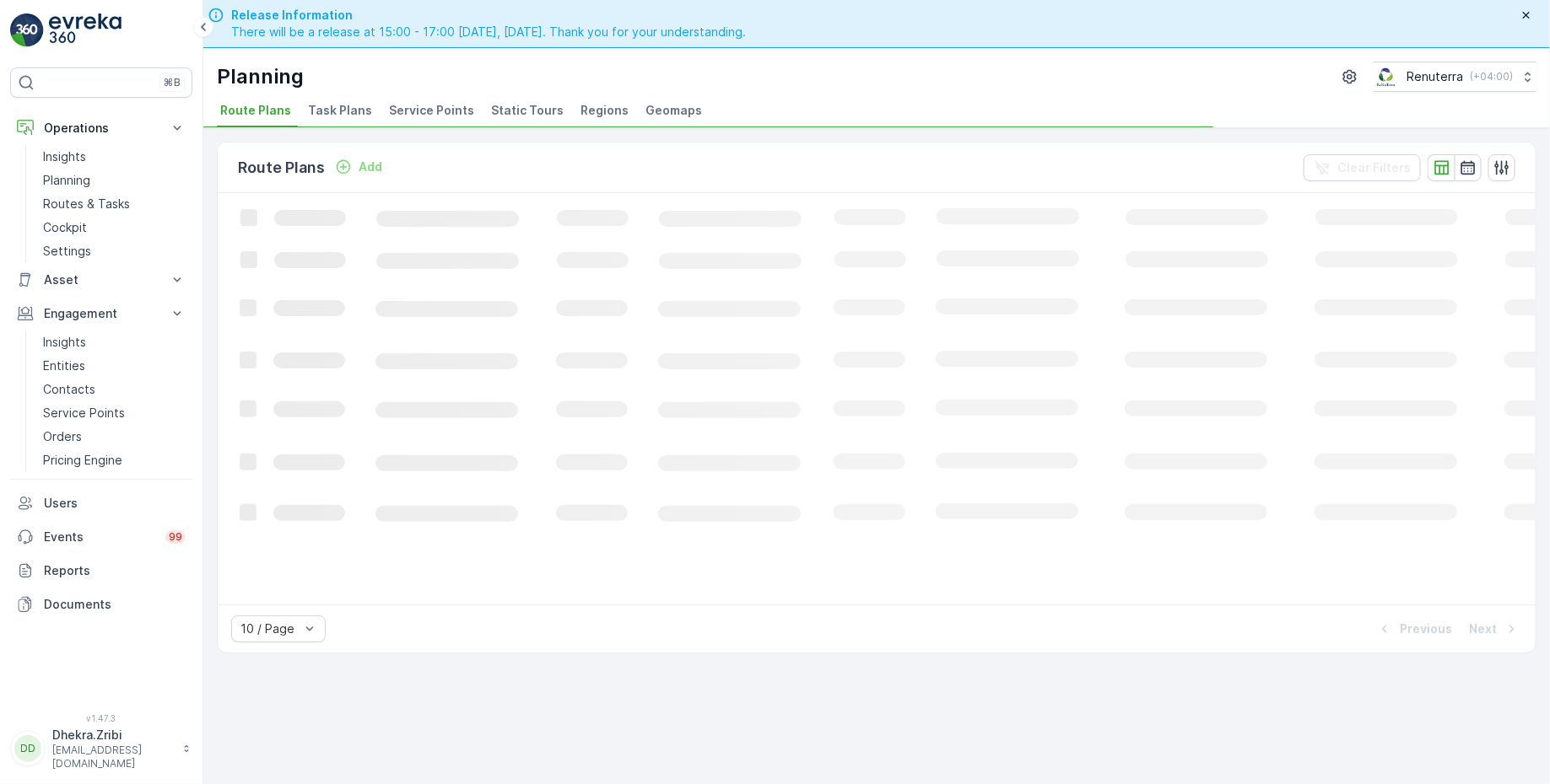
click at [433, 104] on span "Service Points" at bounding box center [431, 110] width 85 height 17
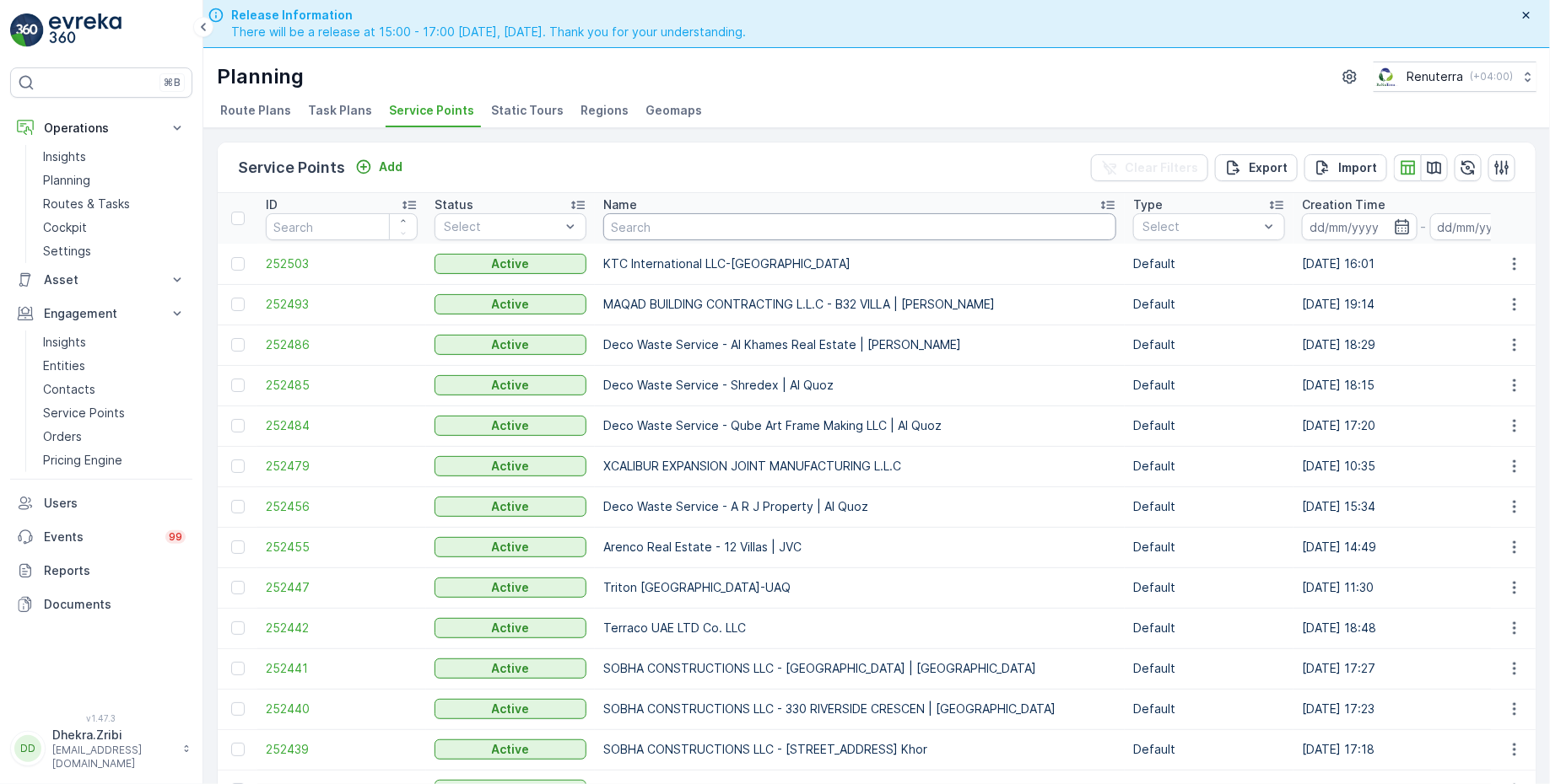
click at [658, 227] on input "text" at bounding box center [860, 227] width 513 height 27
type input "besix"
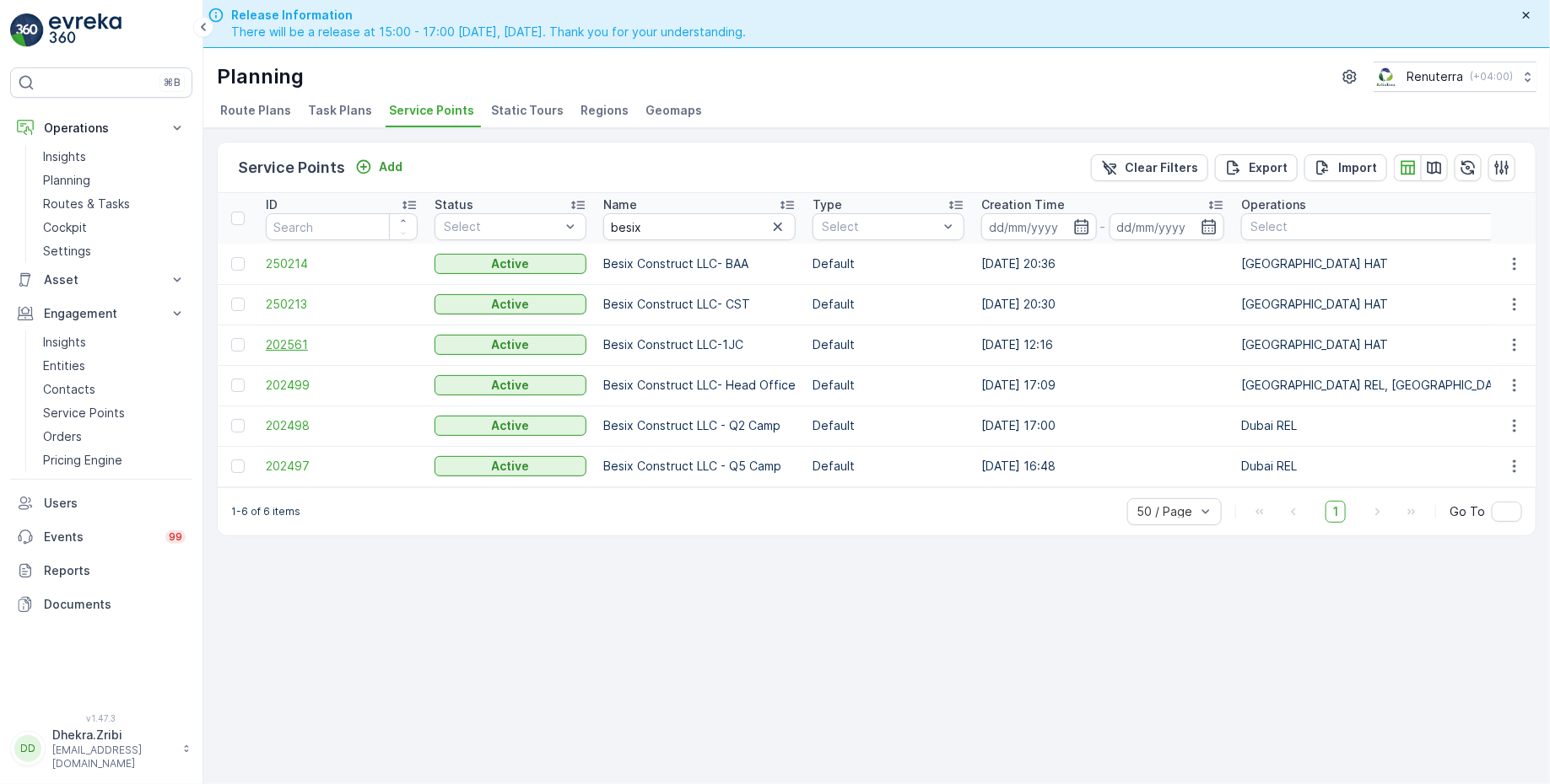
click at [299, 346] on span "202561" at bounding box center [341, 344] width 152 height 17
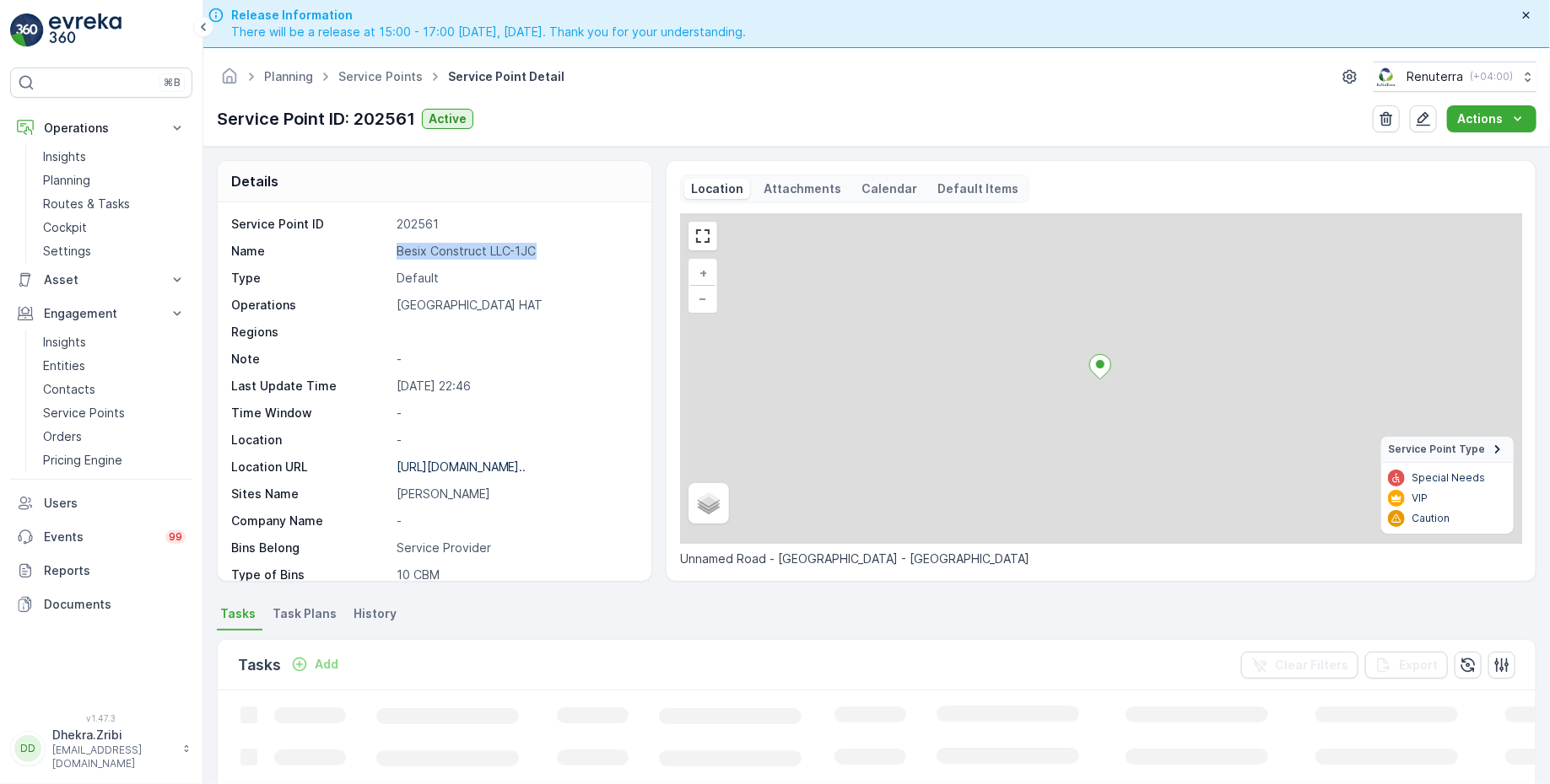
drag, startPoint x: 392, startPoint y: 247, endPoint x: 573, endPoint y: 246, distance: 181.0
click at [575, 247] on div "Name Besix Construct LLC-1JC" at bounding box center [432, 251] width 402 height 17
copy p "Besix Construct LLC-1JC"
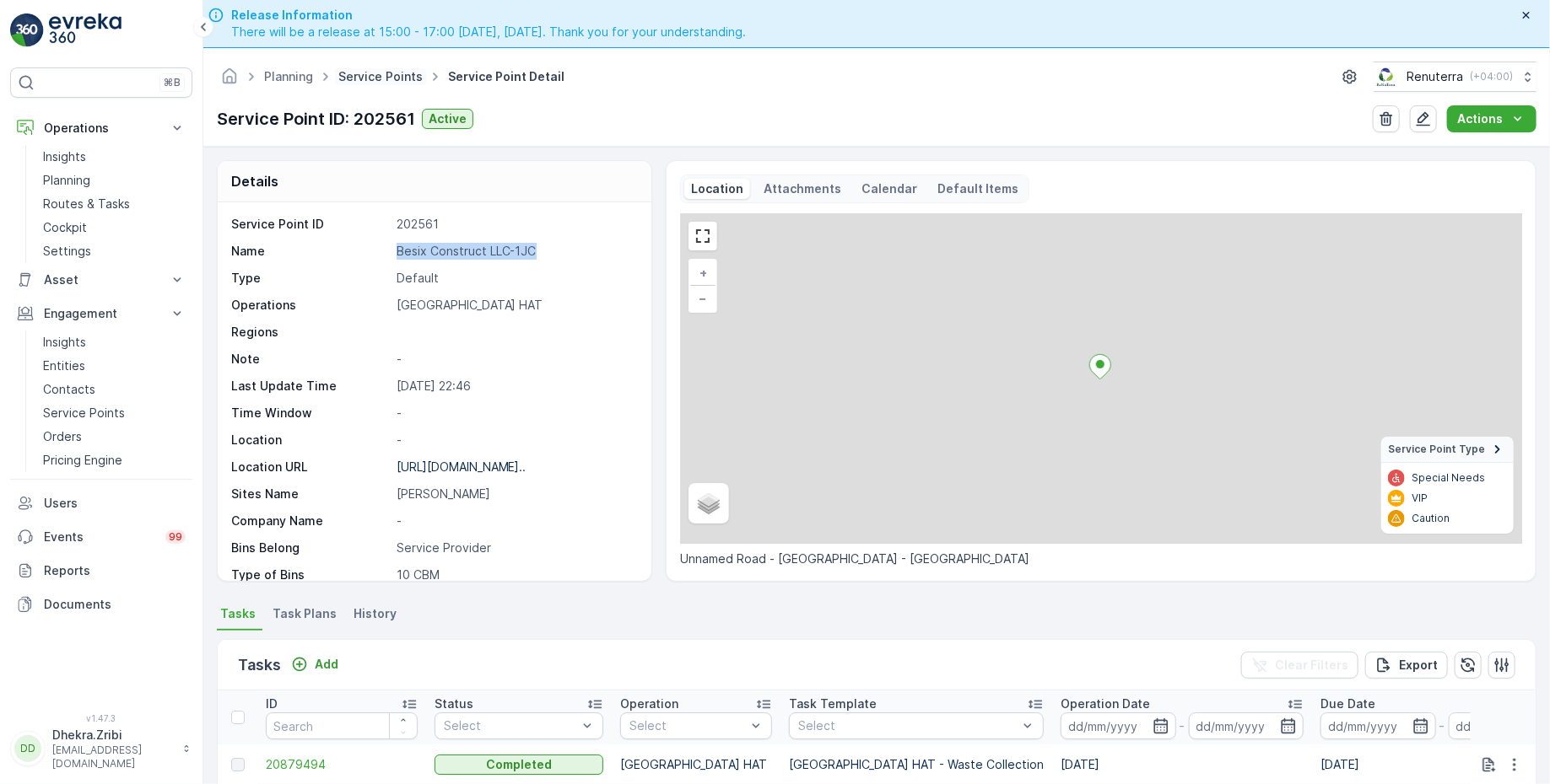
click at [373, 75] on link "Service Points" at bounding box center [381, 76] width 85 height 14
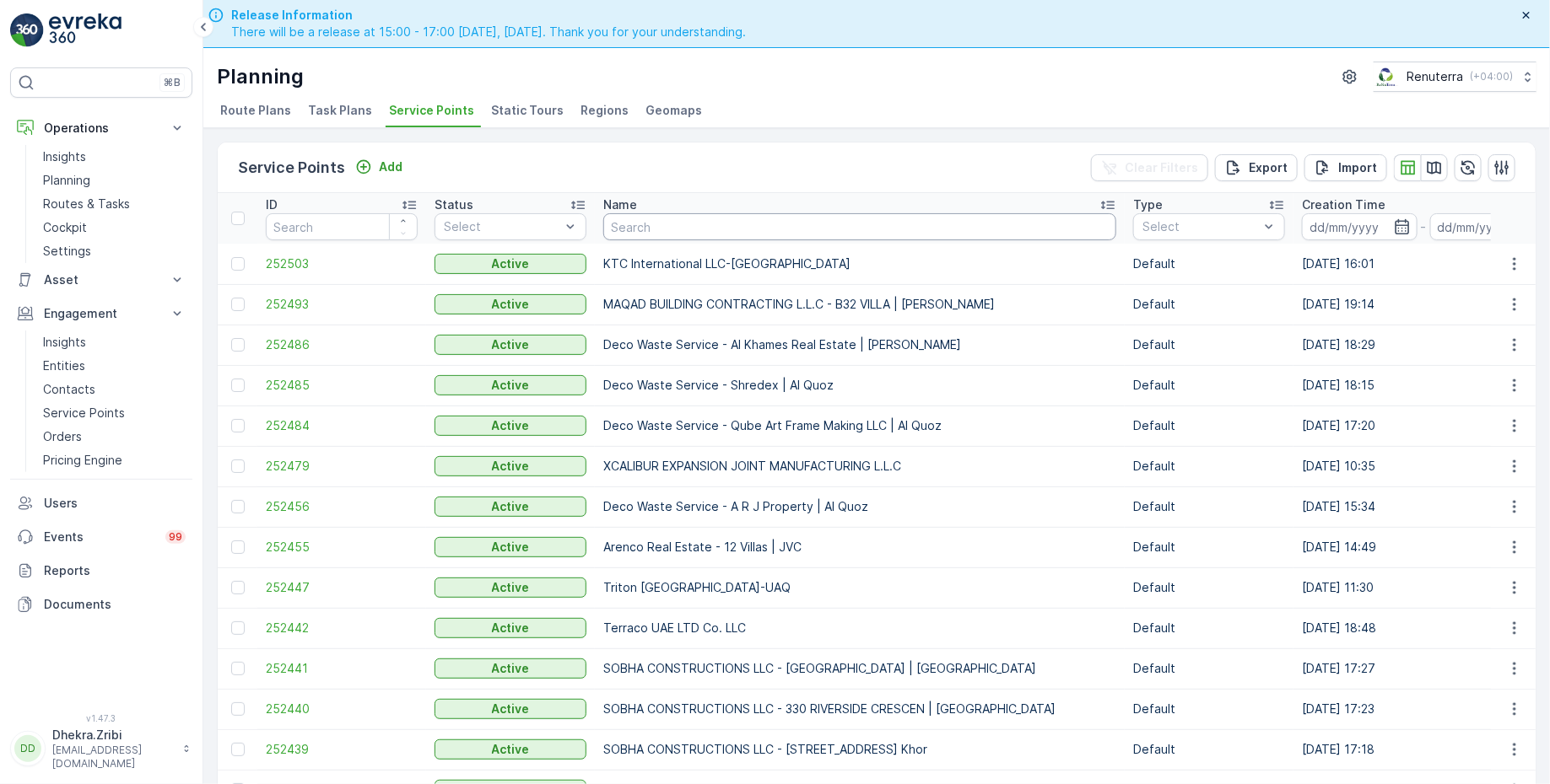
click at [654, 228] on input "text" at bounding box center [860, 227] width 513 height 27
type input "emrill"
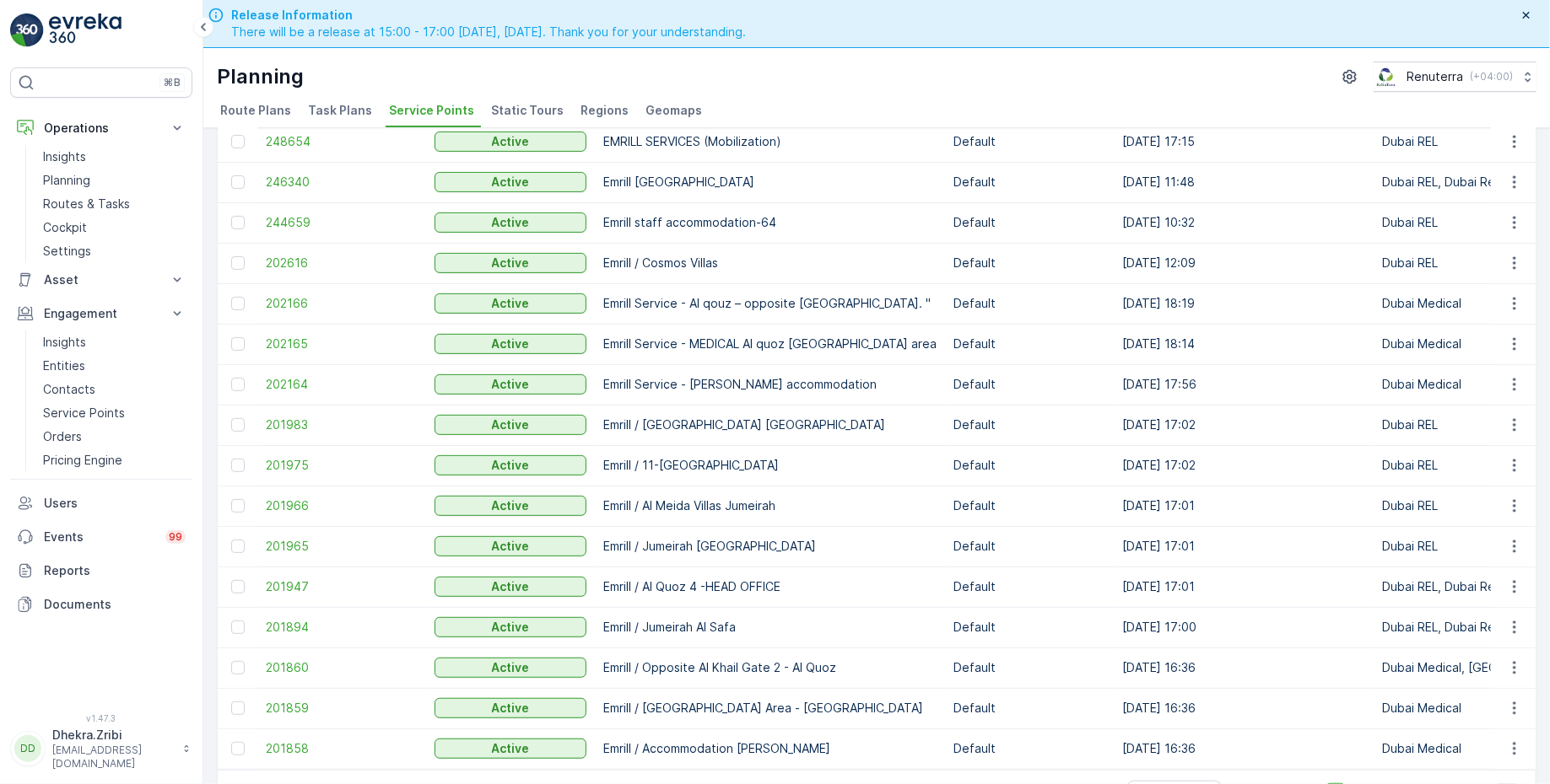
scroll to position [249, 0]
click at [282, 620] on span "201894" at bounding box center [341, 627] width 152 height 17
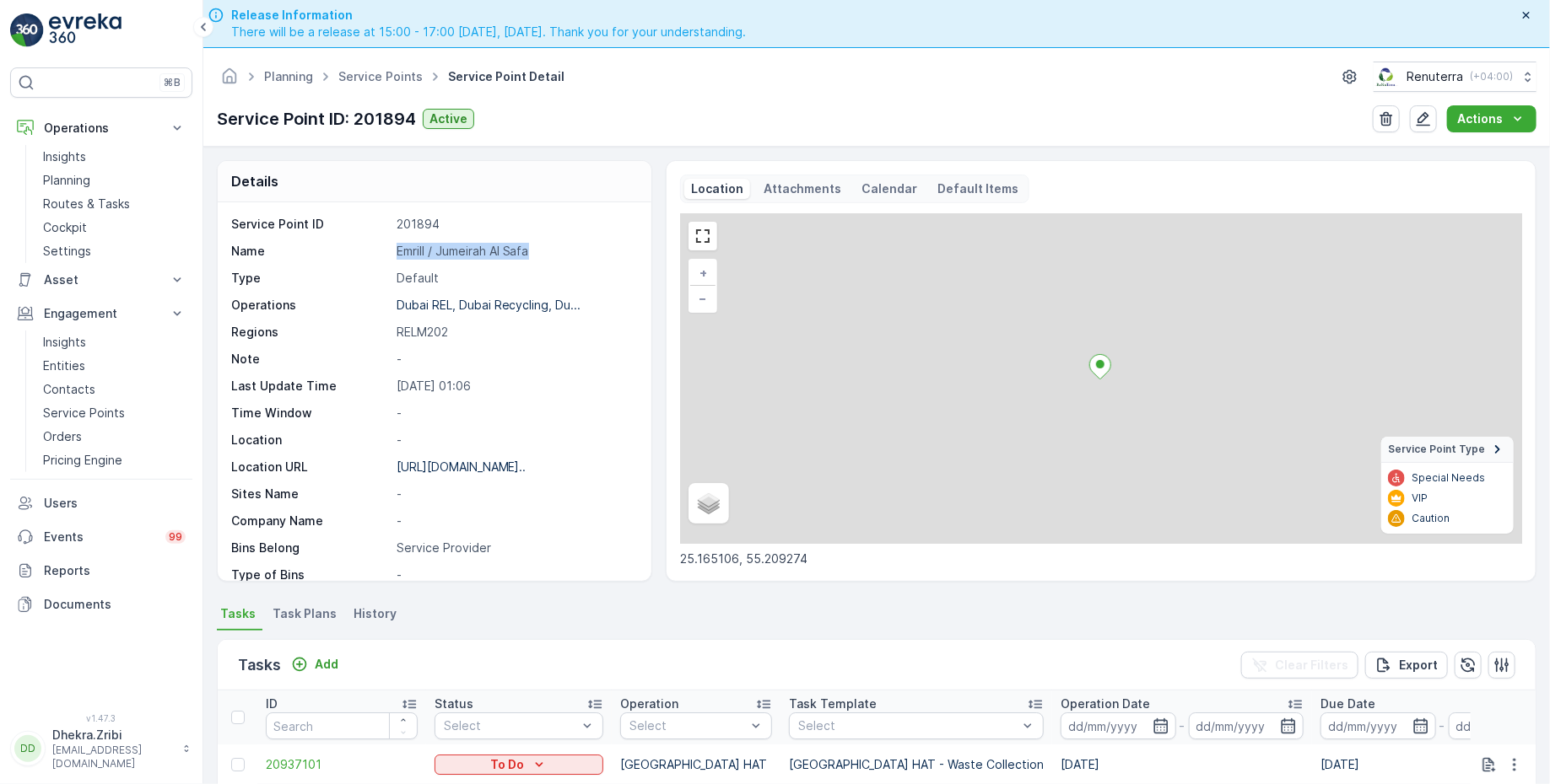
drag, startPoint x: 395, startPoint y: 245, endPoint x: 555, endPoint y: 252, distance: 160.2
click at [557, 252] on div "Name Emrill / Jumeirah Al Safa" at bounding box center [432, 251] width 402 height 17
copy p "Emrill / Jumeirah Al Safa"
click at [372, 80] on link "Service Points" at bounding box center [381, 76] width 85 height 14
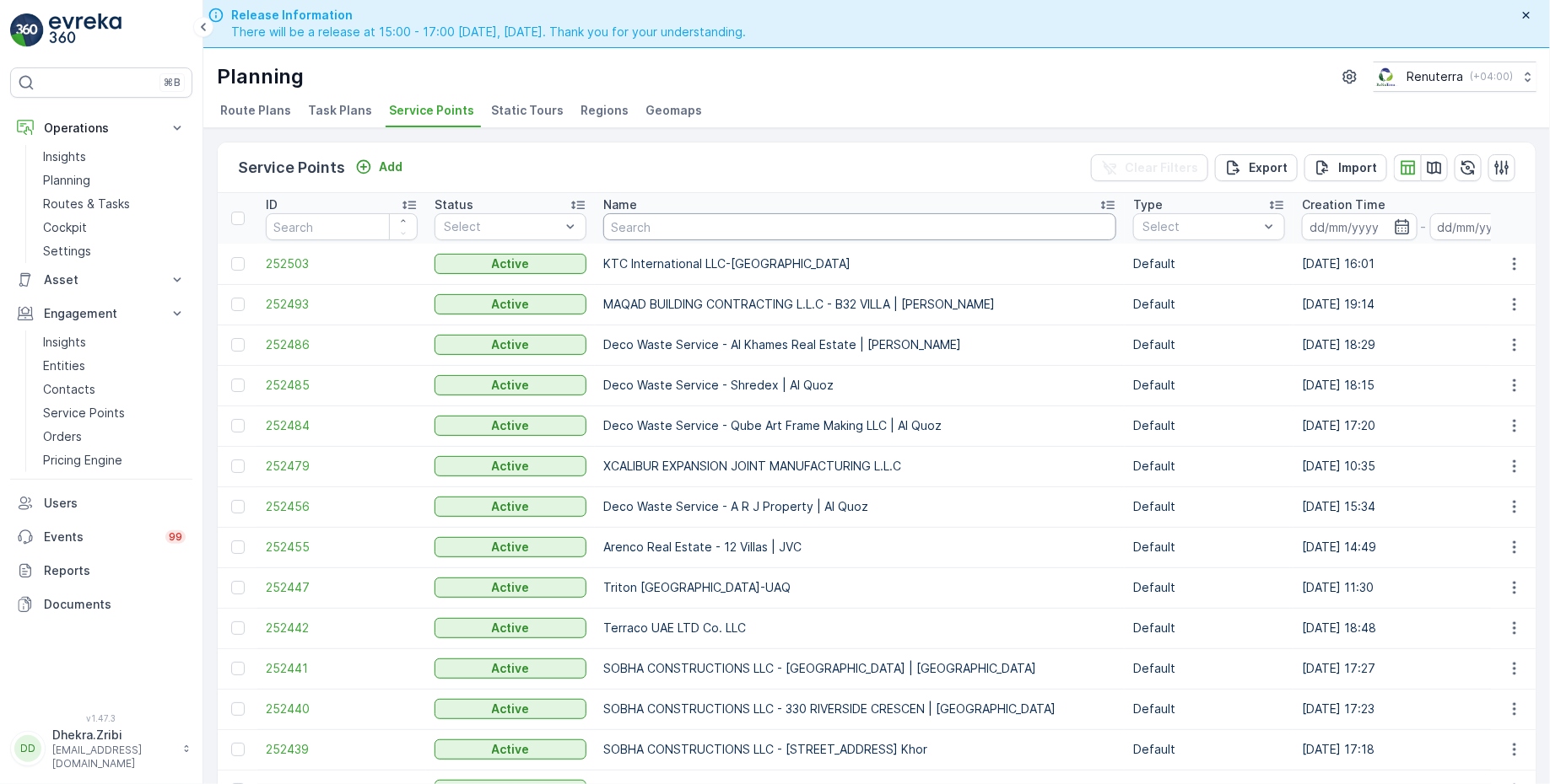
click at [658, 226] on input "text" at bounding box center [860, 227] width 513 height 27
type input "madar"
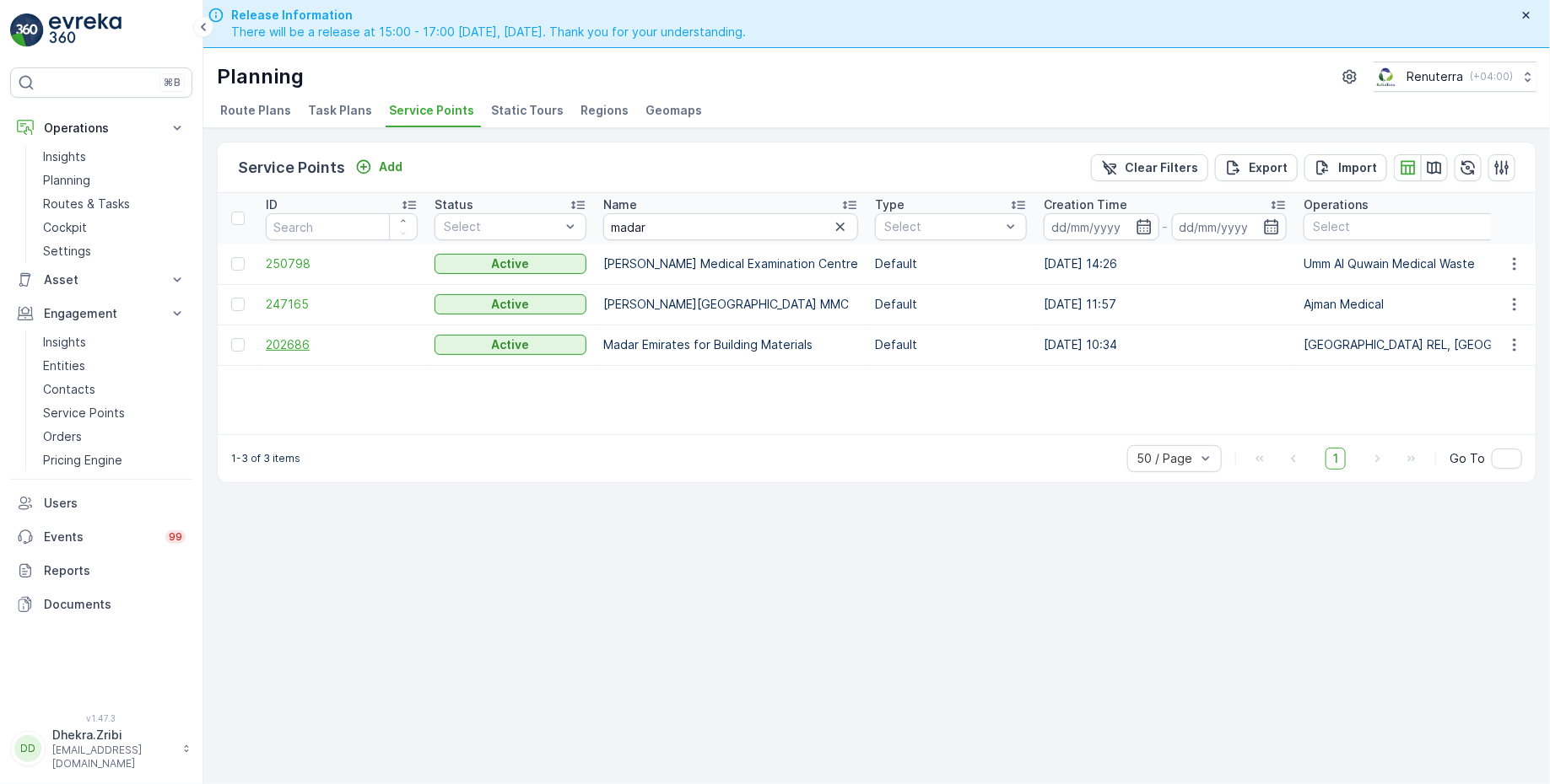
click at [301, 337] on span "202686" at bounding box center [341, 344] width 152 height 17
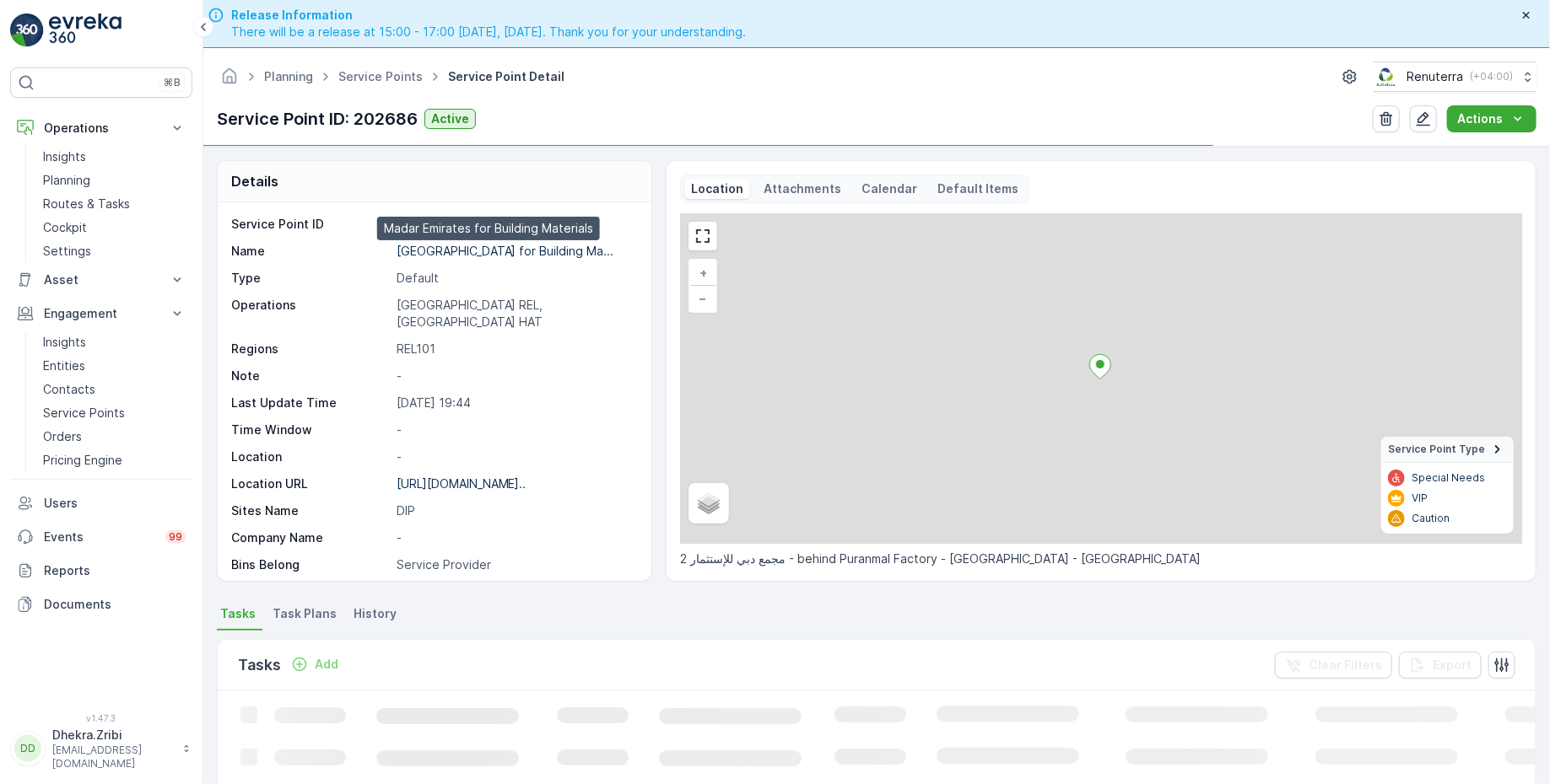
click at [466, 245] on p "Madar Emirates for Building Ma..." at bounding box center [506, 251] width 218 height 14
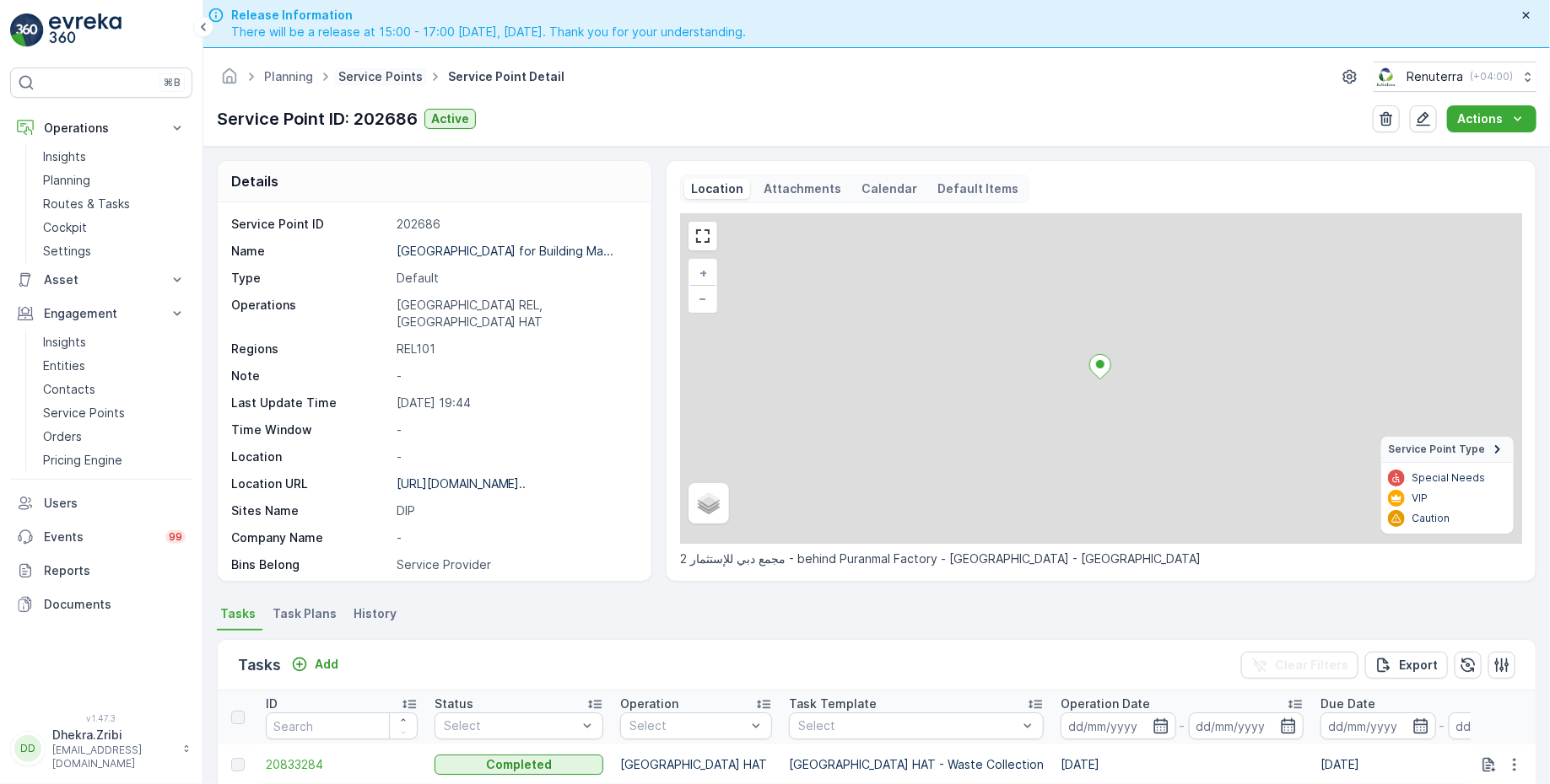
click at [387, 75] on link "Service Points" at bounding box center [381, 76] width 85 height 14
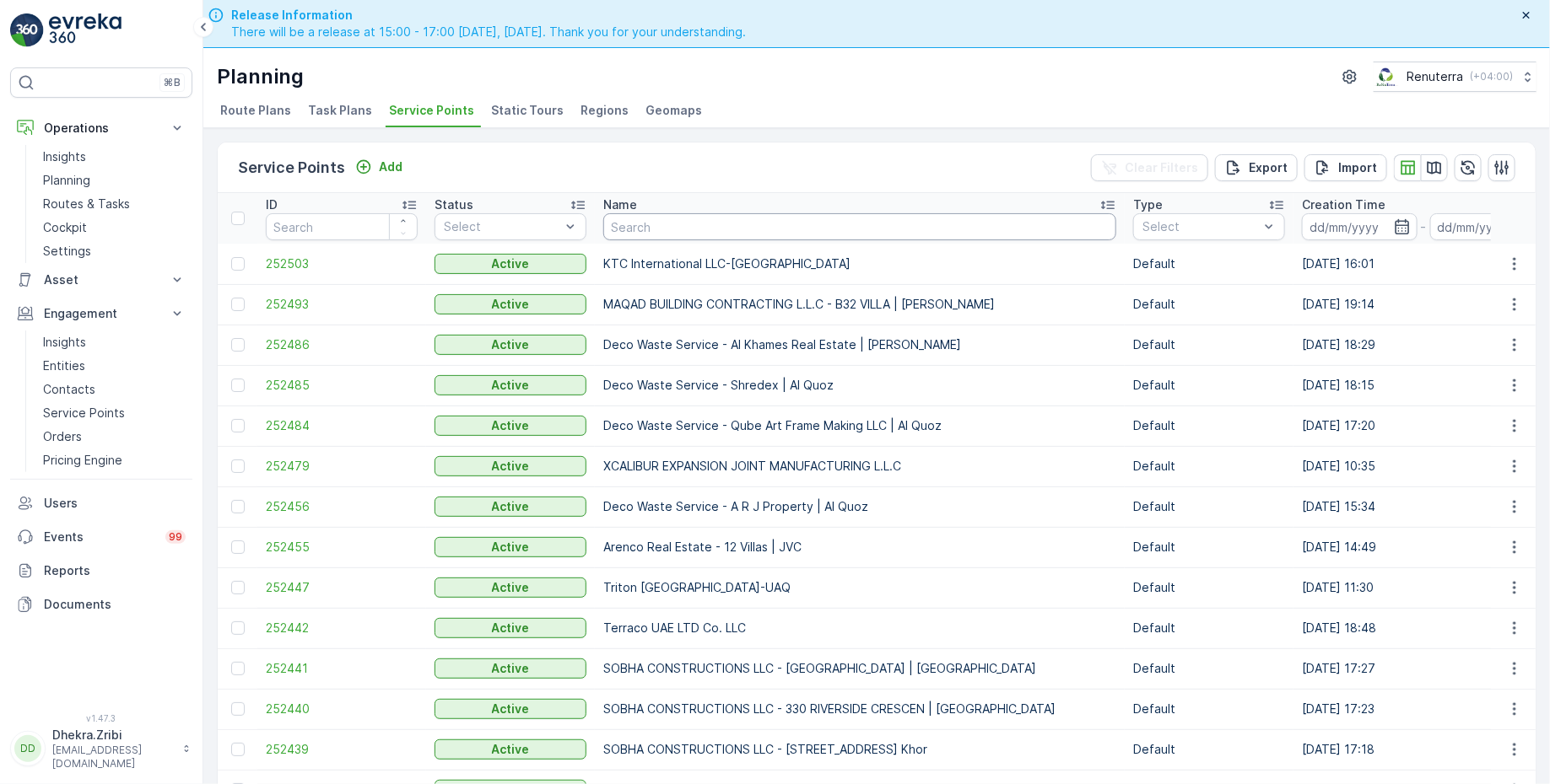
click at [648, 224] on input "text" at bounding box center [860, 227] width 513 height 27
type input "GB"
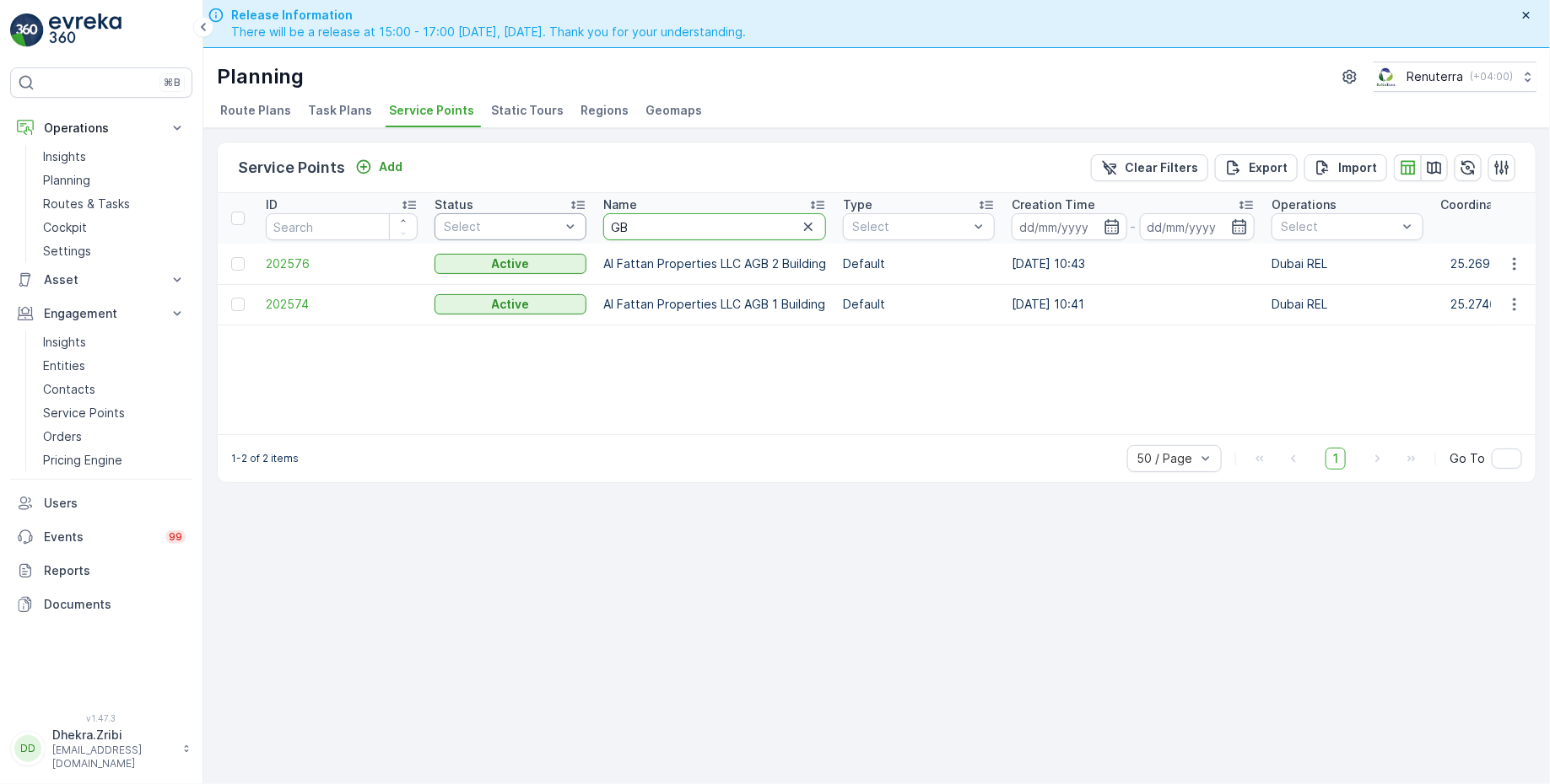
drag, startPoint x: 676, startPoint y: 236, endPoint x: 572, endPoint y: 230, distance: 104.2
type input "JB"
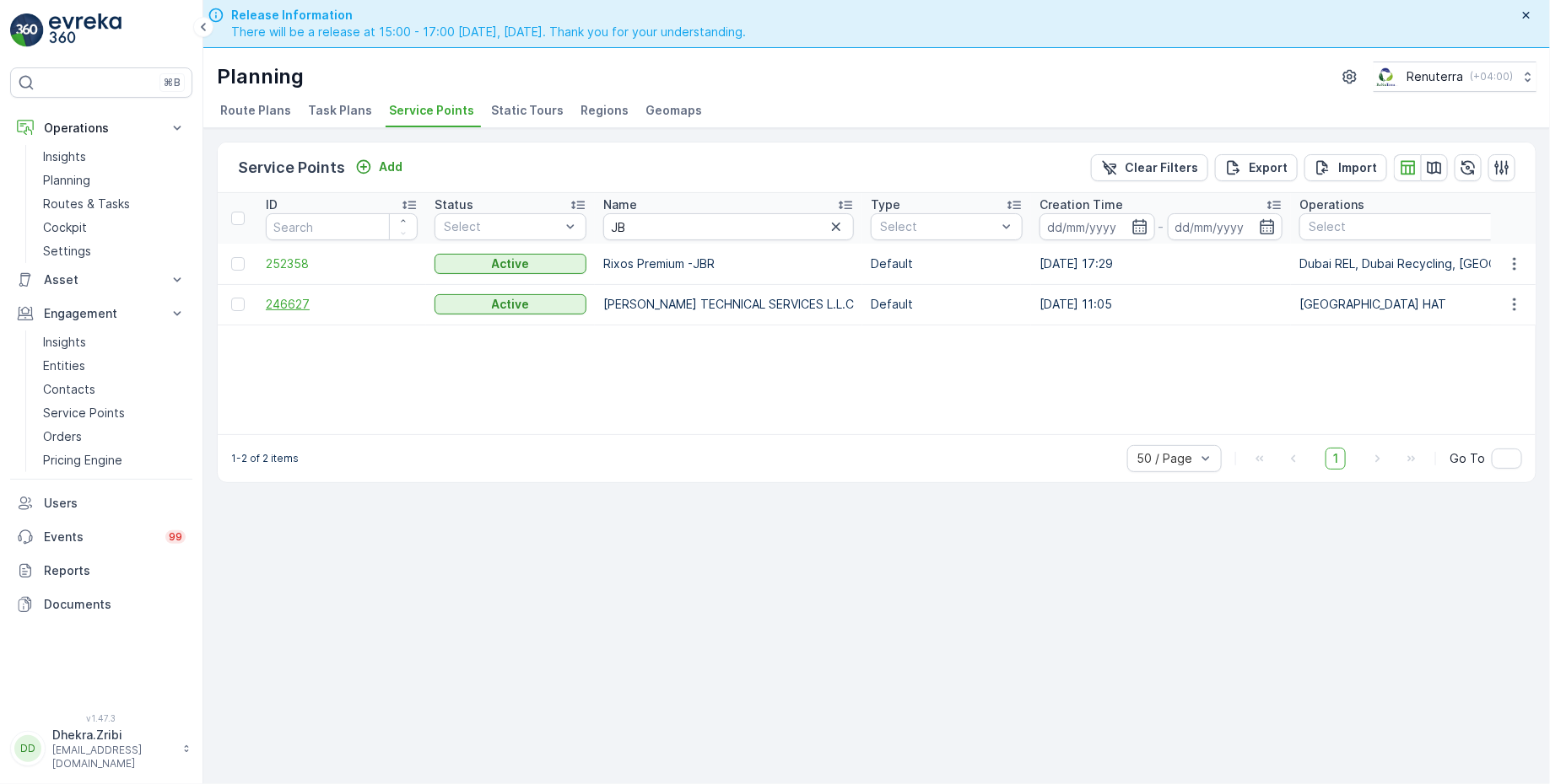
click at [297, 306] on span "246627" at bounding box center [341, 304] width 152 height 17
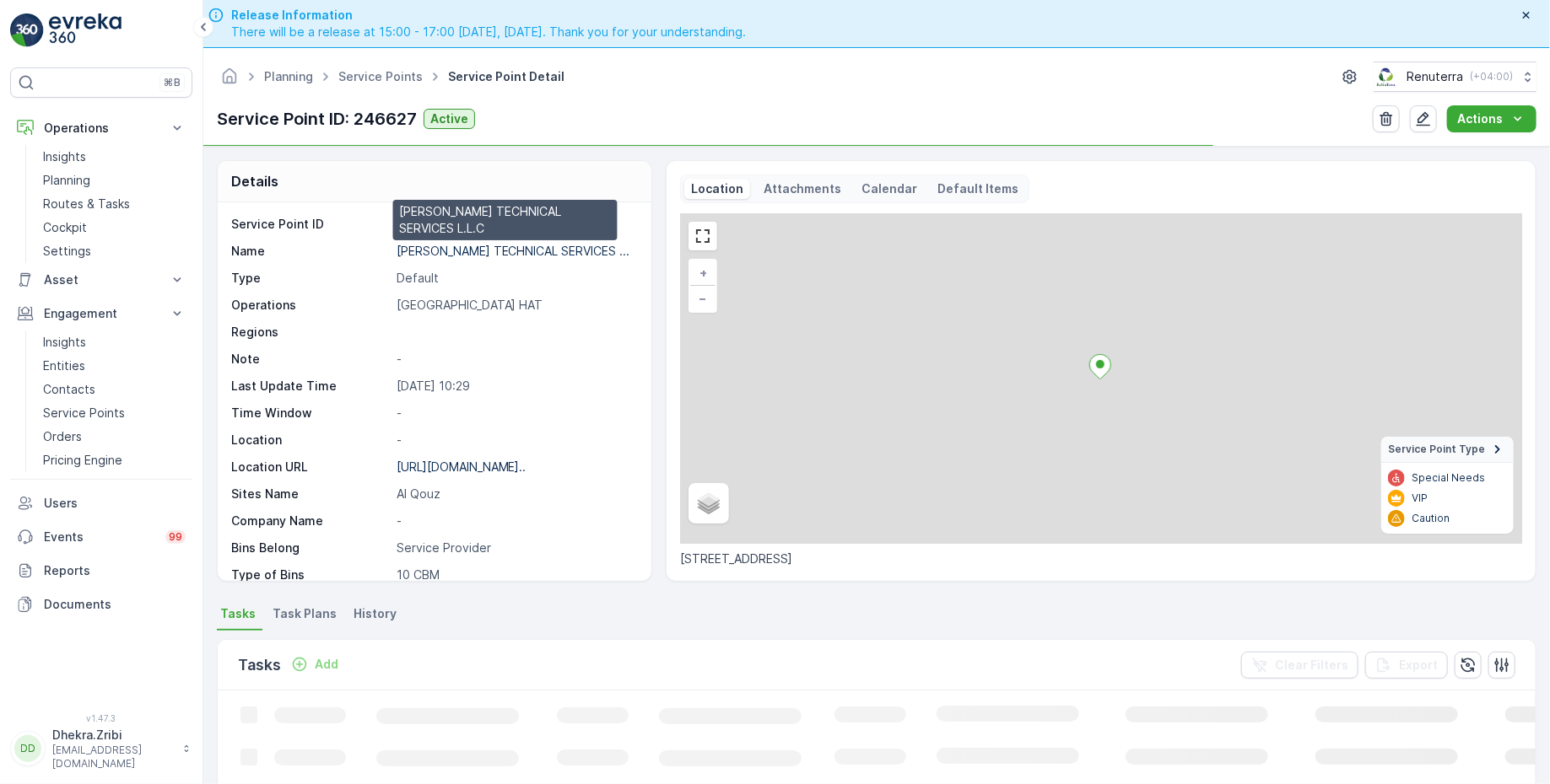
click at [451, 250] on p "JB GOODWIN TECHNICAL SERVICES ..." at bounding box center [514, 251] width 234 height 14
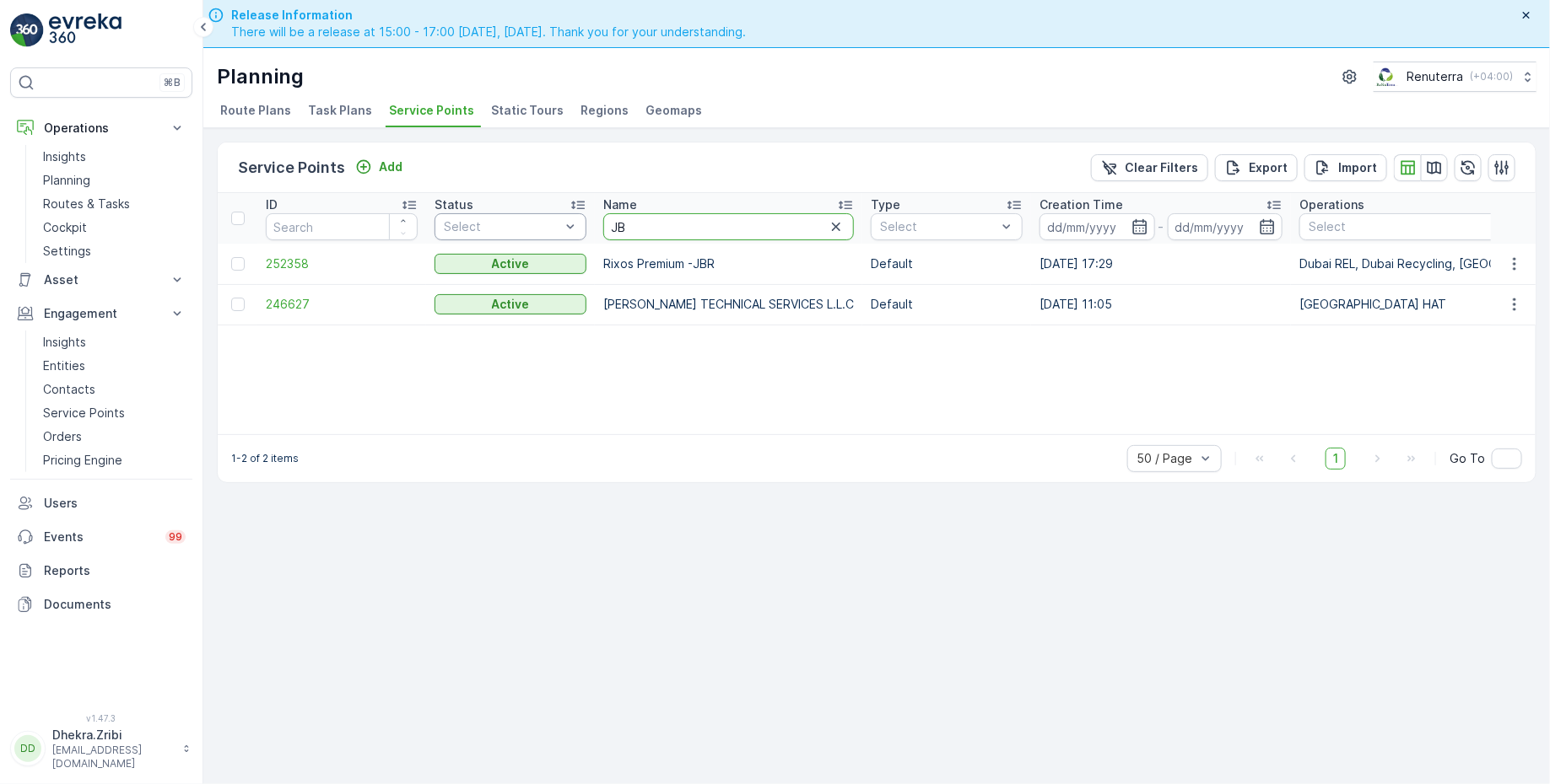
drag, startPoint x: 665, startPoint y: 226, endPoint x: 581, endPoint y: 224, distance: 84.0
type input "italian"
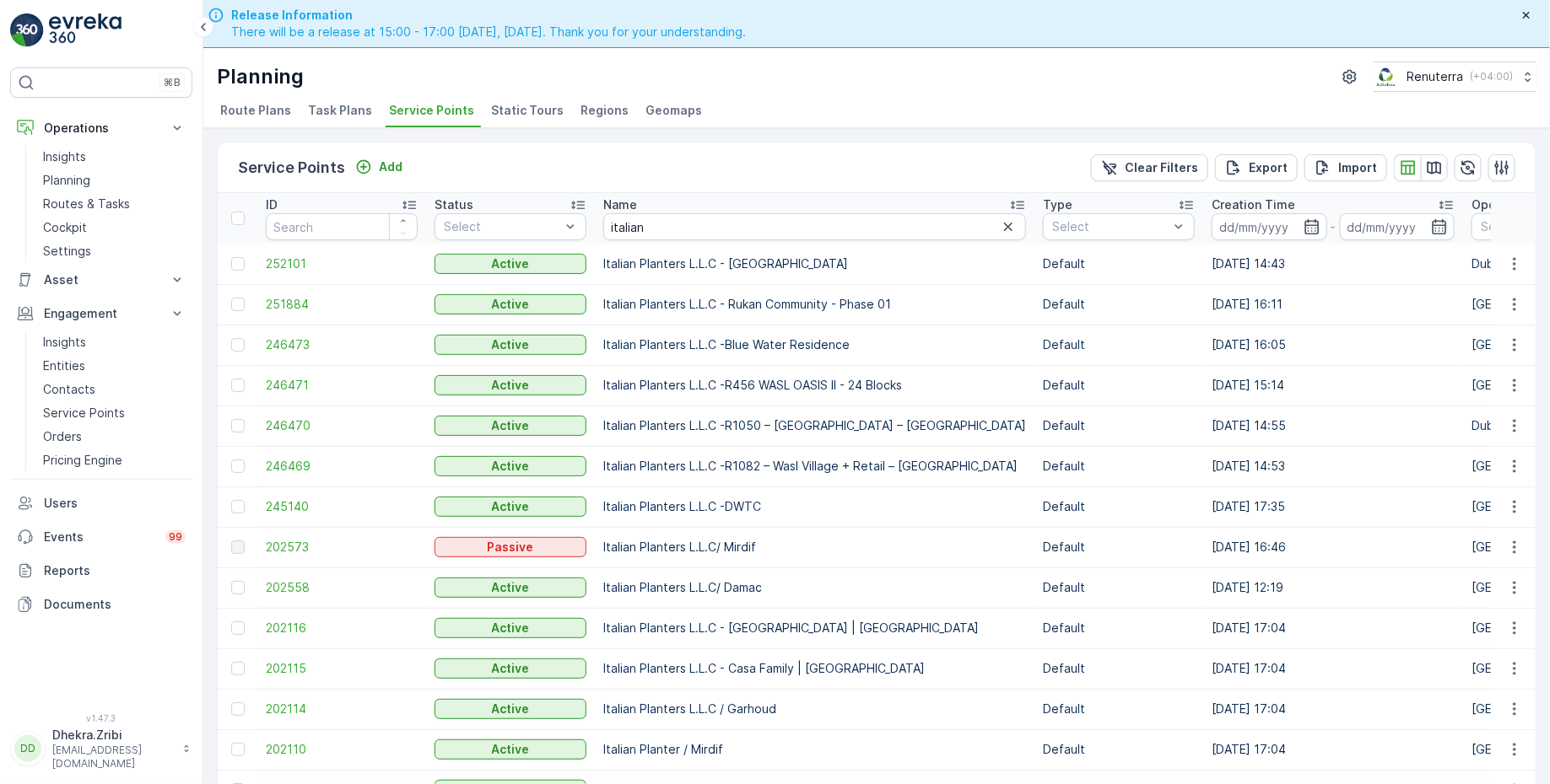
scroll to position [47, 0]
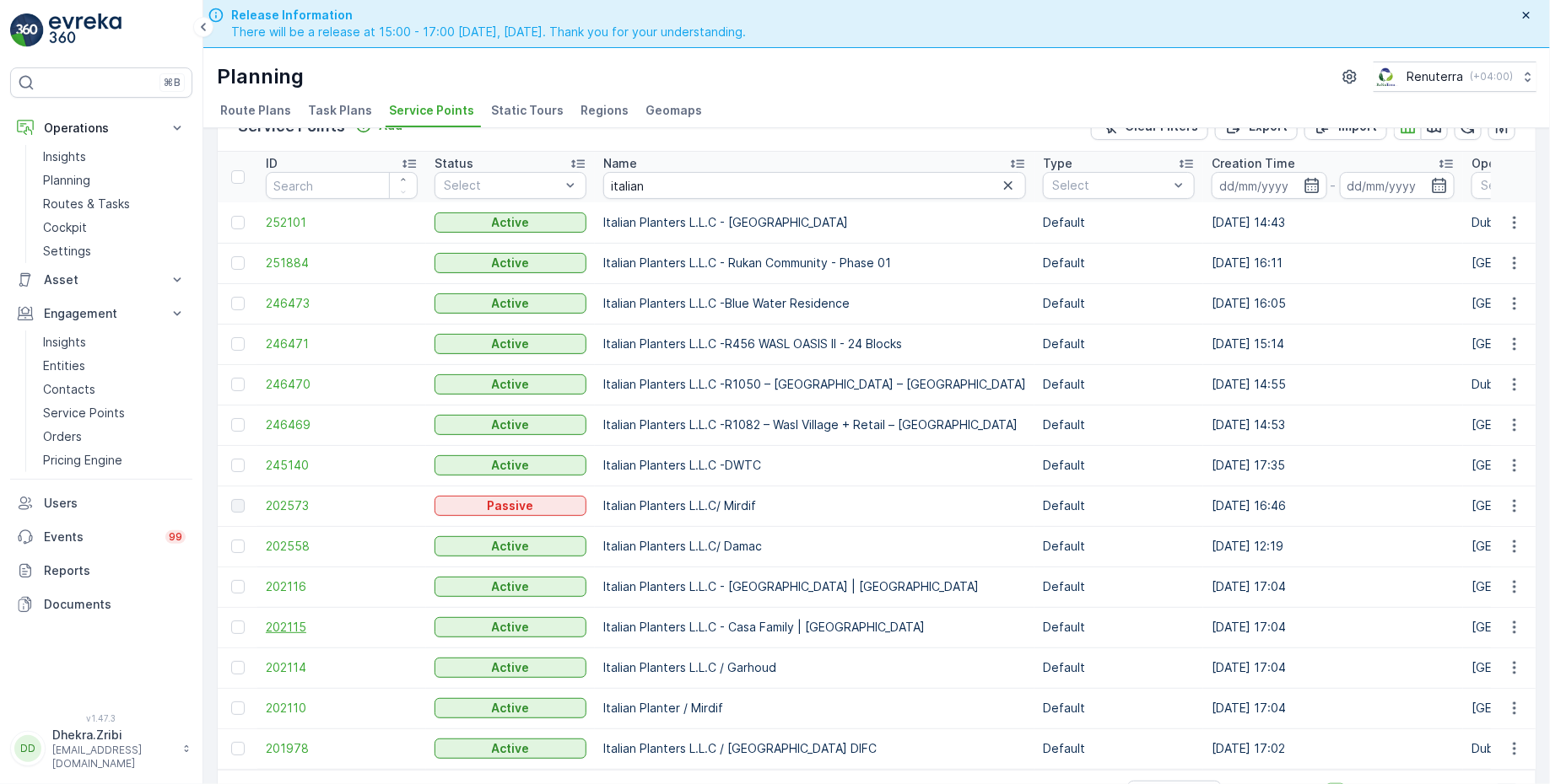
click at [290, 619] on span "202115" at bounding box center [341, 627] width 152 height 17
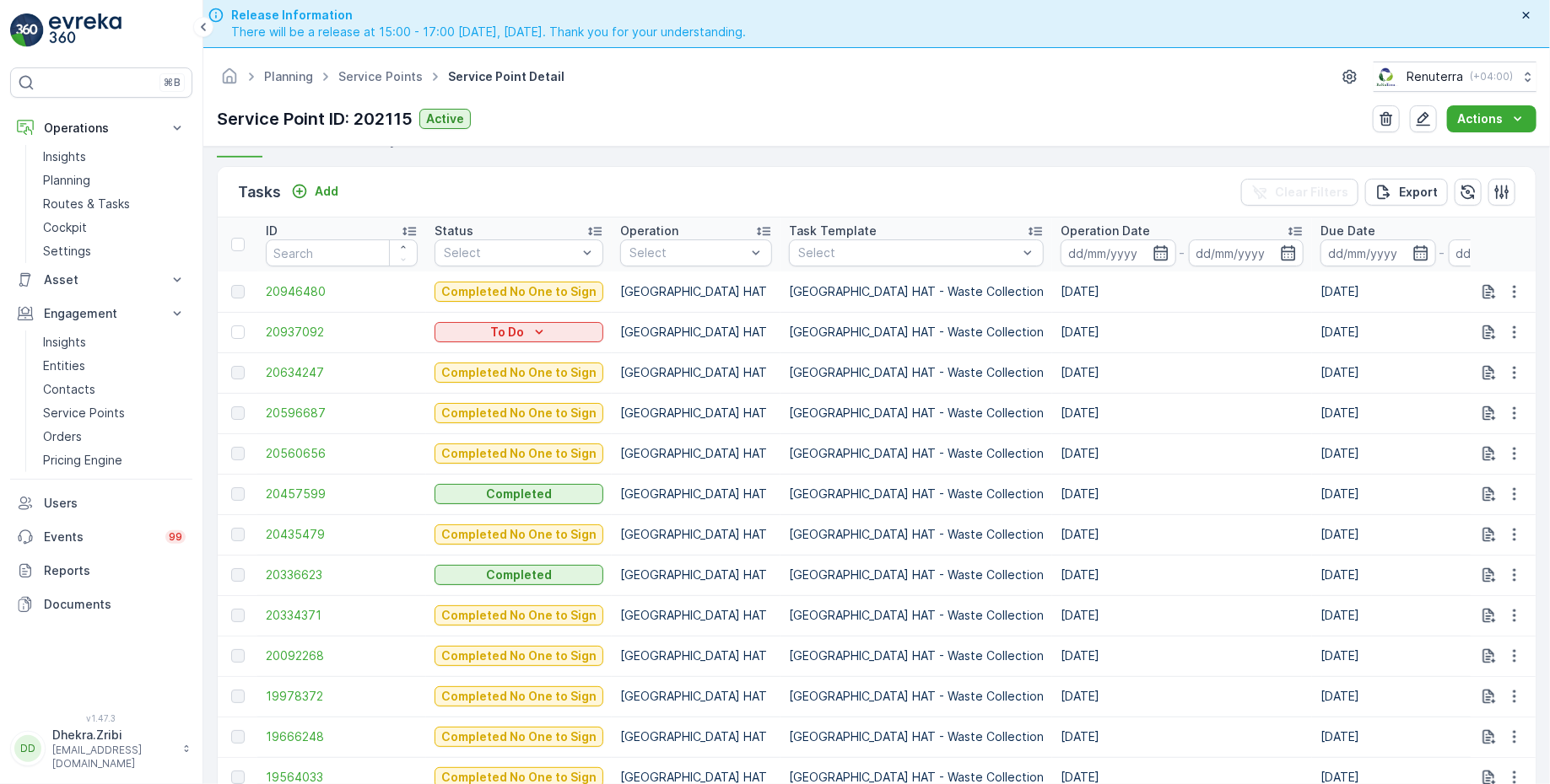
scroll to position [468, 0]
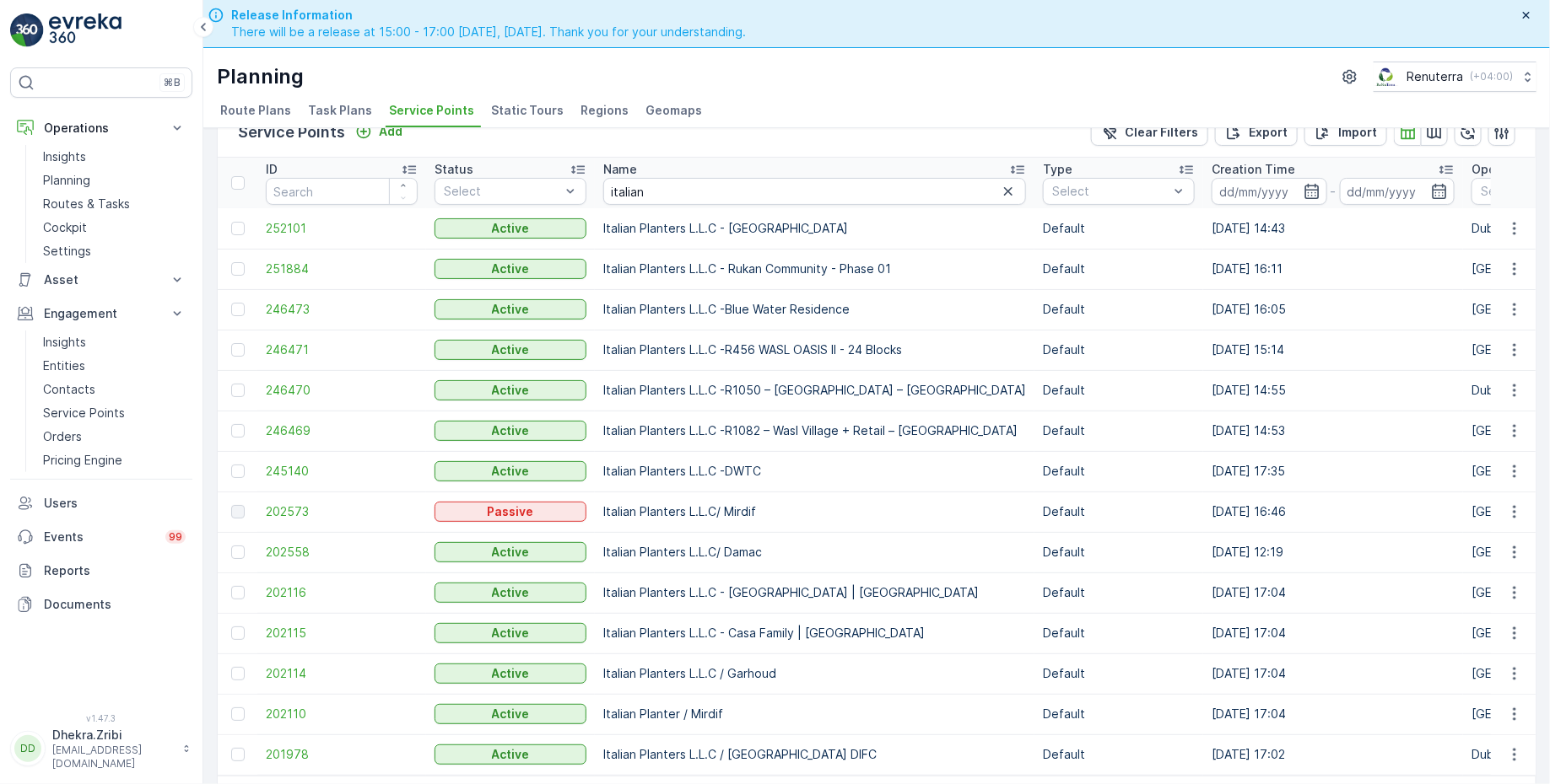
scroll to position [47, 0]
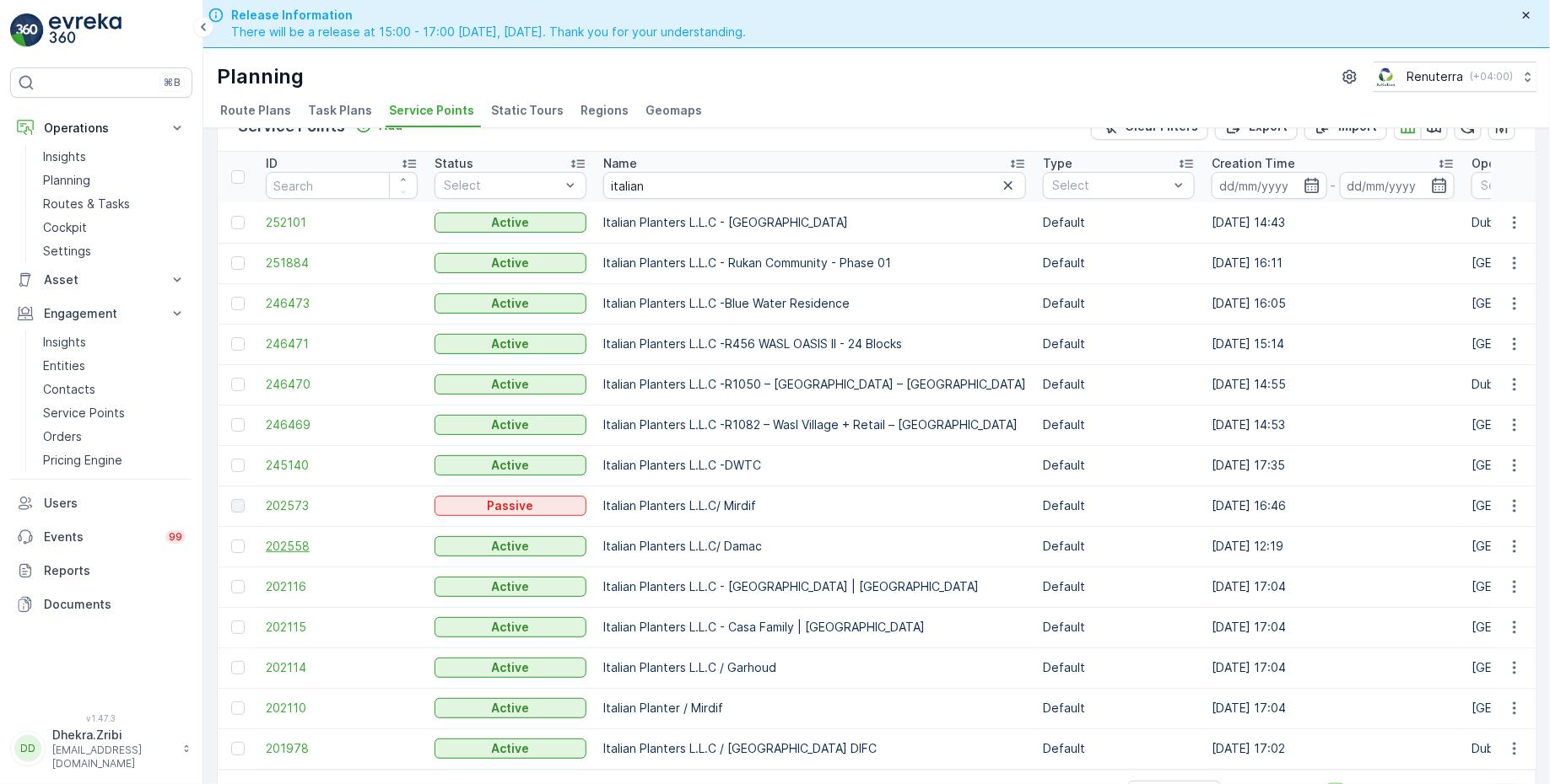
click at [292, 538] on span "202558" at bounding box center [341, 546] width 152 height 17
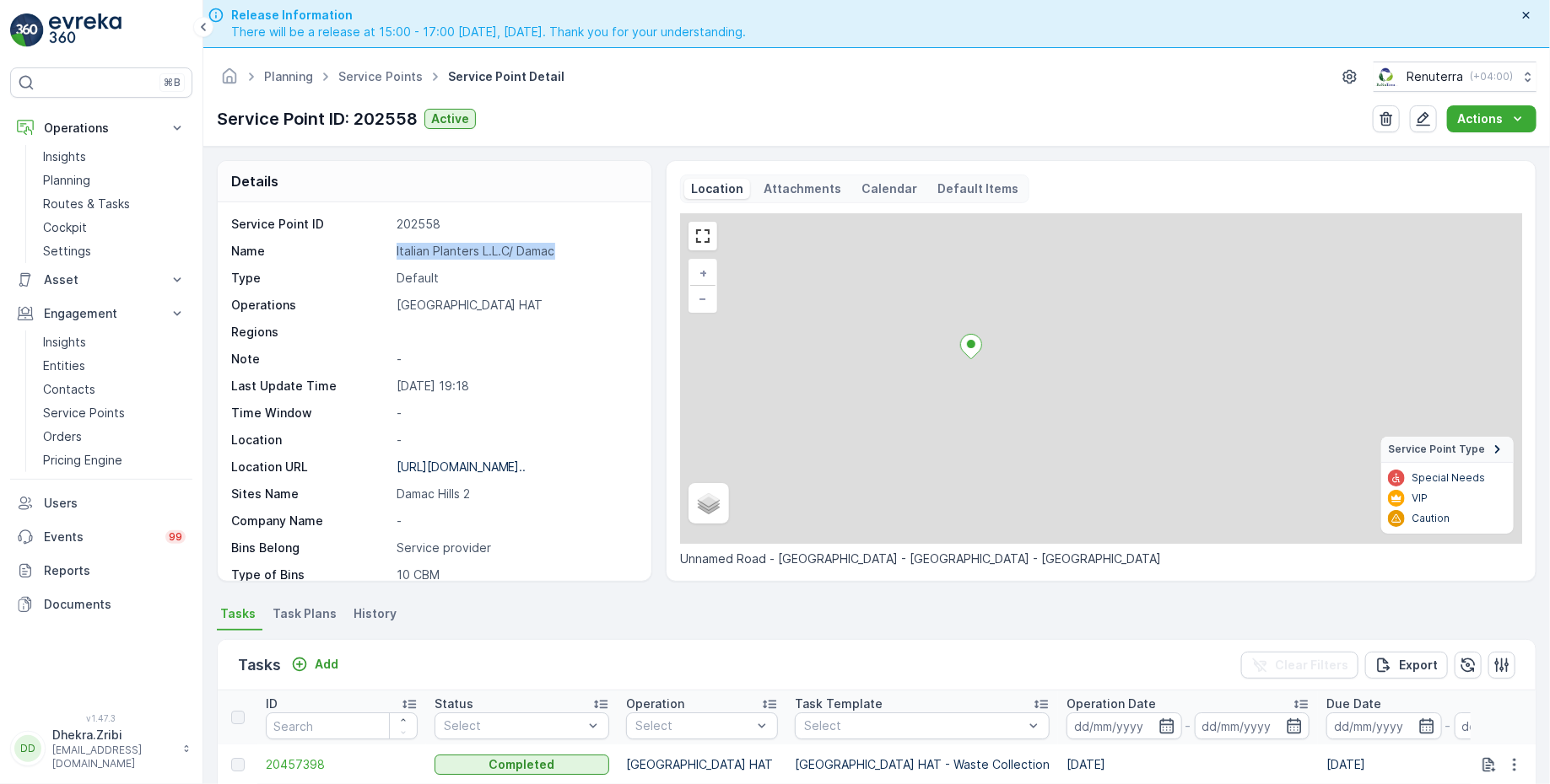
drag, startPoint x: 395, startPoint y: 253, endPoint x: 601, endPoint y: 260, distance: 206.1
click at [601, 260] on div "Service Point ID 202558 Name Italian Planters L.L.C/ Damac Type Default Operati…" at bounding box center [432, 507] width 402 height 584
copy p "Italian Planters L.L.C/ Damac"
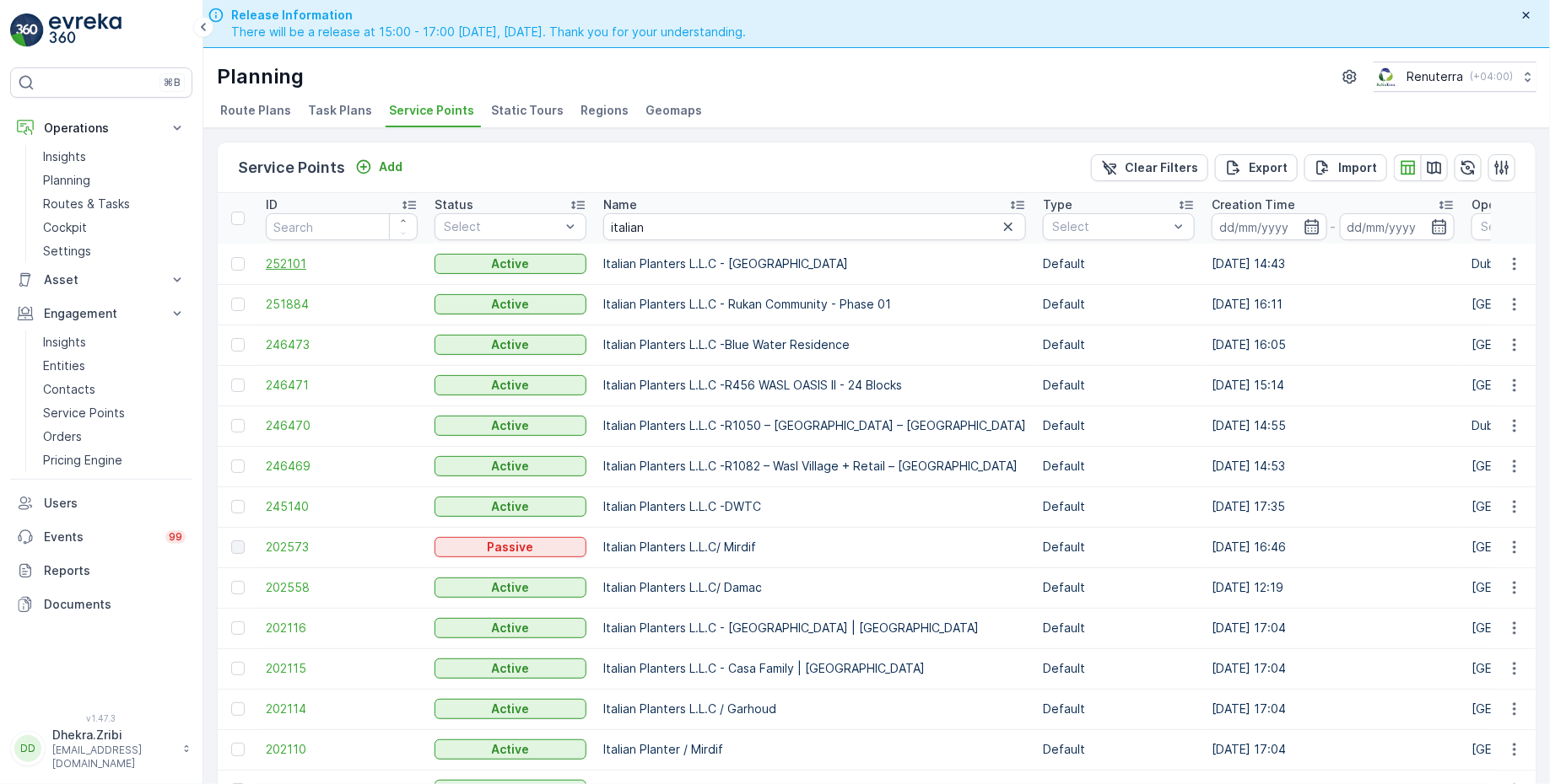
click at [291, 269] on span "252101" at bounding box center [341, 263] width 152 height 17
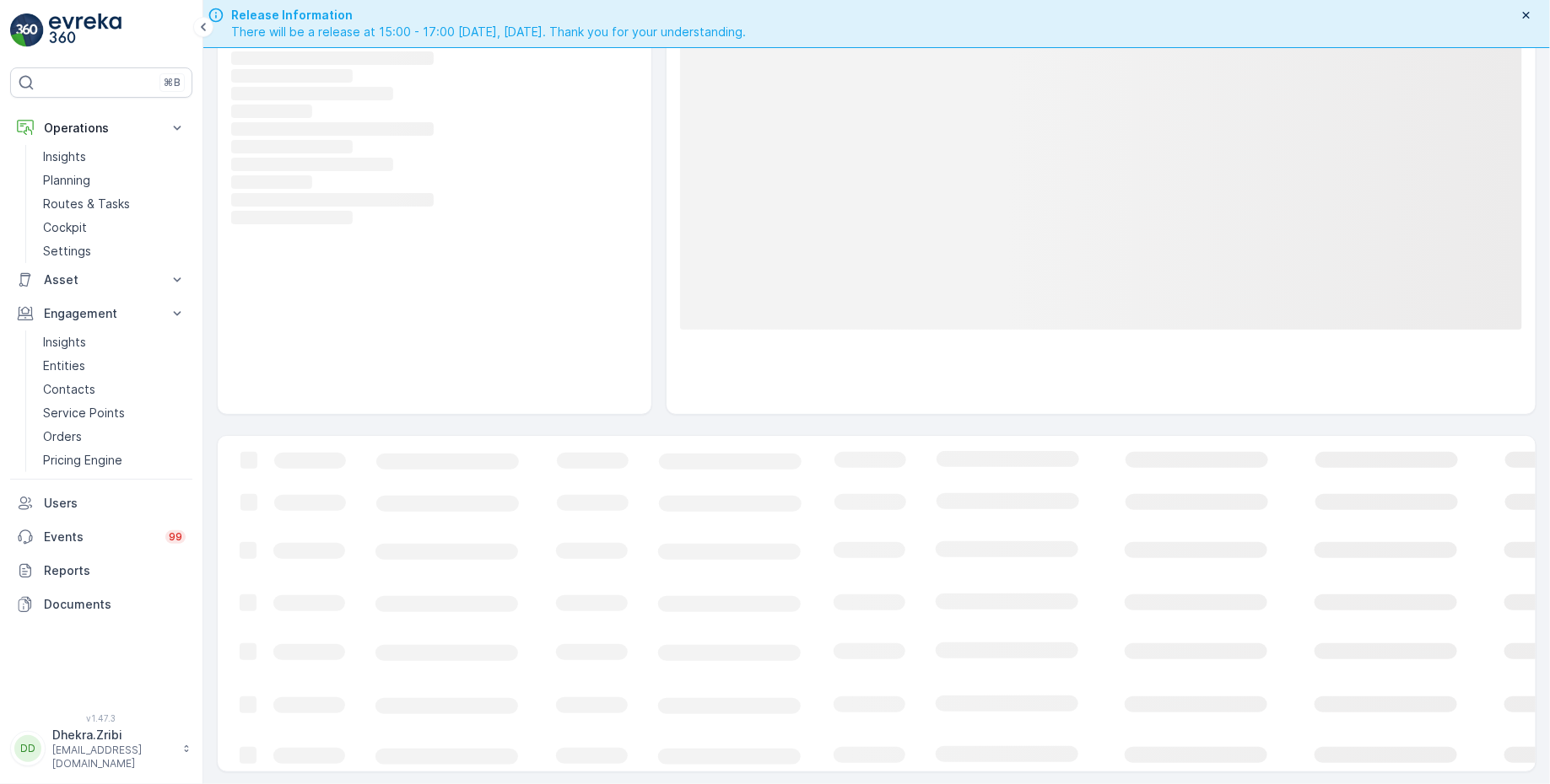
scroll to position [48, 0]
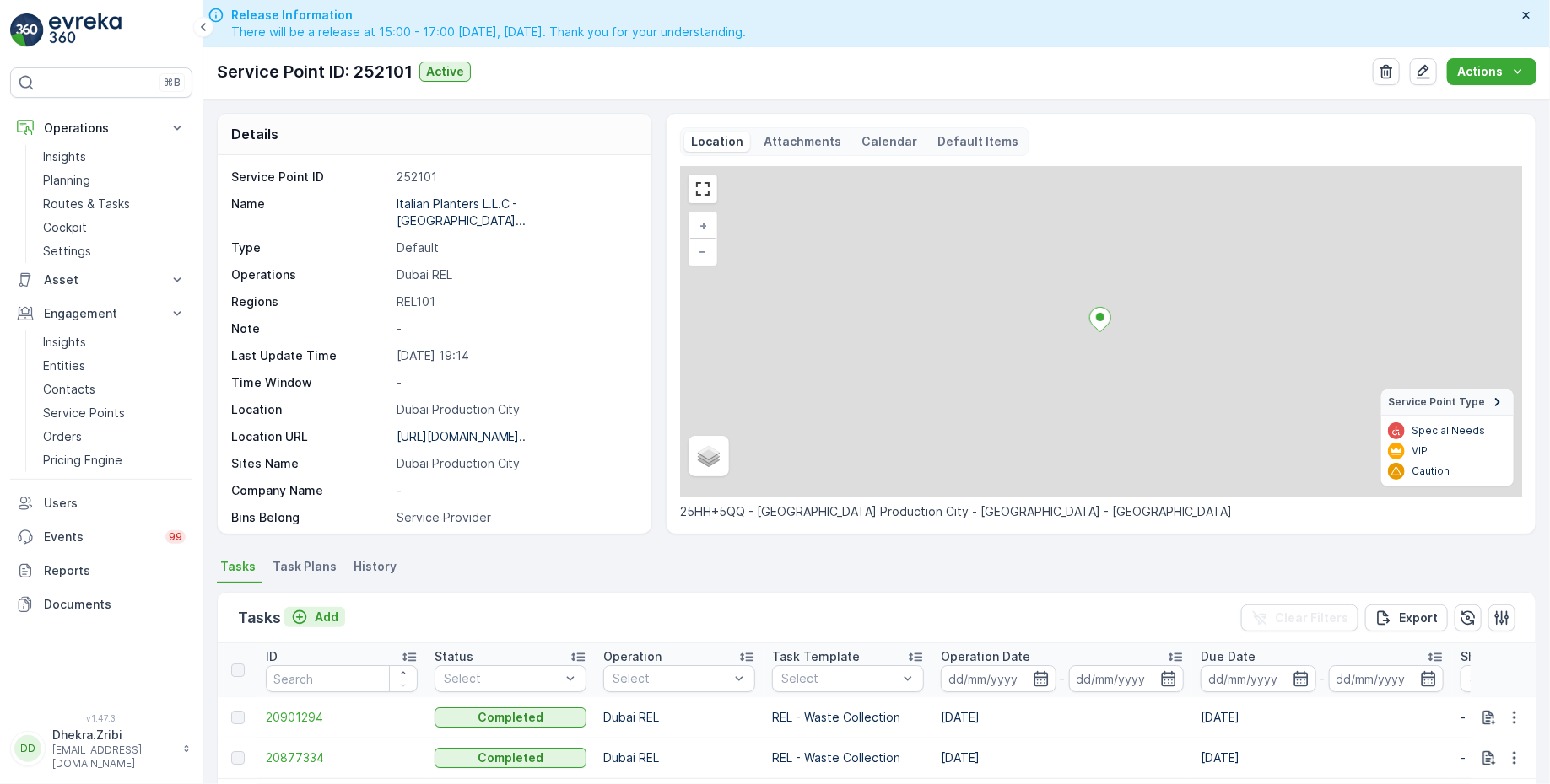
click at [321, 616] on p "Add" at bounding box center [327, 617] width 23 height 17
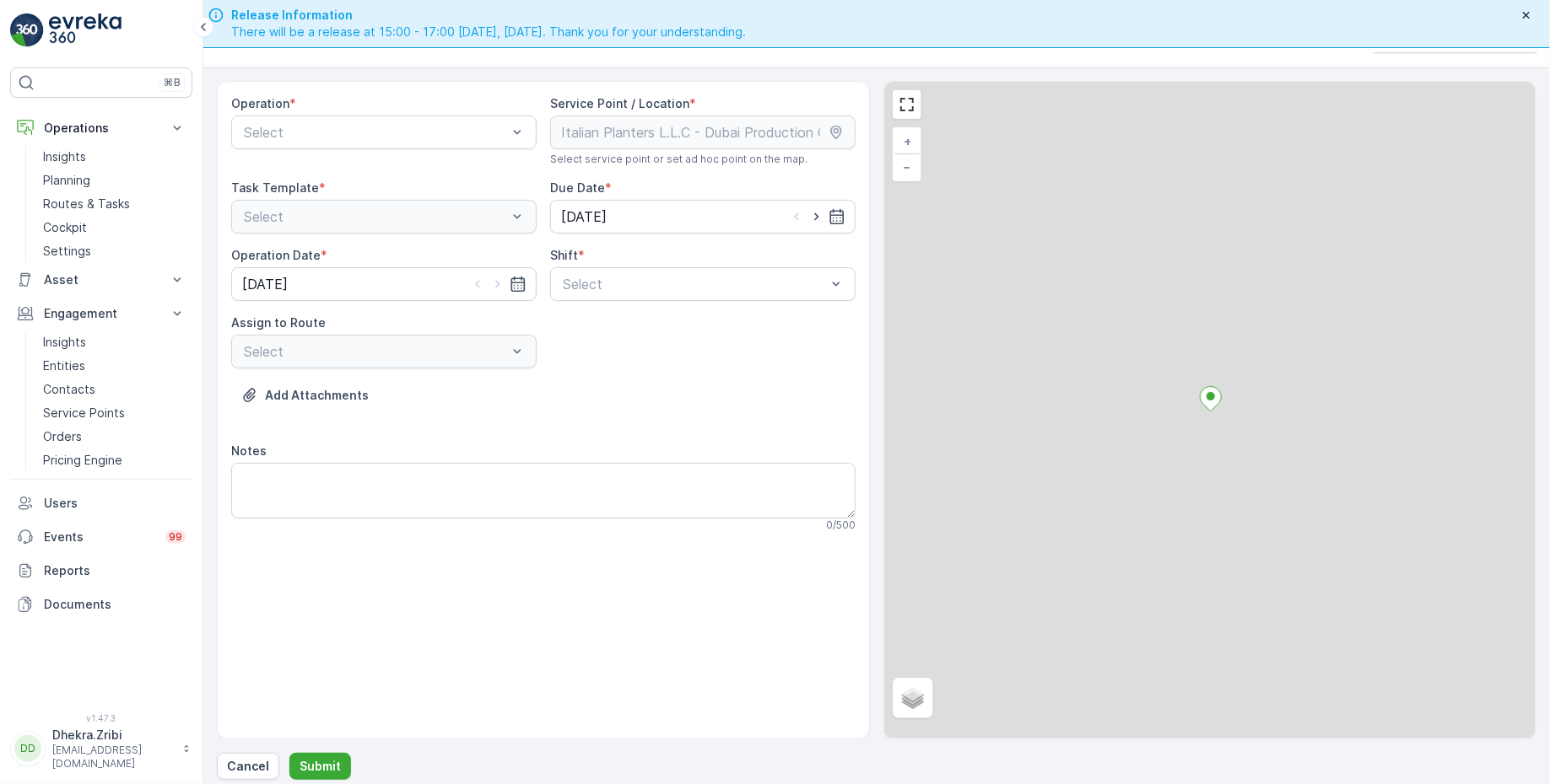
scroll to position [48, 0]
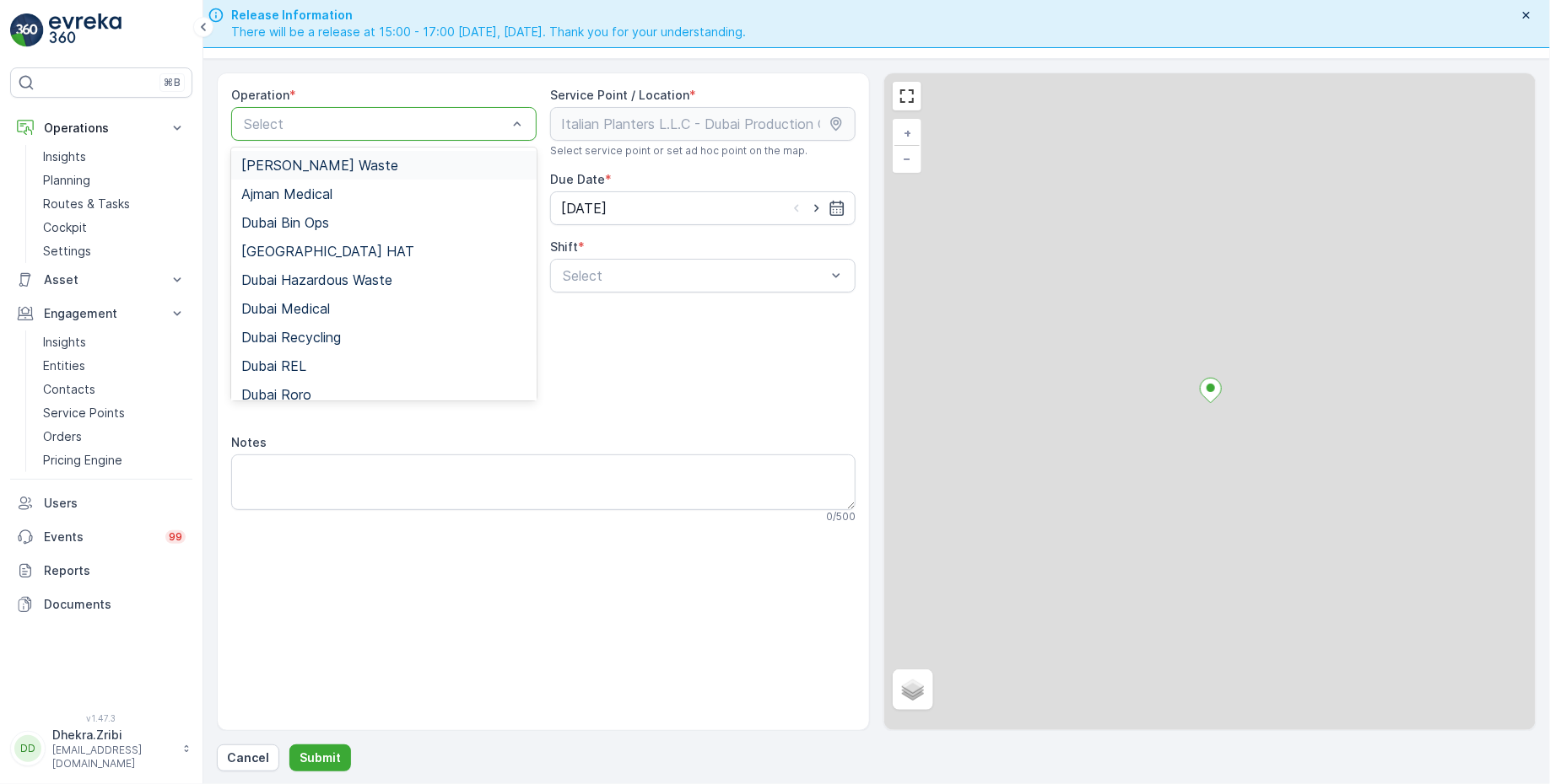
click at [372, 138] on div "Select" at bounding box center [383, 124] width 305 height 34
click at [308, 360] on div "Dubai REL" at bounding box center [383, 366] width 285 height 15
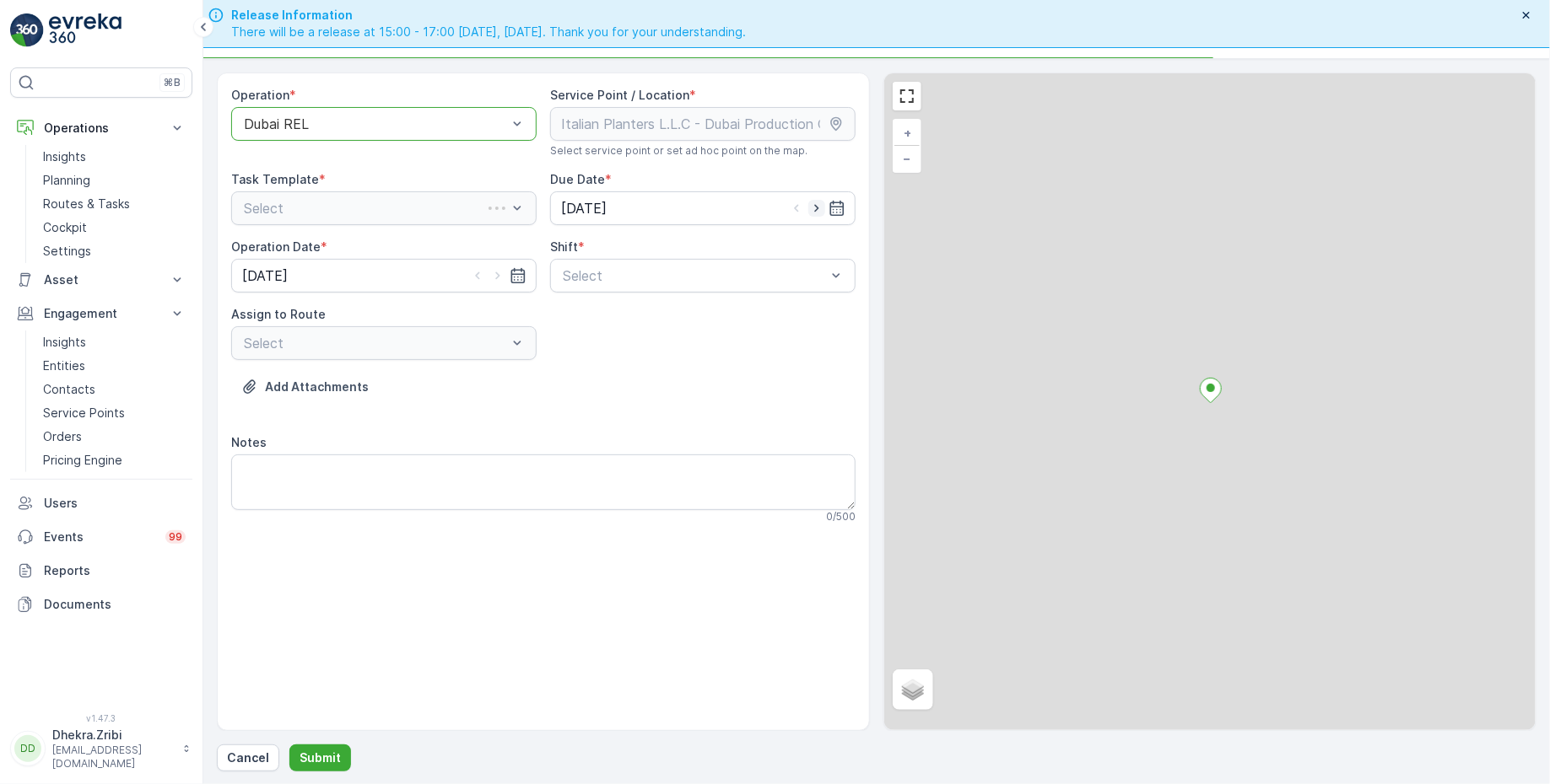
click at [817, 205] on icon "button" at bounding box center [816, 209] width 4 height 7
type input "[DATE]"
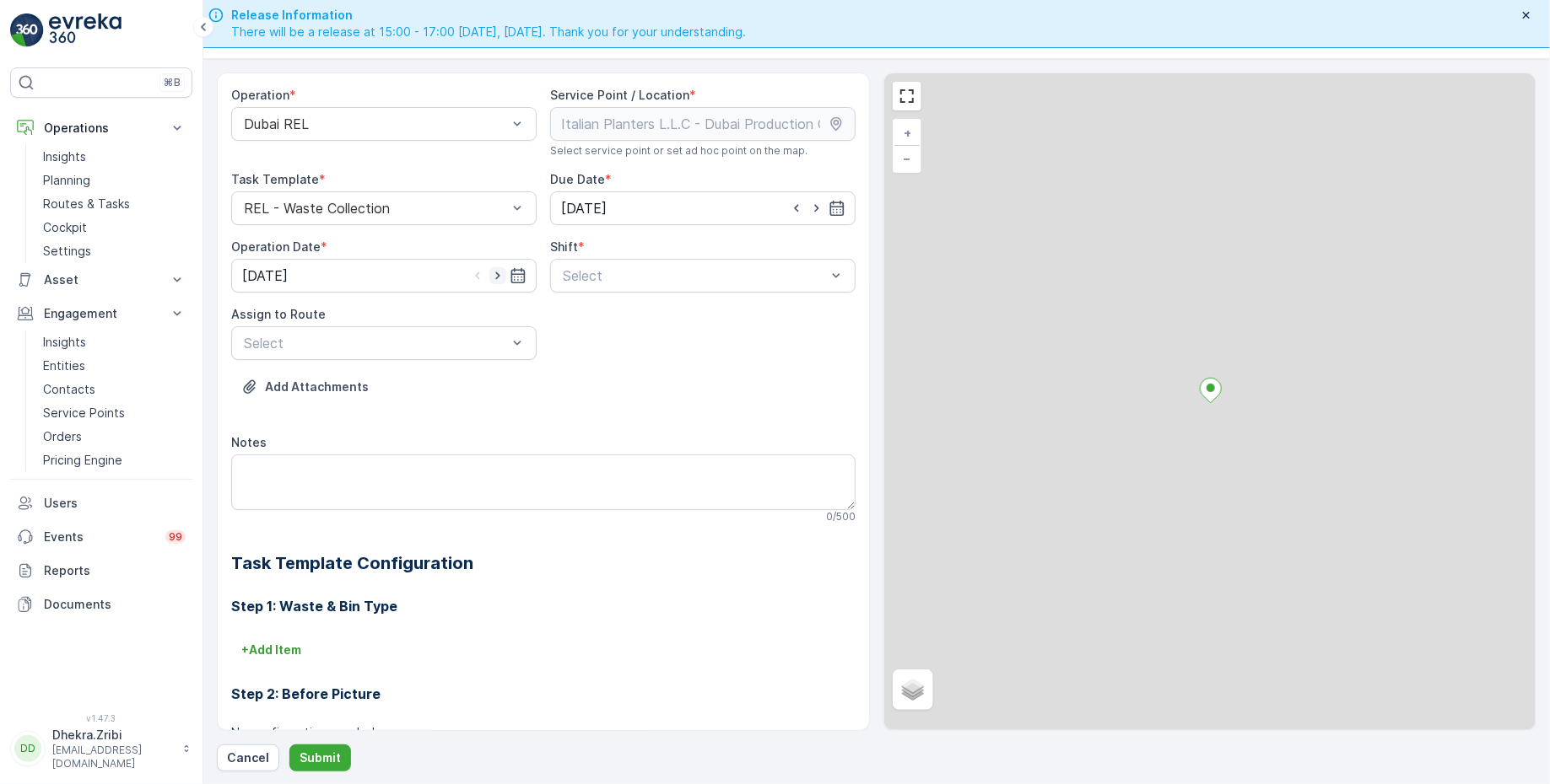
click at [498, 275] on icon "button" at bounding box center [497, 275] width 17 height 17
type input "[DATE]"
click at [602, 319] on span "Day Shift" at bounding box center [590, 316] width 60 height 15
click at [467, 343] on div at bounding box center [375, 343] width 266 height 15
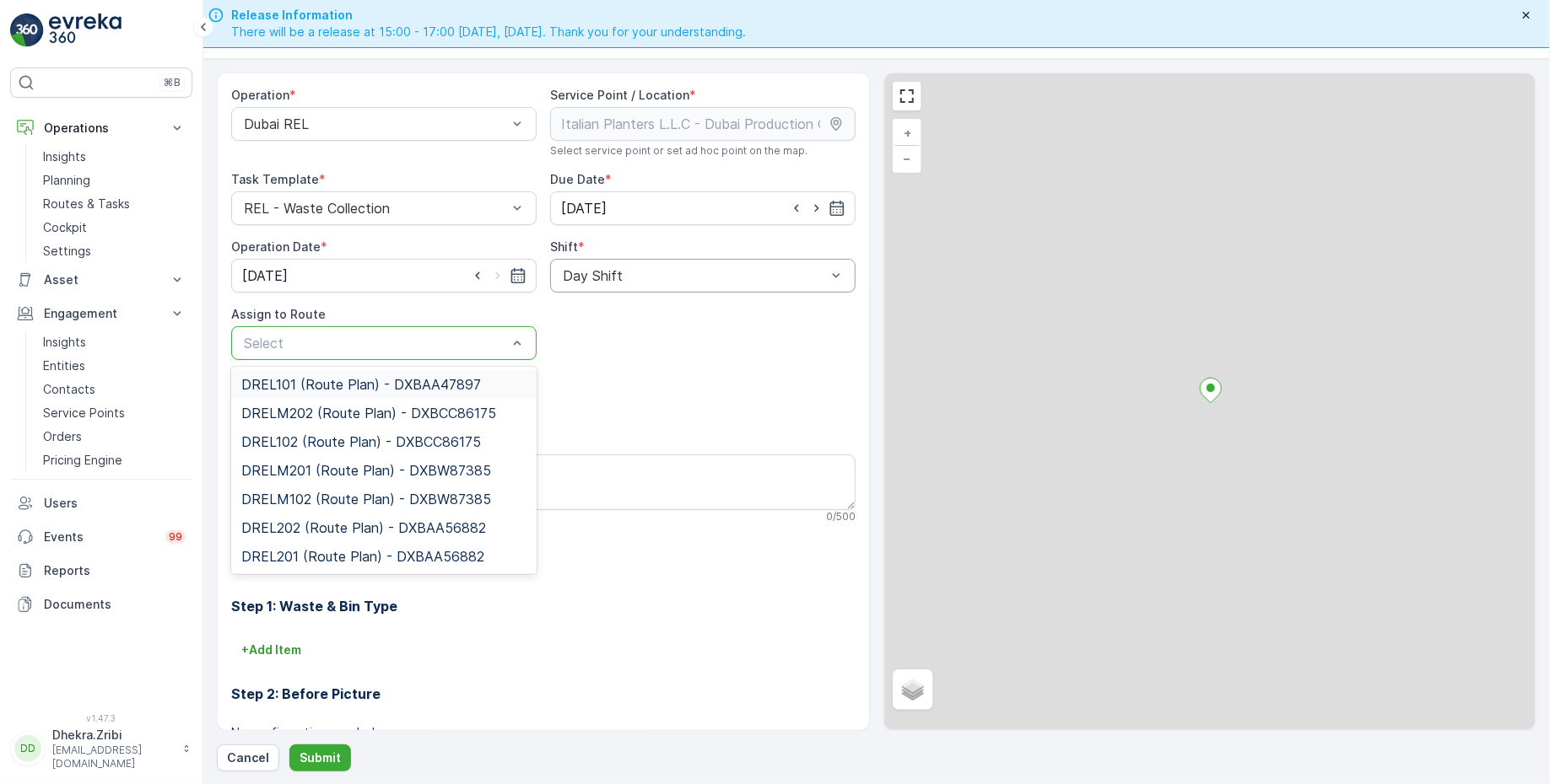
click at [355, 388] on span "DREL101 (Route Plan) - DXBAA47897" at bounding box center [361, 384] width 239 height 15
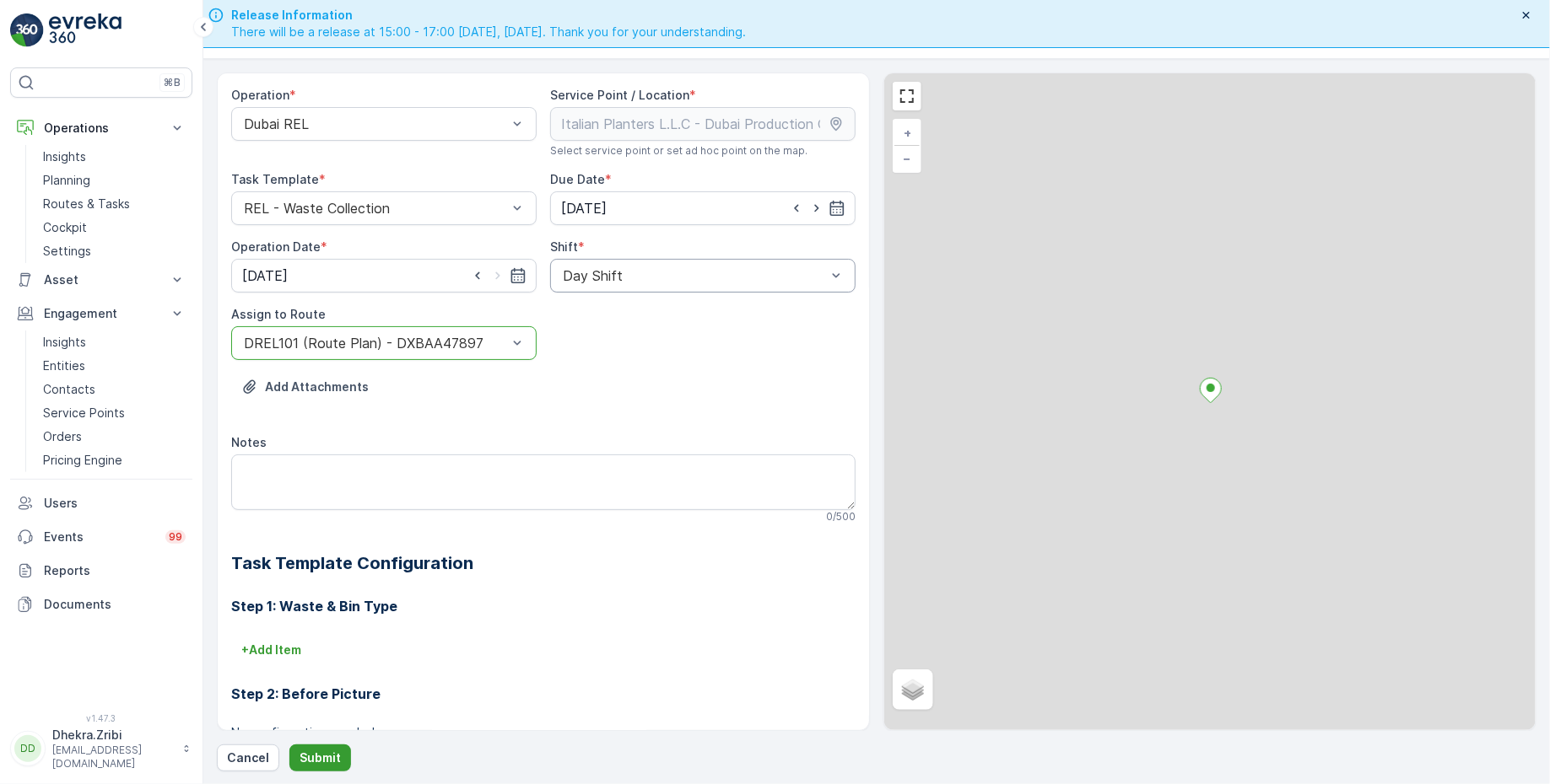
click at [313, 755] on p "Submit" at bounding box center [320, 758] width 41 height 17
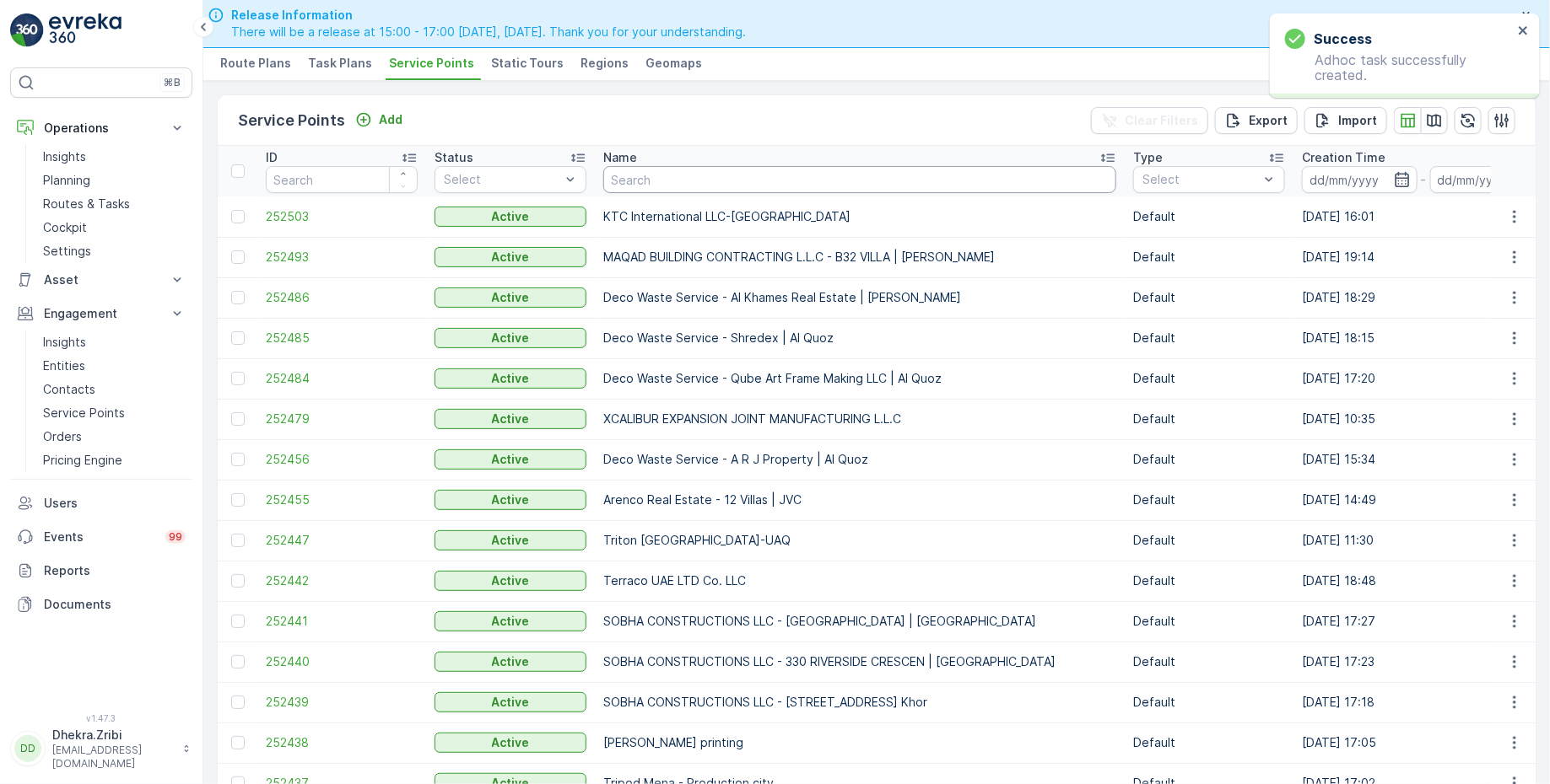
click at [640, 183] on input "text" at bounding box center [860, 180] width 513 height 27
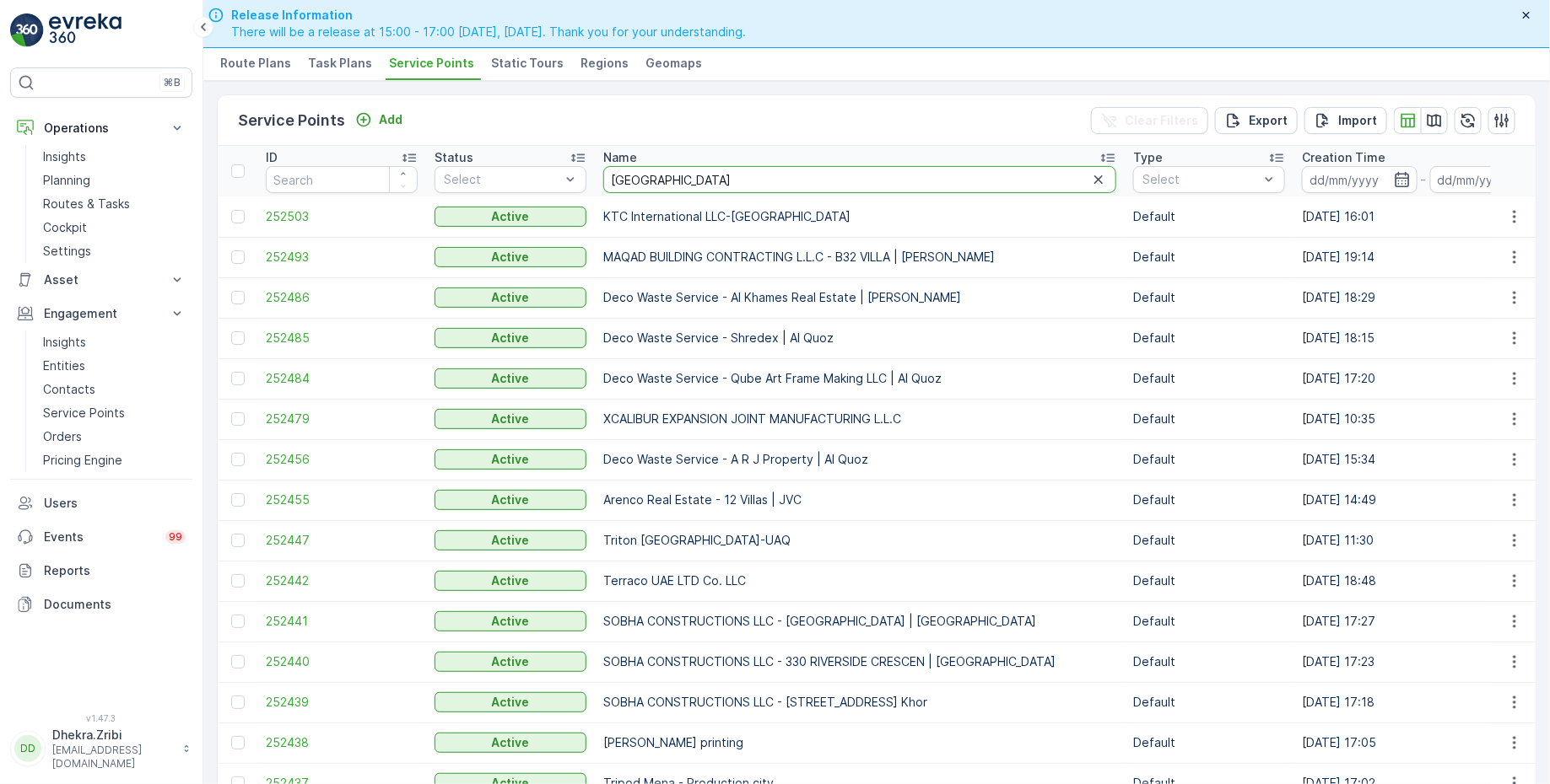
type input "italian"
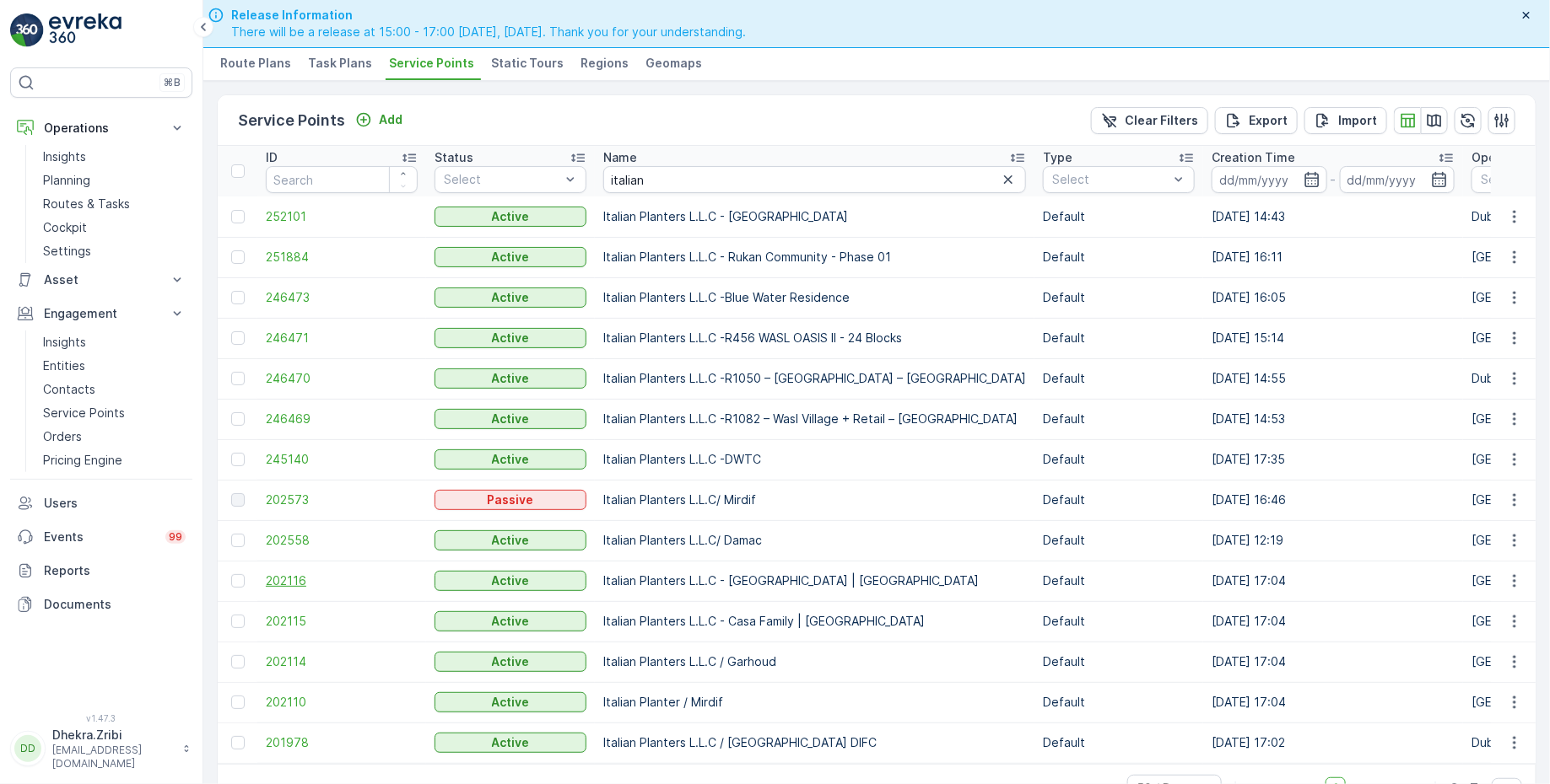
click at [305, 573] on span "202116" at bounding box center [341, 581] width 152 height 17
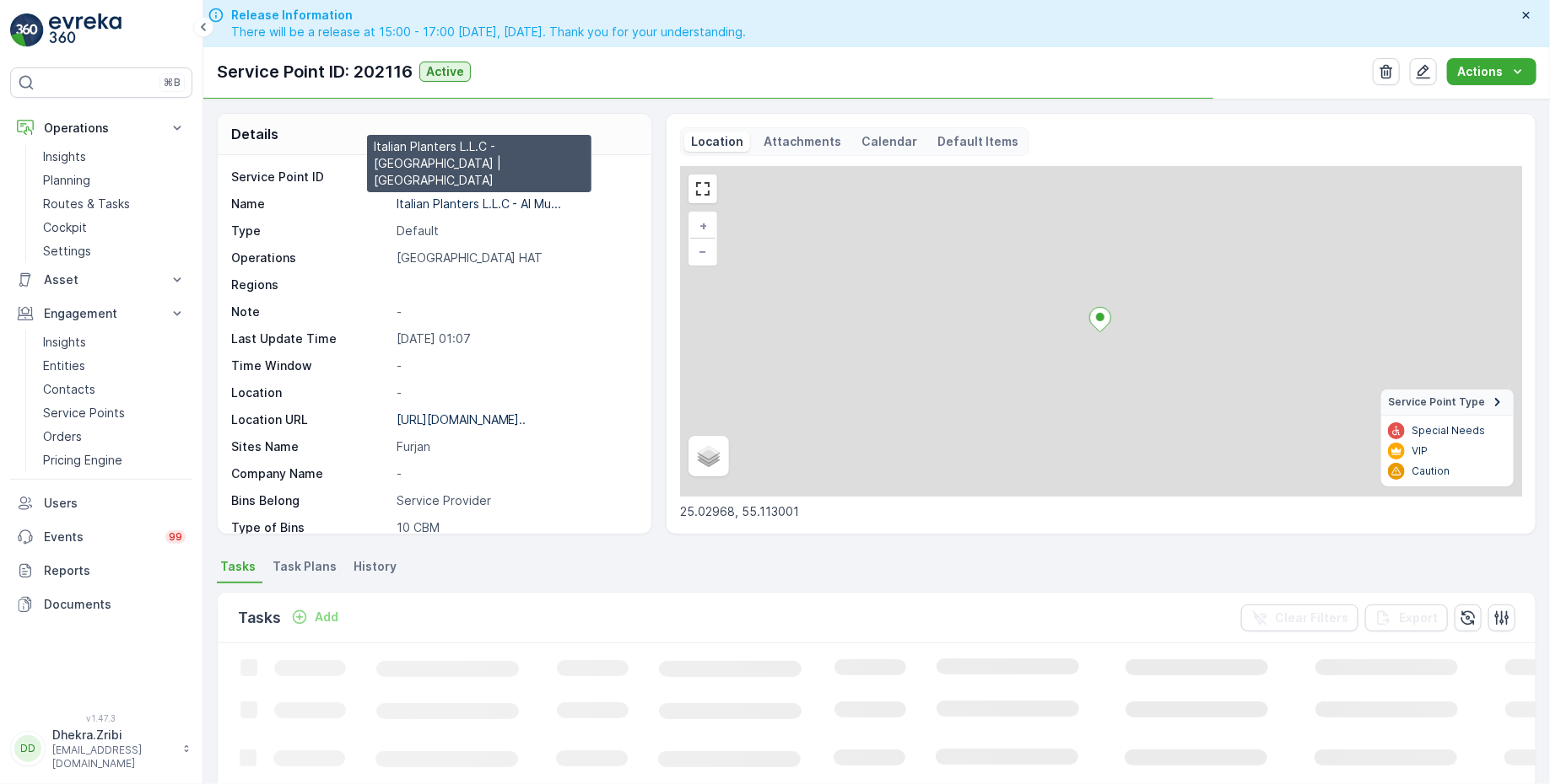
click at [447, 200] on p "Italian Planters L.L.C - Al Mu..." at bounding box center [479, 204] width 166 height 14
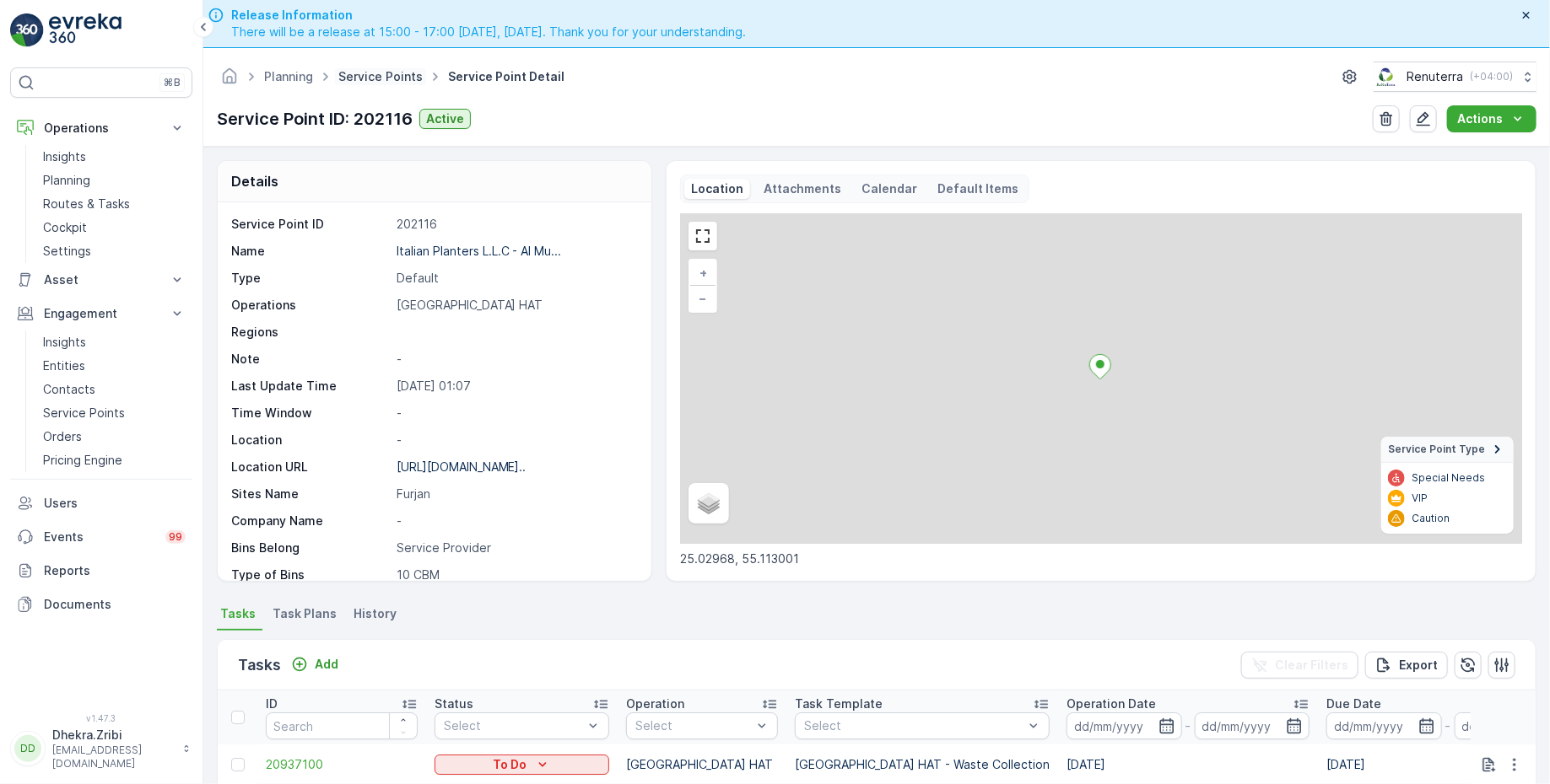
click at [382, 73] on link "Service Points" at bounding box center [381, 76] width 85 height 14
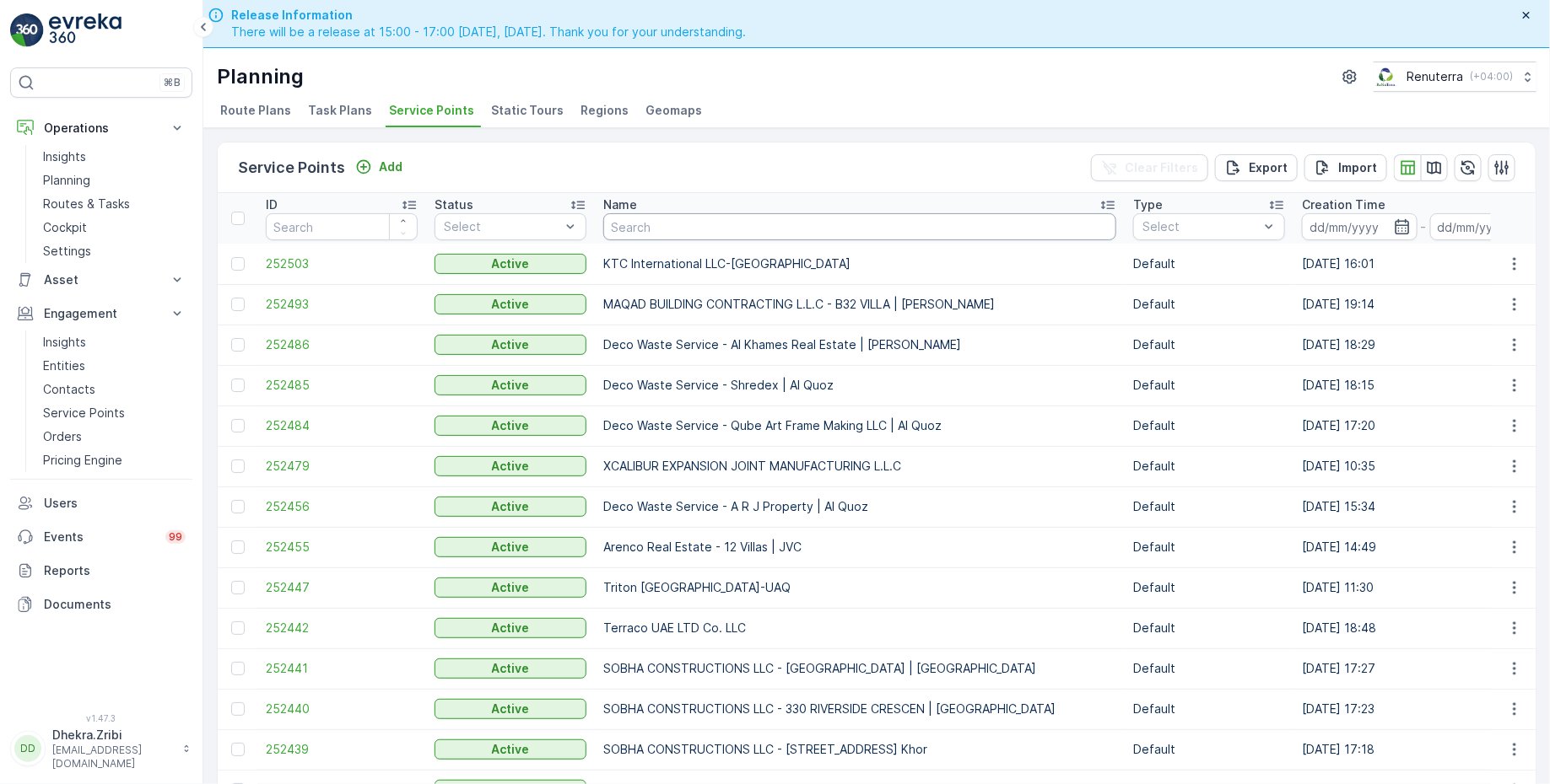
click at [652, 225] on input "text" at bounding box center [860, 227] width 513 height 27
type input "desert"
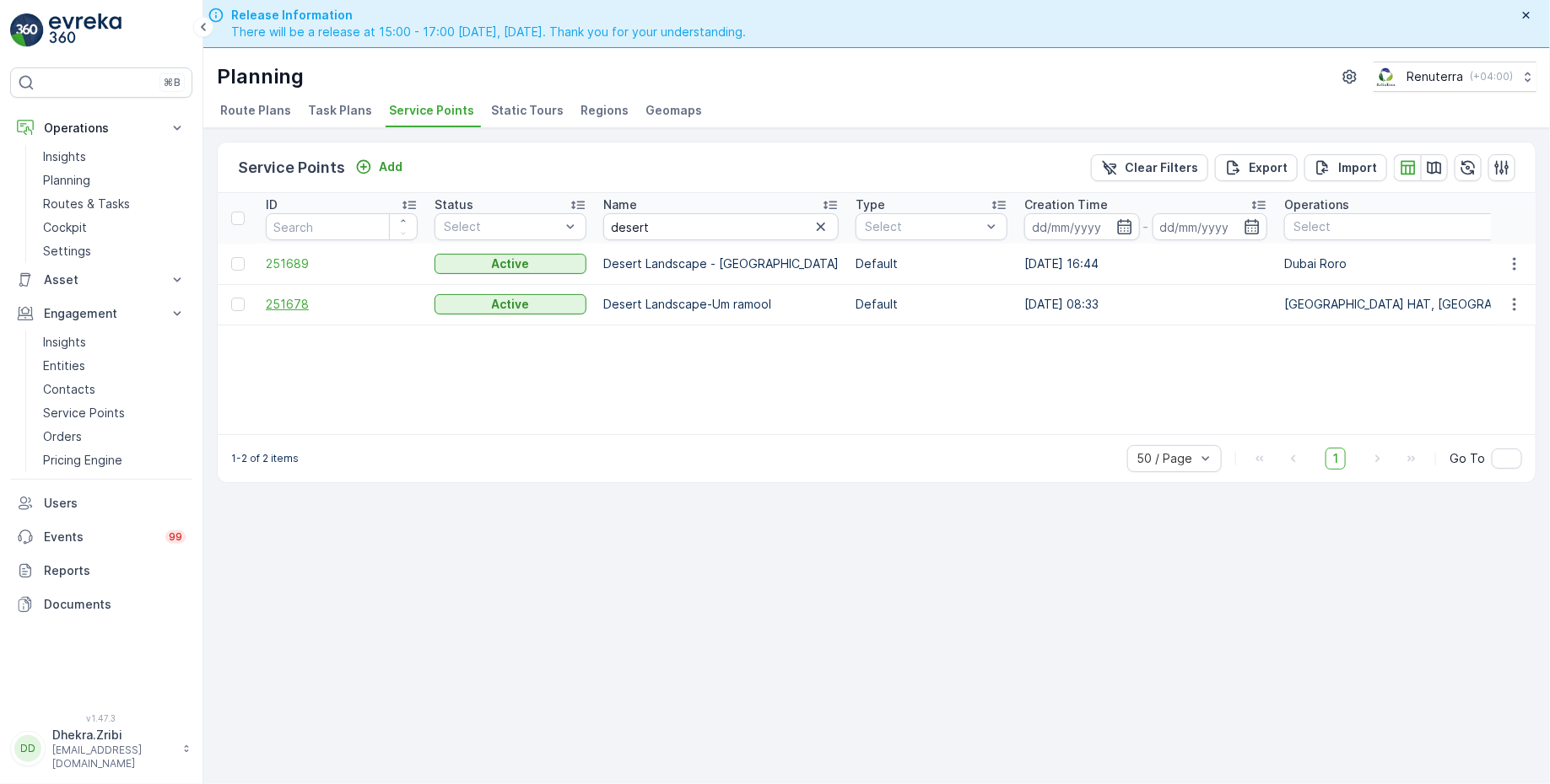
click at [296, 305] on span "251678" at bounding box center [341, 304] width 152 height 17
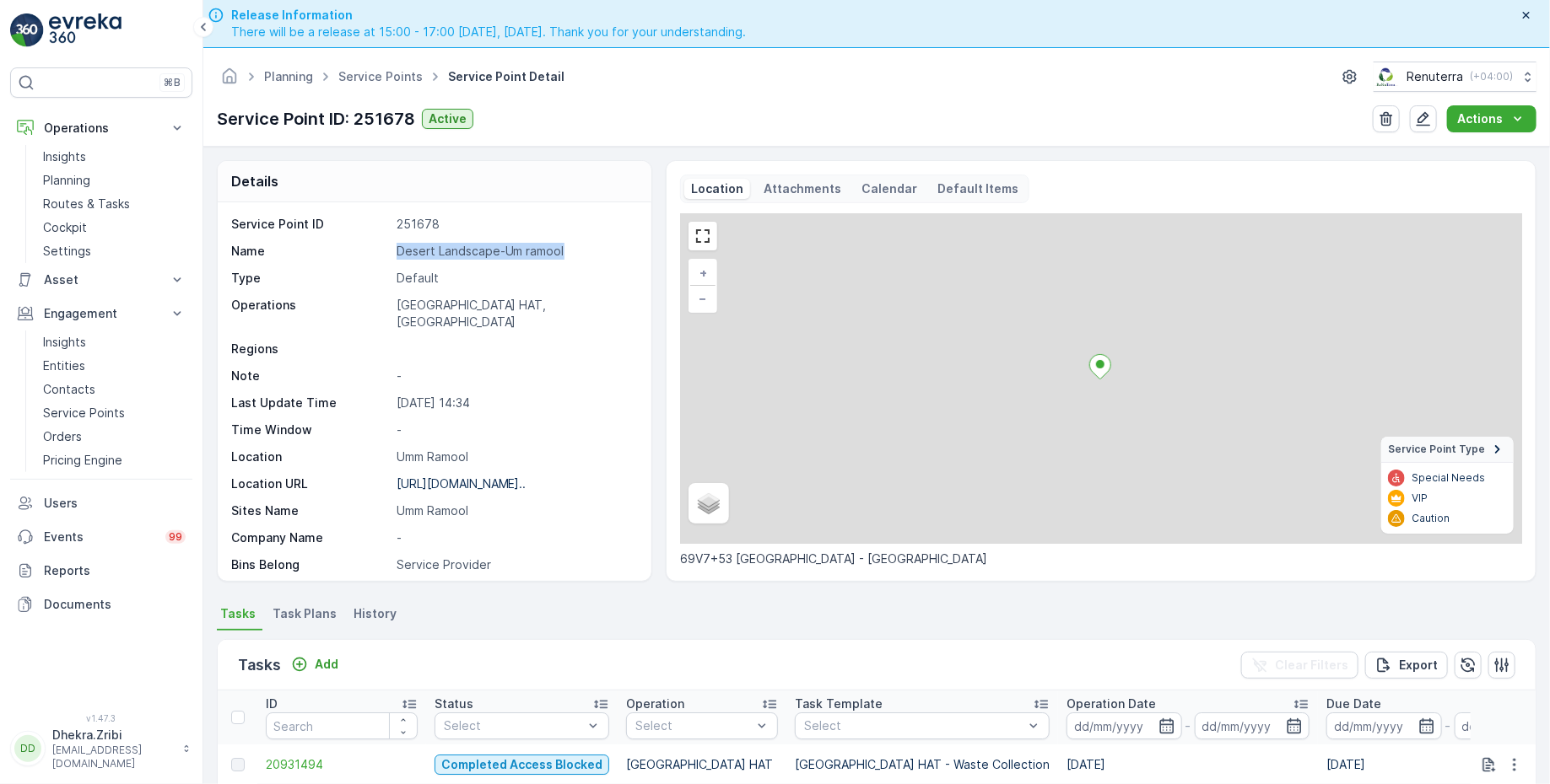
drag, startPoint x: 389, startPoint y: 249, endPoint x: 577, endPoint y: 253, distance: 188.0
click at [577, 253] on div "Name Desert Landscape-Um ramool" at bounding box center [432, 251] width 402 height 17
copy div "Desert Landscape-Um ramool"
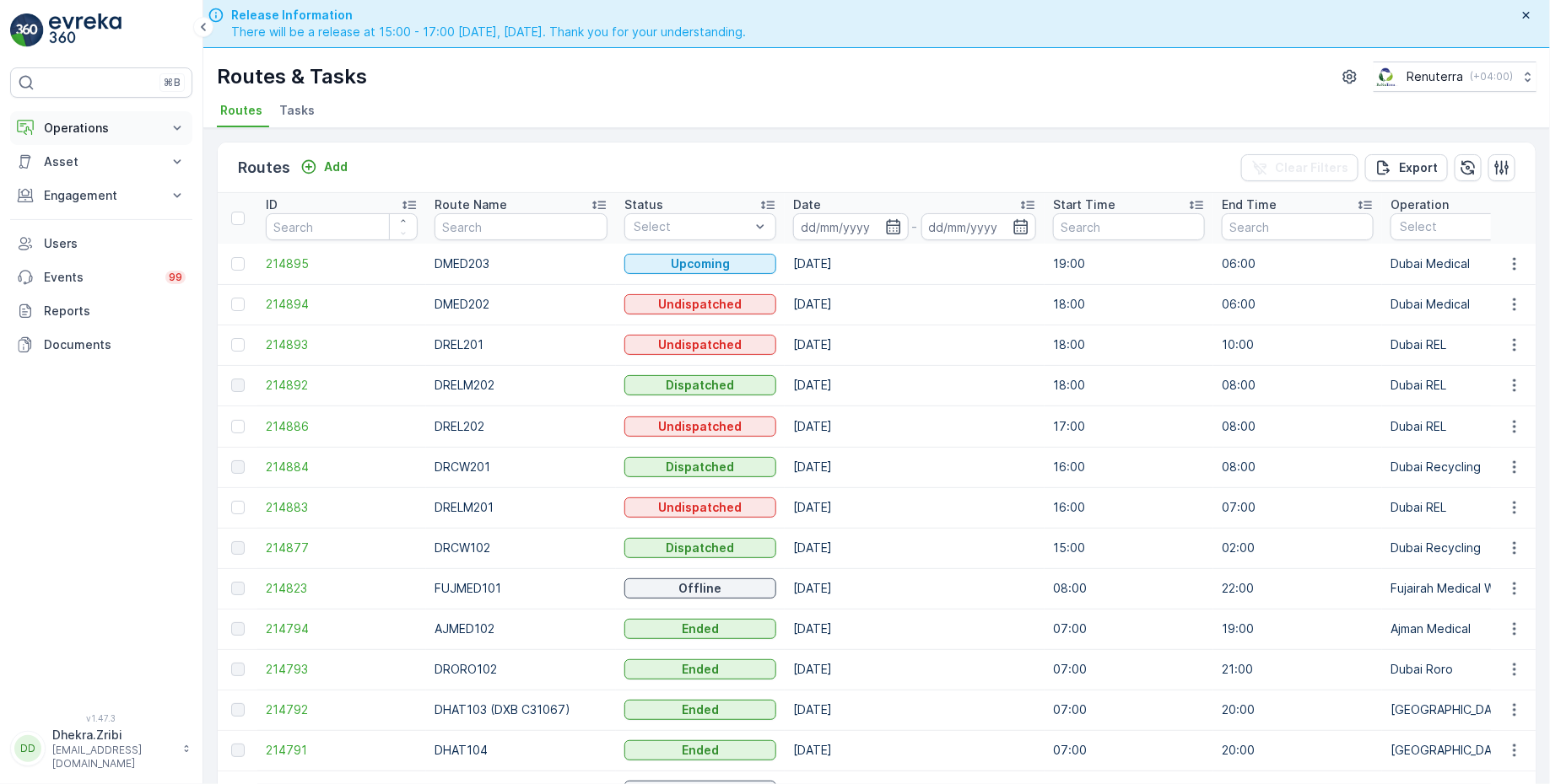
click at [106, 122] on p "Operations" at bounding box center [102, 128] width 115 height 17
click at [82, 206] on p "Routes & Tasks" at bounding box center [86, 204] width 87 height 17
click at [885, 227] on icon "button" at bounding box center [893, 227] width 17 height 17
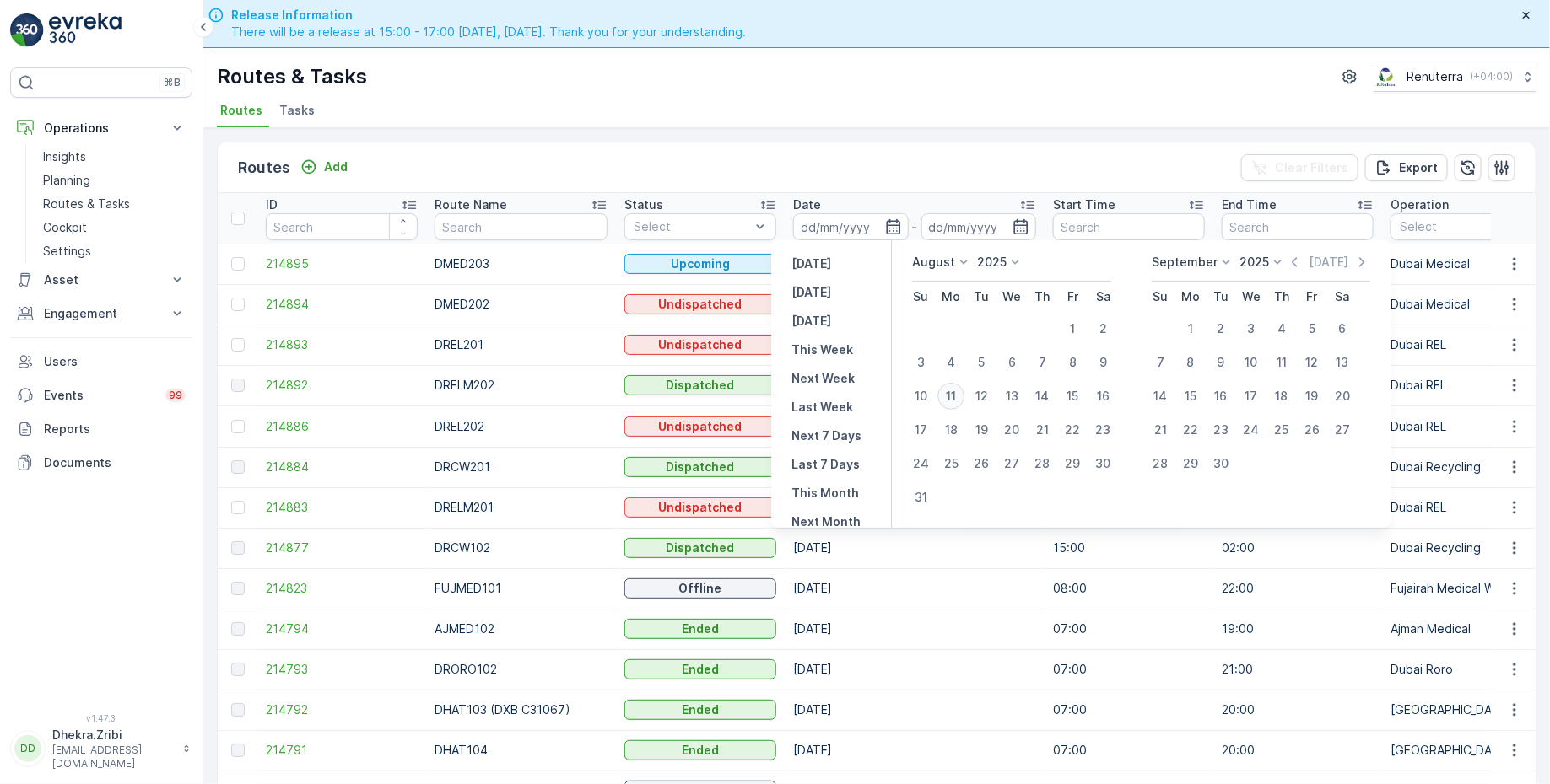
click at [957, 395] on div "11" at bounding box center [951, 396] width 27 height 27
type input "[DATE]"
click at [957, 395] on div "11" at bounding box center [951, 396] width 27 height 27
type input "[DATE]"
click at [830, 159] on div "Routes Add Clear Filters Export" at bounding box center [876, 167] width 1318 height 50
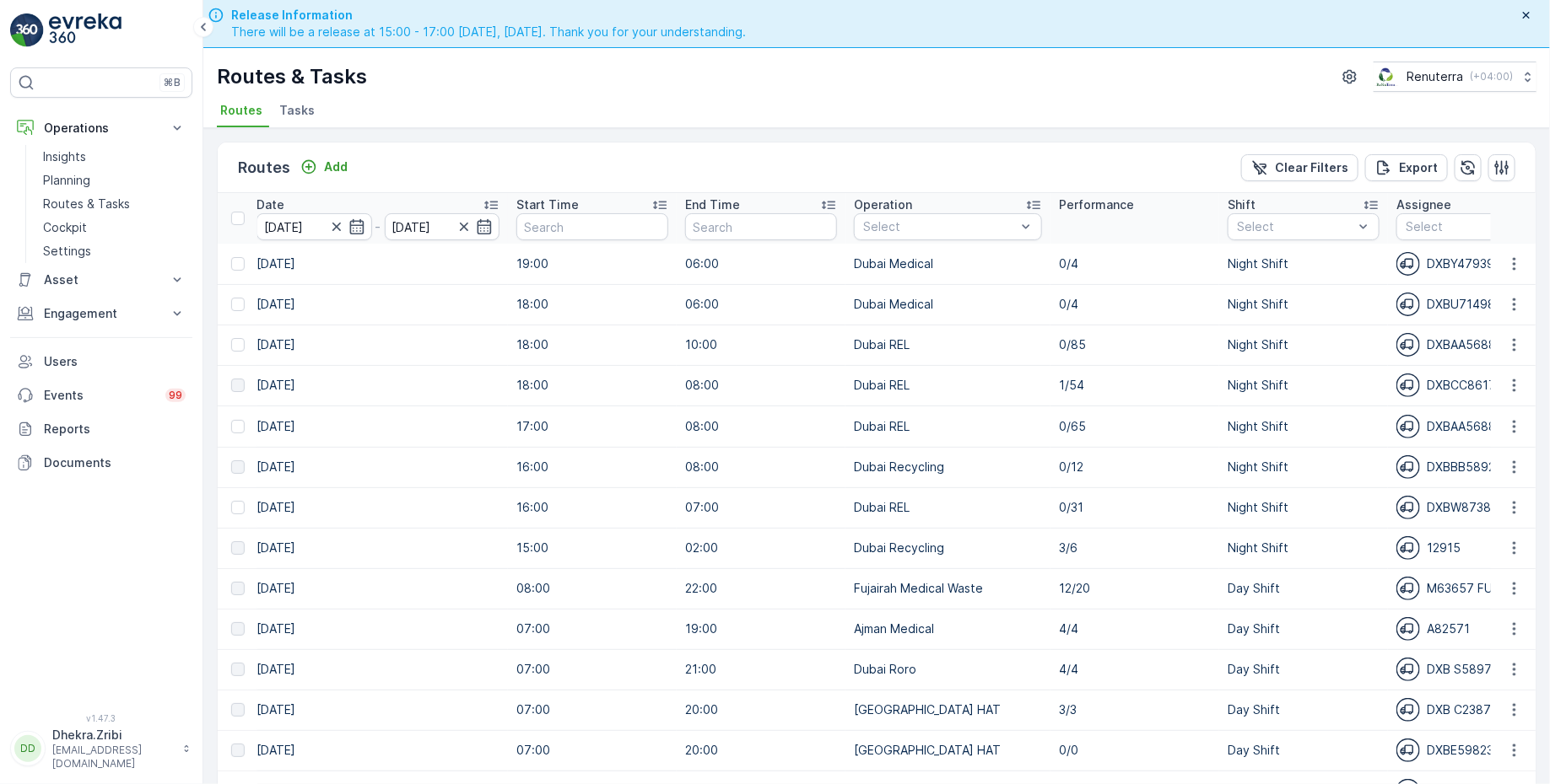
scroll to position [0, 547]
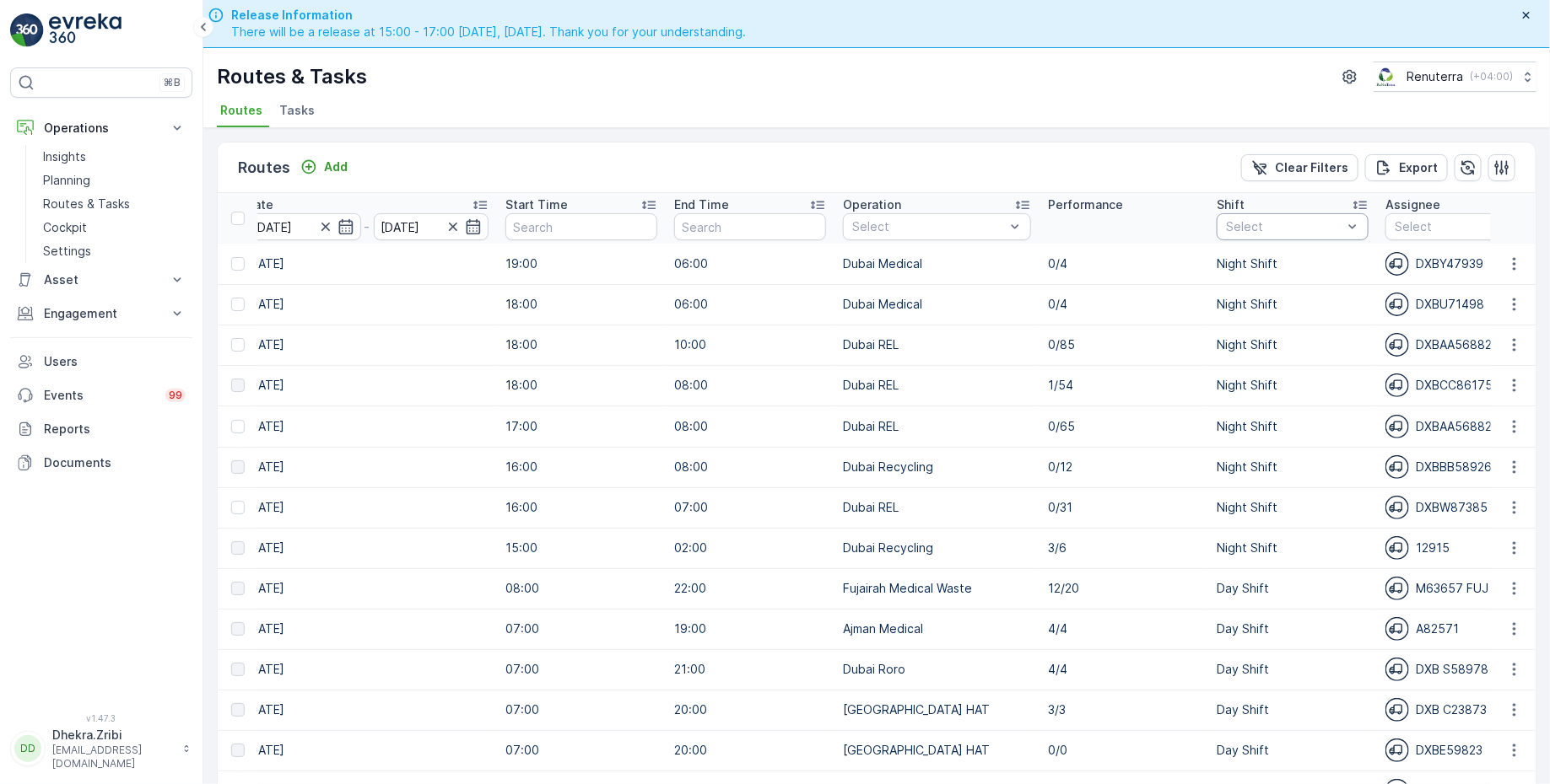
click at [1259, 221] on div at bounding box center [1284, 227] width 120 height 13
click at [1227, 317] on div at bounding box center [1233, 319] width 13 height 13
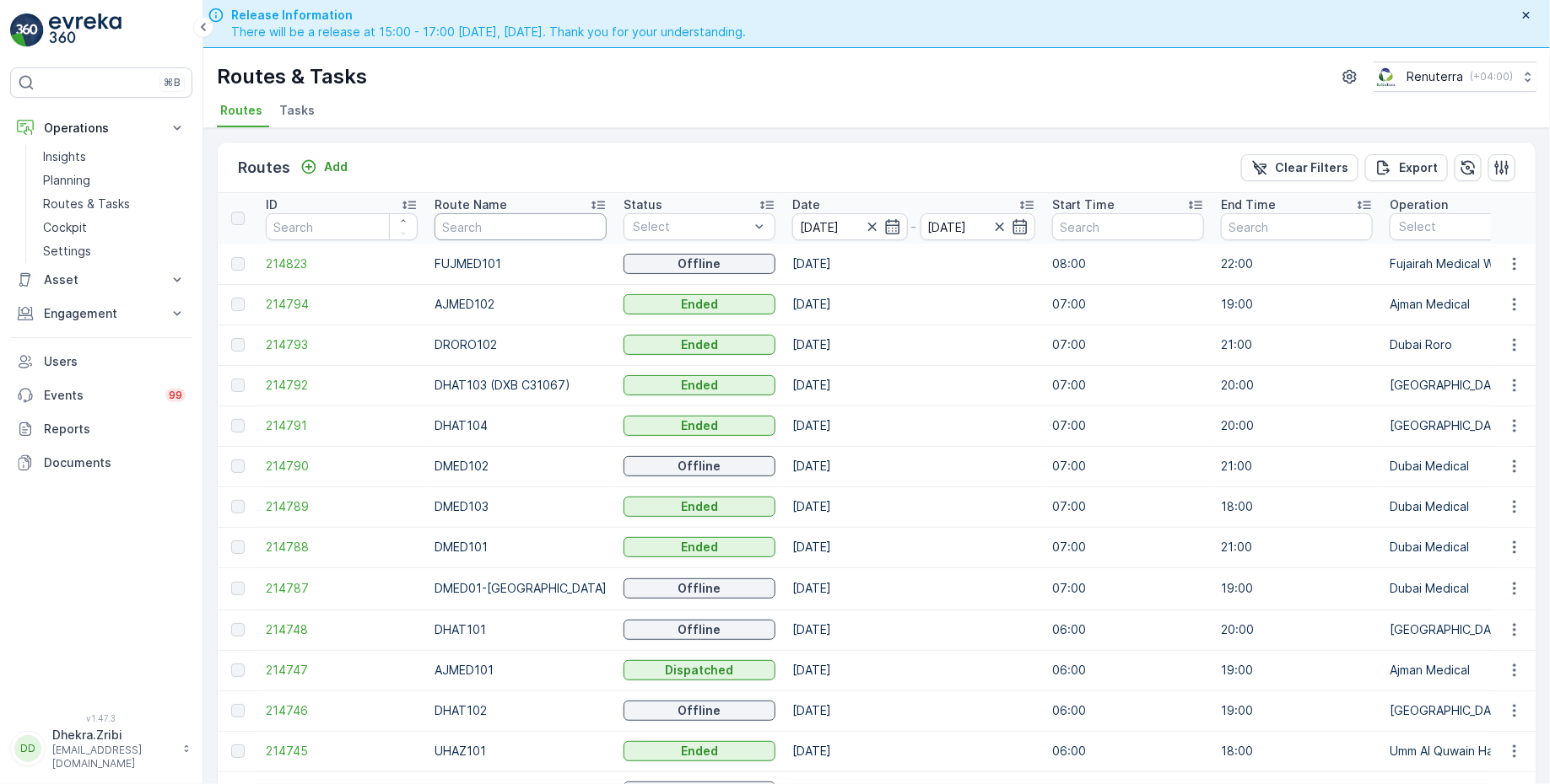
click at [522, 227] on input "text" at bounding box center [520, 227] width 172 height 27
type input "hat"
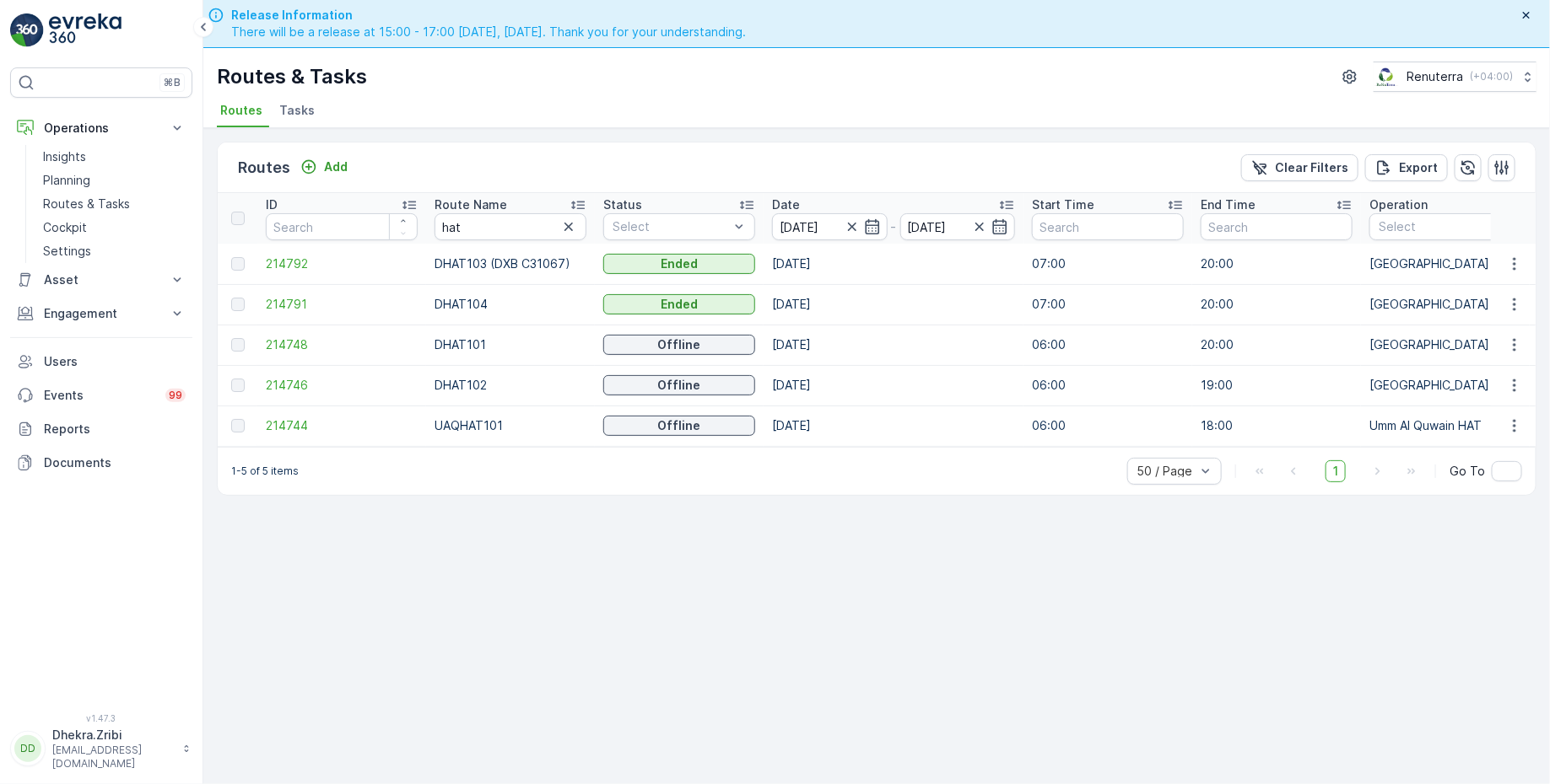
click at [583, 199] on icon at bounding box center [578, 205] width 17 height 17
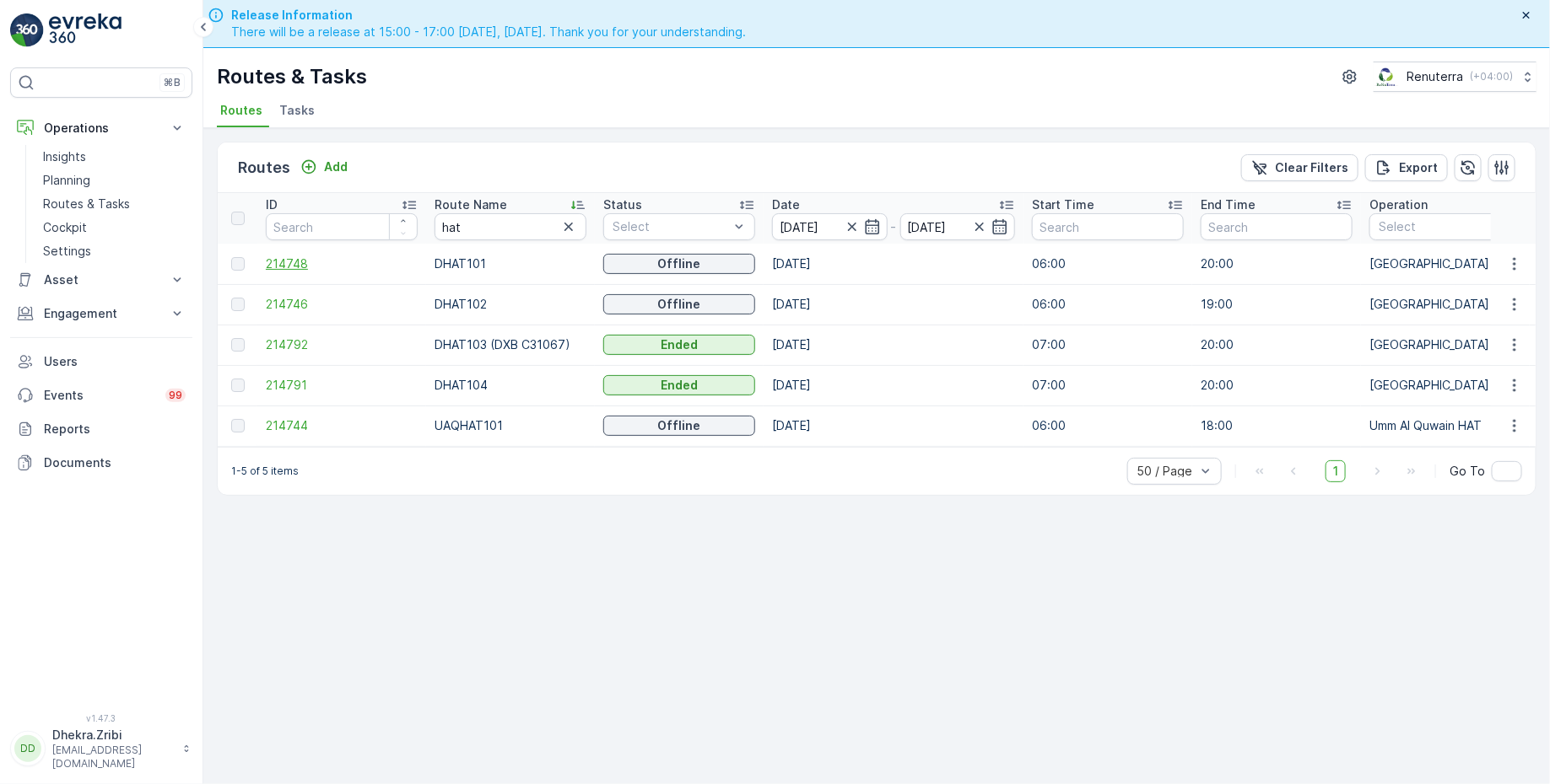
click at [284, 263] on span "214748" at bounding box center [341, 263] width 152 height 17
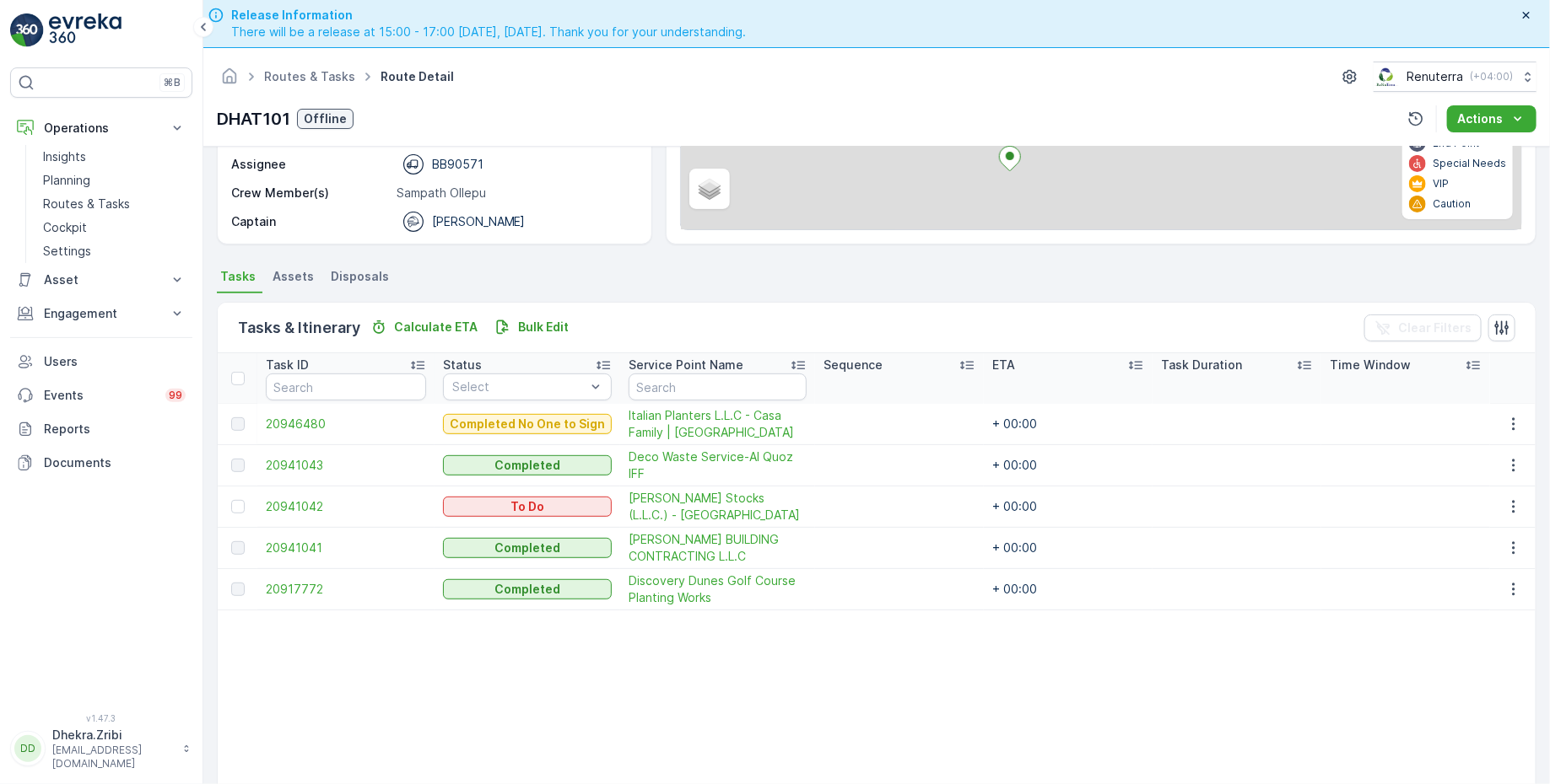
scroll to position [259, 0]
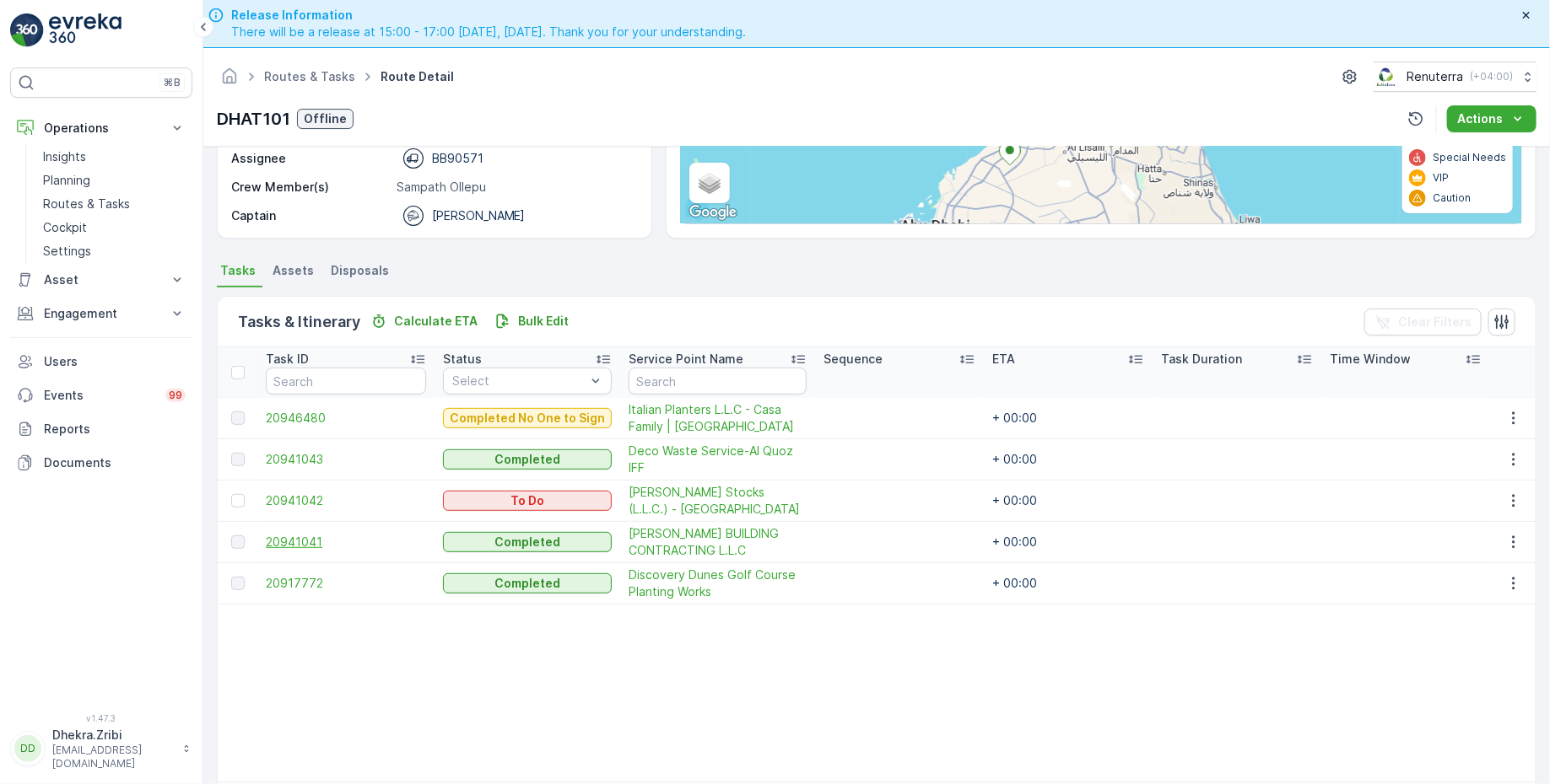
click at [295, 538] on span "20941041" at bounding box center [345, 542] width 160 height 17
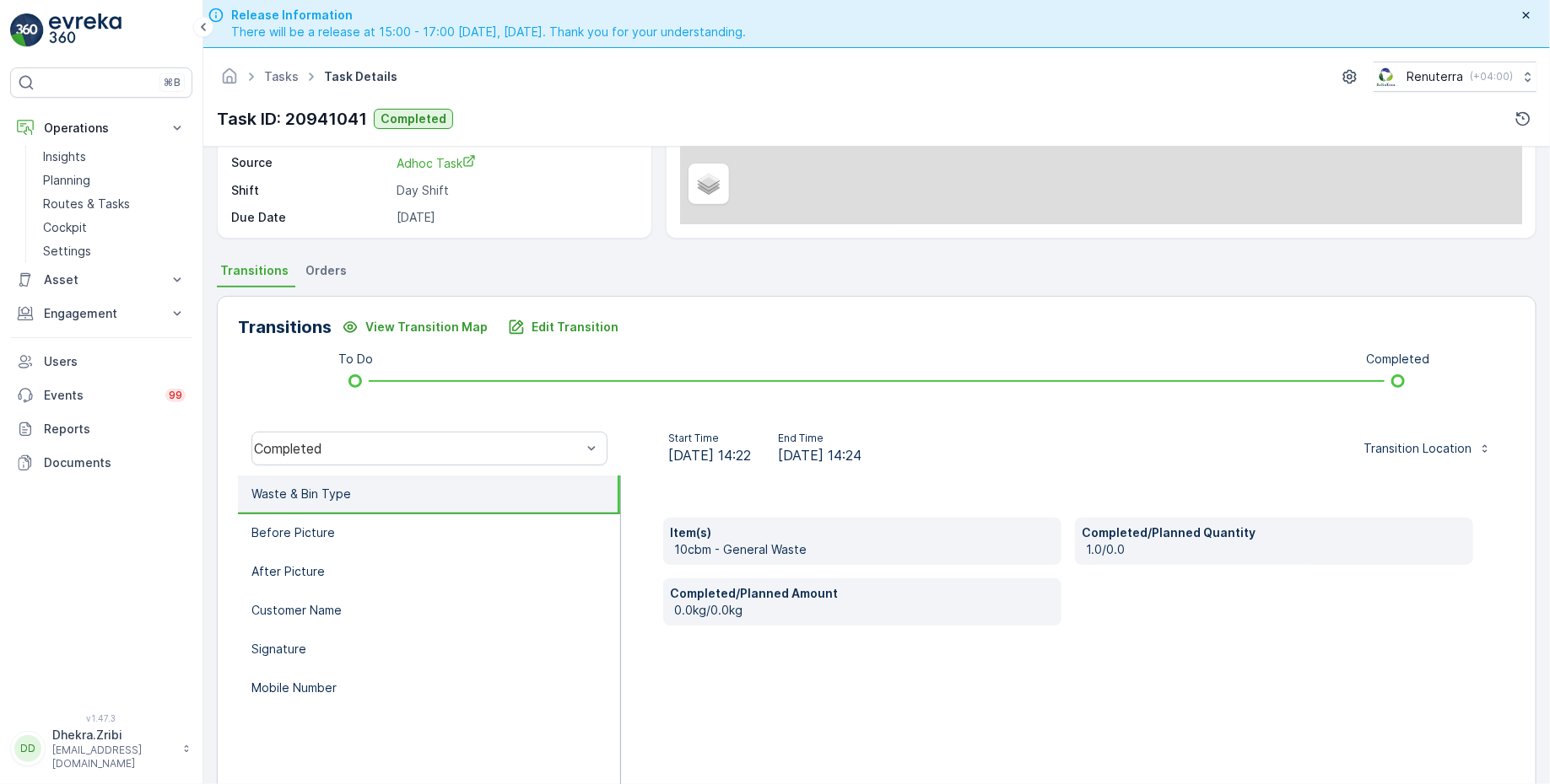
scroll to position [270, 0]
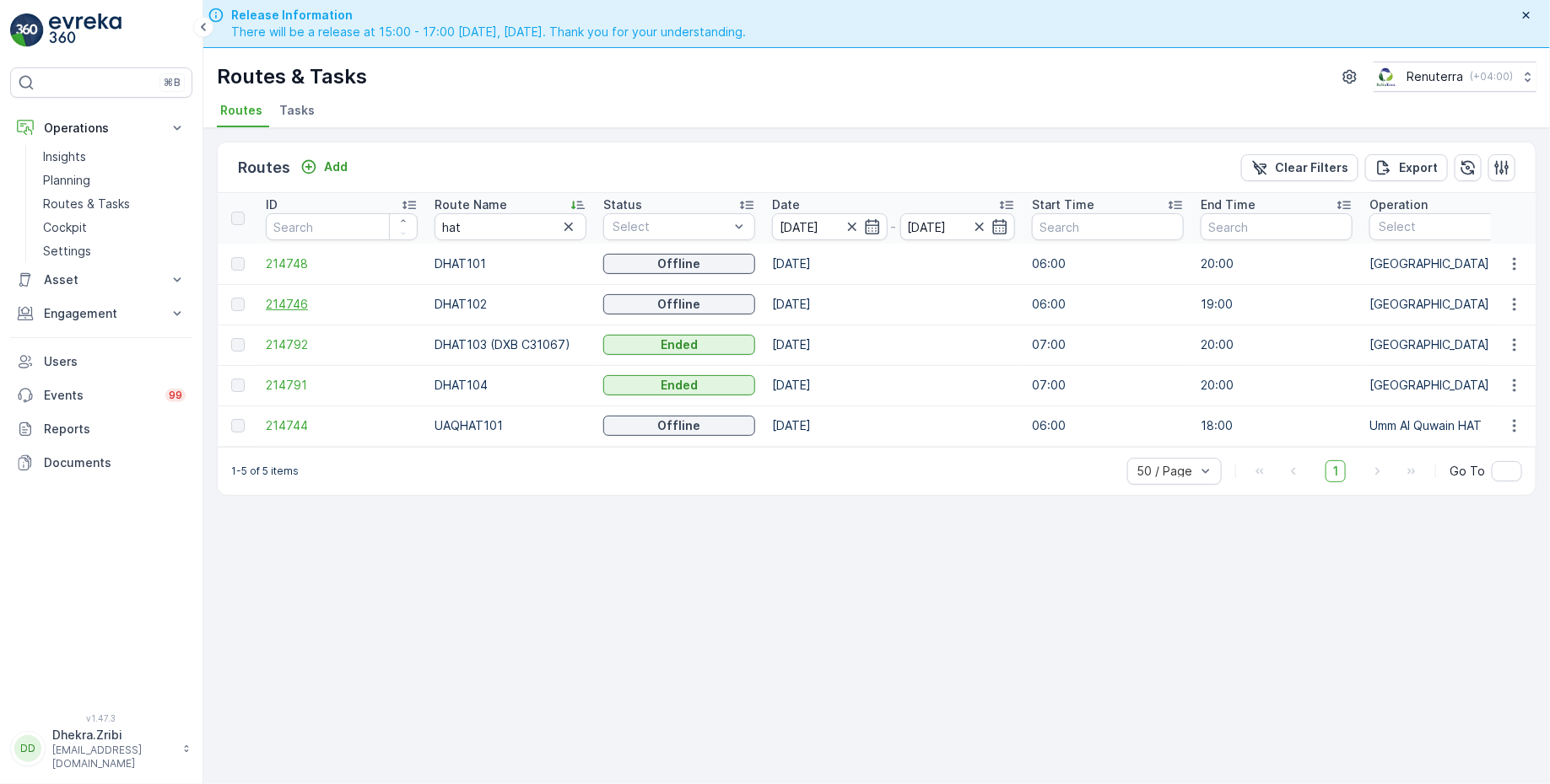
click at [292, 299] on span "214746" at bounding box center [341, 304] width 152 height 17
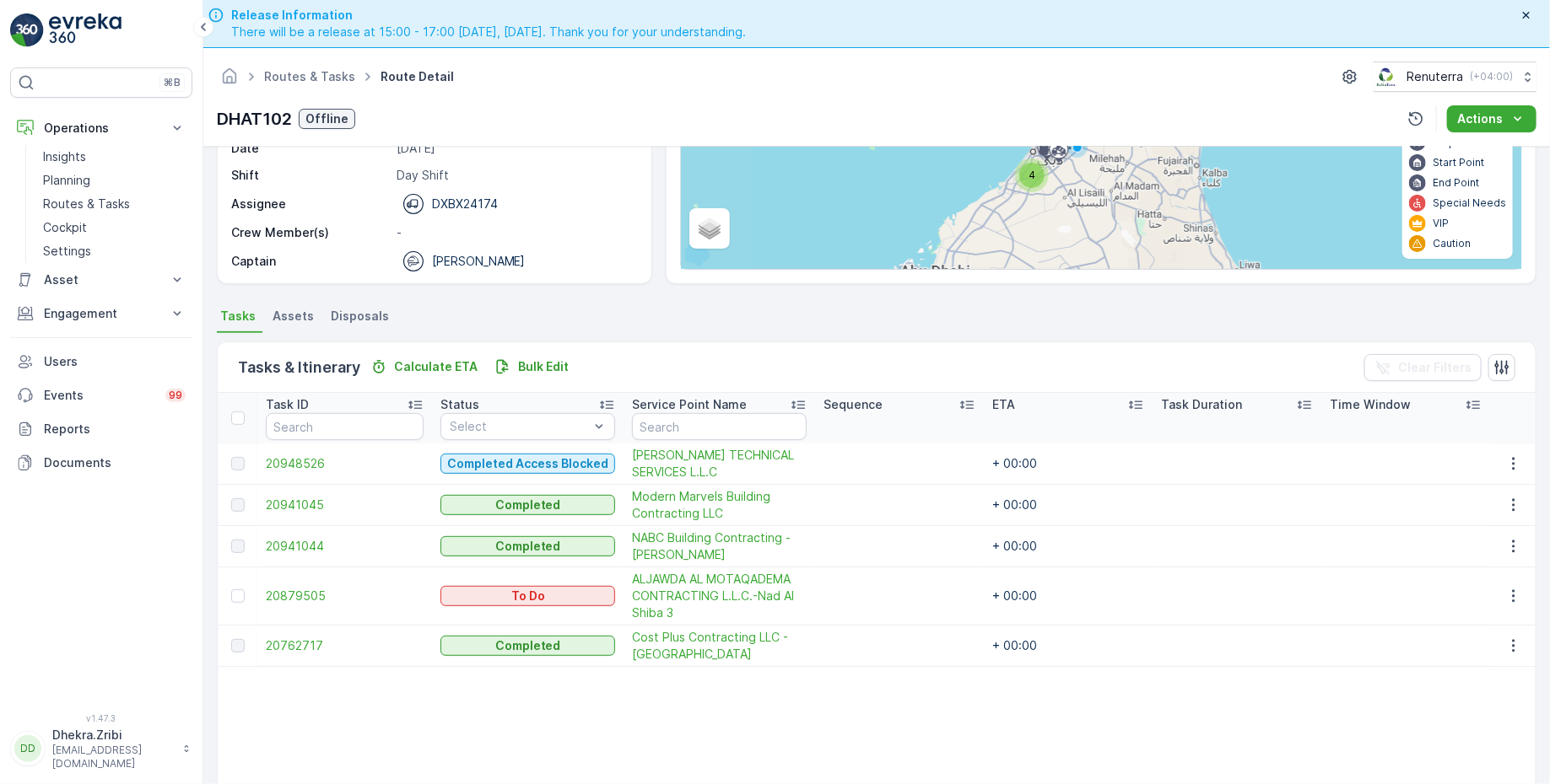
scroll to position [221, 0]
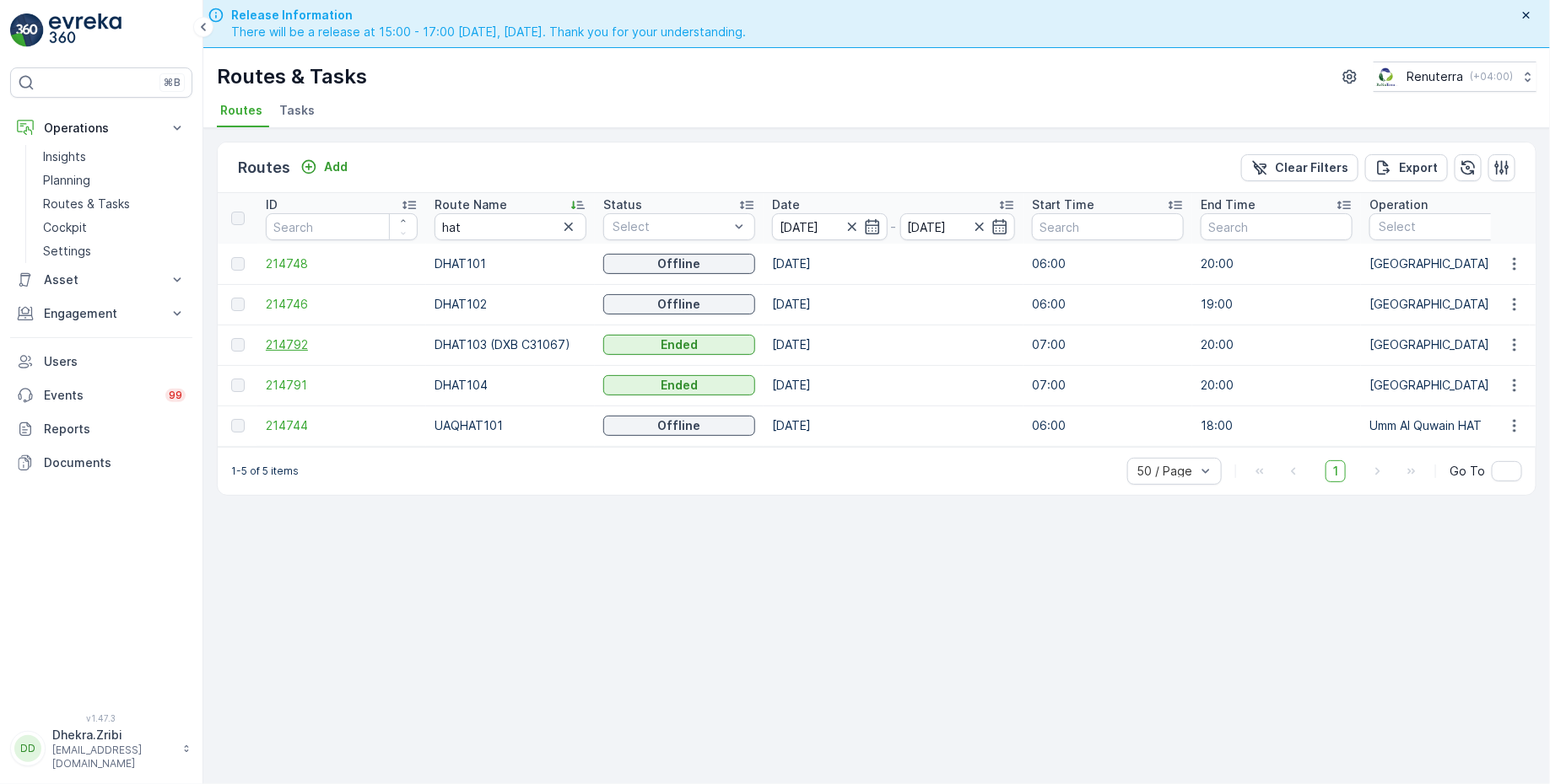
click at [286, 346] on span "214792" at bounding box center [341, 344] width 152 height 17
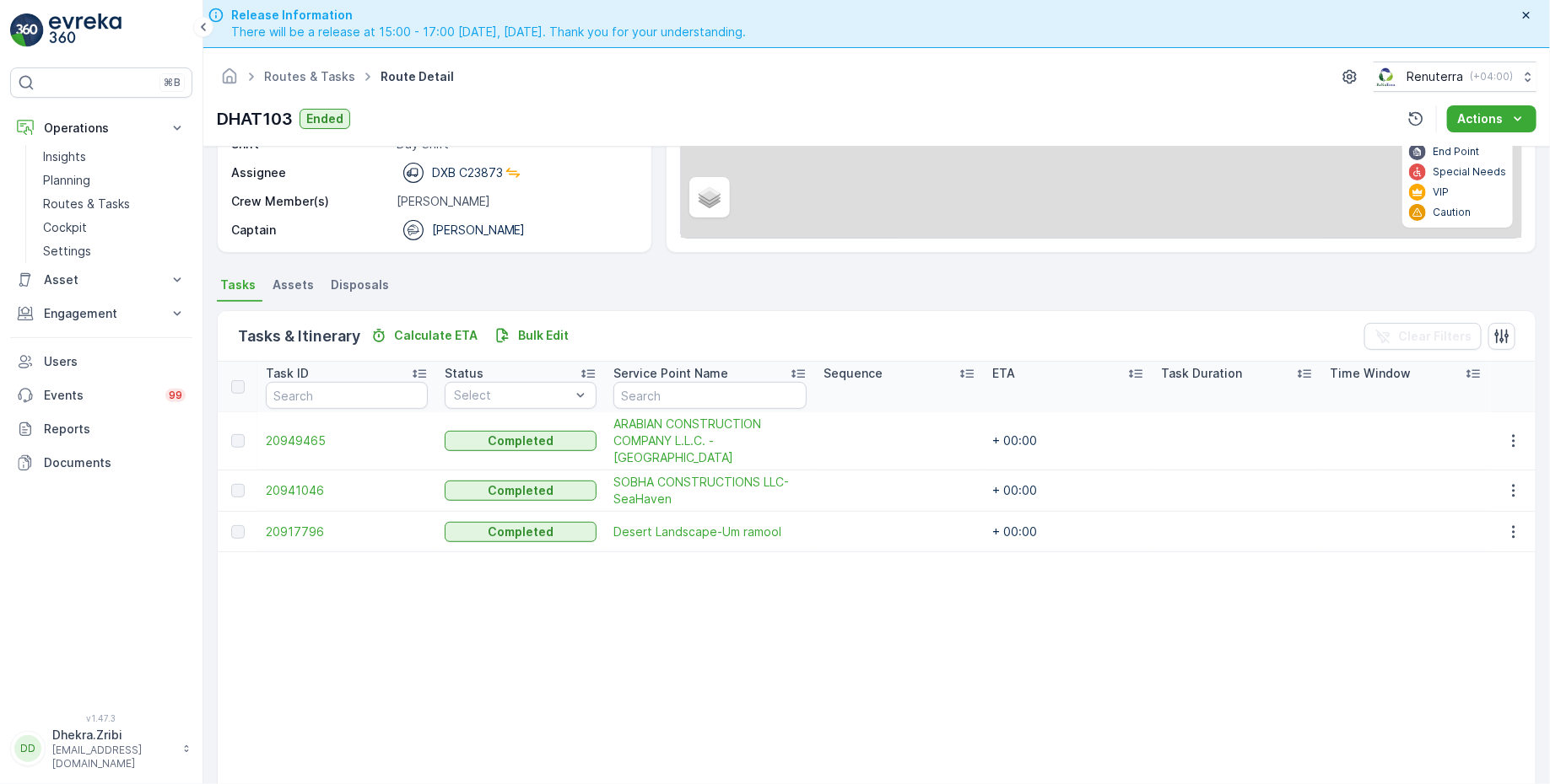
scroll to position [279, 0]
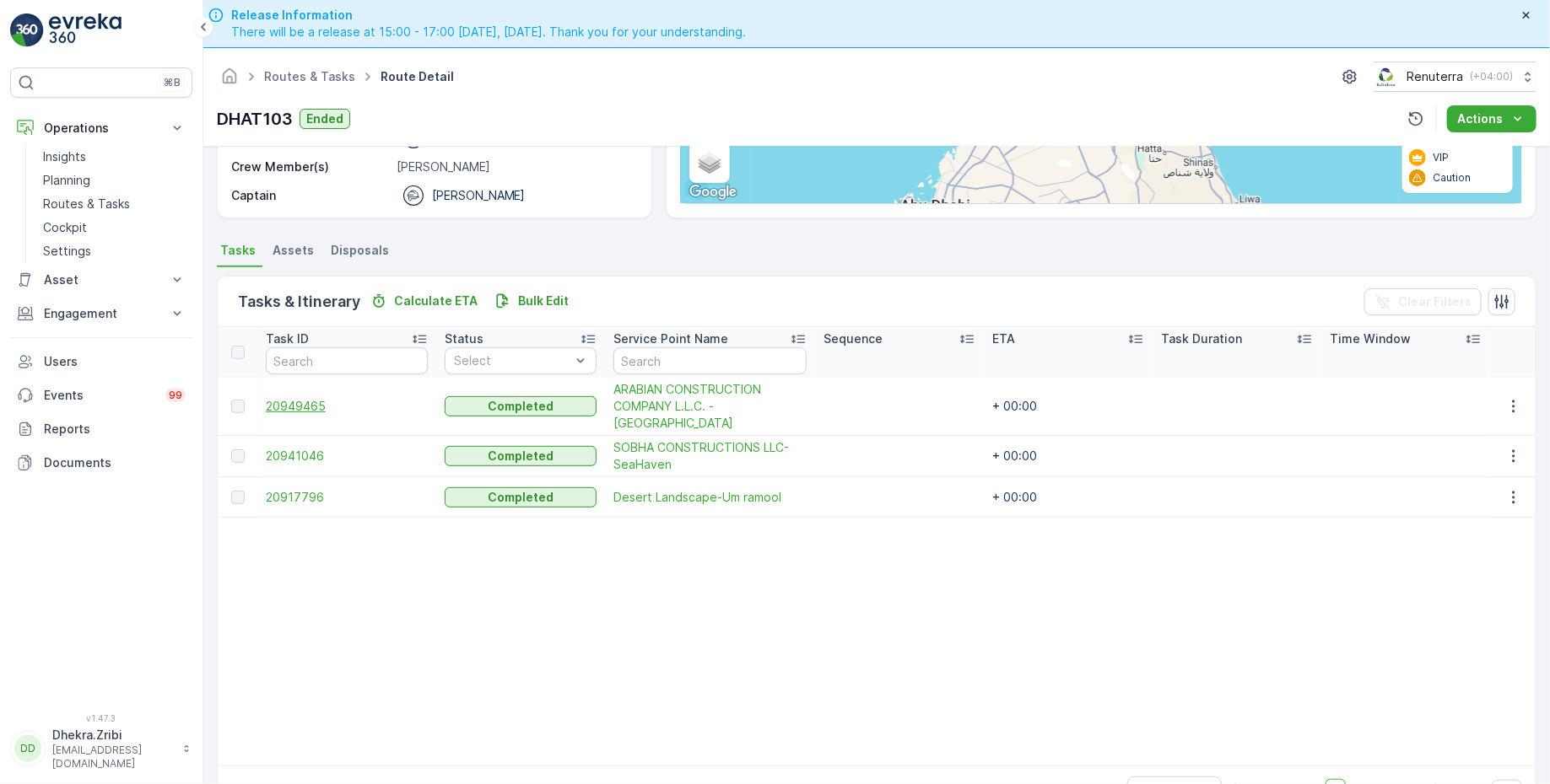
click at [298, 403] on span "20949465" at bounding box center [346, 406] width 162 height 17
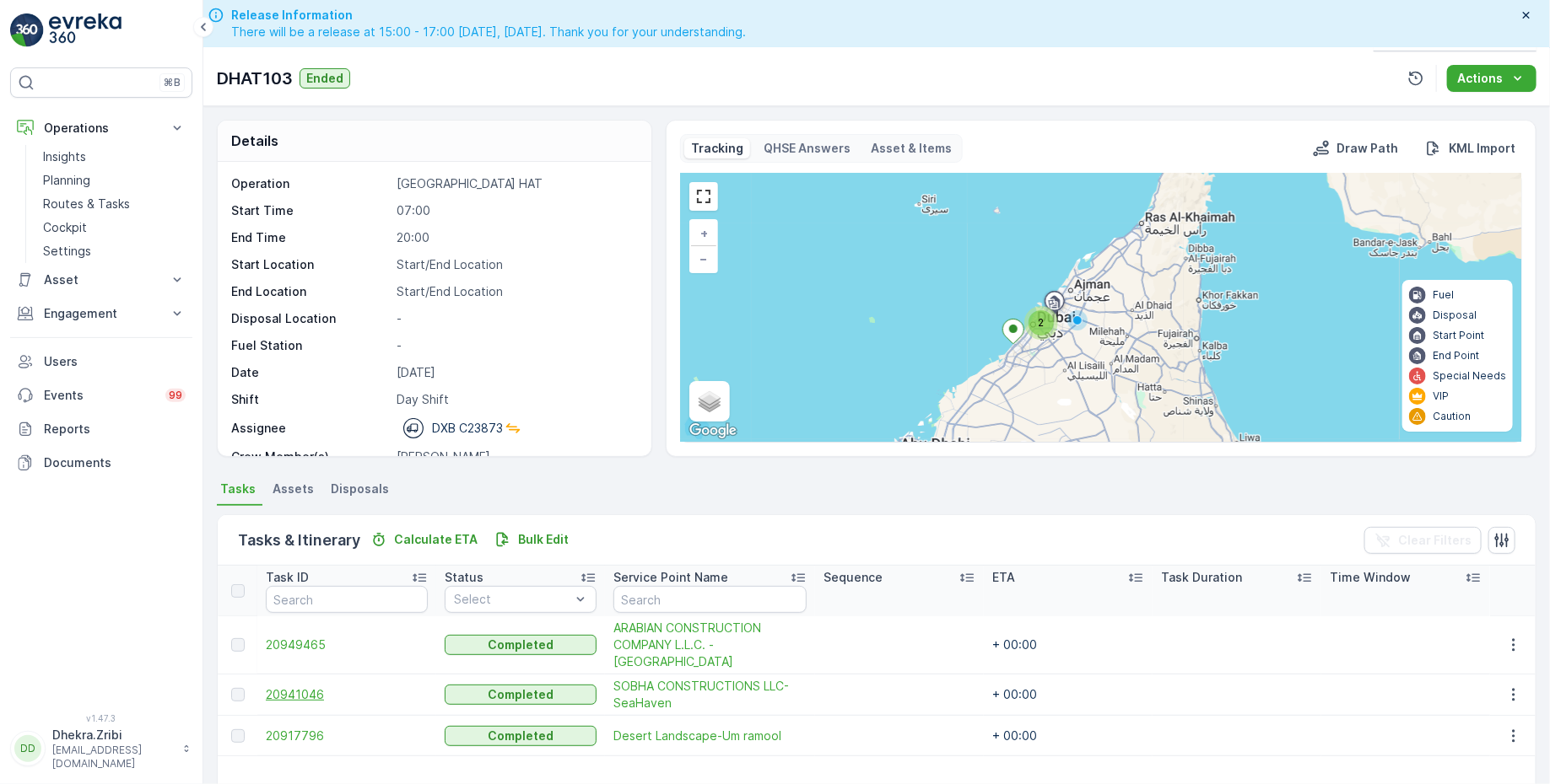
click at [304, 693] on span "20941046" at bounding box center [346, 694] width 162 height 17
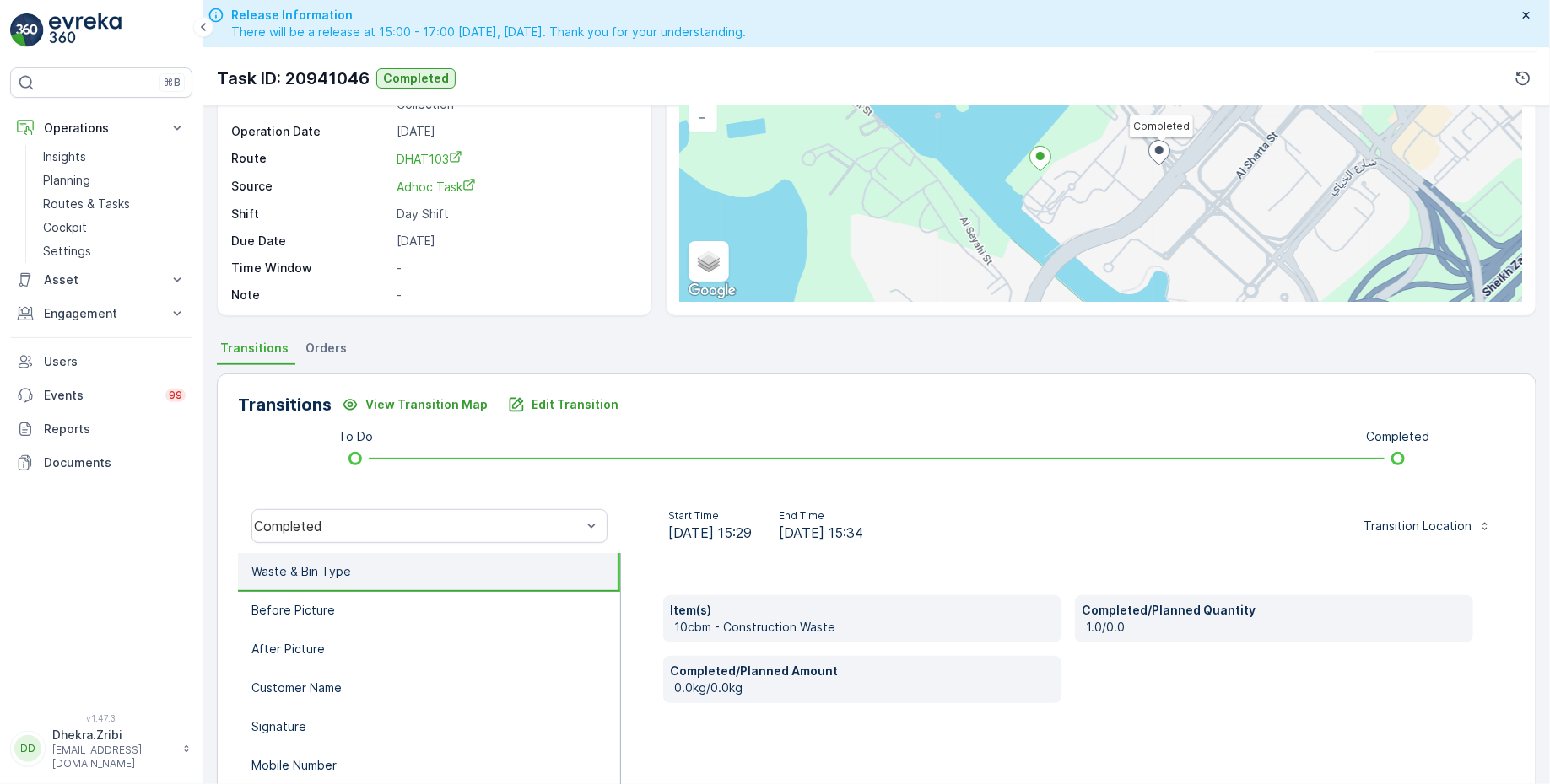
scroll to position [219, 0]
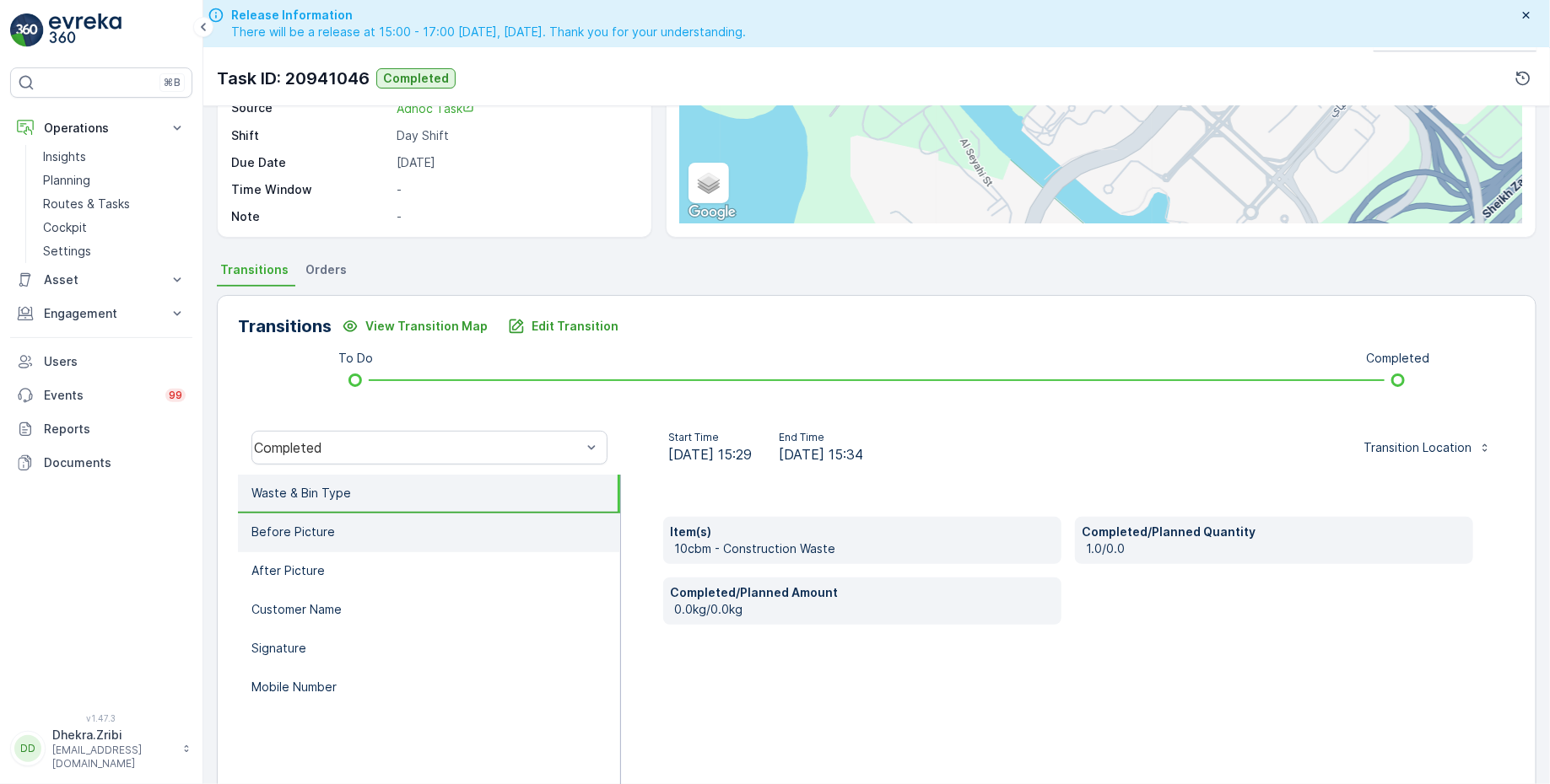
click at [358, 532] on li "Before Picture" at bounding box center [428, 532] width 382 height 39
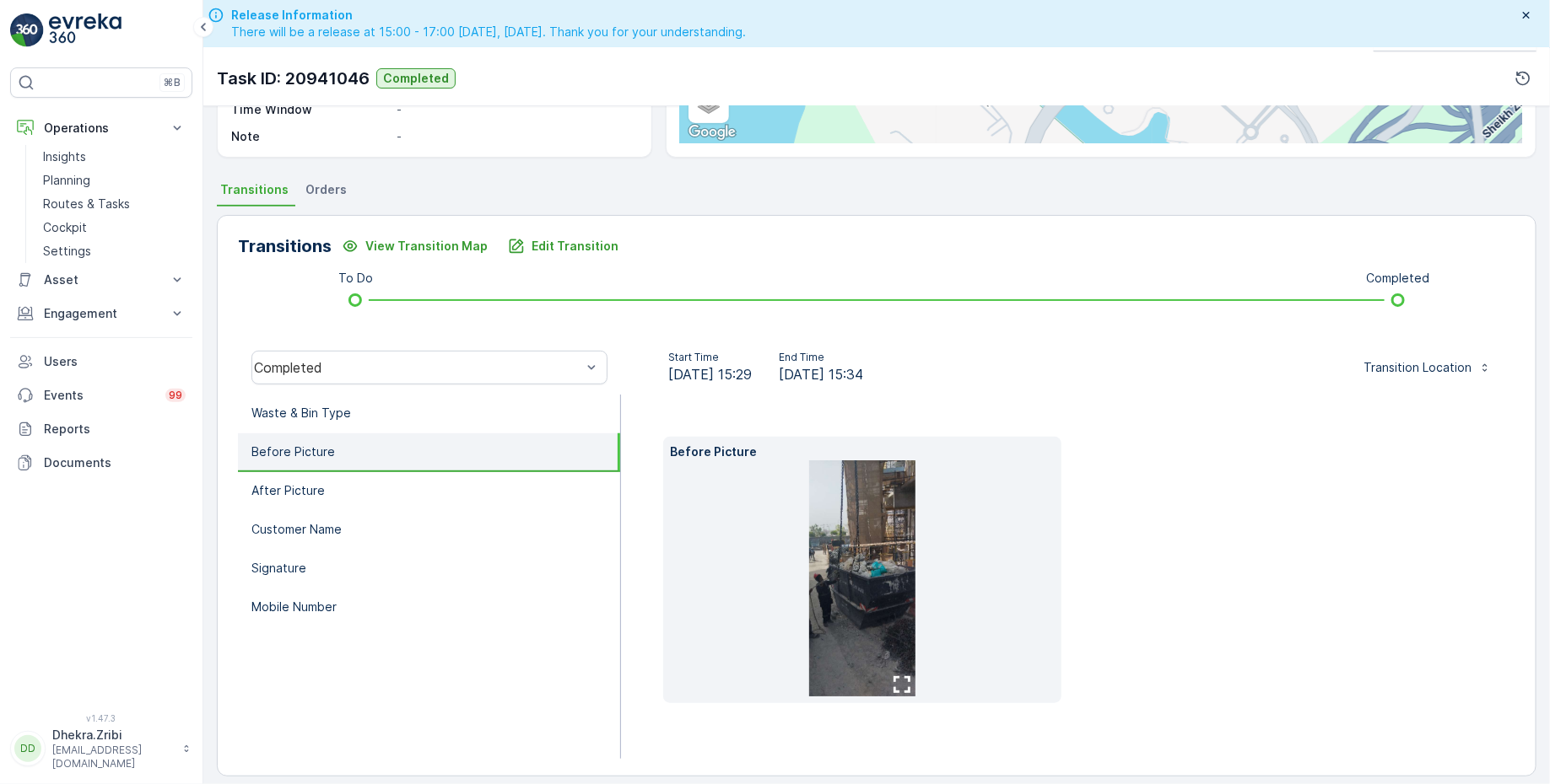
scroll to position [304, 0]
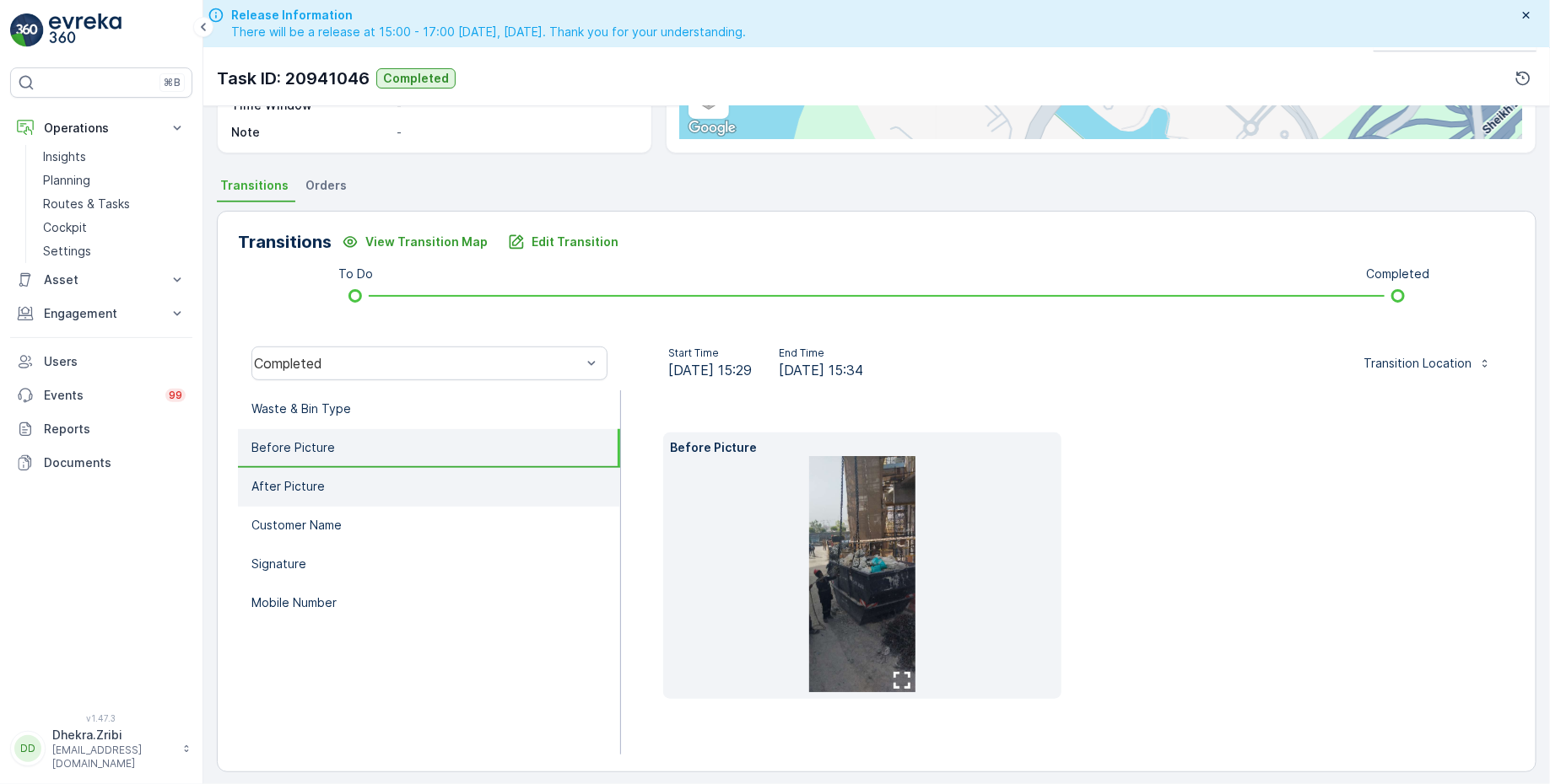
click at [354, 487] on li "After Picture" at bounding box center [428, 486] width 382 height 39
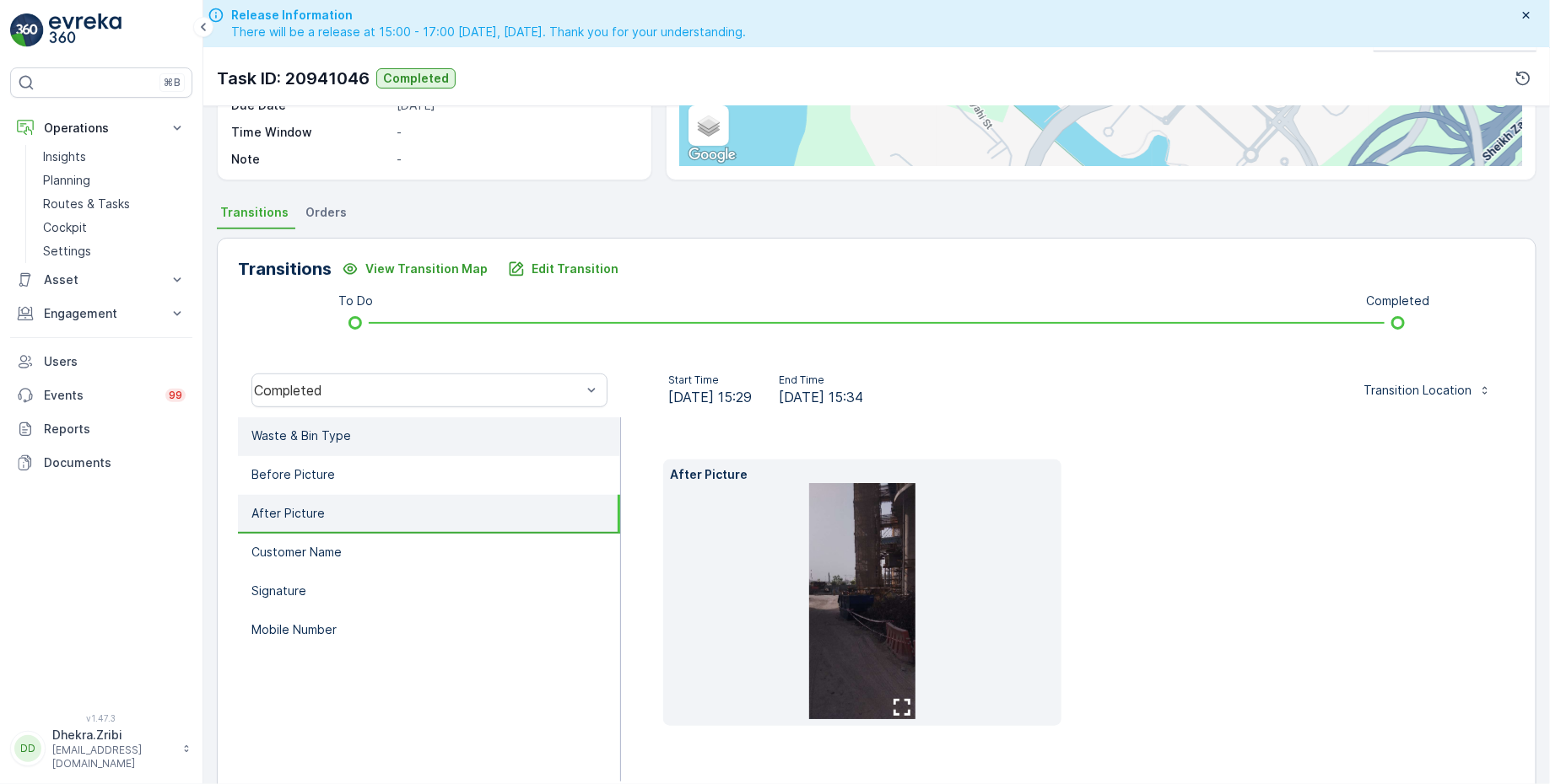
click at [368, 433] on li "Waste & Bin Type" at bounding box center [428, 436] width 382 height 39
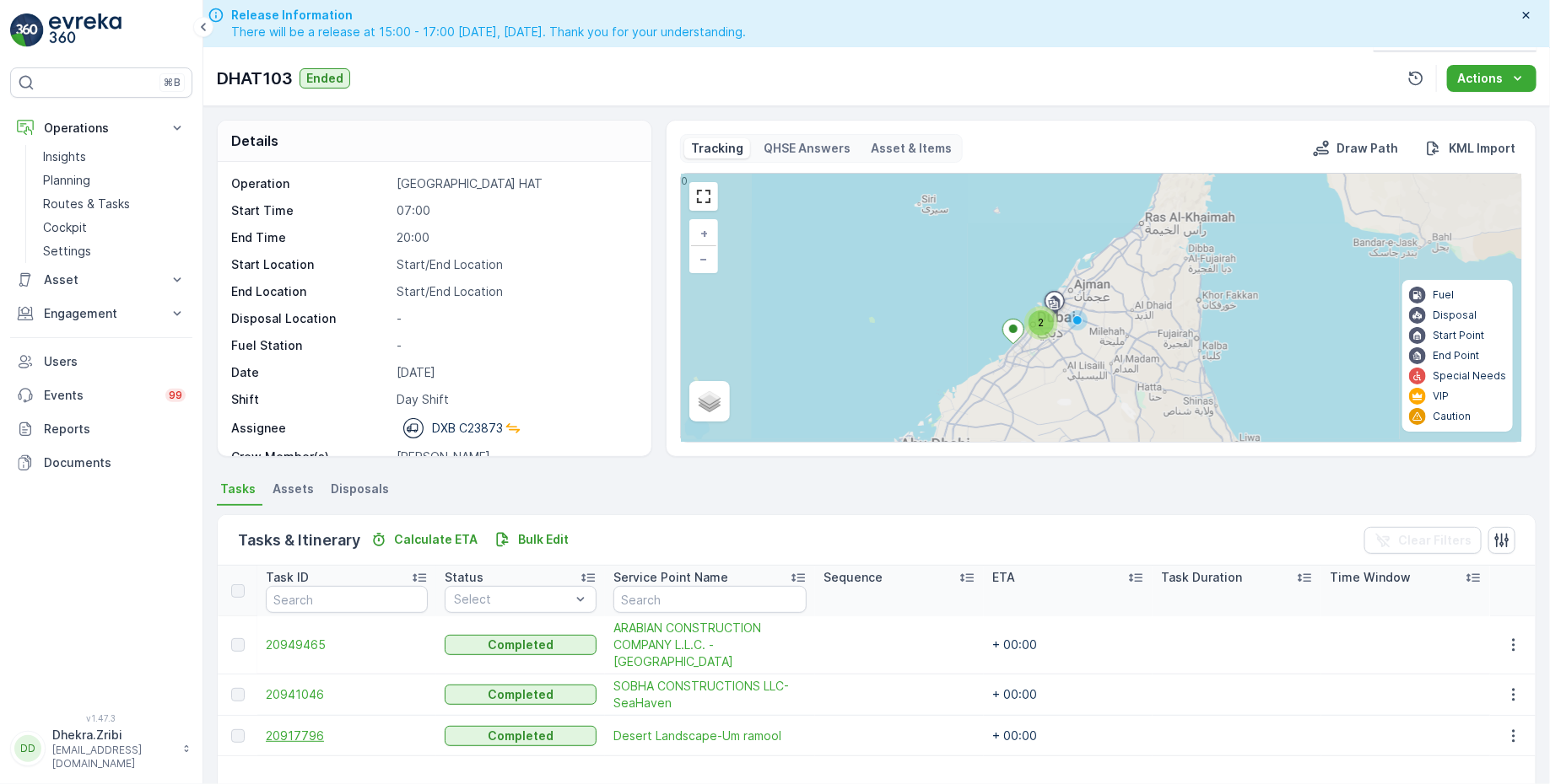
click at [305, 735] on span "20917796" at bounding box center [346, 735] width 162 height 17
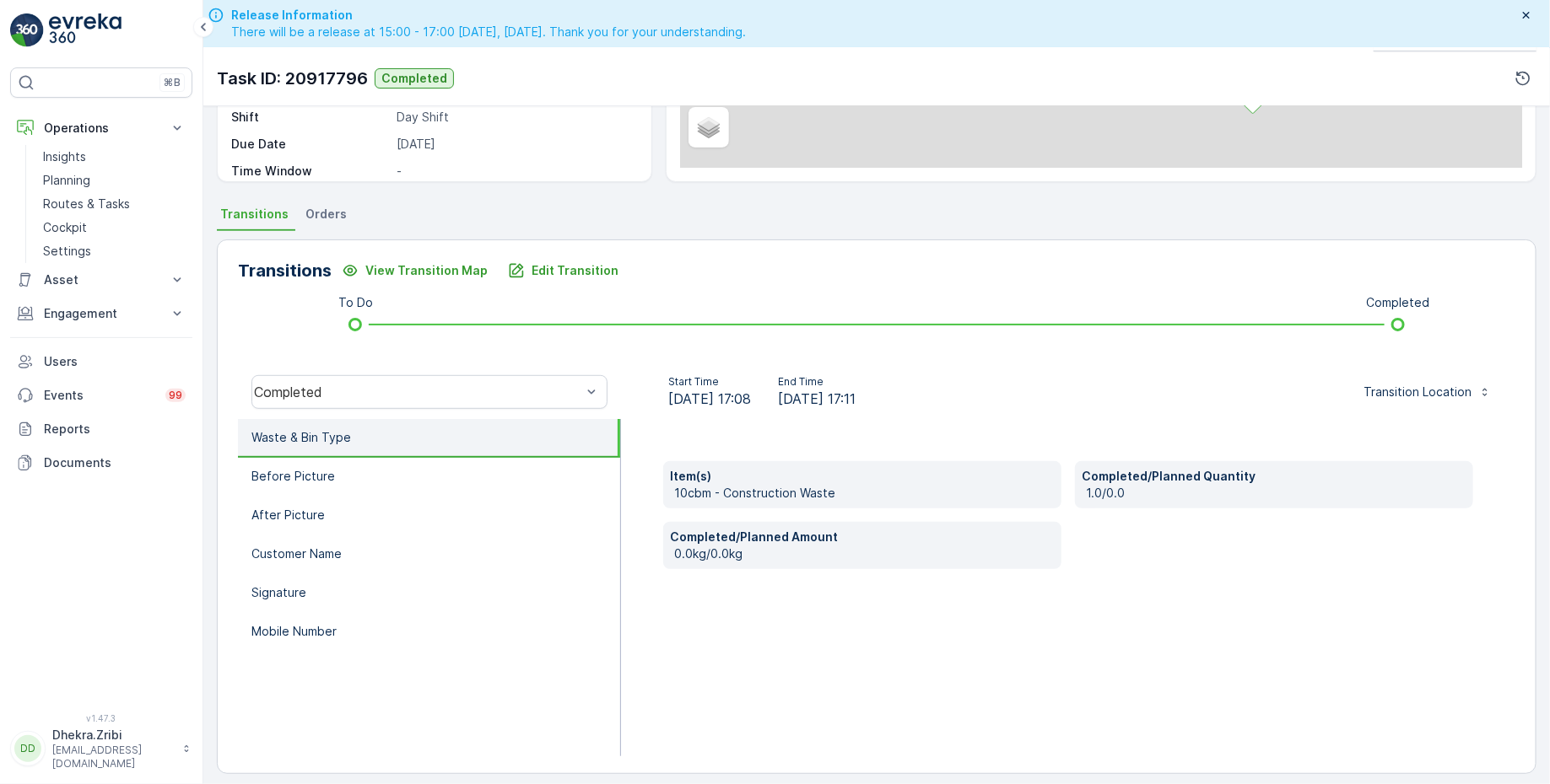
scroll to position [277, 0]
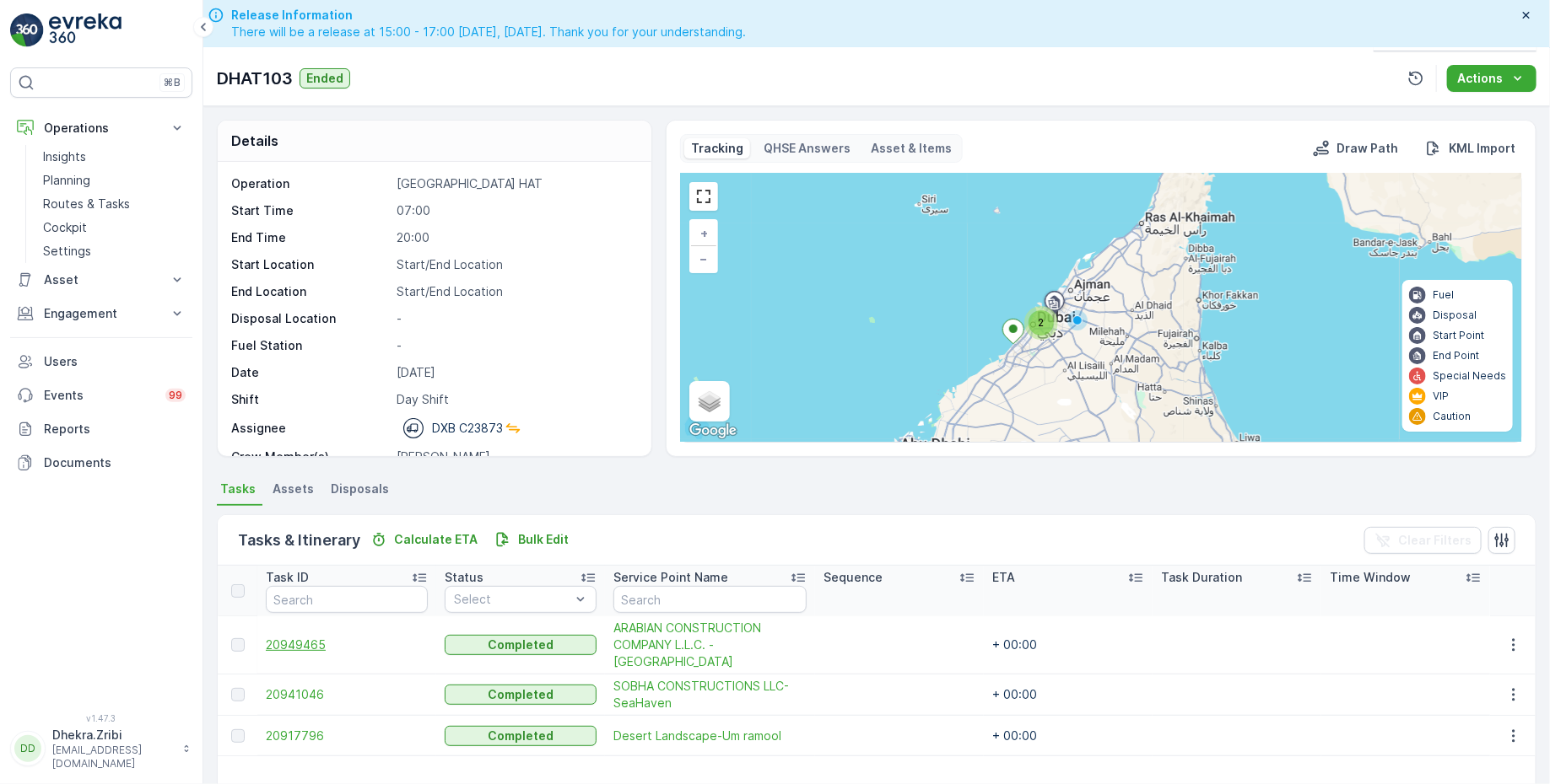
click at [314, 641] on span "20949465" at bounding box center [346, 645] width 162 height 17
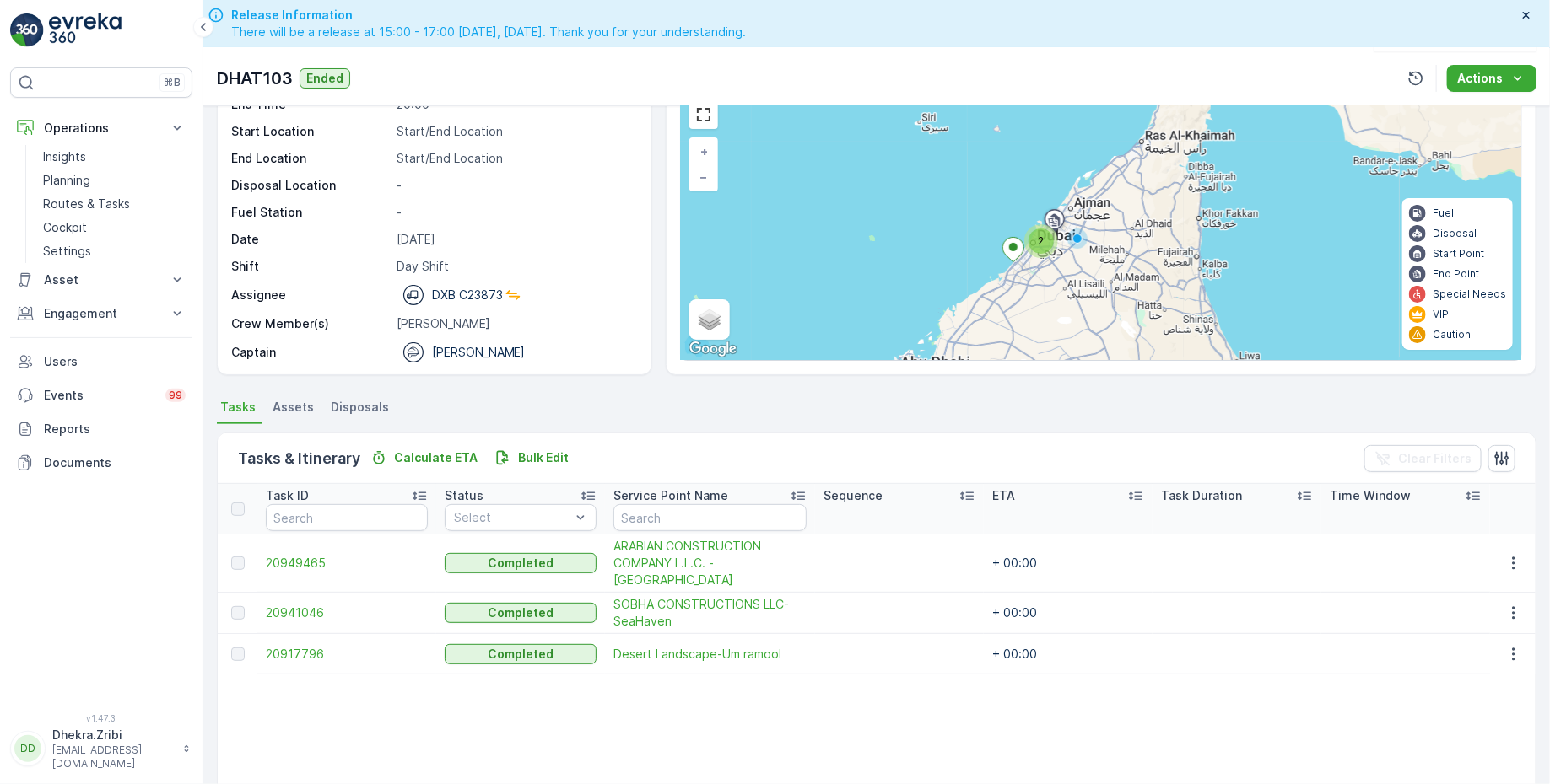
scroll to position [88, 0]
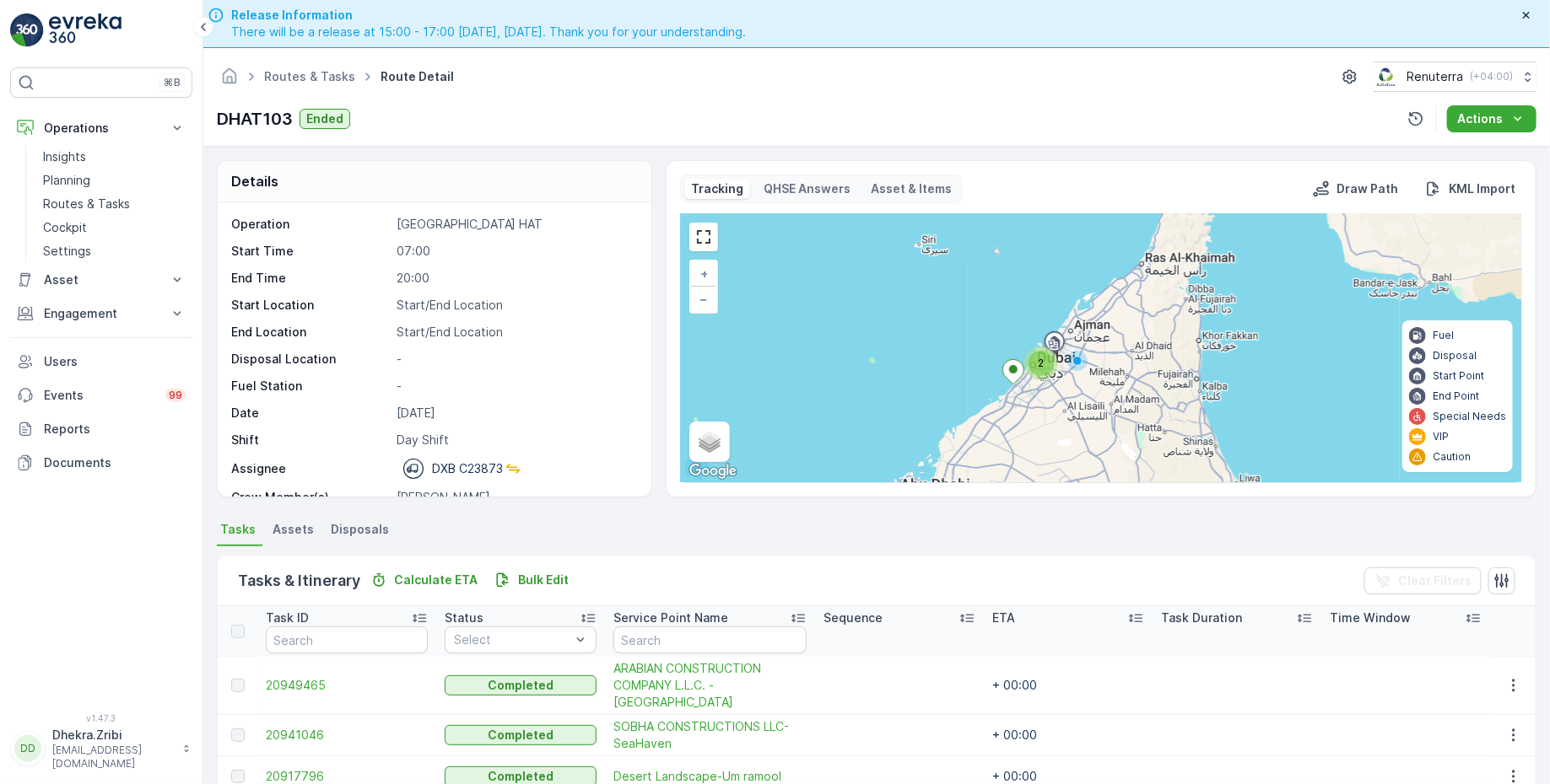
scroll to position [51, 0]
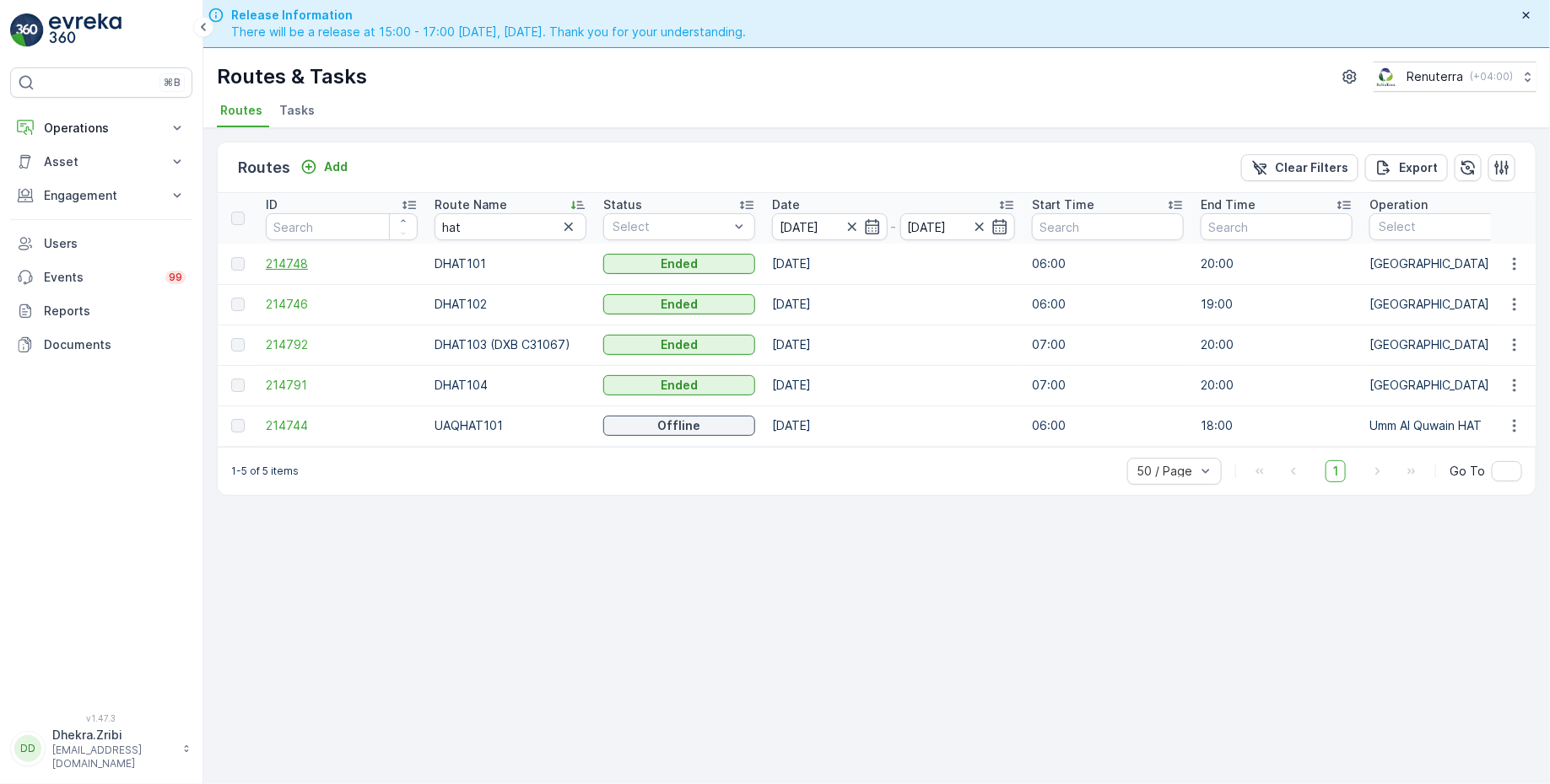
click at [306, 263] on span "214748" at bounding box center [341, 263] width 152 height 17
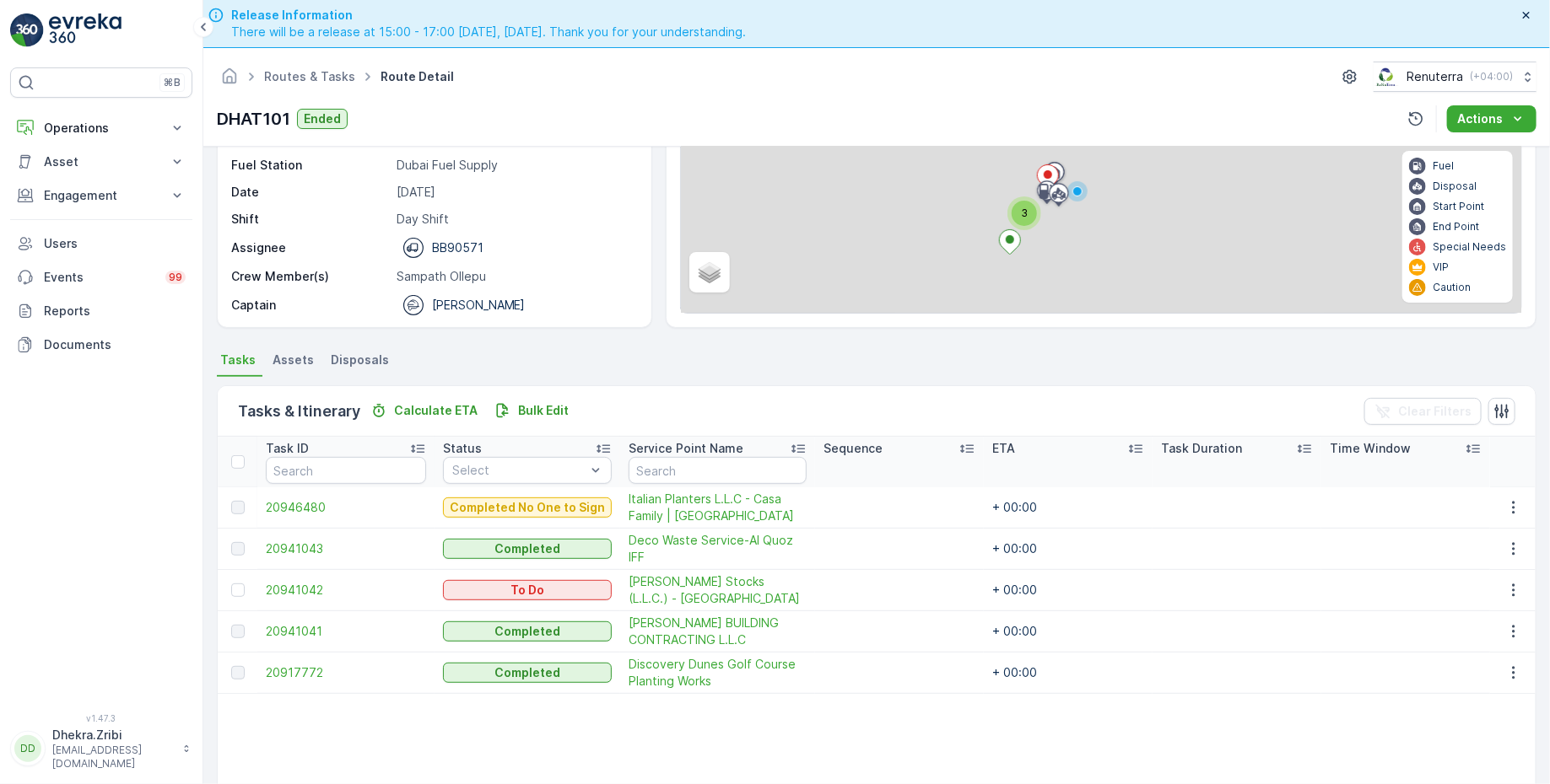
scroll to position [173, 0]
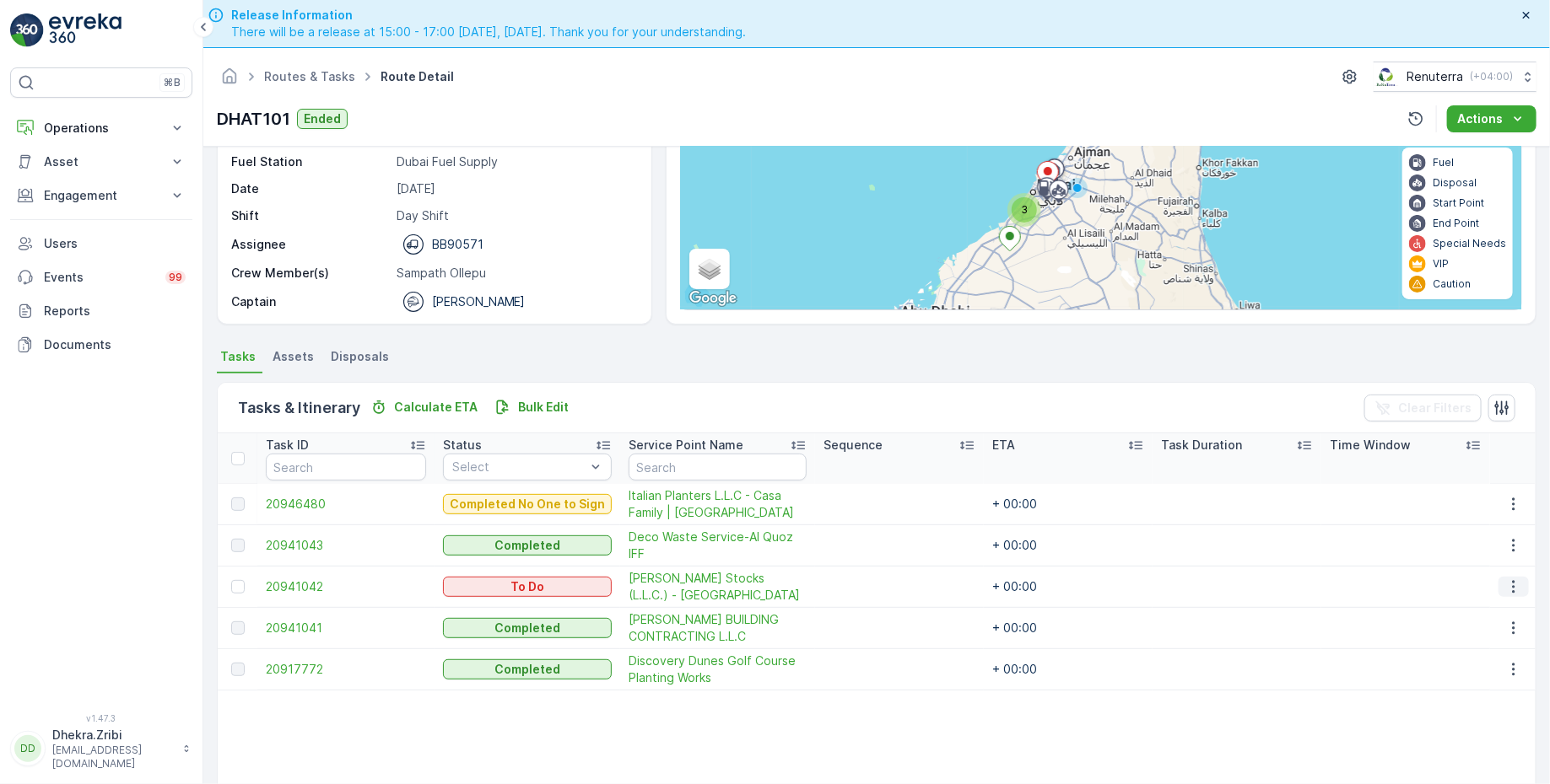
click at [1507, 586] on icon "button" at bounding box center [1513, 586] width 17 height 17
click at [1455, 655] on span "Change Route" at bounding box center [1471, 656] width 82 height 17
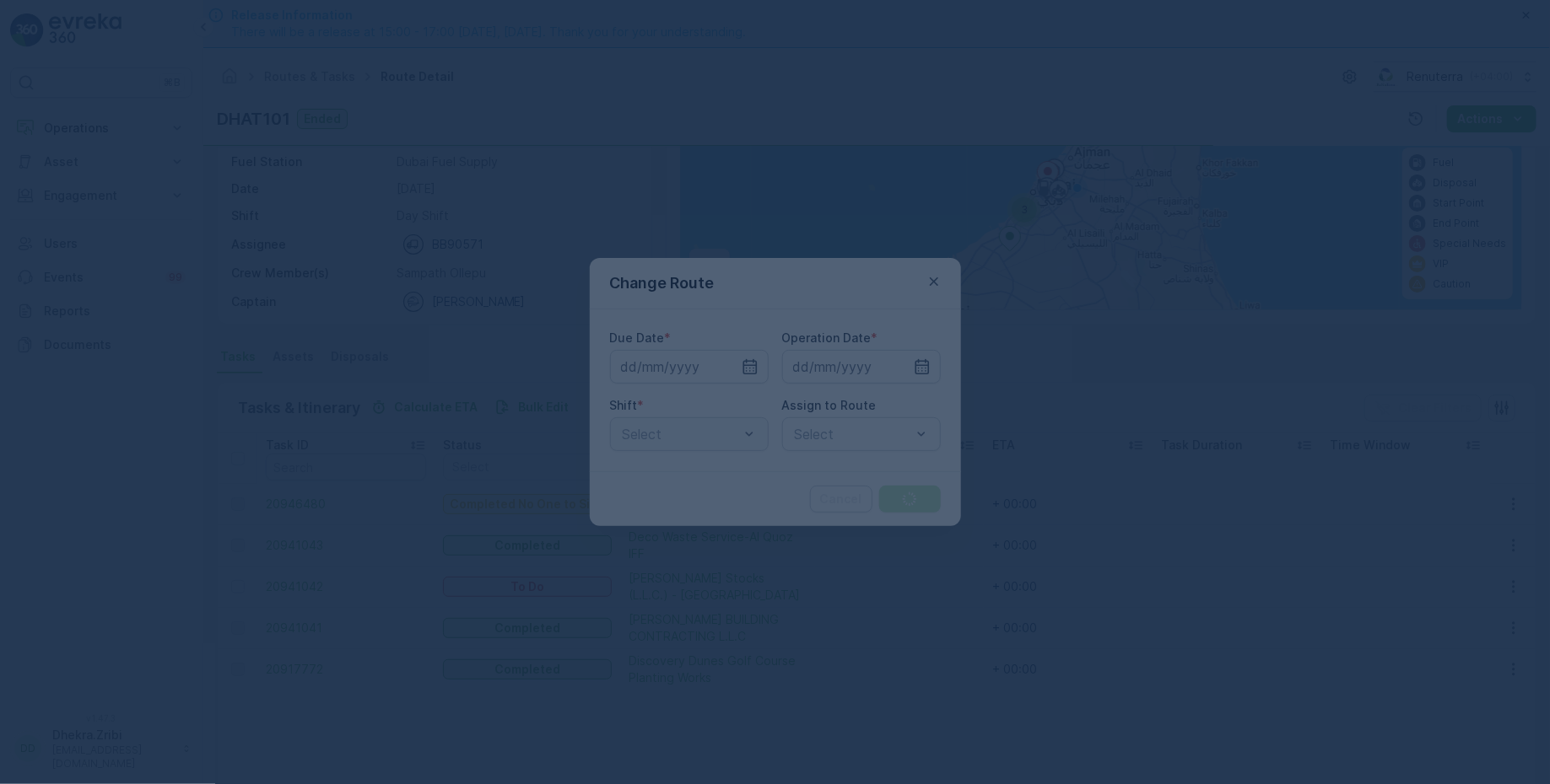
type input "[DATE]"
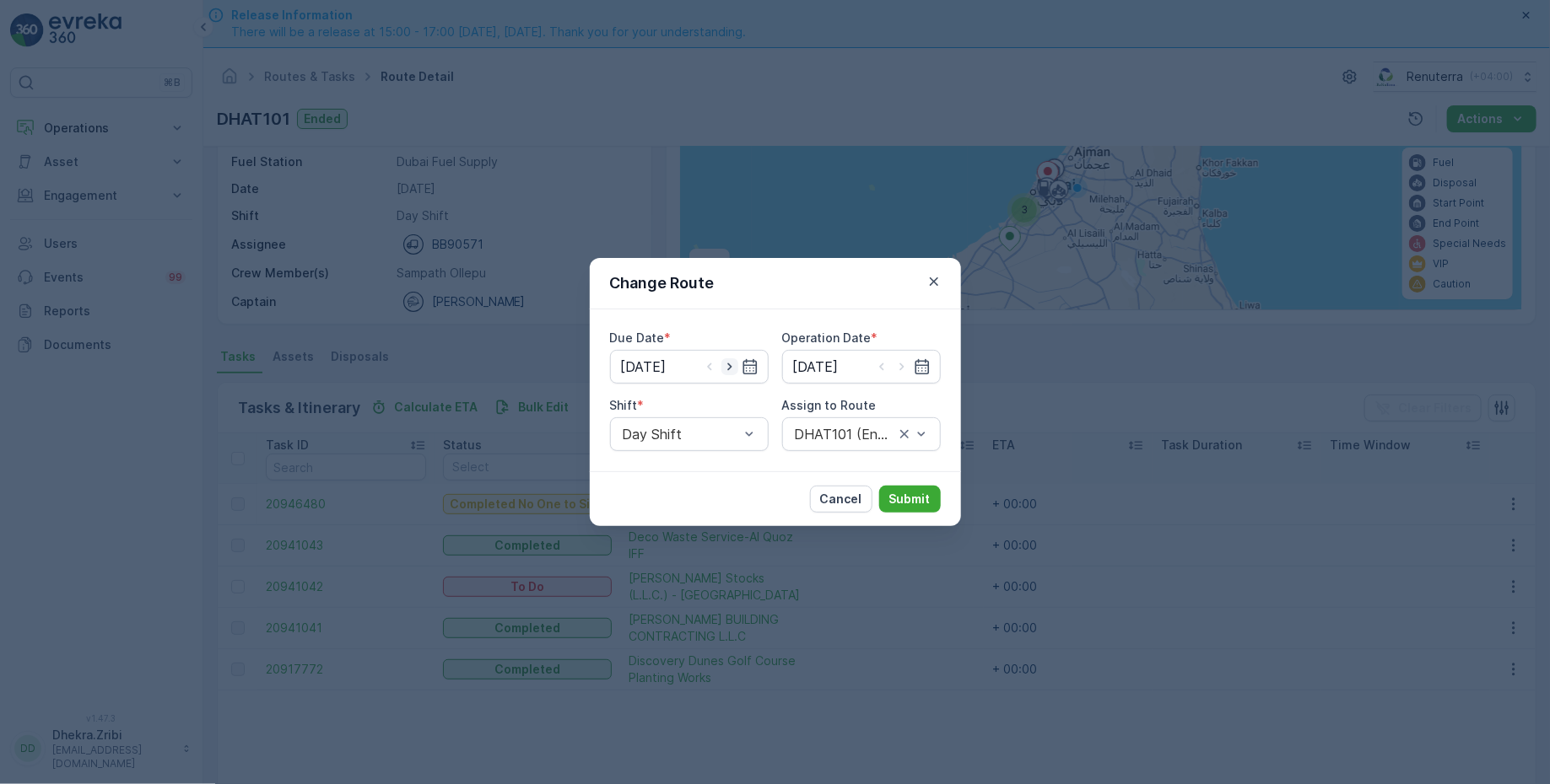
click at [731, 365] on icon "button" at bounding box center [730, 367] width 17 height 17
type input "[DATE]"
click at [906, 365] on icon "button" at bounding box center [901, 367] width 17 height 17
type input "[DATE]"
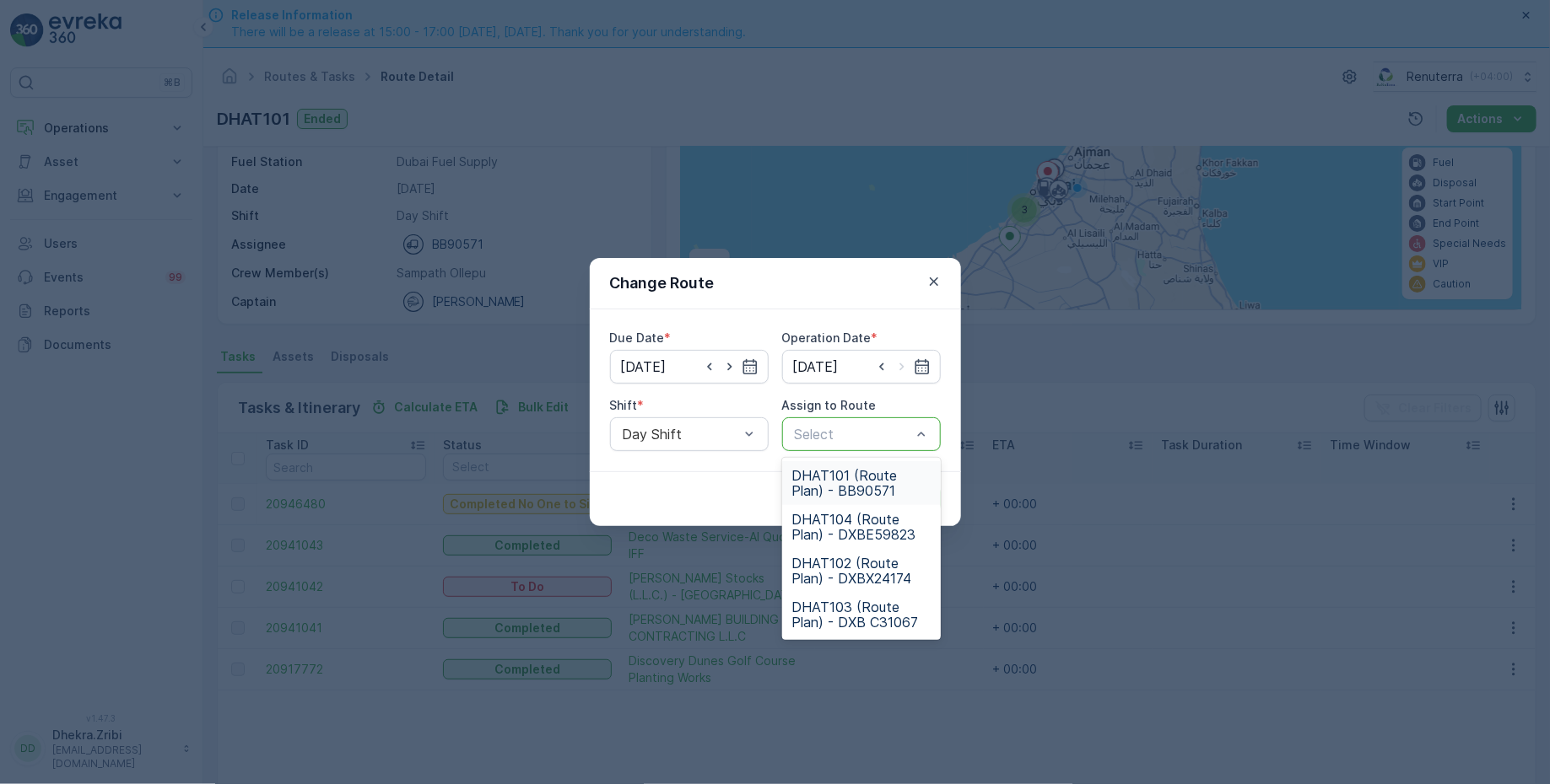
click at [822, 433] on div at bounding box center [853, 434] width 120 height 15
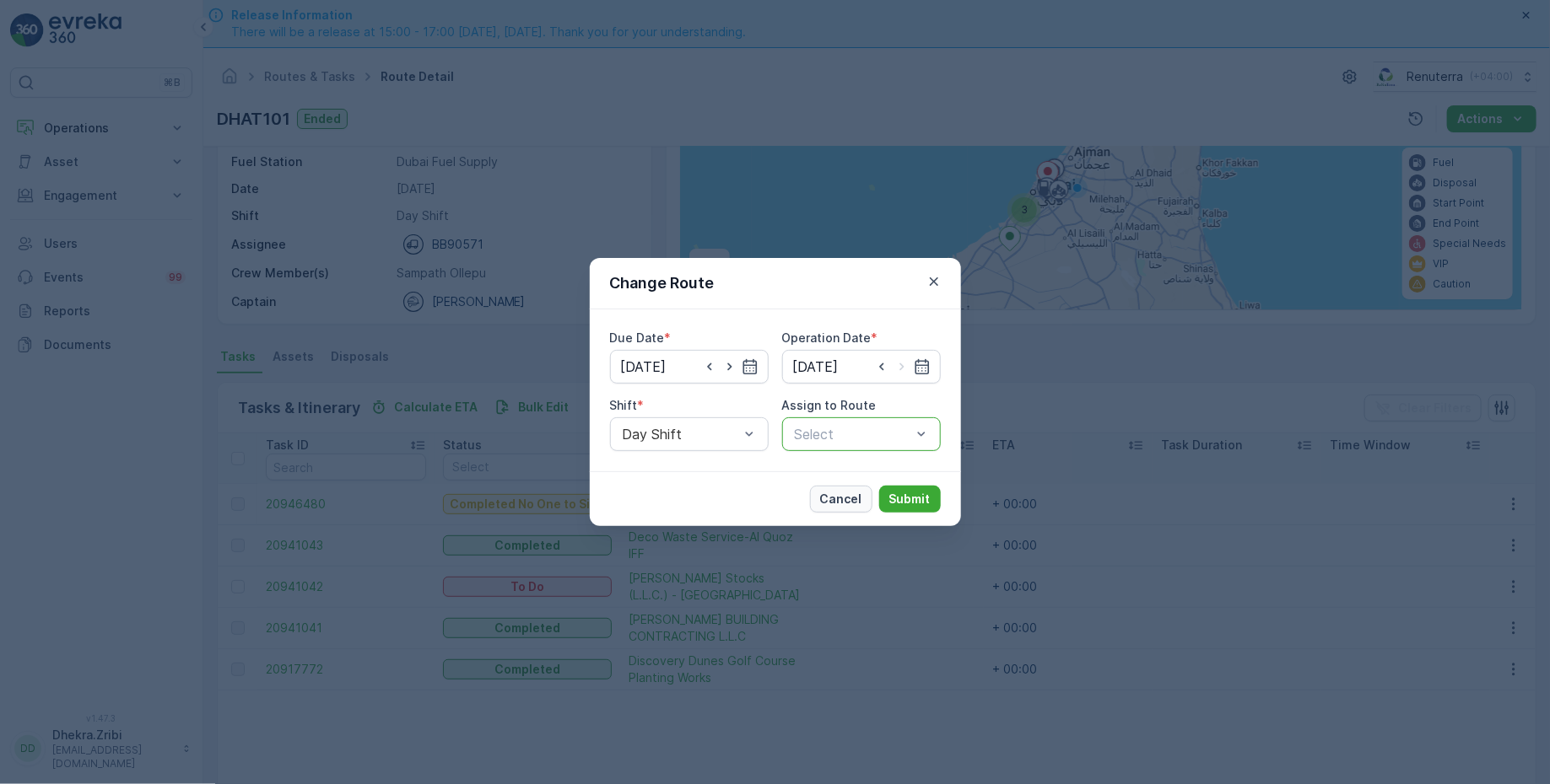
click at [835, 494] on p "Cancel" at bounding box center [841, 499] width 42 height 17
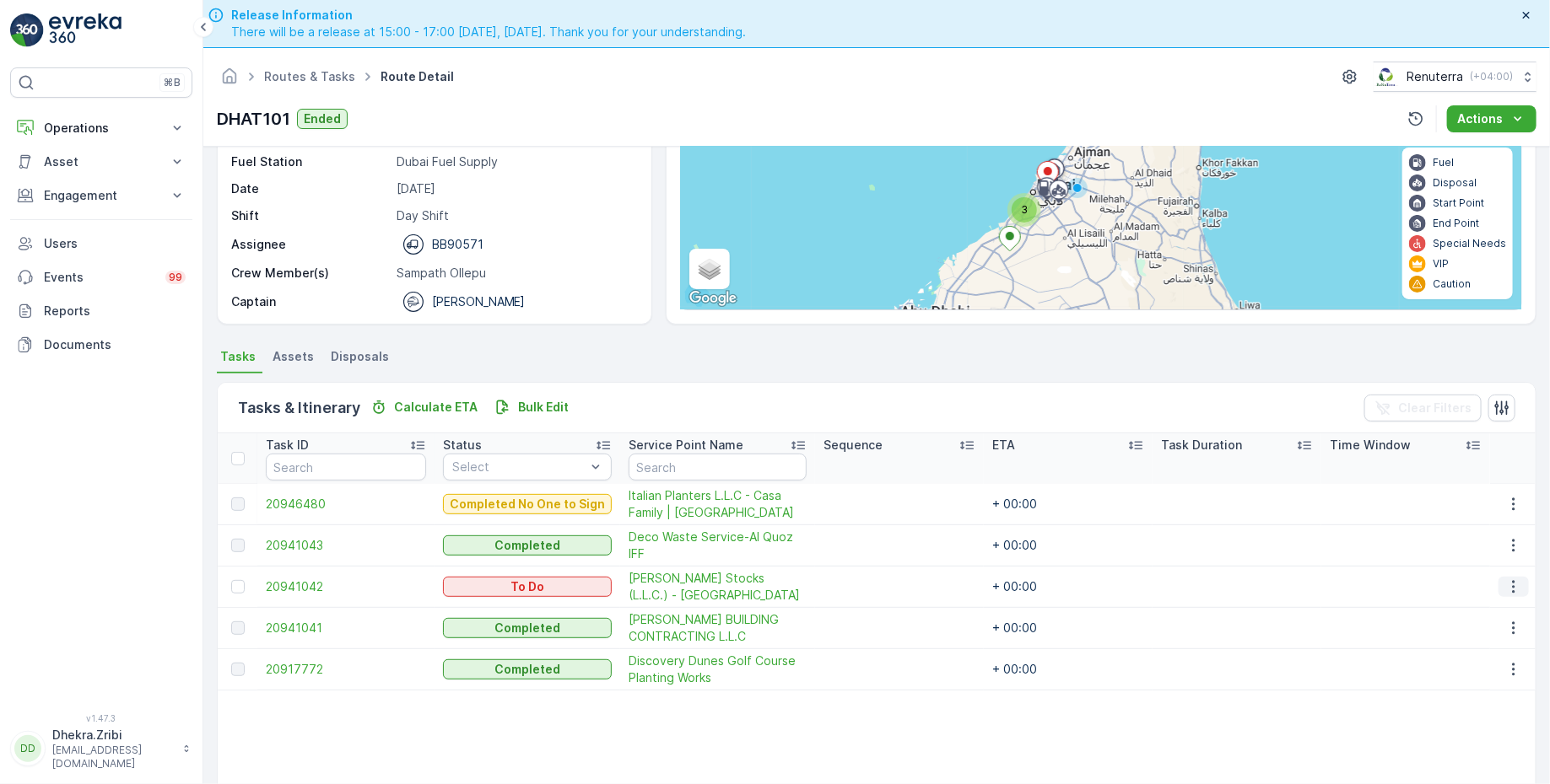
click at [1516, 584] on icon "button" at bounding box center [1513, 586] width 17 height 17
click at [1473, 658] on span "Change Route" at bounding box center [1471, 656] width 82 height 17
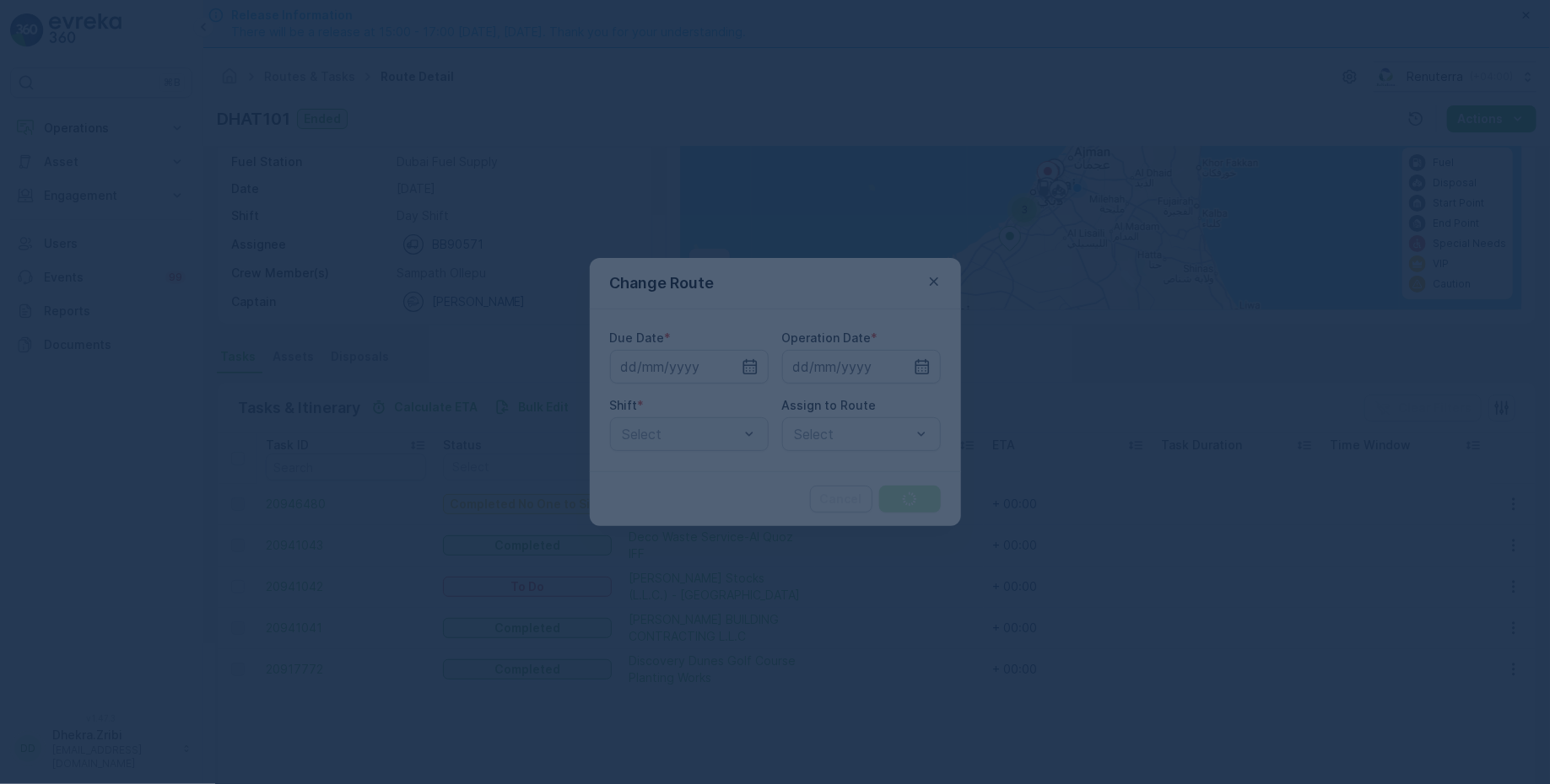
type input "[DATE]"
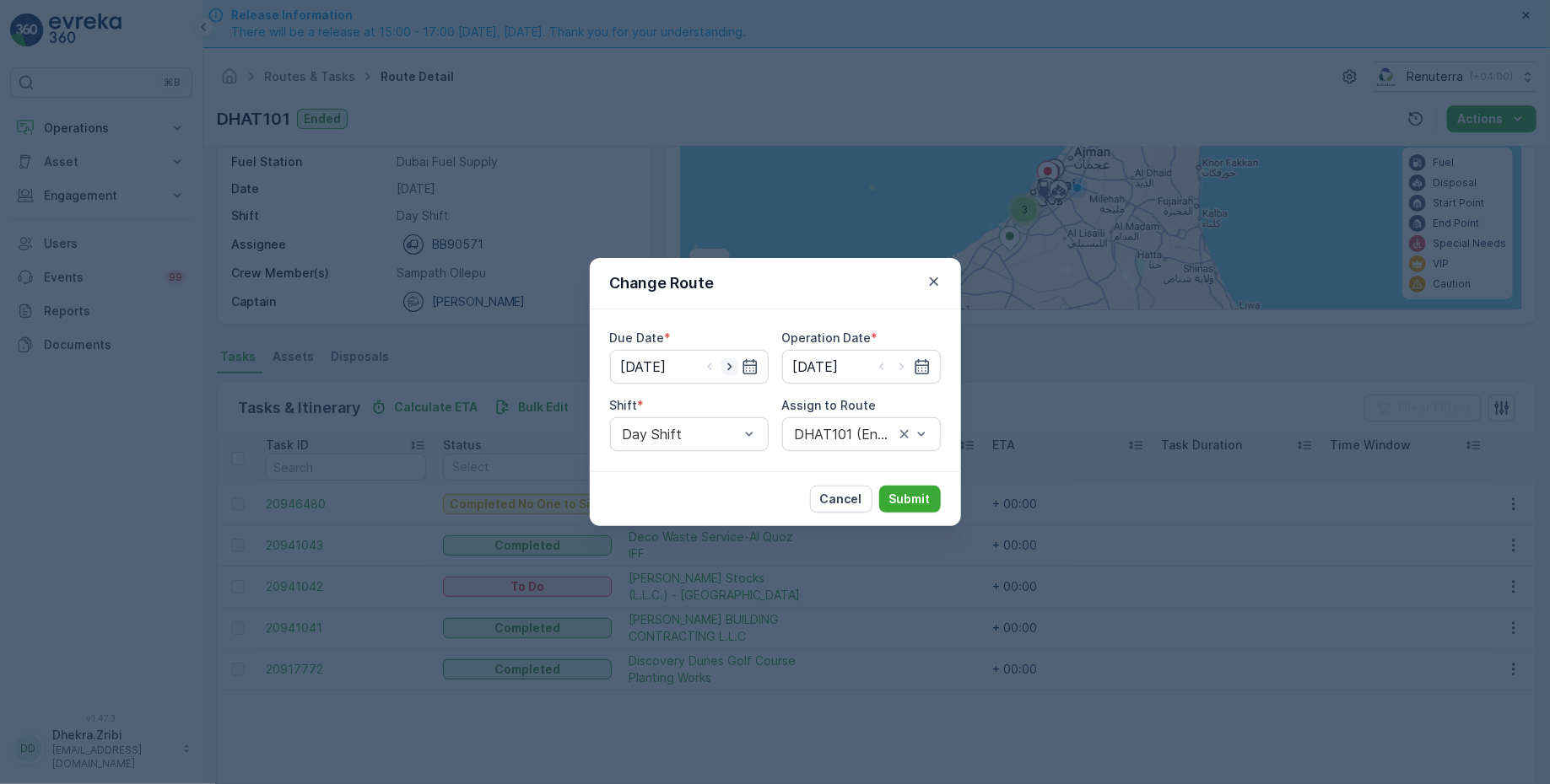
click at [731, 365] on icon "button" at bounding box center [730, 367] width 17 height 17
type input "[DATE]"
click at [903, 364] on icon "button" at bounding box center [901, 367] width 17 height 17
type input "[DATE]"
click at [850, 438] on div at bounding box center [853, 434] width 120 height 15
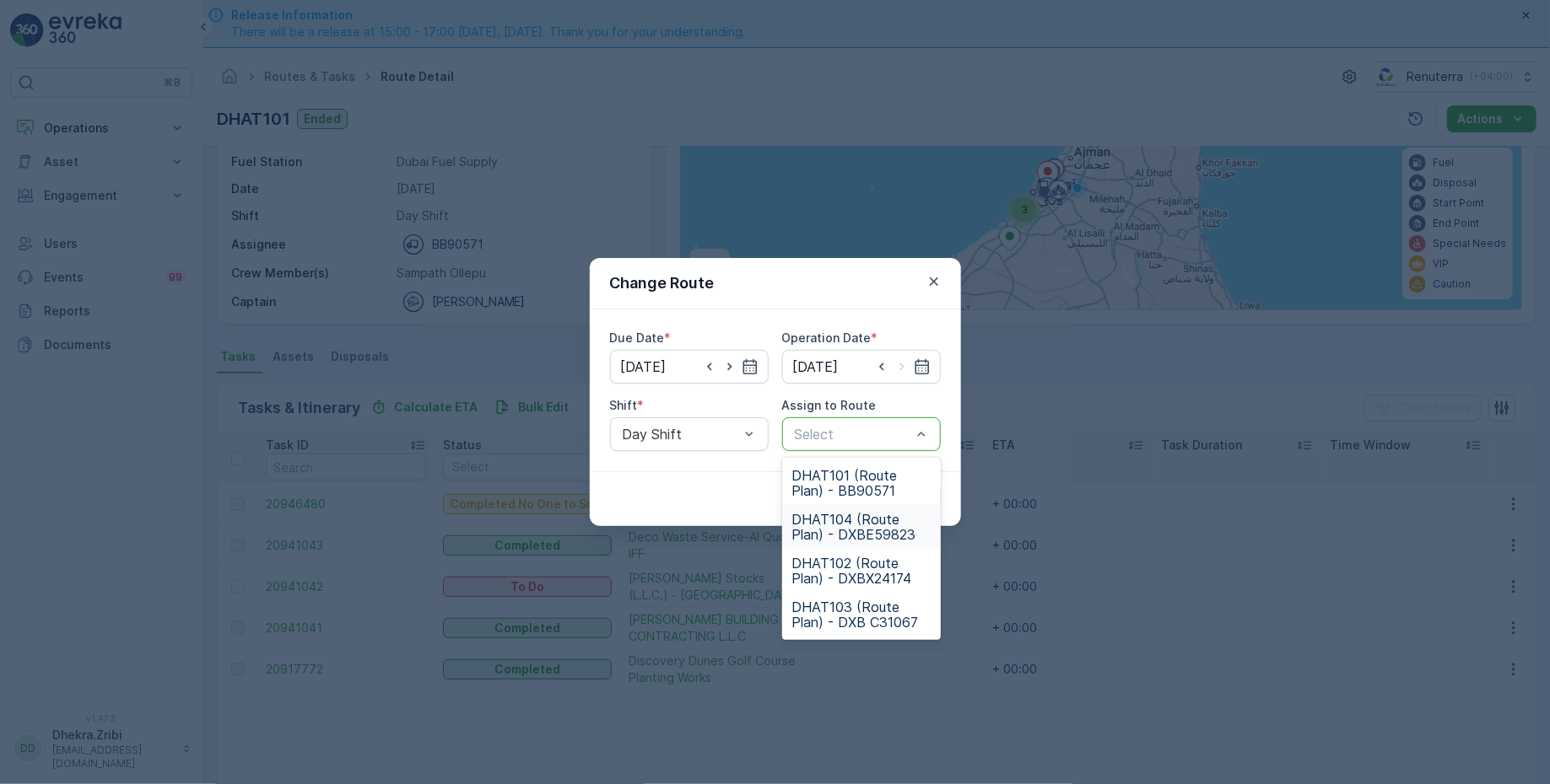
click at [844, 534] on span "DHAT104 (Route Plan) - DXBE59823" at bounding box center [862, 527] width 139 height 31
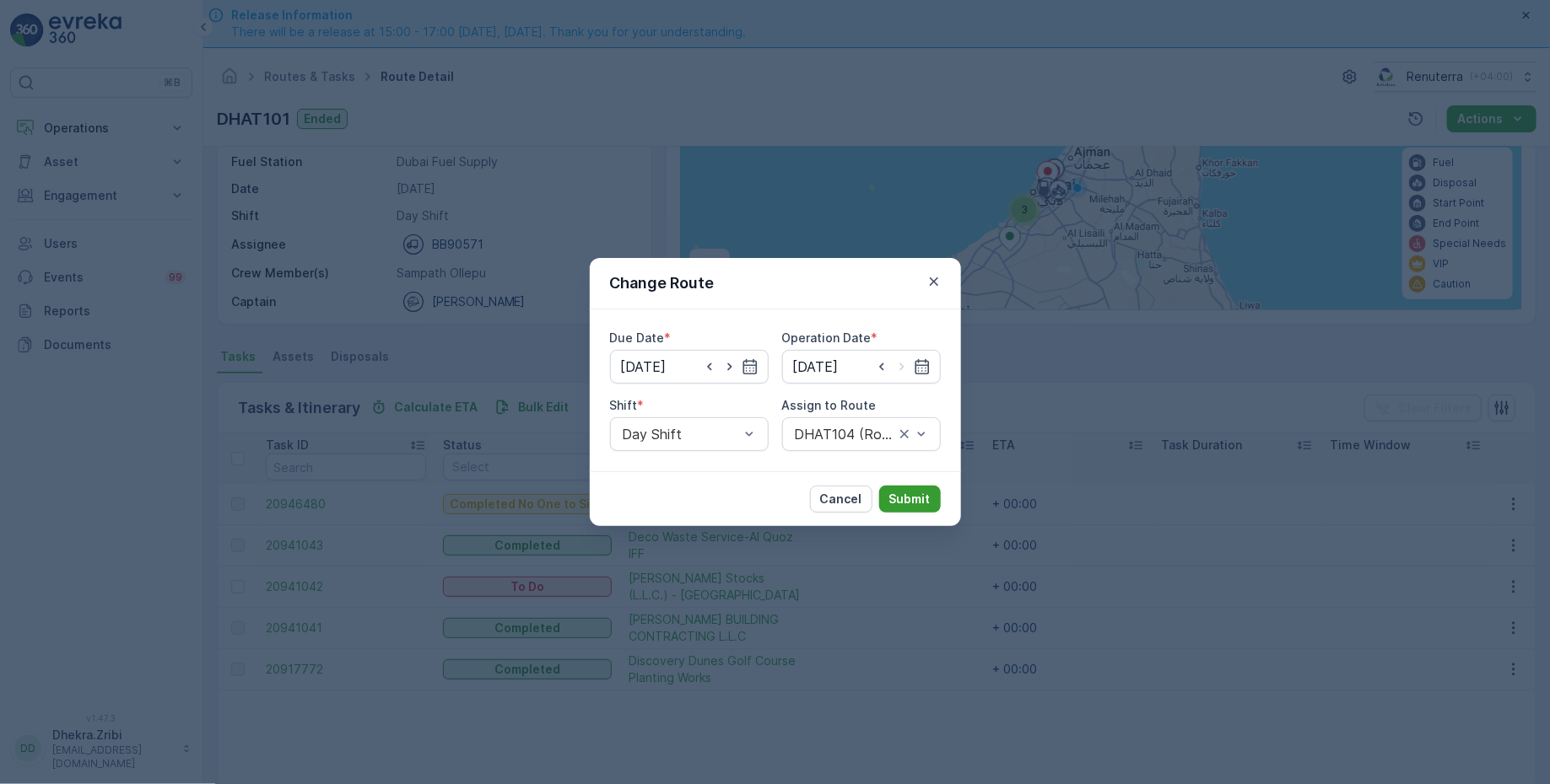
click at [916, 498] on p "Submit" at bounding box center [909, 499] width 41 height 17
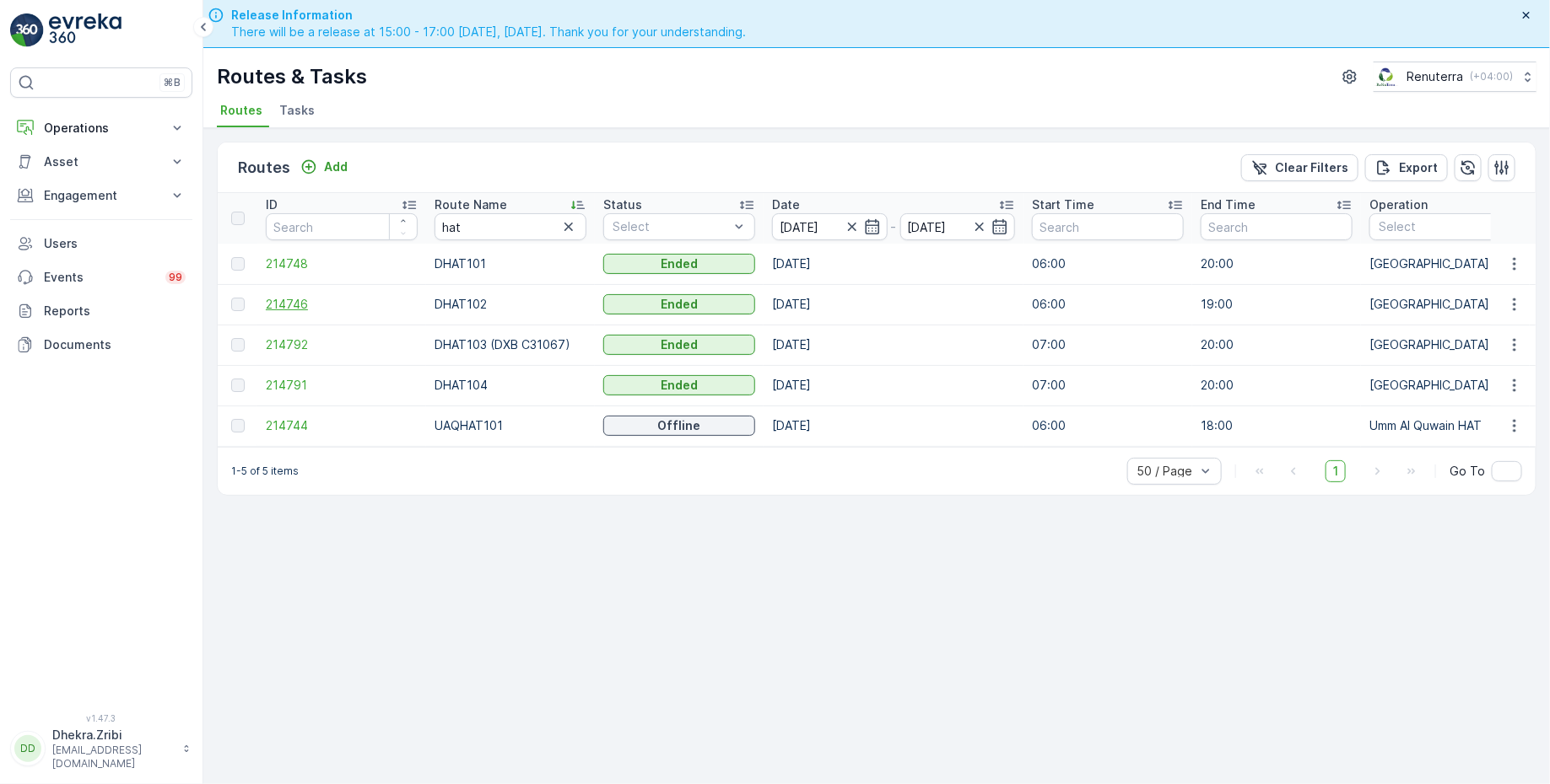
click at [298, 305] on span "214746" at bounding box center [341, 304] width 152 height 17
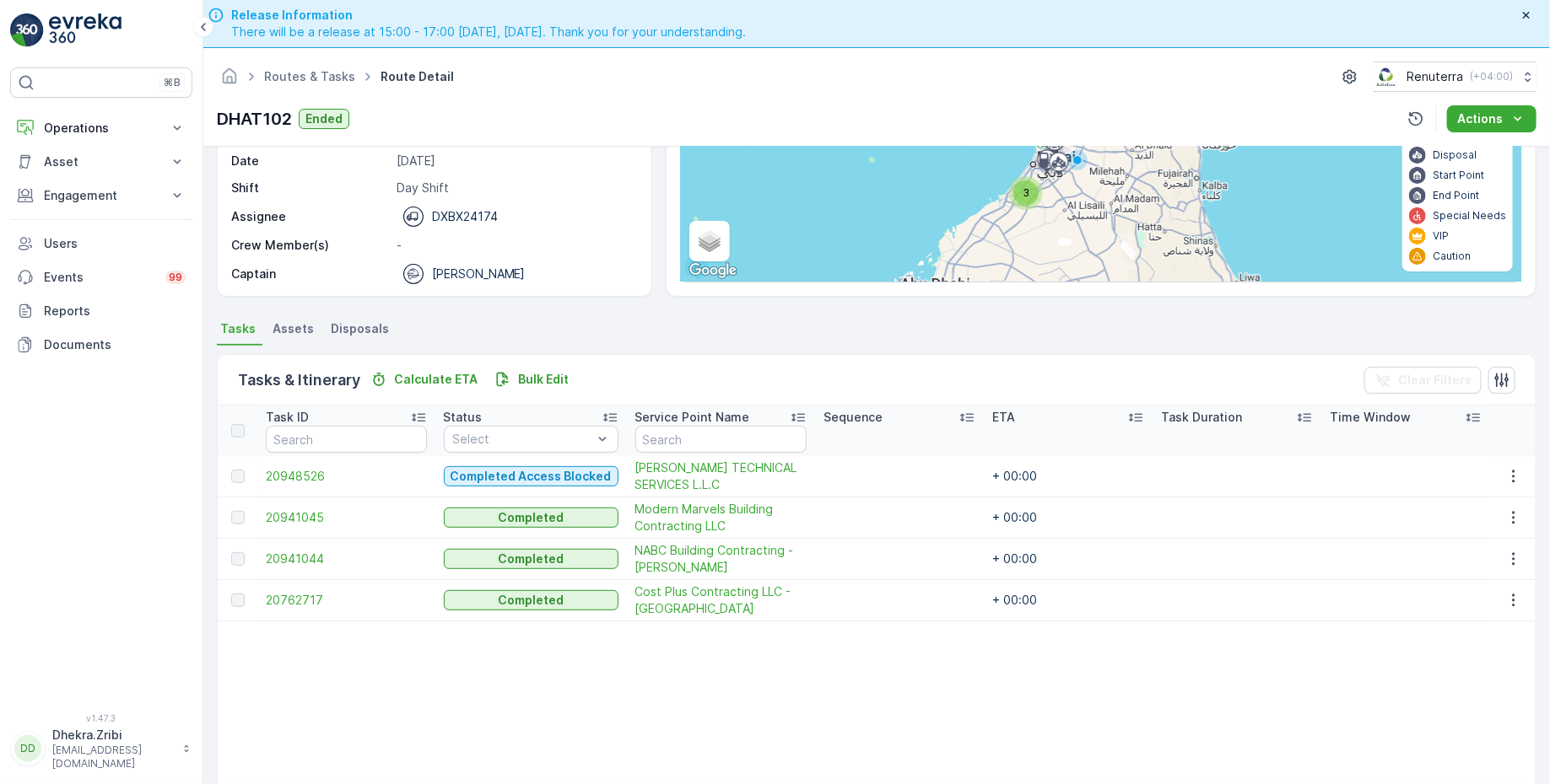
scroll to position [208, 0]
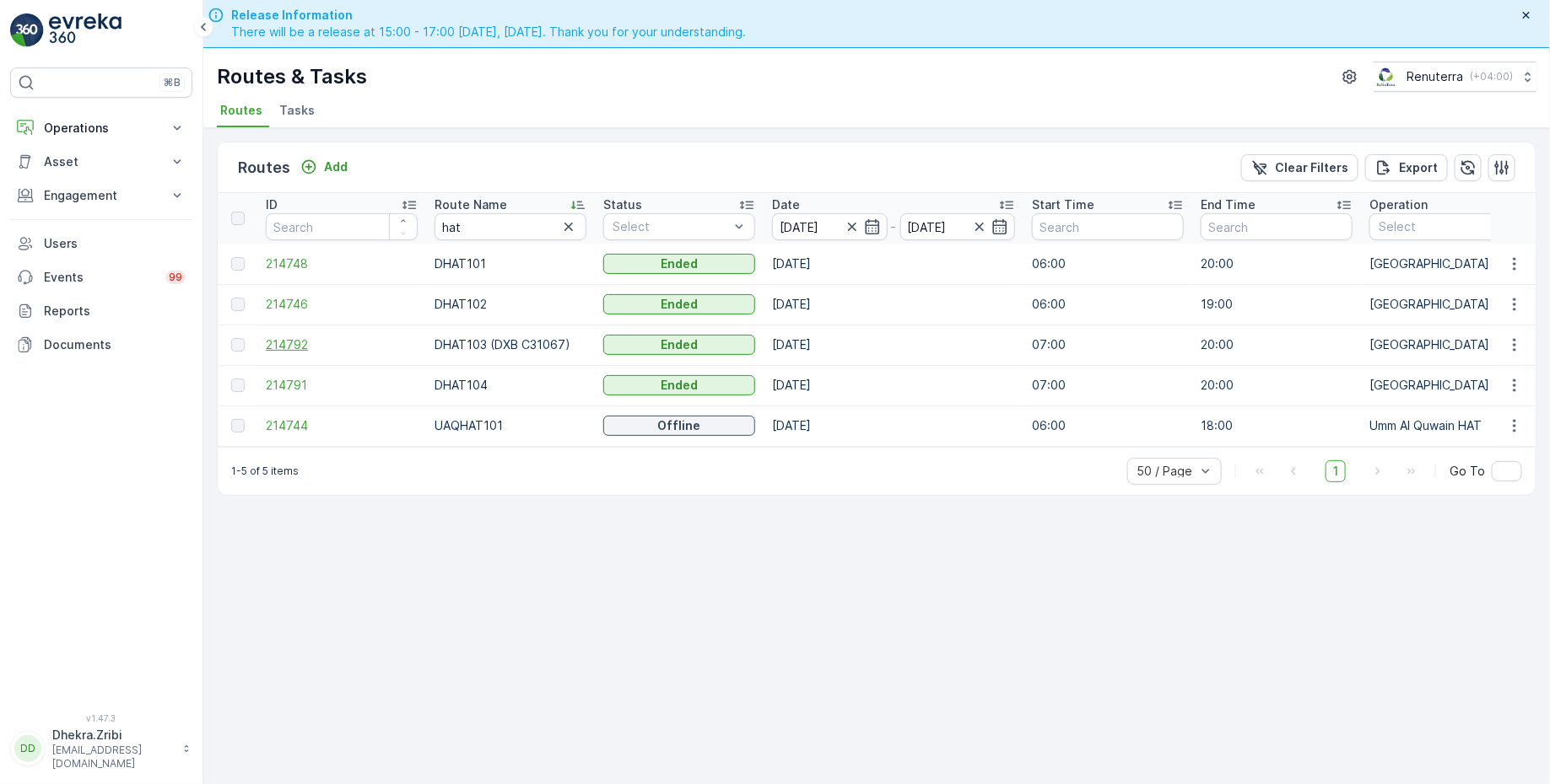
click at [286, 341] on span "214792" at bounding box center [341, 344] width 152 height 17
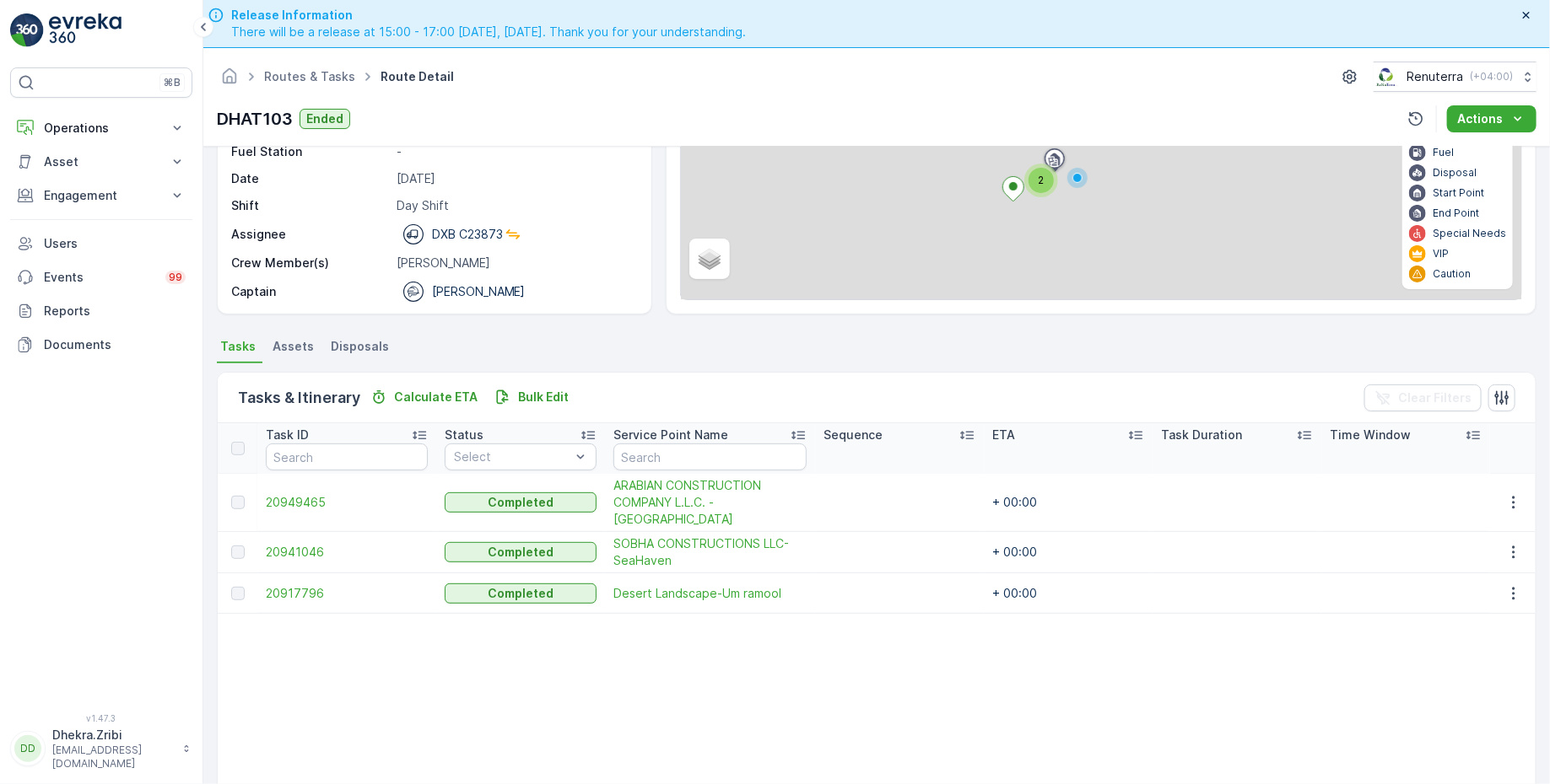
scroll to position [279, 0]
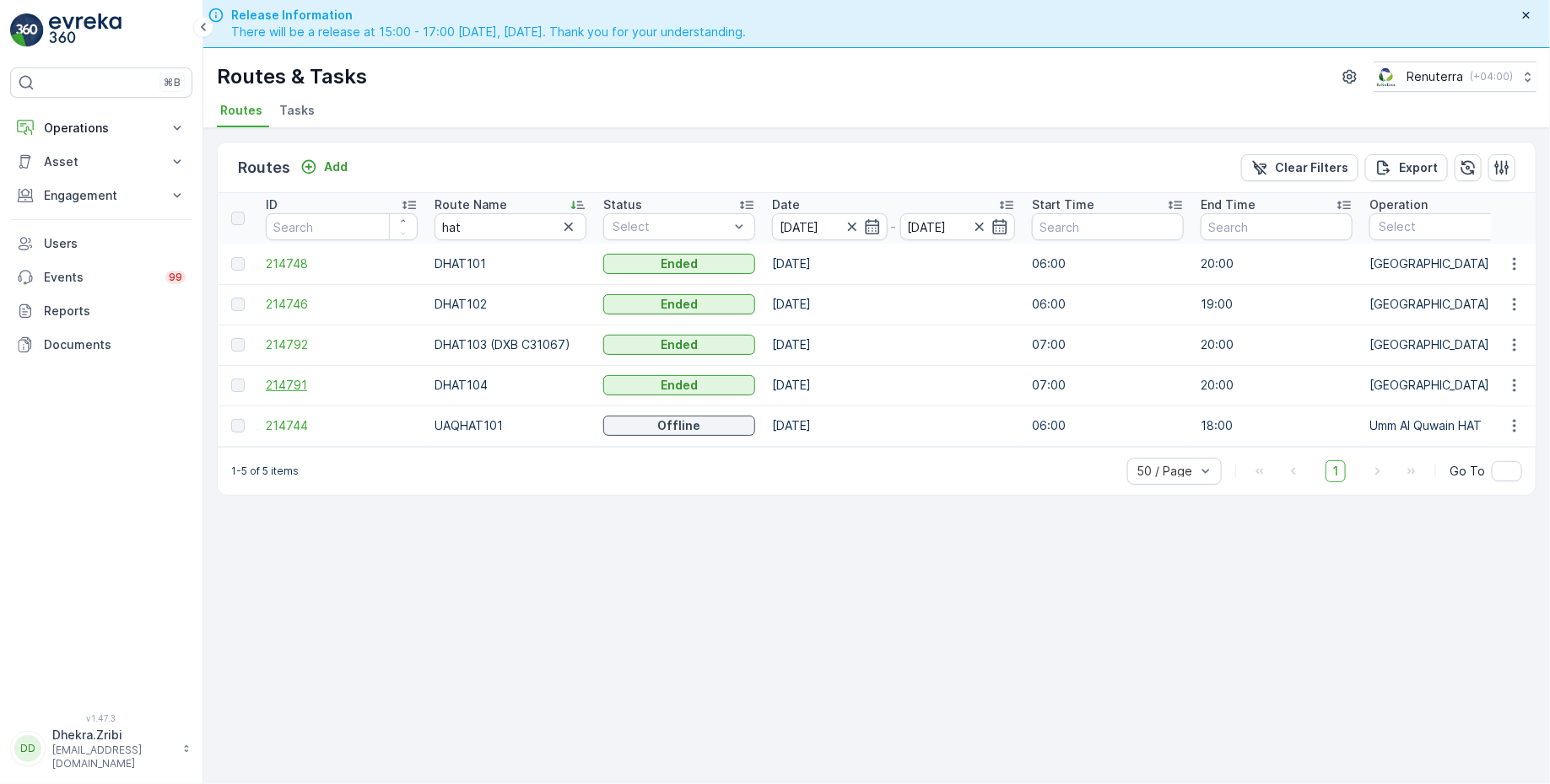
click at [298, 380] on span "214791" at bounding box center [341, 385] width 152 height 17
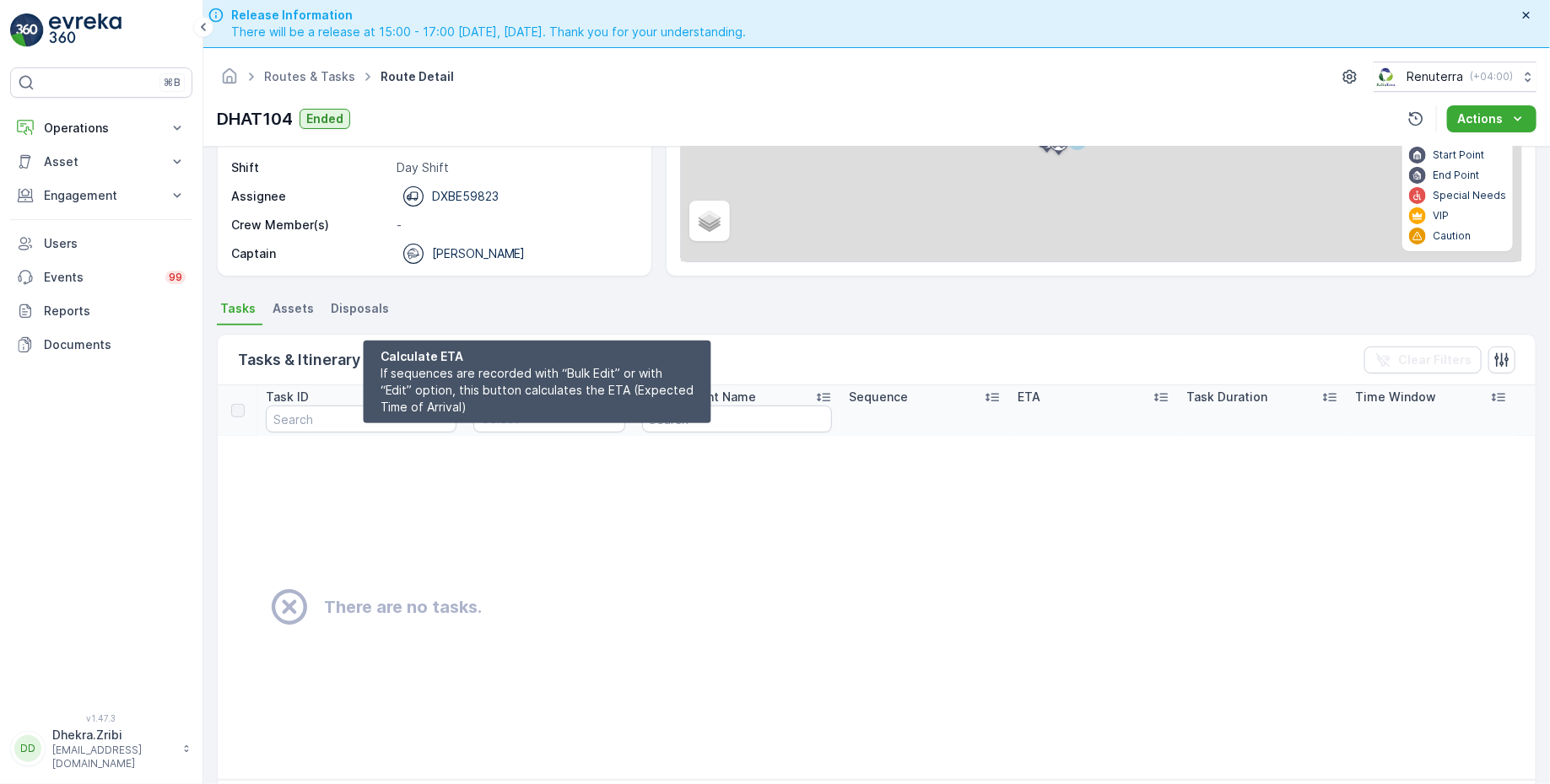
scroll to position [236, 0]
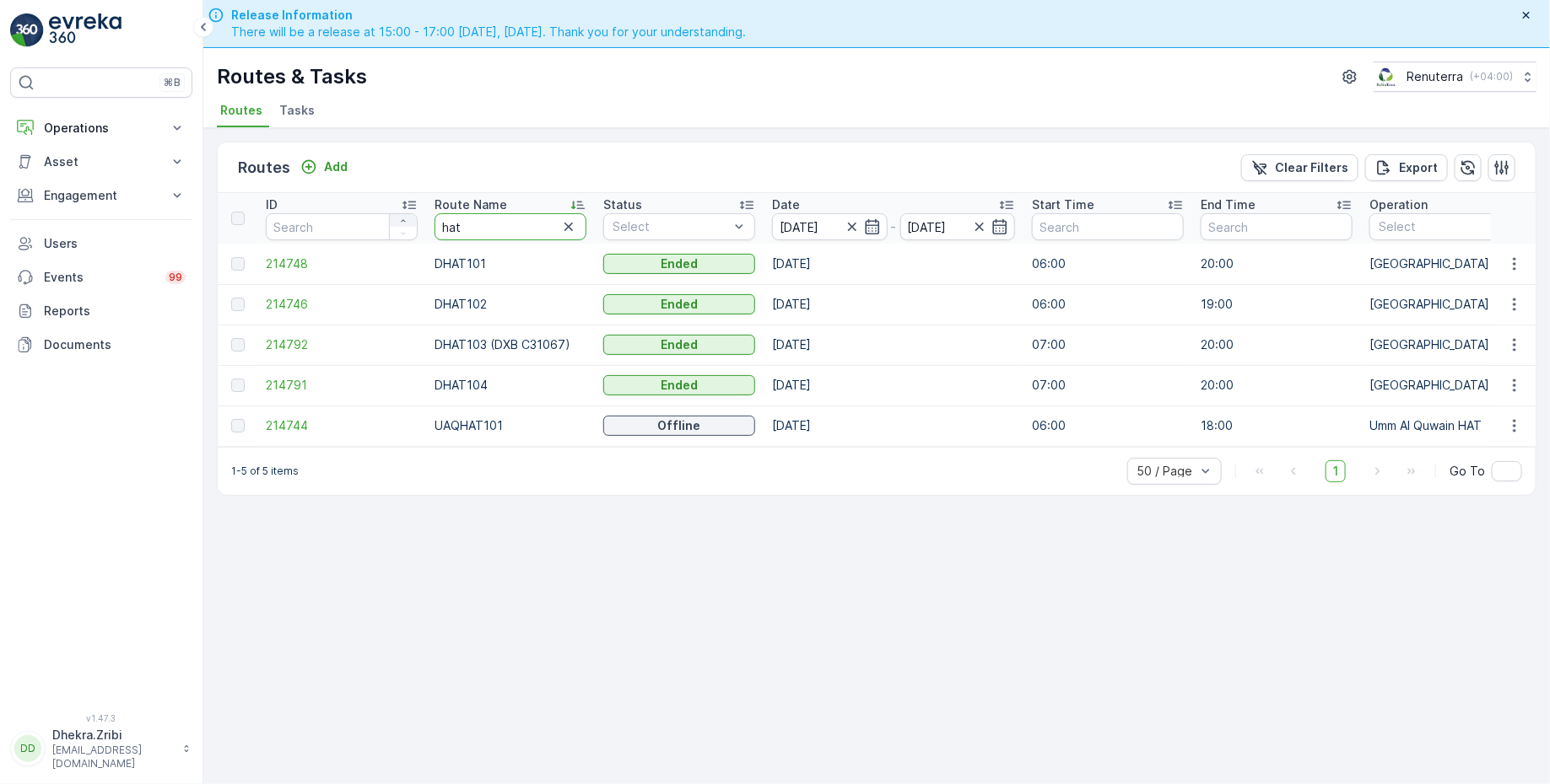
drag, startPoint x: 508, startPoint y: 233, endPoint x: 405, endPoint y: 224, distance: 103.4
type input "roro"
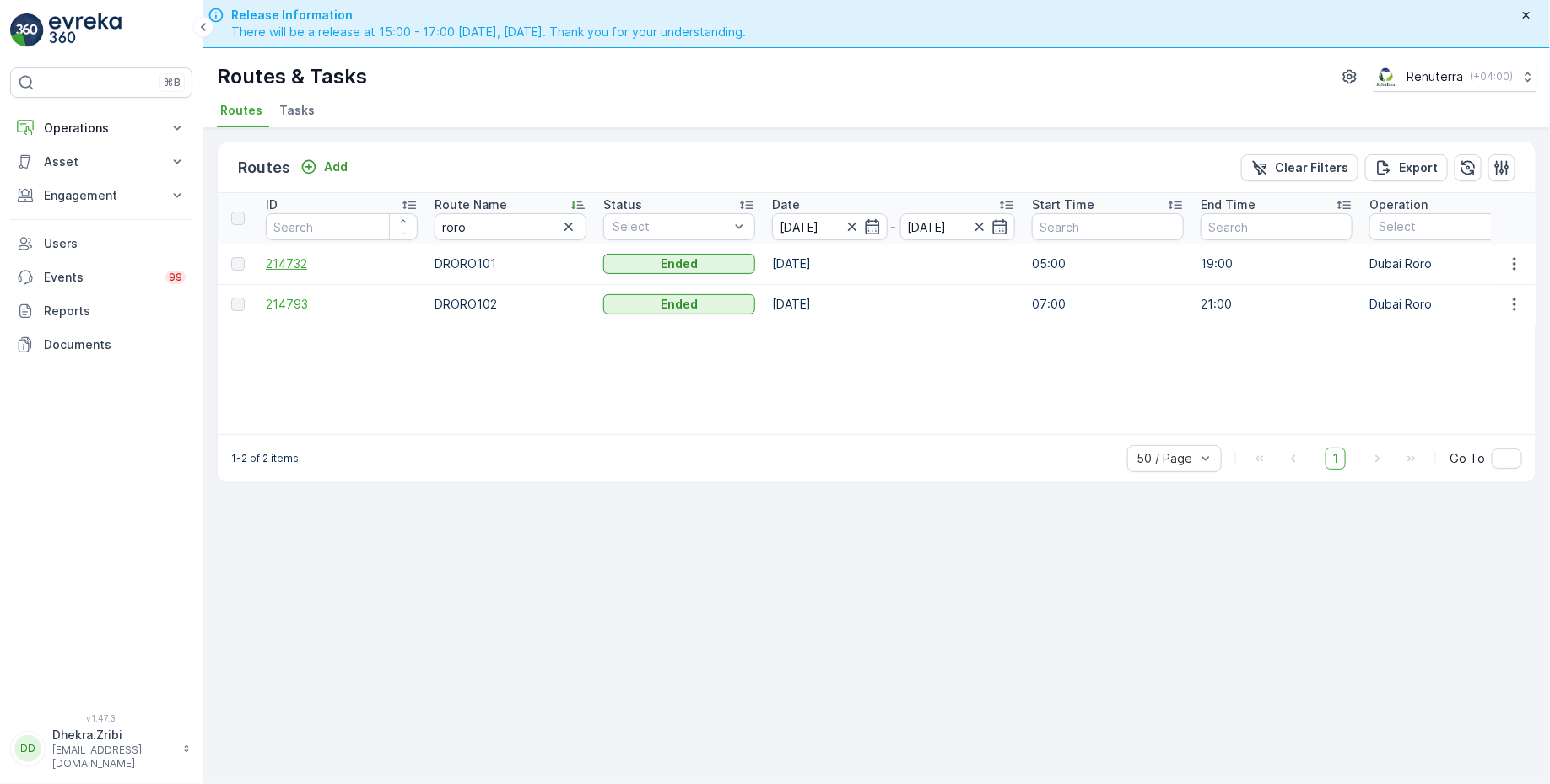
click at [288, 260] on span "214732" at bounding box center [341, 263] width 152 height 17
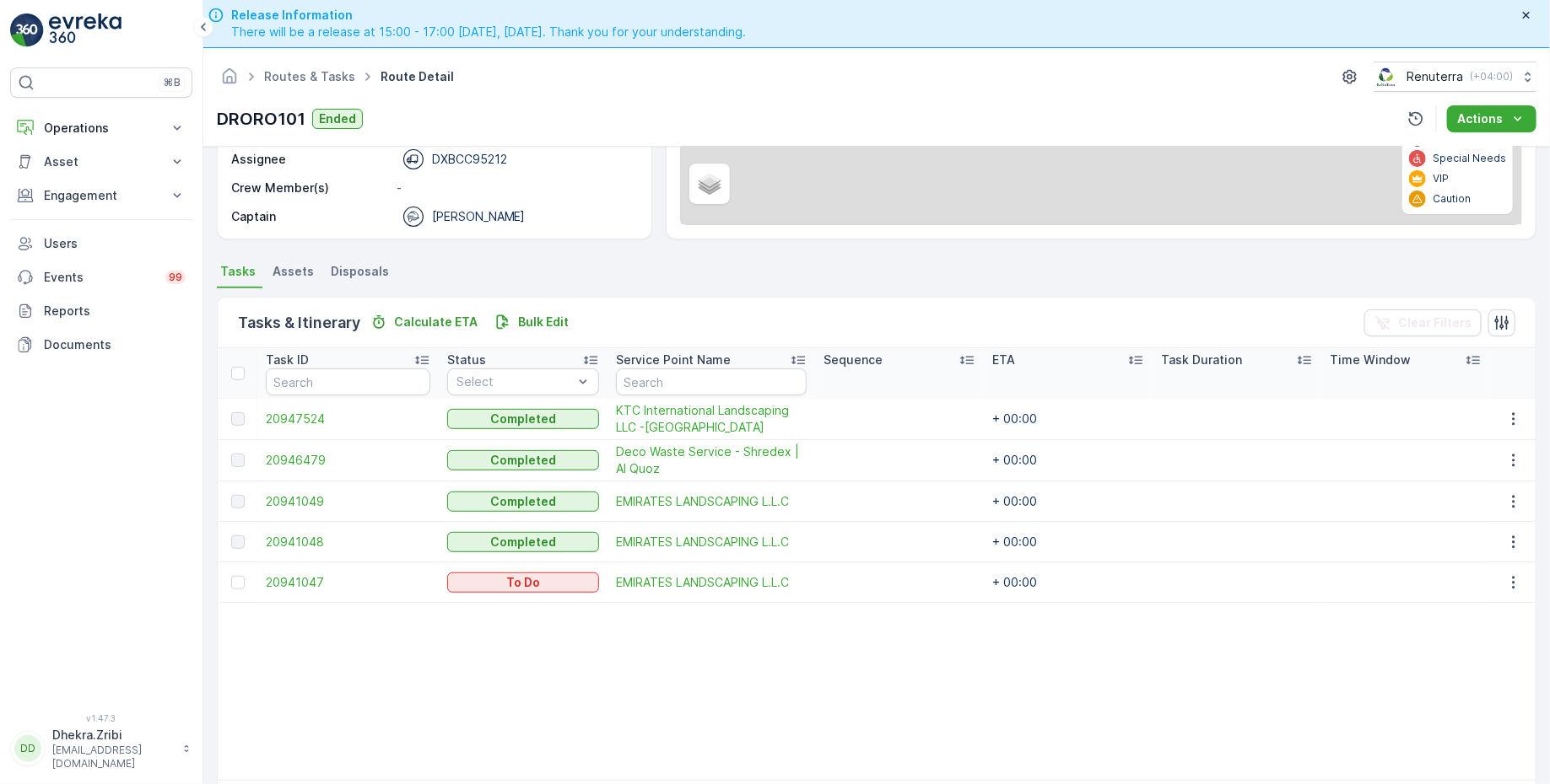
scroll to position [273, 0]
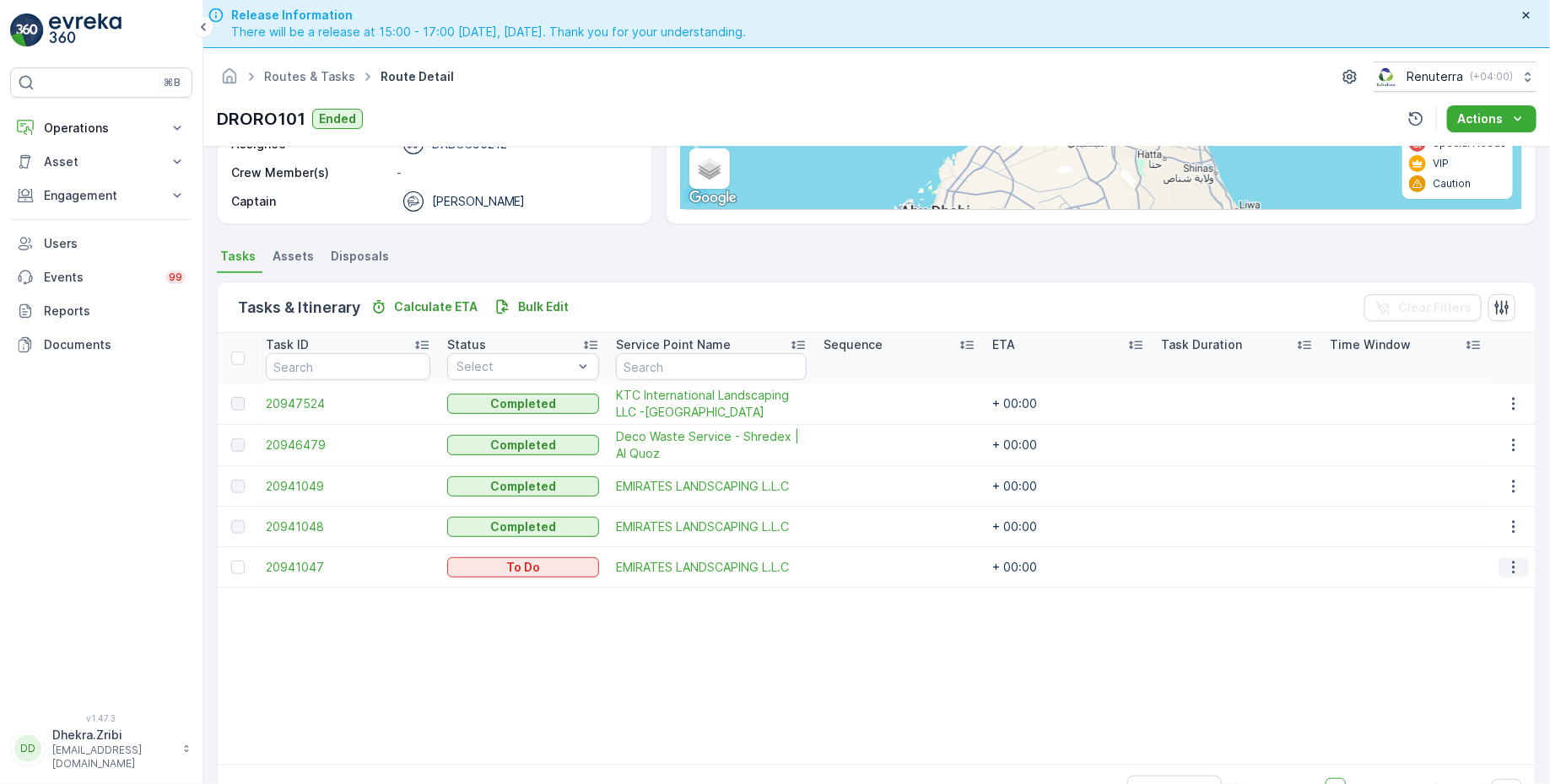
click at [1511, 564] on icon "button" at bounding box center [1513, 567] width 17 height 17
click at [1463, 633] on span "Change Route" at bounding box center [1471, 637] width 82 height 17
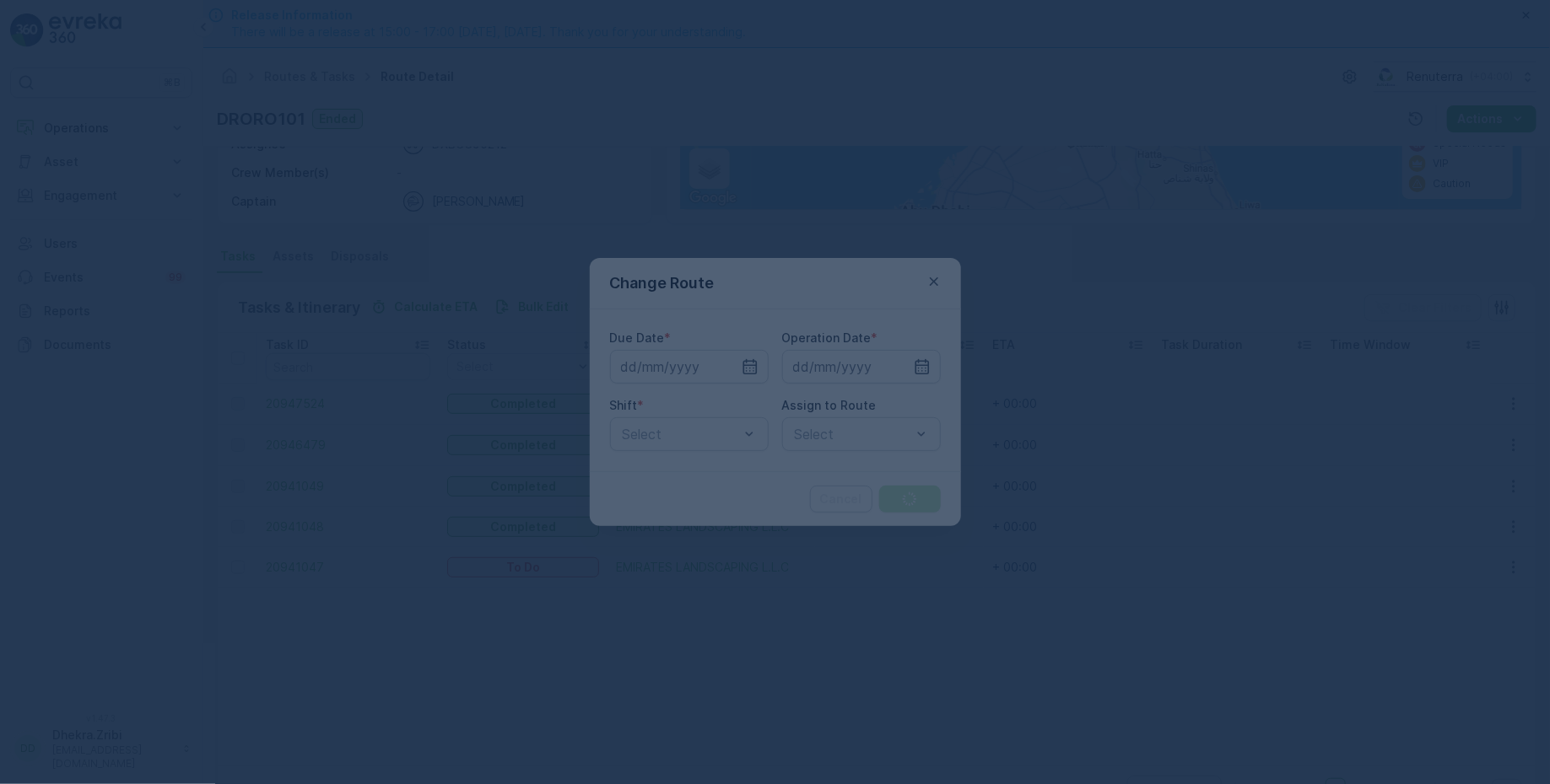
type input "[DATE]"
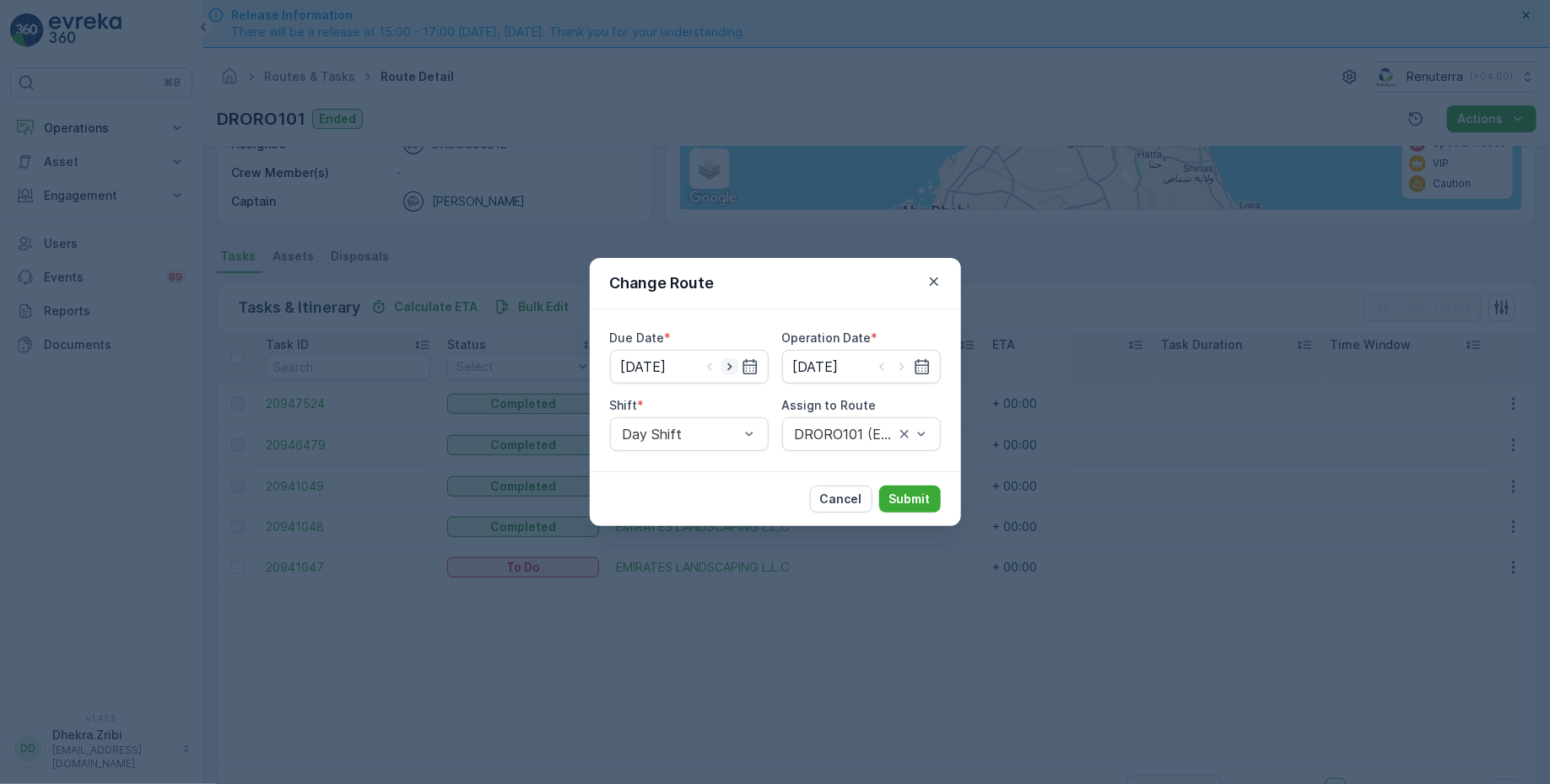
click at [734, 365] on icon "button" at bounding box center [730, 367] width 17 height 17
type input "[DATE]"
click at [901, 365] on icon "button" at bounding box center [901, 367] width 4 height 7
type input "[DATE]"
click at [835, 434] on div at bounding box center [853, 434] width 120 height 15
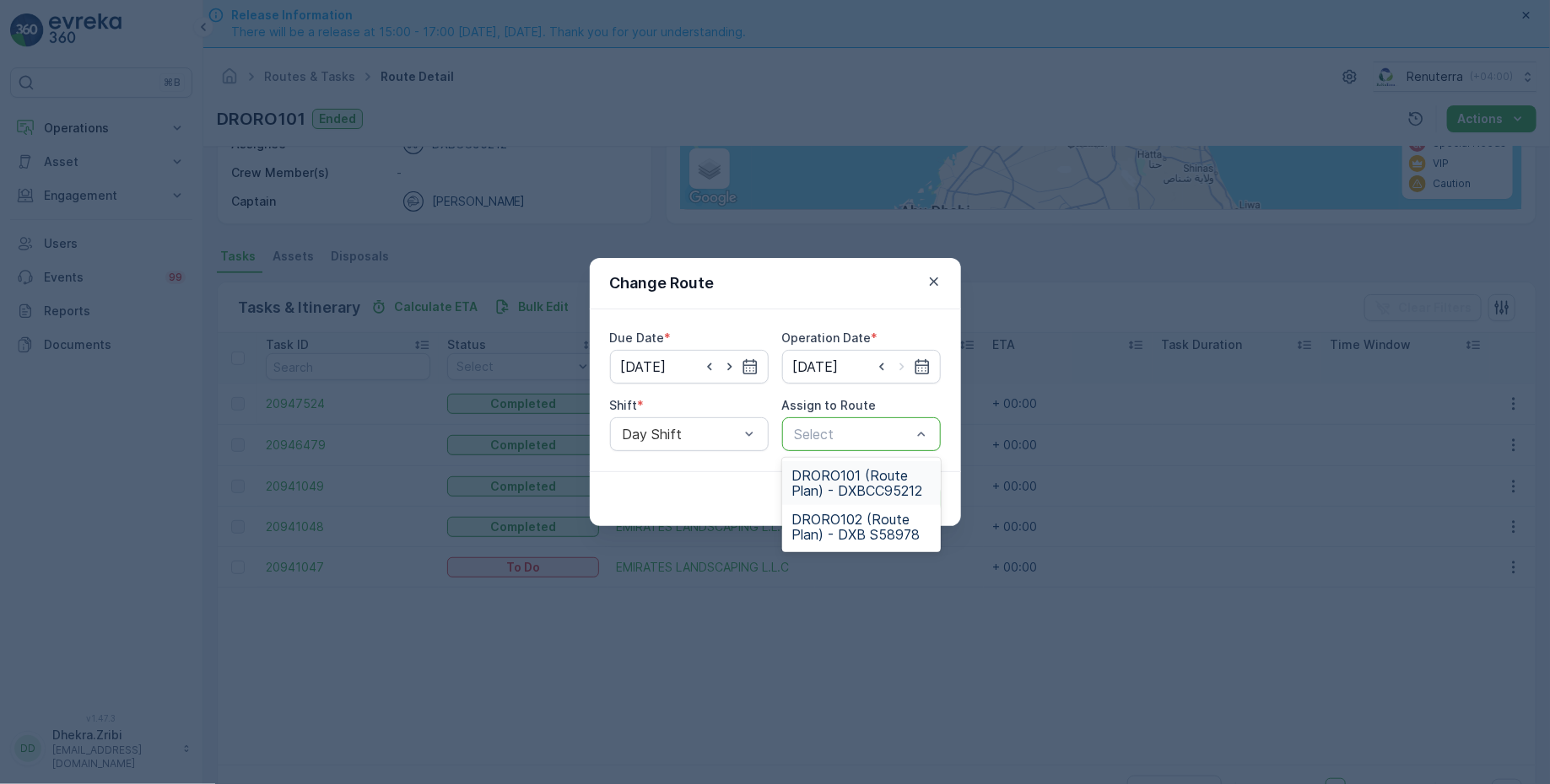
click at [830, 490] on span "DRORO101 (Route Plan) - DXBCC95212" at bounding box center [862, 483] width 139 height 31
click at [918, 497] on p "Submit" at bounding box center [909, 499] width 41 height 17
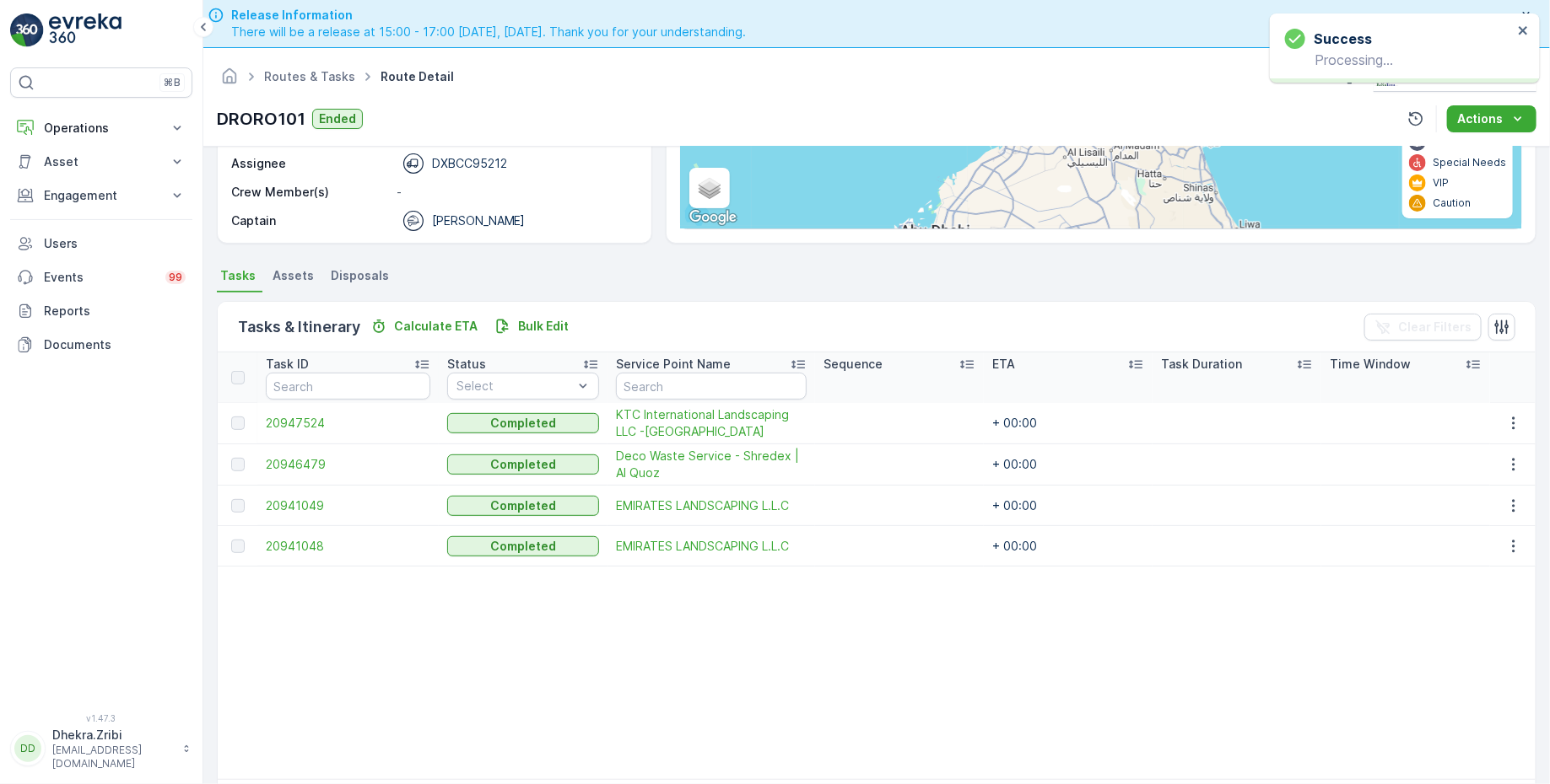
scroll to position [268, 0]
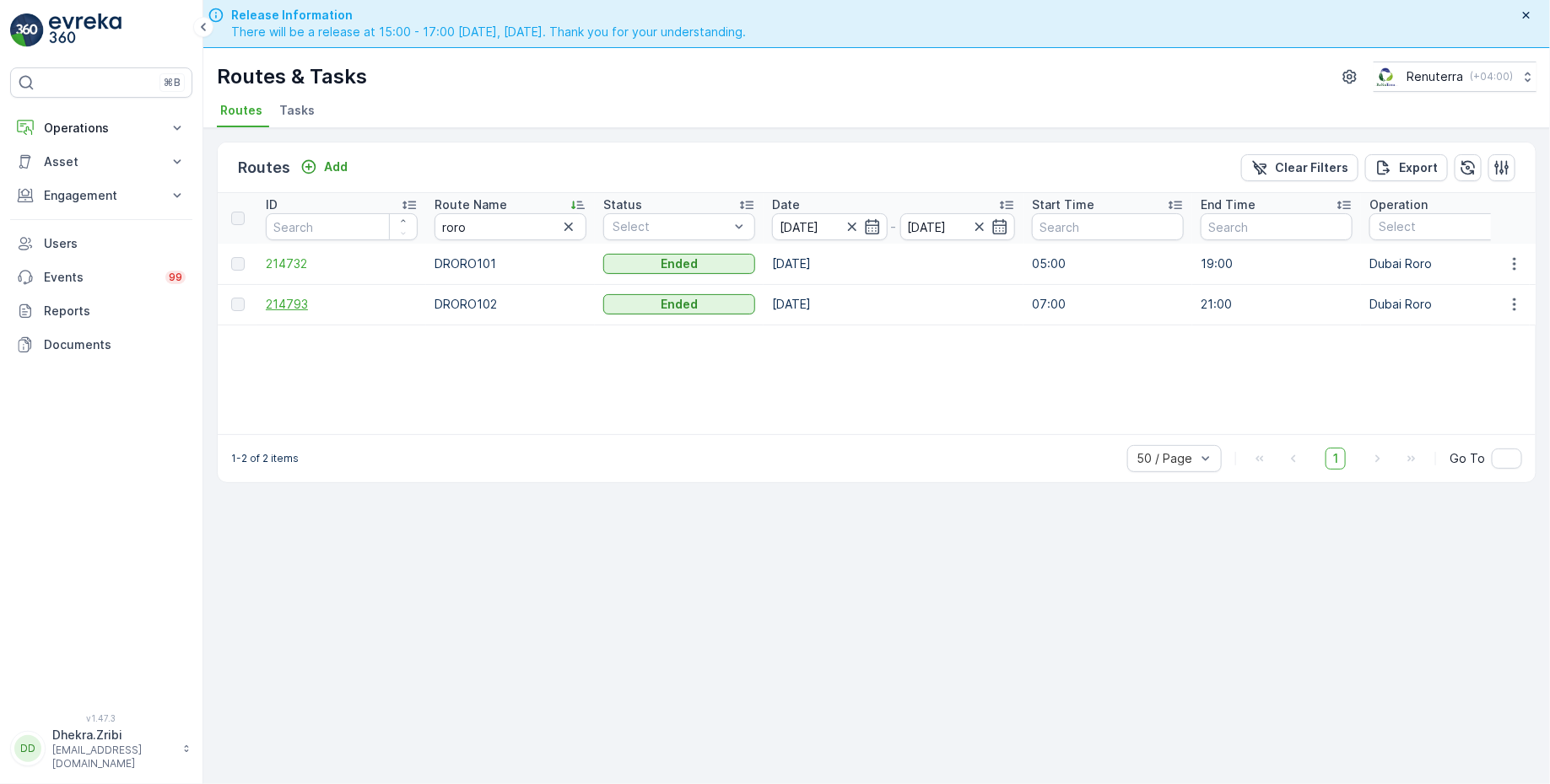
click at [289, 306] on span "214793" at bounding box center [341, 304] width 152 height 17
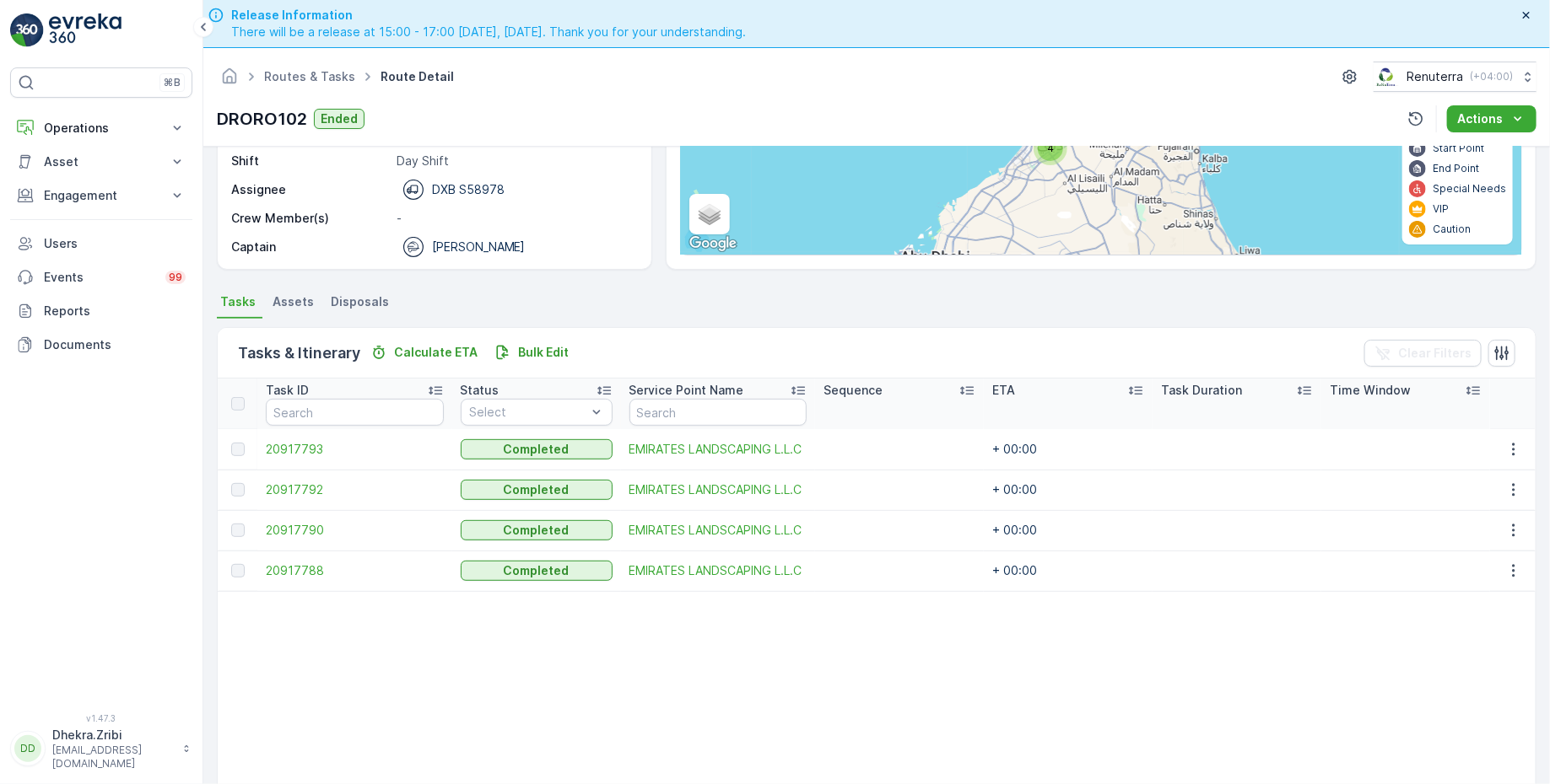
scroll to position [267, 0]
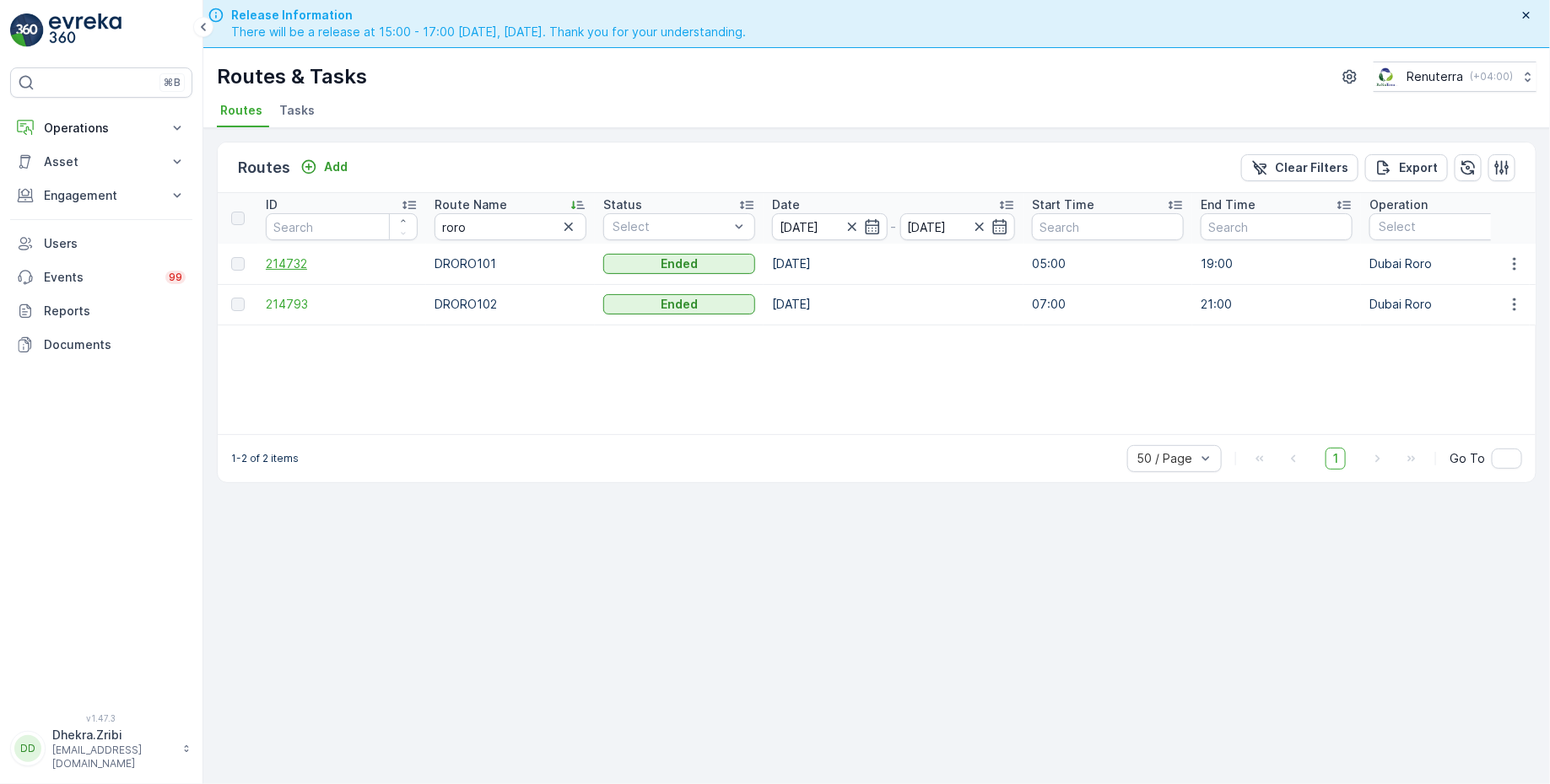
click at [300, 263] on span "214732" at bounding box center [341, 263] width 152 height 17
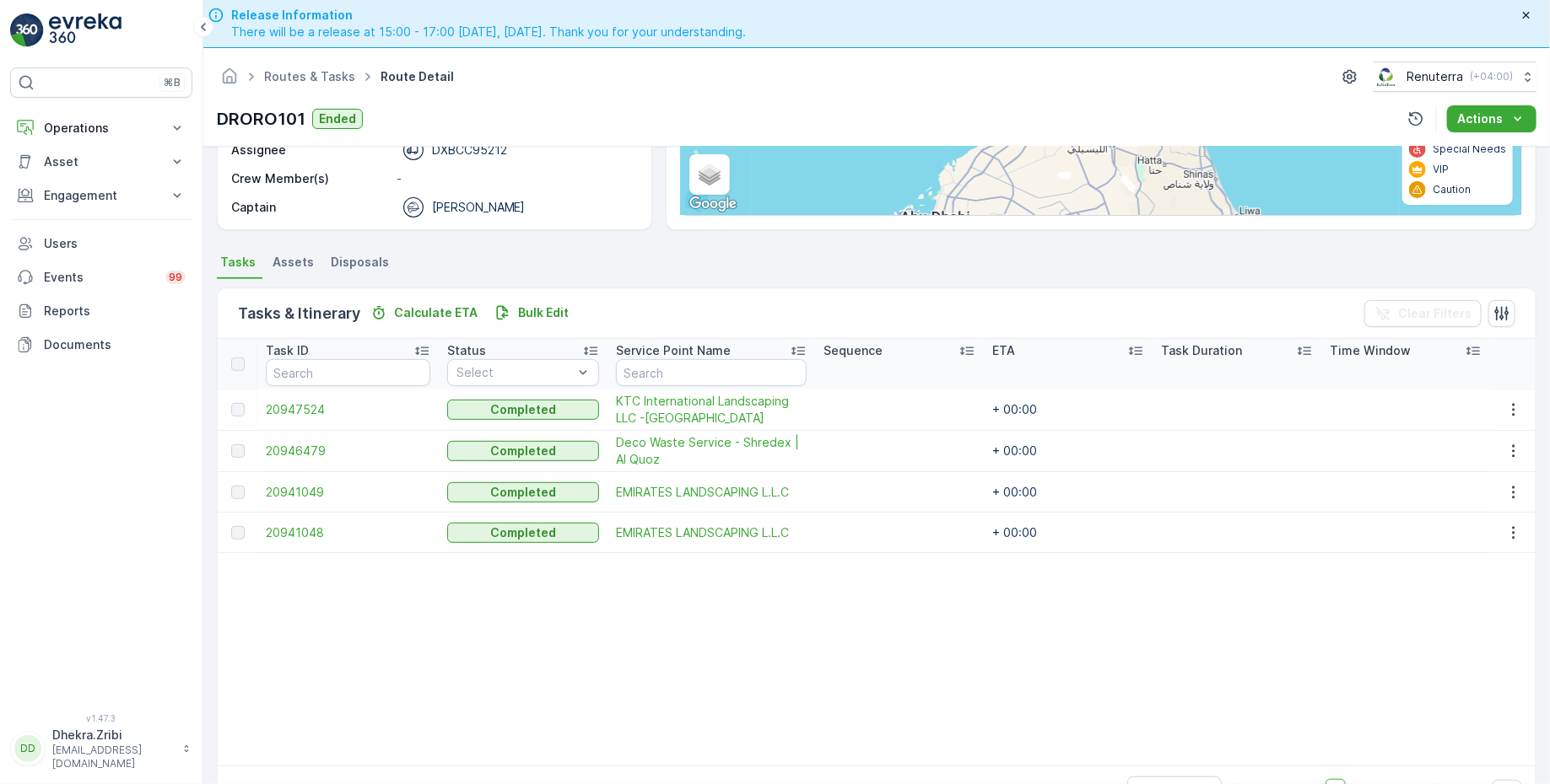
scroll to position [268, 0]
